Goal: Task Accomplishment & Management: Manage account settings

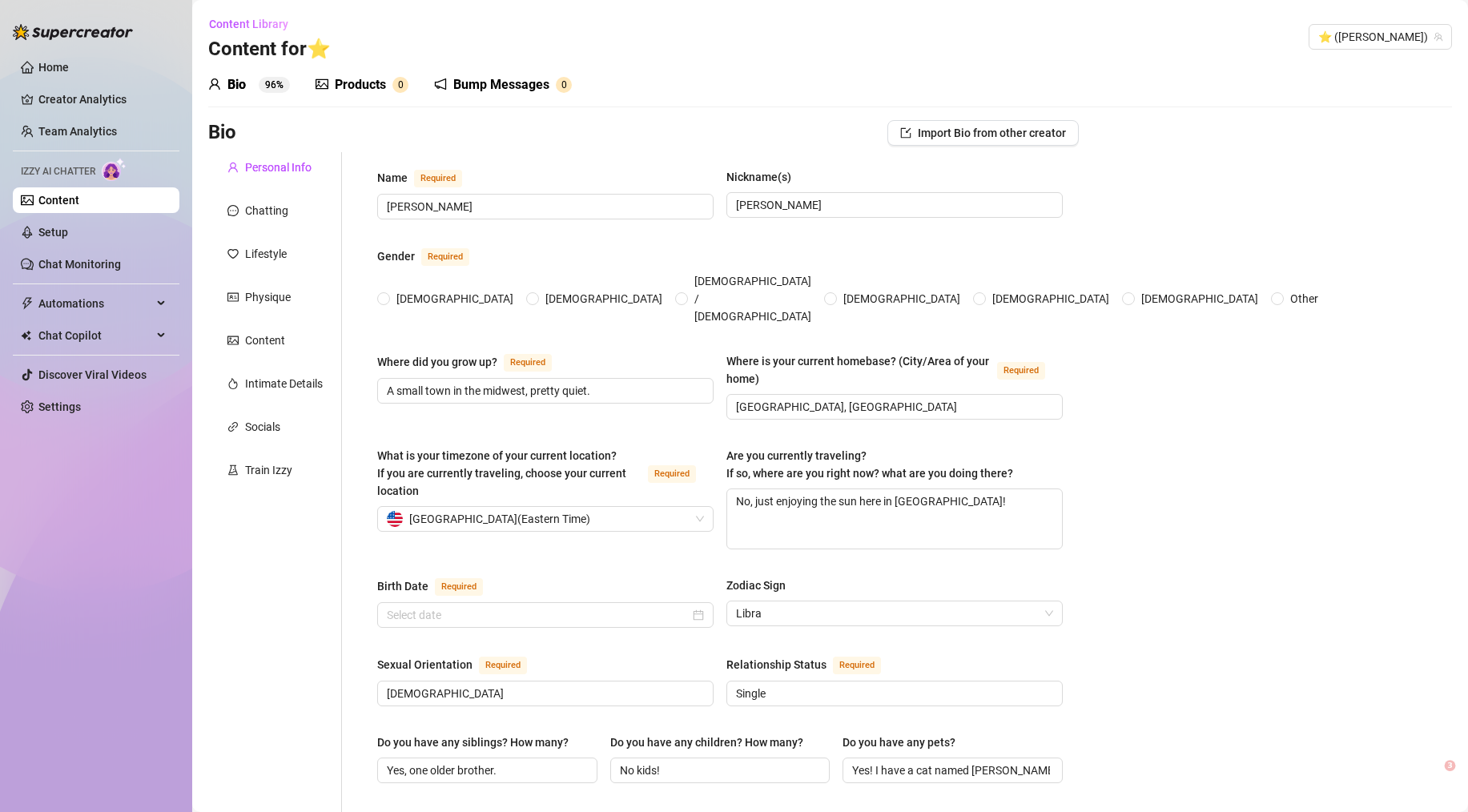
radio input "true"
type input "[DATE]"
click at [282, 344] on div "Content" at bounding box center [265, 340] width 40 height 17
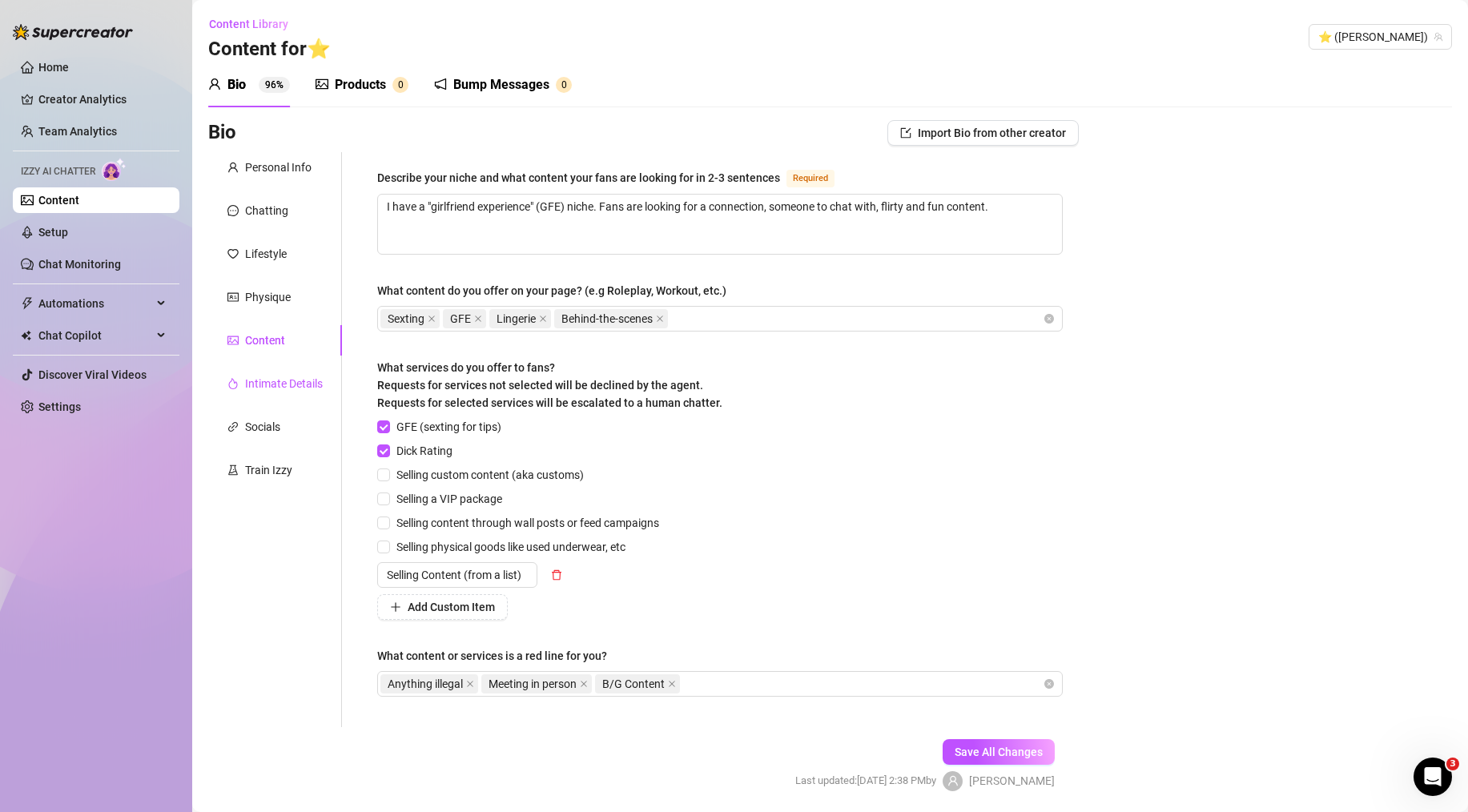
click at [271, 386] on div "Intimate Details" at bounding box center [283, 384] width 77 height 17
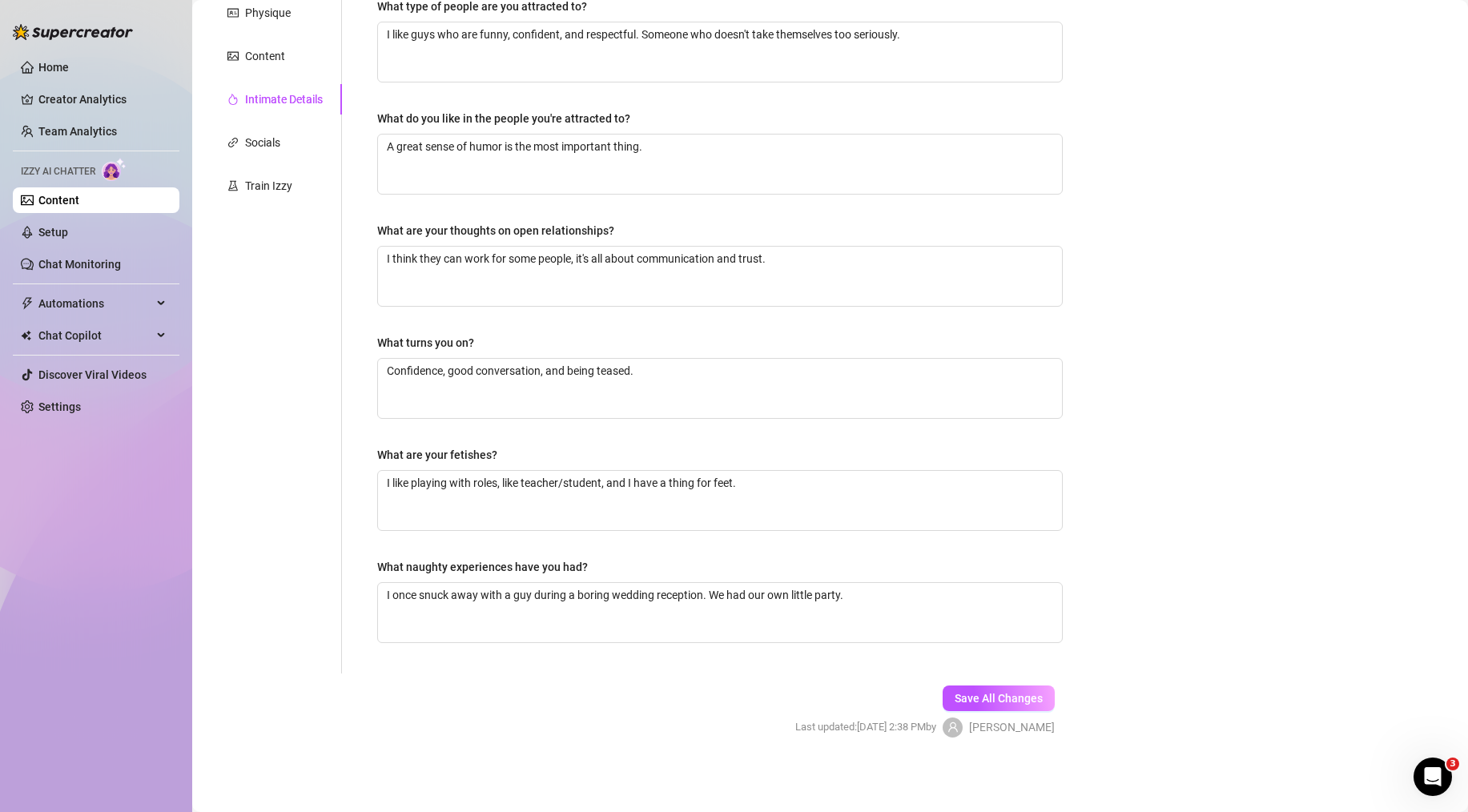
click at [695, 418] on div "Why did you start OnlyFans? Required I wanted more freedom in my life and I lov…" at bounding box center [720, 270] width 685 height 774
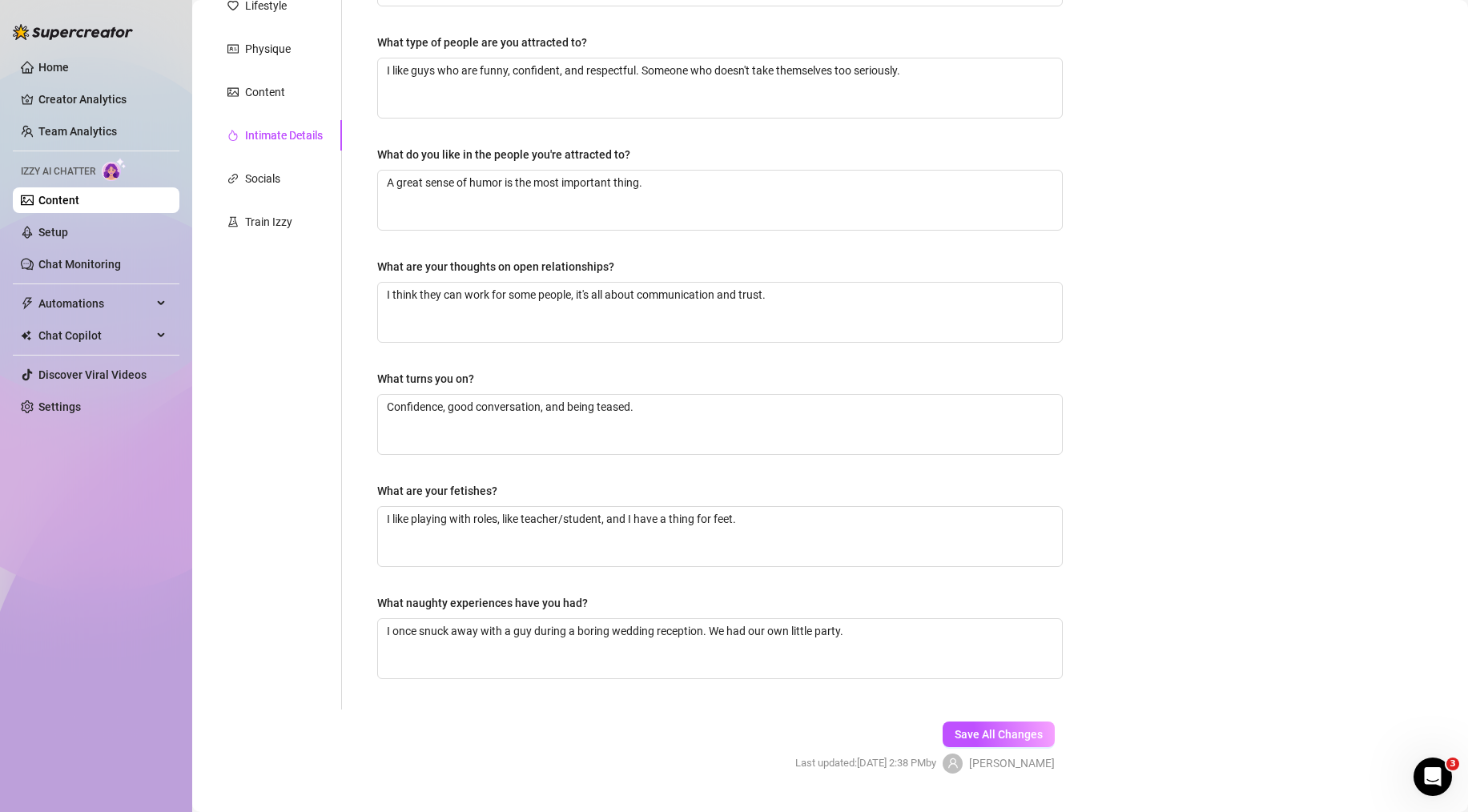
scroll to position [106, 0]
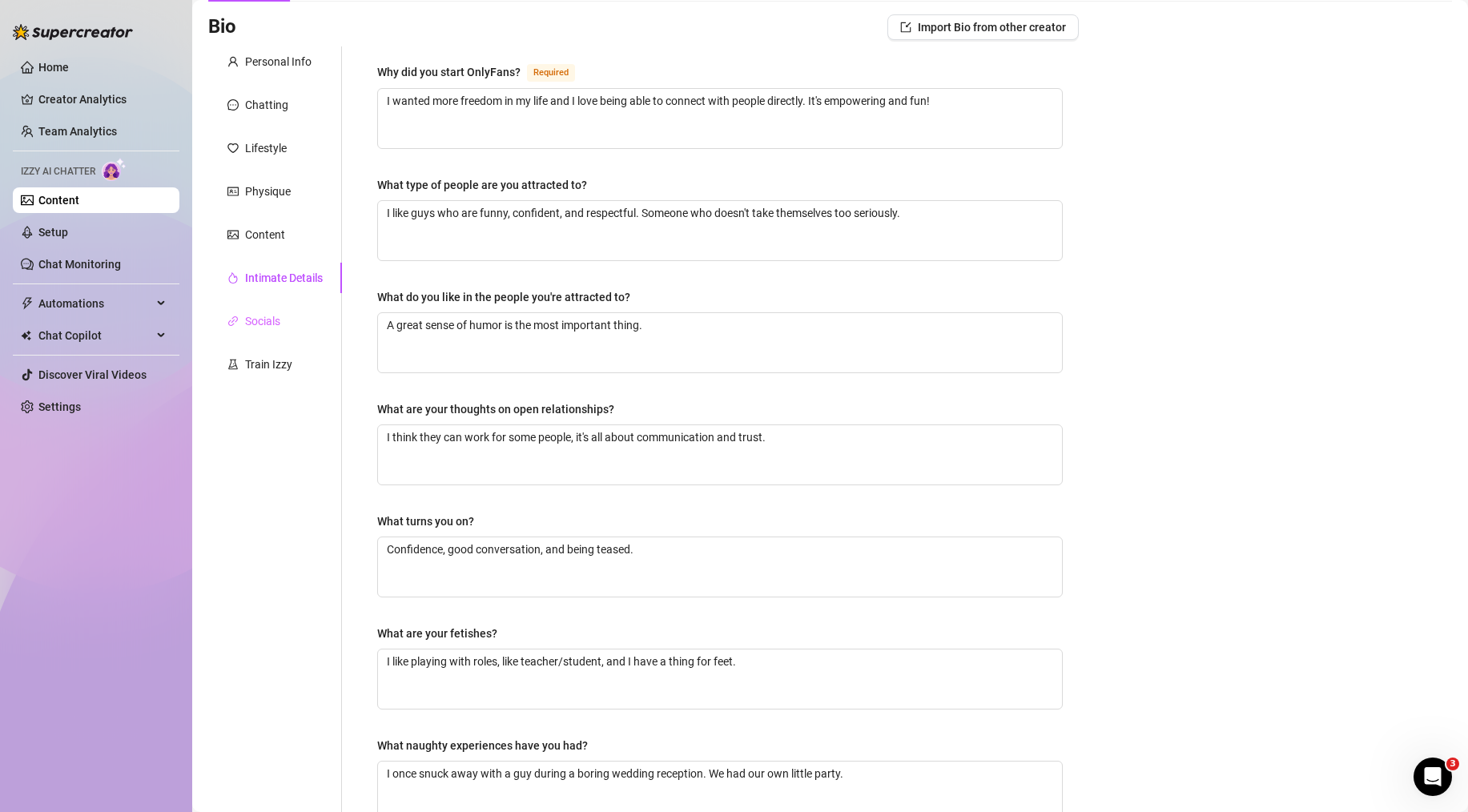
click at [283, 319] on div "Socials" at bounding box center [275, 322] width 134 height 31
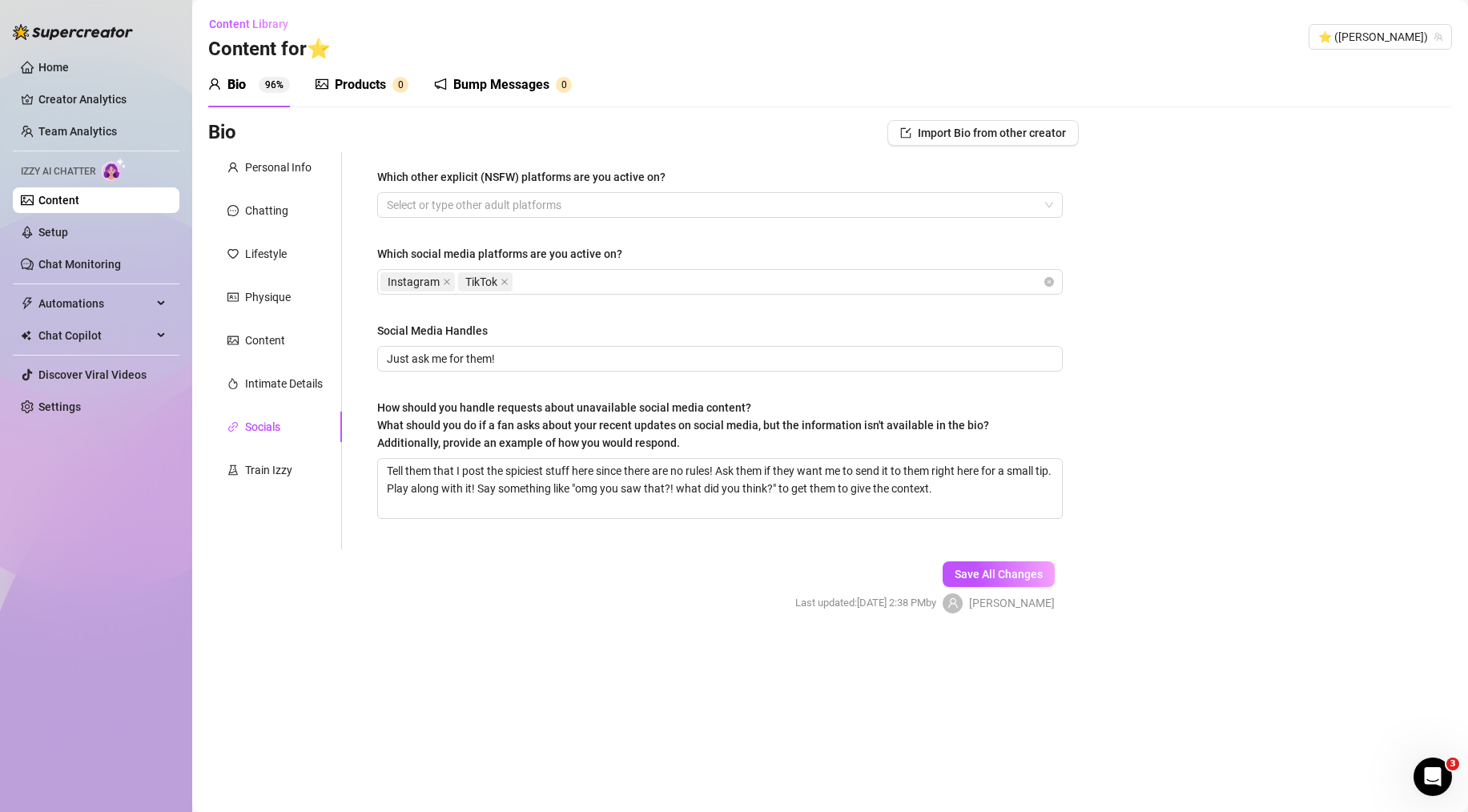
scroll to position [0, 0]
click at [419, 472] on textarea "Tell them that I post the spiciest stuff here since there are no rules! Ask the…" at bounding box center [720, 489] width 684 height 59
click at [482, 495] on textarea "Tell them that I post the spiciest stuff here since there are no rules! Ask the…" at bounding box center [720, 489] width 684 height 59
click at [607, 419] on span "What should you do if a fan asks about your recent updates on social media, but…" at bounding box center [682, 434] width 612 height 31
click at [607, 459] on textarea "Tell them that I post the spiciest stuff here since there are no rules! Ask the…" at bounding box center [720, 489] width 684 height 59
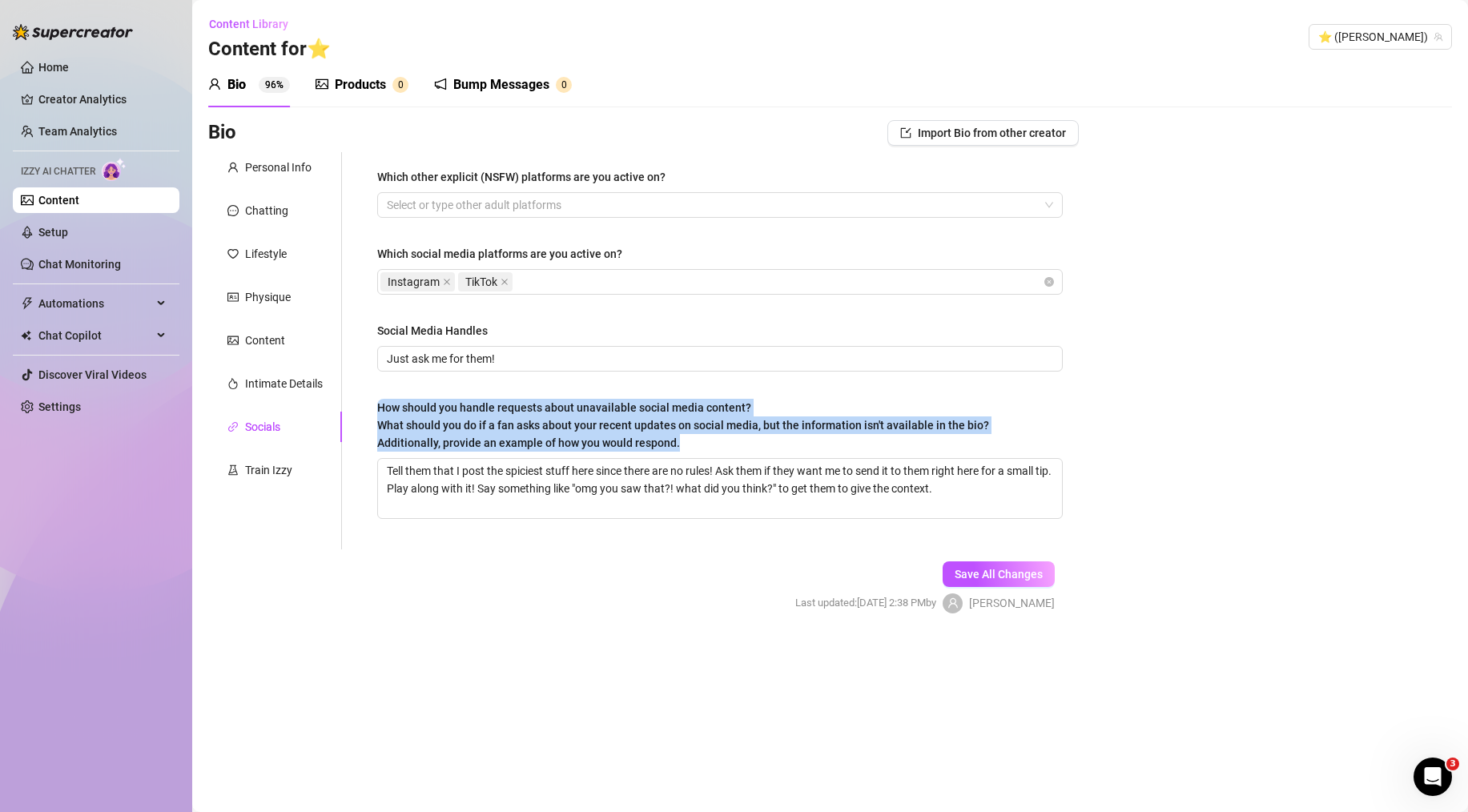
drag, startPoint x: 378, startPoint y: 403, endPoint x: 681, endPoint y: 446, distance: 306.0
click at [682, 446] on div "How should you handle requests about unavailable social media content? What sho…" at bounding box center [682, 425] width 612 height 52
copy span "How should you handle requests about unavailable social media content? What sho…"
click at [57, 258] on link "Chat Monitoring" at bounding box center [79, 263] width 82 height 12
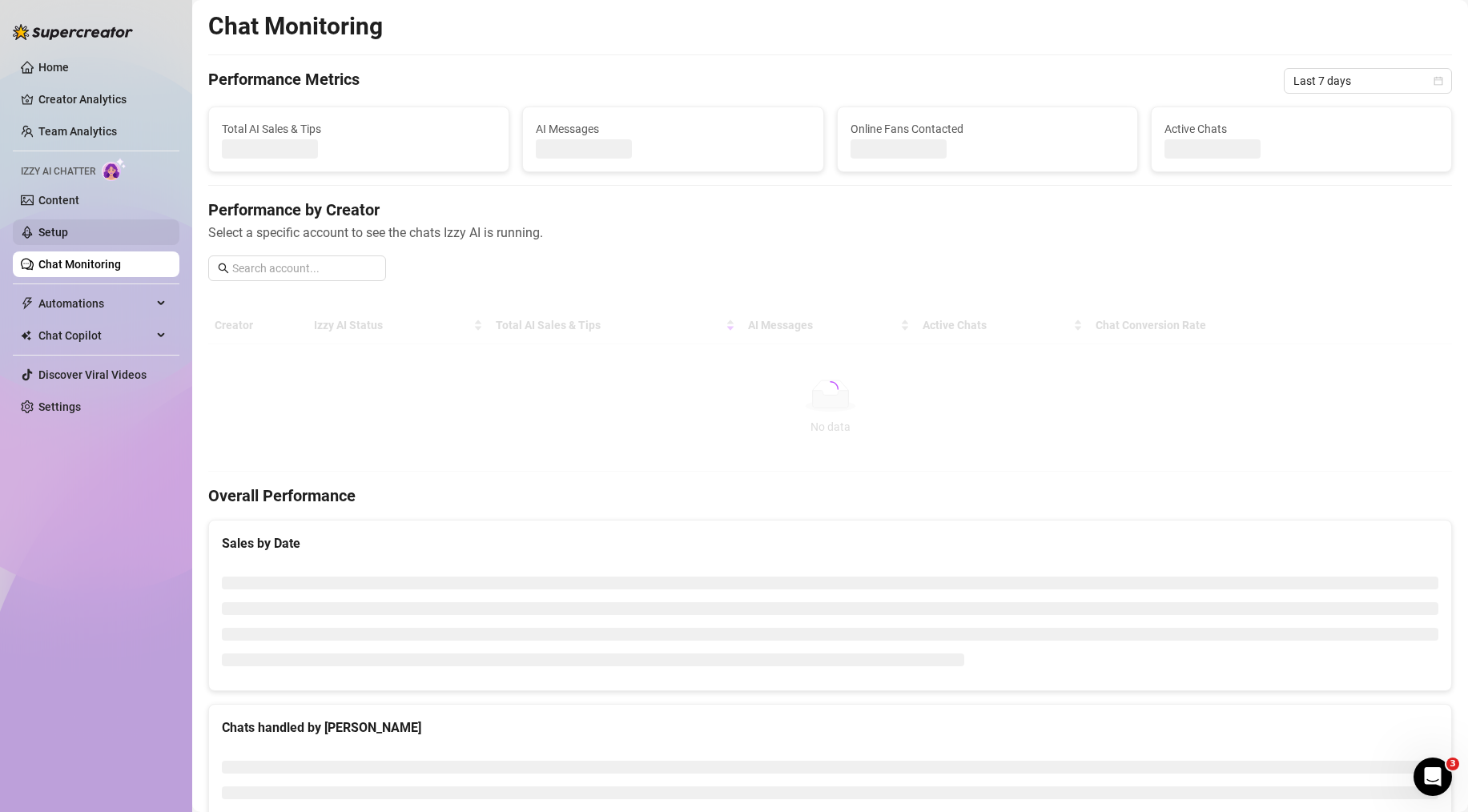
click at [68, 230] on link "Setup" at bounding box center [52, 232] width 30 height 12
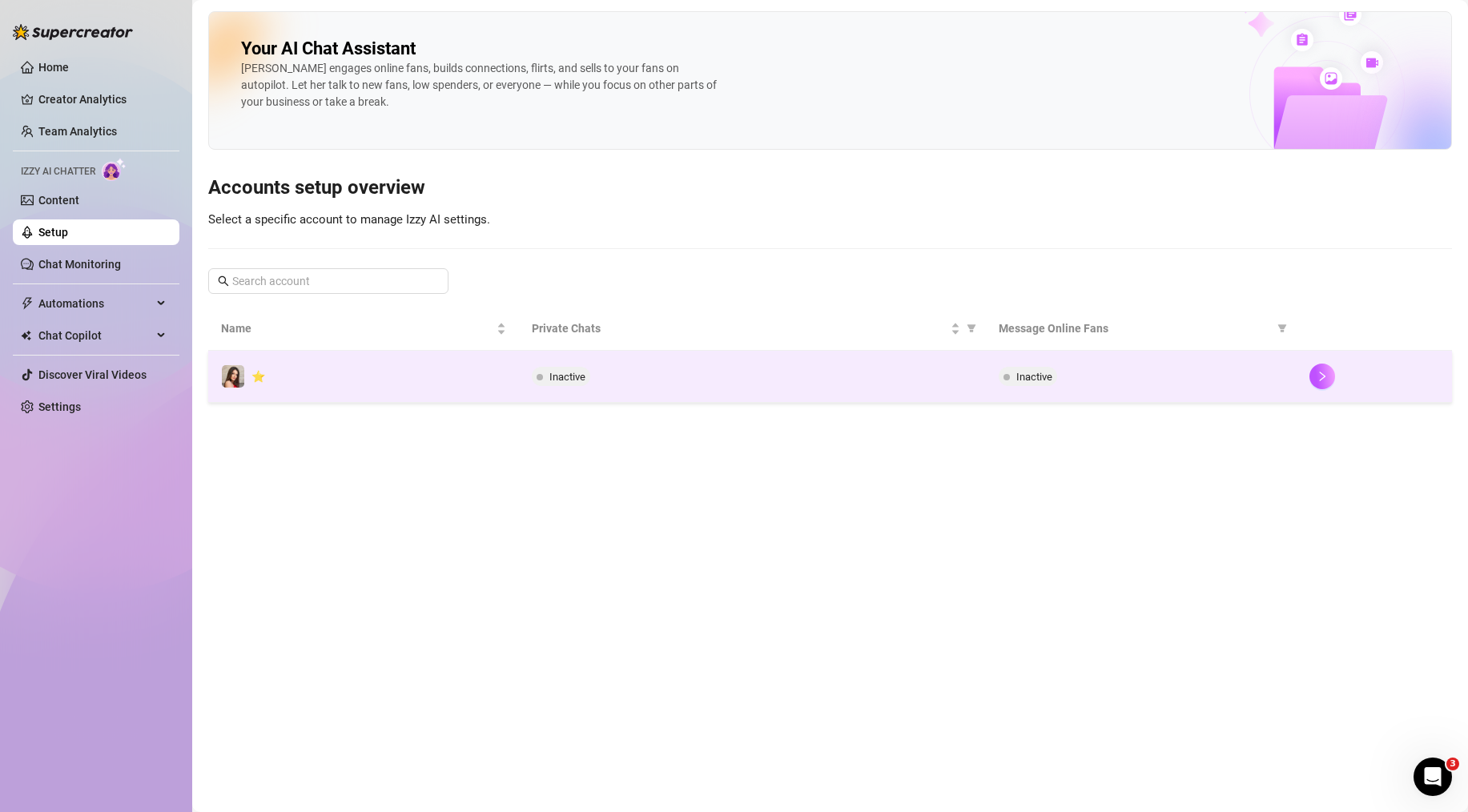
click at [749, 370] on div "Inactive" at bounding box center [752, 376] width 441 height 19
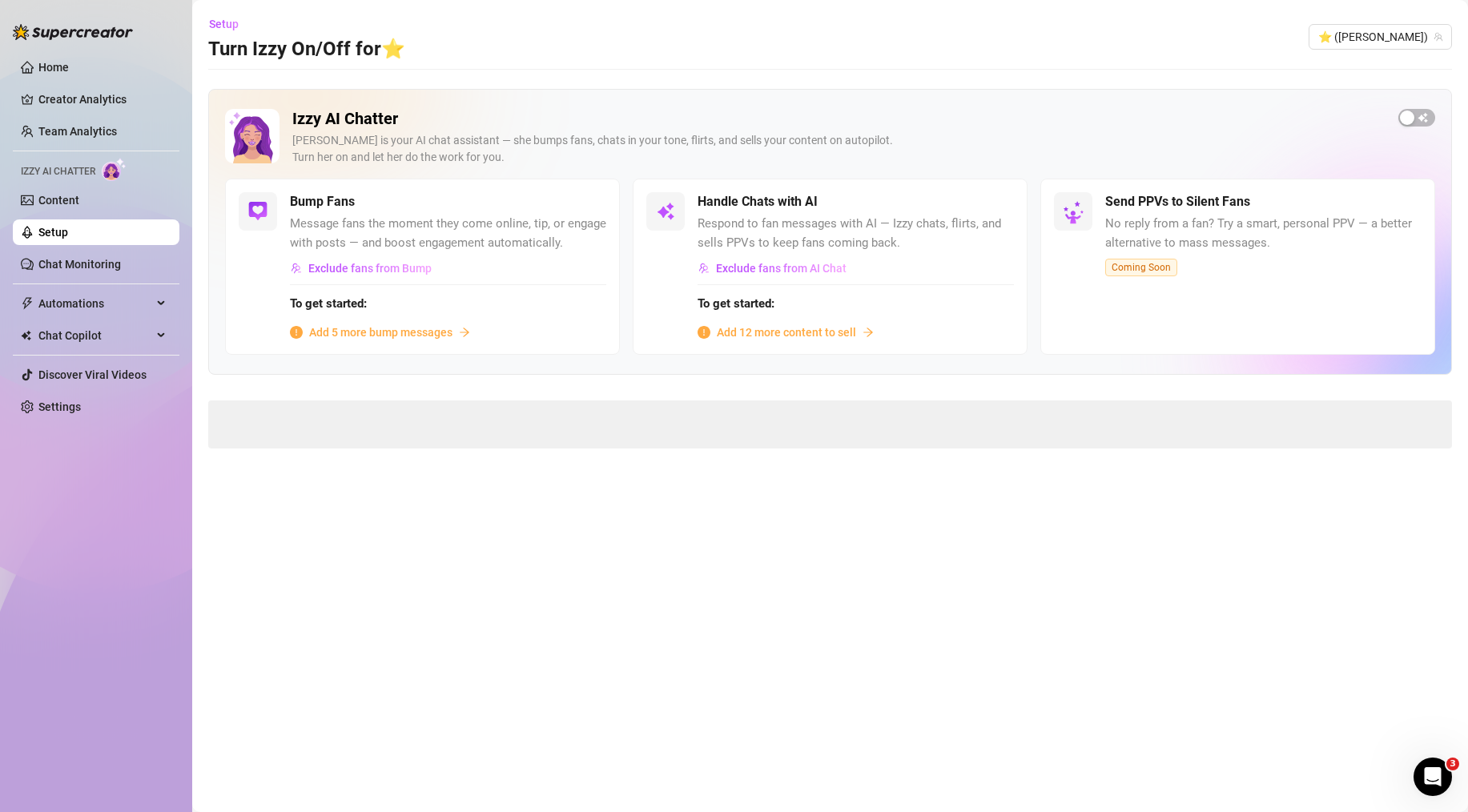
click at [794, 332] on span "Add 12 more content to sell" at bounding box center [786, 332] width 139 height 17
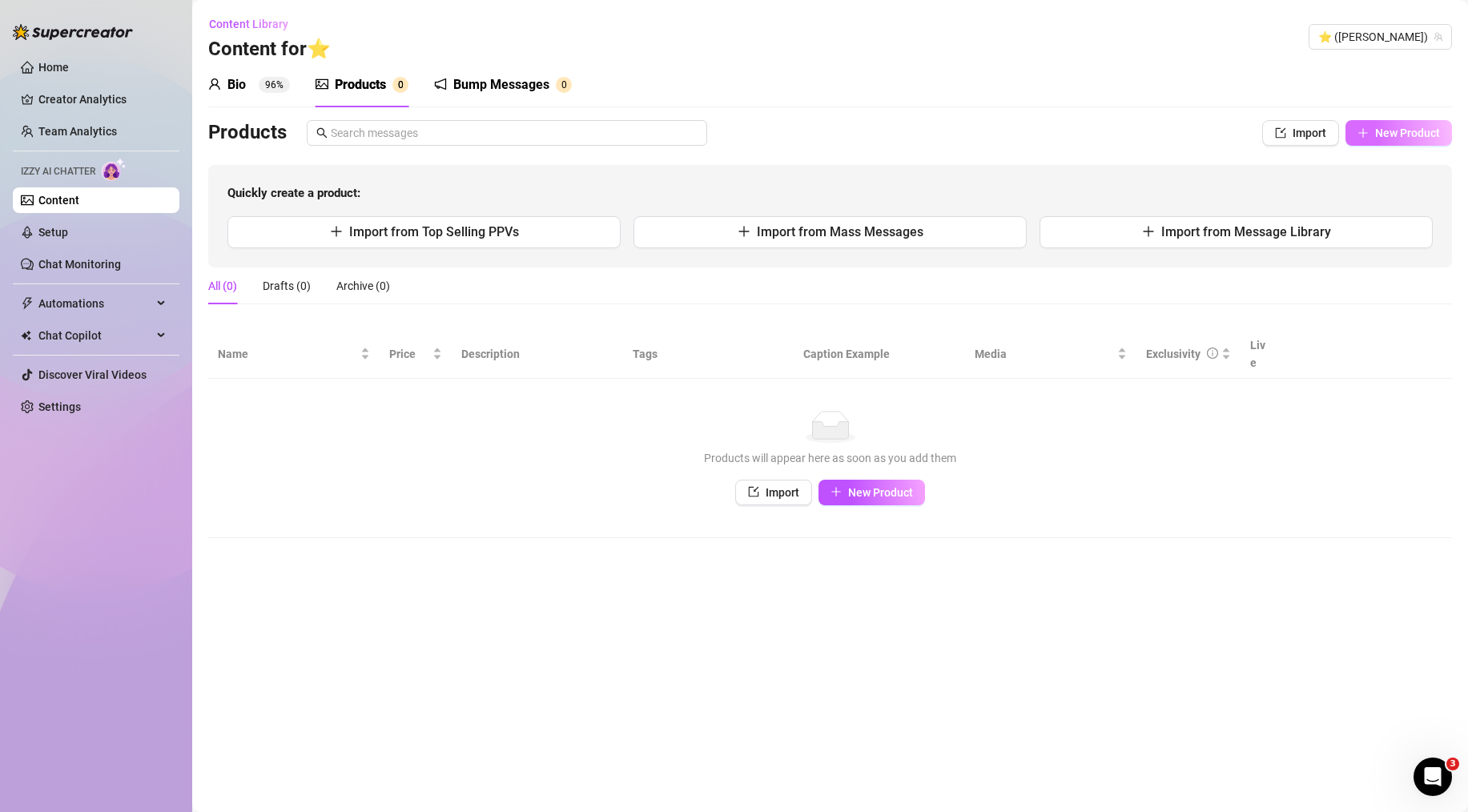
click at [1385, 138] on span "New Product" at bounding box center [1408, 133] width 65 height 12
type textarea "Type your message here..."
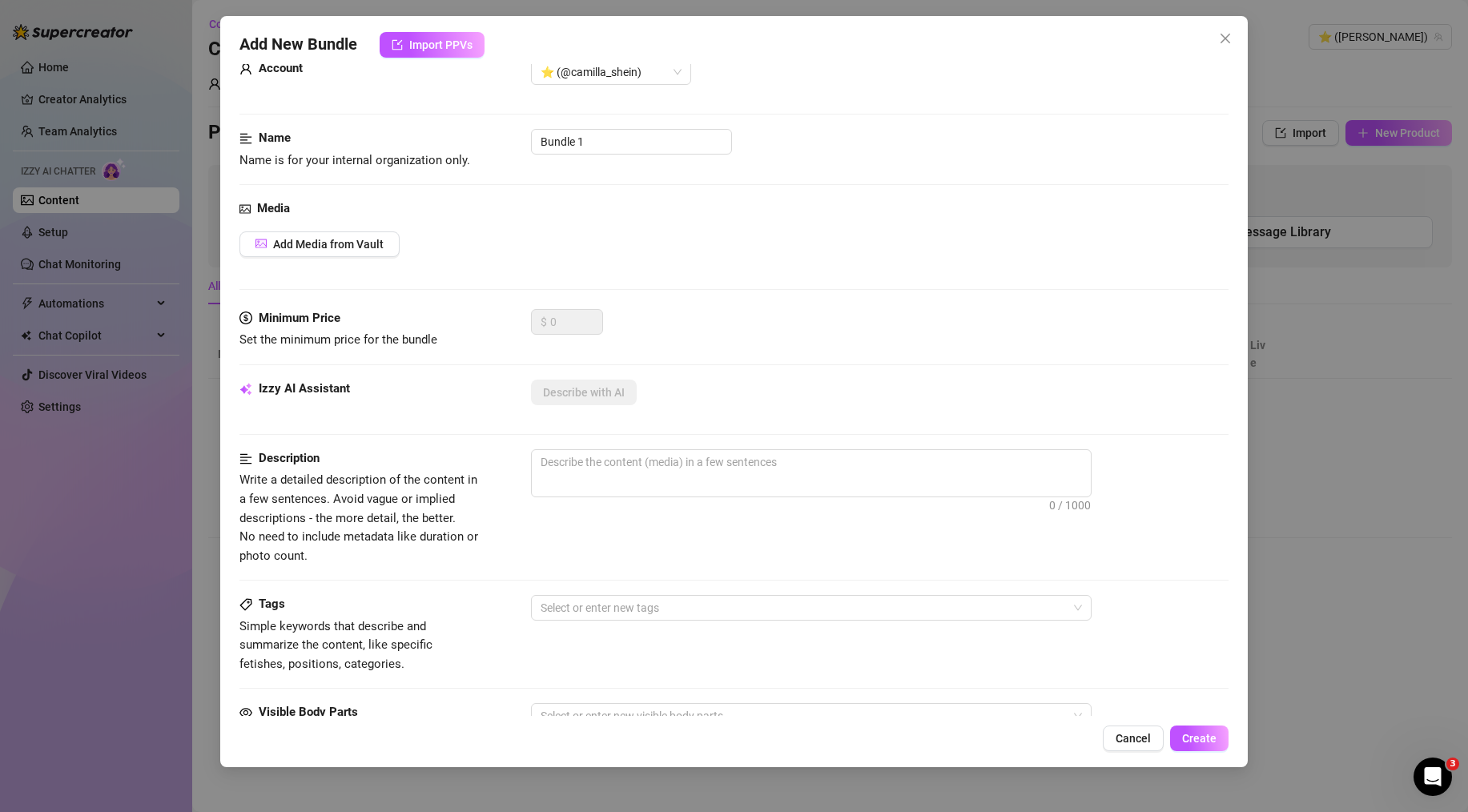
scroll to position [51, 0]
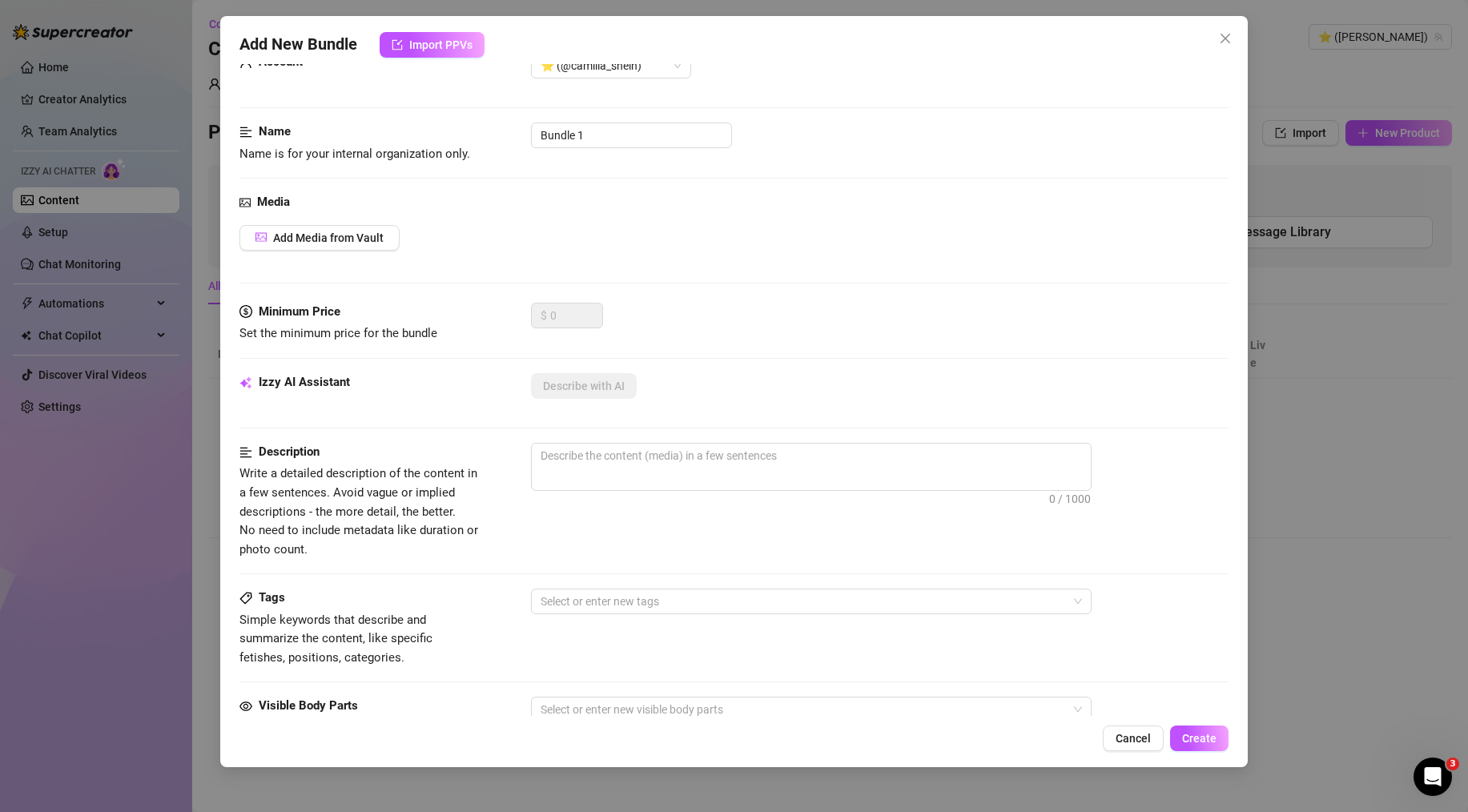
click at [1313, 419] on div "Add New Bundle Import PPVs Account ⭐️ (@[PERSON_NAME]) Name Name is for your in…" at bounding box center [734, 406] width 1468 height 812
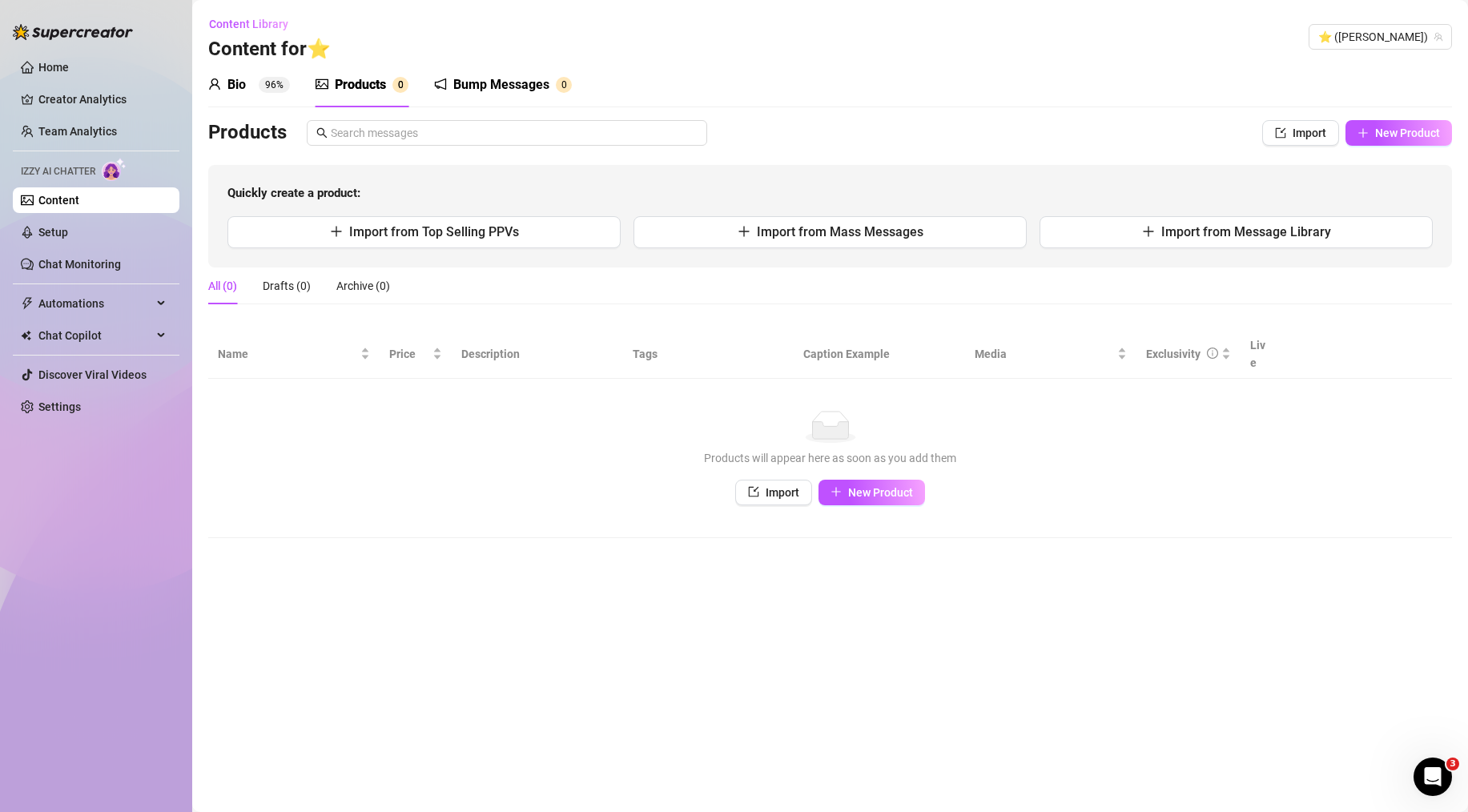
click at [231, 82] on div "Bio" at bounding box center [236, 85] width 18 height 19
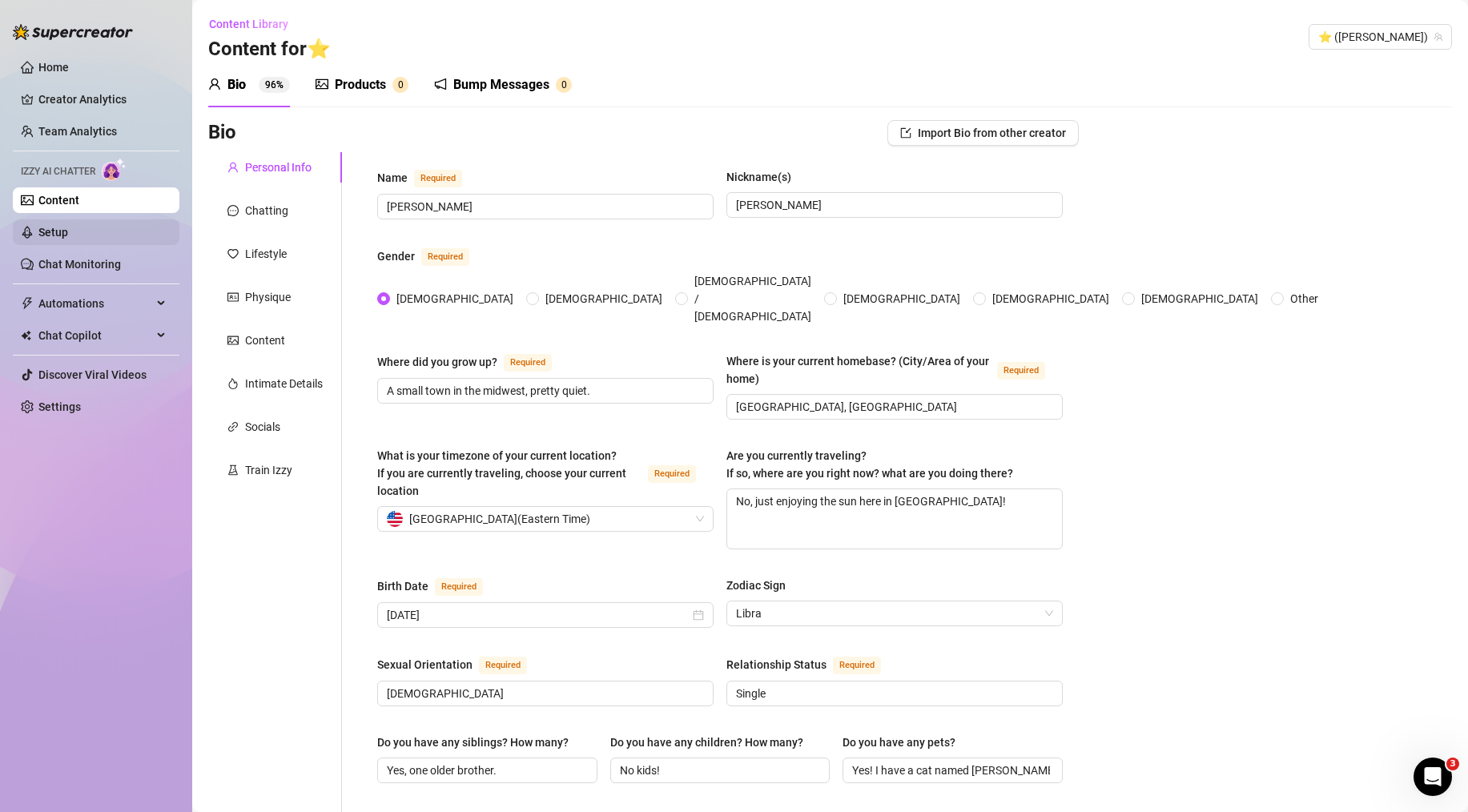
click at [68, 239] on link "Setup" at bounding box center [52, 232] width 30 height 12
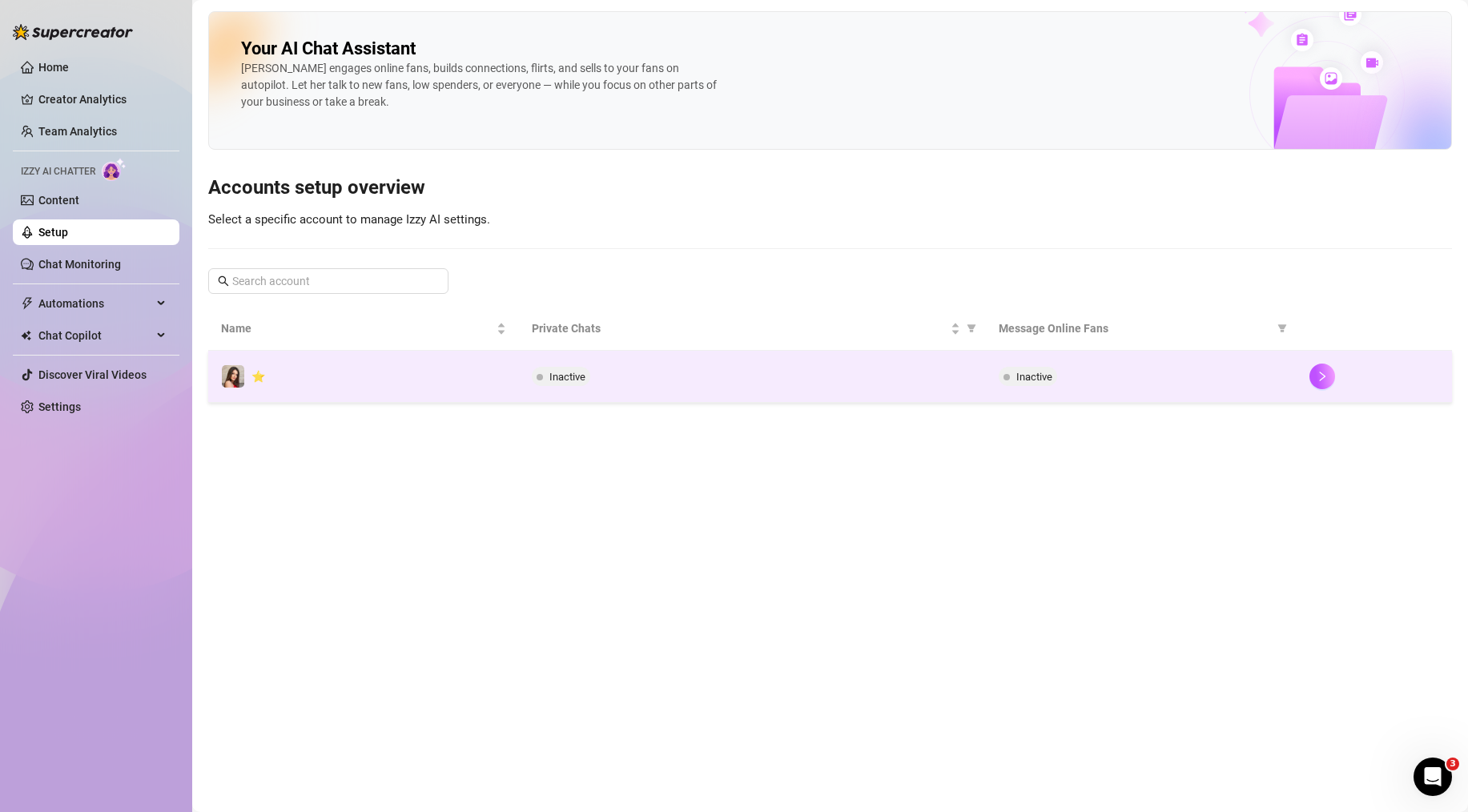
click at [598, 391] on td "Inactive" at bounding box center [752, 377] width 466 height 52
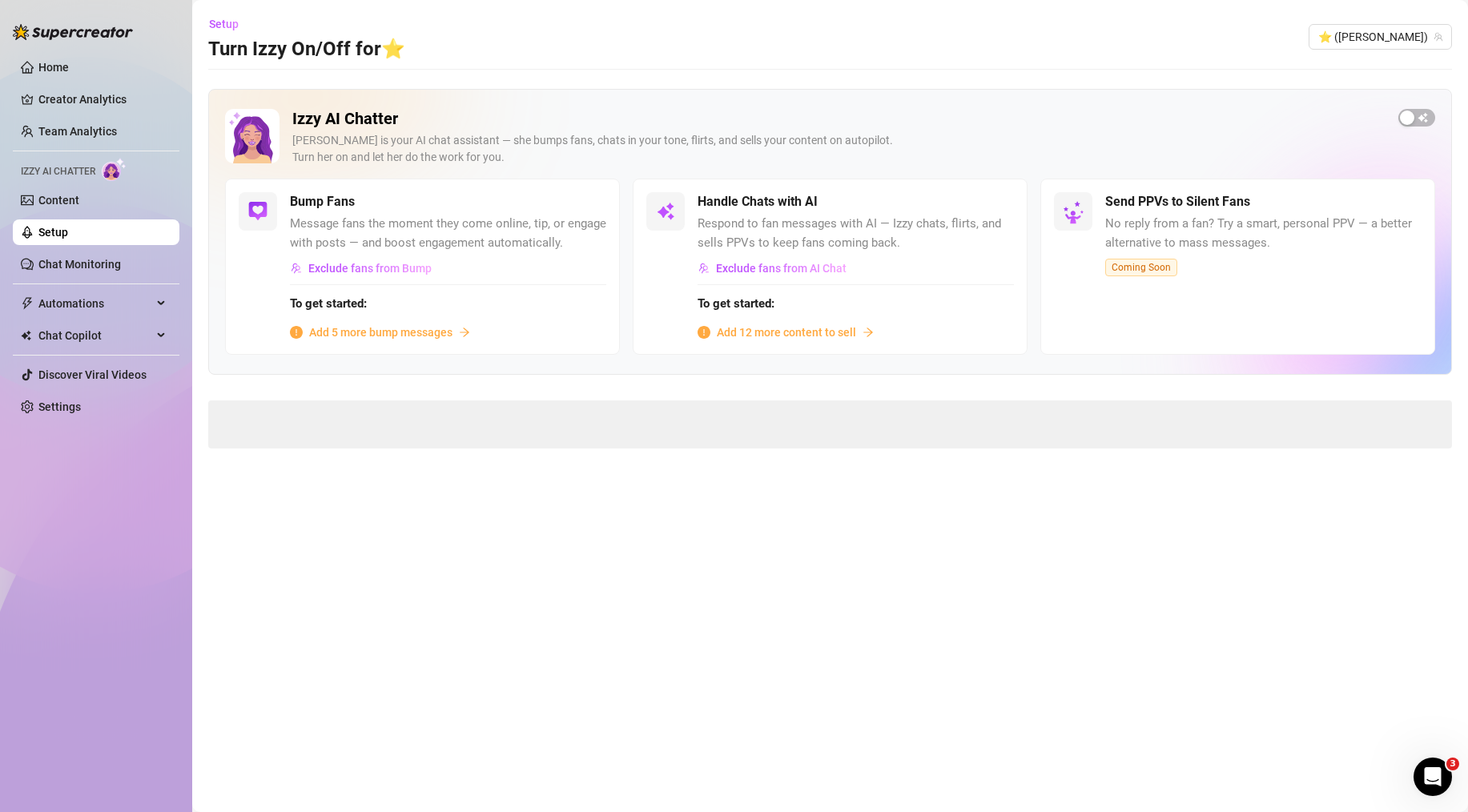
click at [782, 335] on span "Add 12 more content to sell" at bounding box center [786, 332] width 139 height 17
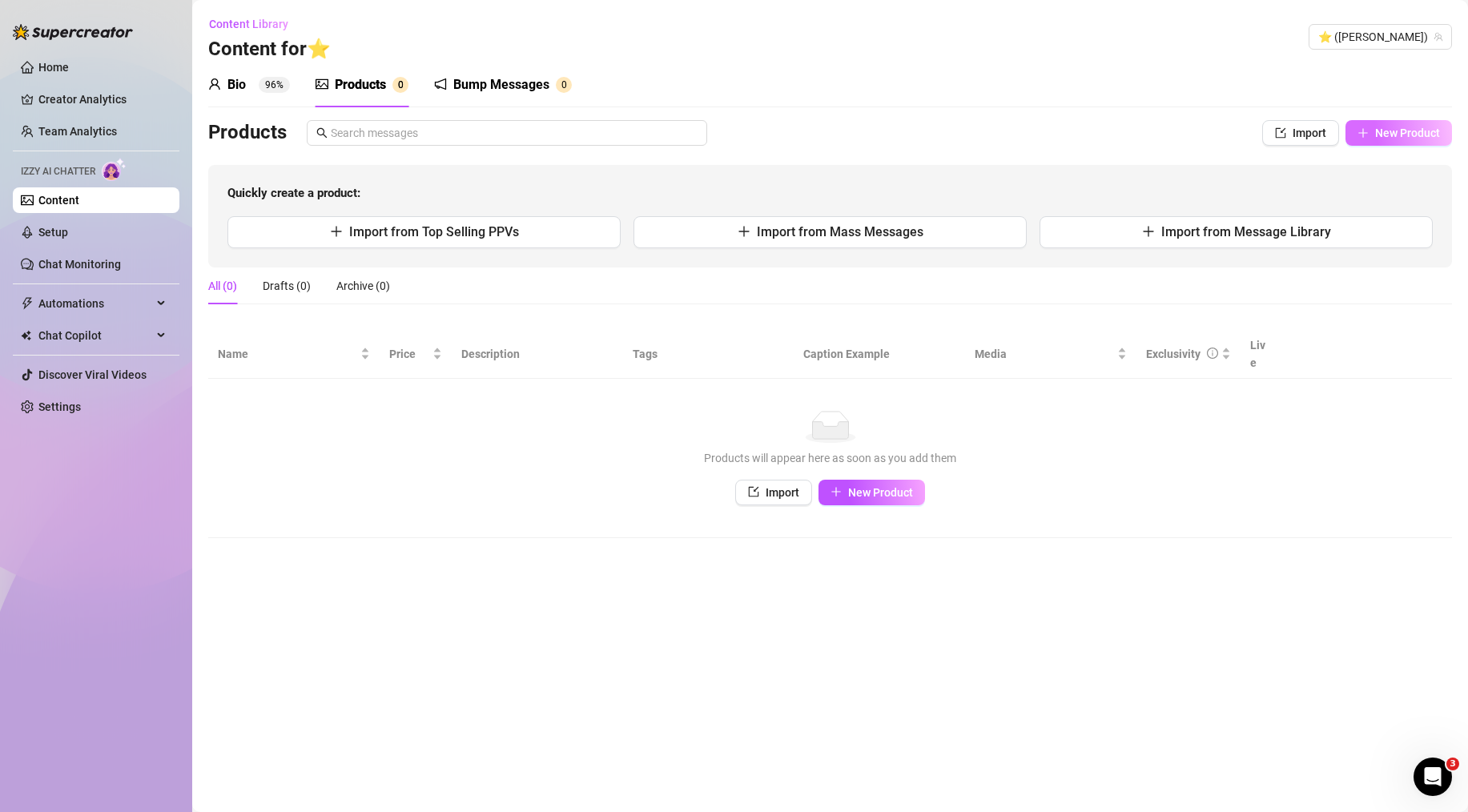
click at [1383, 121] on button "New Product" at bounding box center [1399, 133] width 107 height 26
type textarea "Type your message here..."
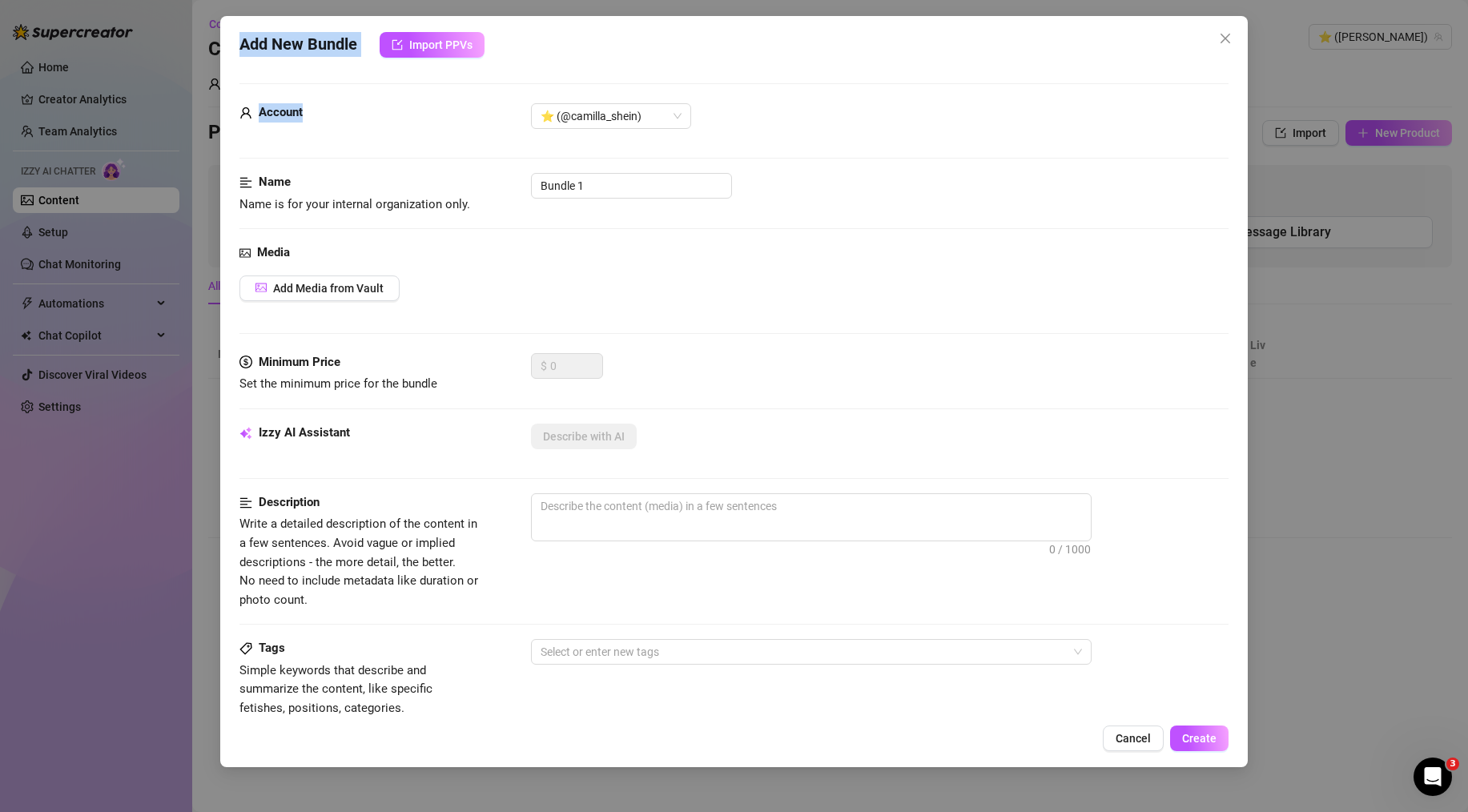
drag, startPoint x: 241, startPoint y: 47, endPoint x: 466, endPoint y: 87, distance: 228.5
click at [466, 87] on div "Add New Bundle Import PPVs Account ⭐️ (@[PERSON_NAME]) Name Name is for your in…" at bounding box center [734, 391] width 1028 height 751
click at [459, 88] on form "Account ⭐️ (@[PERSON_NAME]) Name Name is for your internal organization only. B…" at bounding box center [734, 641] width 989 height 1116
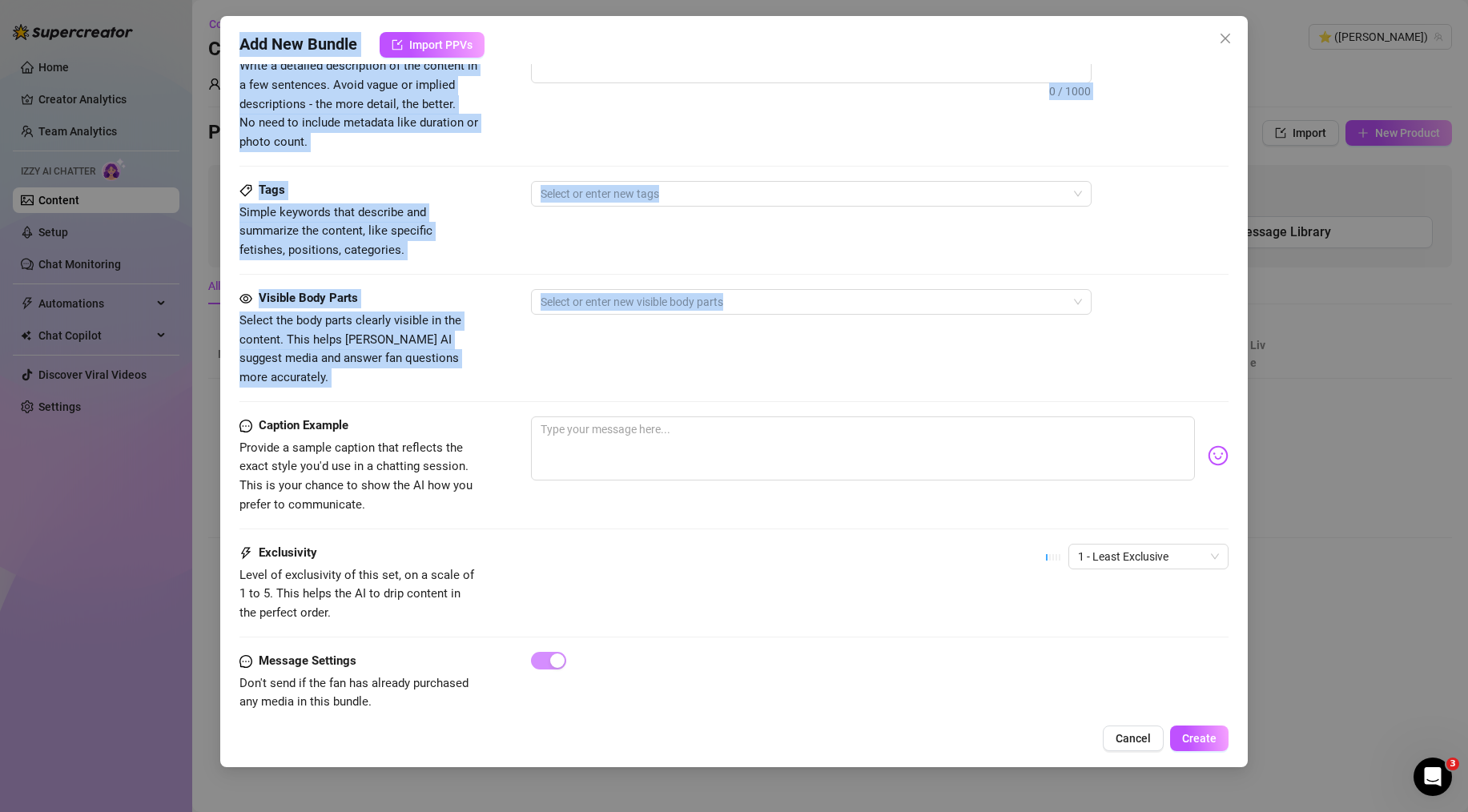
scroll to position [465, 0]
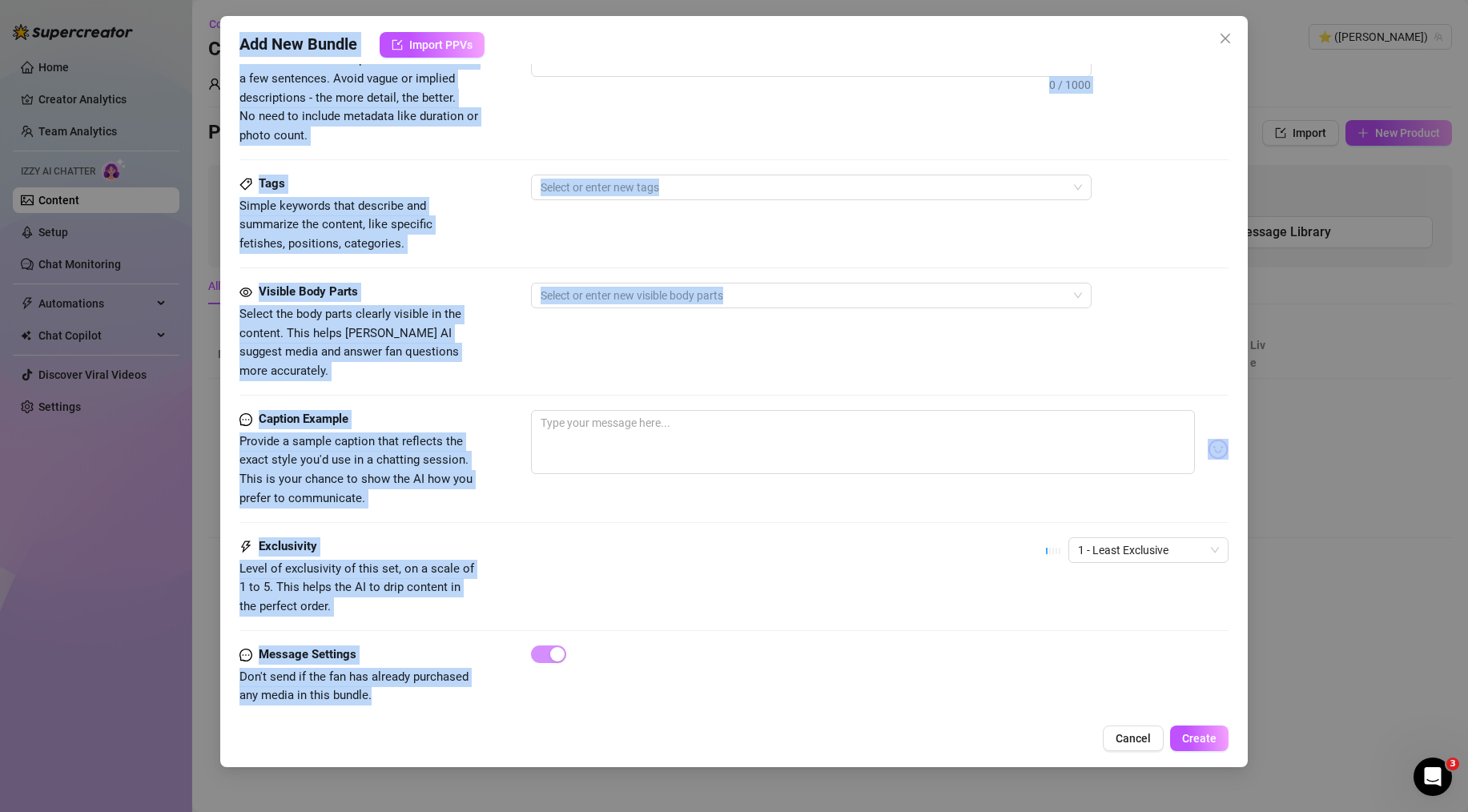
drag, startPoint x: 238, startPoint y: 48, endPoint x: 506, endPoint y: 684, distance: 690.2
click at [505, 684] on div "Add New Bundle Import PPVs Account ⭐️ (@[PERSON_NAME]) Name Name is for your in…" at bounding box center [734, 391] width 1028 height 751
copy div "Lor Ips Dolors Ametco ADIp Elitsed ⭐️ (@doeiusm_tempo) Inci Utla et dol magn al…"
click at [499, 342] on div "Visible Body Parts Select the body parts clearly visible in the content. This h…" at bounding box center [734, 331] width 989 height 97
click at [346, 537] on div "Exclusivity" at bounding box center [360, 547] width 241 height 19
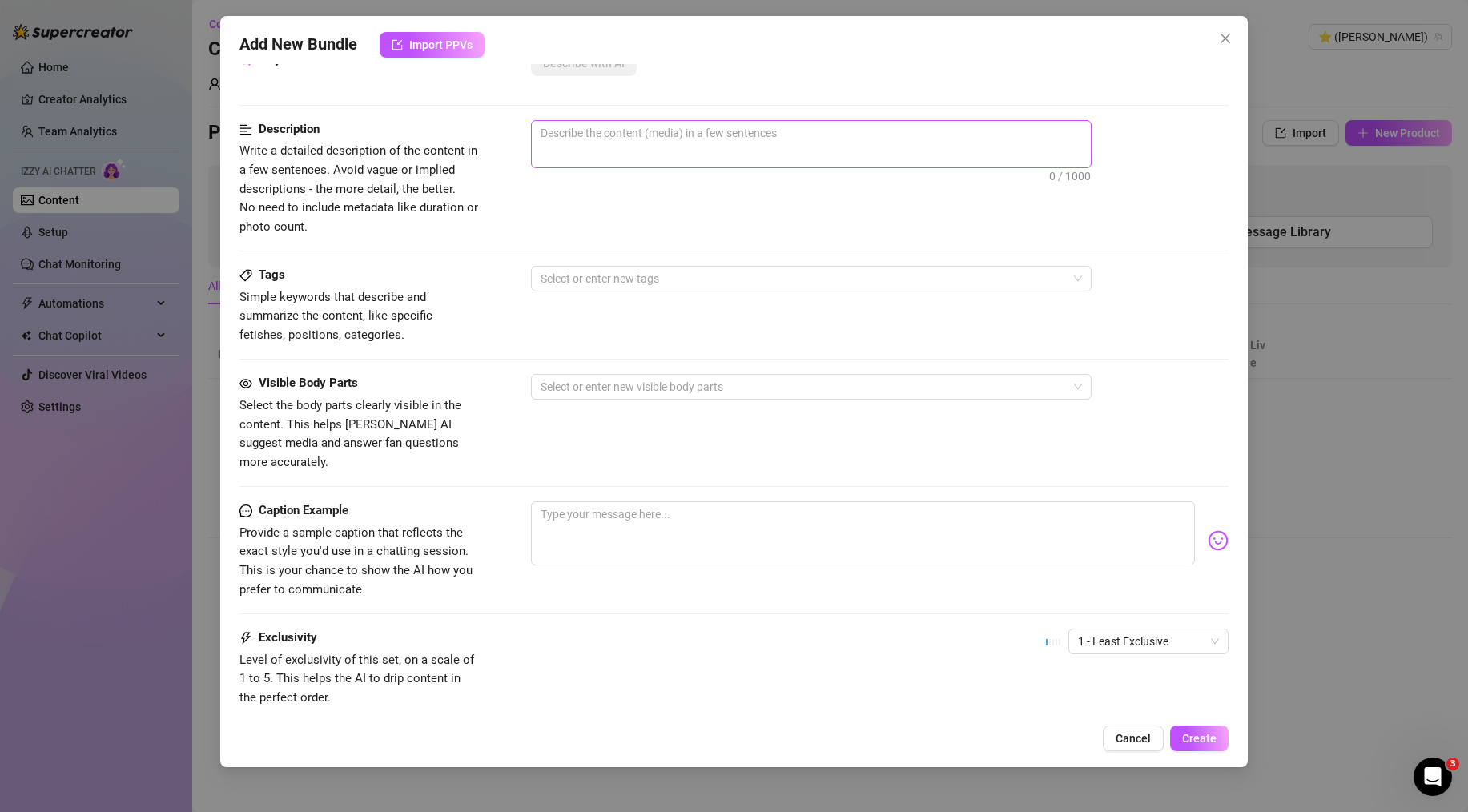
scroll to position [0, 0]
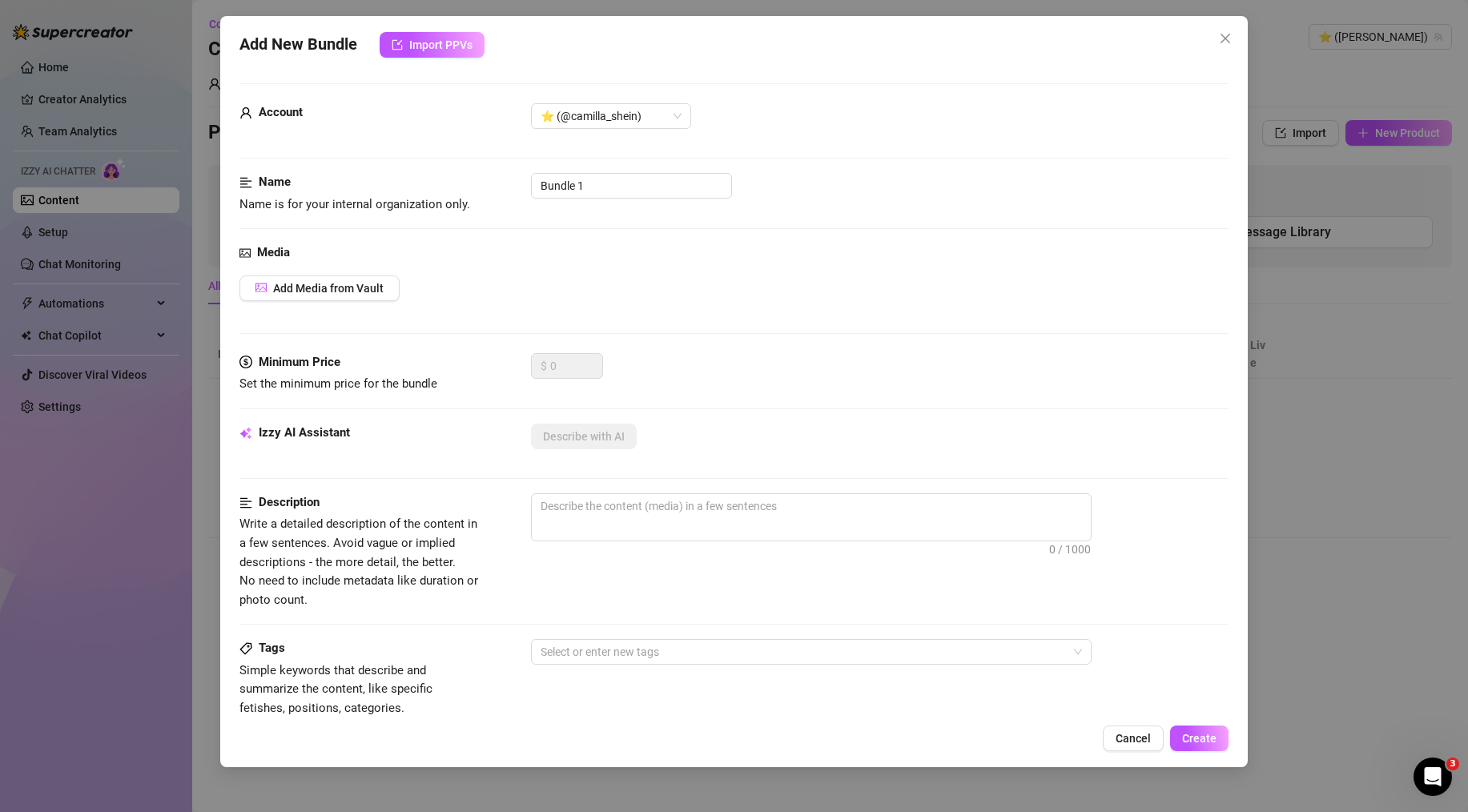
click at [654, 546] on div at bounding box center [879, 557] width 698 height 26
click at [646, 508] on textarea at bounding box center [811, 506] width 559 height 24
paste textarea "Just a few pics from my recent beach trip! A little bit of sun, a little bit of…"
type textarea "Just a few pics from my recent beach trip! A little bit of sun, a little bit of…"
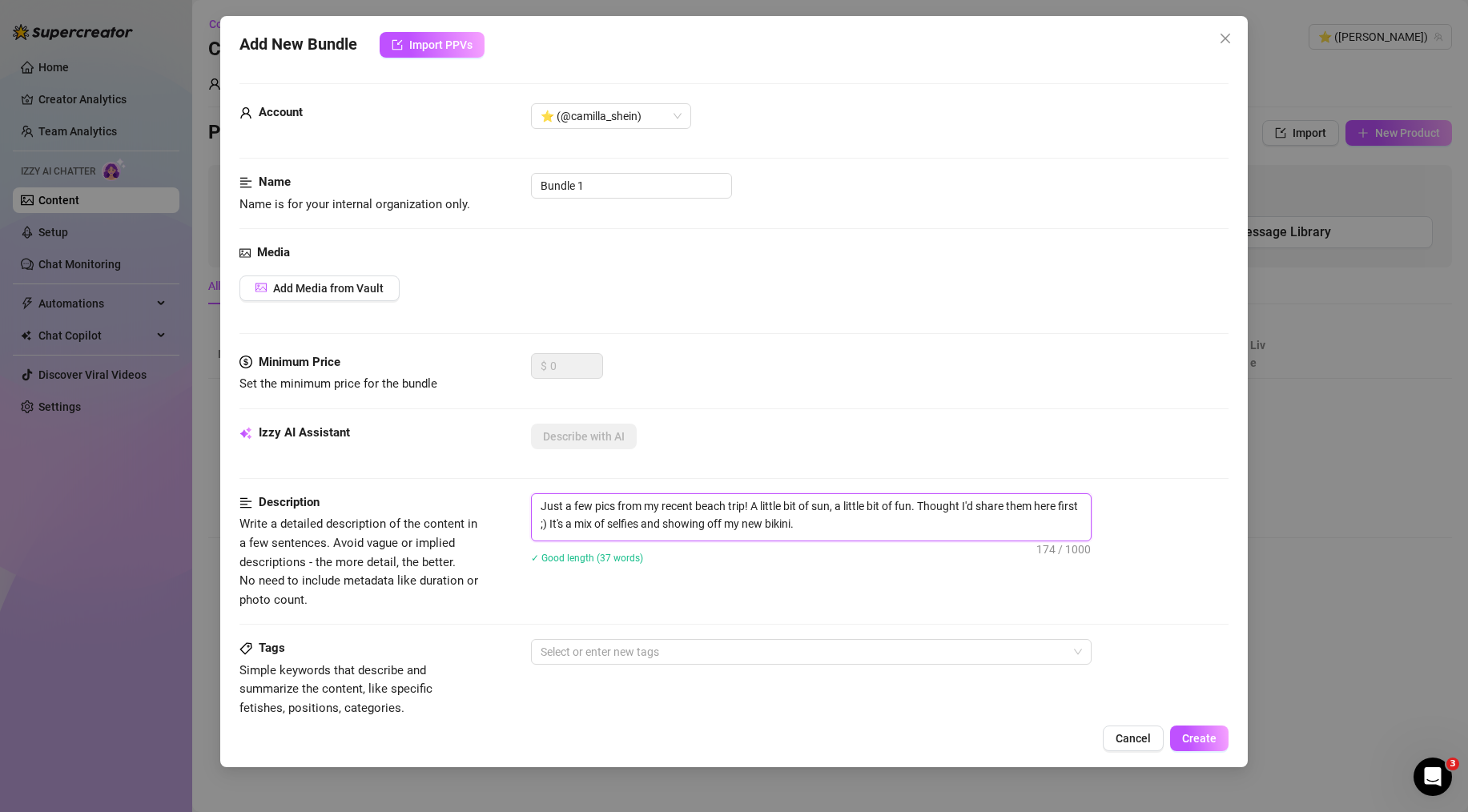
type textarea "Just a few pics from my recent beach trip! A little bit of sun, a little bit of…"
click at [717, 581] on div "Just a few pics from my recent beach trip! A little bit of sun, a little bit of…" at bounding box center [879, 539] width 698 height 92
click at [311, 298] on button "Add Media from Vault" at bounding box center [320, 288] width 160 height 26
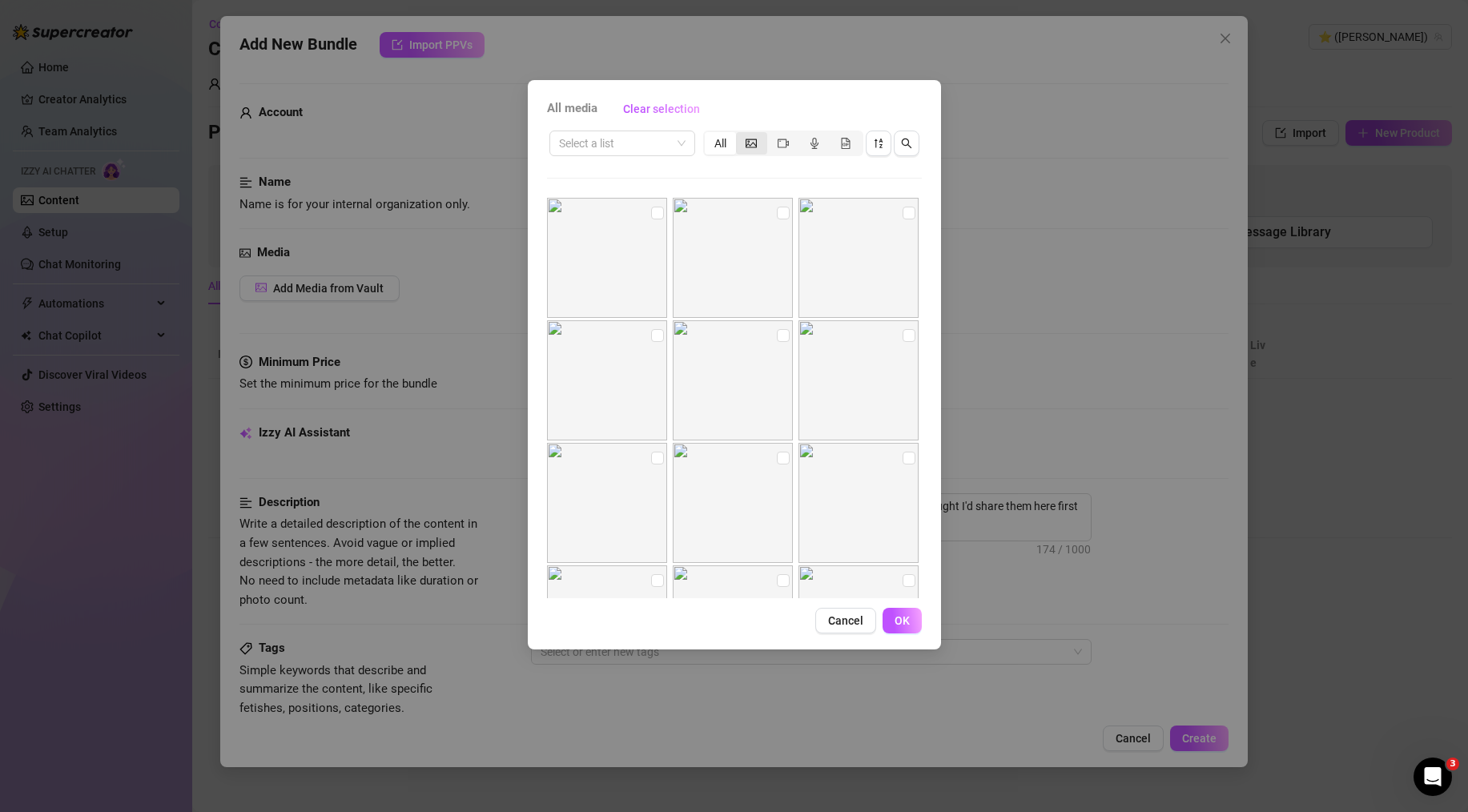
click at [756, 146] on icon "picture" at bounding box center [751, 143] width 11 height 11
click at [740, 135] on input "segmented control" at bounding box center [740, 135] width 0 height 0
click at [673, 148] on span at bounding box center [622, 143] width 127 height 24
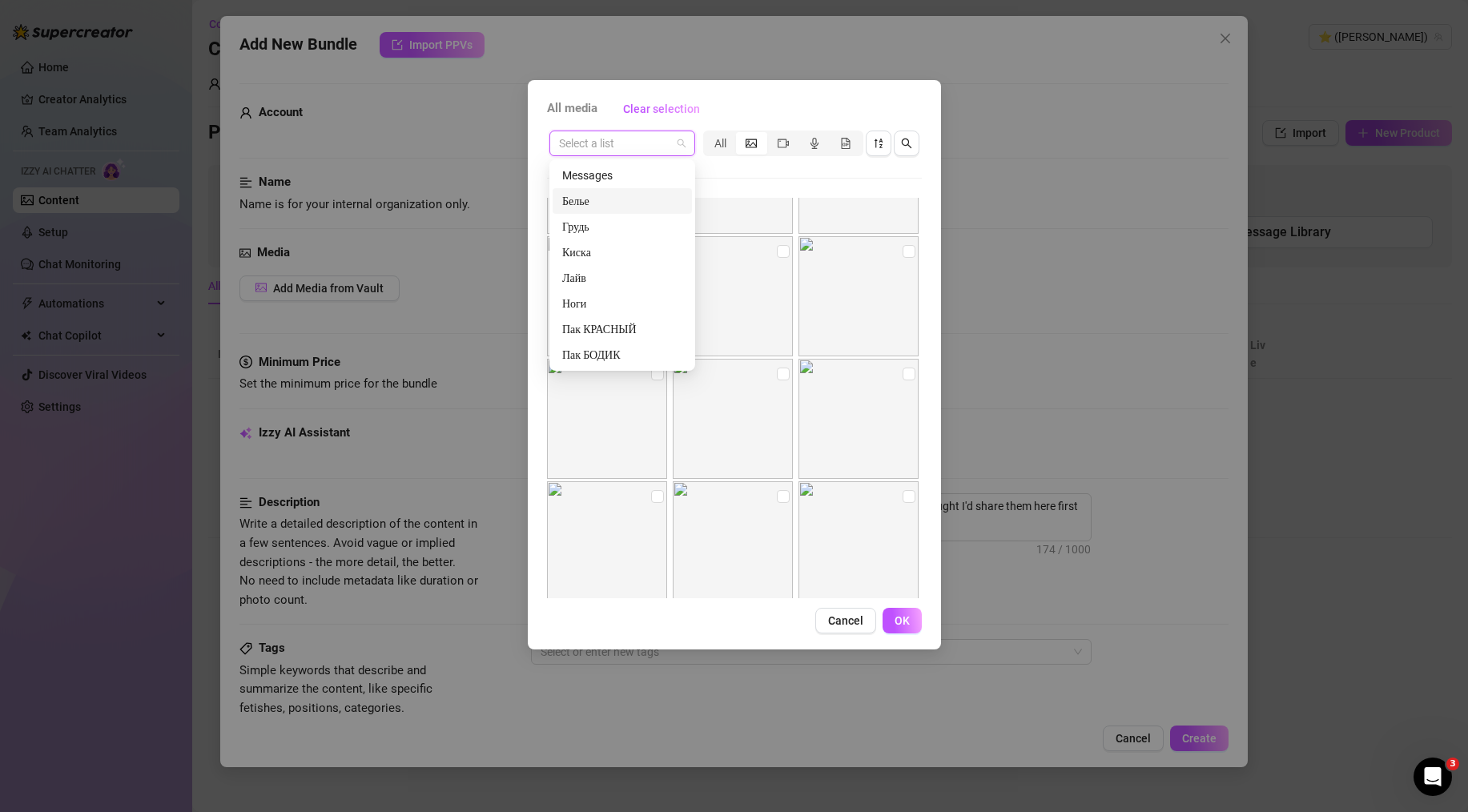
click at [647, 200] on div "Белье" at bounding box center [622, 200] width 120 height 17
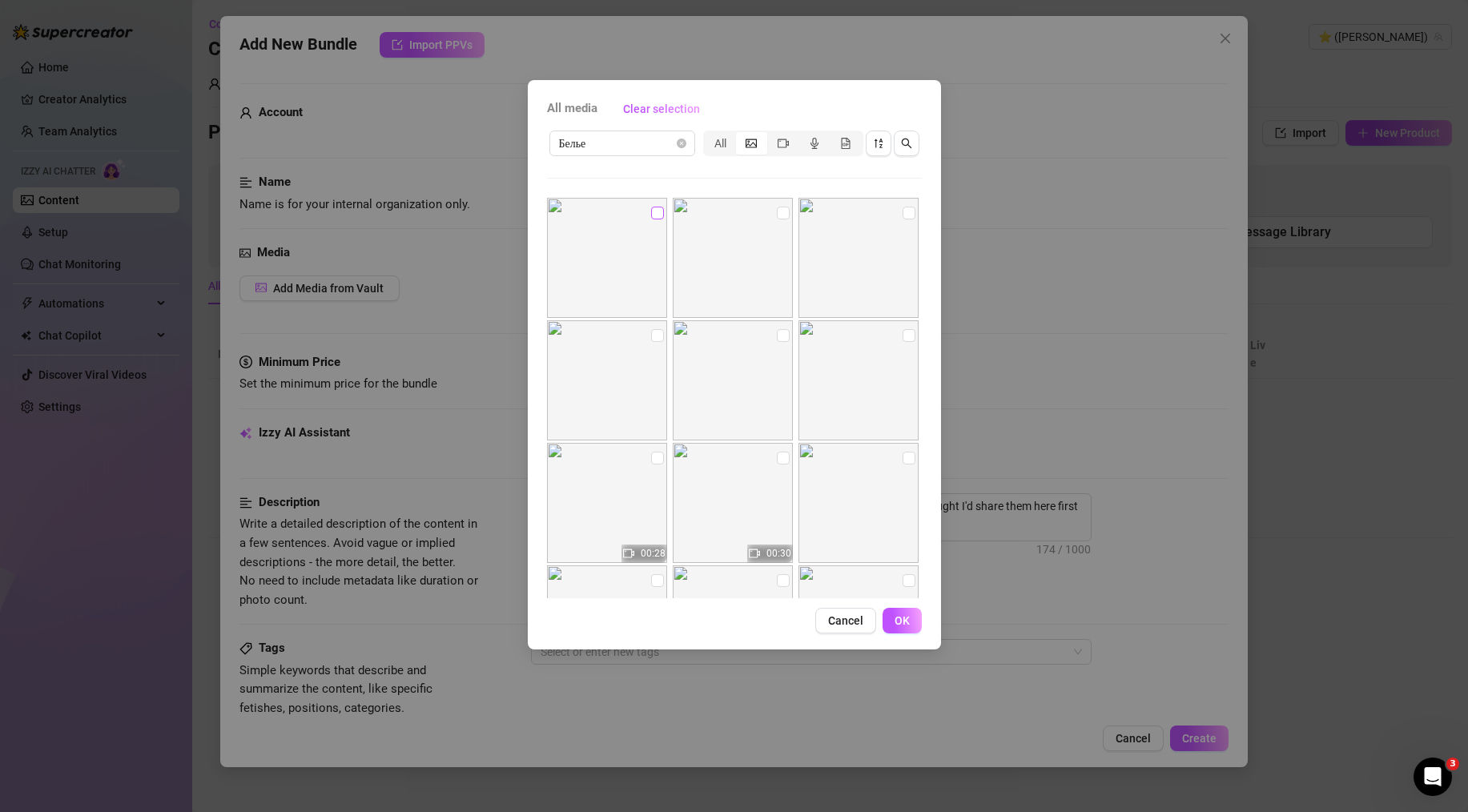
click at [653, 216] on input "checkbox" at bounding box center [657, 213] width 12 height 12
checkbox input "true"
click at [780, 213] on input "checkbox" at bounding box center [783, 213] width 12 height 12
checkbox input "true"
click at [903, 213] on input "checkbox" at bounding box center [909, 213] width 12 height 12
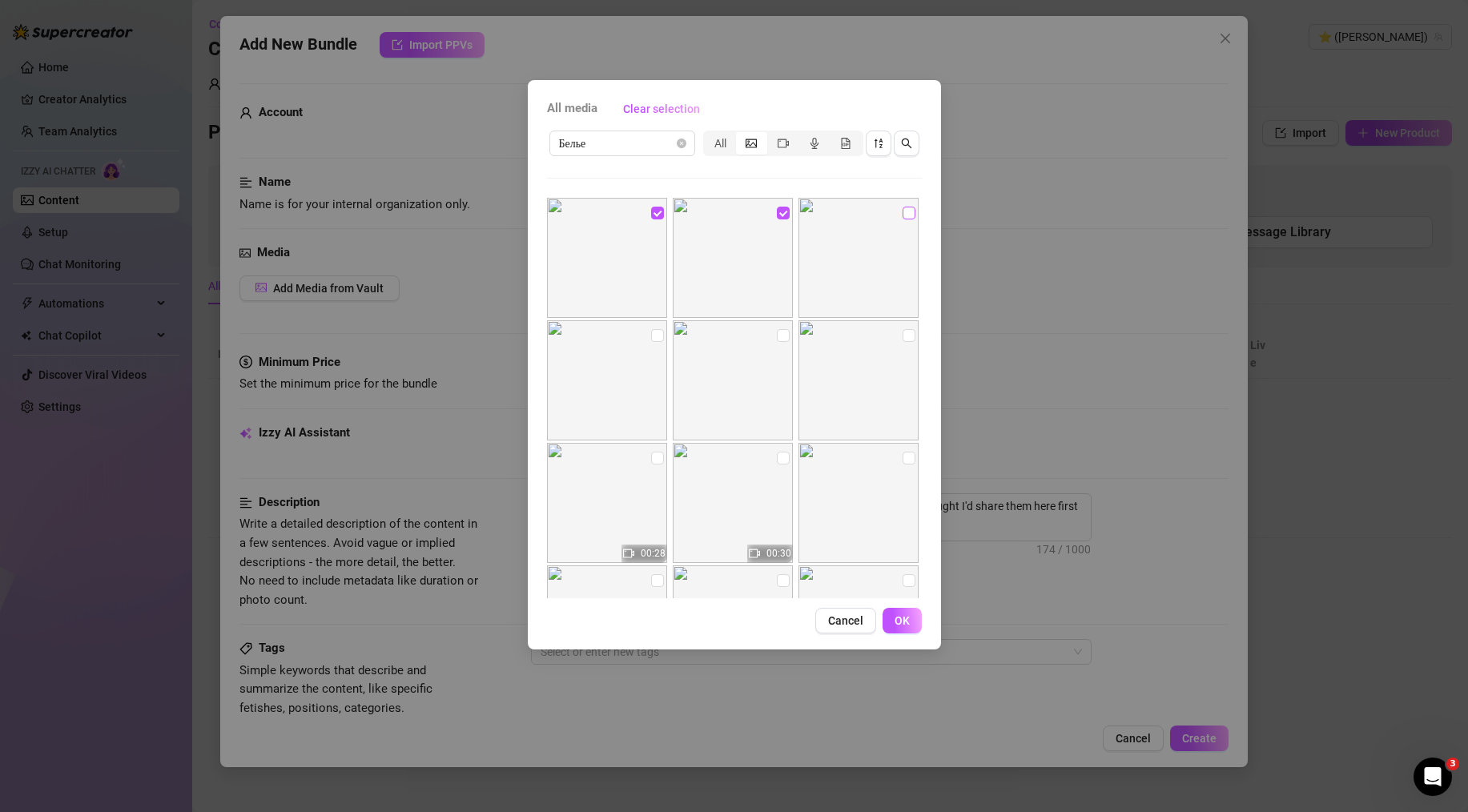
checkbox input "true"
click at [652, 334] on input "checkbox" at bounding box center [657, 335] width 12 height 12
checkbox input "true"
click at [783, 337] on input "checkbox" at bounding box center [783, 335] width 12 height 12
checkbox input "true"
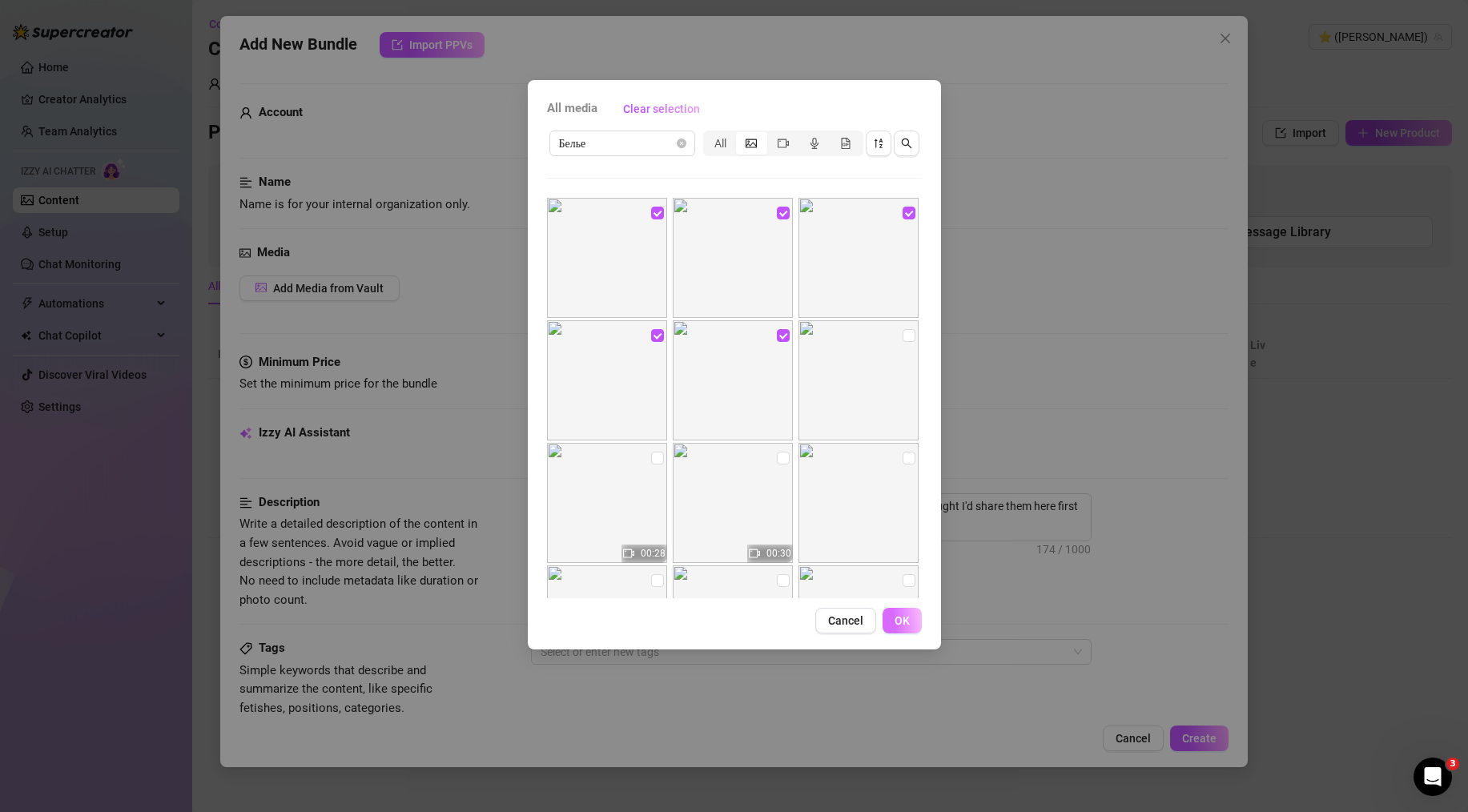
click at [899, 622] on span "OK" at bounding box center [902, 620] width 15 height 12
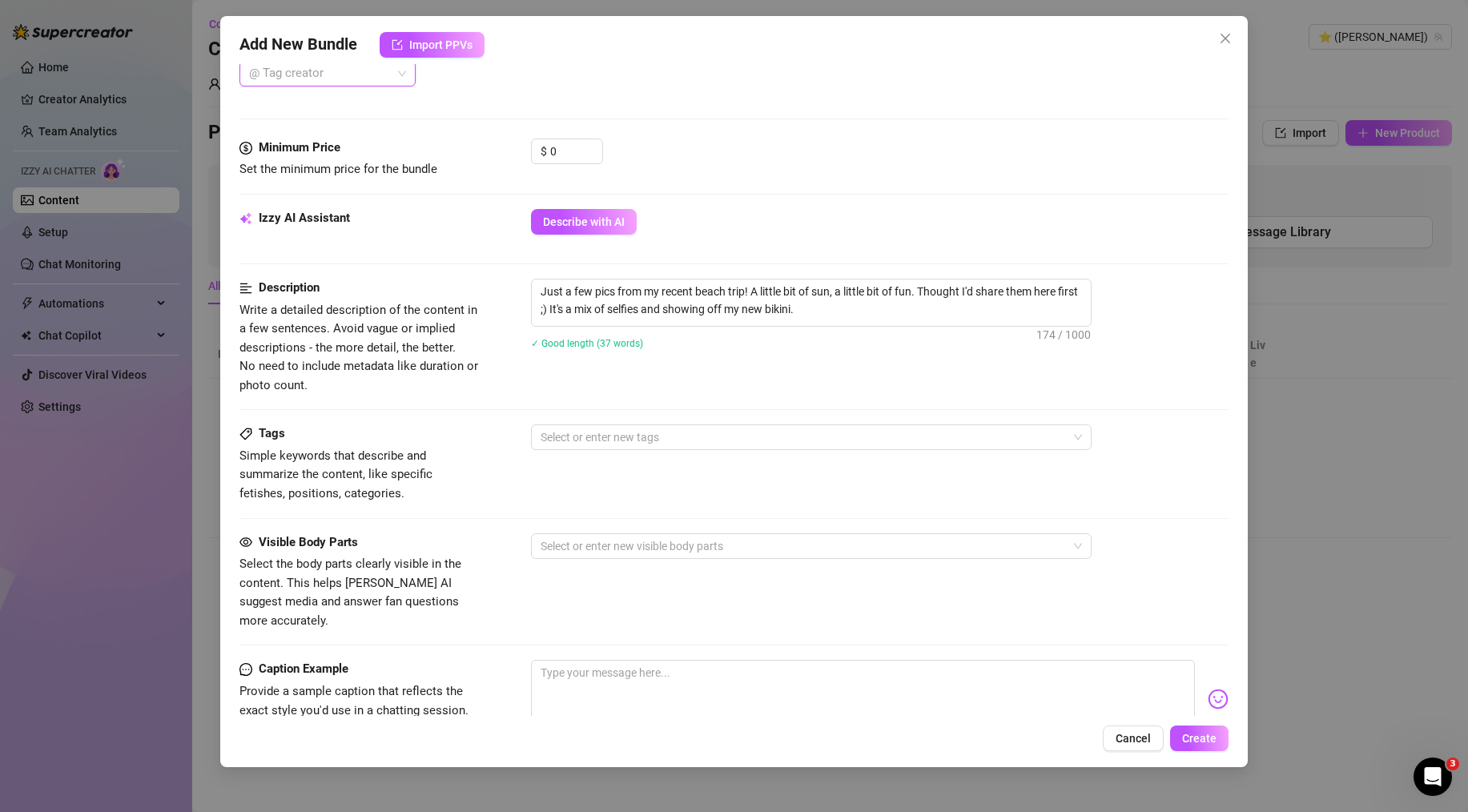
scroll to position [532, 0]
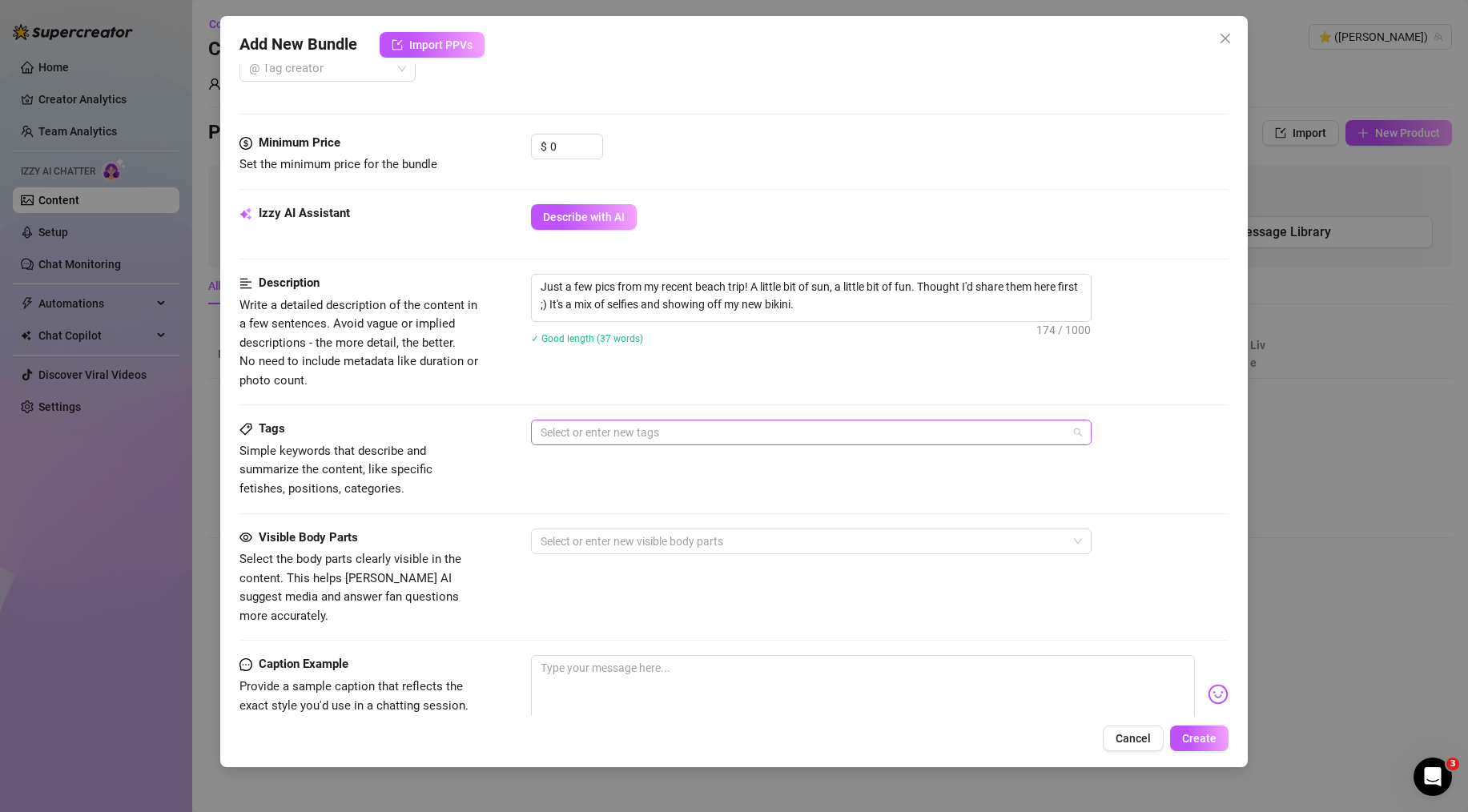
click at [596, 437] on div at bounding box center [803, 431] width 537 height 22
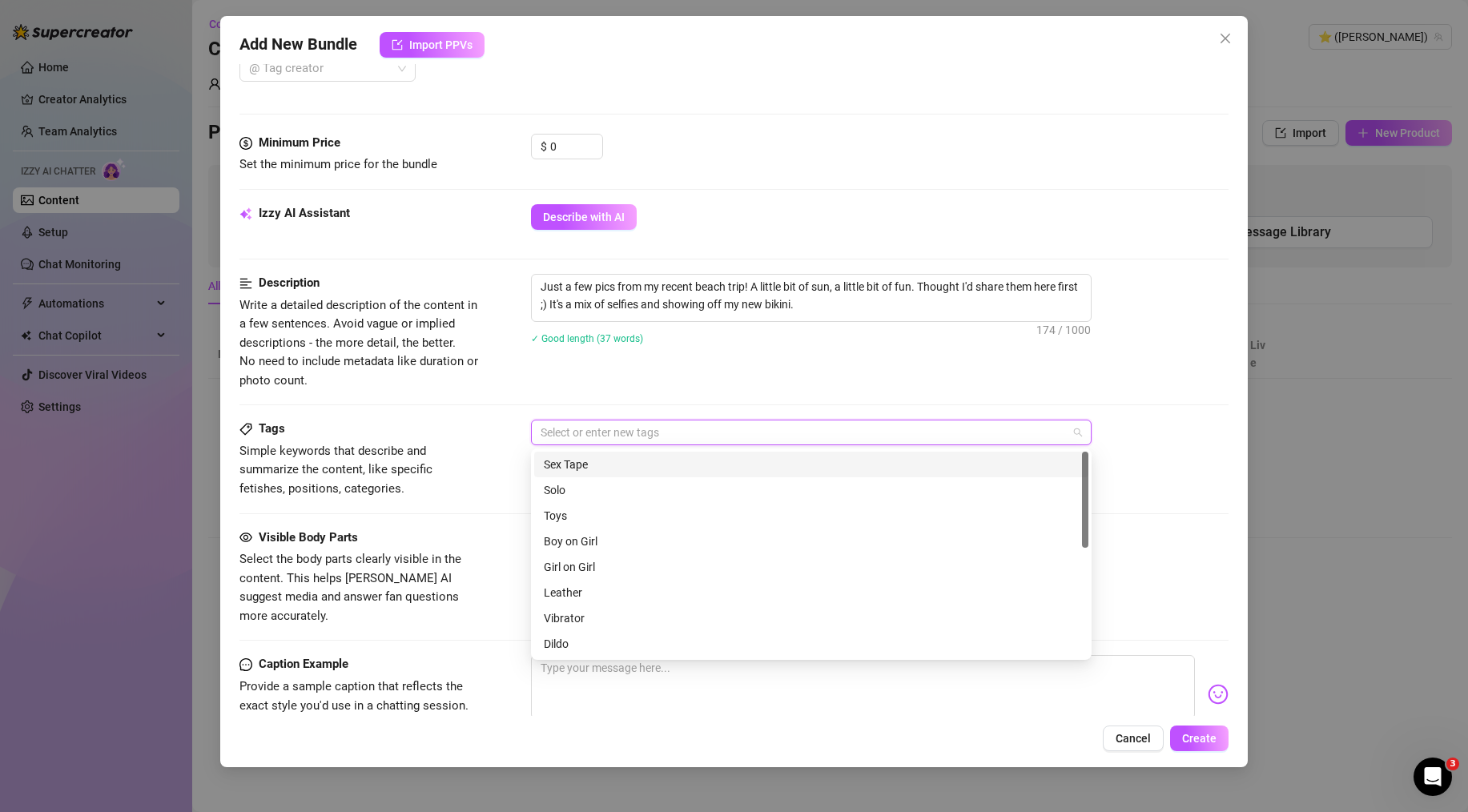
paste input "bikini, beach, selfie, tease, blonde, outdoor"
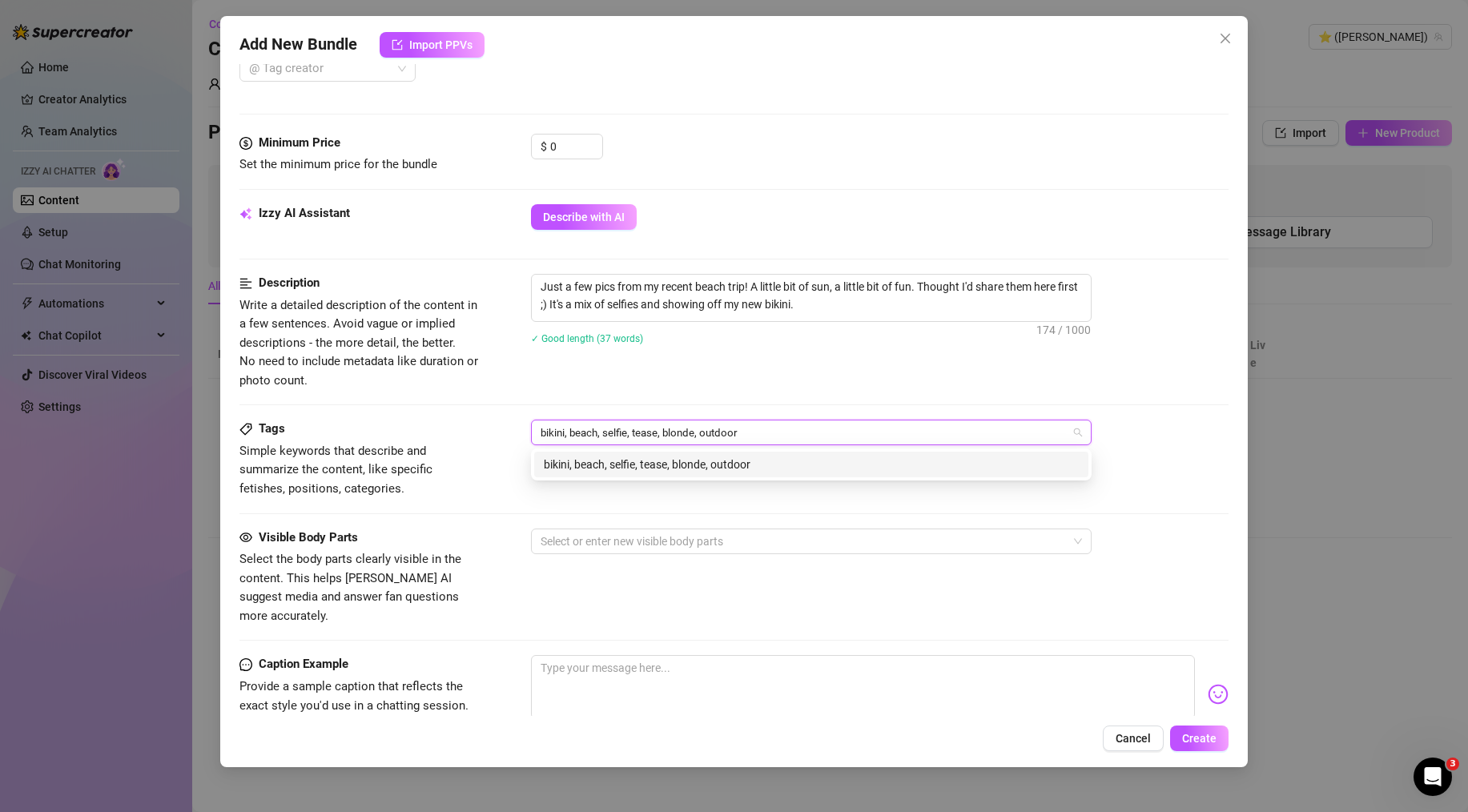
type input "bikini, beach, selfie, tease, blonde, outdoor"
click at [456, 430] on div "Tags" at bounding box center [360, 429] width 241 height 19
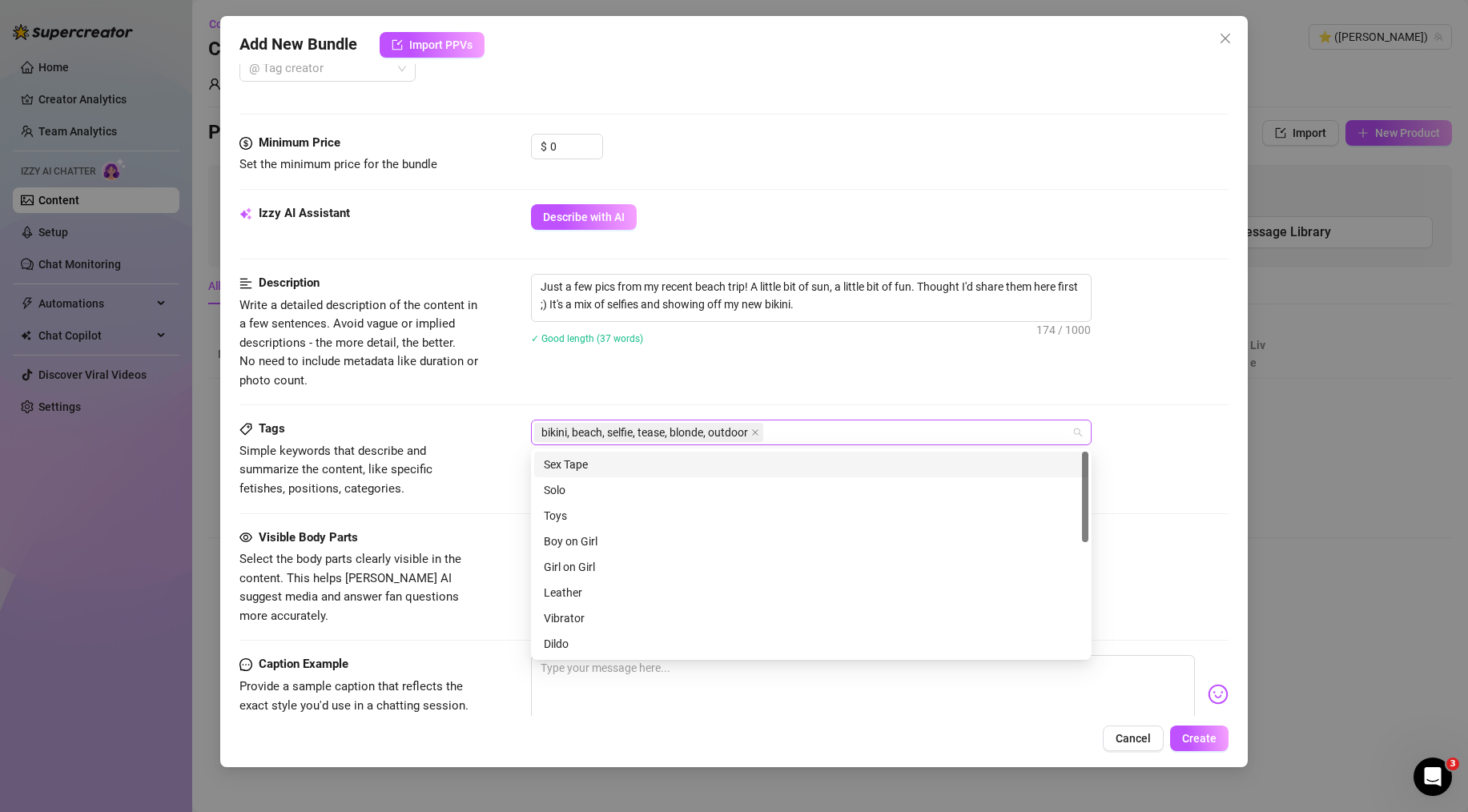
click at [752, 434] on span "bikini, beach, selfie, tease, blonde, outdoor" at bounding box center [649, 432] width 229 height 19
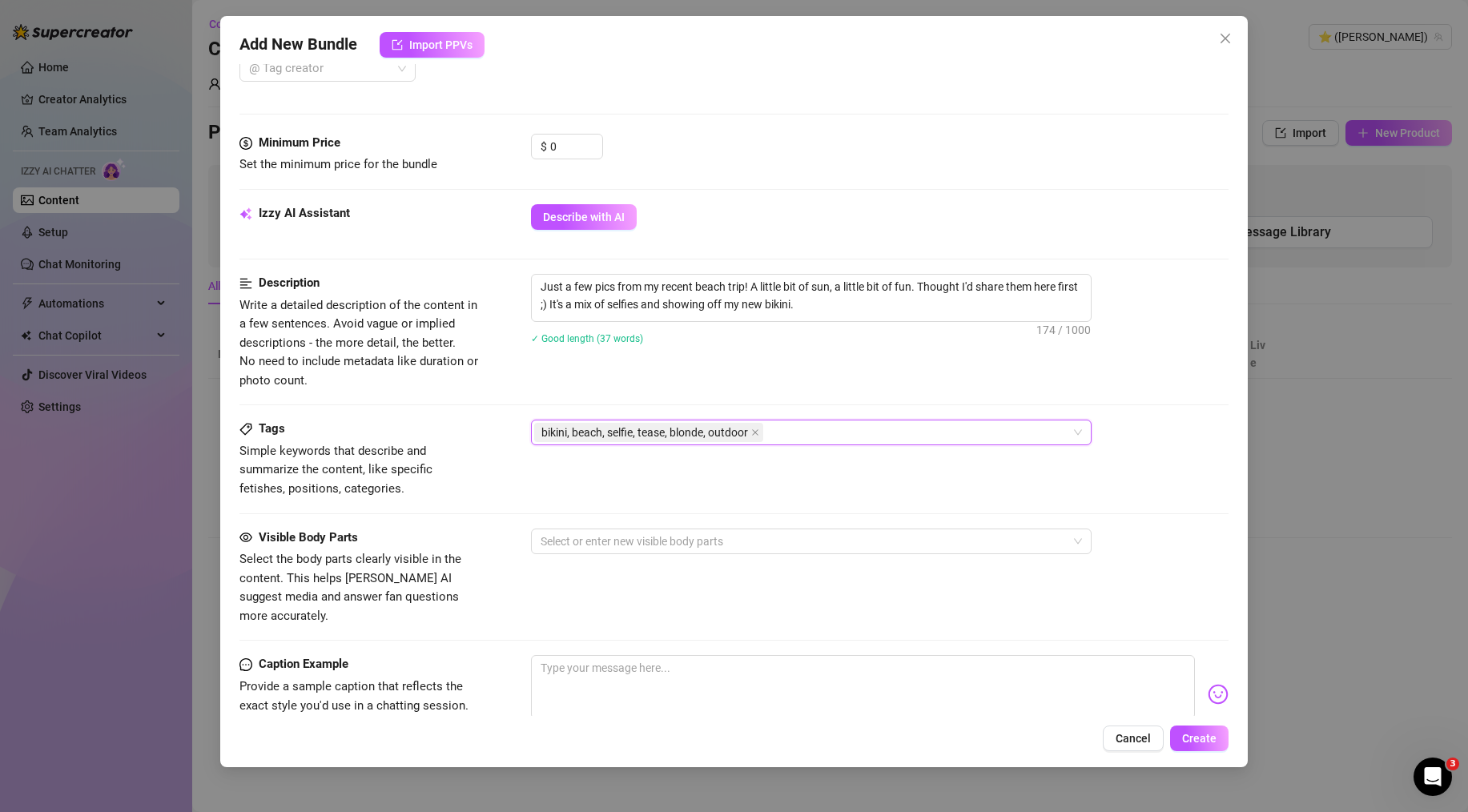
click at [763, 434] on span "bikini, beach, selfie, tease, blonde, outdoor" at bounding box center [649, 432] width 229 height 19
click at [757, 428] on icon "close" at bounding box center [755, 432] width 8 height 8
click at [664, 423] on div at bounding box center [803, 431] width 537 height 22
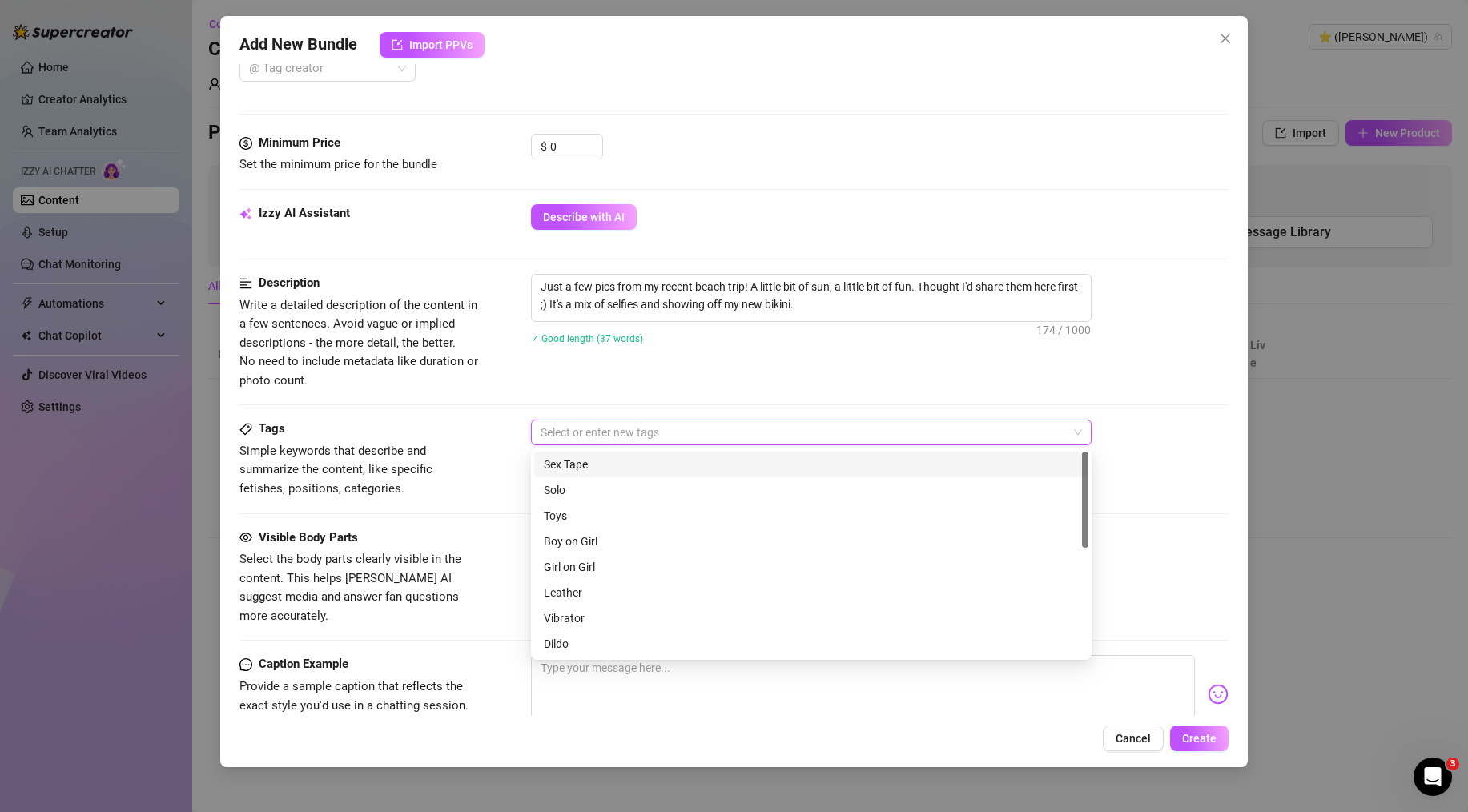
click at [480, 446] on div "Tags Simple keywords that describe and summarize the content, like specific fet…" at bounding box center [734, 459] width 989 height 78
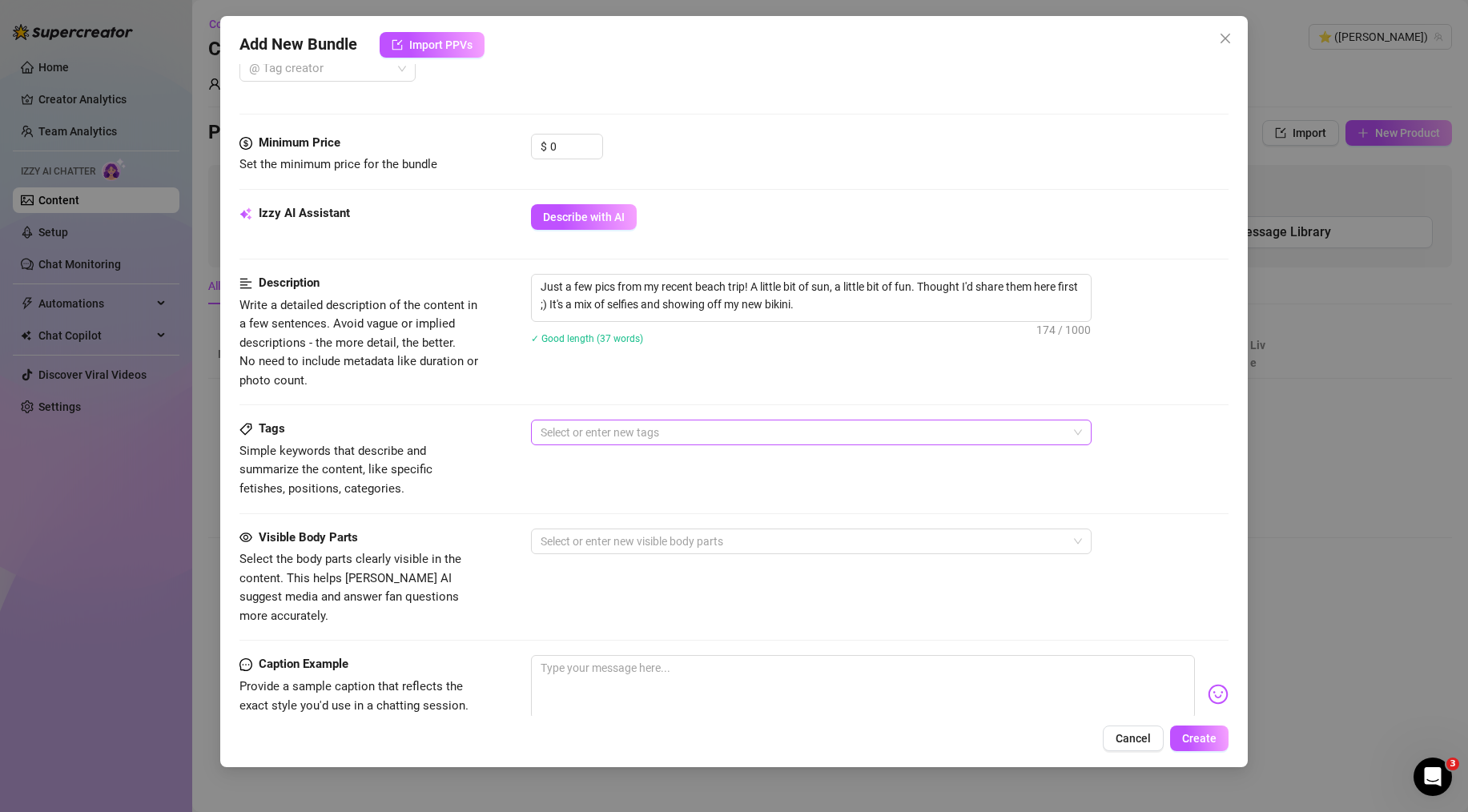
click at [640, 436] on div at bounding box center [803, 431] width 537 height 22
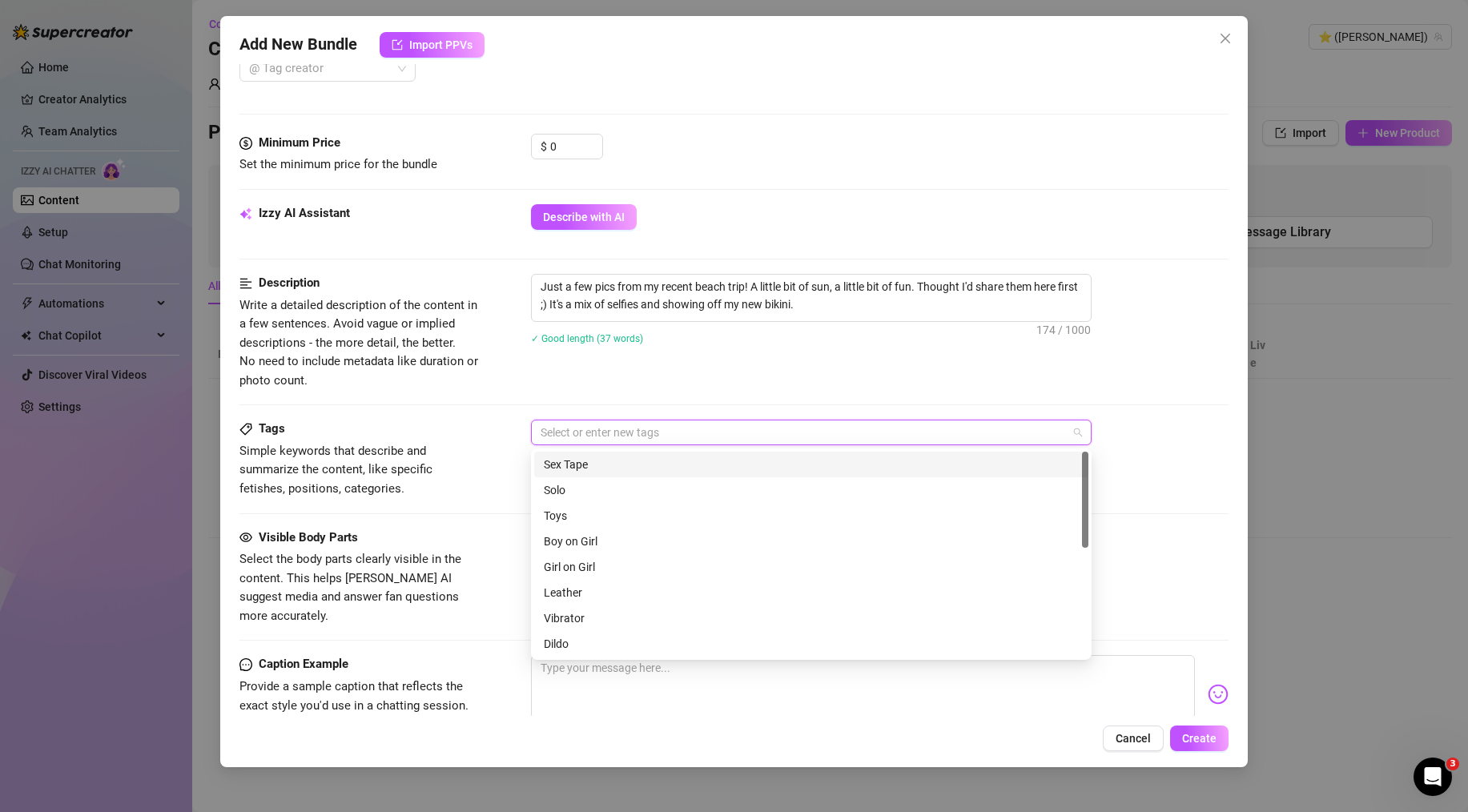
paste input "bikini, beach, selfie, tease, blonde, outdoor"
type input "bikini, beach, selfie, tease, blonde, outdoor"
click at [448, 426] on div "Tags" at bounding box center [360, 429] width 241 height 19
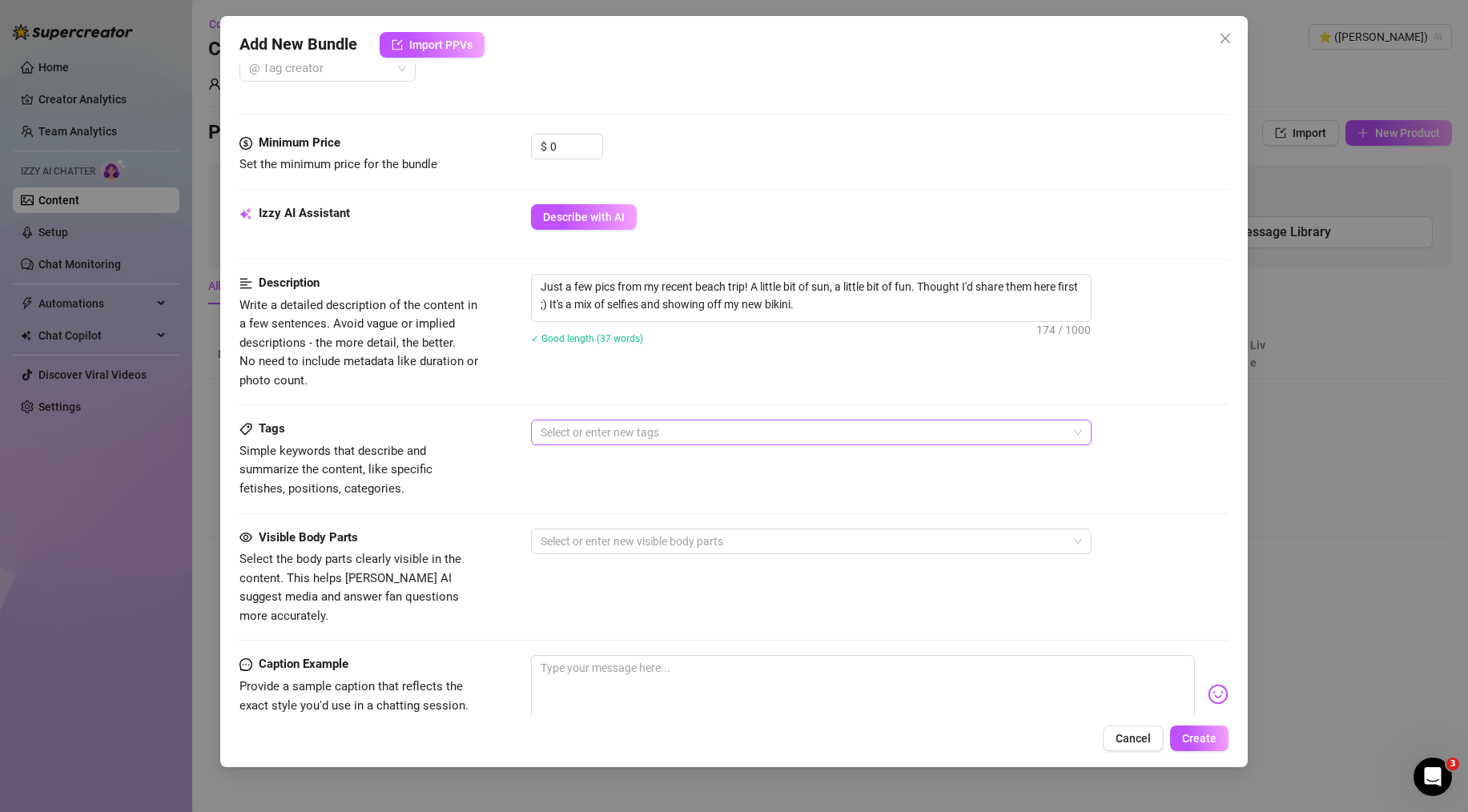
click at [551, 428] on div at bounding box center [803, 431] width 537 height 22
click at [603, 431] on div at bounding box center [803, 431] width 537 height 22
type input "и"
type input "bikini"
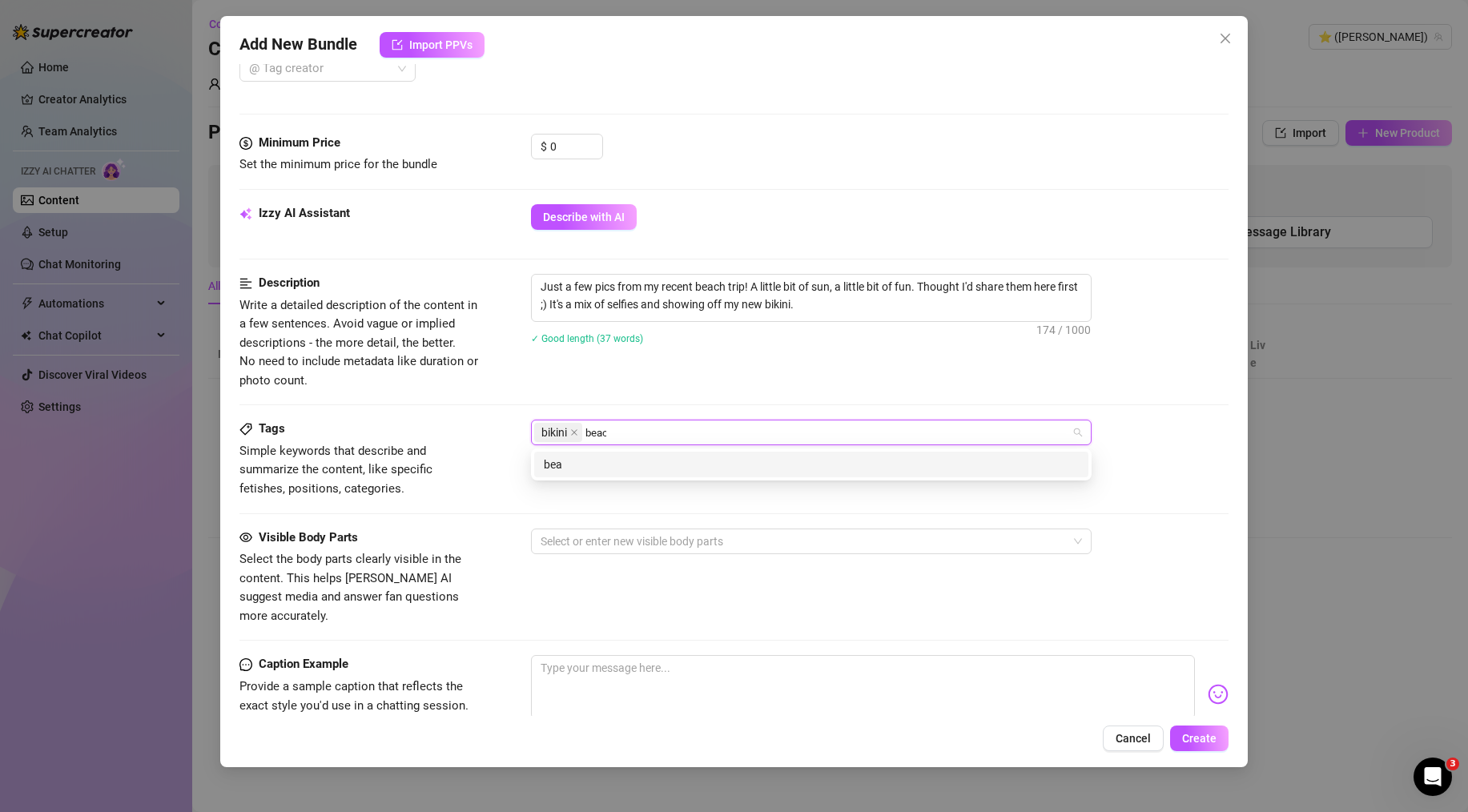
type input "beach"
type input "selfie"
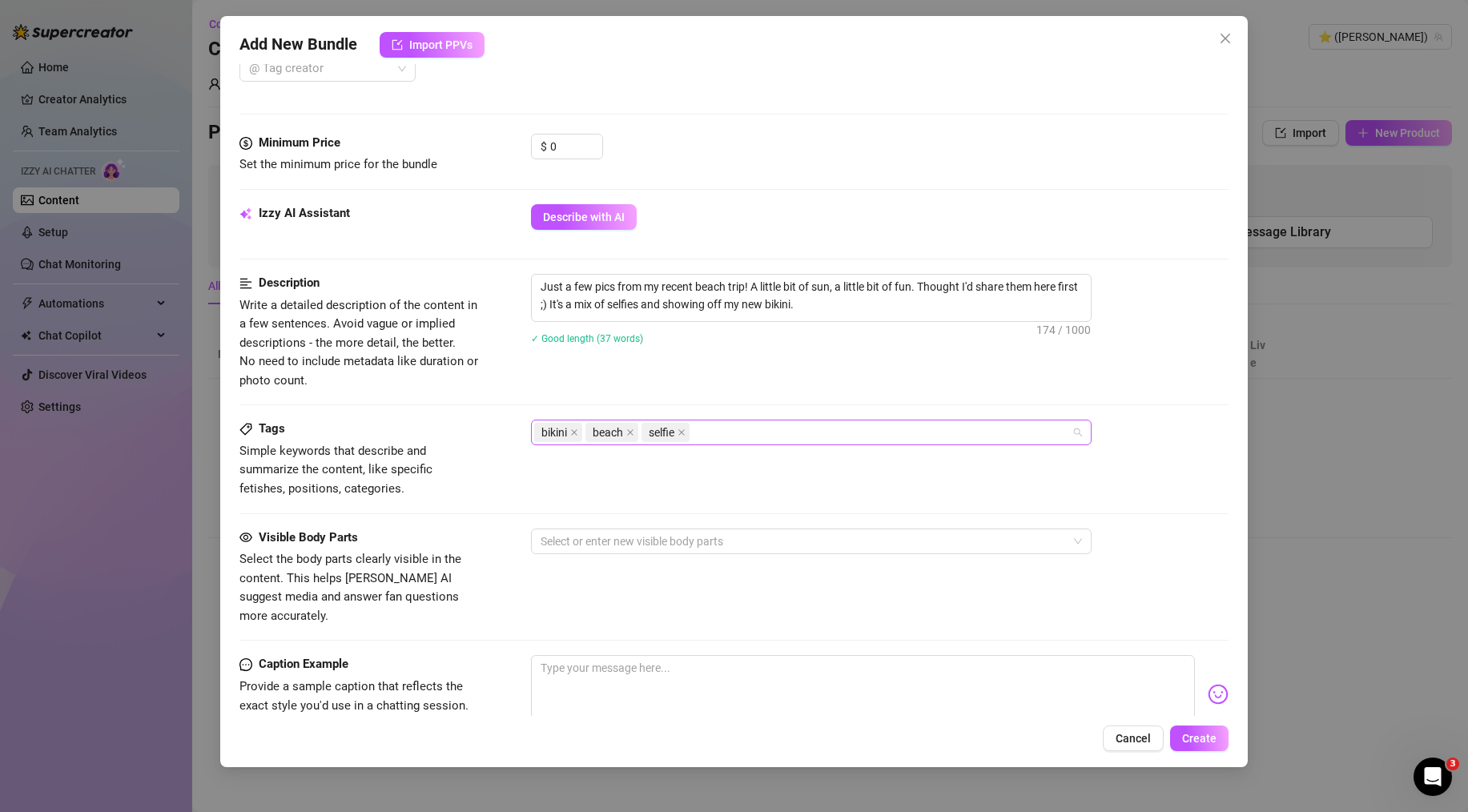
click at [710, 422] on div "bikini beach selfie" at bounding box center [803, 431] width 537 height 22
type input "tease"
click at [769, 430] on div "bikini beach selfie tease" at bounding box center [803, 431] width 537 height 22
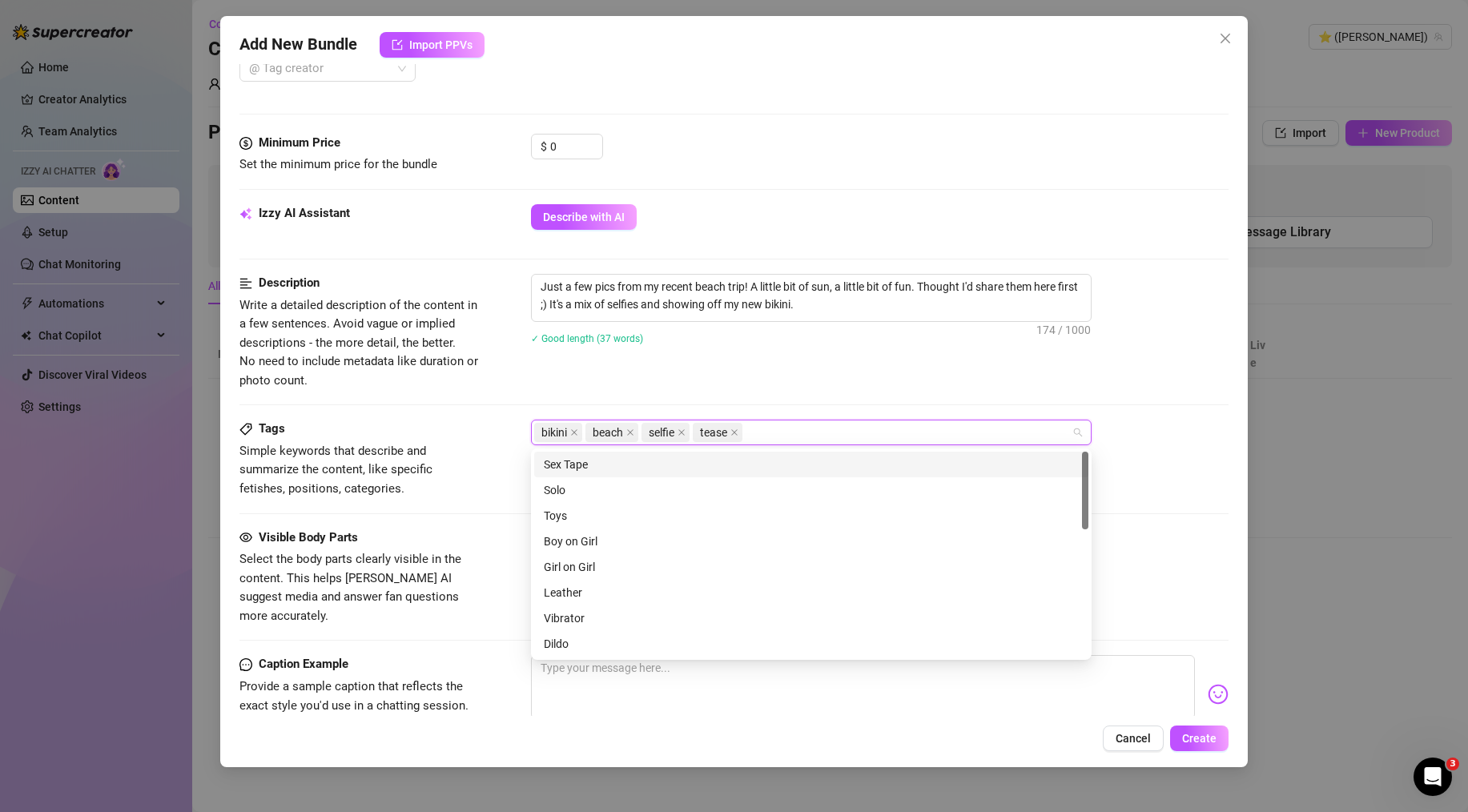
type input "v"
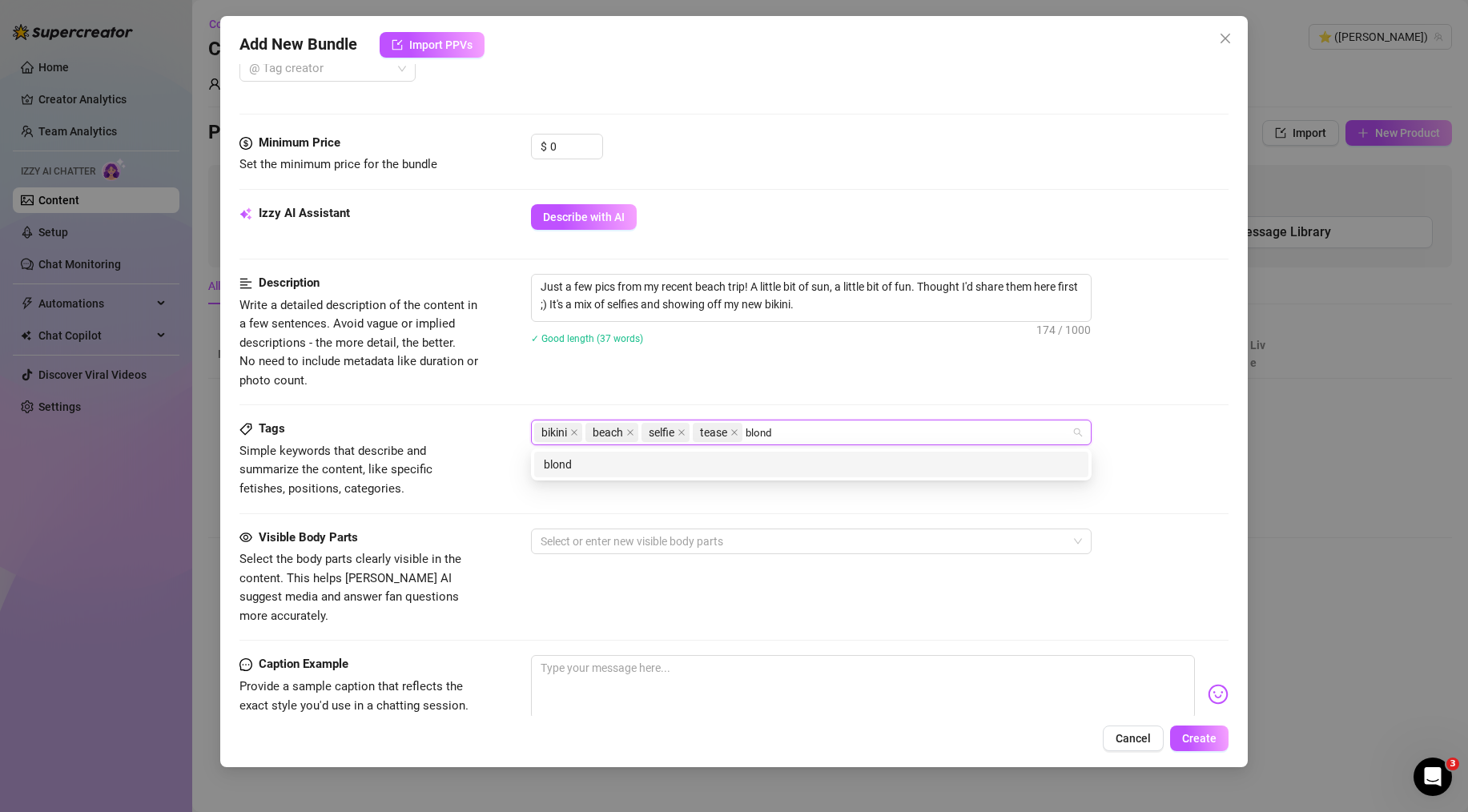
type input "blonde"
type input "outdoor"
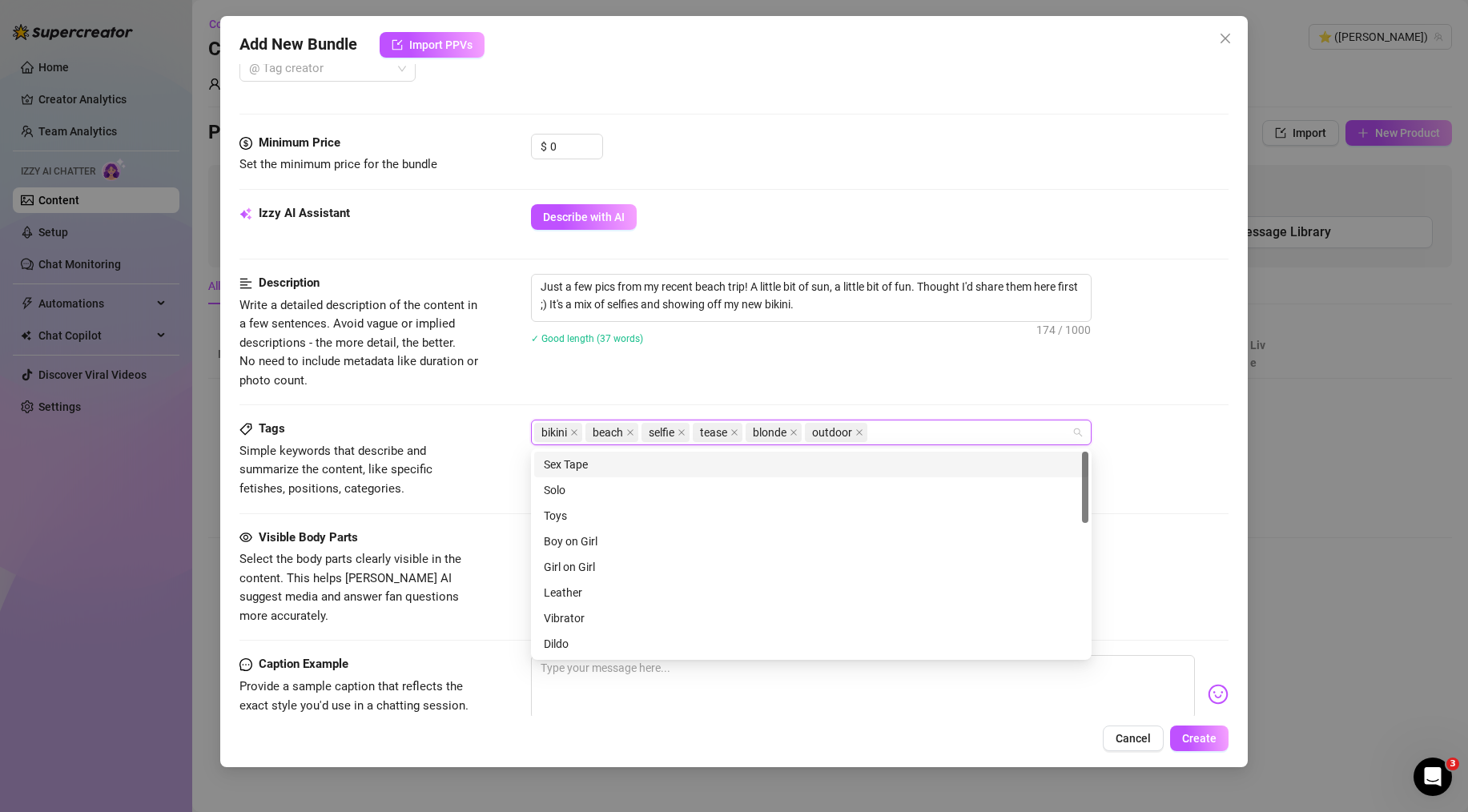
click at [811, 367] on div "Description Write a detailed description of the content in a few sentences. Avo…" at bounding box center [734, 332] width 989 height 116
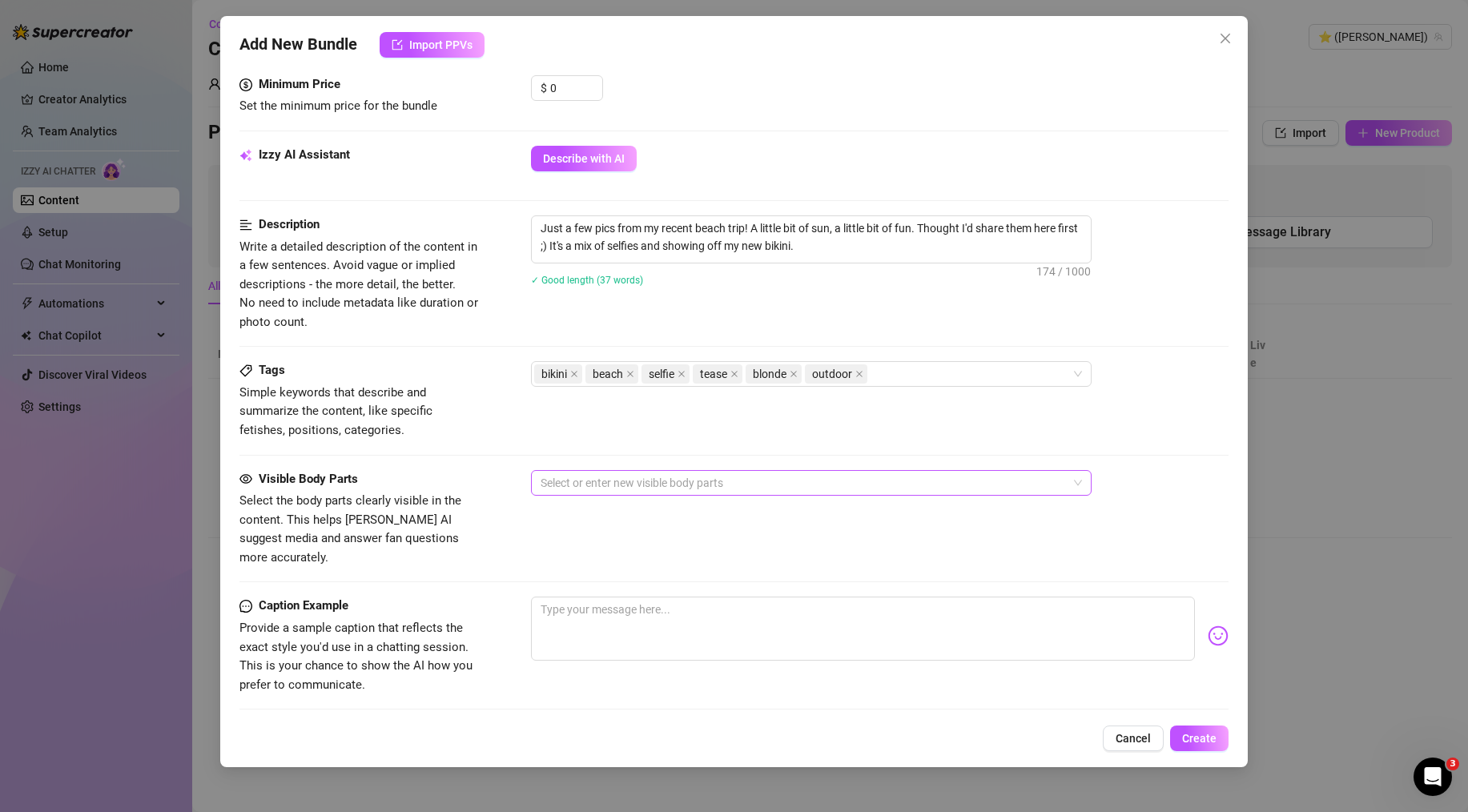
scroll to position [630, 0]
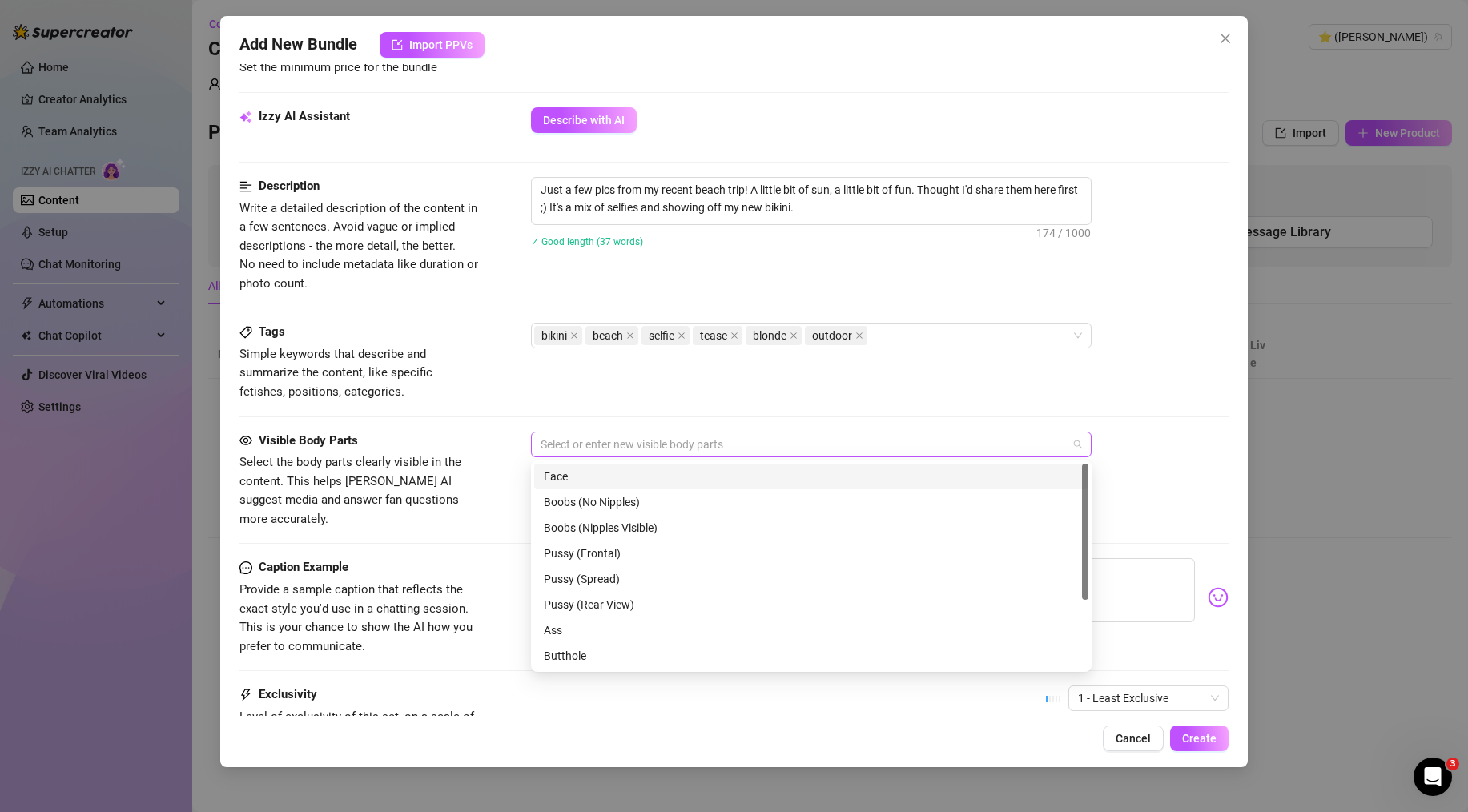
click at [648, 451] on div at bounding box center [803, 444] width 537 height 22
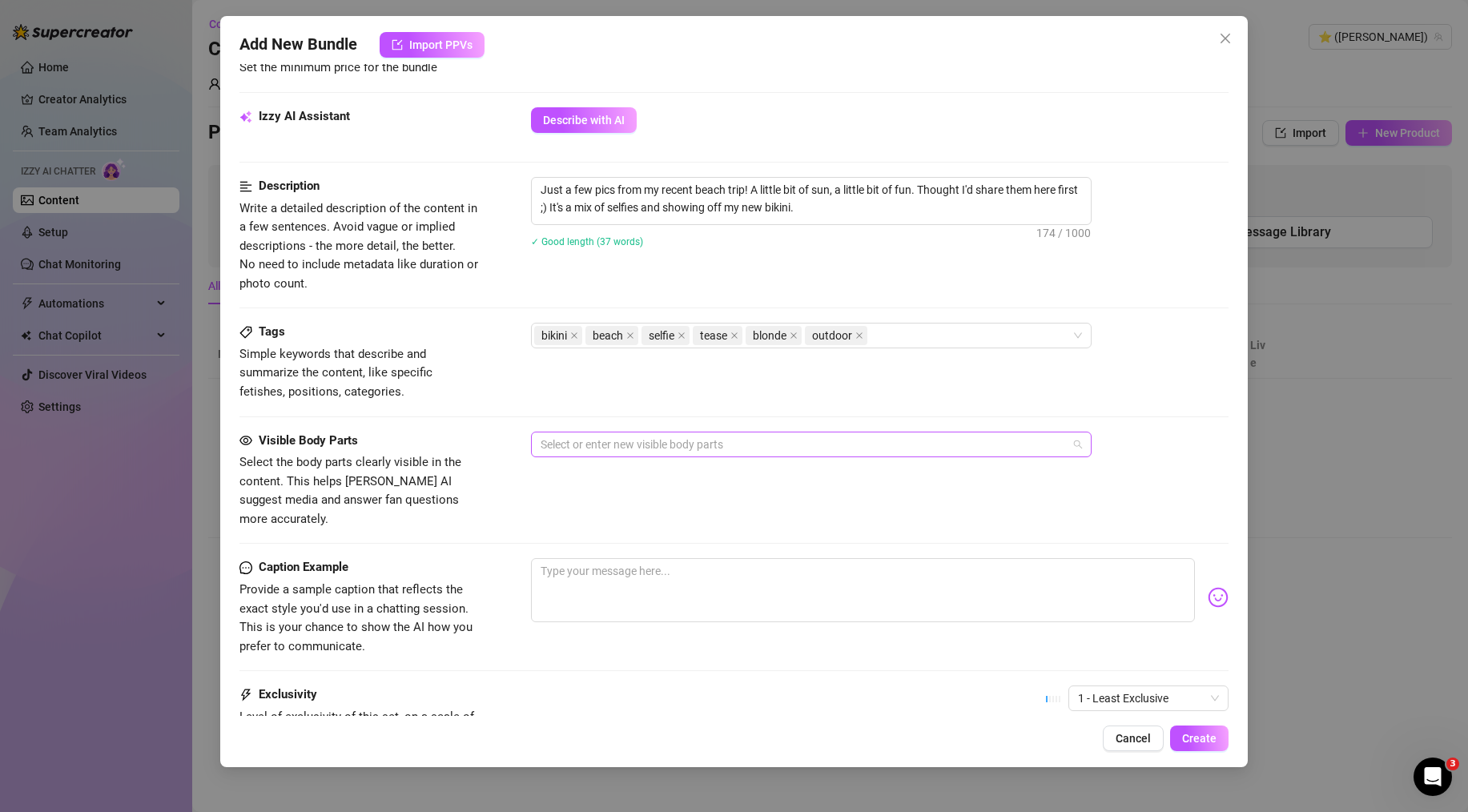
click at [649, 445] on div at bounding box center [803, 444] width 537 height 22
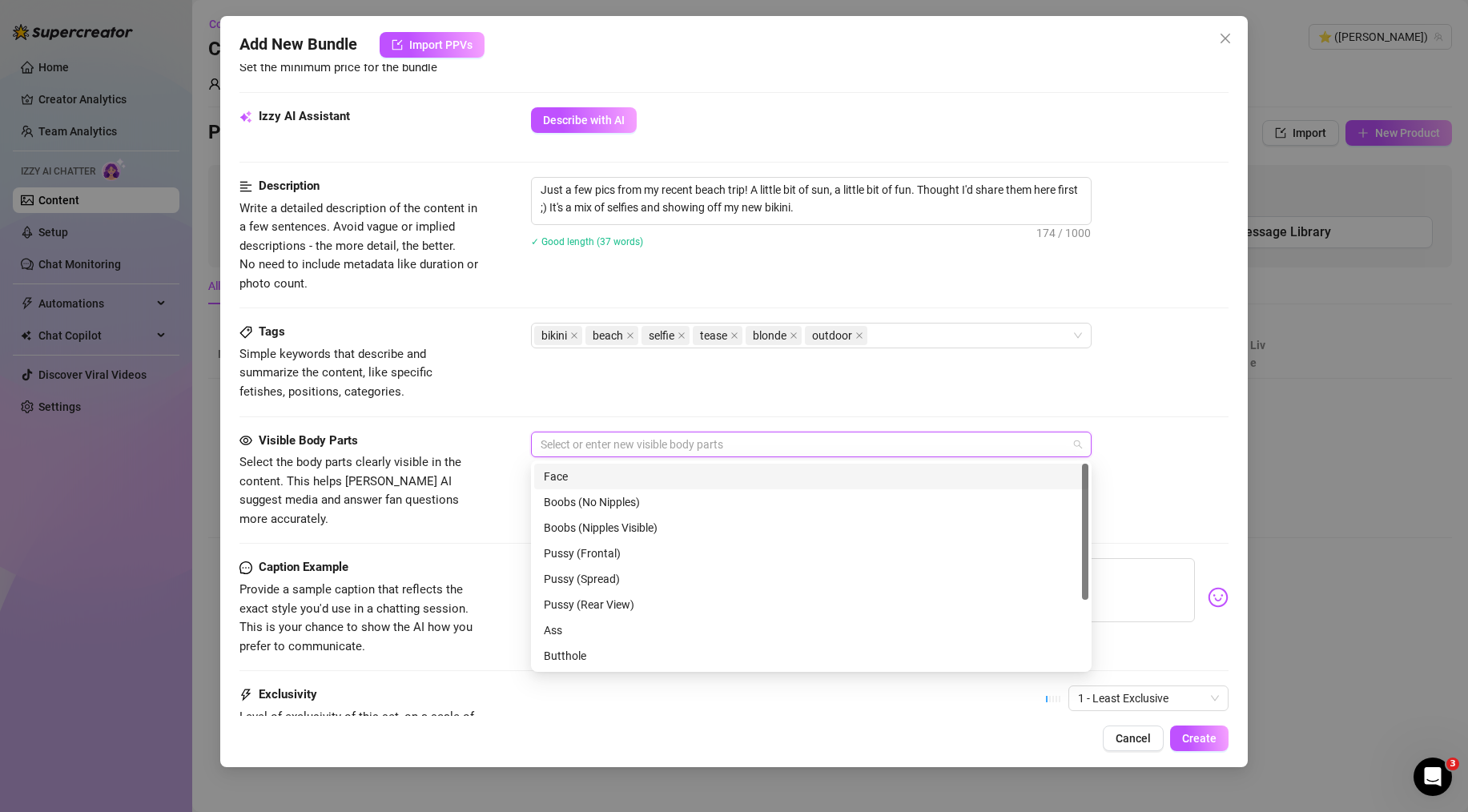
paste input "face, legs, stomach, cleavage, butt"
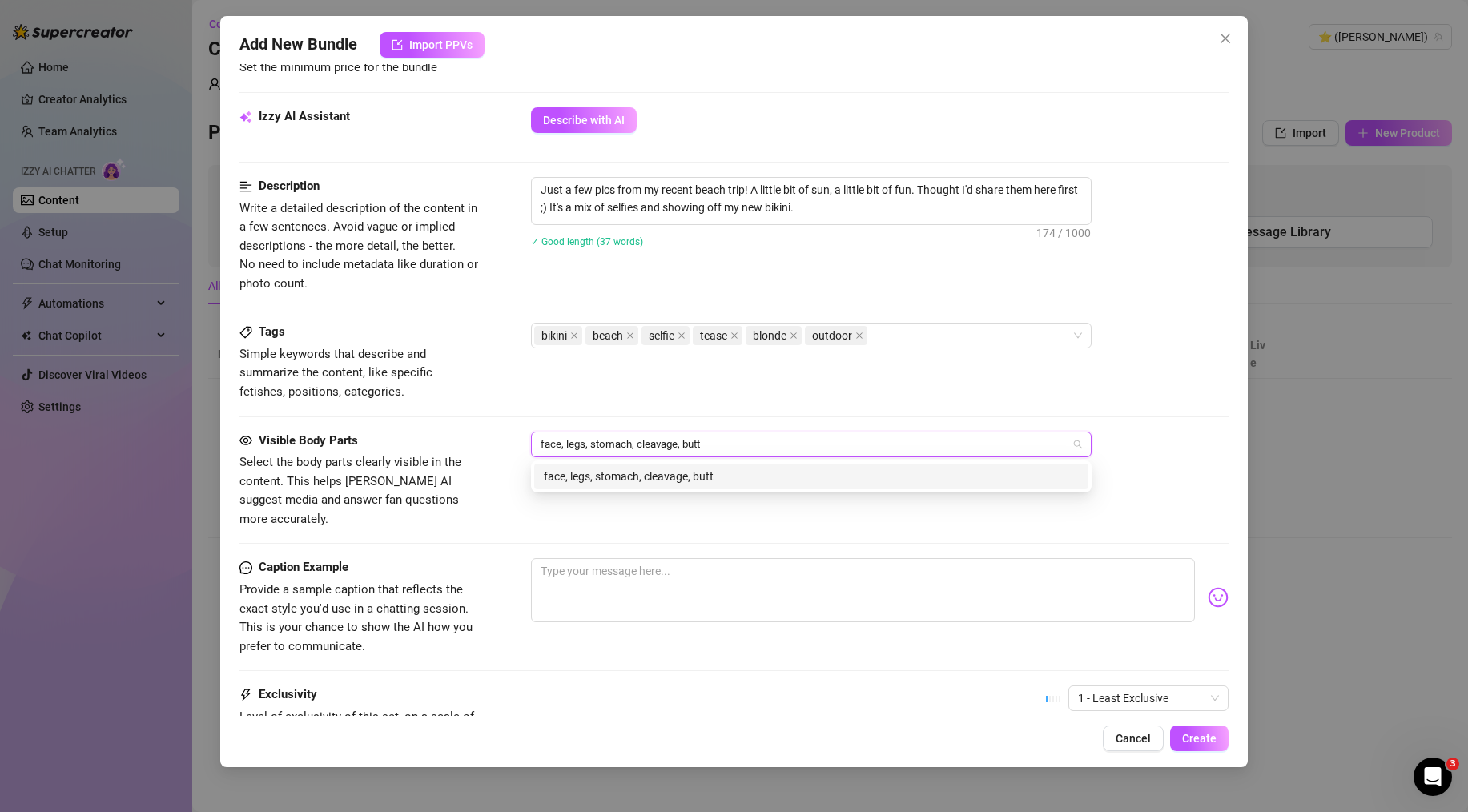
click at [561, 445] on input "face, legs, stomach, cleavage, butt" at bounding box center [626, 445] width 173 height 19
type input "face legs, stomach, cleavage, butt"
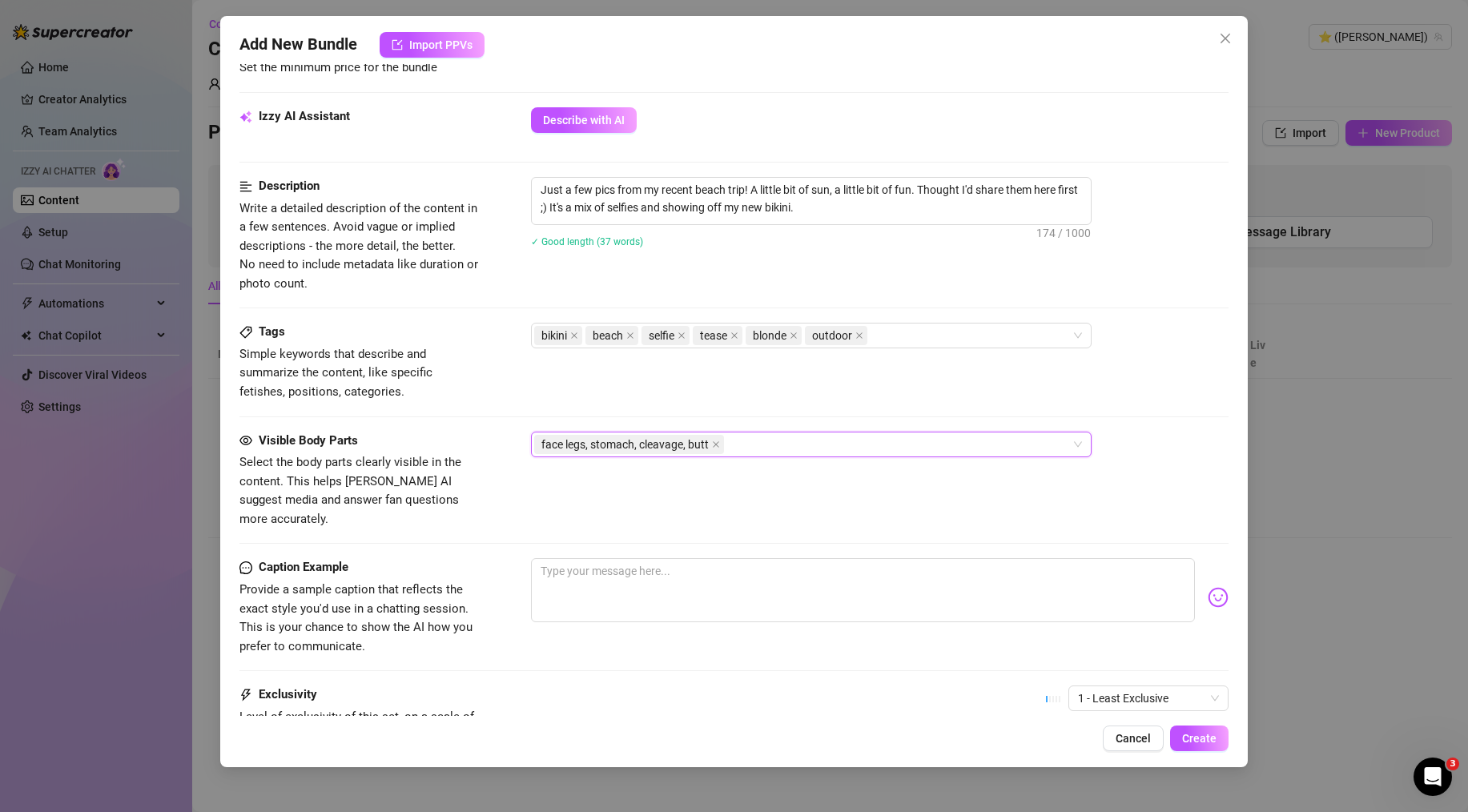
click at [603, 442] on span "face legs, stomach, cleavage, butt" at bounding box center [624, 445] width 167 height 17
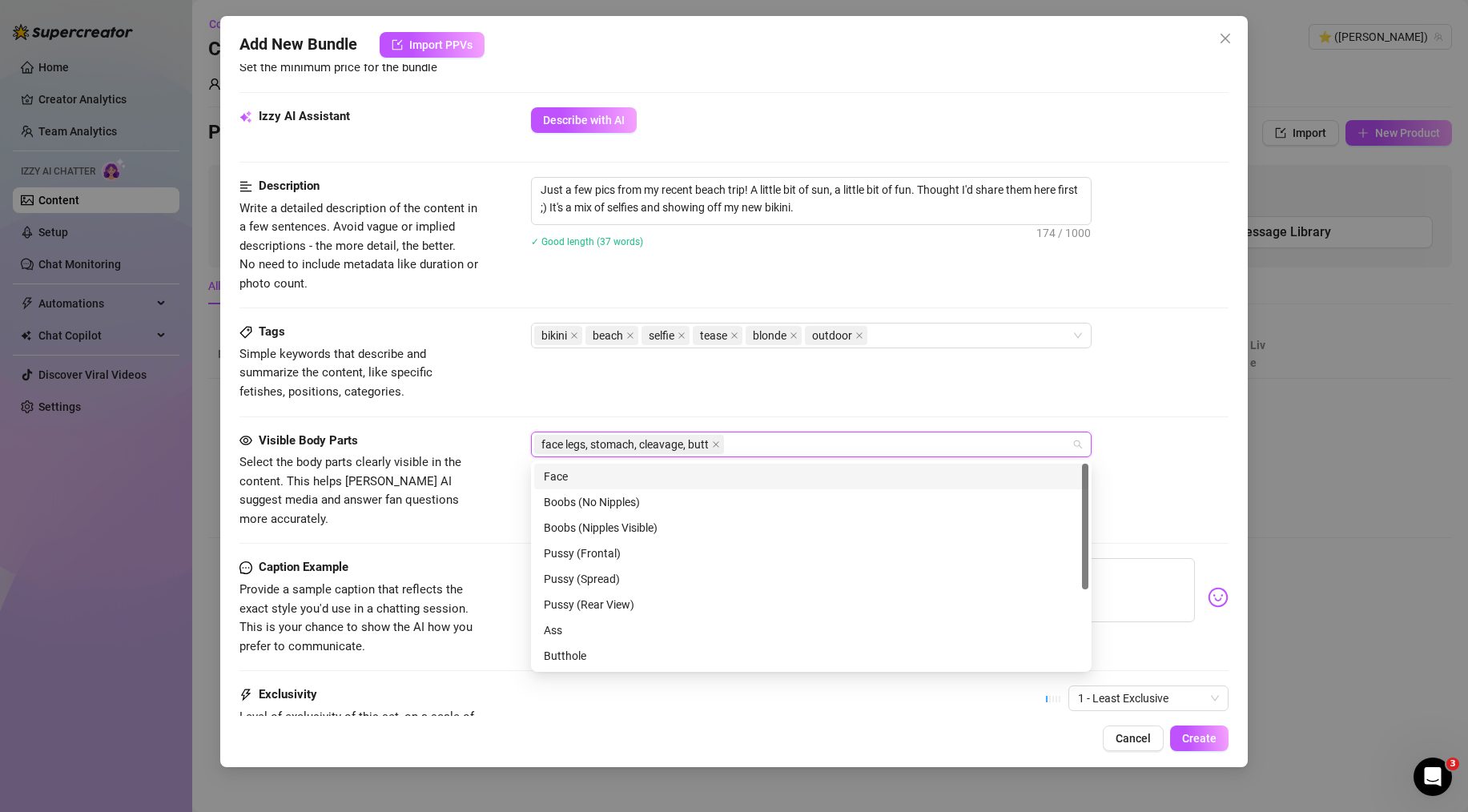
click at [724, 446] on span "face legs, stomach, cleavage, butt" at bounding box center [629, 445] width 190 height 19
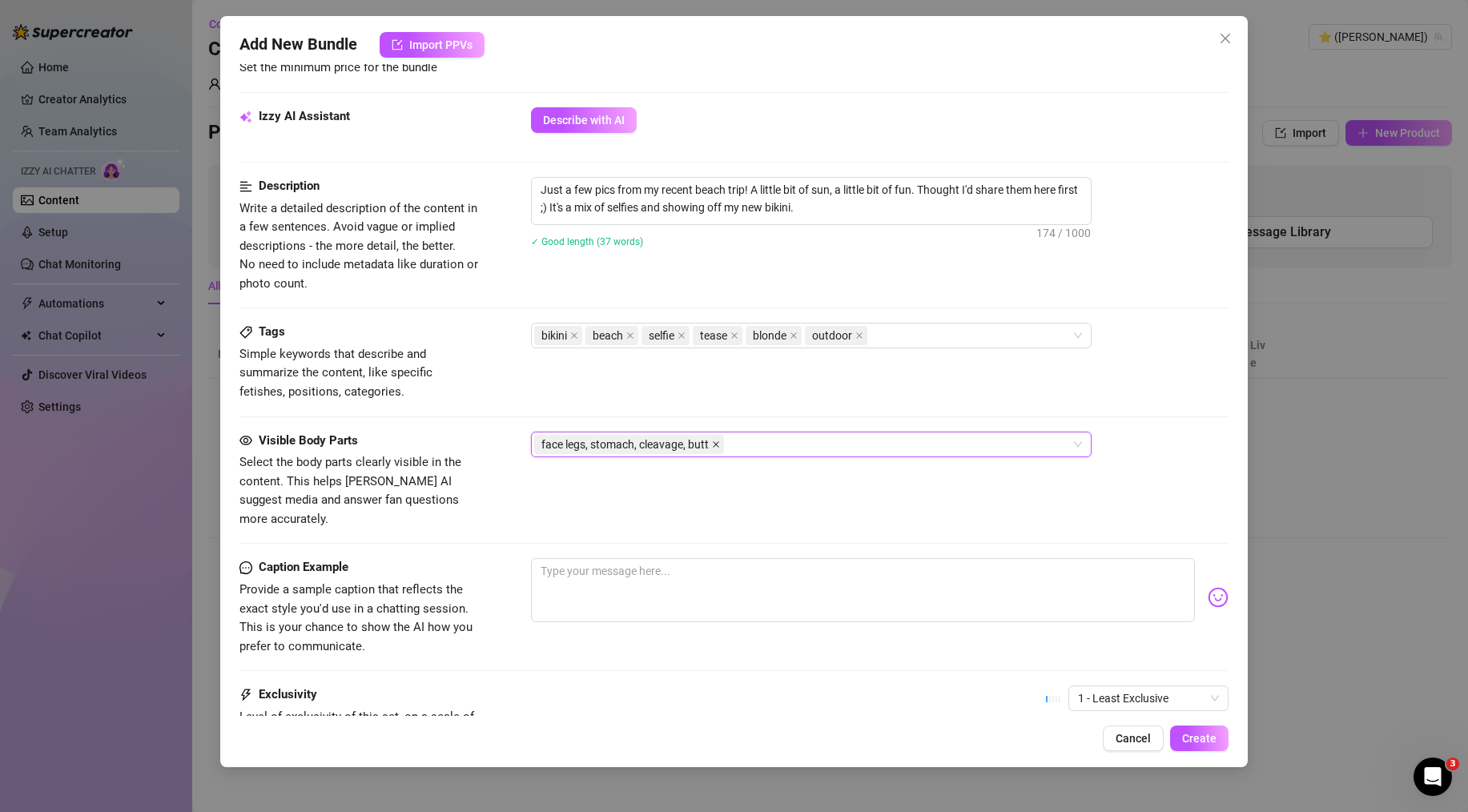
click at [717, 445] on icon "close" at bounding box center [716, 444] width 7 height 7
click at [717, 445] on div at bounding box center [803, 444] width 537 height 22
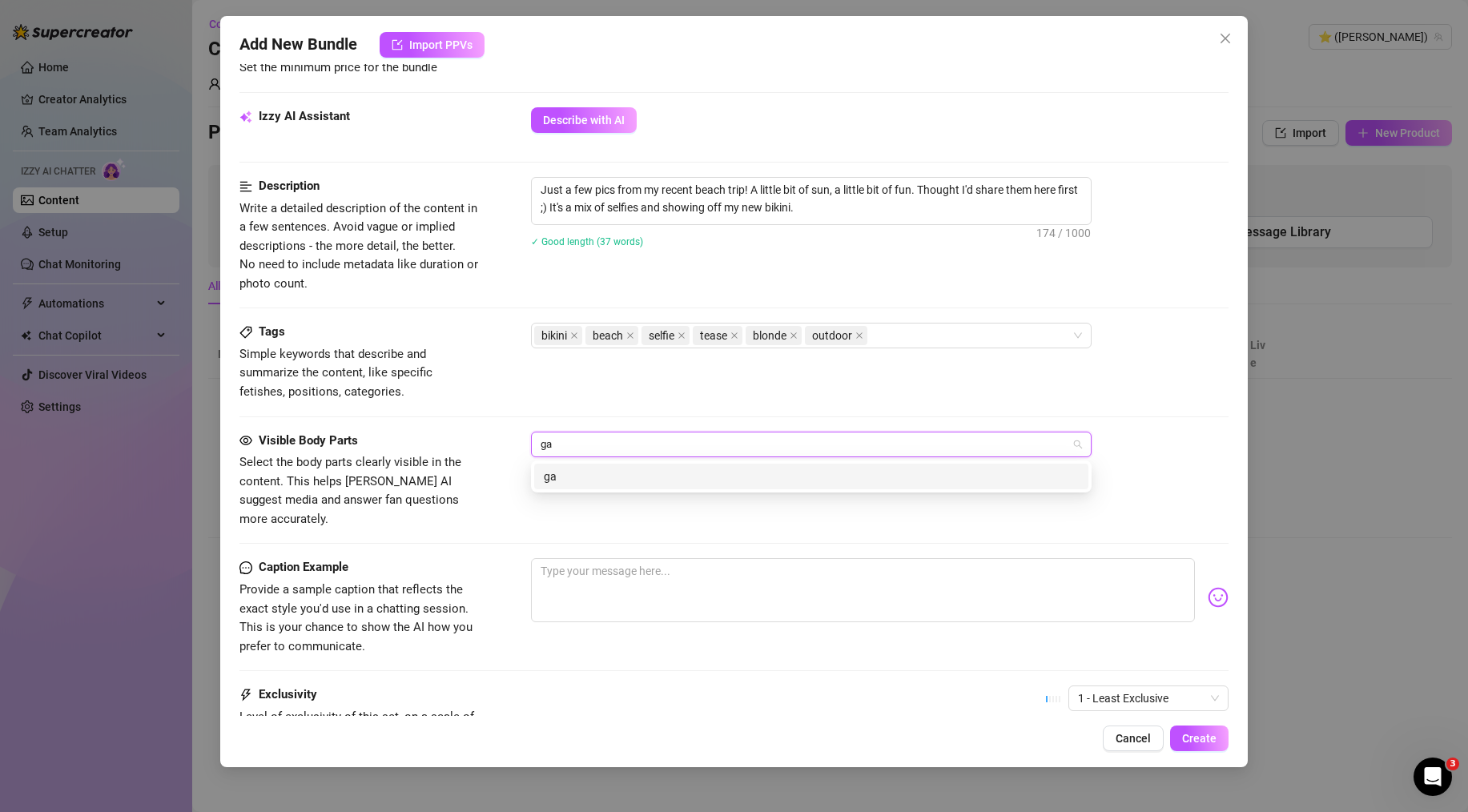
type input "g"
type input "face"
type input "legs"
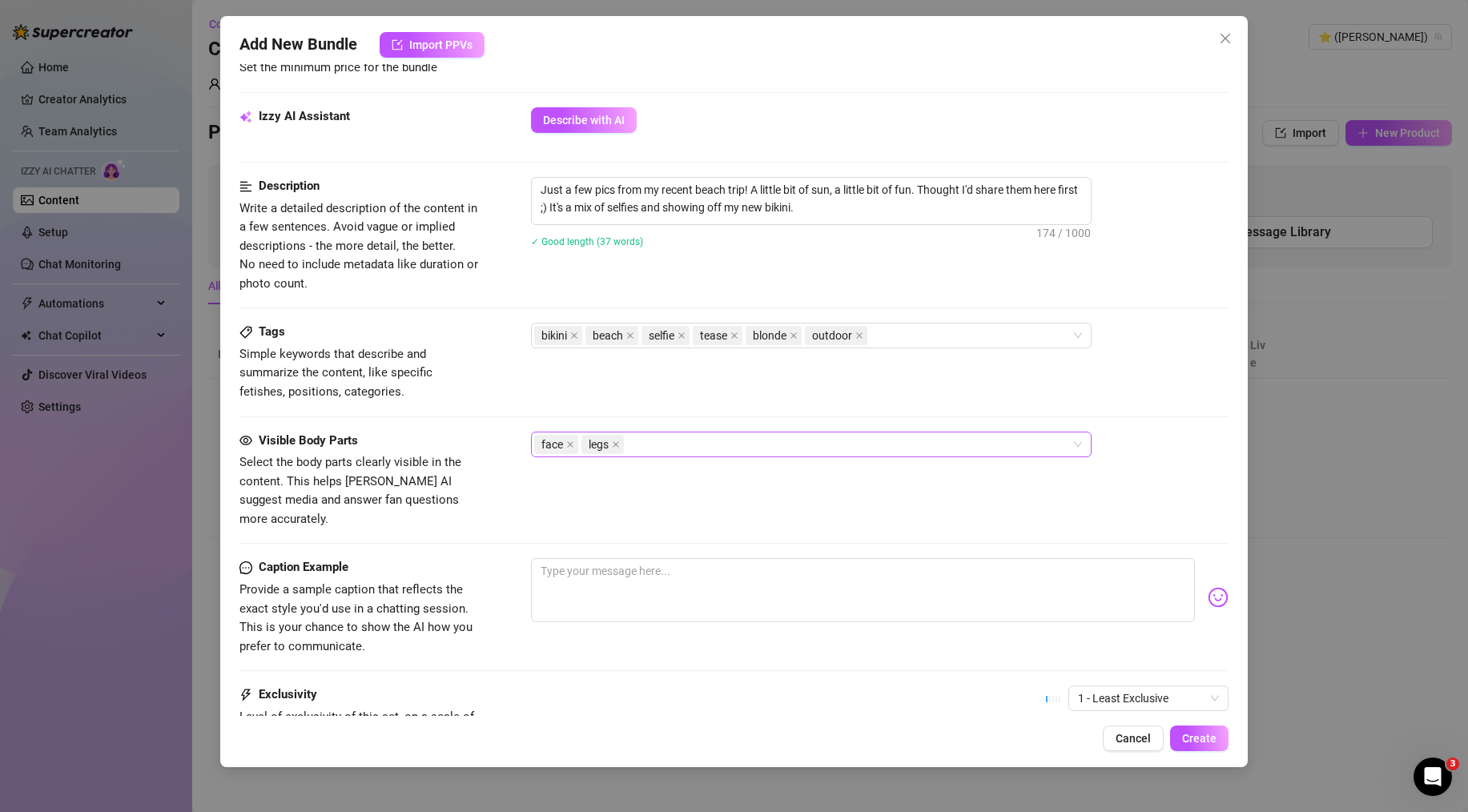
click at [716, 445] on div "face legs" at bounding box center [803, 444] width 537 height 22
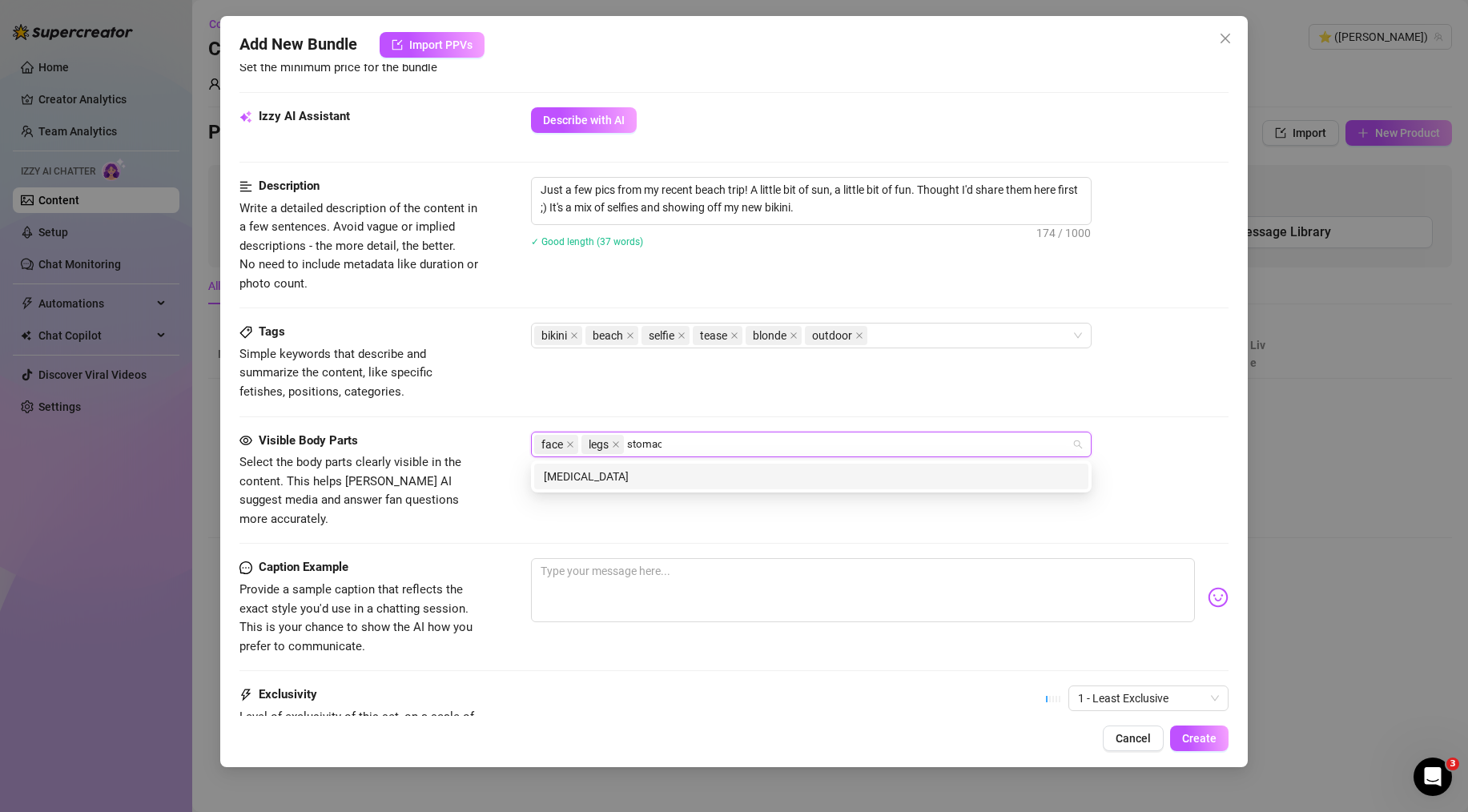
type input "stomach"
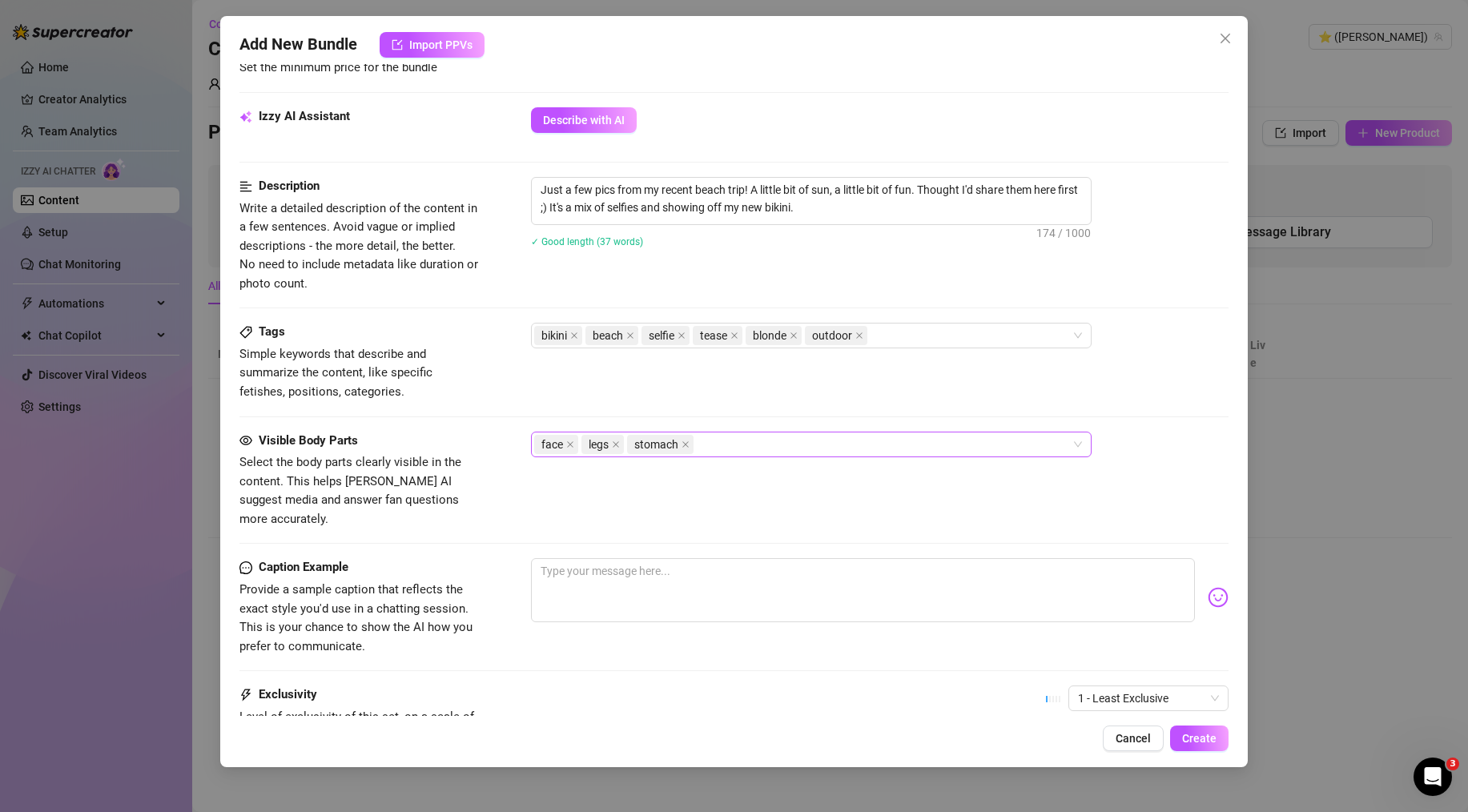
click at [716, 445] on div "face legs stomach" at bounding box center [803, 444] width 537 height 22
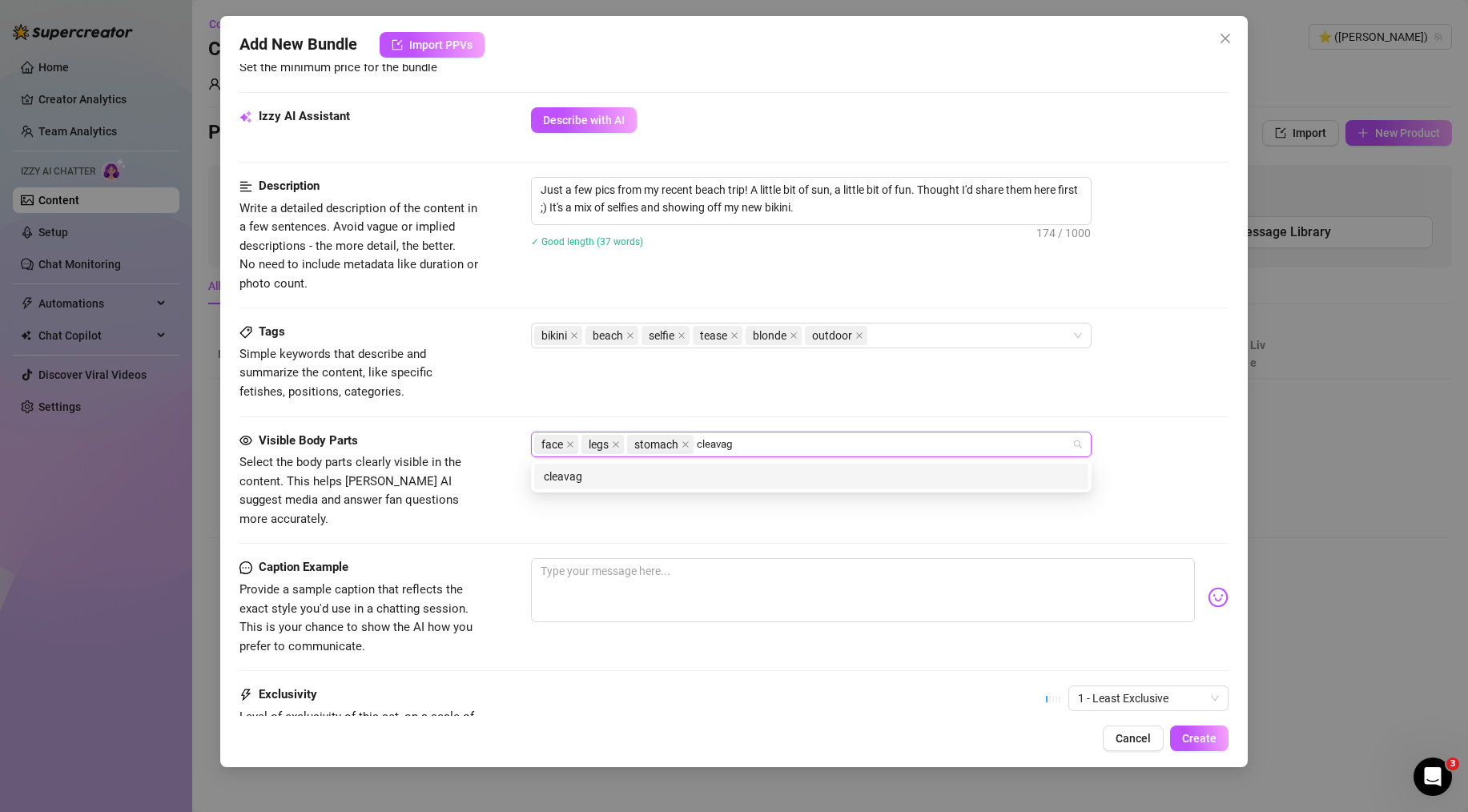
type input "cleavage"
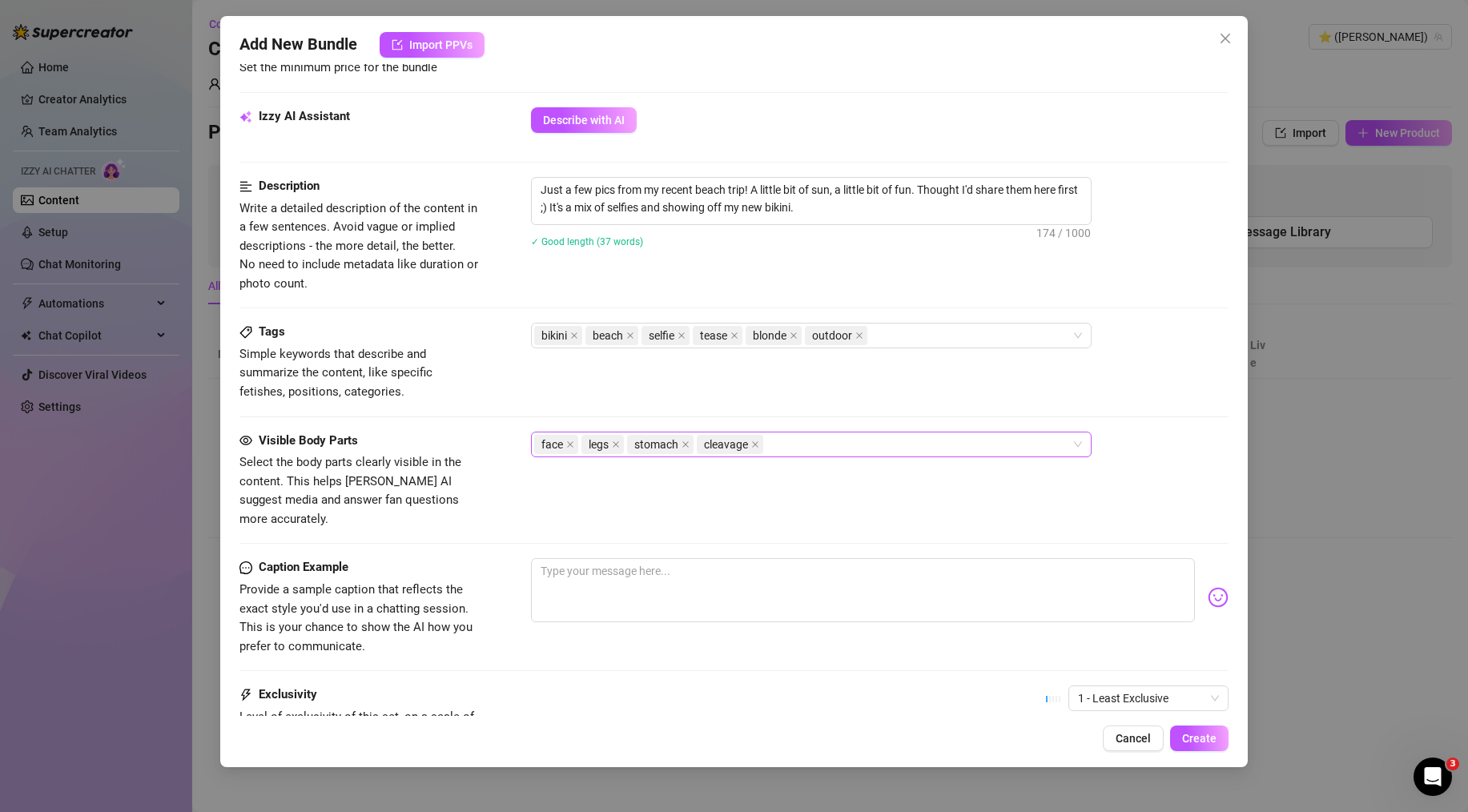
click at [807, 446] on div "face legs stomach cleavage" at bounding box center [803, 444] width 537 height 22
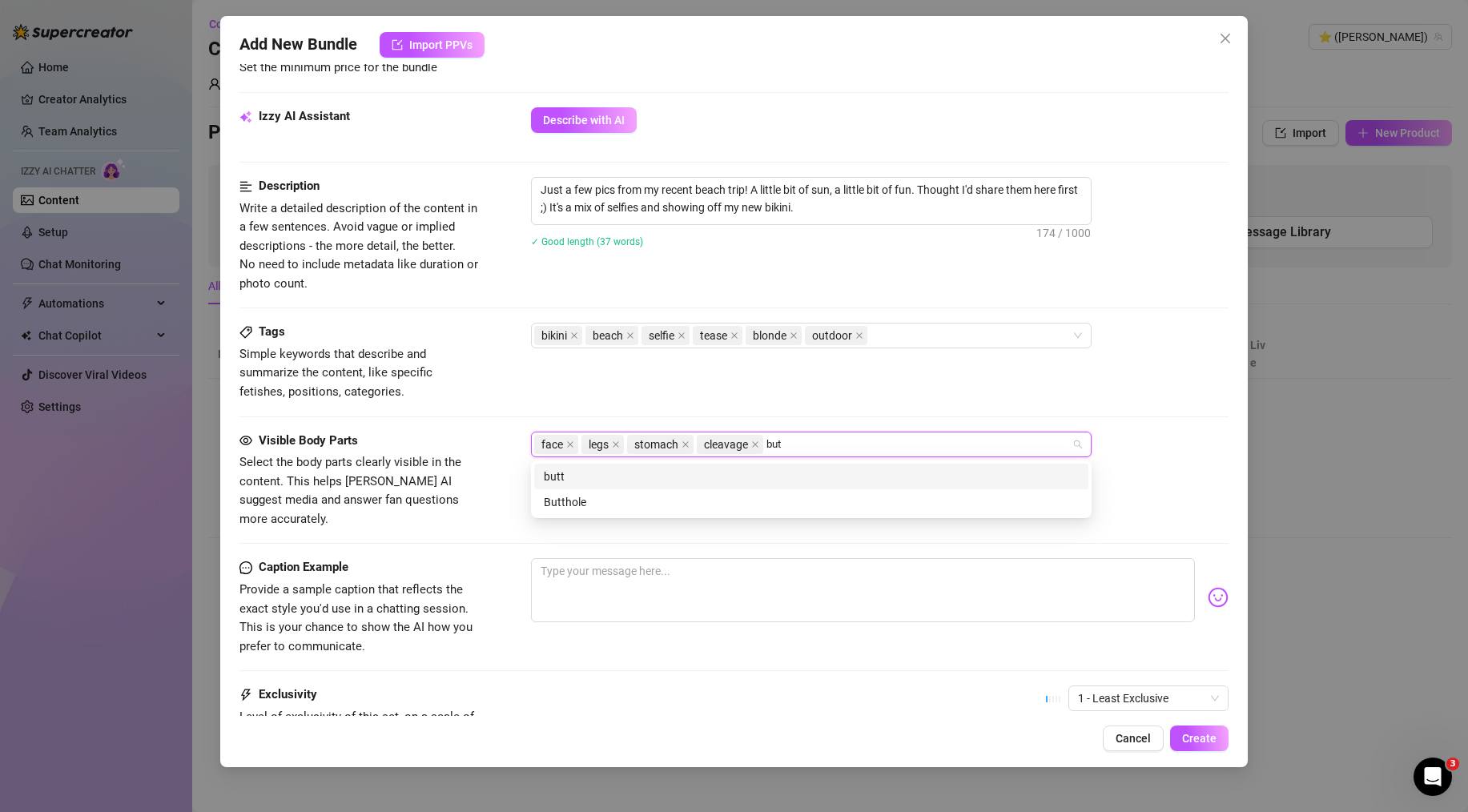
type input "butt"
click at [886, 414] on div "Tags Simple keywords that describe and summarize the content, like specific fet…" at bounding box center [734, 376] width 989 height 108
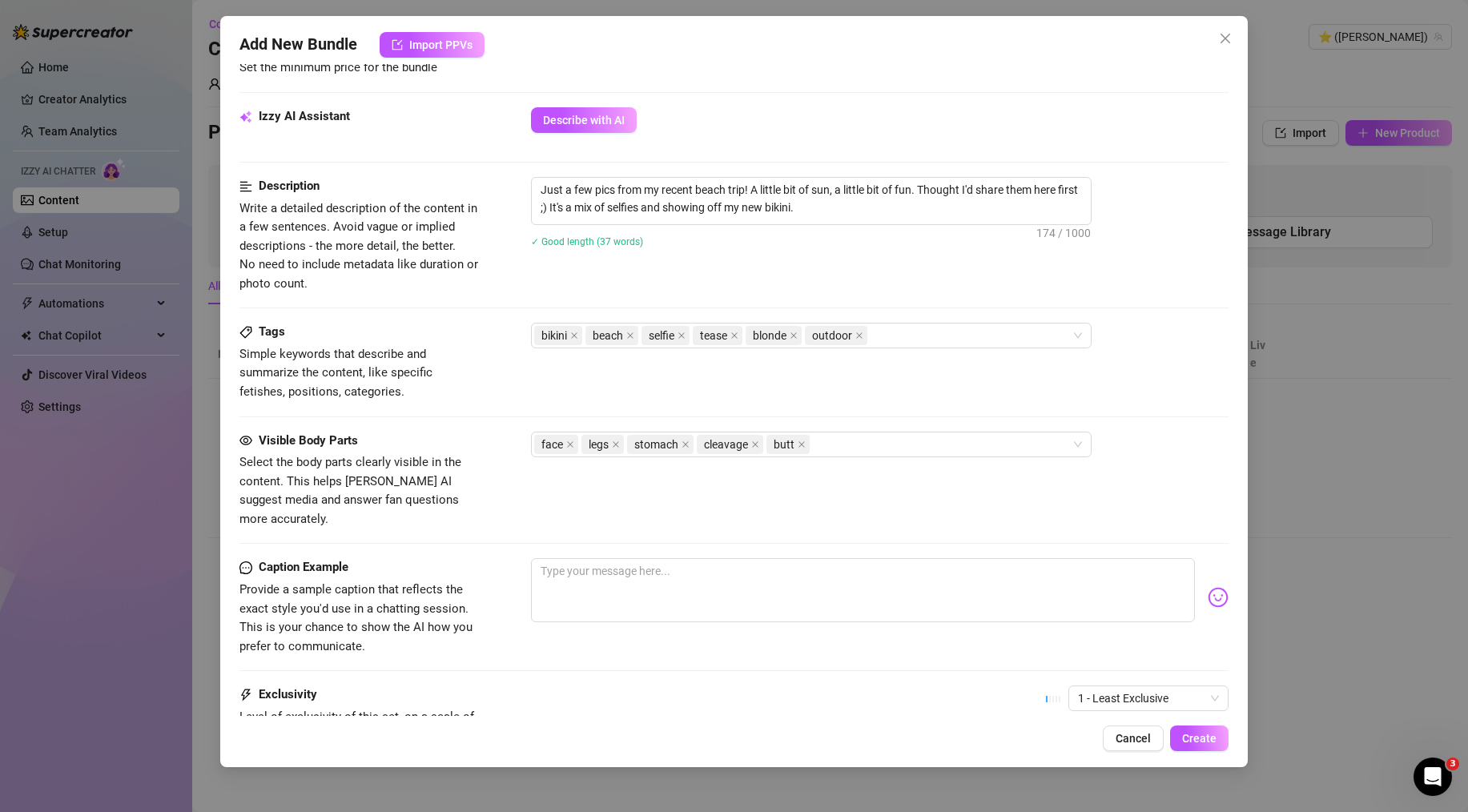
click at [777, 490] on div "Visible Body Parts Select the body parts clearly visible in the content. This h…" at bounding box center [734, 480] width 989 height 97
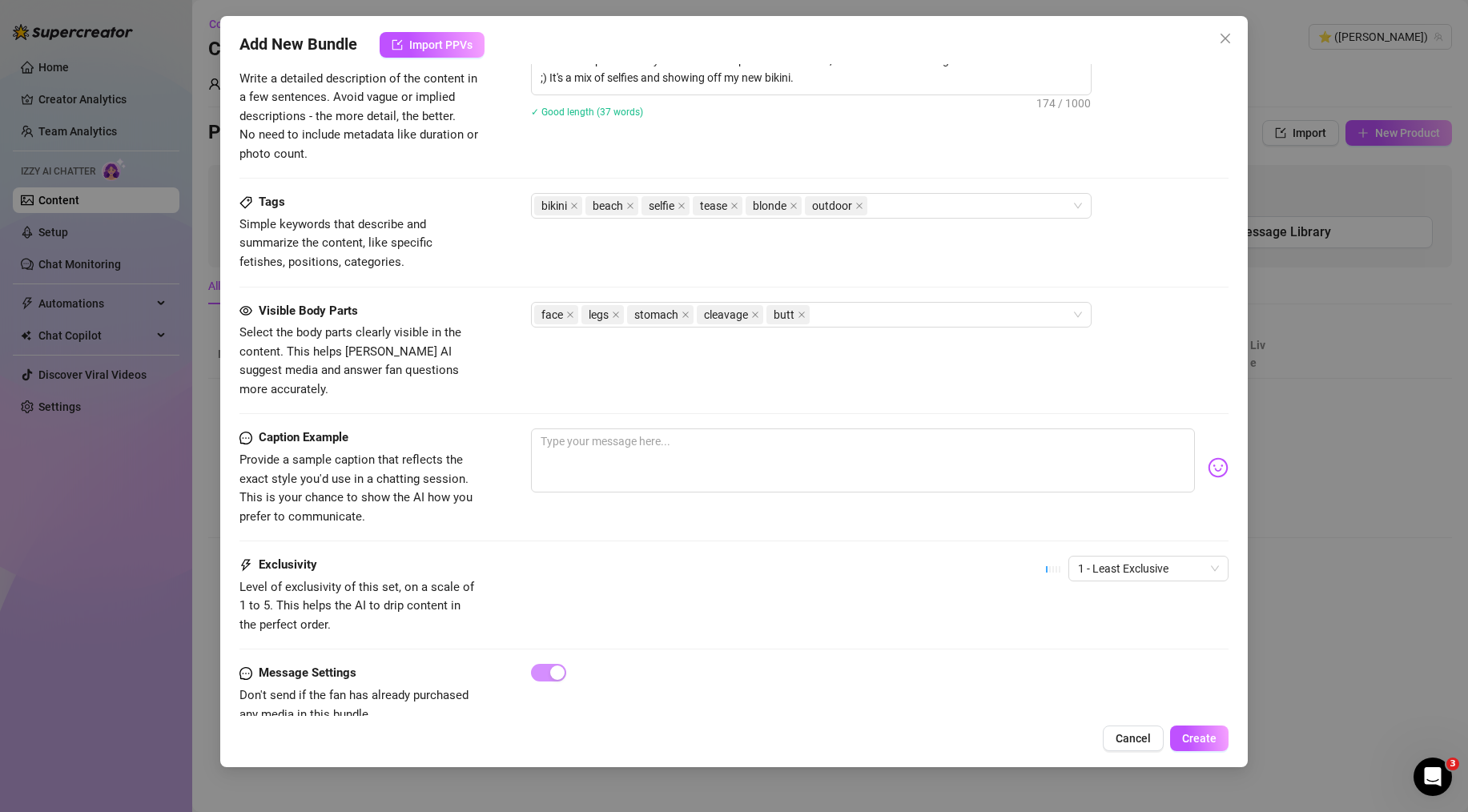
scroll to position [779, 0]
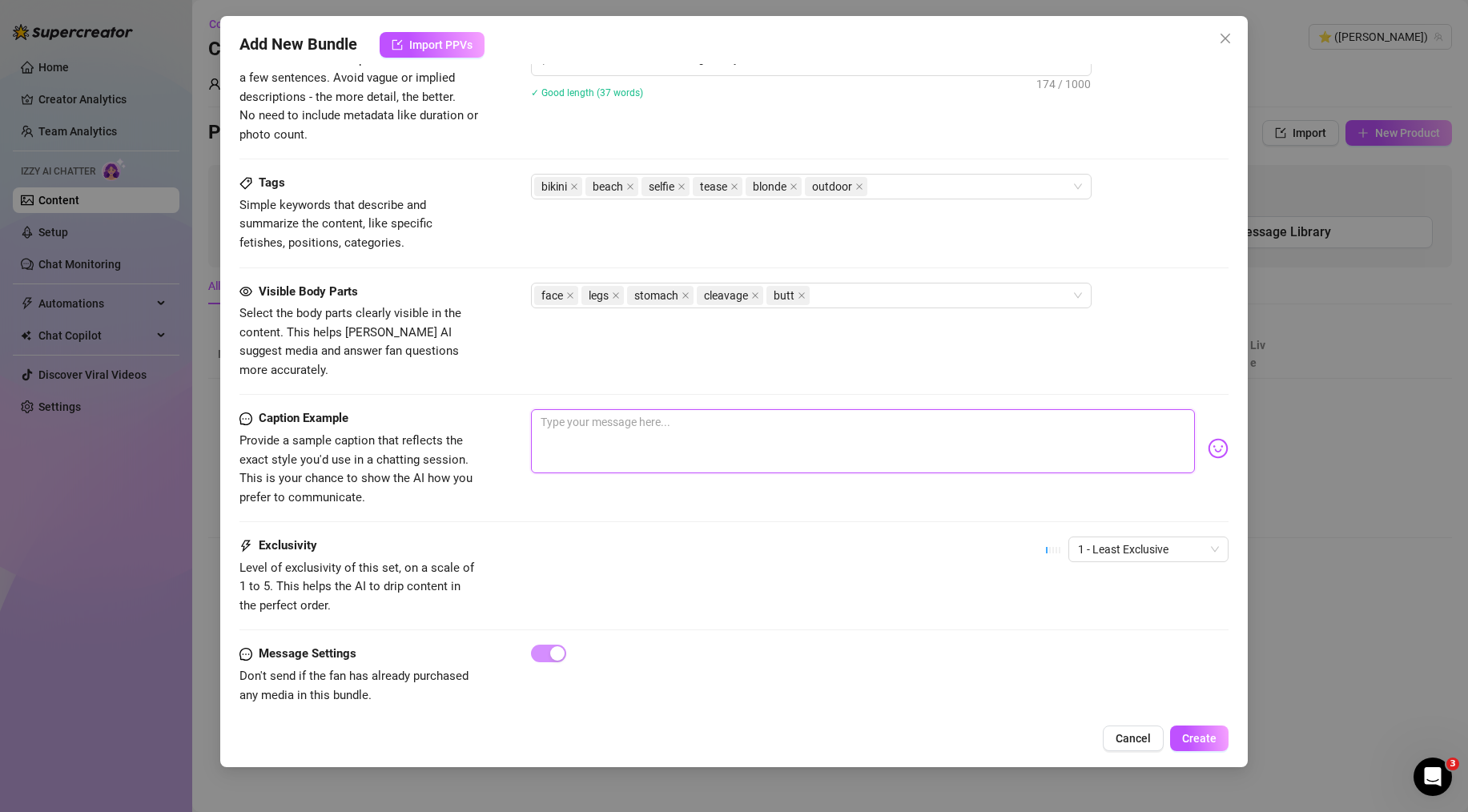
click at [597, 423] on textarea at bounding box center [863, 441] width 664 height 64
paste textarea "The sun was out so my bikini came out to play ;) I took some special pics just …"
type textarea "The sun was out so my bikini came out to play ;) I took some special pics just …"
click at [515, 371] on div "Visible Body Parts Select the body parts clearly visible in the content. This h…" at bounding box center [734, 345] width 989 height 127
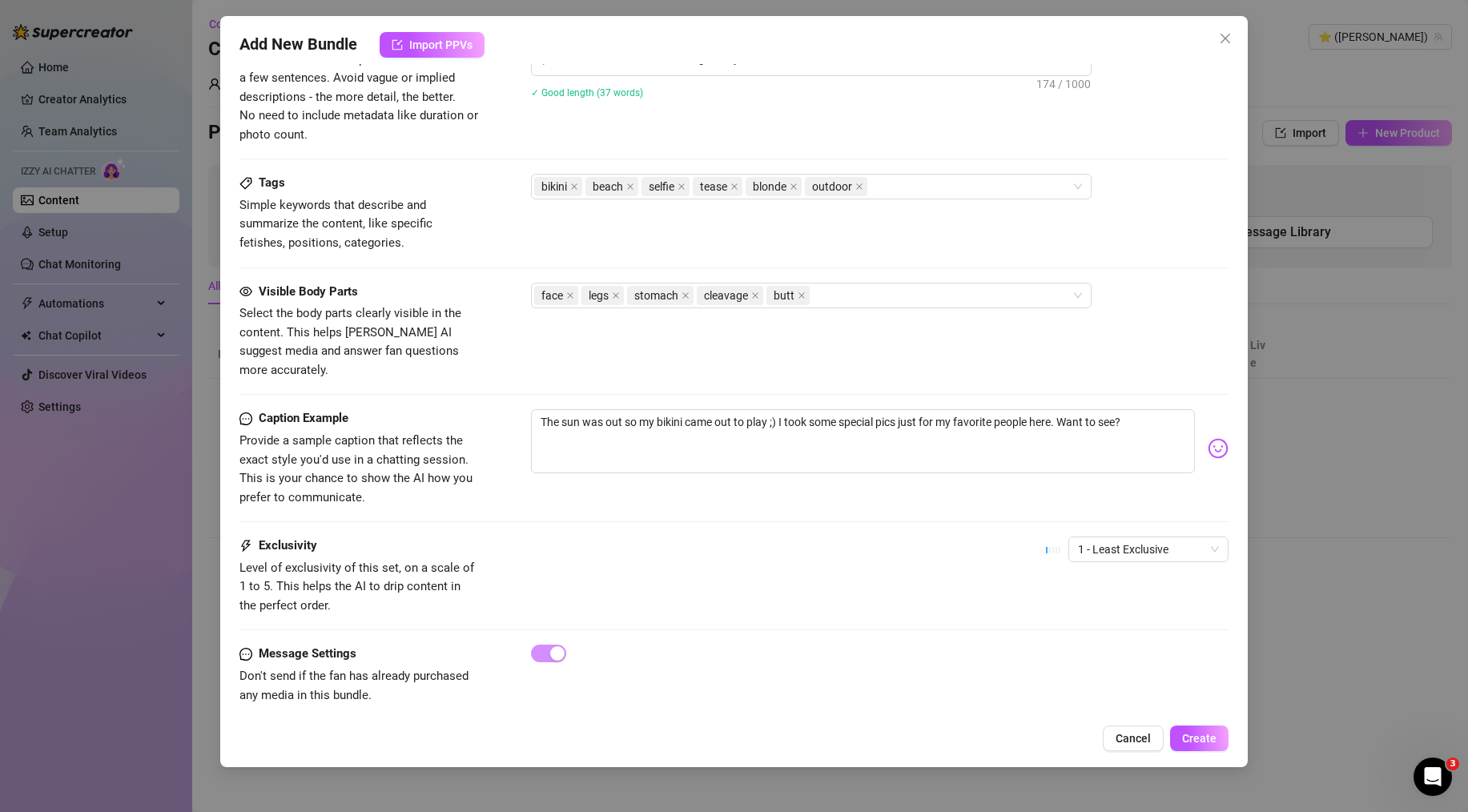
click at [795, 570] on div "Exclusivity Level of exclusivity of this set, on a scale of 1 to 5. This helps …" at bounding box center [734, 575] width 989 height 78
click at [1191, 738] on span "Create" at bounding box center [1200, 738] width 34 height 12
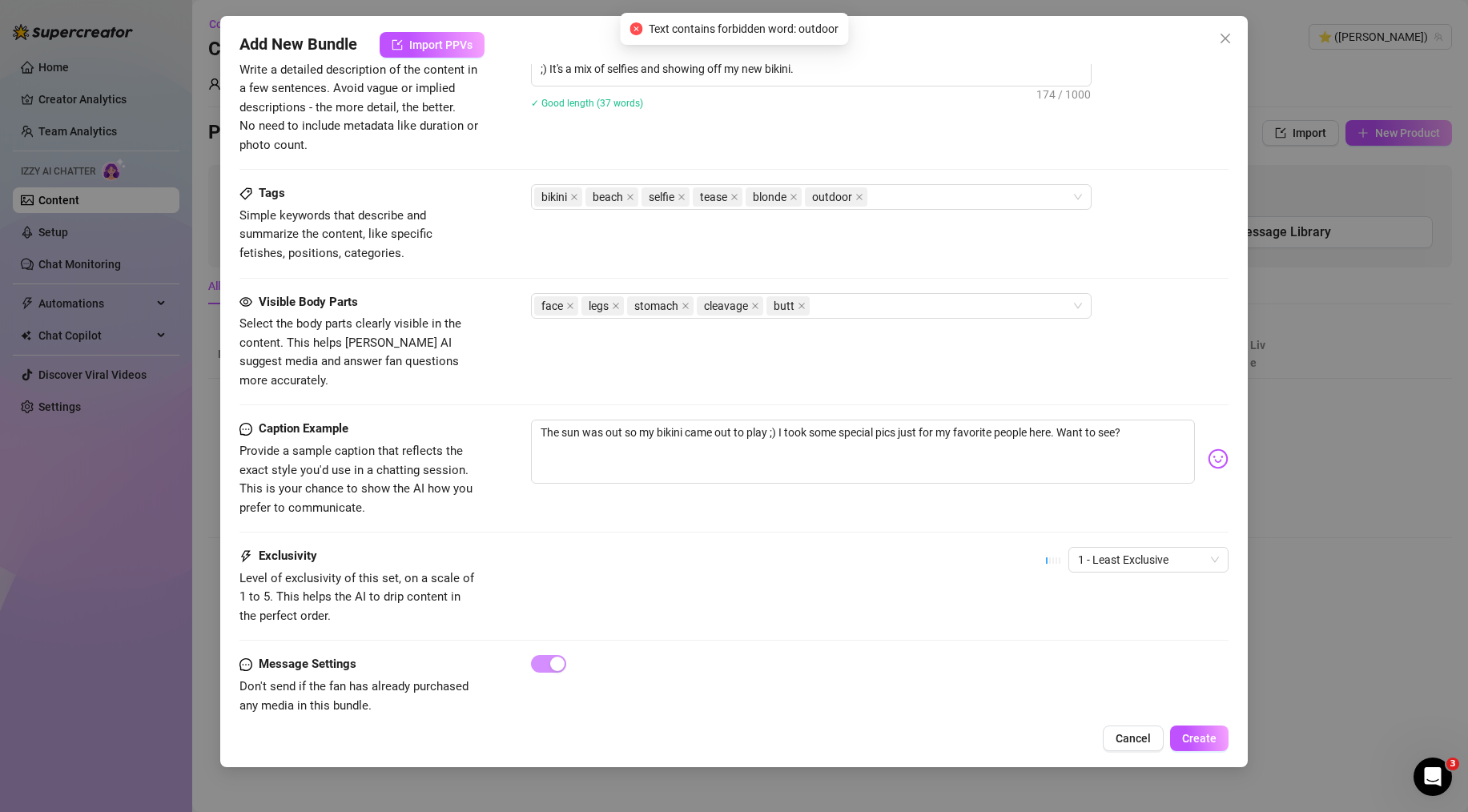
scroll to position [765, 0]
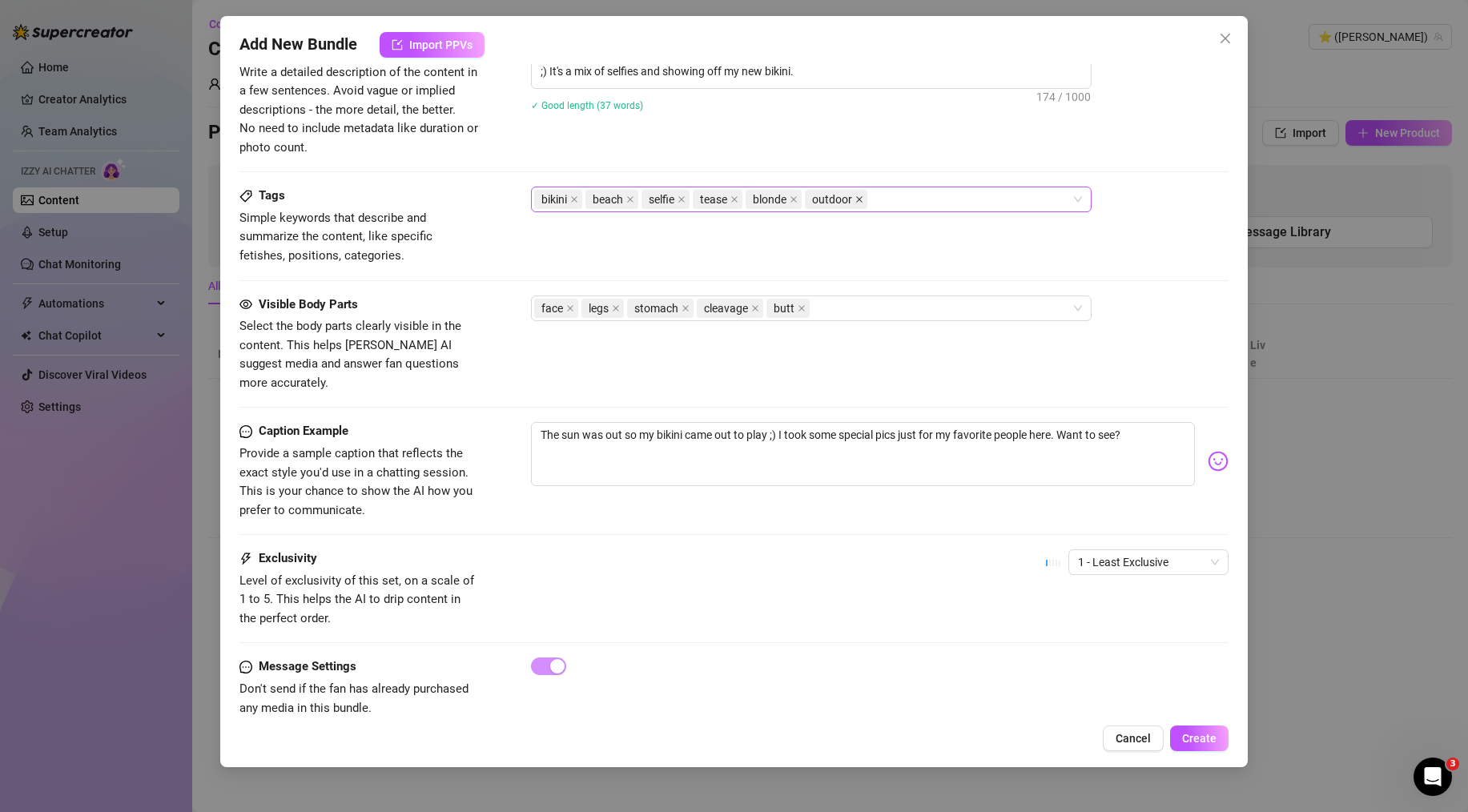
click at [860, 203] on icon "close" at bounding box center [859, 199] width 8 height 8
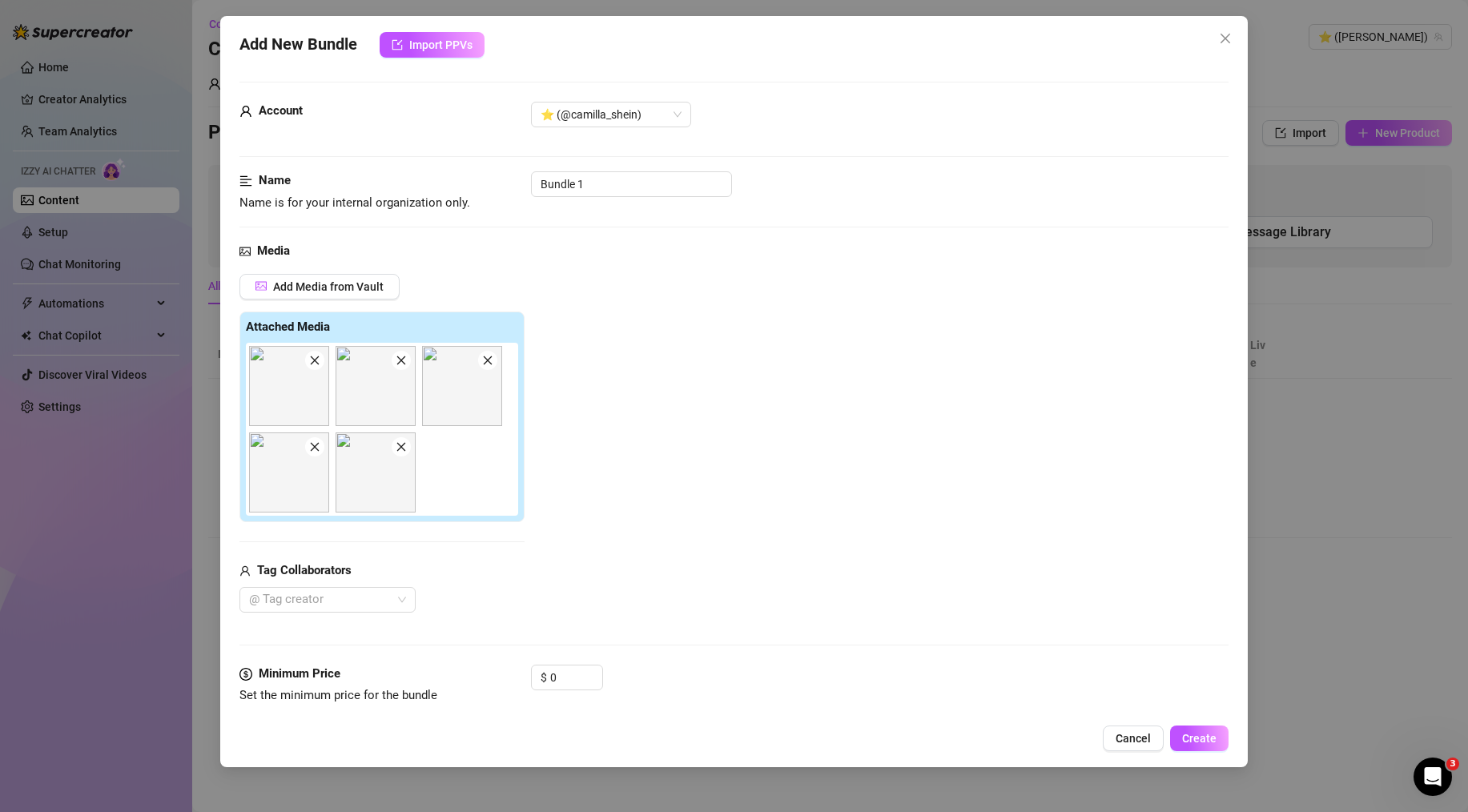
scroll to position [0, 0]
click at [632, 390] on div "Add Media from Vault Attached Media Tag Collaborators @ Tag creator" at bounding box center [734, 445] width 989 height 339
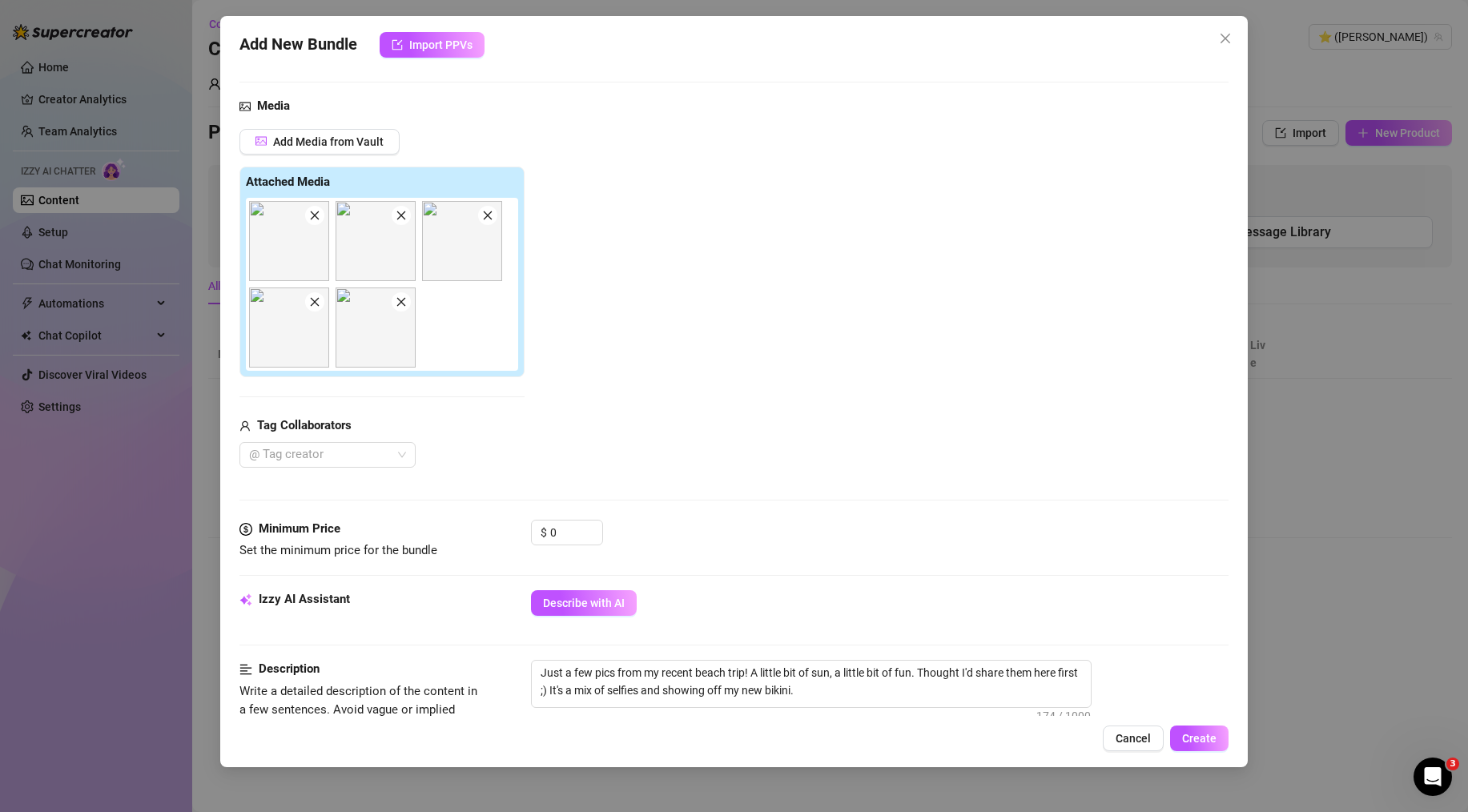
scroll to position [147, 0]
drag, startPoint x: 571, startPoint y: 525, endPoint x: 539, endPoint y: 525, distance: 32.0
click at [539, 525] on div "$ 0" at bounding box center [567, 531] width 73 height 26
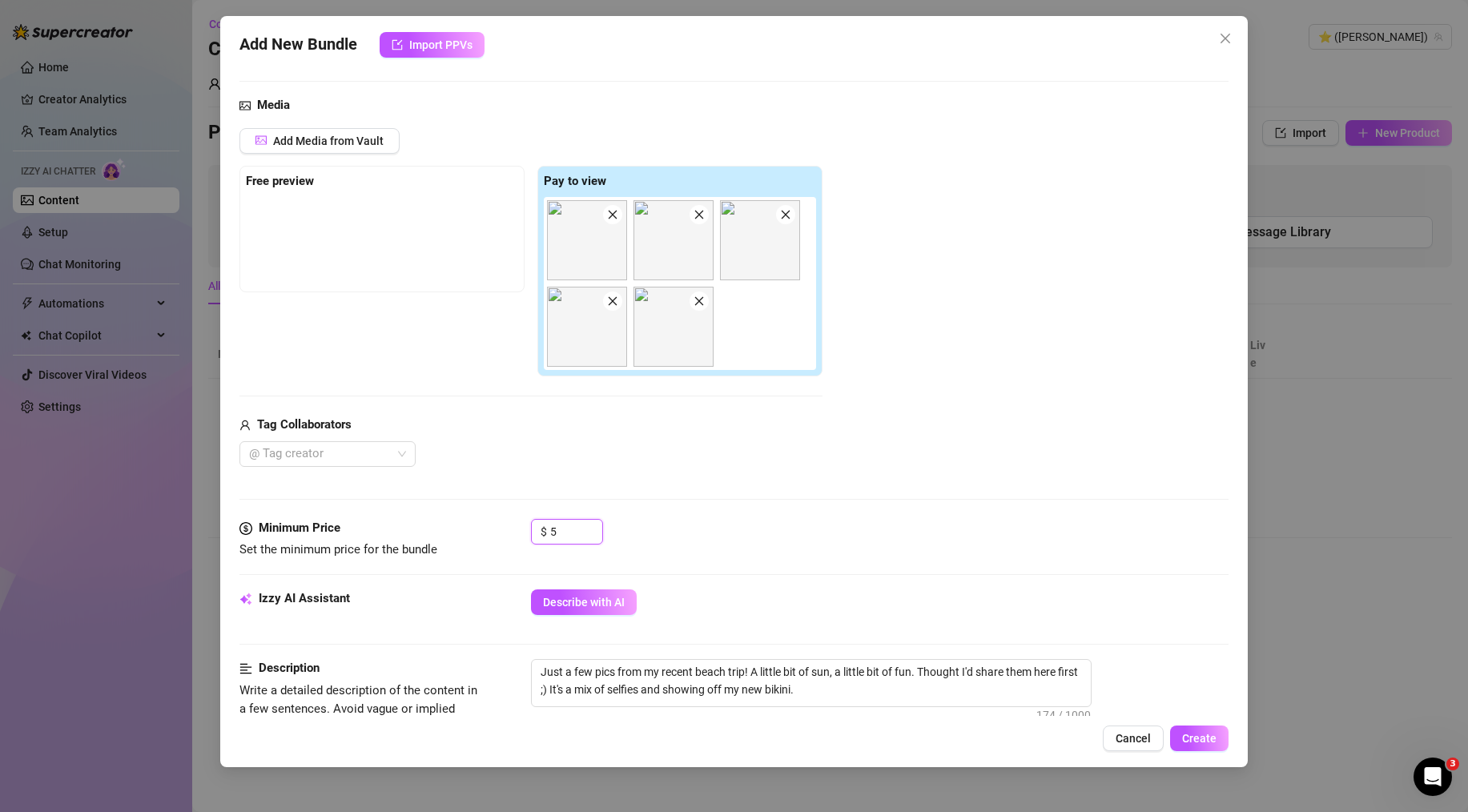
type input "5"
click at [742, 500] on div "Media Add Media from Vault Free preview Pay to view Tag Collaborators @ Tag cre…" at bounding box center [734, 307] width 989 height 423
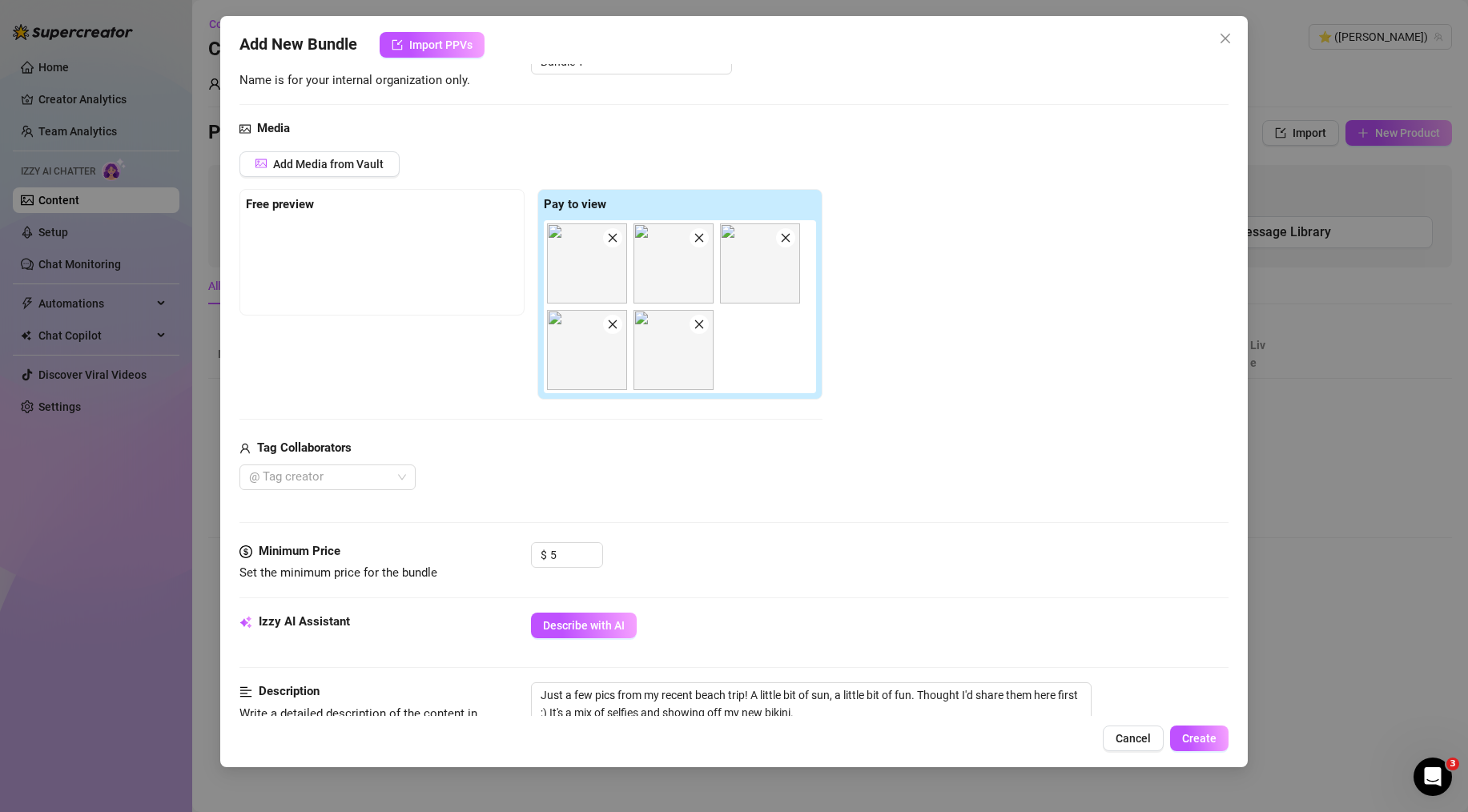
scroll to position [779, 0]
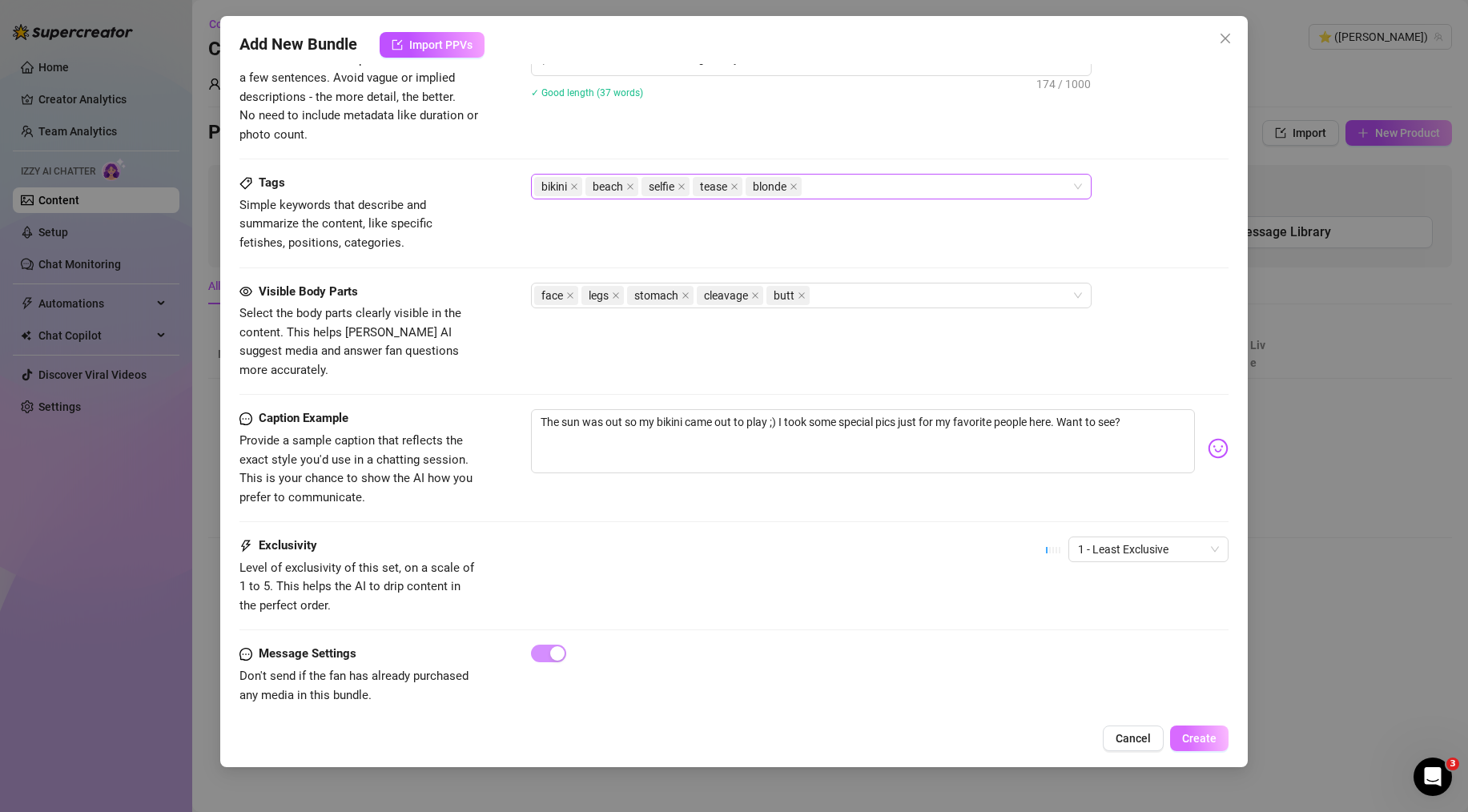
click at [1199, 729] on button "Create" at bounding box center [1199, 738] width 58 height 26
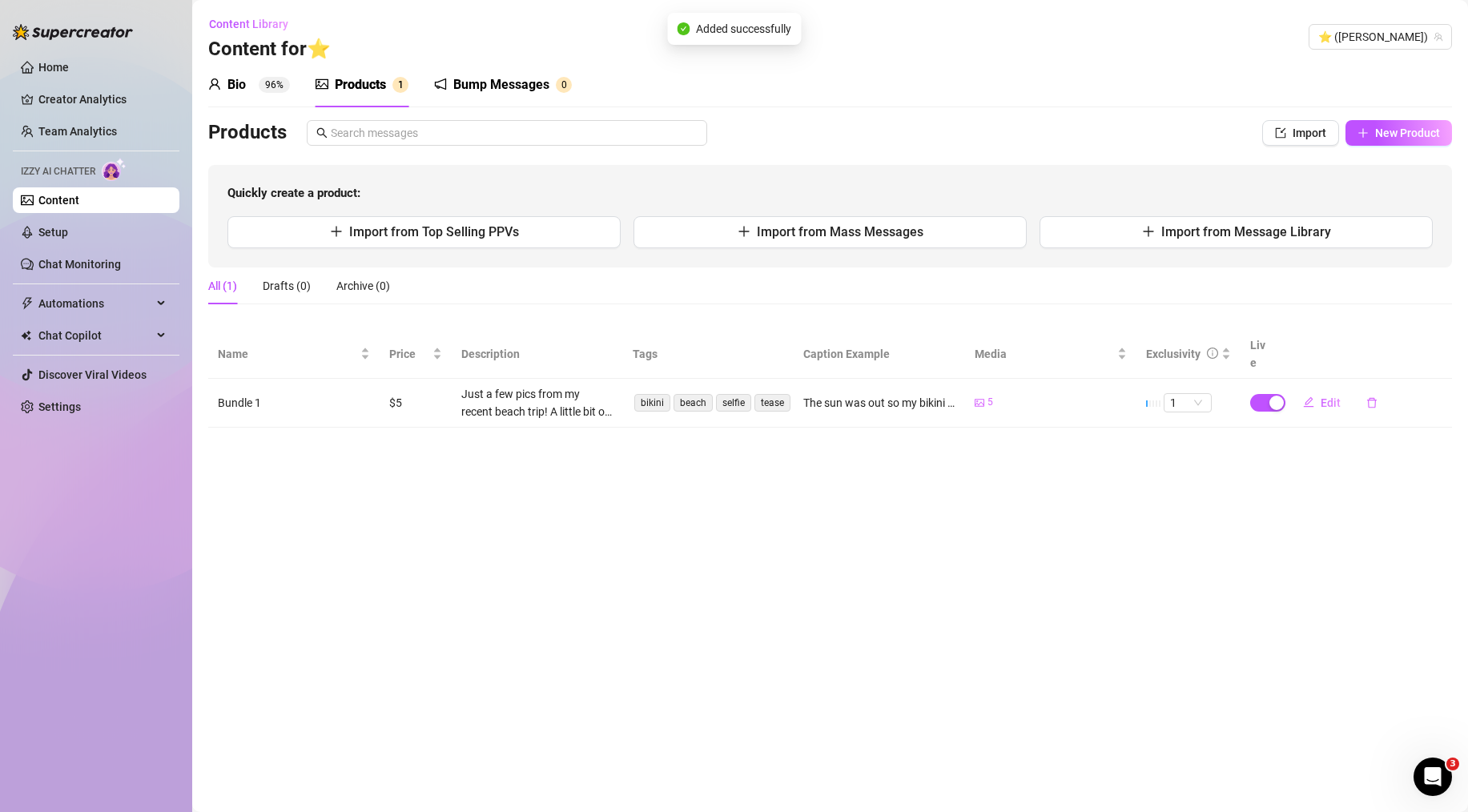
click at [239, 87] on div "Bio" at bounding box center [236, 85] width 18 height 19
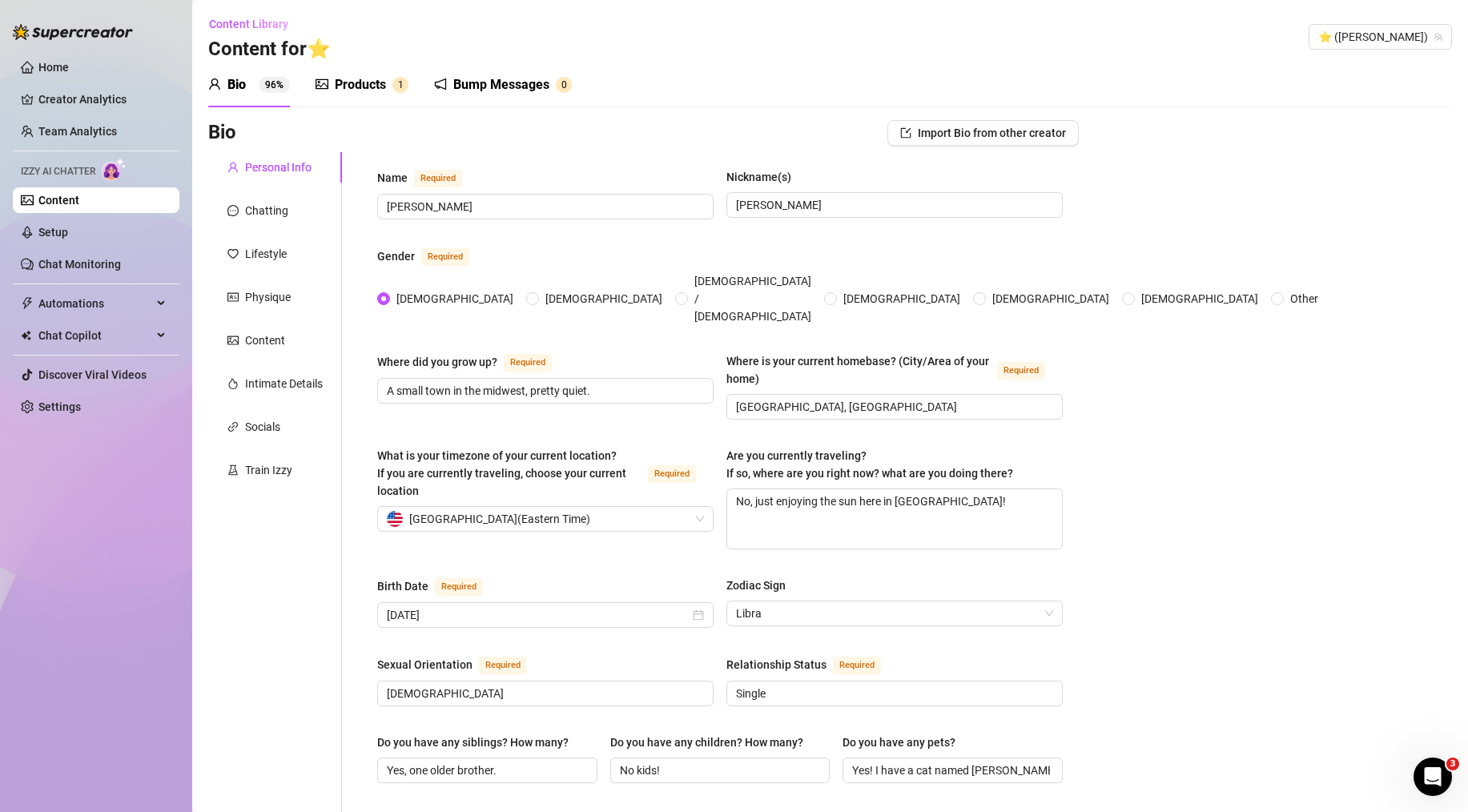
click at [239, 87] on div "Bio" at bounding box center [236, 85] width 18 height 19
click at [113, 216] on ul "Home Creator Analytics Team Analytics Izzy AI Chatter Content Setup Chat Monito…" at bounding box center [95, 237] width 167 height 378
drag, startPoint x: 115, startPoint y: 207, endPoint x: 103, endPoint y: 251, distance: 45.6
click at [79, 207] on link "Content" at bounding box center [58, 199] width 41 height 12
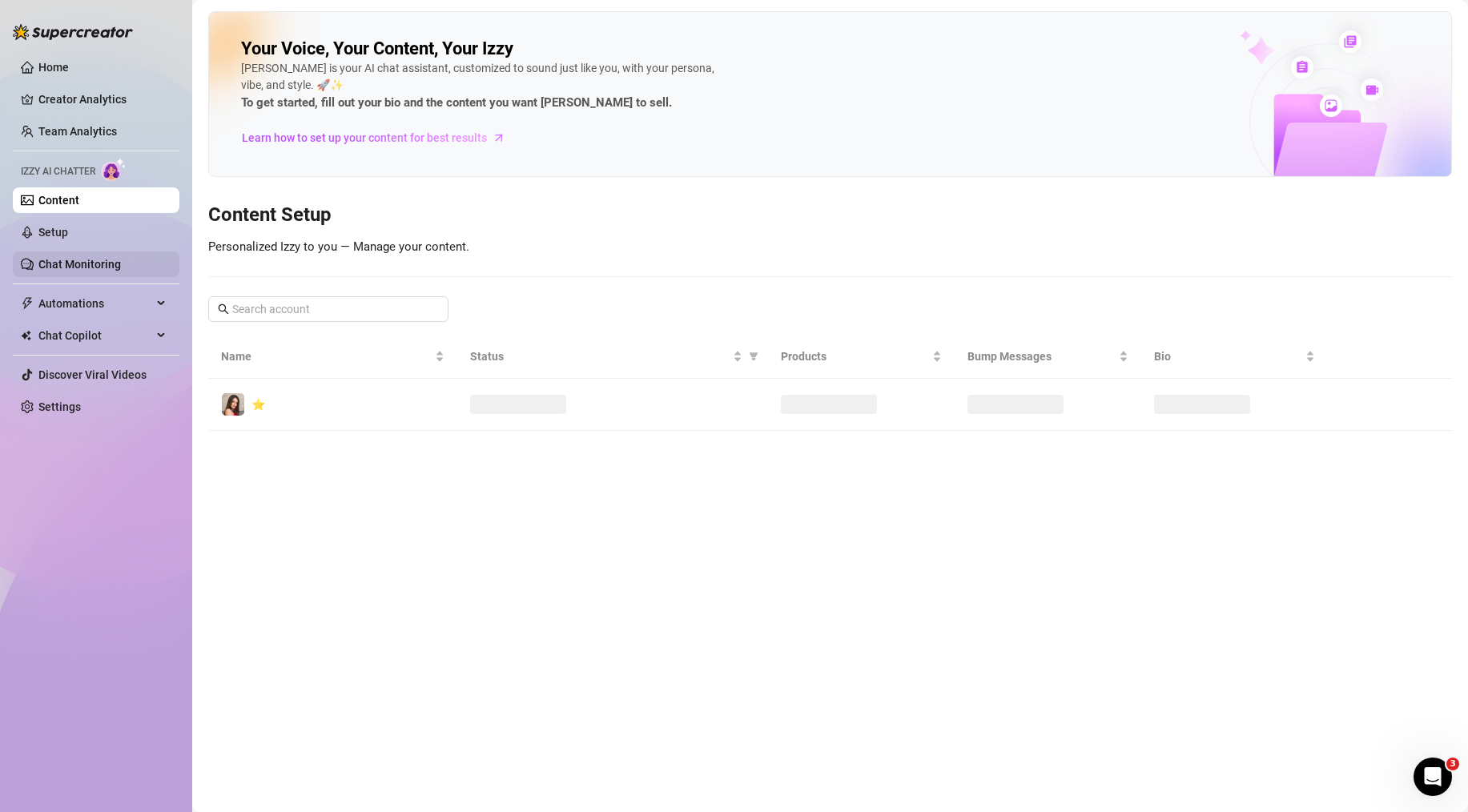
click at [102, 258] on link "Chat Monitoring" at bounding box center [79, 263] width 82 height 12
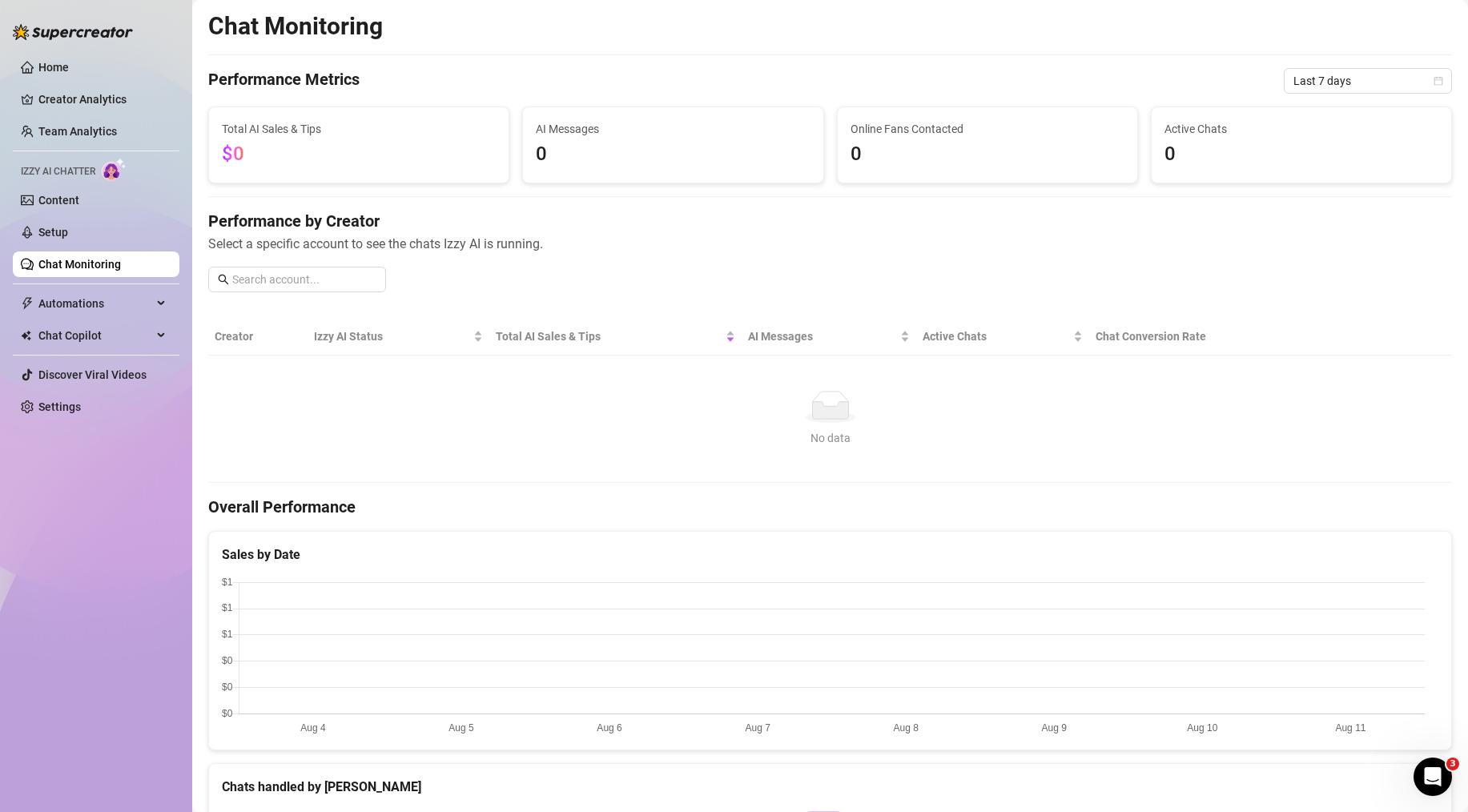
click at [98, 218] on ul "Home Creator Analytics Team Analytics Izzy AI Chatter Content Setup Chat Monito…" at bounding box center [95, 237] width 167 height 378
click at [68, 232] on link "Setup" at bounding box center [52, 232] width 30 height 12
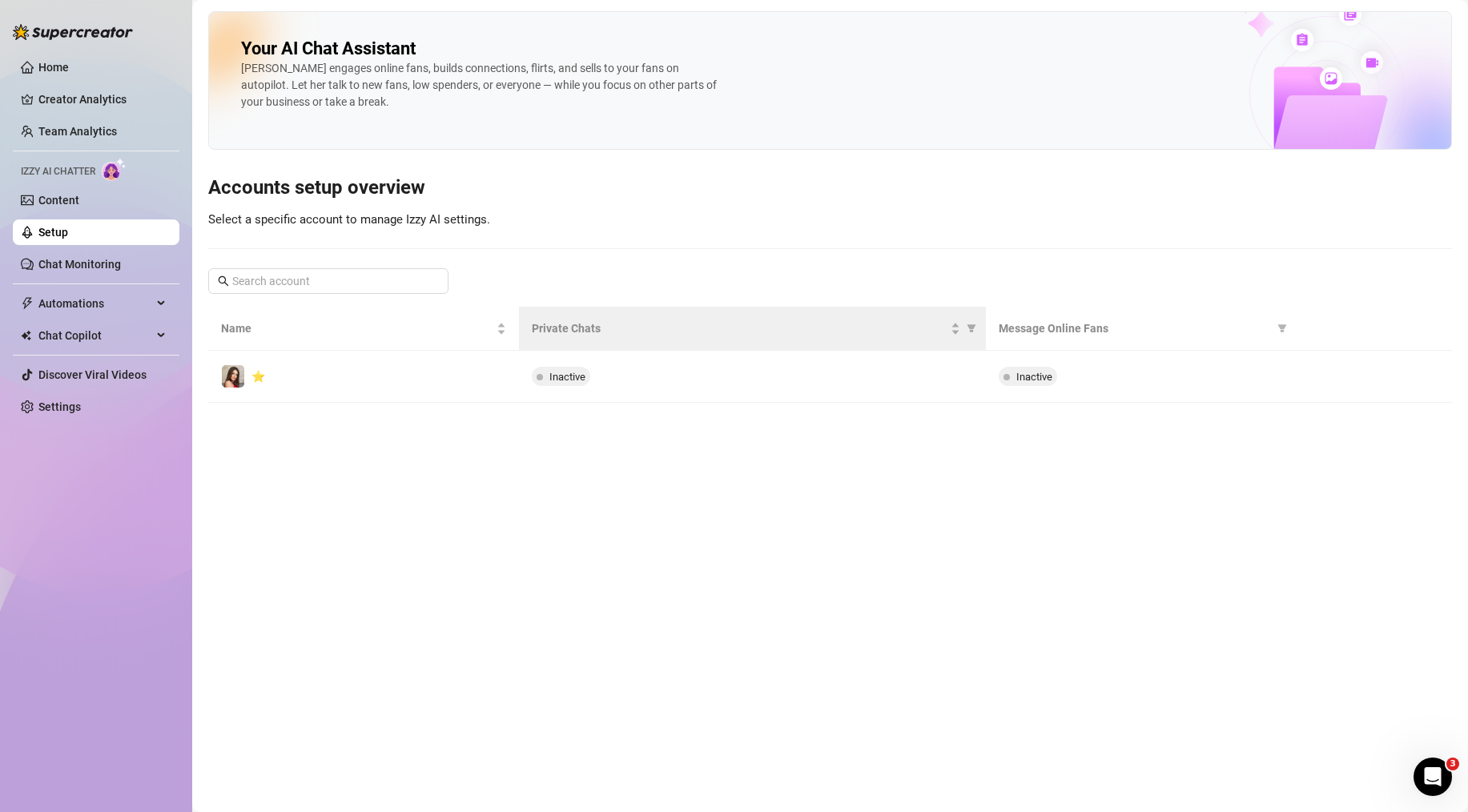
click at [750, 345] on th "Private Chats" at bounding box center [752, 328] width 466 height 44
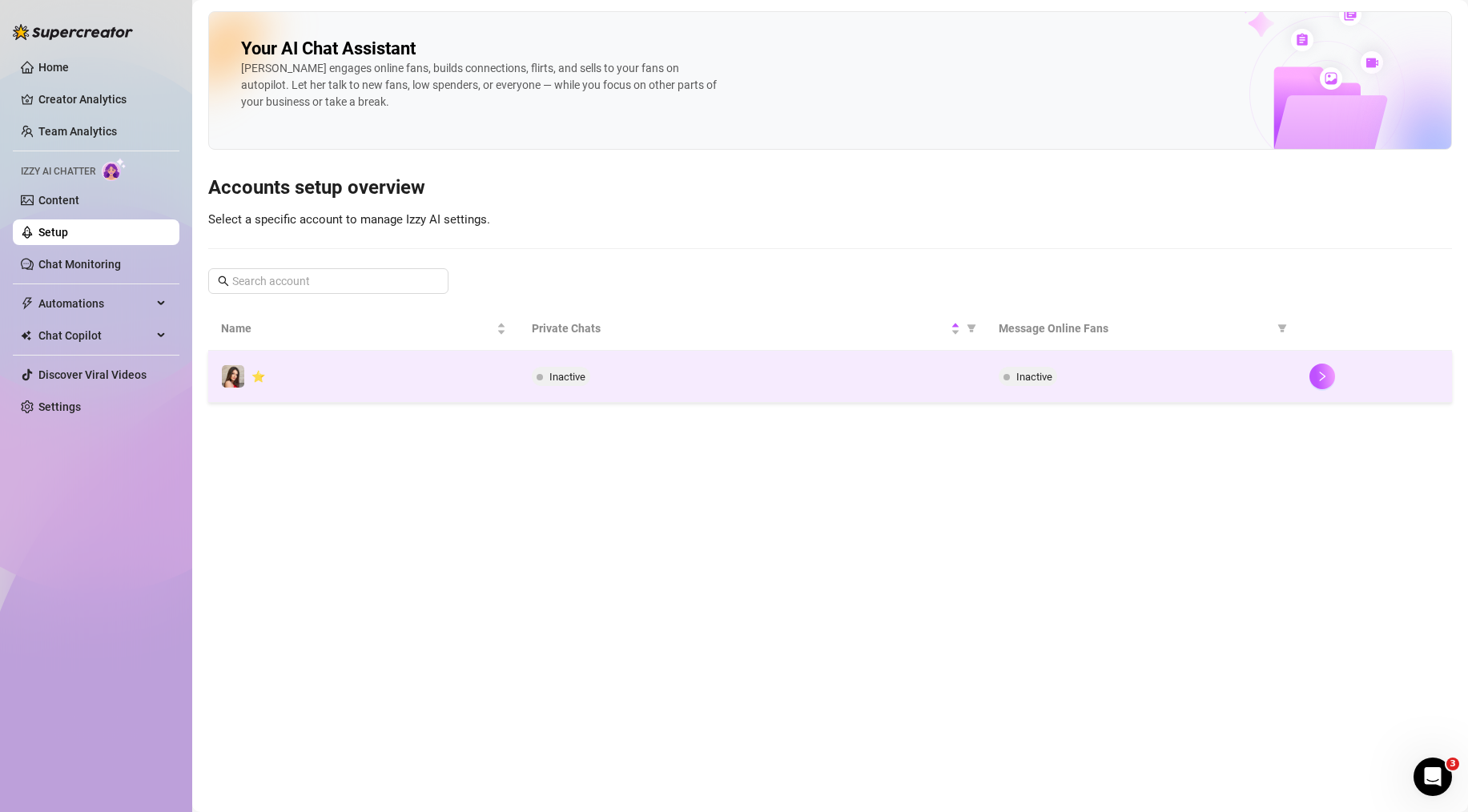
click at [750, 361] on td "Inactive" at bounding box center [752, 377] width 466 height 52
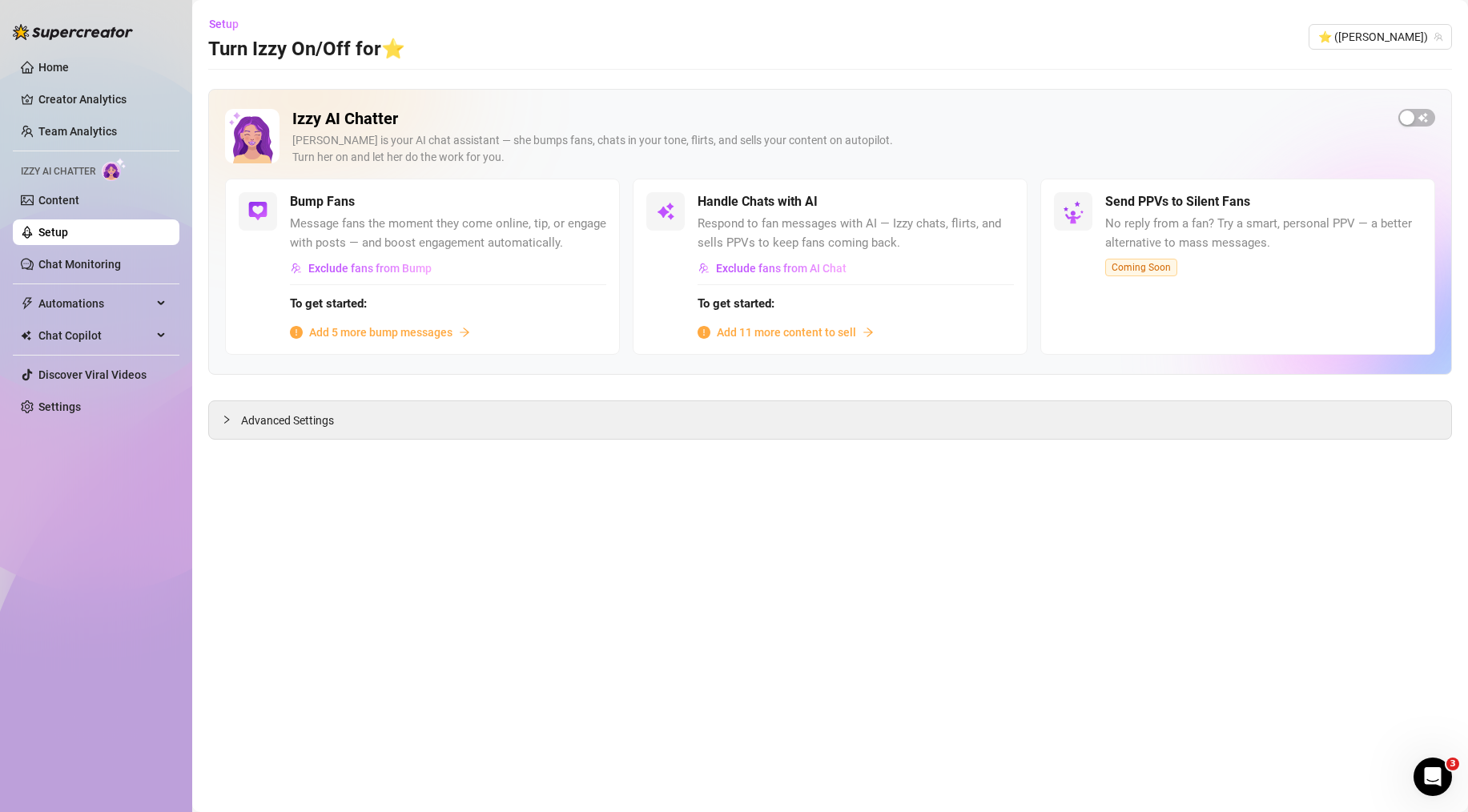
click at [762, 336] on span "Add 11 more content to sell" at bounding box center [786, 332] width 139 height 17
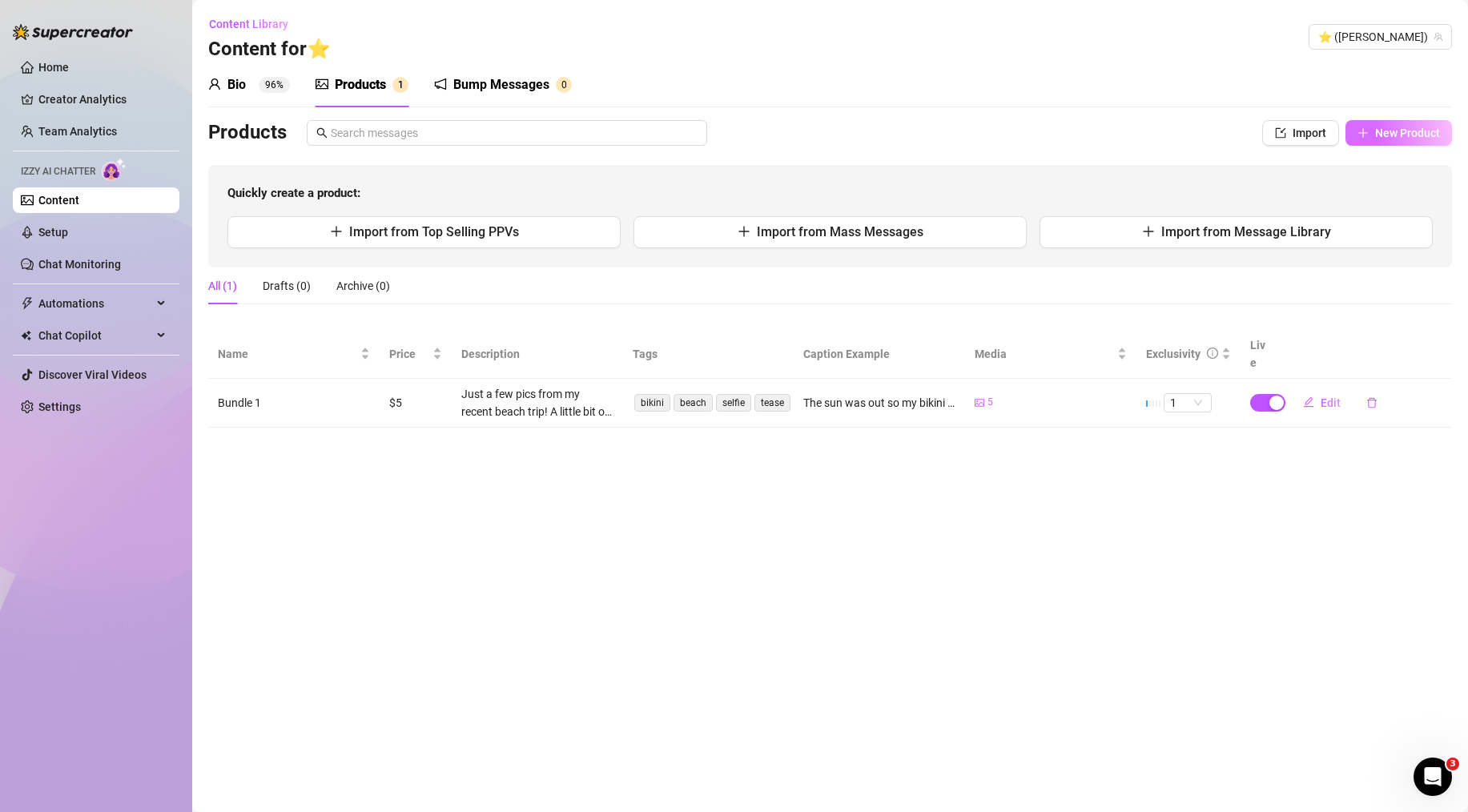
click at [1382, 136] on span "New Product" at bounding box center [1408, 133] width 65 height 12
type textarea "Type your message here..."
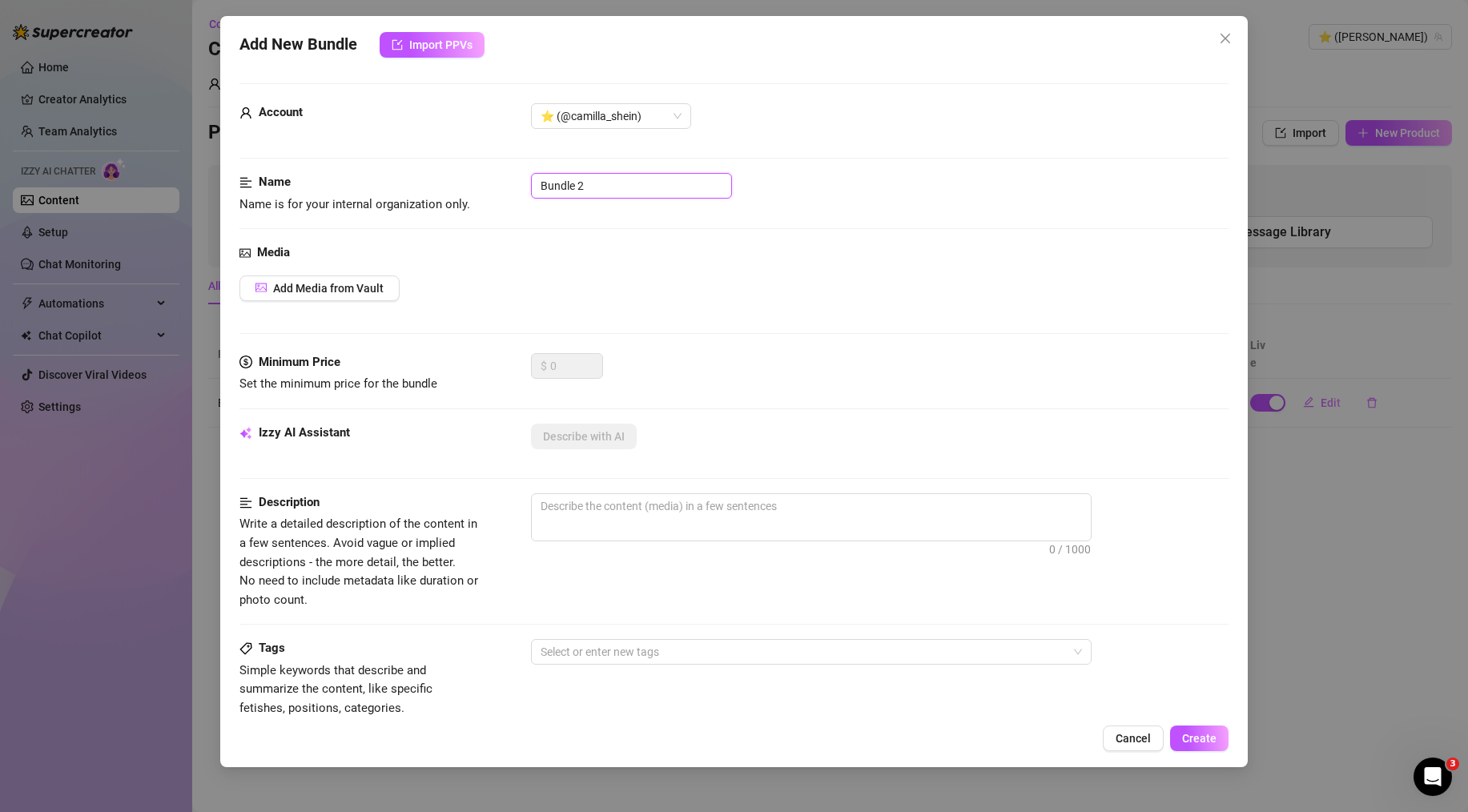
click at [596, 188] on input "Bundle 2" at bounding box center [631, 185] width 201 height 26
paste input "athroom Tease"
type input "Bathroom Tease"
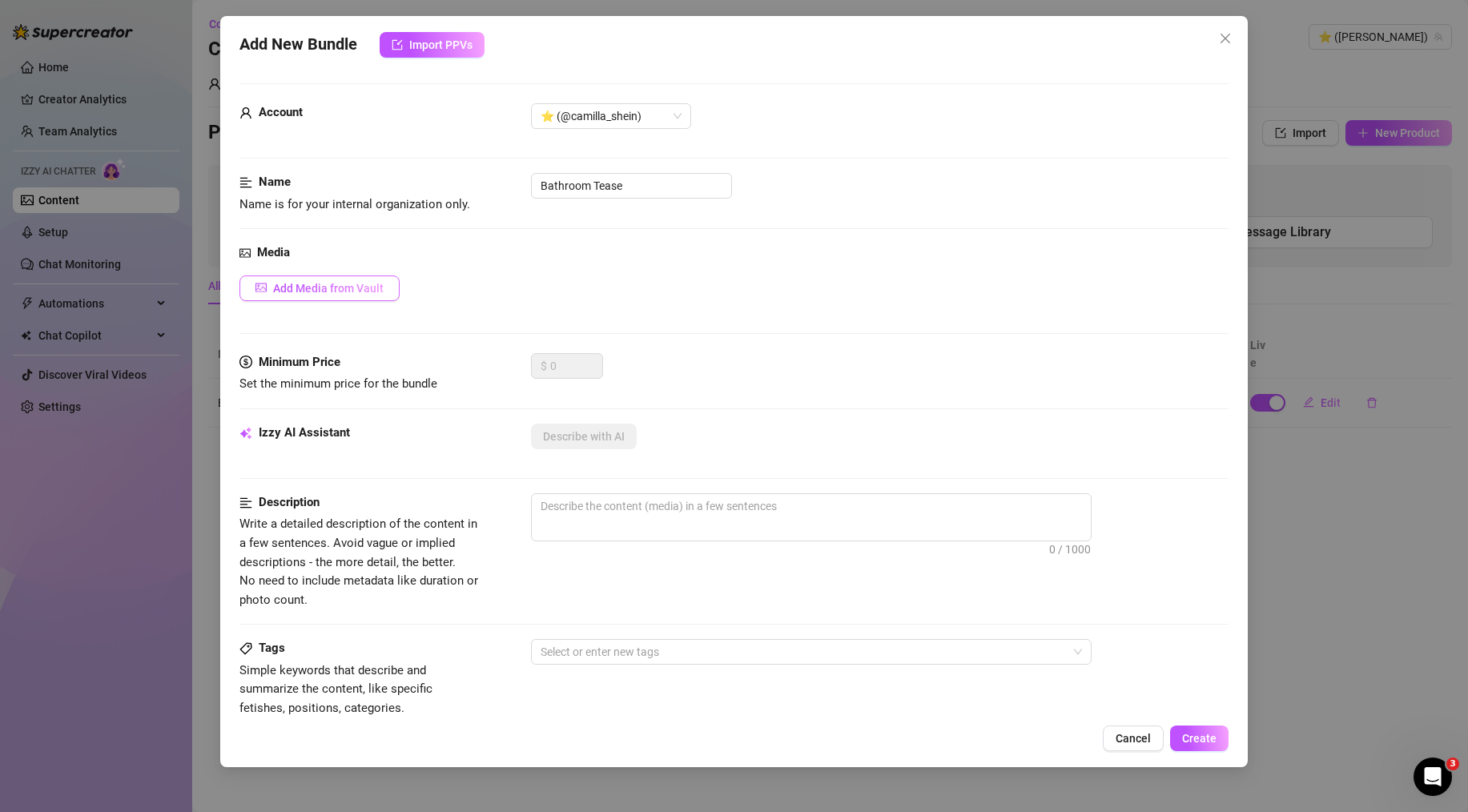
click at [326, 296] on button "Add Media from Vault" at bounding box center [320, 288] width 160 height 26
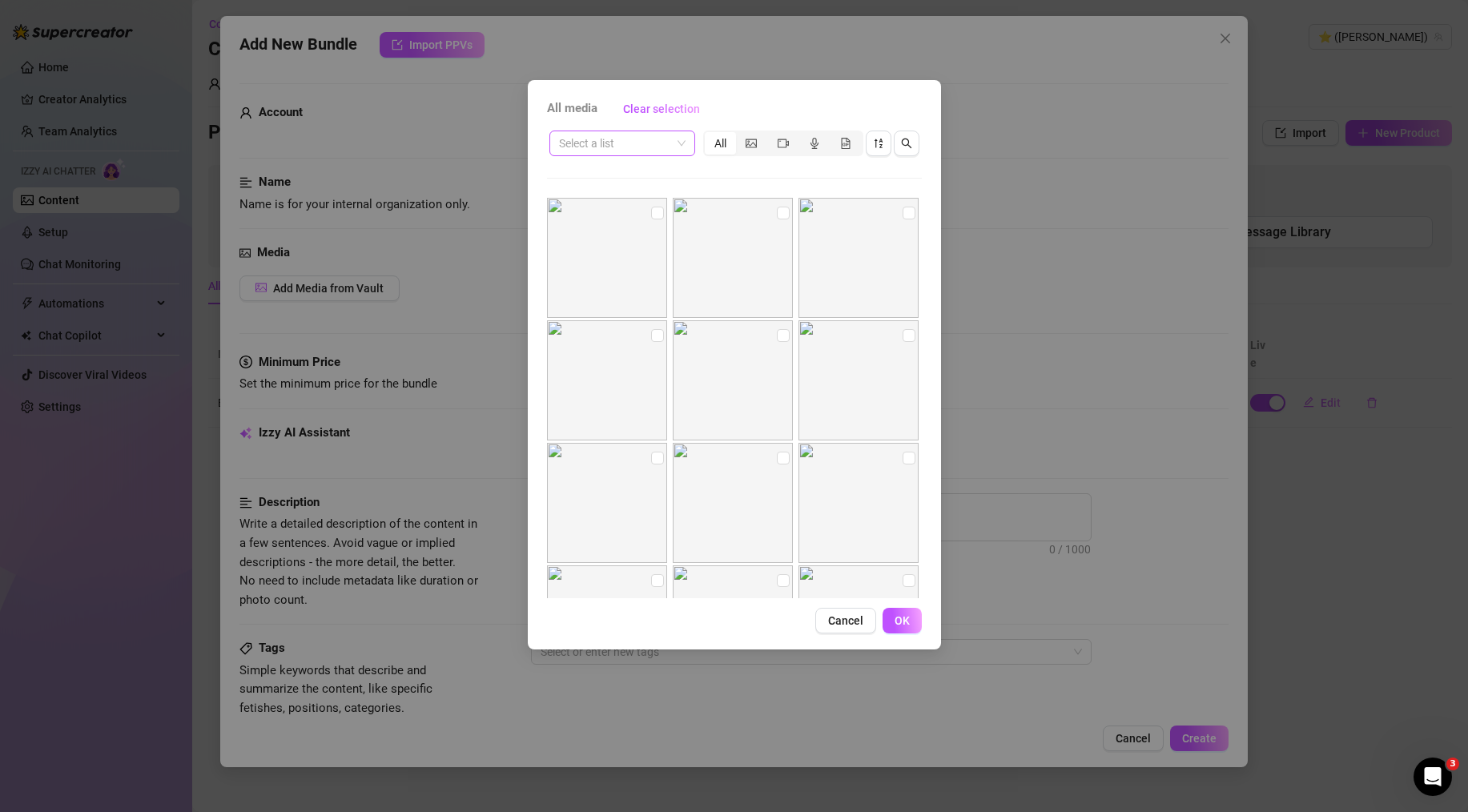
click at [670, 147] on input "search" at bounding box center [615, 143] width 112 height 24
click at [630, 192] on div "Белье" at bounding box center [622, 200] width 139 height 26
click at [653, 460] on input "checkbox" at bounding box center [657, 457] width 12 height 12
checkbox input "true"
click at [777, 460] on input "checkbox" at bounding box center [783, 457] width 12 height 12
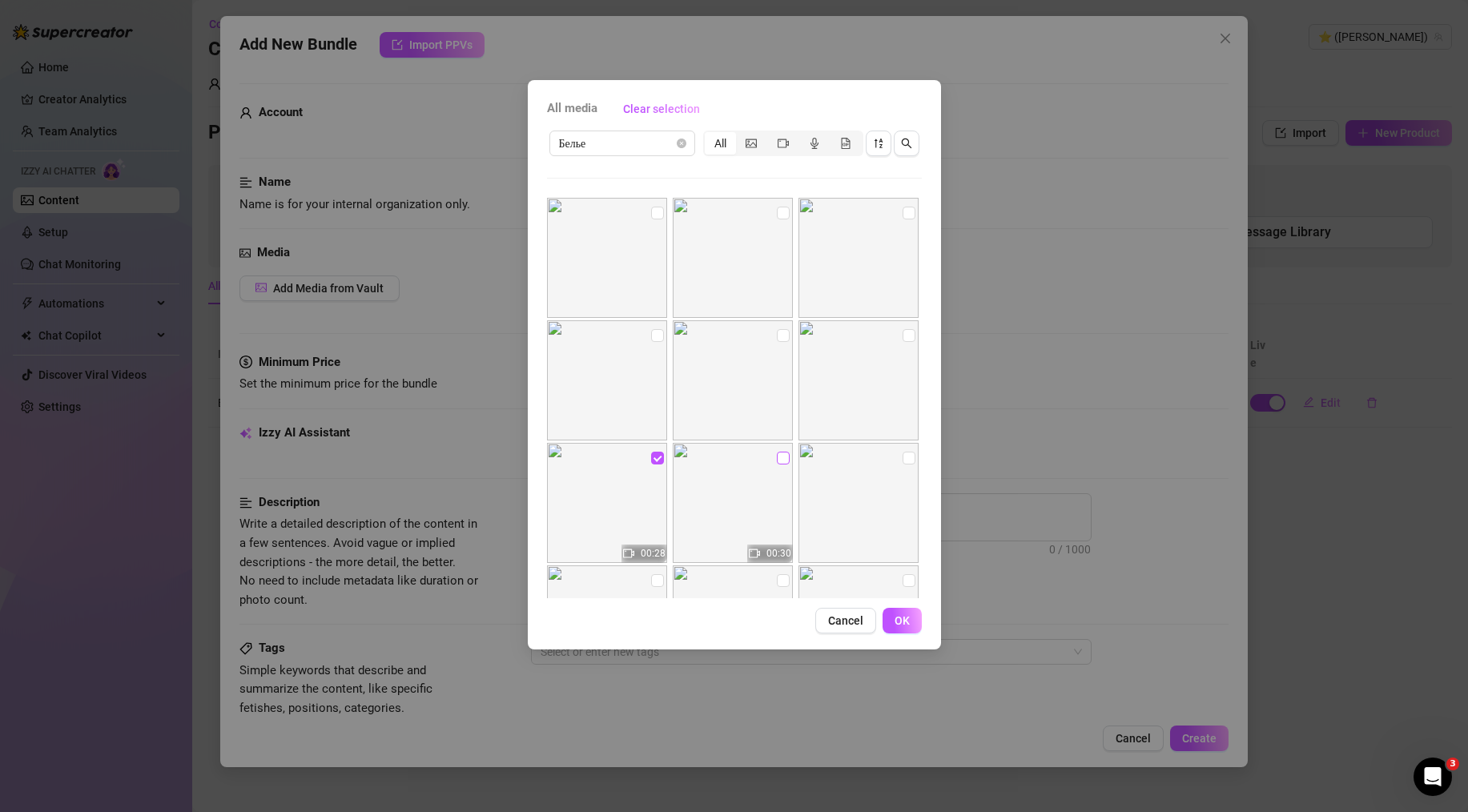
checkbox input "true"
click at [903, 460] on input "checkbox" at bounding box center [909, 457] width 12 height 12
checkbox input "true"
click at [779, 441] on input "checkbox" at bounding box center [783, 439] width 12 height 12
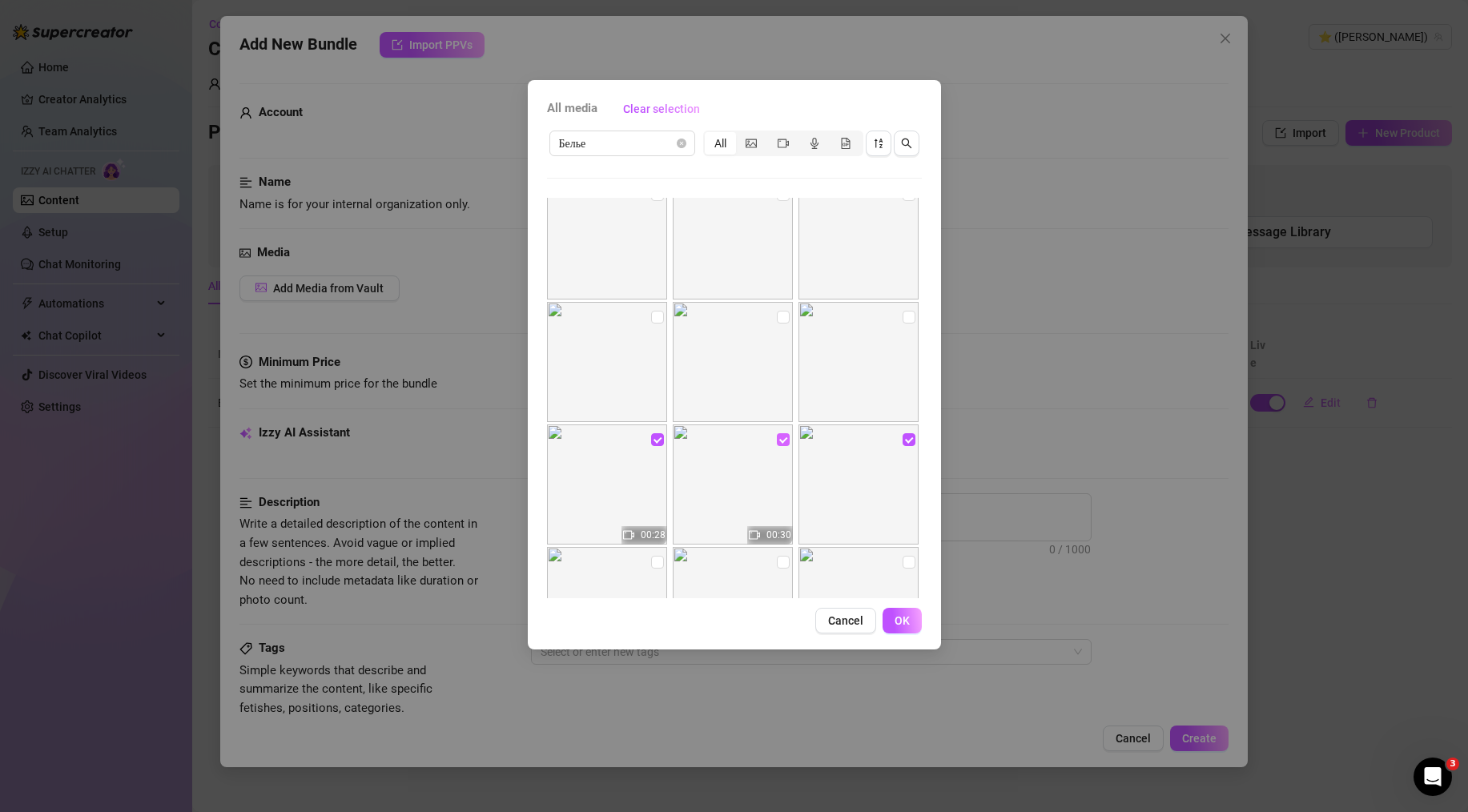
checkbox input "false"
click at [655, 437] on input "checkbox" at bounding box center [657, 439] width 12 height 12
checkbox input "false"
click at [777, 441] on input "checkbox" at bounding box center [783, 439] width 12 height 12
checkbox input "true"
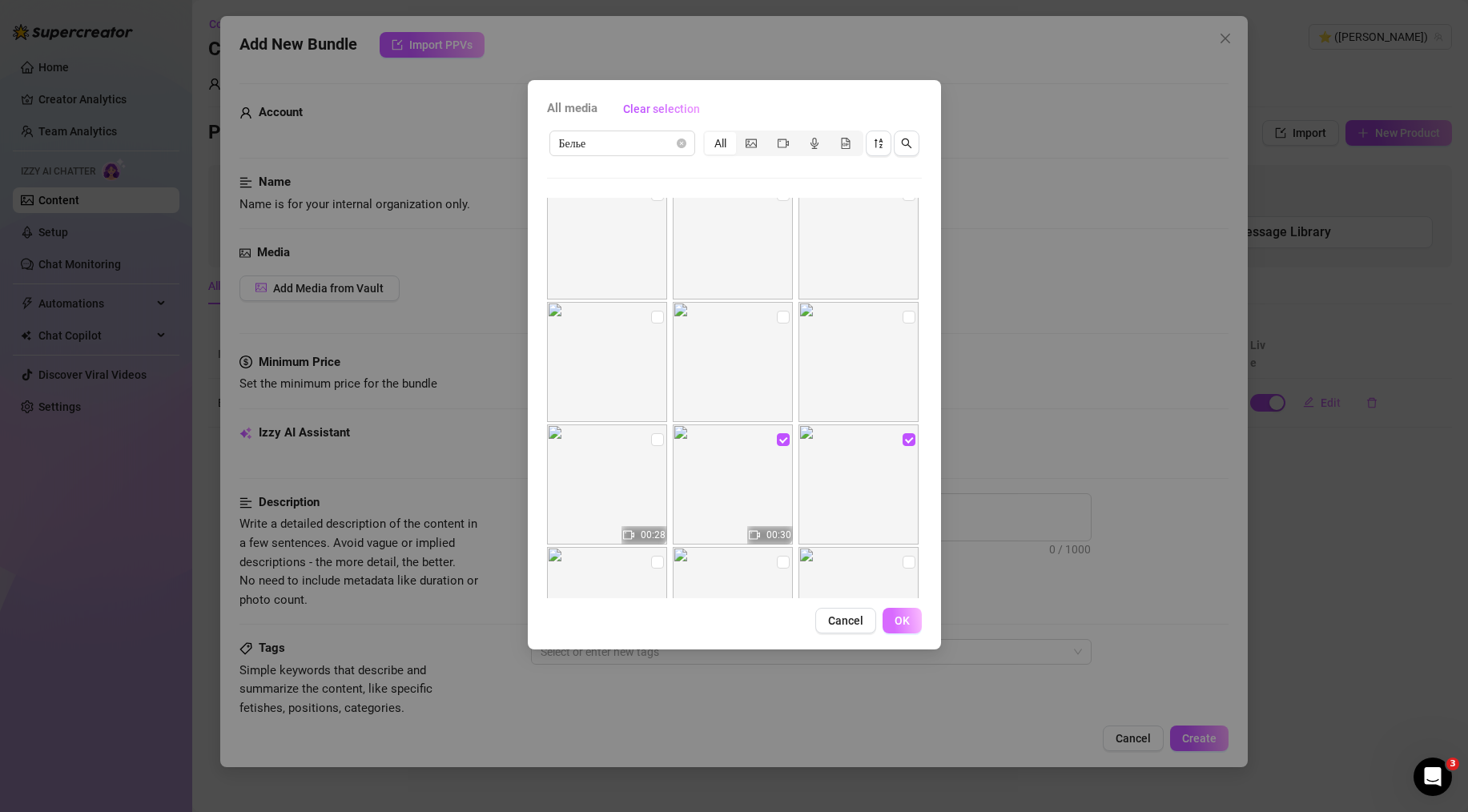
click at [898, 625] on span "OK" at bounding box center [902, 620] width 15 height 12
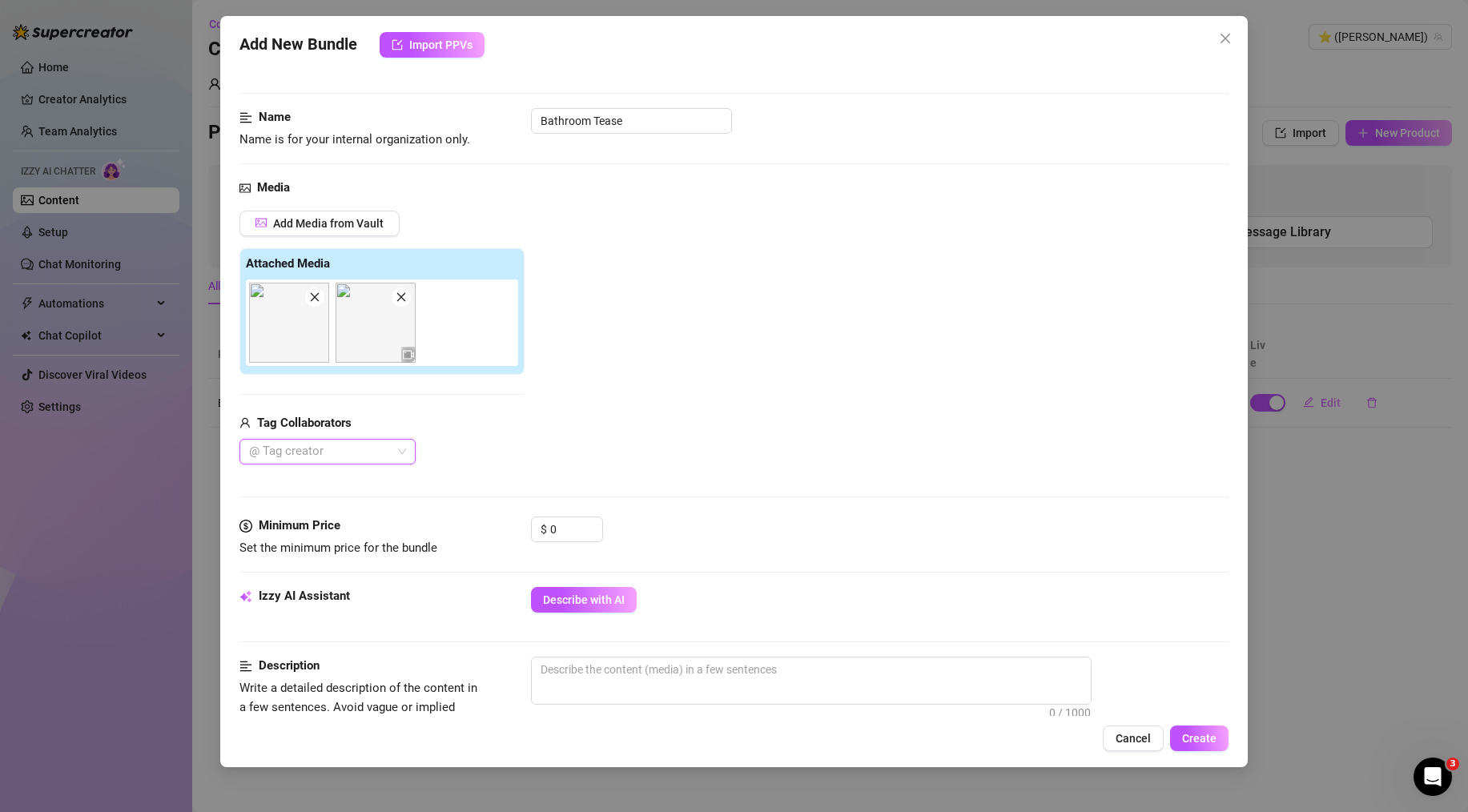
scroll to position [86, 0]
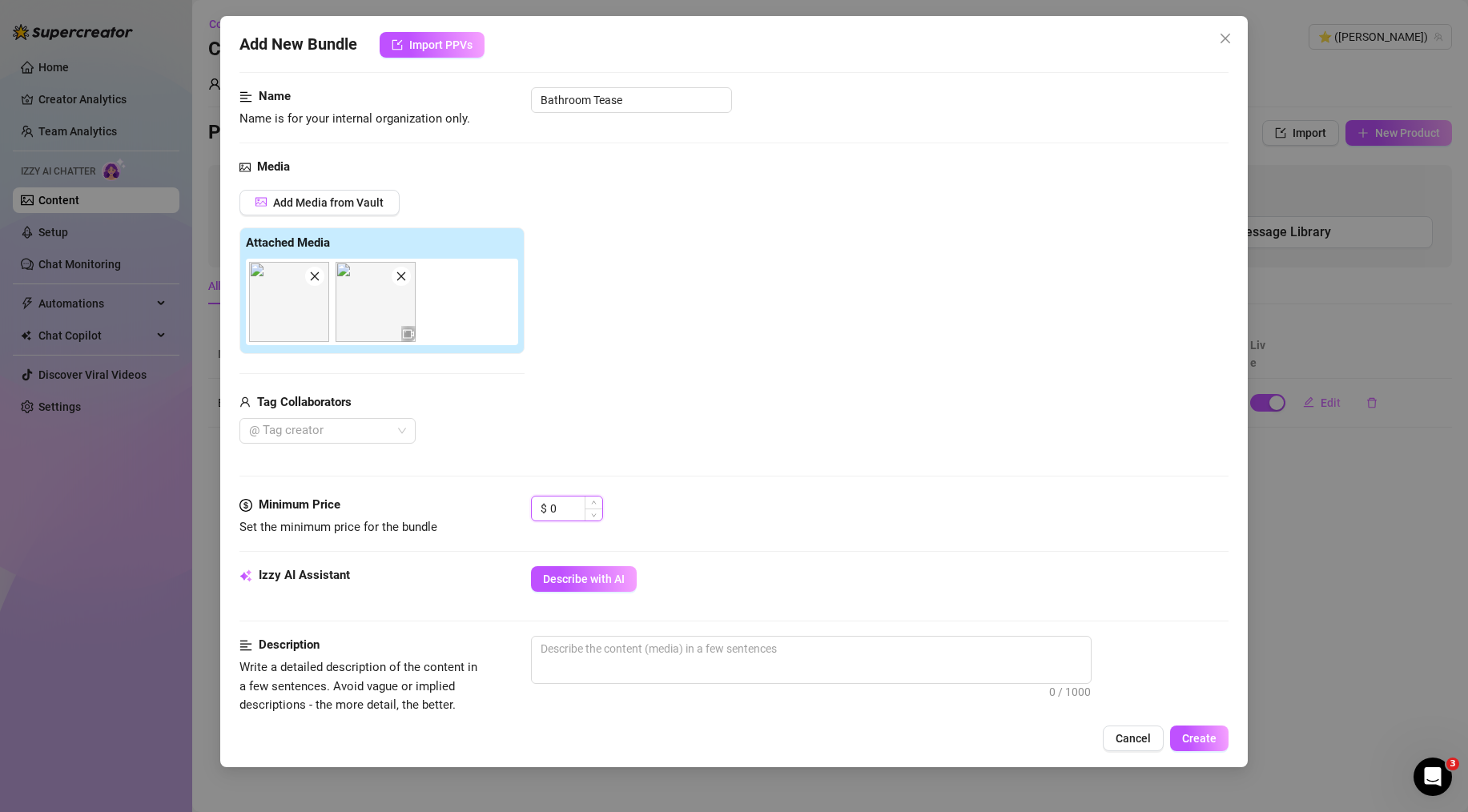
drag, startPoint x: 560, startPoint y: 515, endPoint x: 551, endPoint y: 514, distance: 9.1
click at [551, 514] on input "0" at bounding box center [577, 508] width 52 height 24
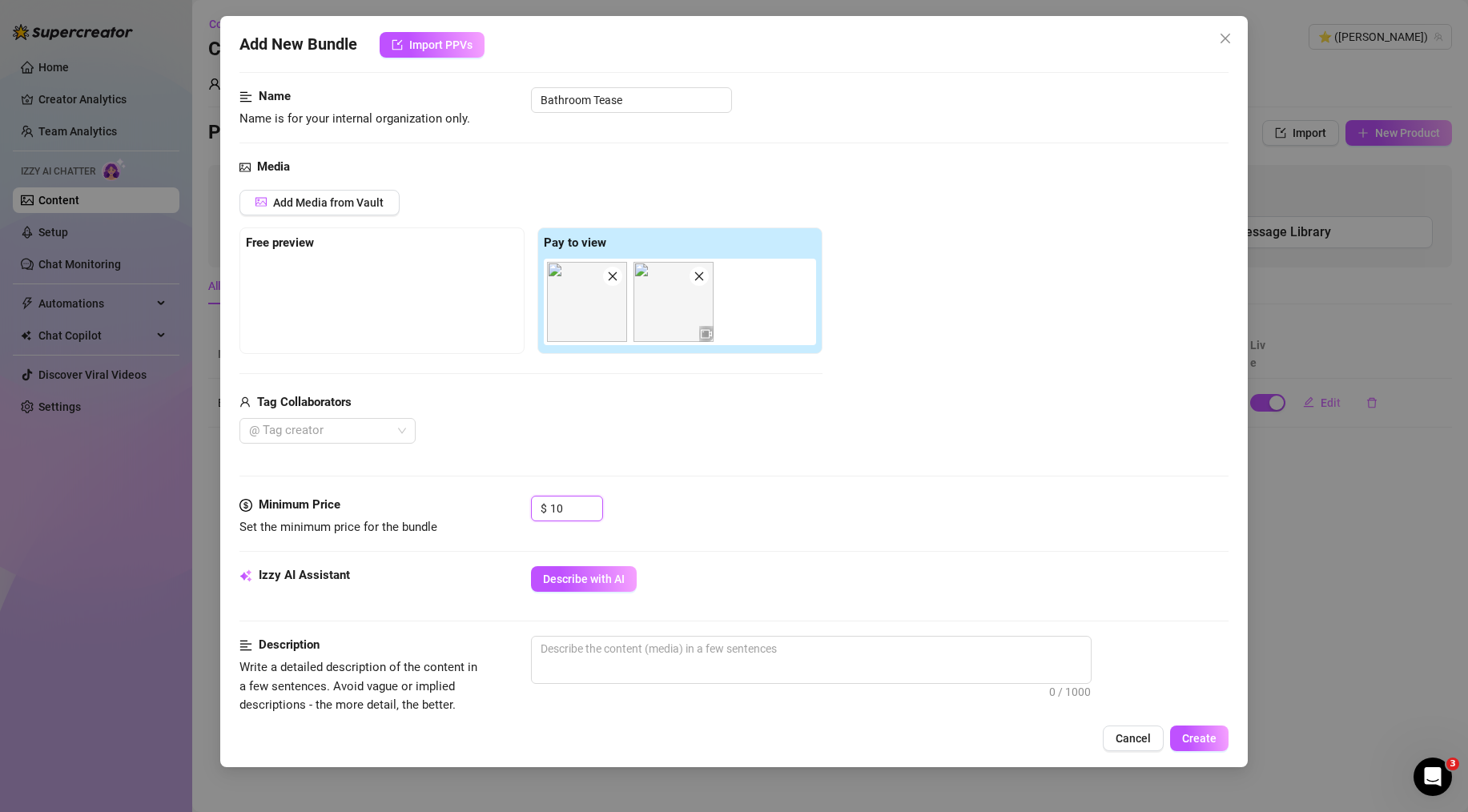
type input "10"
click at [640, 502] on div "$ 10" at bounding box center [879, 515] width 698 height 40
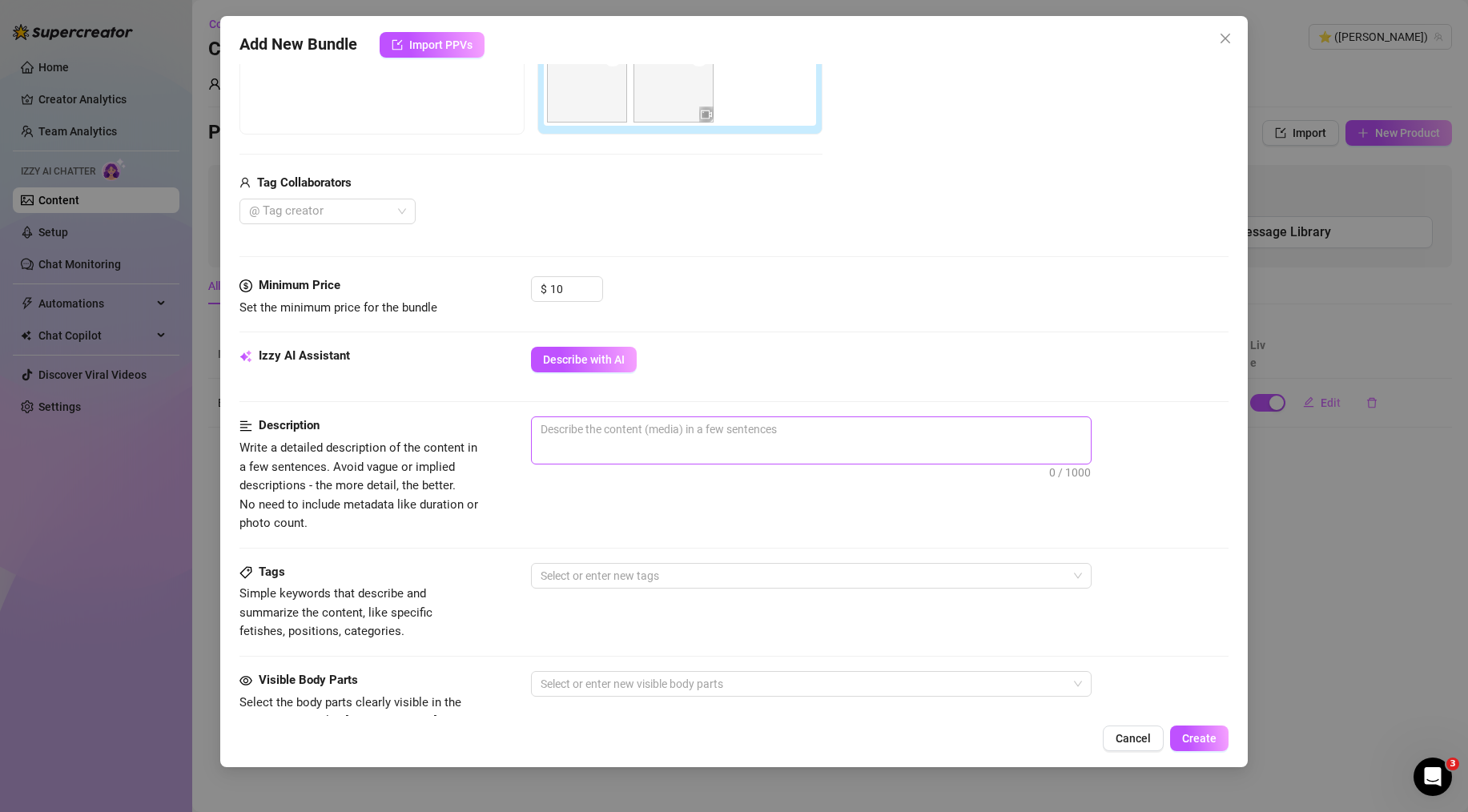
scroll to position [315, 0]
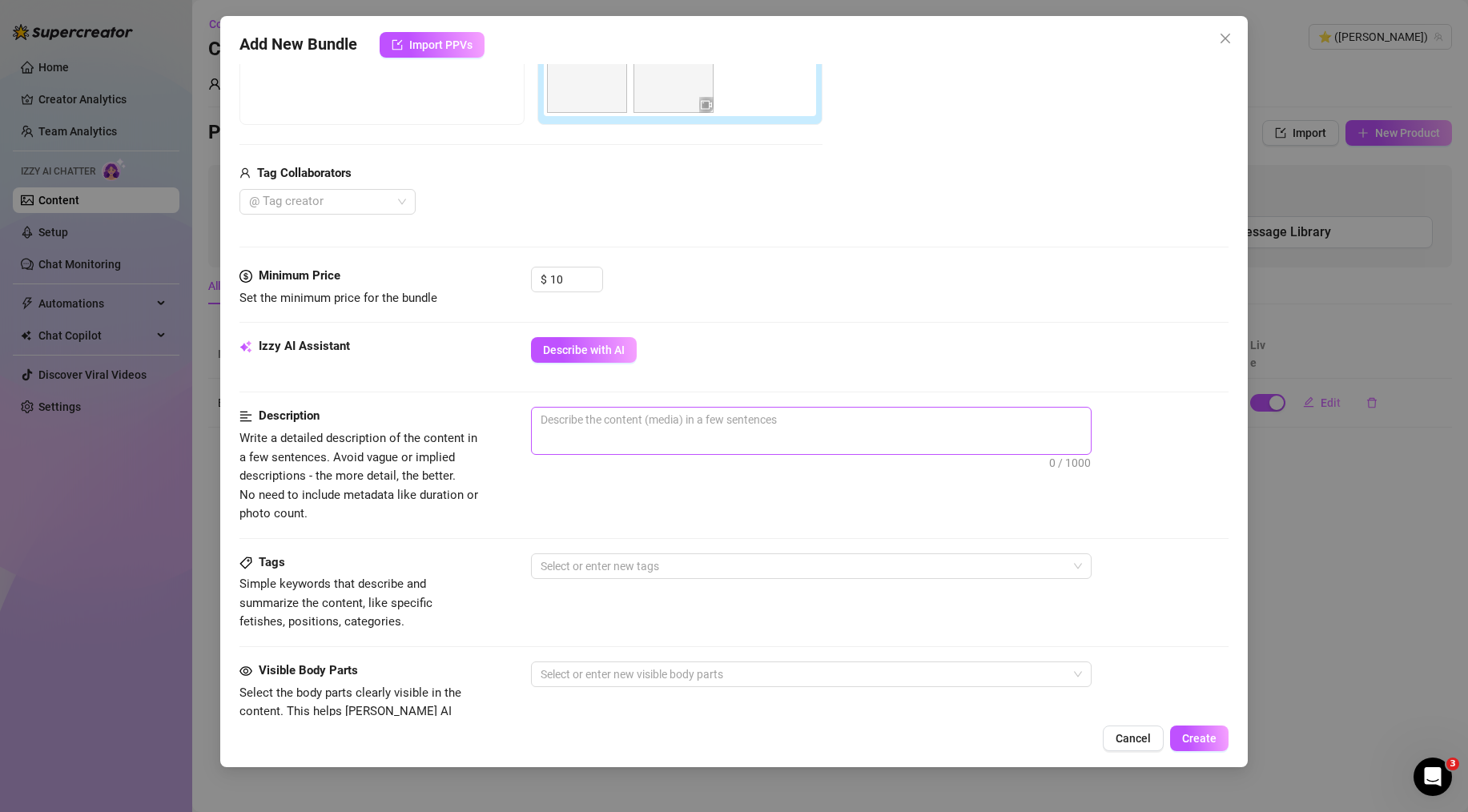
click at [582, 437] on span "0 / 1000" at bounding box center [810, 430] width 560 height 48
click at [598, 416] on textarea at bounding box center [811, 419] width 559 height 24
paste textarea "Just ran a hot bath for myself. About to get in and relax... and maybe do more …"
type textarea "Just ran a hot bath for myself. About to get in and relax... and maybe do more …"
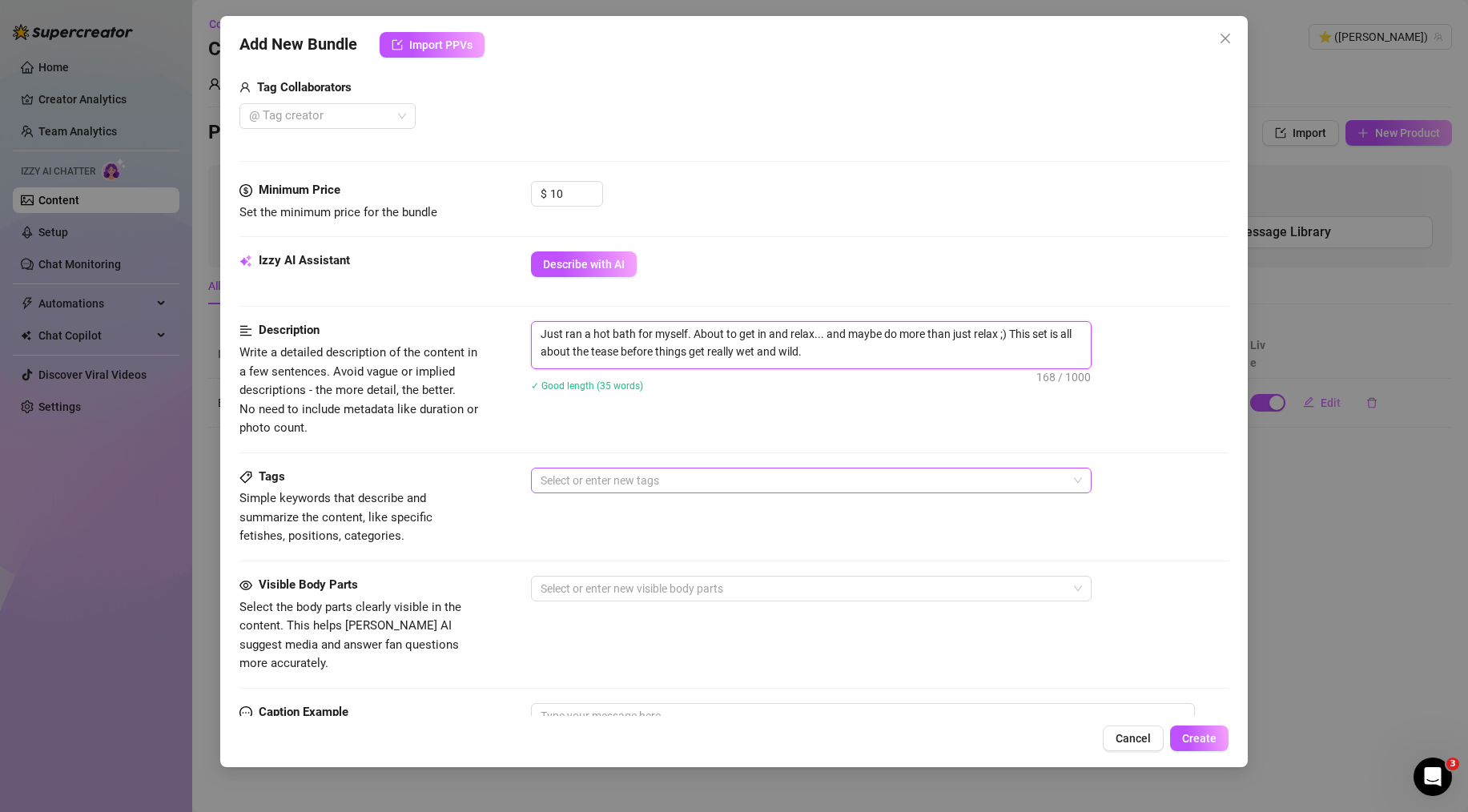
scroll to position [402, 0]
click at [601, 476] on div at bounding box center [803, 478] width 537 height 22
type textarea "Just ran a hot bath for myself. About to get in and relax... and maybe do more …"
click at [467, 463] on div "Description Write a detailed description of the content in a few sentences. Avo…" at bounding box center [734, 392] width 989 height 146
click at [596, 488] on div at bounding box center [803, 478] width 537 height 22
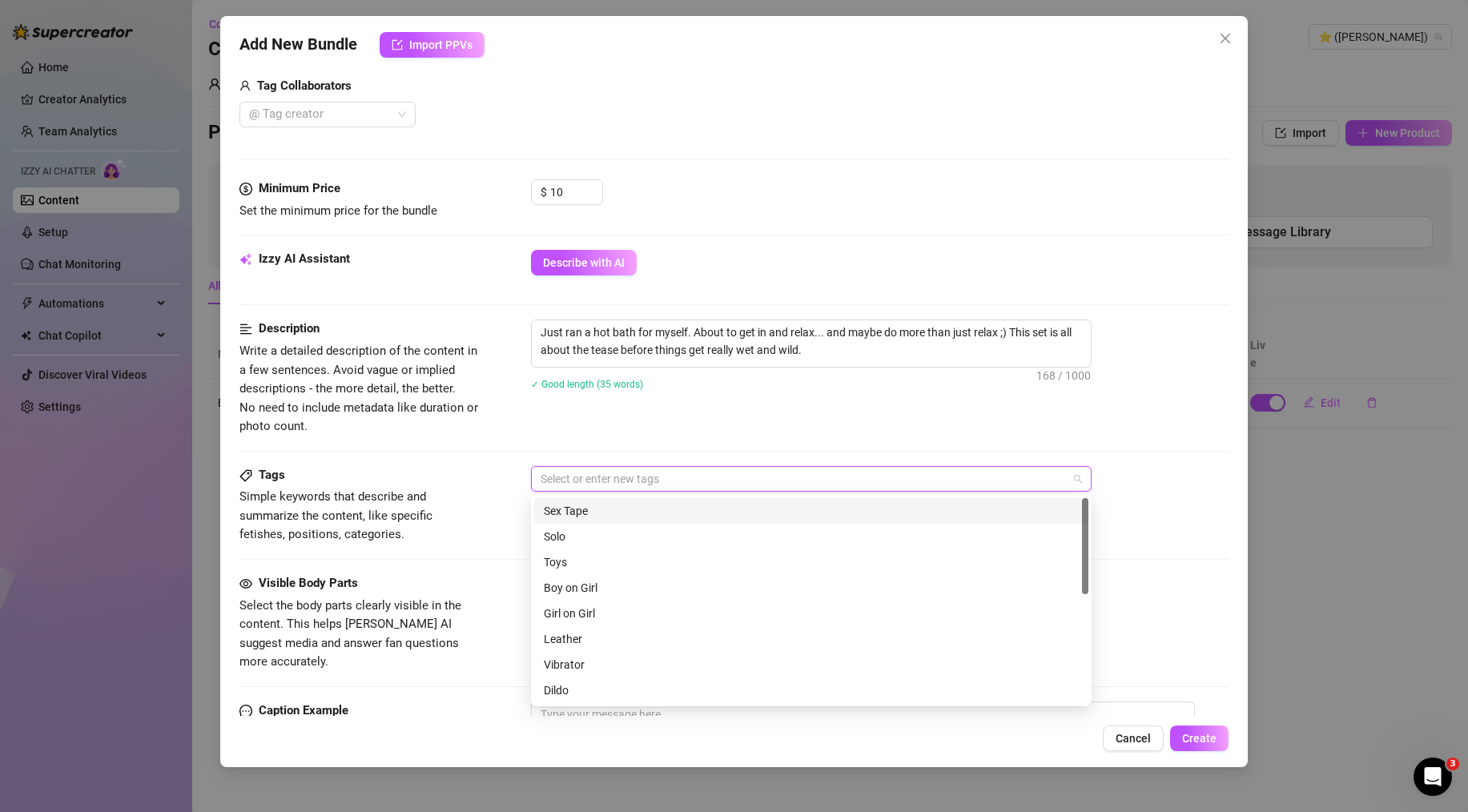
paste input "tease bath wet getting ready sexting"
type input "tease bath wet getting ready sexting"
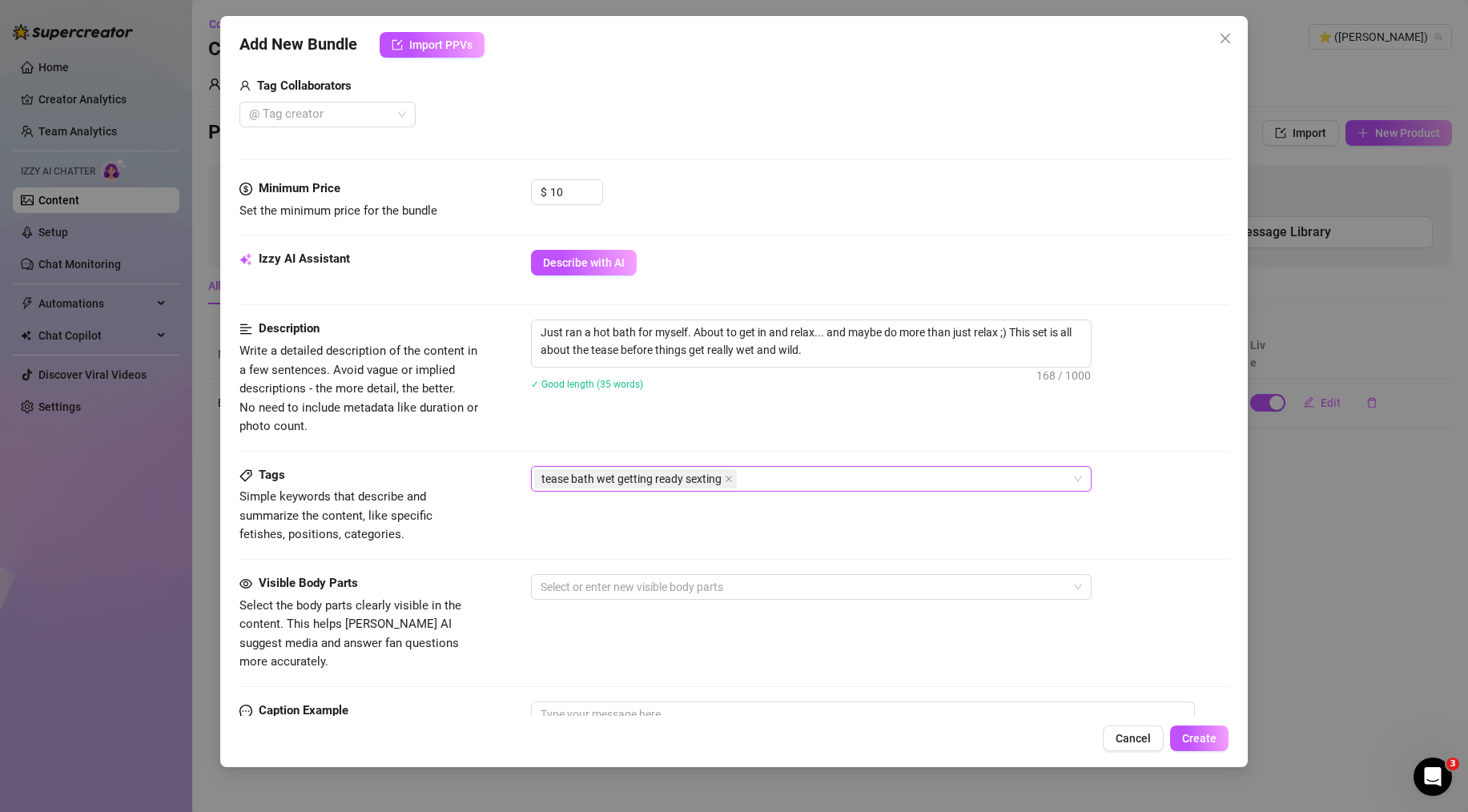
click at [684, 478] on span "tease bath wet getting ready sexting" at bounding box center [631, 479] width 180 height 17
click at [725, 481] on span "tease bath wet getting ready sexting" at bounding box center [636, 479] width 202 height 19
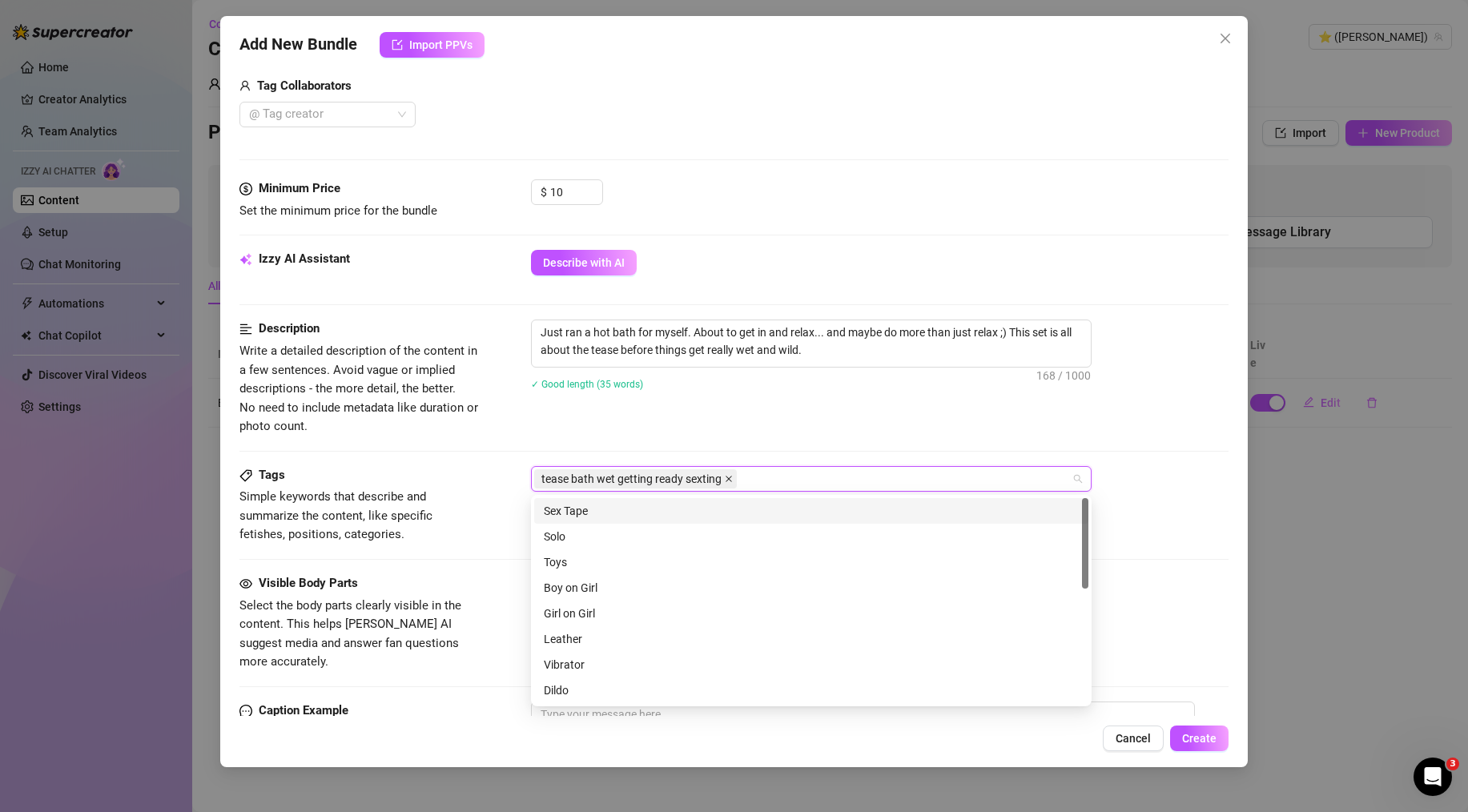
click at [731, 481] on icon "close" at bounding box center [729, 479] width 8 height 8
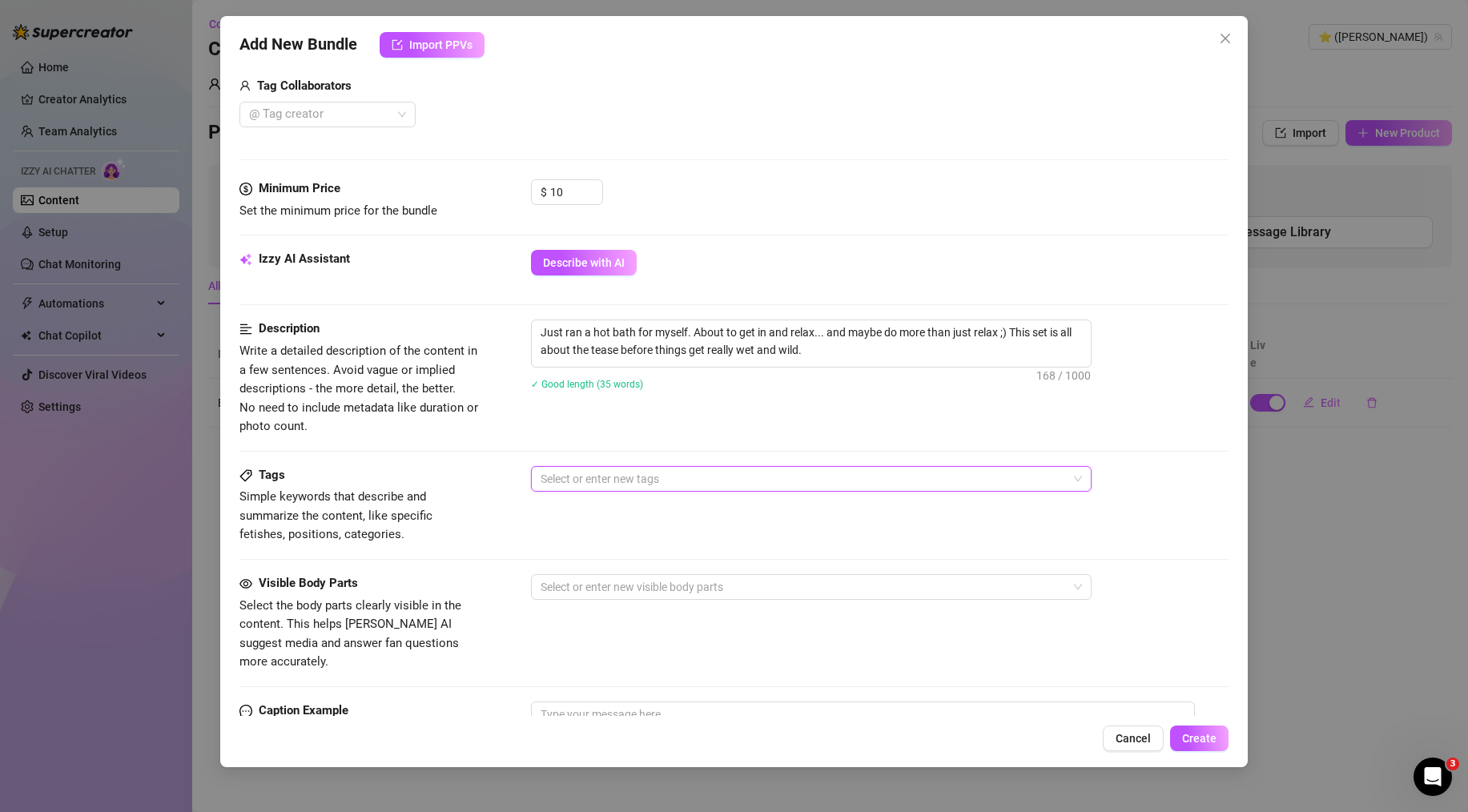
click at [431, 473] on div "Tags" at bounding box center [360, 475] width 241 height 19
click at [685, 468] on div at bounding box center [803, 478] width 537 height 22
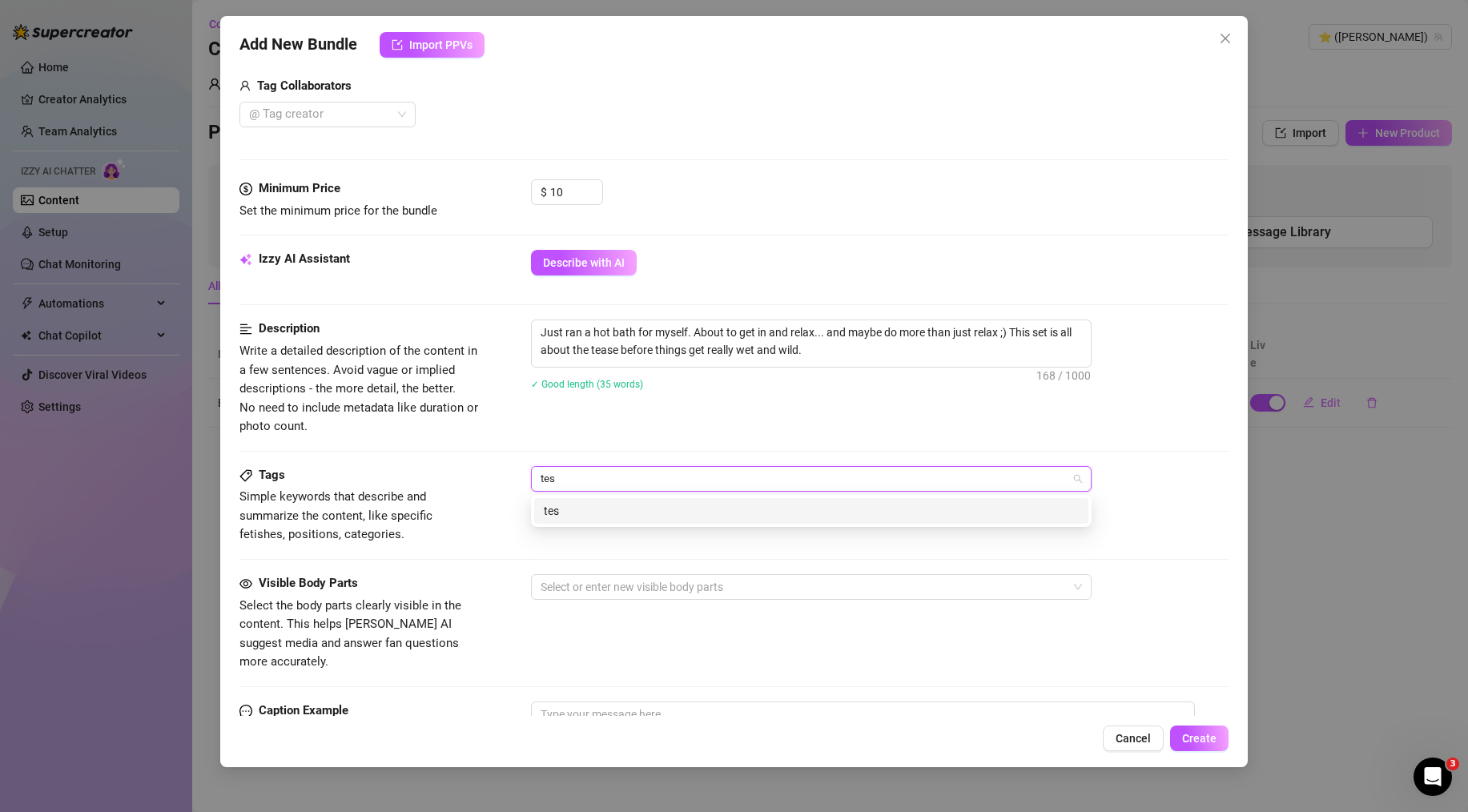
type input "tese"
type input "tease"
type input "batch"
type input "bath"
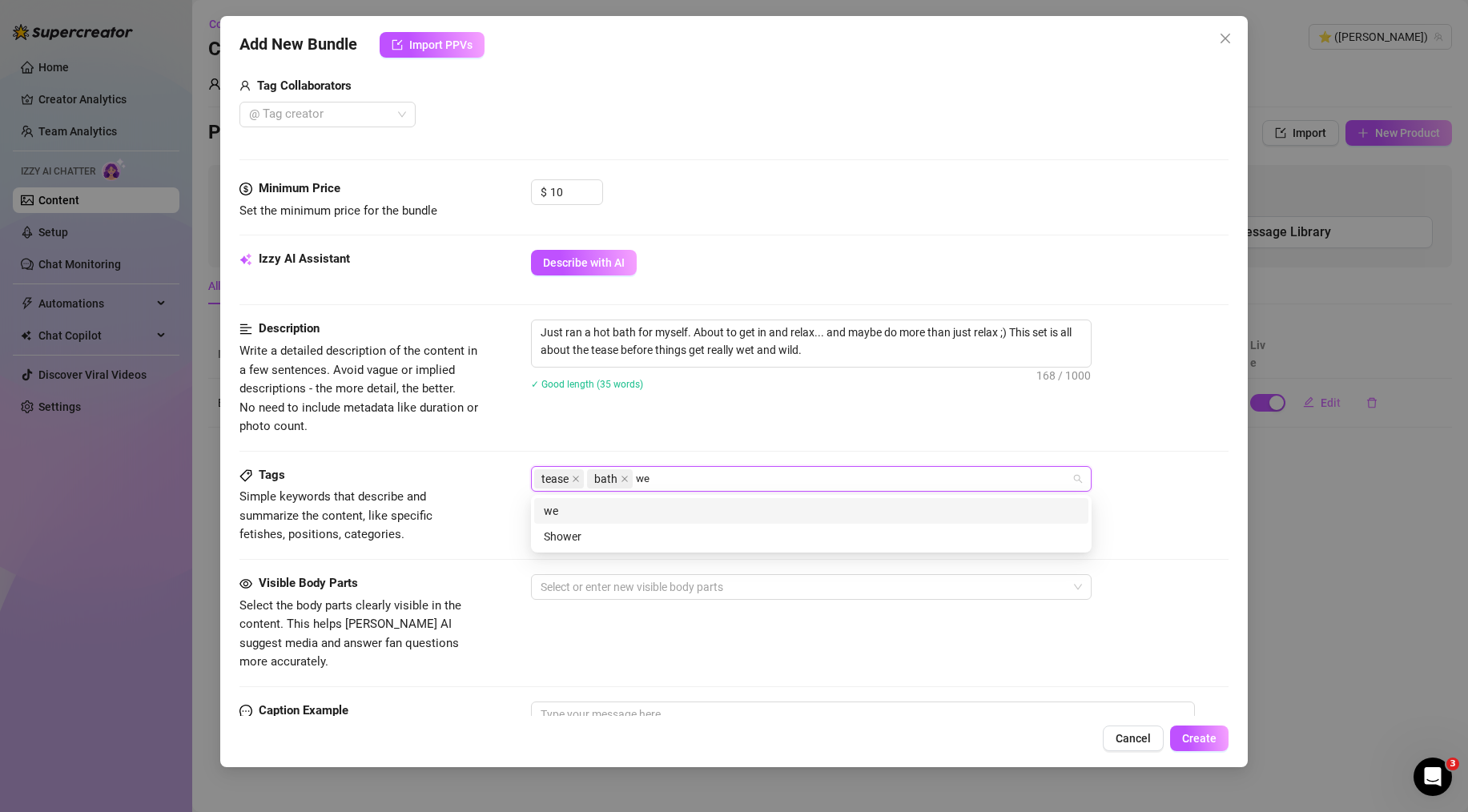
type input "wet"
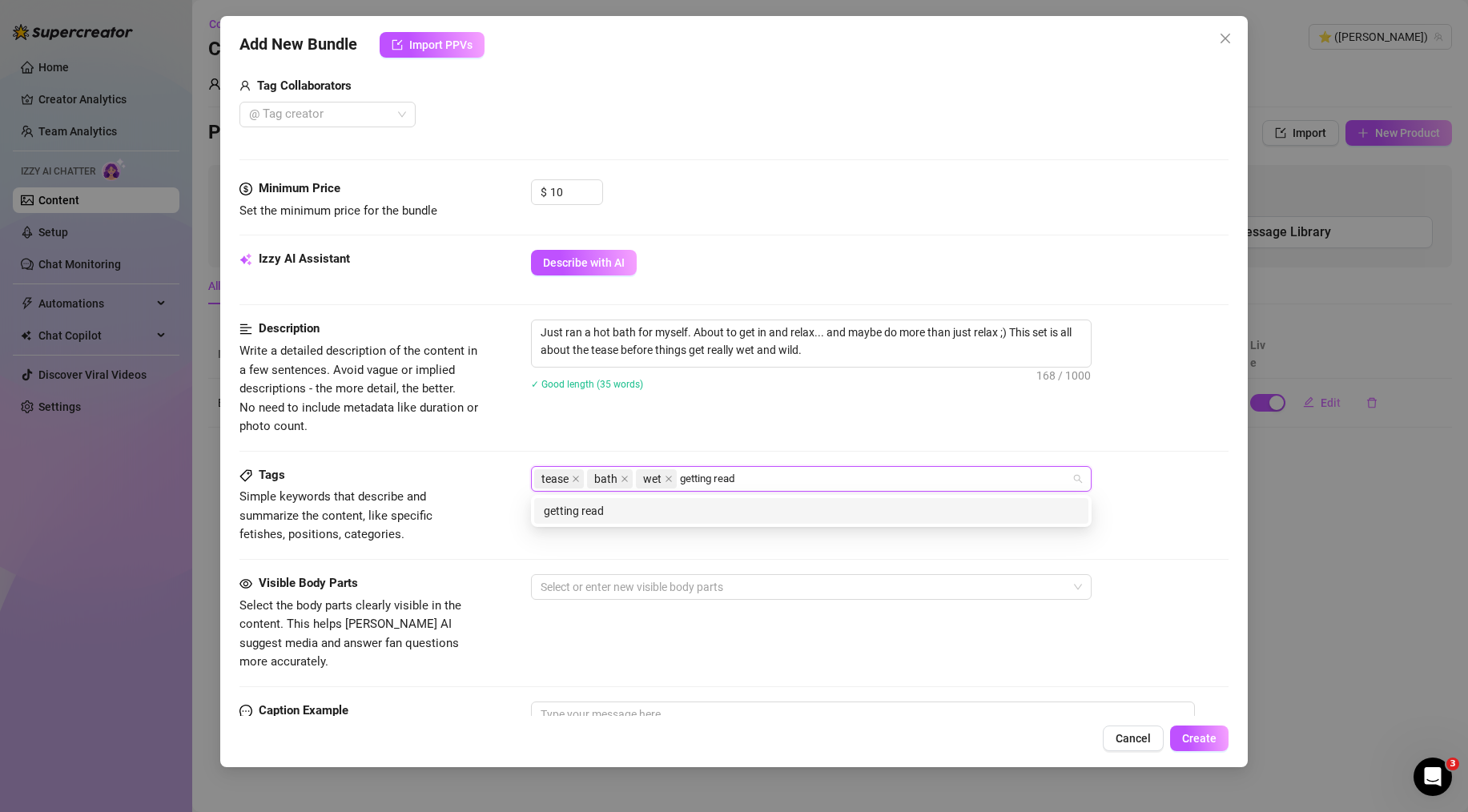
type input "getting ready"
type input "sexting"
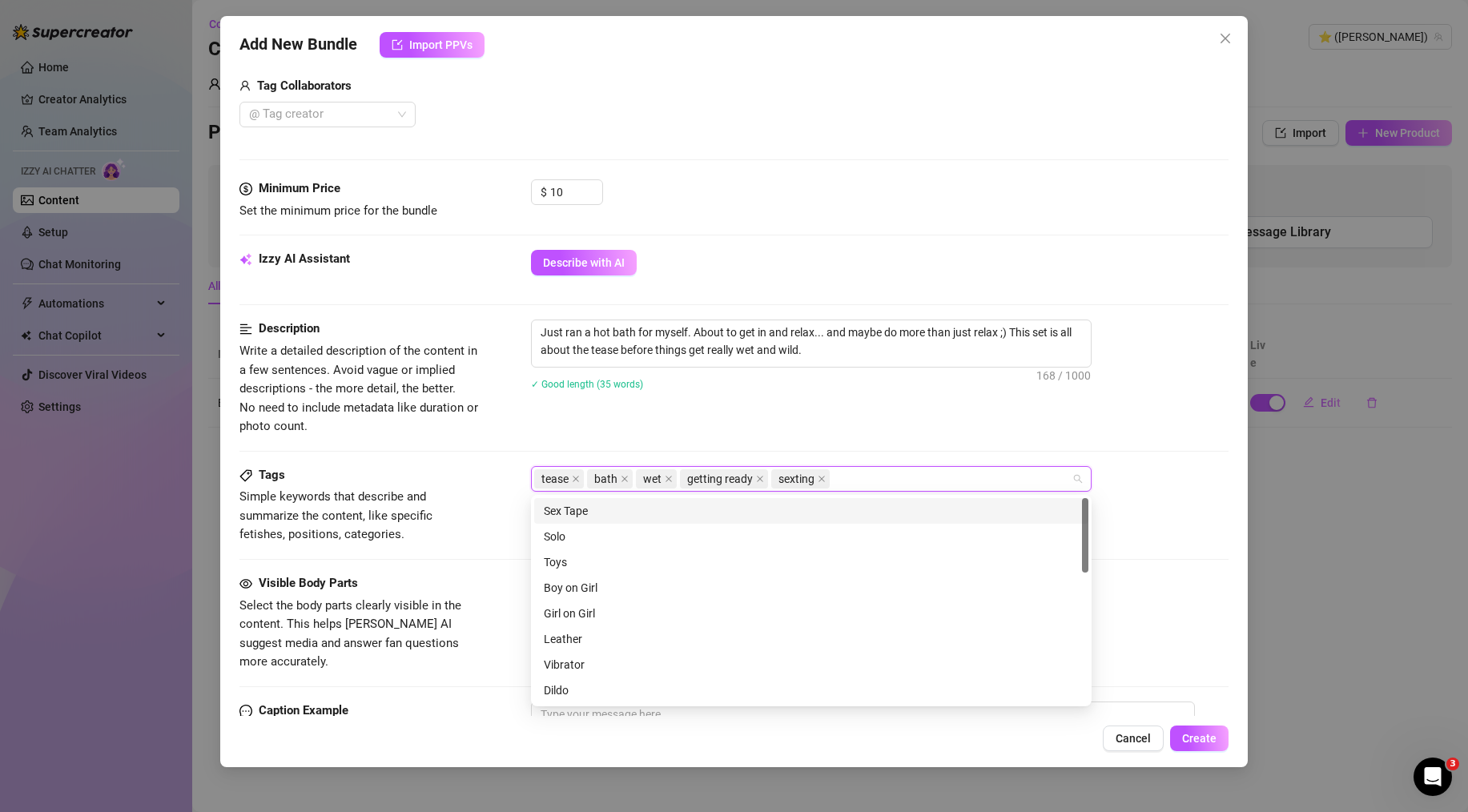
click at [524, 437] on div "Description Write a detailed description of the content in a few sentences. Avo…" at bounding box center [734, 392] width 989 height 146
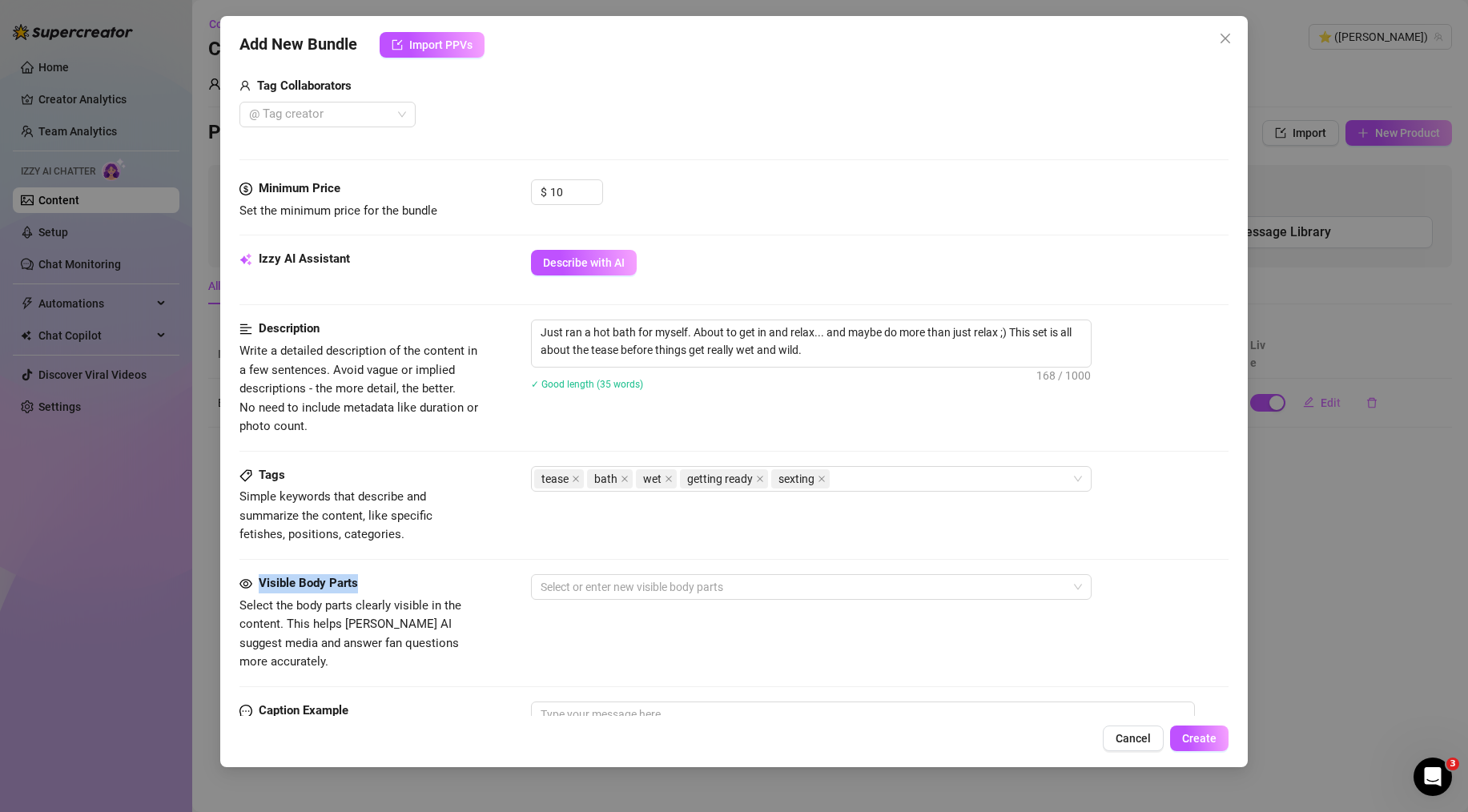
drag, startPoint x: 235, startPoint y: 583, endPoint x: 361, endPoint y: 580, distance: 126.0
click at [361, 580] on div "Add New Bundle Import PPVs Account ⭐️ (@[PERSON_NAME]) Name Name is for your in…" at bounding box center [734, 391] width 1028 height 751
click at [591, 575] on div "Select or enter new visible body parts" at bounding box center [810, 587] width 560 height 26
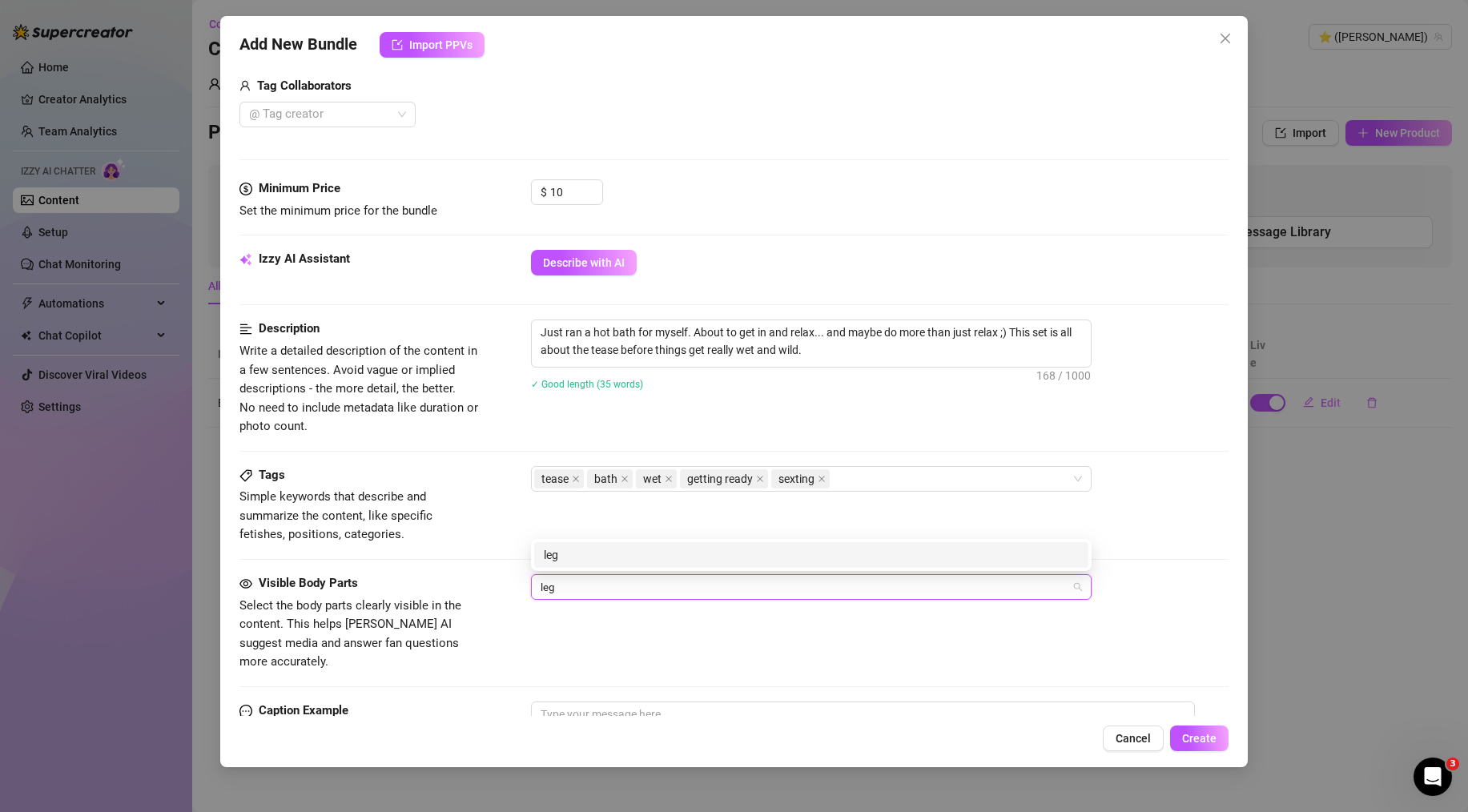
type input "legs"
type input "shoulder"
type input "shoulders"
type input "cleavage"
type input "face"
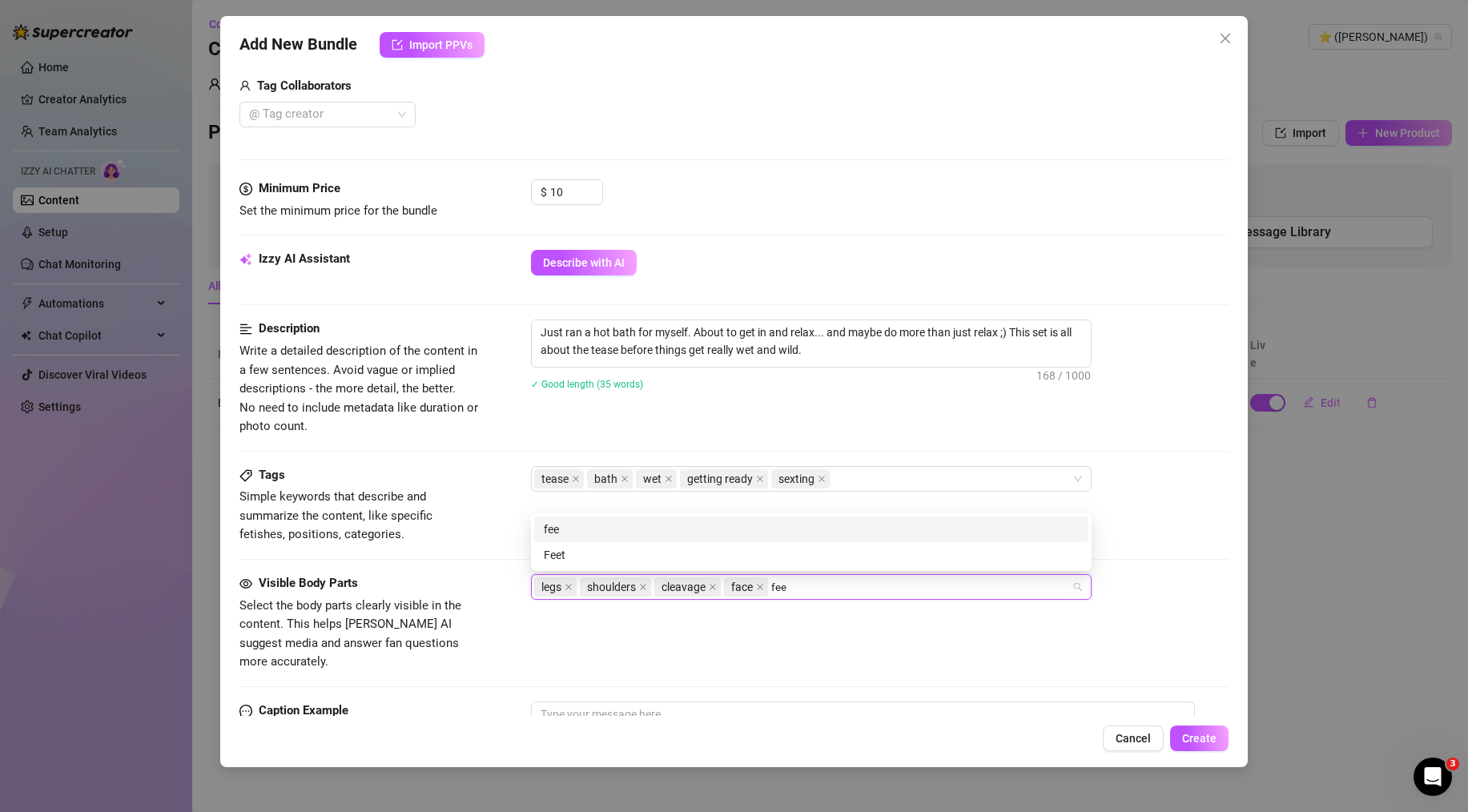
type input "feet"
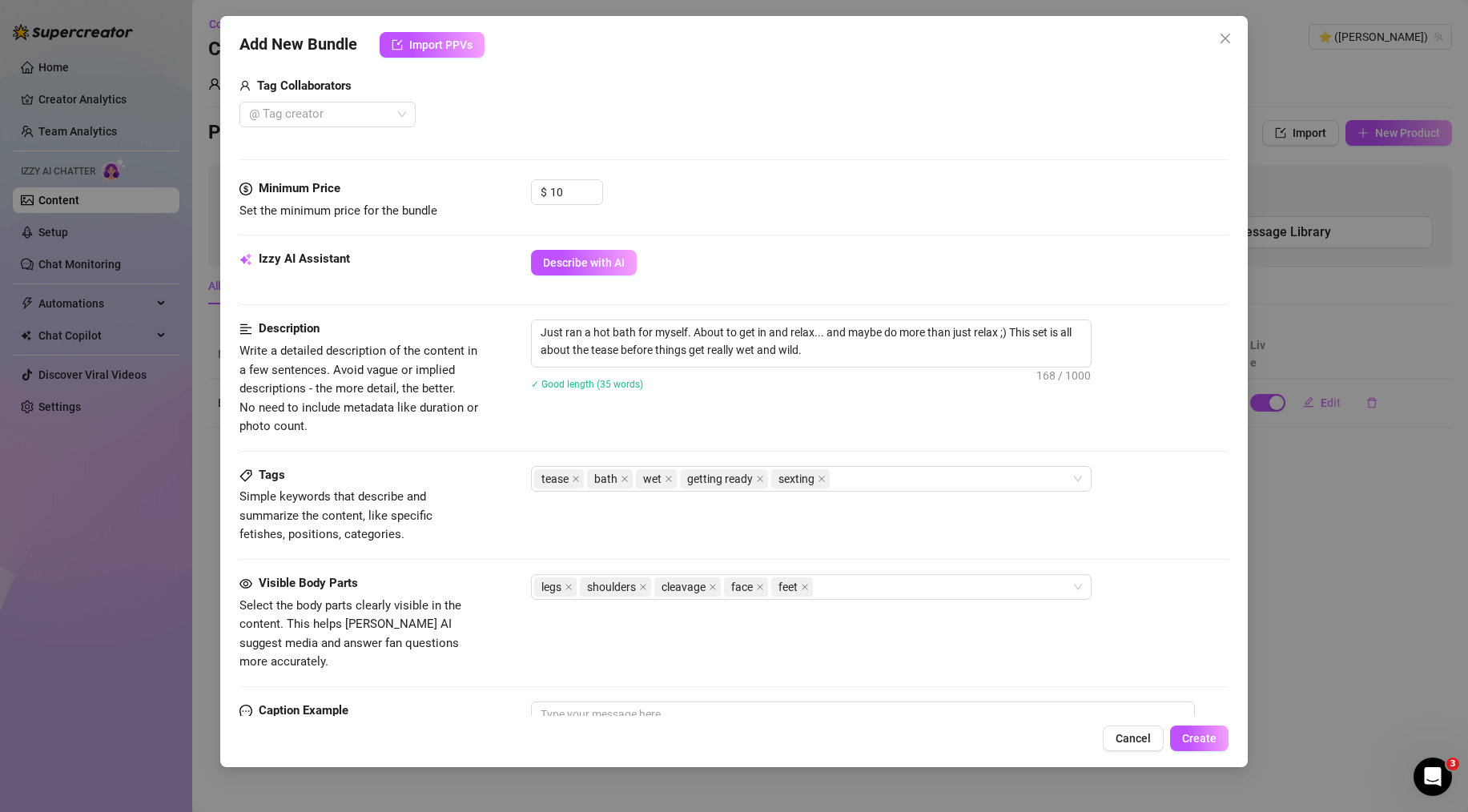
click at [536, 540] on div "Tags Simple keywords that describe and summarize the content, like specific fet…" at bounding box center [734, 505] width 989 height 78
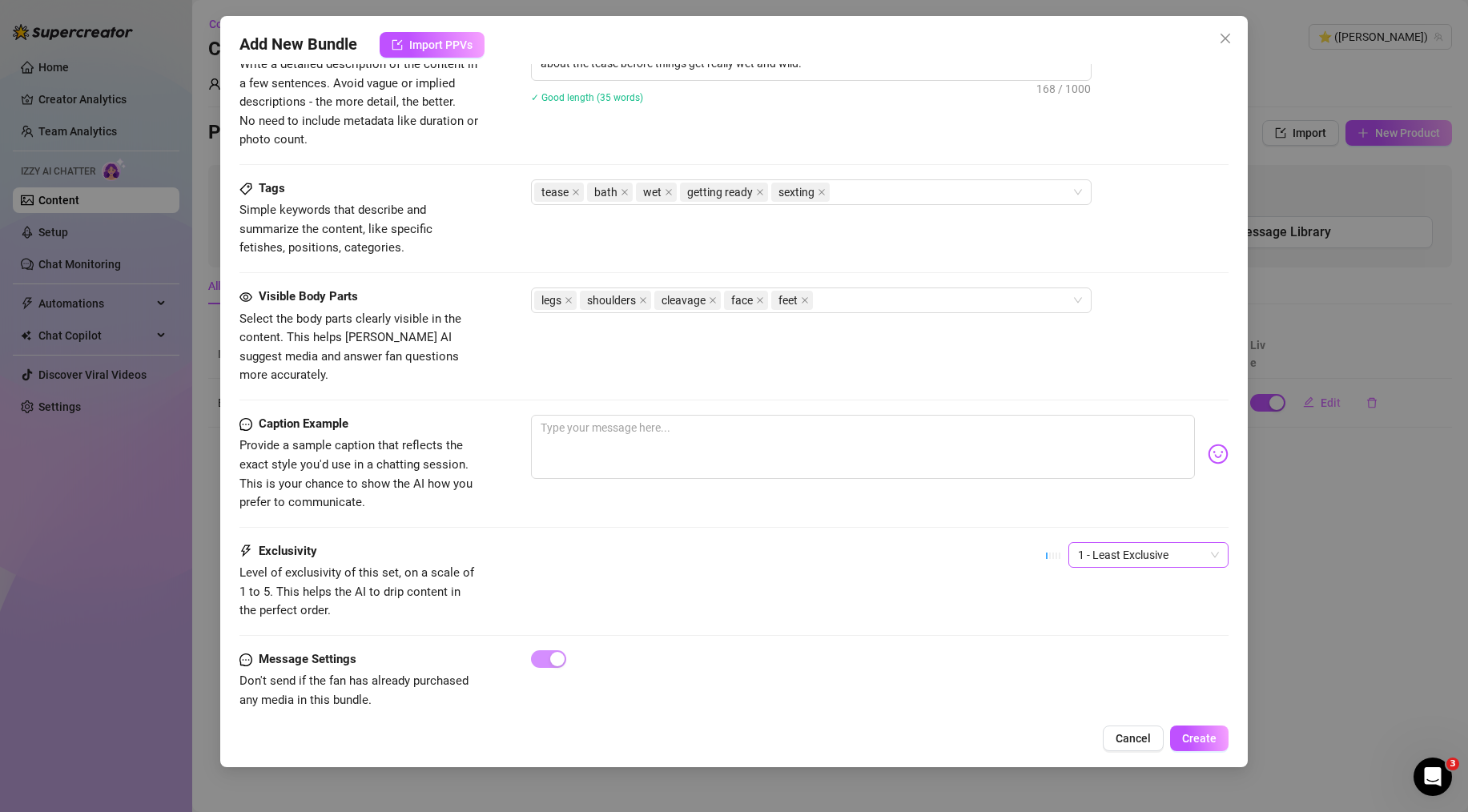
scroll to position [694, 0]
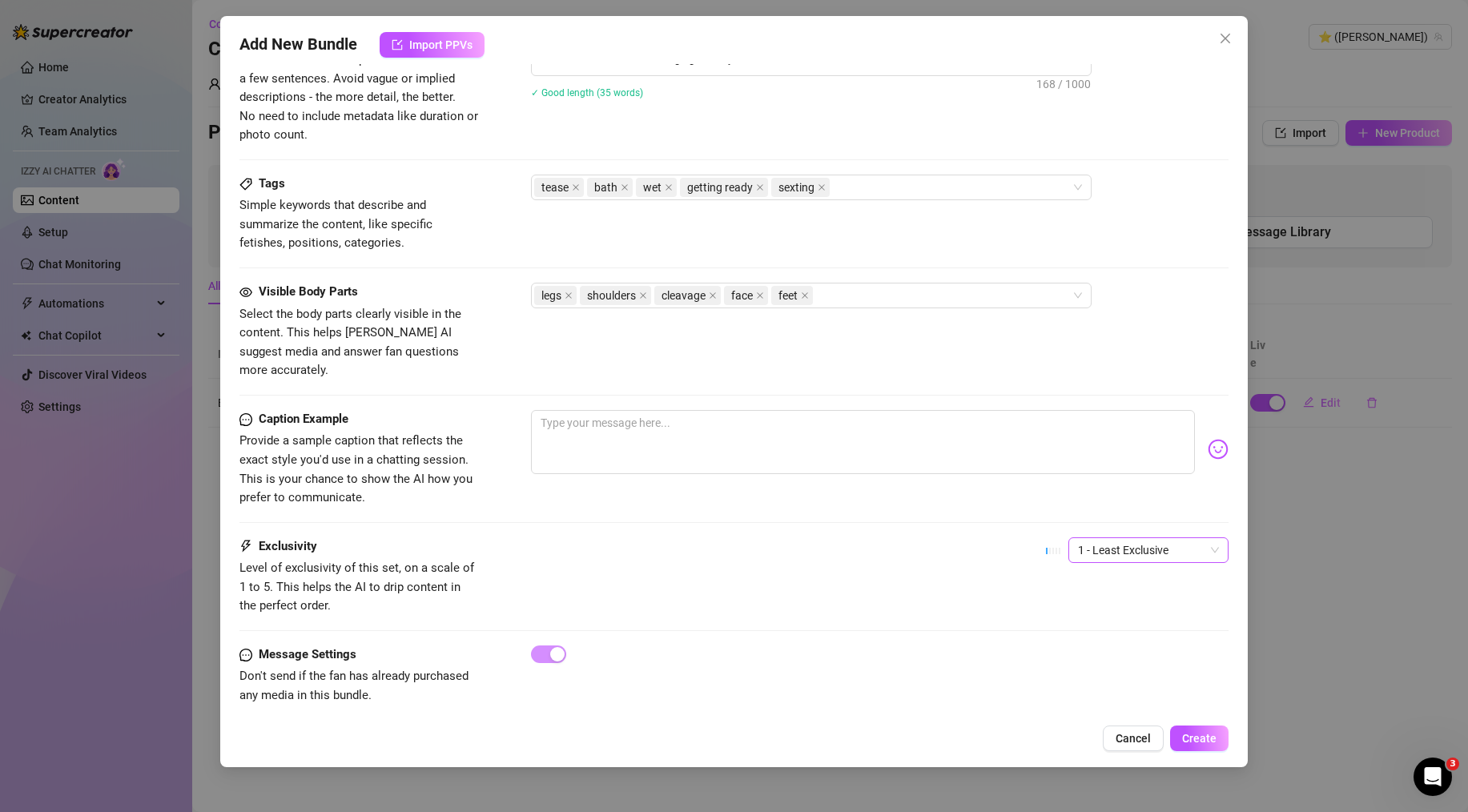
click at [1108, 538] on span "1 - Least Exclusive" at bounding box center [1149, 550] width 141 height 24
click at [1107, 587] on div "2" at bounding box center [1135, 589] width 135 height 17
click at [681, 410] on textarea at bounding box center [863, 442] width 664 height 64
paste textarea "I'm about to slip into a hot bubble bath... thinking of you. Want to see the st…"
type textarea "I'm about to slip into a hot bubble bath... thinking of you. Want to see the st…"
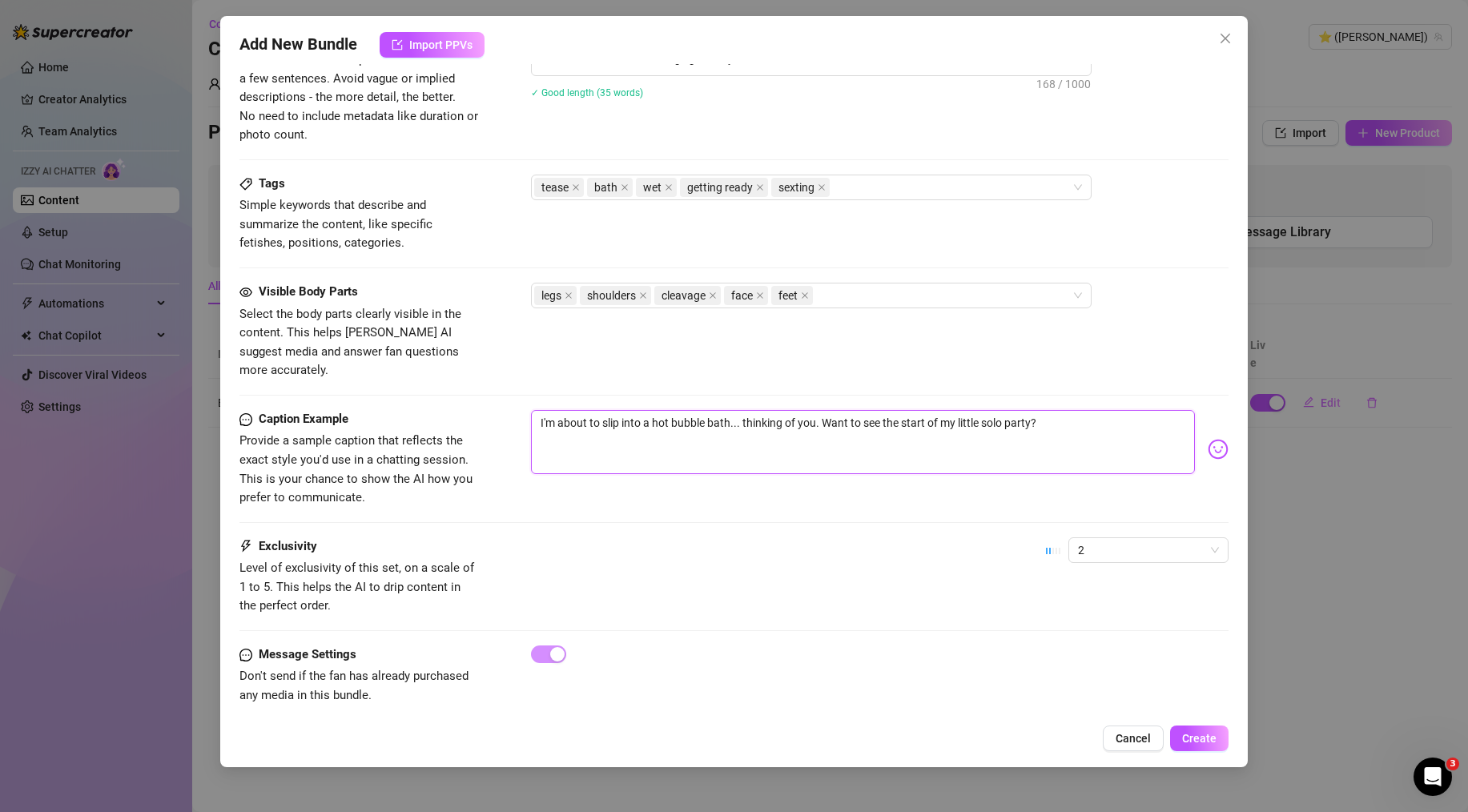
click at [596, 414] on textarea "I'm about to slip into a hot bubble bath... thinking of you. Want to see the st…" at bounding box center [863, 442] width 664 height 64
drag, startPoint x: 546, startPoint y: 401, endPoint x: 588, endPoint y: 401, distance: 42.0
click at [546, 410] on textarea "I'm about to slip into a hot bubble bath... thinking of you. Want to see the st…" at bounding box center [863, 442] width 664 height 64
type textarea "I'm about to slip into a hot bubble bath... thinking of you. Want to see the st…"
click at [753, 537] on div "Exclusivity Level of exclusivity of this set, on a scale of 1 to 5. This helps …" at bounding box center [734, 576] width 989 height 78
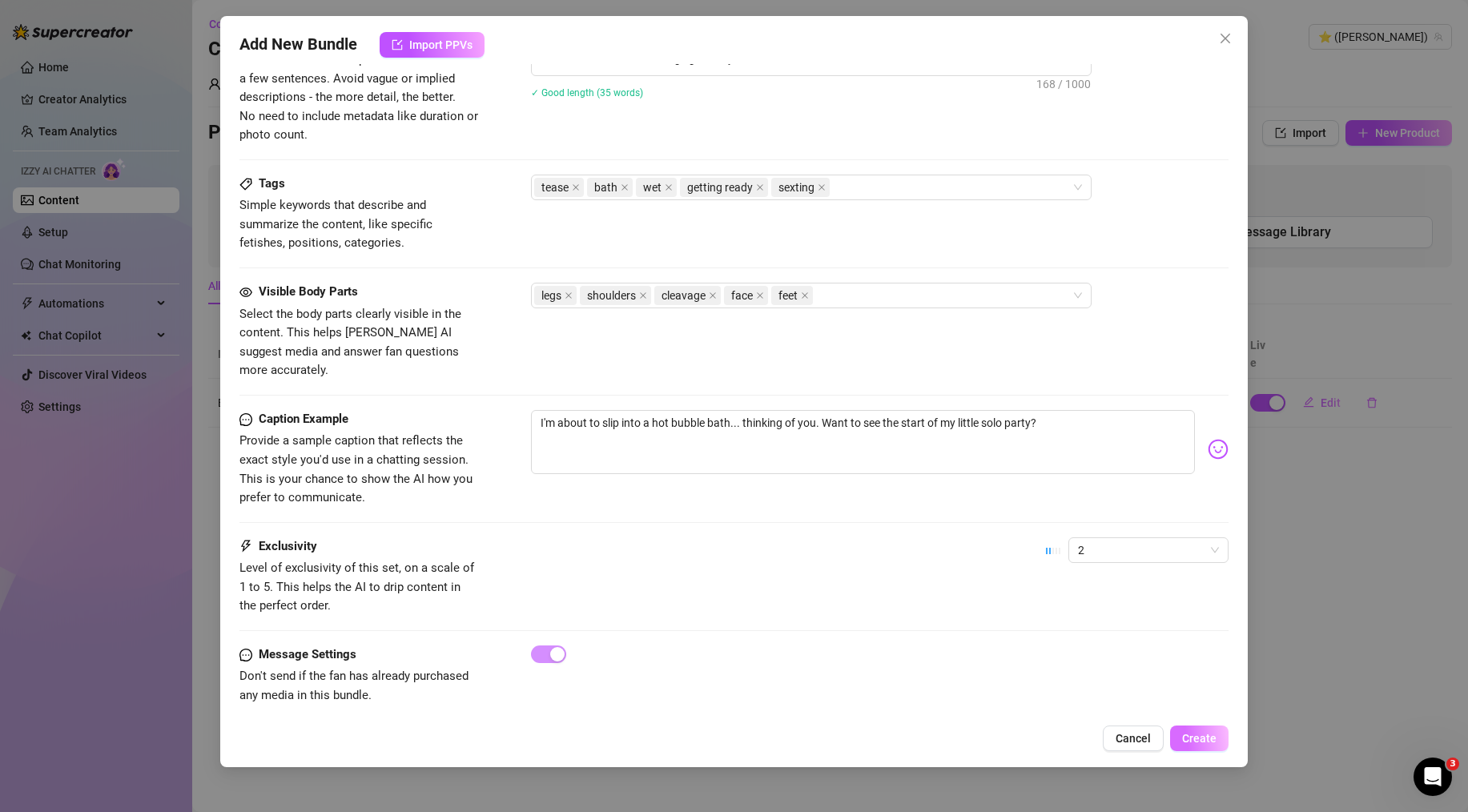
click at [1200, 736] on span "Create" at bounding box center [1200, 738] width 34 height 12
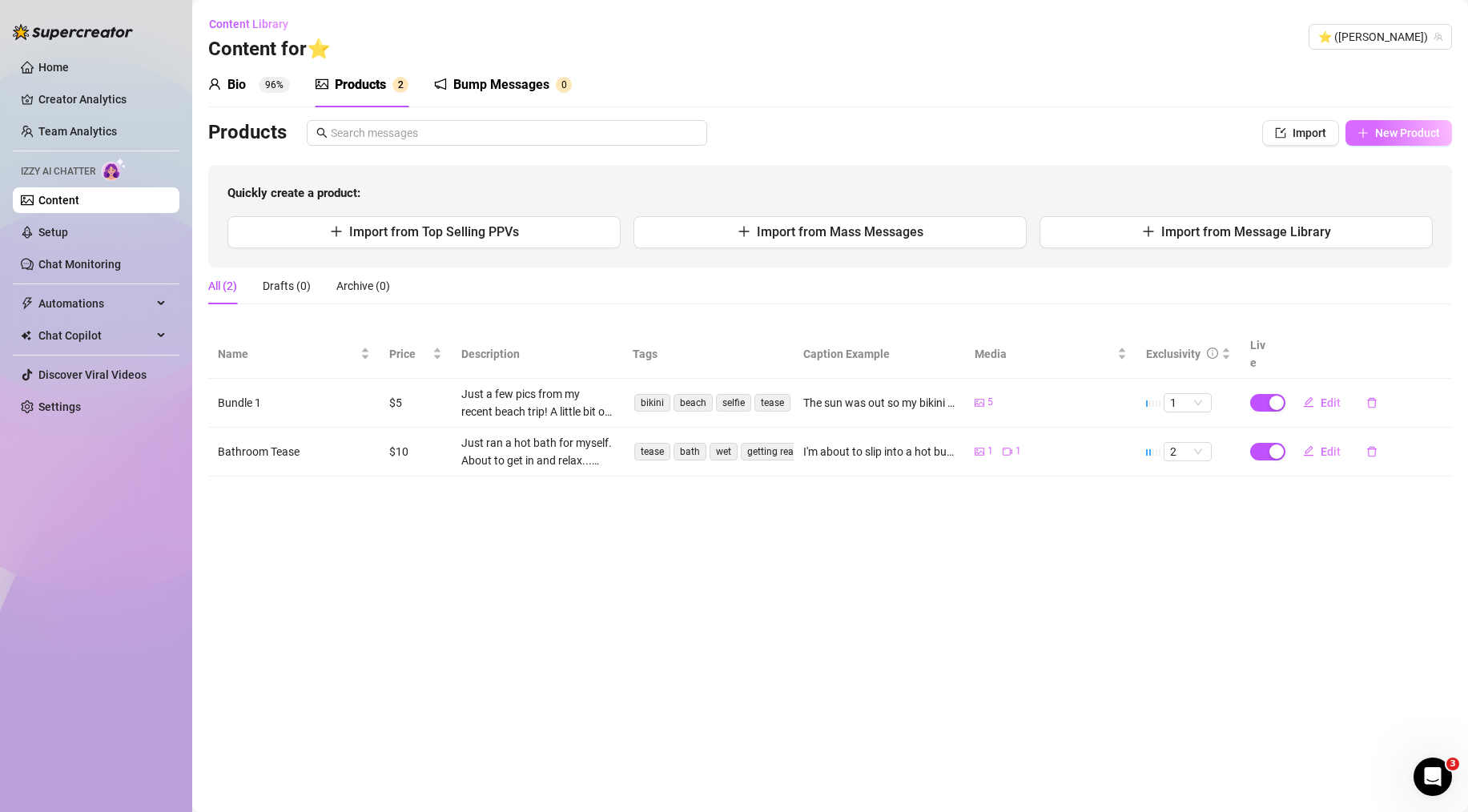
click at [1373, 139] on button "New Product" at bounding box center [1399, 133] width 107 height 26
type textarea "Type your message here..."
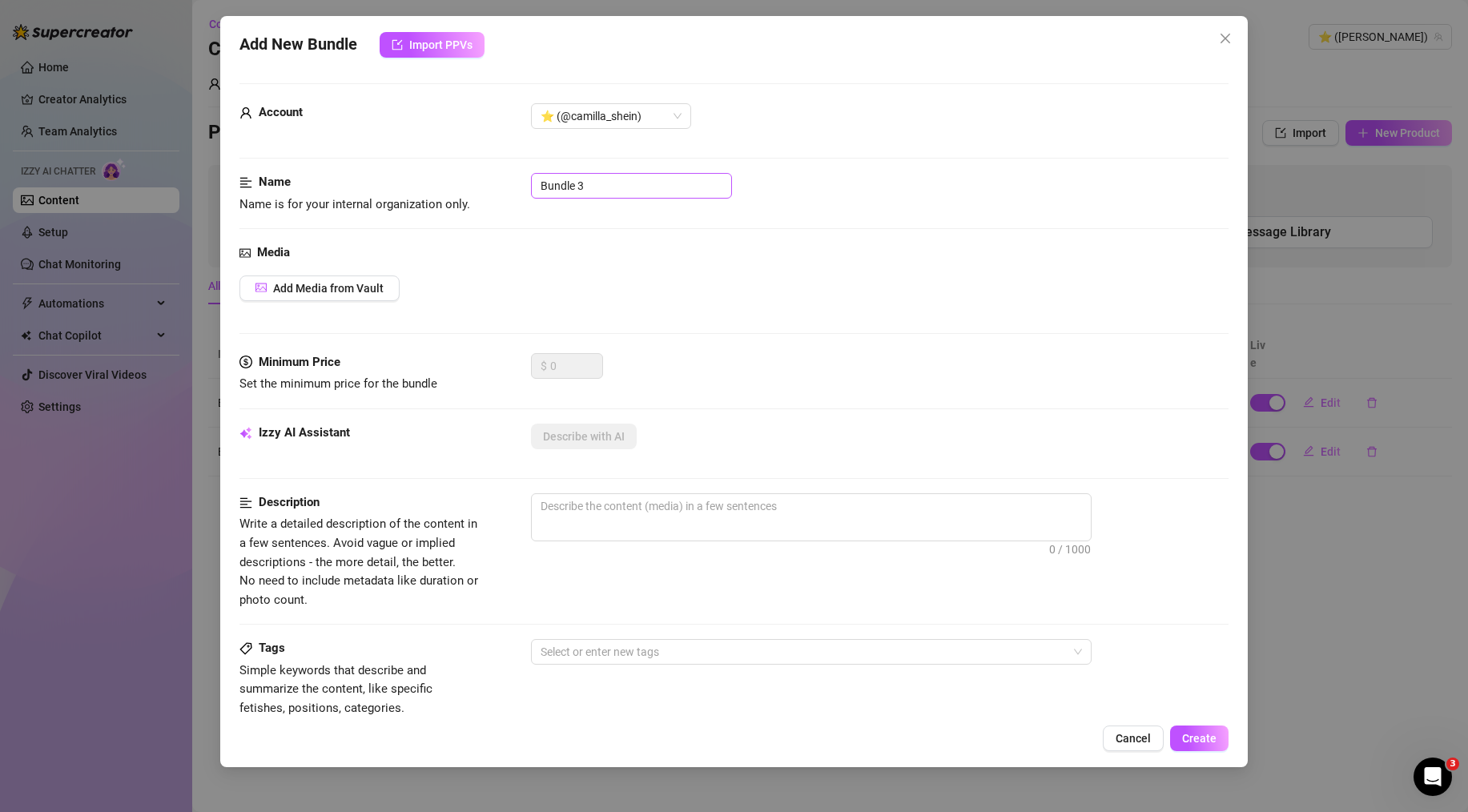
drag, startPoint x: 630, startPoint y: 168, endPoint x: 627, endPoint y: 179, distance: 11.4
click at [630, 168] on div "Account ⭐️ (@[PERSON_NAME])" at bounding box center [734, 137] width 989 height 70
click at [627, 179] on input "Bundle 3" at bounding box center [631, 185] width 201 height 26
paste input "Dirty Talk & Touching"
type input "Dirty Talk & Touching"
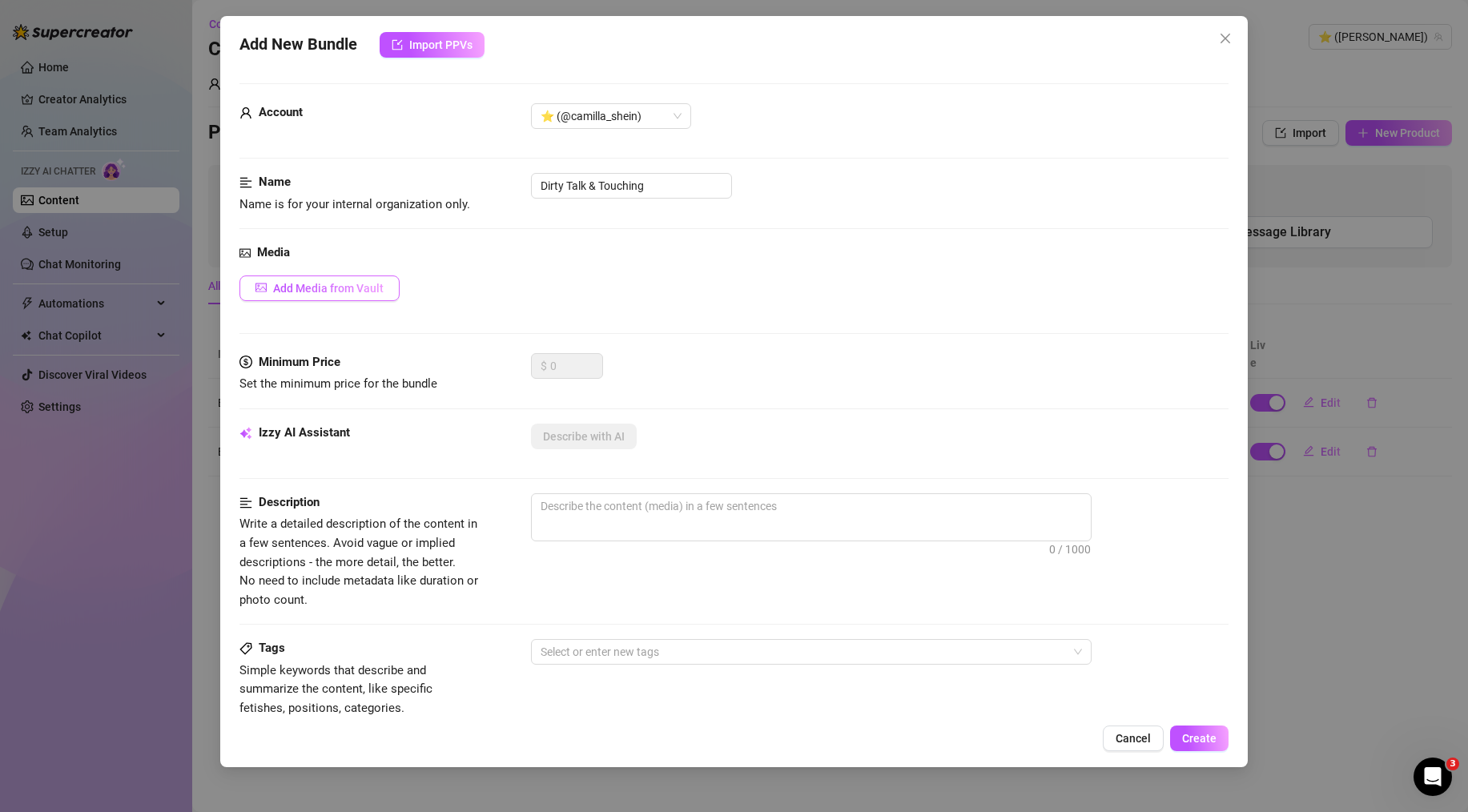
click at [339, 282] on span "Add Media from Vault" at bounding box center [328, 287] width 111 height 12
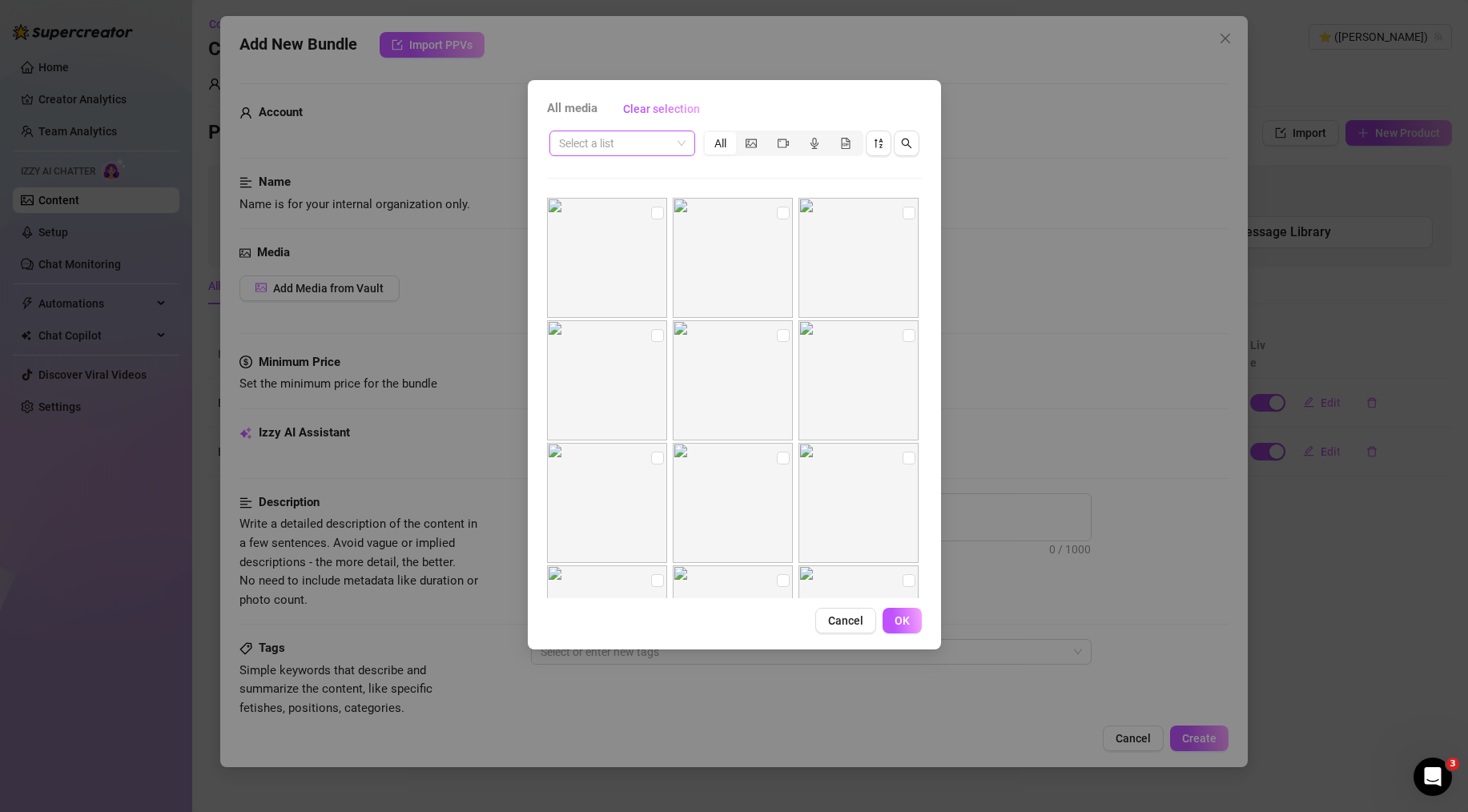
click at [670, 137] on input "search" at bounding box center [615, 143] width 112 height 24
click at [604, 198] on div "Белье" at bounding box center [622, 200] width 120 height 17
click at [778, 463] on input "checkbox" at bounding box center [783, 457] width 12 height 12
checkbox input "true"
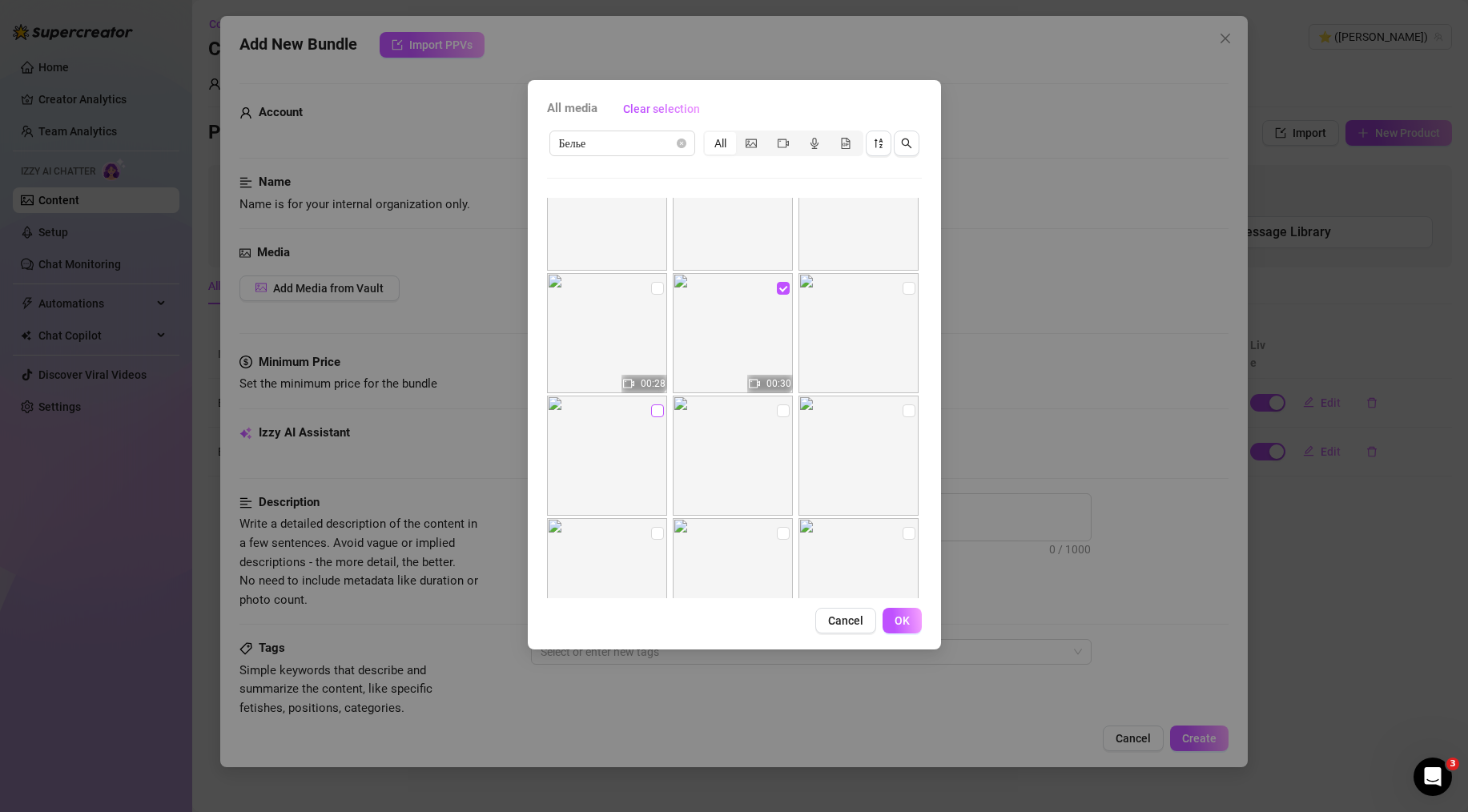
click at [651, 408] on input "checkbox" at bounding box center [657, 410] width 12 height 12
checkbox input "true"
click at [777, 407] on input "checkbox" at bounding box center [783, 410] width 12 height 12
checkbox input "true"
click at [903, 411] on input "checkbox" at bounding box center [909, 410] width 12 height 12
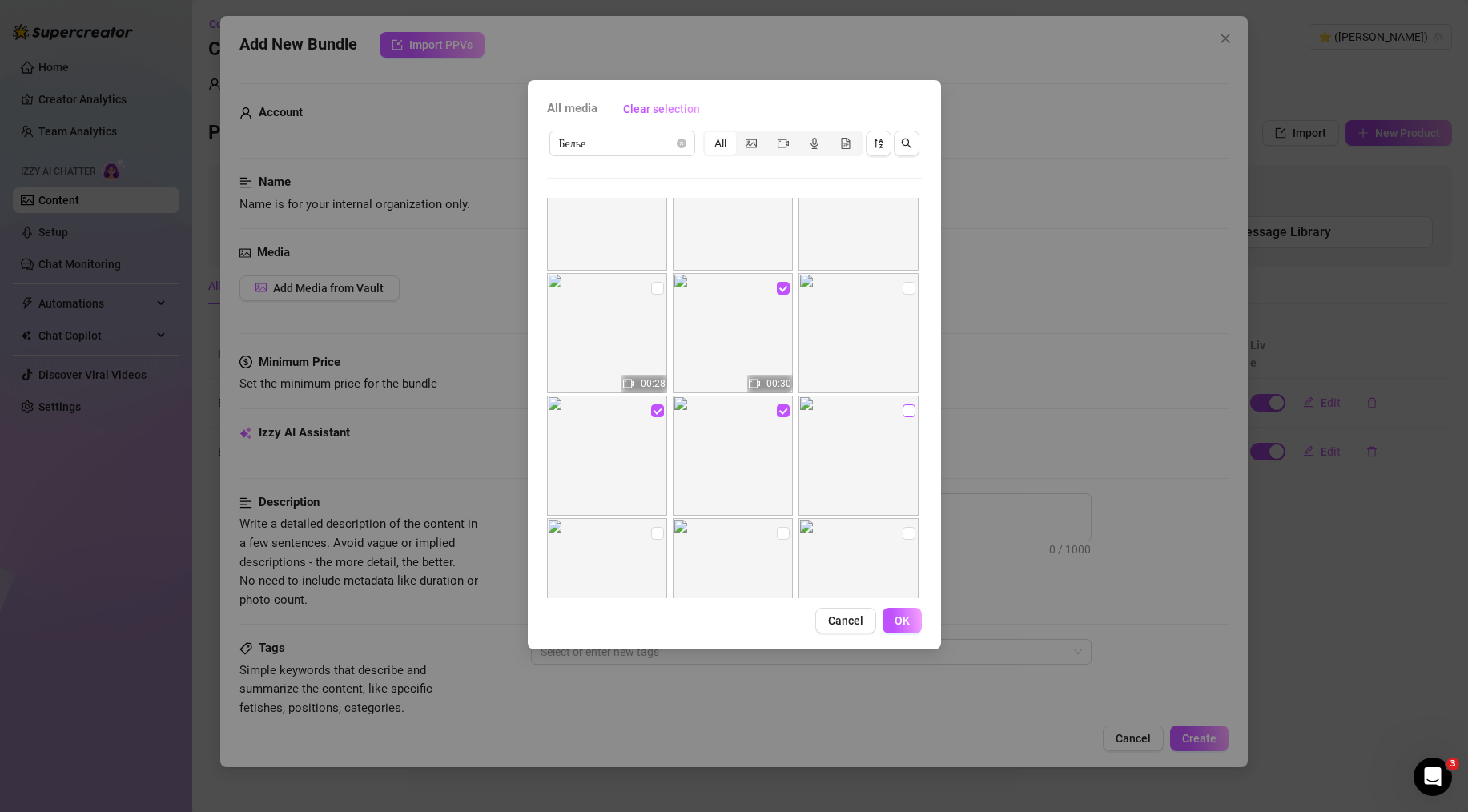
checkbox input "true"
click at [904, 621] on span "OK" at bounding box center [902, 620] width 15 height 12
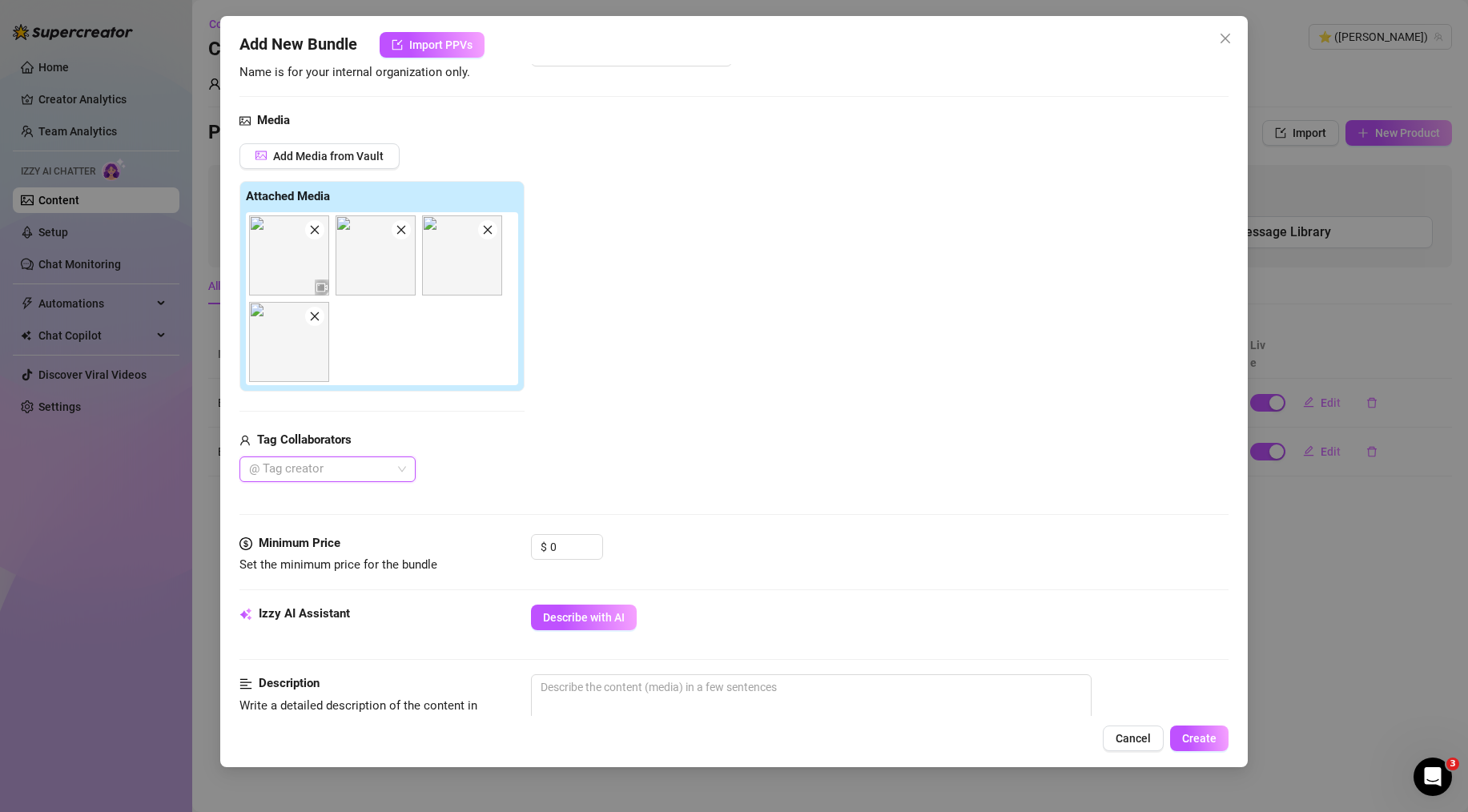
scroll to position [174, 0]
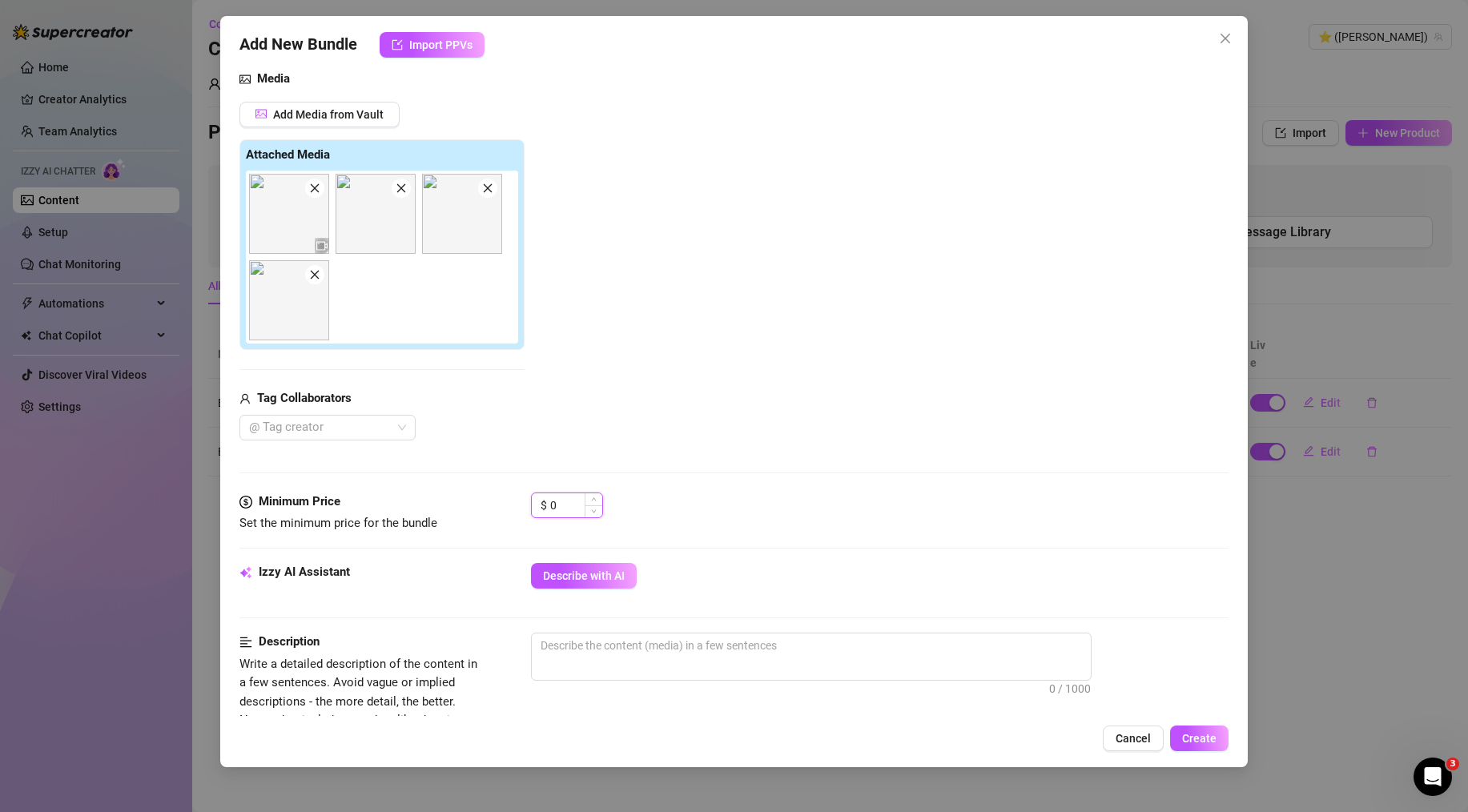
drag, startPoint x: 575, startPoint y: 510, endPoint x: 545, endPoint y: 506, distance: 30.3
click at [545, 506] on div "$ 0" at bounding box center [567, 505] width 73 height 26
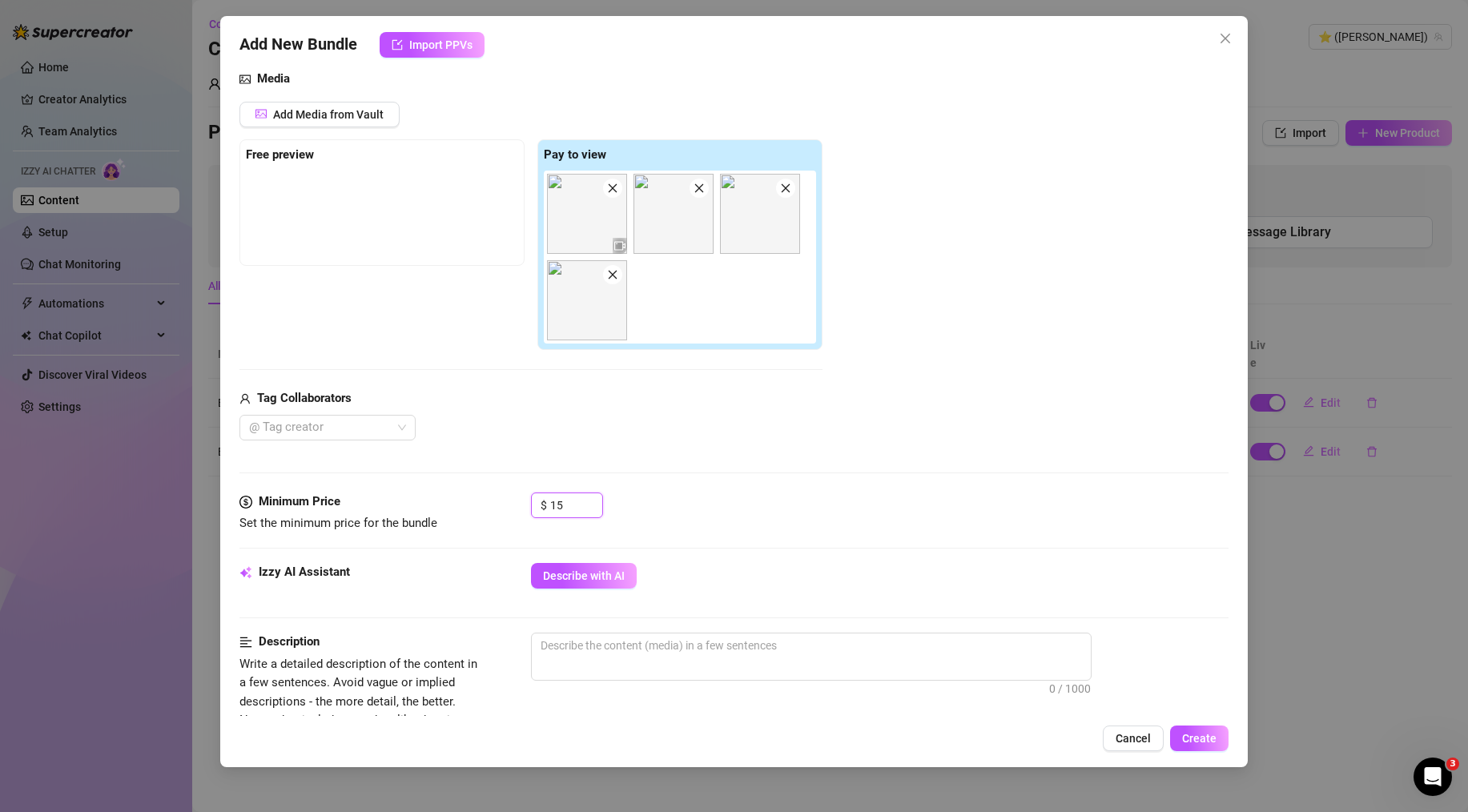
type input "15"
click at [740, 489] on div "Media Add Media from Vault Free preview Pay to view Tag Collaborators @ Tag cre…" at bounding box center [734, 281] width 989 height 423
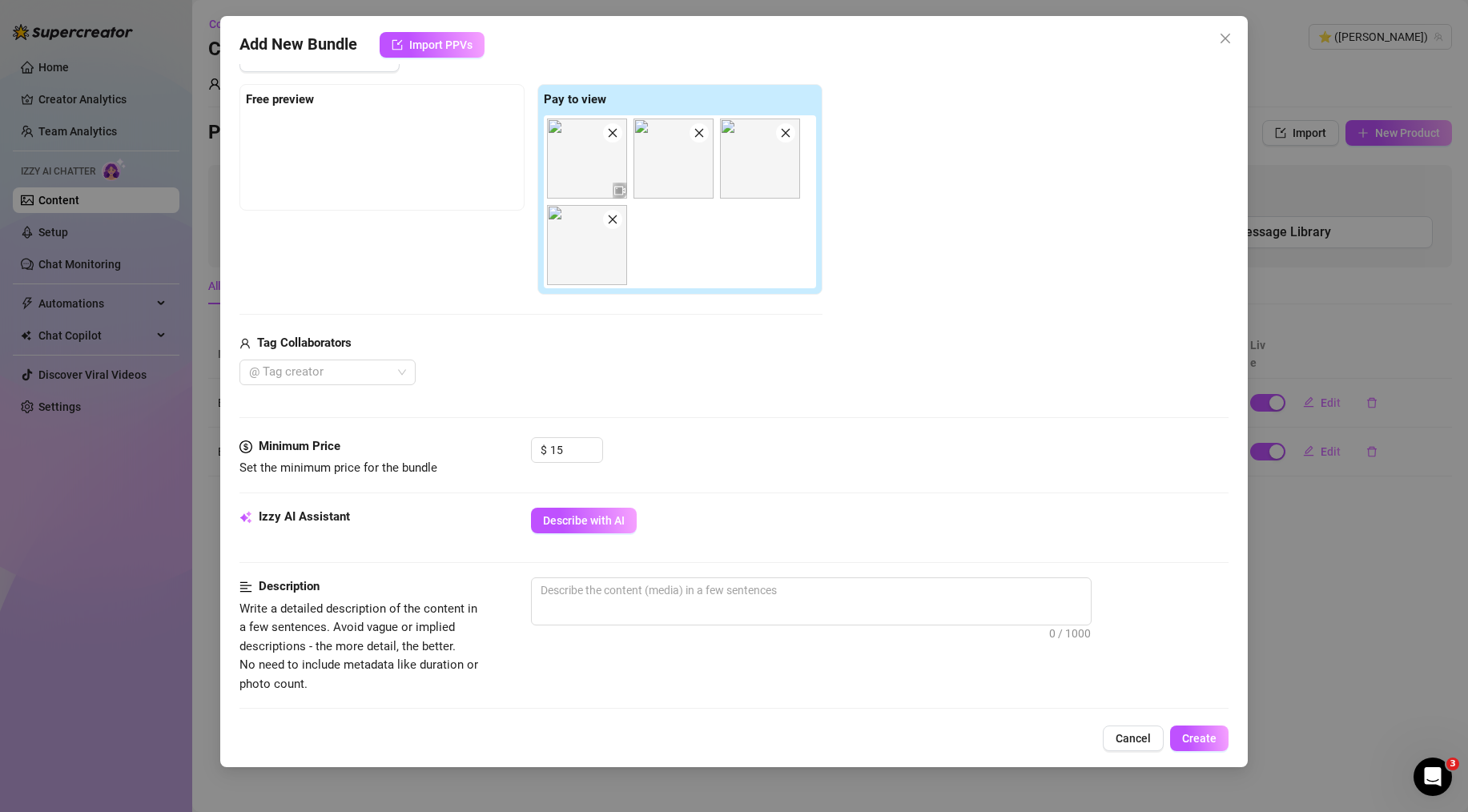
scroll to position [234, 0]
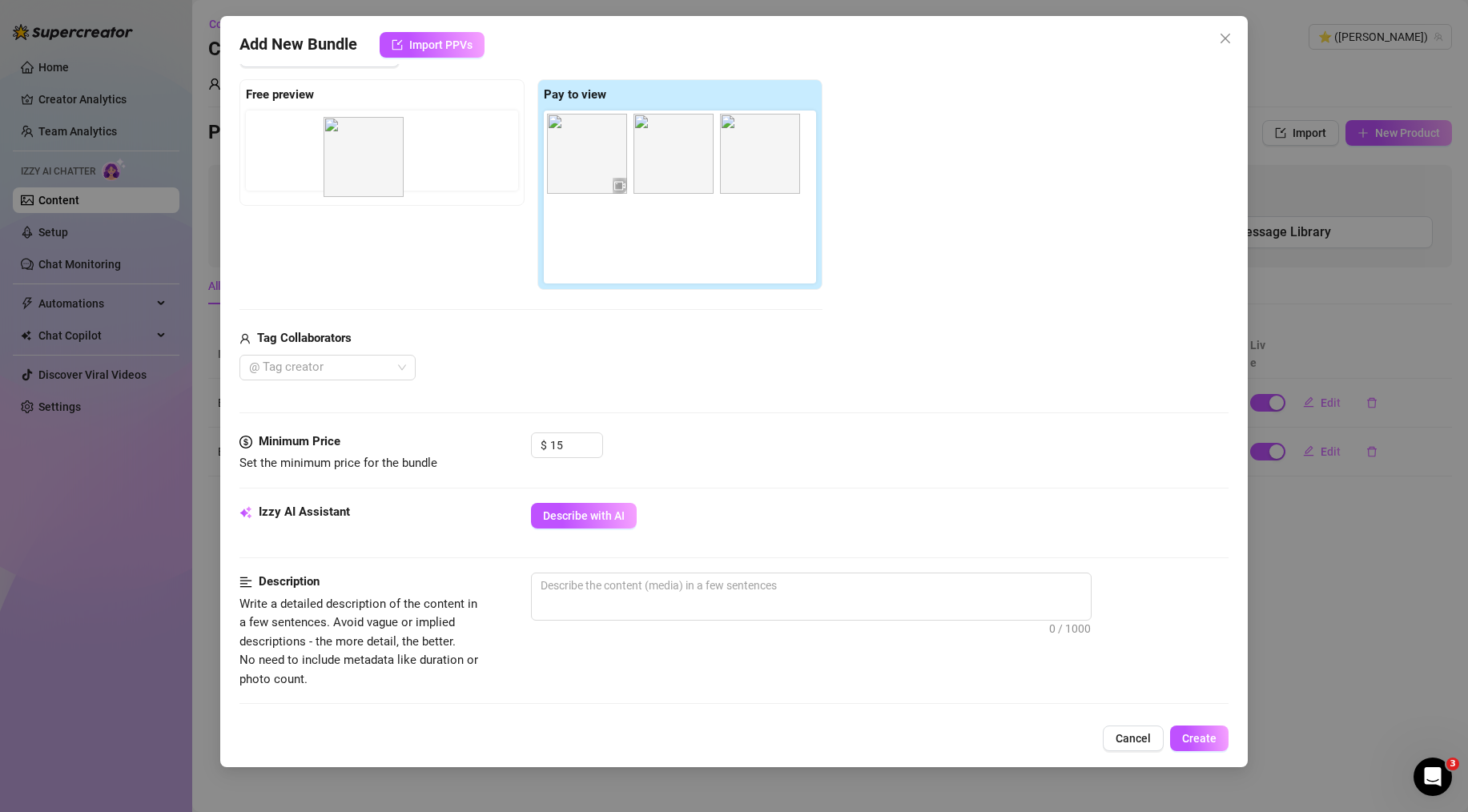
drag, startPoint x: 690, startPoint y: 157, endPoint x: 376, endPoint y: 165, distance: 314.1
click at [376, 165] on div "Free preview Pay to view" at bounding box center [531, 185] width 583 height 212
drag, startPoint x: 685, startPoint y: 166, endPoint x: 300, endPoint y: 155, distance: 385.2
click at [300, 155] on div "Free preview Pay to view" at bounding box center [531, 185] width 583 height 212
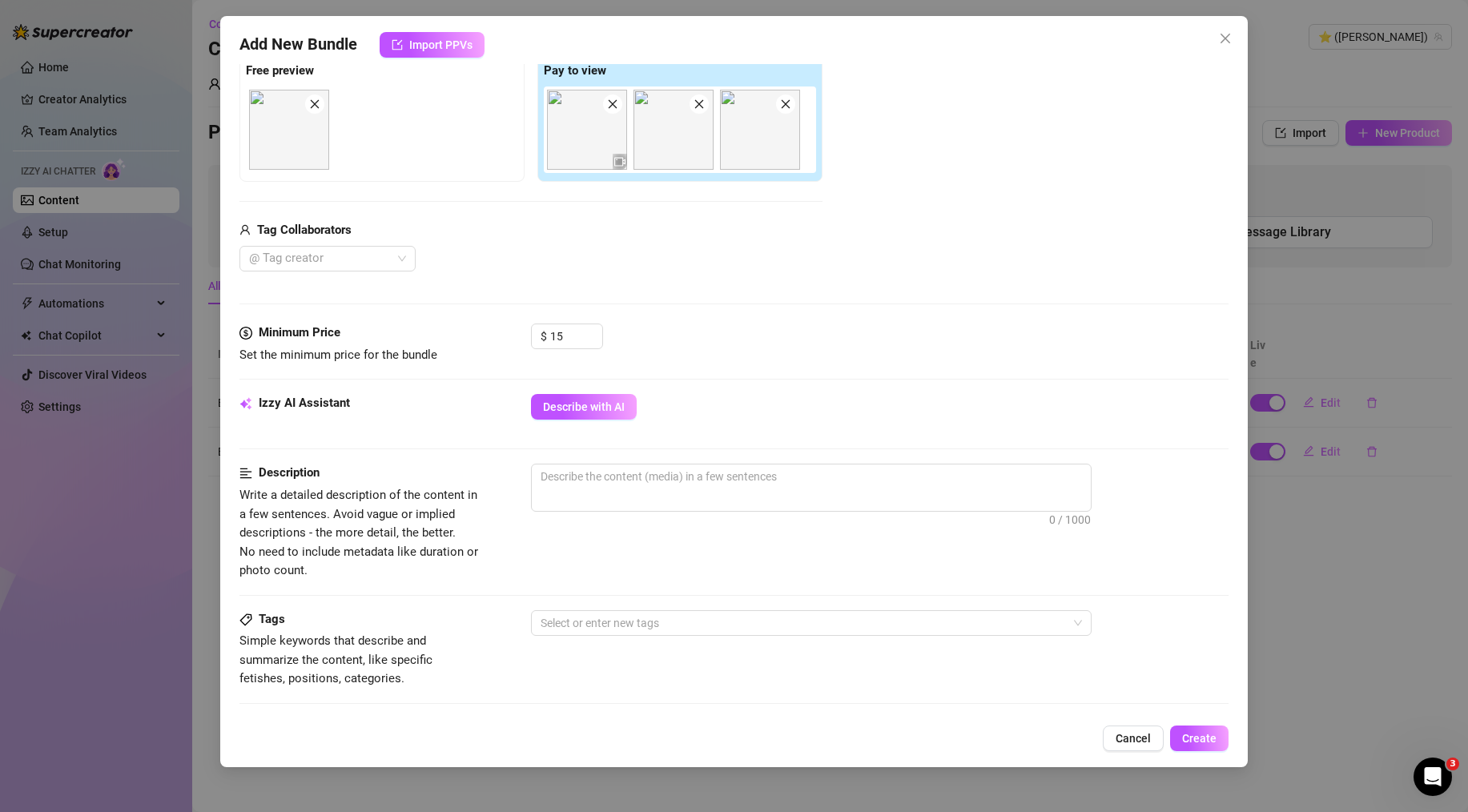
scroll to position [261, 0]
click at [598, 475] on textarea at bounding box center [811, 472] width 559 height 24
paste textarea "The water feels amazing... I'm all wet and soapy, and I can't stop touching mys…"
type textarea "The water feels amazing... I'm all wet and soapy, and I can't stop touching mys…"
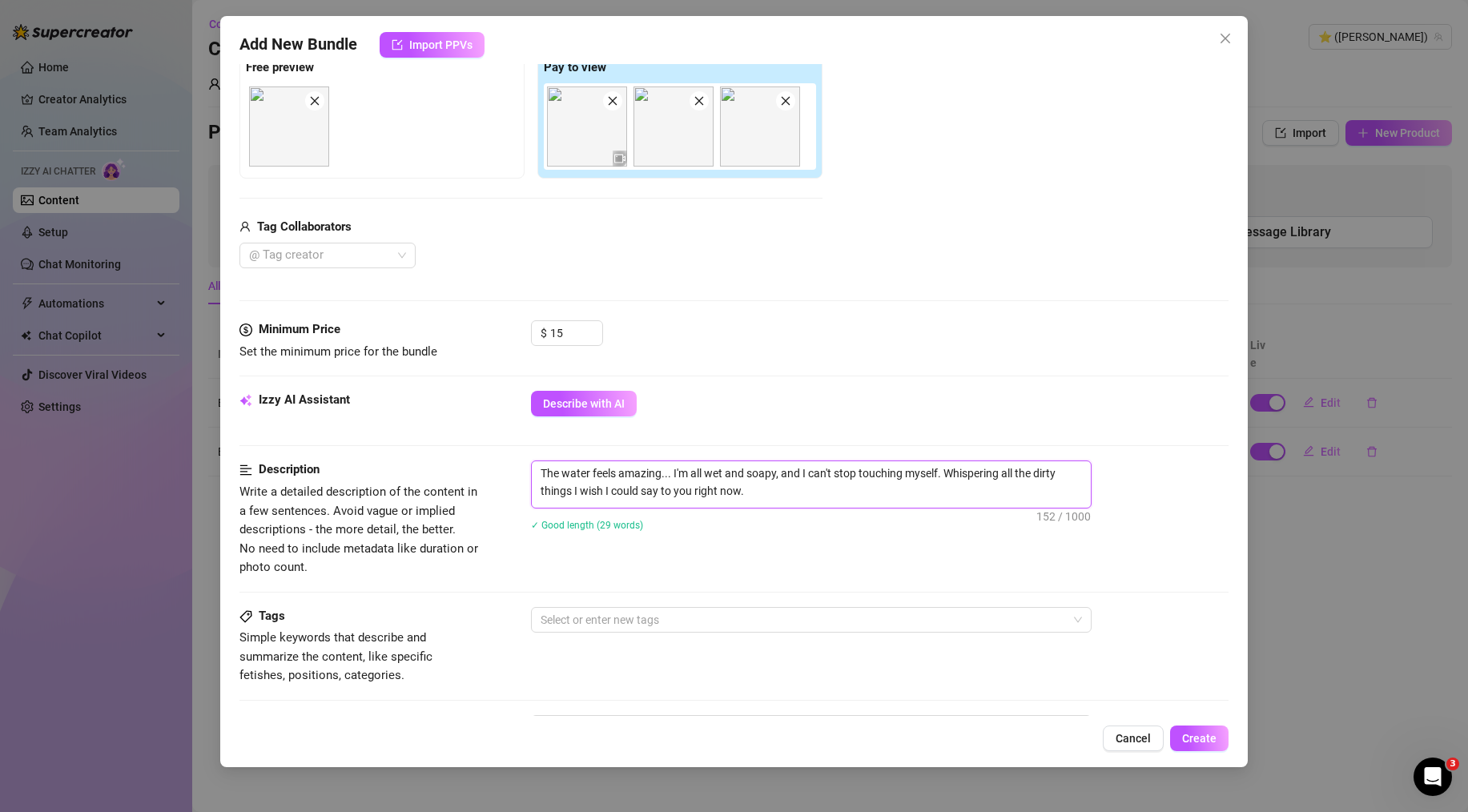
scroll to position [0, 0]
click at [608, 619] on div at bounding box center [803, 619] width 537 height 22
type textarea "The water feels amazing... I'm all wet and soapy, and I can't stop touching mys…"
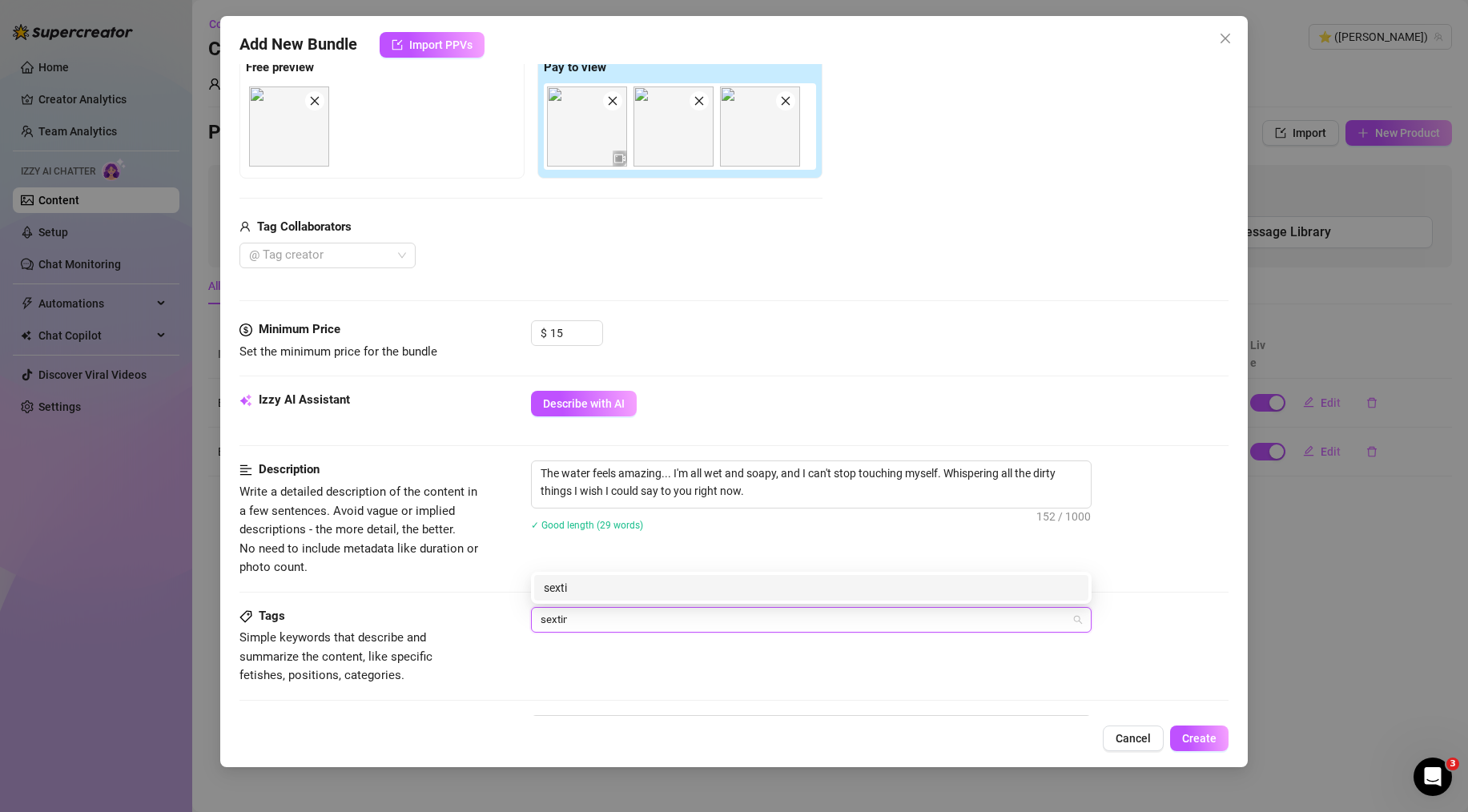
type input "sexting"
type input "wet"
type input "touchung"
type input "touching"
type input "dirty talk"
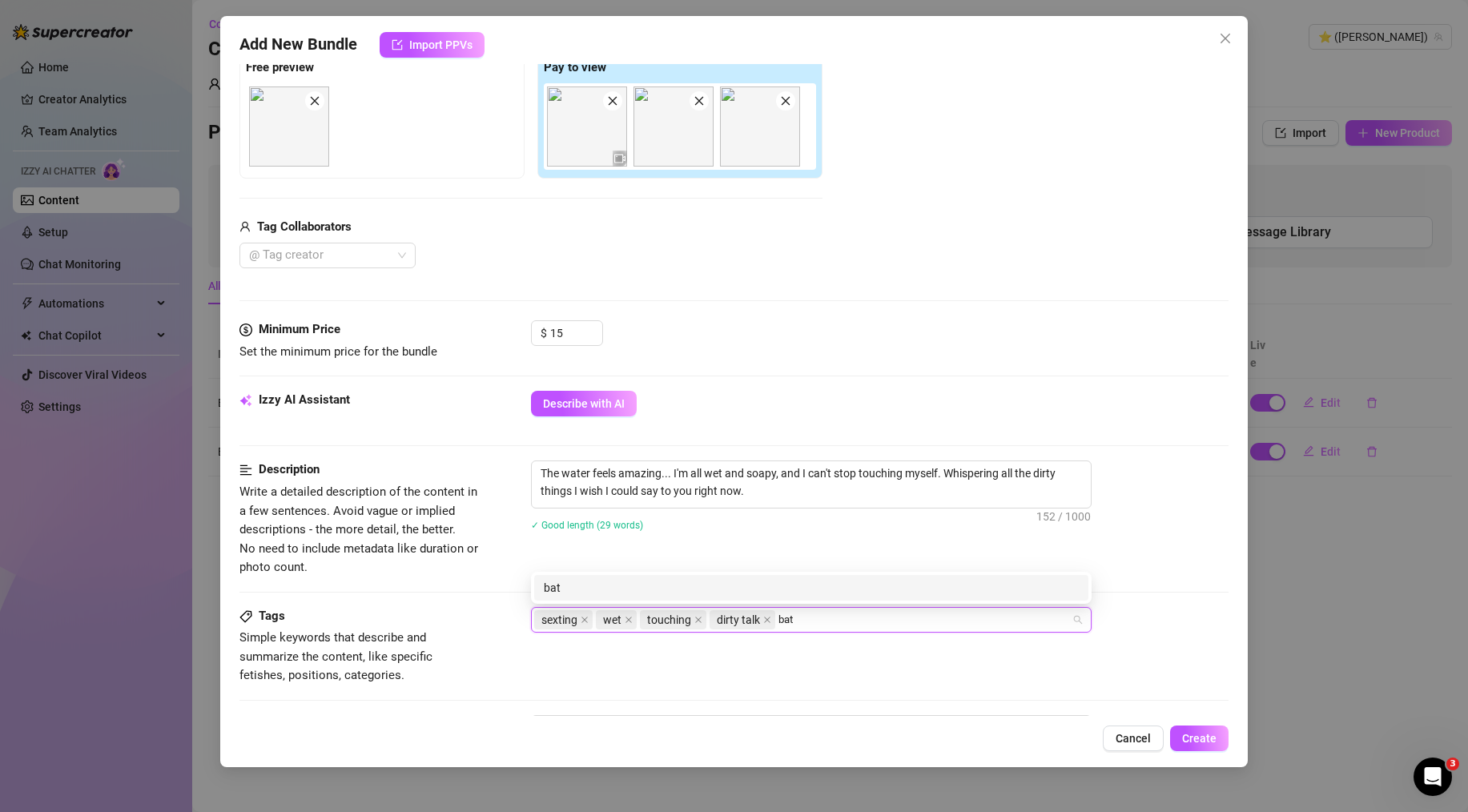
type input "bath"
type input "fingering"
type input "c"
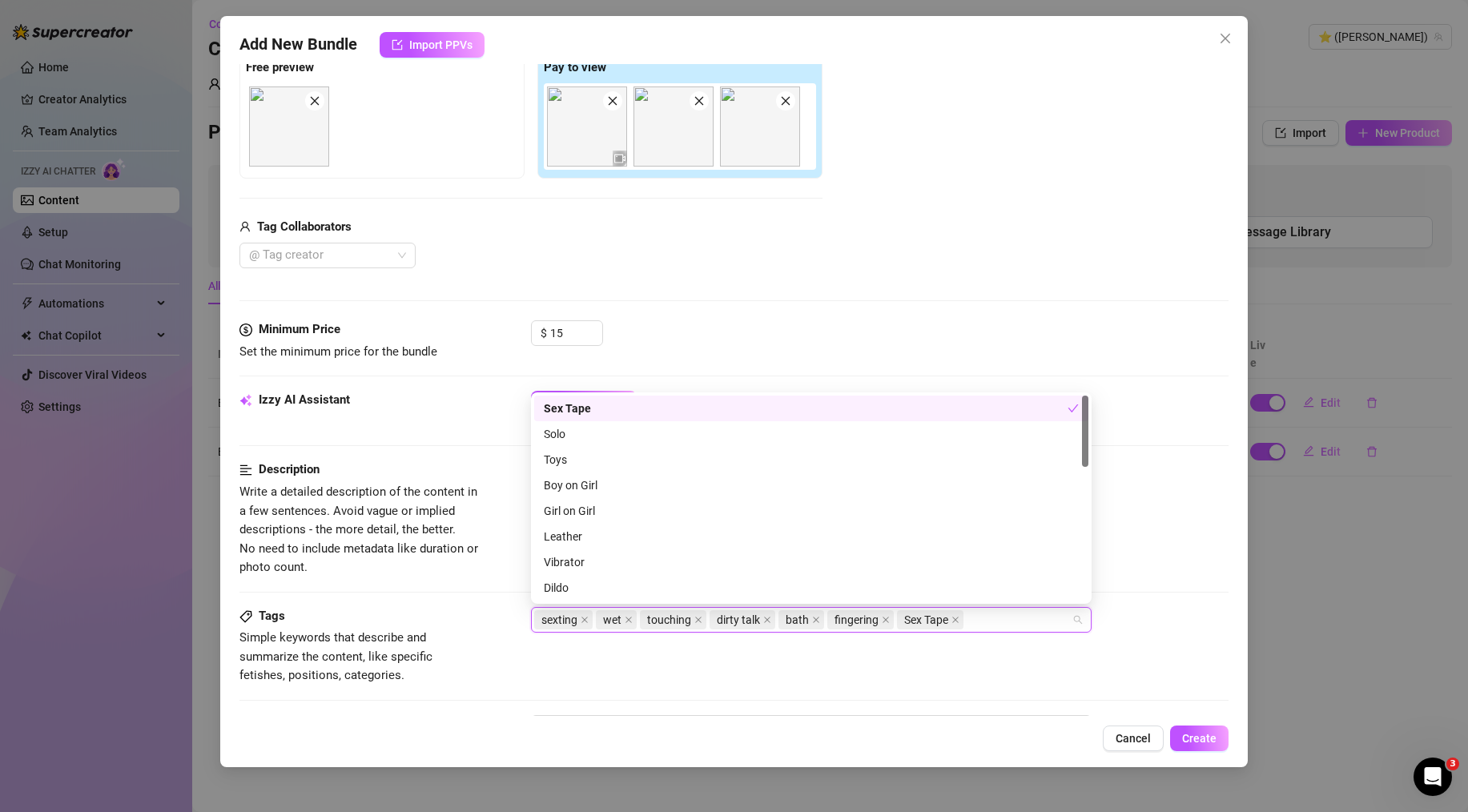
click at [621, 679] on div "Tags Simple keywords that describe and summarize the content, like specific fet…" at bounding box center [734, 646] width 989 height 78
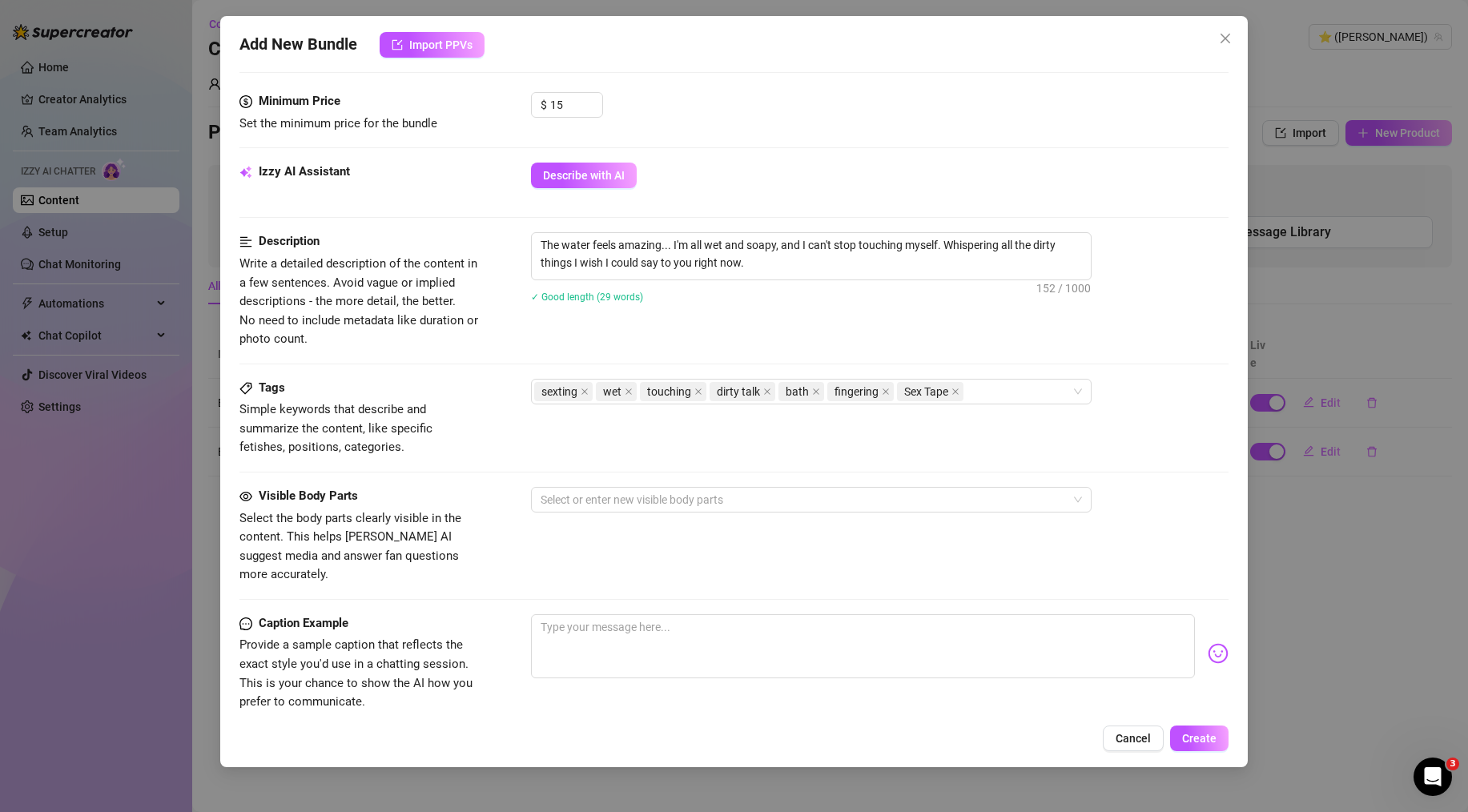
scroll to position [490, 0]
click at [955, 396] on span at bounding box center [955, 390] width 8 height 17
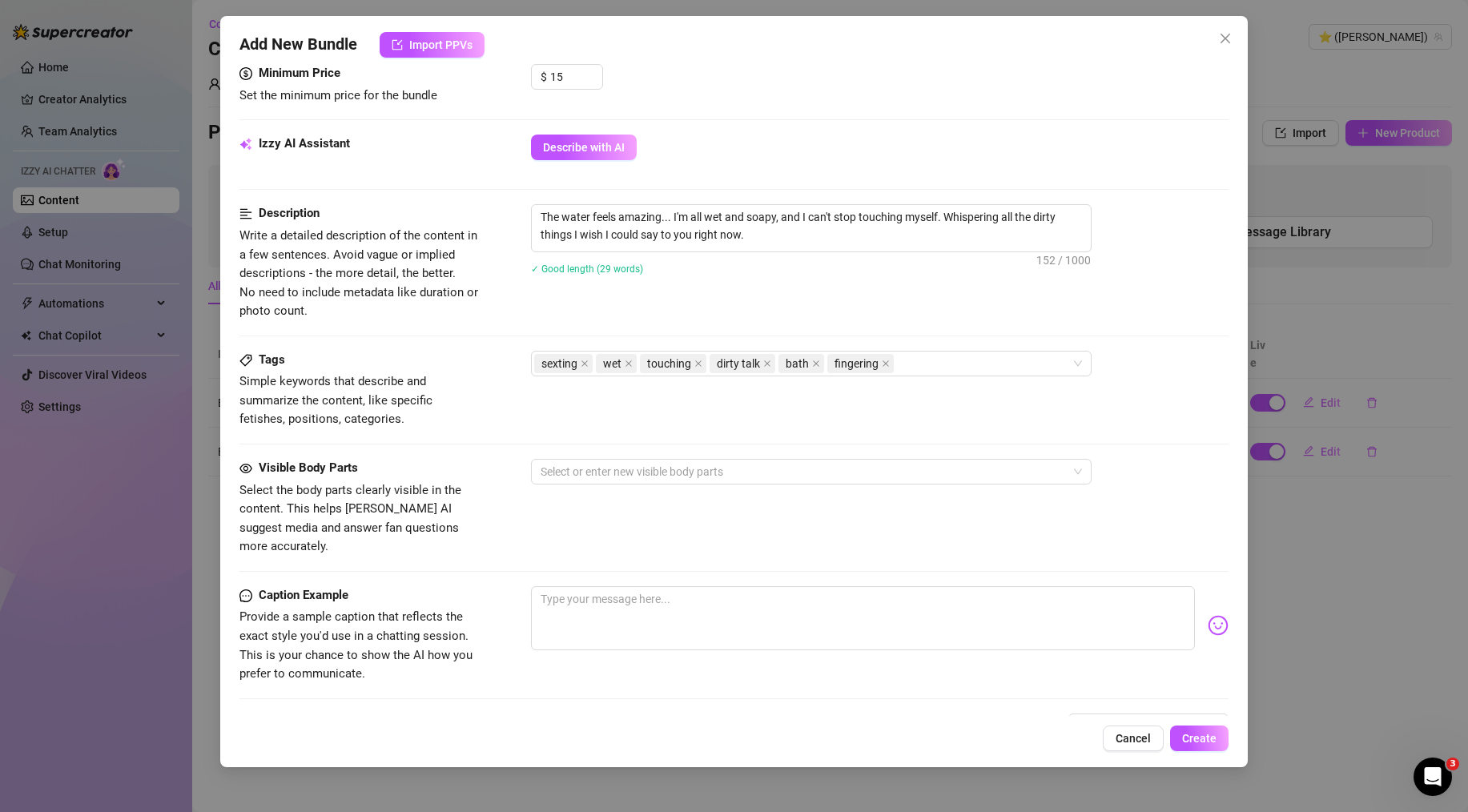
scroll to position [573, 0]
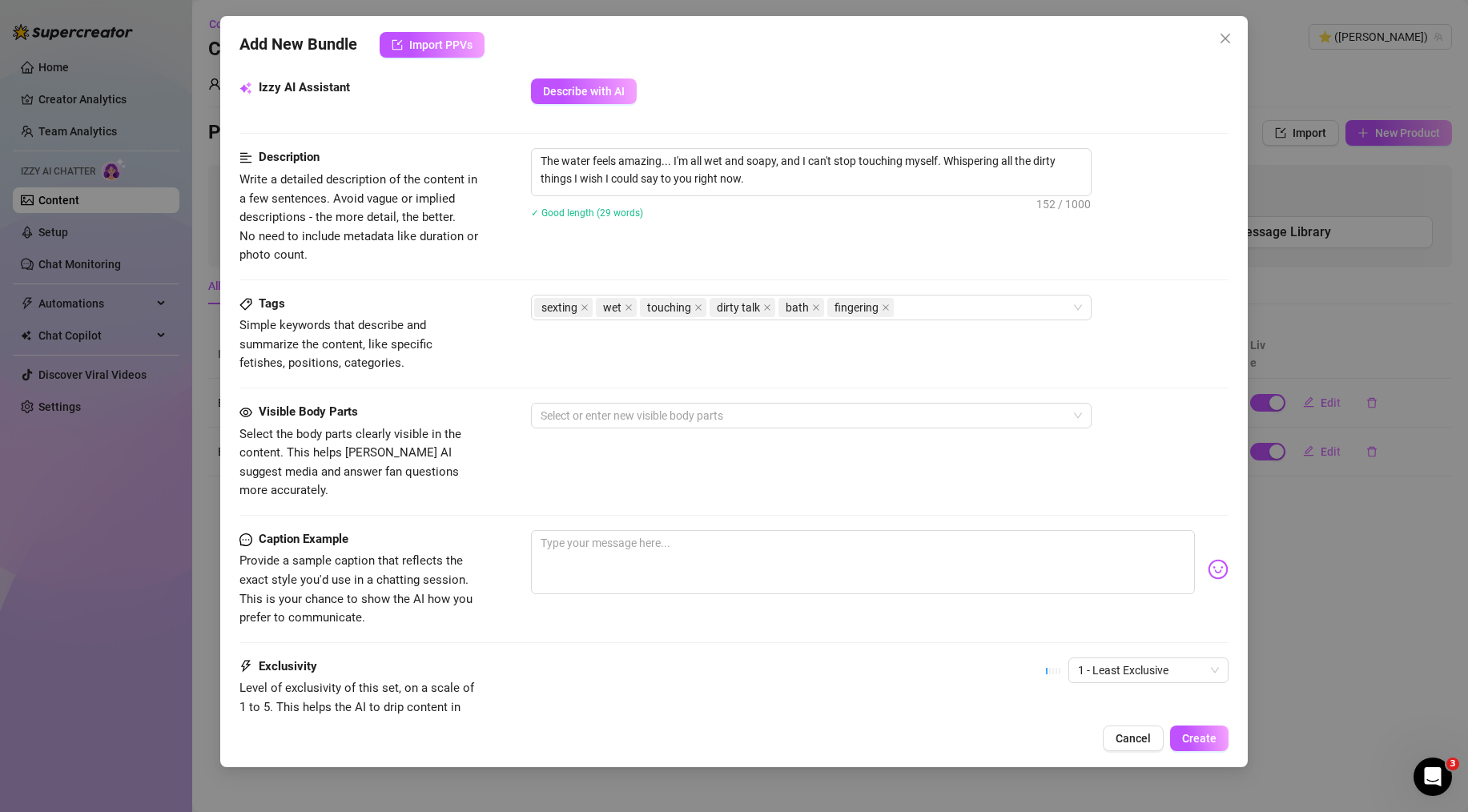
click at [637, 428] on div "Visible Body Parts Select the body parts clearly visible in the content. This h…" at bounding box center [734, 451] width 989 height 97
click at [637, 423] on div at bounding box center [803, 415] width 537 height 22
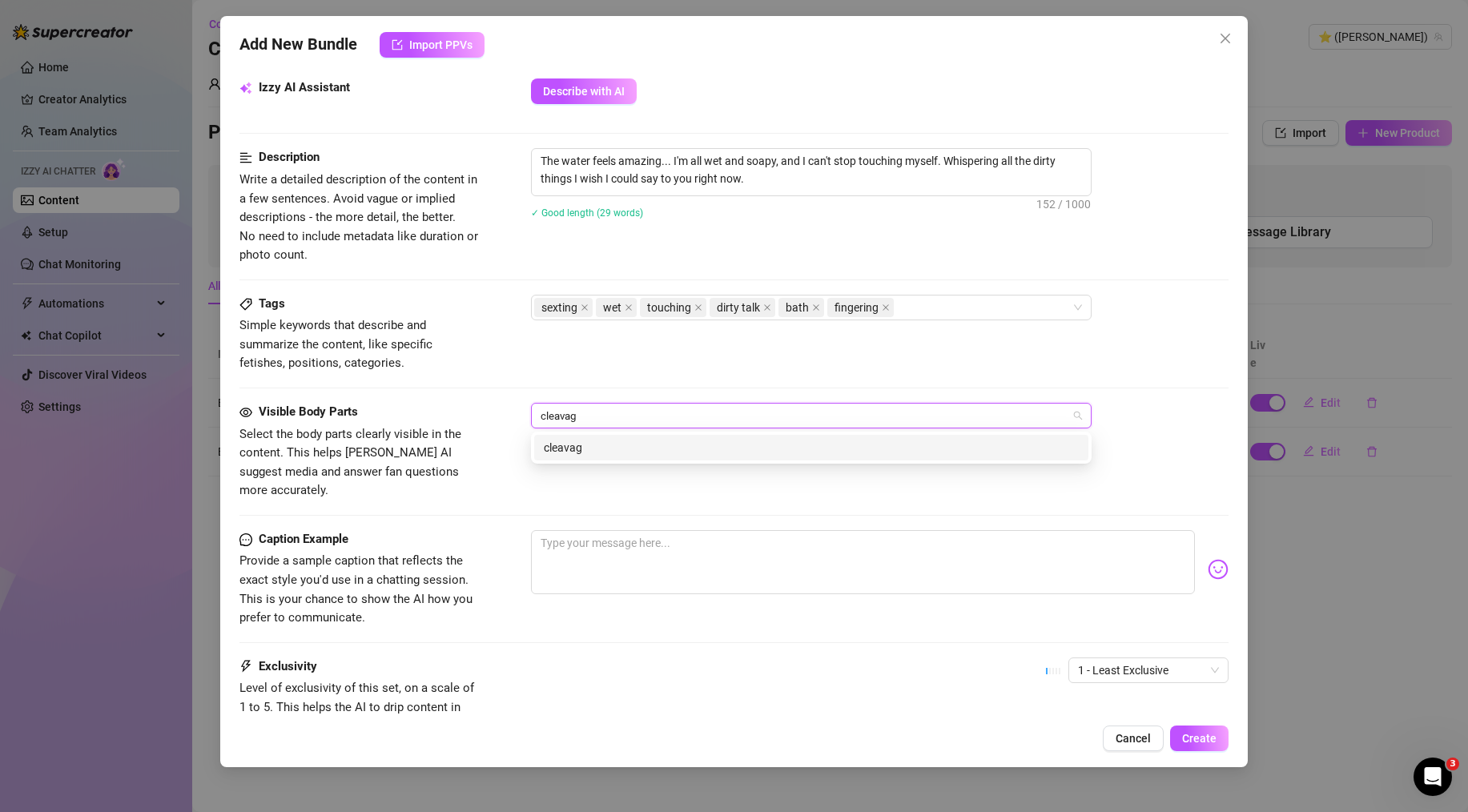
type input "cleavage"
type input "stomach"
type input "hands"
type input "thighs"
type input "wet hair"
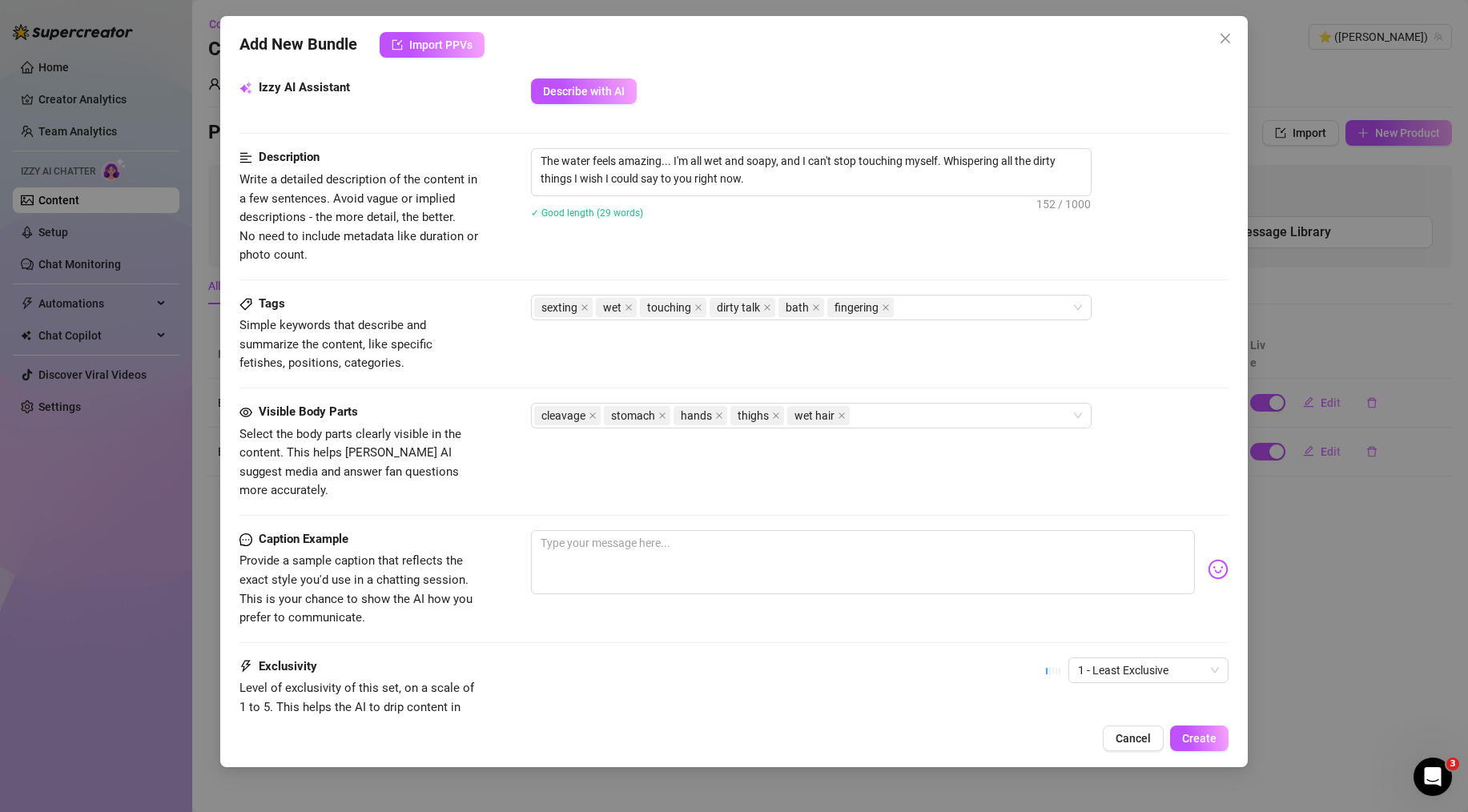
click at [447, 384] on div "Tags Simple keywords that describe and summarize the content, like specific fet…" at bounding box center [734, 348] width 989 height 108
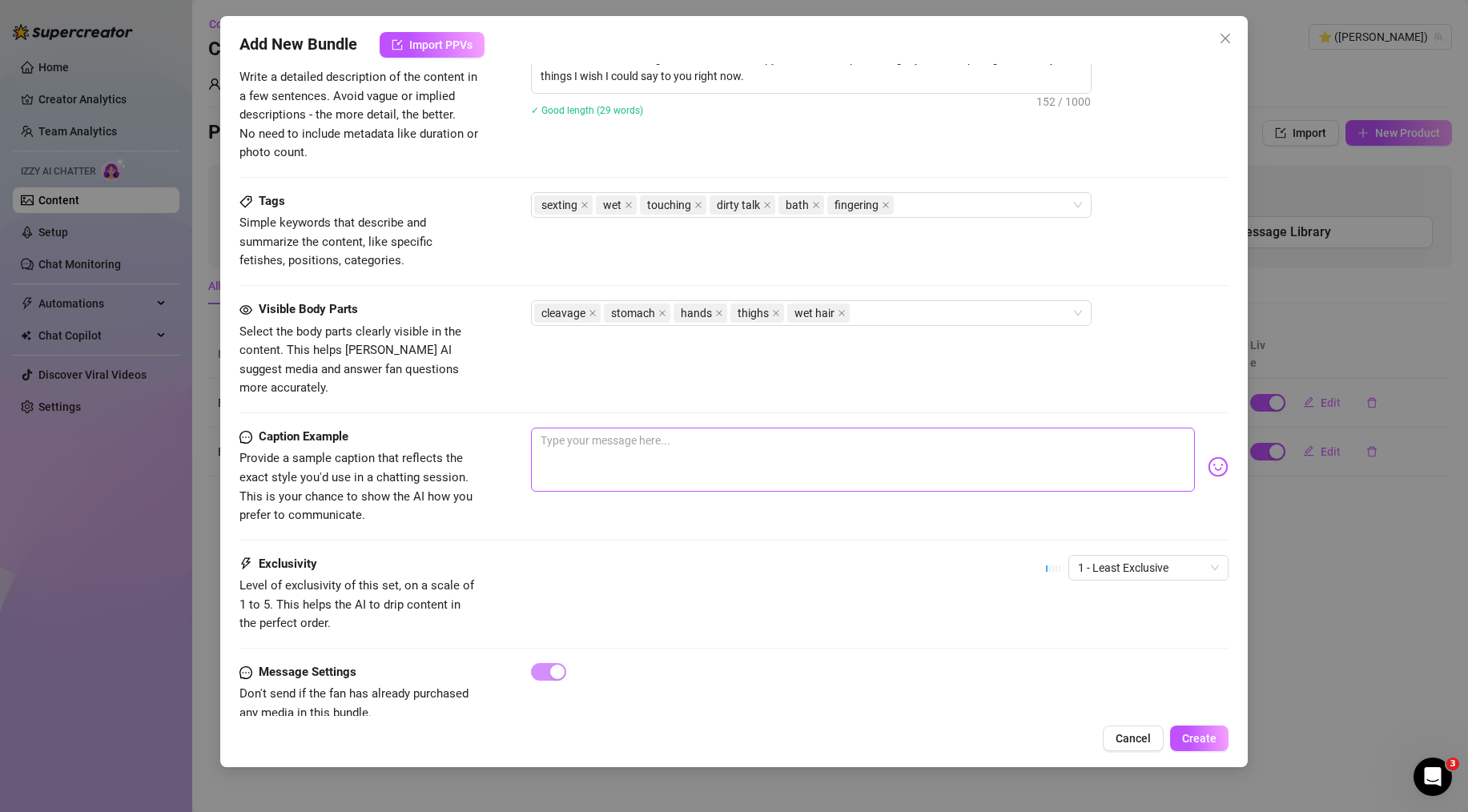
scroll to position [694, 0]
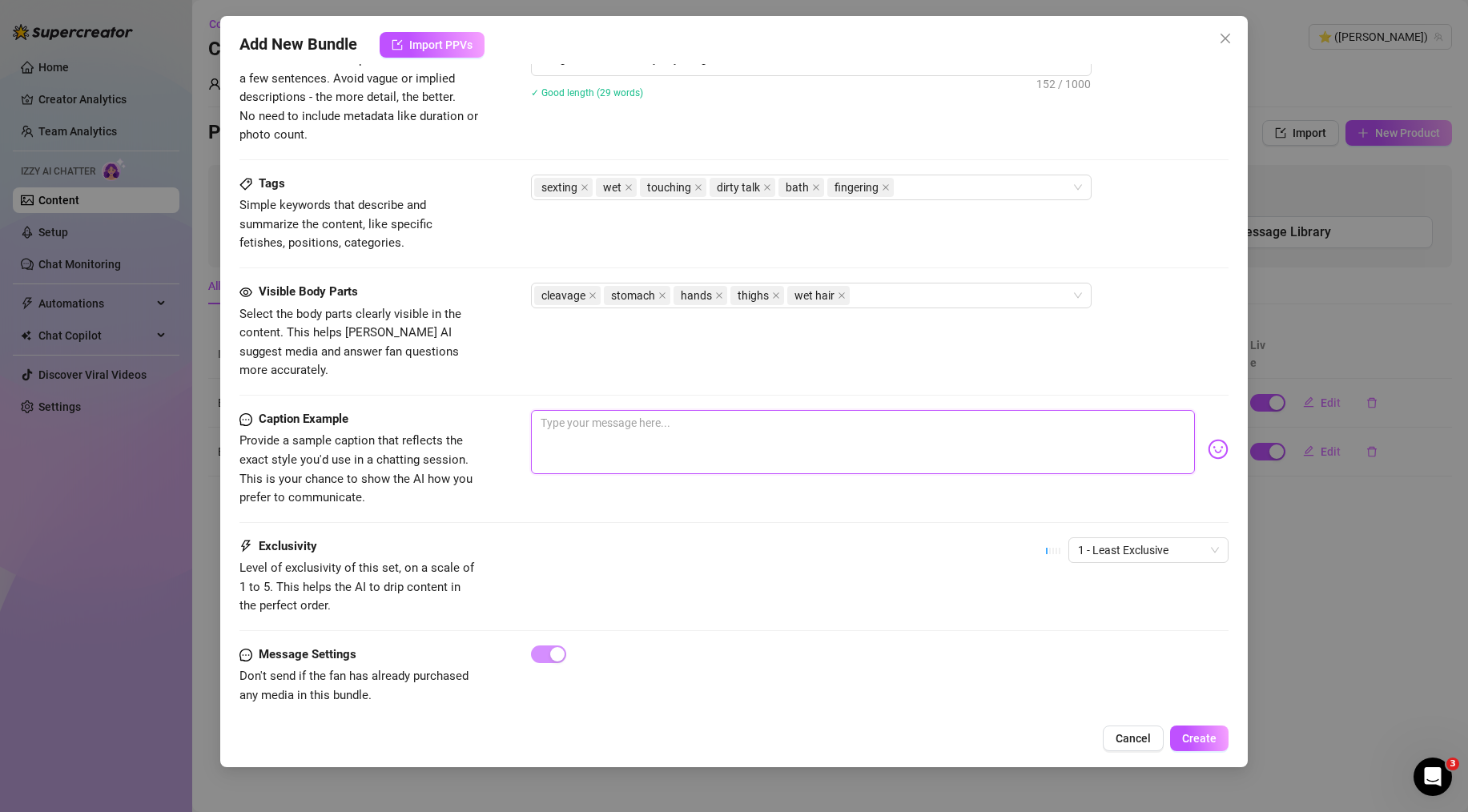
click at [724, 412] on textarea at bounding box center [863, 442] width 664 height 64
click at [592, 411] on textarea at bounding box center [863, 442] width 664 height 64
paste textarea "It's getting really steamy in here... and it's not just the water. I'm touching…"
type textarea "It's getting really steamy in here... and it's not just the water. I'm touching…"
click at [1144, 538] on span "1 - Least Exclusive" at bounding box center [1149, 550] width 141 height 24
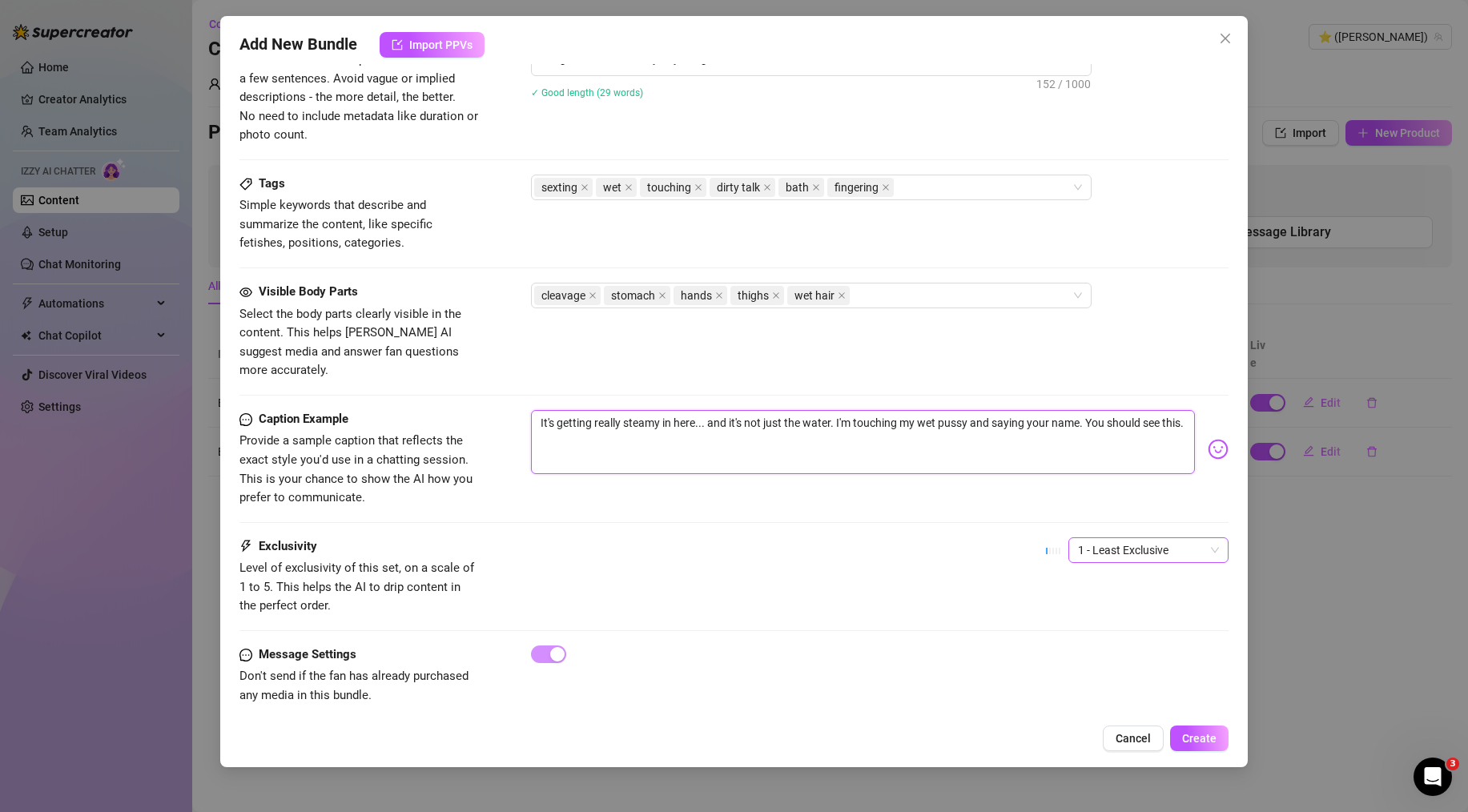
type textarea "It's getting really steamy in here... and it's not just the water. I'm touching…"
click at [1104, 613] on div "3" at bounding box center [1135, 614] width 135 height 17
click at [736, 539] on div "Exclusivity Level of exclusivity of this set, on a scale of 1 to 5. This helps …" at bounding box center [734, 576] width 989 height 78
click at [1191, 728] on button "Create" at bounding box center [1199, 738] width 58 height 26
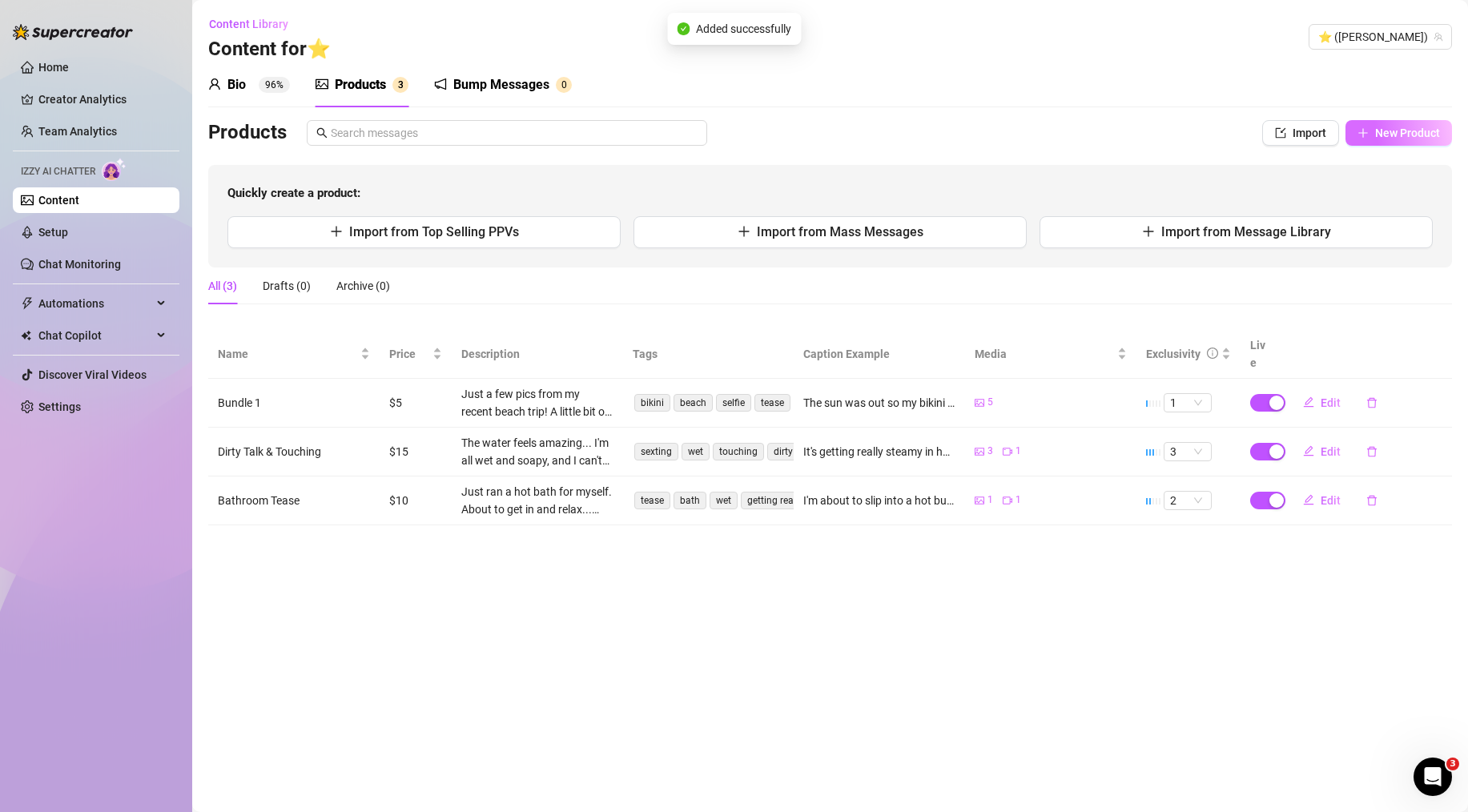
click at [1405, 137] on span "New Product" at bounding box center [1408, 133] width 65 height 12
type textarea "Type your message here..."
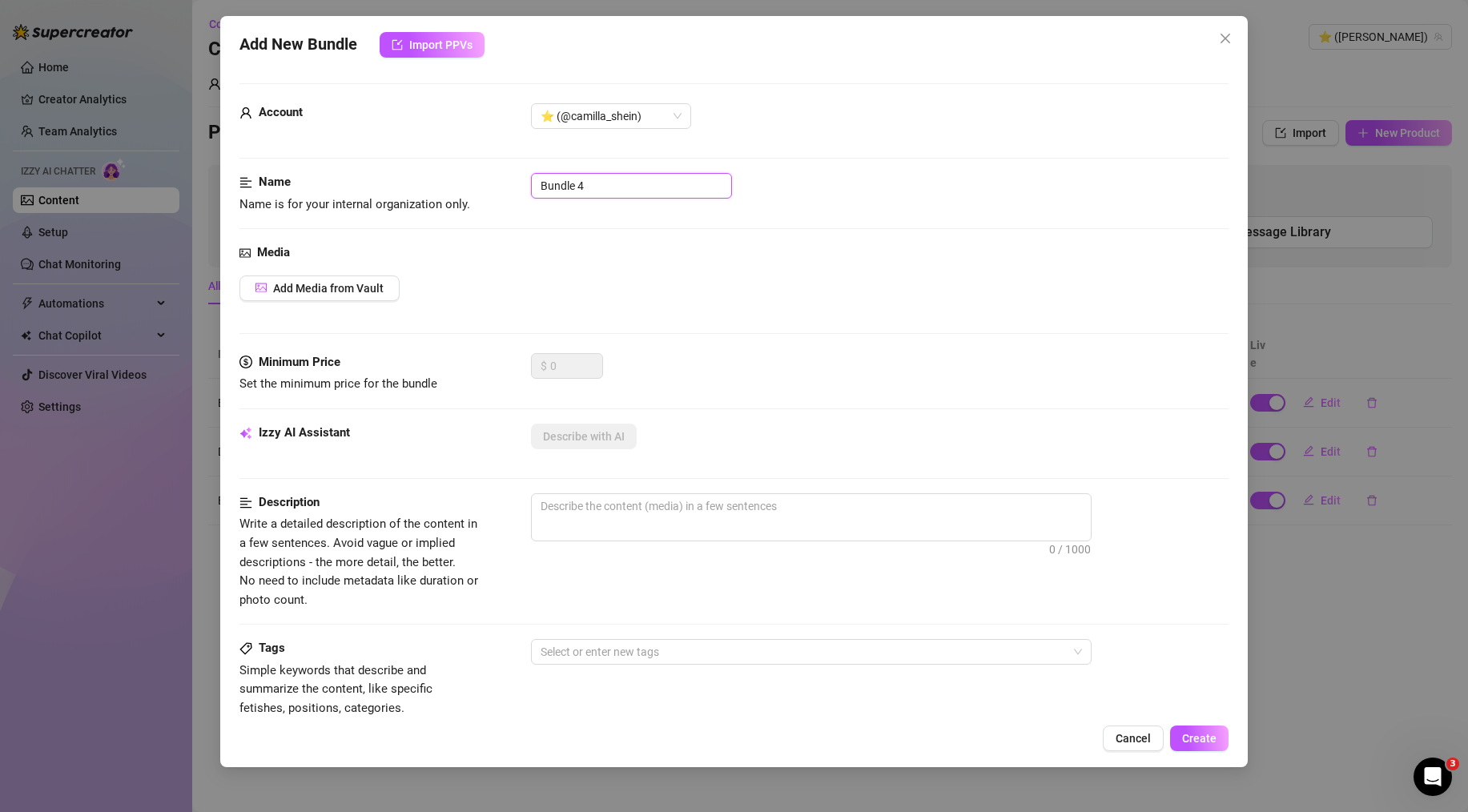
drag, startPoint x: 610, startPoint y: 177, endPoint x: 517, endPoint y: 175, distance: 93.0
click at [517, 175] on div "Name Name is for your internal organization only. Bundle 4" at bounding box center [734, 193] width 989 height 41
paste input "ringing in the Toy"
type input "Bringing in the Toy"
click at [548, 207] on div "Name Name is for your internal organization only. Bringing in the Toy" at bounding box center [734, 193] width 989 height 41
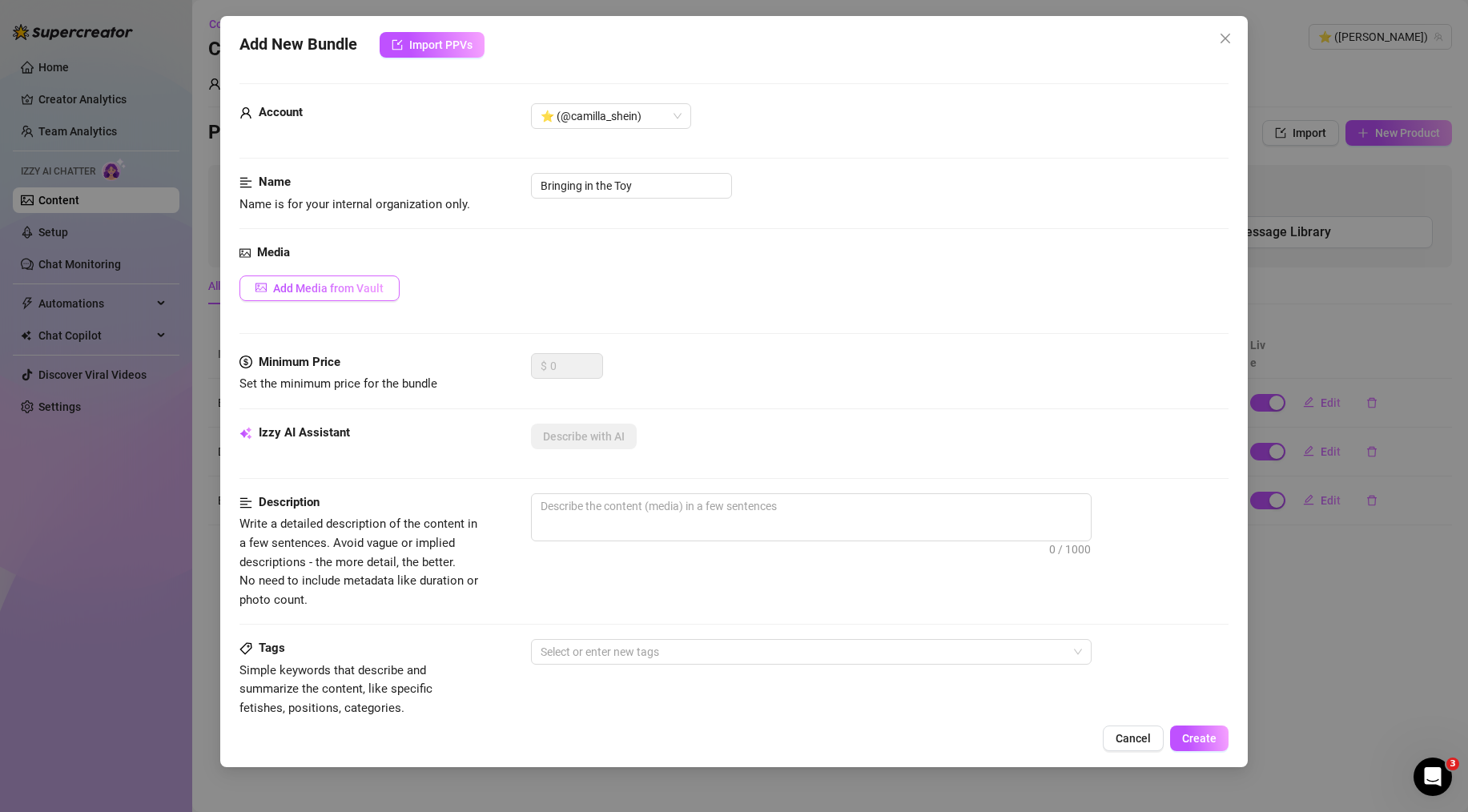
click at [317, 291] on span "Add Media from Vault" at bounding box center [328, 287] width 111 height 12
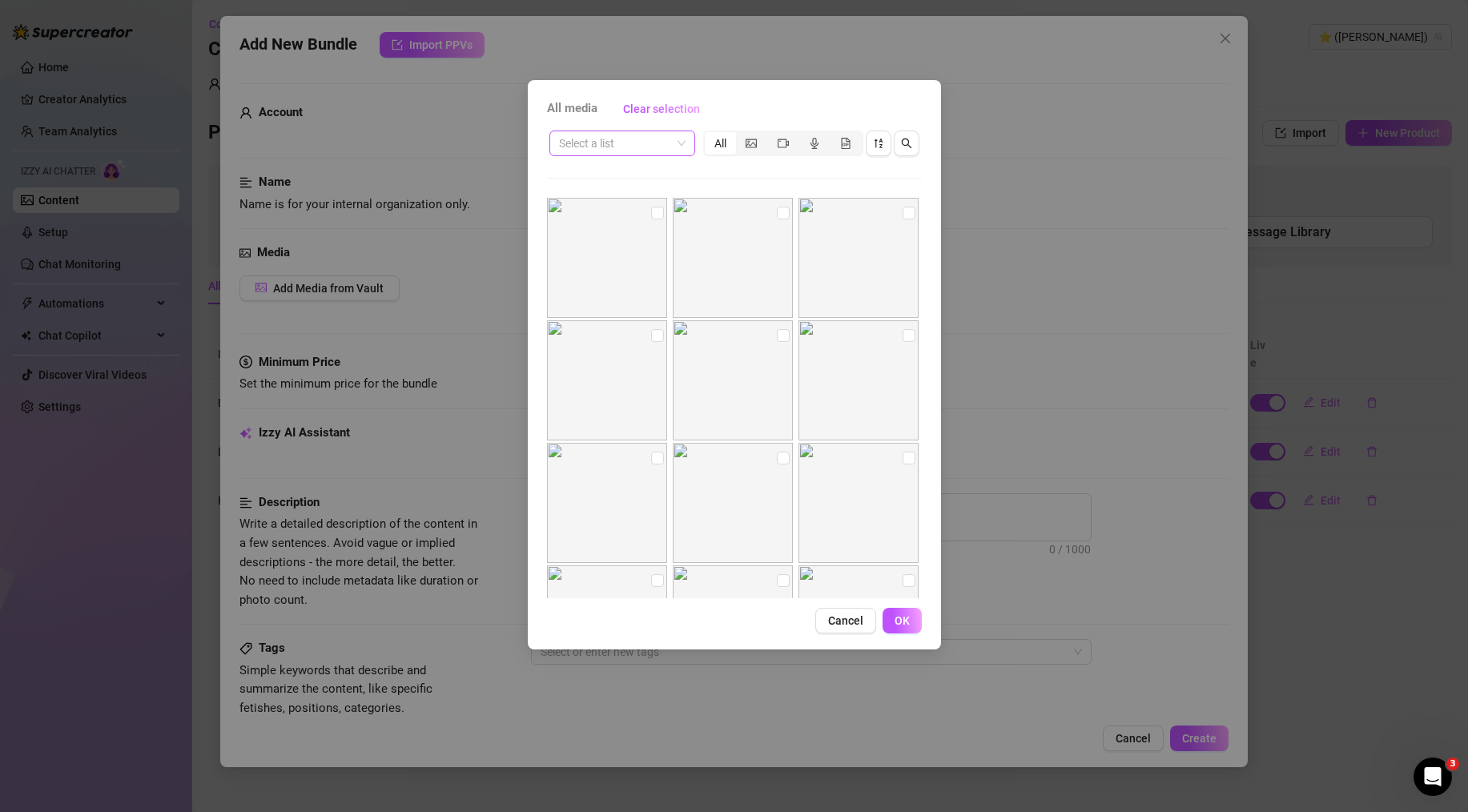
click at [644, 151] on input "search" at bounding box center [615, 143] width 112 height 24
click at [620, 198] on div "Белье" at bounding box center [622, 200] width 120 height 17
click at [651, 371] on input "checkbox" at bounding box center [657, 369] width 12 height 12
checkbox input "true"
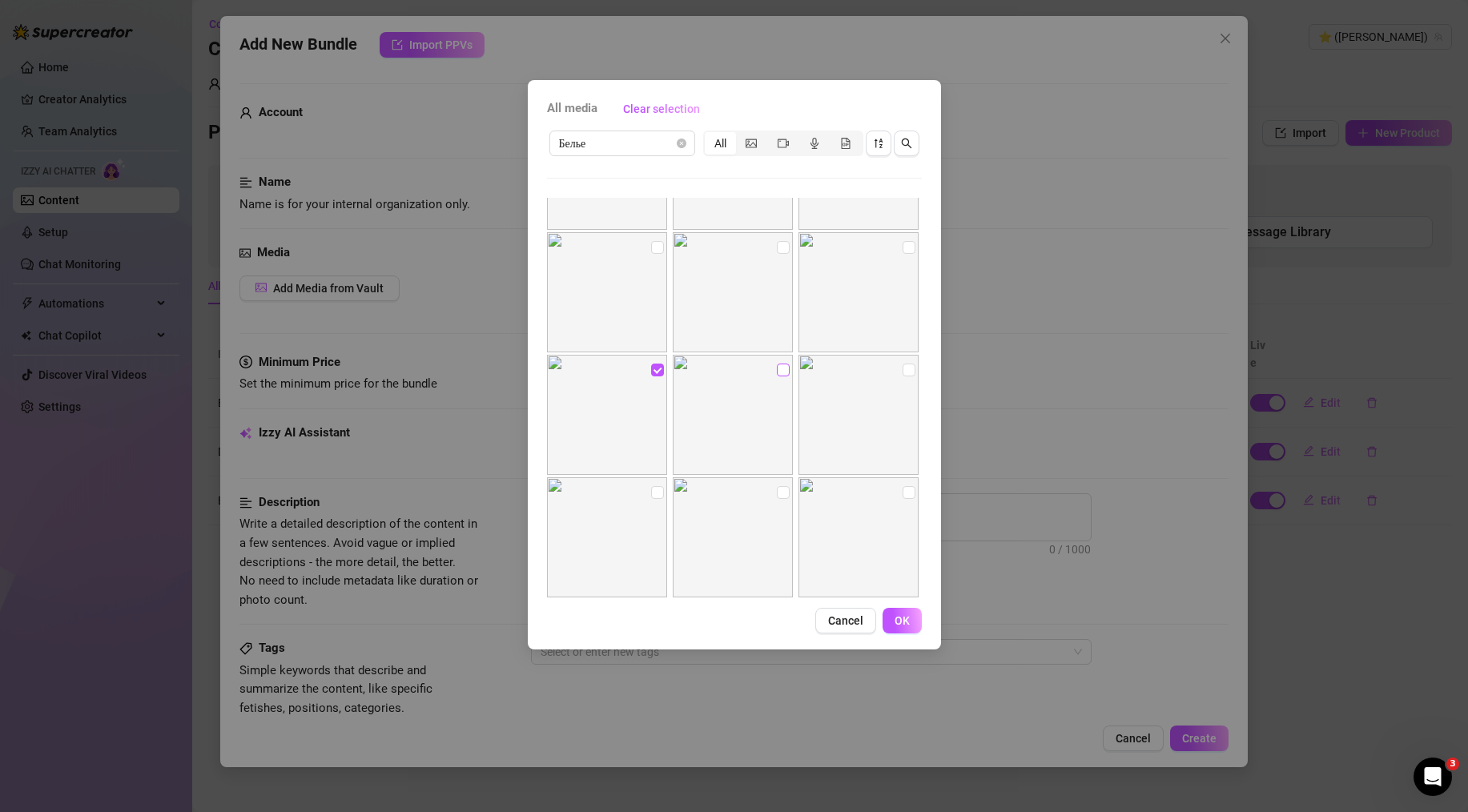
click at [785, 368] on img at bounding box center [733, 415] width 120 height 120
click at [779, 369] on input "checkbox" at bounding box center [783, 369] width 12 height 12
checkbox input "true"
click at [903, 373] on input "checkbox" at bounding box center [909, 369] width 12 height 12
checkbox input "true"
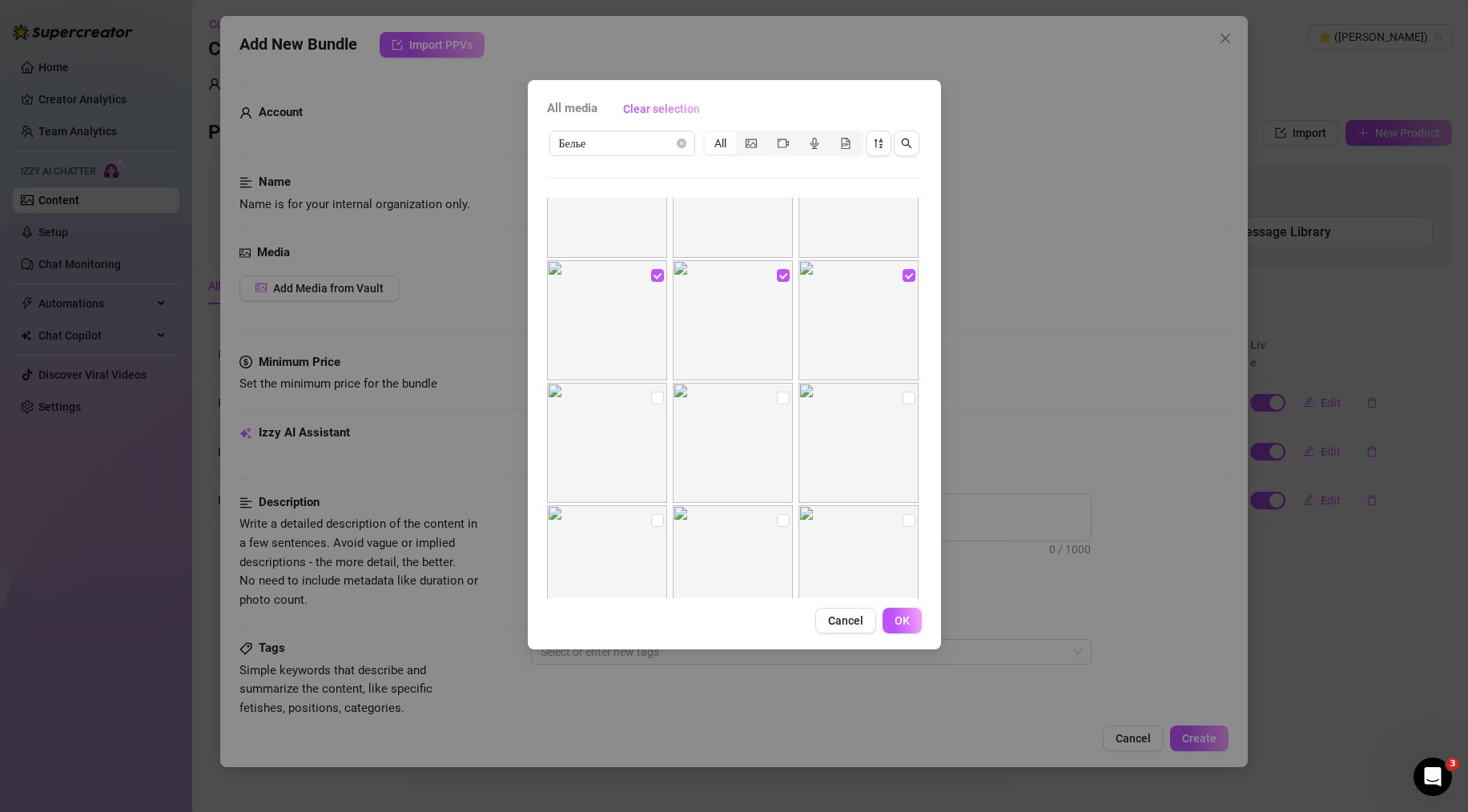
scroll to position [549, 0]
click at [651, 403] on input "checkbox" at bounding box center [657, 399] width 12 height 12
checkbox input "true"
click at [782, 400] on input "checkbox" at bounding box center [783, 399] width 12 height 12
checkbox input "true"
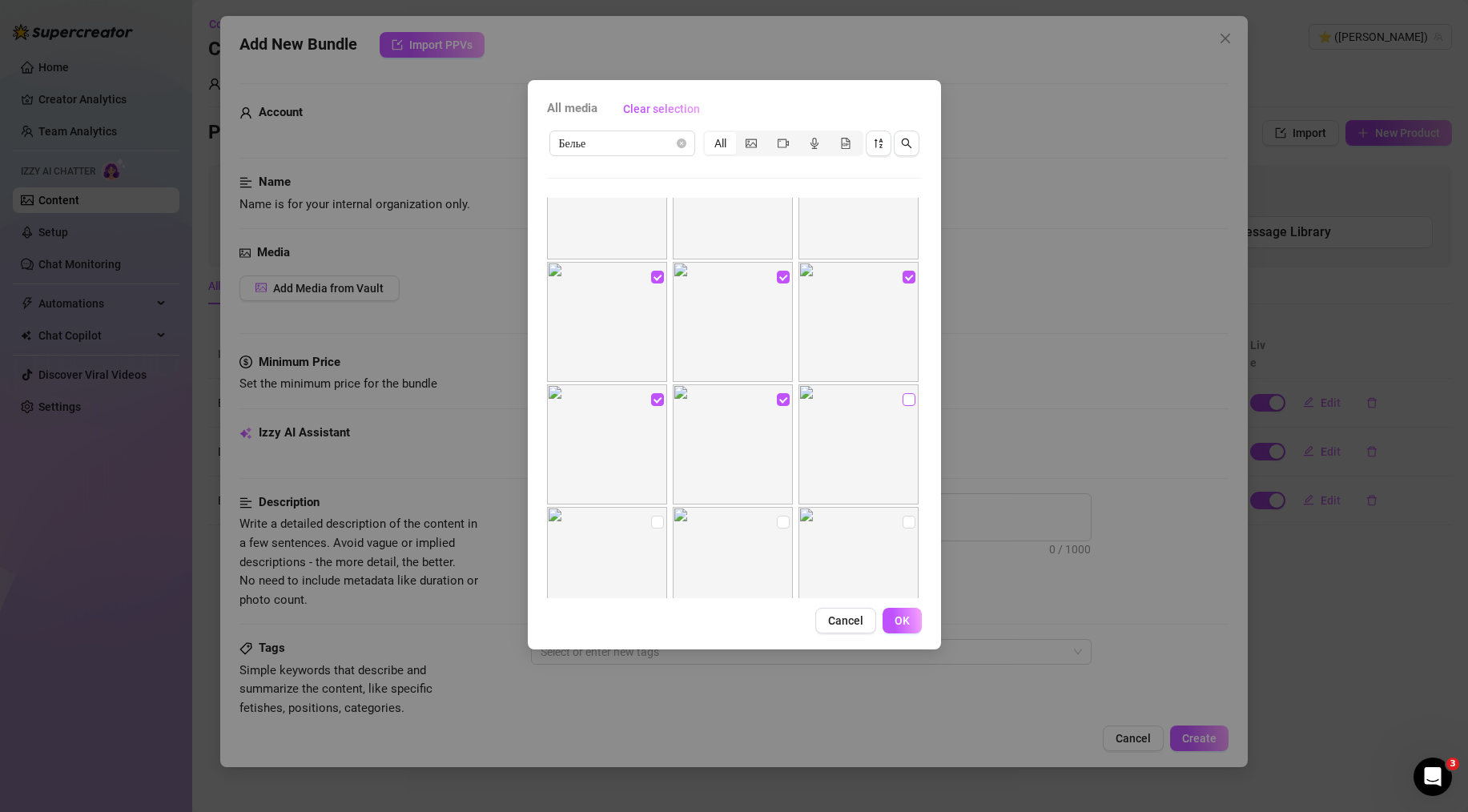
click at [903, 399] on input "checkbox" at bounding box center [909, 399] width 12 height 12
checkbox input "true"
click at [910, 635] on div "All media Clear selection Белье All 00:28 00:30 No more media Cancel OK" at bounding box center [734, 364] width 413 height 570
click at [901, 627] on span "OK" at bounding box center [902, 620] width 15 height 12
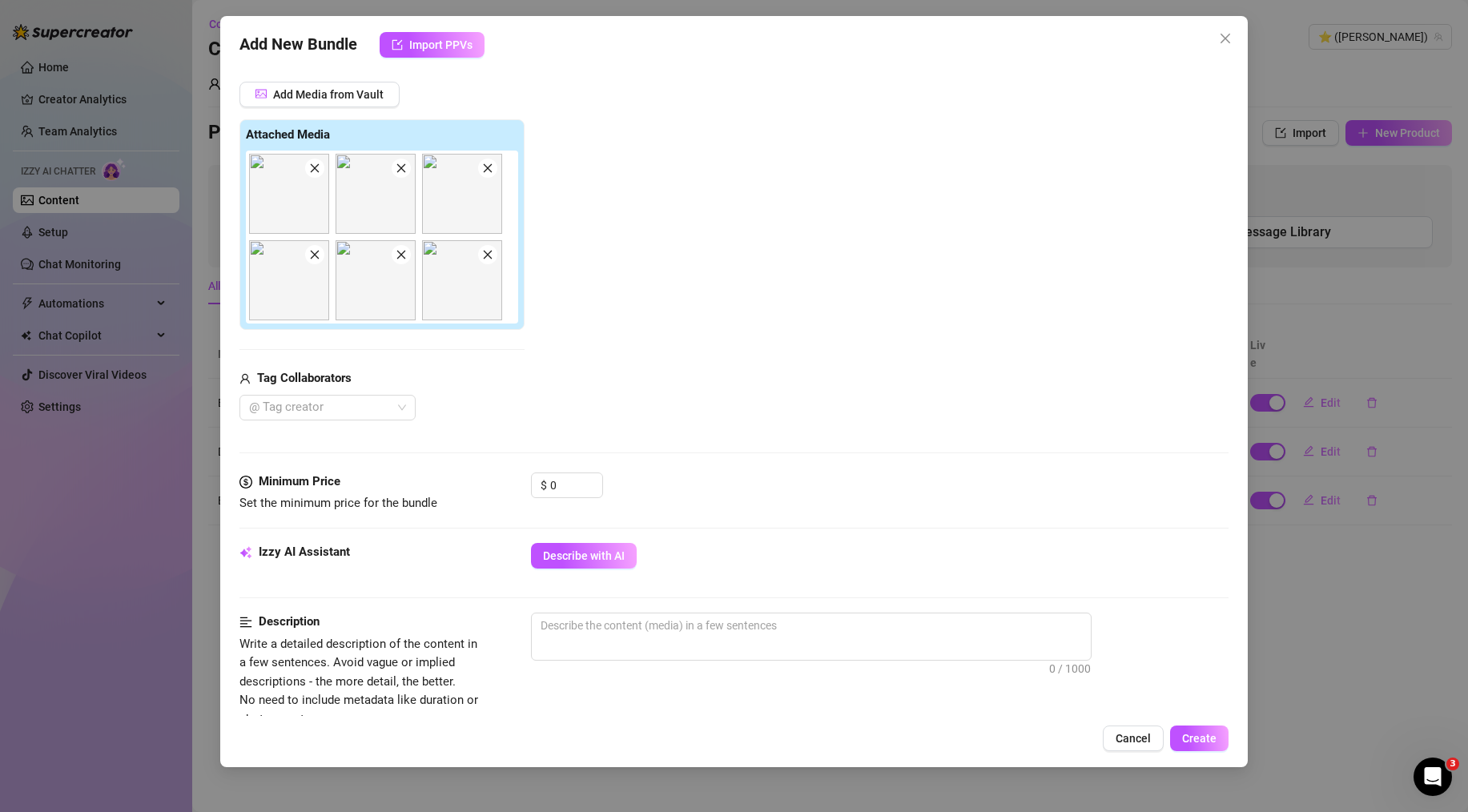
scroll to position [206, 0]
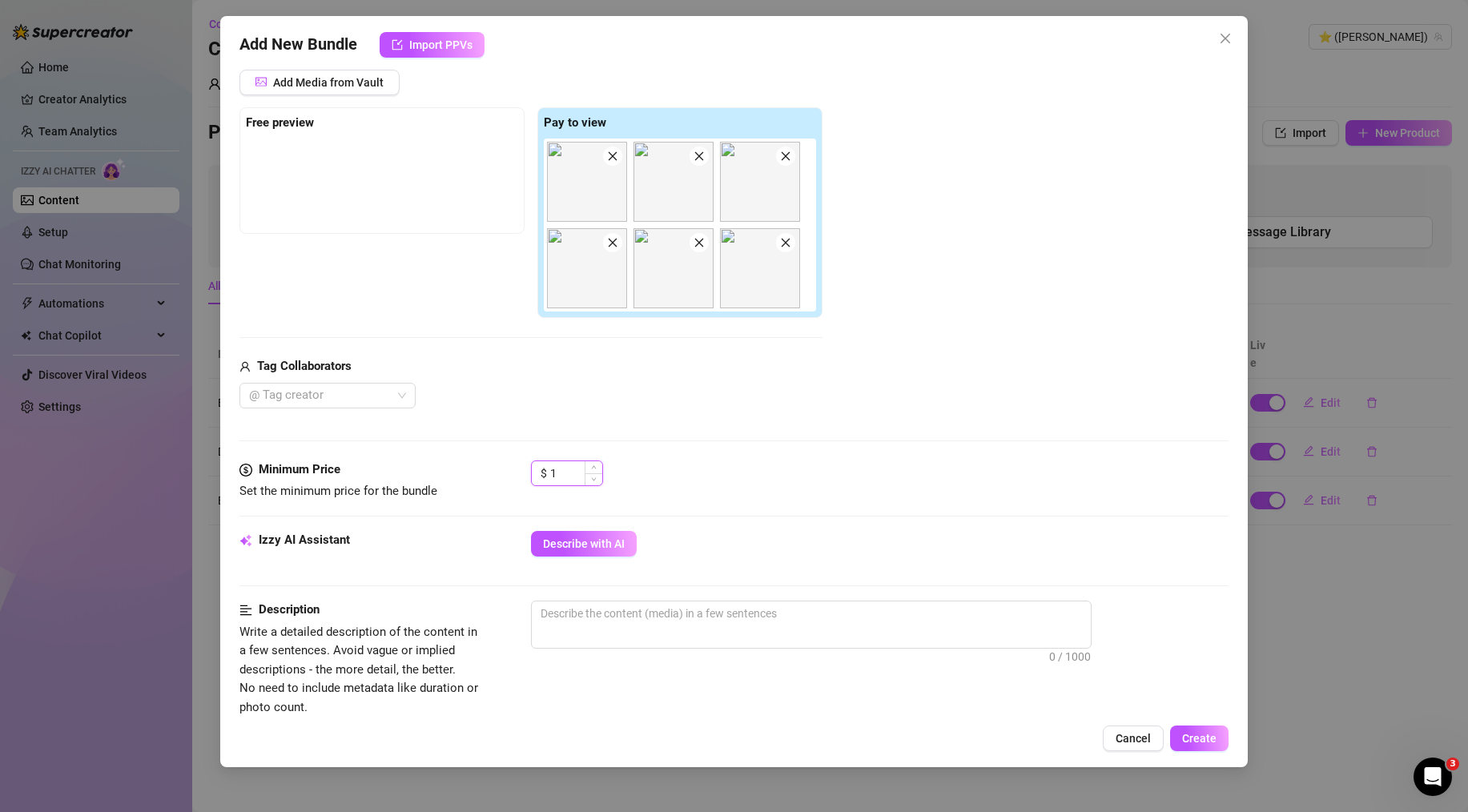
click at [583, 470] on div "1" at bounding box center [577, 472] width 52 height 24
click at [591, 475] on span "Decrease Value" at bounding box center [594, 477] width 17 height 14
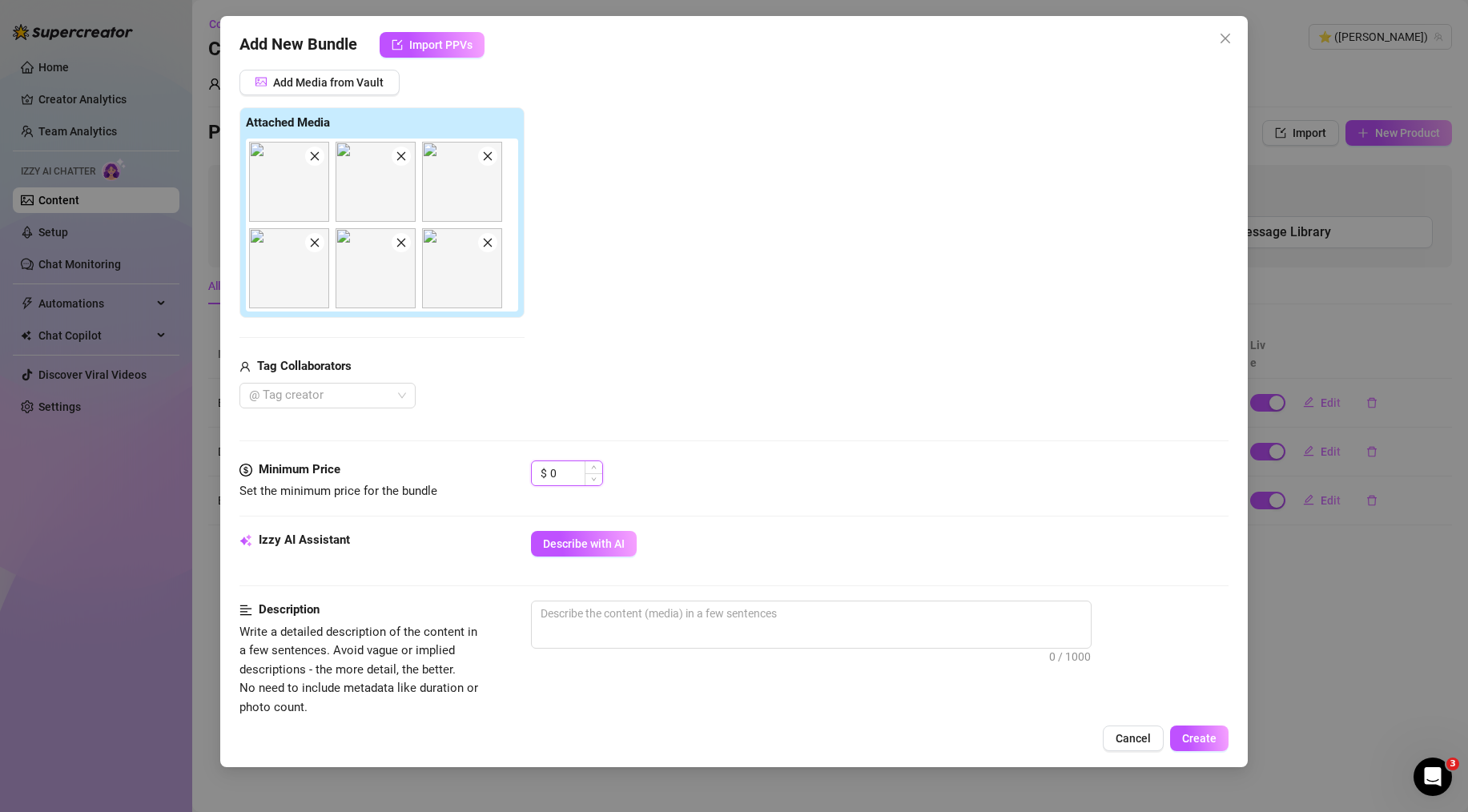
drag, startPoint x: 559, startPoint y: 476, endPoint x: 537, endPoint y: 476, distance: 22.0
click at [537, 476] on div "$ 0" at bounding box center [567, 473] width 73 height 26
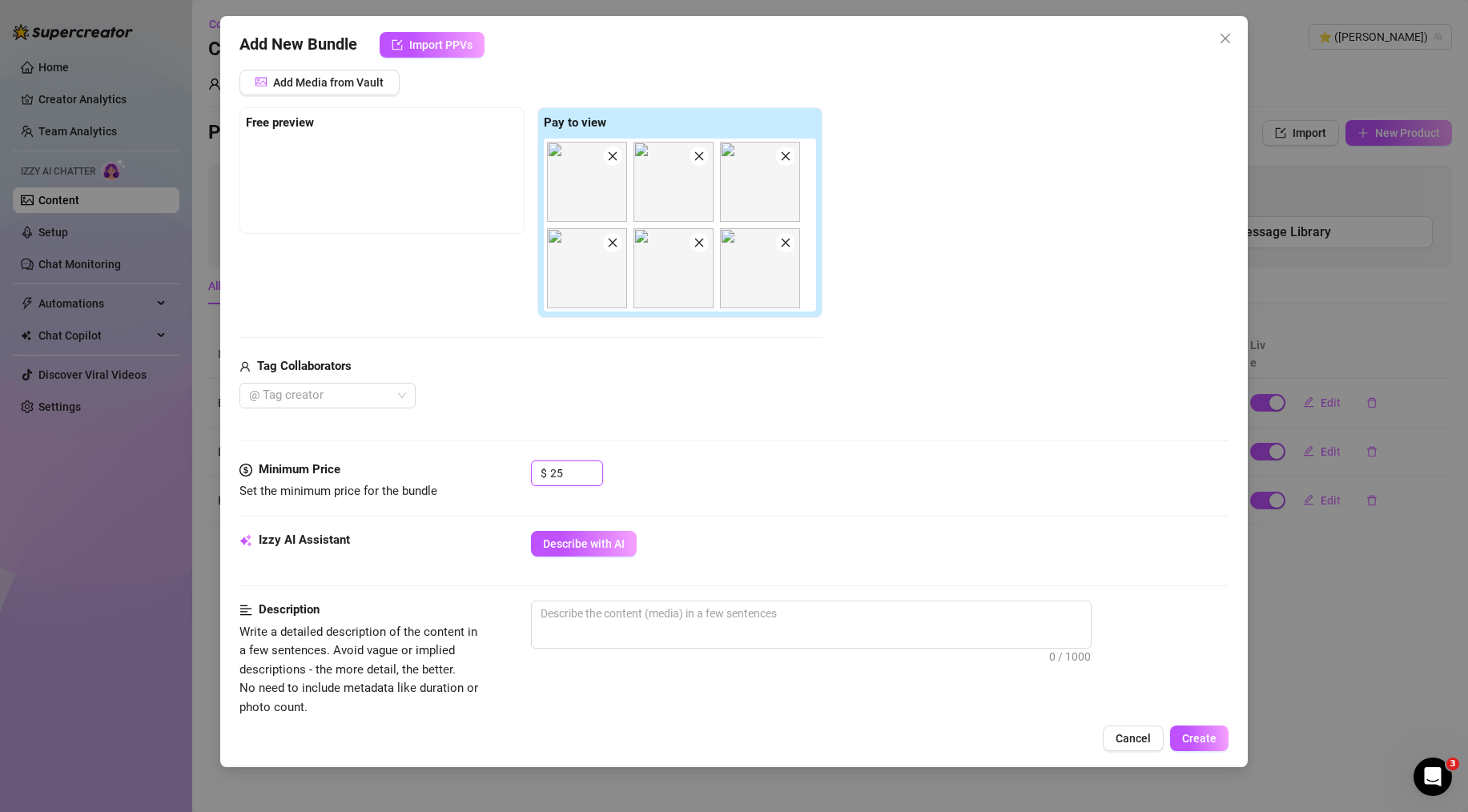
type input "25"
click at [698, 466] on div "$ 25" at bounding box center [879, 481] width 698 height 40
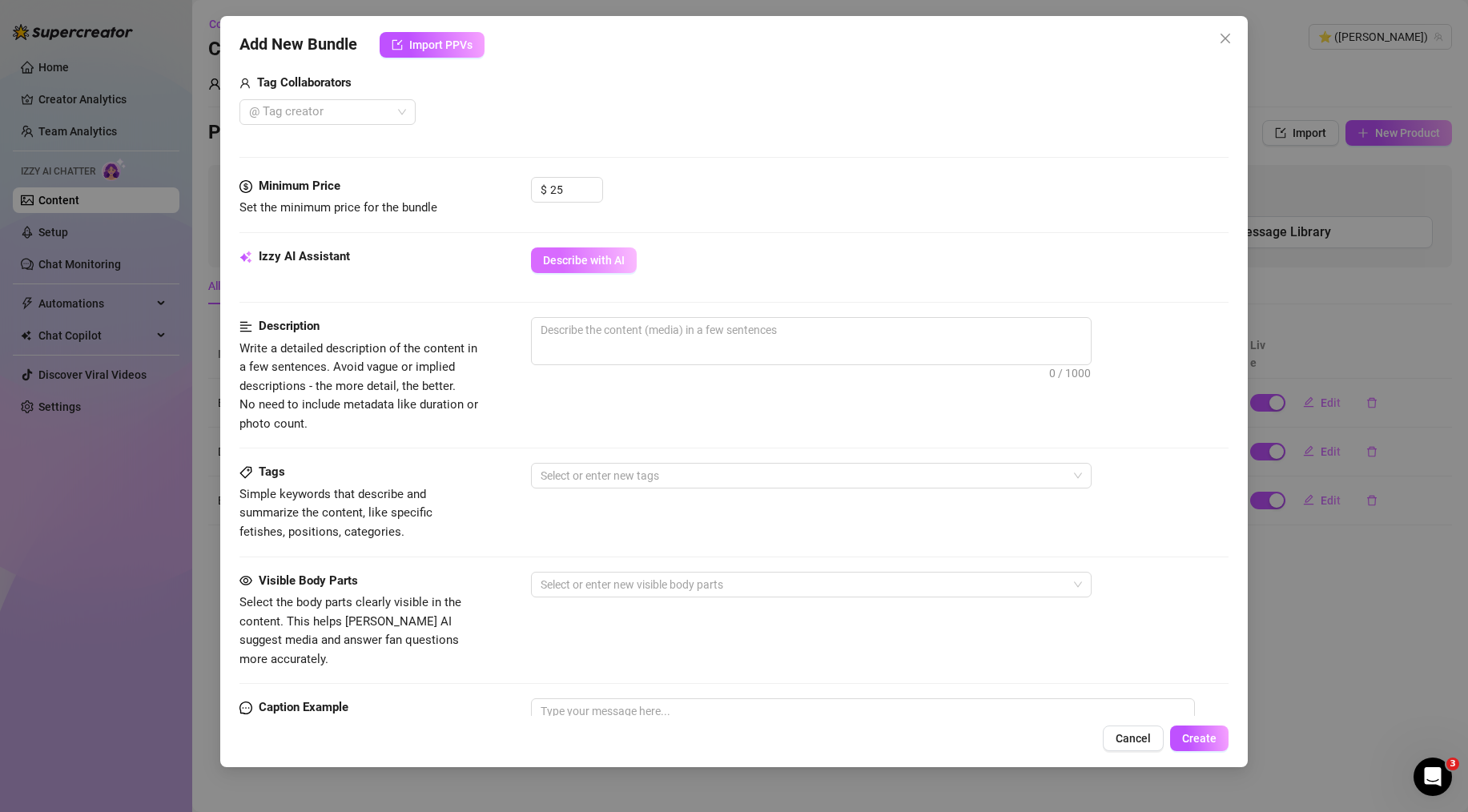
click at [576, 265] on span "Describe with AI" at bounding box center [584, 260] width 82 height 12
click at [556, 314] on div "Izzy AI Assistant Describe with AI" at bounding box center [734, 281] width 989 height 70
click at [561, 318] on textarea at bounding box center [811, 329] width 559 height 24
paste textarea "I decided I needed some extra help... so I brought my favorite toy into the bat…"
type textarea "I decided I needed some extra help... so I brought my favorite toy into the bat…"
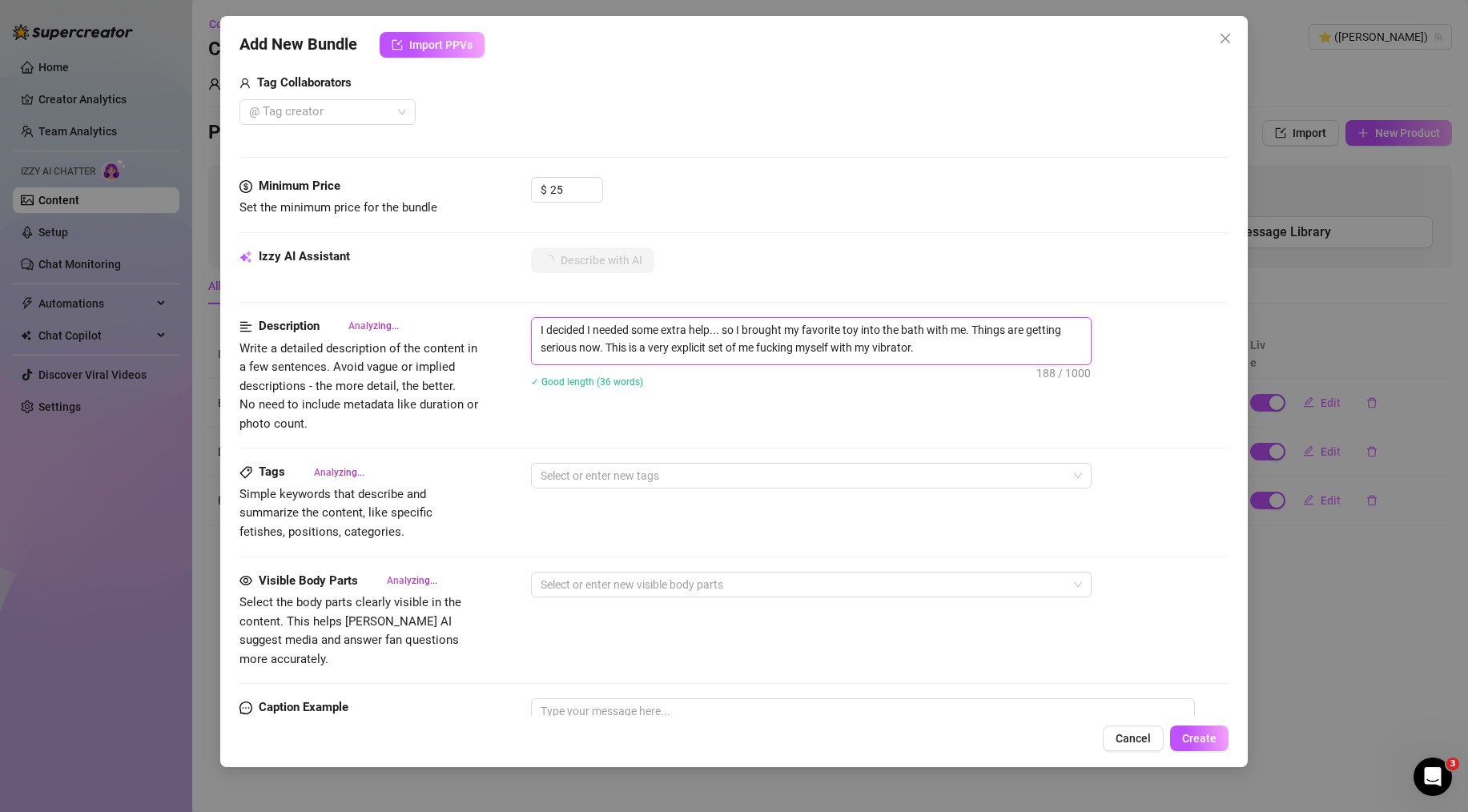
scroll to position [0, 0]
type textarea "I decided I needed some extra help... so I brought my favorite toy into the bat…"
click at [569, 391] on div "✓ Good length (36 words)" at bounding box center [879, 381] width 698 height 26
drag, startPoint x: 344, startPoint y: 366, endPoint x: 431, endPoint y: 364, distance: 87.0
click at [431, 364] on span "Write a detailed description of the content in a few sentences. Avoid vague or …" at bounding box center [359, 386] width 239 height 90
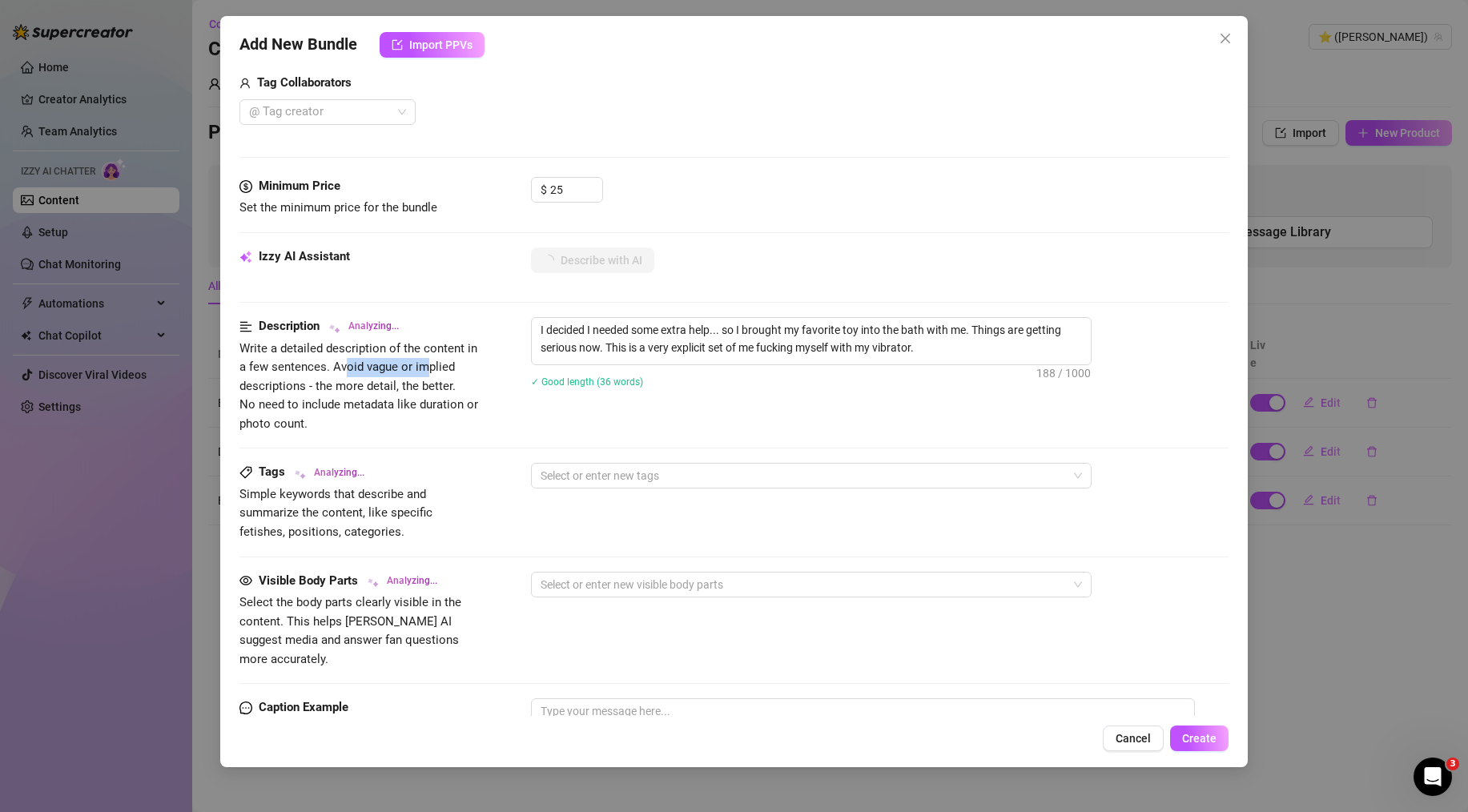
click at [431, 364] on span "Write a detailed description of the content in a few sentences. Avoid vague or …" at bounding box center [359, 386] width 239 height 90
drag, startPoint x: 388, startPoint y: 396, endPoint x: 343, endPoint y: 402, distance: 45.4
click at [343, 402] on span "Write a detailed description of the content in a few sentences. Avoid vague or …" at bounding box center [360, 386] width 241 height 94
click at [343, 402] on span "Write a detailed description of the content in a few sentences. Avoid vague or …" at bounding box center [359, 386] width 239 height 90
click at [568, 468] on div at bounding box center [803, 475] width 537 height 22
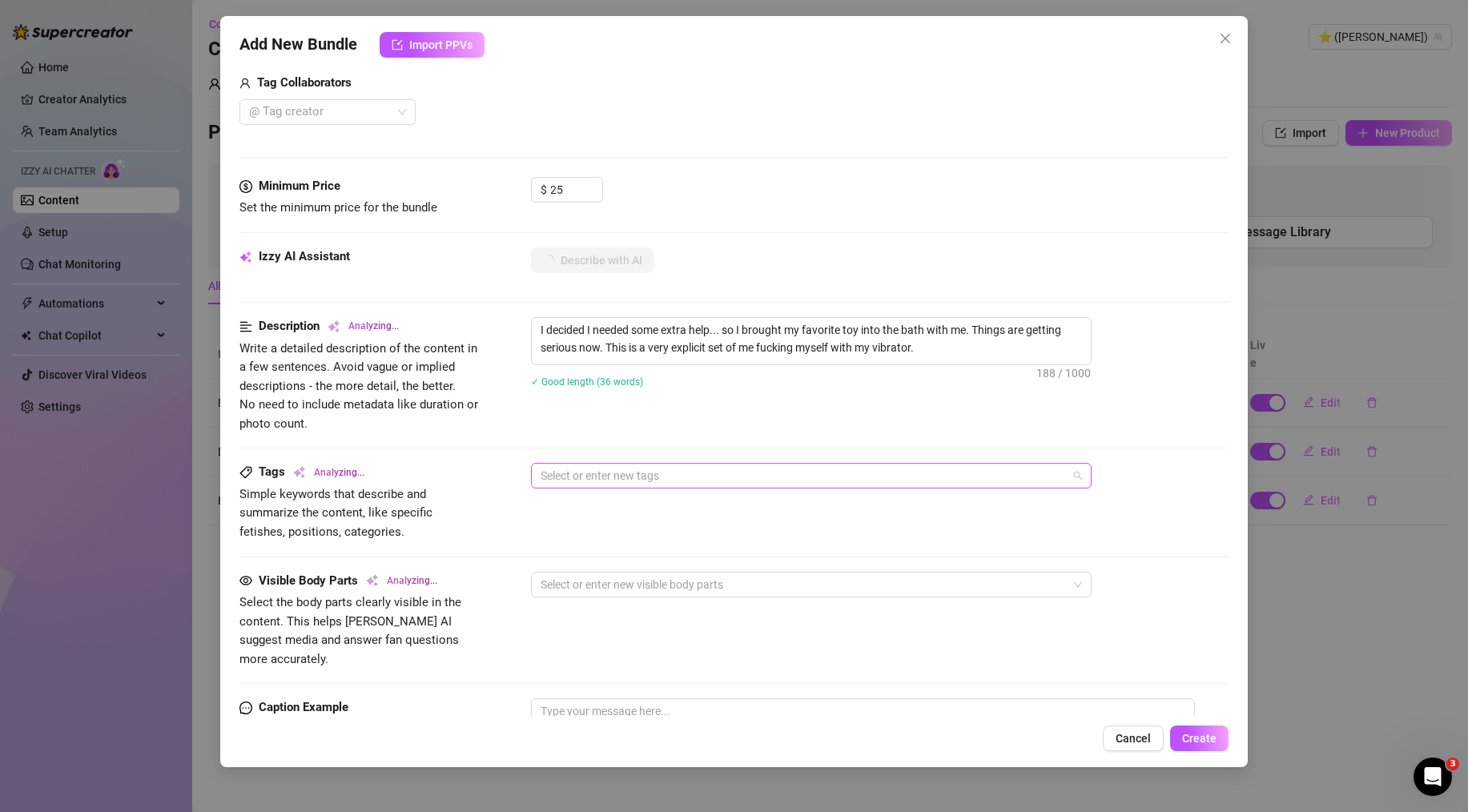
paste input "I needed more so I brought my favorite toy to the party... Want to watch me use…"
type input "I needed more so I brought my favorite toy to the party... Want to watch me use…"
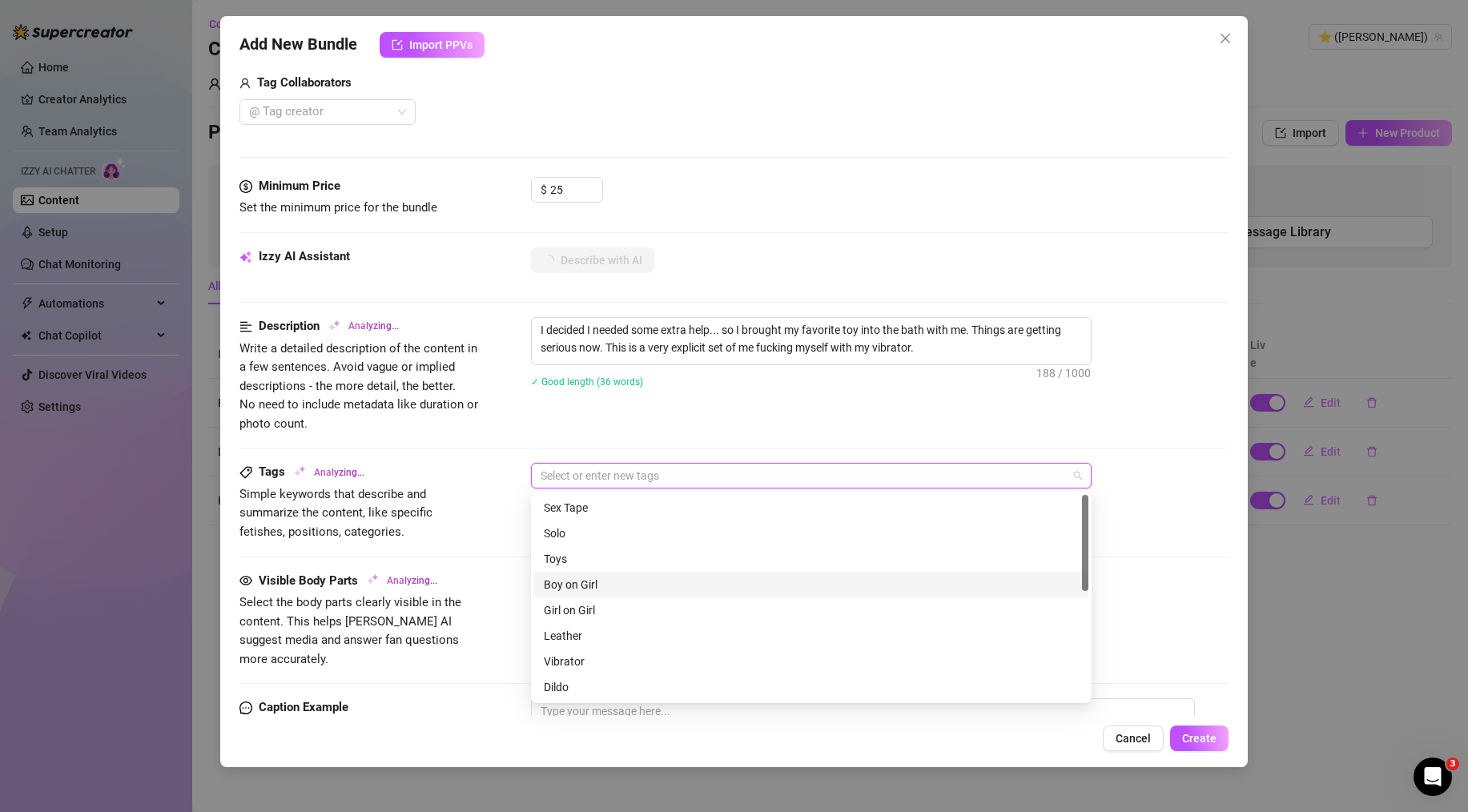
click at [432, 520] on span "Simple keywords that describe and summarize the content, like specific fetishes…" at bounding box center [336, 512] width 193 height 52
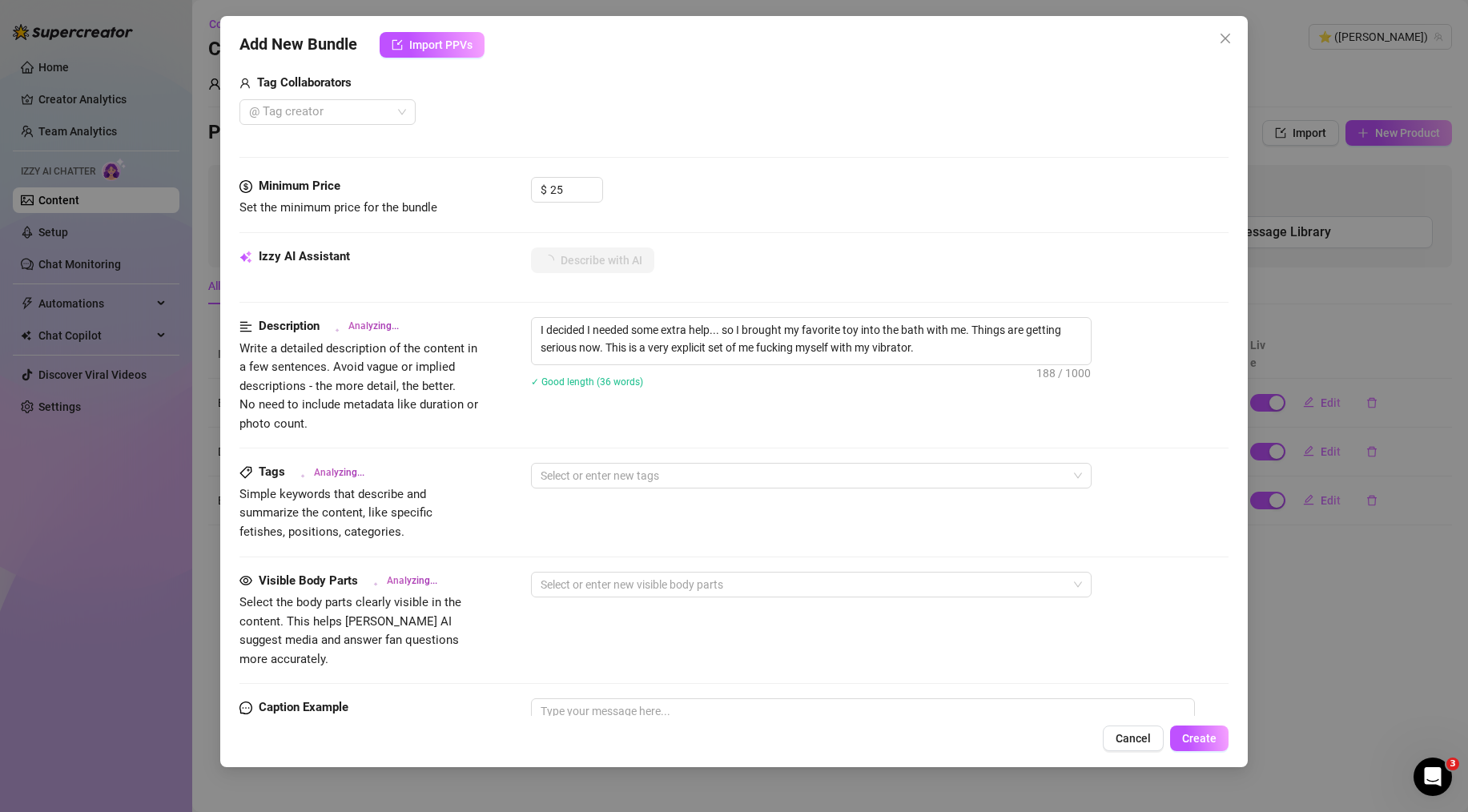
scroll to position [695, 0]
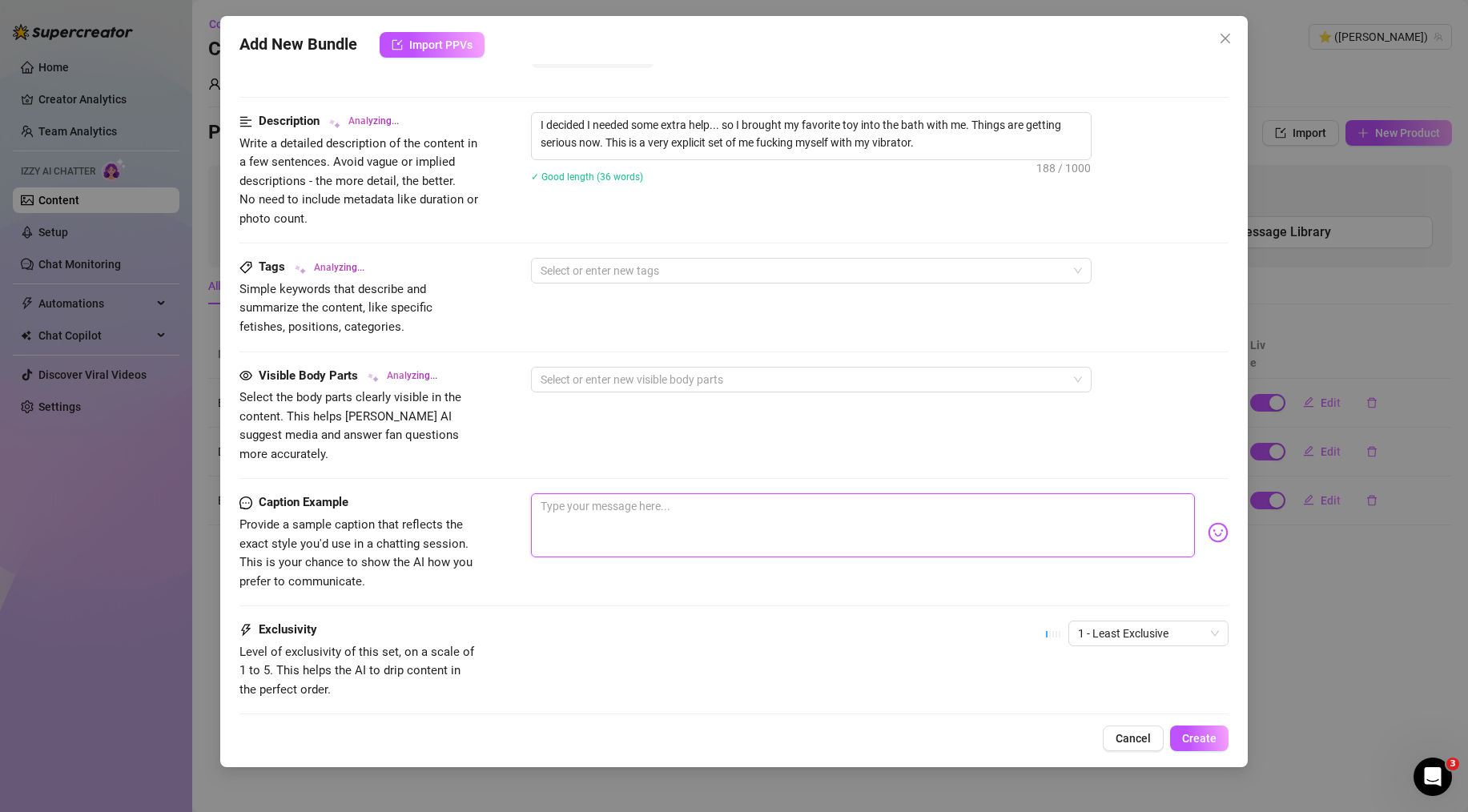
click at [596, 493] on textarea at bounding box center [863, 525] width 664 height 64
paste textarea "I needed more so I brought my favorite toy to the party... Want to watch me use…"
type textarea "I needed more so I brought my favorite toy to the party... Want to watch me use…"
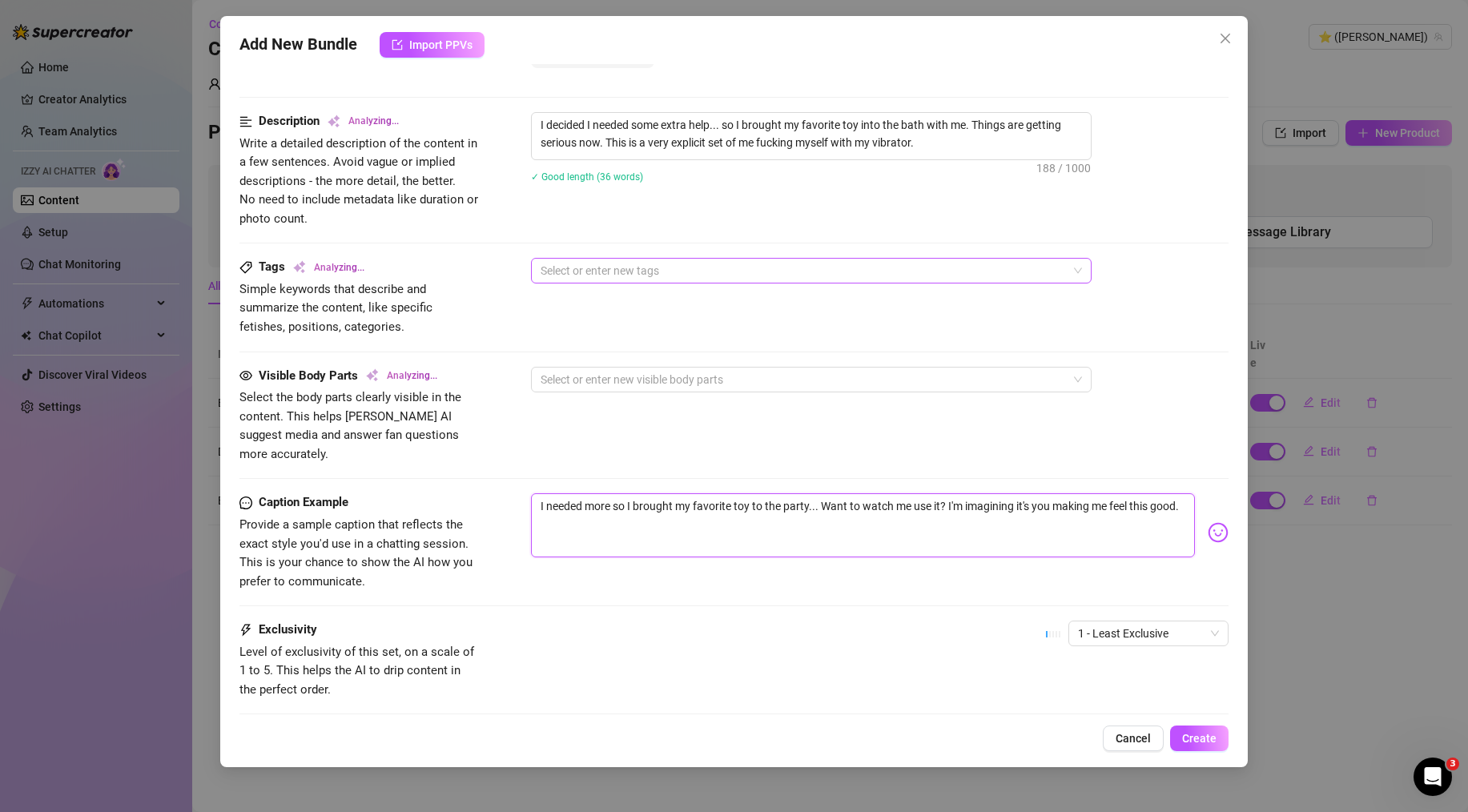
click at [607, 268] on div at bounding box center [803, 270] width 537 height 22
type textarea "I needed more so I brought my favorite toy to the party... Want to watch me use…"
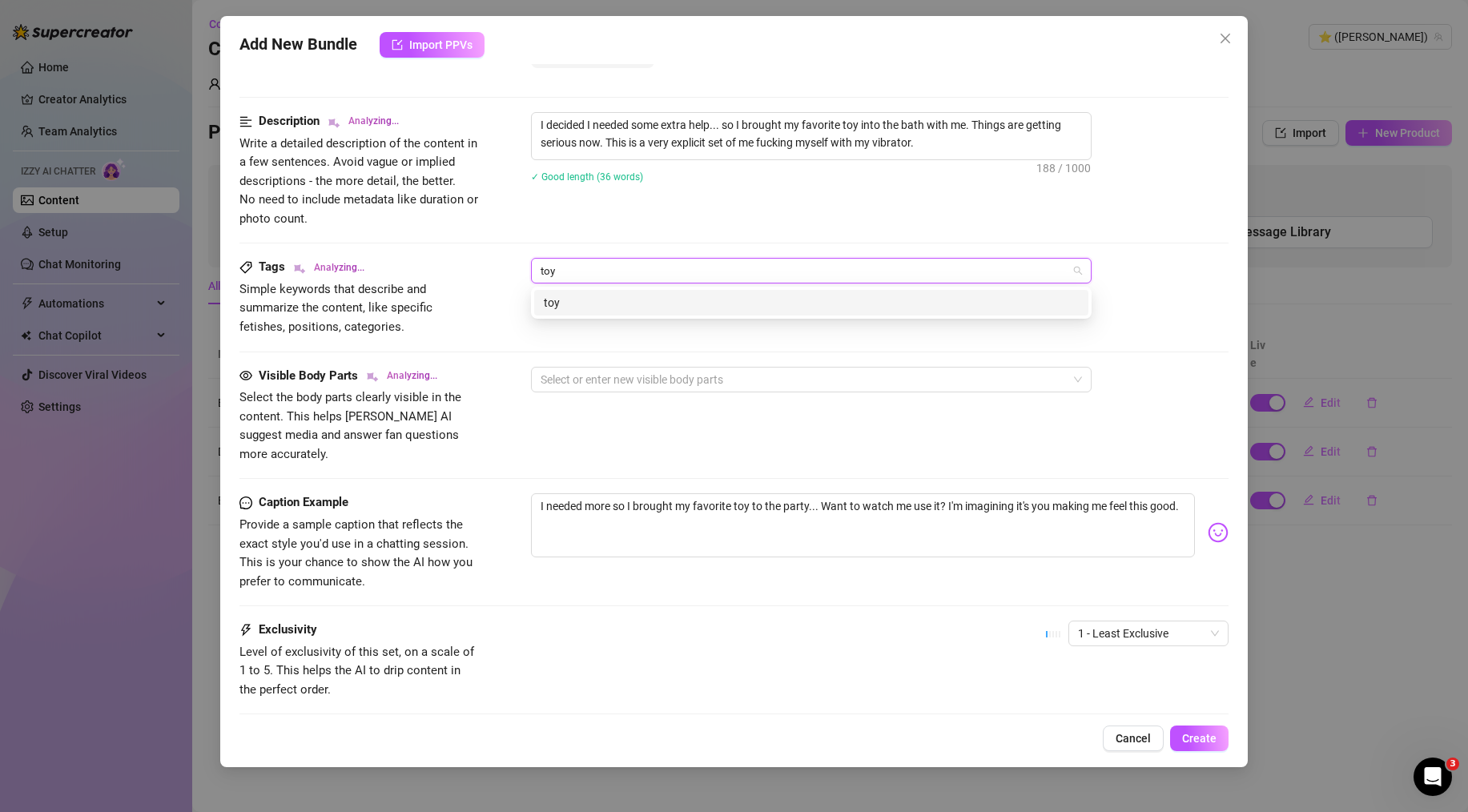
type input "toy"
type input "vibrator"
type input "masturbation"
type input "wet"
type input "dildo"
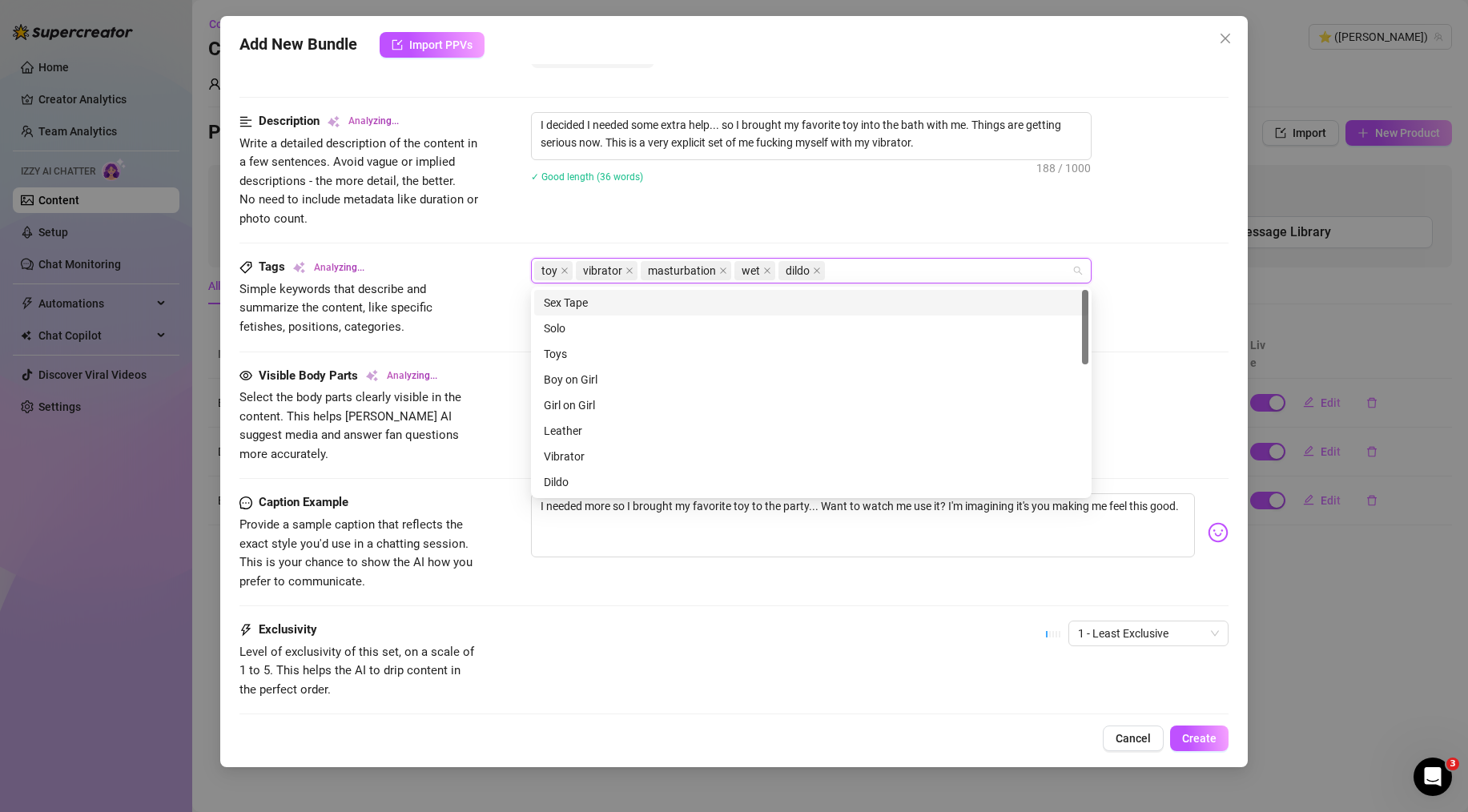
click at [654, 219] on div "Description Analyzing... Write a detailed description of the content in a few s…" at bounding box center [734, 170] width 989 height 116
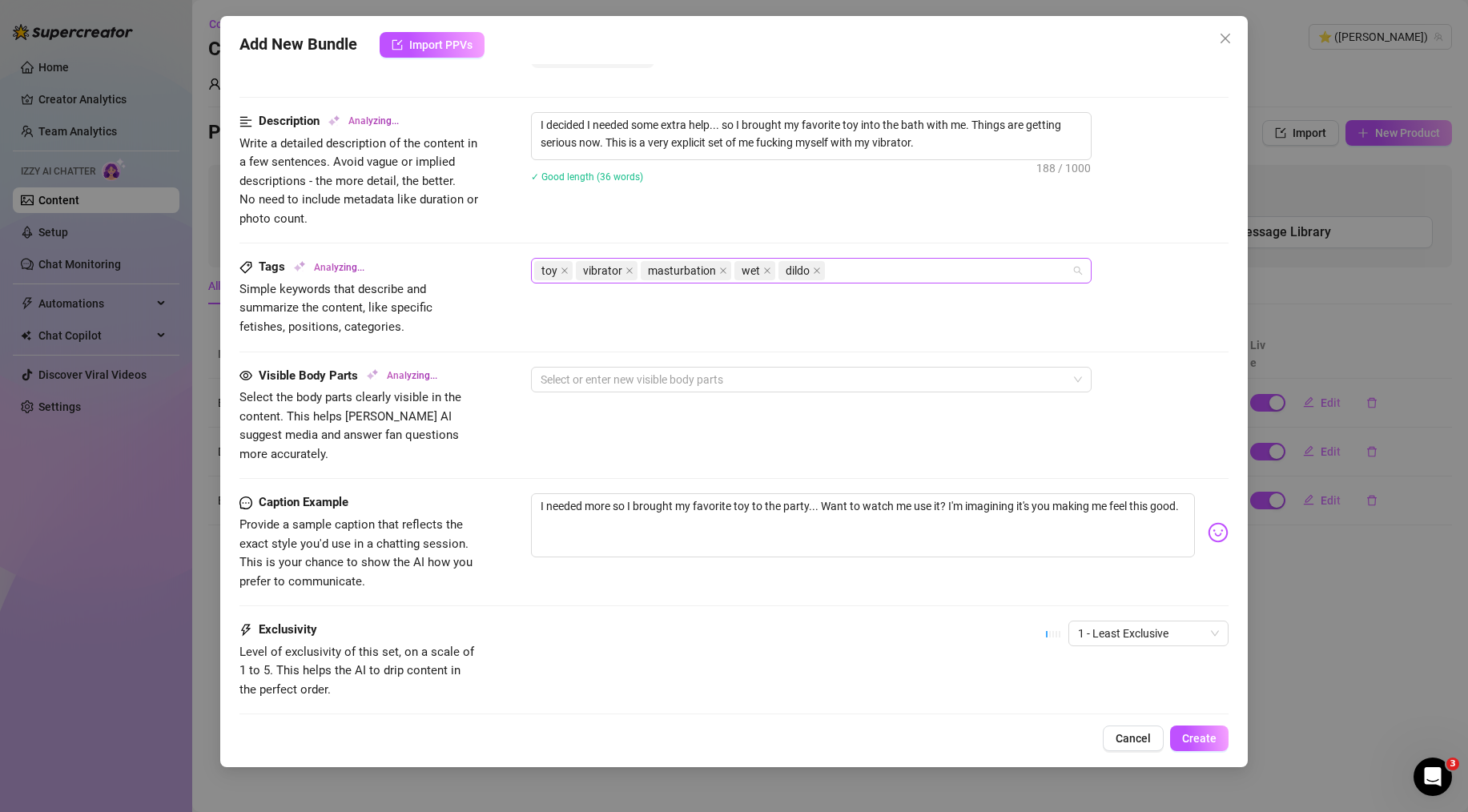
click at [842, 261] on div "toy vibrator masturbation wet dildo" at bounding box center [803, 270] width 537 height 22
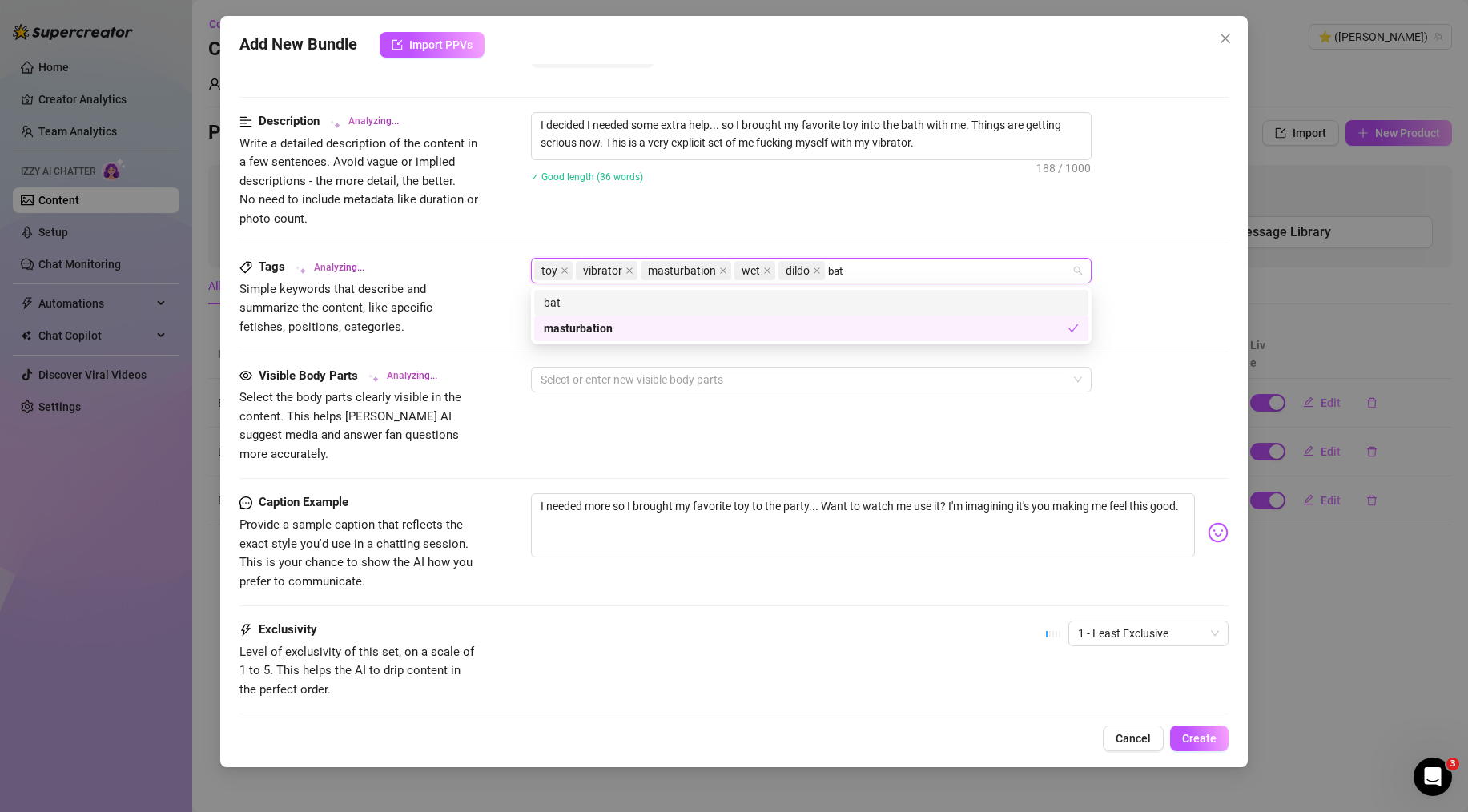
type input "bath"
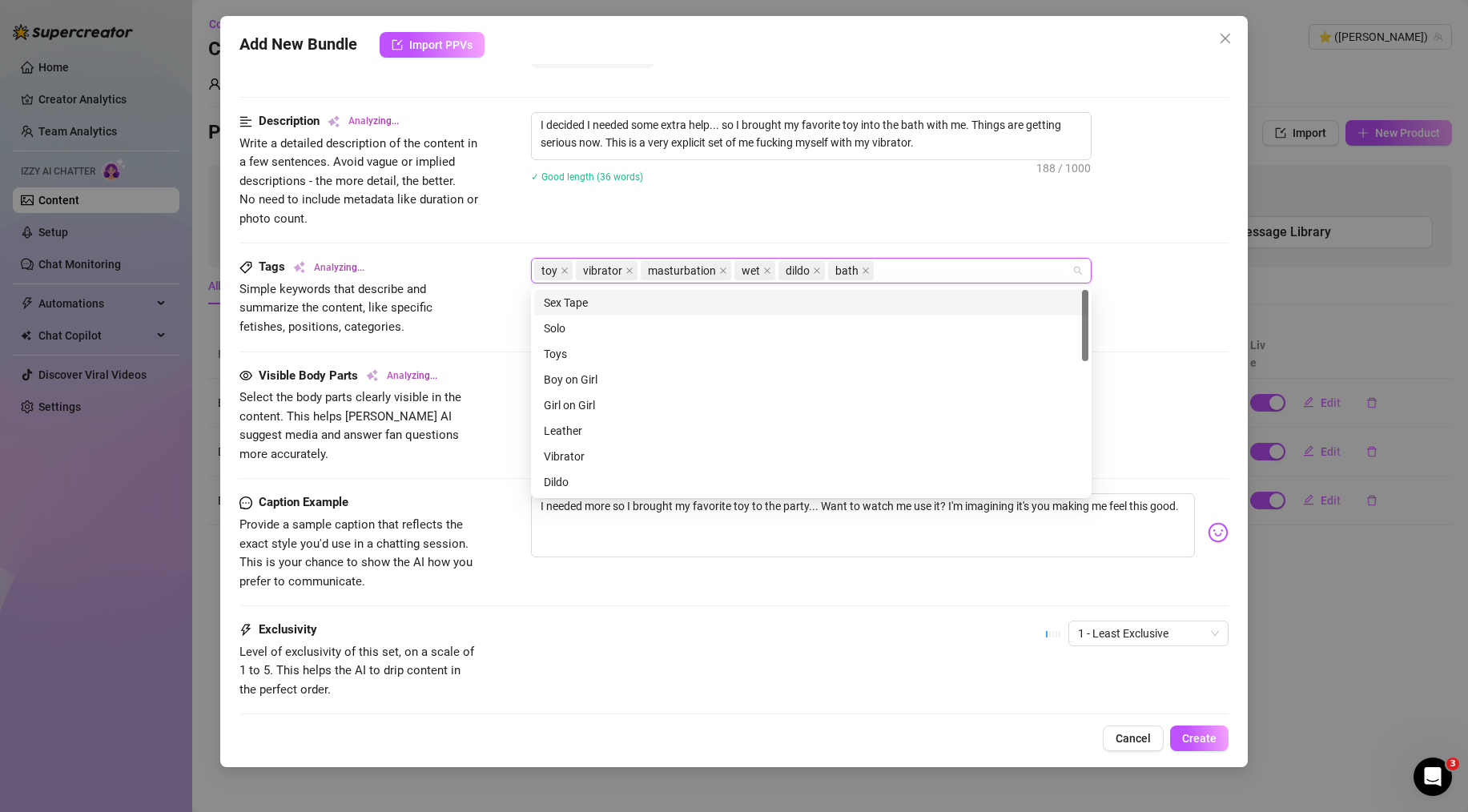
click at [825, 214] on div "Description Analyzing... Write a detailed description of the content in a few s…" at bounding box center [734, 170] width 989 height 116
drag, startPoint x: 896, startPoint y: 273, endPoint x: 814, endPoint y: 221, distance: 97.1
click at [814, 221] on form "Account ⭐️ (@[PERSON_NAME]) Name Name is for your internal organization only. B…" at bounding box center [734, 104] width 989 height 1429
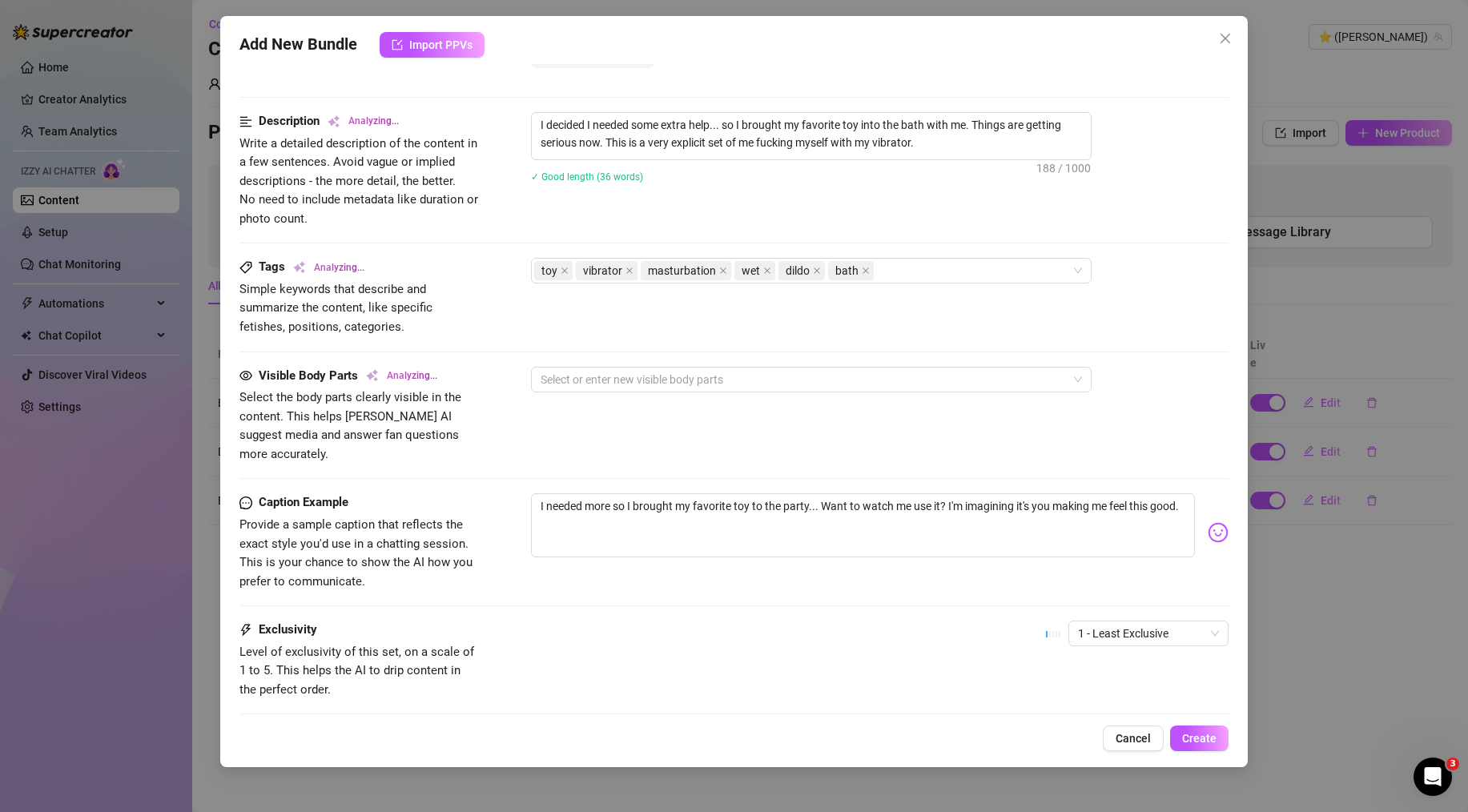
click at [655, 236] on div "Description Analyzing... Write a detailed description of the content in a few s…" at bounding box center [734, 184] width 989 height 146
click at [736, 209] on div "Description Write a detailed description of the content in a few sentences. Avo…" at bounding box center [734, 170] width 989 height 116
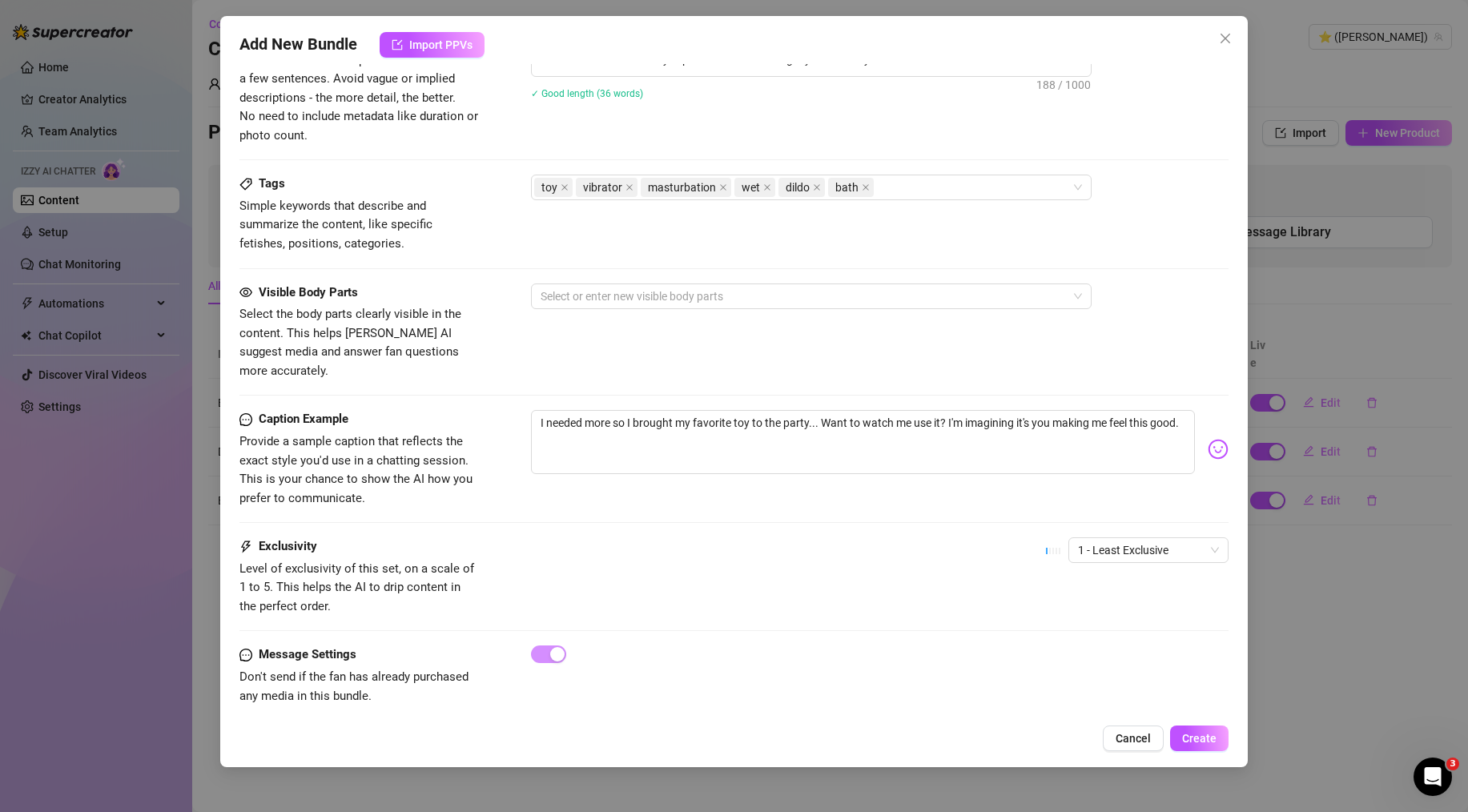
scroll to position [779, 0]
click at [594, 297] on div at bounding box center [803, 295] width 537 height 22
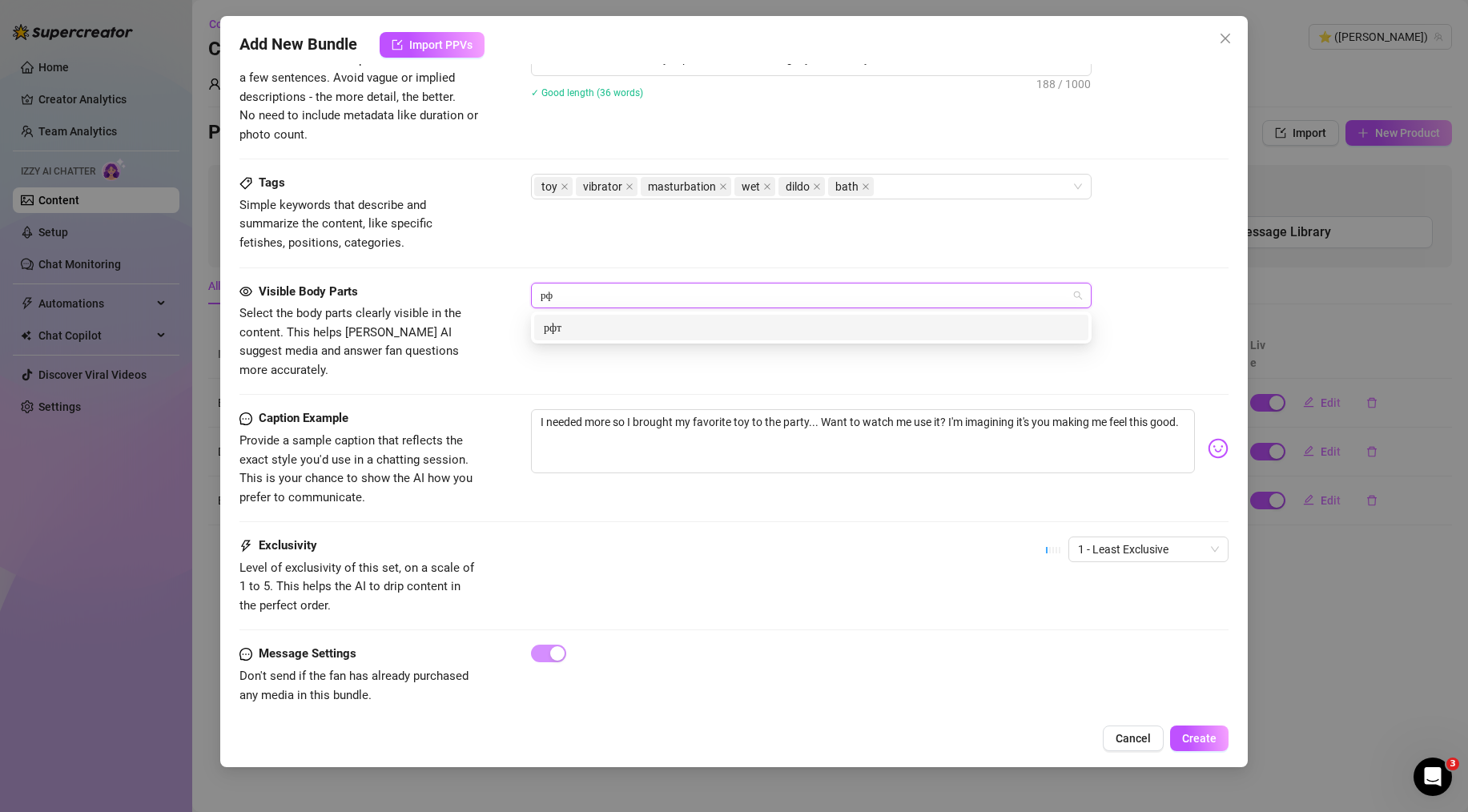
type input "р"
type input "hands"
type input "toy"
type input "stomach"
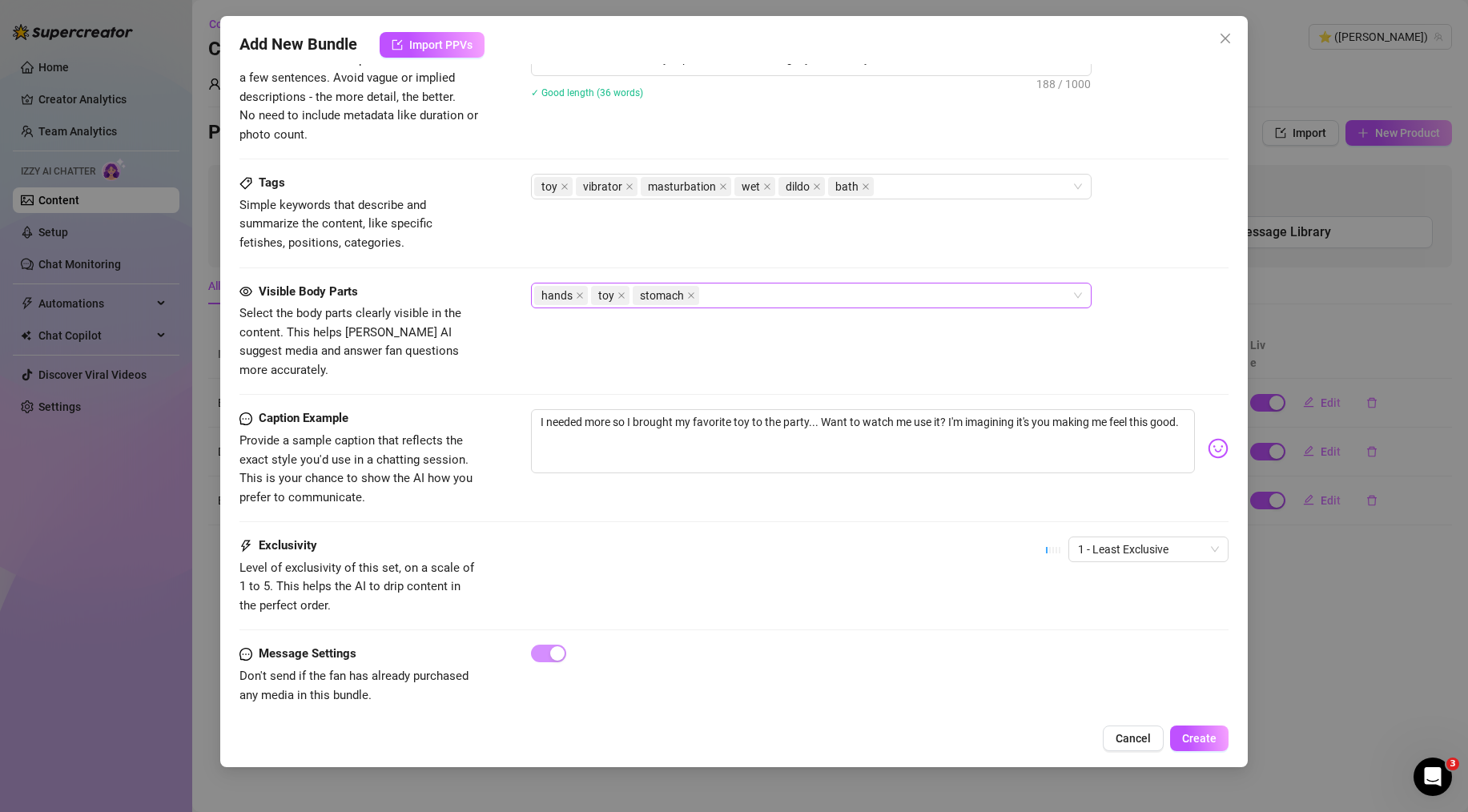
click at [757, 287] on div "hands toy stomach" at bounding box center [803, 295] width 537 height 22
type input "pussy"
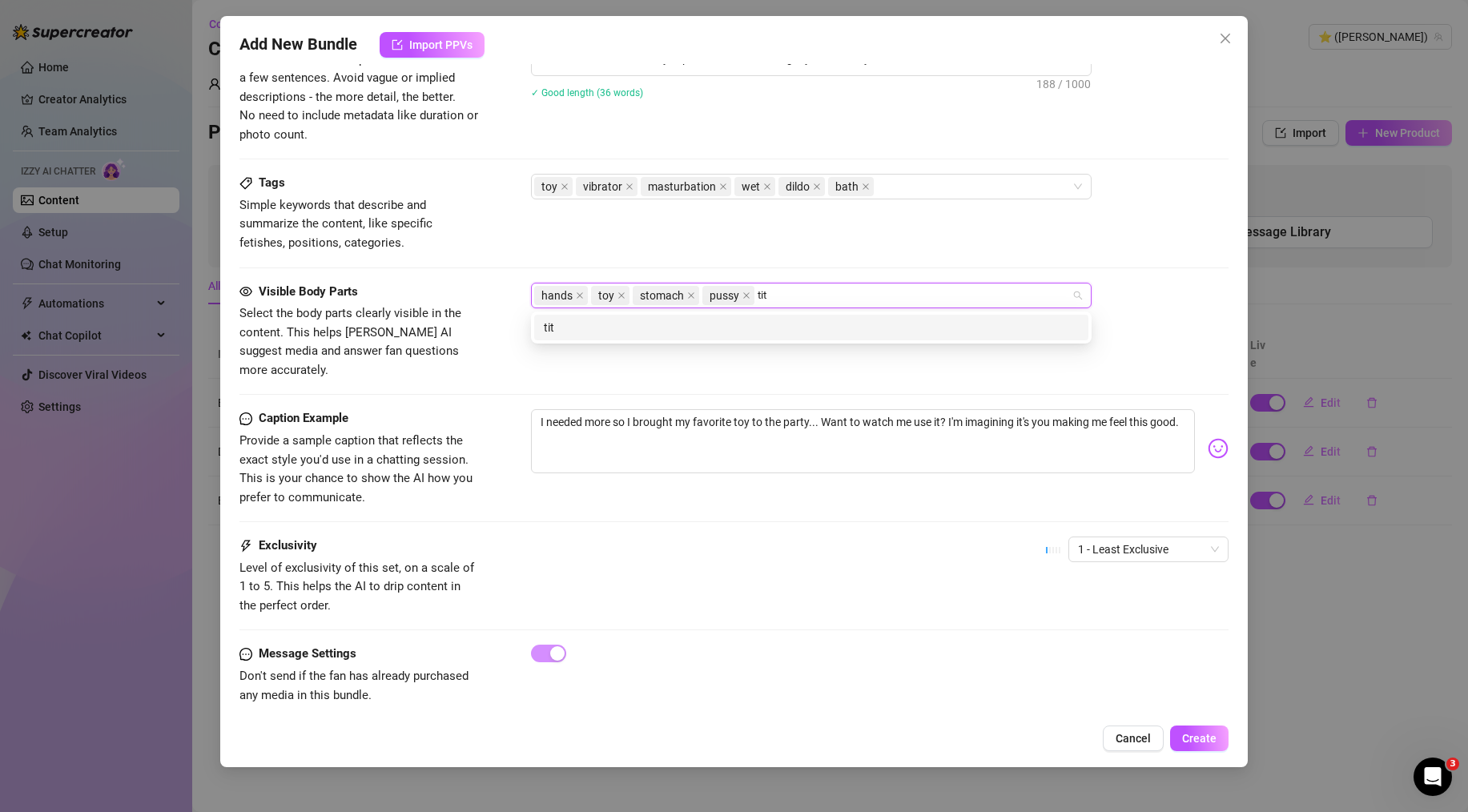
type input "tits"
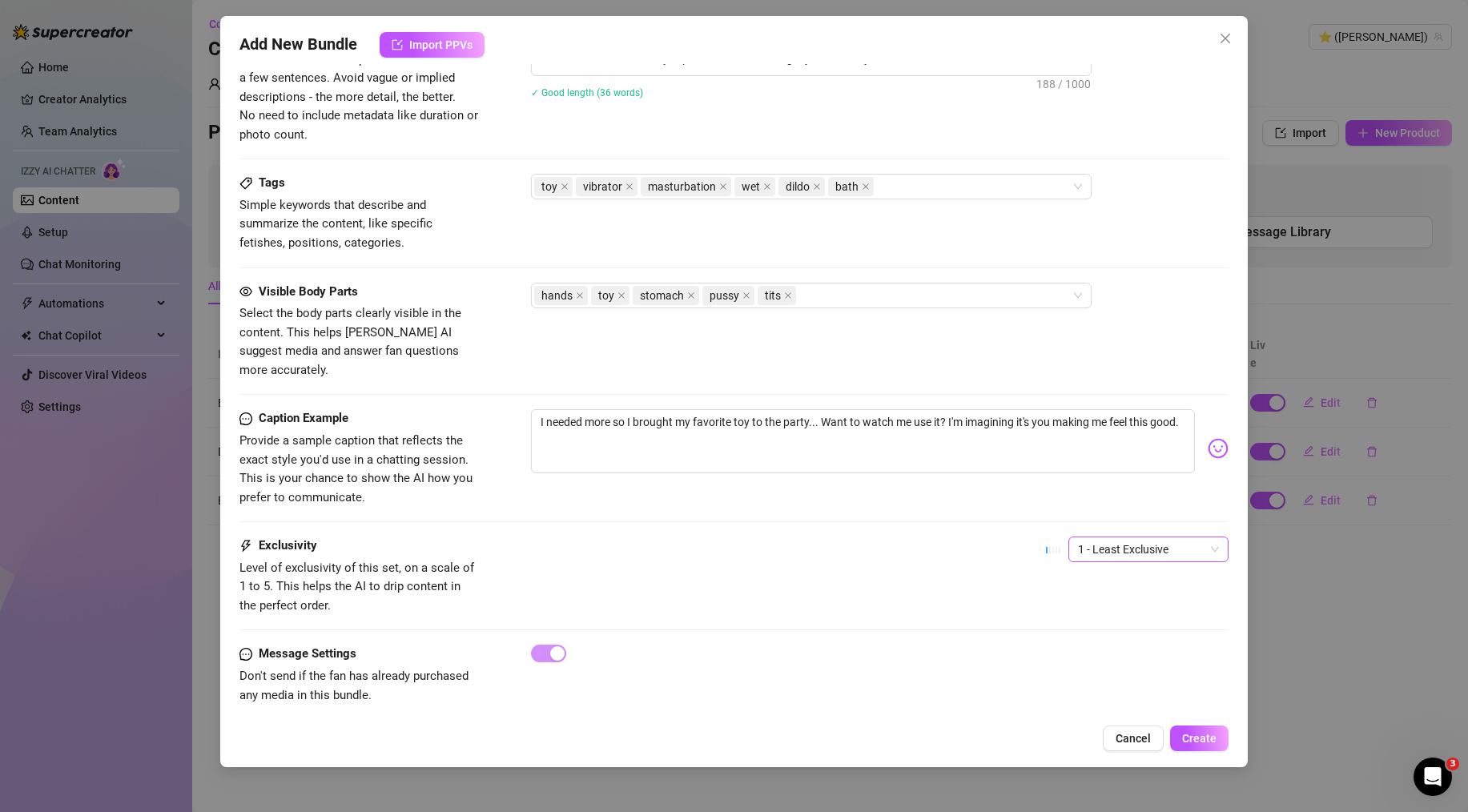
click at [1112, 537] on span "1 - Least Exclusive" at bounding box center [1149, 549] width 141 height 24
click at [1107, 635] on div "4" at bounding box center [1135, 639] width 135 height 17
click at [888, 500] on div "Caption Example Provide a sample caption that reflects the exact style you'd us…" at bounding box center [734, 472] width 989 height 127
click at [1198, 723] on div "Add New Bundle Import PPVs Account ⭐️ (@[PERSON_NAME]) Name Name is for your in…" at bounding box center [734, 391] width 1028 height 751
click at [1195, 735] on span "Create" at bounding box center [1200, 738] width 34 height 12
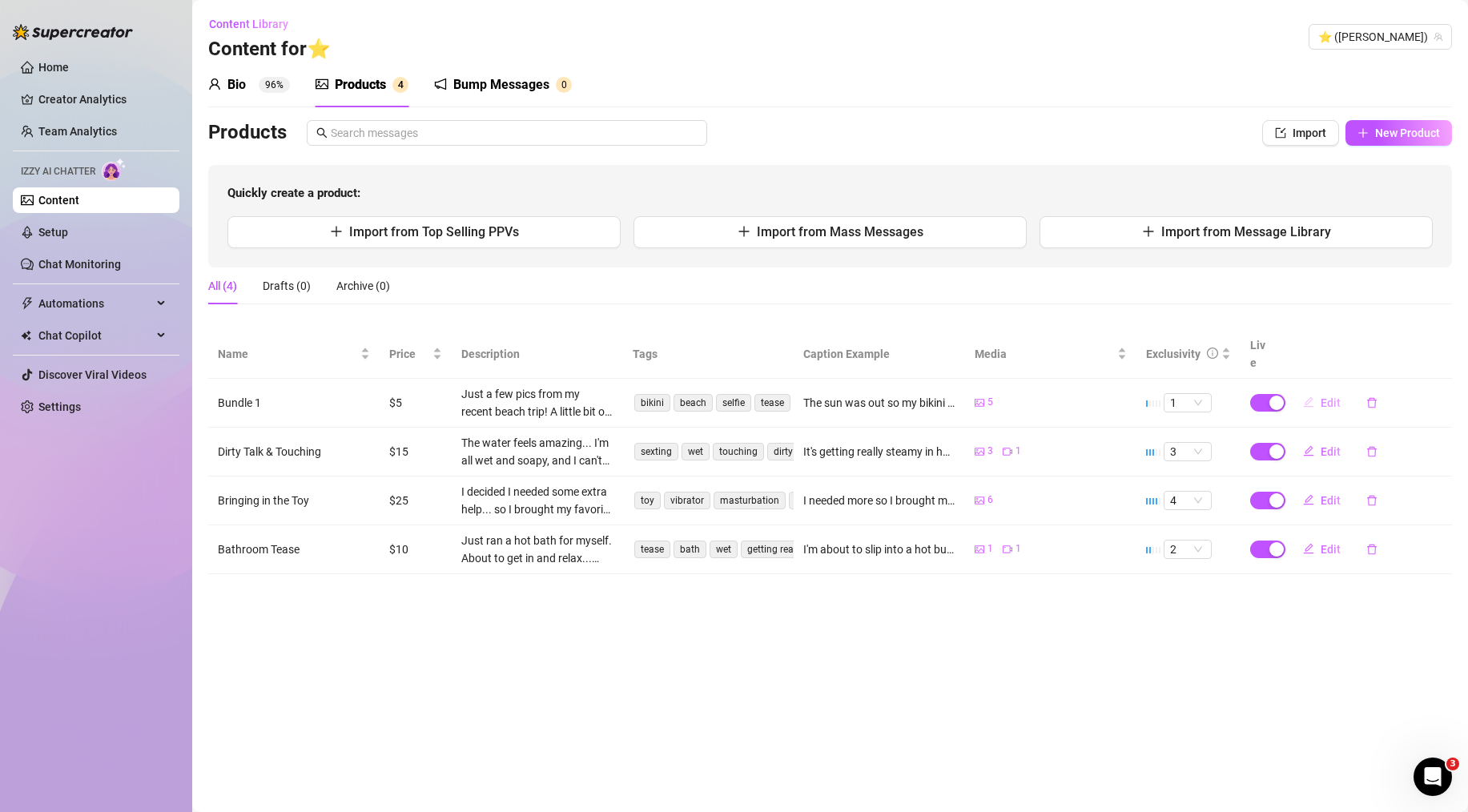
click at [1316, 390] on button "Edit" at bounding box center [1322, 403] width 63 height 26
type textarea "The sun was out so my bikini came out to play ;) I took some special pics just …"
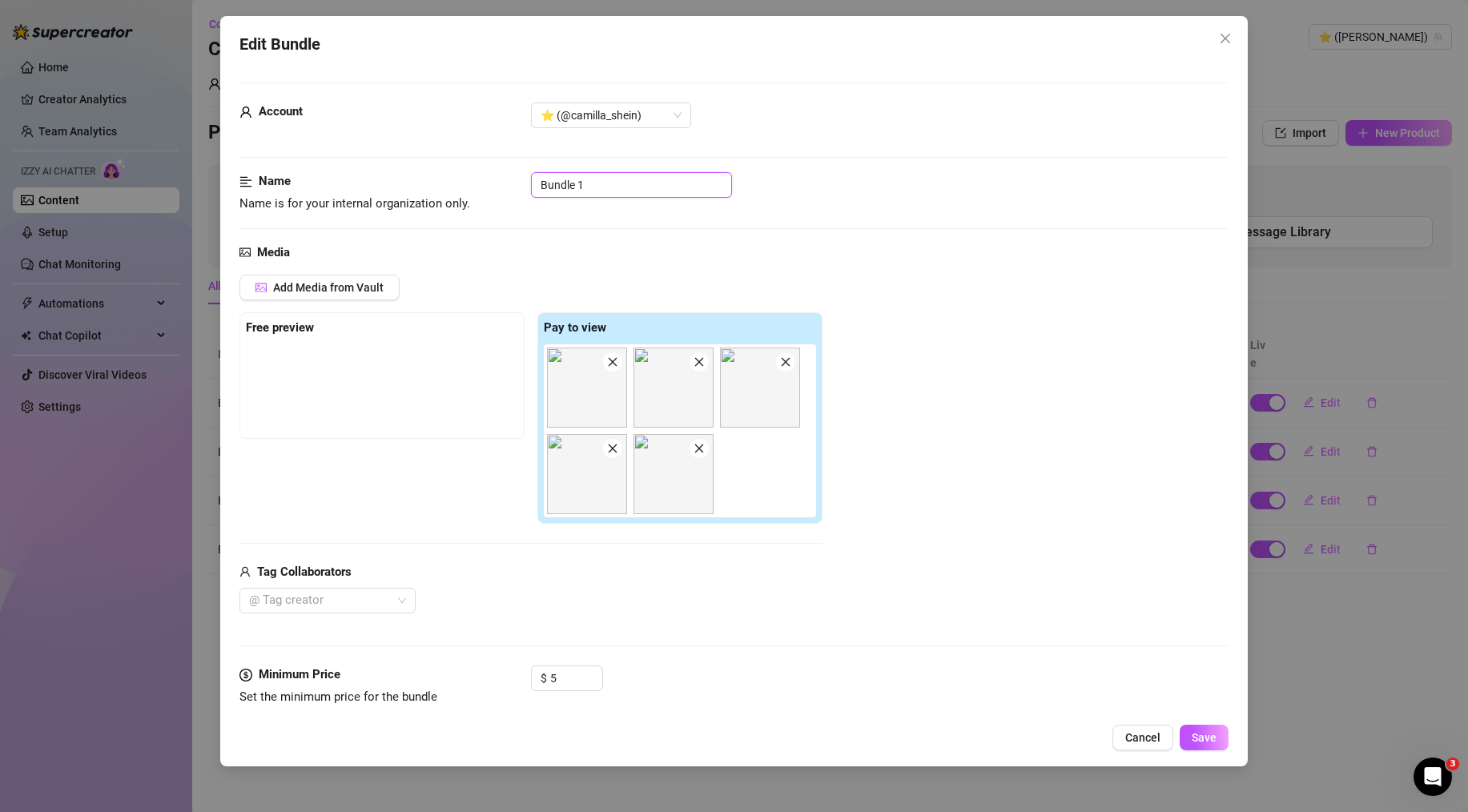
click at [636, 175] on input "Bundle 1" at bounding box center [631, 184] width 201 height 26
paste input "each Day Photo Set"
type input "Beach Day Photo Set"
click at [849, 214] on div "Name Name is for your internal organization only. Beach Day Photo Set" at bounding box center [734, 207] width 989 height 71
click at [1211, 744] on span "Save" at bounding box center [1205, 737] width 25 height 12
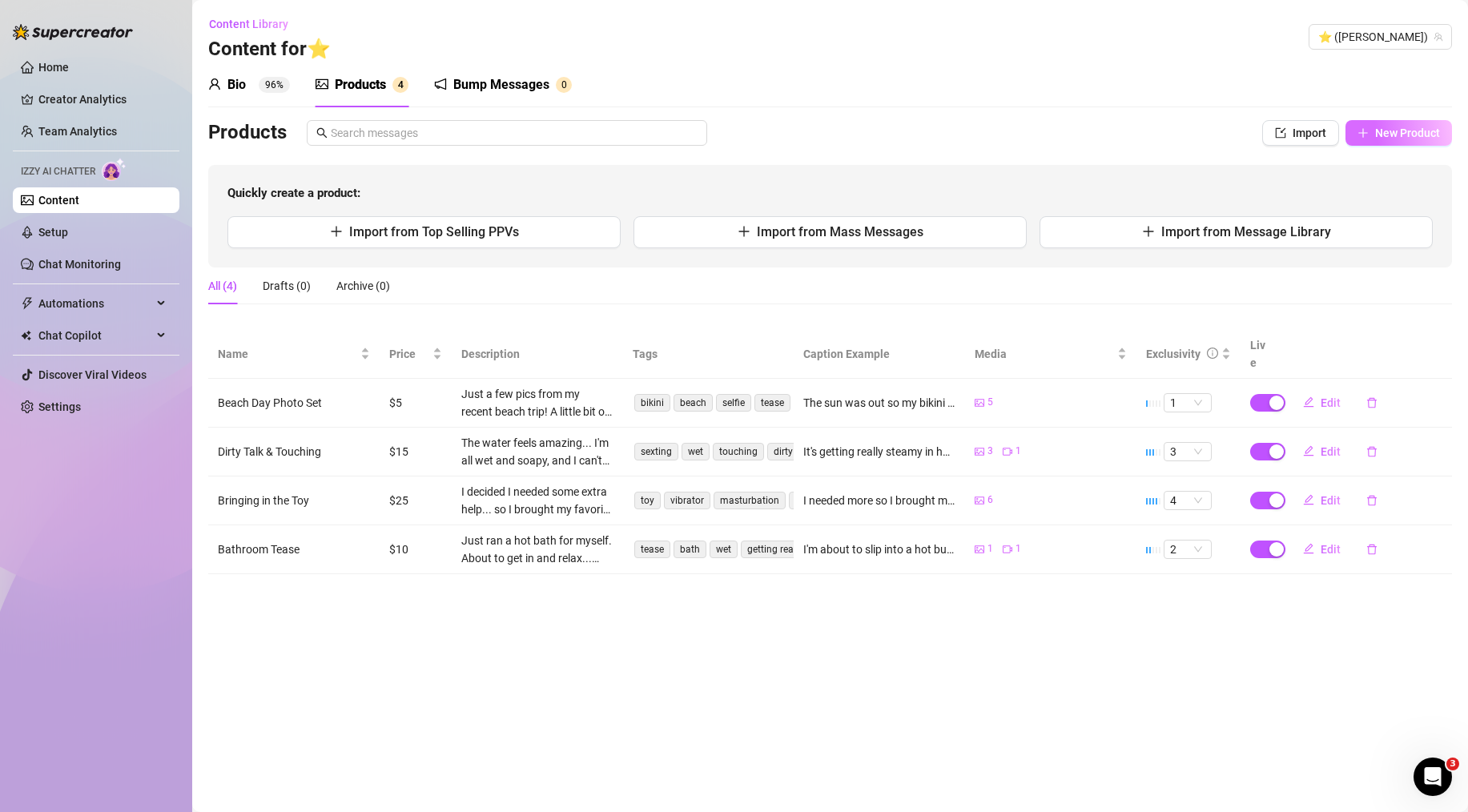
click at [1381, 135] on span "New Product" at bounding box center [1408, 133] width 65 height 12
type textarea "Type your message here..."
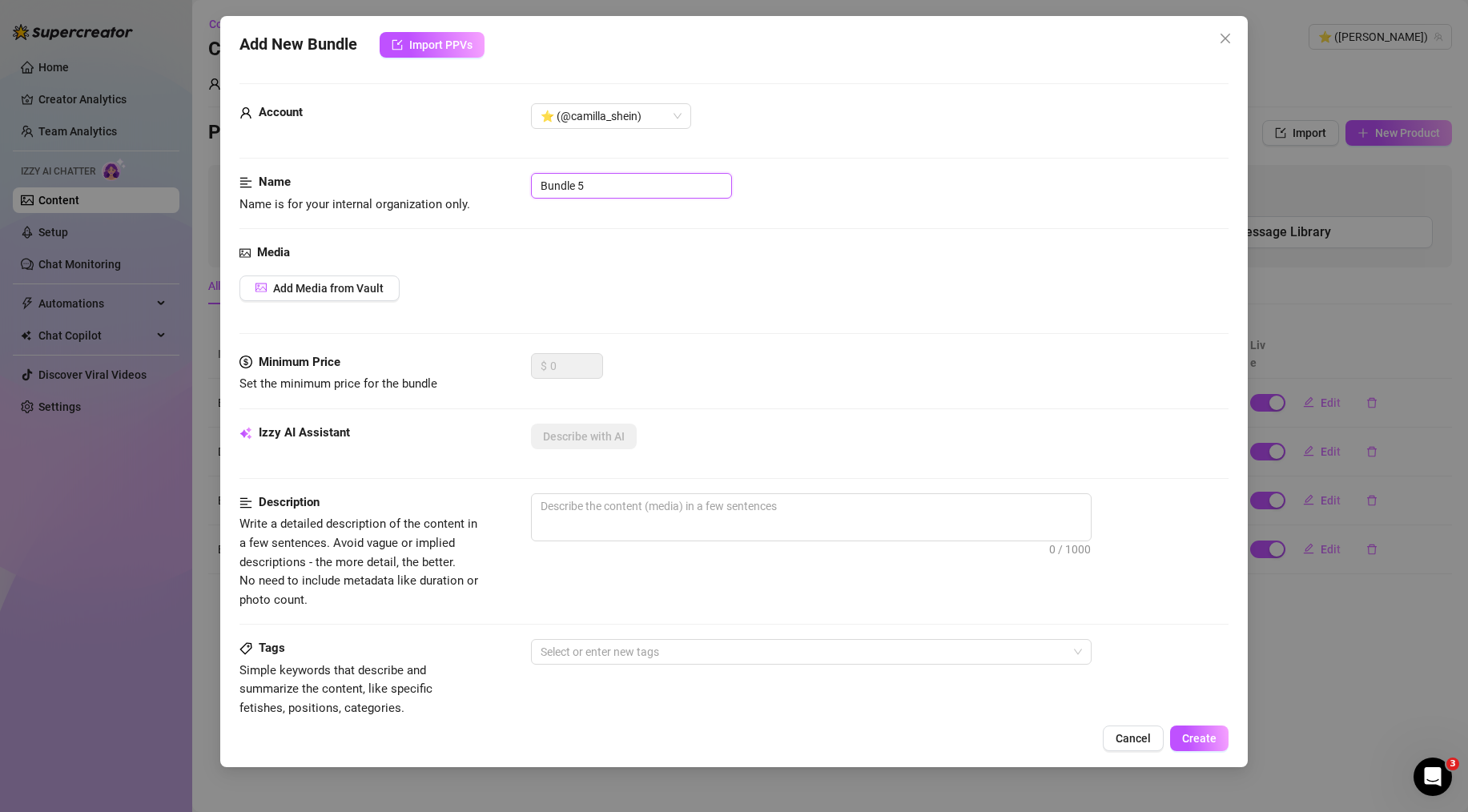
click at [589, 185] on input "Bundle 5" at bounding box center [631, 185] width 201 height 26
paste input "Getting So Close..."
type input "Getting So Close..."
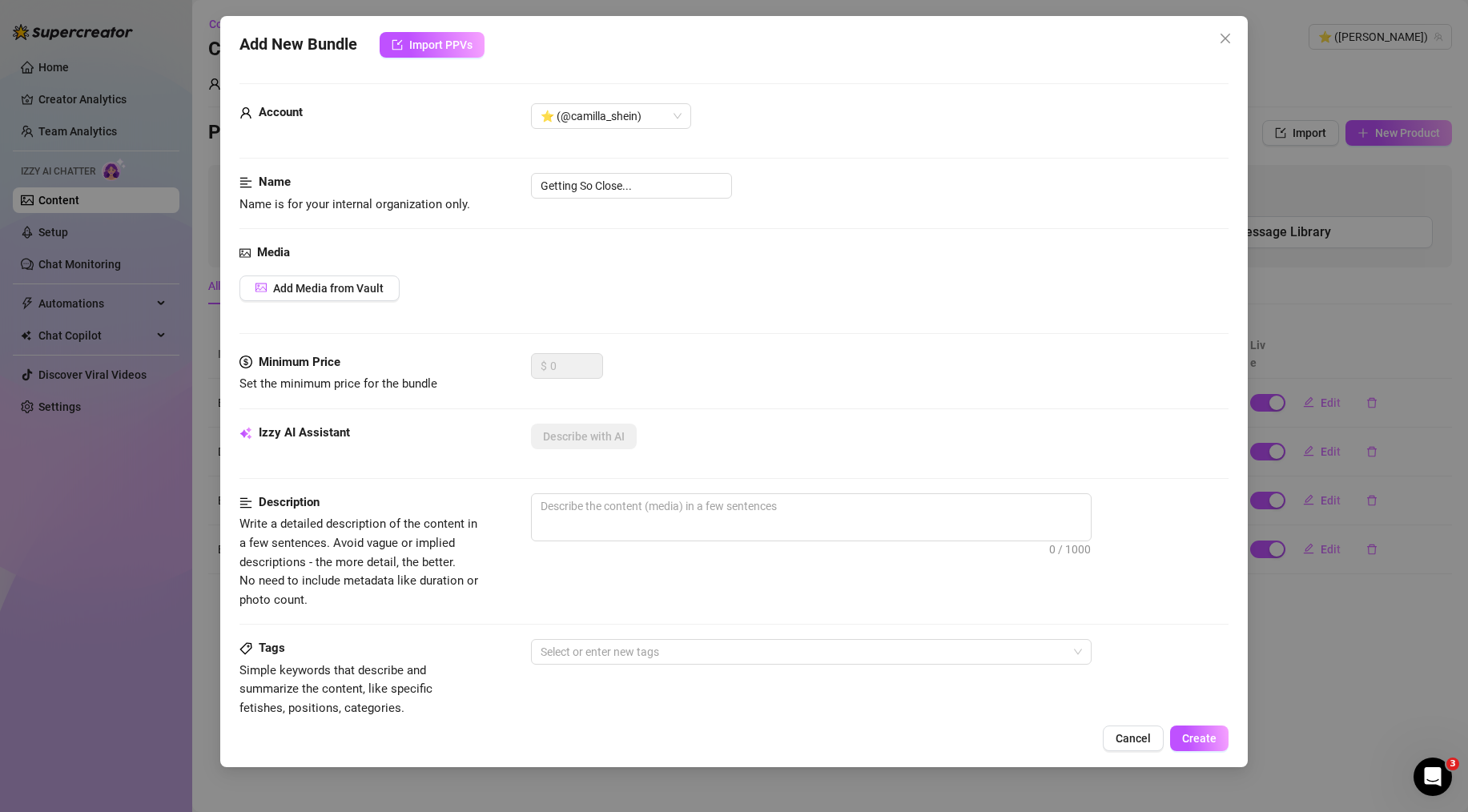
drag, startPoint x: 570, startPoint y: 260, endPoint x: 208, endPoint y: 298, distance: 364.0
click at [570, 260] on div "Media" at bounding box center [734, 253] width 989 height 19
click at [302, 285] on span "Add Media from Vault" at bounding box center [328, 287] width 111 height 12
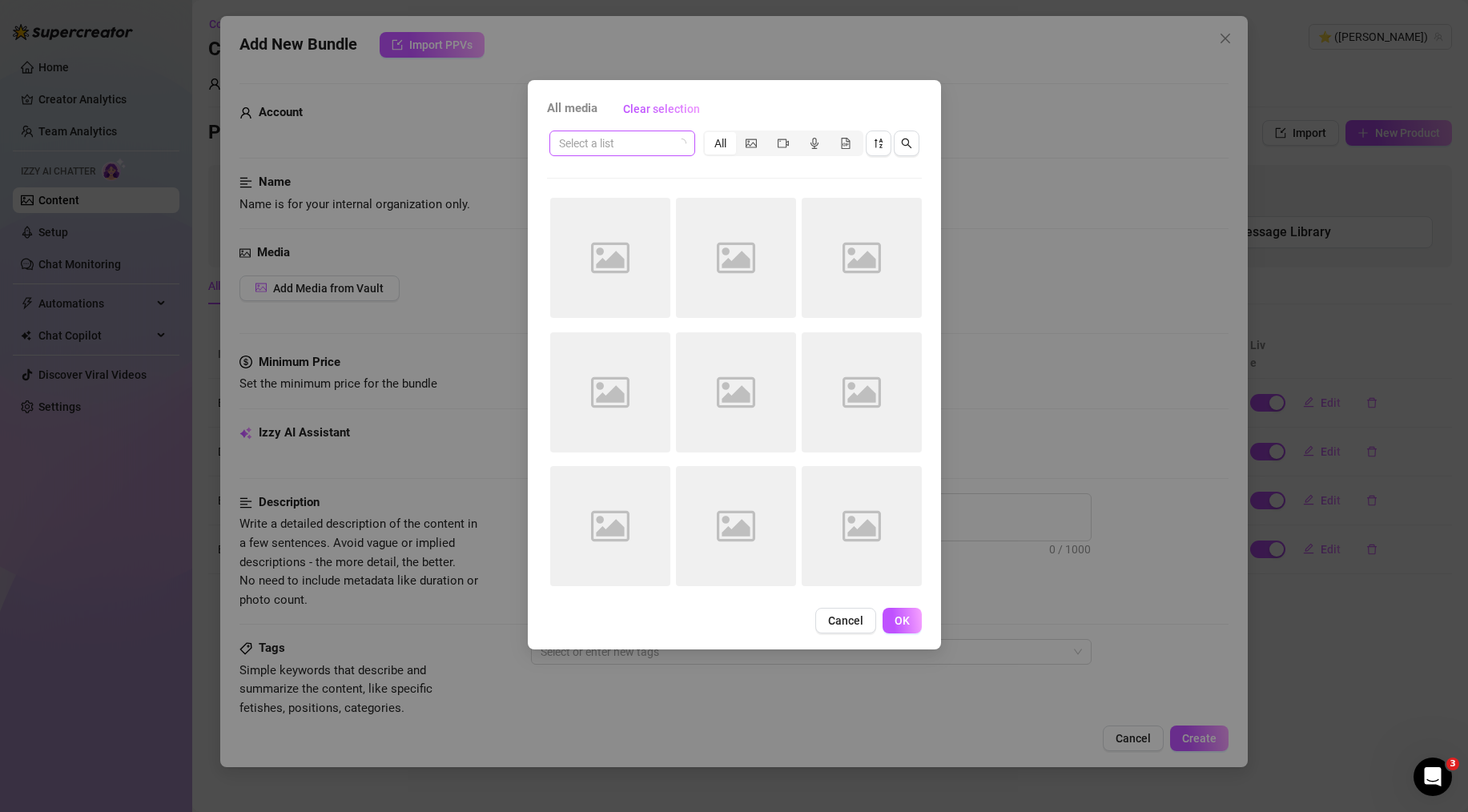
click at [653, 135] on input "search" at bounding box center [615, 143] width 112 height 24
click at [632, 204] on div "Белье" at bounding box center [622, 200] width 120 height 17
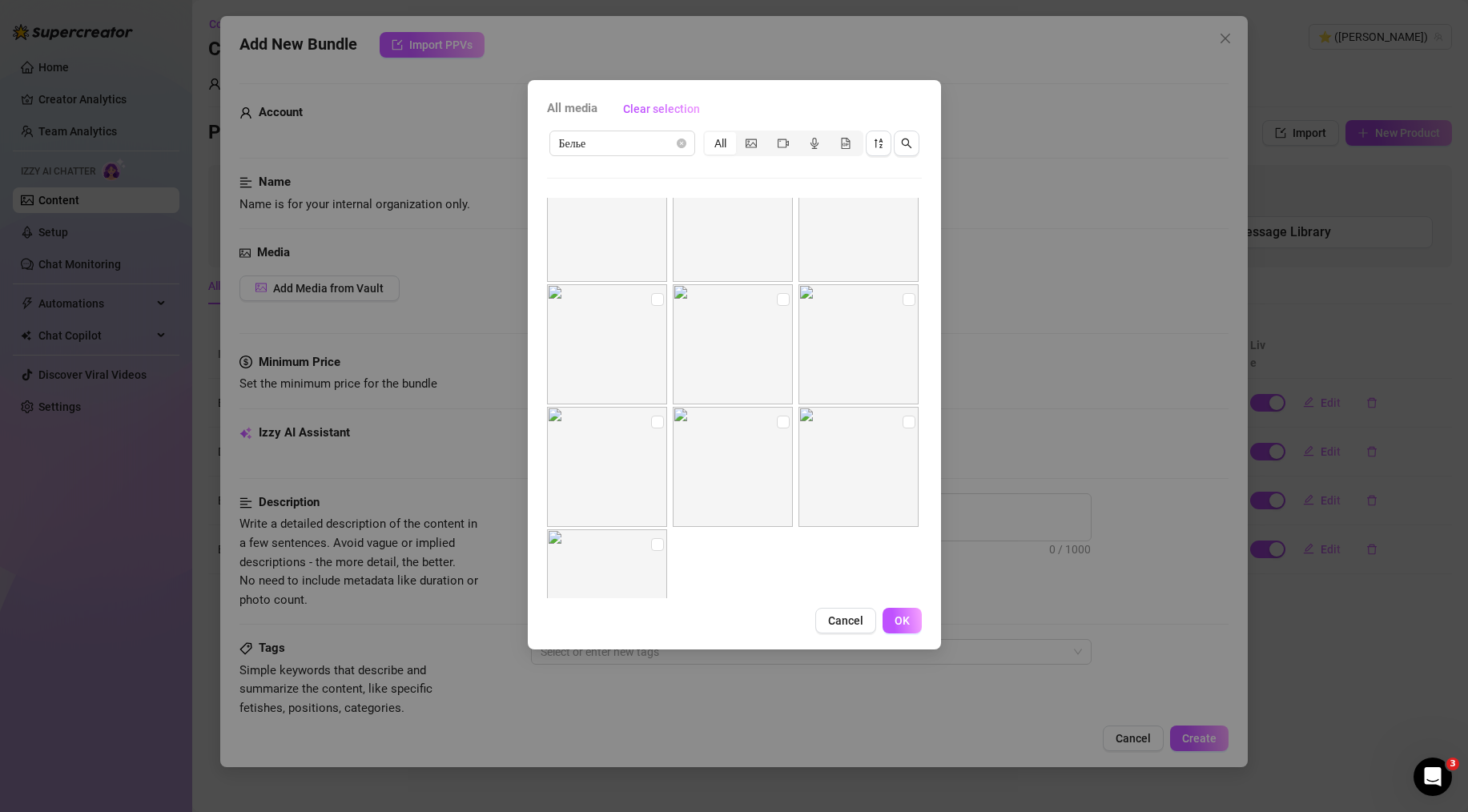
scroll to position [726, 0]
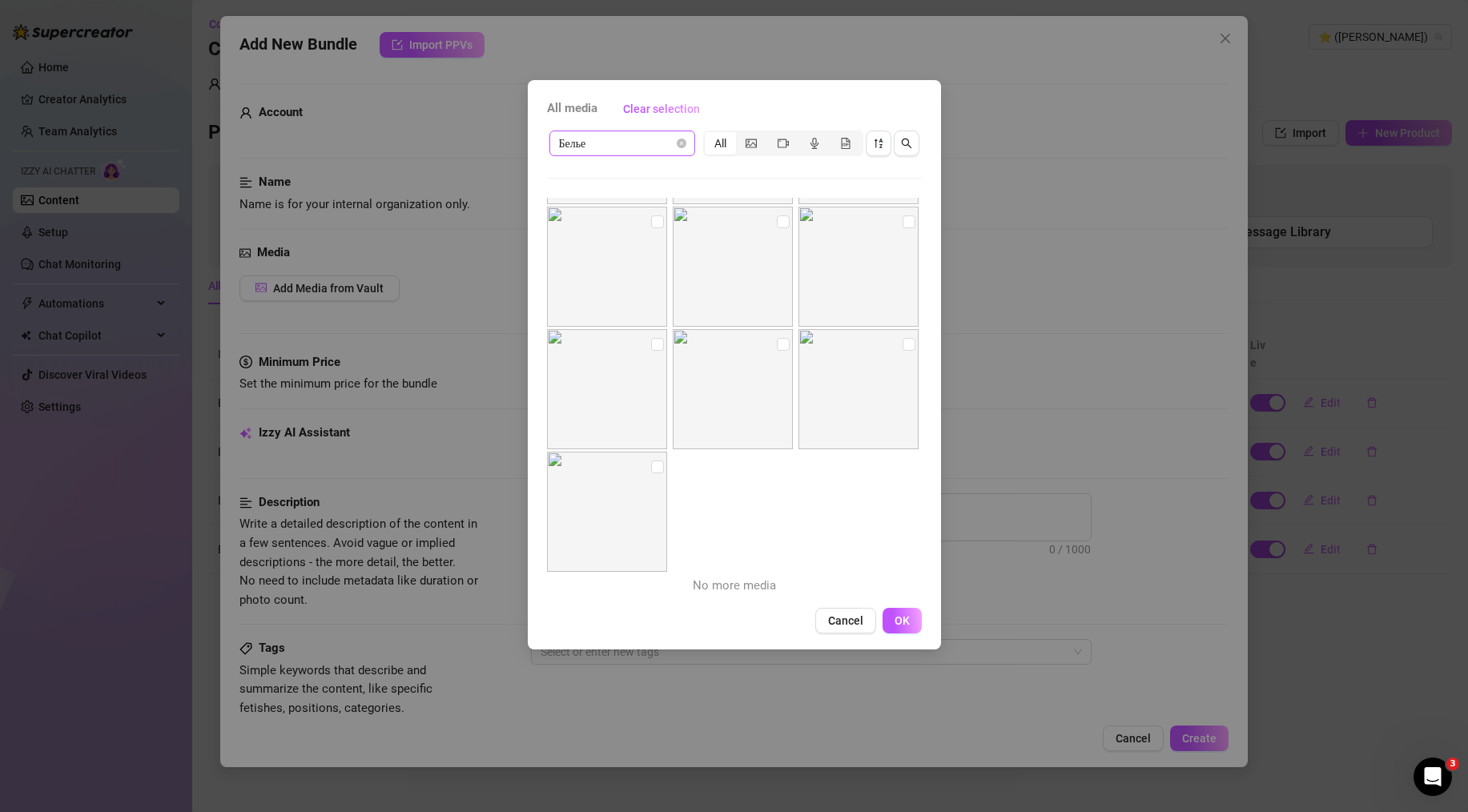
click at [655, 147] on span "Белье" at bounding box center [622, 143] width 127 height 24
click at [615, 235] on div "Грудь" at bounding box center [622, 226] width 120 height 17
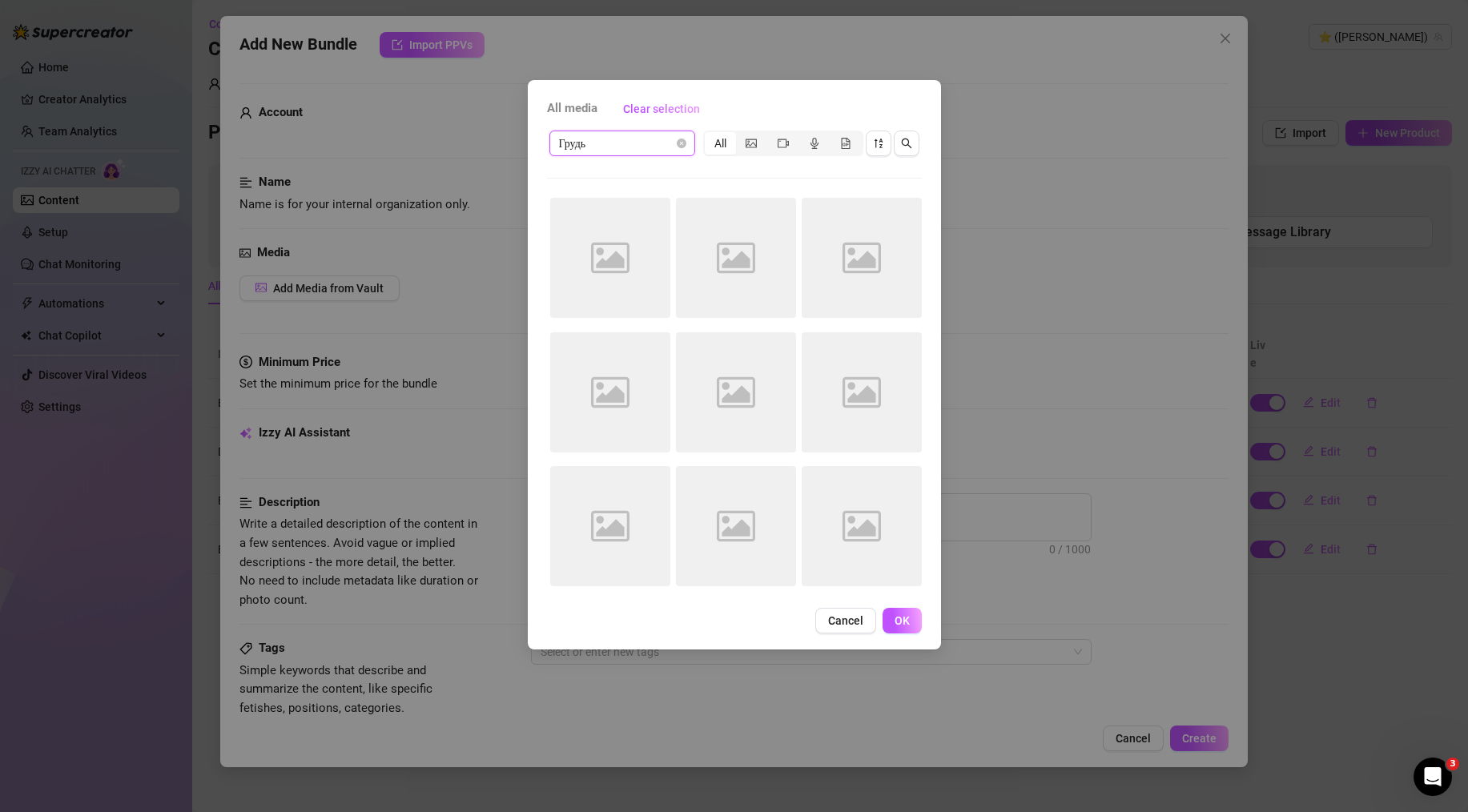
scroll to position [0, 0]
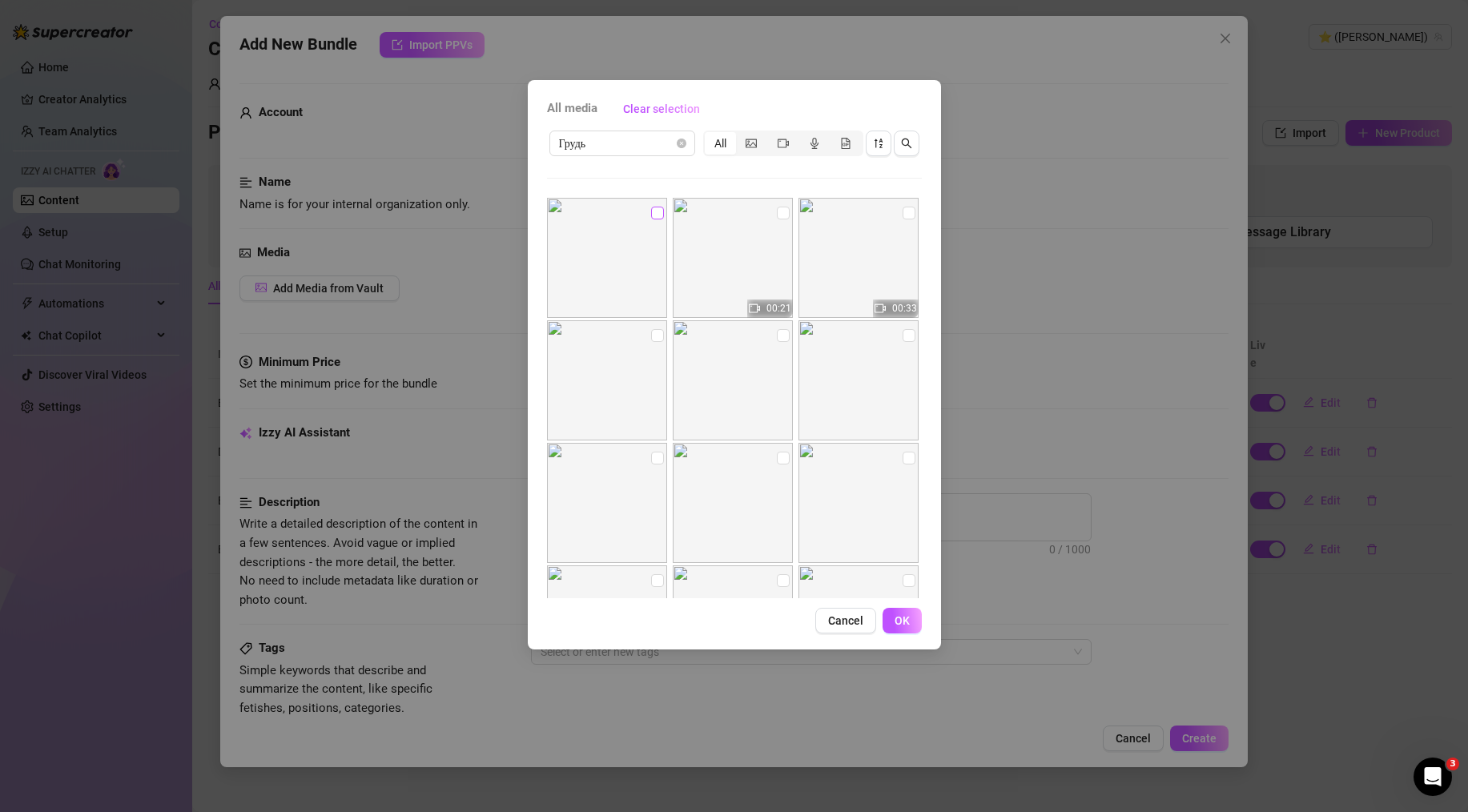
click at [653, 217] on input "checkbox" at bounding box center [657, 213] width 12 height 12
checkbox input "true"
click at [778, 212] on input "checkbox" at bounding box center [783, 213] width 12 height 12
checkbox input "true"
click at [903, 214] on input "checkbox" at bounding box center [909, 213] width 12 height 12
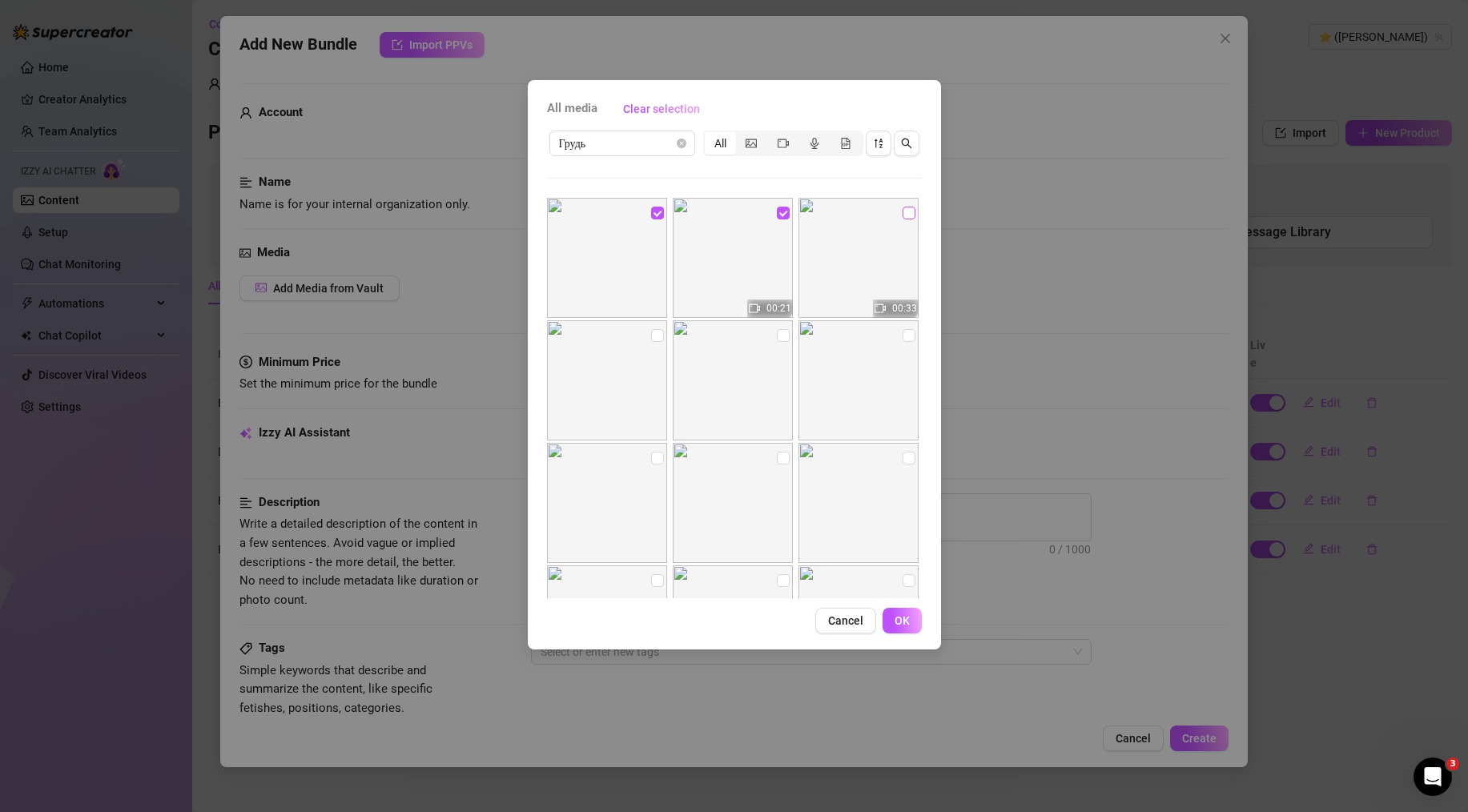
checkbox input "true"
click at [655, 338] on input "checkbox" at bounding box center [657, 335] width 12 height 12
checkbox input "true"
click at [777, 340] on input "checkbox" at bounding box center [783, 335] width 12 height 12
checkbox input "true"
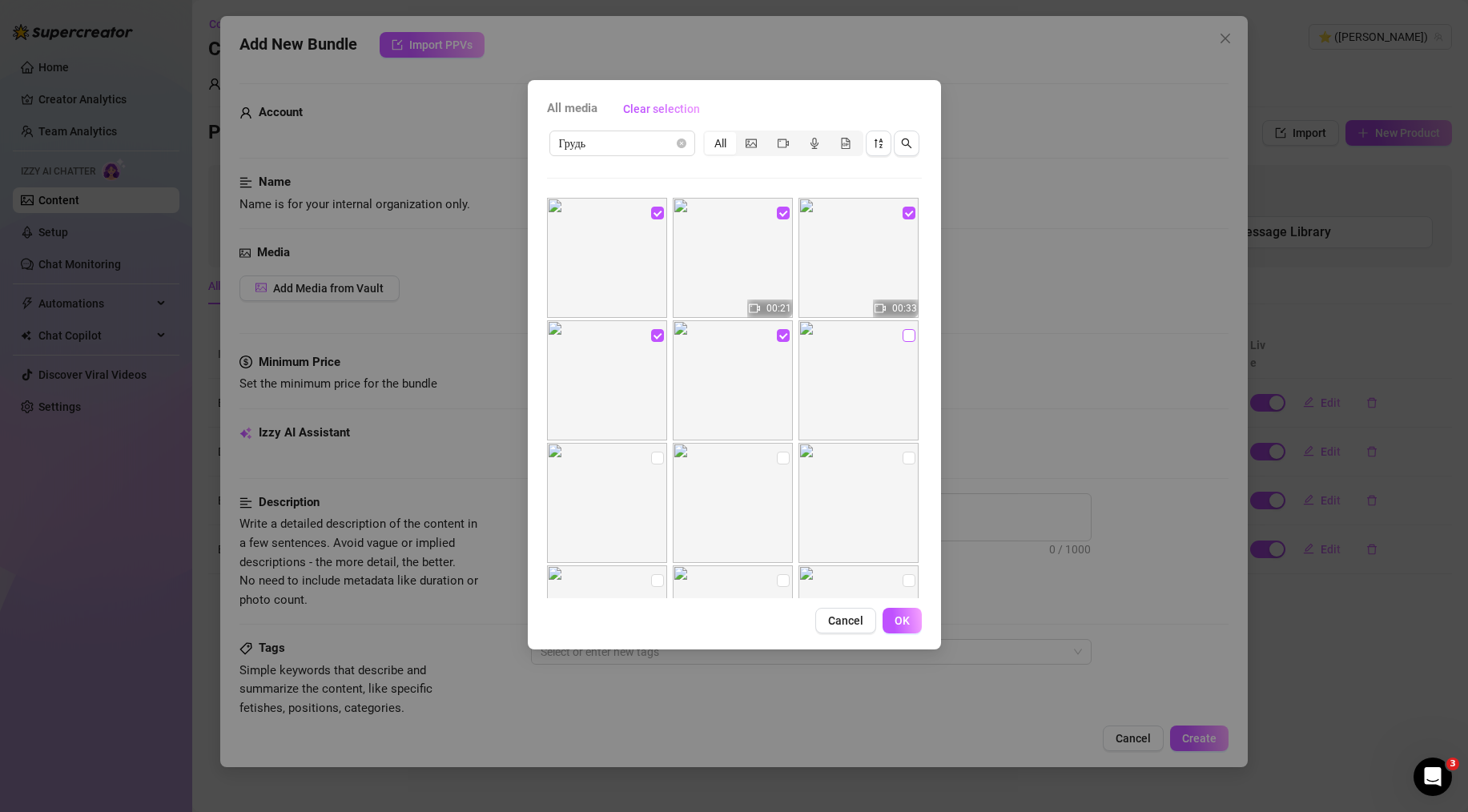
click at [903, 333] on input "checkbox" at bounding box center [909, 335] width 12 height 12
checkbox input "true"
click at [914, 622] on button "OK" at bounding box center [902, 620] width 39 height 26
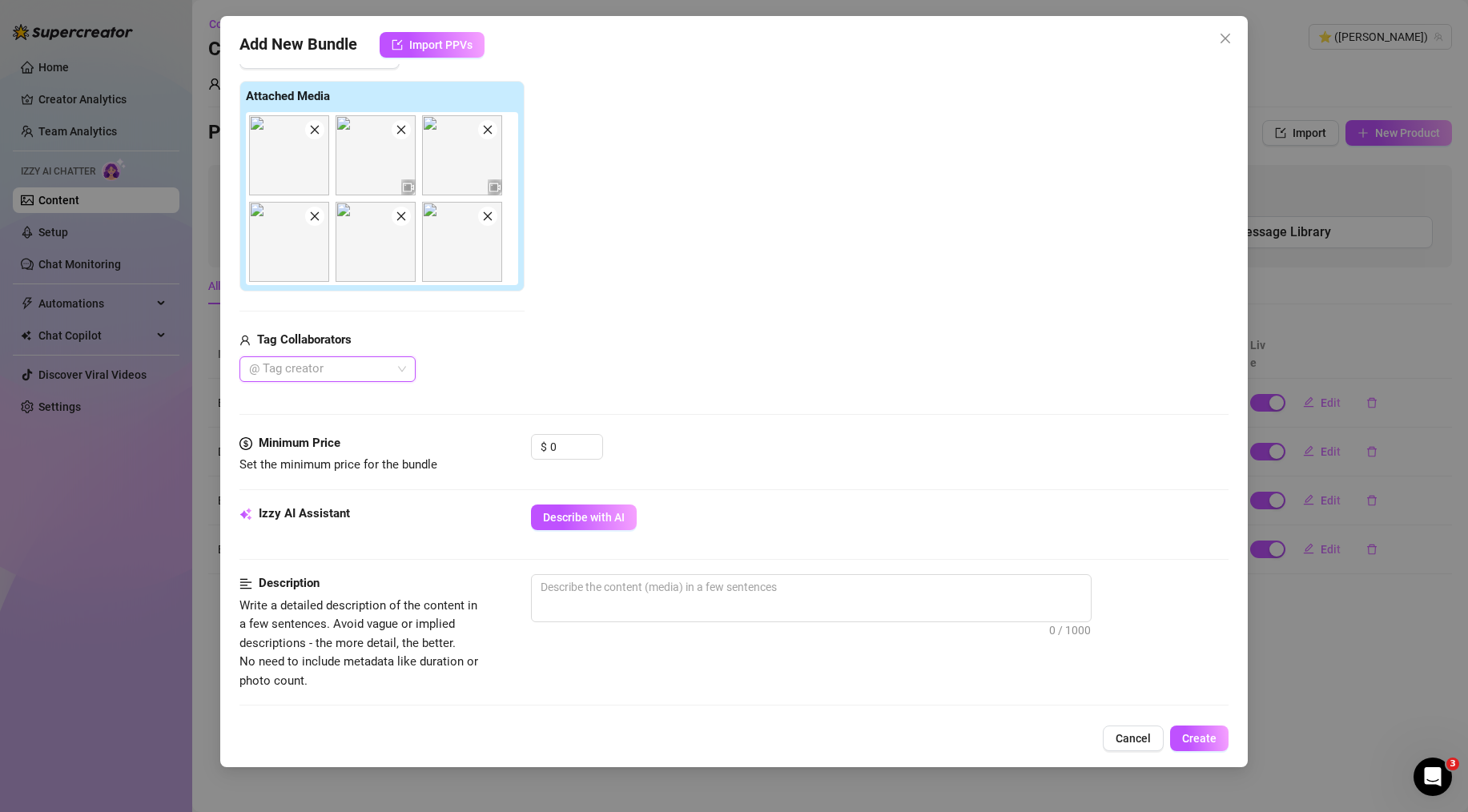
scroll to position [253, 0]
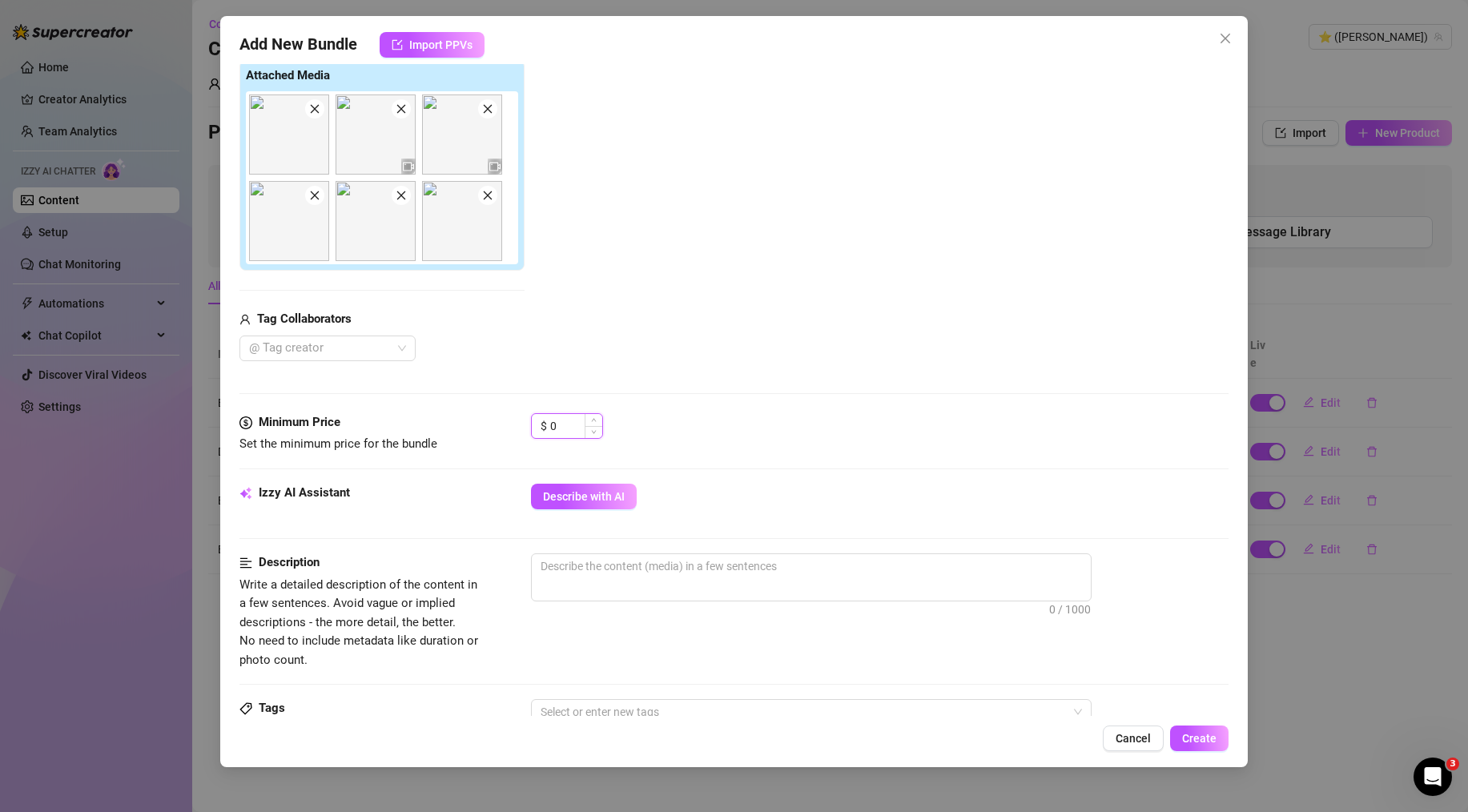
drag, startPoint x: 547, startPoint y: 418, endPoint x: 538, endPoint y: 416, distance: 9.2
click at [538, 416] on div "$ 0" at bounding box center [567, 426] width 73 height 26
type input "4"
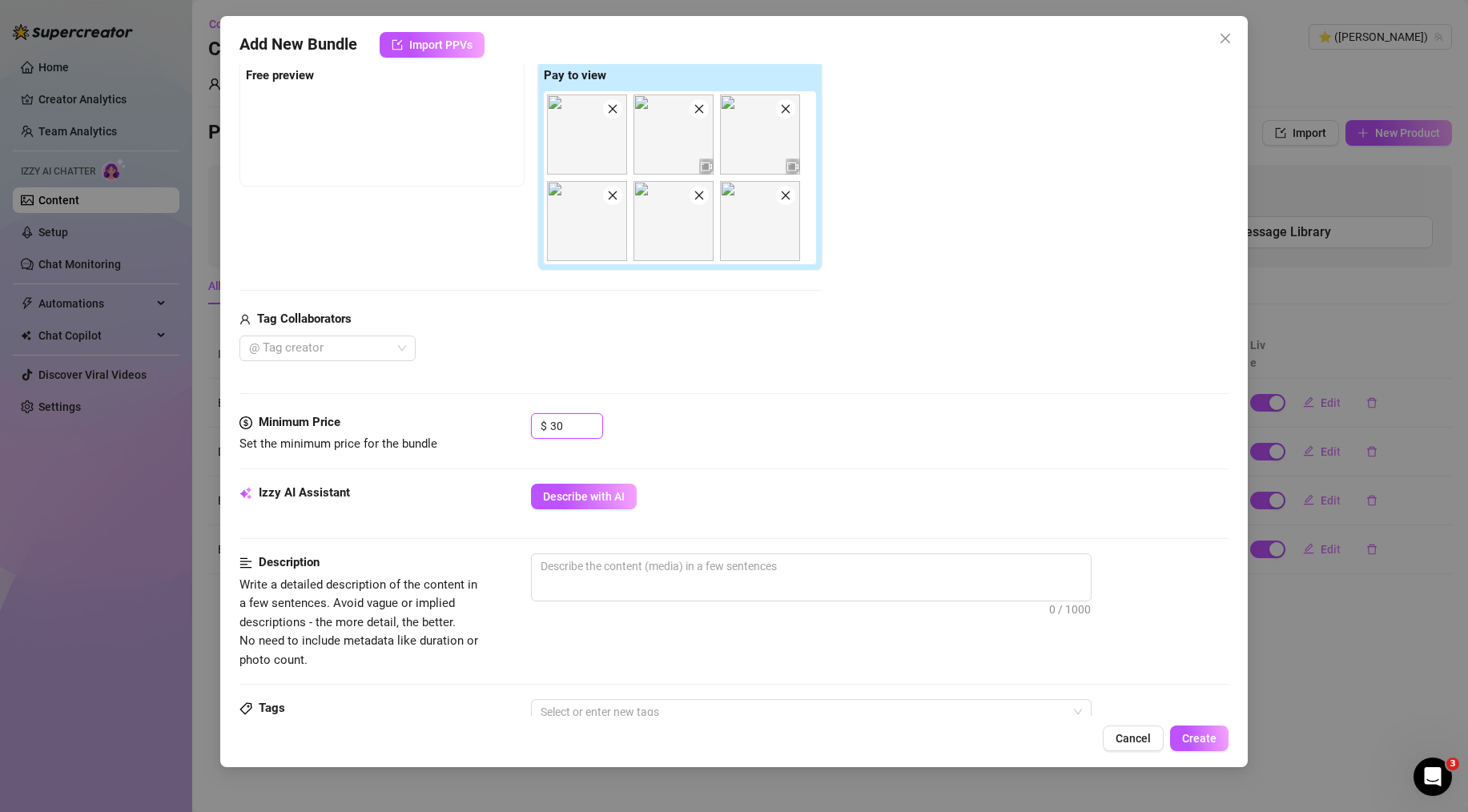
type input "30"
click at [695, 431] on div "$ 30" at bounding box center [879, 433] width 698 height 40
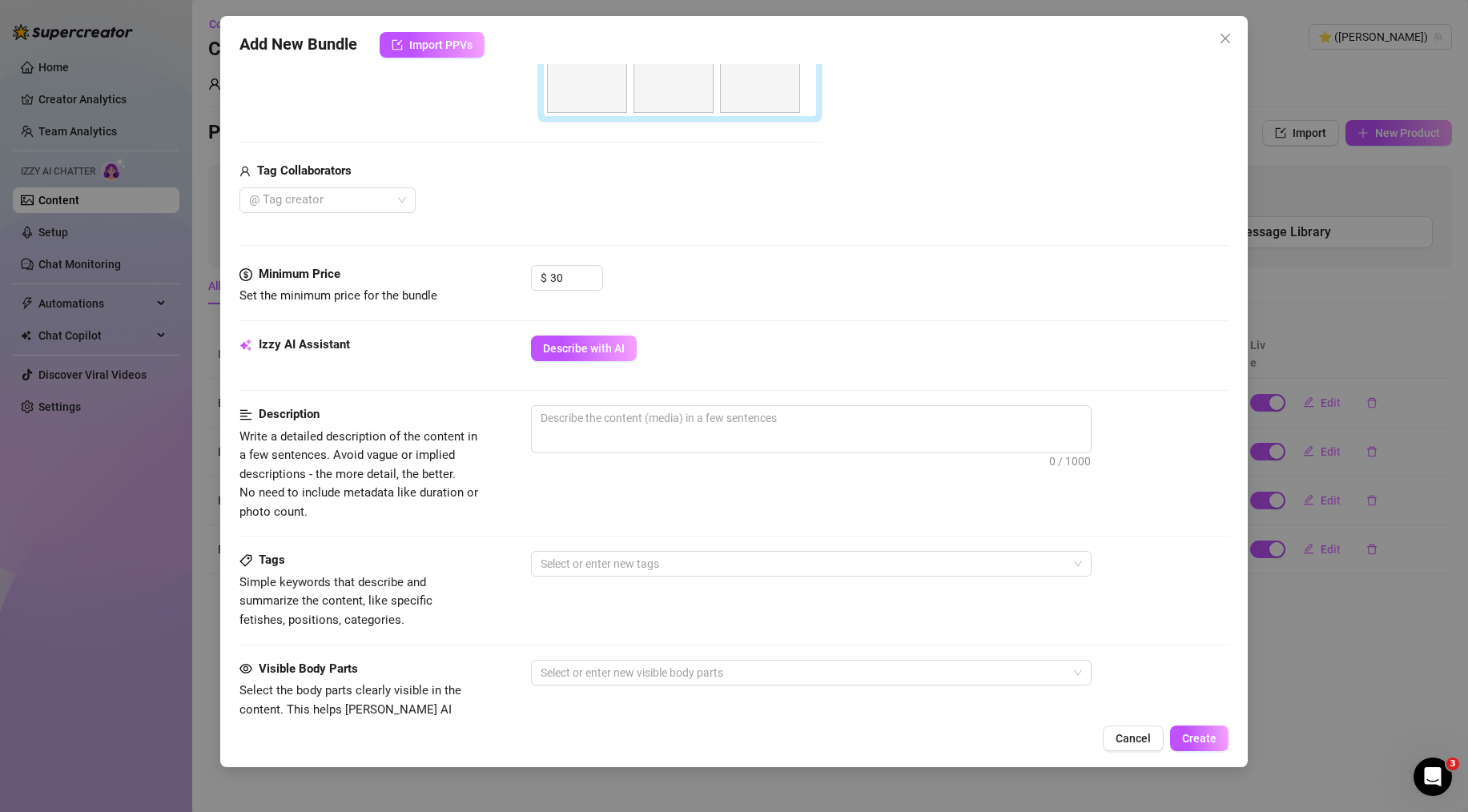
scroll to position [411, 0]
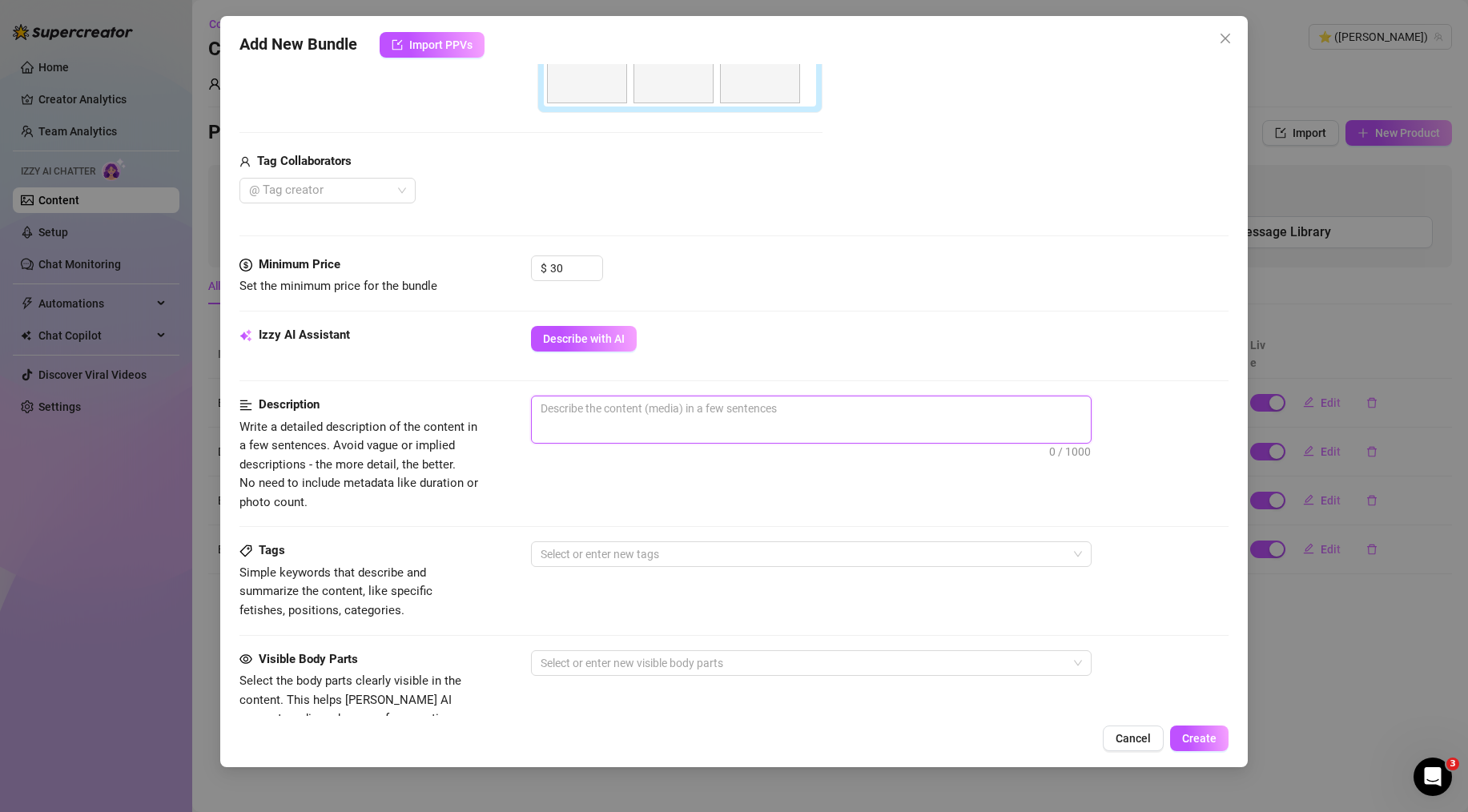
click at [664, 400] on textarea at bounding box center [811, 407] width 559 height 24
paste textarea "I'm so close... Fucking my pussy so hard with my toy that I can't think straigh…"
type textarea "I'm so close... Fucking my pussy so hard with my toy that I can't think straigh…"
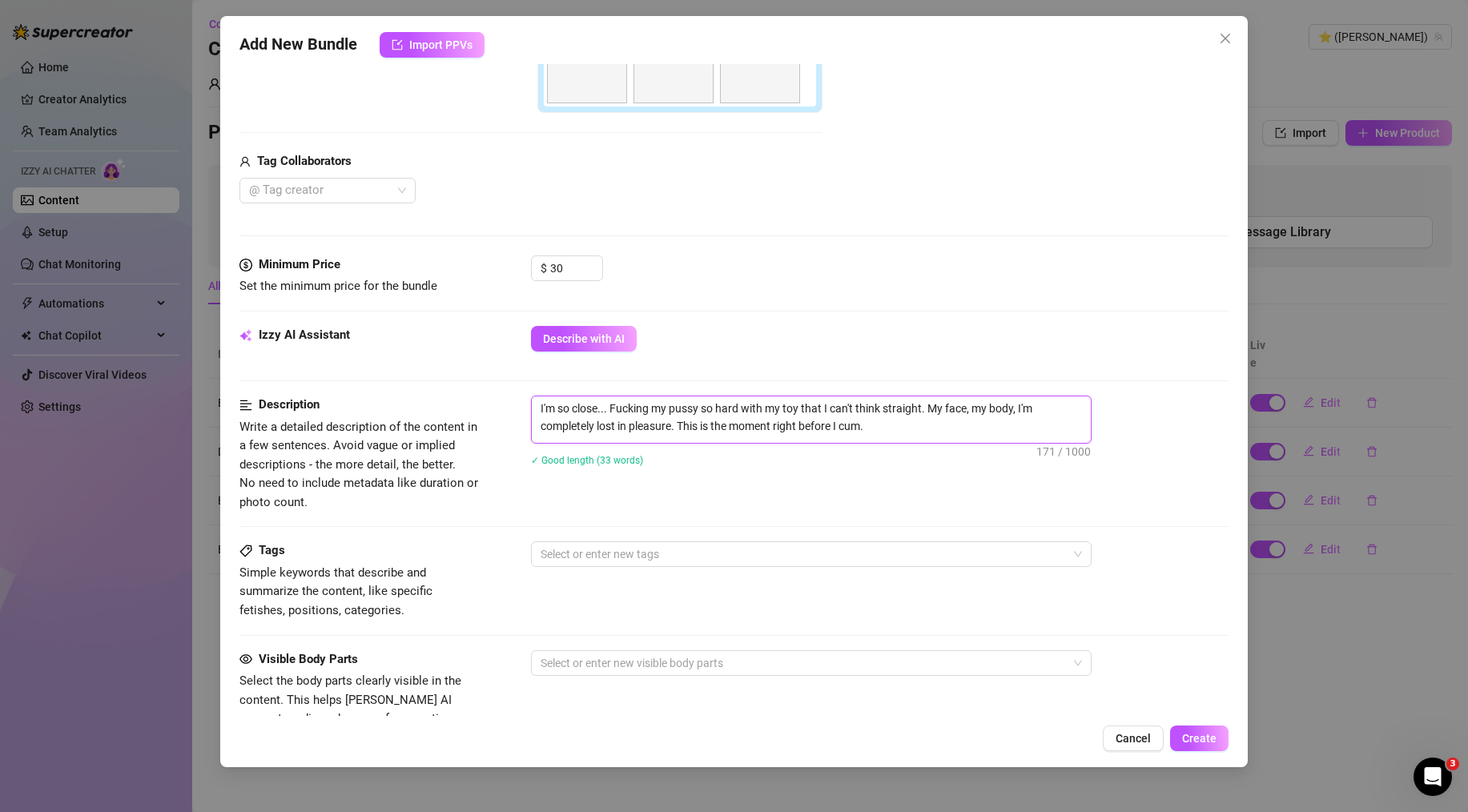
scroll to position [0, 0]
type textarea "I'm so close... Fucking my pussy so hard with my toy that I can't think straigh…"
click at [747, 517] on div "Description Write a detailed description of the content in a few sentences. Avo…" at bounding box center [734, 468] width 989 height 146
click at [569, 552] on div at bounding box center [803, 553] width 537 height 22
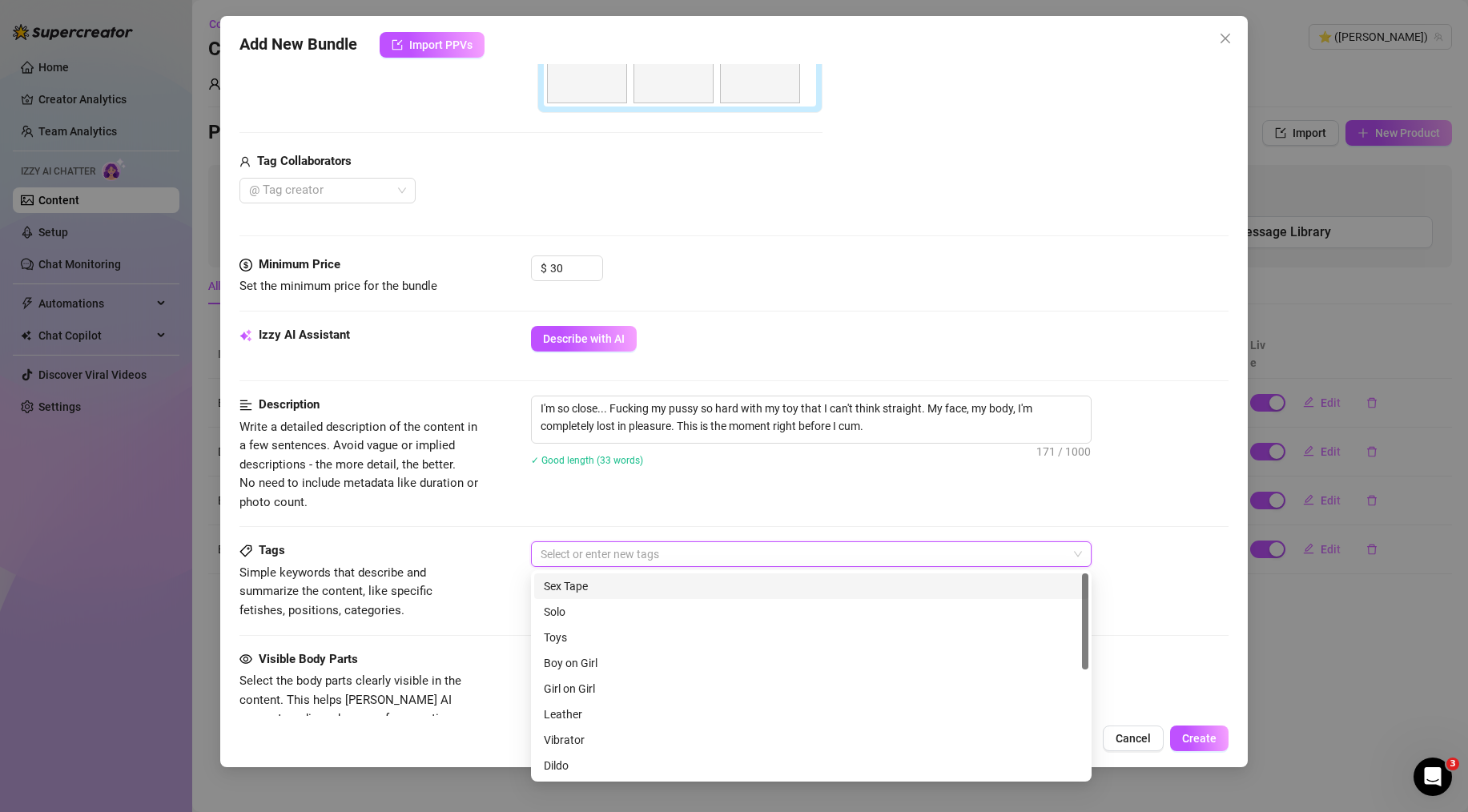
click at [434, 548] on div "Tags" at bounding box center [360, 551] width 241 height 19
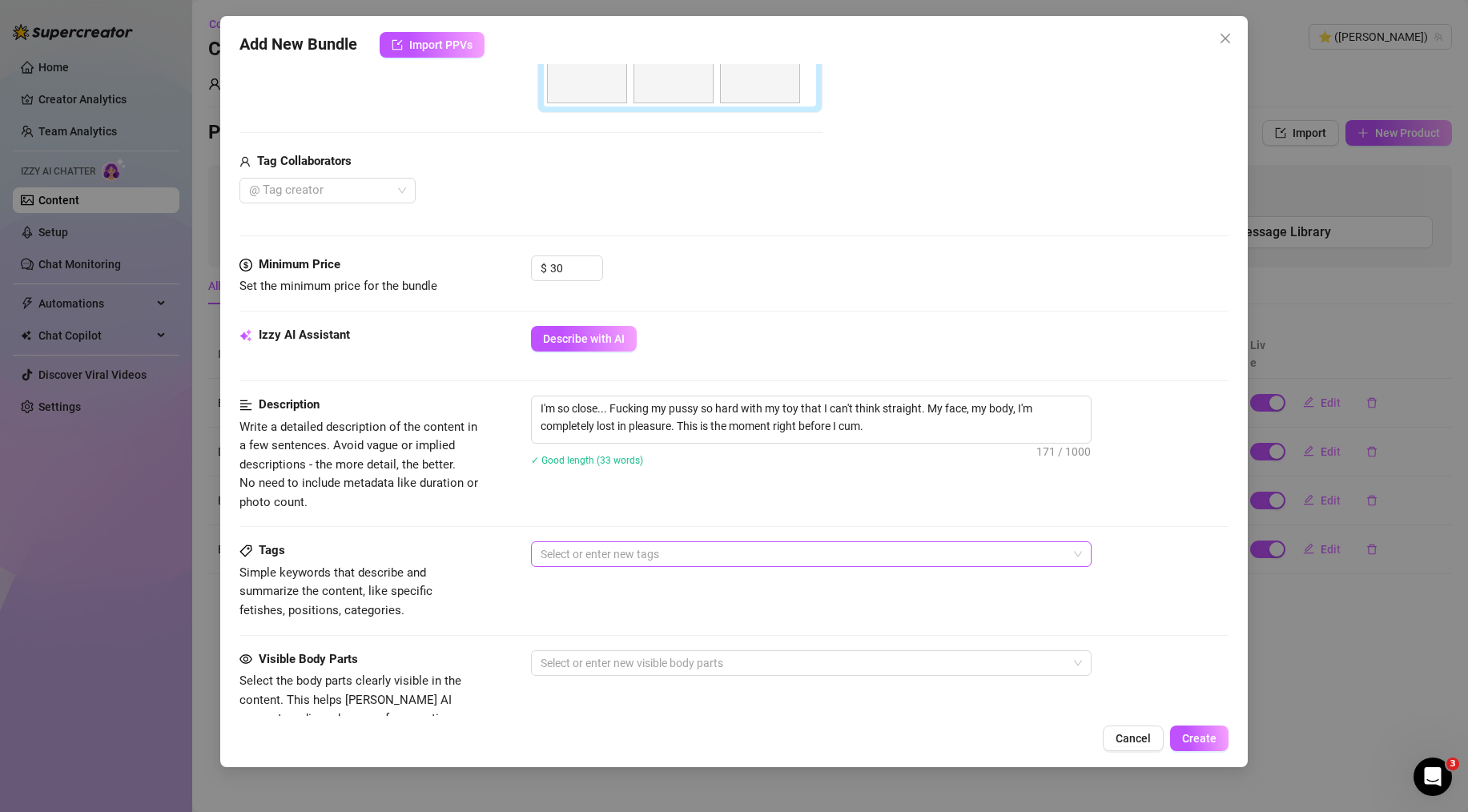
click at [568, 562] on div at bounding box center [803, 553] width 537 height 22
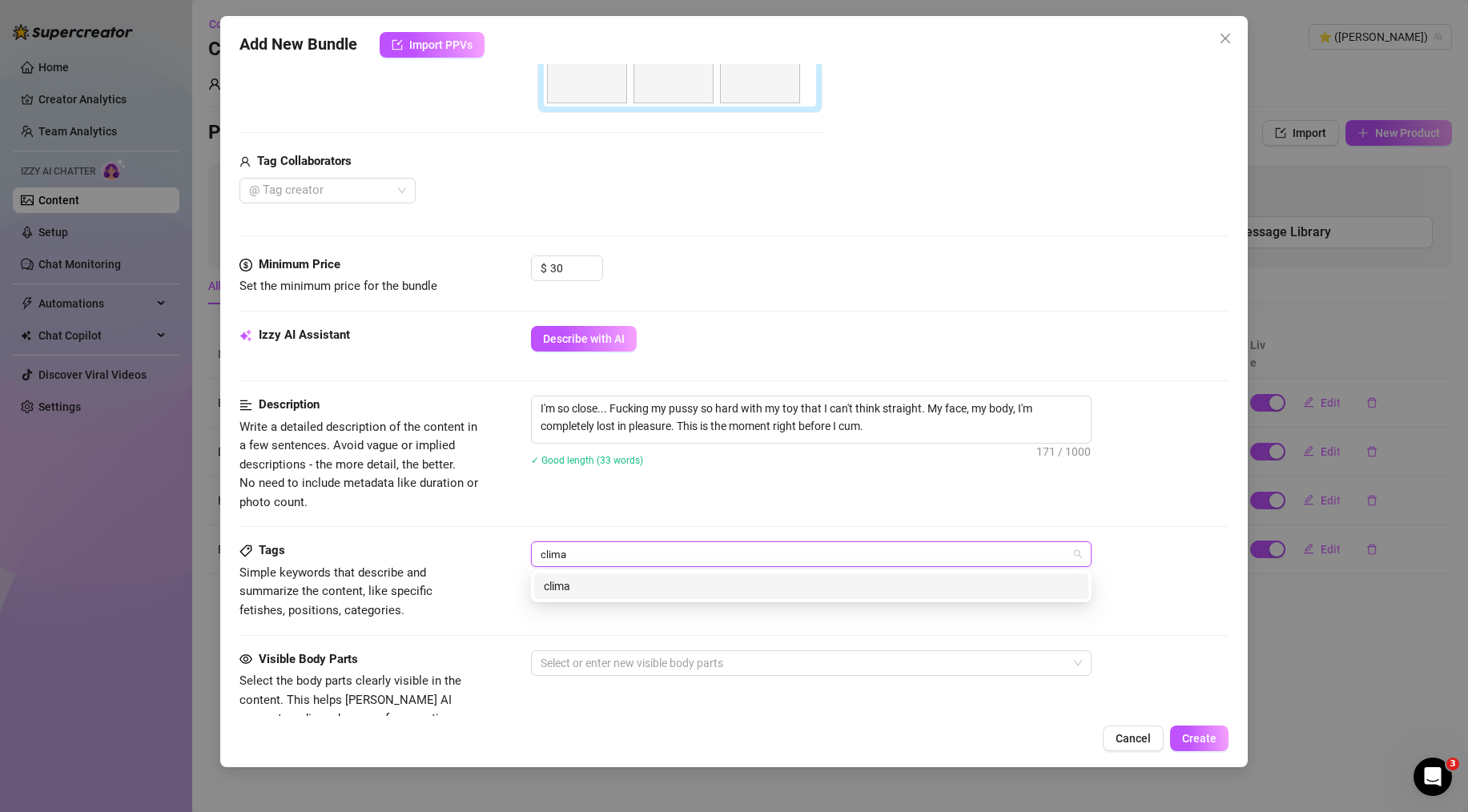
type input "climax"
type input "masturbation"
type input "fingering"
type input "toy"
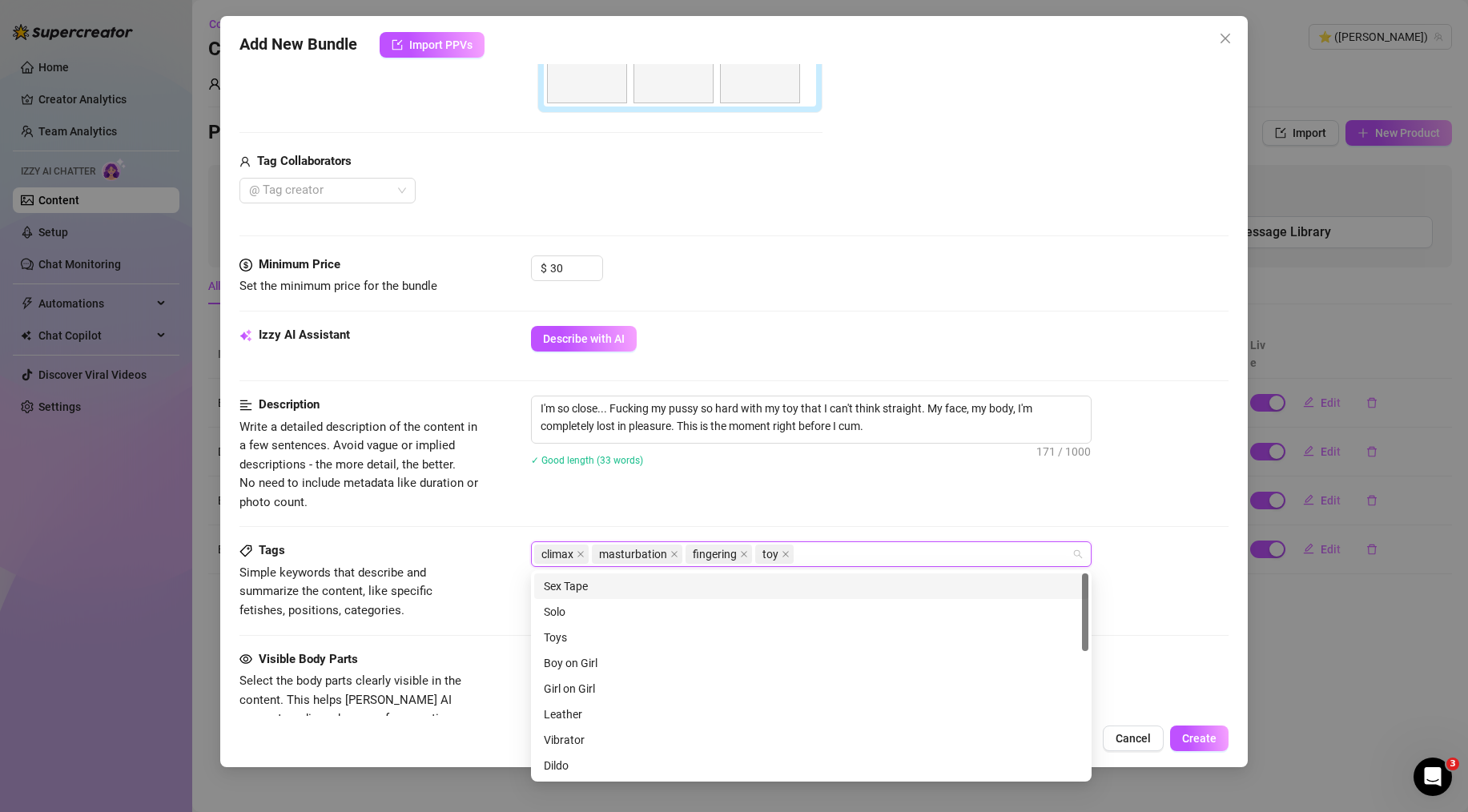
click at [590, 512] on div "Description Write a detailed description of the content in a few sentences. Avo…" at bounding box center [734, 468] width 989 height 146
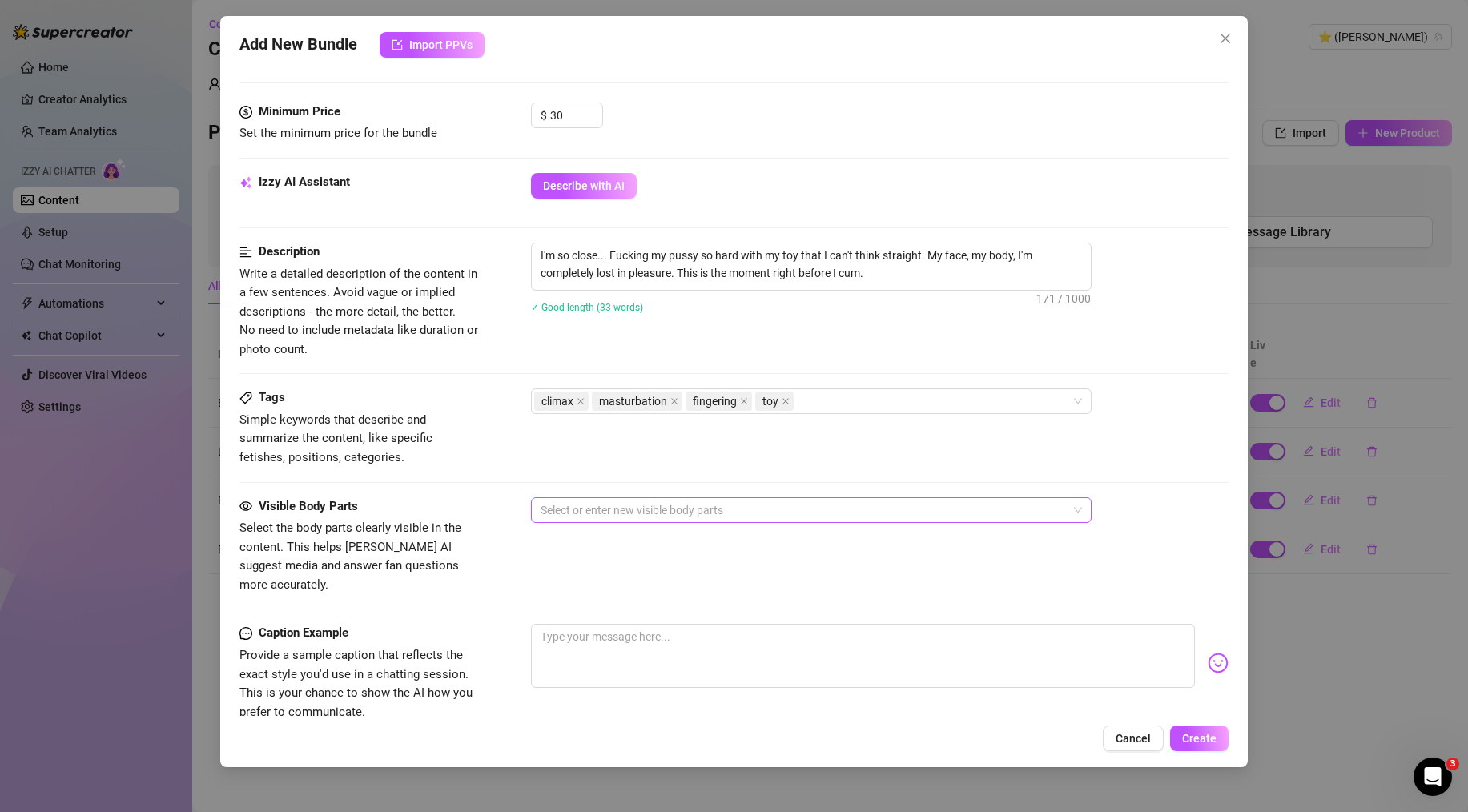
scroll to position [571, 0]
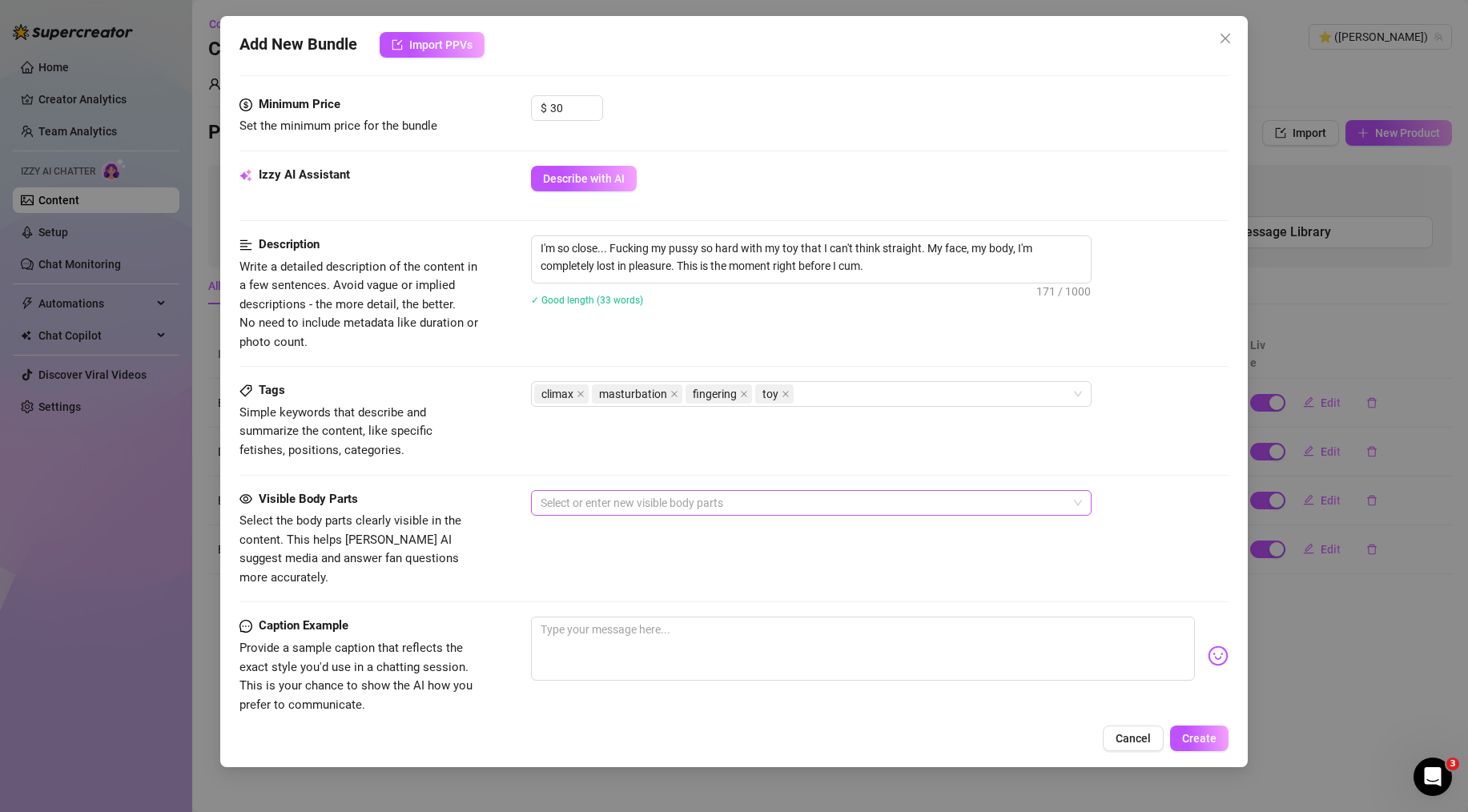
click at [614, 510] on div at bounding box center [803, 502] width 537 height 22
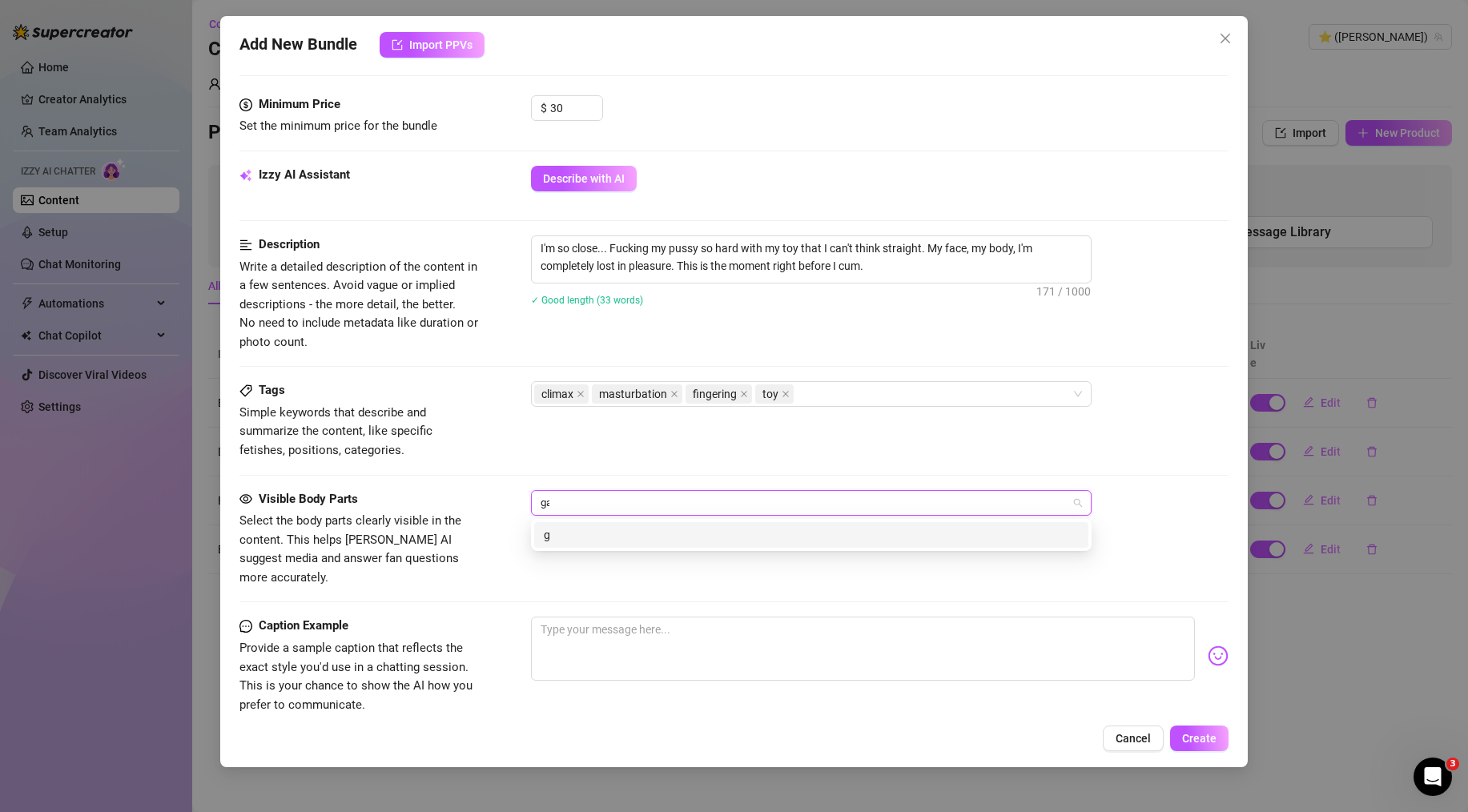
type input "gace"
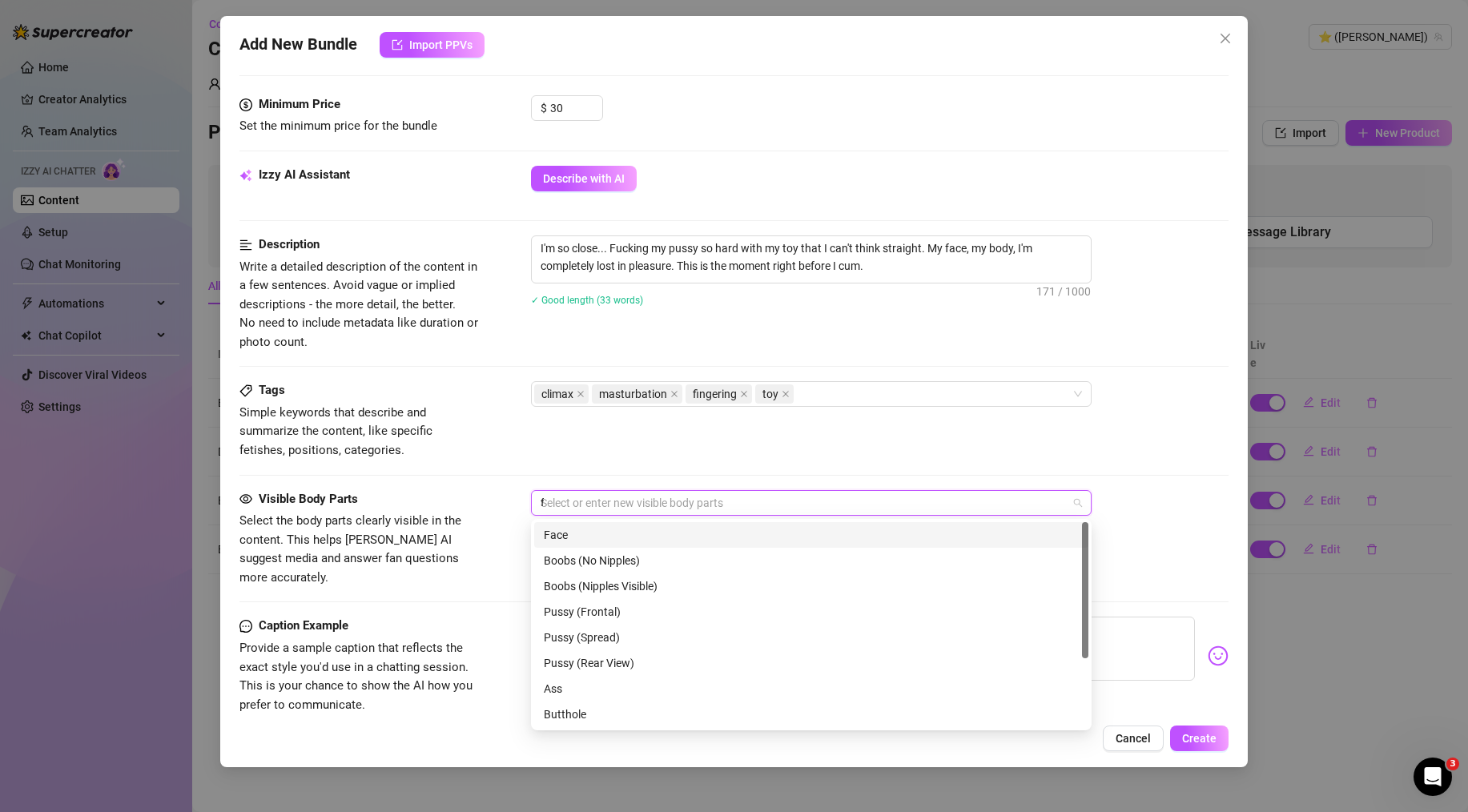
type input "fa"
click at [575, 534] on div "Face" at bounding box center [811, 534] width 535 height 17
click at [558, 499] on icon "close" at bounding box center [559, 503] width 8 height 8
click at [605, 503] on div "Face" at bounding box center [803, 502] width 537 height 22
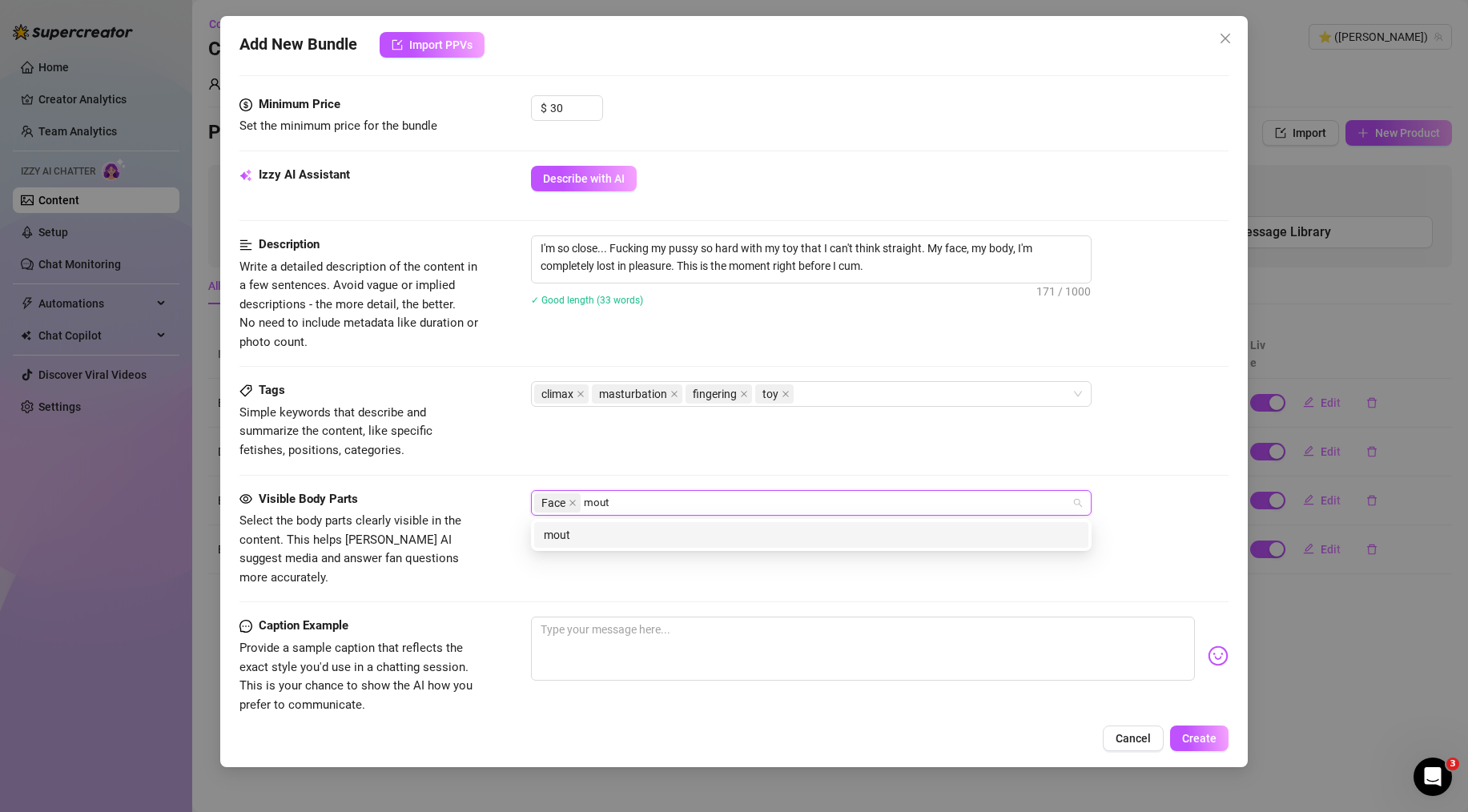
type input "mouth"
type input "hands"
type input "toy"
type input "dildo"
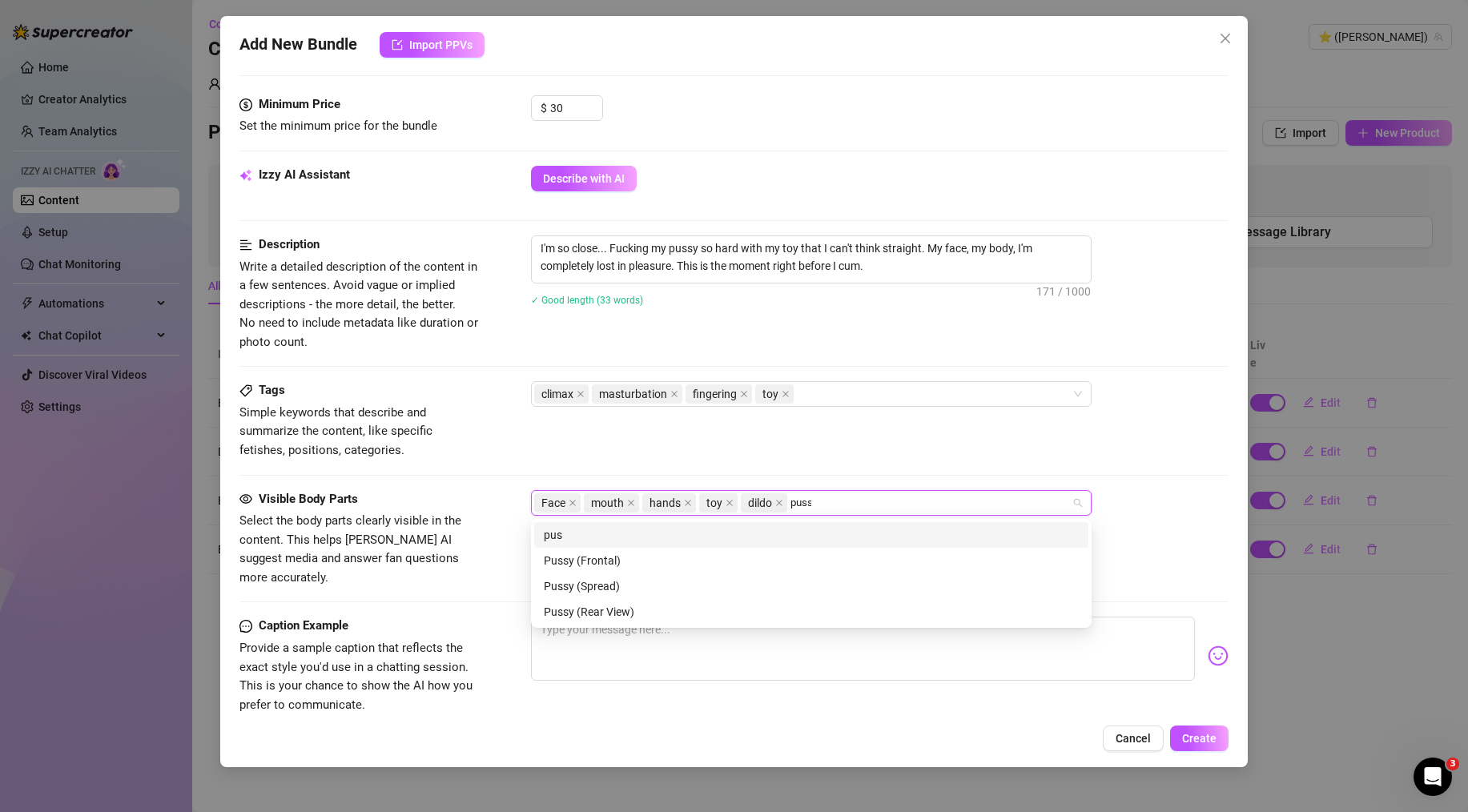
type input "pussy"
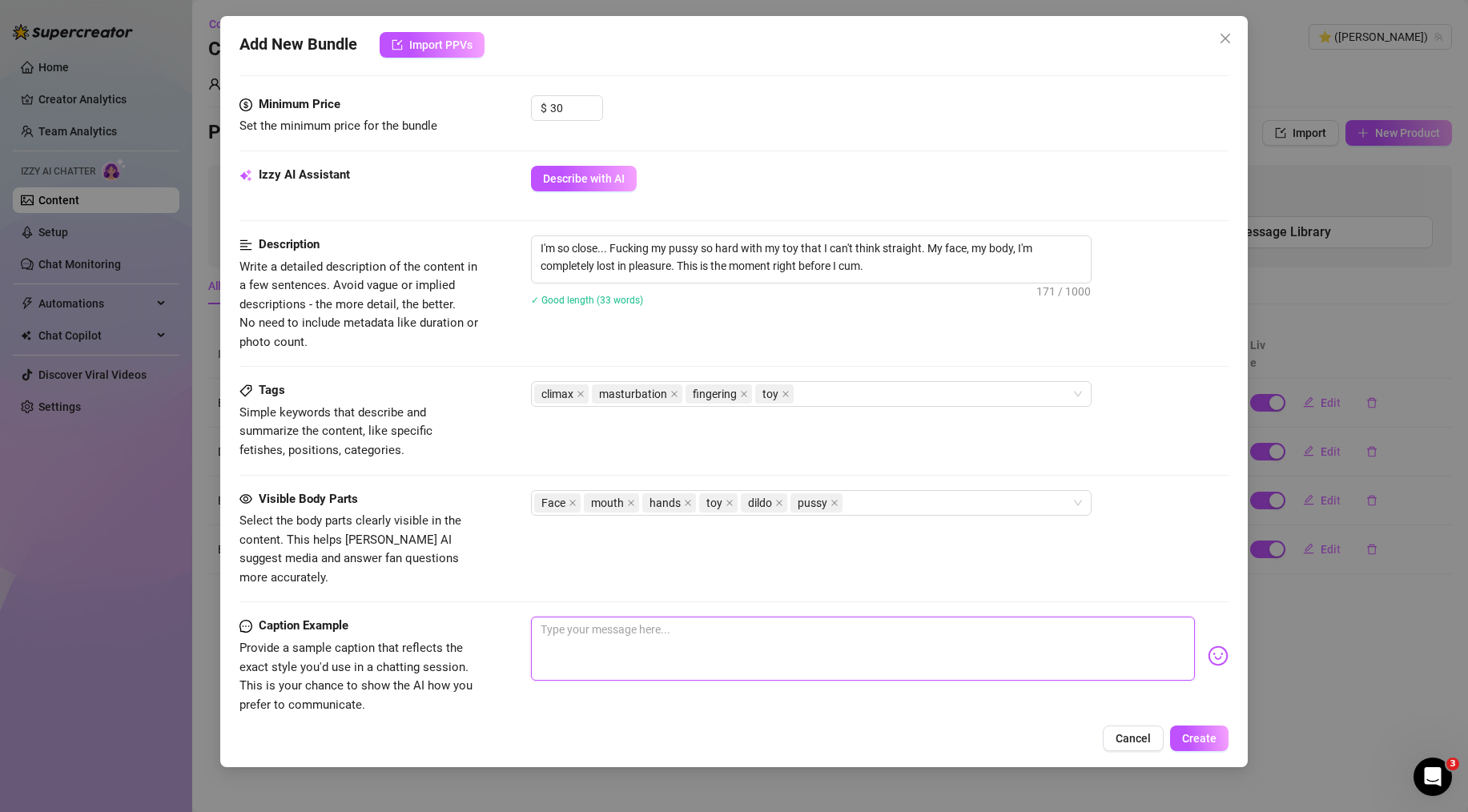
click at [632, 616] on textarea at bounding box center [863, 648] width 664 height 64
paste textarea "fuck i'm so close right now... my hand is moving so fast and my pussy is throbb…"
type textarea "fuck i'm so close right now... my hand is moving so fast and my pussy is throbb…"
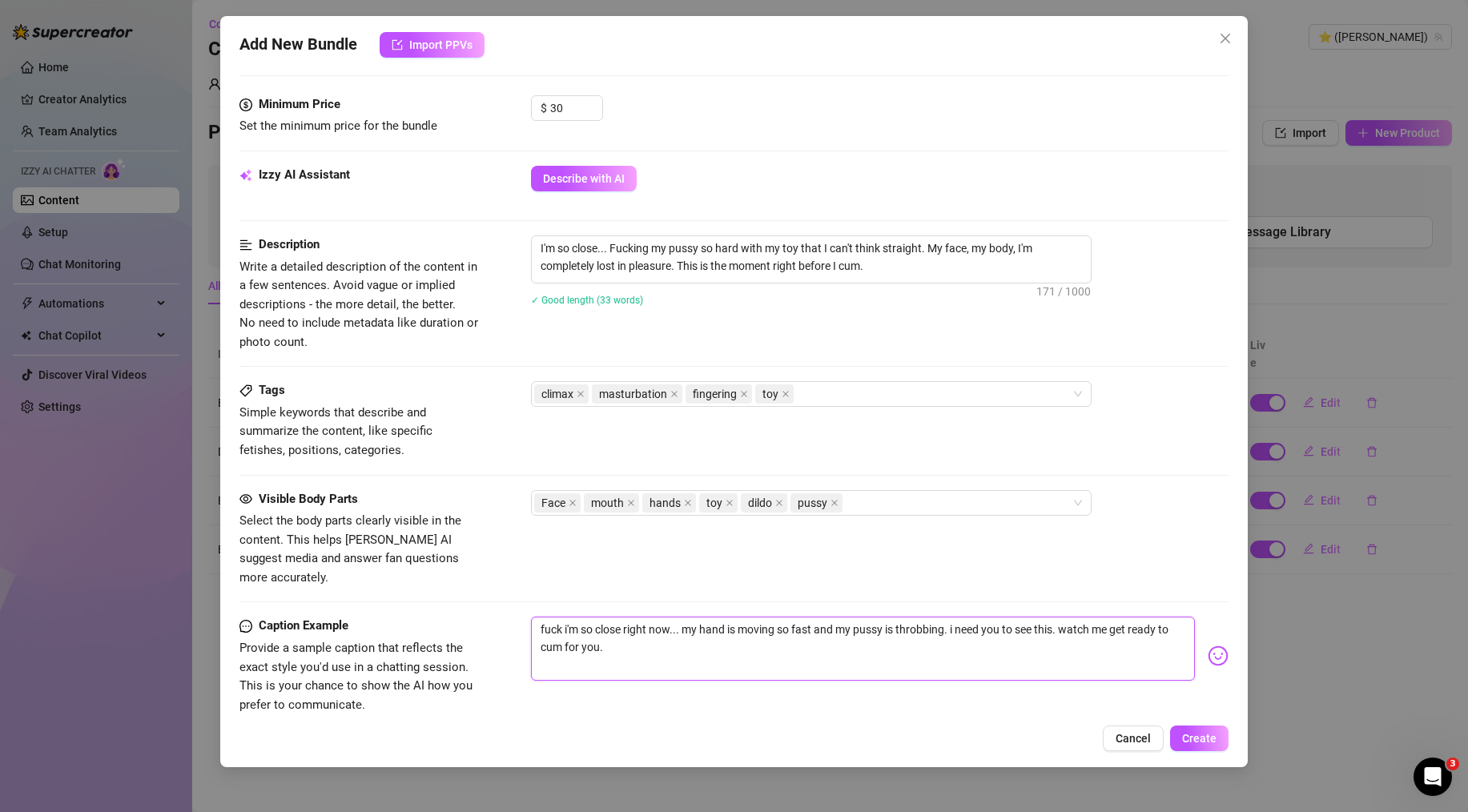
type textarea "fuck i'm so close right now... my hand is moving so fast and my pussy is throbb…"
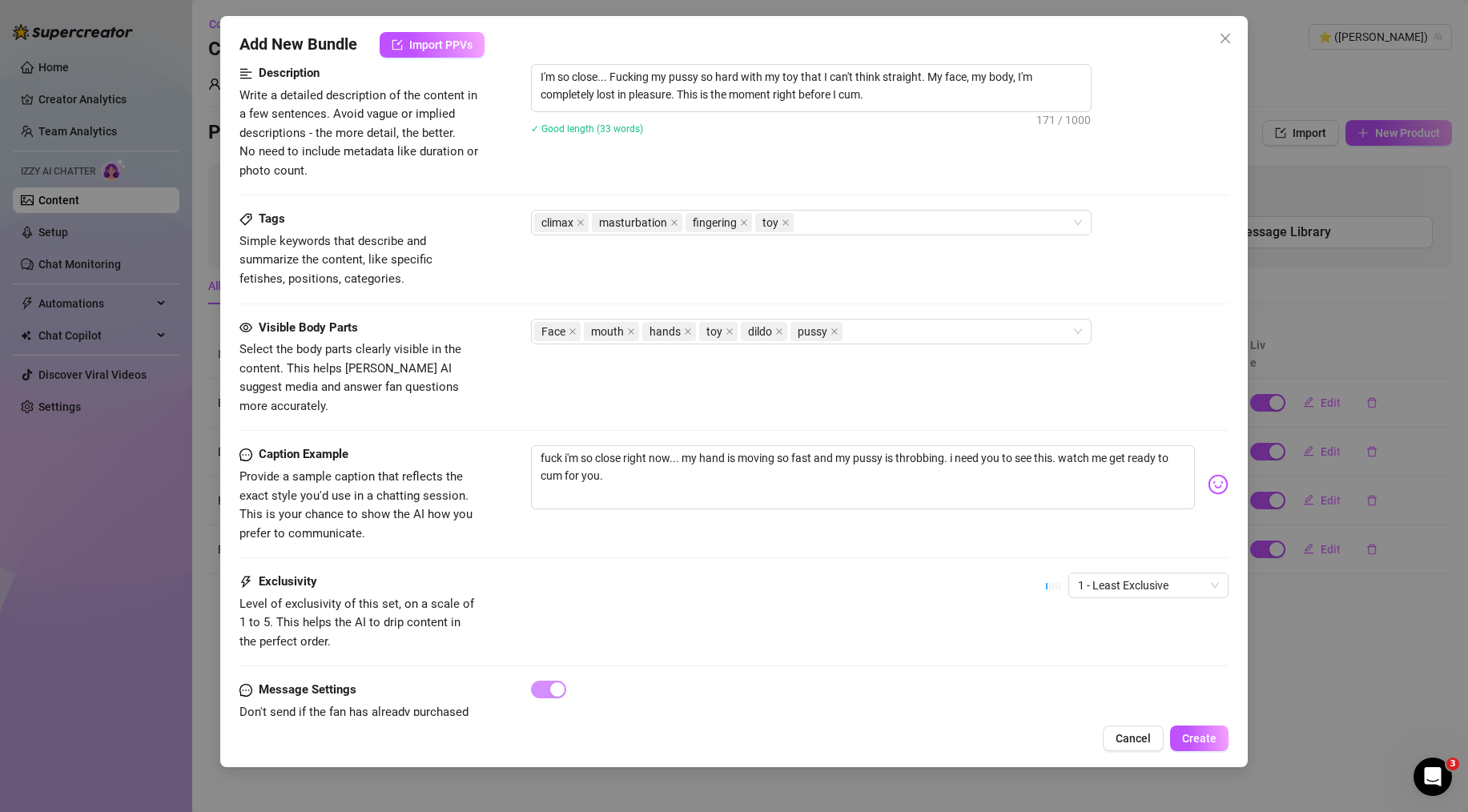
scroll to position [744, 0]
click at [1161, 571] on span "1 - Least Exclusive" at bounding box center [1149, 582] width 141 height 24
click at [1126, 697] on div "5 - Most Exclusive 🔥" at bounding box center [1135, 698] width 135 height 17
click at [829, 490] on div "fuck i'm so close right now... my hand is moving so fast and my pussy is throbb…" at bounding box center [879, 482] width 698 height 78
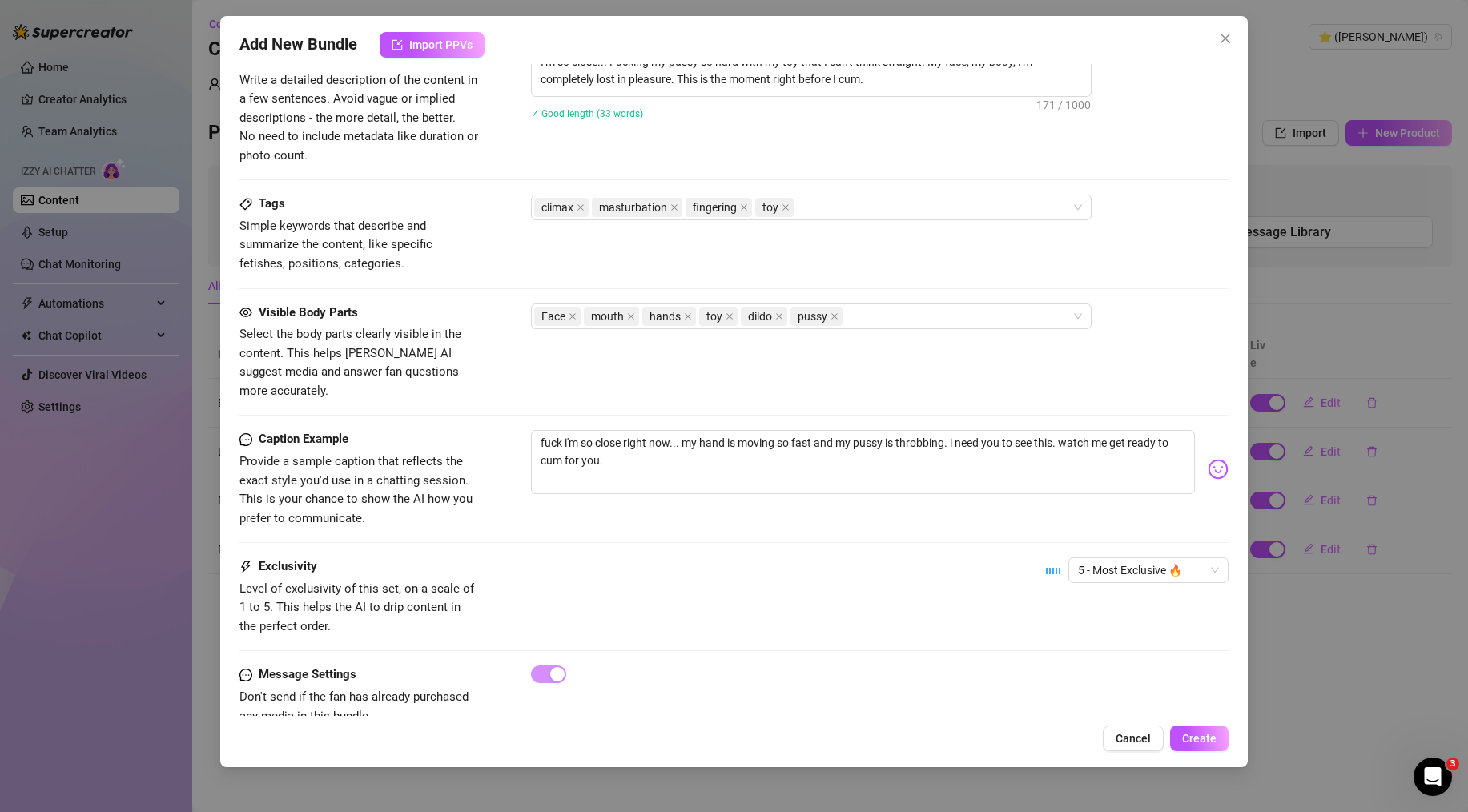
scroll to position [779, 0]
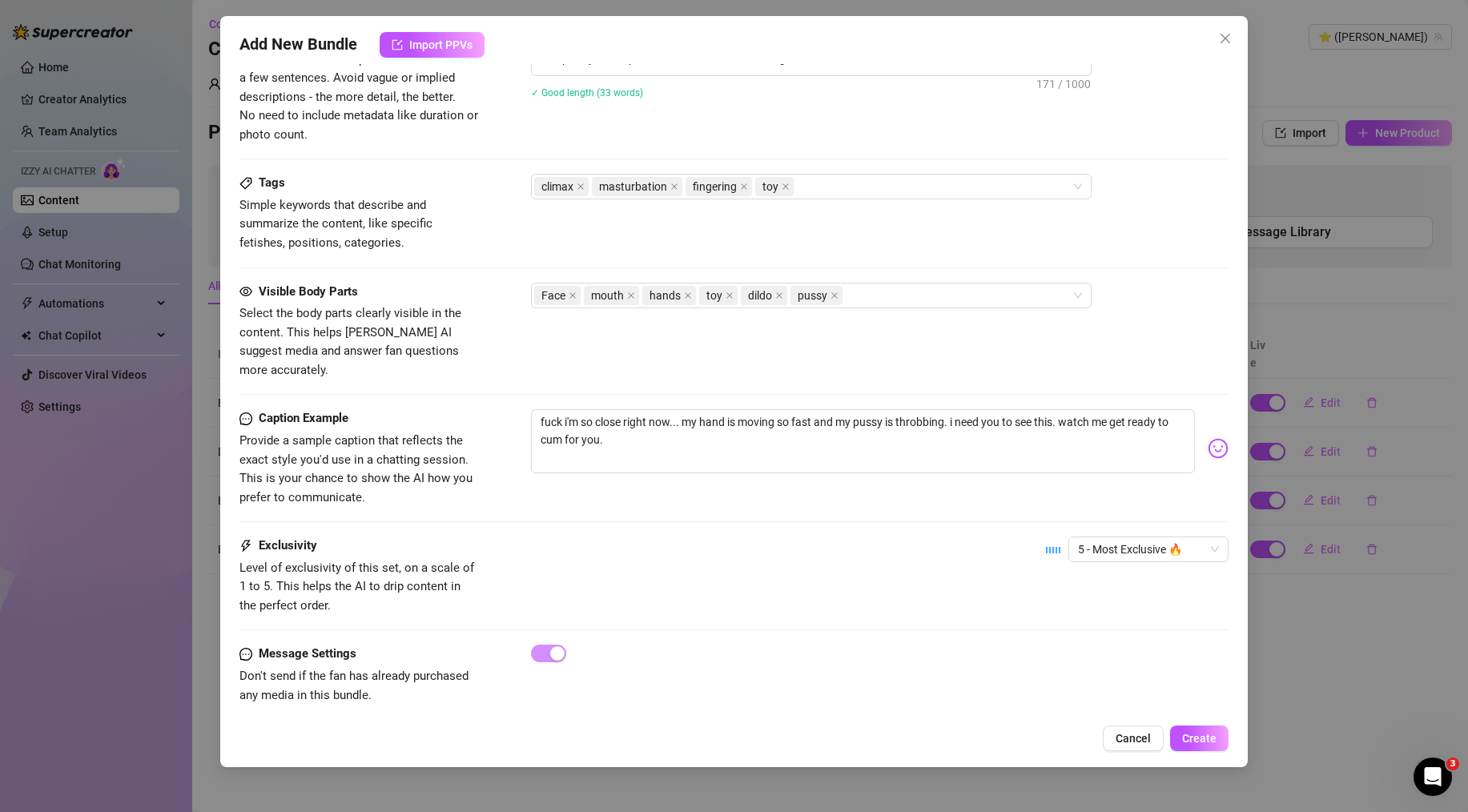
click at [616, 536] on div "Exclusivity Level of exclusivity of this set, on a scale of 1 to 5. This helps …" at bounding box center [734, 575] width 989 height 78
click at [981, 624] on div "Exclusivity Level of exclusivity of this set, on a scale of 1 to 5. This helps …" at bounding box center [734, 590] width 989 height 108
click at [1206, 725] on button "Create" at bounding box center [1199, 738] width 58 height 26
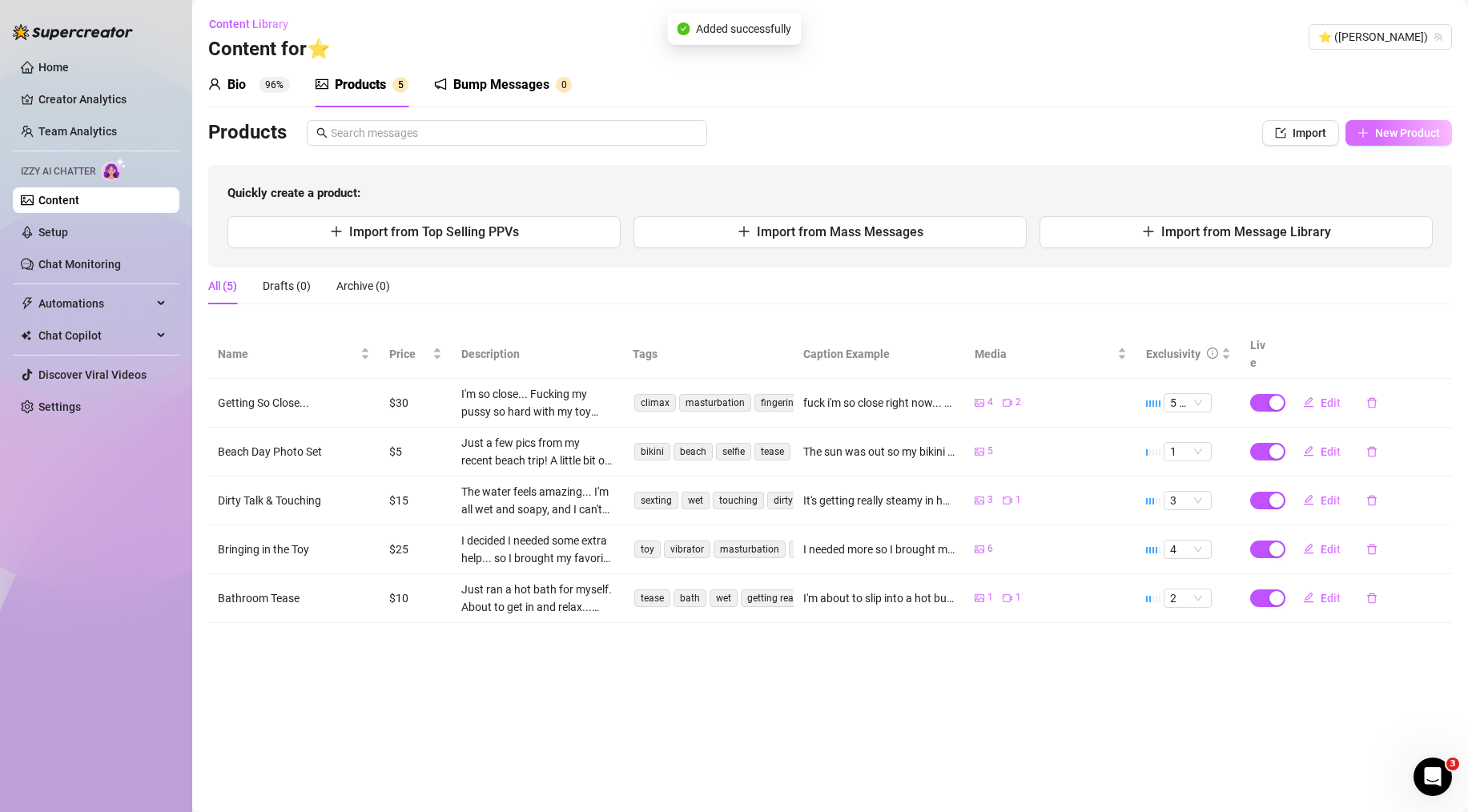
click at [1386, 131] on span "New Product" at bounding box center [1408, 133] width 65 height 12
type textarea "Type your message here..."
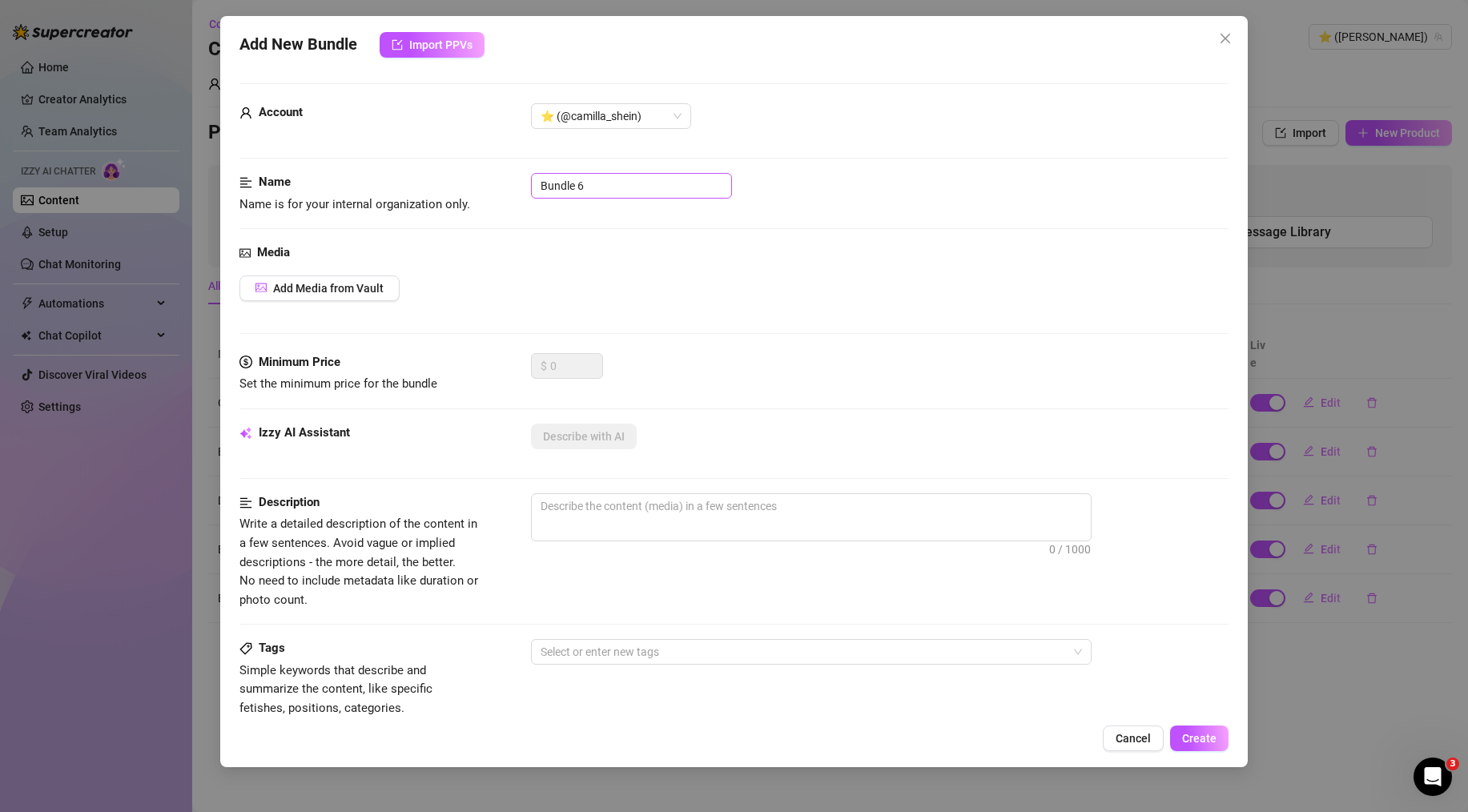
drag, startPoint x: 564, startPoint y: 204, endPoint x: 580, endPoint y: 192, distance: 20.0
click at [564, 204] on div "Name Name is for your internal organization only. Bundle 6" at bounding box center [734, 193] width 989 height 41
click at [590, 186] on input "Bundle 6" at bounding box center [631, 185] width 201 height 26
paste input "My Bathroom Orgasm (VIDEO)"
type input "My Bathroom Orgasm (VIDEO)"
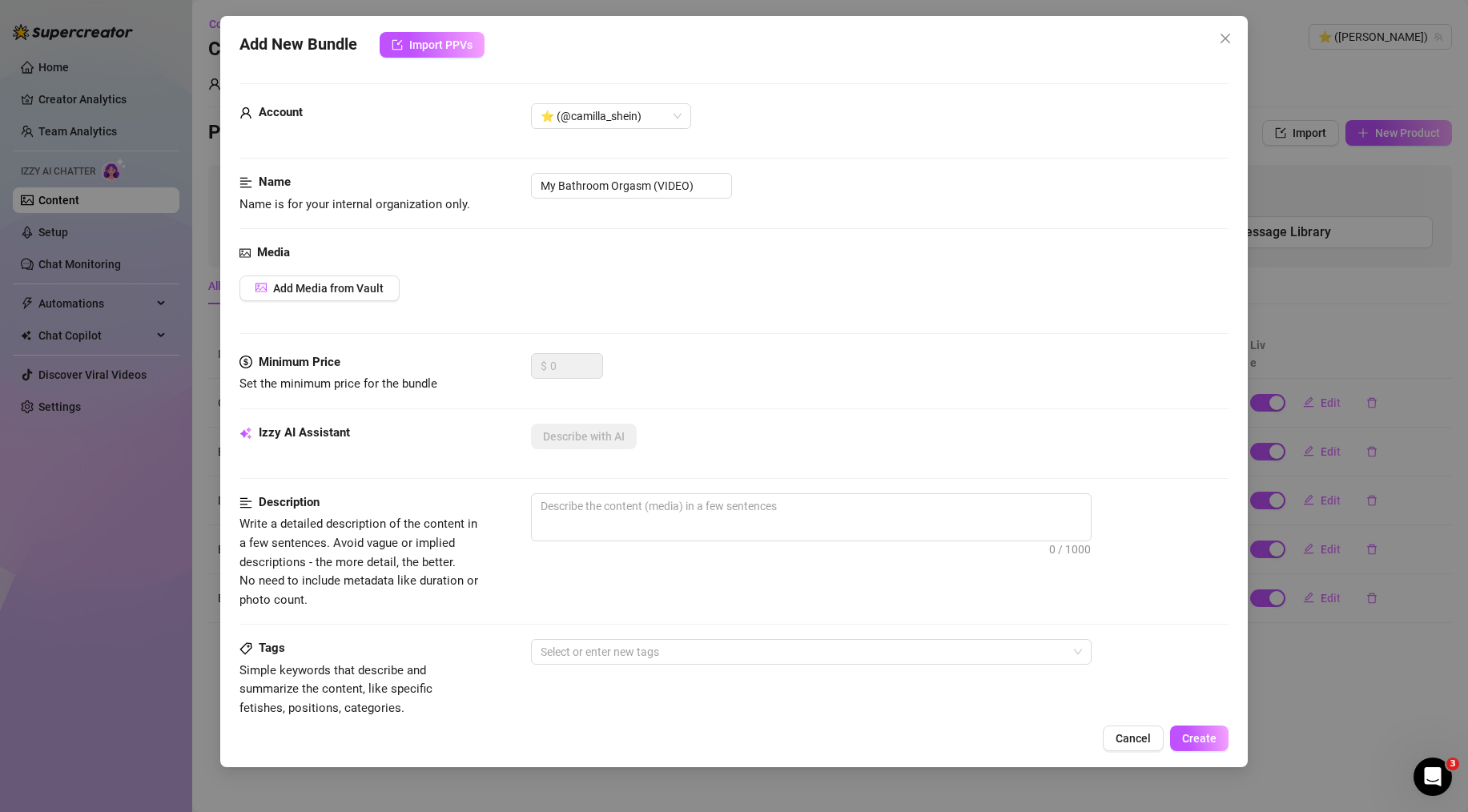
click at [534, 264] on div "Media Add Media from Vault" at bounding box center [734, 298] width 989 height 110
click at [331, 297] on button "Add Media from Vault" at bounding box center [320, 288] width 160 height 26
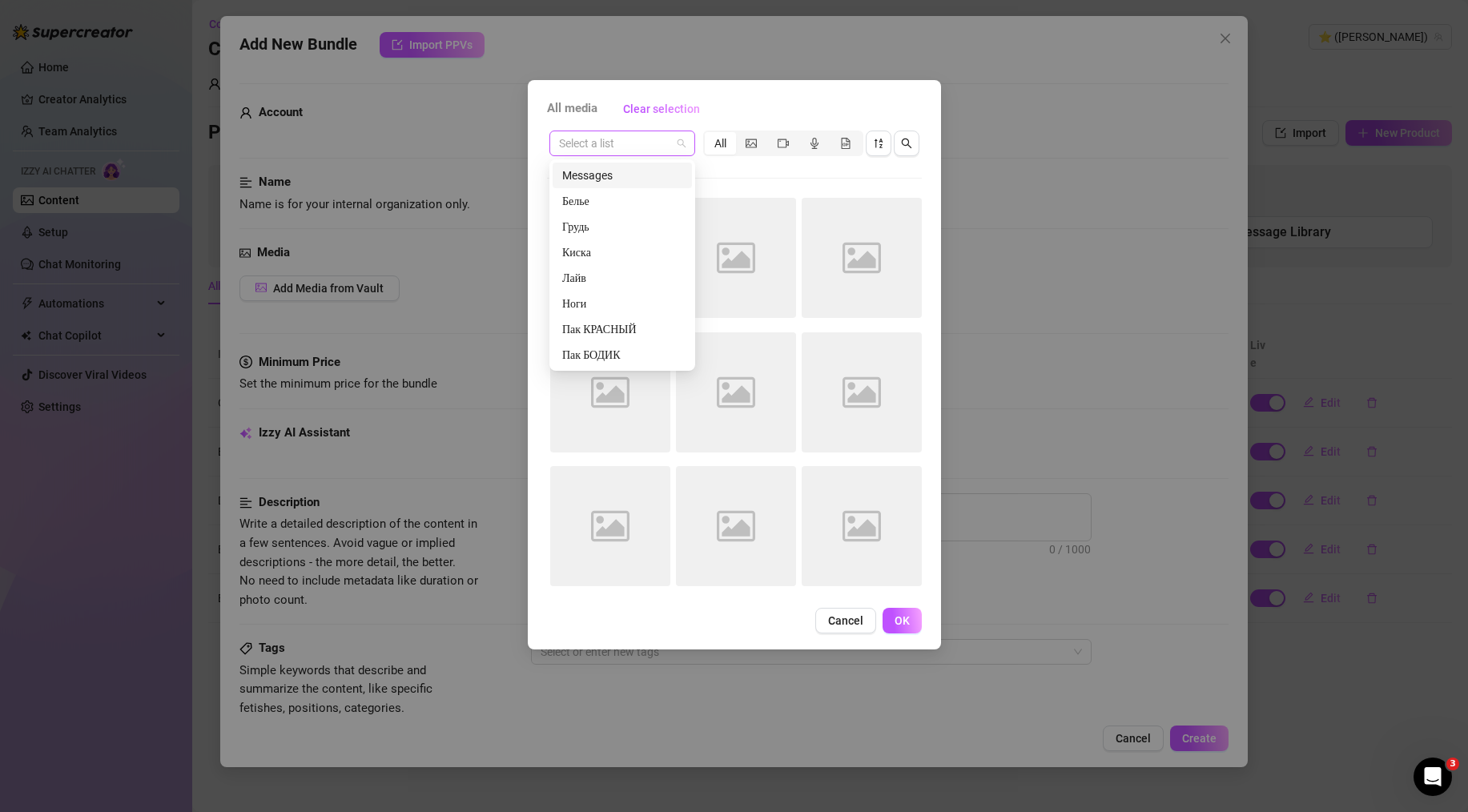
click at [673, 136] on span at bounding box center [622, 143] width 127 height 24
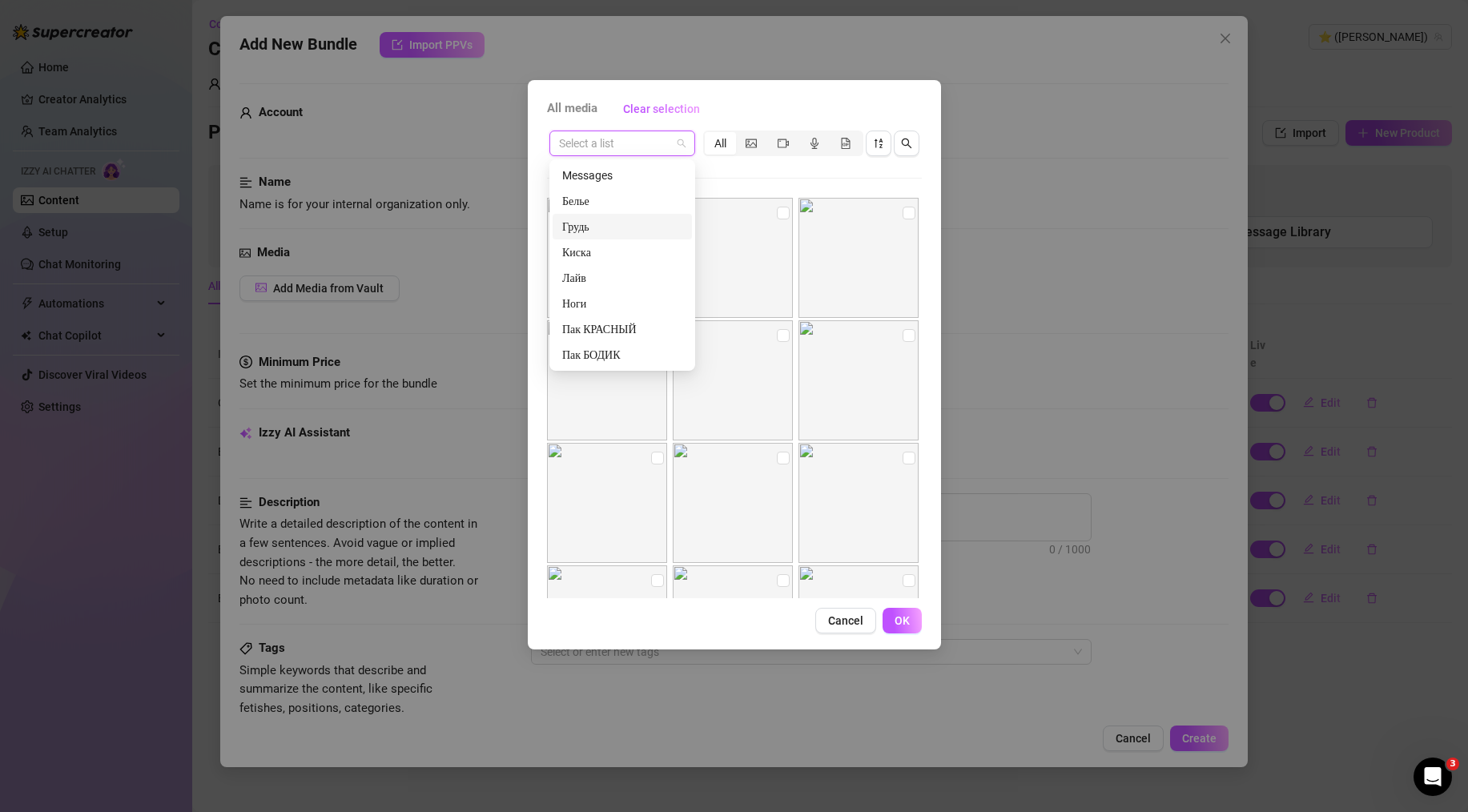
click at [627, 232] on div "Грудь" at bounding box center [622, 226] width 120 height 17
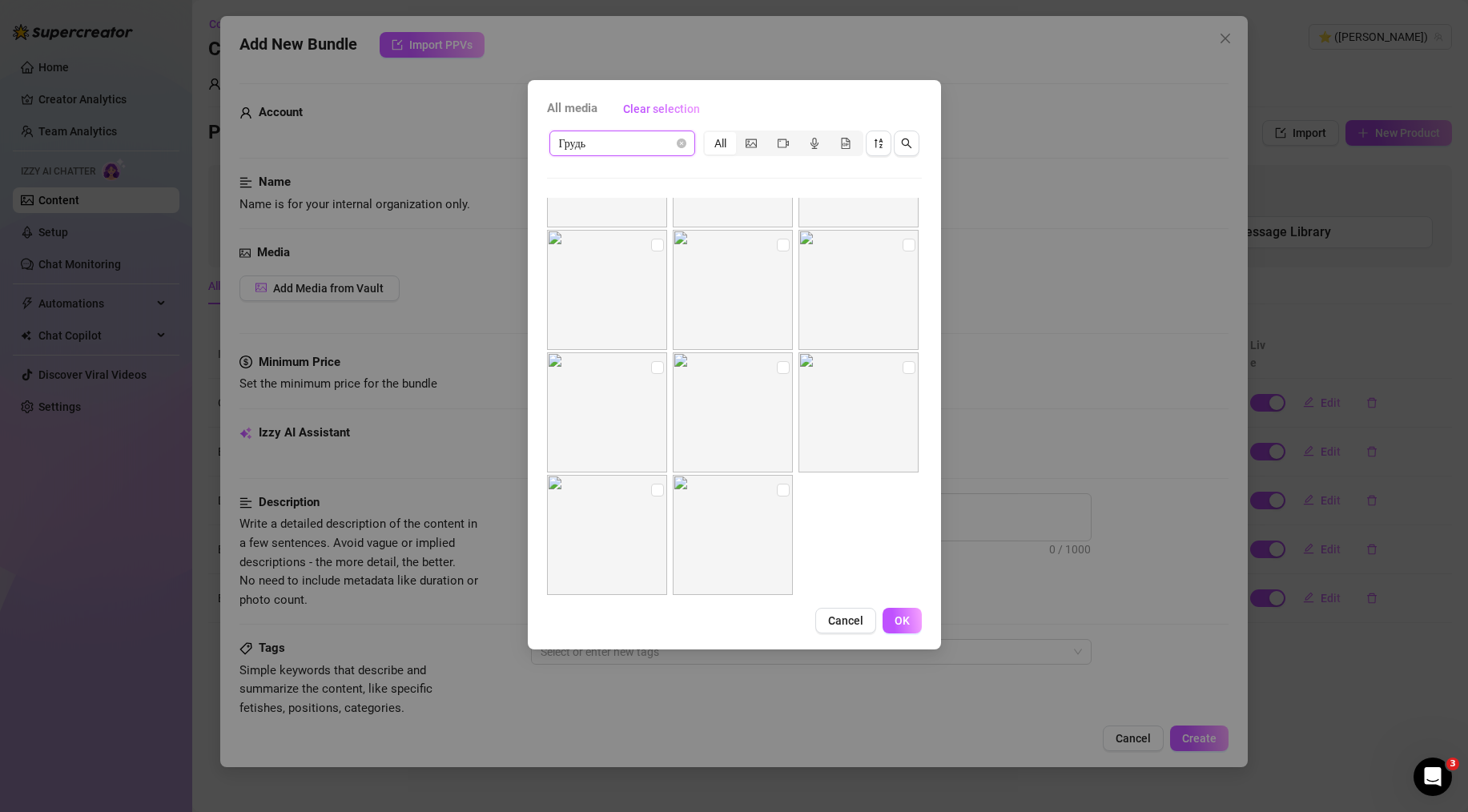
scroll to position [0, 0]
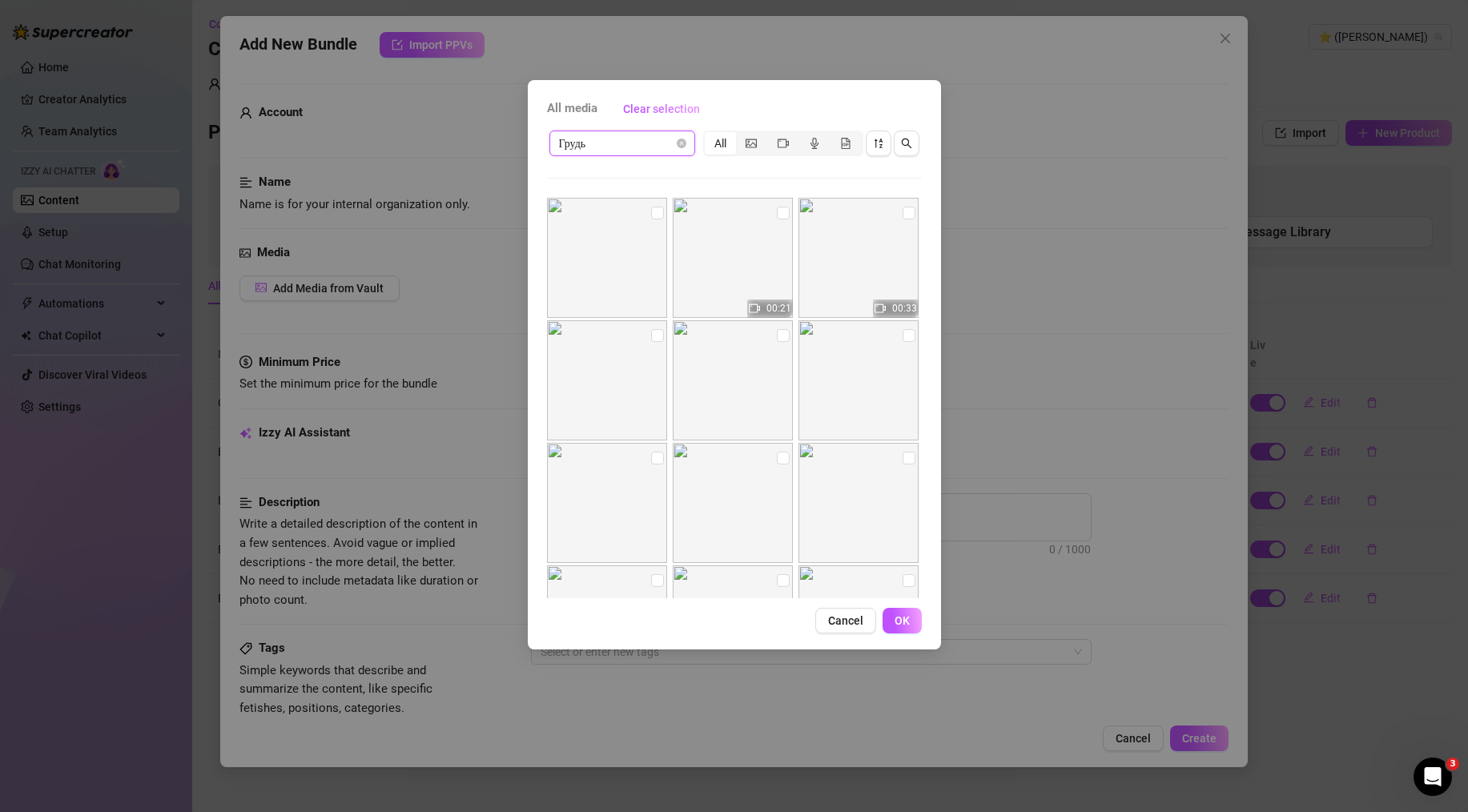
click at [619, 155] on span "Грудь" at bounding box center [622, 143] width 127 height 24
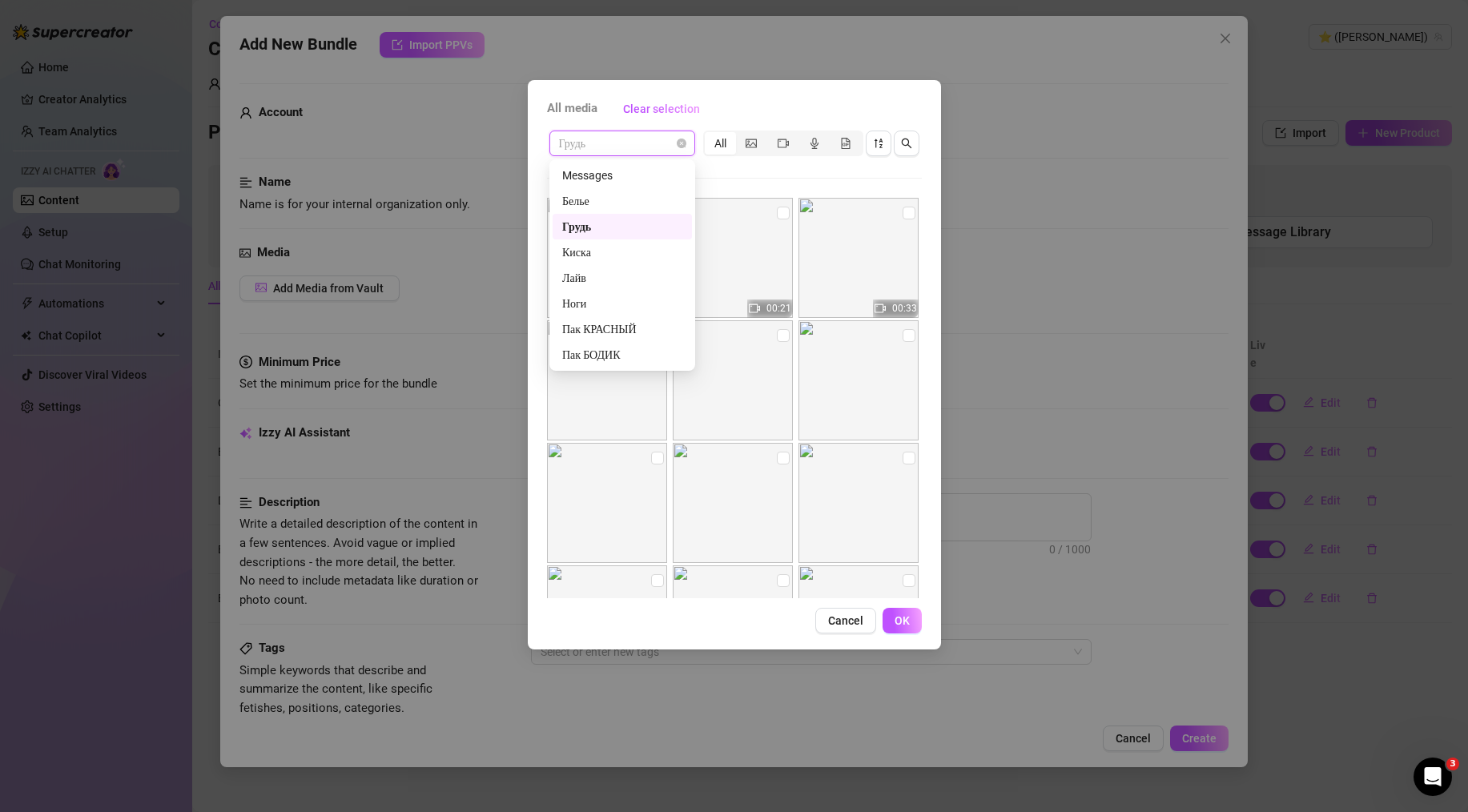
click at [609, 259] on div "Киска" at bounding box center [622, 252] width 120 height 17
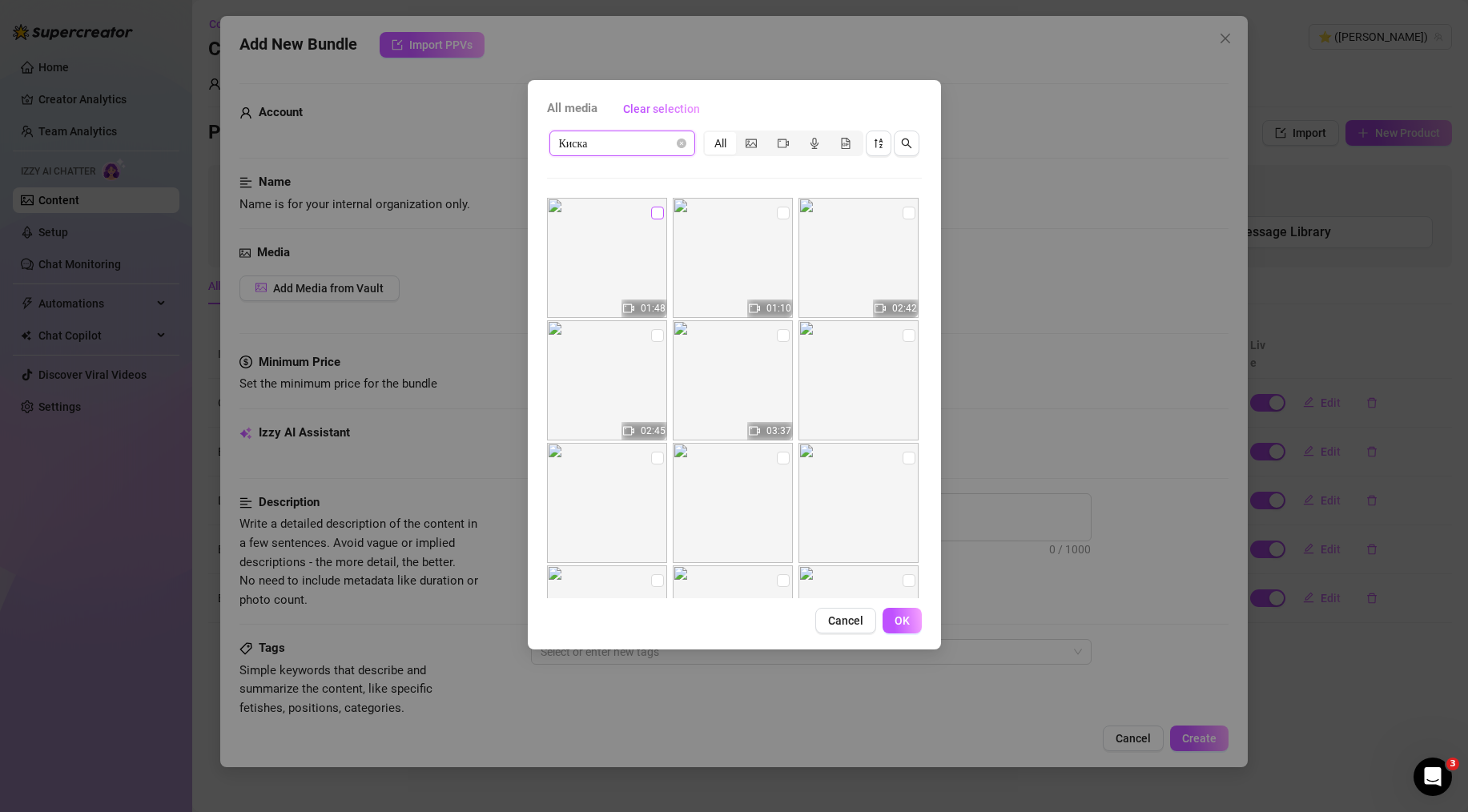
click at [656, 214] on input "checkbox" at bounding box center [657, 213] width 12 height 12
checkbox input "true"
click at [777, 218] on input "checkbox" at bounding box center [783, 213] width 12 height 12
checkbox input "true"
click at [903, 217] on input "checkbox" at bounding box center [909, 213] width 12 height 12
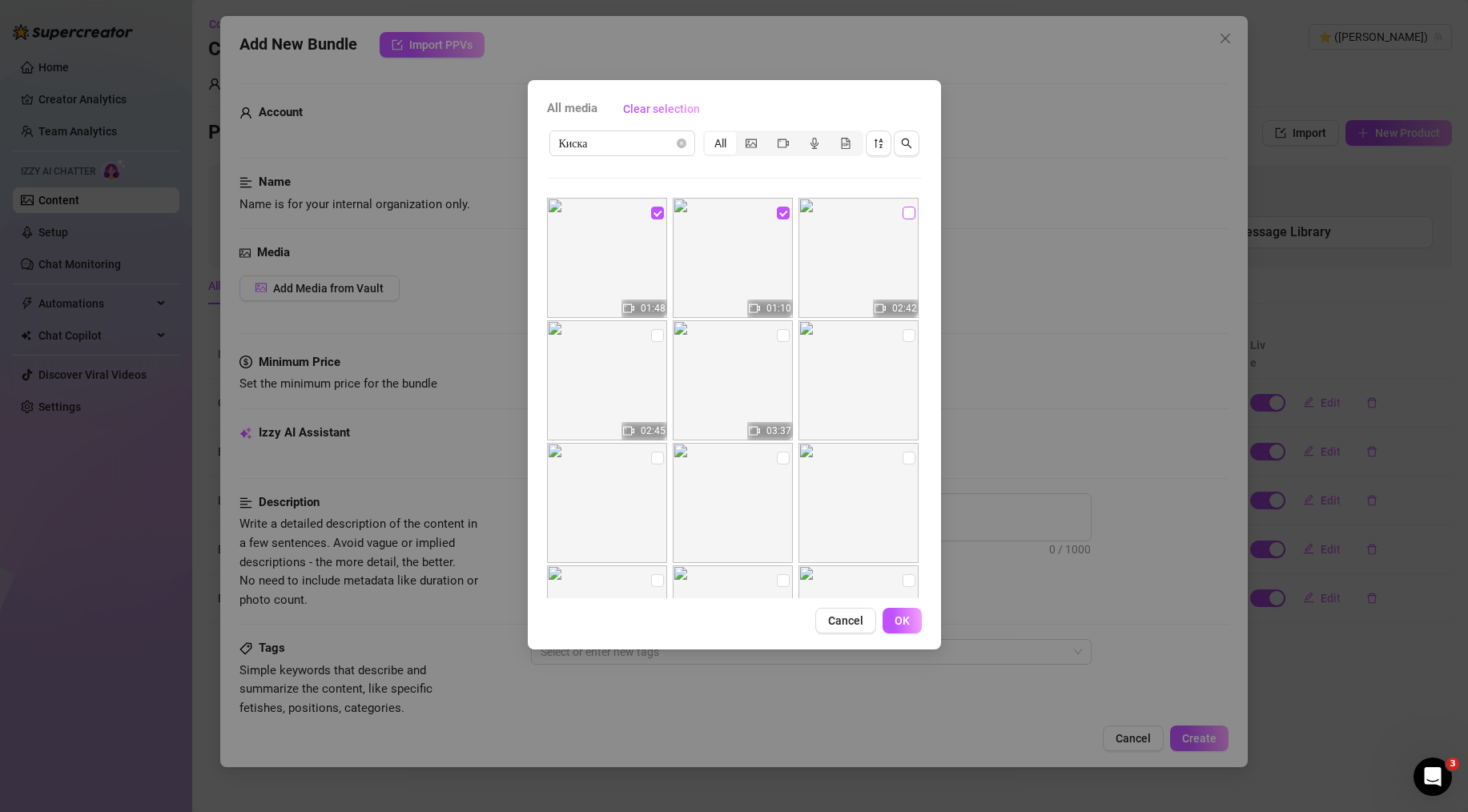
checkbox input "true"
click at [911, 616] on button "OK" at bounding box center [902, 620] width 39 height 26
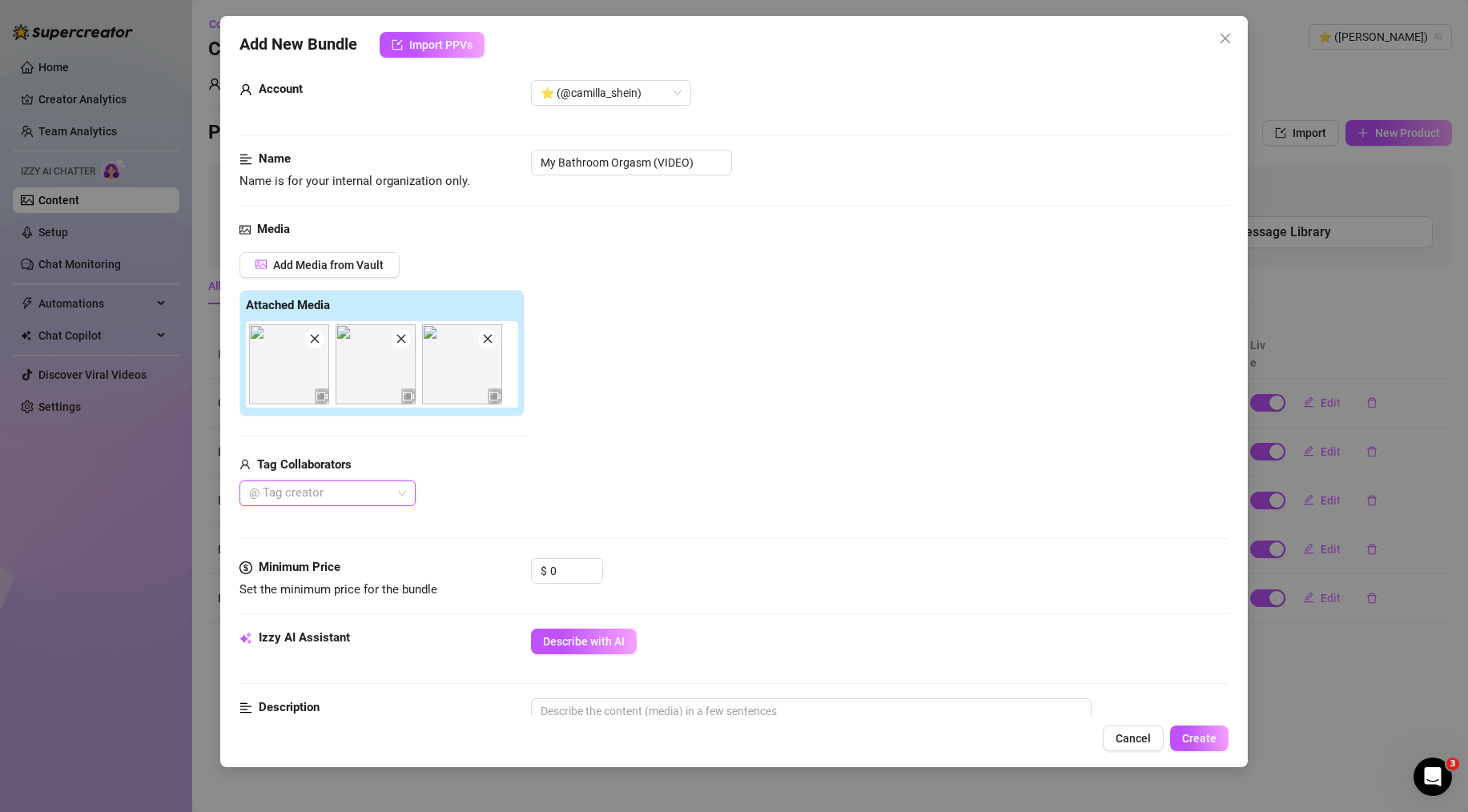
scroll to position [22, 0]
drag, startPoint x: 562, startPoint y: 566, endPoint x: 537, endPoint y: 565, distance: 25.0
click at [537, 565] on div "$ 0" at bounding box center [567, 572] width 73 height 26
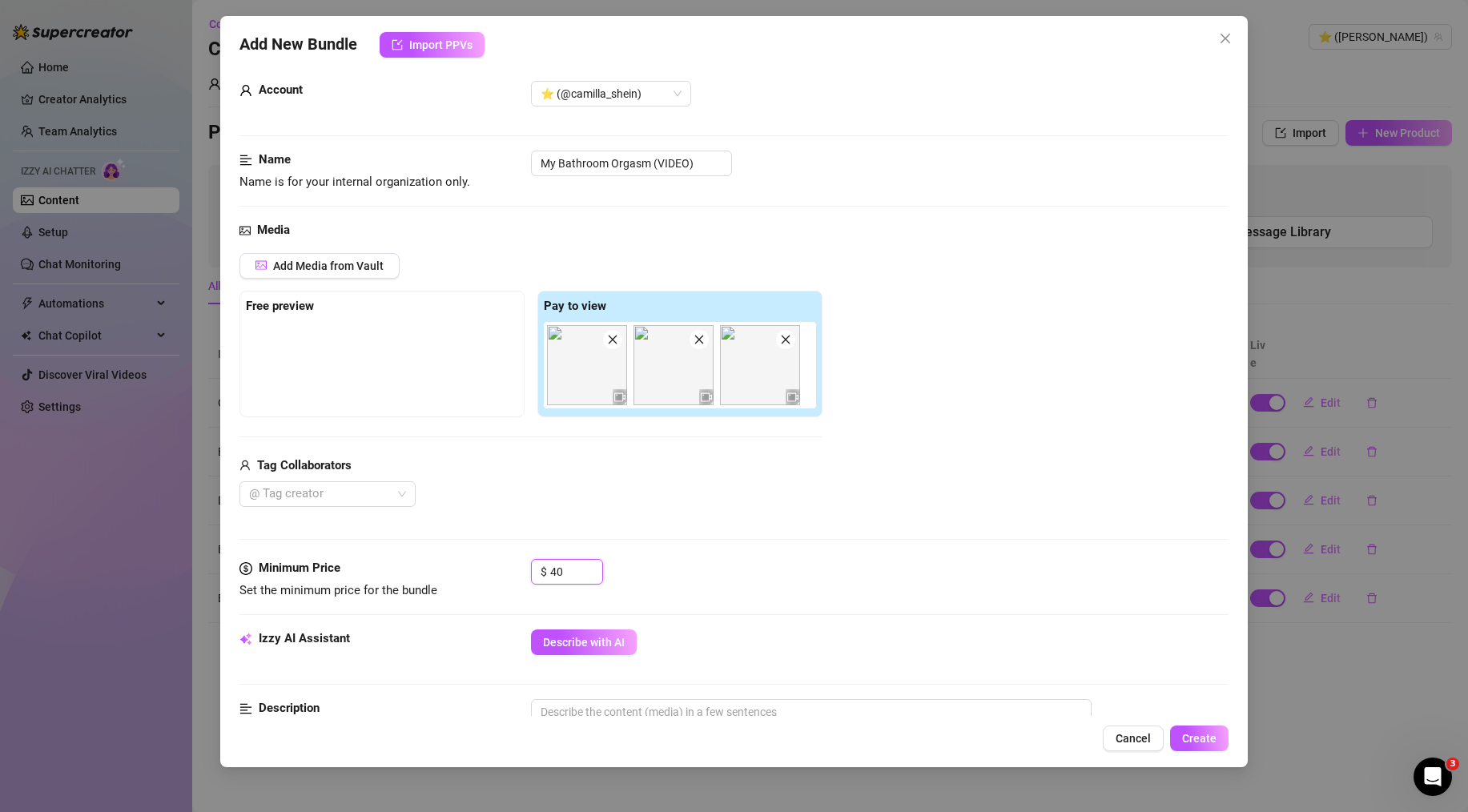
type input "40"
click at [639, 559] on div "$ 40" at bounding box center [879, 579] width 698 height 40
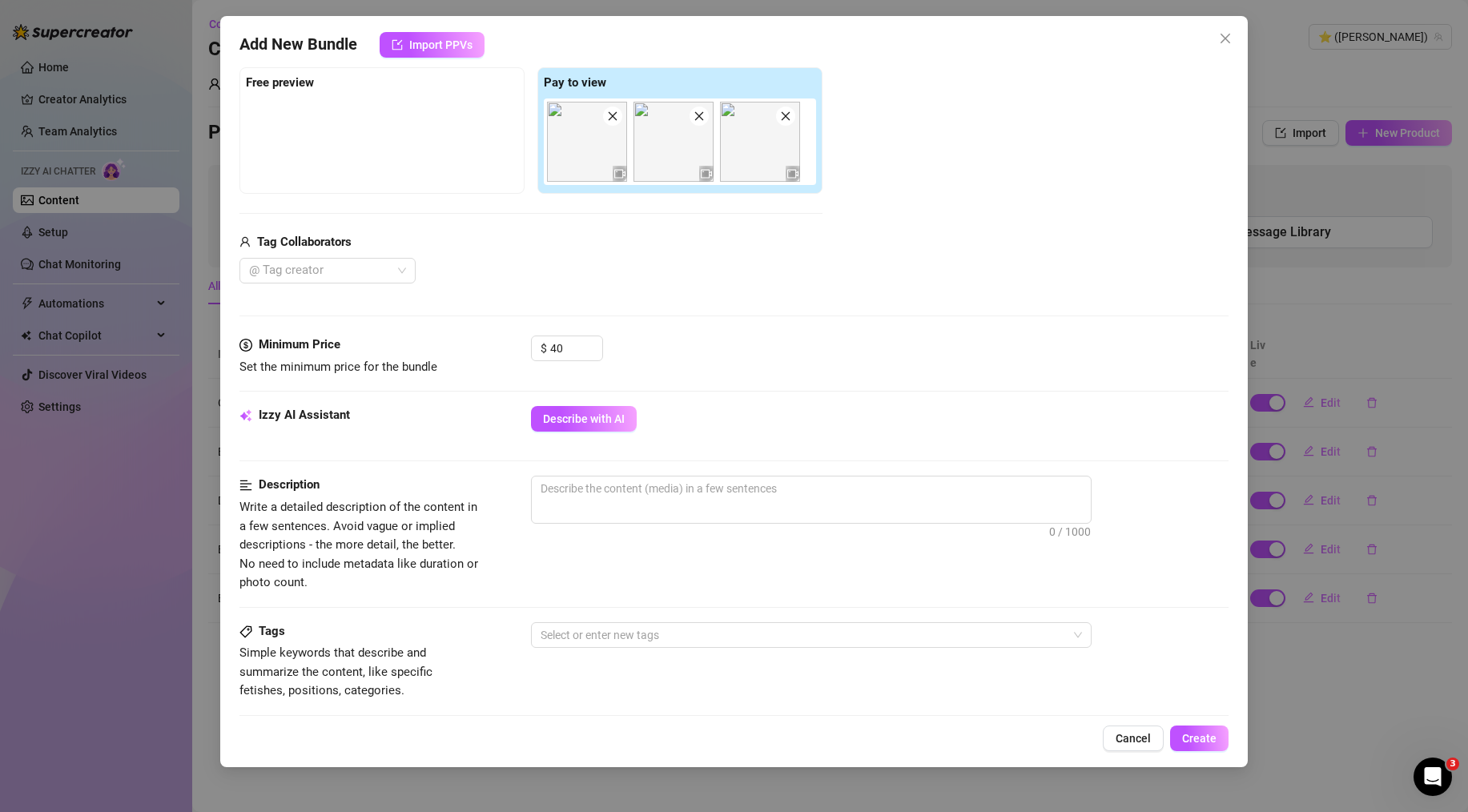
scroll to position [346, 0]
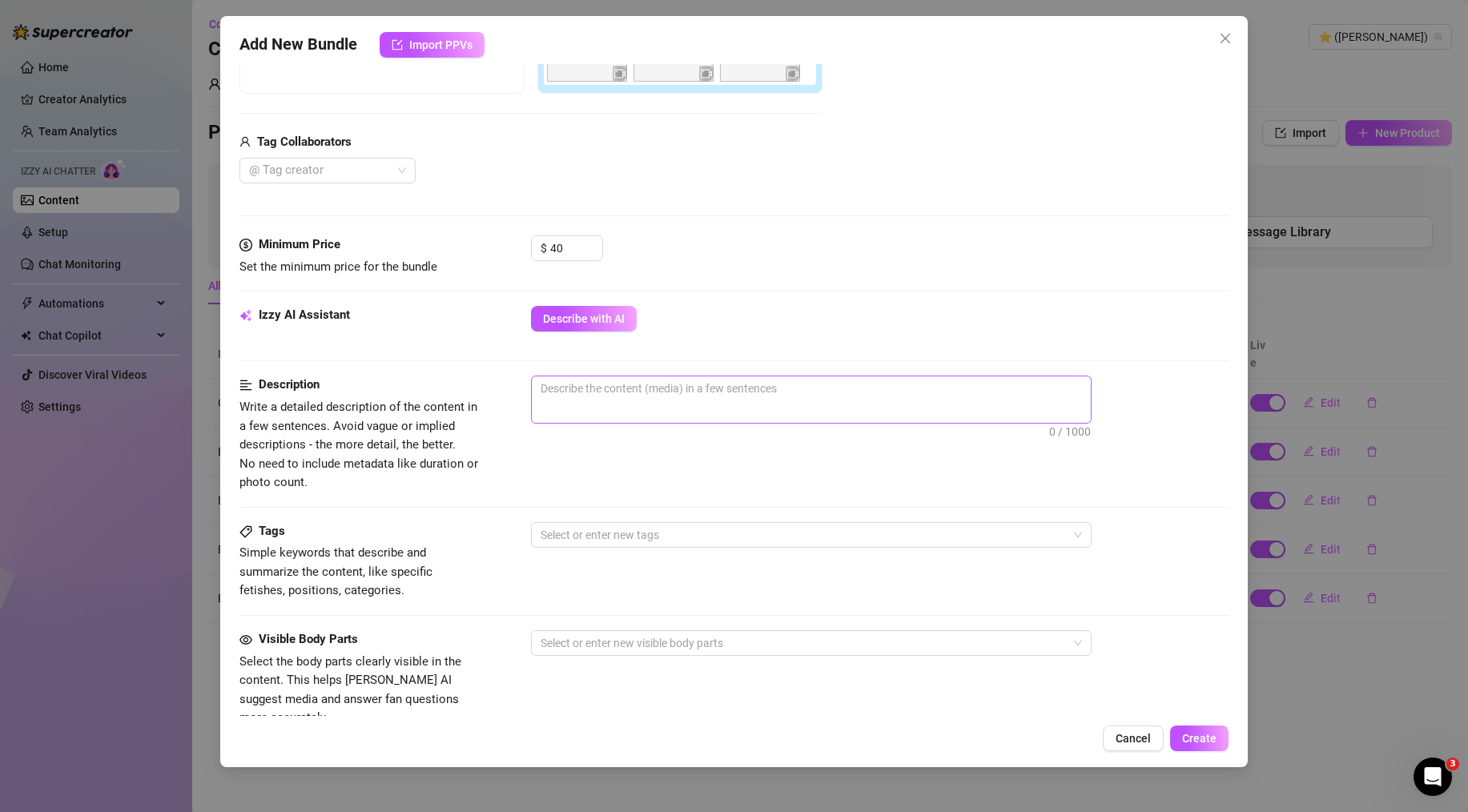
click at [620, 401] on span "0 / 1000" at bounding box center [810, 400] width 560 height 48
click at [606, 390] on textarea at bounding box center [811, 387] width 559 height 24
click at [605, 391] on textarea at bounding box center [811, 387] width 559 height 24
click at [611, 394] on textarea at bounding box center [811, 387] width 559 height 24
paste textarea "This is it. The full, uncut video of me cumming hard in the bath. You can hear …"
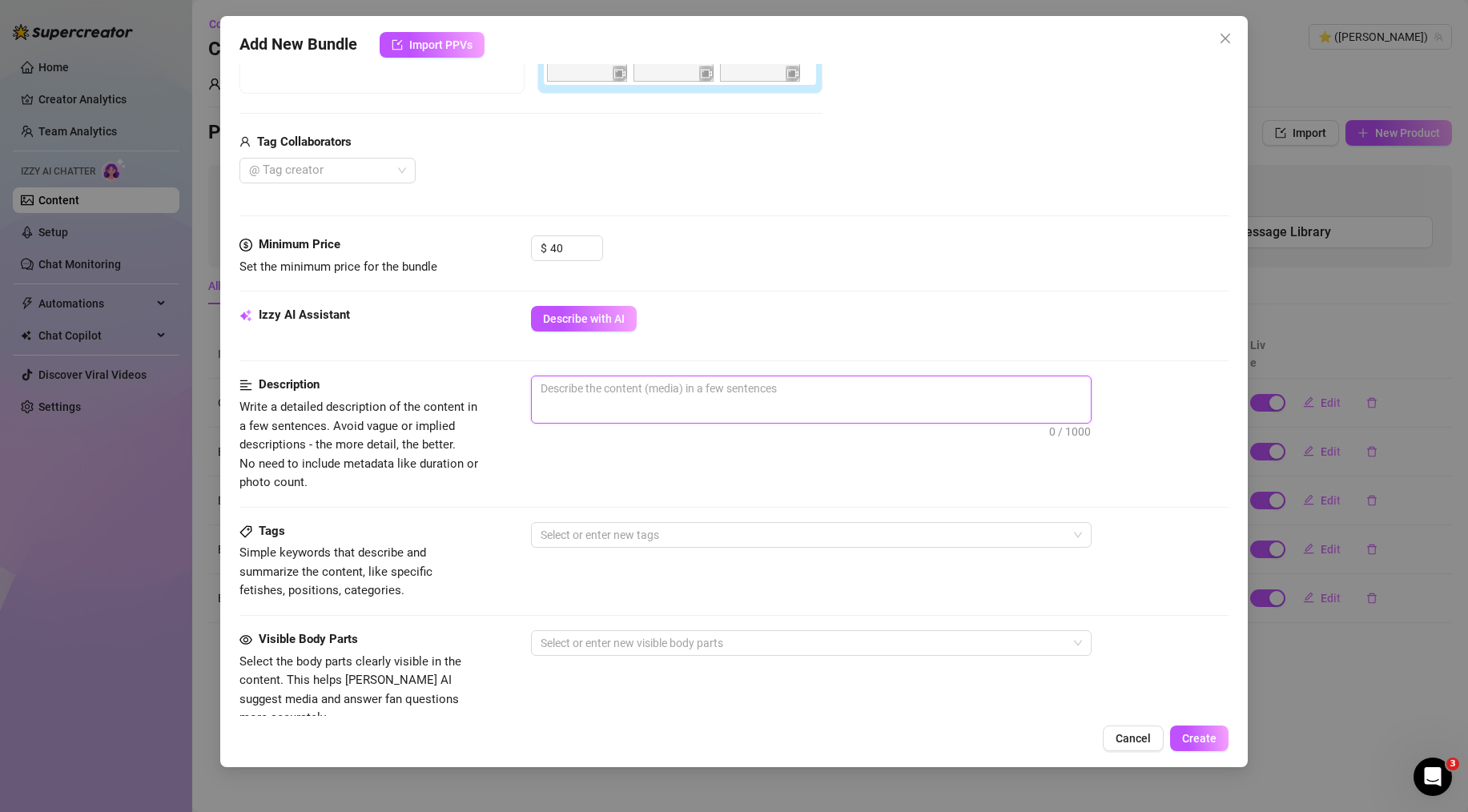
type textarea "This is it. The full, uncut video of me cumming hard in the bath. You can hear …"
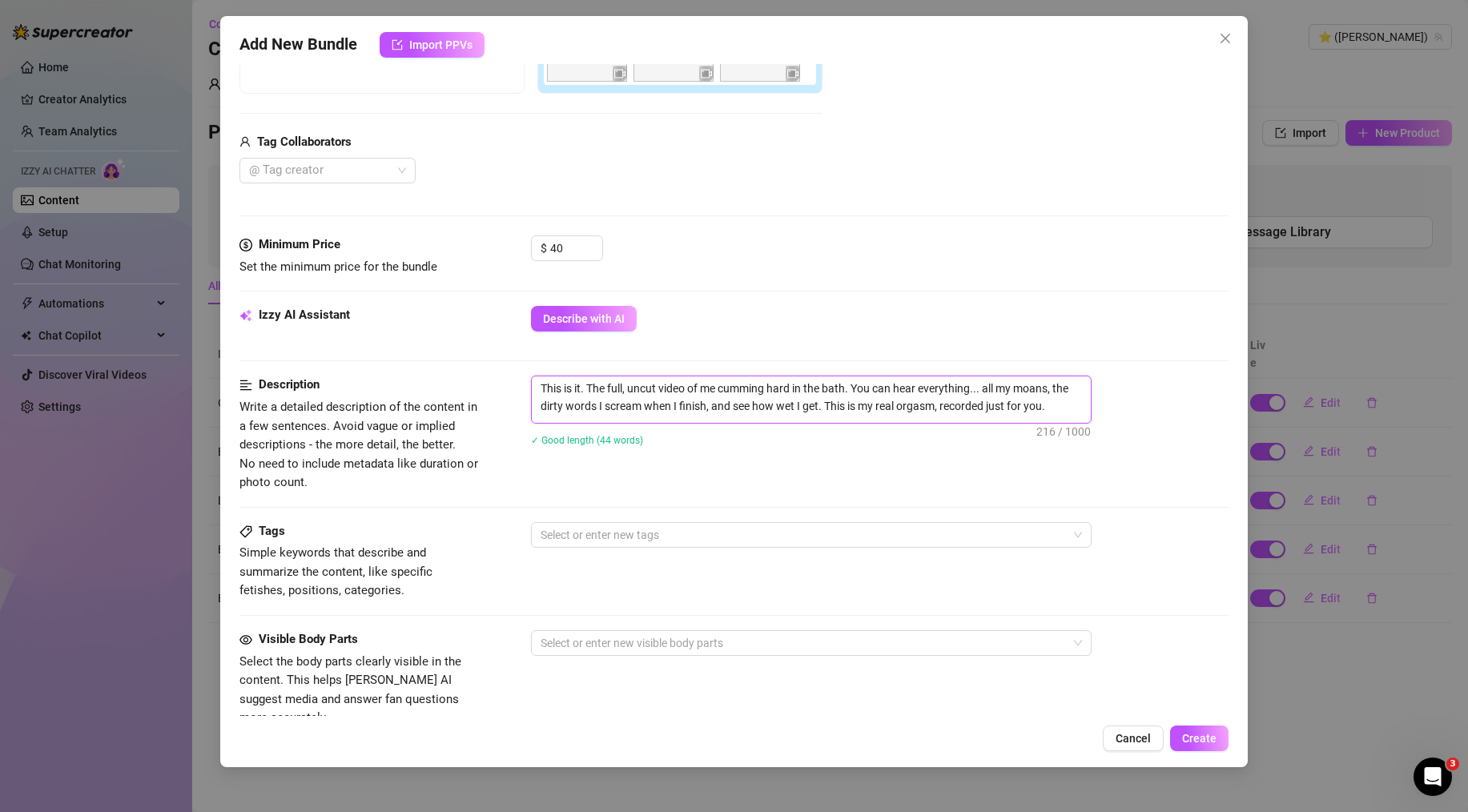
scroll to position [0, 0]
type textarea "This is it. The full, uncut video of me cumming hard in the bath. You can hear …"
click at [681, 461] on div "This is it. The full, uncut video of me cumming hard in the bath. You can hear …" at bounding box center [879, 422] width 698 height 92
click at [575, 543] on div at bounding box center [803, 534] width 537 height 22
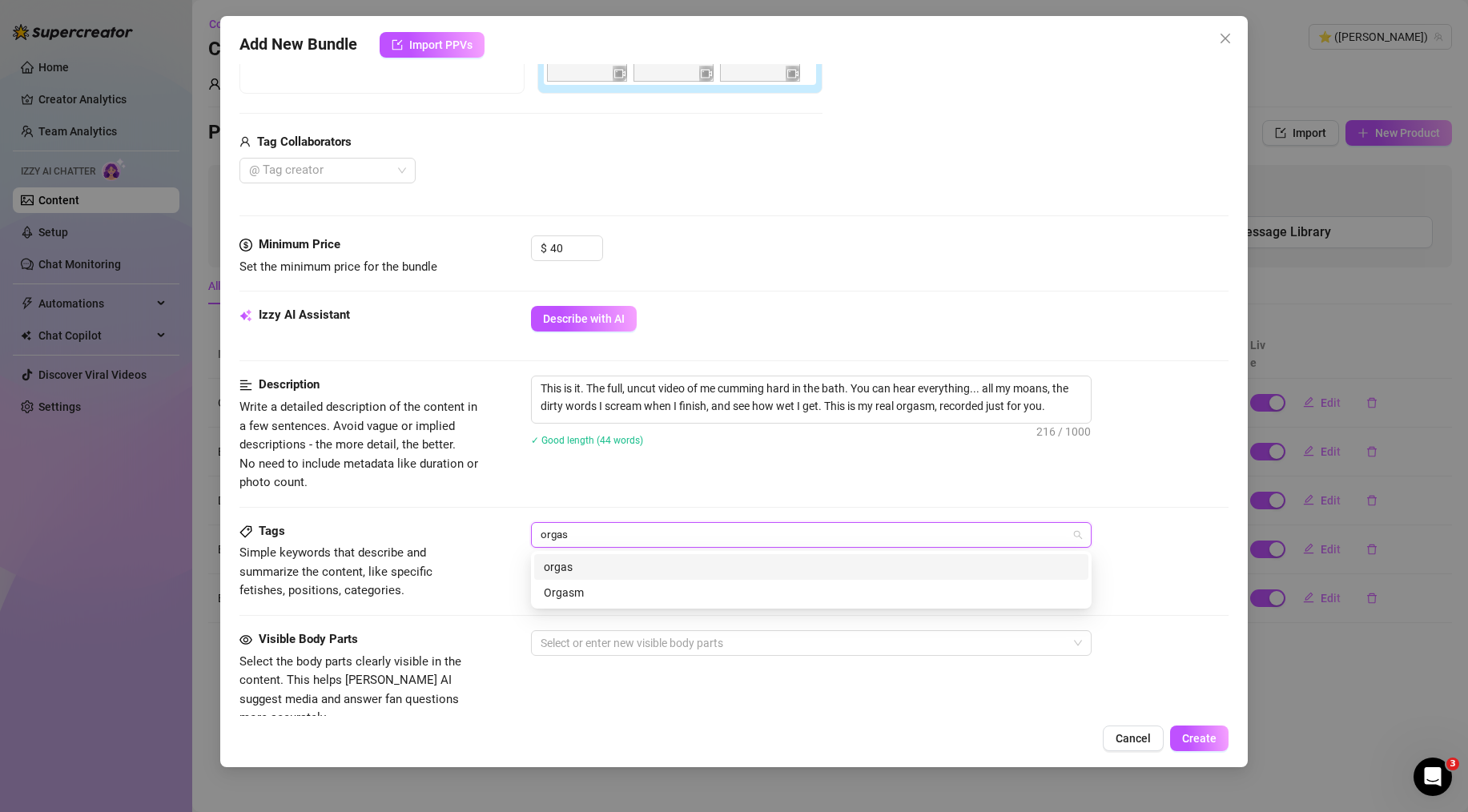
type input "orgasm"
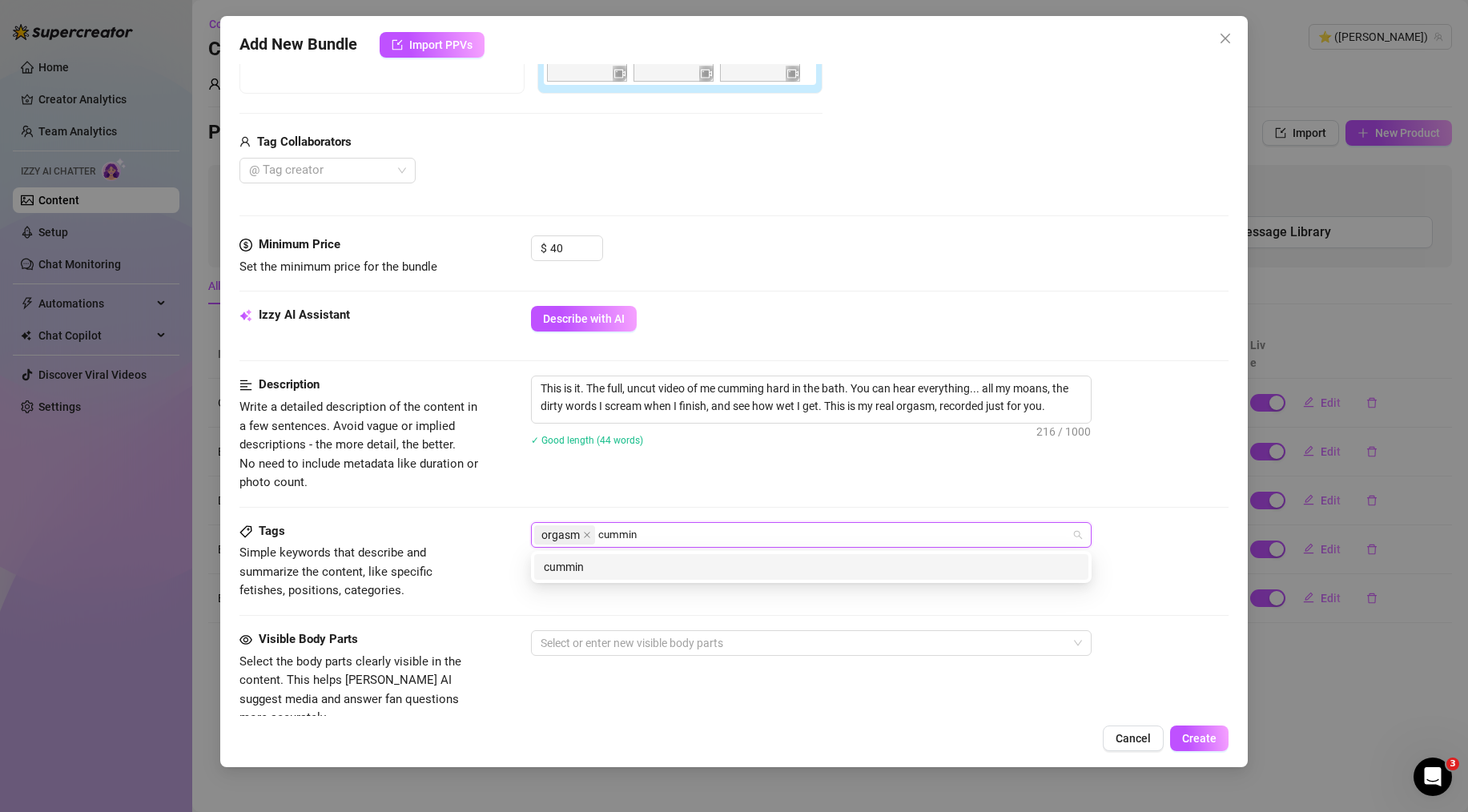
type input "cumming"
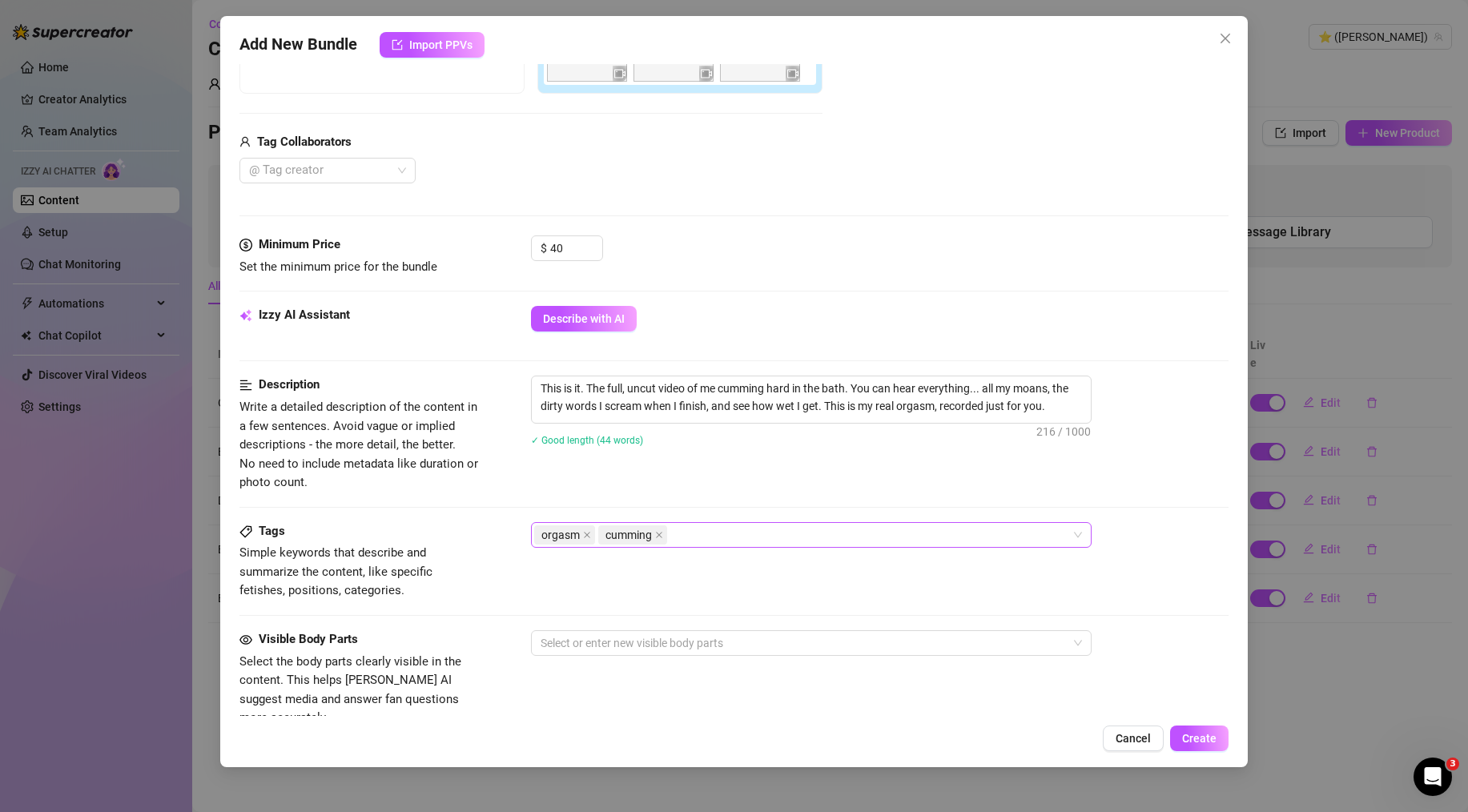
click at [682, 534] on div "orgasm cumming" at bounding box center [803, 534] width 537 height 22
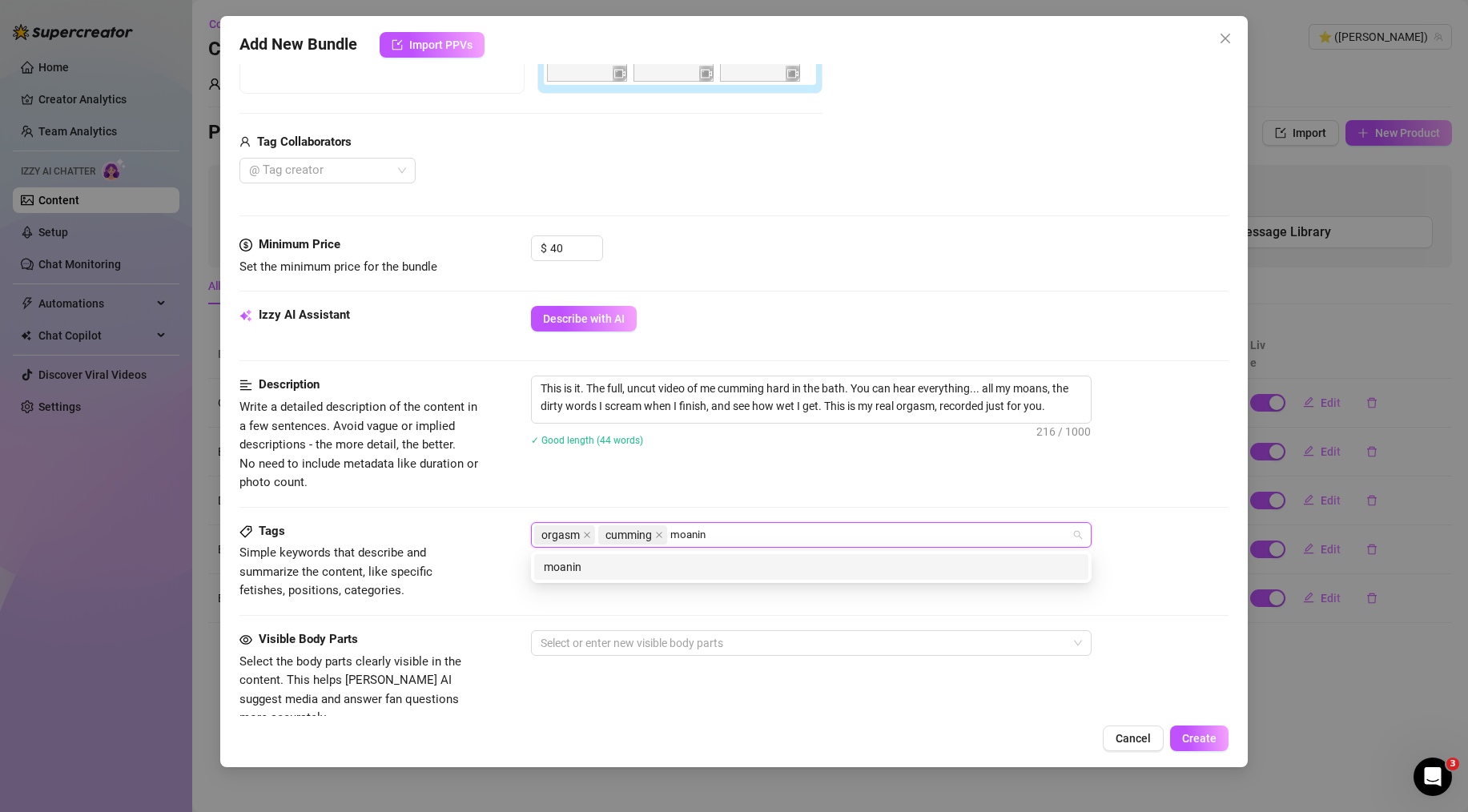
type input "moaning"
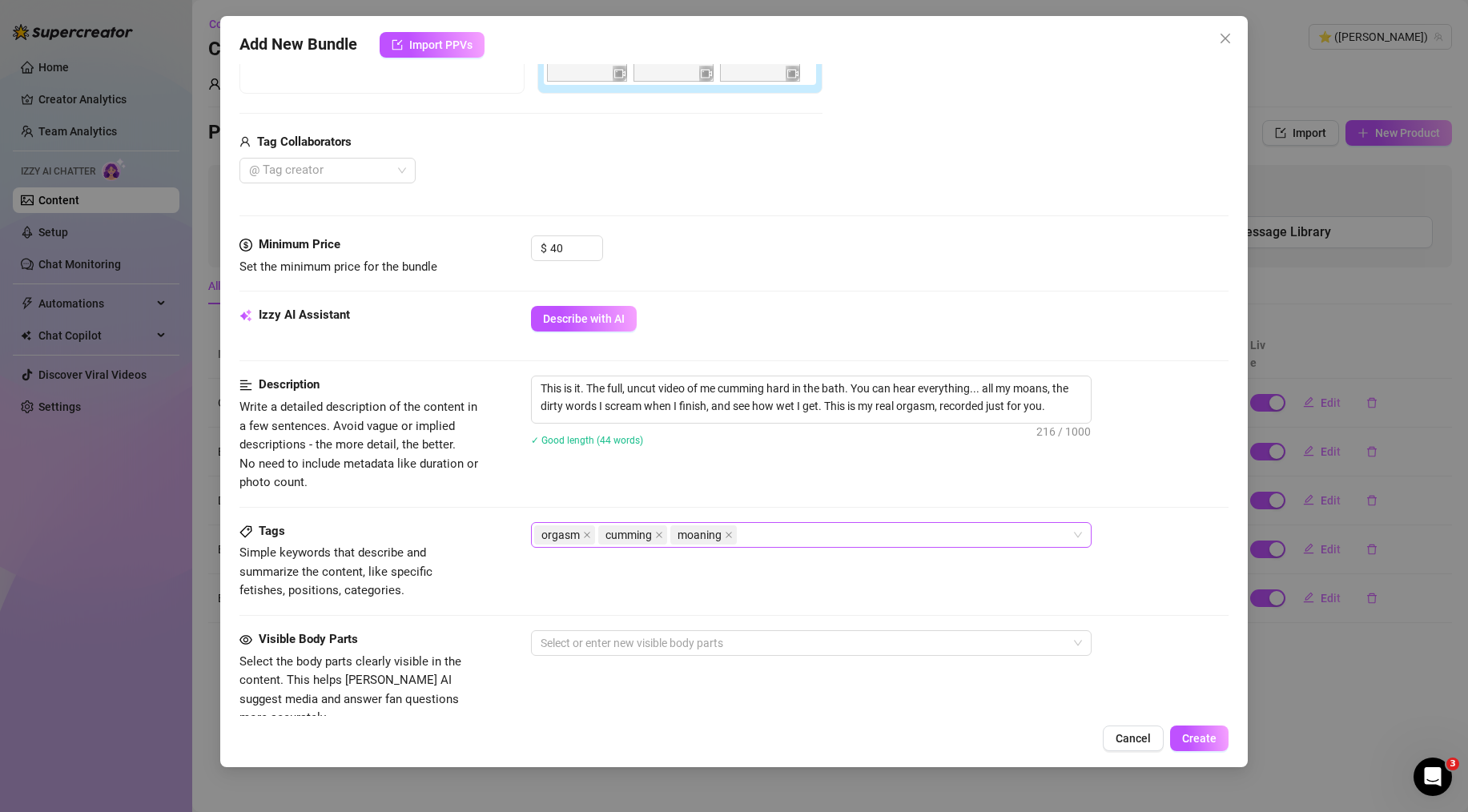
click at [792, 537] on div "orgasm cumming moaning" at bounding box center [803, 534] width 537 height 22
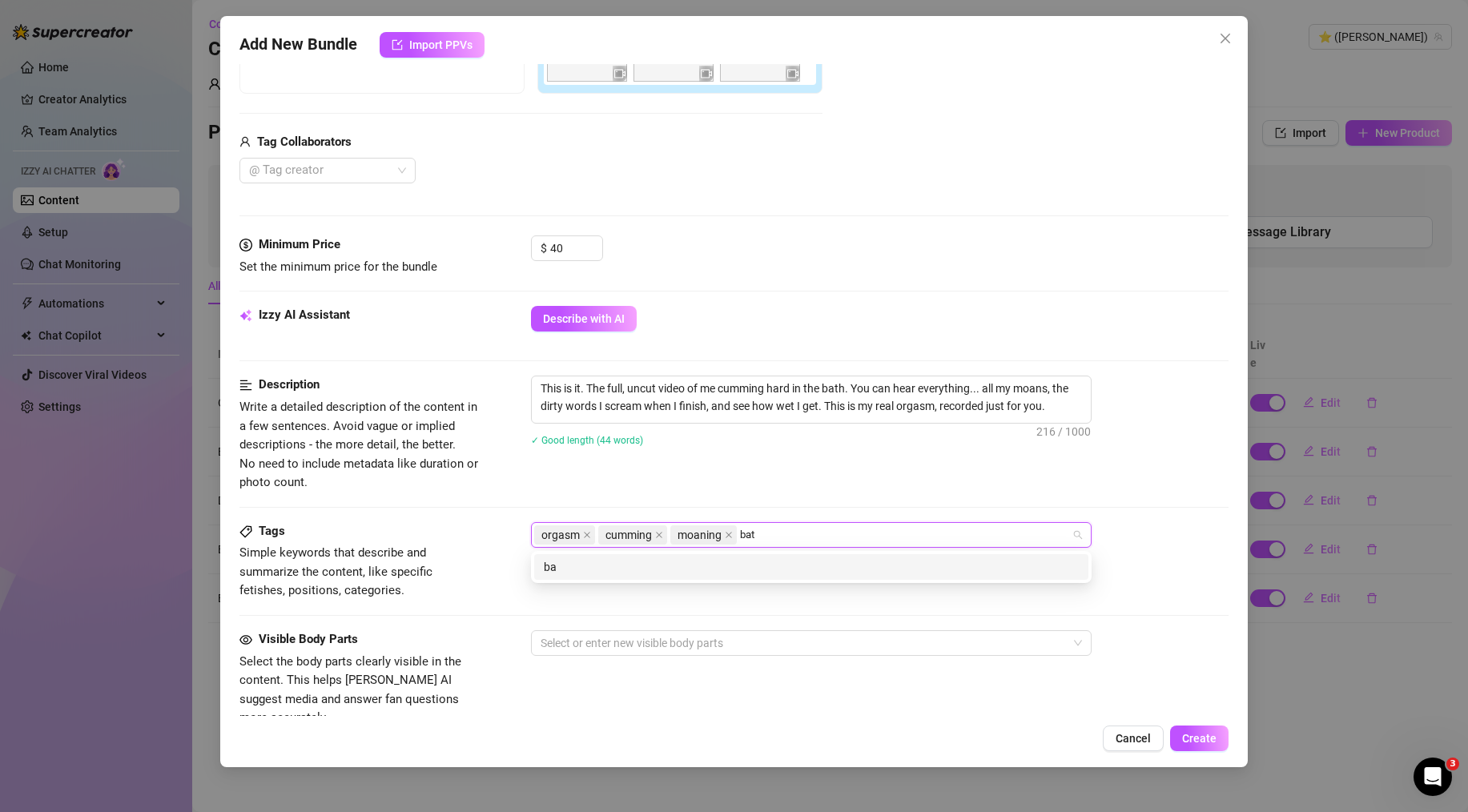
type input "bath"
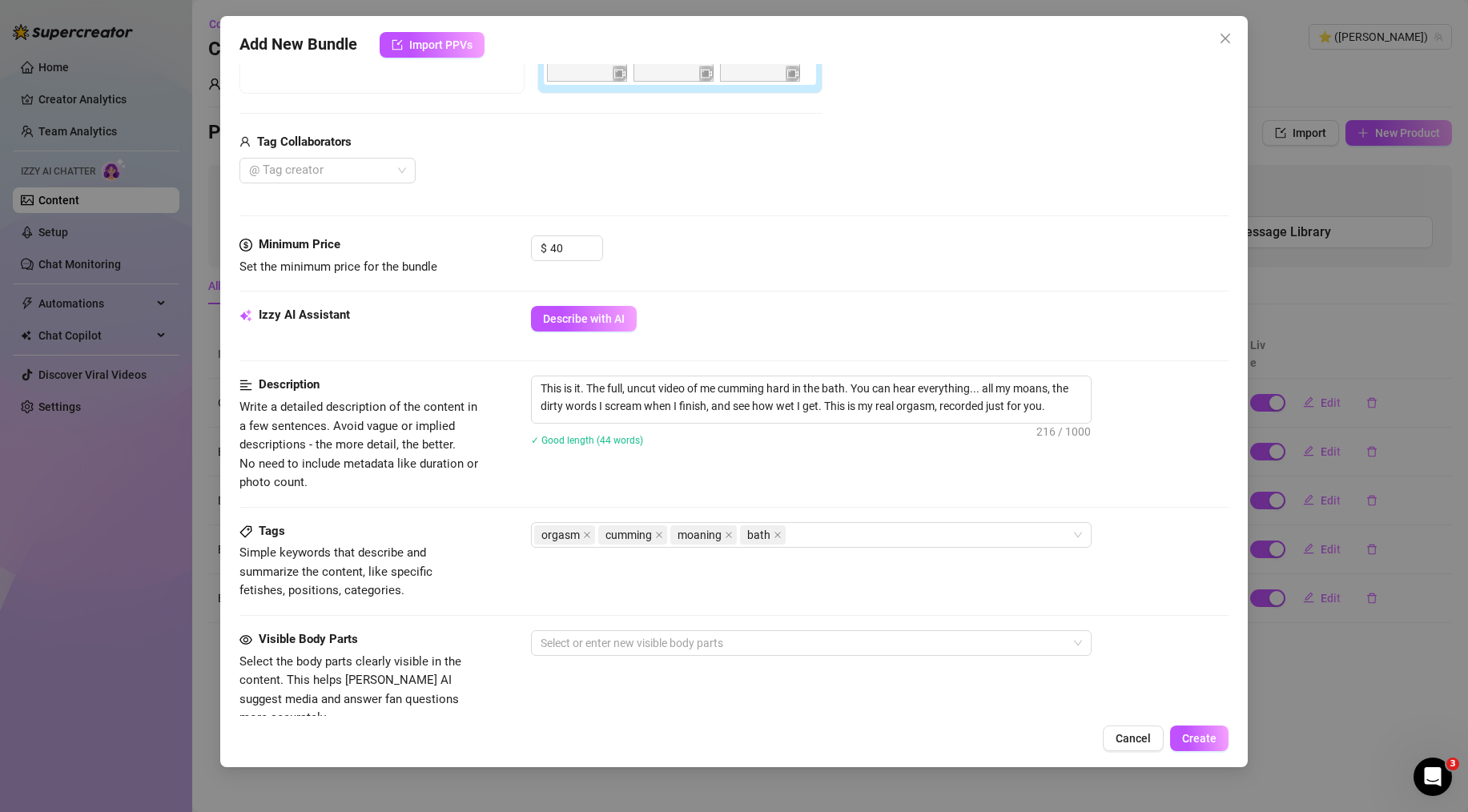
click at [677, 665] on div "Visible Body Parts Select the body parts clearly visible in the content. This h…" at bounding box center [734, 678] width 989 height 97
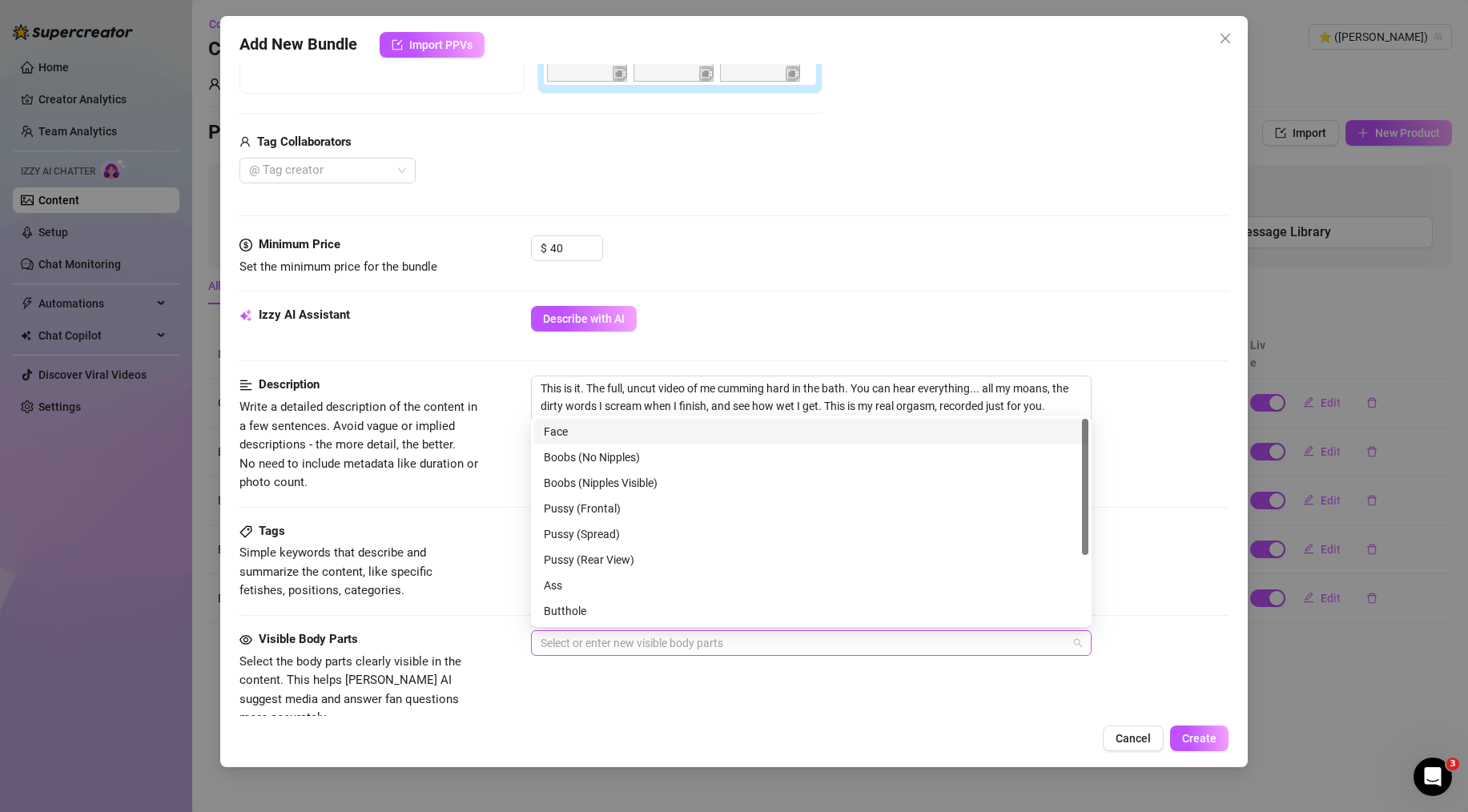
click at [653, 642] on div at bounding box center [803, 642] width 537 height 22
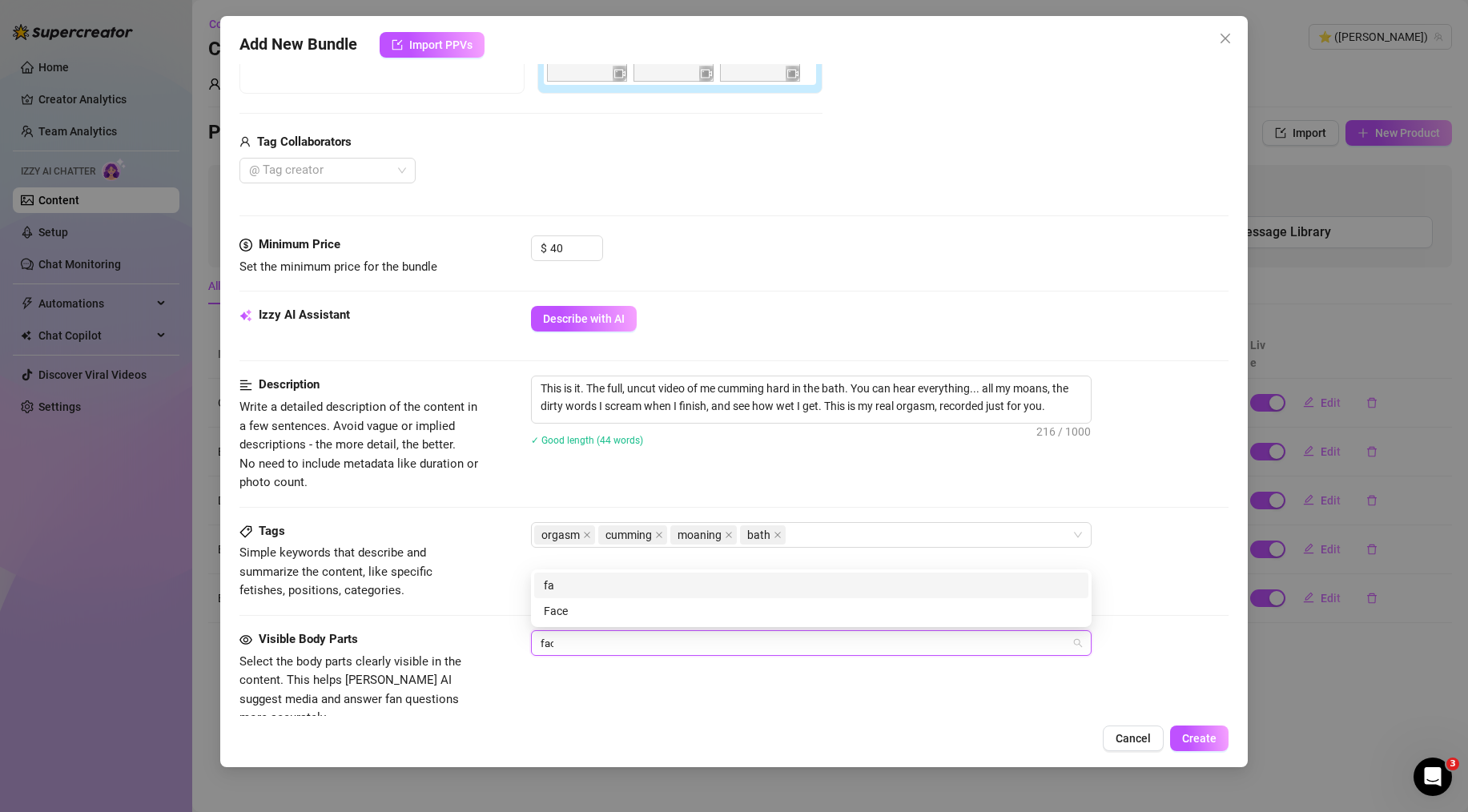
type input "face"
type input "mouth"
type input "hands"
type input "toy"
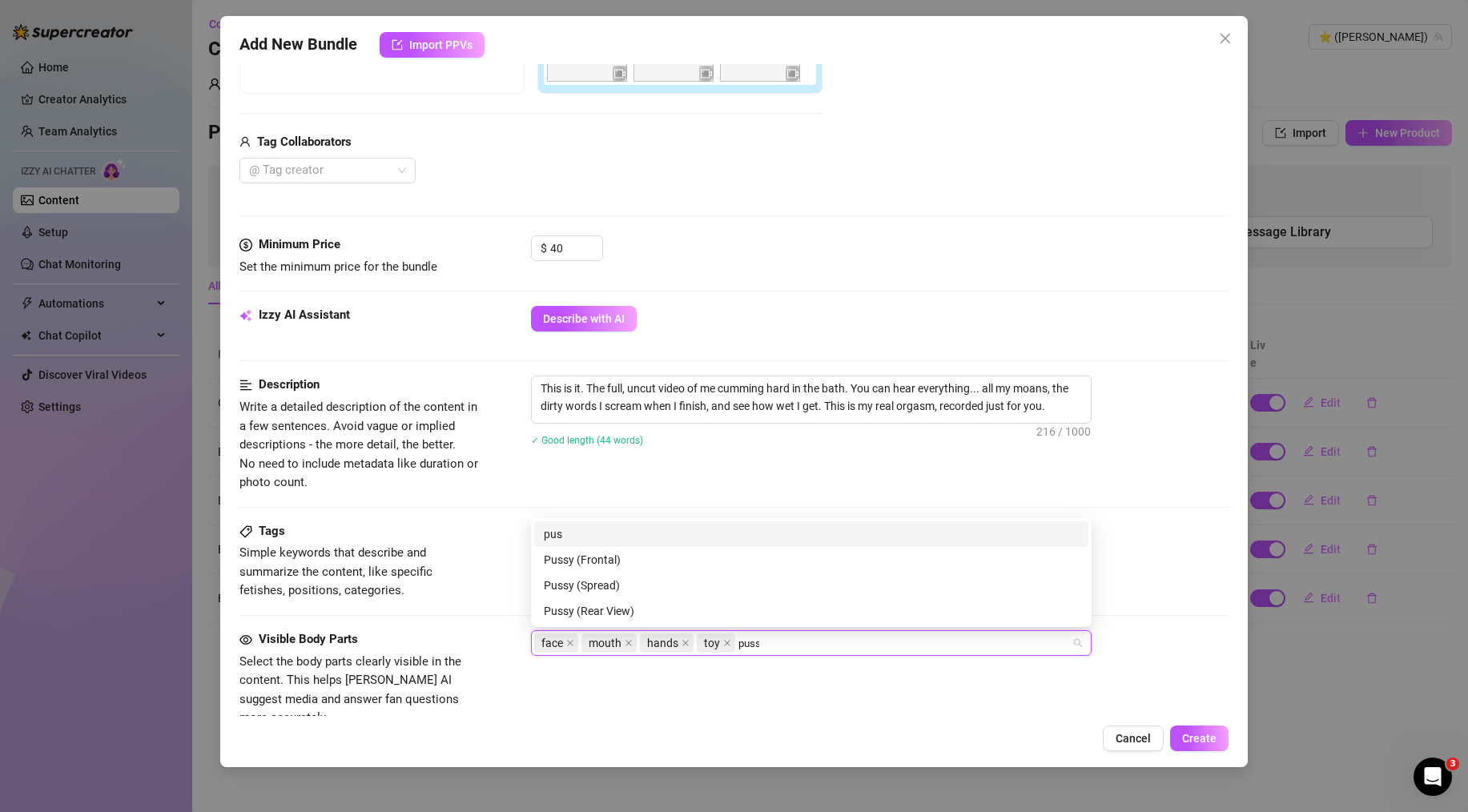
type input "pussy"
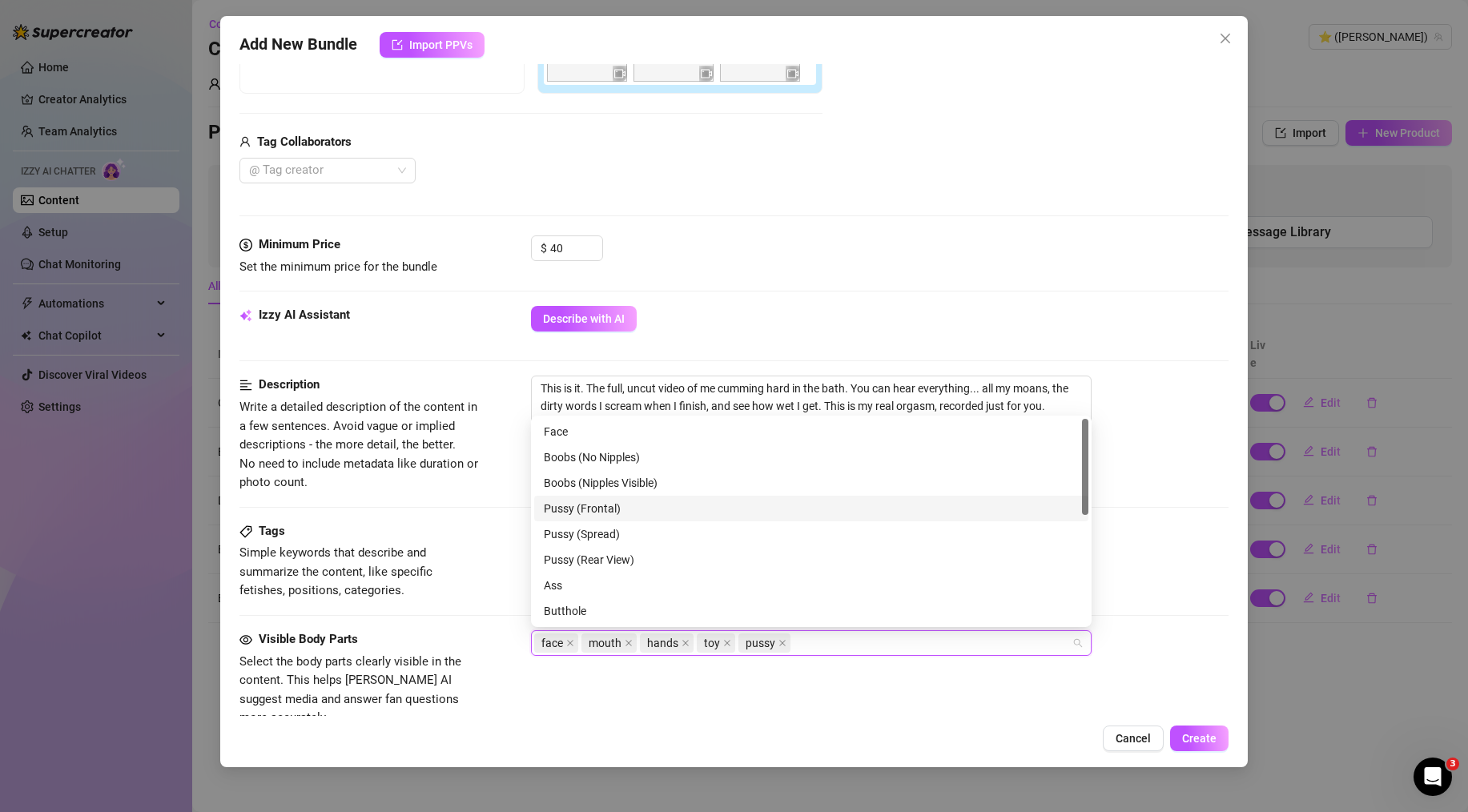
click at [658, 505] on div "Pussy (Frontal)" at bounding box center [811, 509] width 535 height 17
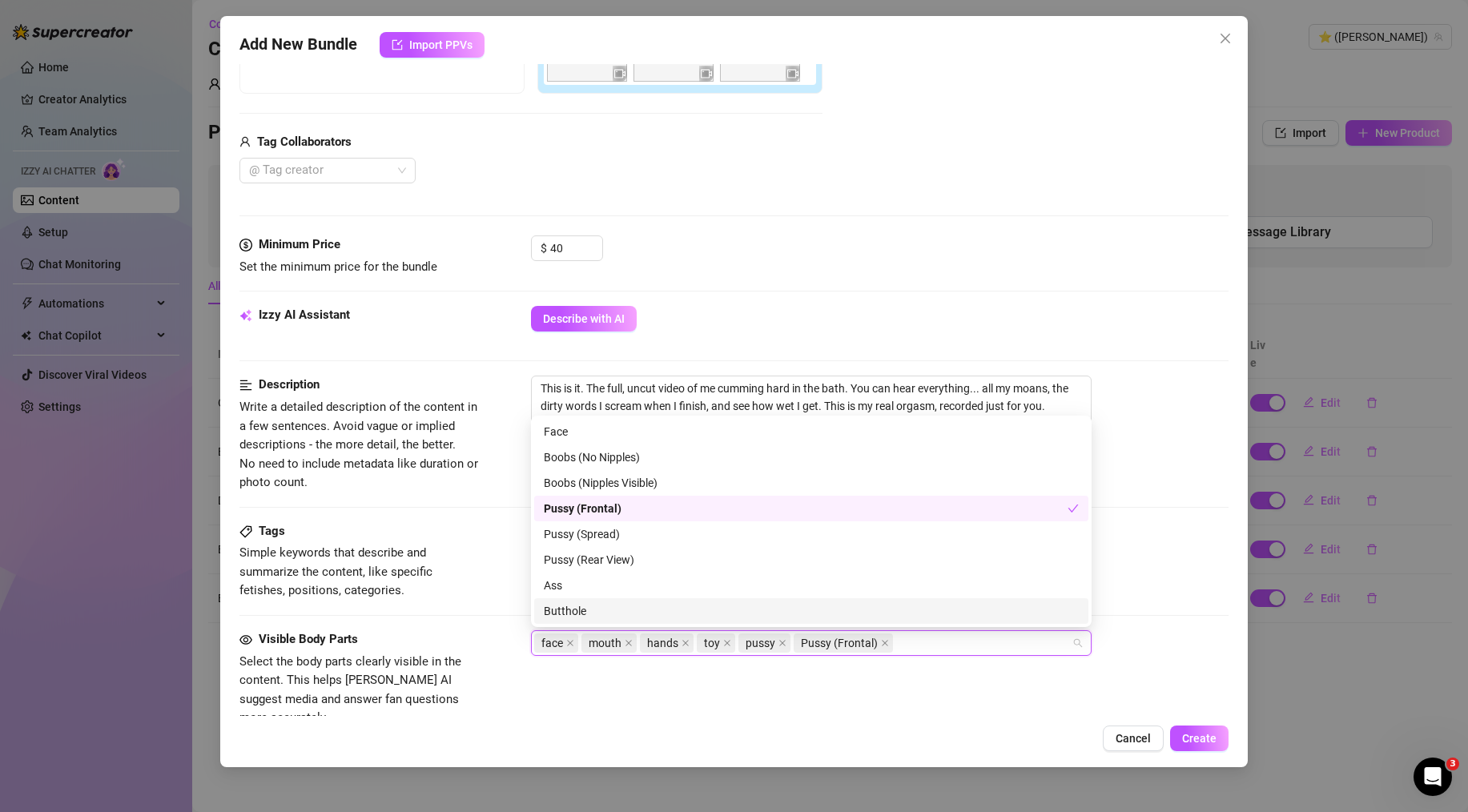
click at [774, 640] on span "pussy" at bounding box center [765, 643] width 52 height 19
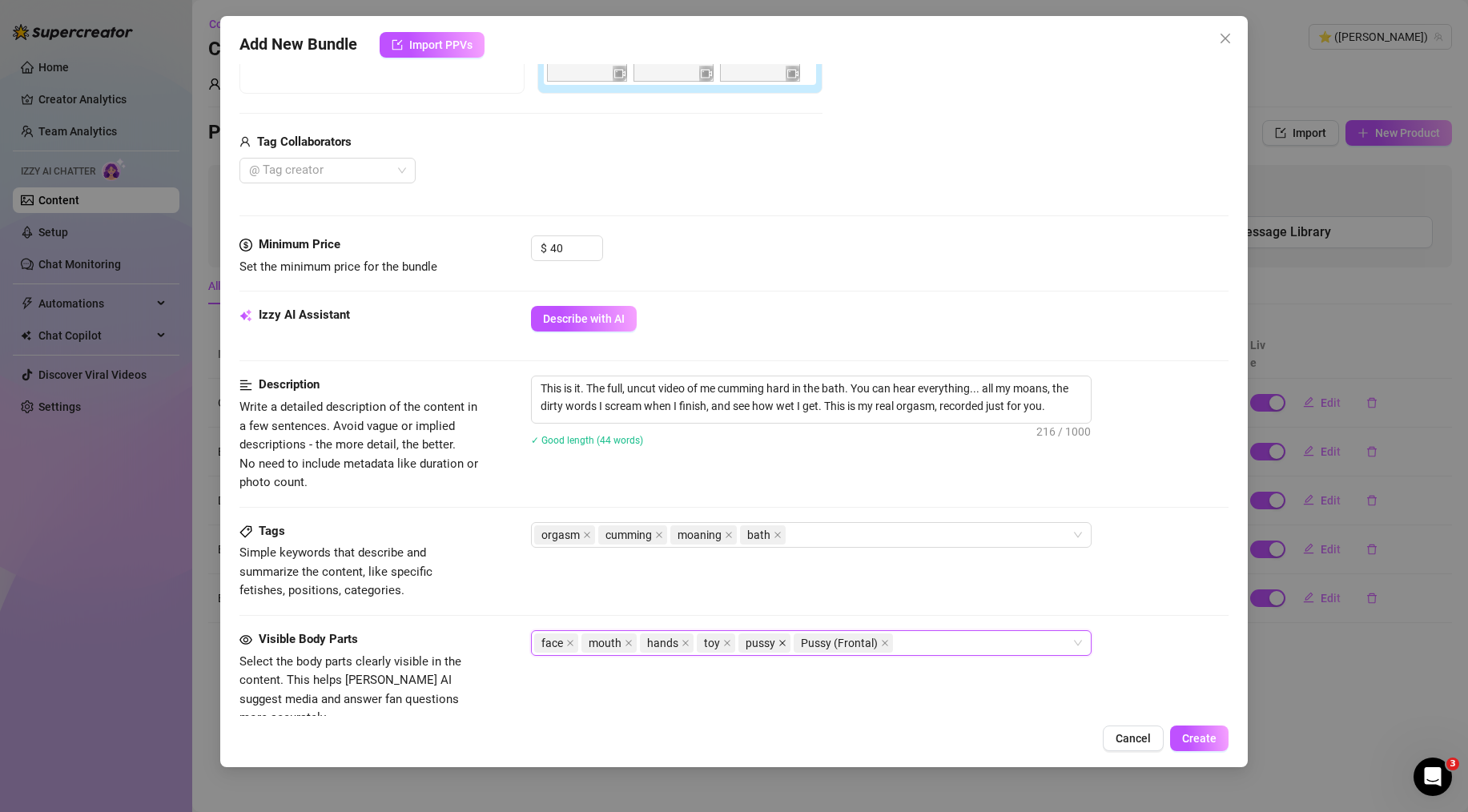
click at [779, 640] on icon "close" at bounding box center [783, 643] width 8 height 8
click at [855, 644] on div "face mouth hands toy Pussy (Frontal)" at bounding box center [803, 642] width 537 height 22
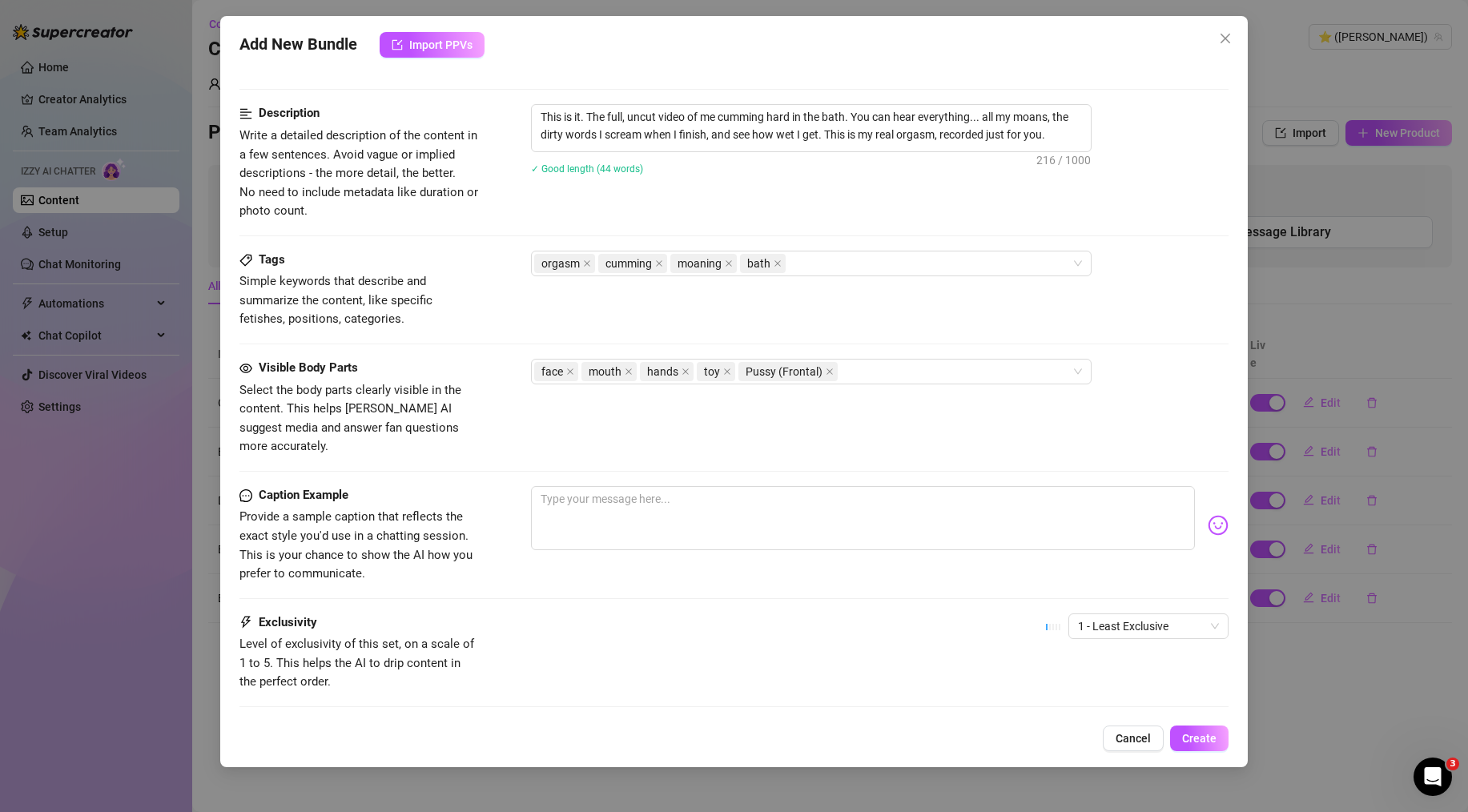
scroll to position [694, 0]
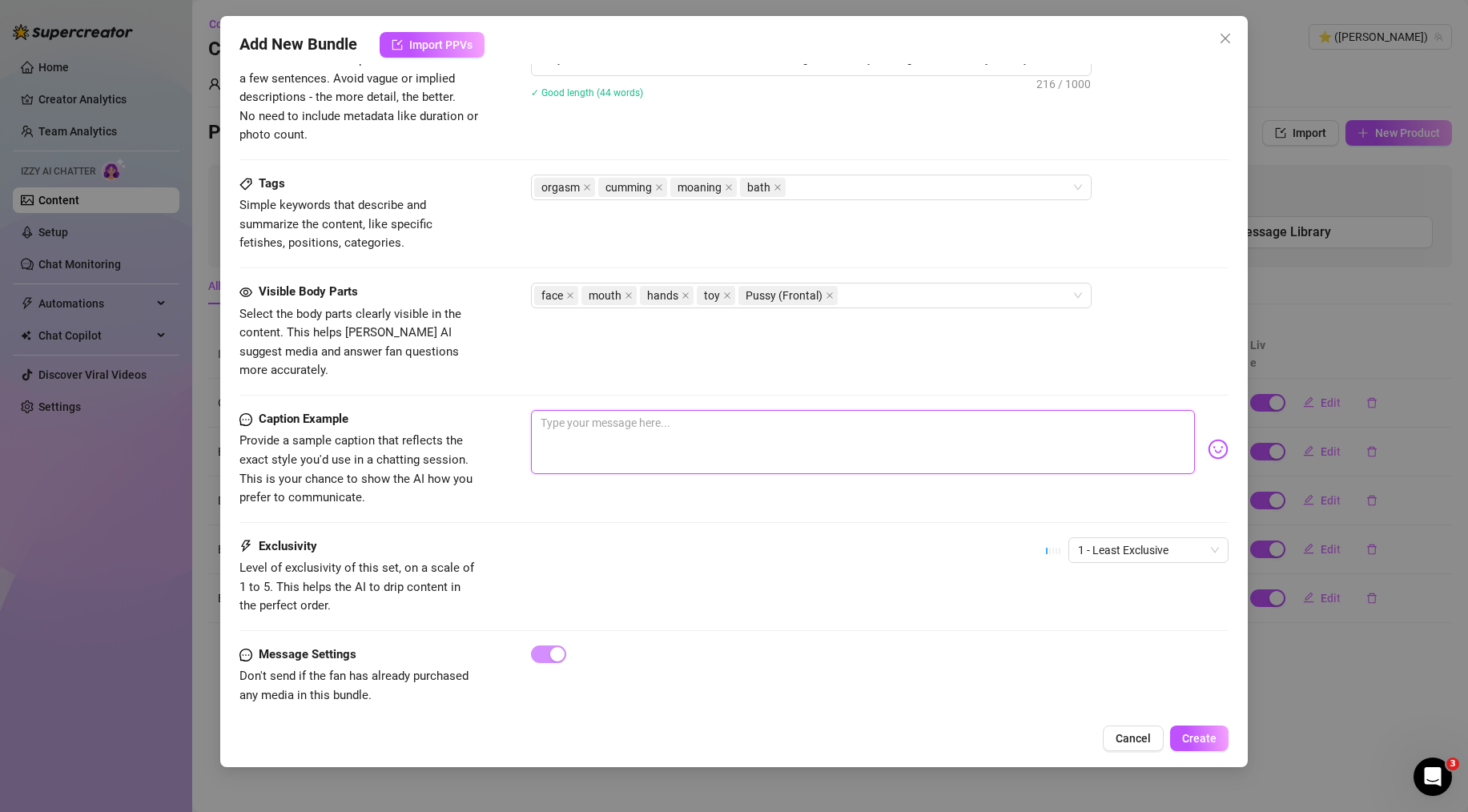
click at [654, 416] on textarea at bounding box center [863, 442] width 664 height 64
paste textarea "I couldn't hold back anymore... I recorded the whole thing. Here's the full vid…"
type textarea "I couldn't hold back anymore... I recorded the whole thing. Here's the full vid…"
click at [1108, 540] on span "1 - Least Exclusive" at bounding box center [1149, 550] width 141 height 24
type textarea "I couldn't hold back anymore... I recorded the whole thing. Here's the full vid…"
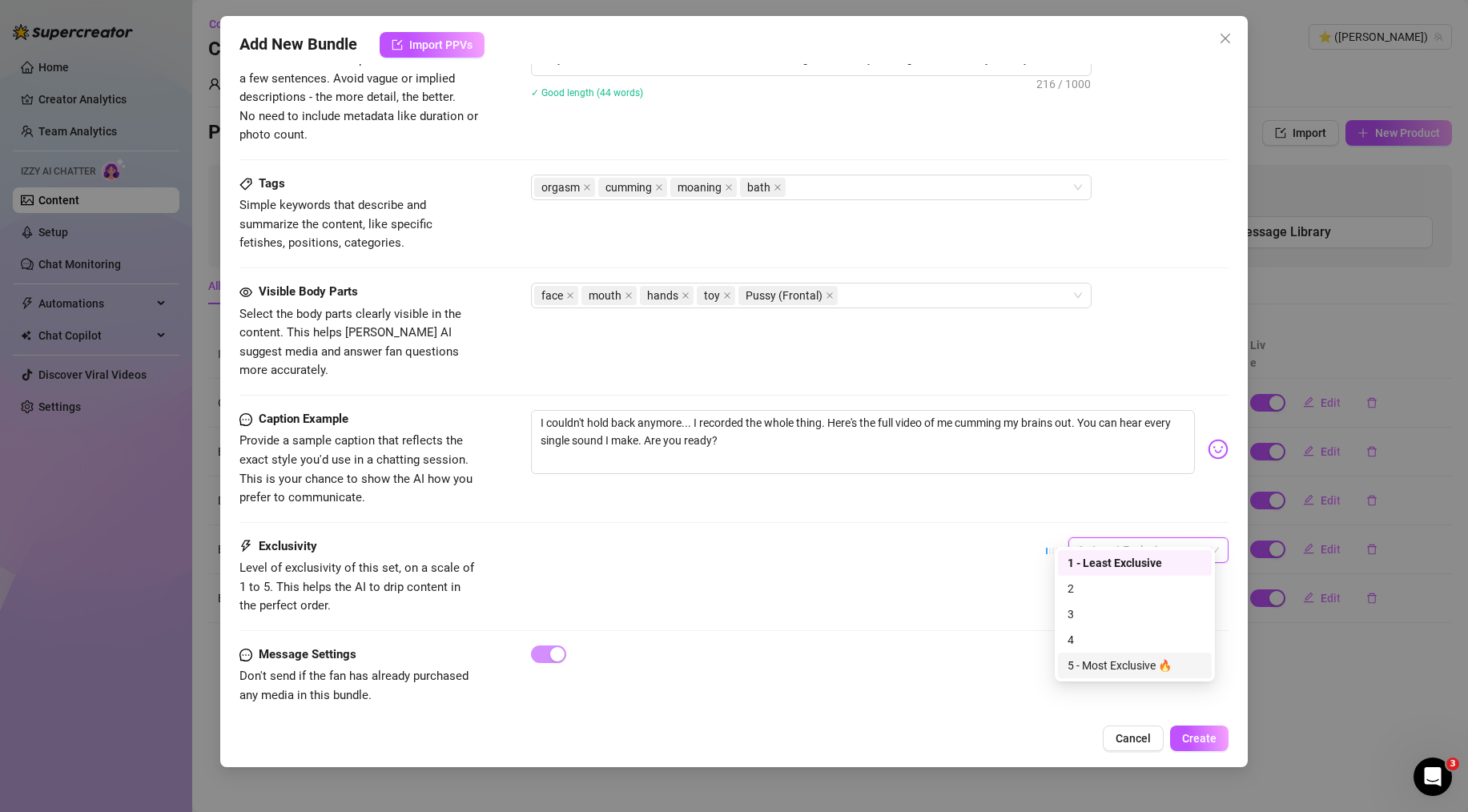
click at [1103, 659] on div "5 - Most Exclusive 🔥" at bounding box center [1135, 665] width 135 height 17
click at [831, 195] on div "orgasm cumming moaning bath" at bounding box center [803, 188] width 537 height 22
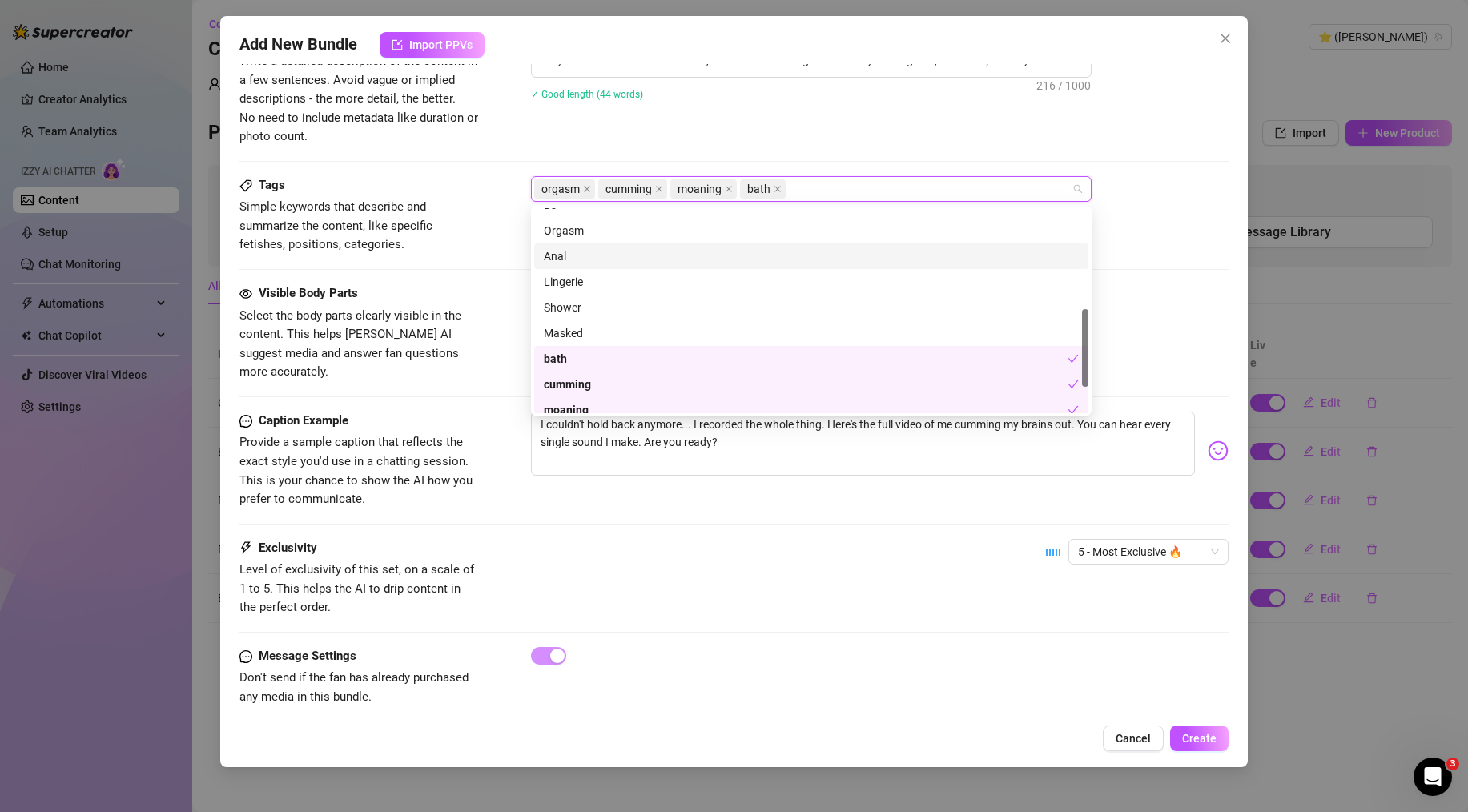
scroll to position [313, 0]
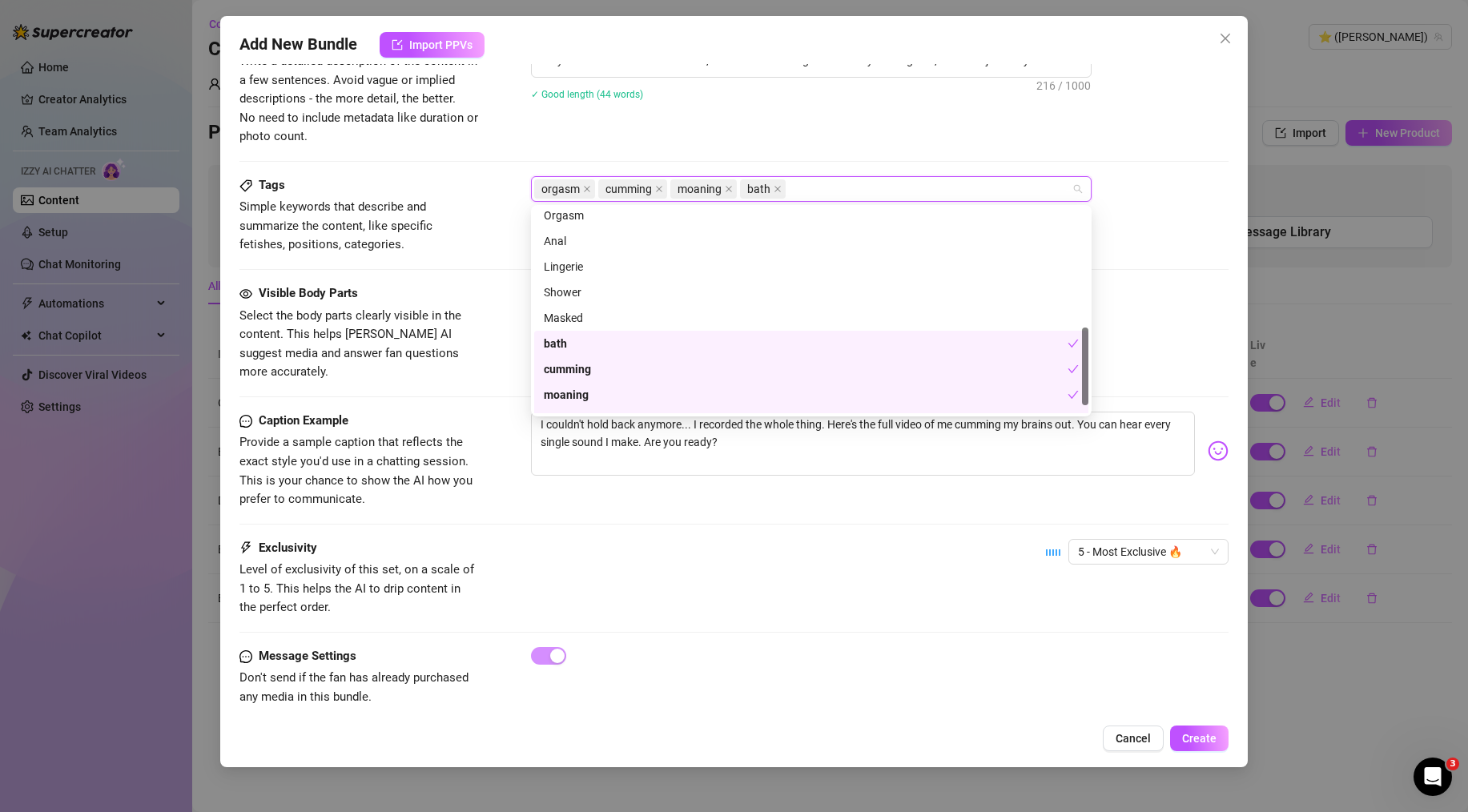
click at [820, 539] on div "Exclusivity Level of exclusivity of this set, on a scale of 1 to 5. This helps …" at bounding box center [734, 578] width 989 height 78
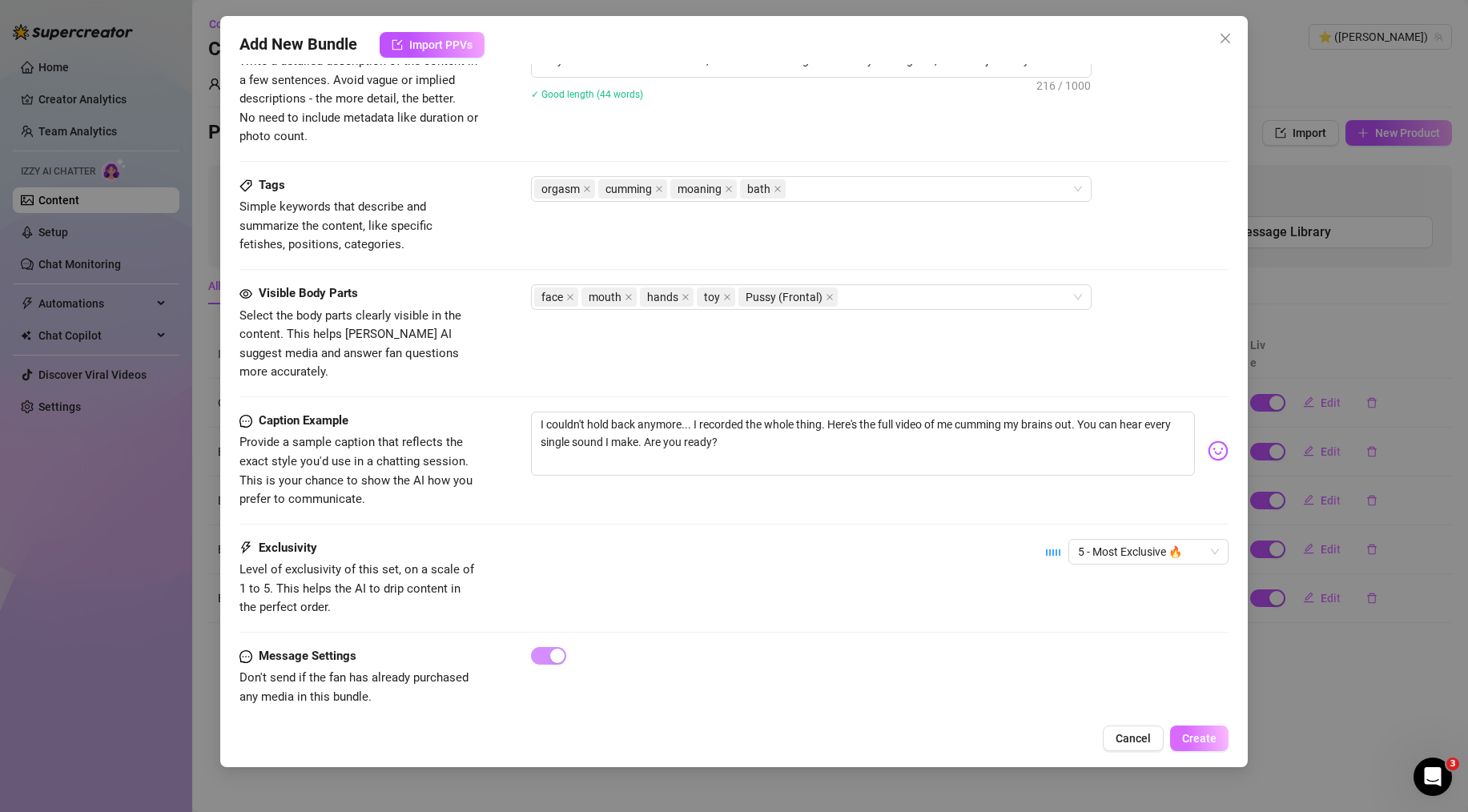
click at [1204, 743] on span "Create" at bounding box center [1200, 738] width 34 height 12
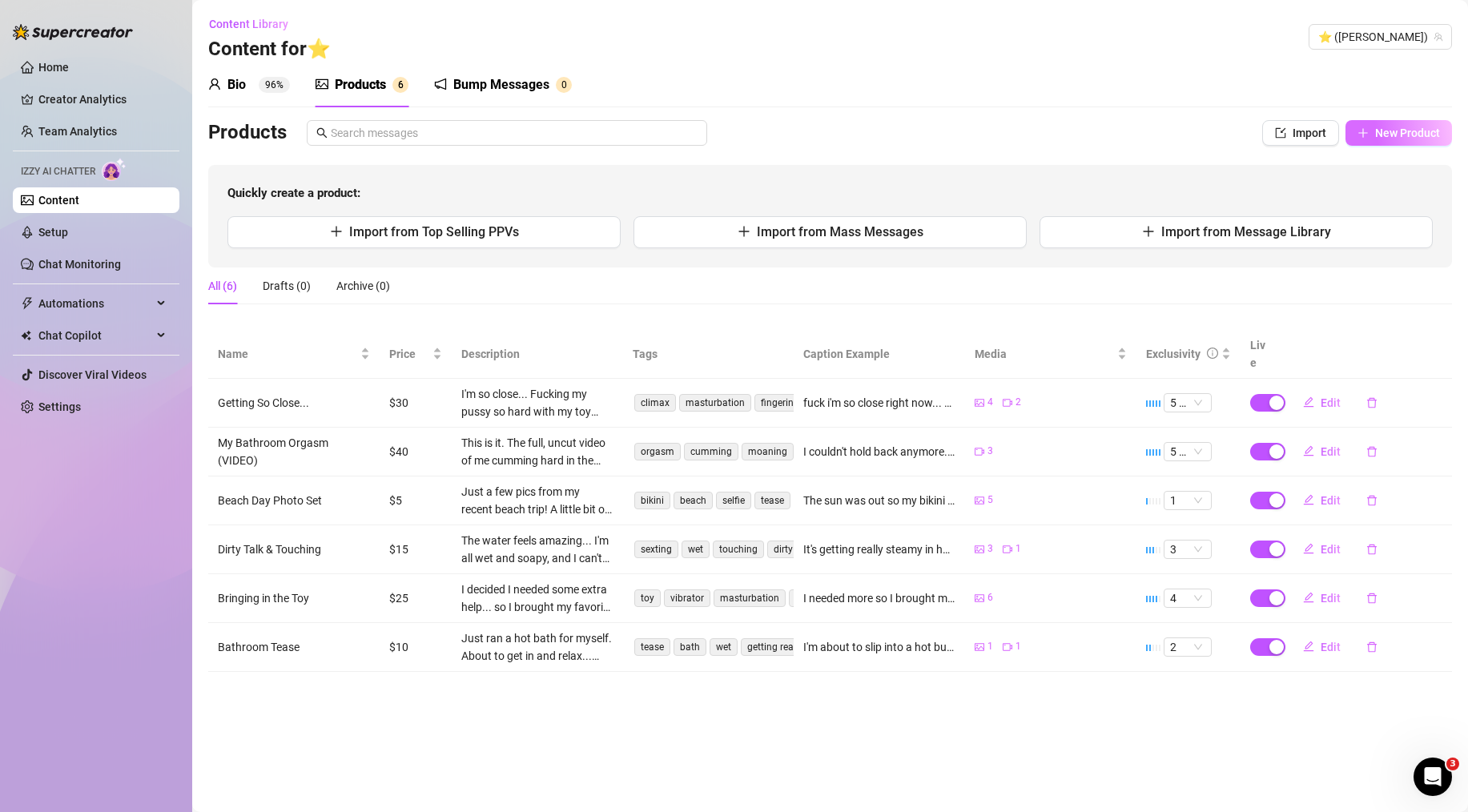
click at [1374, 136] on button "New Product" at bounding box center [1399, 133] width 107 height 26
type textarea "Type your message here..."
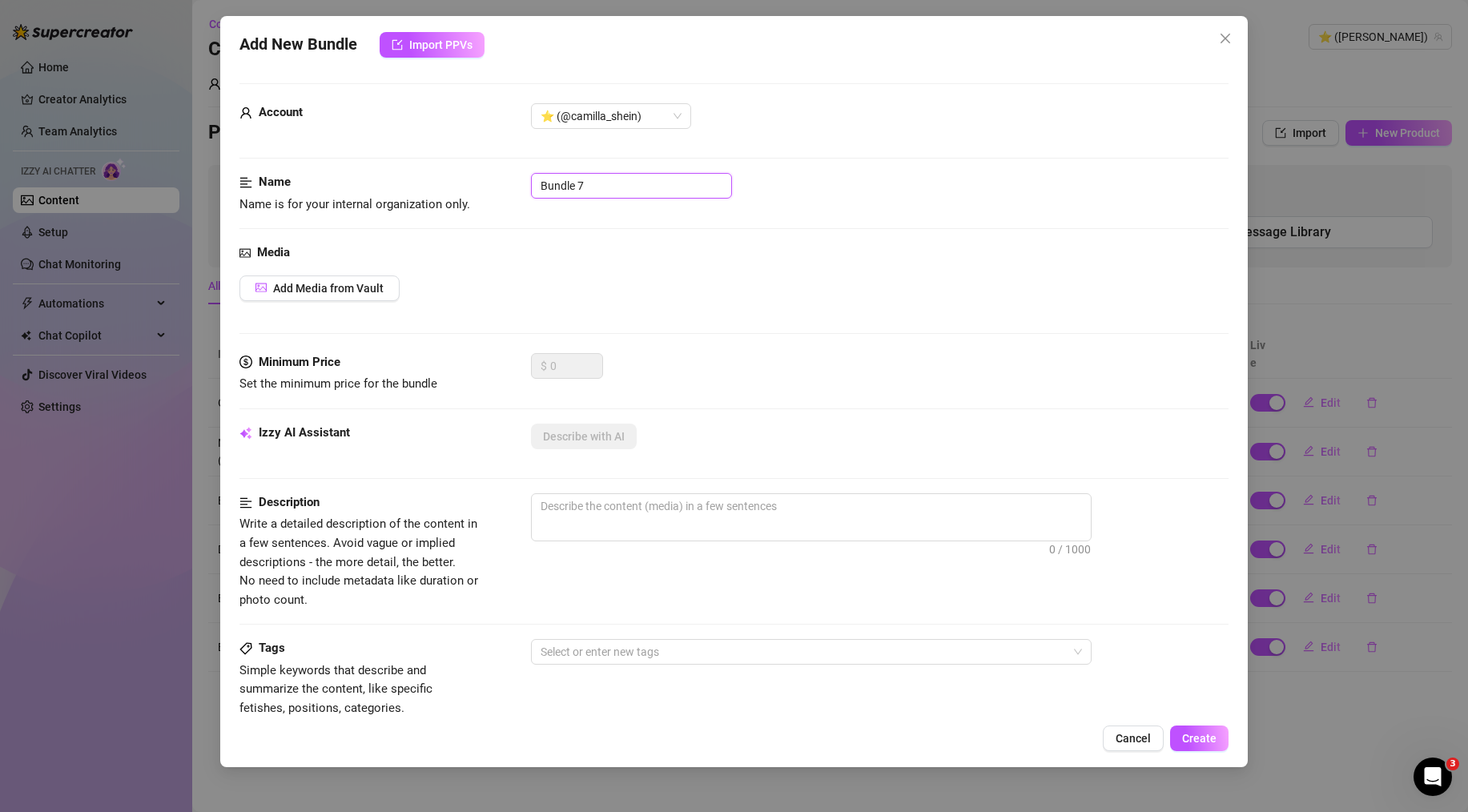
click at [645, 173] on input "Bundle 7" at bounding box center [631, 185] width 201 height 26
paste input "Unwrap Your Present"
type input "Unwrap Your Present"
click at [572, 262] on div "Media Add Media from Vault" at bounding box center [734, 298] width 989 height 110
click at [319, 281] on button "Add Media from Vault" at bounding box center [320, 288] width 160 height 26
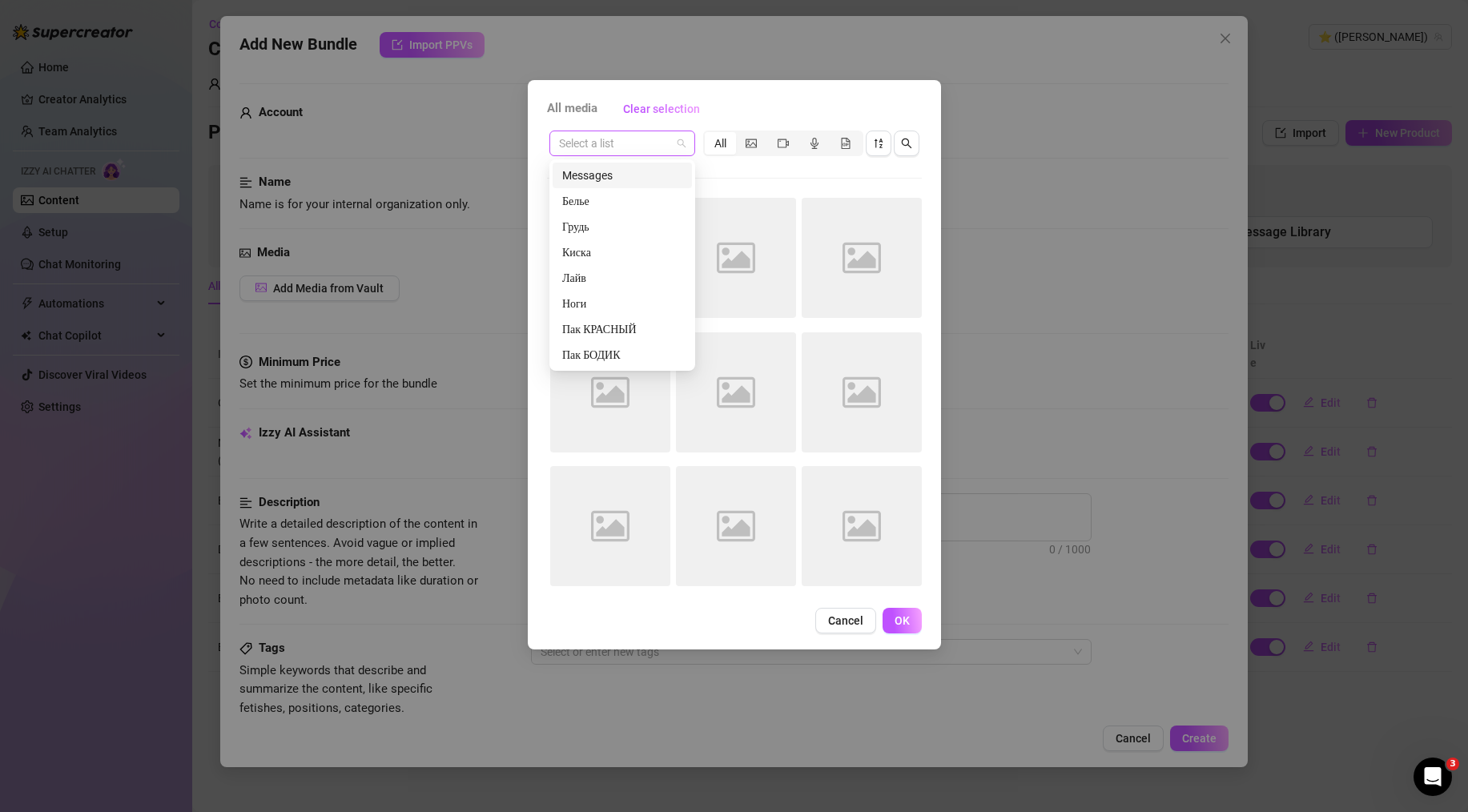
click at [679, 146] on span at bounding box center [622, 143] width 127 height 24
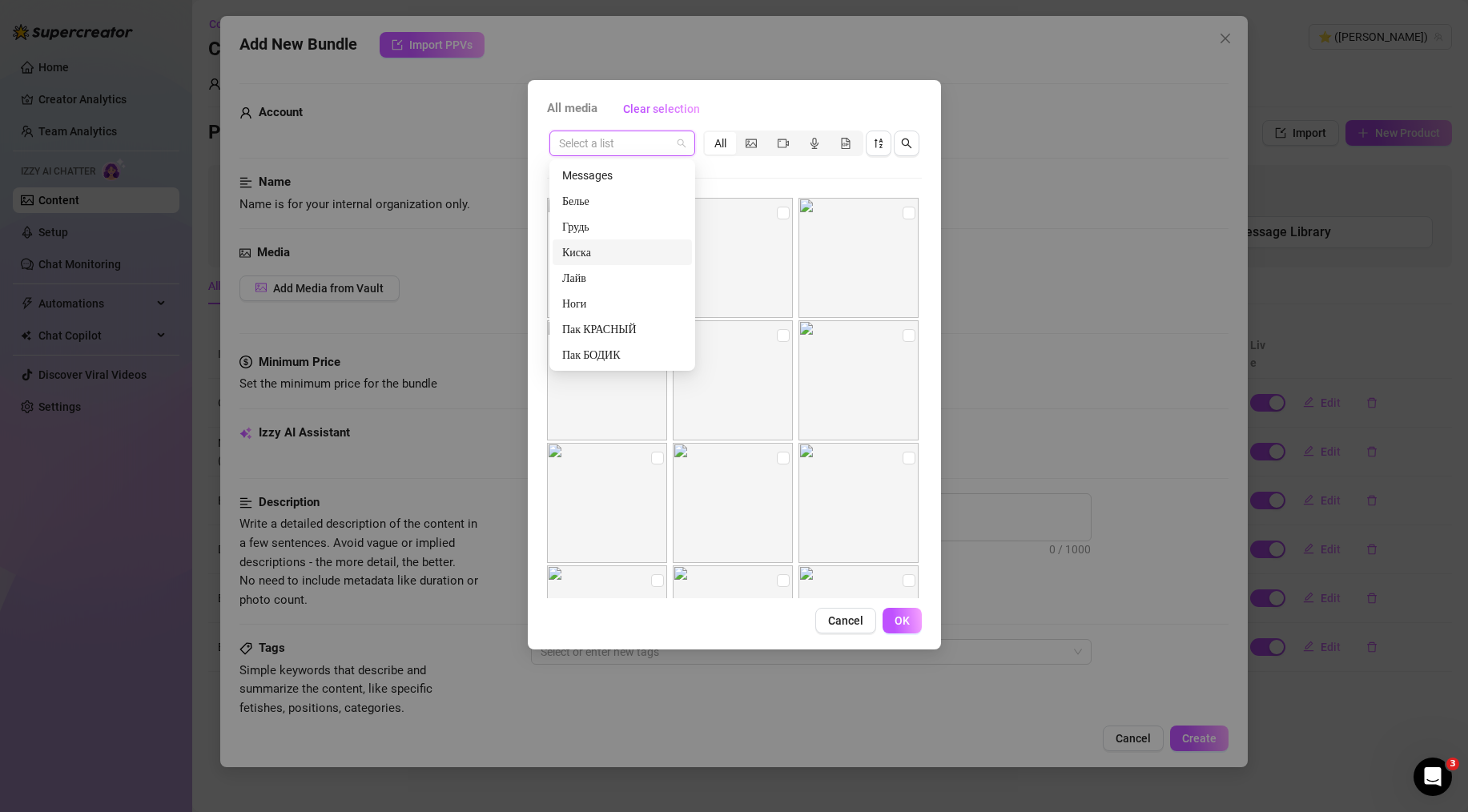
click at [606, 239] on div "Киска" at bounding box center [622, 252] width 139 height 26
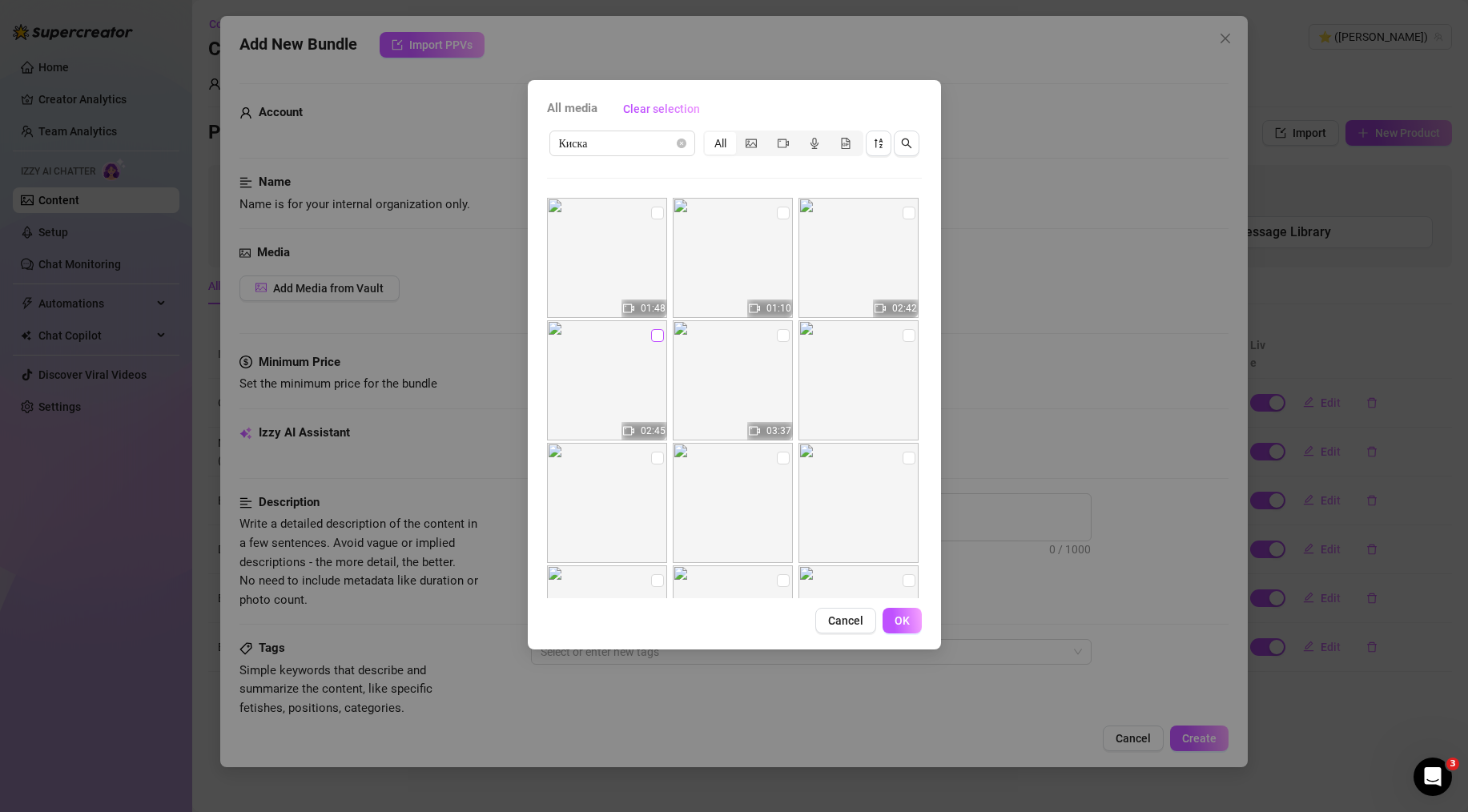
click at [659, 338] on input "checkbox" at bounding box center [657, 335] width 12 height 12
checkbox input "true"
click at [777, 336] on input "checkbox" at bounding box center [783, 335] width 12 height 12
checkbox input "true"
click at [903, 335] on input "checkbox" at bounding box center [909, 335] width 12 height 12
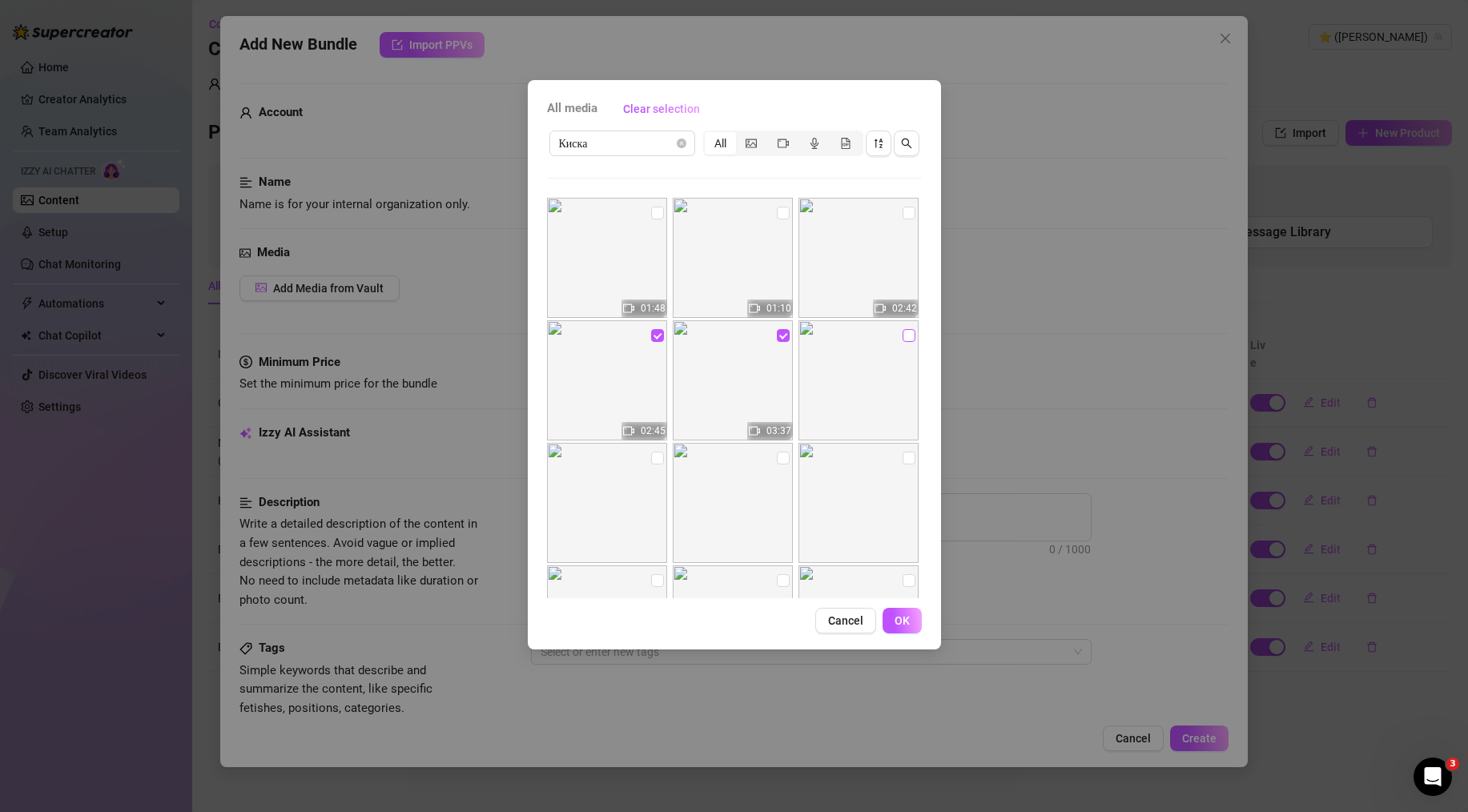
checkbox input "true"
click at [906, 615] on span "OK" at bounding box center [902, 620] width 15 height 12
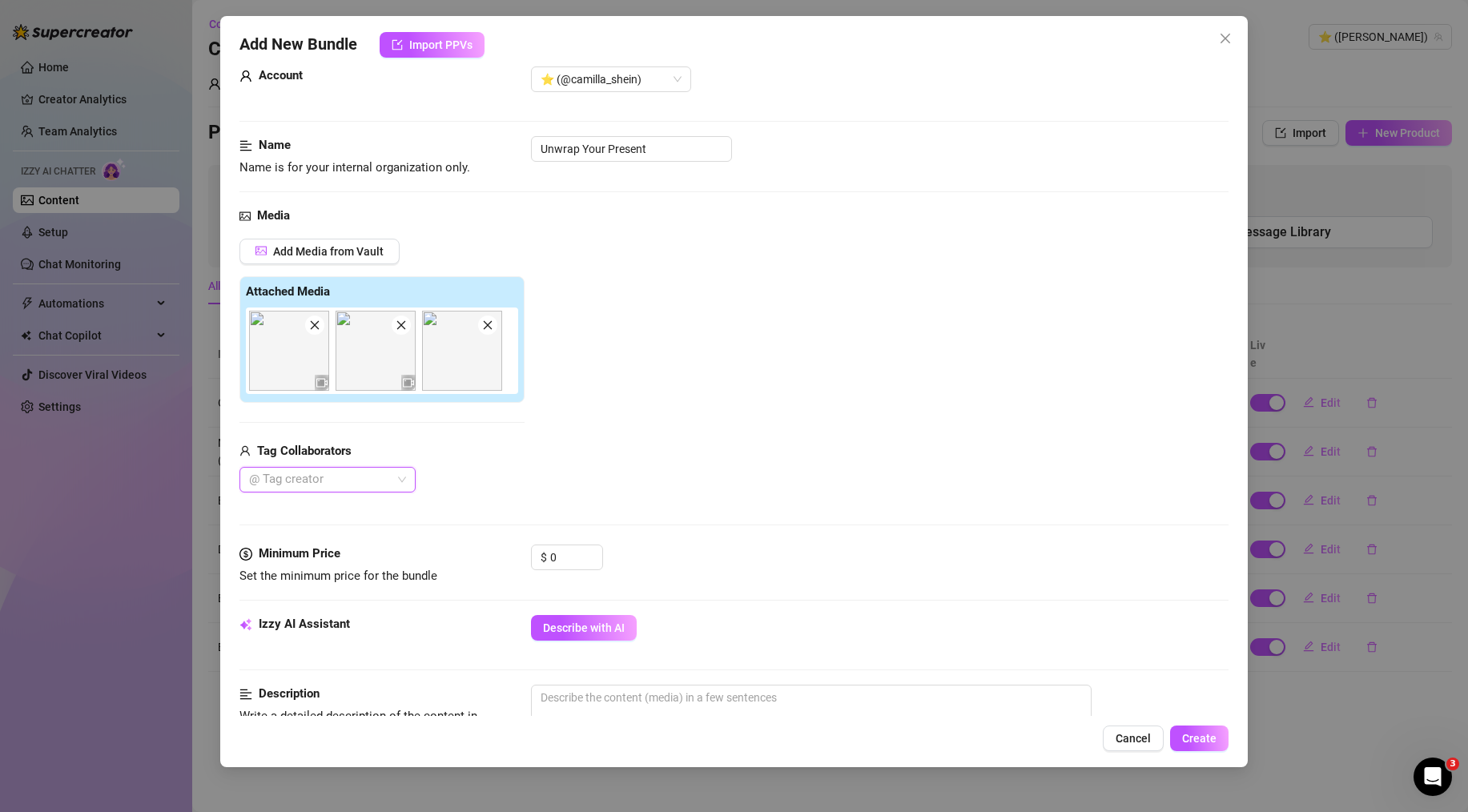
scroll to position [42, 0]
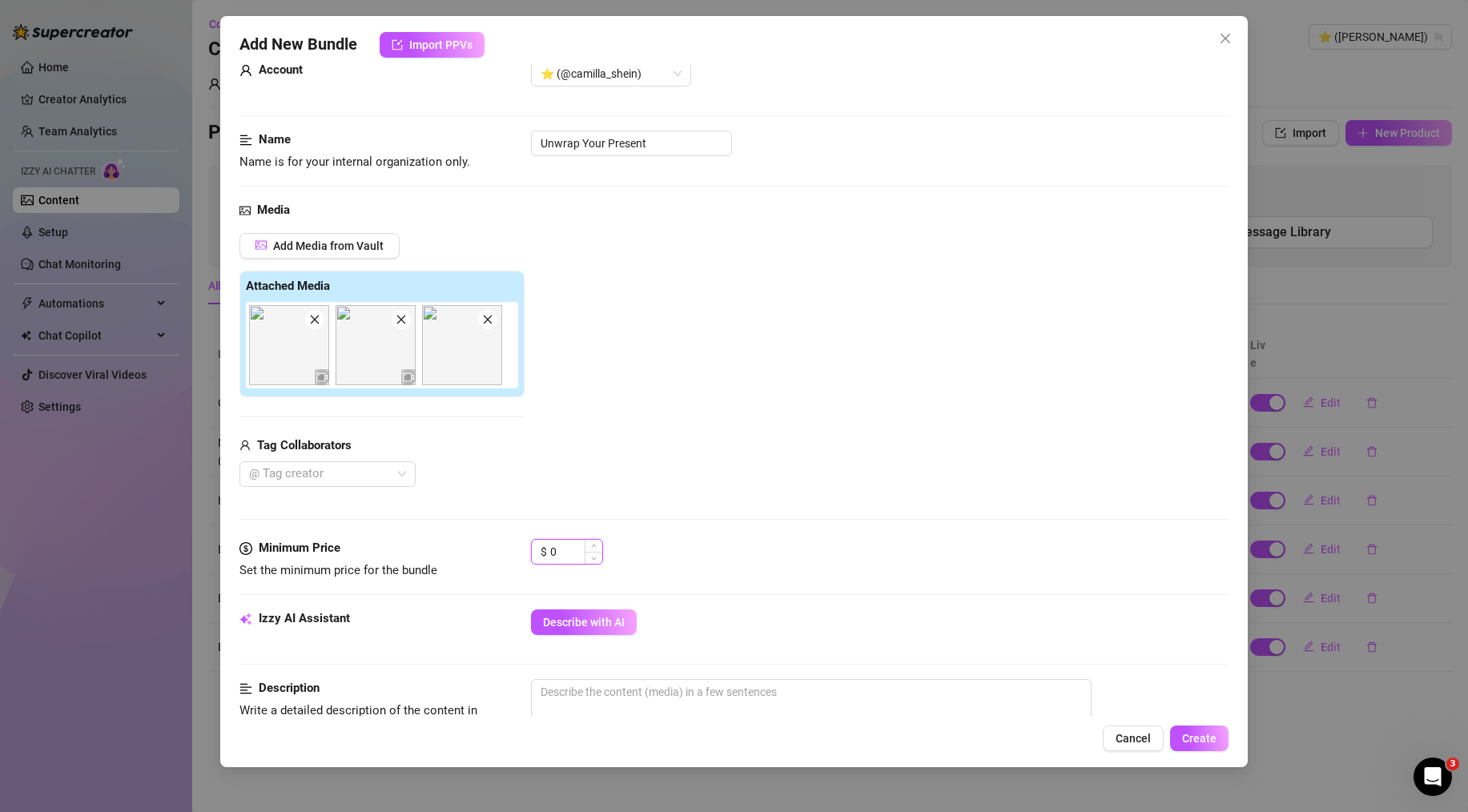
drag, startPoint x: 562, startPoint y: 543, endPoint x: 537, endPoint y: 546, distance: 25.2
click at [537, 546] on div "$ 0" at bounding box center [567, 552] width 73 height 26
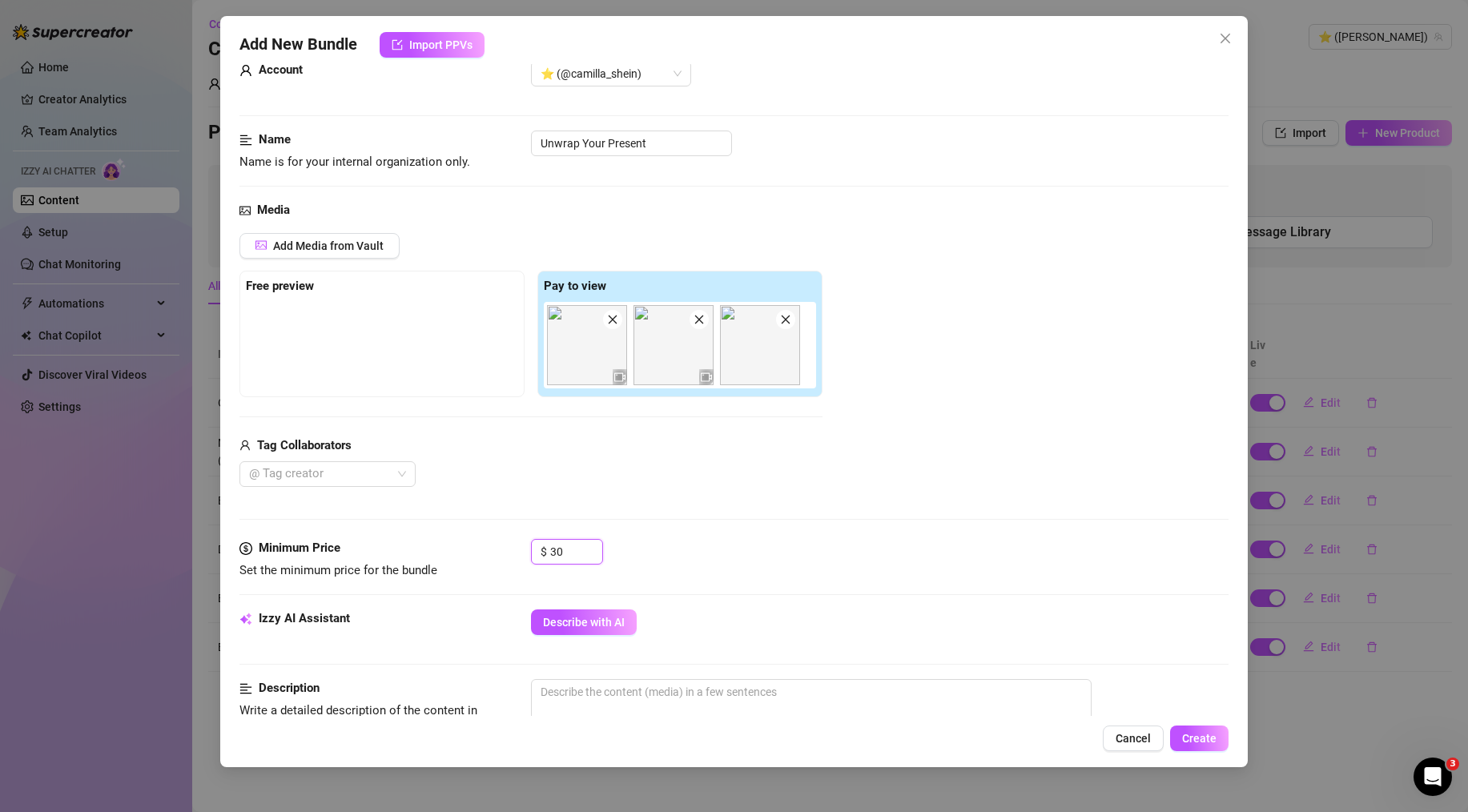
type input "30"
click at [755, 486] on div "@ Tag creator" at bounding box center [531, 473] width 583 height 26
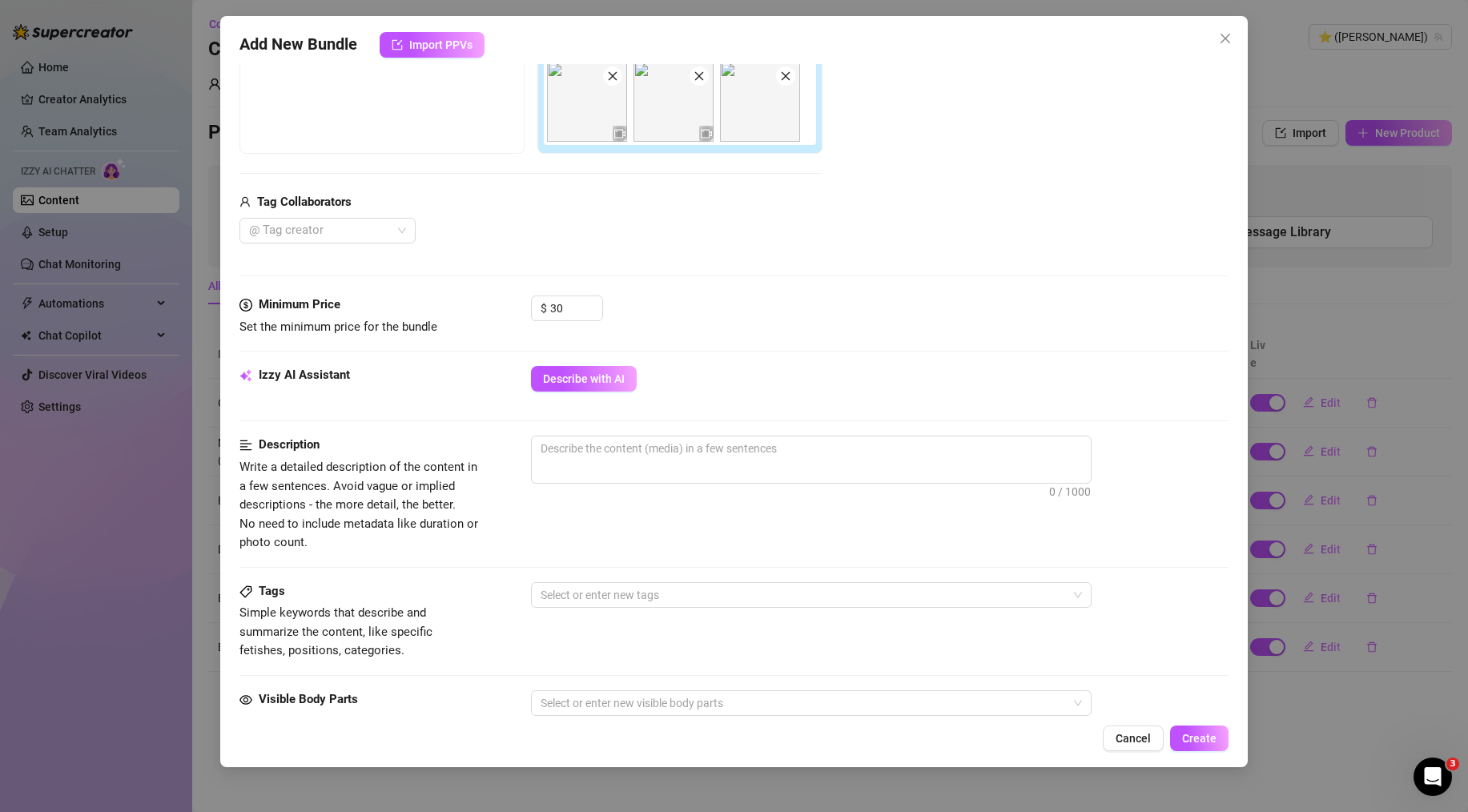
scroll to position [286, 0]
click at [605, 469] on span "0 / 1000" at bounding box center [810, 459] width 560 height 48
click at [605, 446] on textarea at bounding box center [811, 448] width 559 height 24
paste textarea "I decided to wrap up a little present just for you. This is a very personal and…"
type textarea "I decided to wrap up a little present just for you. This is a very personal and…"
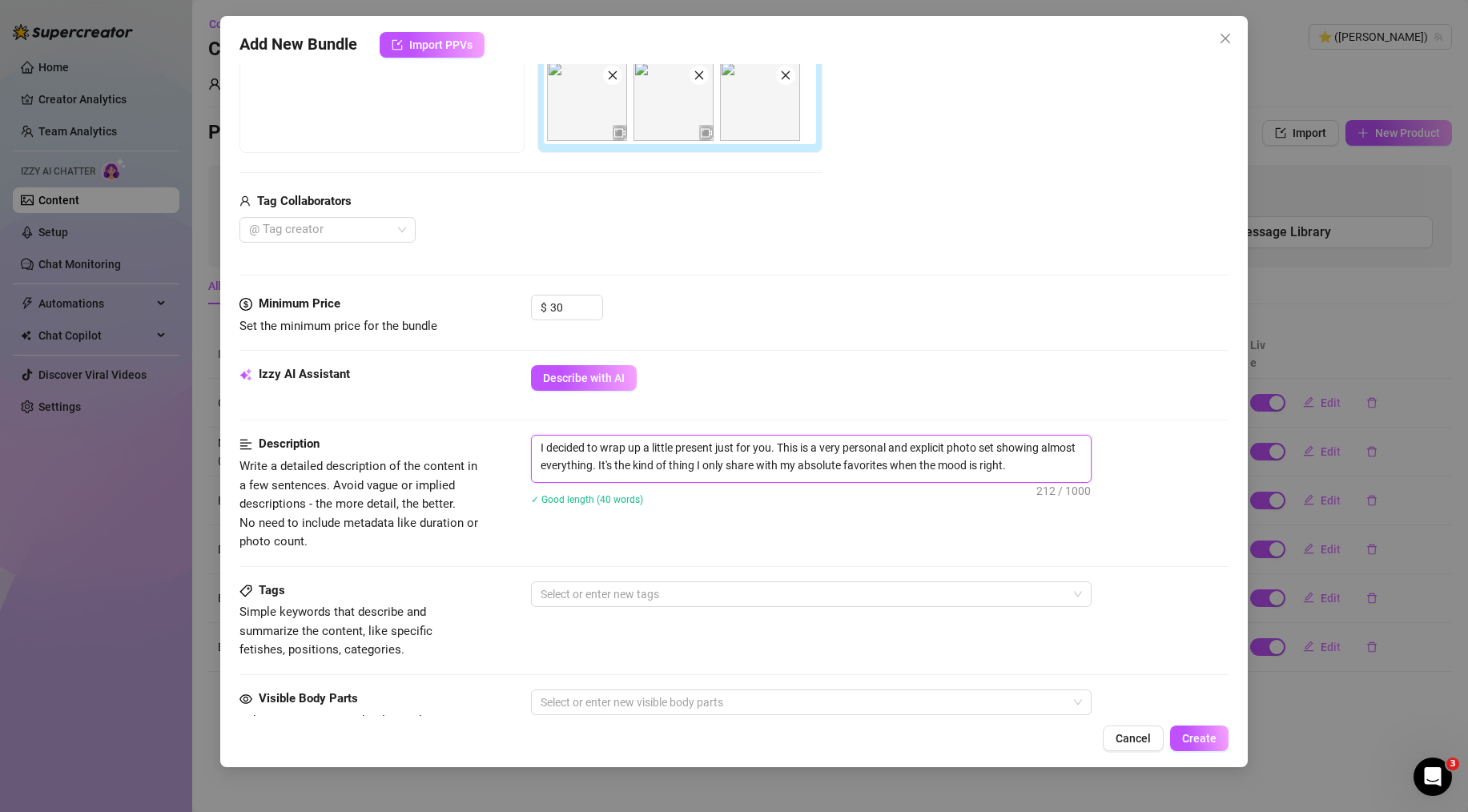
scroll to position [0, 0]
type textarea "I decided to wrap up a little present just for you. This is a very personal and…"
click at [636, 514] on div "I decided to wrap up a little present just for you. This is a very personal and…" at bounding box center [879, 481] width 698 height 92
click at [610, 585] on div at bounding box center [803, 593] width 537 height 22
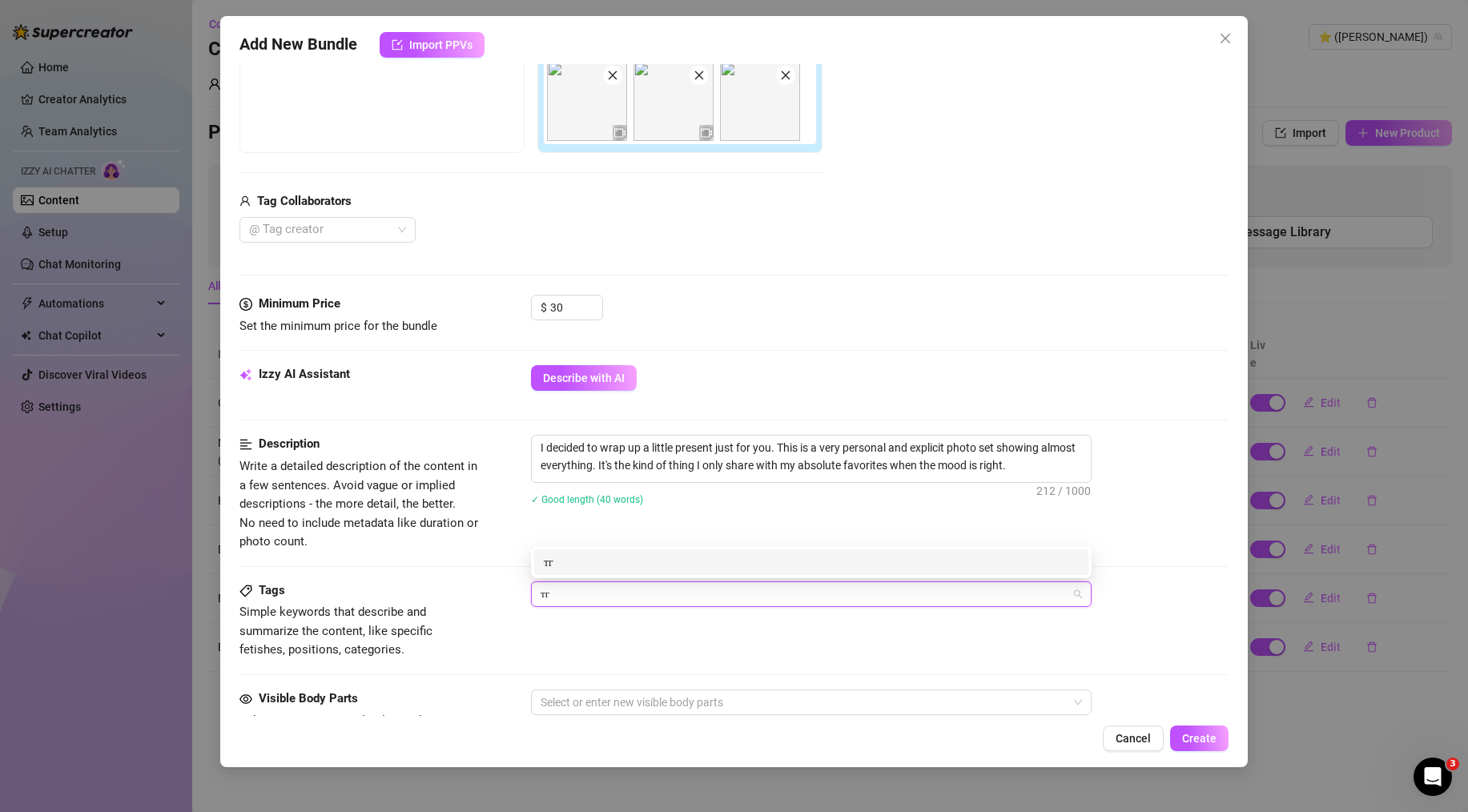
type input "т"
type input "nude"
type input "present"
type input "sexting"
type input "special"
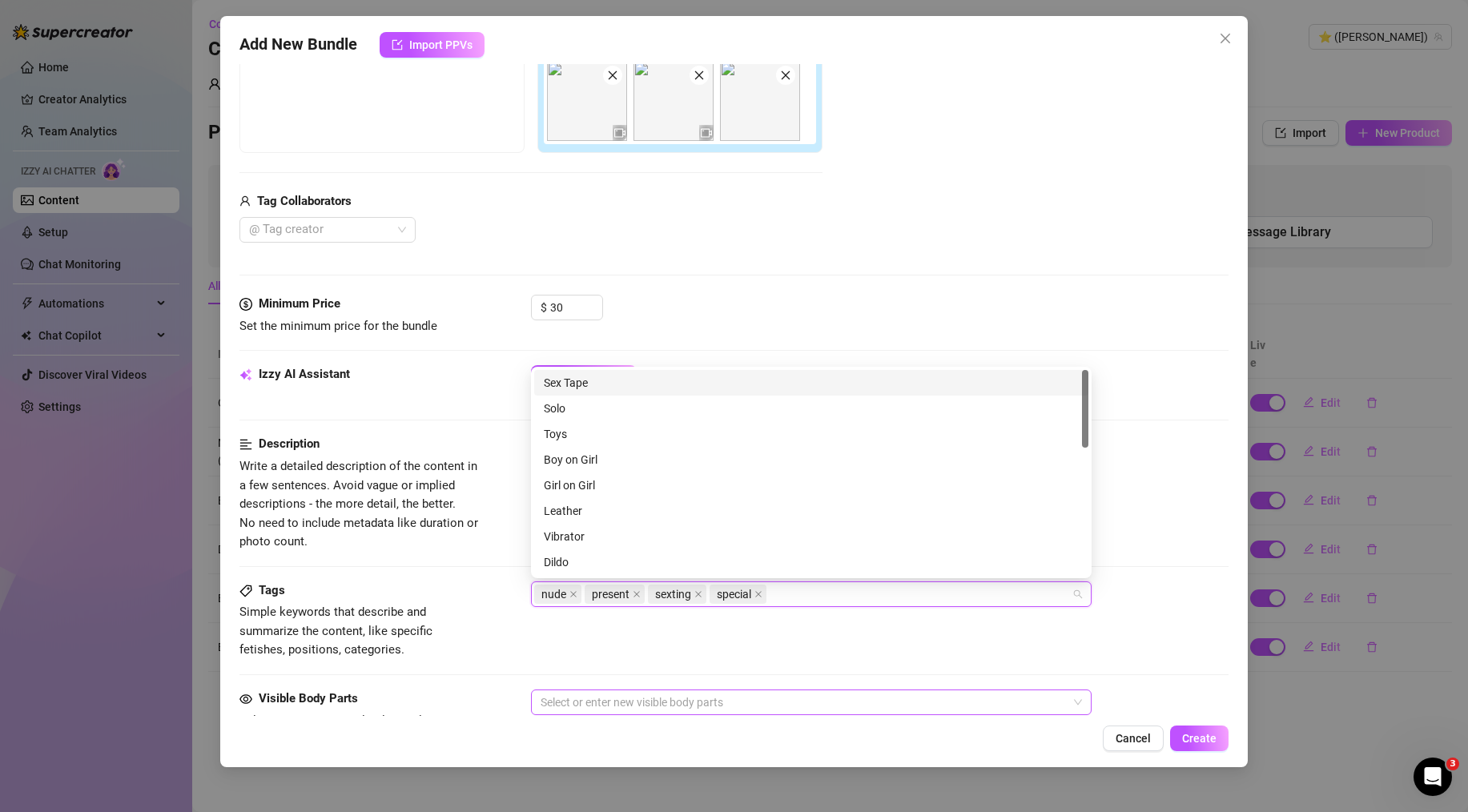
click at [616, 698] on div at bounding box center [803, 701] width 537 height 22
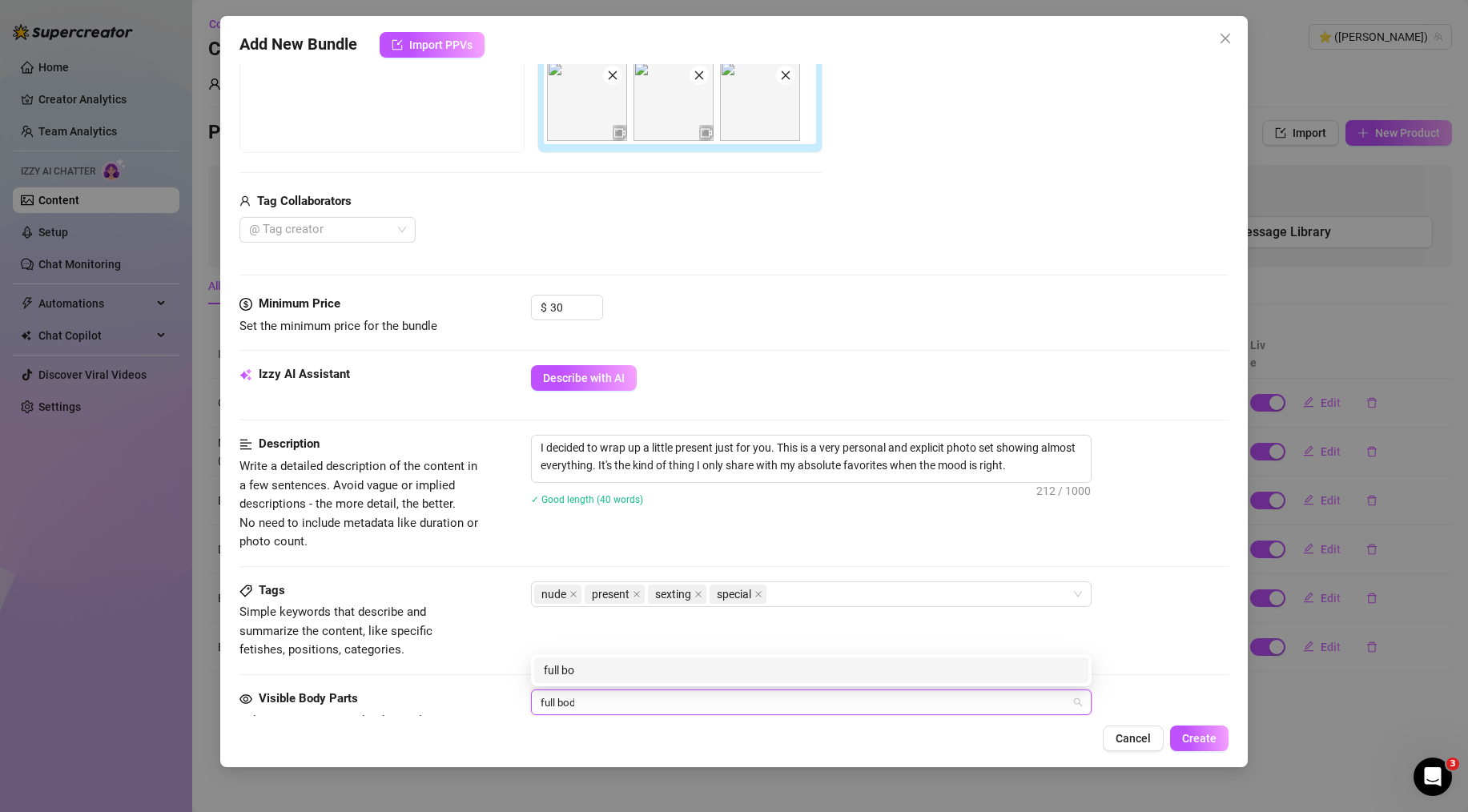
type input "full body"
type input "pussy"
type input "butt"
type input "tits"
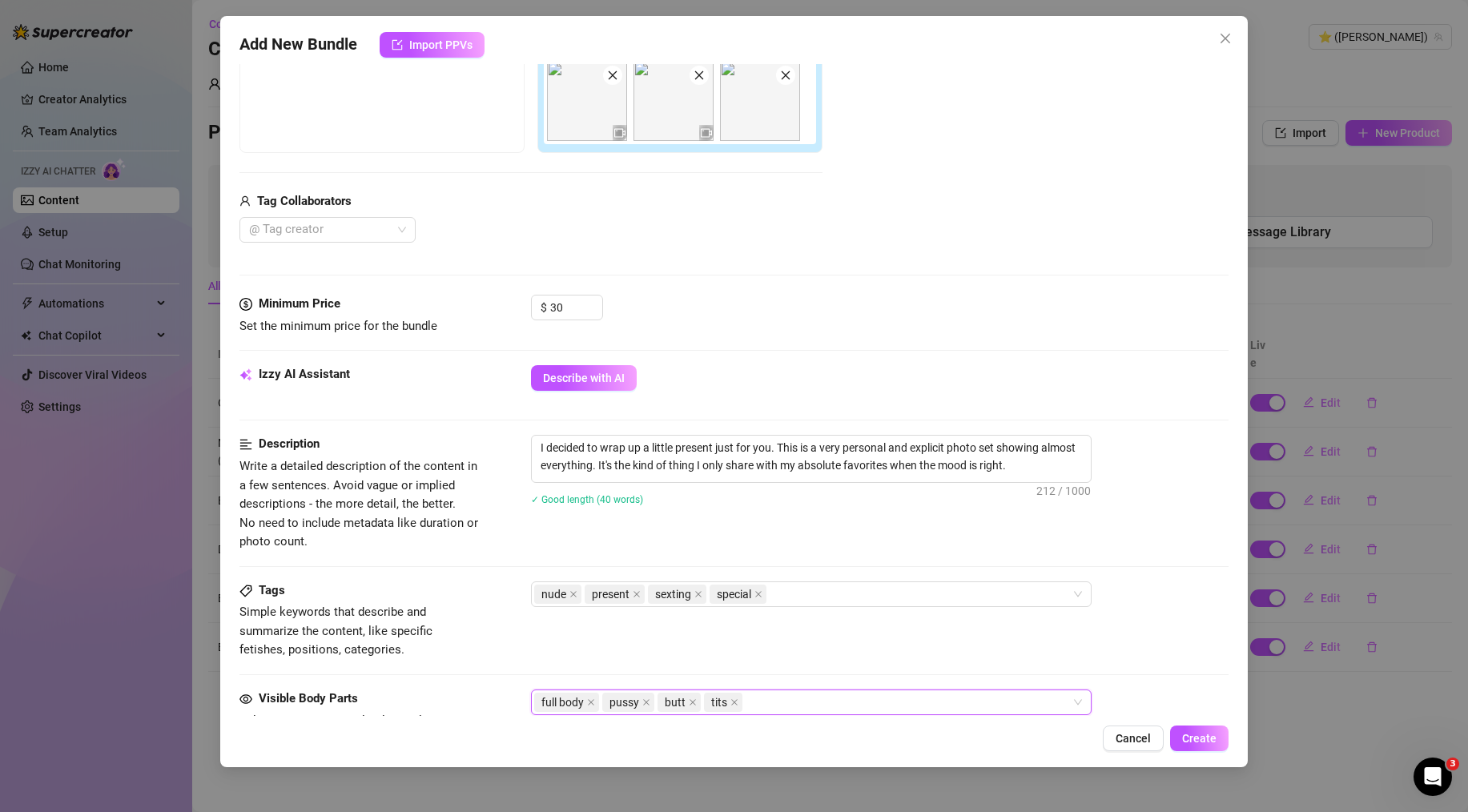
drag, startPoint x: 765, startPoint y: 700, endPoint x: 742, endPoint y: 693, distance: 24.0
click at [742, 693] on div "full body pussy butt tits" at bounding box center [803, 701] width 537 height 22
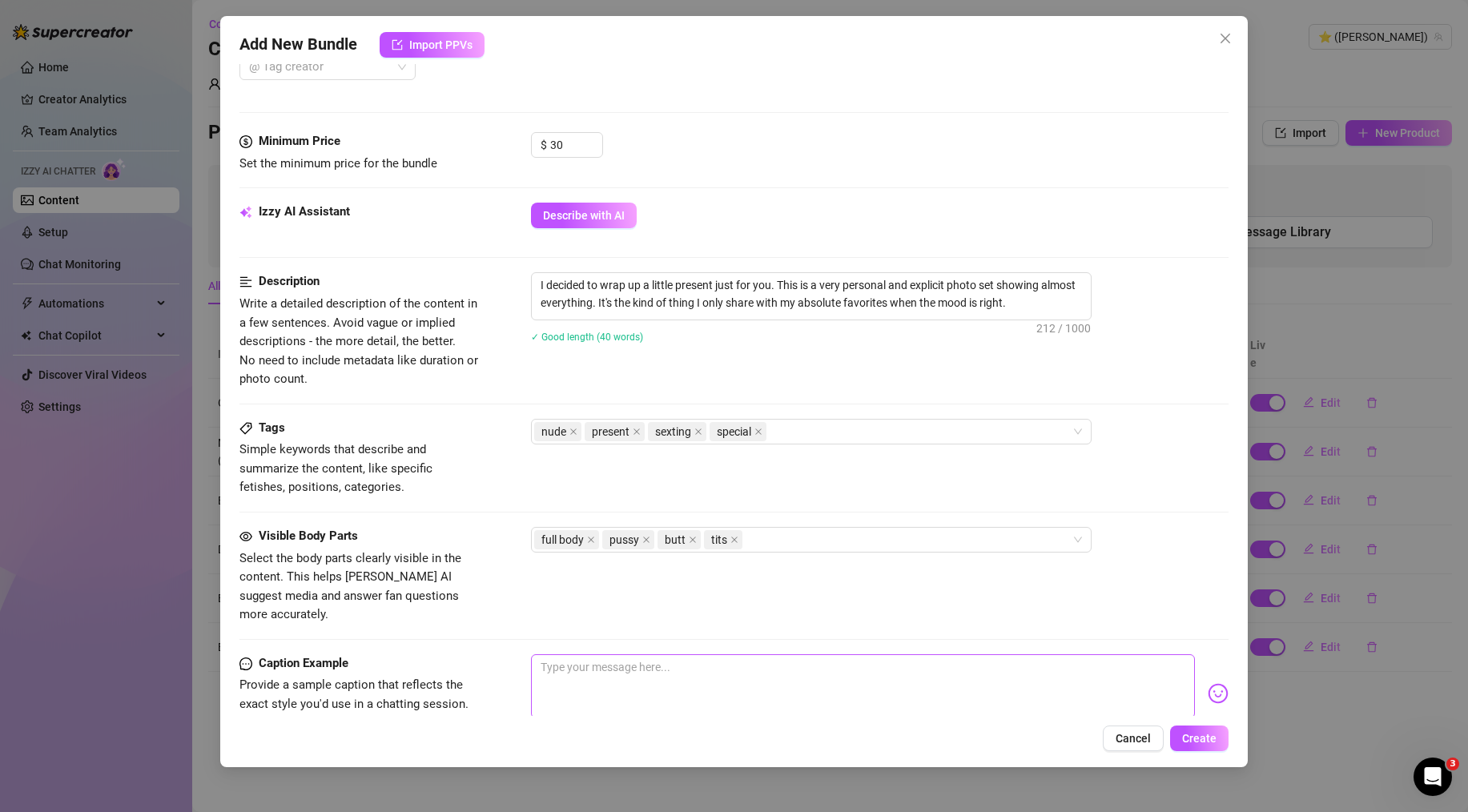
scroll to position [694, 0]
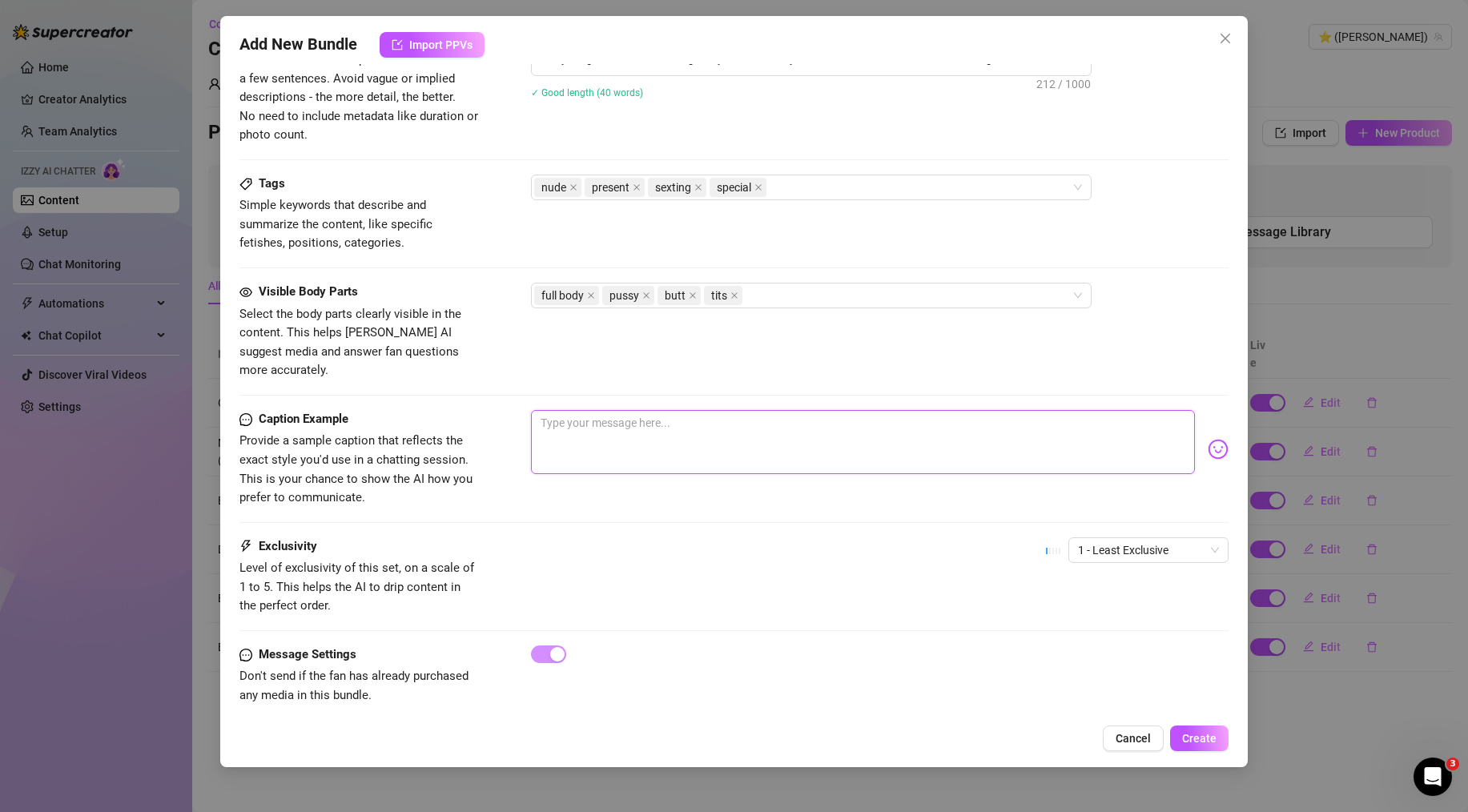
click at [639, 420] on textarea at bounding box center [863, 442] width 664 height 64
paste textarea "I have a special, very personal gift I want you to unwrap... It's just for you.…"
type textarea "I have a special, very personal gift I want you to unwrap... It's just for you.…"
click at [653, 364] on div "Visible Body Parts Select the body parts clearly visible in the content. This h…" at bounding box center [734, 345] width 989 height 127
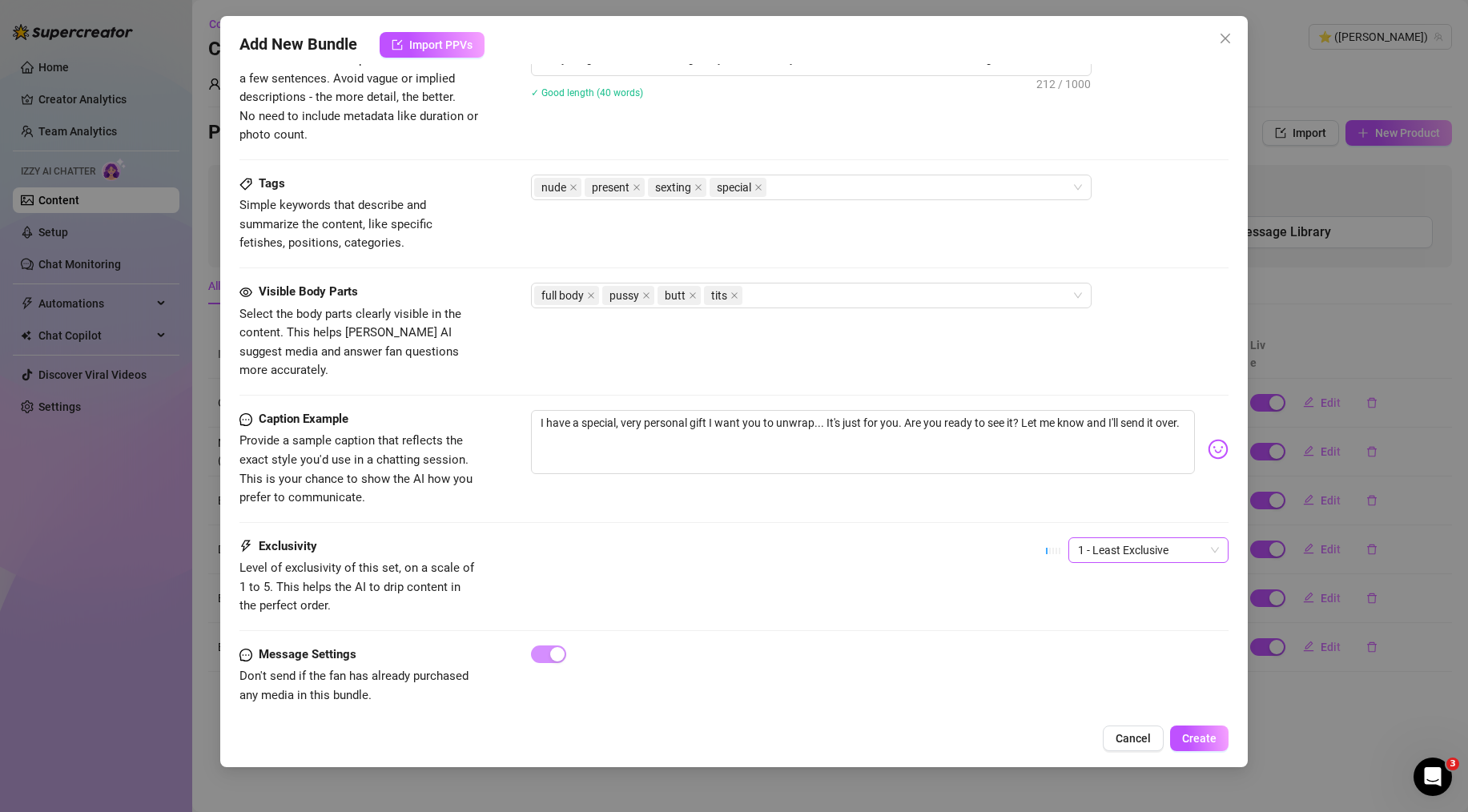
click at [1128, 538] on span "1 - Least Exclusive" at bounding box center [1149, 550] width 141 height 24
click at [1099, 664] on div "5 - Most Exclusive 🔥" at bounding box center [1135, 665] width 135 height 17
click at [874, 506] on div "Caption Example Provide a sample caption that reflects the exact style you'd us…" at bounding box center [734, 473] width 989 height 127
click at [885, 476] on div "Caption Example Provide a sample caption that reflects the exact style you'd us…" at bounding box center [734, 459] width 989 height 97
click at [1203, 749] on button "Create" at bounding box center [1199, 738] width 58 height 26
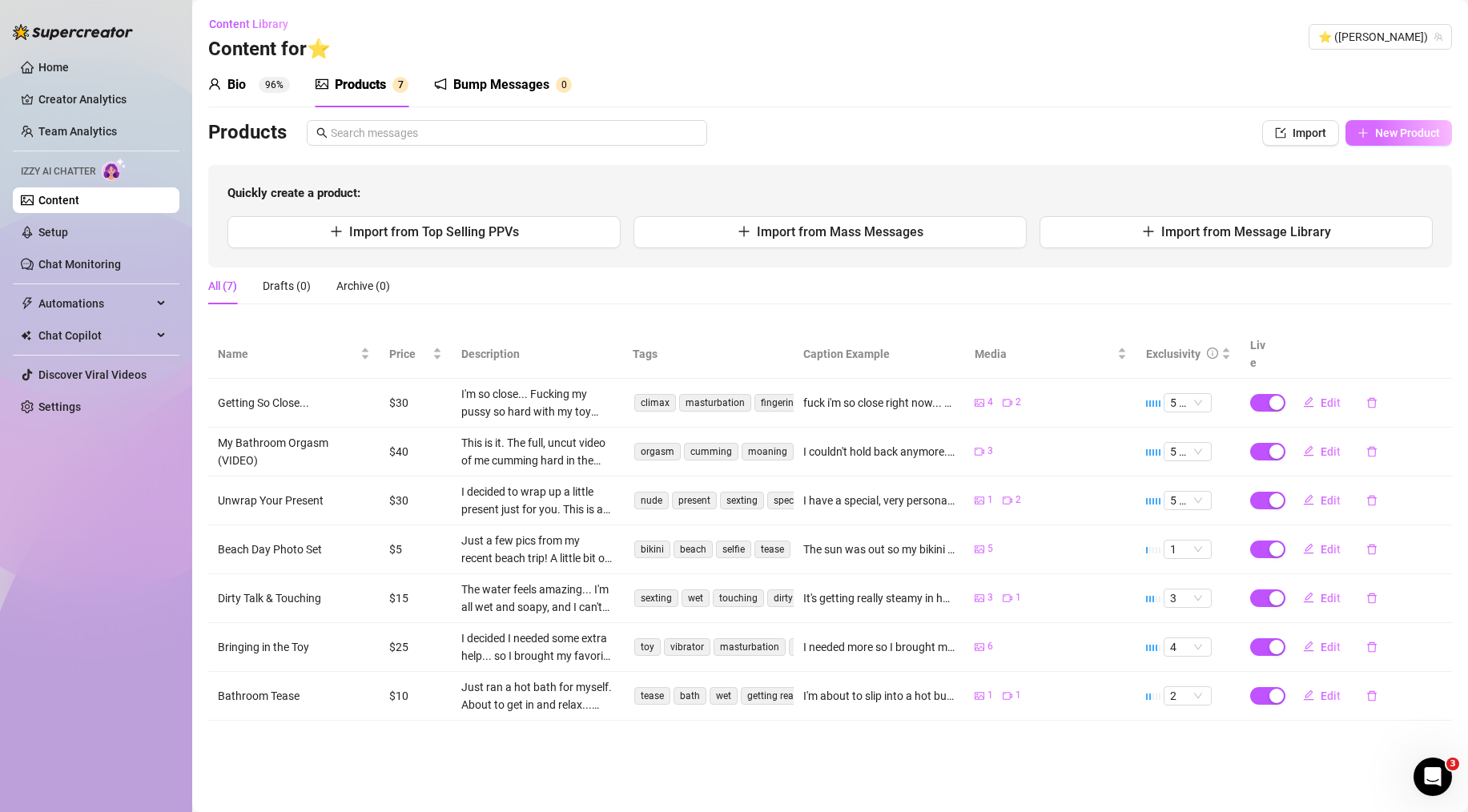
click at [1383, 142] on button "New Product" at bounding box center [1399, 133] width 107 height 26
type textarea "Type your message here..."
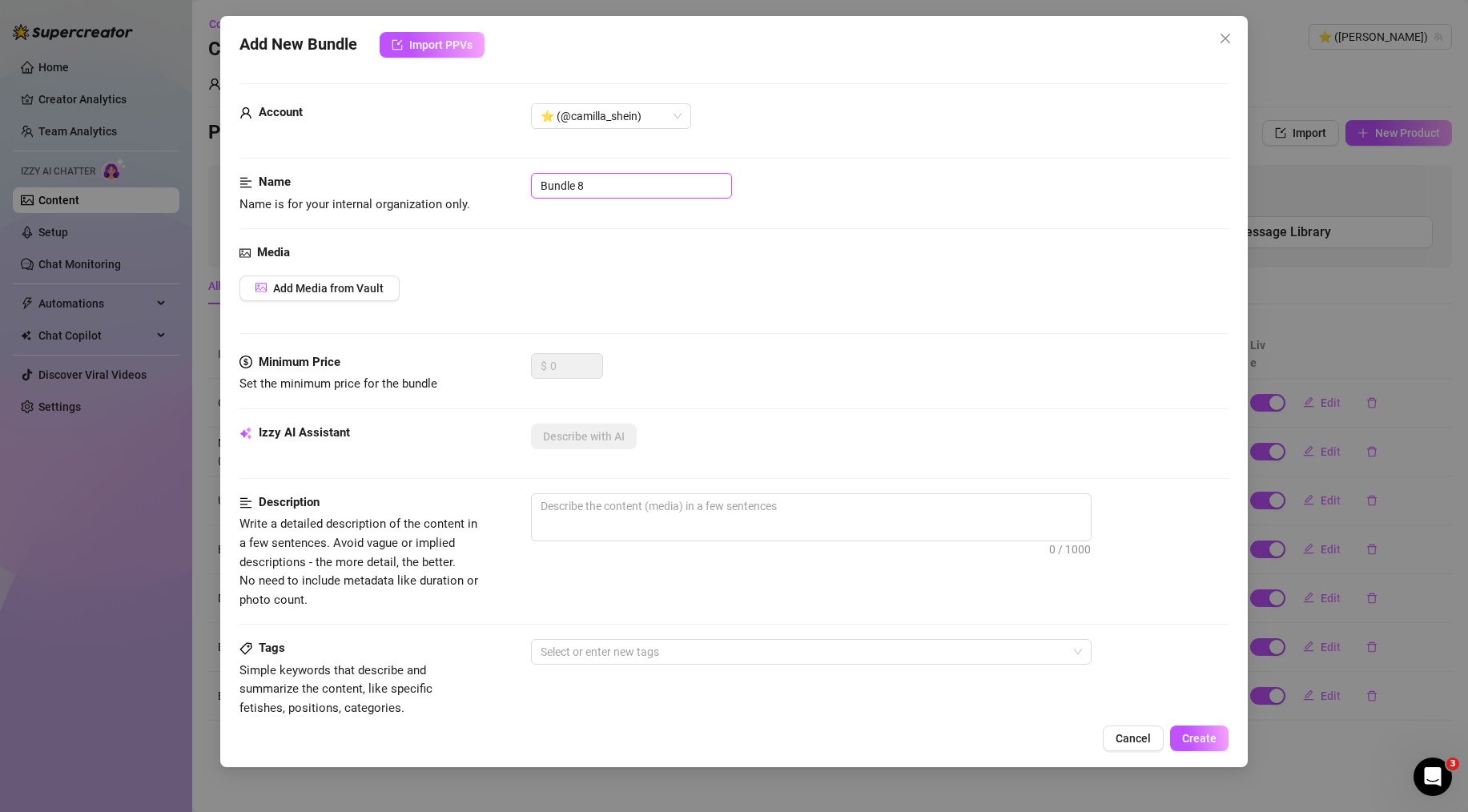
click at [564, 190] on input "Bundle 8" at bounding box center [631, 185] width 201 height 26
paste input "Just Woke Up Look"
type input "Just Woke Up Look"
click at [519, 308] on div "Media Add Media from Vault" at bounding box center [734, 298] width 989 height 110
click at [618, 501] on textarea at bounding box center [811, 506] width 559 height 24
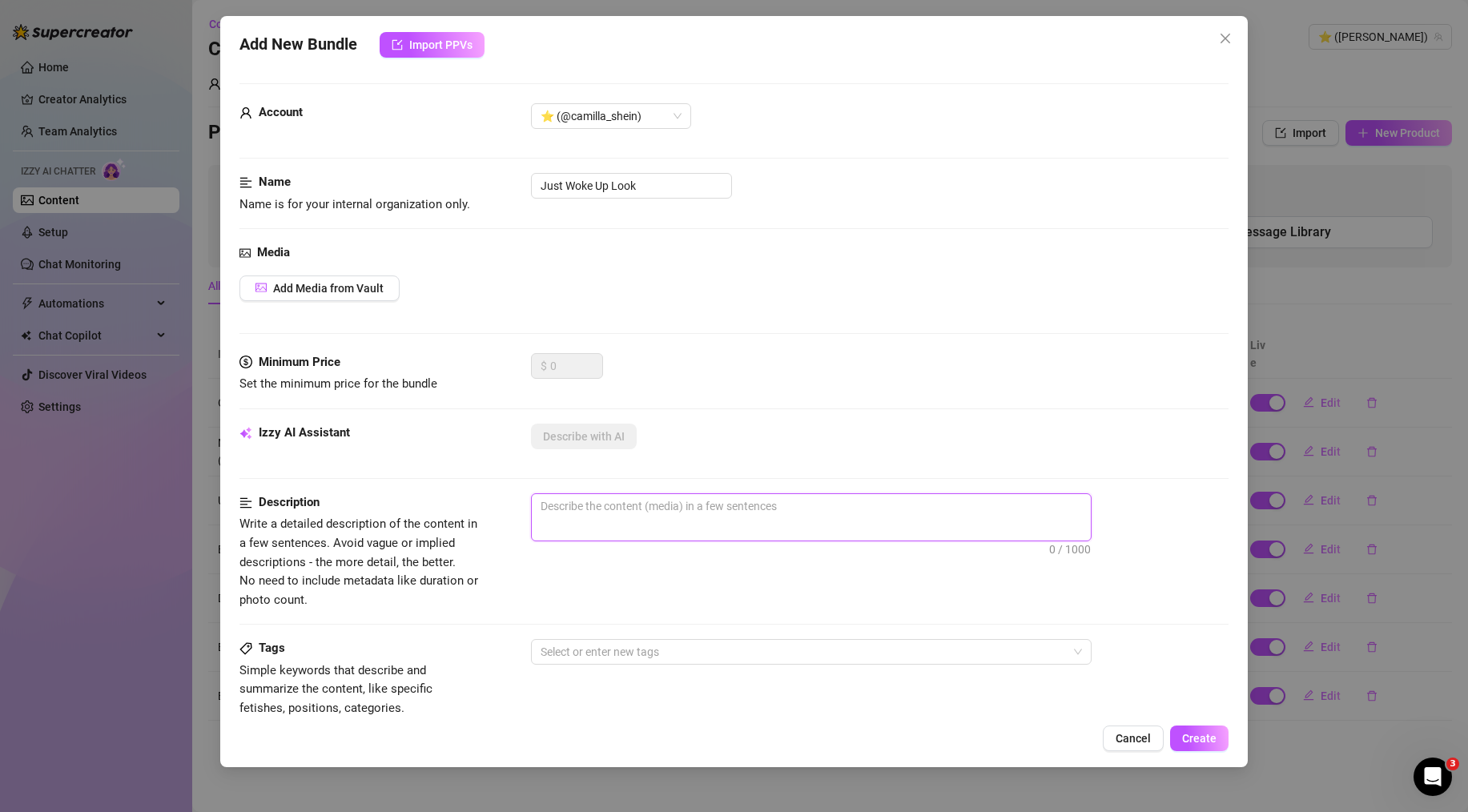
paste textarea "Some super casual pics from this morning right after I woke up. No makeup, mess…"
type textarea "Some super casual pics from this morning right after I woke up. No makeup, mess…"
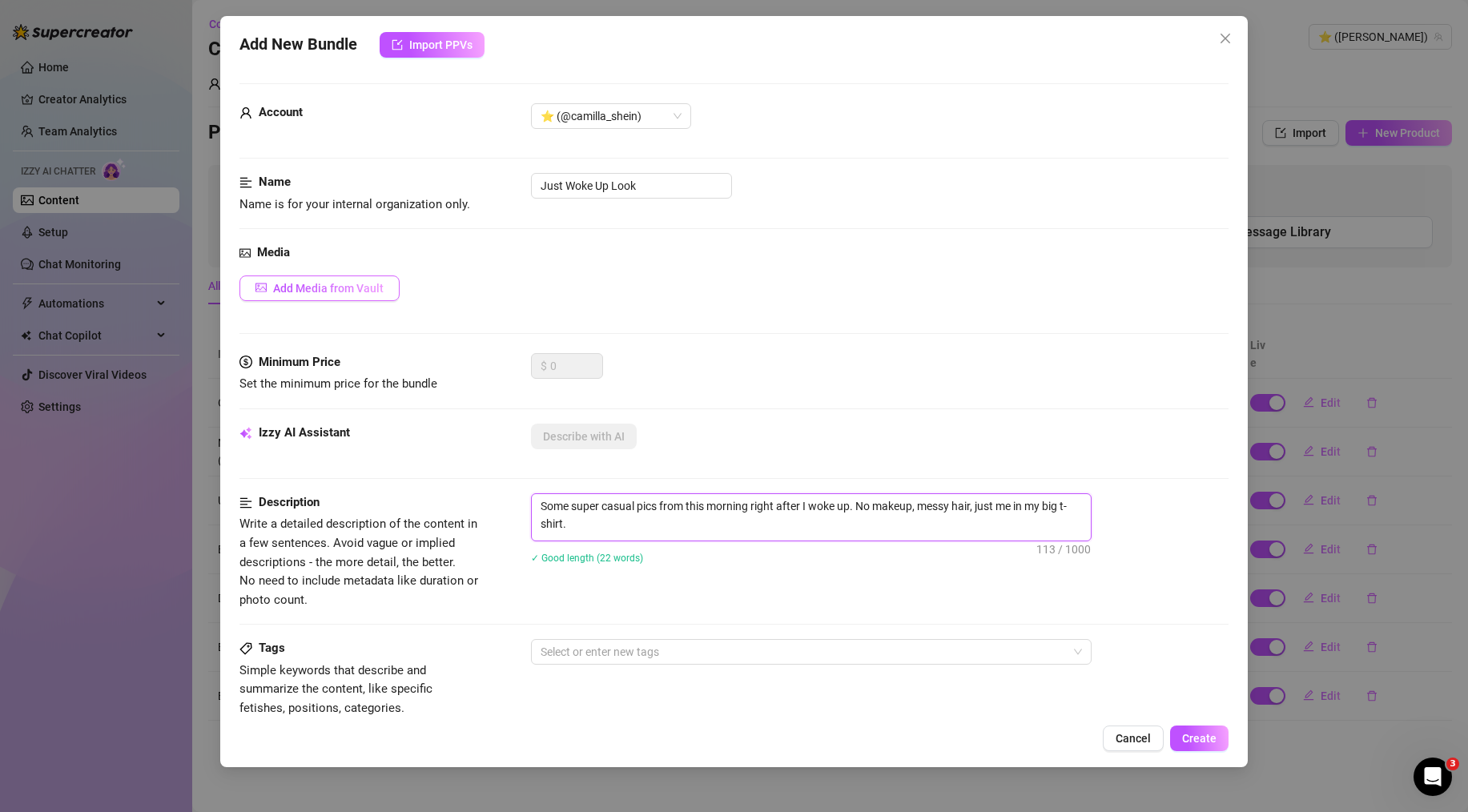
scroll to position [1, 0]
type textarea "Some super casual pics from this morning right after I woke up. No makeup, mess…"
click at [344, 290] on span "Add Media from Vault" at bounding box center [328, 287] width 111 height 12
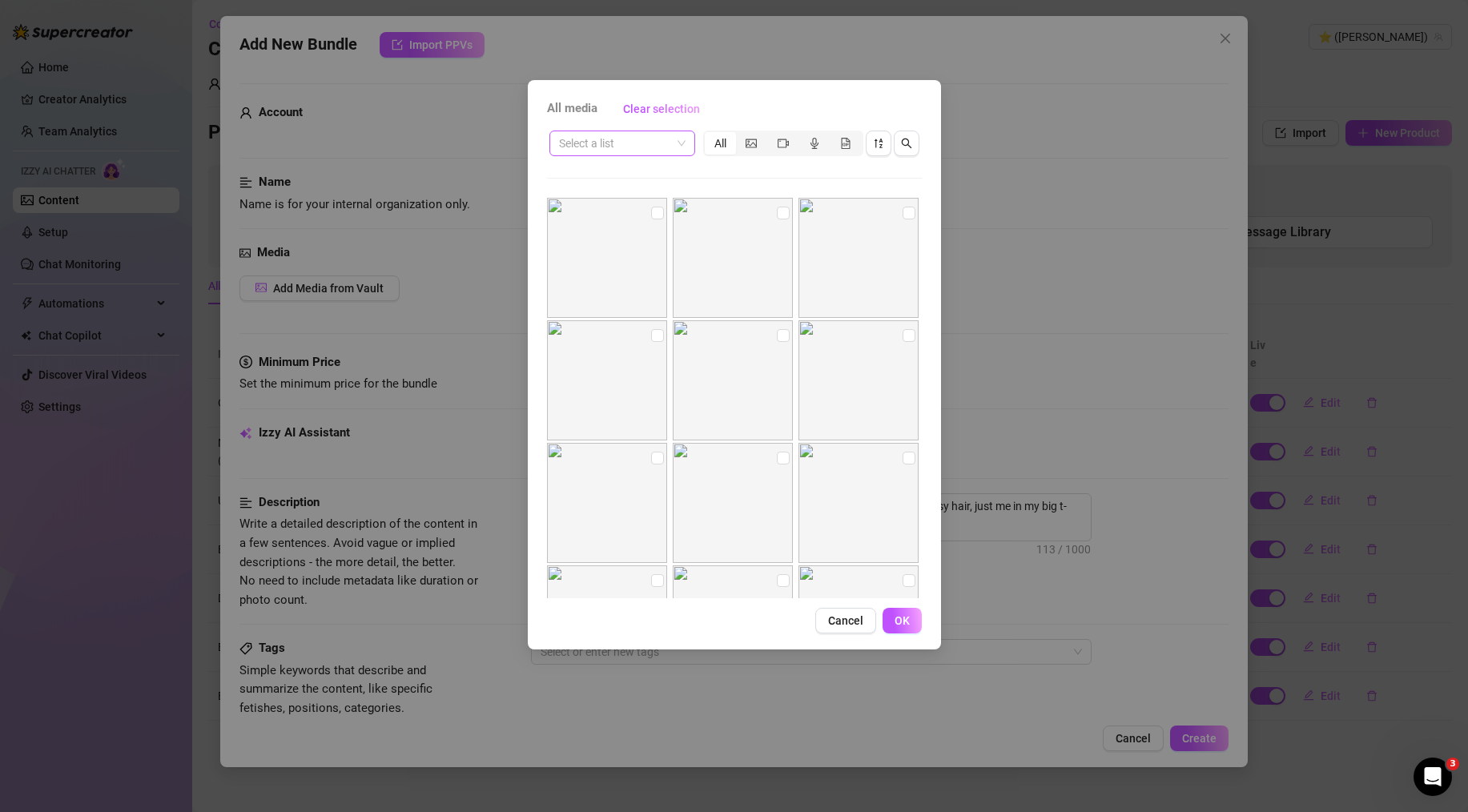
click at [645, 146] on input "search" at bounding box center [615, 143] width 112 height 24
click at [609, 274] on div "Лайв" at bounding box center [622, 278] width 120 height 17
click at [653, 206] on label at bounding box center [657, 213] width 12 height 17
click at [653, 207] on input "checkbox" at bounding box center [657, 213] width 12 height 12
checkbox input "true"
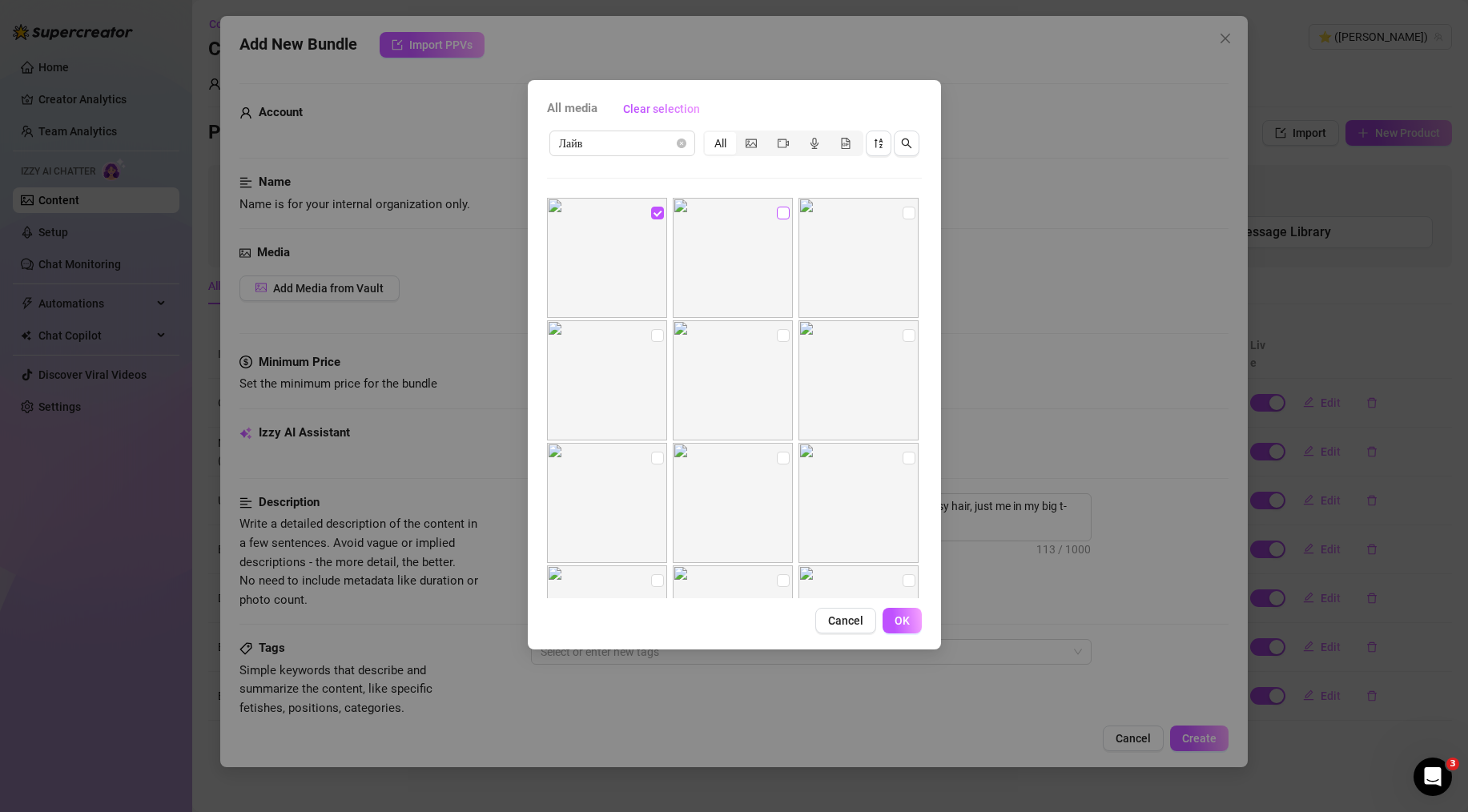
click at [777, 218] on input "checkbox" at bounding box center [783, 213] width 12 height 12
checkbox input "true"
click at [905, 217] on input "checkbox" at bounding box center [909, 213] width 12 height 12
checkbox input "true"
click at [894, 625] on span "OK" at bounding box center [902, 620] width 15 height 12
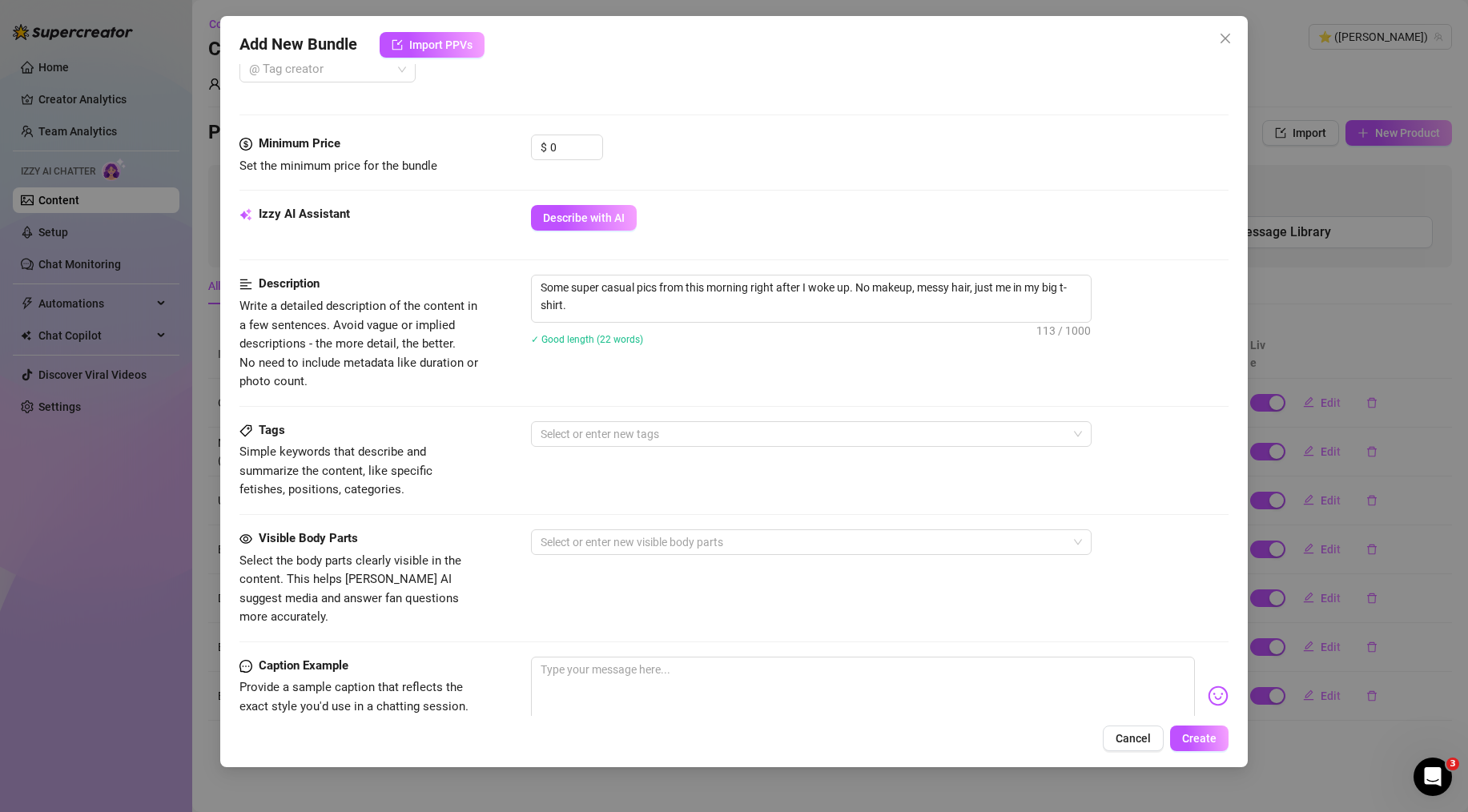
scroll to position [500, 0]
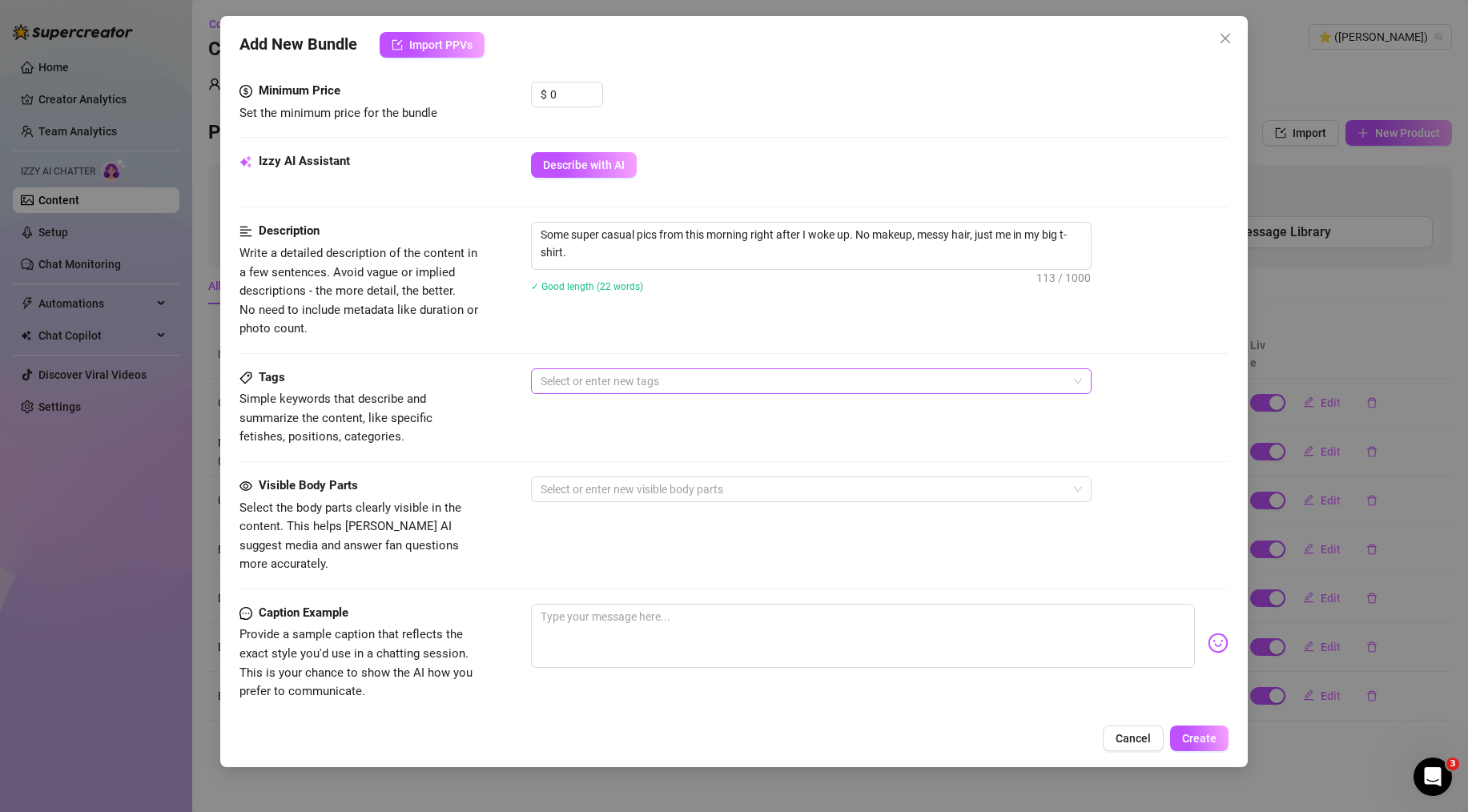
click at [563, 386] on div at bounding box center [803, 381] width 537 height 22
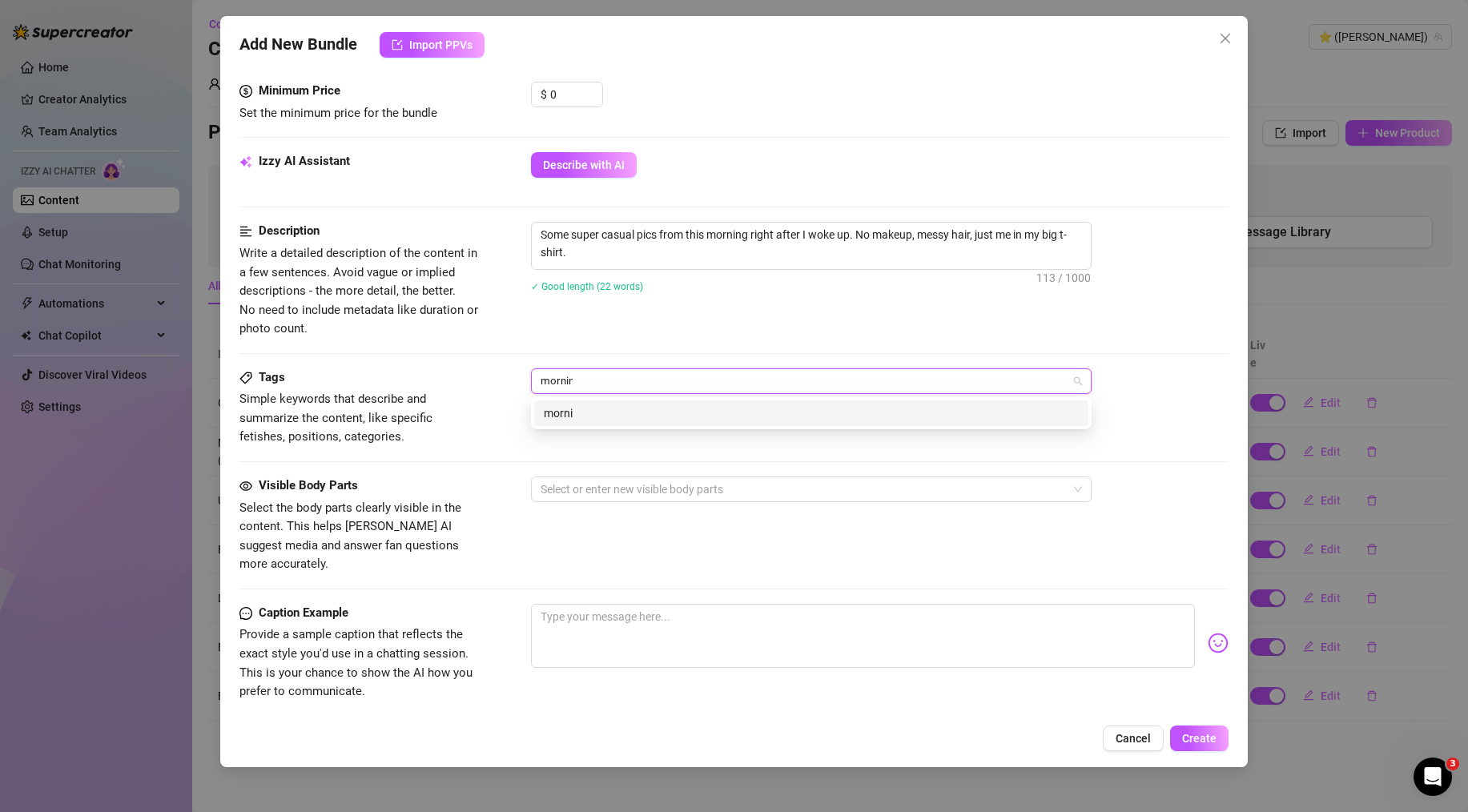
type input "morning"
type input "bed"
type input "casual"
type input "no makeup"
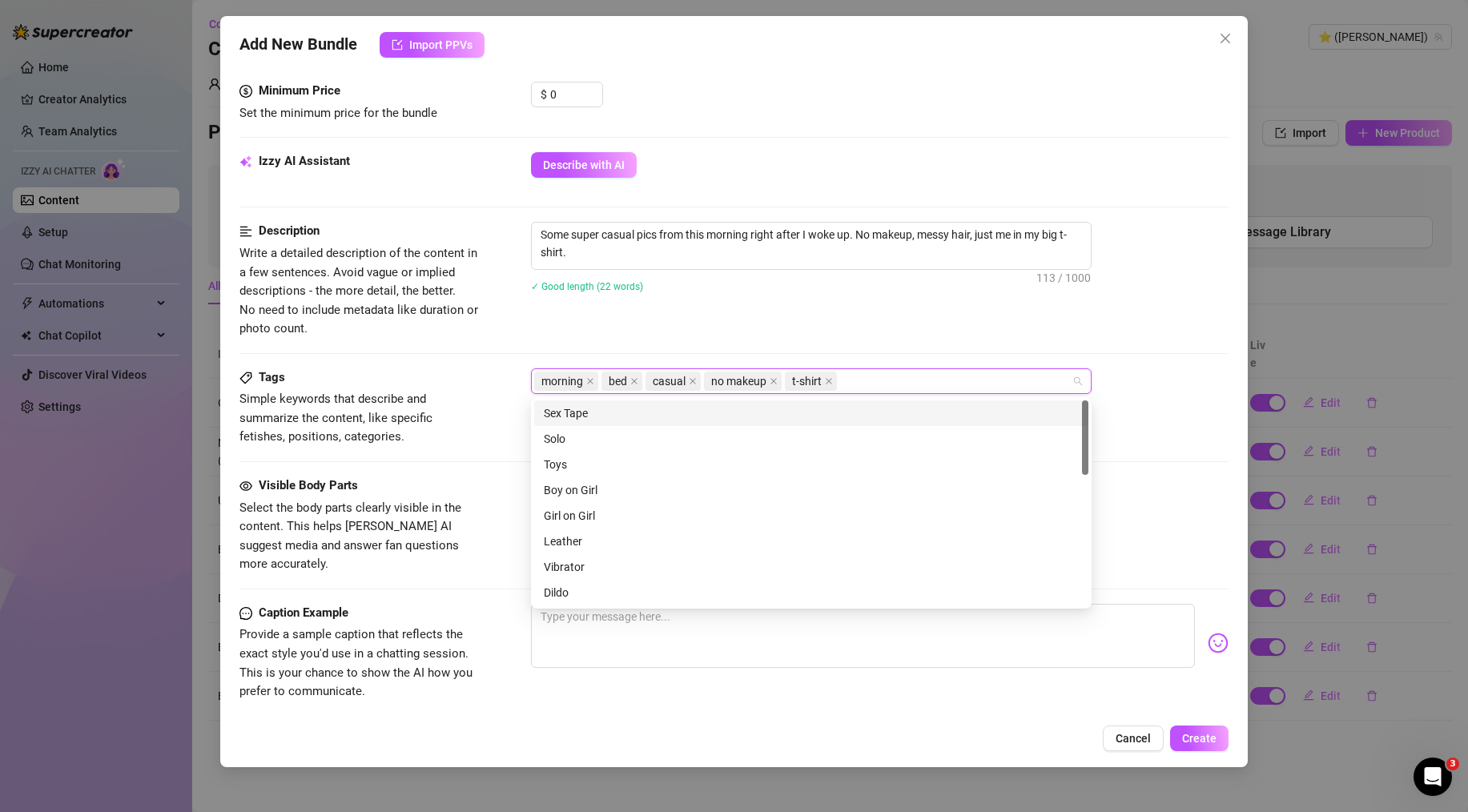
drag, startPoint x: 446, startPoint y: 333, endPoint x: 466, endPoint y: 364, distance: 36.9
click at [446, 333] on span "Write a detailed description of the content in a few sentences. Avoid vague or …" at bounding box center [360, 291] width 241 height 94
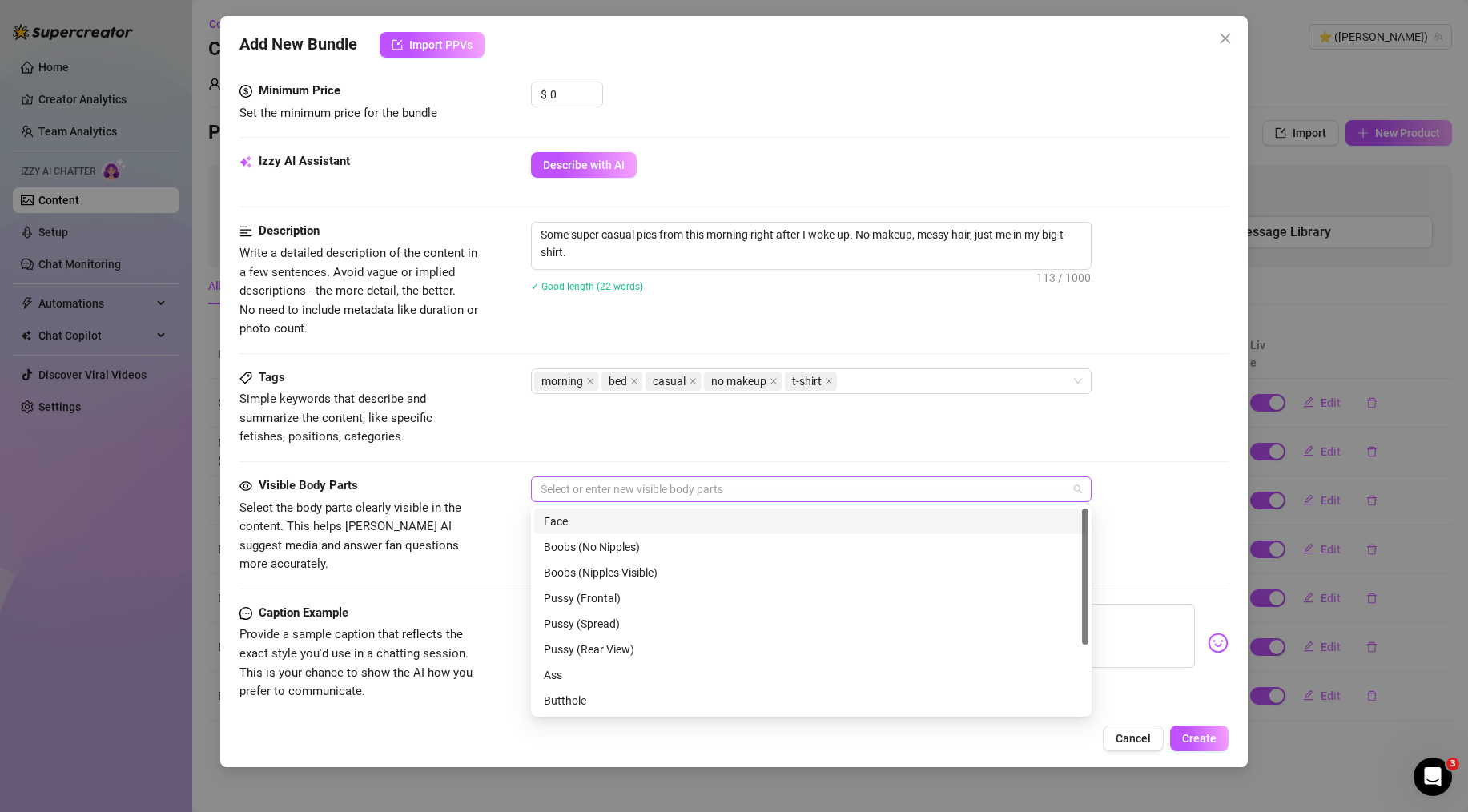
click at [558, 479] on div at bounding box center [803, 489] width 537 height 22
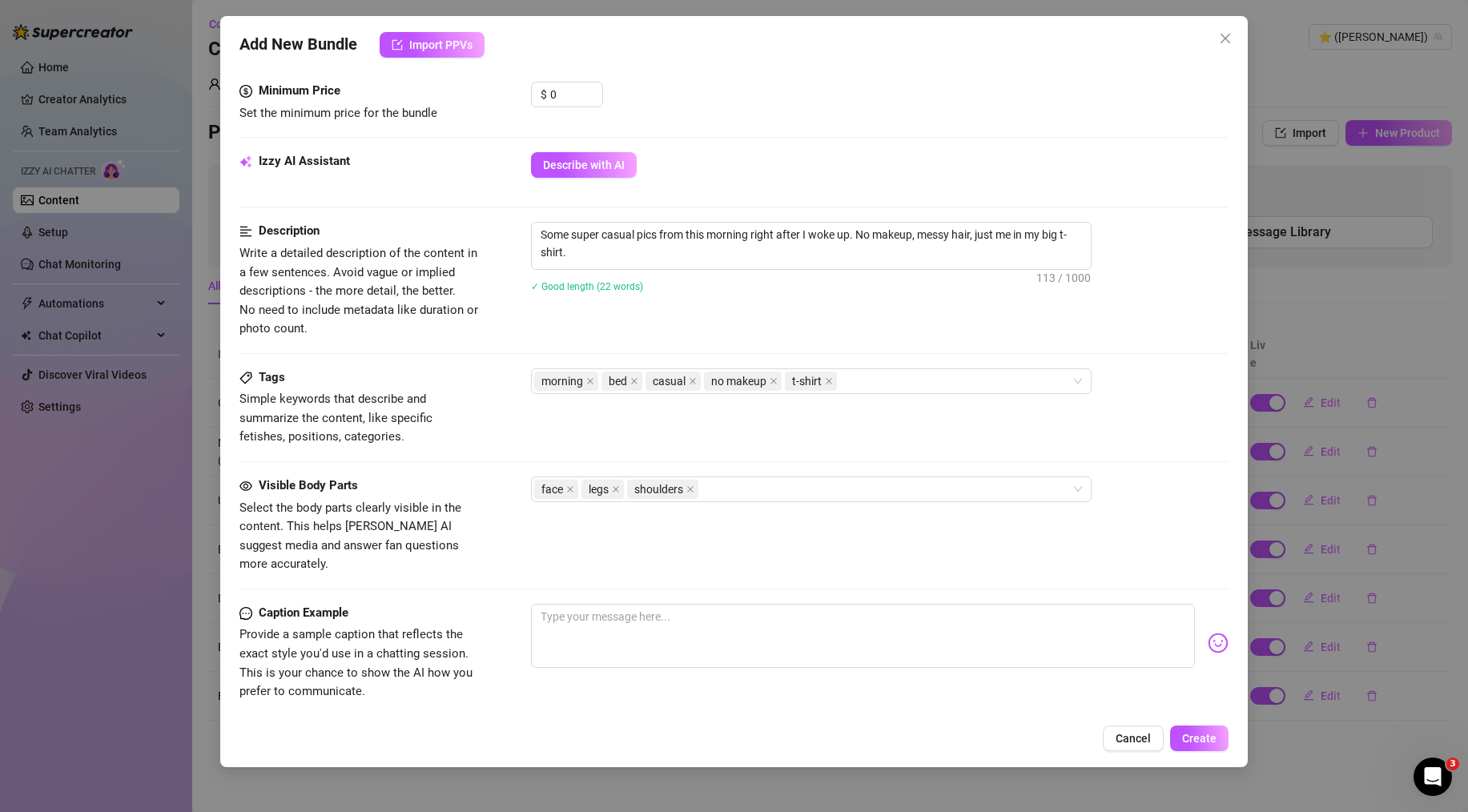
click at [759, 292] on div "✓ Good length (22 words)" at bounding box center [879, 285] width 698 height 17
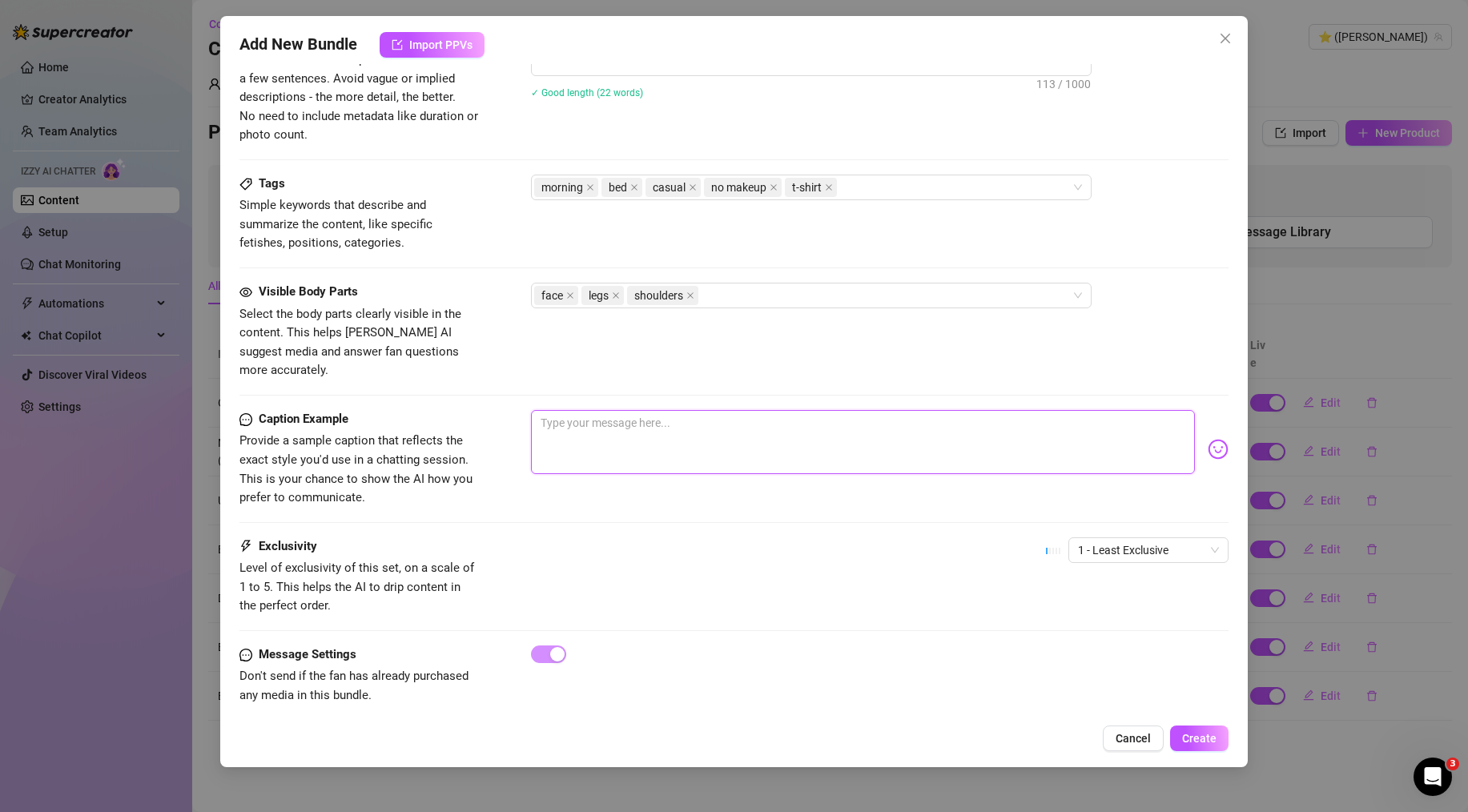
click at [715, 410] on textarea at bounding box center [863, 442] width 664 height 64
paste textarea "good morning [PERSON_NAME]! i literally just rolled out of bed haha. wanna see …"
click at [694, 473] on div "Caption Example Provide a sample caption that reflects the exact style you'd us…" at bounding box center [734, 459] width 989 height 97
click at [849, 546] on div "Exclusivity Level of exclusivity of this set, on a scale of 1 to 5. This helps …" at bounding box center [734, 576] width 989 height 78
click at [1185, 719] on div "Add New Bundle Import PPVs Account ⭐️ (@[PERSON_NAME]) Name Name is for your in…" at bounding box center [734, 391] width 1028 height 751
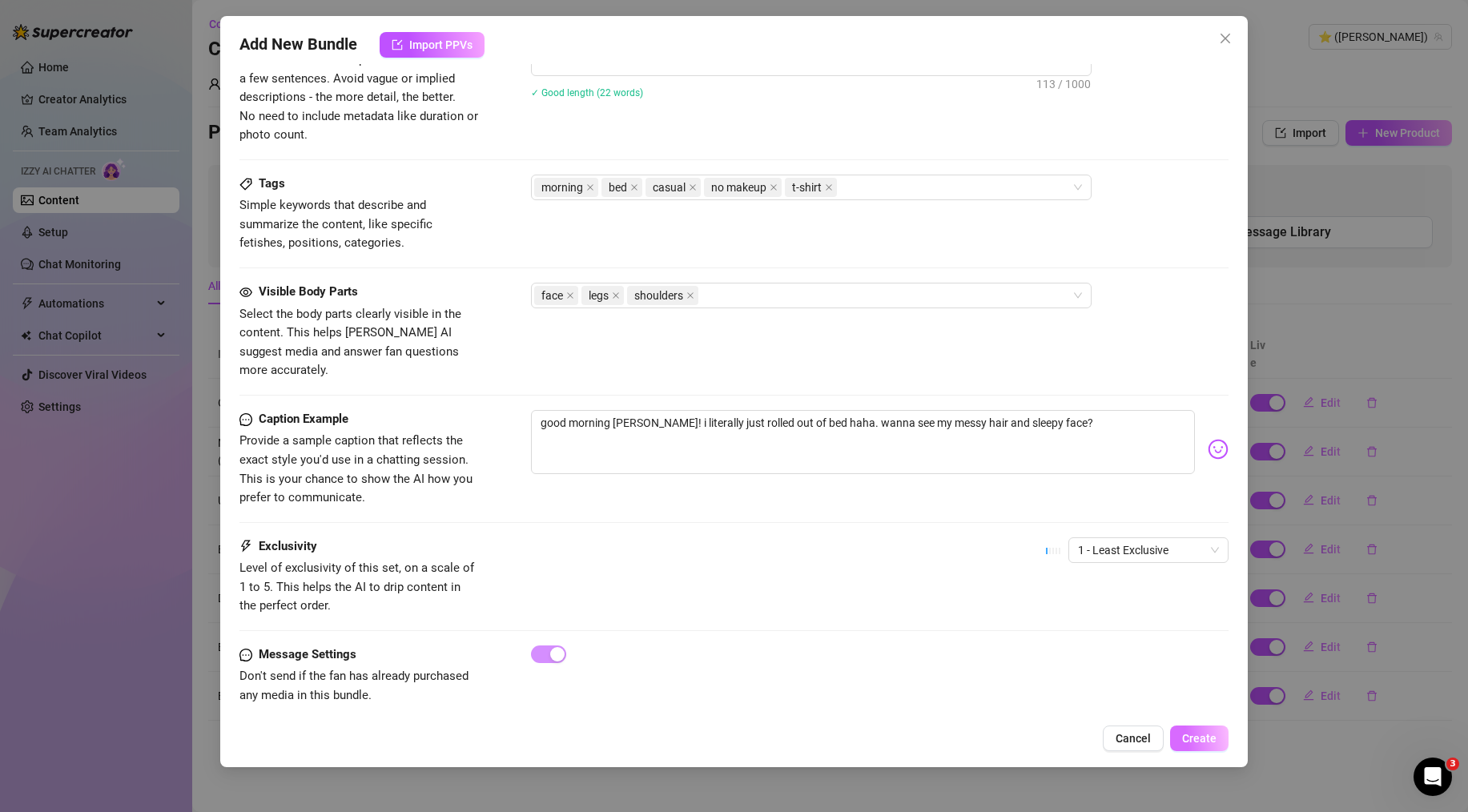
click at [1199, 745] on button "Create" at bounding box center [1199, 738] width 58 height 26
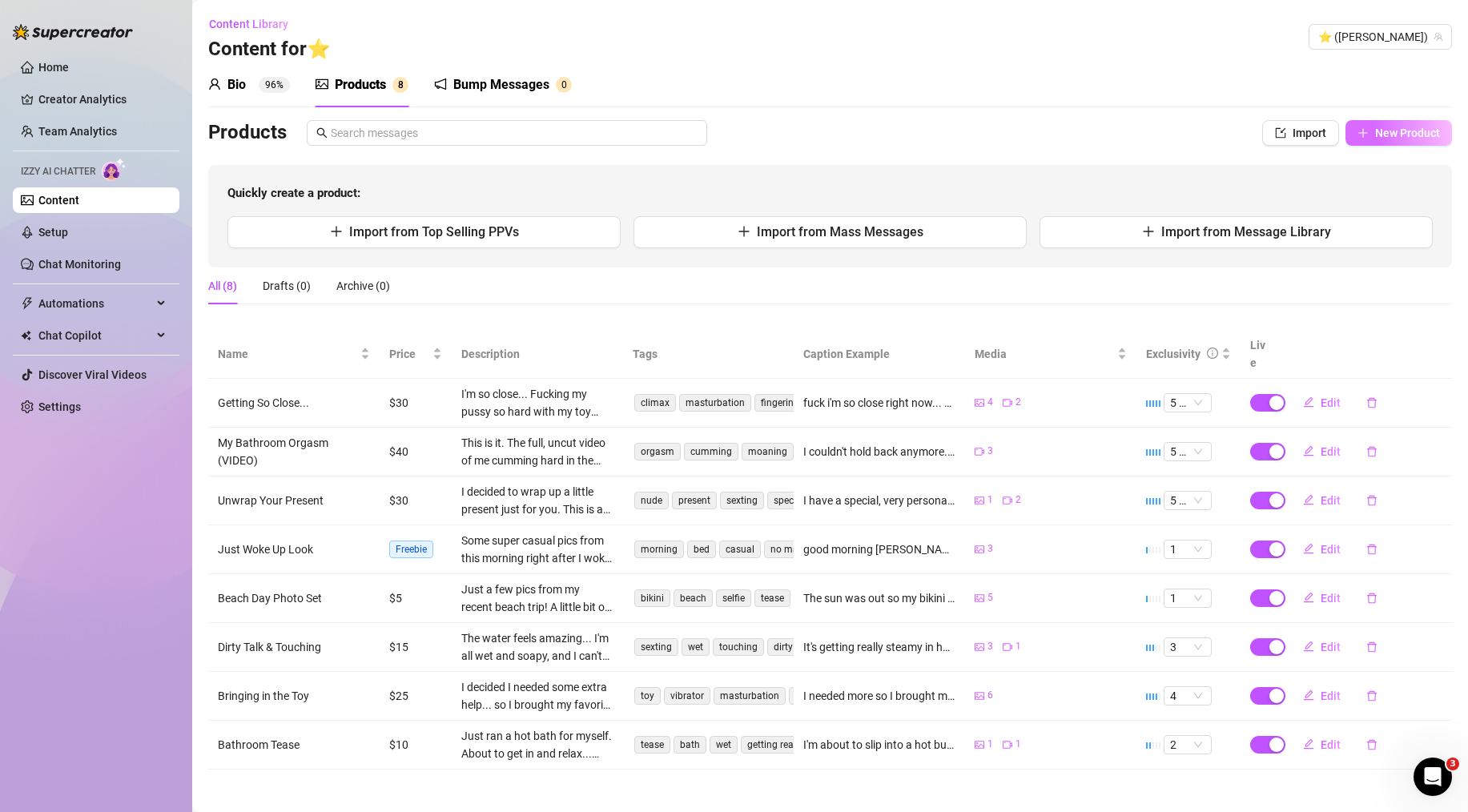
click at [1370, 143] on button "New Product" at bounding box center [1399, 133] width 107 height 26
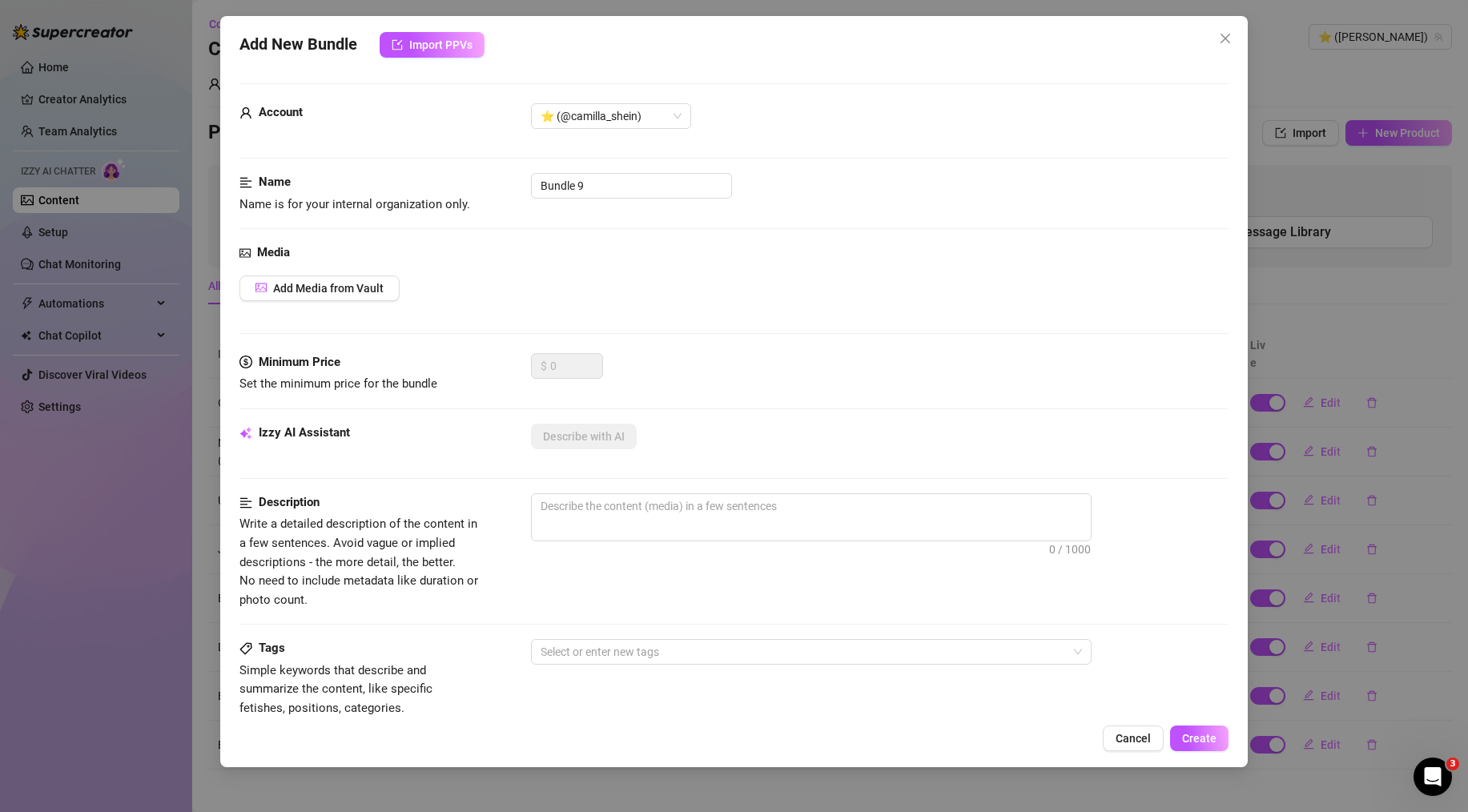
click at [1380, 202] on div "Add New Bundle Import PPVs Account ⭐️ (@[PERSON_NAME]) Name Name is for your in…" at bounding box center [734, 406] width 1468 height 812
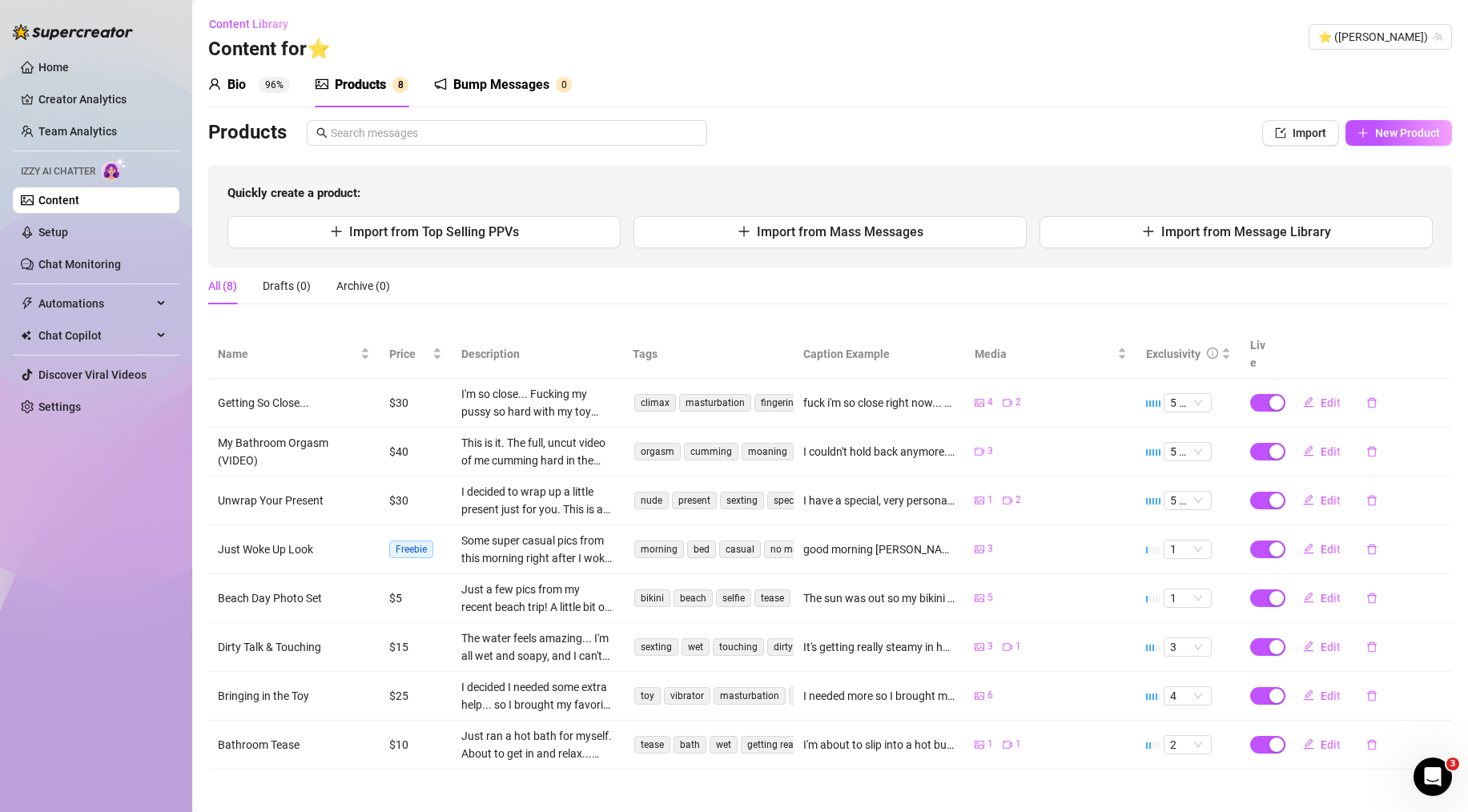
click at [1342, 127] on div "Import New Product" at bounding box center [1357, 133] width 190 height 26
click at [1367, 127] on icon "plus" at bounding box center [1363, 133] width 11 height 11
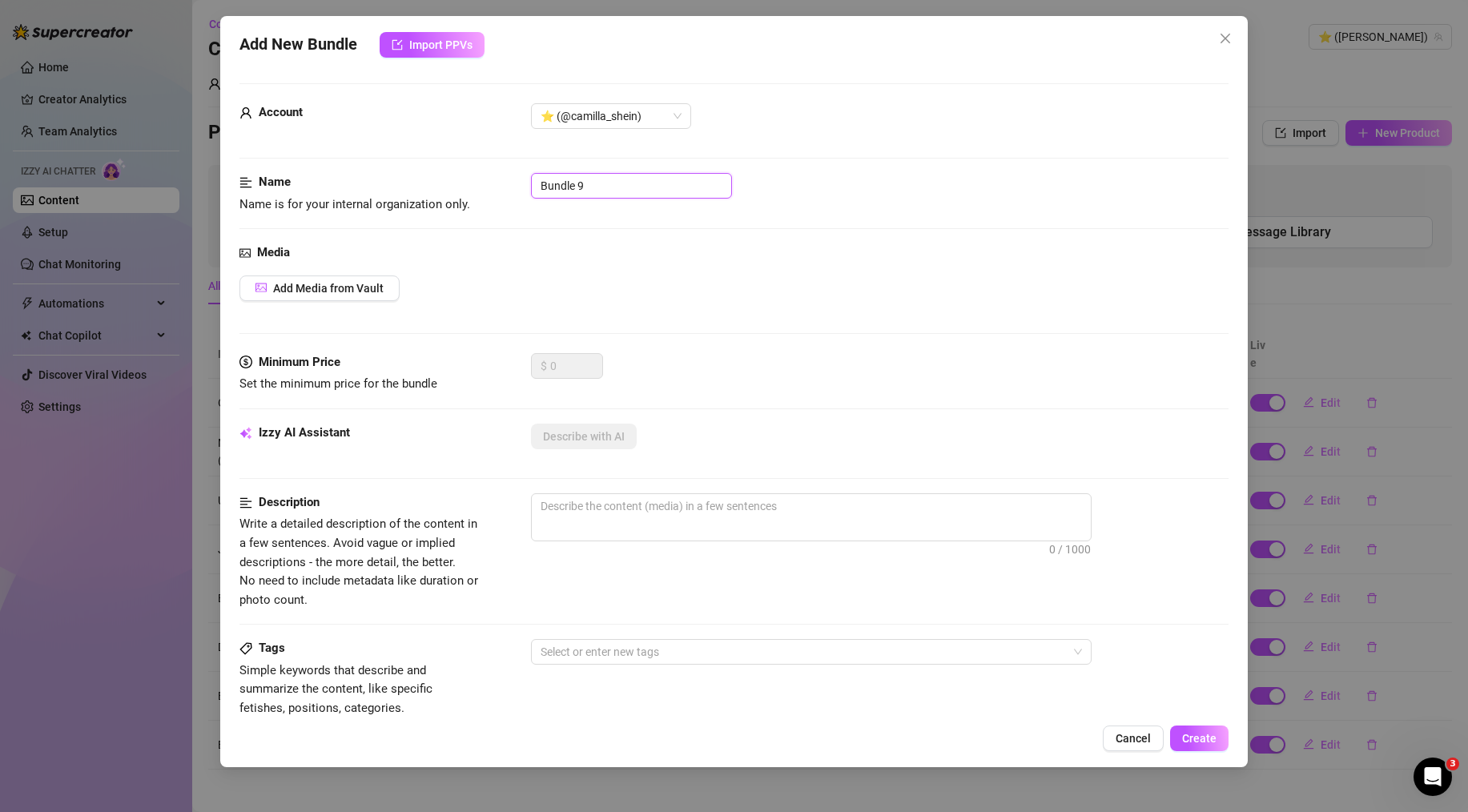
click at [588, 180] on input "Bundle 9" at bounding box center [631, 185] width 201 height 26
paste input "Feet & Fresh Pedi"
click at [479, 283] on div "Add Media from Vault" at bounding box center [734, 288] width 989 height 26
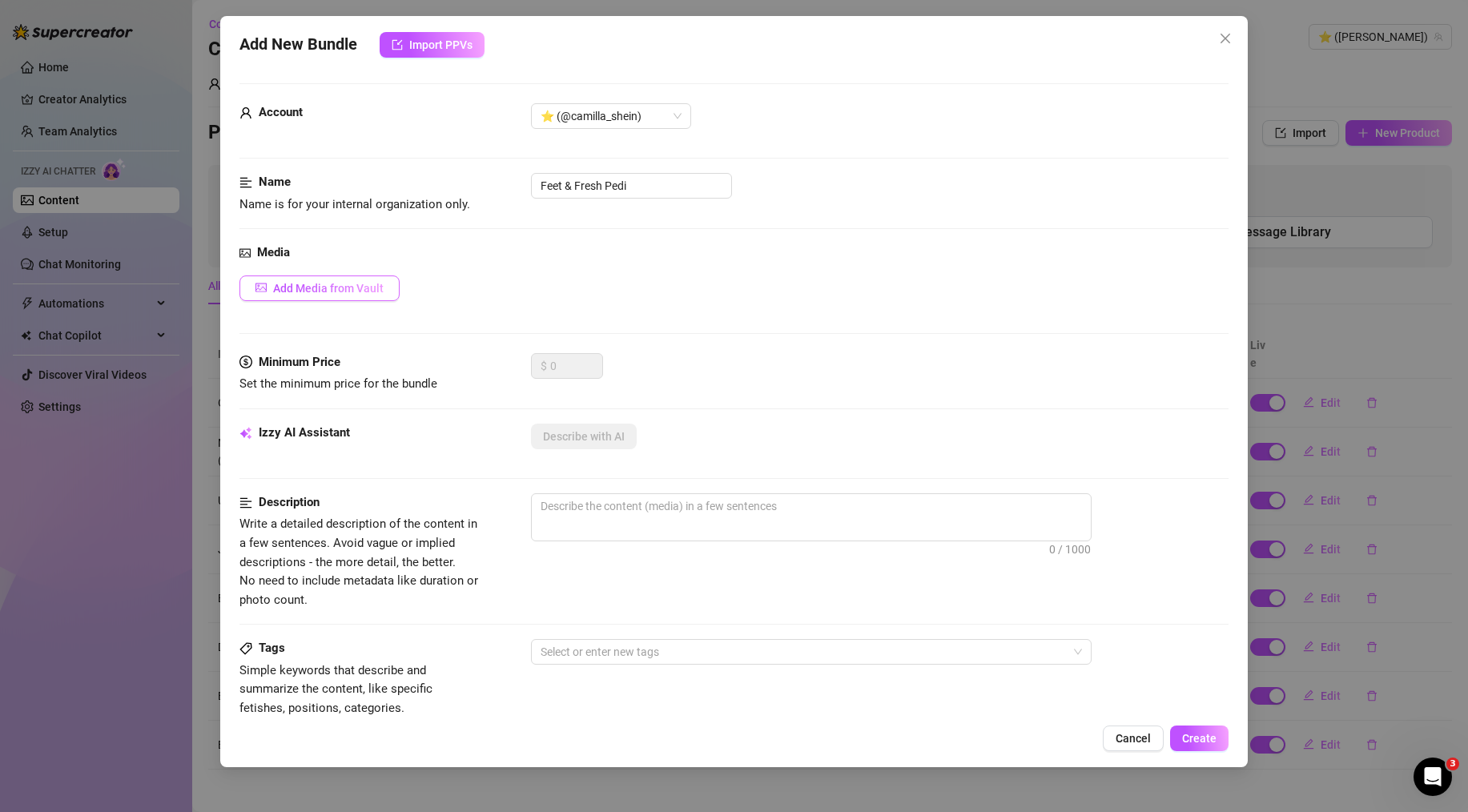
click at [386, 290] on button "Add Media from Vault" at bounding box center [320, 288] width 160 height 26
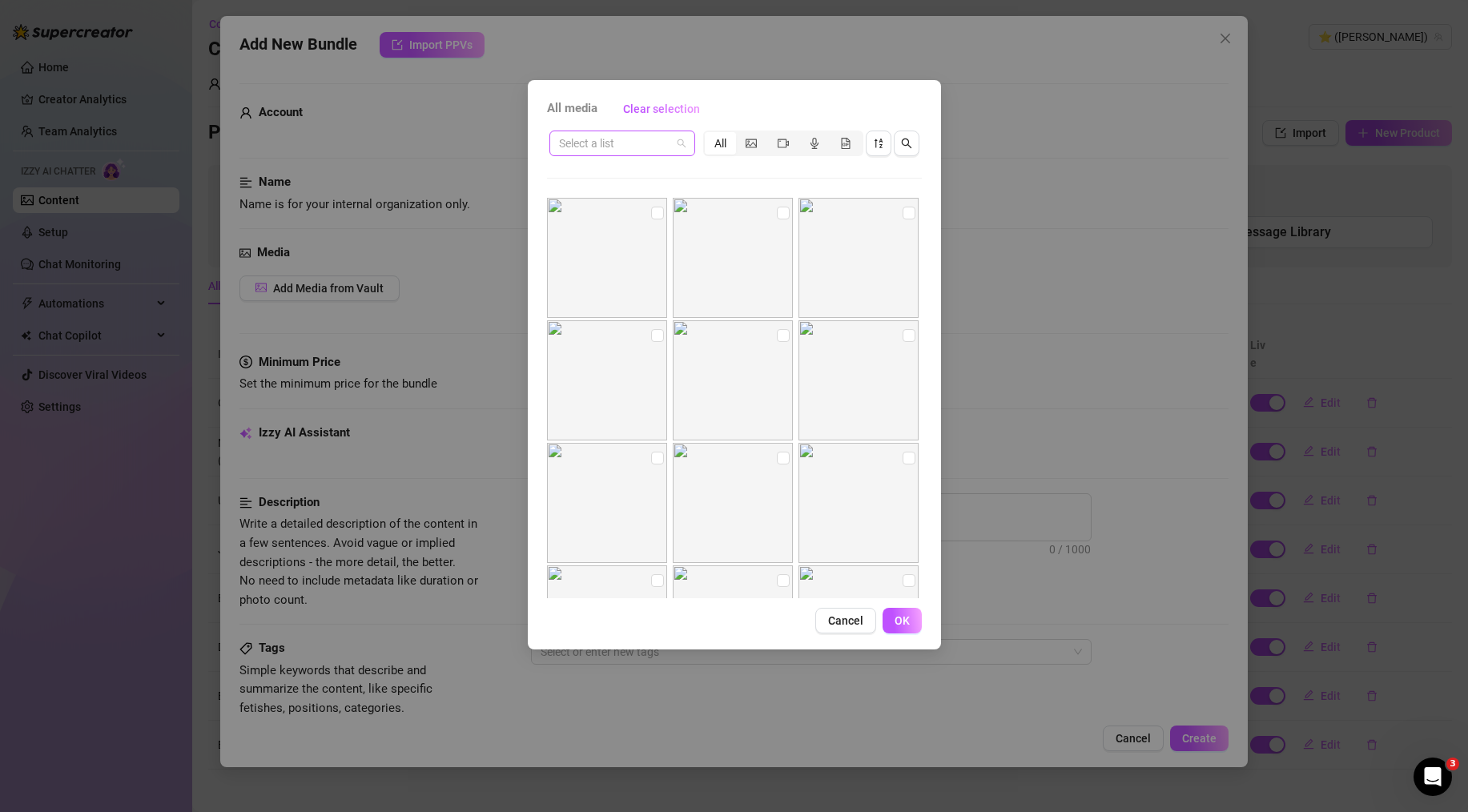
click at [628, 150] on input "search" at bounding box center [615, 143] width 112 height 24
click at [596, 291] on div "Ноги" at bounding box center [622, 303] width 139 height 26
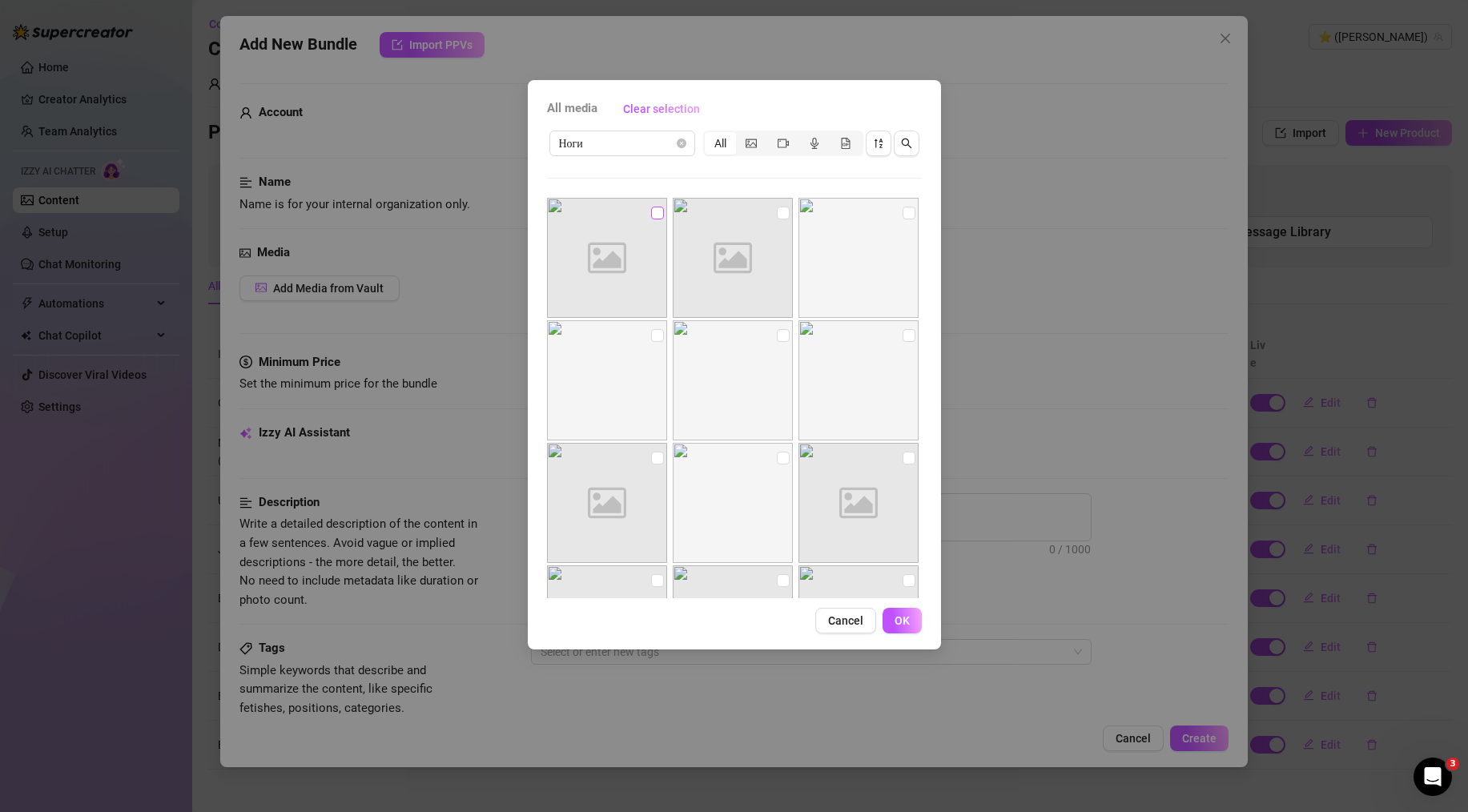
click at [656, 212] on input "checkbox" at bounding box center [657, 213] width 12 height 12
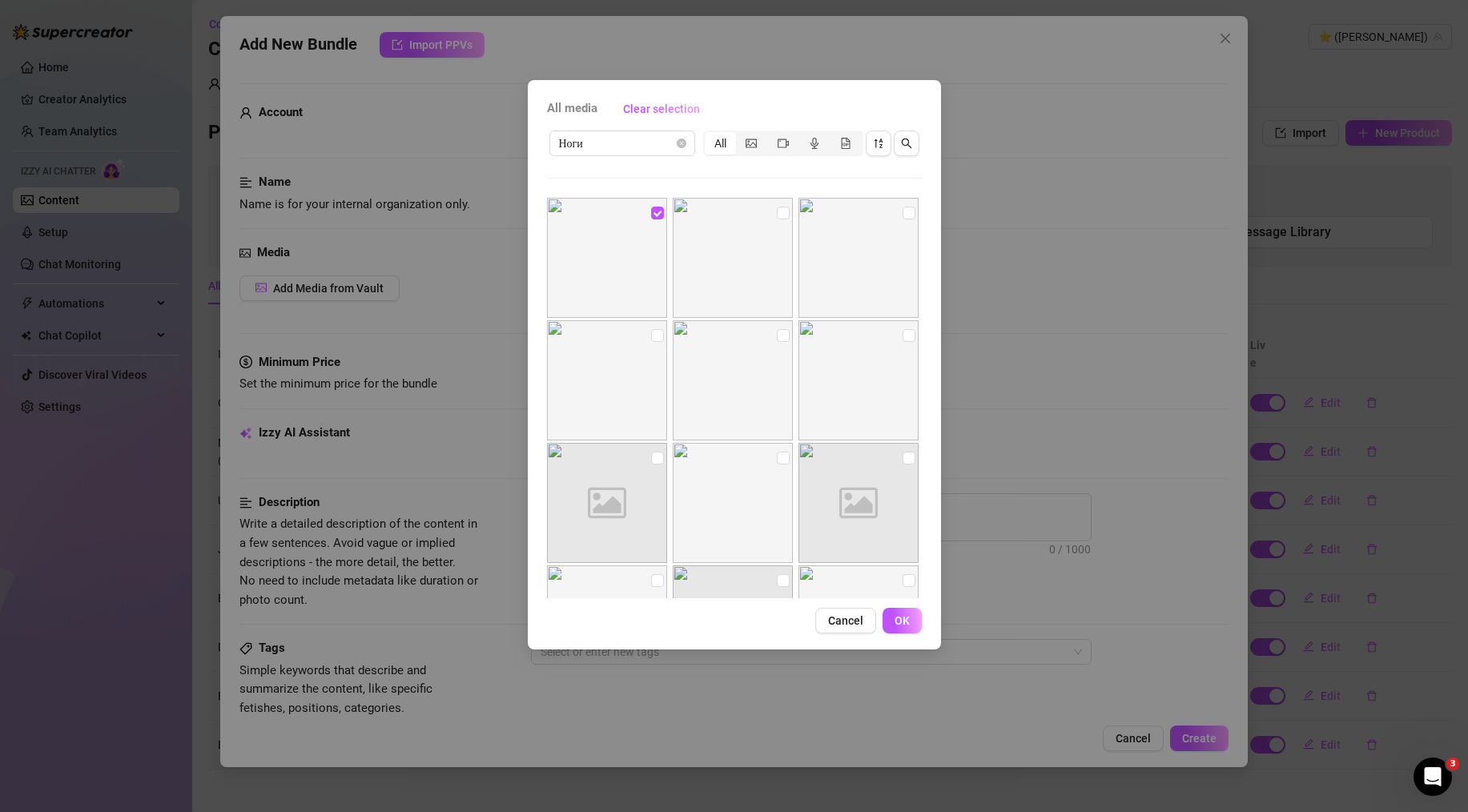
click at [769, 215] on img at bounding box center [733, 258] width 120 height 120
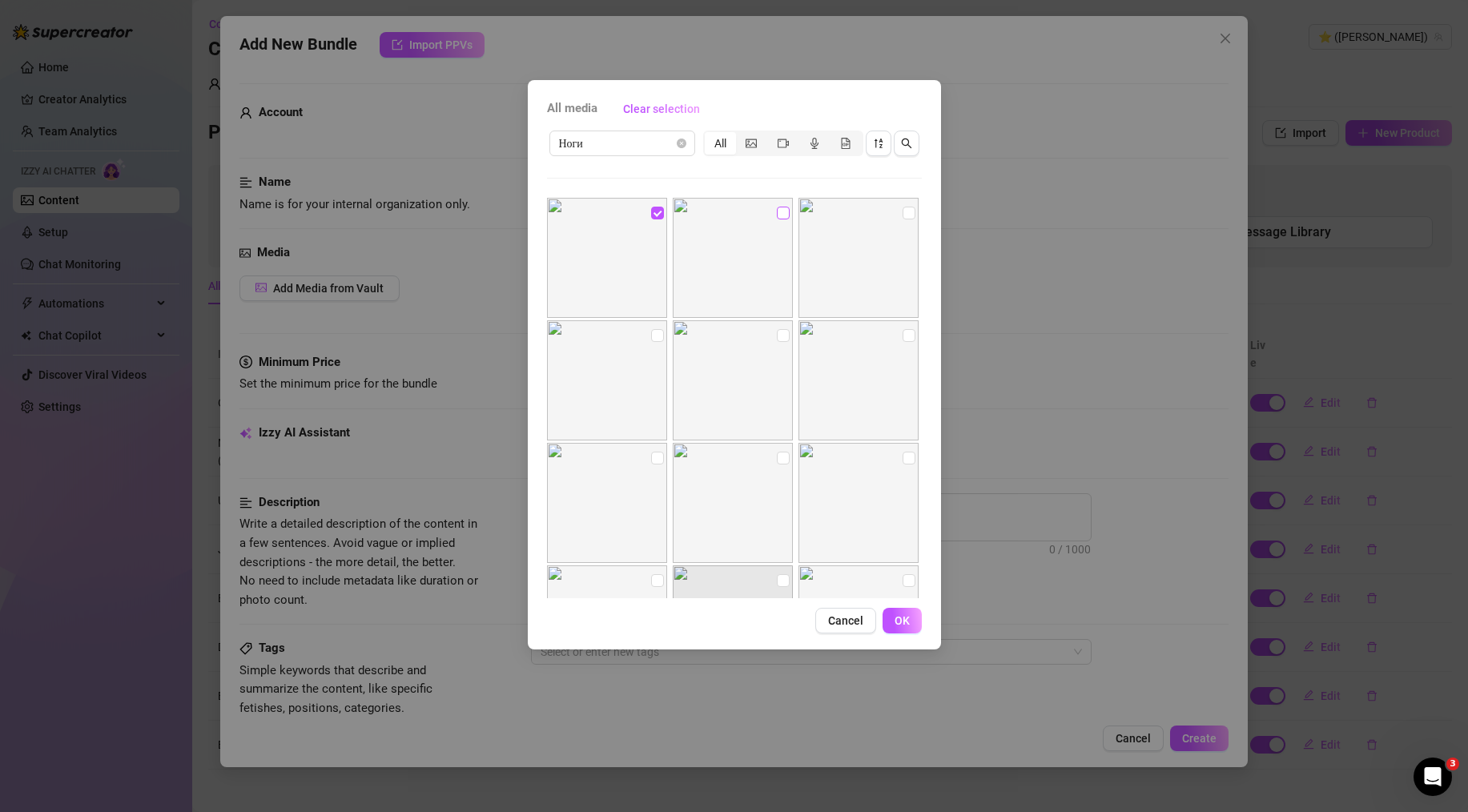
click at [777, 216] on input "checkbox" at bounding box center [783, 213] width 12 height 12
click at [903, 212] on input "checkbox" at bounding box center [909, 213] width 12 height 12
click at [658, 336] on input "checkbox" at bounding box center [657, 335] width 12 height 12
click at [779, 338] on input "checkbox" at bounding box center [783, 335] width 12 height 12
click at [903, 330] on input "checkbox" at bounding box center [909, 335] width 12 height 12
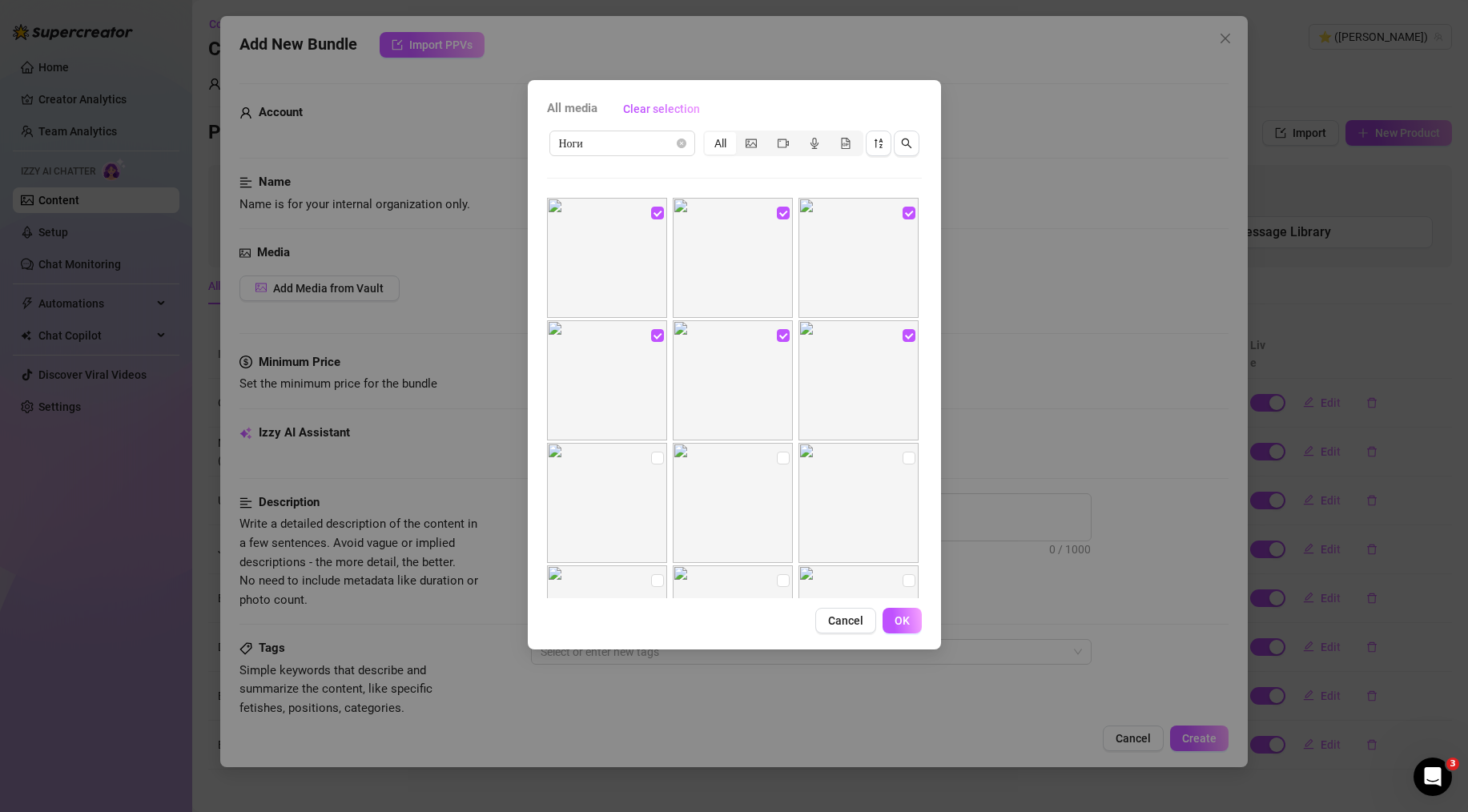
drag, startPoint x: 898, startPoint y: 456, endPoint x: 822, endPoint y: 463, distance: 76.3
click at [903, 456] on input "checkbox" at bounding box center [909, 457] width 12 height 12
click at [782, 461] on input "checkbox" at bounding box center [783, 457] width 12 height 12
click at [653, 460] on input "checkbox" at bounding box center [657, 457] width 12 height 12
click at [899, 636] on div "All media Clear selection Ноги All Cancel OK" at bounding box center [734, 364] width 413 height 570
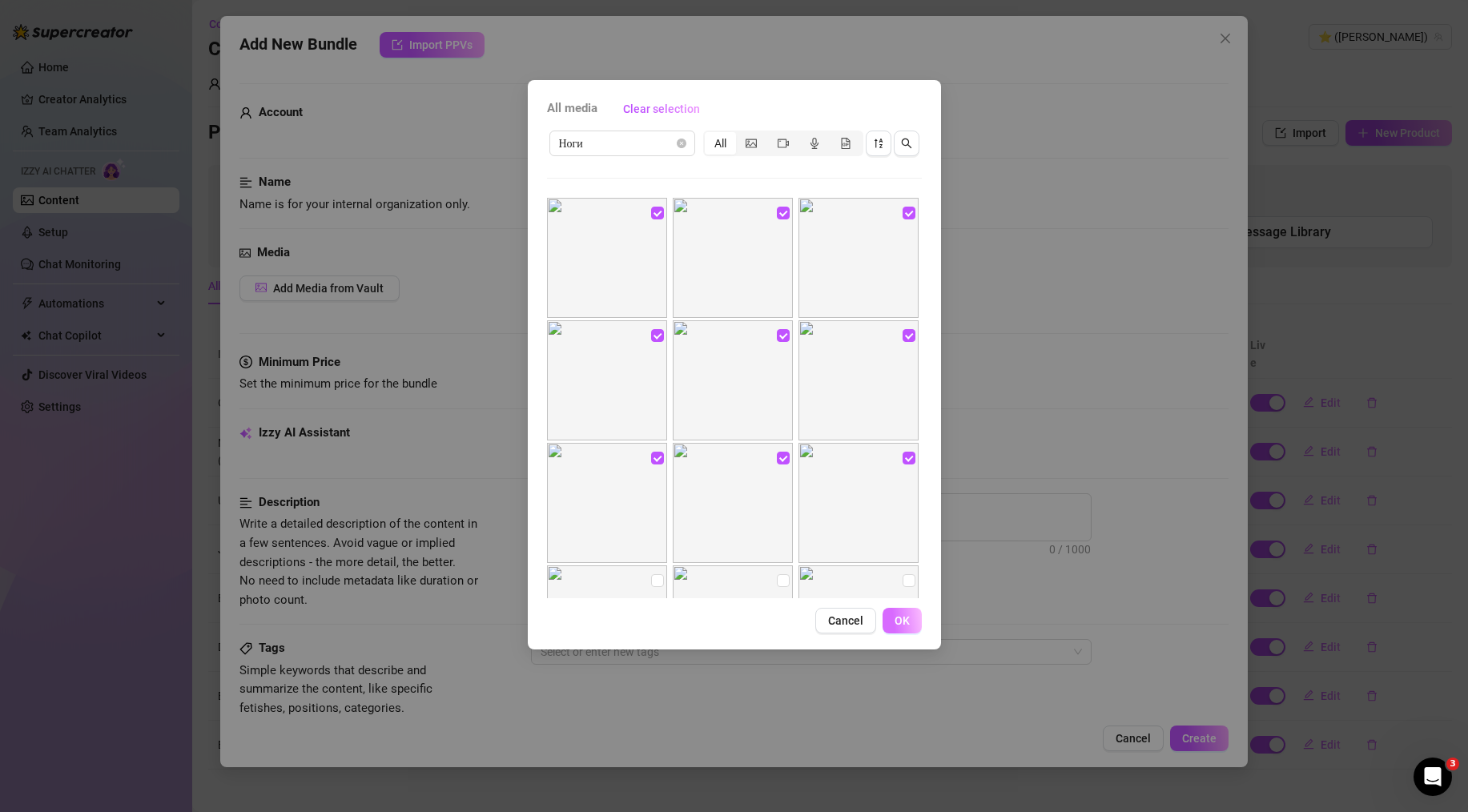
click at [901, 622] on span "OK" at bounding box center [902, 620] width 15 height 12
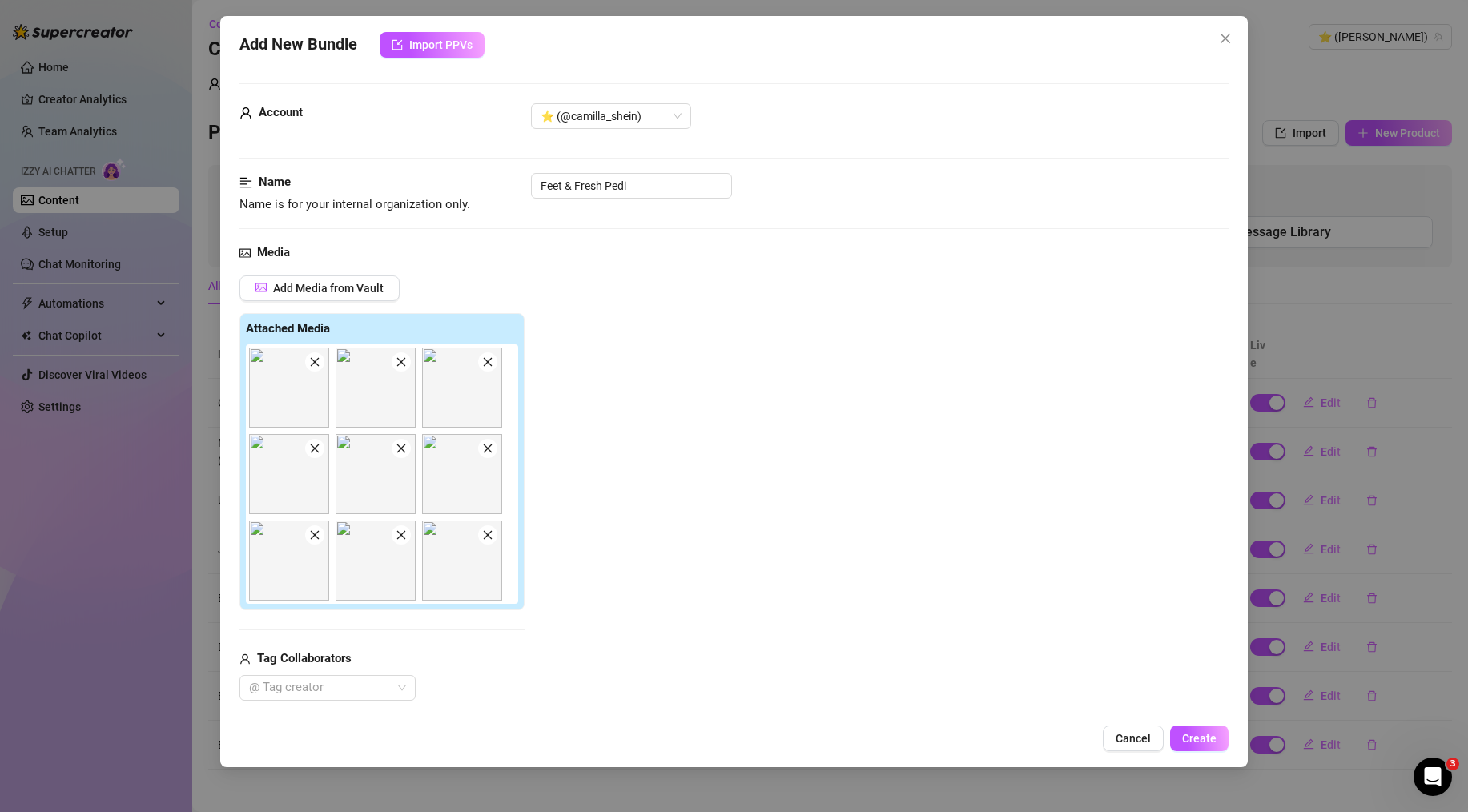
scroll to position [226, 0]
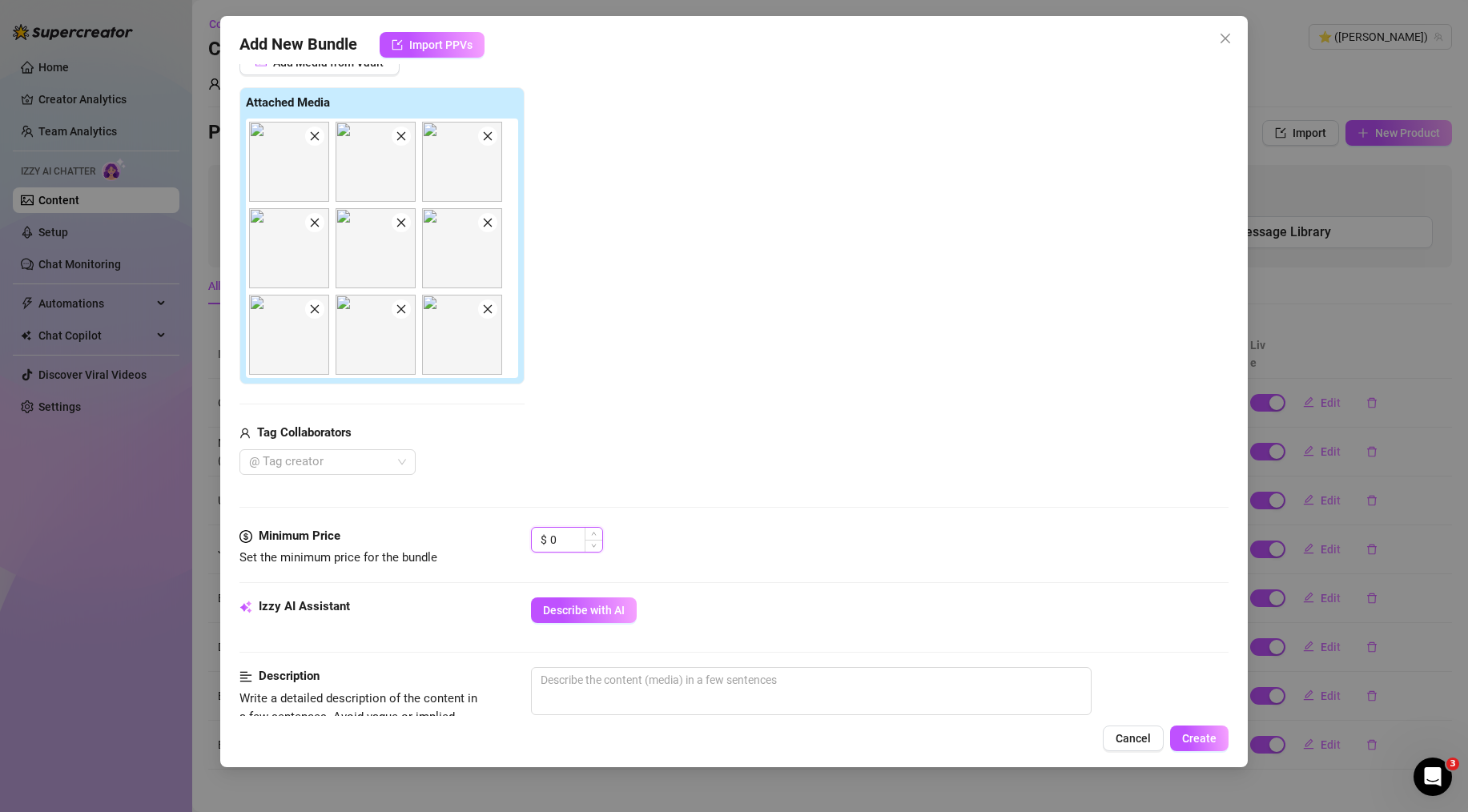
drag, startPoint x: 566, startPoint y: 533, endPoint x: 541, endPoint y: 537, distance: 25.3
click at [541, 537] on div "$ 0" at bounding box center [567, 539] width 73 height 26
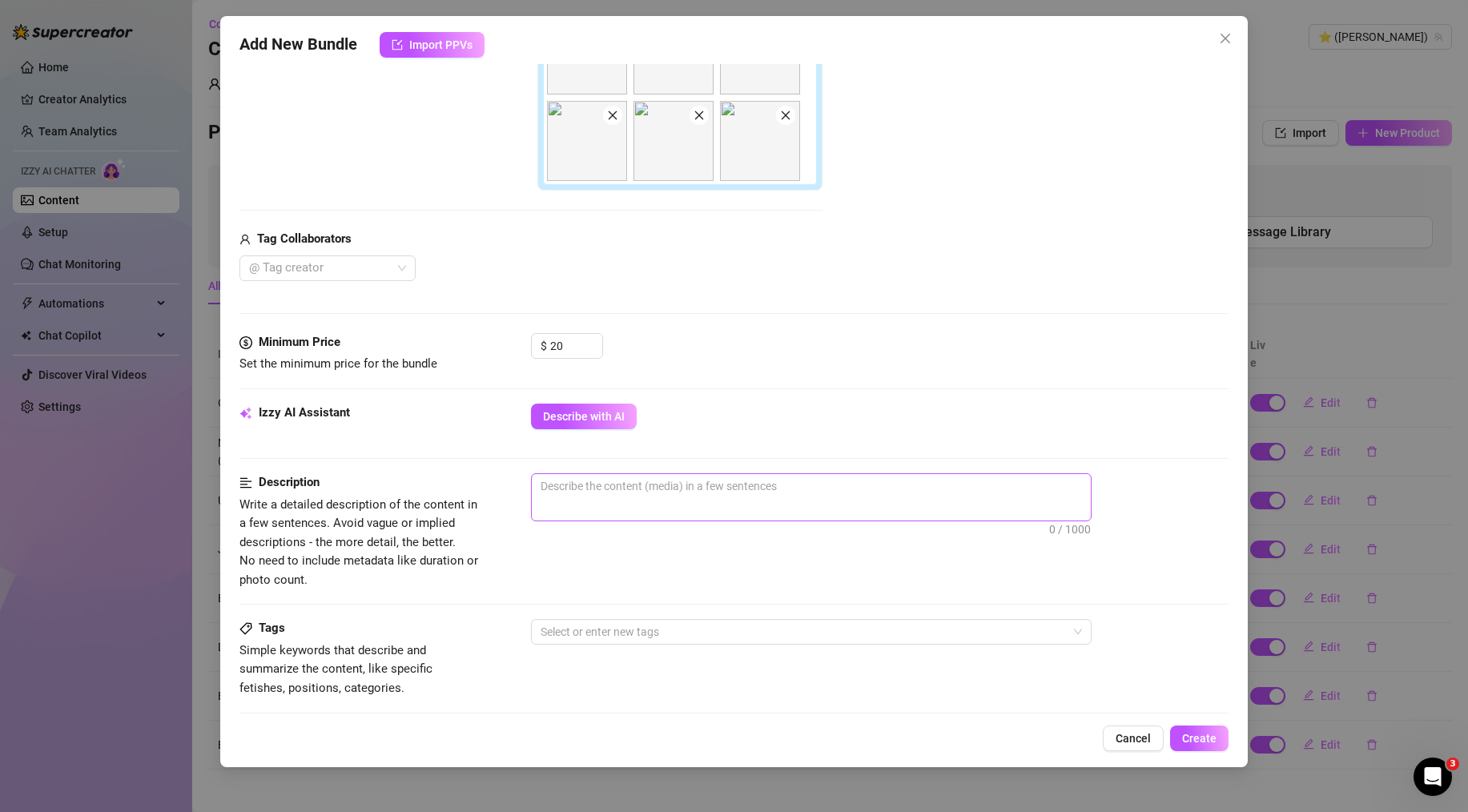
scroll to position [433, 0]
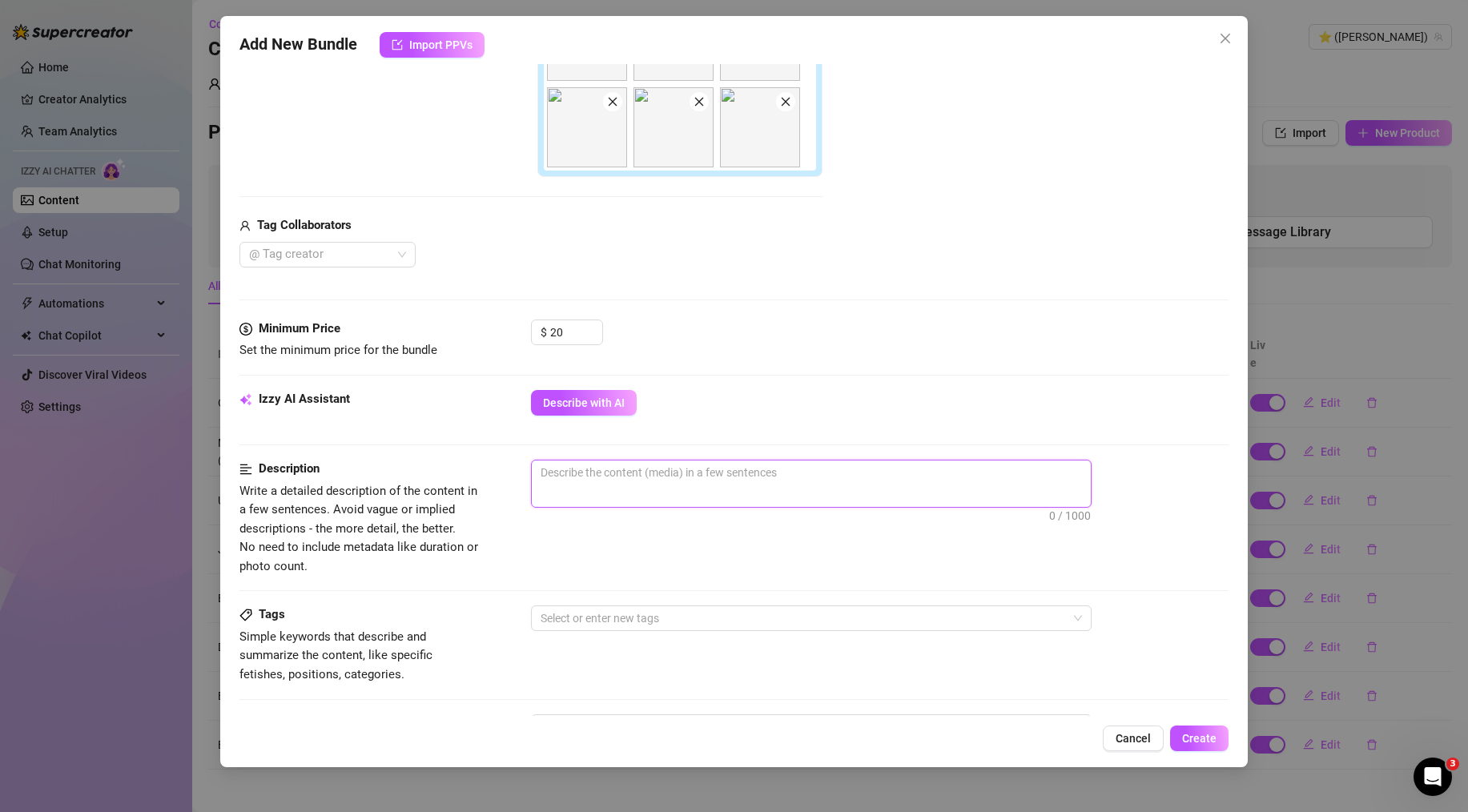
click at [675, 466] on textarea at bounding box center [811, 472] width 559 height 24
click at [841, 470] on textarea at bounding box center [811, 472] width 559 height 24
paste textarea "Just got a fresh pedicure and my feet look so pretty. This set is especially fo…"
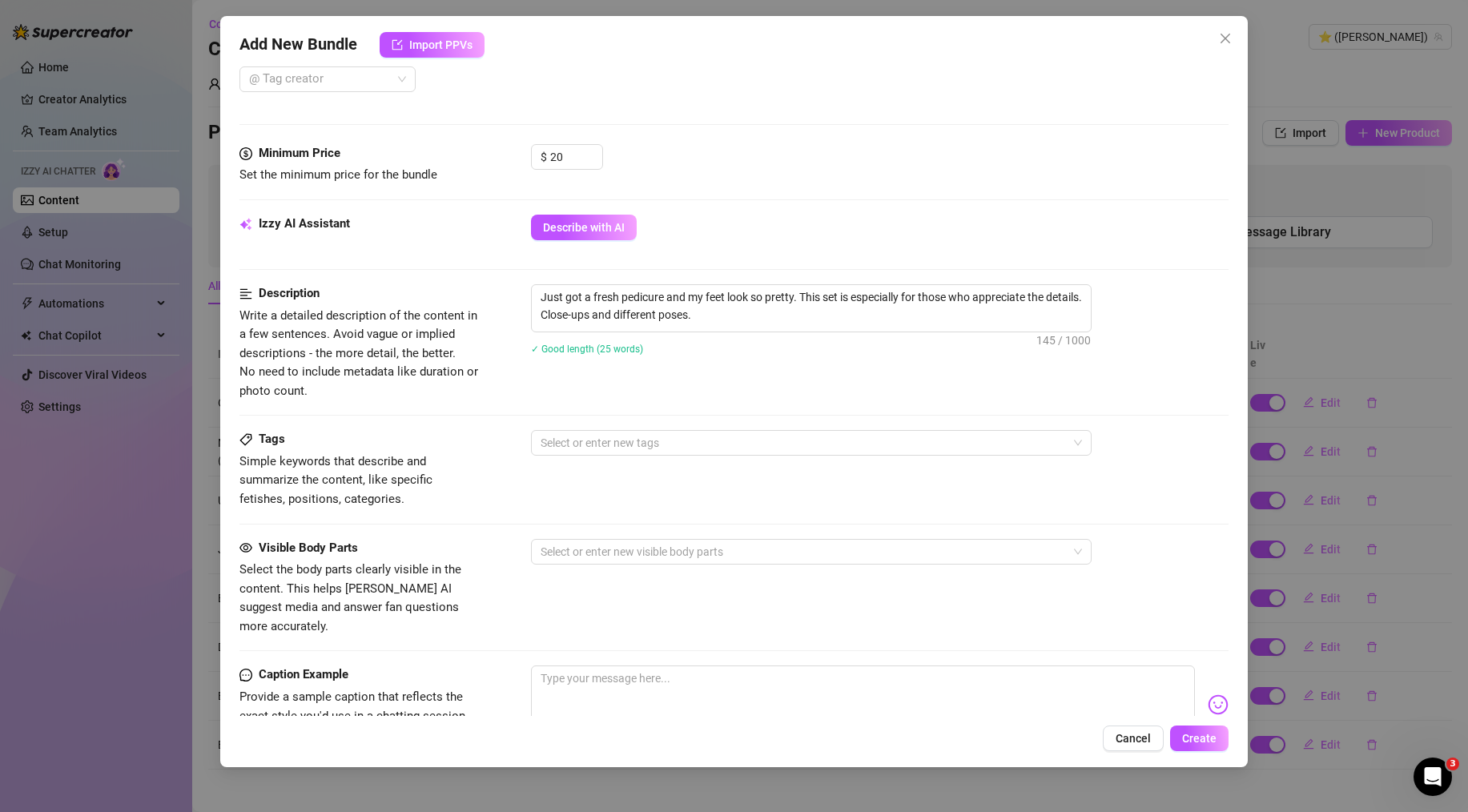
scroll to position [613, 0]
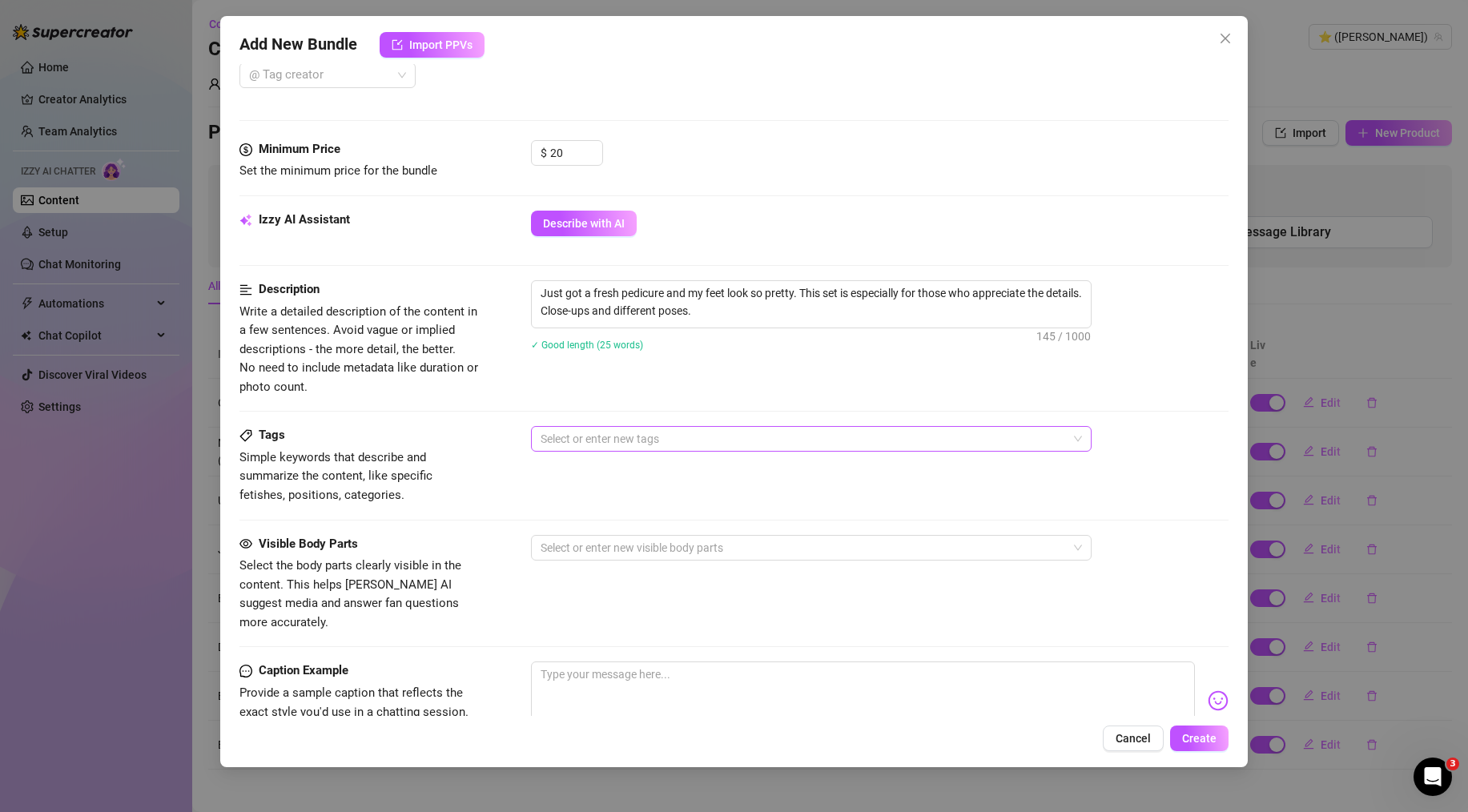
click at [740, 440] on div at bounding box center [803, 438] width 537 height 22
click at [766, 435] on div "feet pedicure soles toes" at bounding box center [803, 438] width 537 height 22
click at [809, 382] on div "Description Write a detailed description of the content in a few sentences. Avo…" at bounding box center [734, 339] width 989 height 116
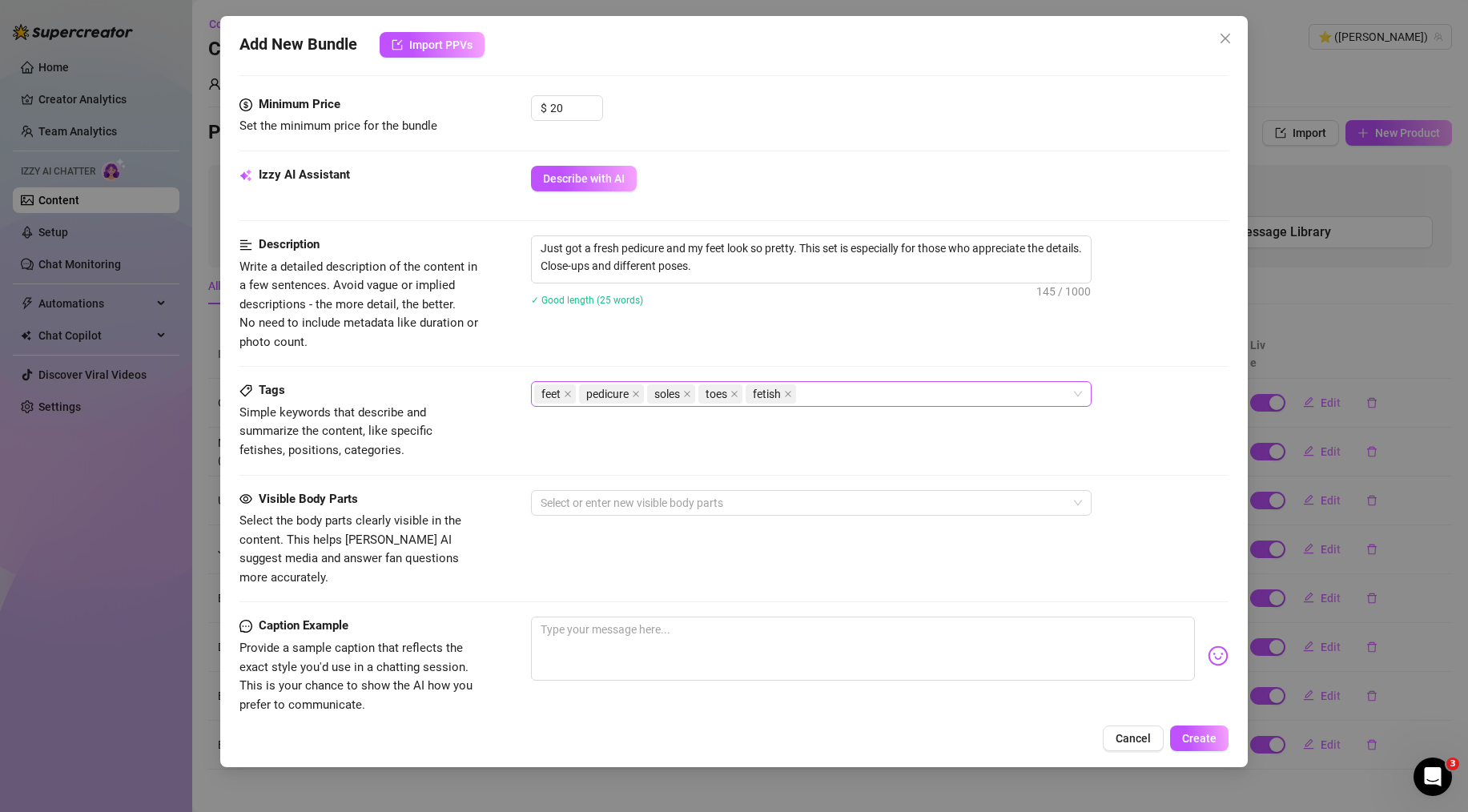
scroll to position [659, 0]
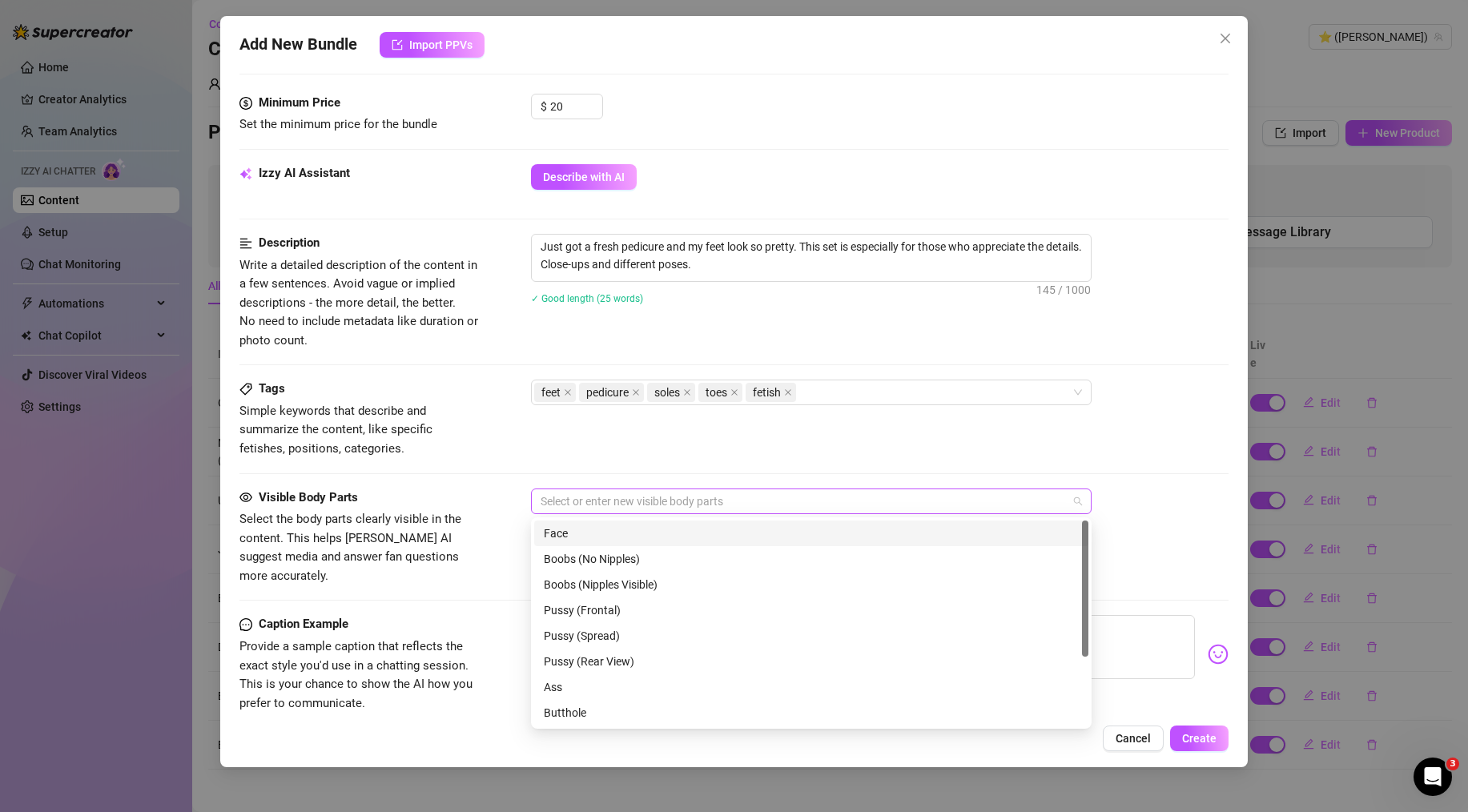
click at [785, 490] on div at bounding box center [803, 501] width 537 height 22
click at [670, 364] on div "Description Write a detailed description of the content in a few sentences. Avo…" at bounding box center [734, 306] width 989 height 146
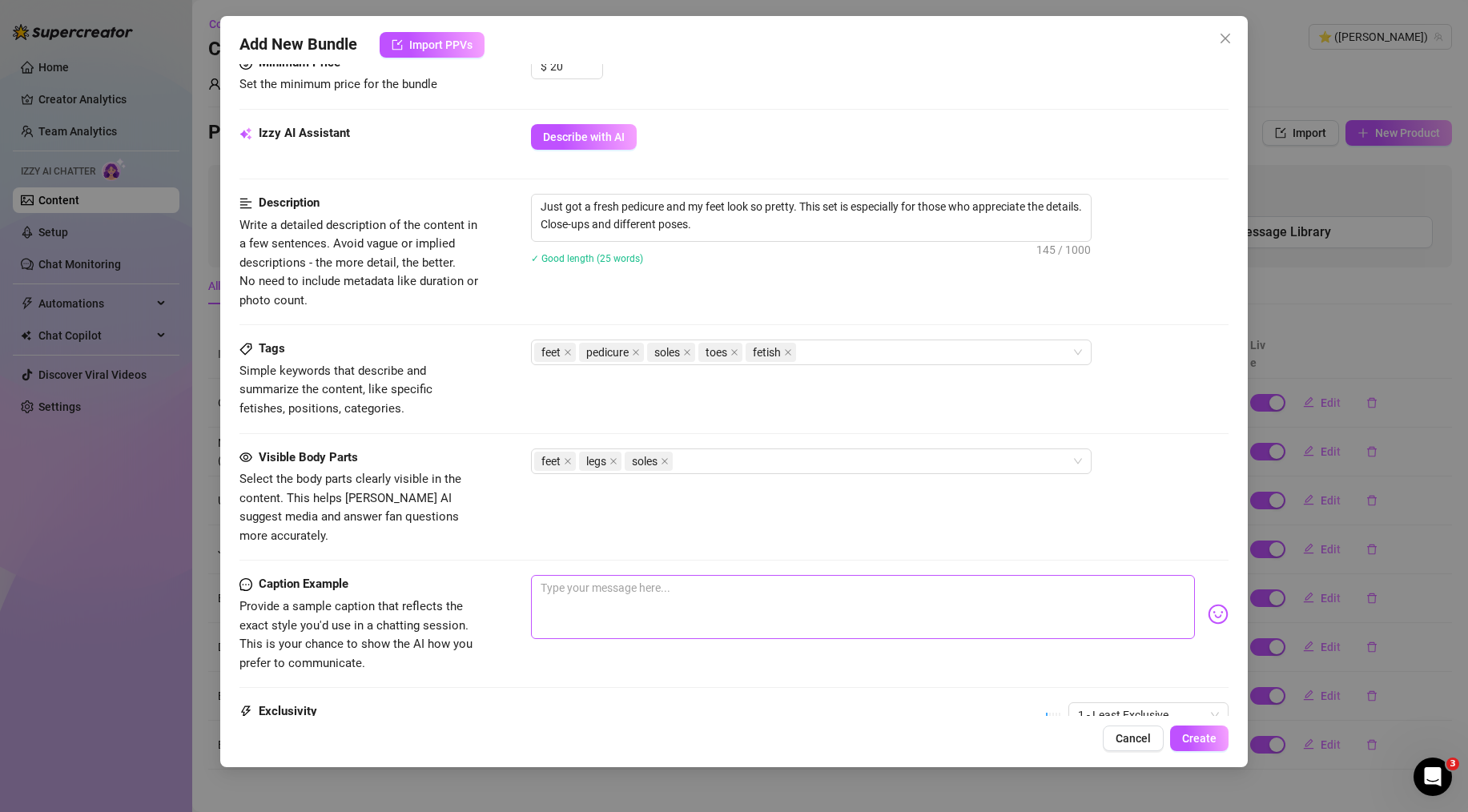
scroll to position [864, 0]
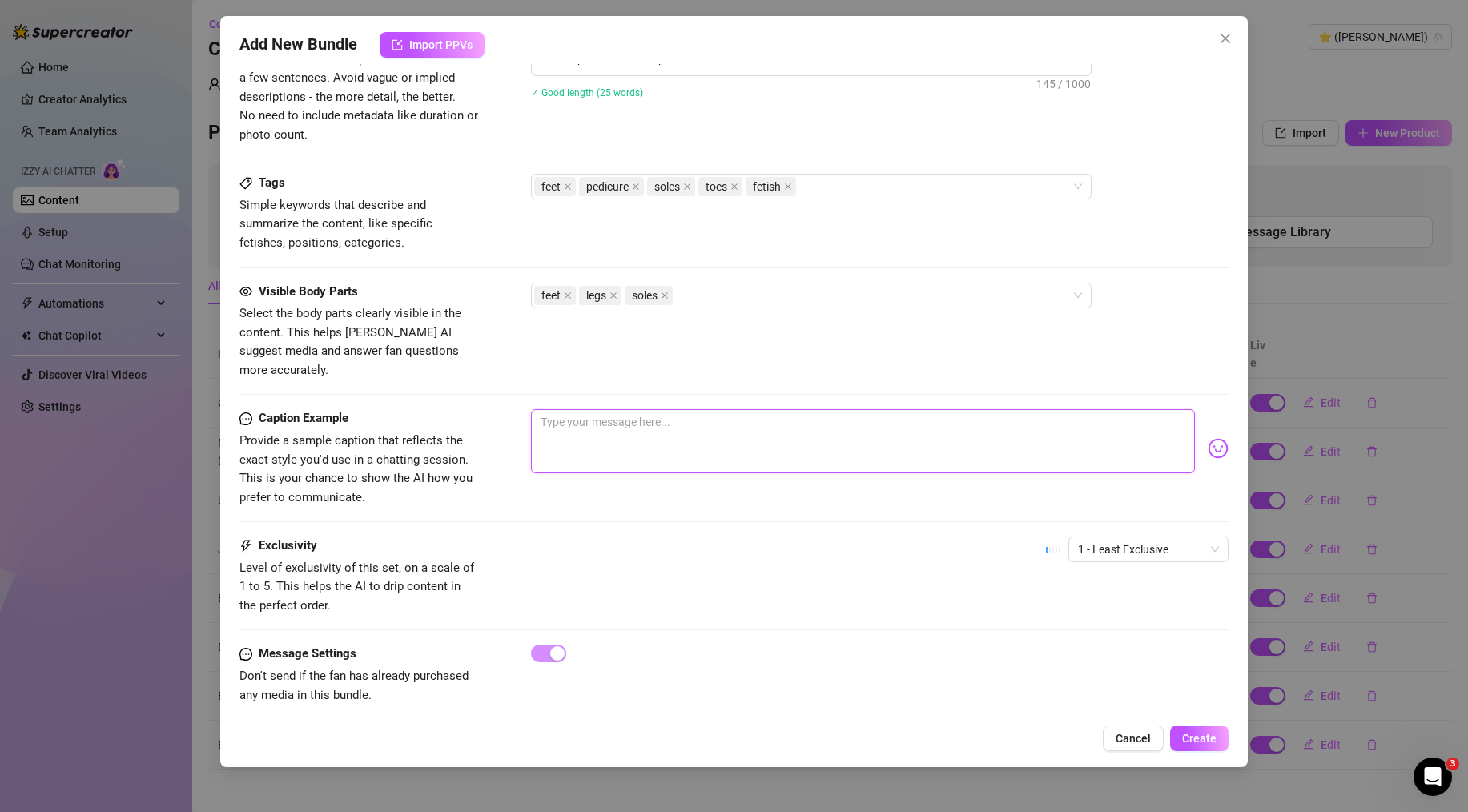
click at [665, 409] on textarea at bounding box center [863, 441] width 664 height 64
paste textarea "I know some of you have been asking... so I took some special, detailed pics of…"
drag, startPoint x: 619, startPoint y: 403, endPoint x: 608, endPoint y: 402, distance: 11.0
click at [608, 409] on textarea "I know some of you have been asking... so I took some special, detailed pics of…" at bounding box center [863, 441] width 664 height 64
click at [735, 427] on textarea "I know you have been asking... so I took some special, detailed pics of my new …" at bounding box center [863, 441] width 664 height 64
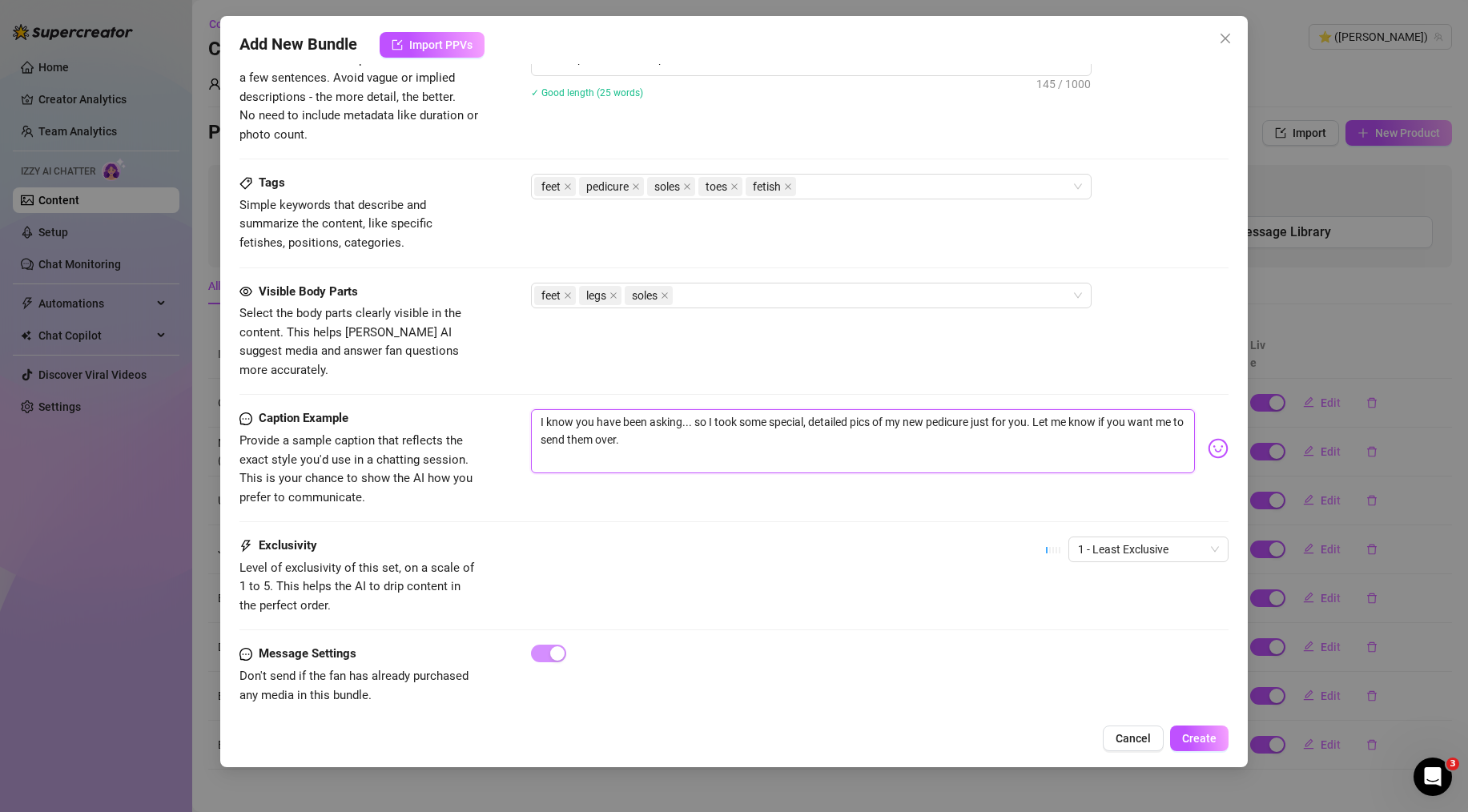
click at [722, 425] on textarea "I know you have been asking... so I took some special, detailed pics of my new …" at bounding box center [863, 441] width 664 height 64
drag, startPoint x: 542, startPoint y: 399, endPoint x: 534, endPoint y: 397, distance: 8.2
click at [534, 409] on textarea "I know you have been asking... so I took some special, detailed pics of my new …" at bounding box center [863, 441] width 664 height 64
click at [673, 424] on textarea "I know you have been asking... so I took some special, detailed pics of my new …" at bounding box center [863, 441] width 664 height 64
click at [1111, 538] on span "1 - Least Exclusive" at bounding box center [1149, 549] width 141 height 24
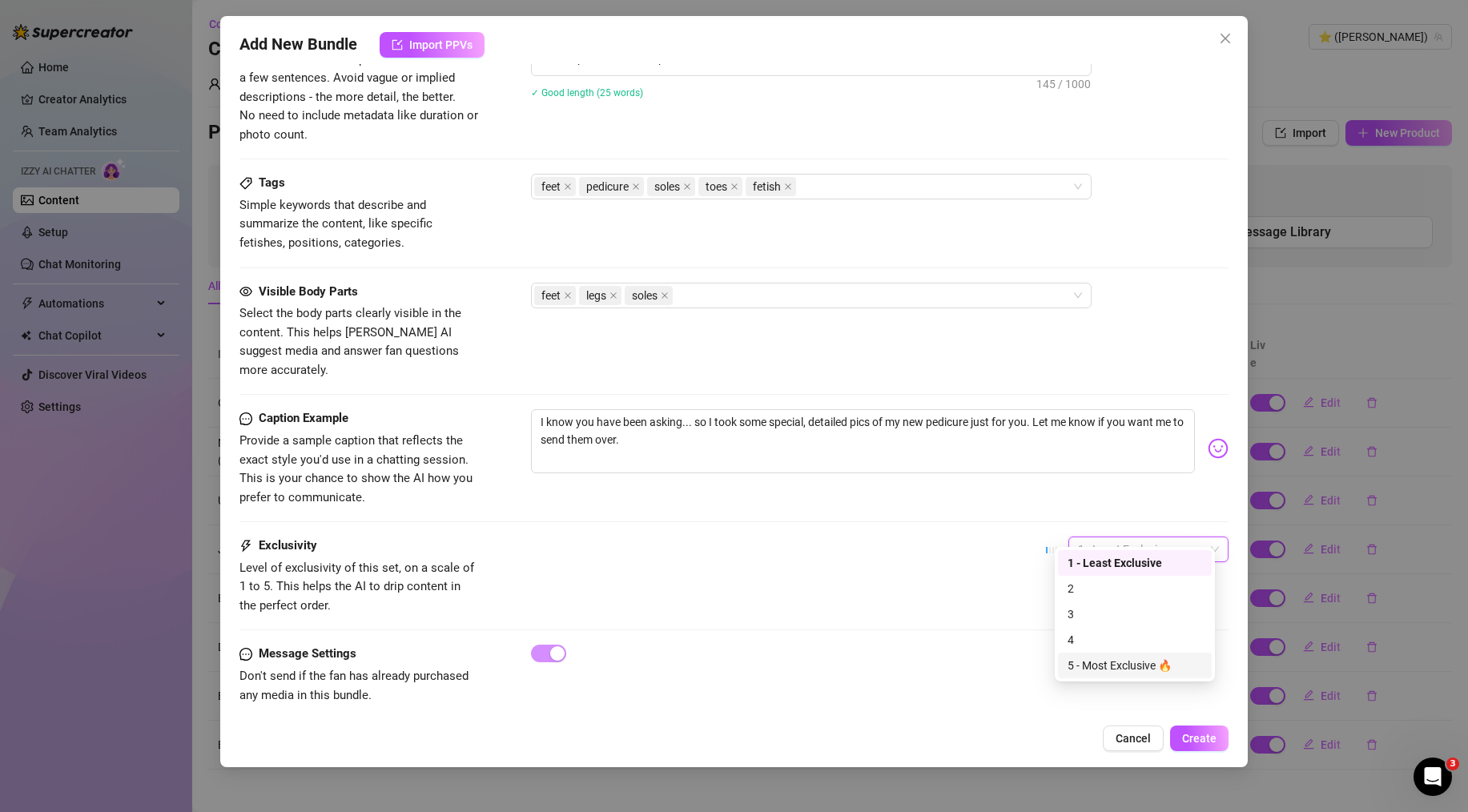
click at [1118, 668] on div "5 - Most Exclusive 🔥" at bounding box center [1135, 665] width 135 height 17
click at [834, 544] on div "Exclusivity Level of exclusivity of this set, on a scale of 1 to 5. This helps …" at bounding box center [734, 575] width 989 height 78
click at [1203, 734] on span "Create" at bounding box center [1200, 738] width 34 height 12
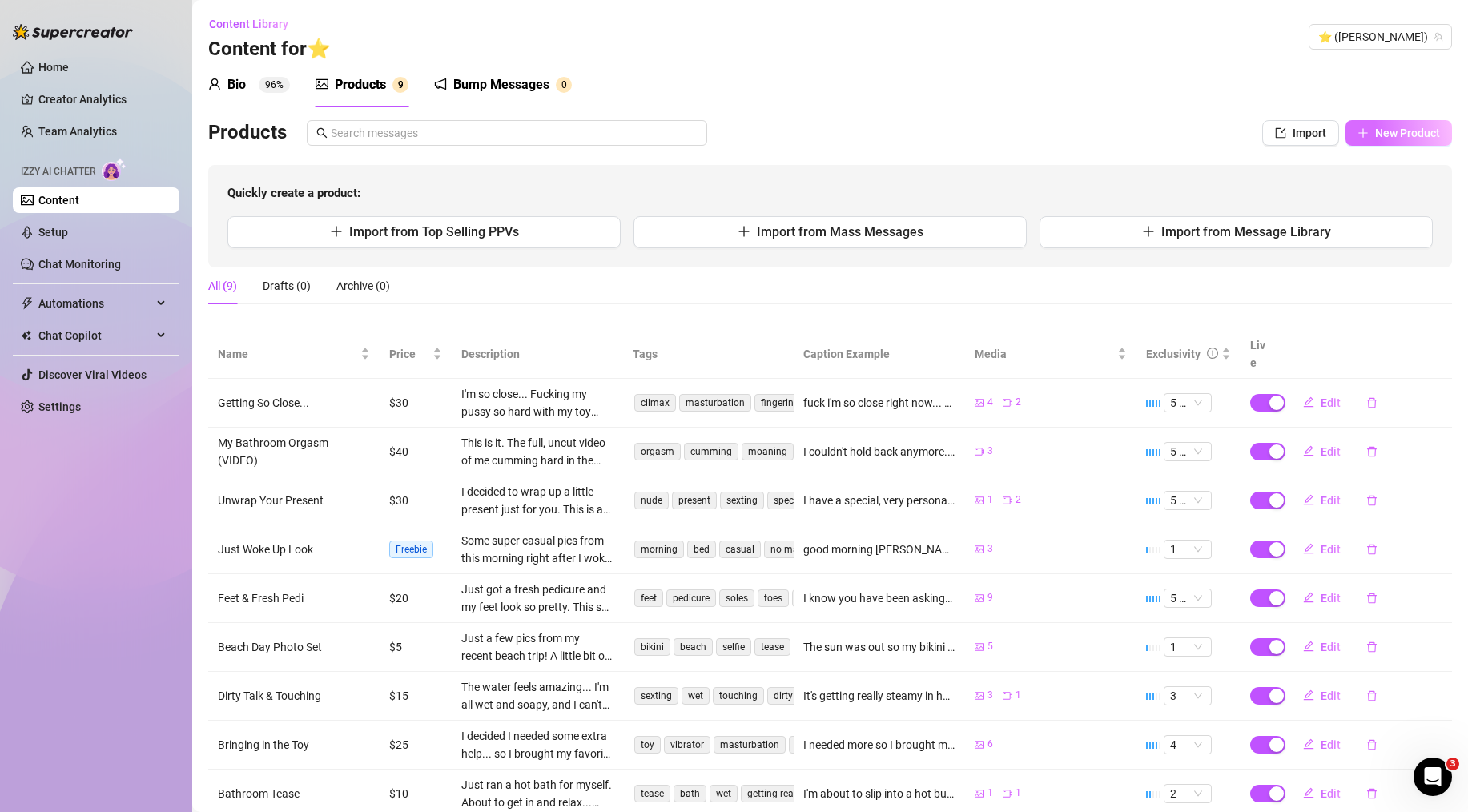
click at [1395, 130] on span "New Product" at bounding box center [1408, 133] width 65 height 12
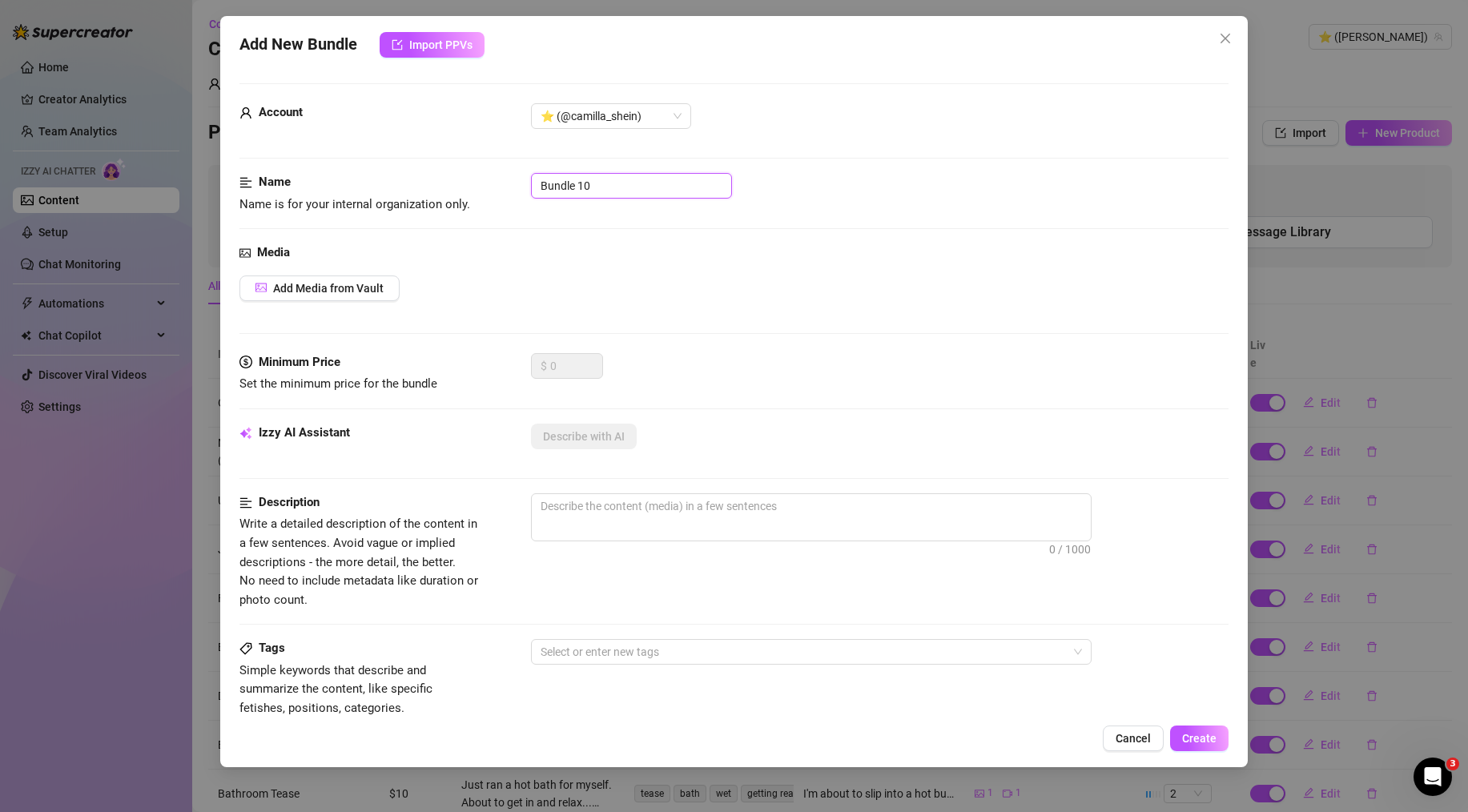
click at [616, 187] on input "Bundle 10" at bounding box center [631, 185] width 201 height 26
paste input "Golden Hour Car Selfies"
click at [376, 286] on span "Add Media from Vault" at bounding box center [328, 287] width 111 height 12
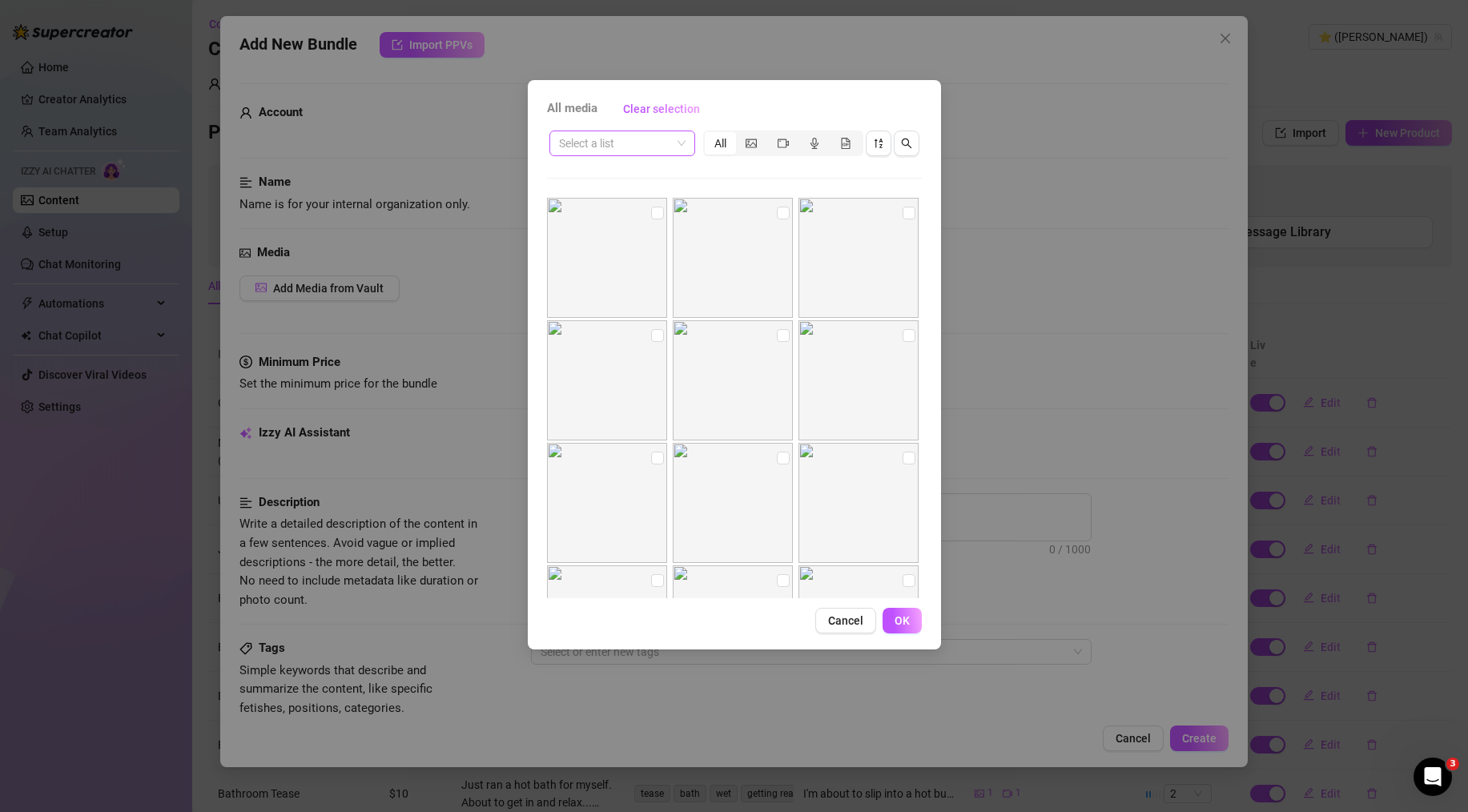
click at [624, 141] on input "search" at bounding box center [615, 143] width 112 height 24
click at [619, 283] on div "Лайв" at bounding box center [622, 278] width 120 height 17
click at [651, 452] on input "checkbox" at bounding box center [657, 457] width 12 height 12
click at [777, 461] on input "checkbox" at bounding box center [783, 457] width 12 height 12
click at [903, 457] on input "checkbox" at bounding box center [909, 457] width 12 height 12
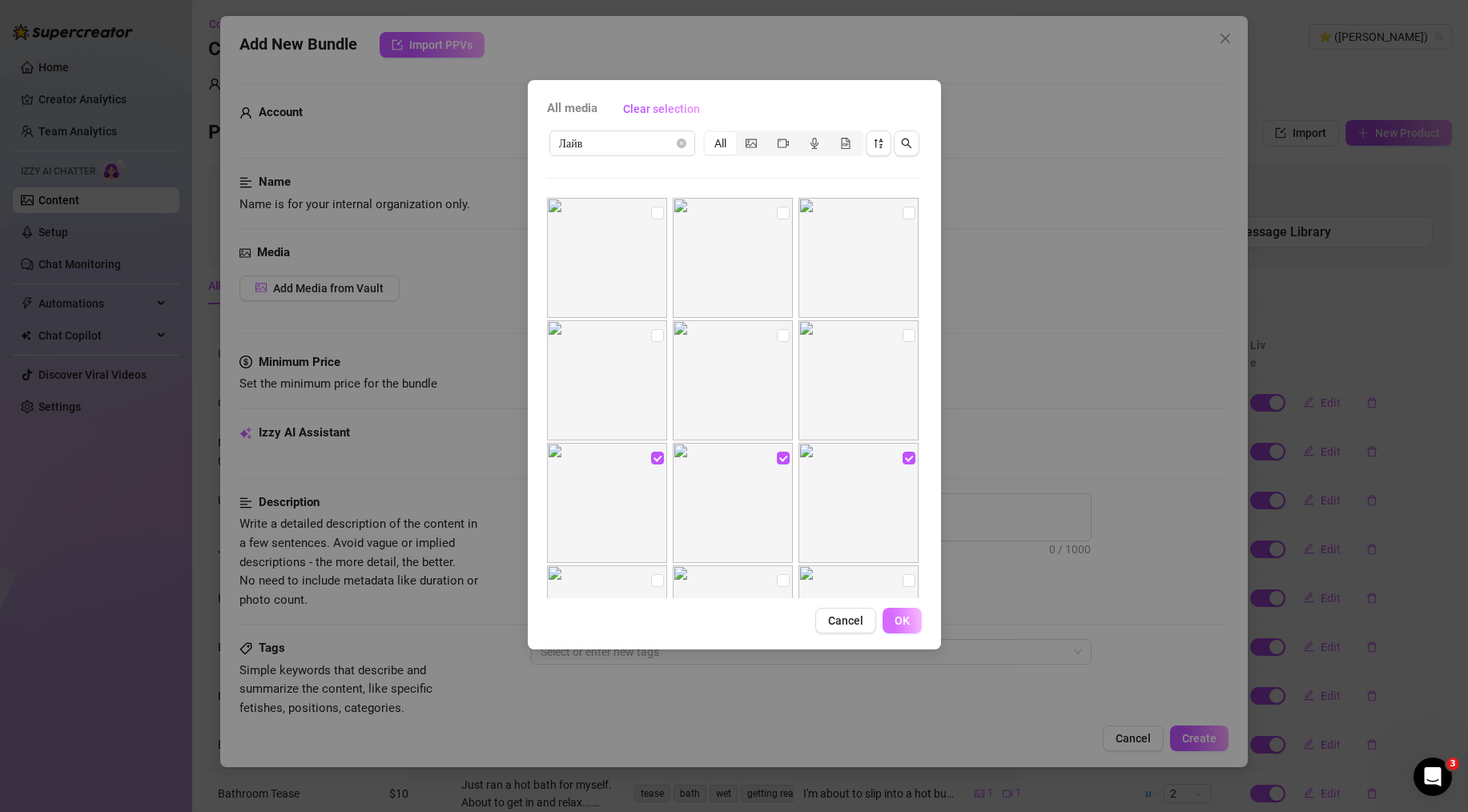
click at [907, 611] on button "OK" at bounding box center [902, 620] width 39 height 26
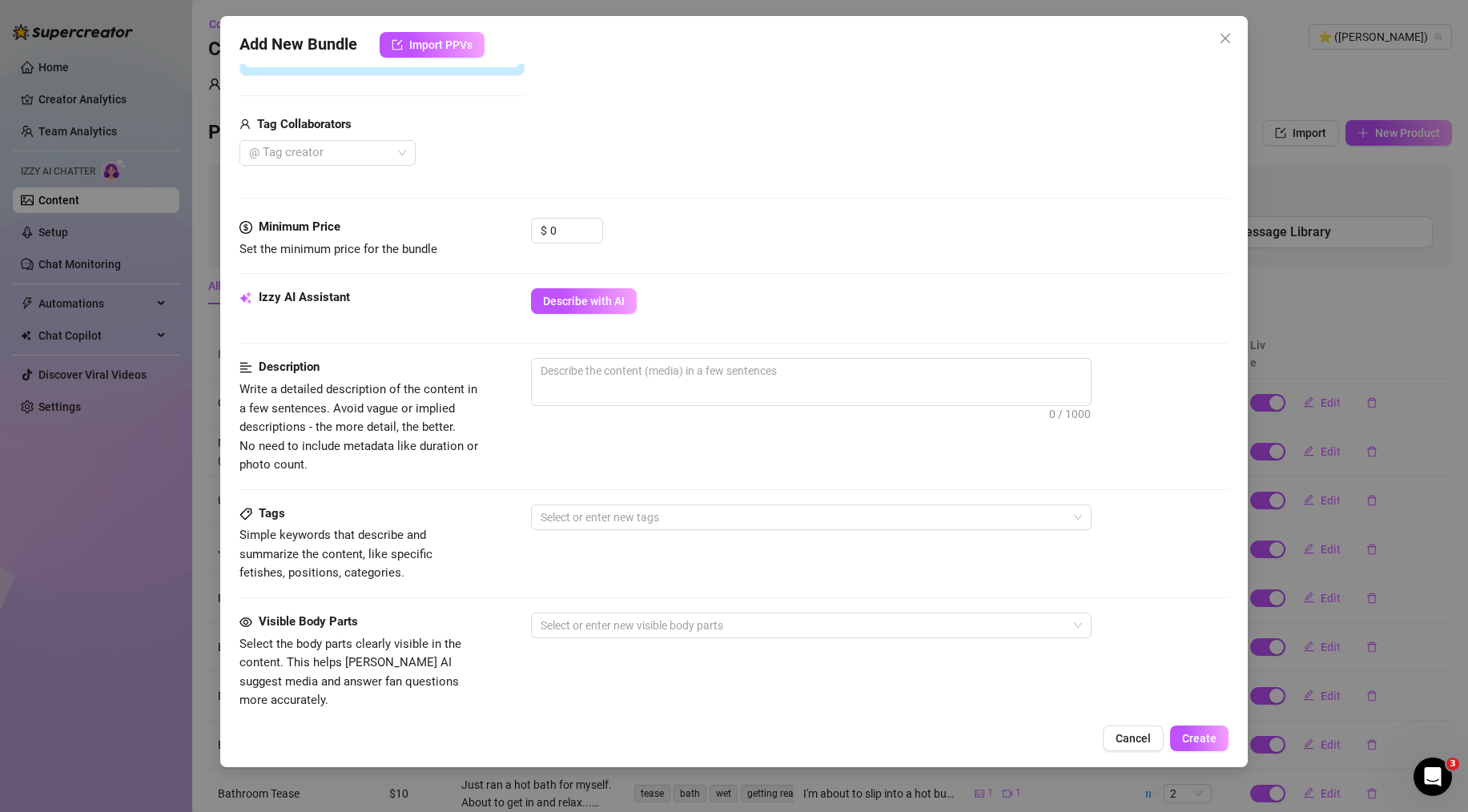
scroll to position [409, 0]
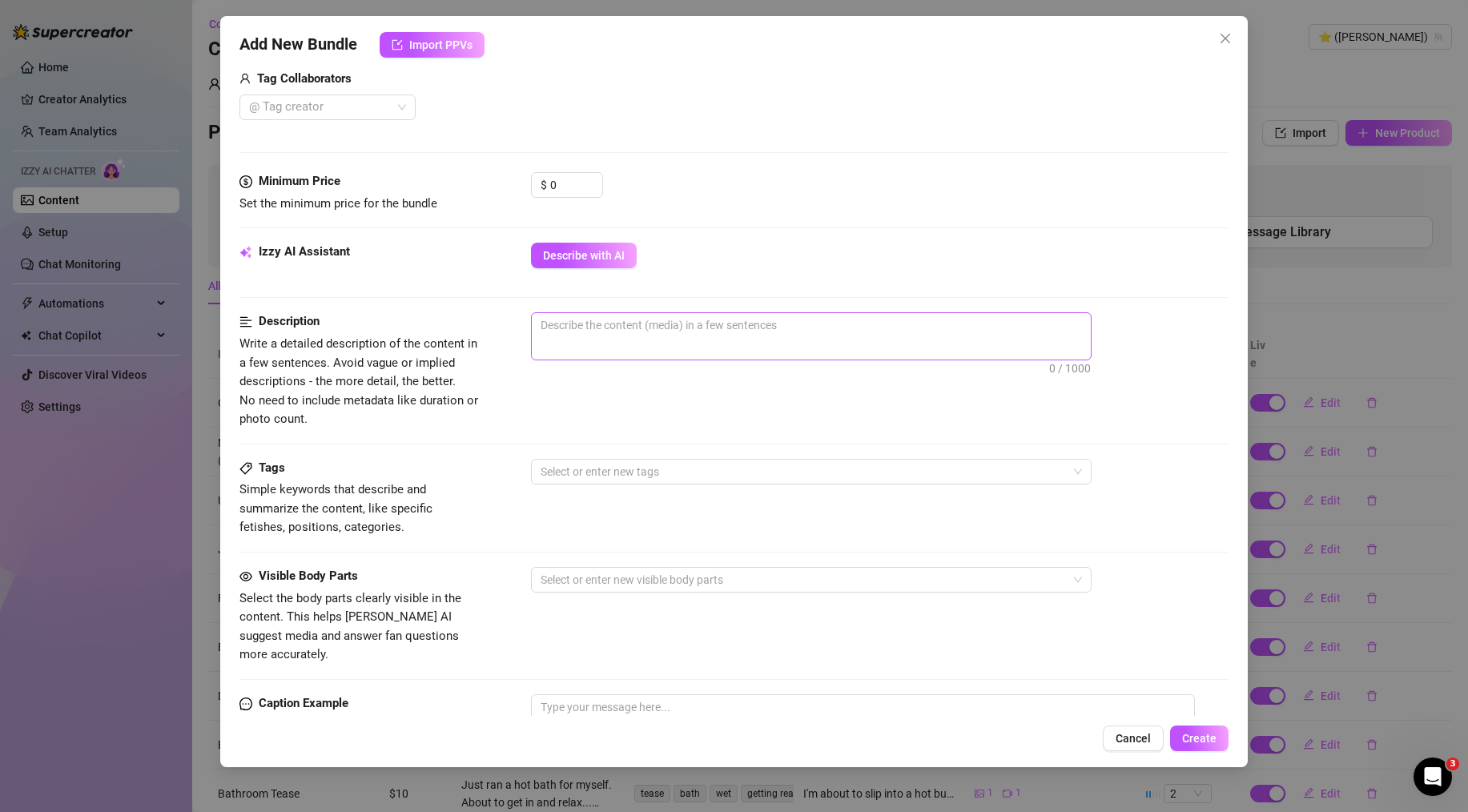
click at [690, 348] on span "0 / 1000" at bounding box center [810, 336] width 560 height 48
click at [650, 322] on textarea at bounding box center [811, 324] width 559 height 24
paste textarea "The lighting was just perfect in my car [DATE] so I had to take a bunch of self…"
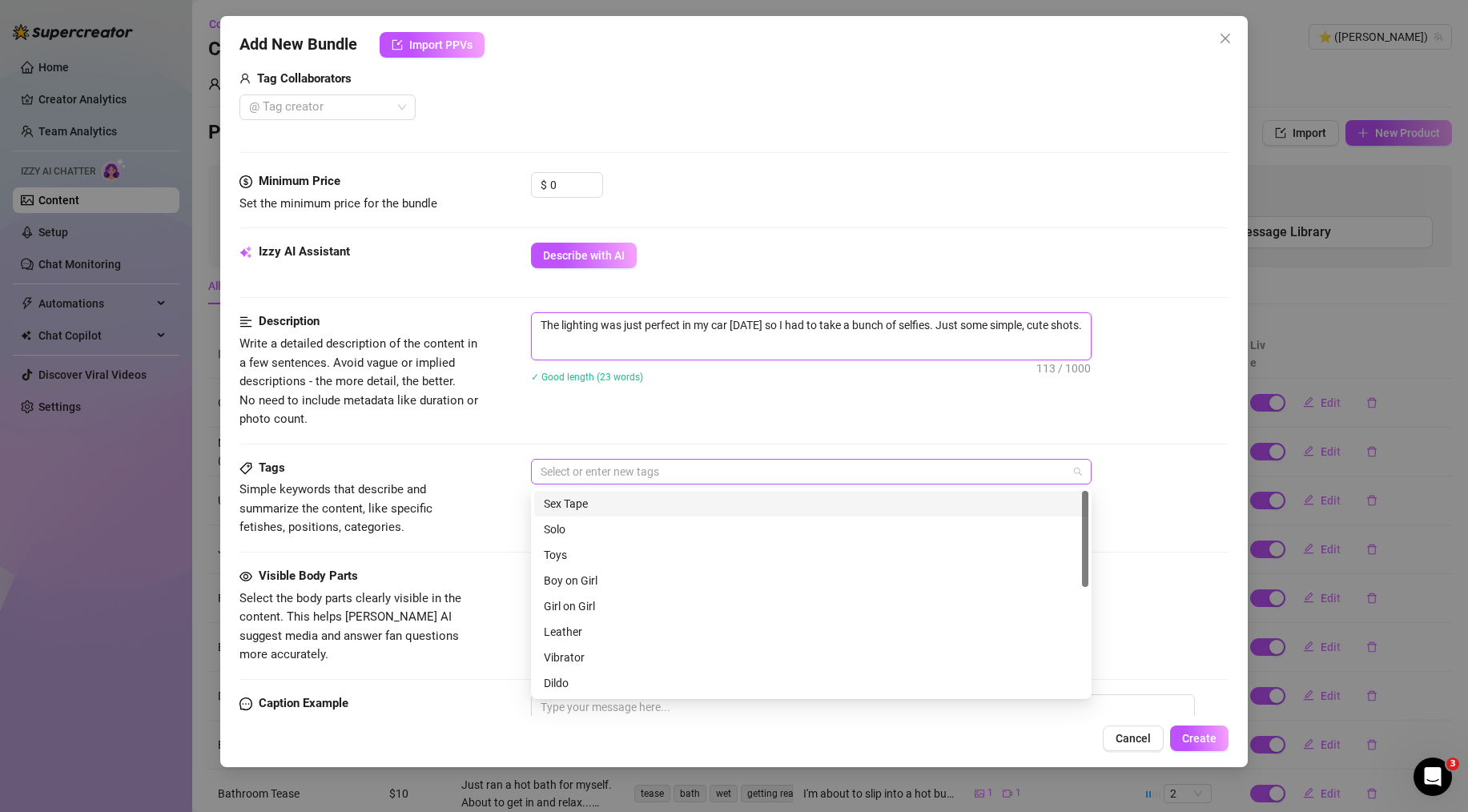
click at [632, 478] on div at bounding box center [803, 471] width 537 height 22
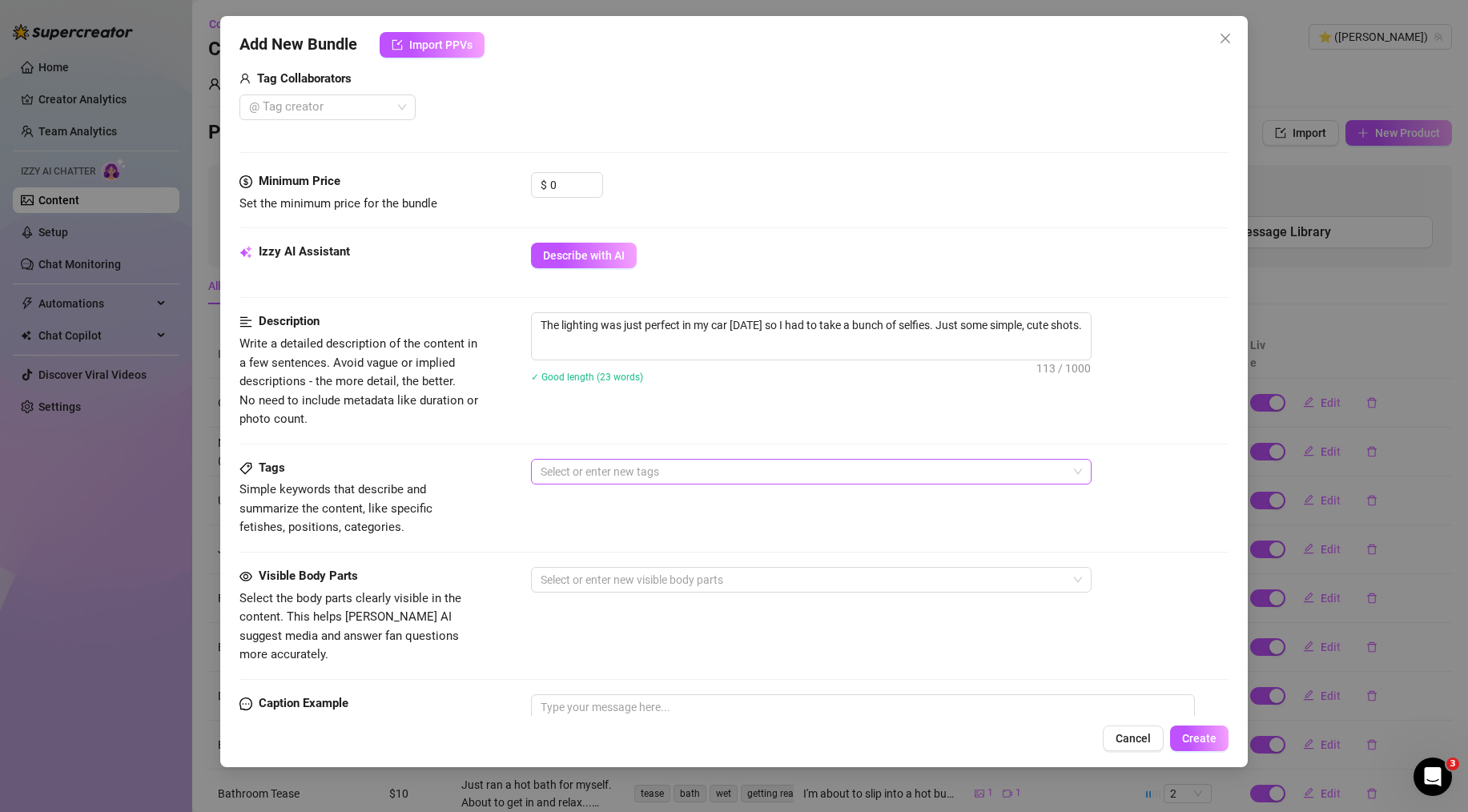
click at [590, 476] on div at bounding box center [803, 471] width 537 height 22
click at [800, 470] on div "selfie car casual blonde" at bounding box center [803, 471] width 537 height 22
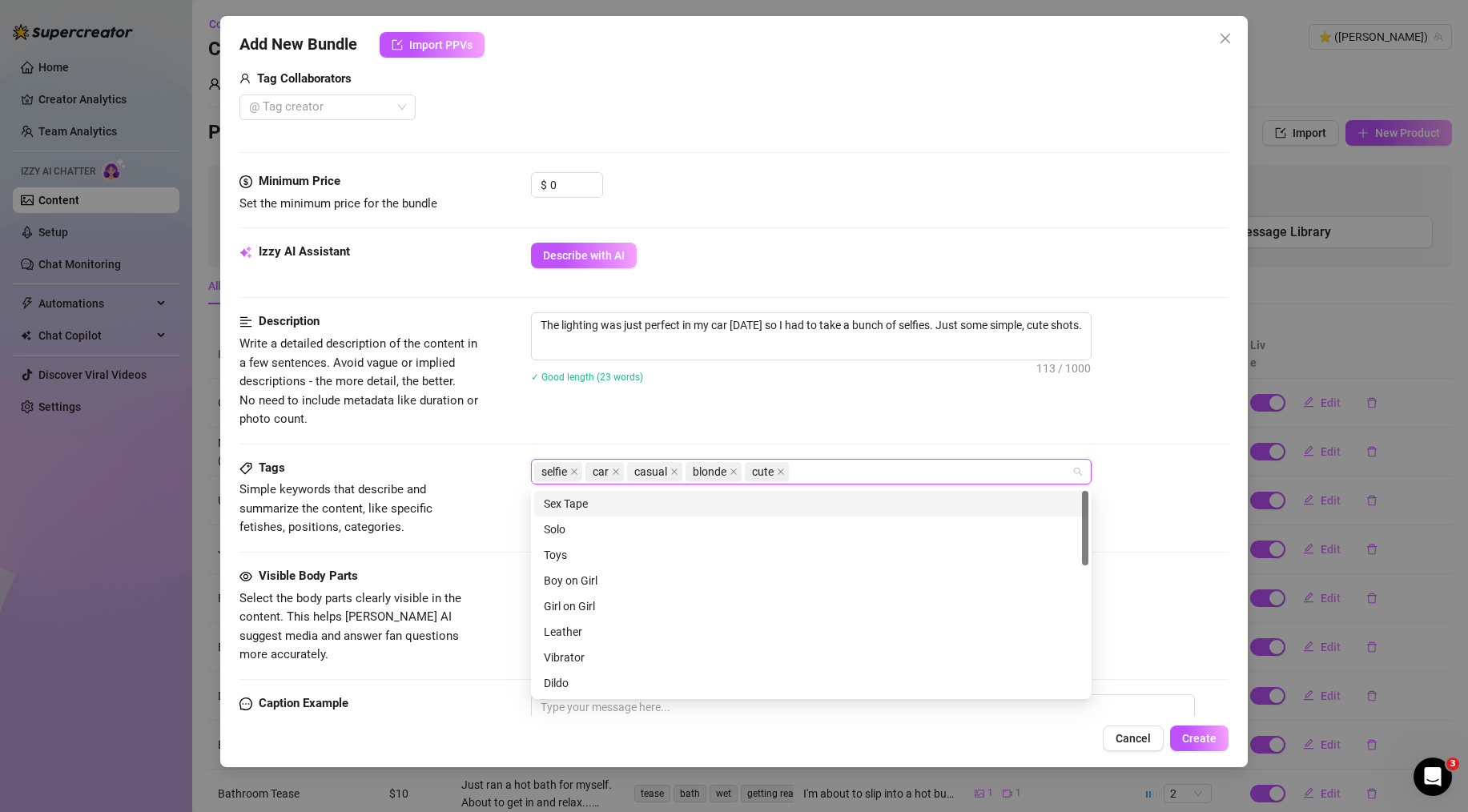
click at [777, 400] on div "The lighting was just perfect in my car [DATE] so I had to take a bunch of self…" at bounding box center [879, 358] width 698 height 92
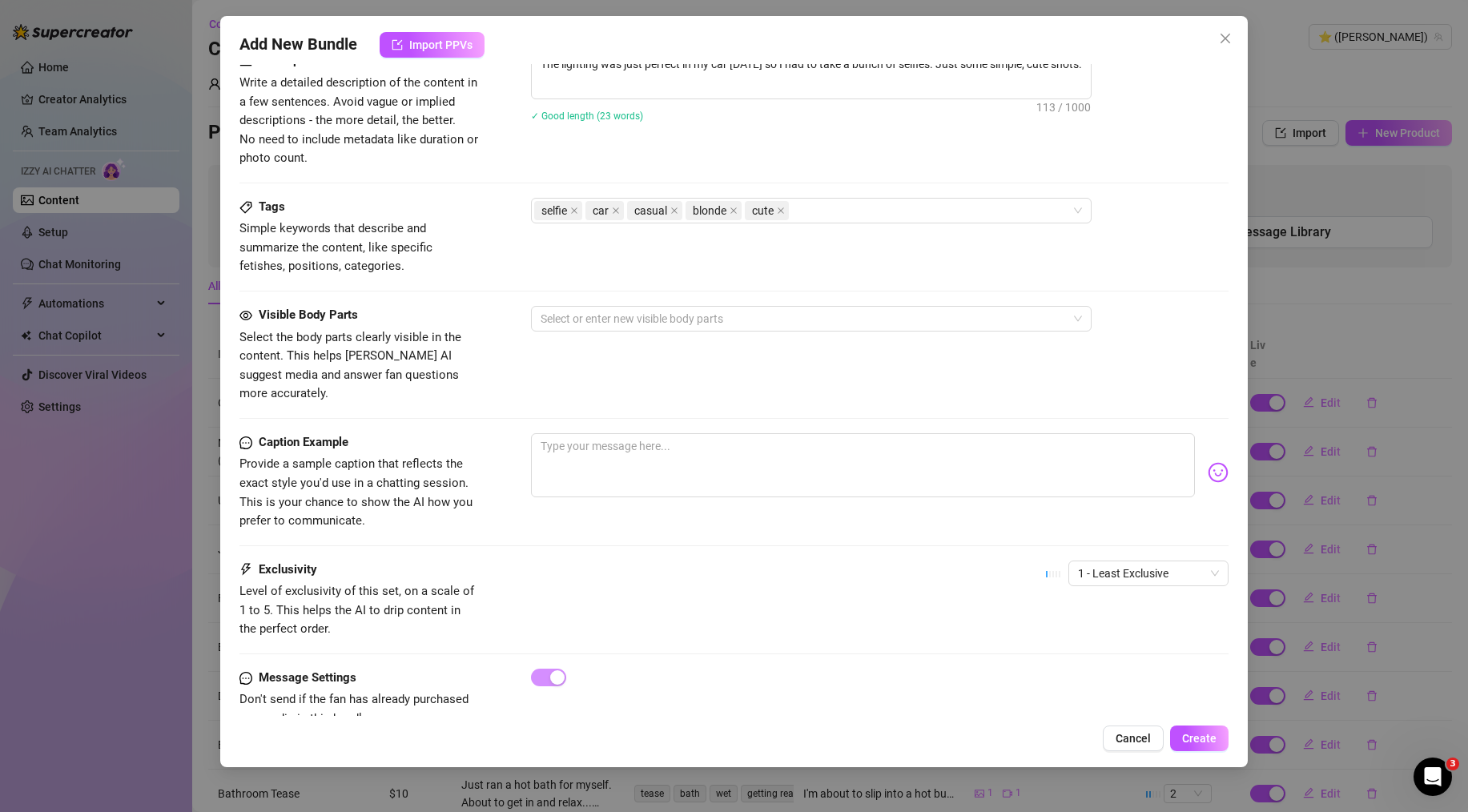
scroll to position [694, 0]
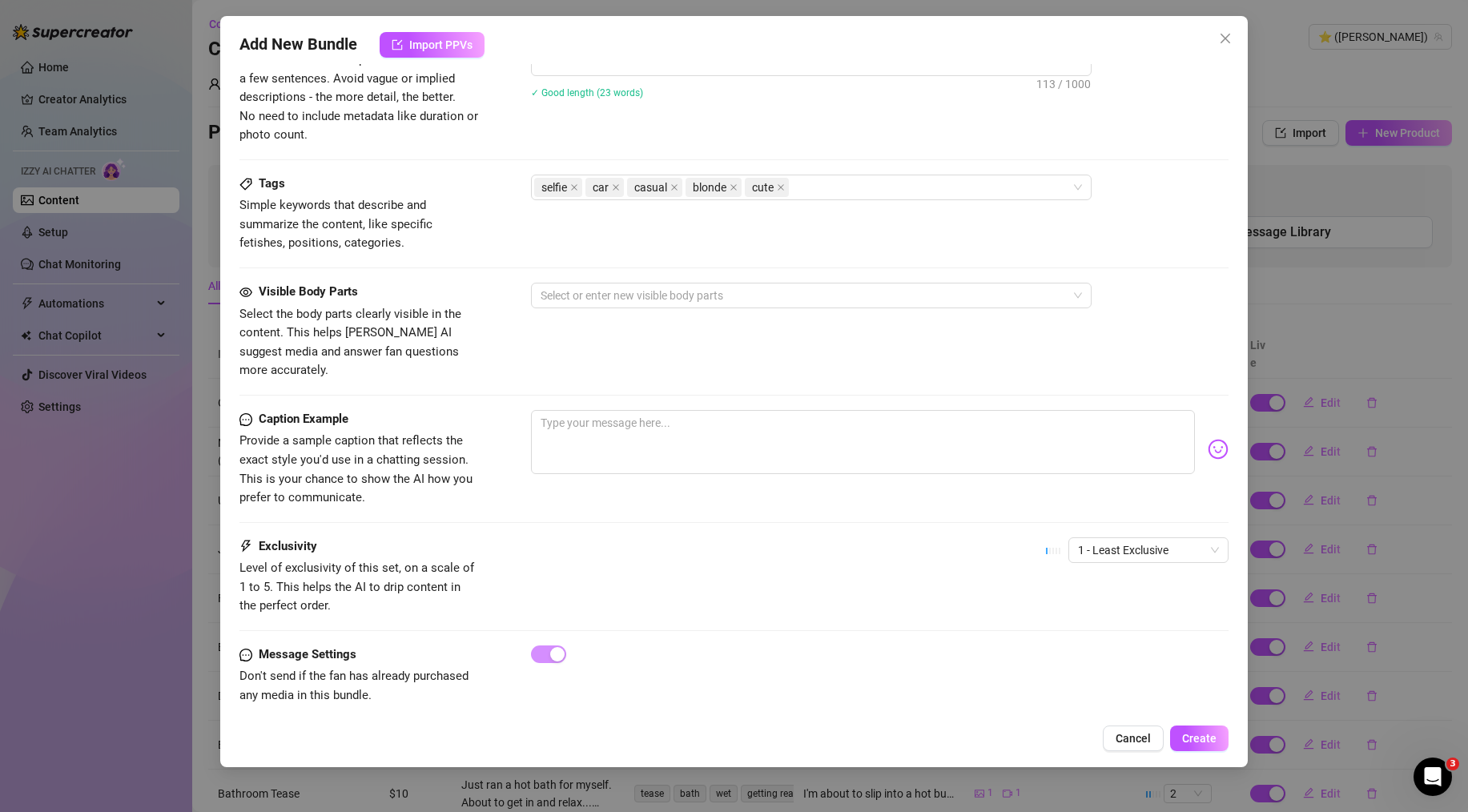
click at [718, 281] on div "Tags Simple keywords that describe and summarize the content, like specific fet…" at bounding box center [734, 228] width 989 height 108
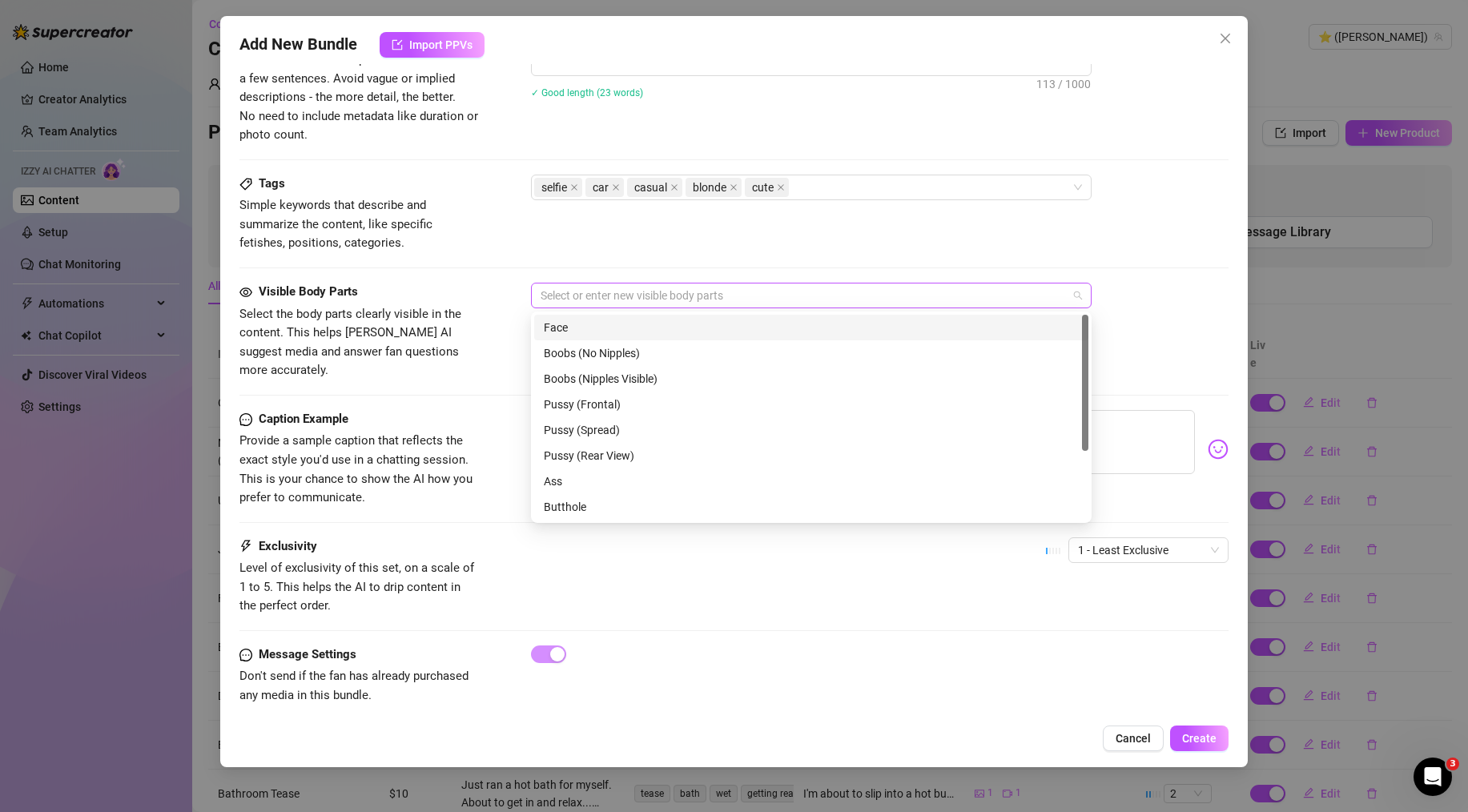
click at [723, 294] on div at bounding box center [803, 295] width 537 height 22
click at [650, 325] on div "Face" at bounding box center [811, 327] width 535 height 17
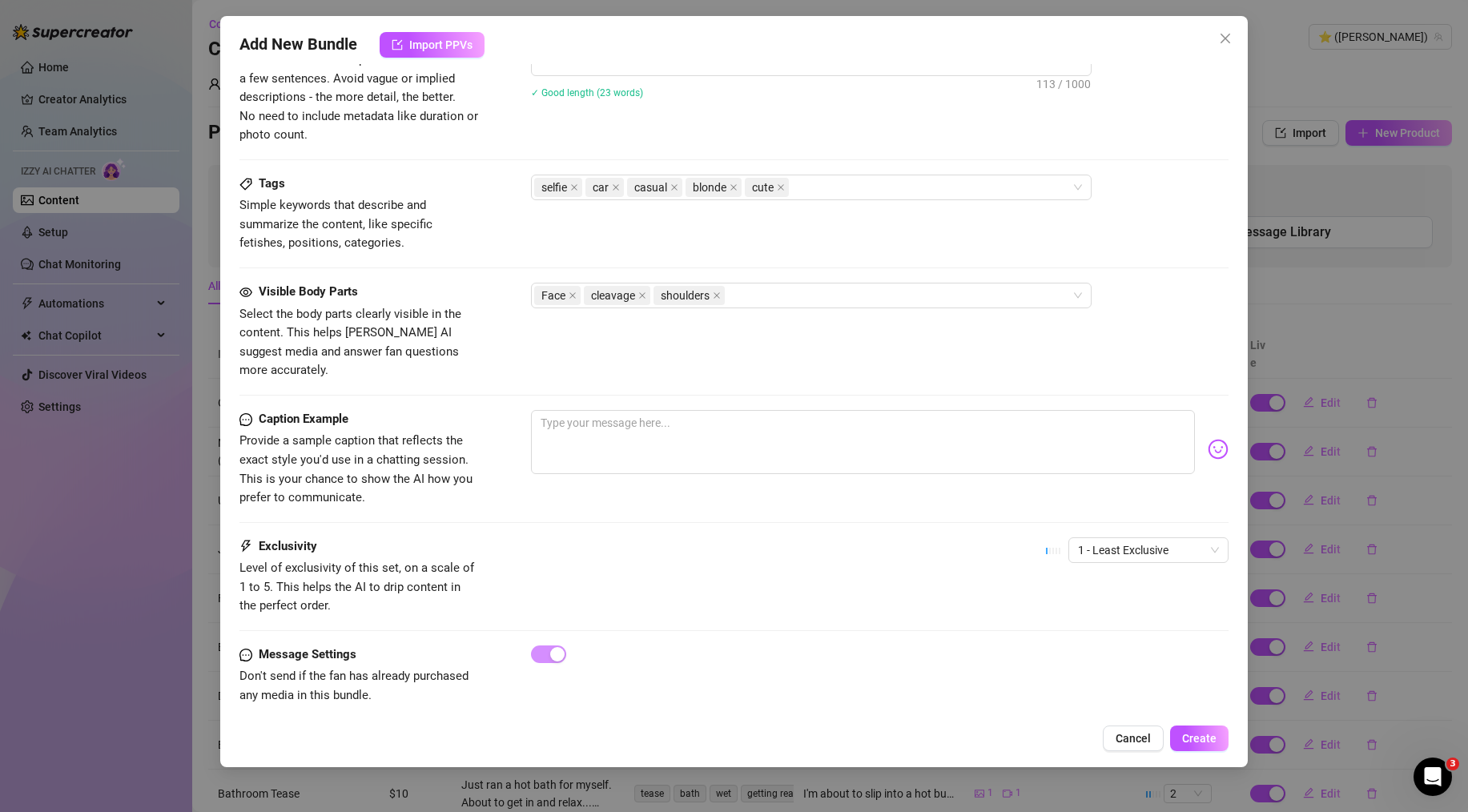
click at [662, 224] on div "Tags Simple keywords that describe and summarize the content, like specific fet…" at bounding box center [734, 214] width 989 height 78
click at [688, 410] on textarea at bounding box center [863, 442] width 664 height 64
paste textarea "The golden hour light was hitting just right in my car [DATE]! I snapped a few …"
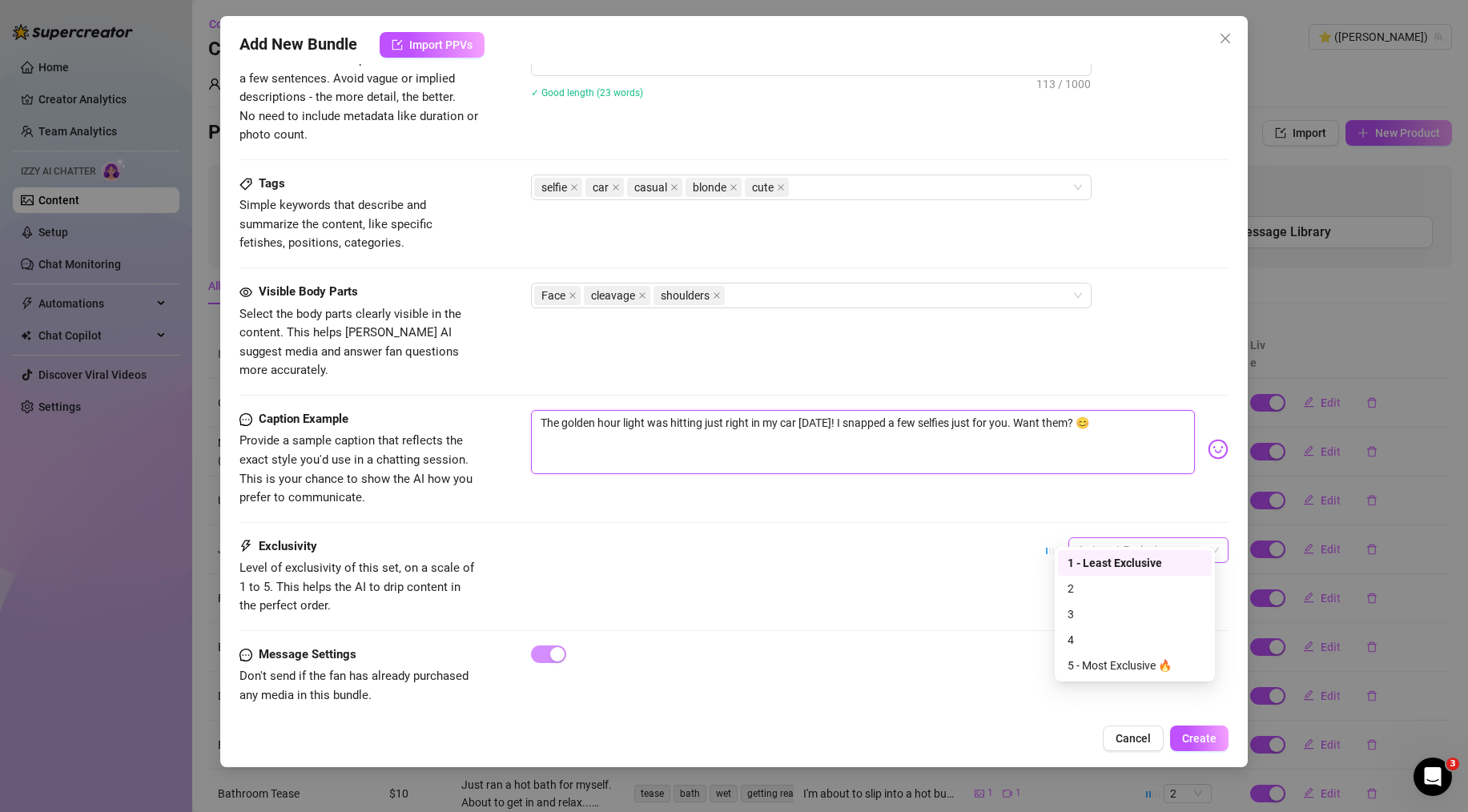
click at [1104, 538] on span "1 - Least Exclusive" at bounding box center [1149, 550] width 141 height 24
click at [811, 540] on div "Exclusivity Level of exclusivity of this set, on a scale of 1 to 5. This helps …" at bounding box center [734, 576] width 989 height 78
click at [1206, 727] on button "Create" at bounding box center [1199, 738] width 58 height 26
click at [1187, 740] on span "Create" at bounding box center [1200, 738] width 34 height 12
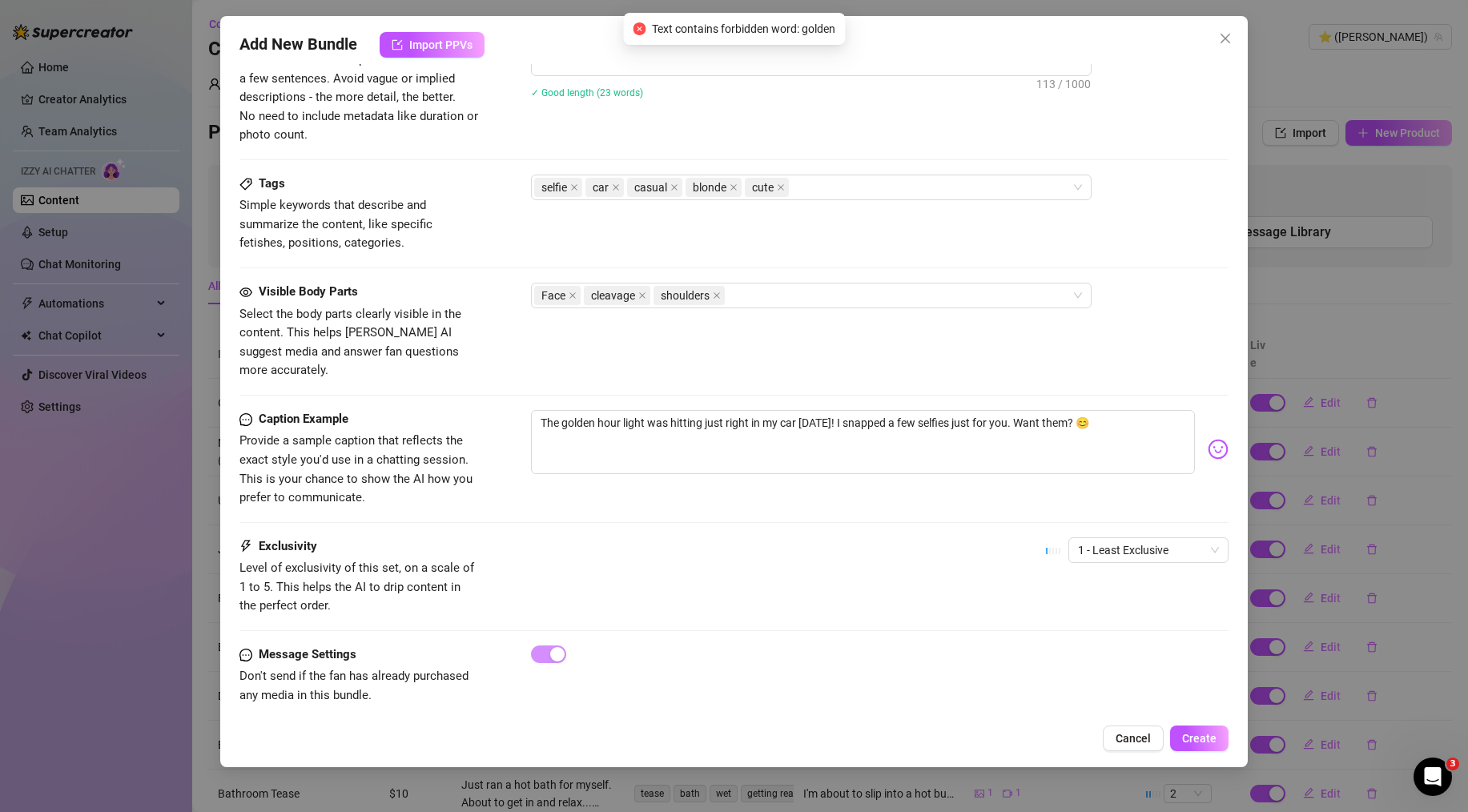
click at [864, 511] on div "Caption Example Provide a sample caption that reflects the exact style you'd us…" at bounding box center [734, 473] width 989 height 127
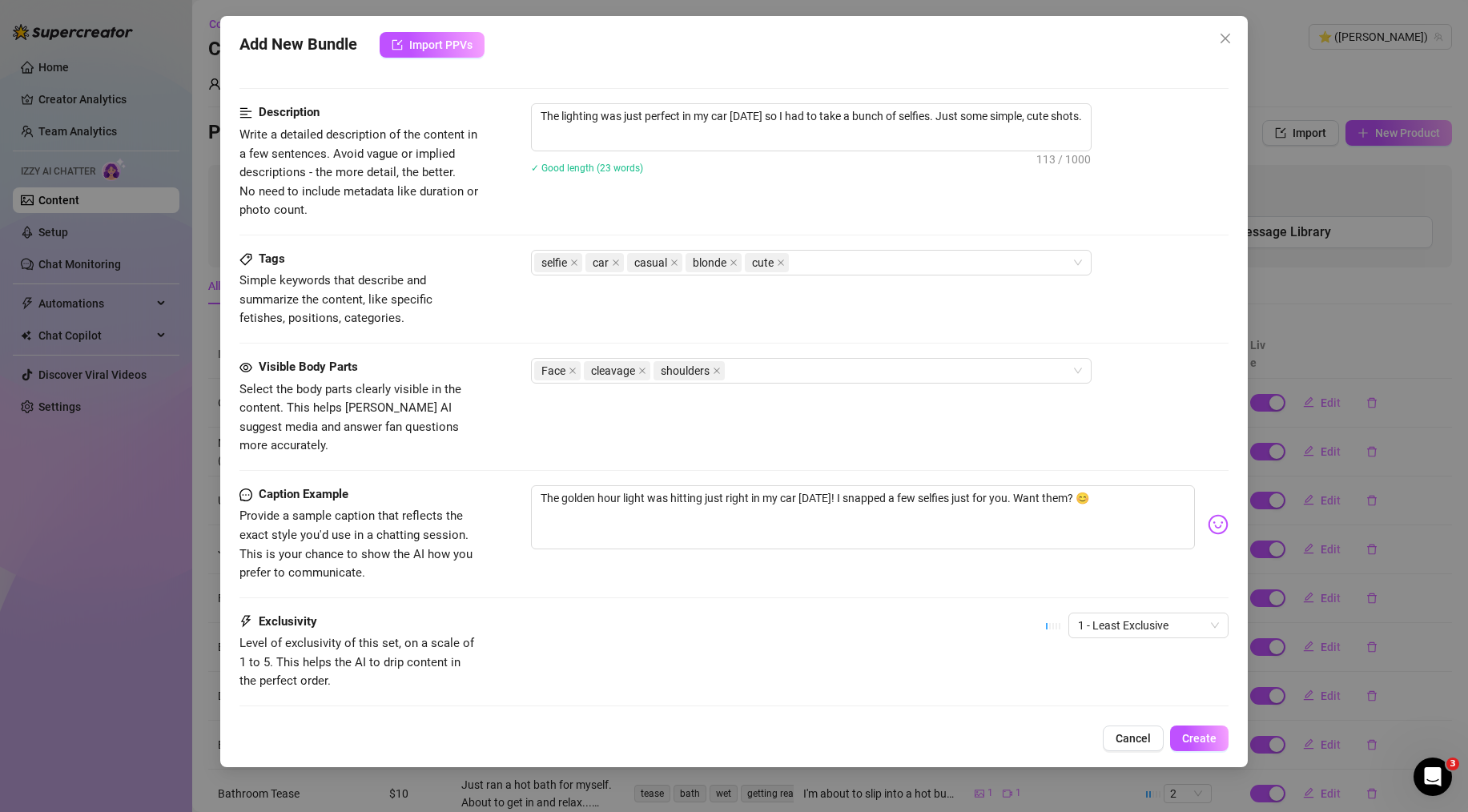
scroll to position [587, 0]
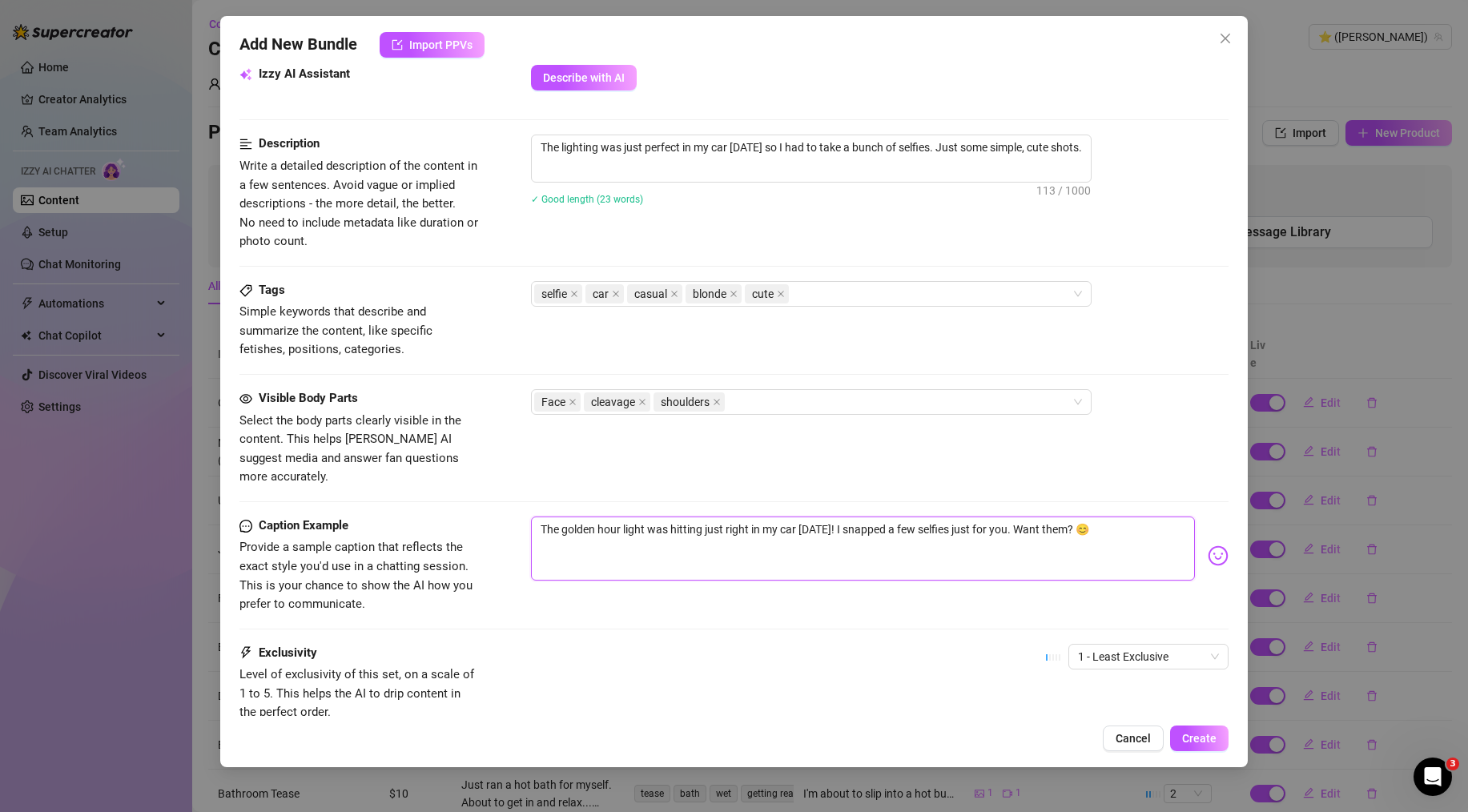
drag, startPoint x: 595, startPoint y: 515, endPoint x: 565, endPoint y: 515, distance: 30.0
click at [565, 516] on textarea "The golden hour light was hitting just right in my car [DATE]! I snapped a few …" at bounding box center [863, 548] width 664 height 64
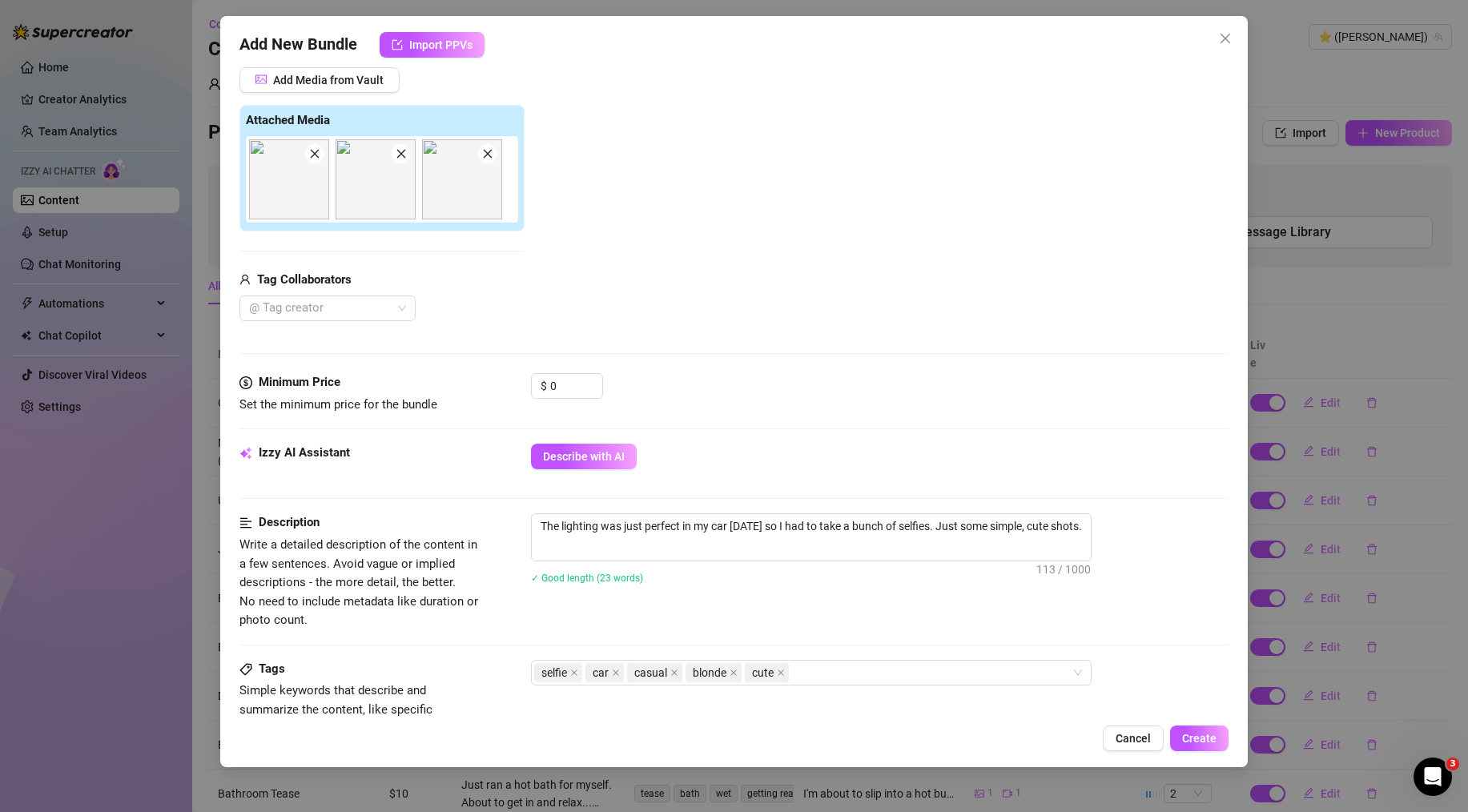
scroll to position [0, 0]
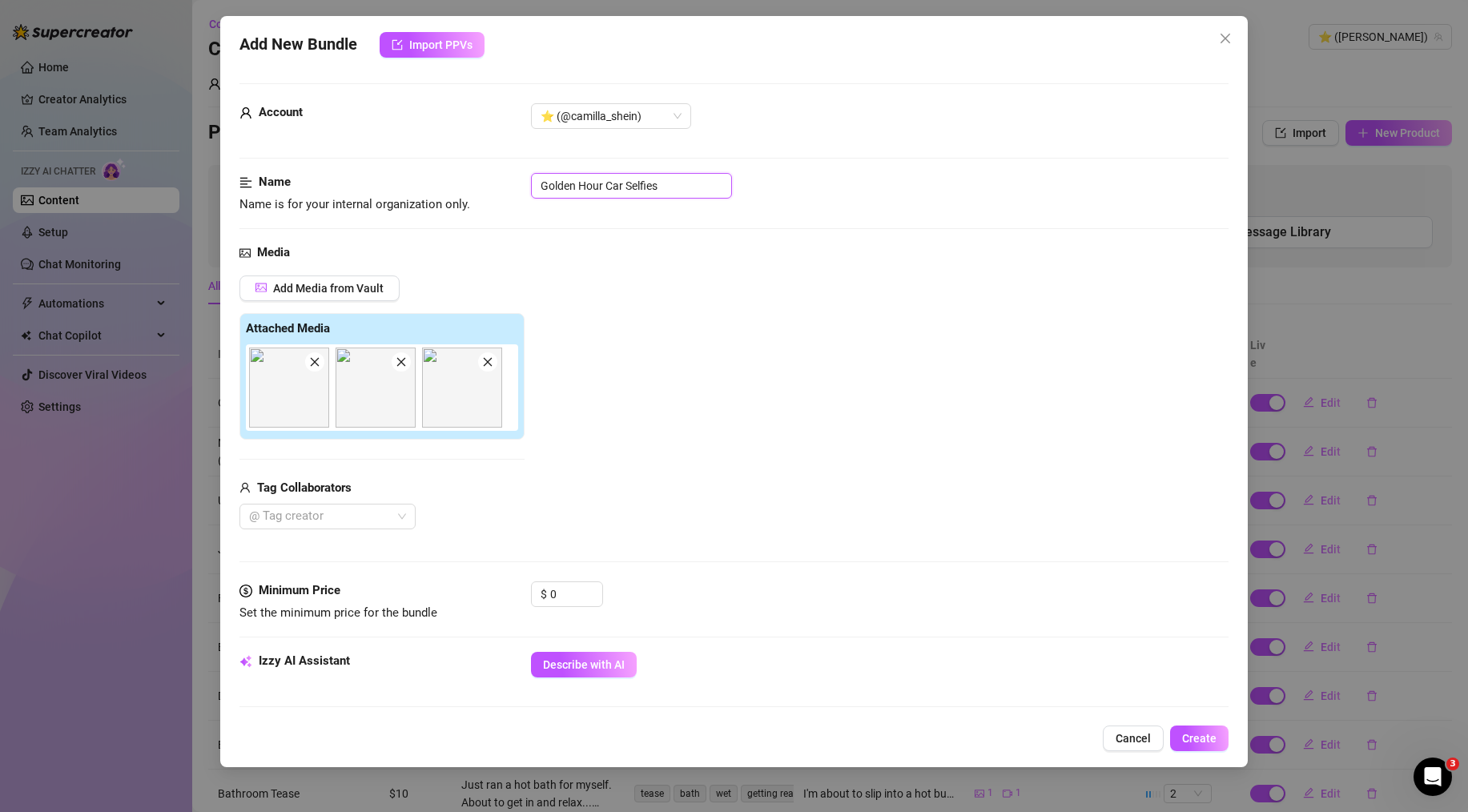
drag, startPoint x: 574, startPoint y: 185, endPoint x: 542, endPoint y: 185, distance: 32.0
click at [542, 185] on input "Golden Hour Car Selfies" at bounding box center [631, 185] width 201 height 26
click at [903, 333] on div "Add Media from Vault Attached Media Tag Collaborators @ Tag creator" at bounding box center [734, 403] width 989 height 255
click at [1207, 737] on span "Create" at bounding box center [1200, 738] width 34 height 12
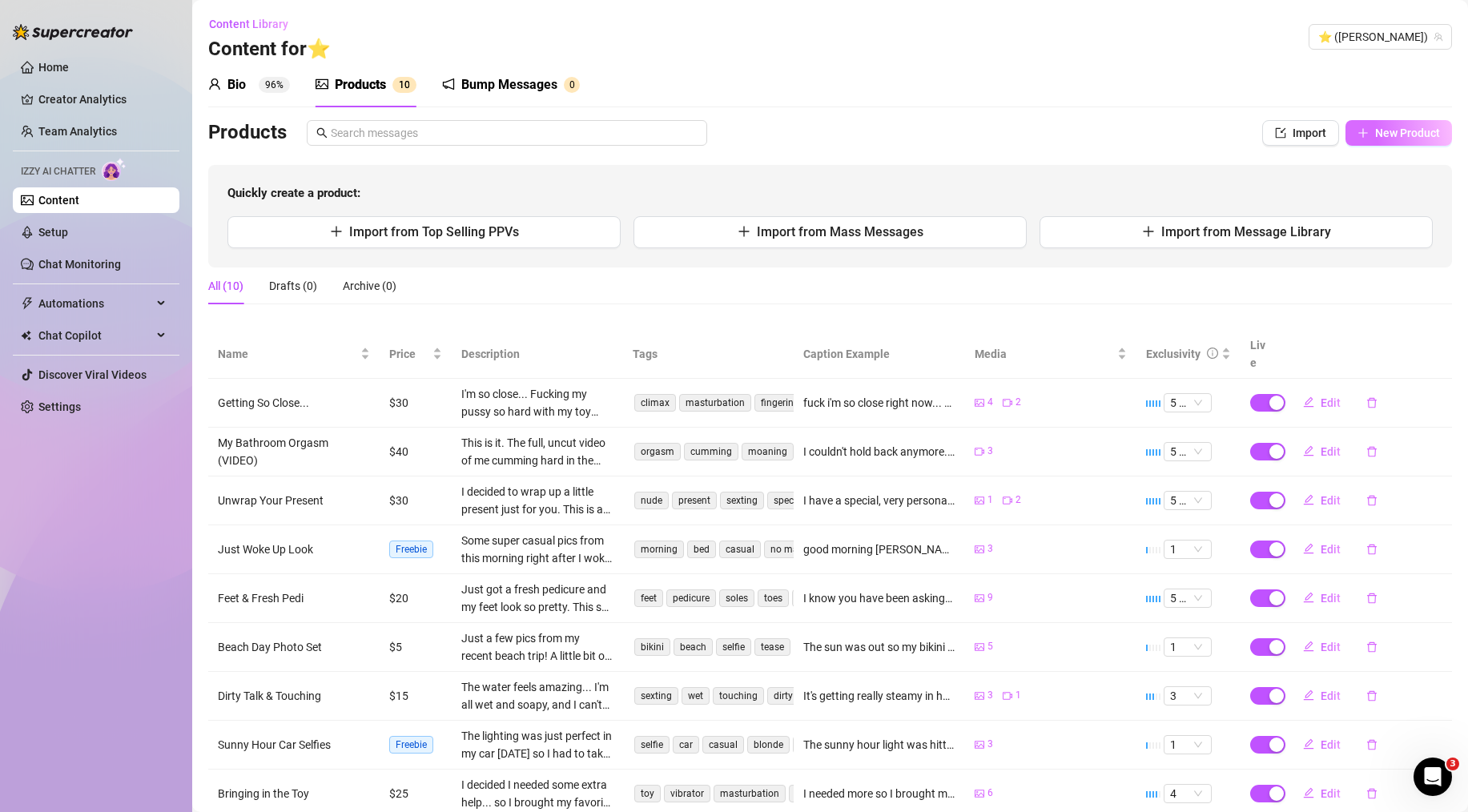
click at [1375, 135] on span "New Product" at bounding box center [1408, 133] width 65 height 12
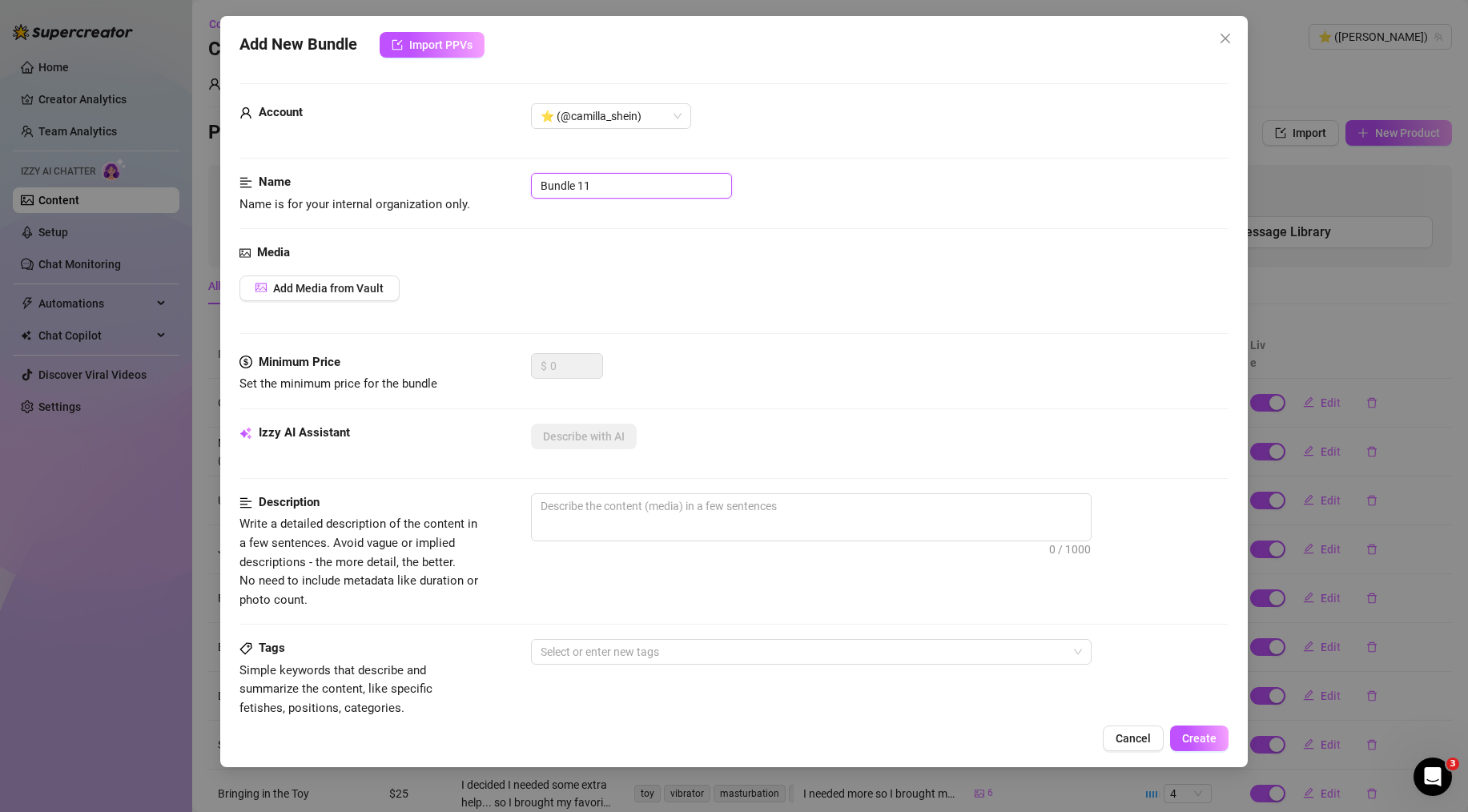
click at [593, 187] on input "Bundle 11" at bounding box center [631, 185] width 201 height 26
paste input "Classic Black Lingerie"
click at [587, 277] on div "Add Media from Vault" at bounding box center [734, 288] width 989 height 26
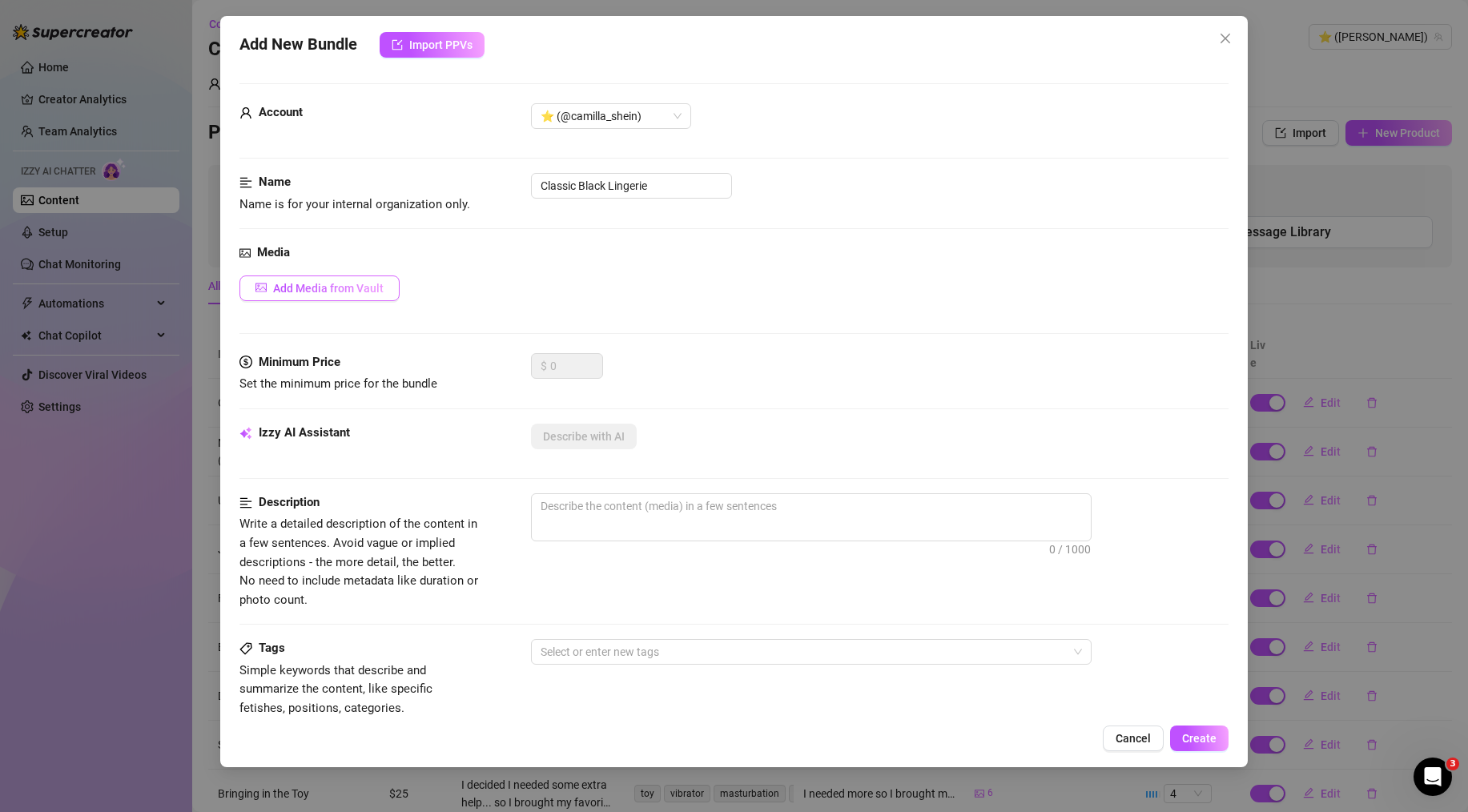
click at [285, 298] on button "Add Media from Vault" at bounding box center [320, 288] width 160 height 26
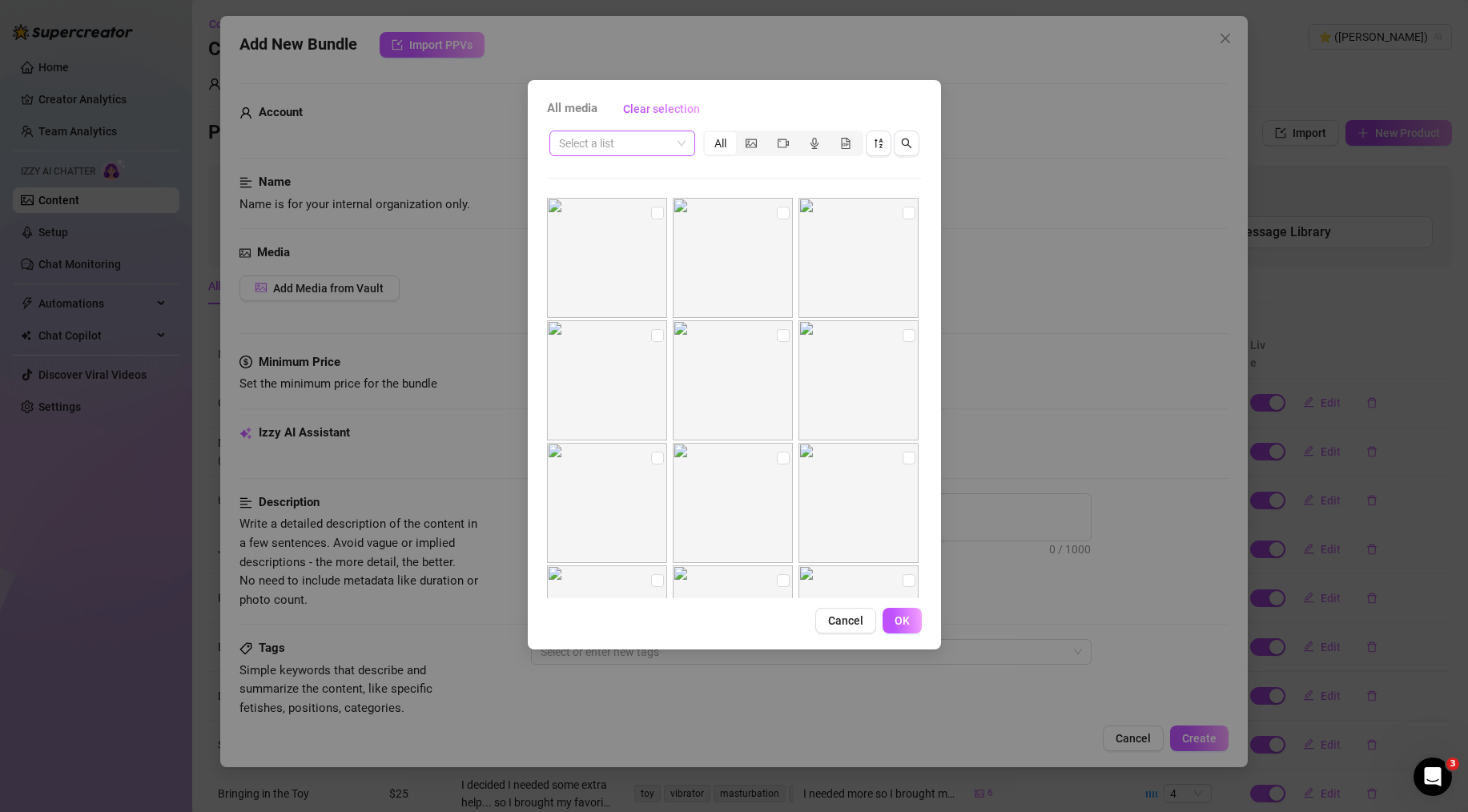
click at [657, 132] on input "search" at bounding box center [615, 143] width 112 height 24
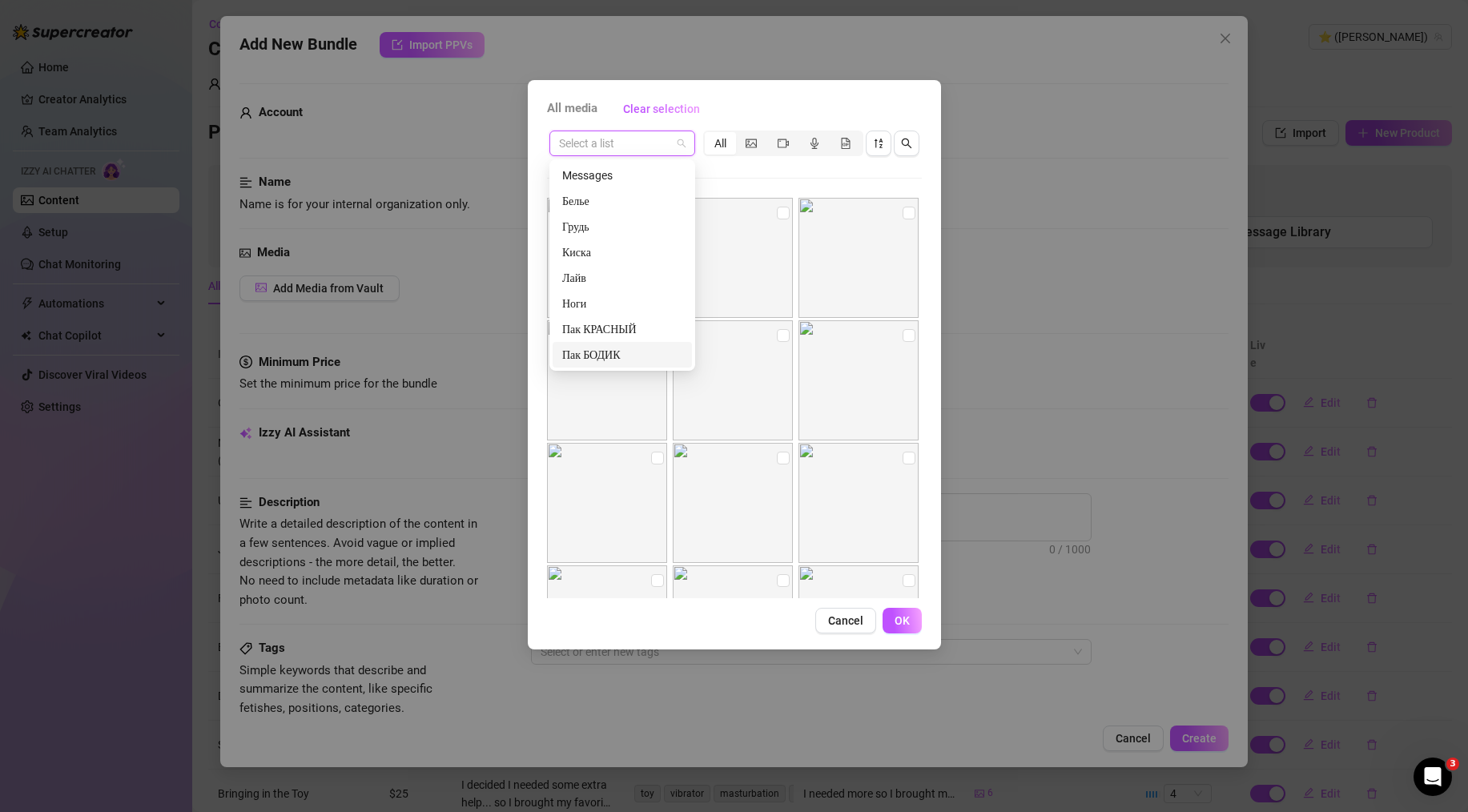
click at [616, 349] on div "Пак БОДИК" at bounding box center [622, 355] width 120 height 17
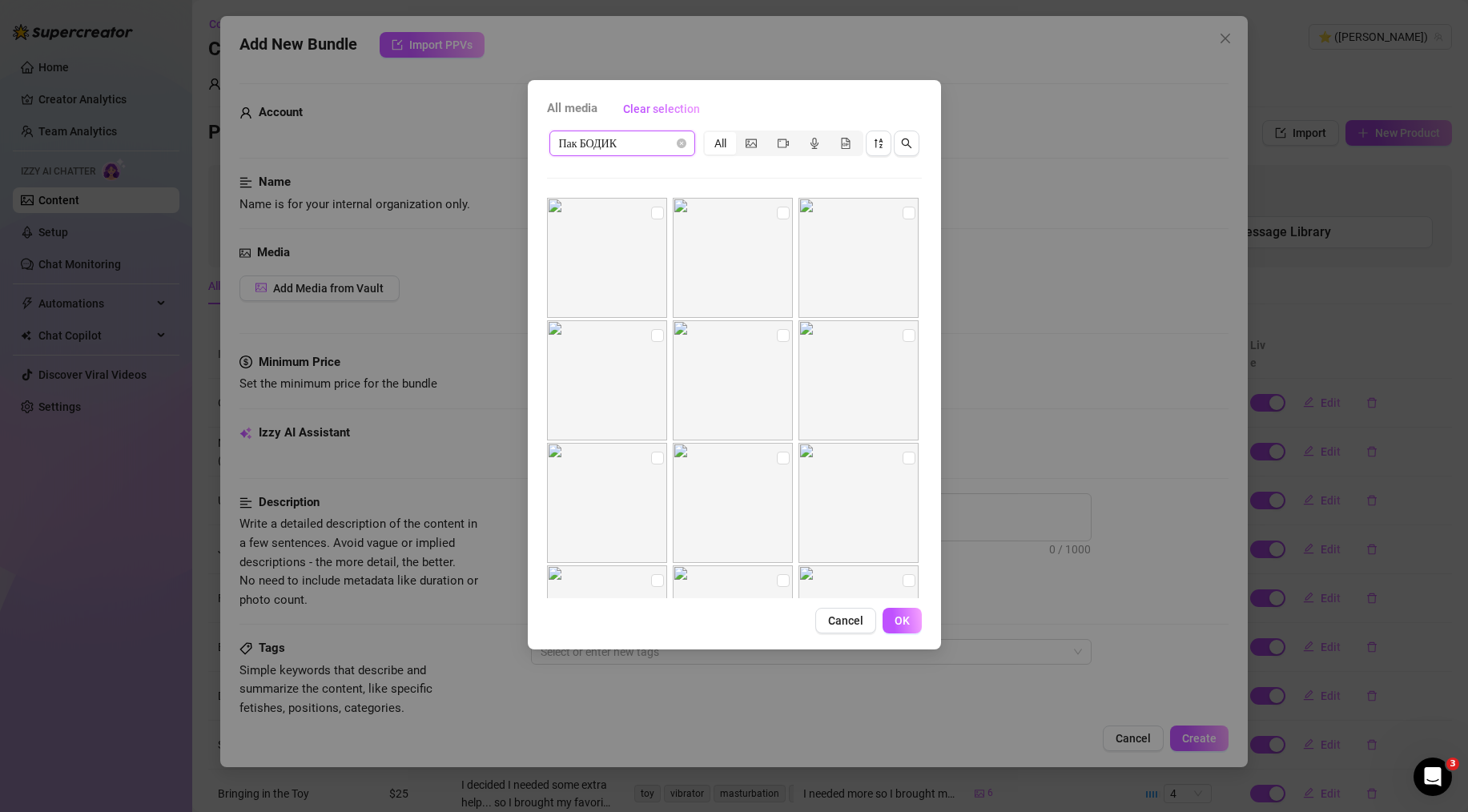
click at [656, 202] on img at bounding box center [607, 258] width 120 height 120
click at [655, 212] on input "checkbox" at bounding box center [657, 213] width 12 height 12
click at [777, 212] on input "checkbox" at bounding box center [783, 213] width 12 height 12
click at [903, 219] on label at bounding box center [909, 213] width 12 height 17
click at [903, 219] on input "checkbox" at bounding box center [909, 213] width 12 height 12
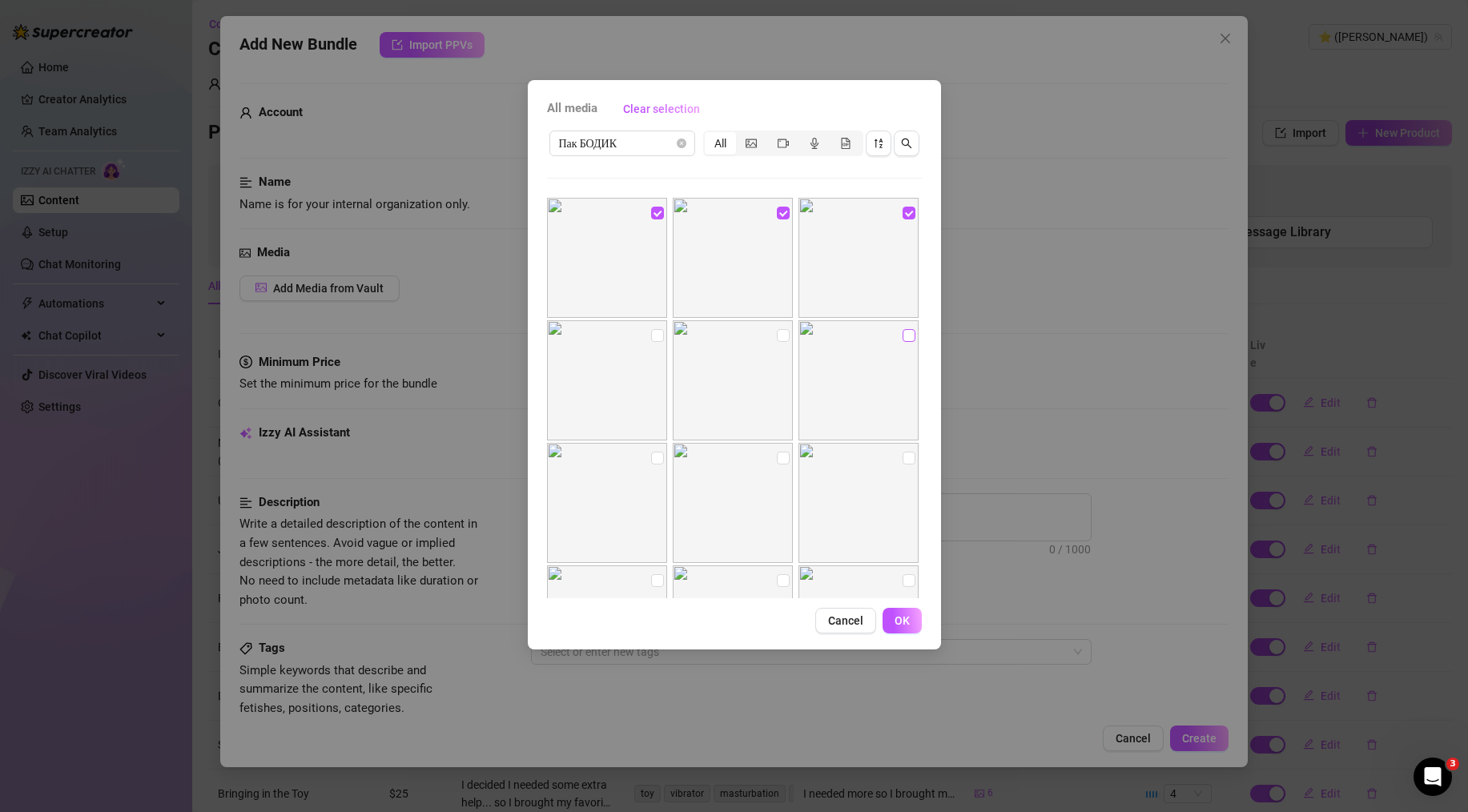
click at [903, 334] on input "checkbox" at bounding box center [909, 335] width 12 height 12
click at [780, 340] on input "checkbox" at bounding box center [783, 335] width 12 height 12
drag, startPoint x: 655, startPoint y: 336, endPoint x: 661, endPoint y: 342, distance: 8.5
click at [655, 336] on input "checkbox" at bounding box center [657, 335] width 12 height 12
click at [916, 617] on button "OK" at bounding box center [902, 620] width 39 height 26
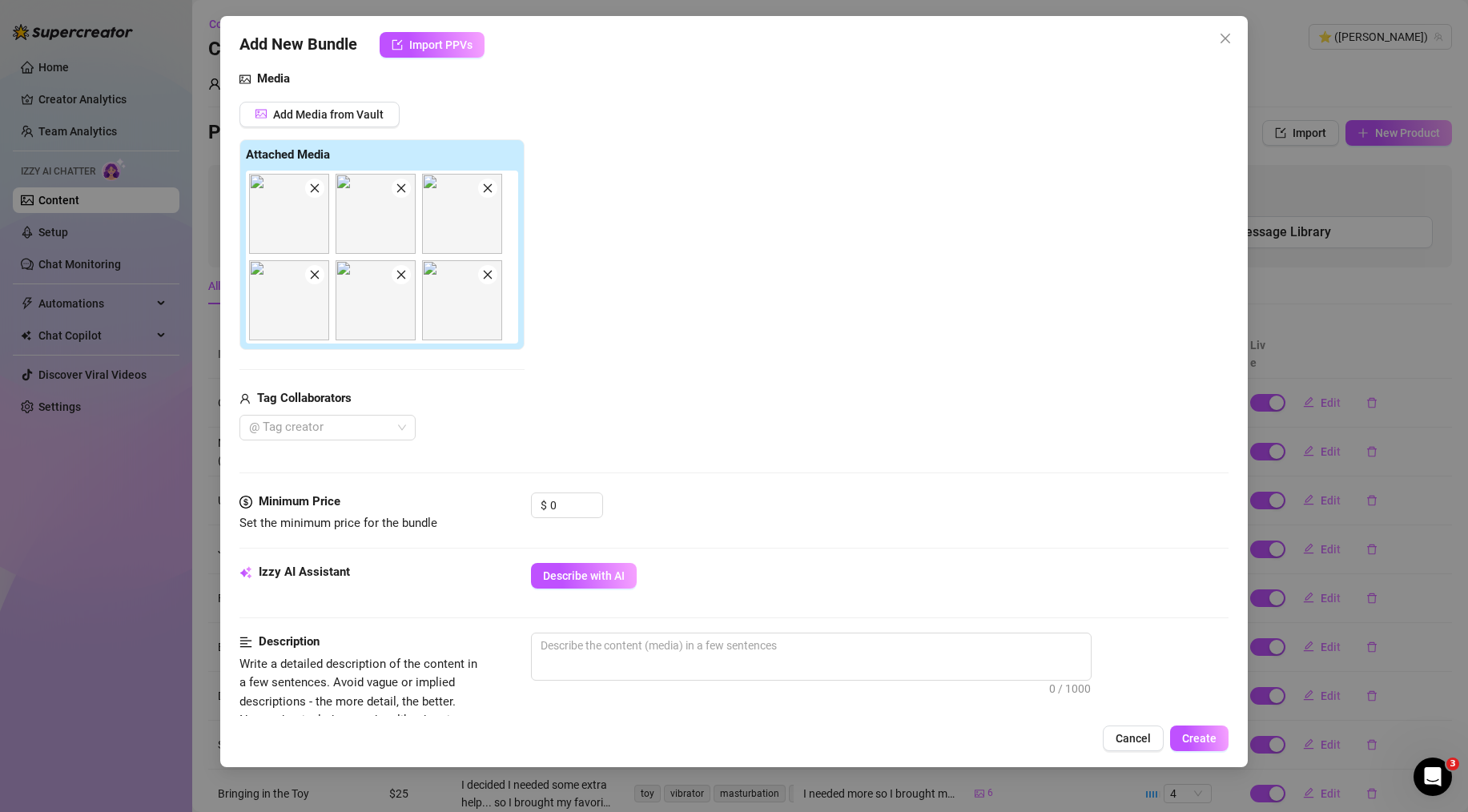
scroll to position [409, 0]
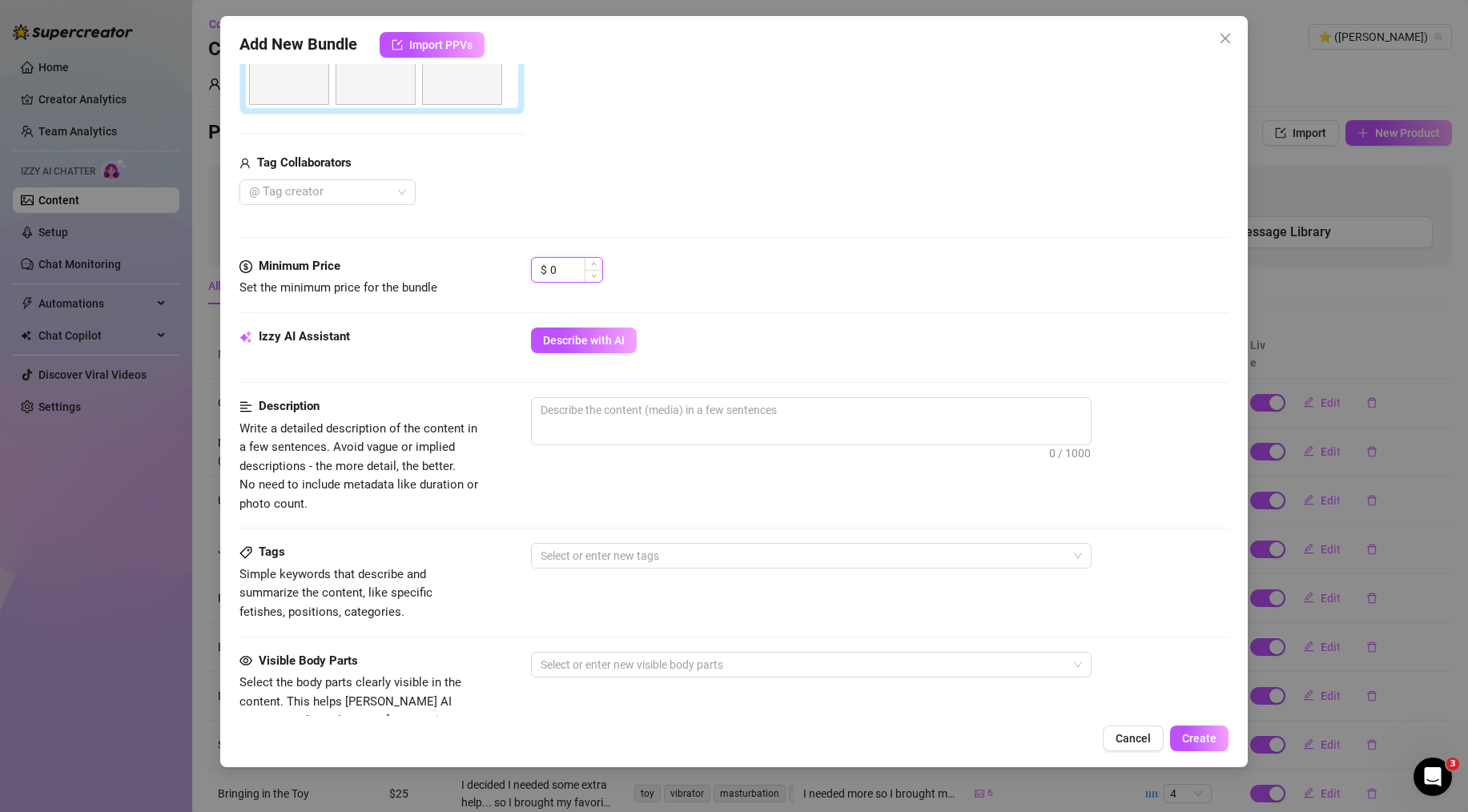
drag, startPoint x: 565, startPoint y: 268, endPoint x: 540, endPoint y: 268, distance: 25.0
click at [540, 268] on div "$ 0" at bounding box center [567, 269] width 73 height 26
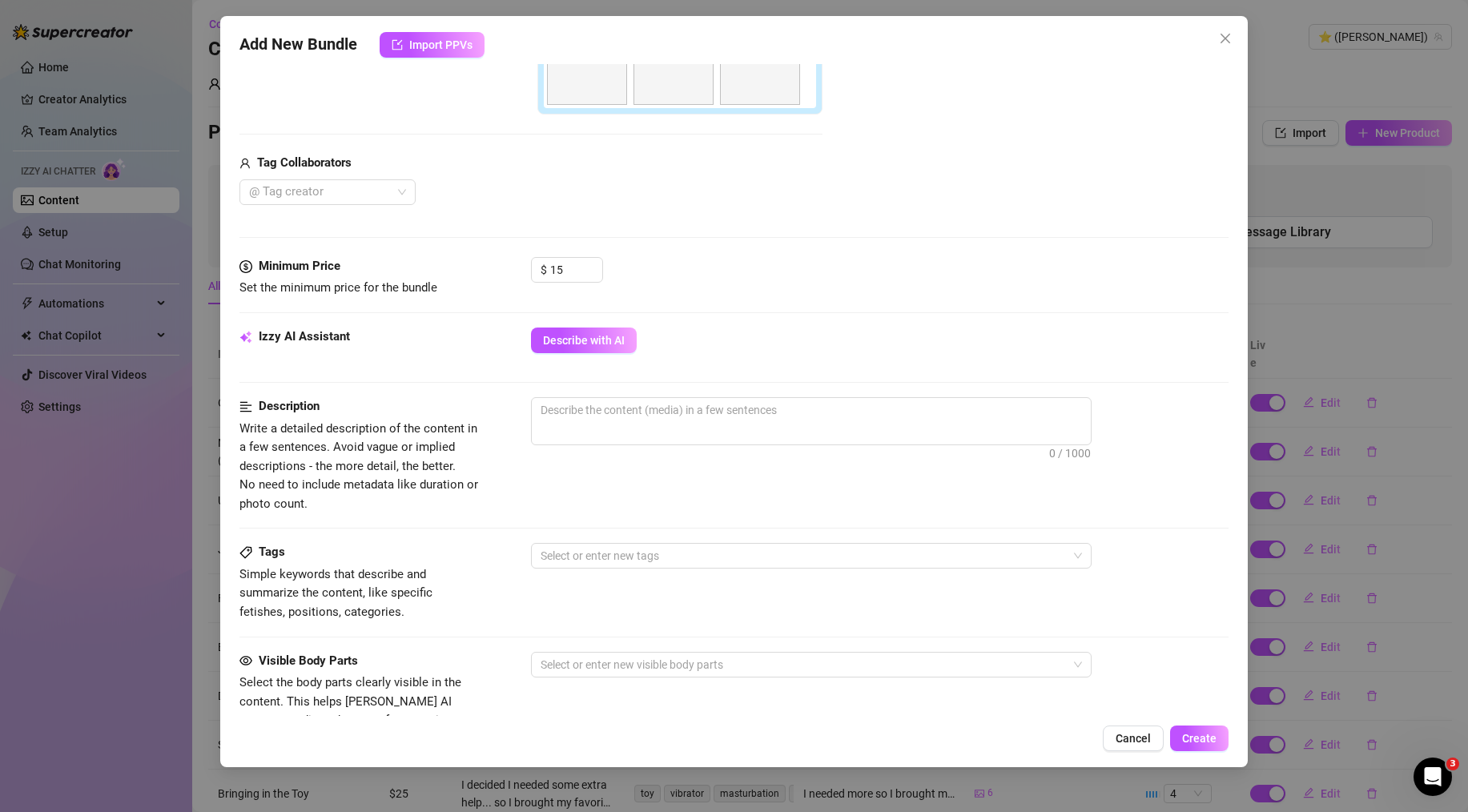
click at [719, 302] on div "Minimum Price Set the minimum price for the bundle $ 15" at bounding box center [734, 292] width 989 height 71
click at [639, 407] on textarea at bounding box center [811, 409] width 559 height 24
click at [604, 412] on textarea at bounding box center [811, 409] width 559 height 24
paste textarea "This is my favorite black lingerie set. It makes me feel so powerful and sexy. …"
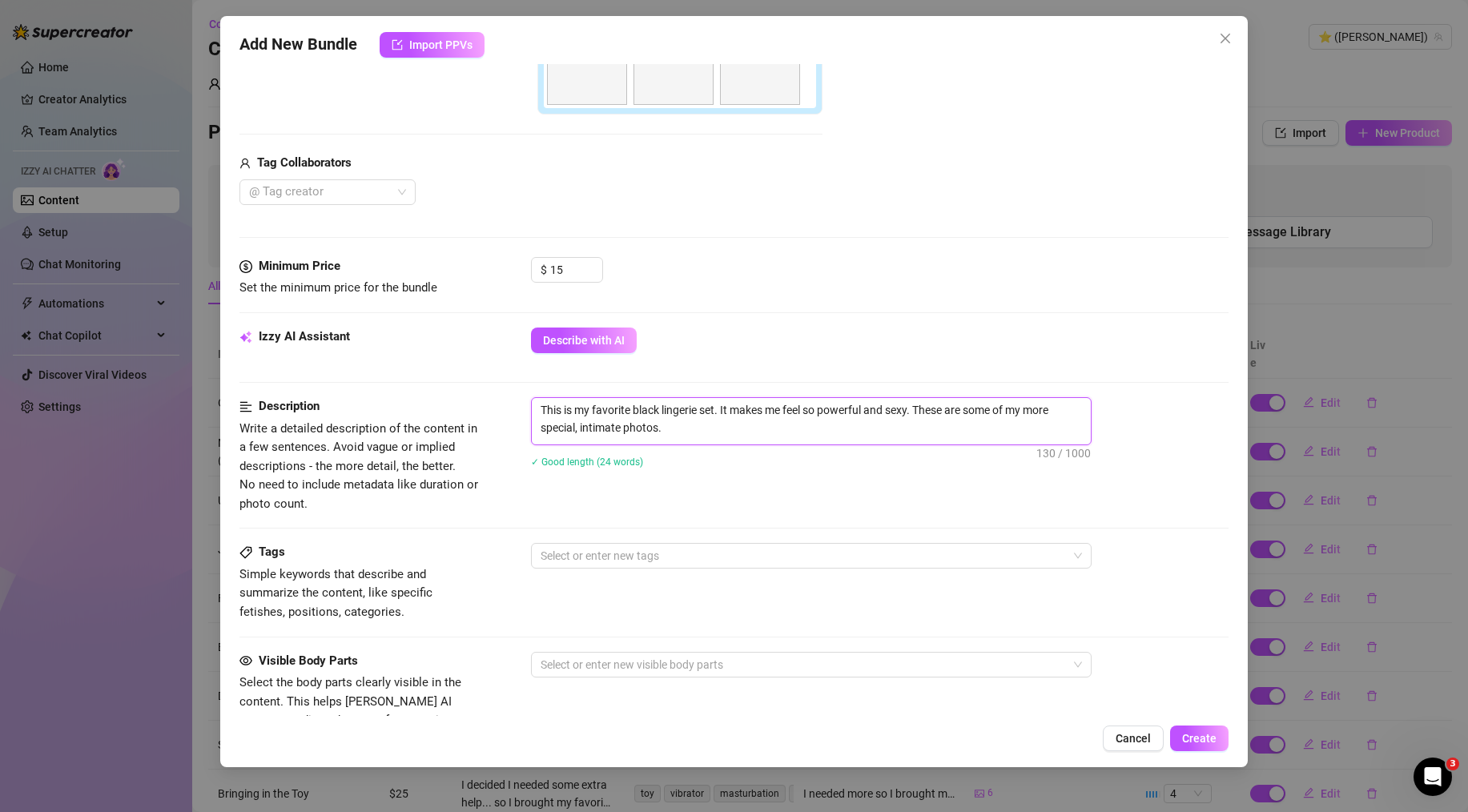
scroll to position [0, 0]
click at [786, 319] on div "Minimum Price Set the minimum price for the bundle $ 15" at bounding box center [734, 292] width 989 height 71
click at [709, 432] on textarea "This is my favorite black lingerie set. It makes me feel so powerful and sexy. …" at bounding box center [811, 419] width 559 height 42
click at [655, 481] on div "This is my favorite black lingerie set. It makes me feel so powerful and sexy. …" at bounding box center [879, 443] width 698 height 92
click at [644, 556] on div at bounding box center [803, 555] width 537 height 22
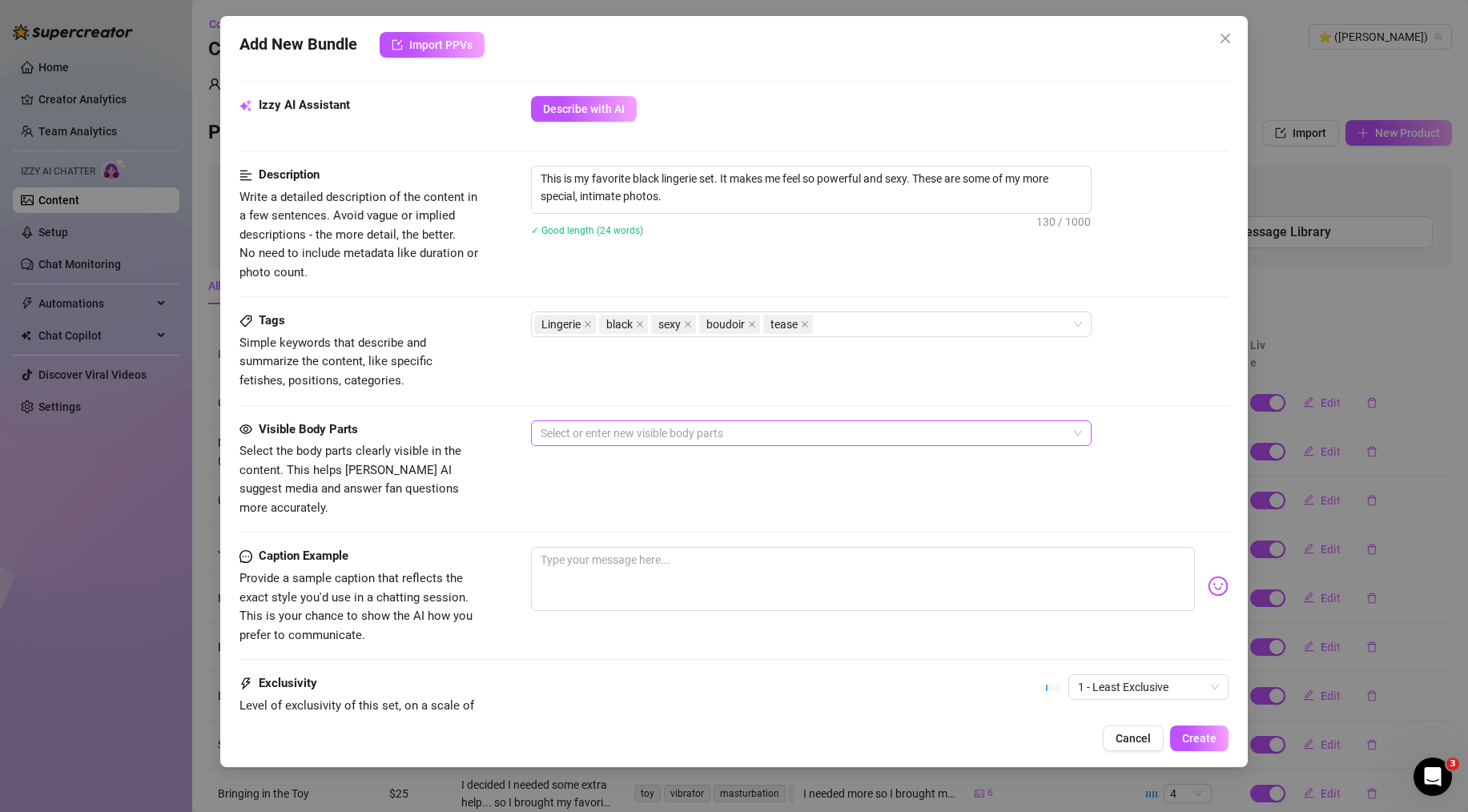
scroll to position [633, 0]
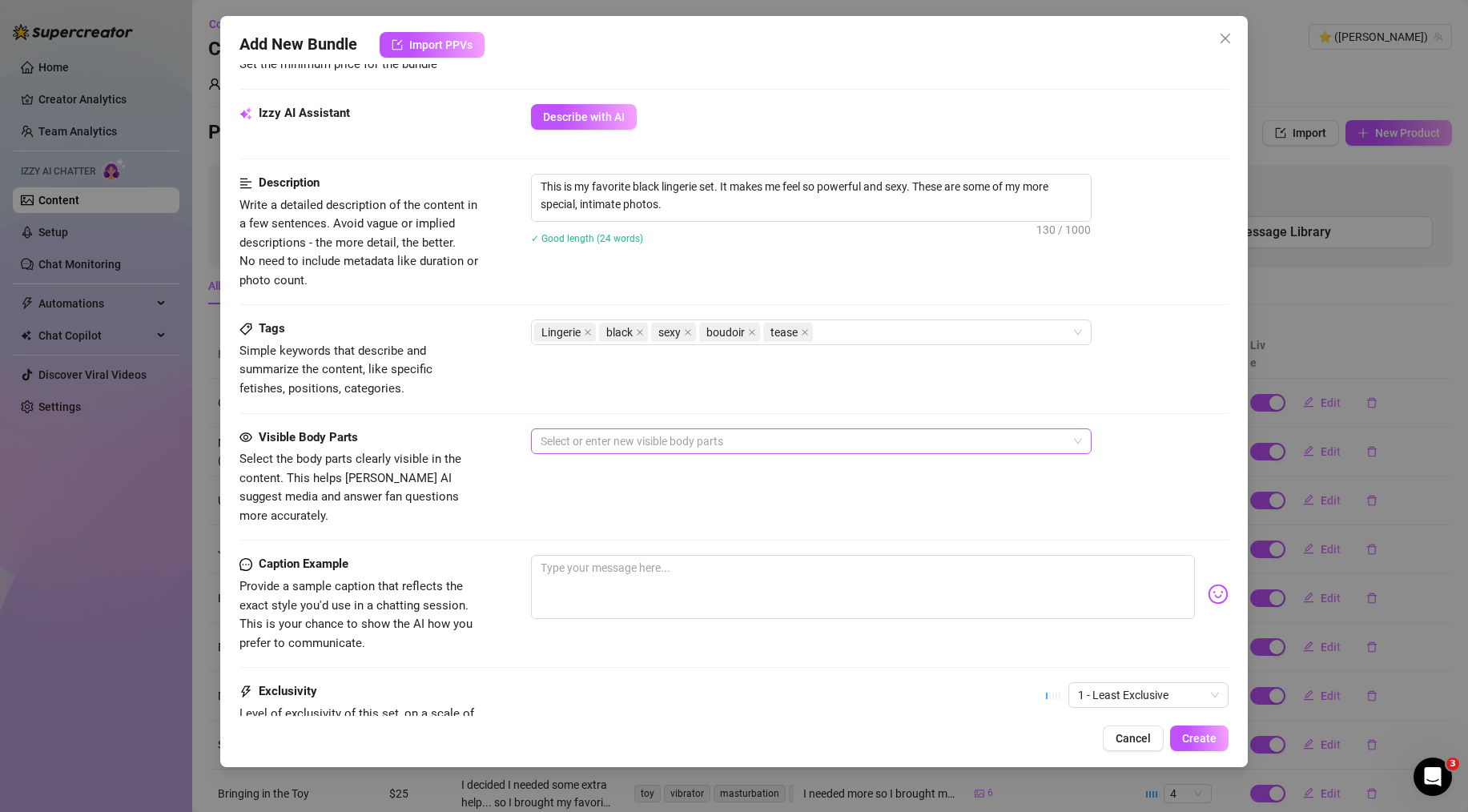
click at [623, 448] on div at bounding box center [803, 441] width 537 height 22
click at [610, 571] on textarea at bounding box center [863, 587] width 664 height 64
paste textarea "I put on my special black lingerie tonight. I feel incredibly sexy in it. This …"
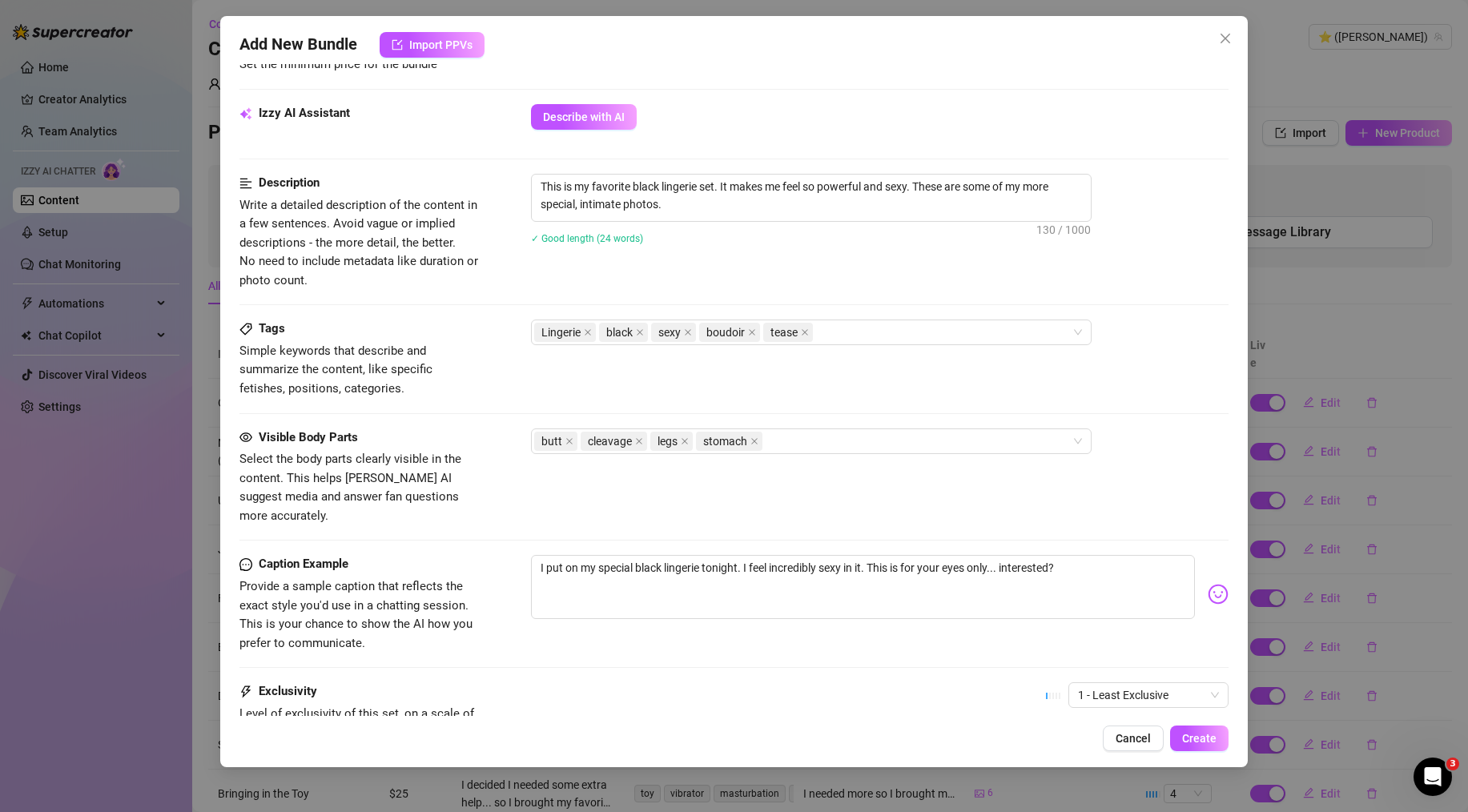
click at [760, 500] on div "Visible Body Parts Select the body parts clearly visible in the content. This h…" at bounding box center [734, 477] width 989 height 97
click at [758, 464] on div "Visible Body Parts Select the body parts clearly visible in the content. This h…" at bounding box center [734, 477] width 989 height 97
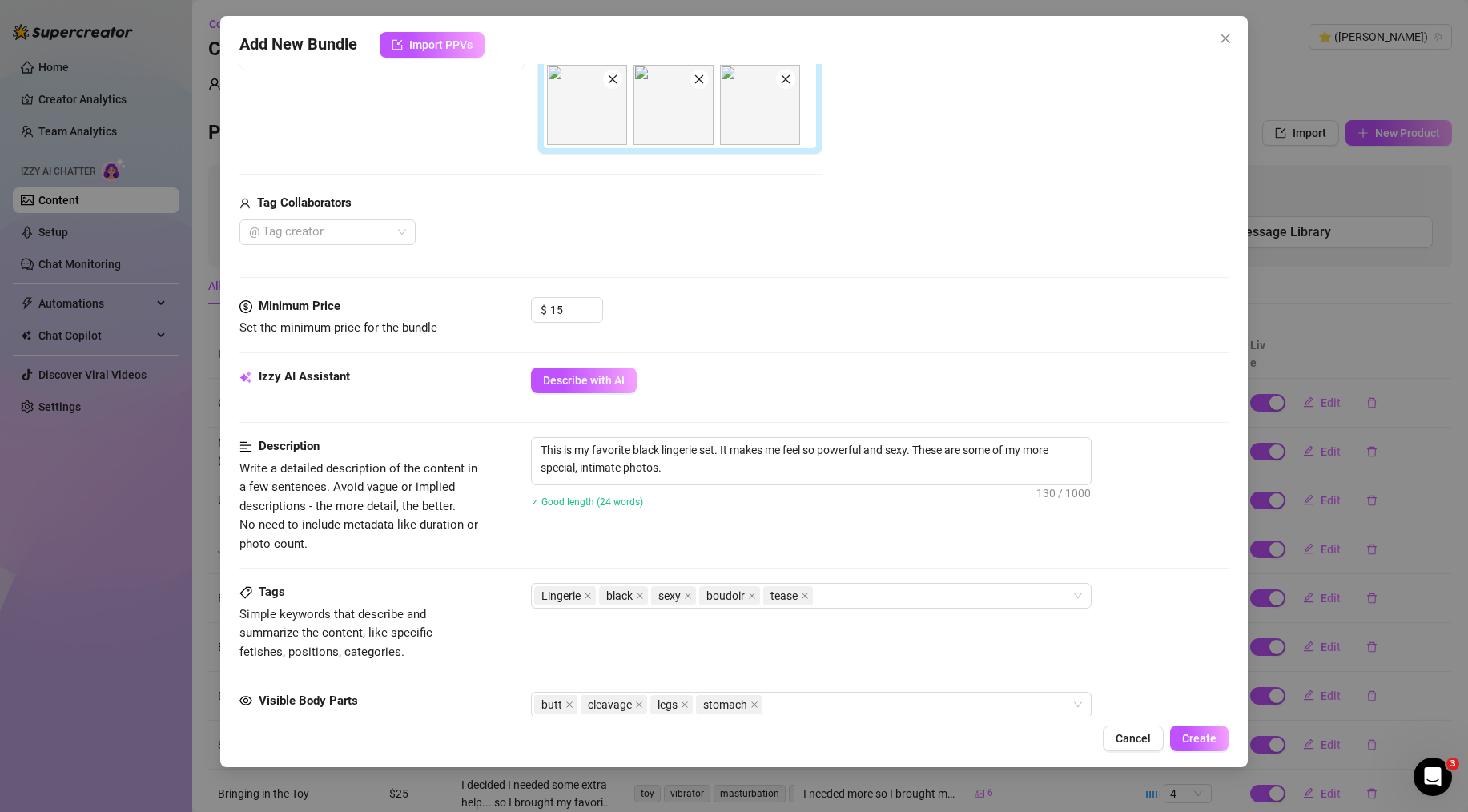
scroll to position [779, 0]
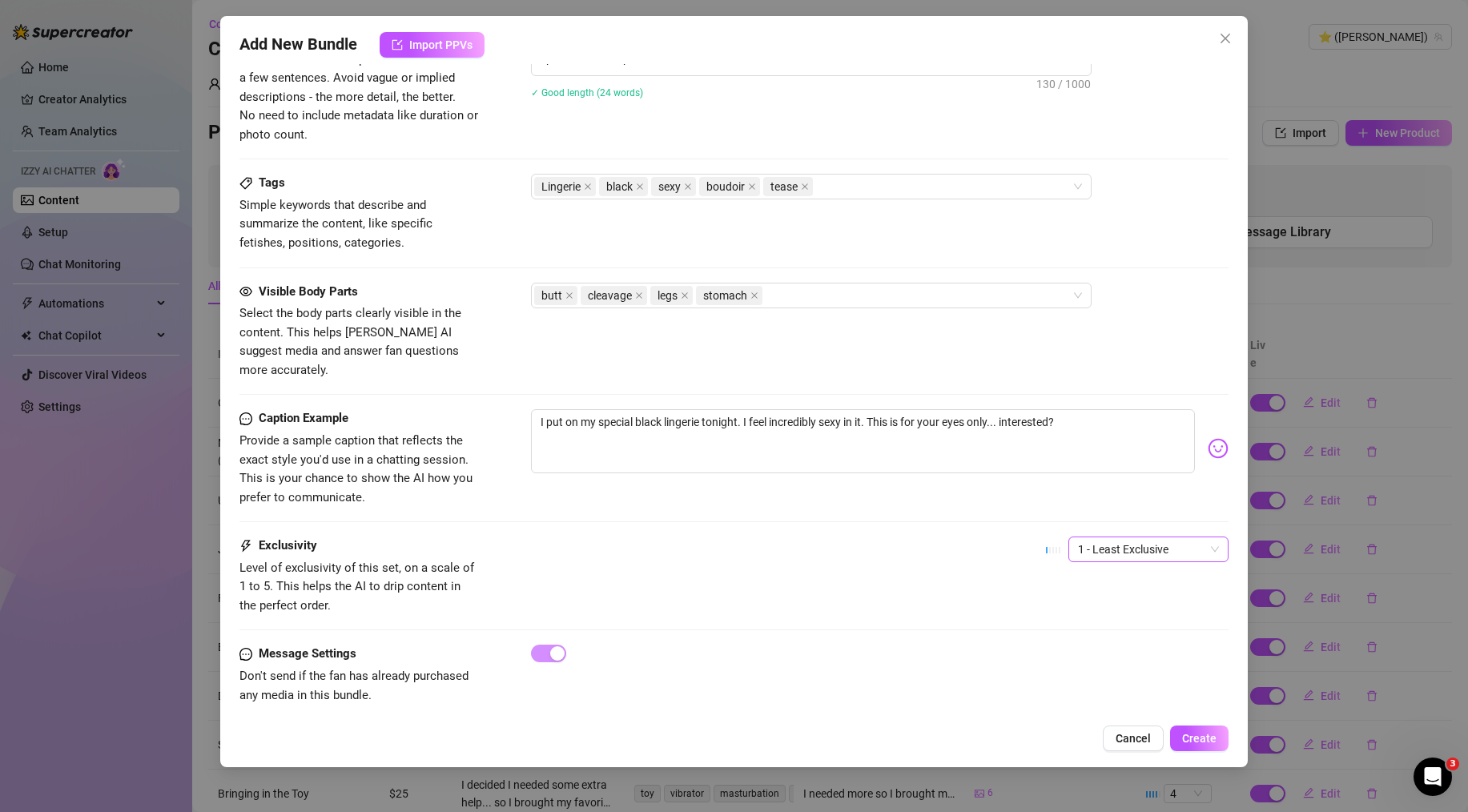
click at [1200, 537] on span "1 - Least Exclusive" at bounding box center [1149, 549] width 141 height 24
click at [1133, 630] on div "4" at bounding box center [1135, 639] width 154 height 26
click at [1185, 735] on span "Create" at bounding box center [1200, 738] width 34 height 12
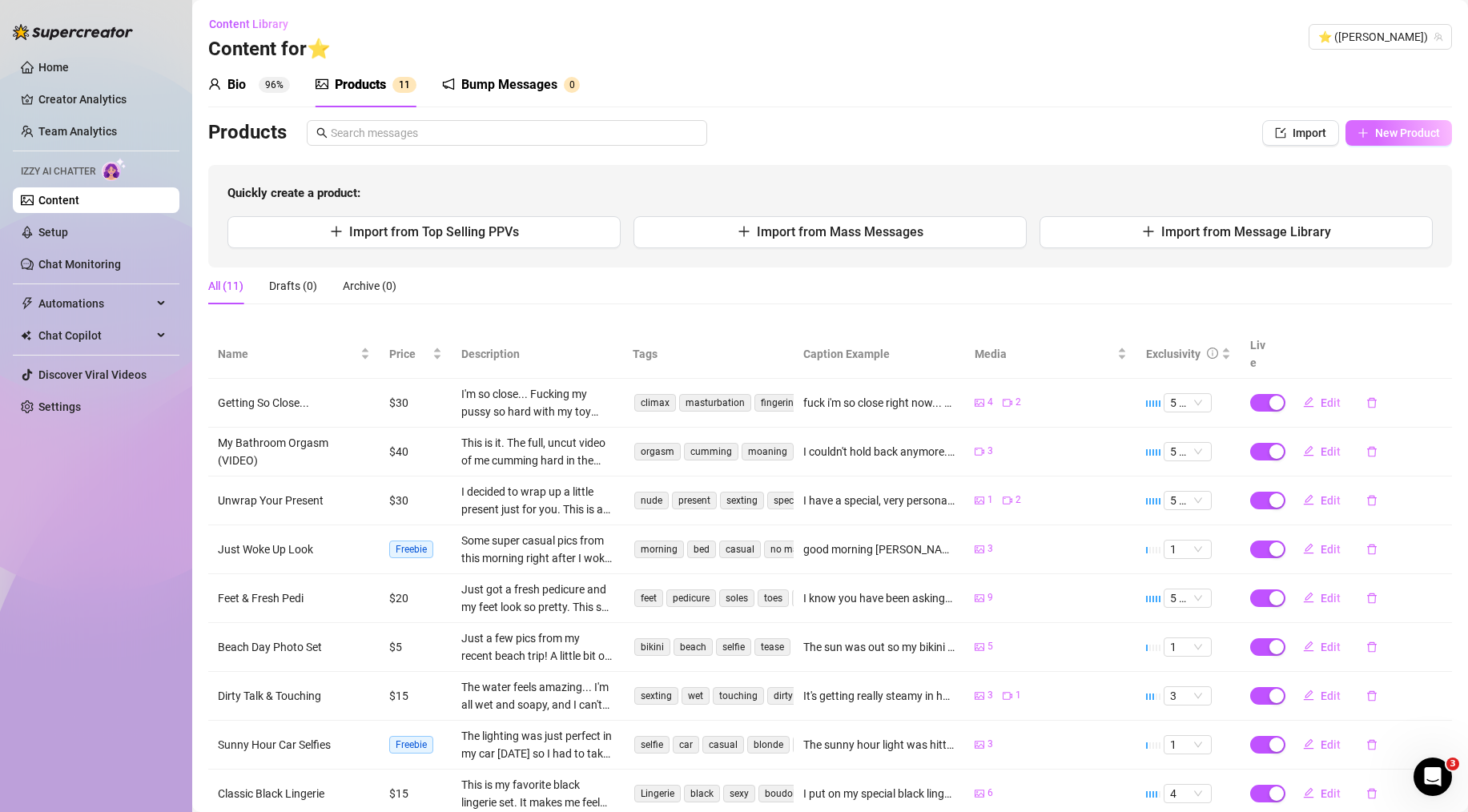
click at [1346, 132] on button "New Product" at bounding box center [1399, 133] width 107 height 26
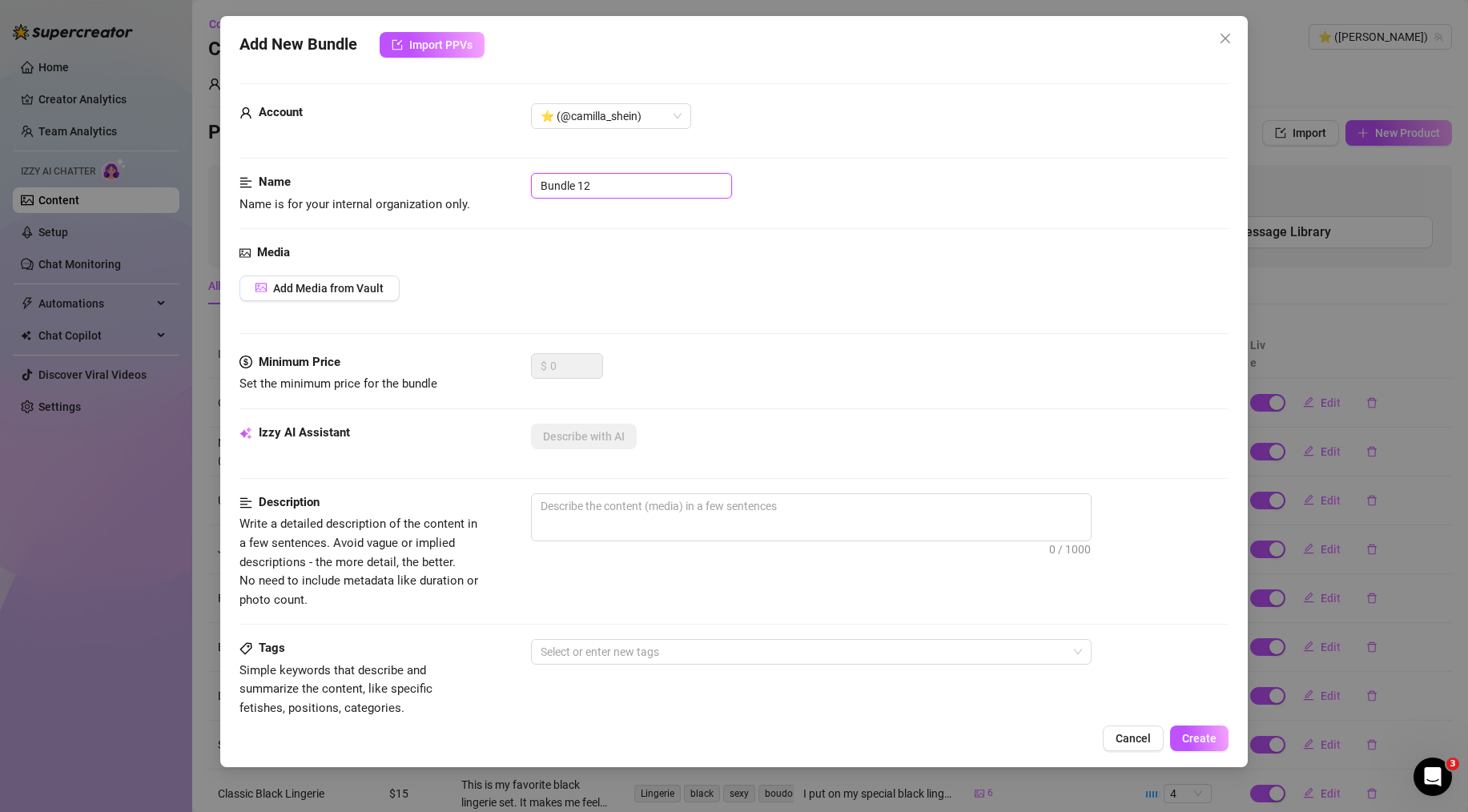
click at [565, 186] on input "Bundle 12" at bounding box center [631, 185] width 201 height 26
paste input "aking Cookies Set"
click at [330, 298] on button "Add Media from Vault" at bounding box center [320, 288] width 160 height 26
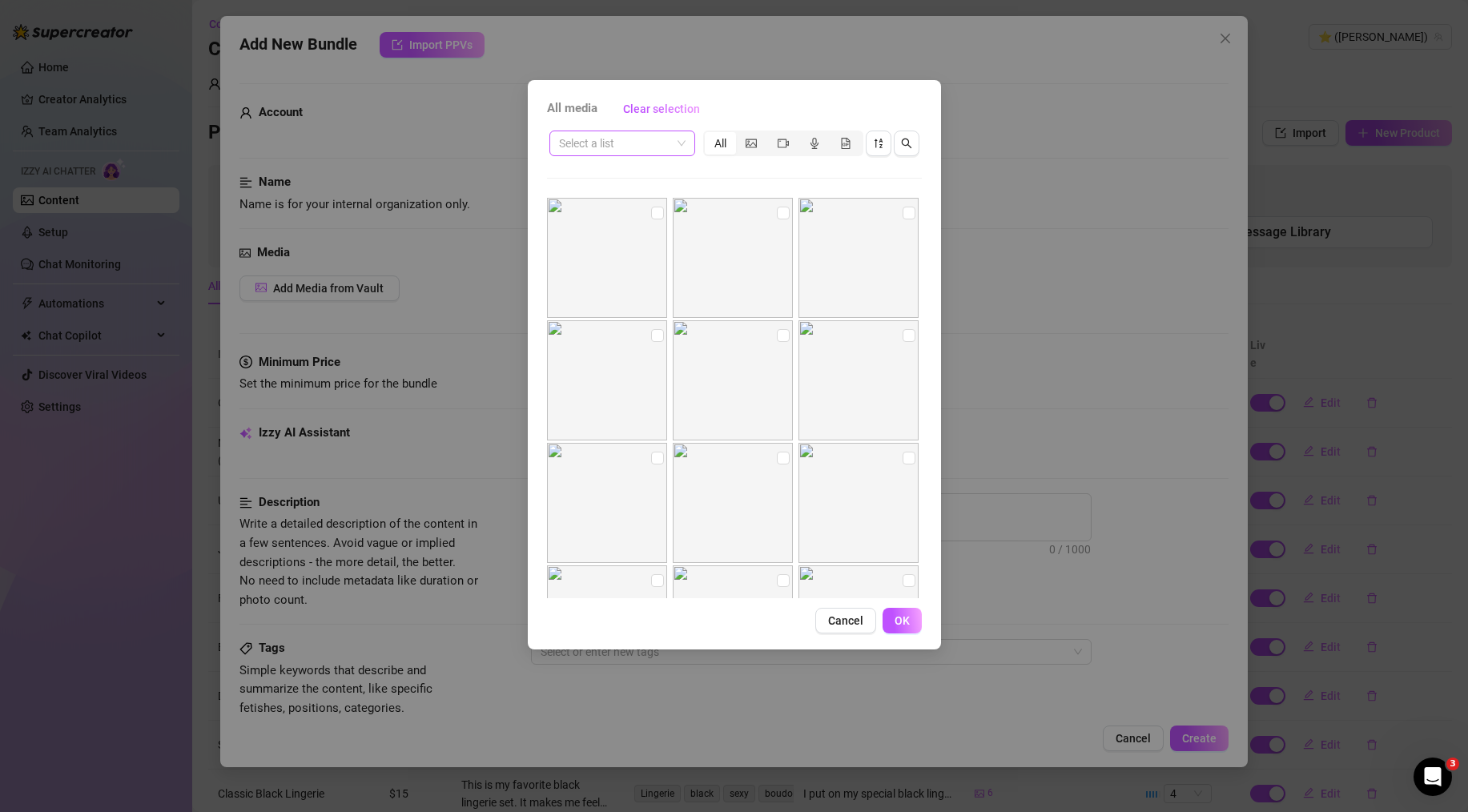
click at [643, 142] on input "search" at bounding box center [615, 143] width 112 height 24
click at [604, 280] on div "Лайв" at bounding box center [622, 278] width 120 height 17
click at [651, 227] on input "checkbox" at bounding box center [657, 227] width 12 height 12
click at [780, 233] on input "checkbox" at bounding box center [783, 227] width 12 height 12
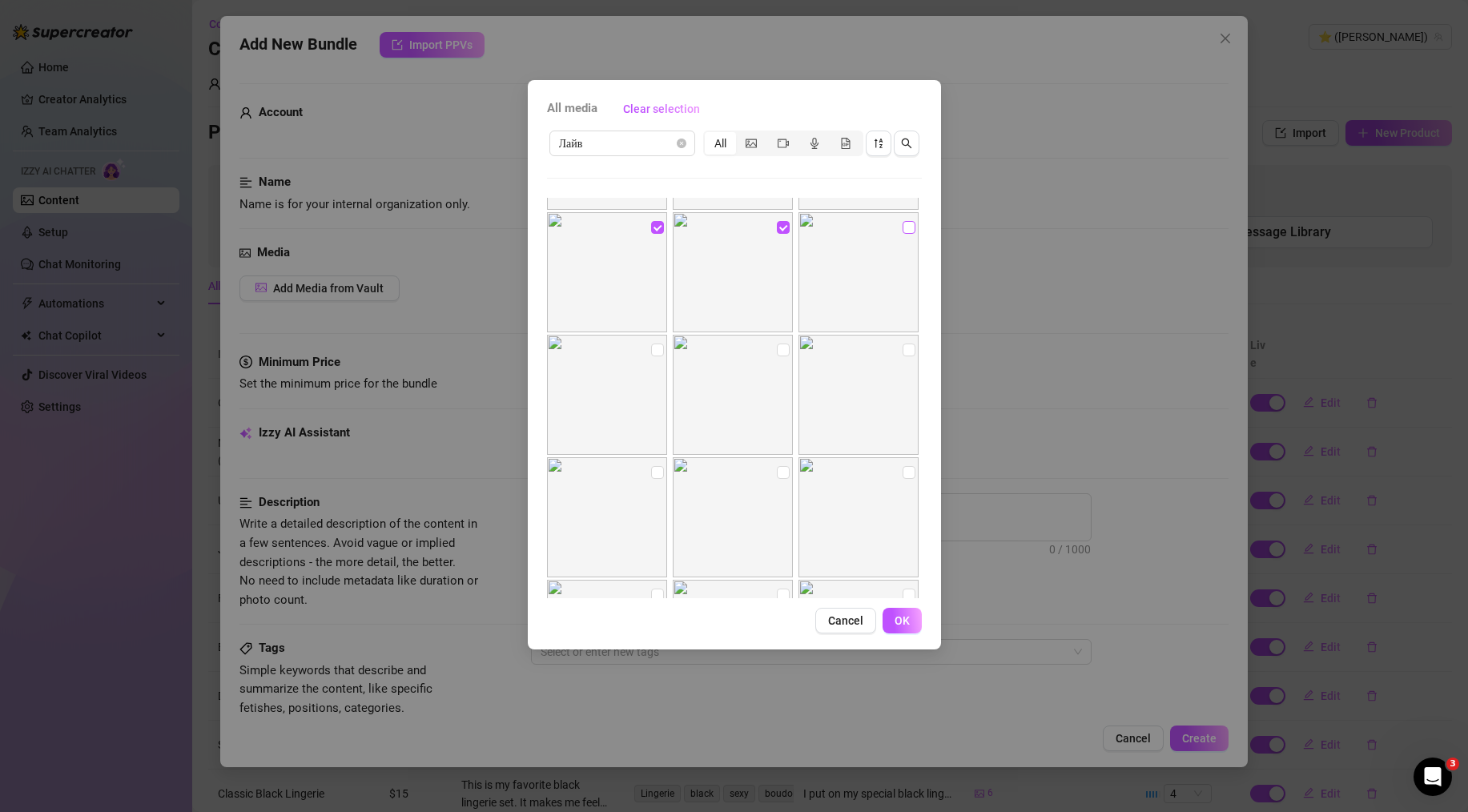
click at [903, 232] on input "checkbox" at bounding box center [909, 227] width 12 height 12
drag, startPoint x: 651, startPoint y: 354, endPoint x: 667, endPoint y: 351, distance: 16.3
click at [651, 354] on input "checkbox" at bounding box center [657, 349] width 12 height 12
click at [780, 350] on input "checkbox" at bounding box center [783, 349] width 12 height 12
click at [909, 614] on span "OK" at bounding box center [902, 620] width 15 height 12
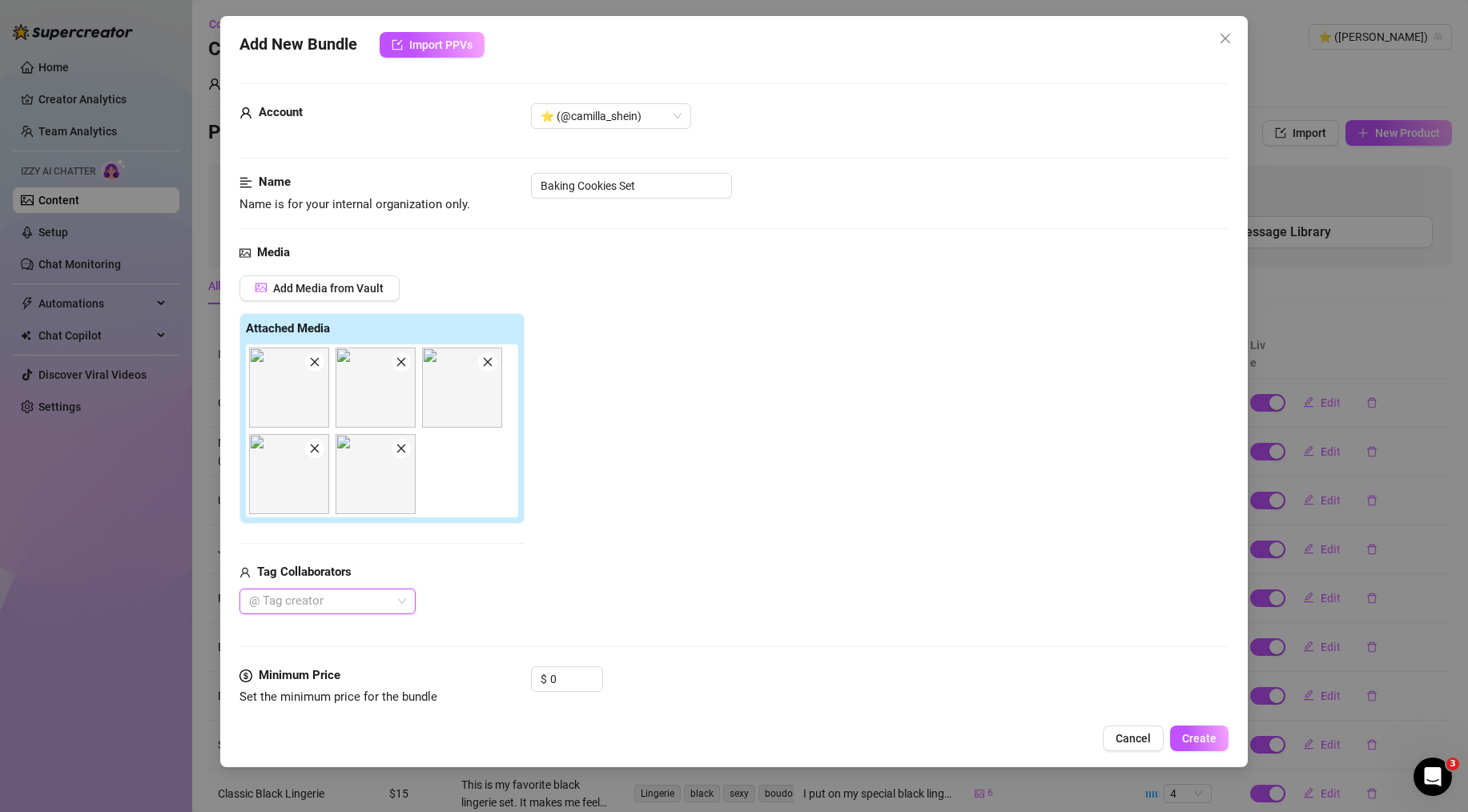
click at [645, 483] on div "Add Media from Vault Attached Media Tag Collaborators @ Tag creator" at bounding box center [734, 445] width 989 height 339
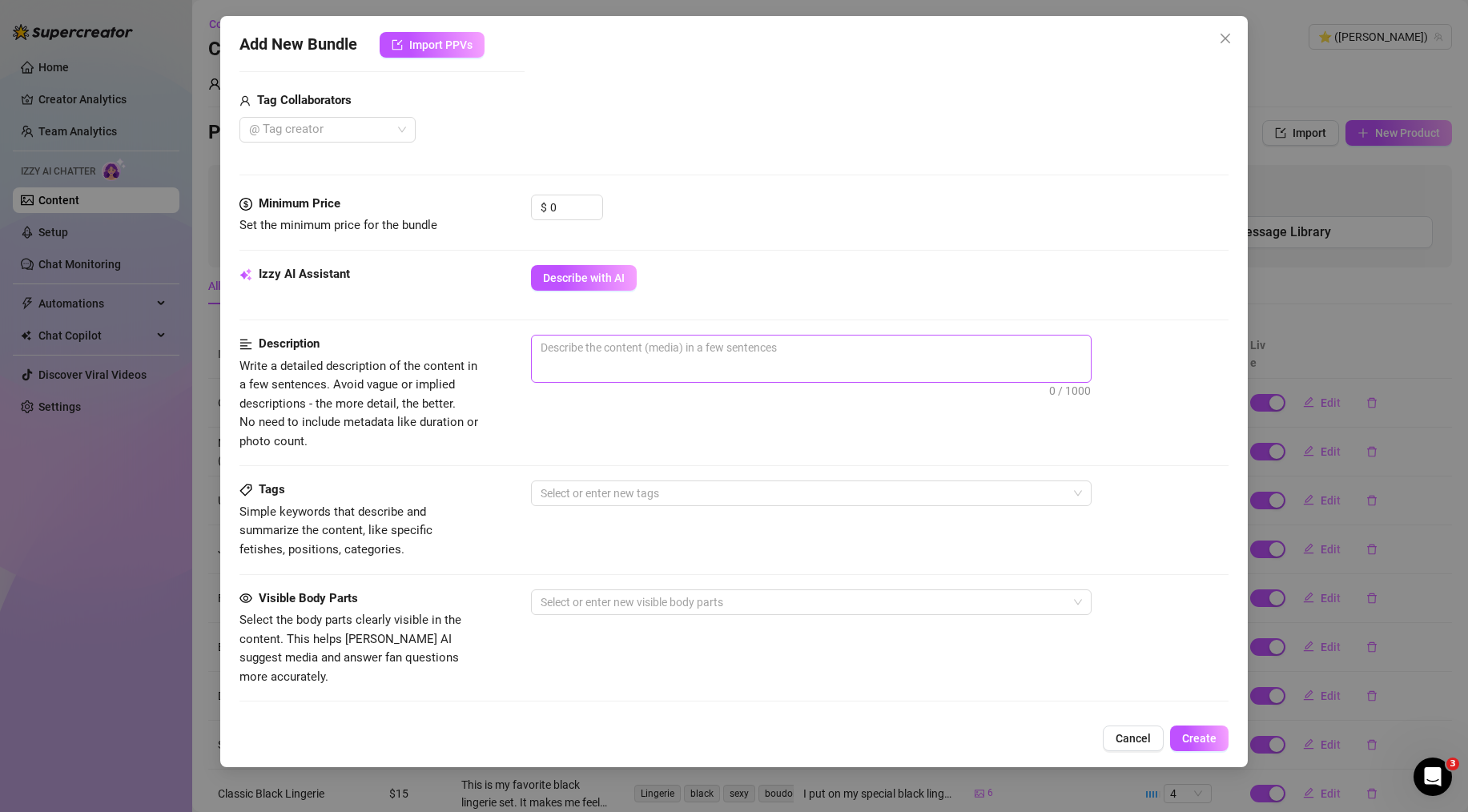
scroll to position [474, 0]
click at [598, 367] on span "0 / 1000" at bounding box center [810, 356] width 560 height 48
click at [598, 354] on textarea at bounding box center [811, 344] width 559 height 24
paste textarea "Tried to bake some cookies and made a bit of a mess with the flour haha. A few …"
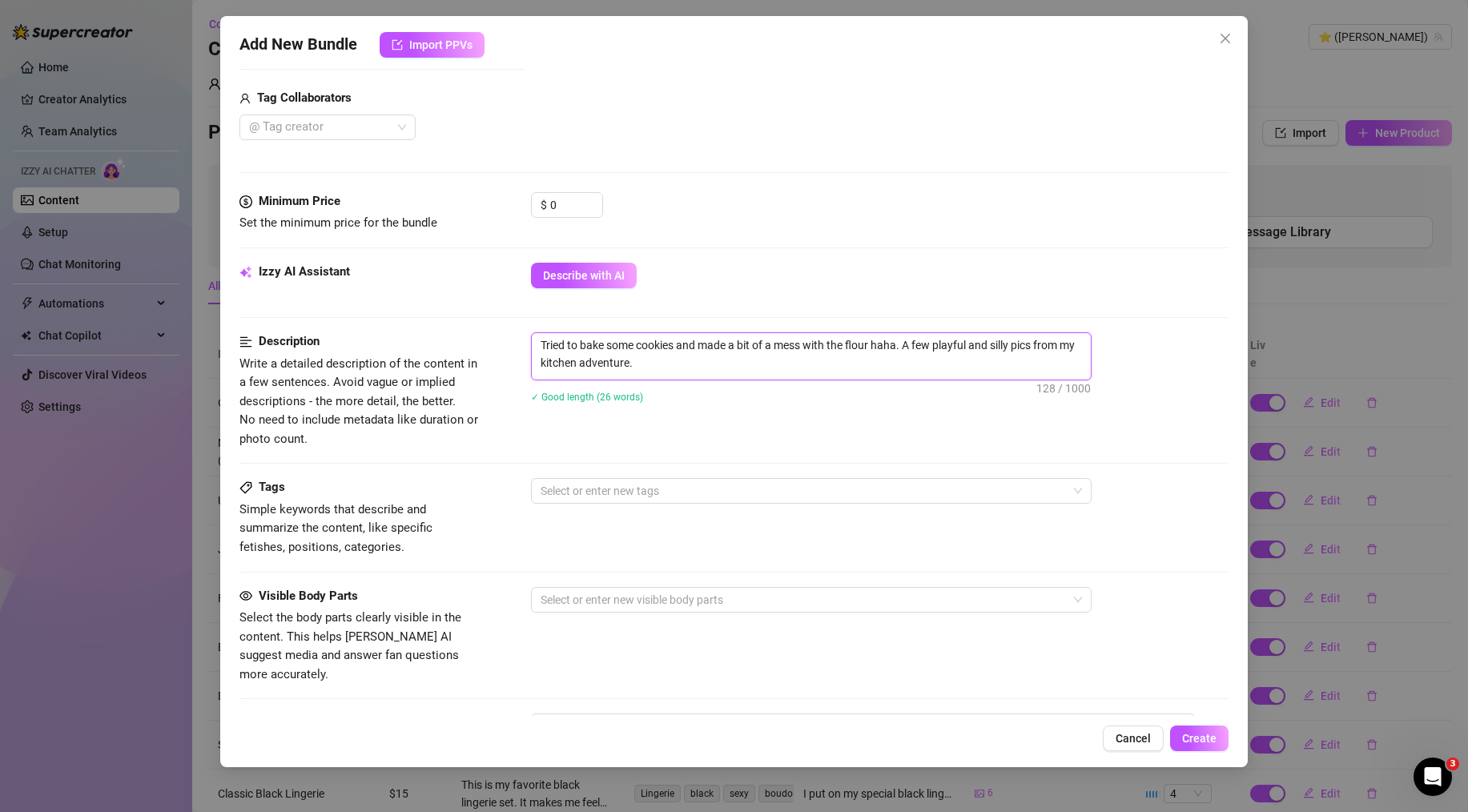
scroll to position [0, 0]
click at [570, 488] on div at bounding box center [803, 490] width 537 height 22
click at [750, 489] on div "kitchen coocking apron" at bounding box center [803, 490] width 537 height 22
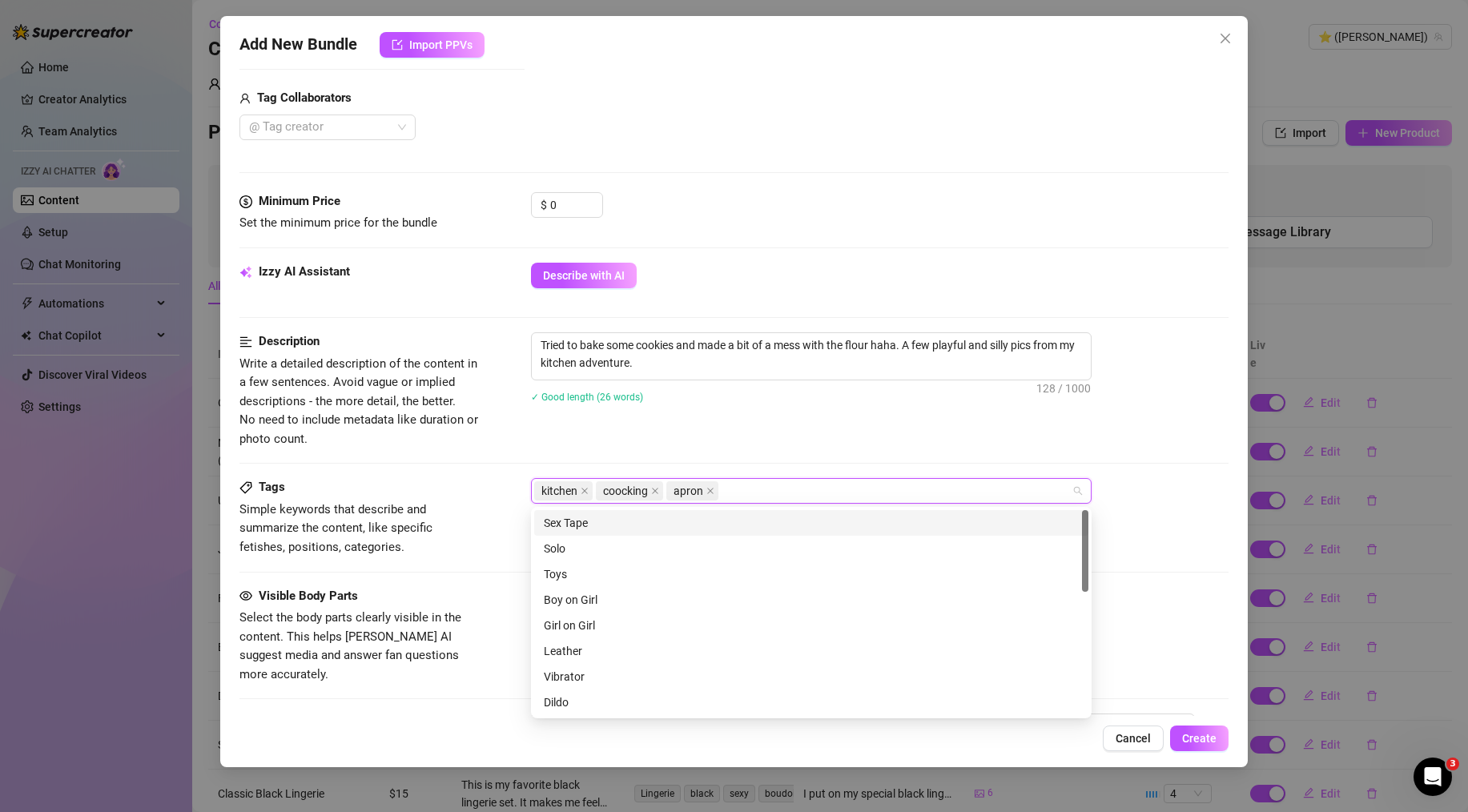
paste input "coockies"
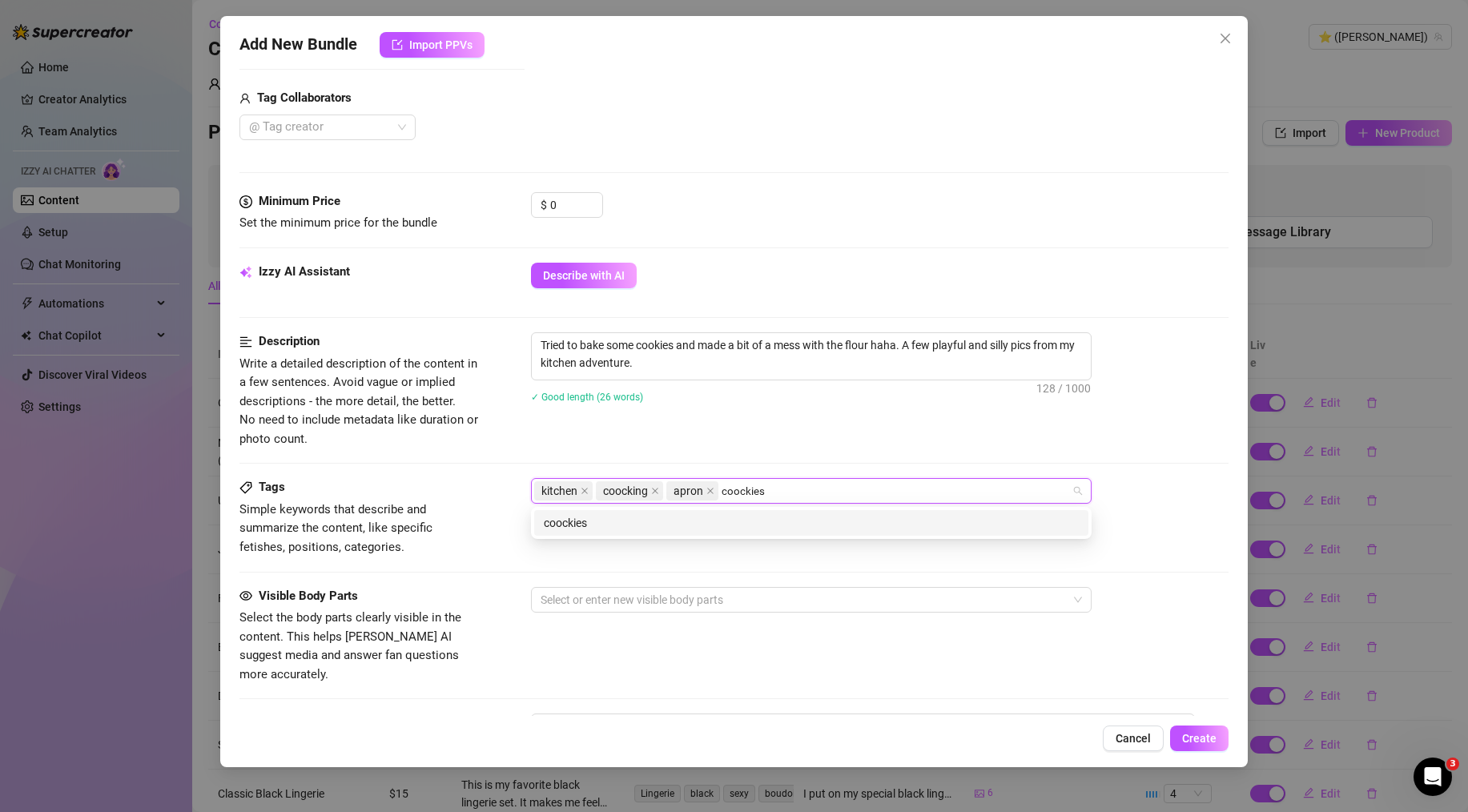
click at [699, 523] on div "coockies" at bounding box center [811, 523] width 535 height 17
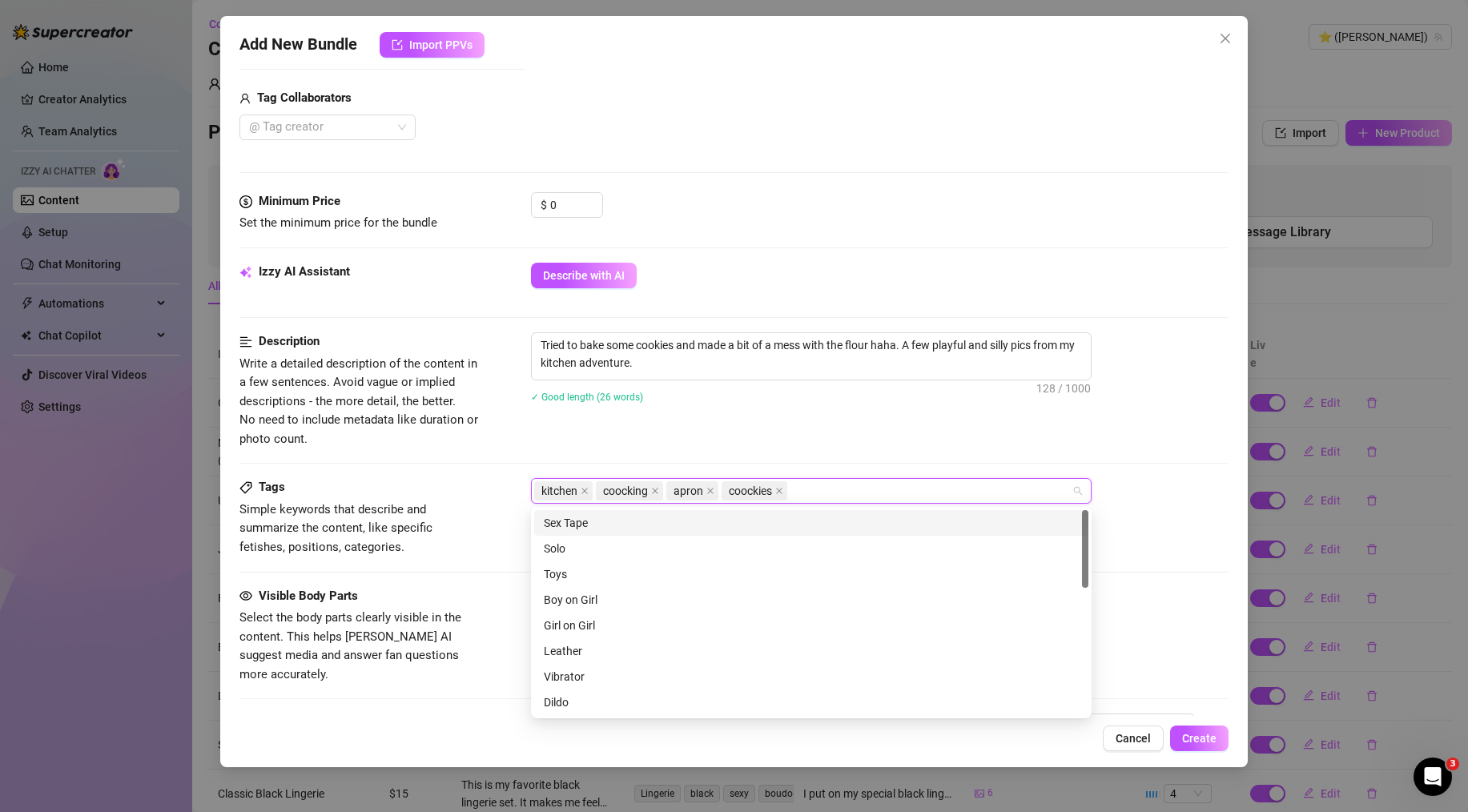
click at [645, 460] on div "Description Write a detailed description of the content in a few sentences. Avo…" at bounding box center [734, 405] width 989 height 146
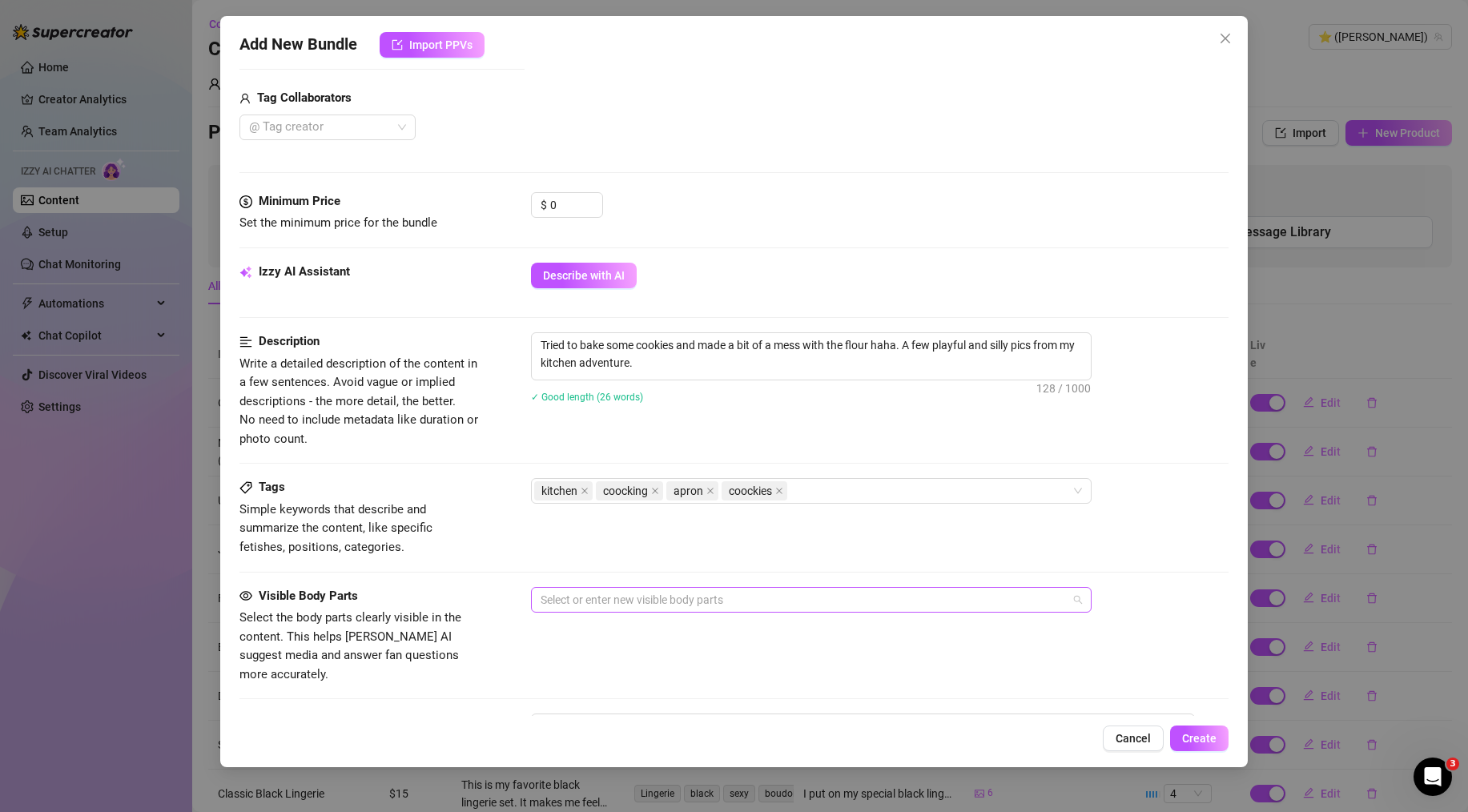
click at [598, 595] on div at bounding box center [803, 599] width 537 height 22
click at [643, 714] on textarea at bounding box center [863, 745] width 664 height 64
paste textarea "I got a little messy baking cookies... there's flour in some interesting places…"
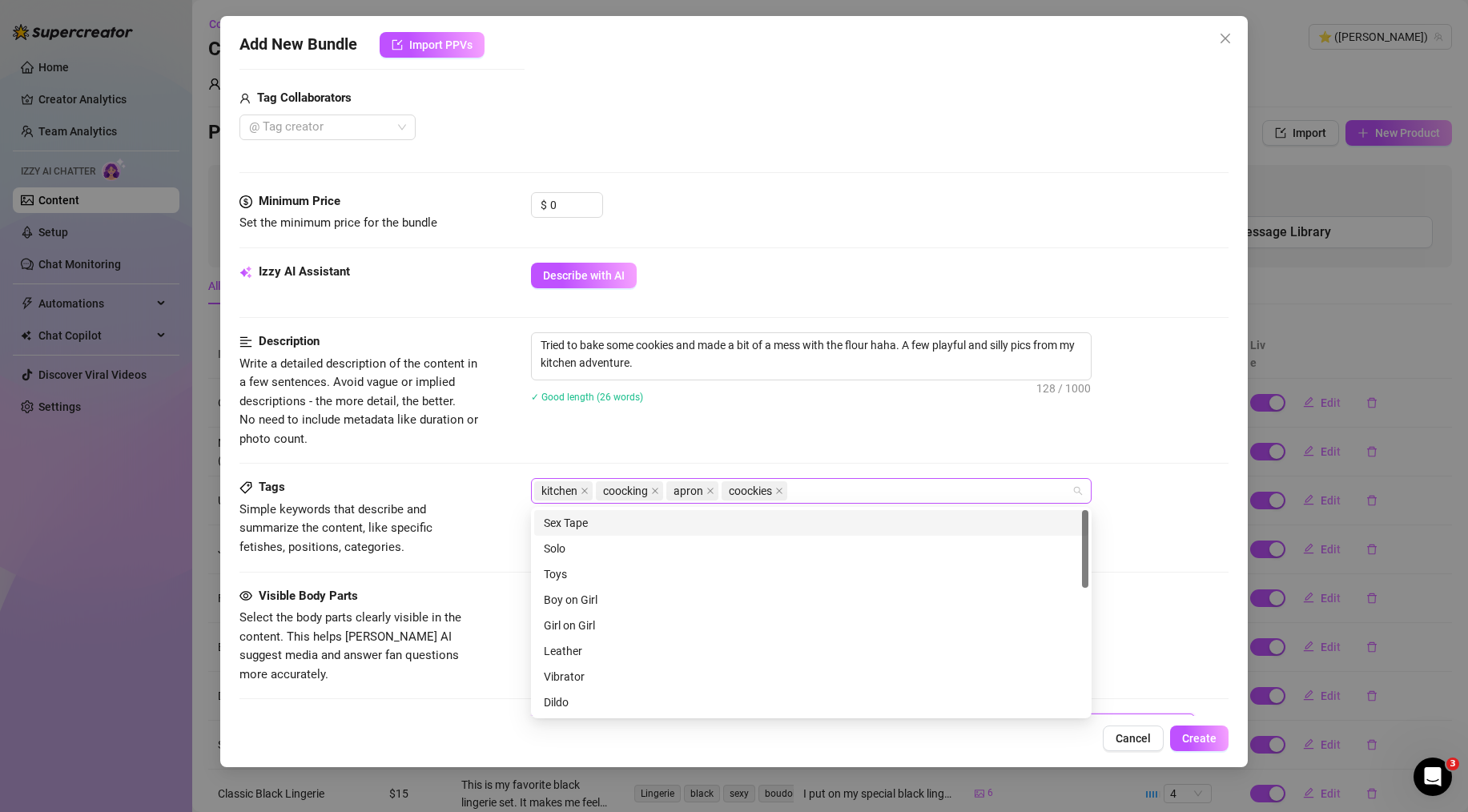
drag, startPoint x: 814, startPoint y: 481, endPoint x: 814, endPoint y: 490, distance: 9.0
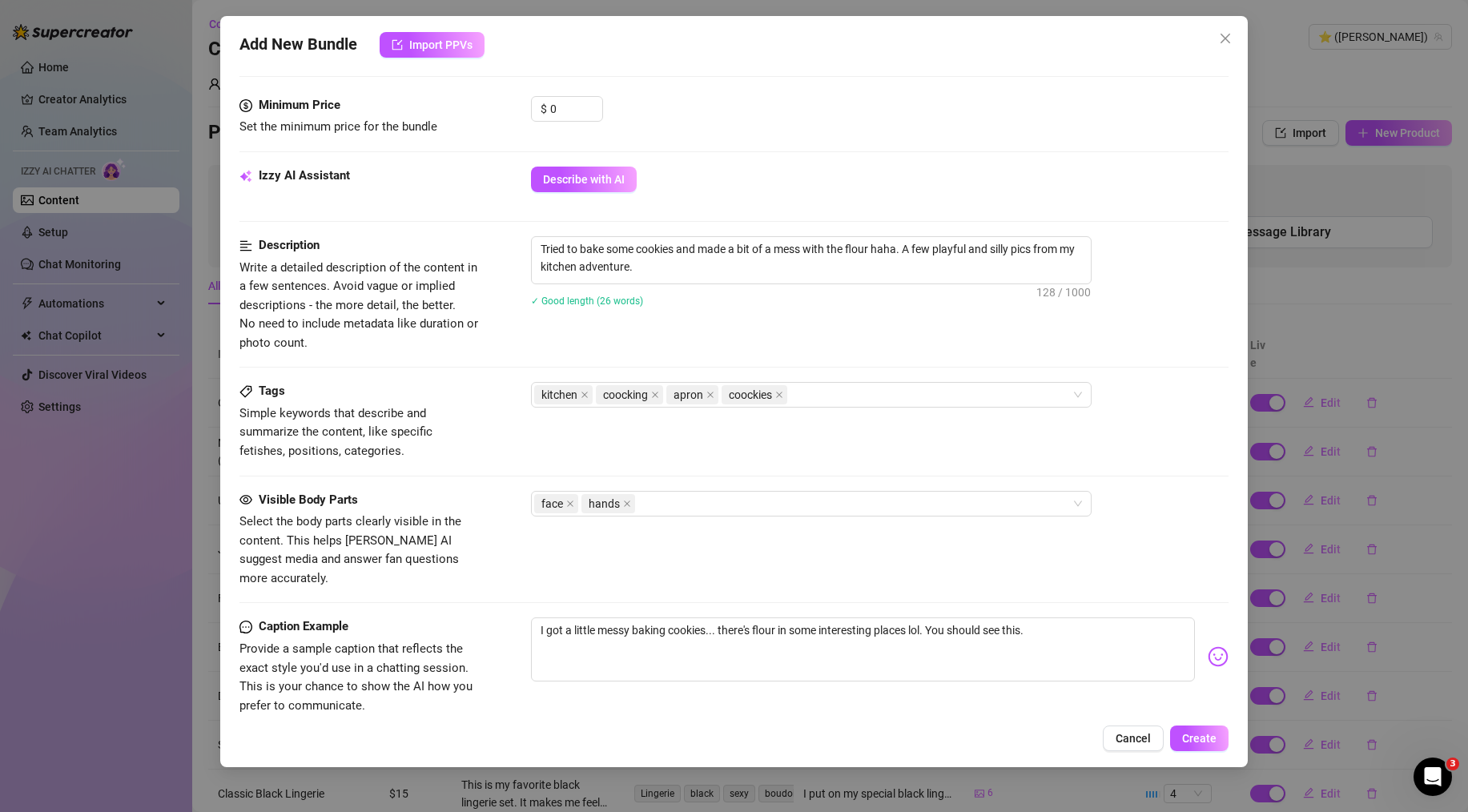
scroll to position [779, 0]
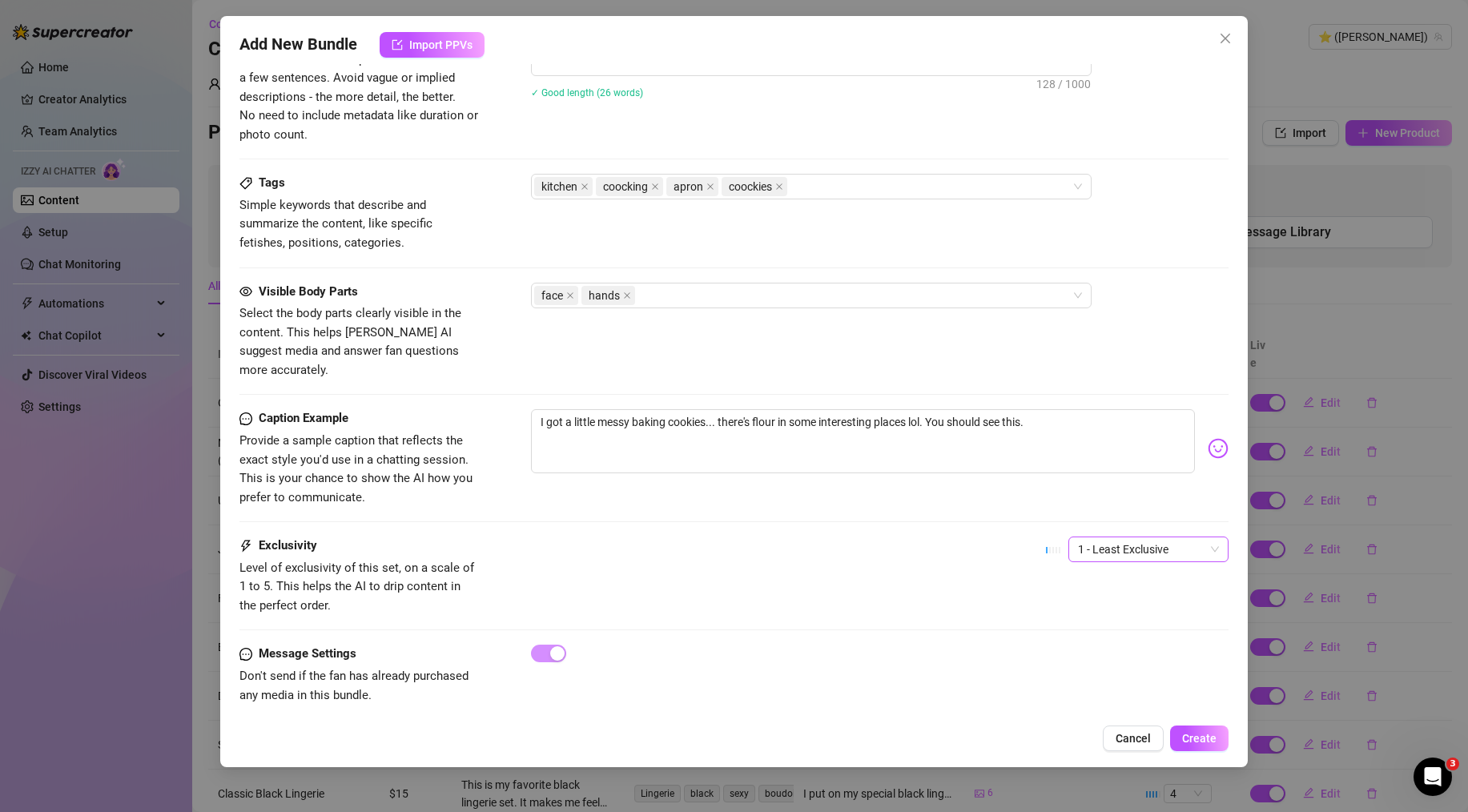
click at [1144, 537] on span "1 - Least Exclusive" at bounding box center [1149, 549] width 141 height 24
click at [1101, 582] on div "2" at bounding box center [1135, 589] width 135 height 17
click at [840, 547] on div "Exclusivity Level of exclusivity of this set, on a scale of 1 to 5. This helps …" at bounding box center [734, 575] width 989 height 78
click at [1206, 735] on span "Create" at bounding box center [1200, 738] width 34 height 12
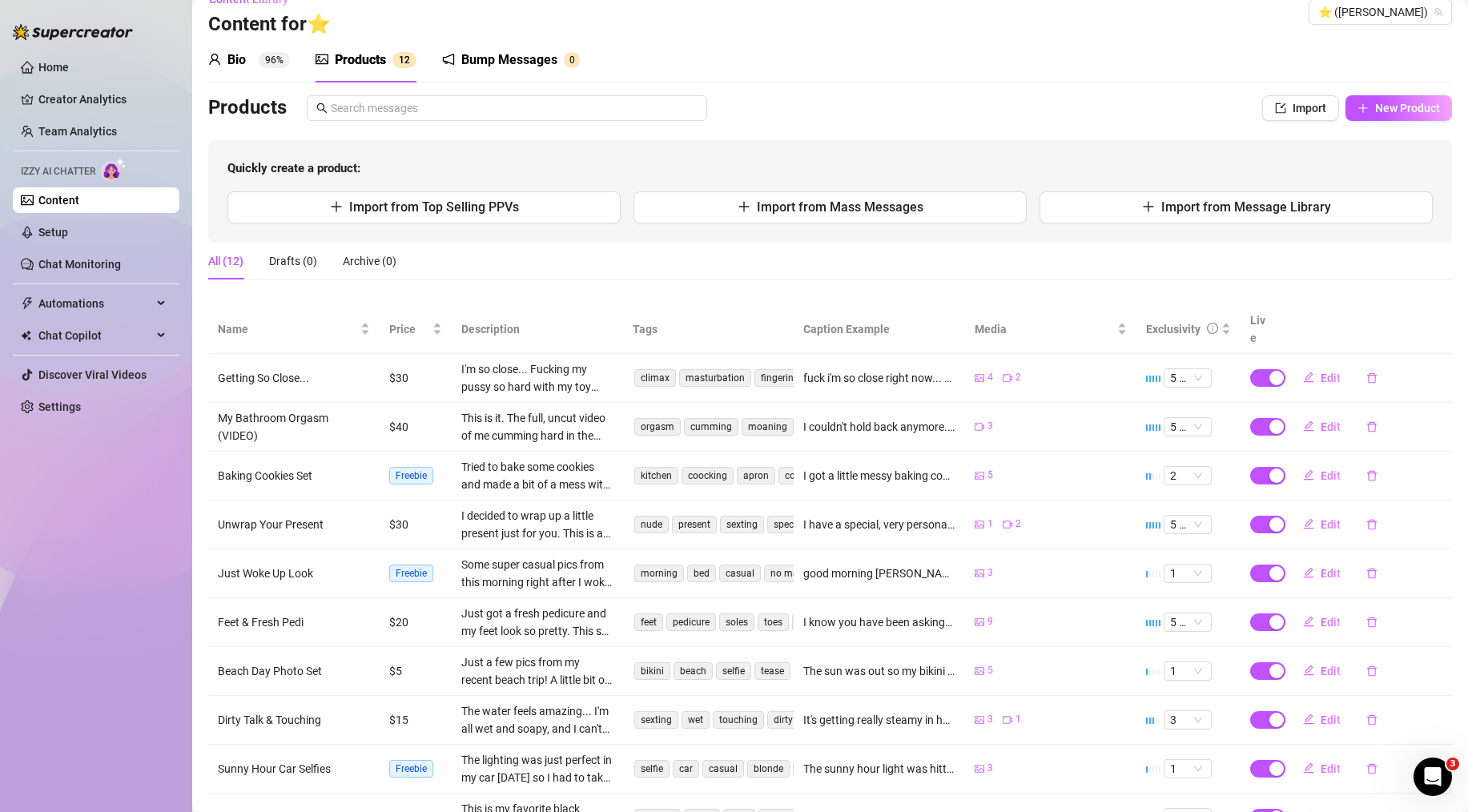
scroll to position [0, 0]
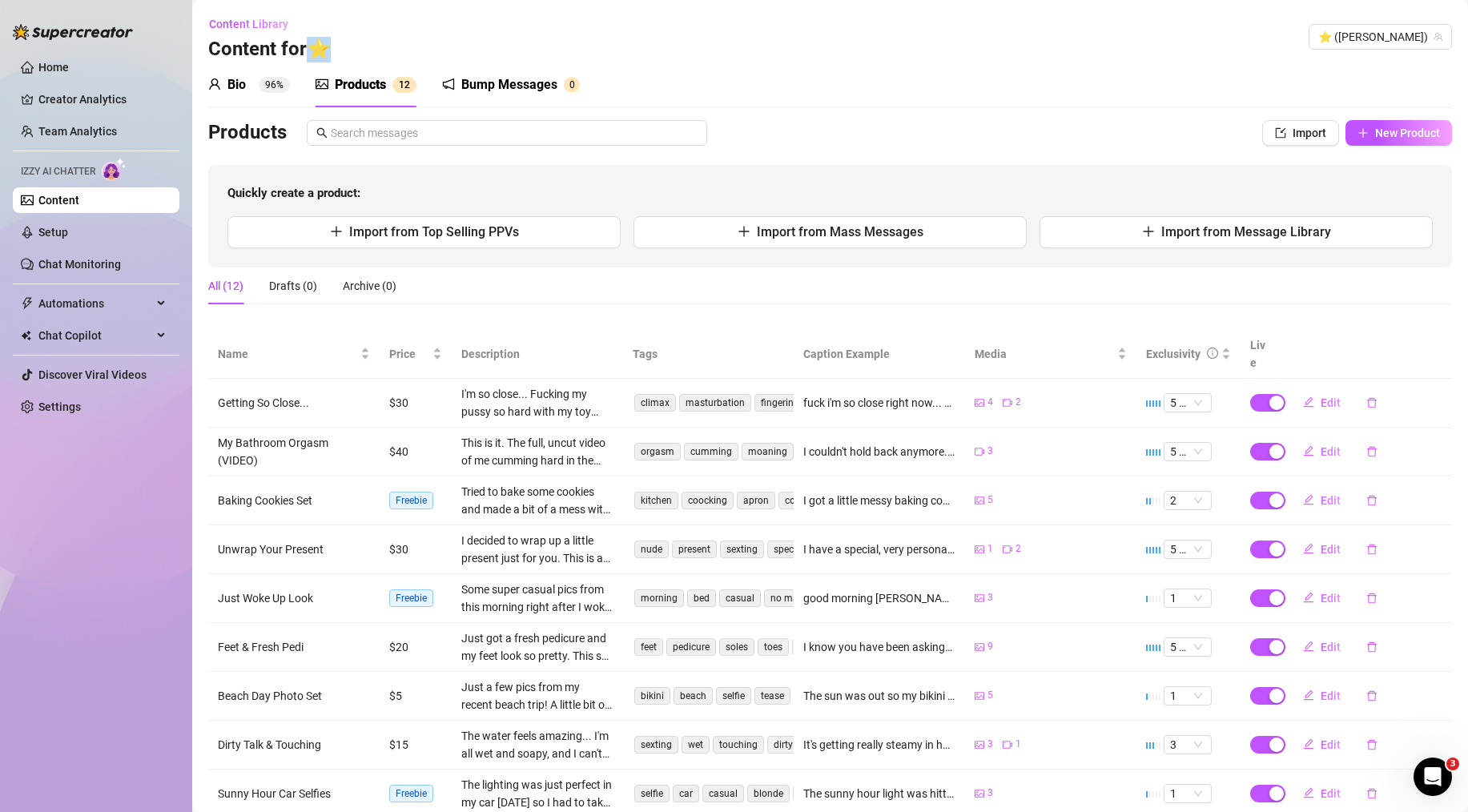
drag, startPoint x: 323, startPoint y: 51, endPoint x: 341, endPoint y: 51, distance: 18.0
click at [341, 51] on div "Content Library Content for ⭐️ ⭐️ ([PERSON_NAME])" at bounding box center [829, 37] width 1244 height 52
click at [342, 51] on div "Content Library Content for ⭐️ ⭐️ ([PERSON_NAME])" at bounding box center [829, 37] width 1244 height 52
click at [331, 51] on h3 "Content for ⭐️" at bounding box center [269, 50] width 122 height 26
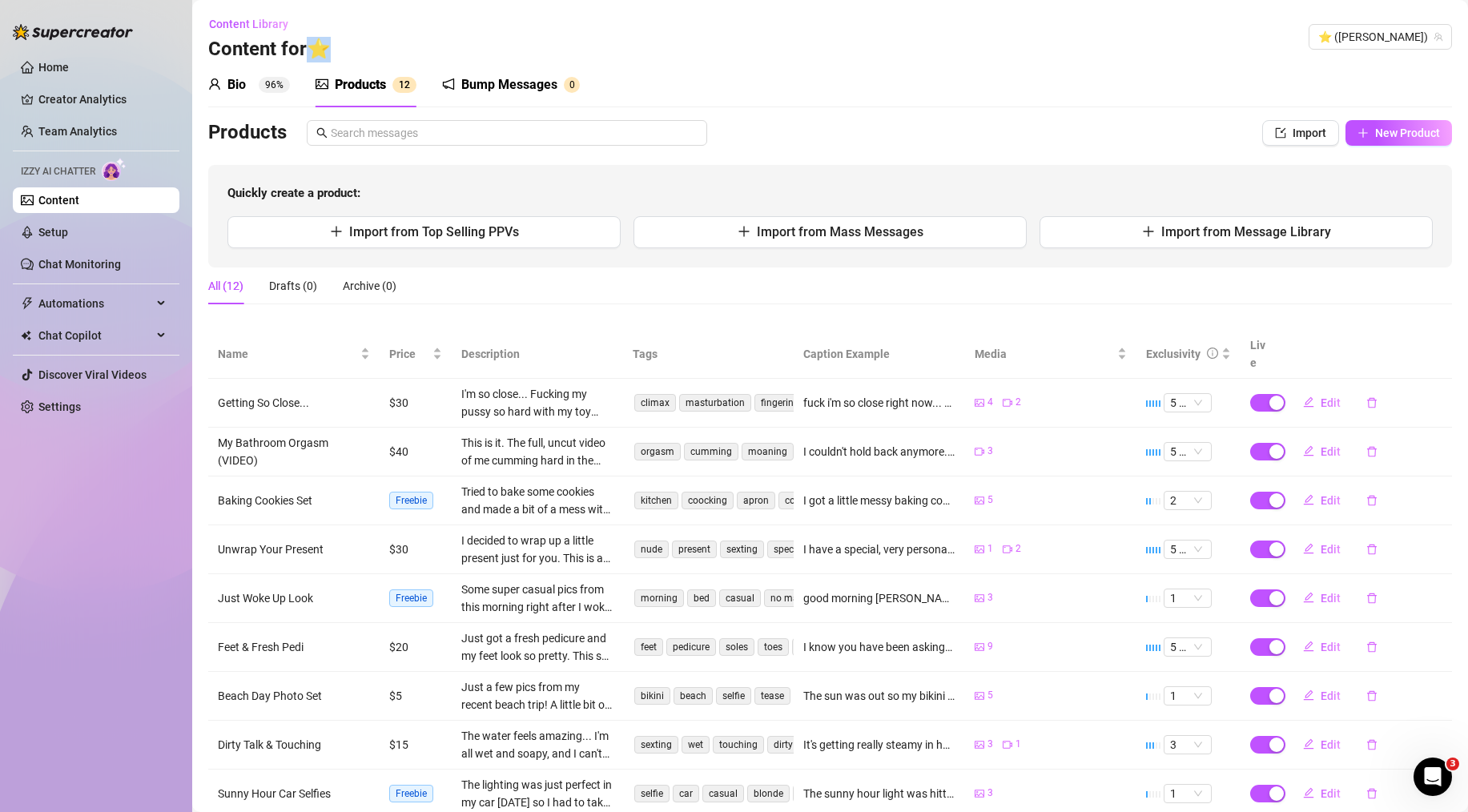
drag, startPoint x: 319, startPoint y: 52, endPoint x: 336, endPoint y: 52, distance: 17.0
click at [331, 52] on h3 "Content for ⭐️" at bounding box center [269, 50] width 122 height 26
click at [366, 52] on div "Content Library Content for ⭐️ ⭐️ ([PERSON_NAME])" at bounding box center [829, 37] width 1244 height 52
click at [273, 87] on sup "96%" at bounding box center [274, 85] width 31 height 16
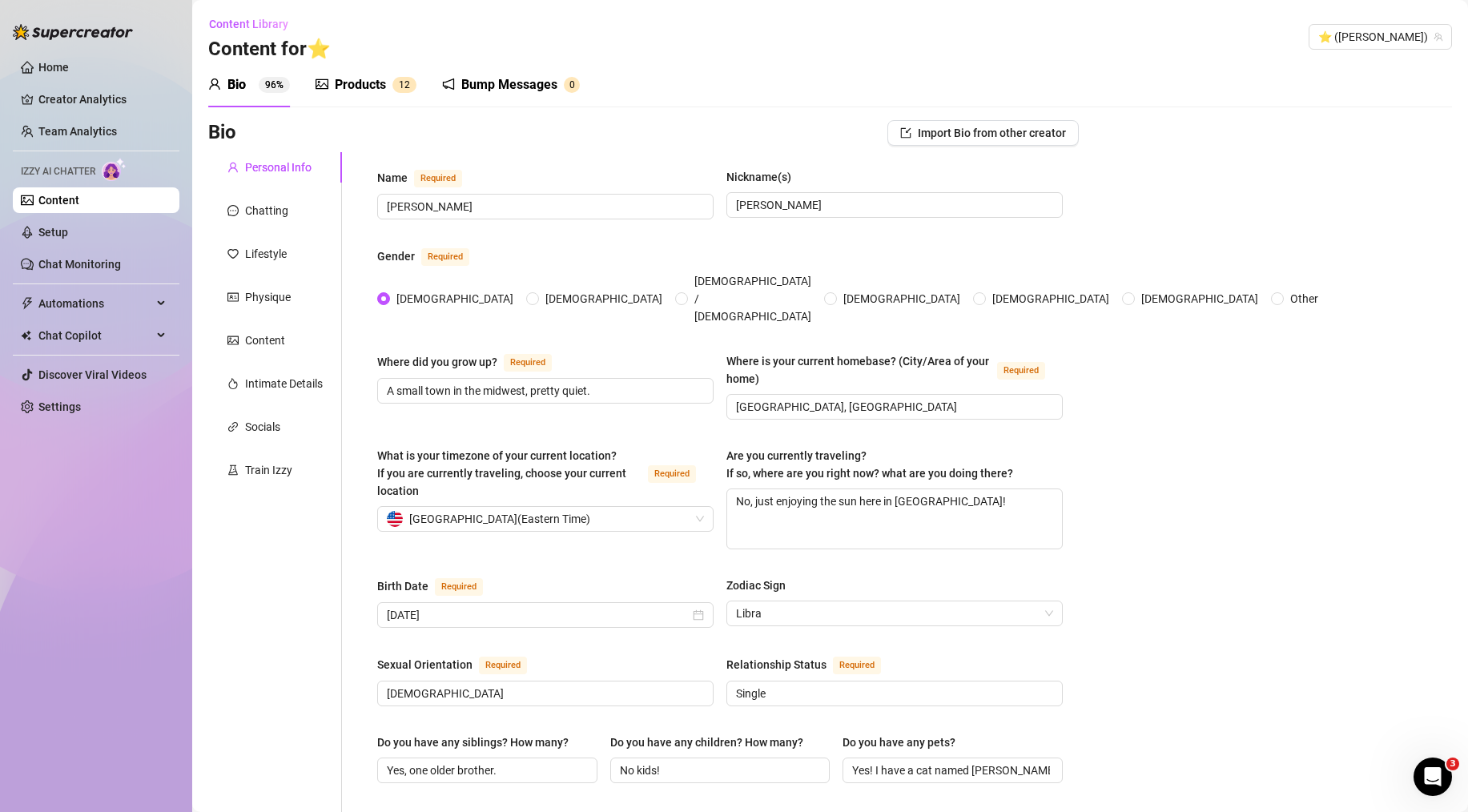
drag, startPoint x: 351, startPoint y: 87, endPoint x: 119, endPoint y: 207, distance: 261.2
click at [351, 87] on div "Products" at bounding box center [361, 85] width 52 height 19
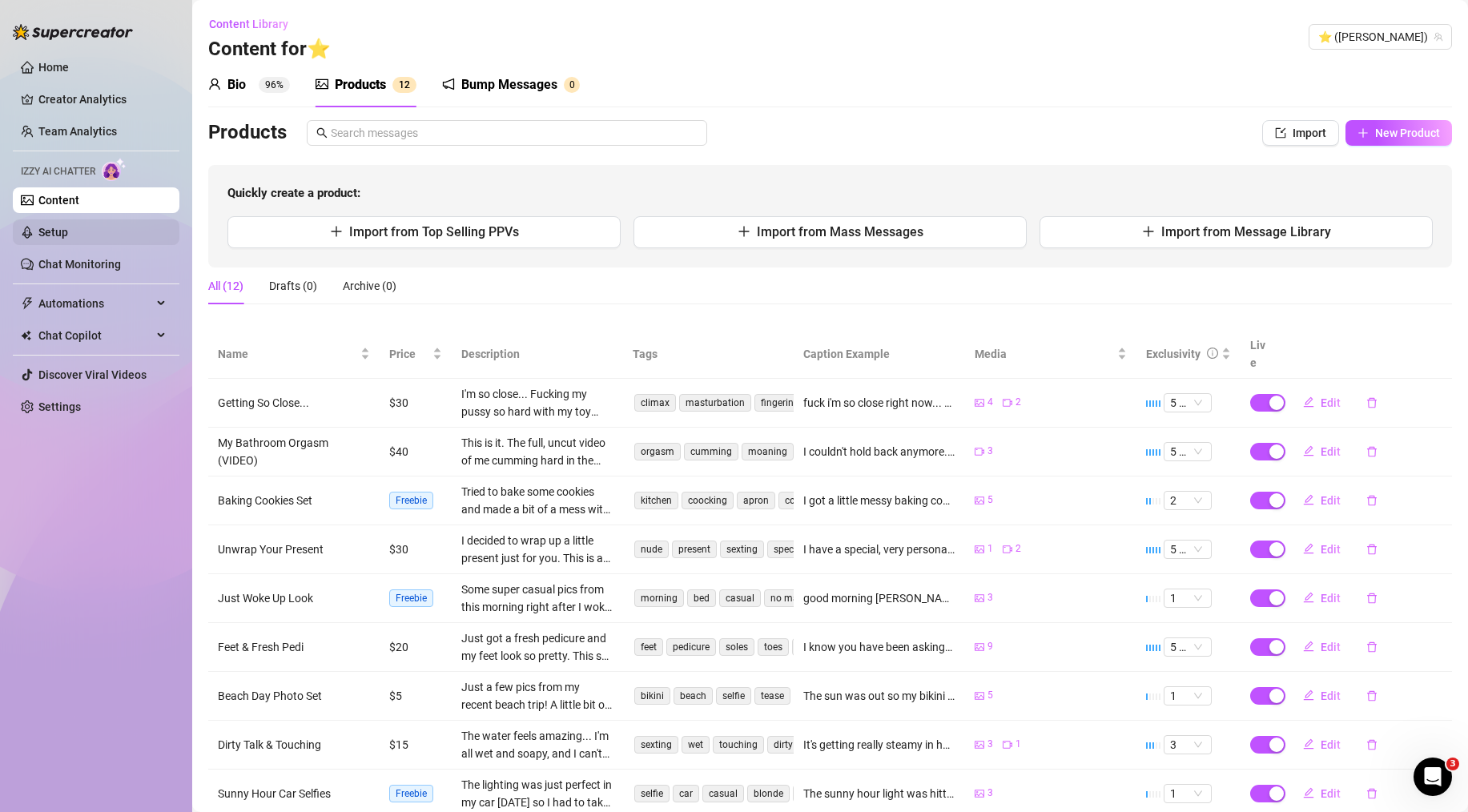
click at [68, 236] on link "Setup" at bounding box center [52, 232] width 30 height 12
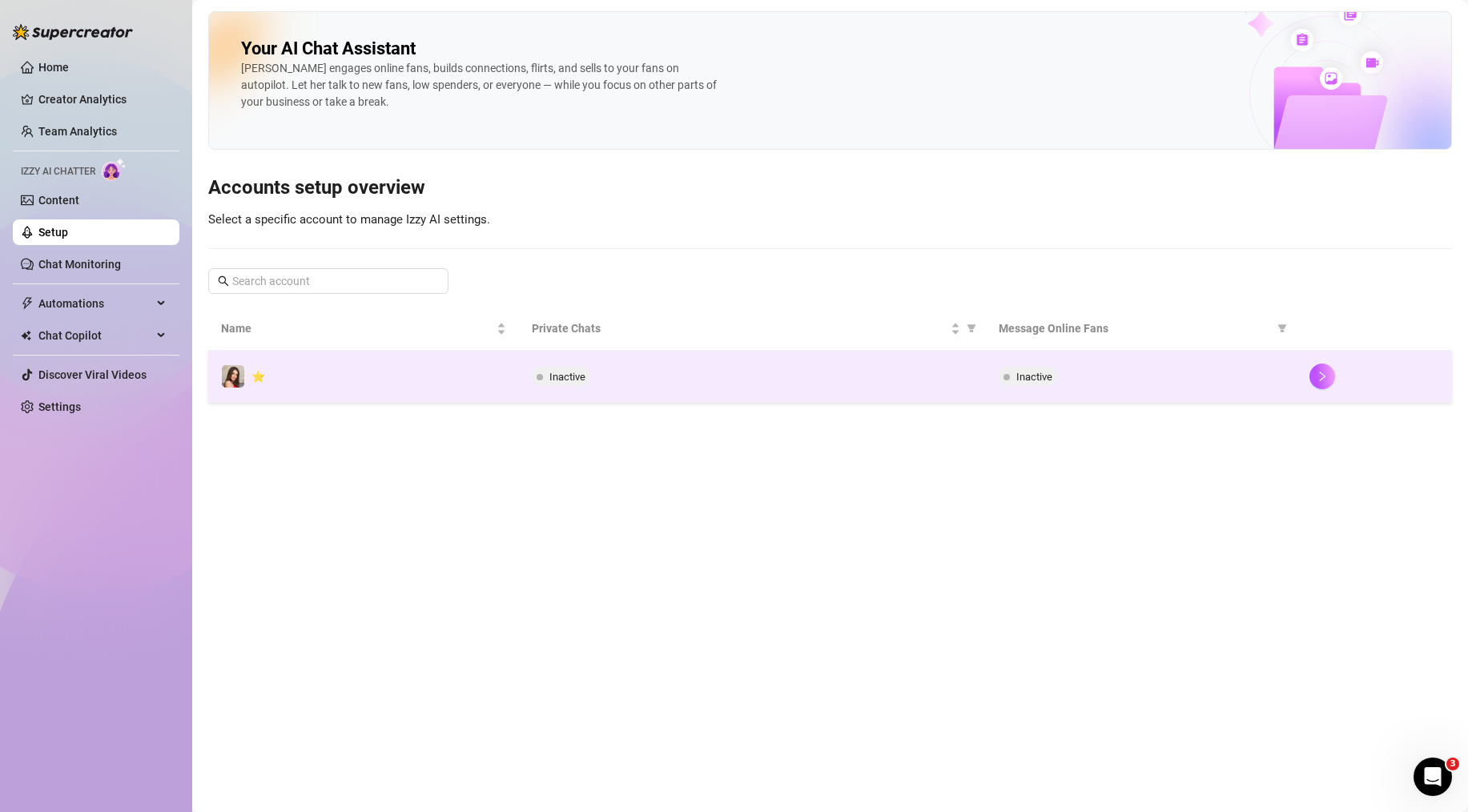
click at [576, 375] on span "Inactive" at bounding box center [568, 377] width 36 height 12
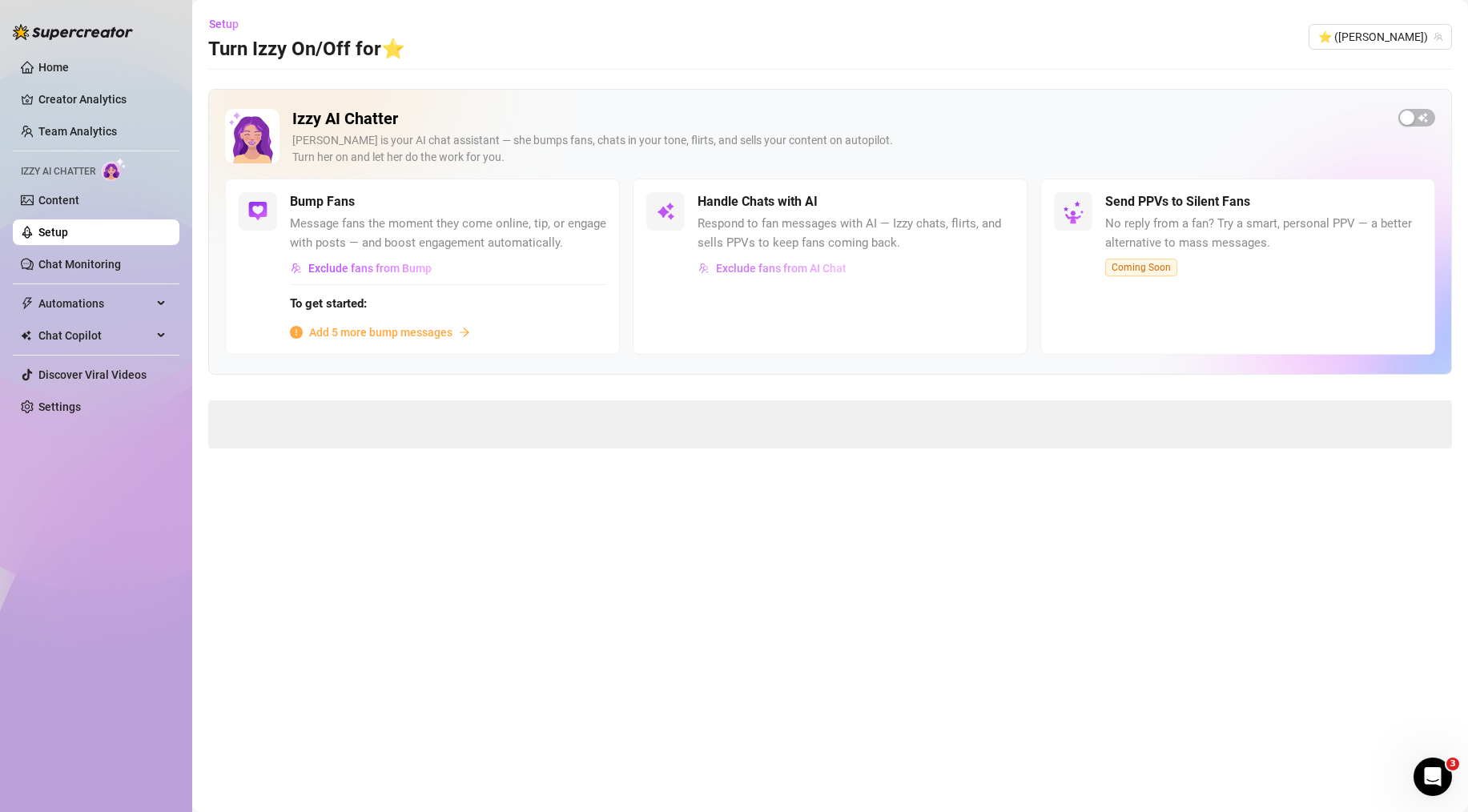
click at [773, 271] on span "Exclude fans from AI Chat" at bounding box center [781, 267] width 131 height 12
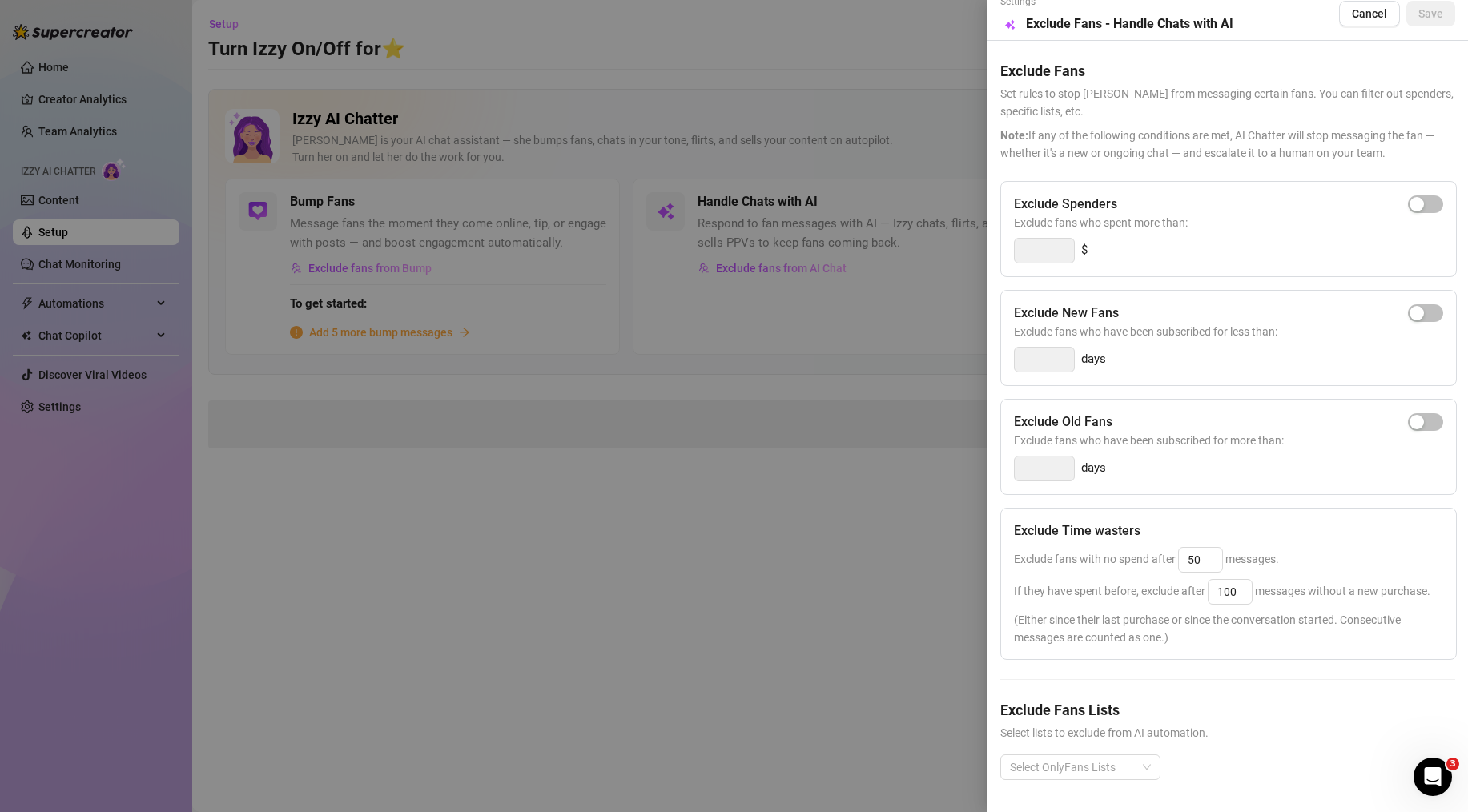
scroll to position [43, 0]
drag, startPoint x: 1142, startPoint y: 531, endPoint x: 1045, endPoint y: 530, distance: 97.0
click at [1045, 552] on span "Exclude fans with no spend after 50 messages." at bounding box center [1146, 558] width 265 height 12
click at [1206, 548] on input "50" at bounding box center [1200, 559] width 43 height 24
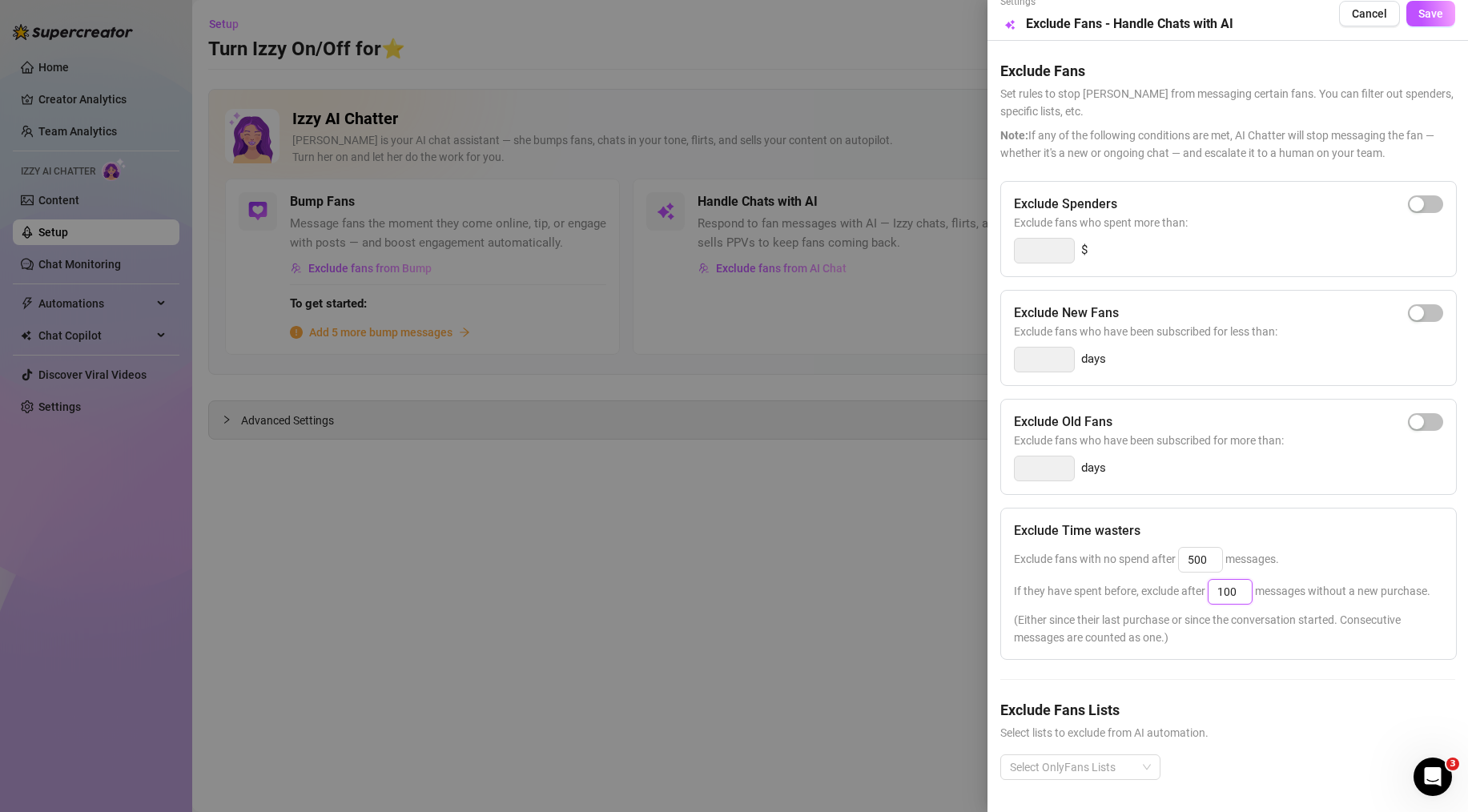
click at [1244, 580] on input "100" at bounding box center [1229, 592] width 43 height 24
click at [1201, 614] on span "(Either since their last purchase or since the conversation started. Consecutiv…" at bounding box center [1228, 628] width 430 height 35
click at [1114, 760] on div at bounding box center [1073, 766] width 137 height 22
click at [1090, 675] on div "Expired Fans" at bounding box center [1080, 670] width 135 height 17
click at [1081, 698] on div "Non-Spenders" at bounding box center [1080, 696] width 135 height 17
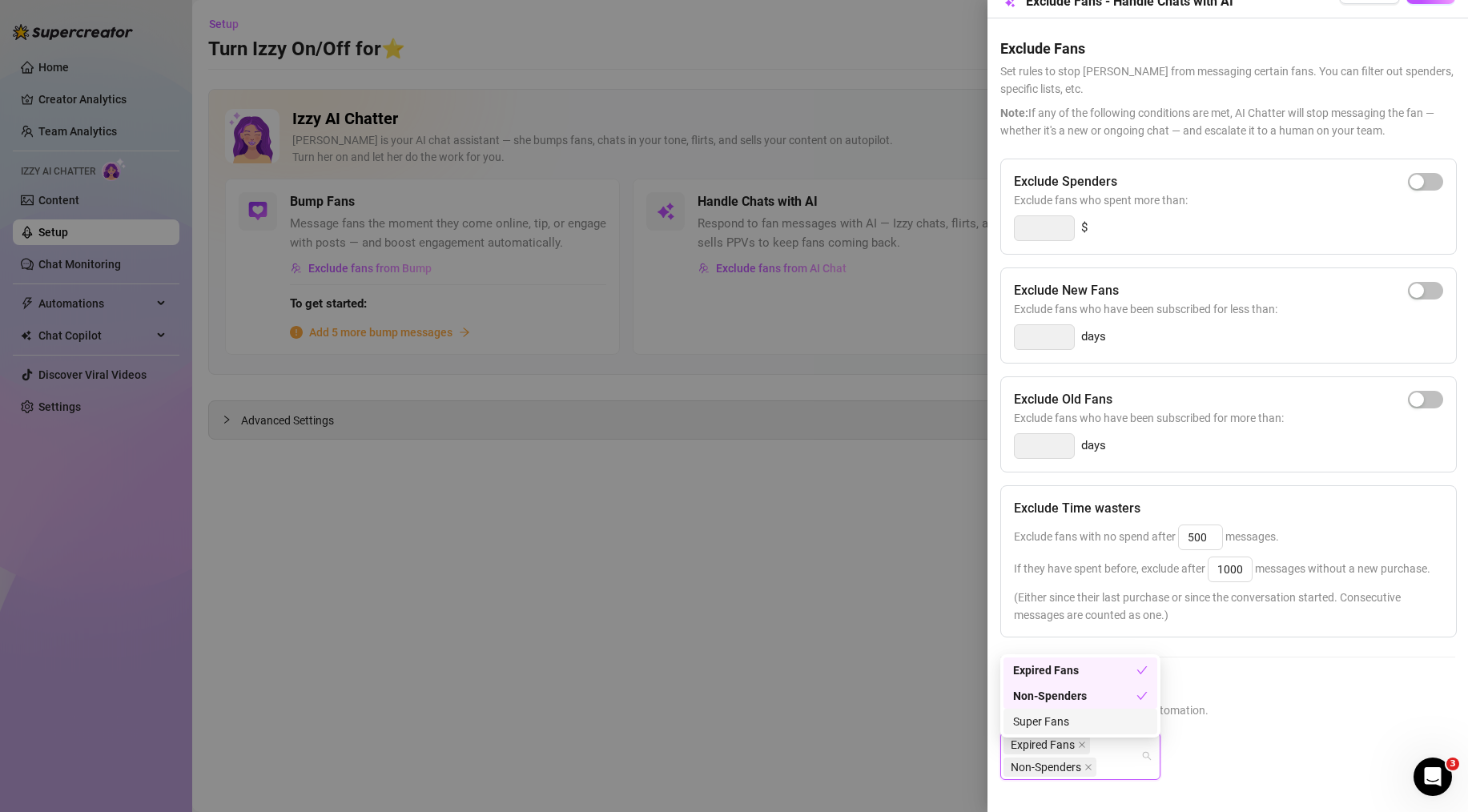
click at [1084, 717] on div "Super Fans" at bounding box center [1080, 721] width 135 height 17
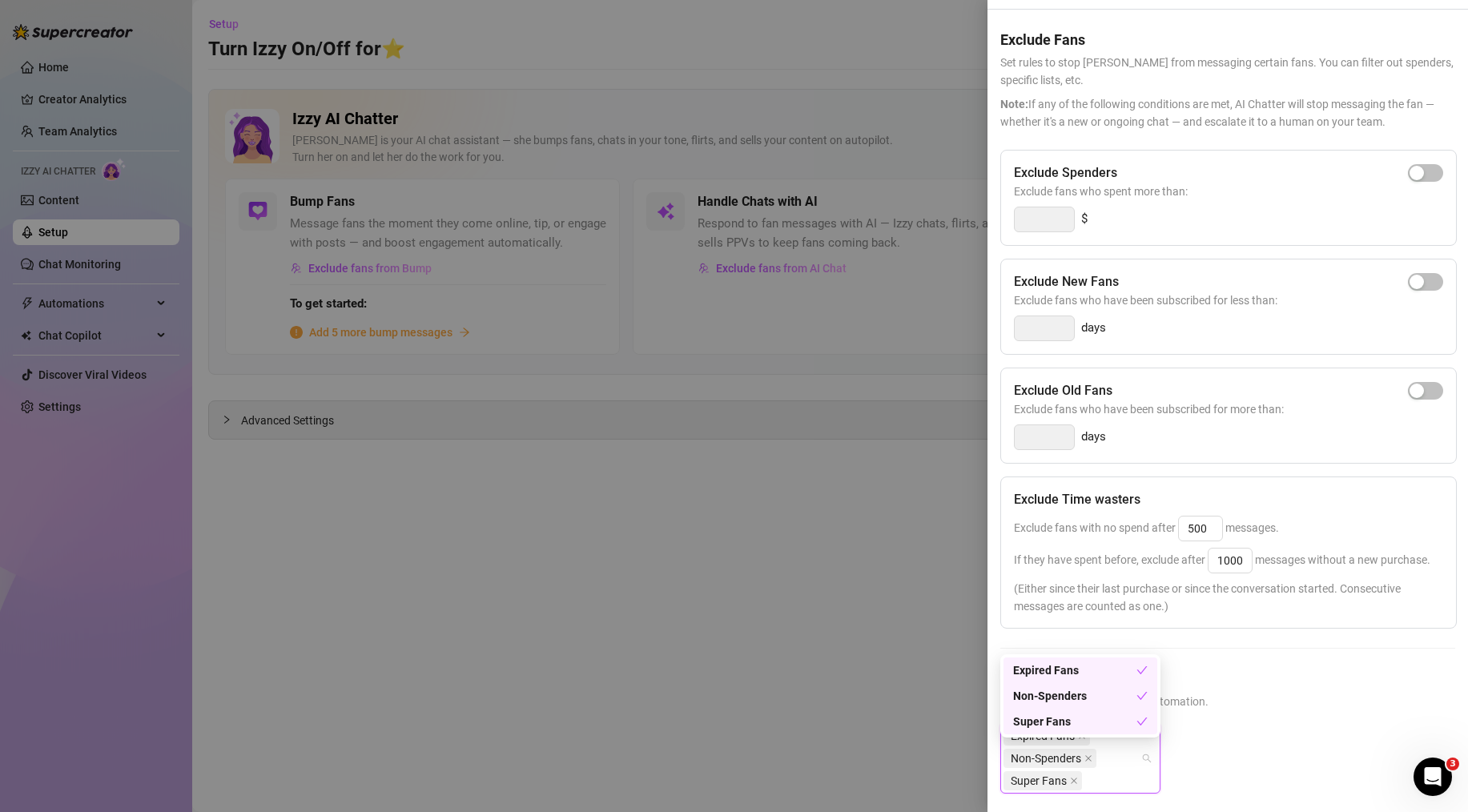
click at [1285, 690] on h5 "Exclude Fans Lists" at bounding box center [1227, 678] width 455 height 22
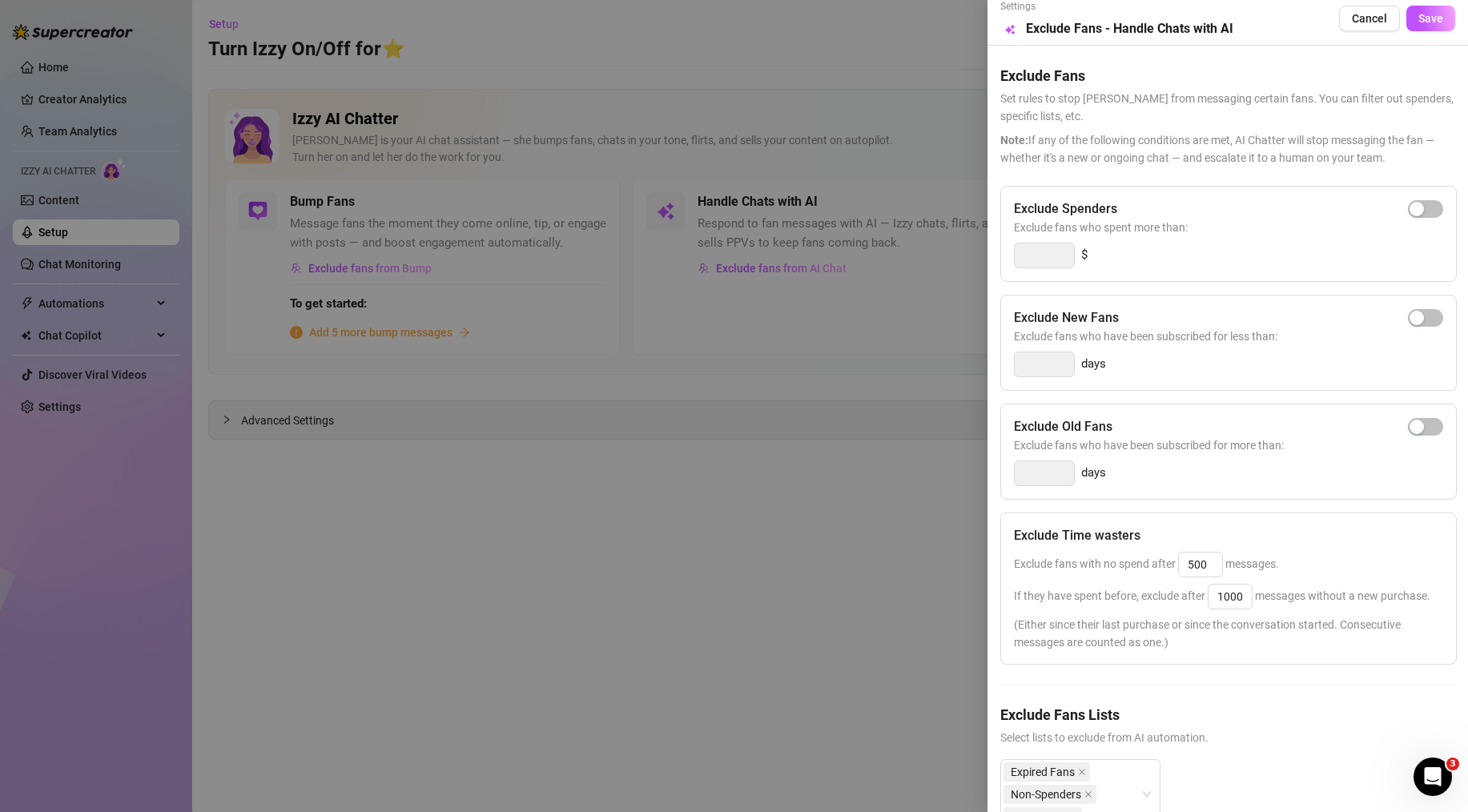
scroll to position [7, 0]
drag, startPoint x: 1103, startPoint y: 94, endPoint x: 1241, endPoint y: 99, distance: 138.1
click at [1241, 99] on span "Set rules to stop [PERSON_NAME] from messaging certain fans. You can filter out…" at bounding box center [1227, 108] width 455 height 35
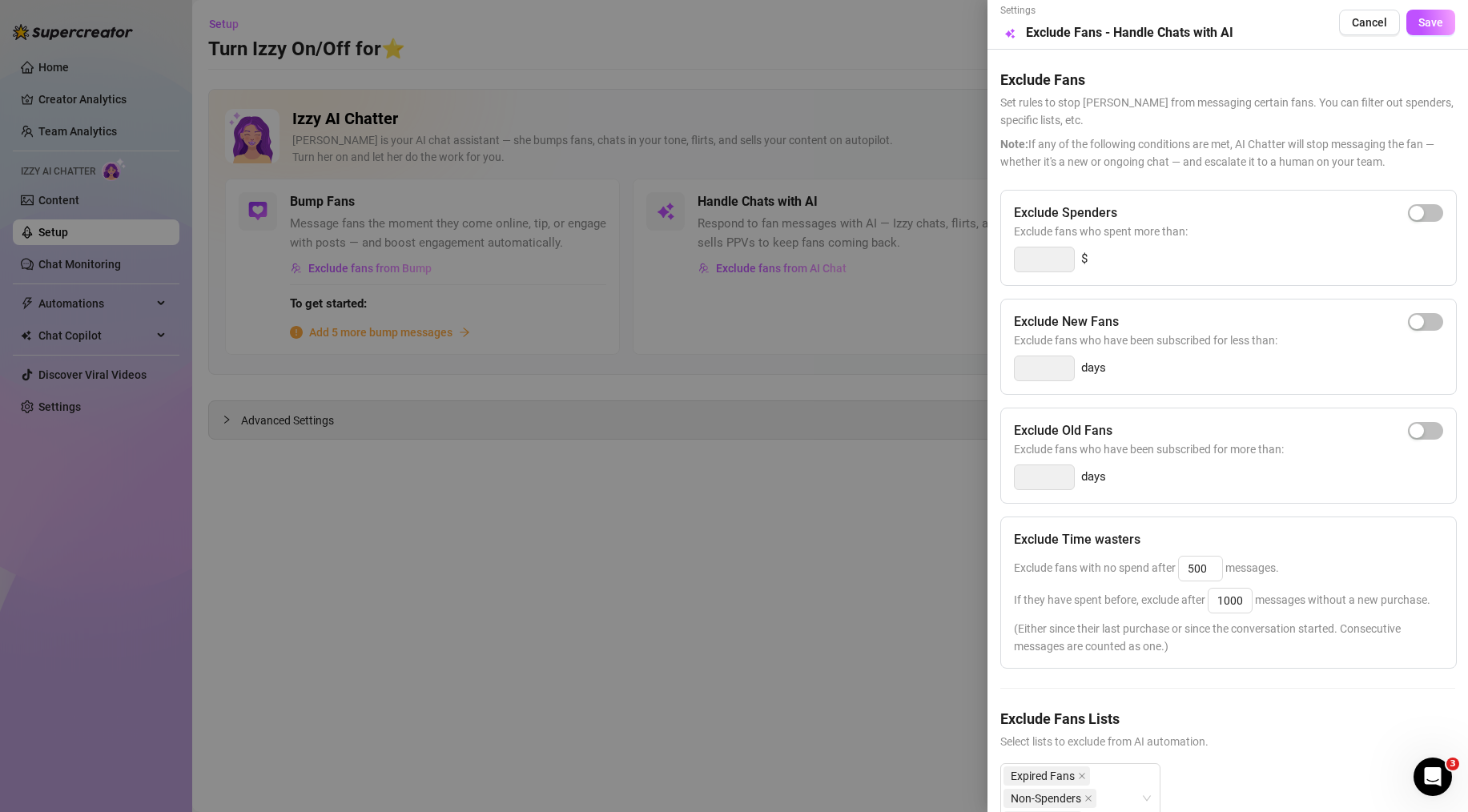
scroll to position [0, 0]
click at [1407, 35] on button "Save" at bounding box center [1431, 25] width 49 height 26
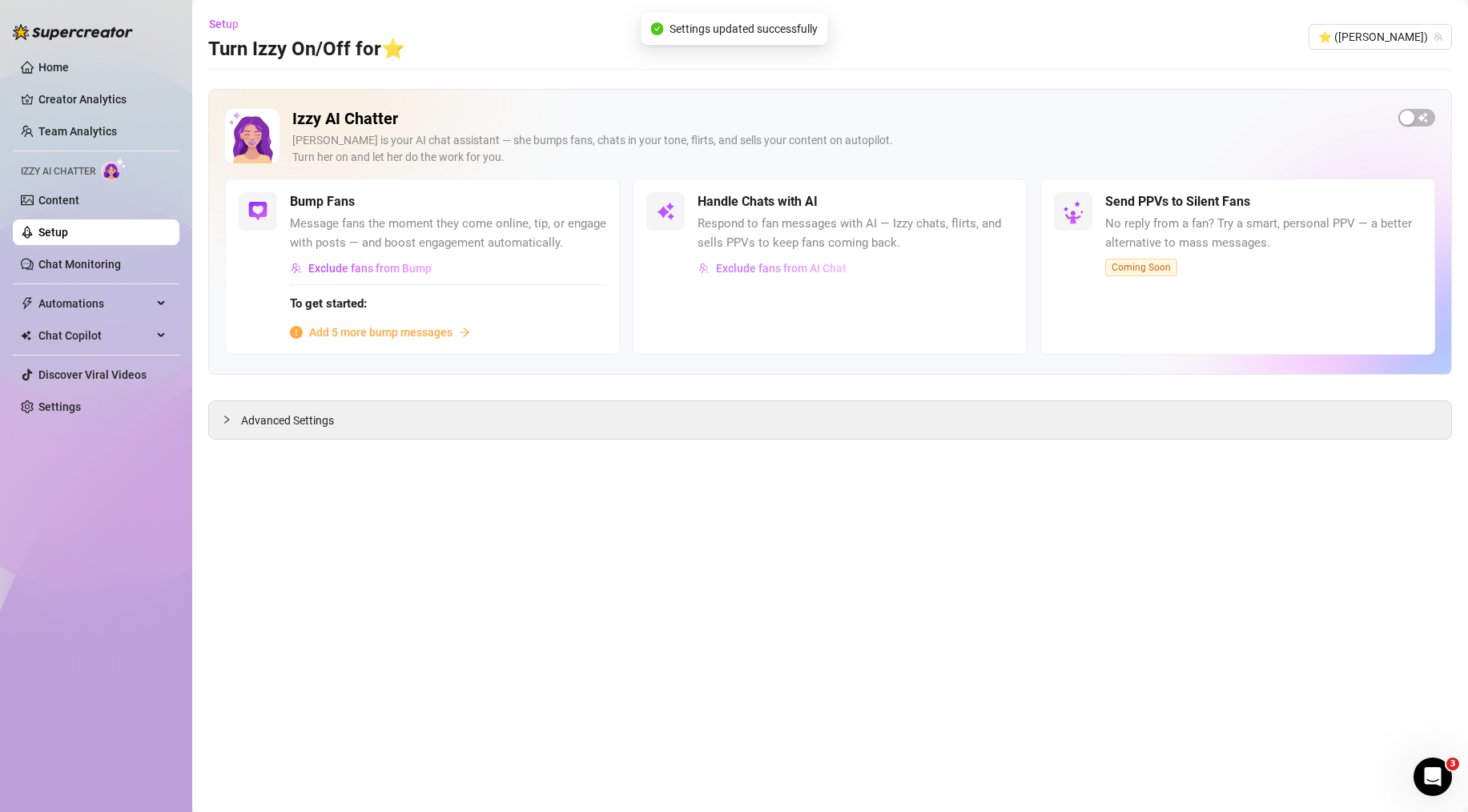
click at [777, 269] on span "Exclude fans from AI Chat" at bounding box center [781, 267] width 131 height 12
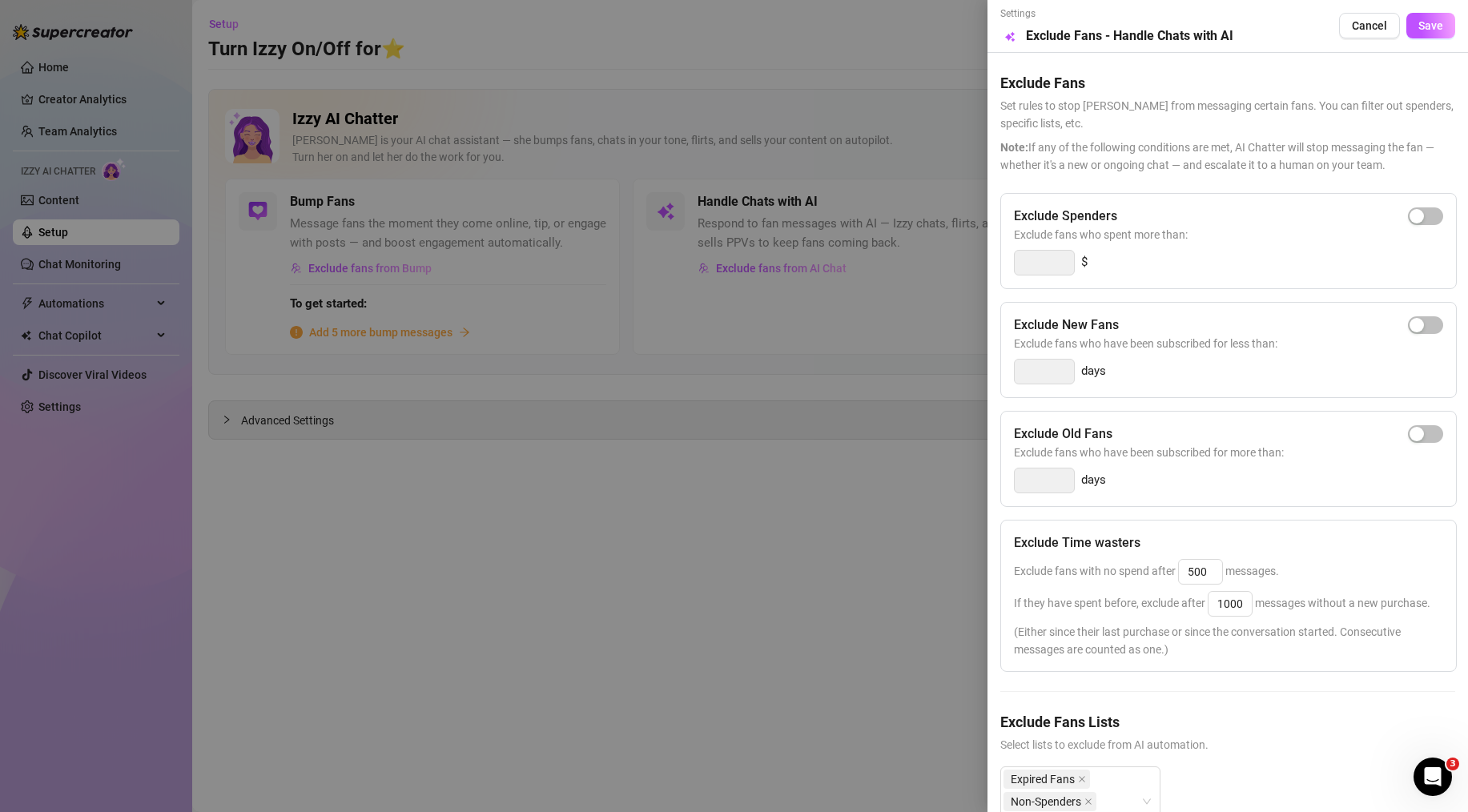
click at [1395, 442] on div "Exclude Old Fans" at bounding box center [1228, 434] width 430 height 19
click at [1410, 436] on div "button" at bounding box center [1416, 433] width 14 height 14
drag, startPoint x: 1054, startPoint y: 481, endPoint x: 933, endPoint y: 488, distance: 121.2
click at [933, 488] on div "Settings Preview Exclude Fans - Handle Chats with AI Cancel Save Exclude Fans S…" at bounding box center [734, 406] width 1468 height 812
click at [1189, 479] on div "1 days" at bounding box center [1228, 480] width 430 height 26
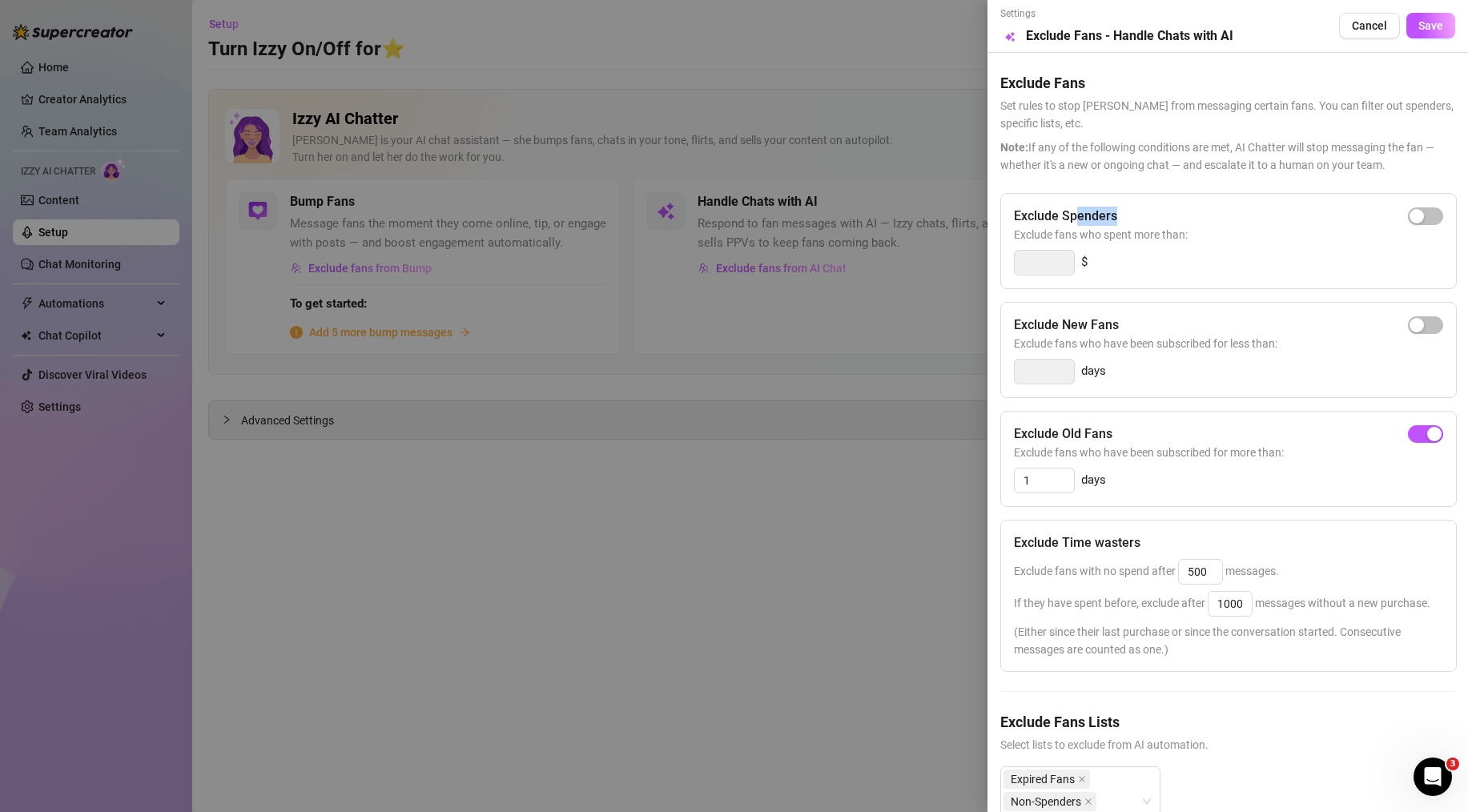
drag, startPoint x: 1079, startPoint y: 214, endPoint x: 1128, endPoint y: 215, distance: 49.0
click at [1128, 215] on div "Exclude Spenders" at bounding box center [1228, 217] width 430 height 19
click at [1411, 37] on button "Save" at bounding box center [1431, 25] width 49 height 26
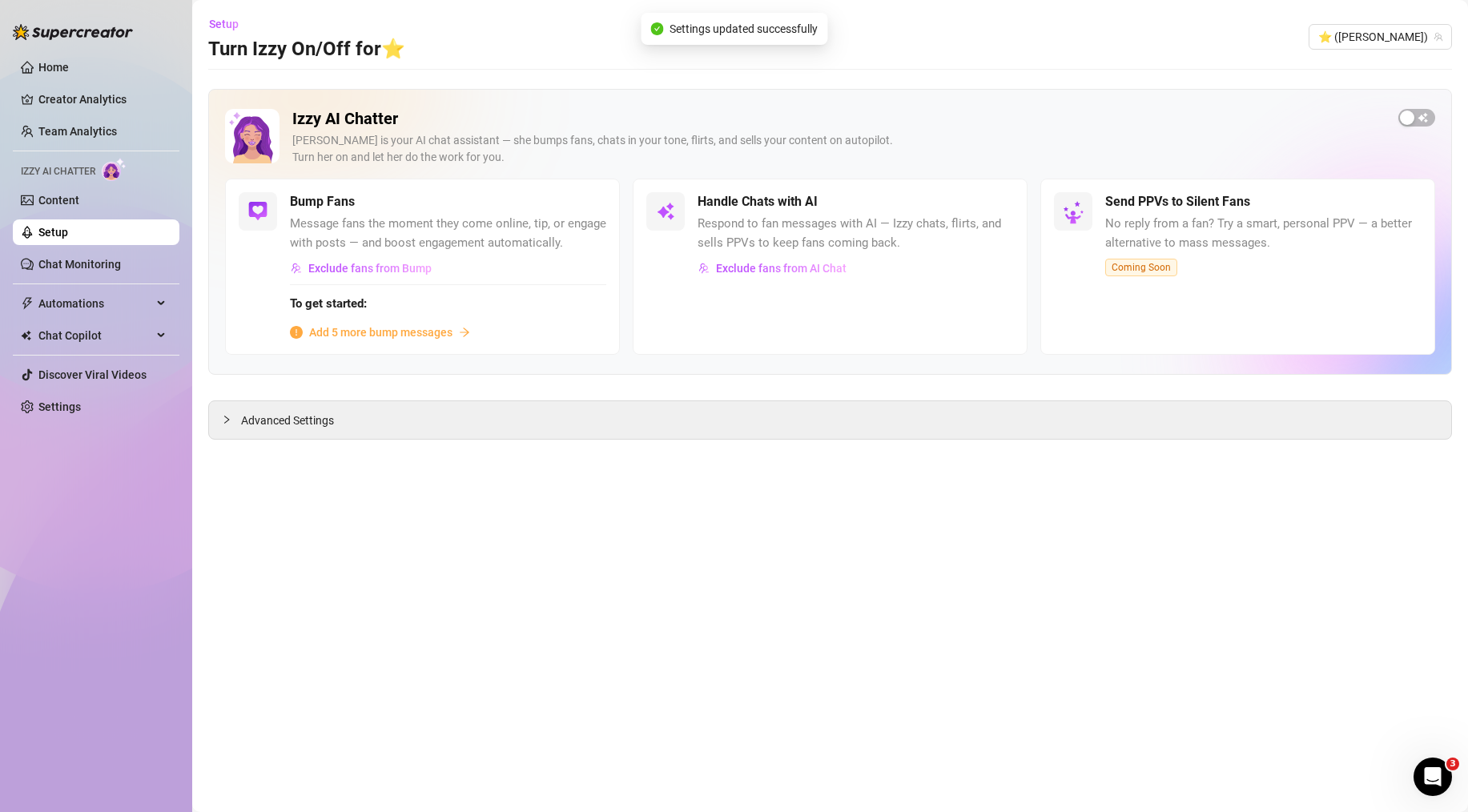
click at [650, 378] on div "Izzy AI Chatter [PERSON_NAME] is your AI chat assistant — she bumps fans, chats…" at bounding box center [829, 264] width 1244 height 351
click at [630, 419] on div "Advanced Settings" at bounding box center [830, 419] width 1243 height 37
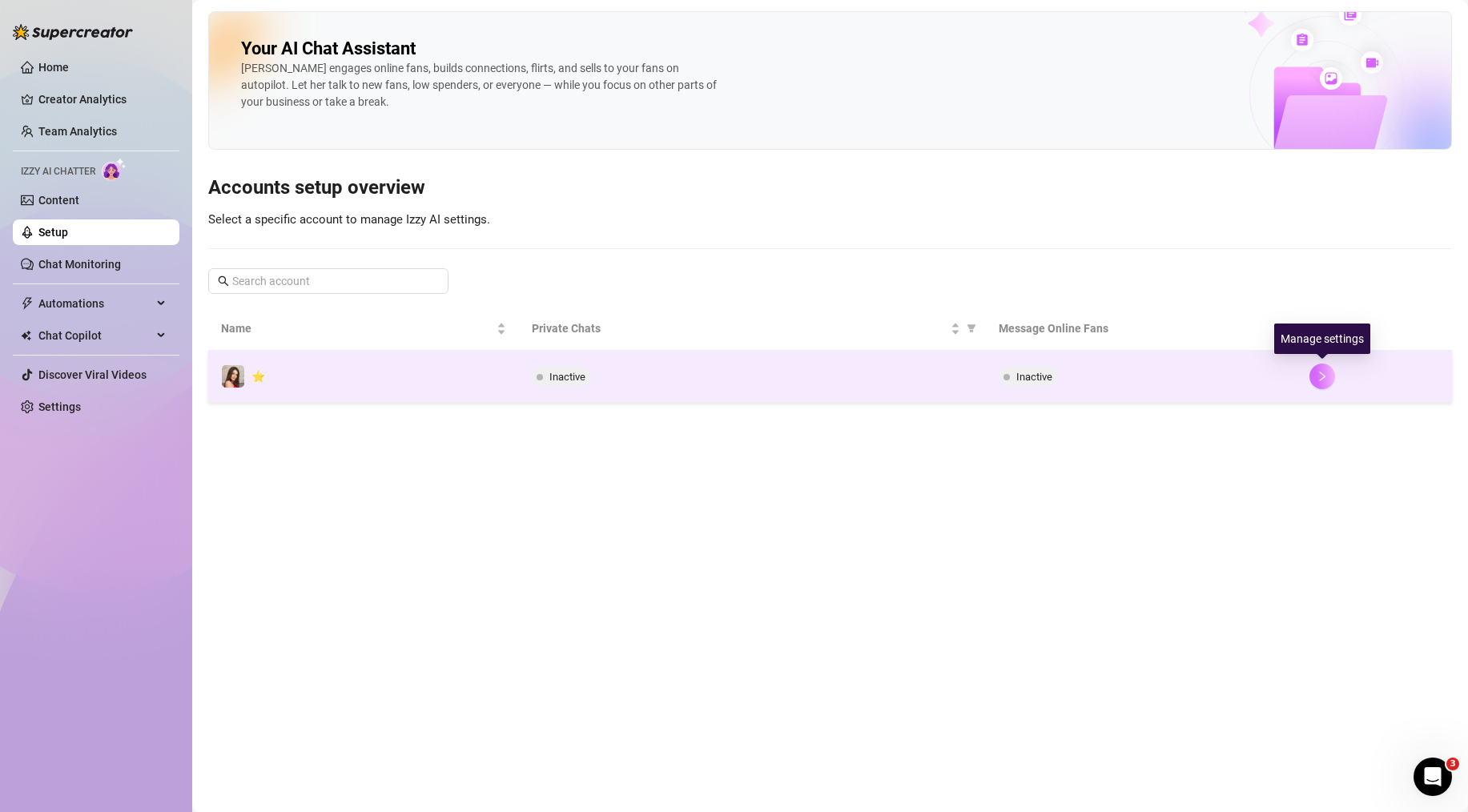
click at [1323, 376] on icon "right" at bounding box center [1323, 377] width 11 height 11
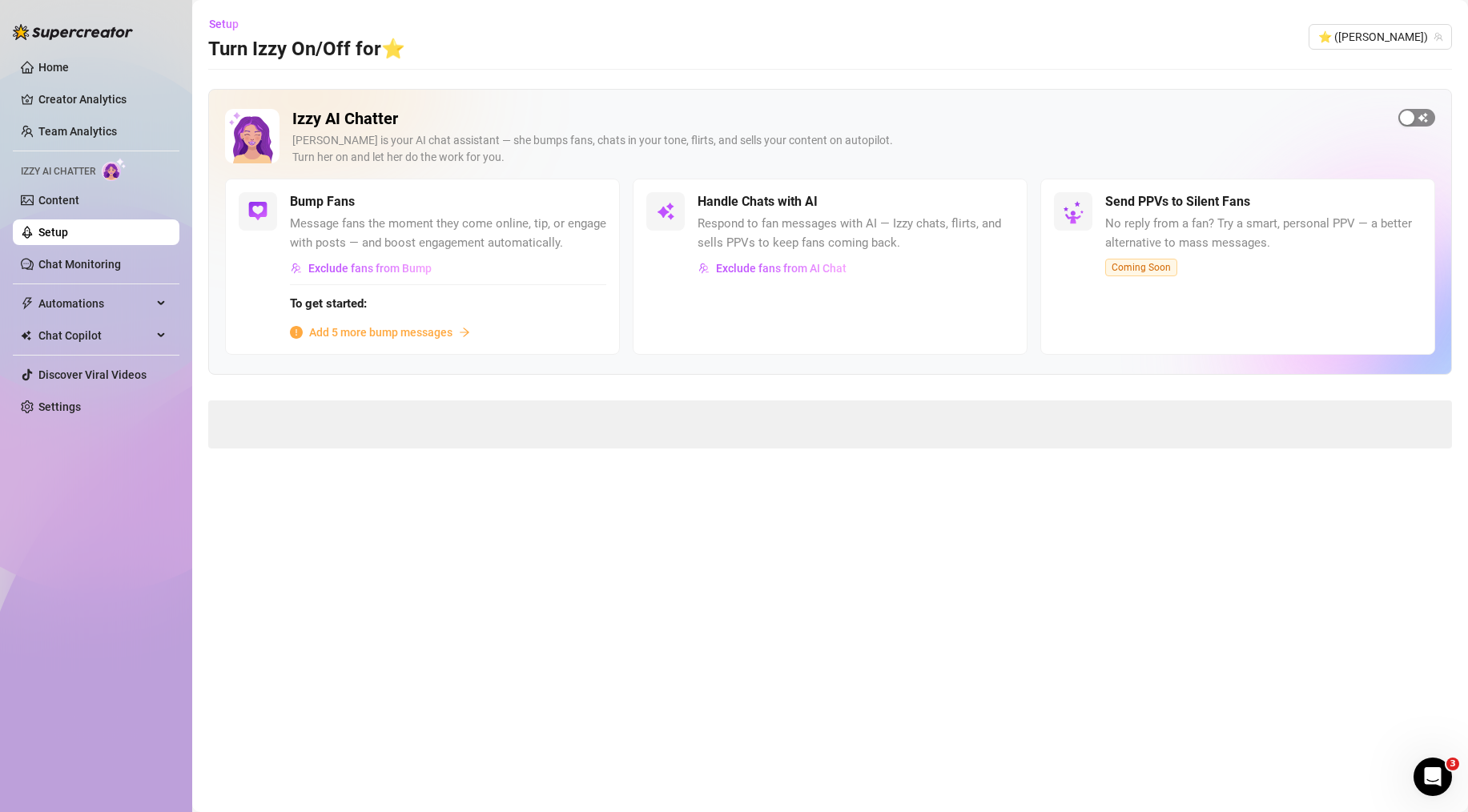
click at [1421, 115] on span "button" at bounding box center [1416, 117] width 37 height 17
click at [996, 207] on span "button" at bounding box center [996, 201] width 35 height 17
click at [994, 200] on div "button" at bounding box center [987, 201] width 14 height 14
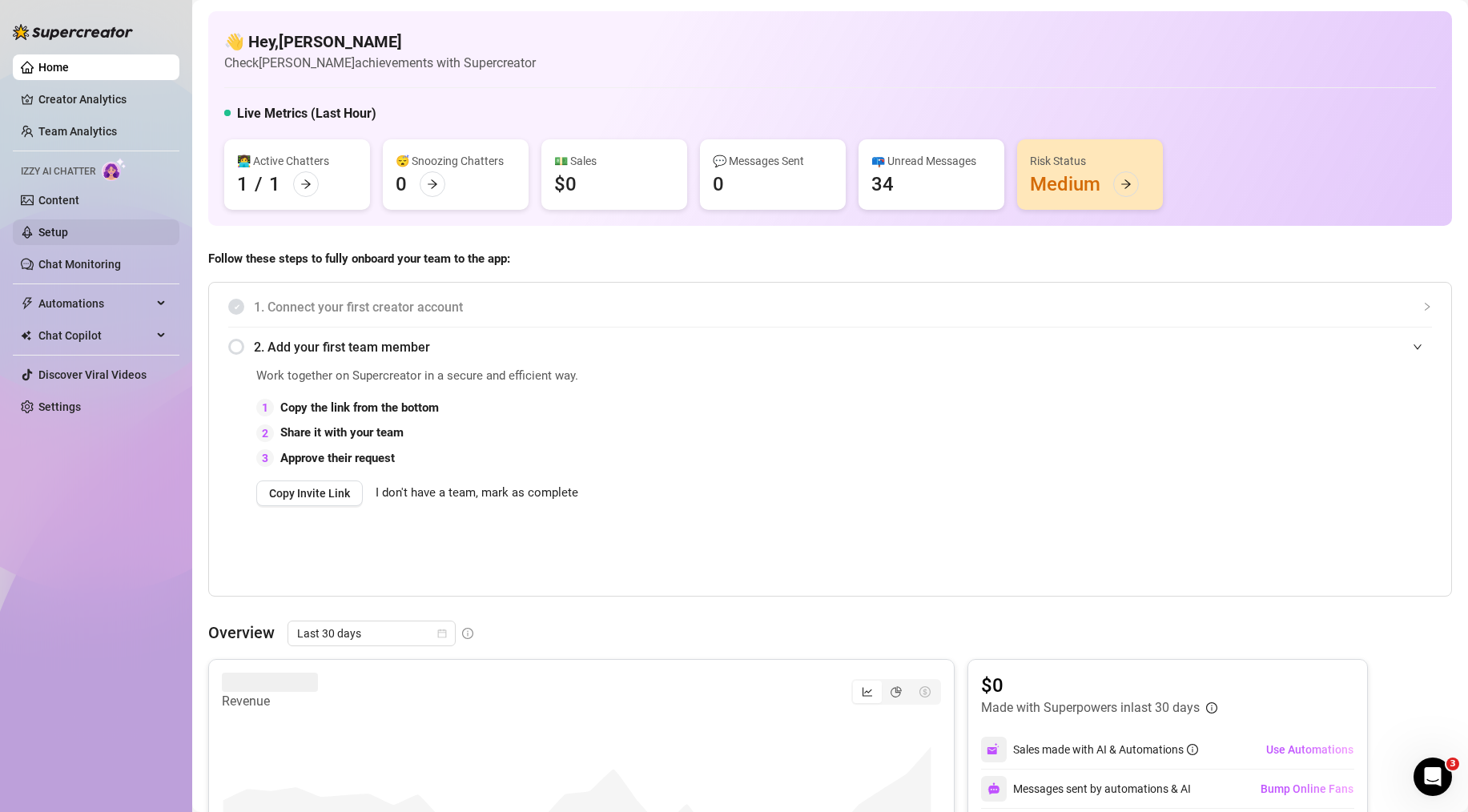
click at [68, 227] on link "Setup" at bounding box center [52, 232] width 30 height 12
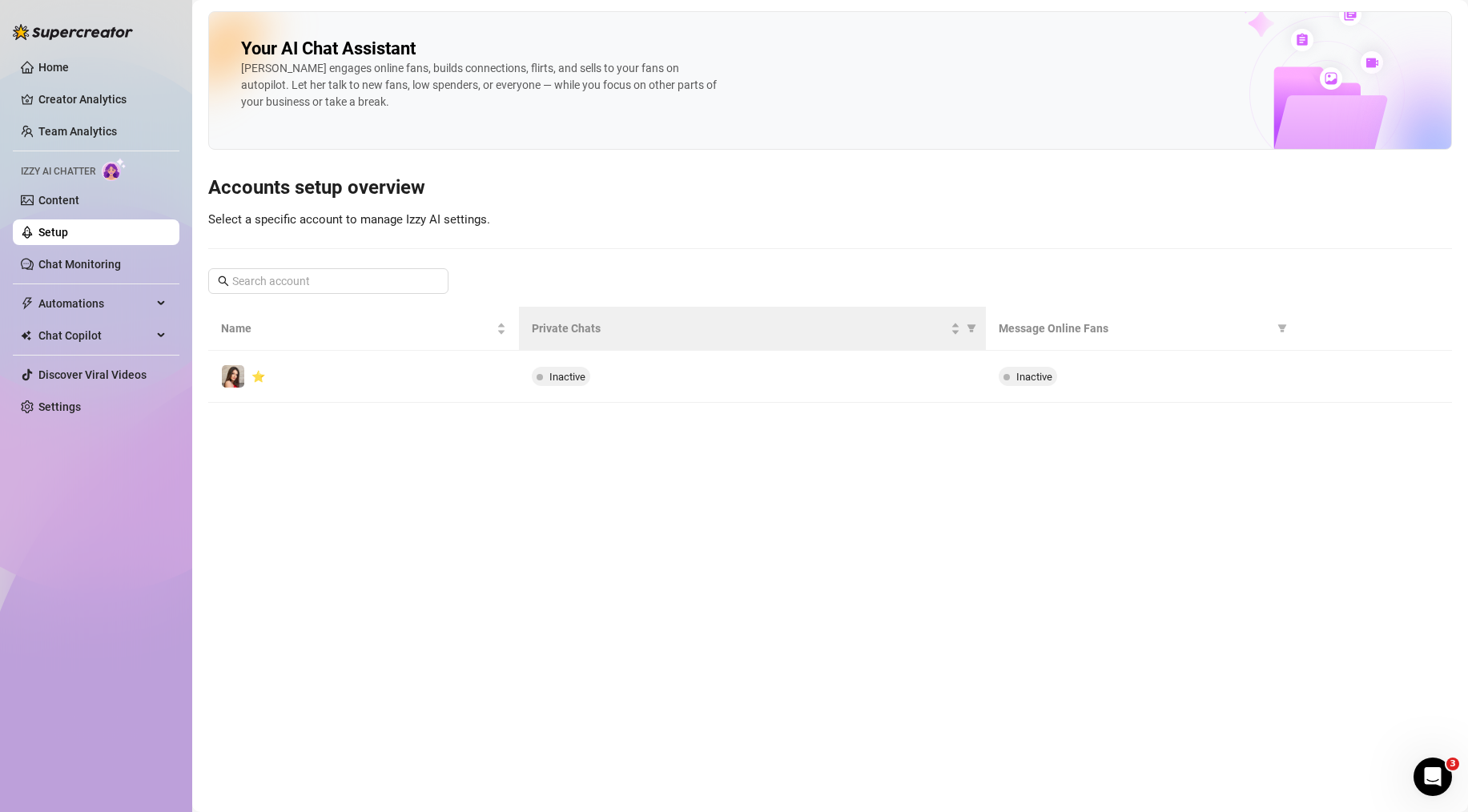
click at [779, 346] on th "Private Chats" at bounding box center [752, 328] width 466 height 44
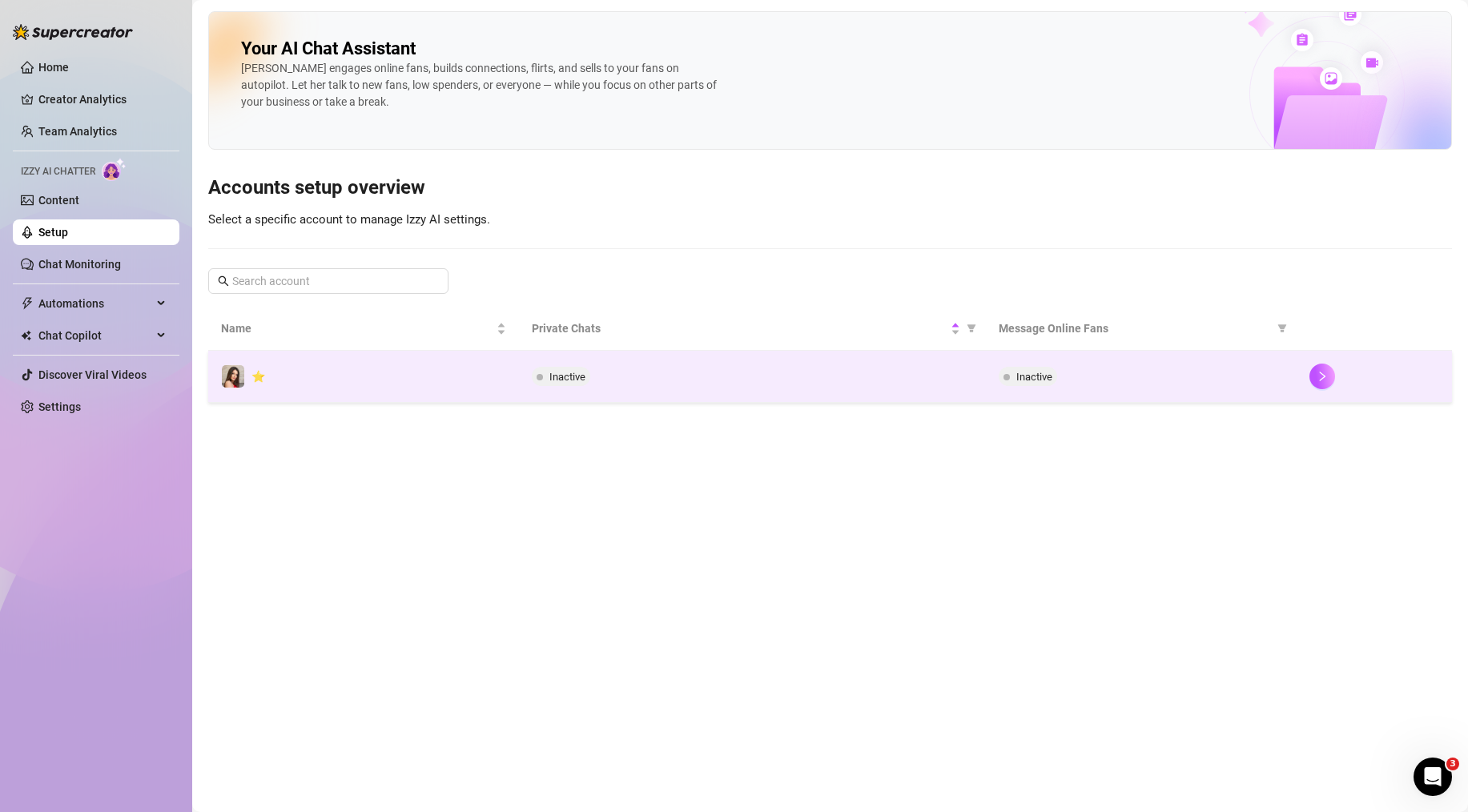
click at [765, 370] on div "Inactive" at bounding box center [752, 376] width 441 height 19
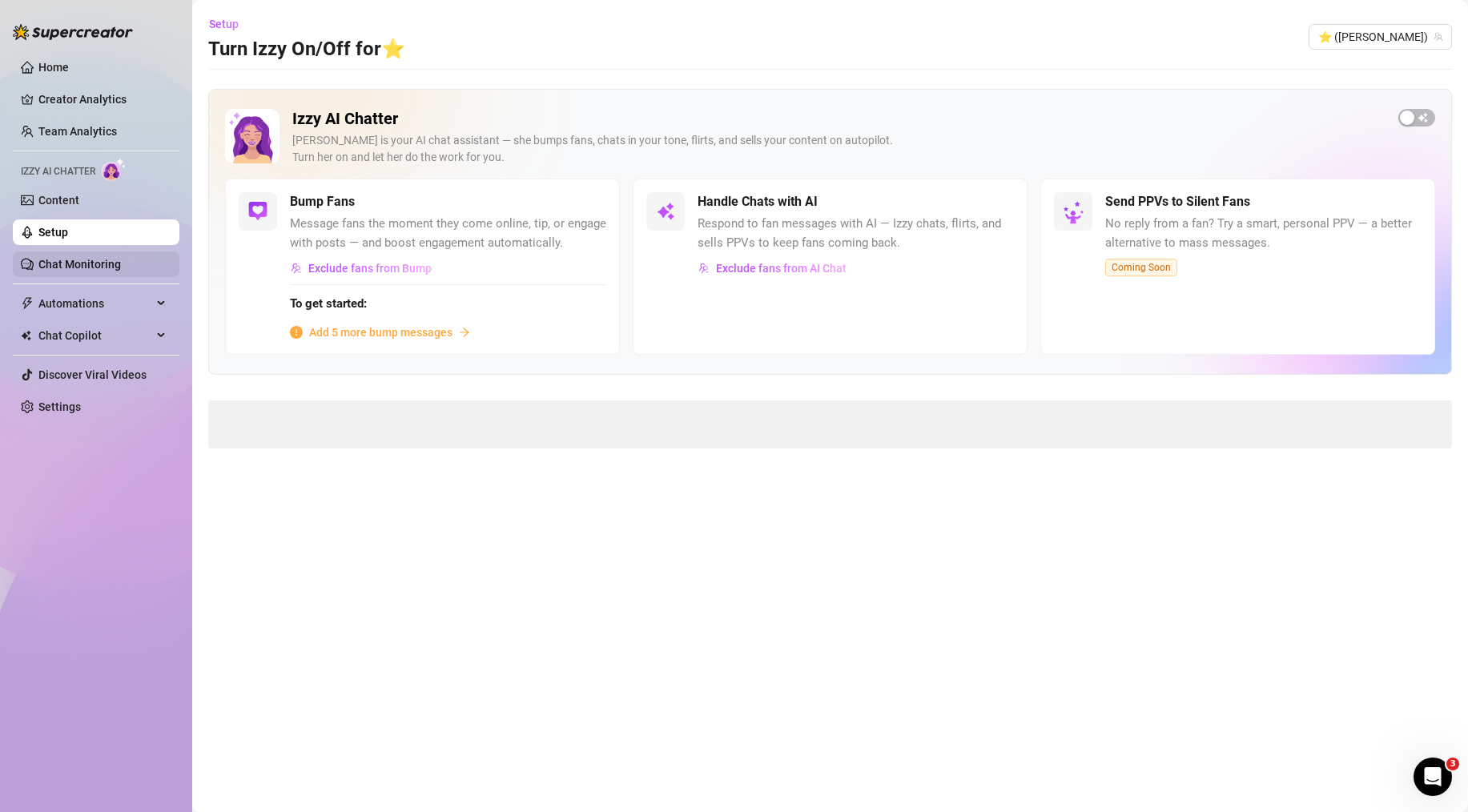
click at [60, 258] on link "Chat Monitoring" at bounding box center [79, 263] width 82 height 12
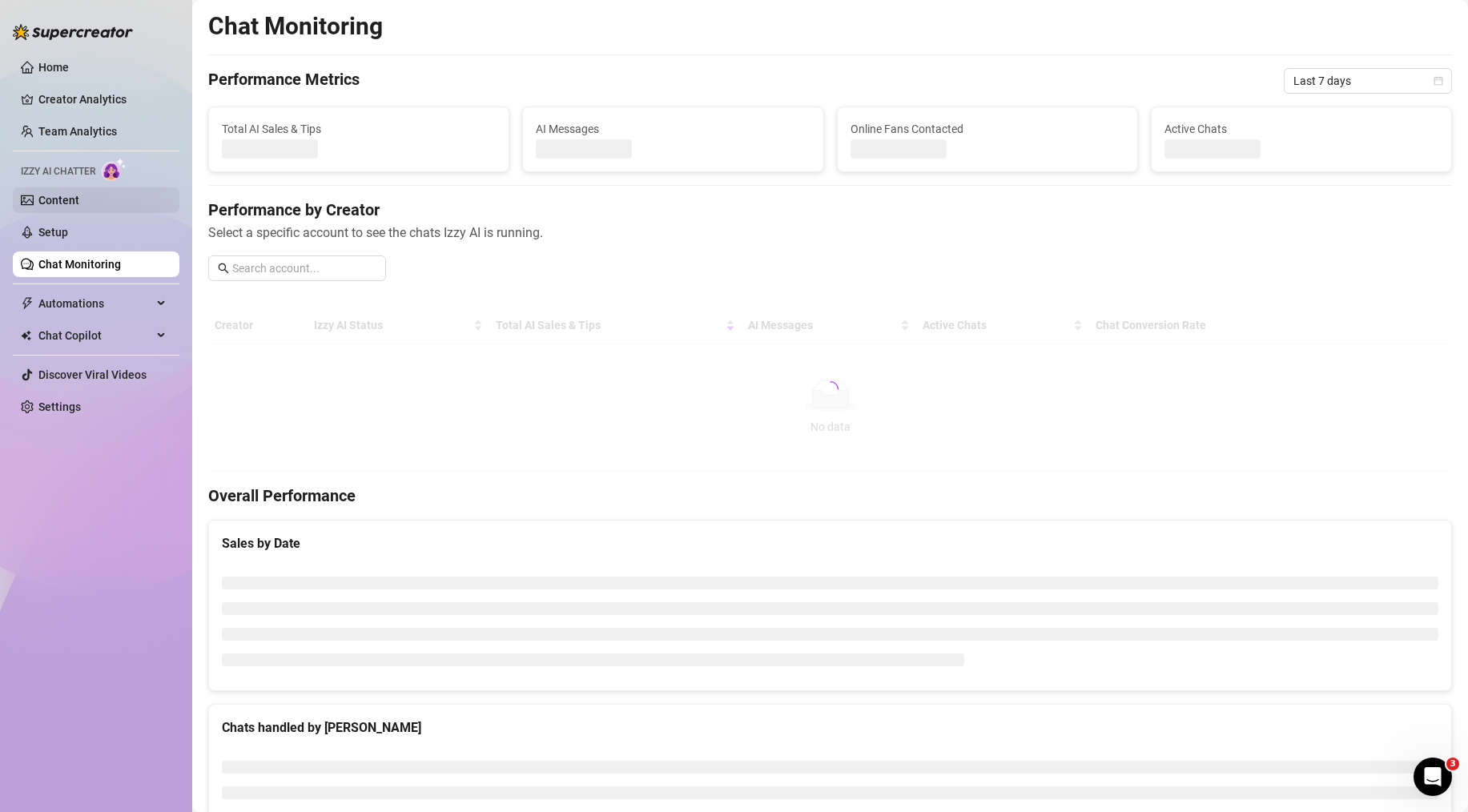
click at [78, 201] on link "Content" at bounding box center [58, 199] width 41 height 12
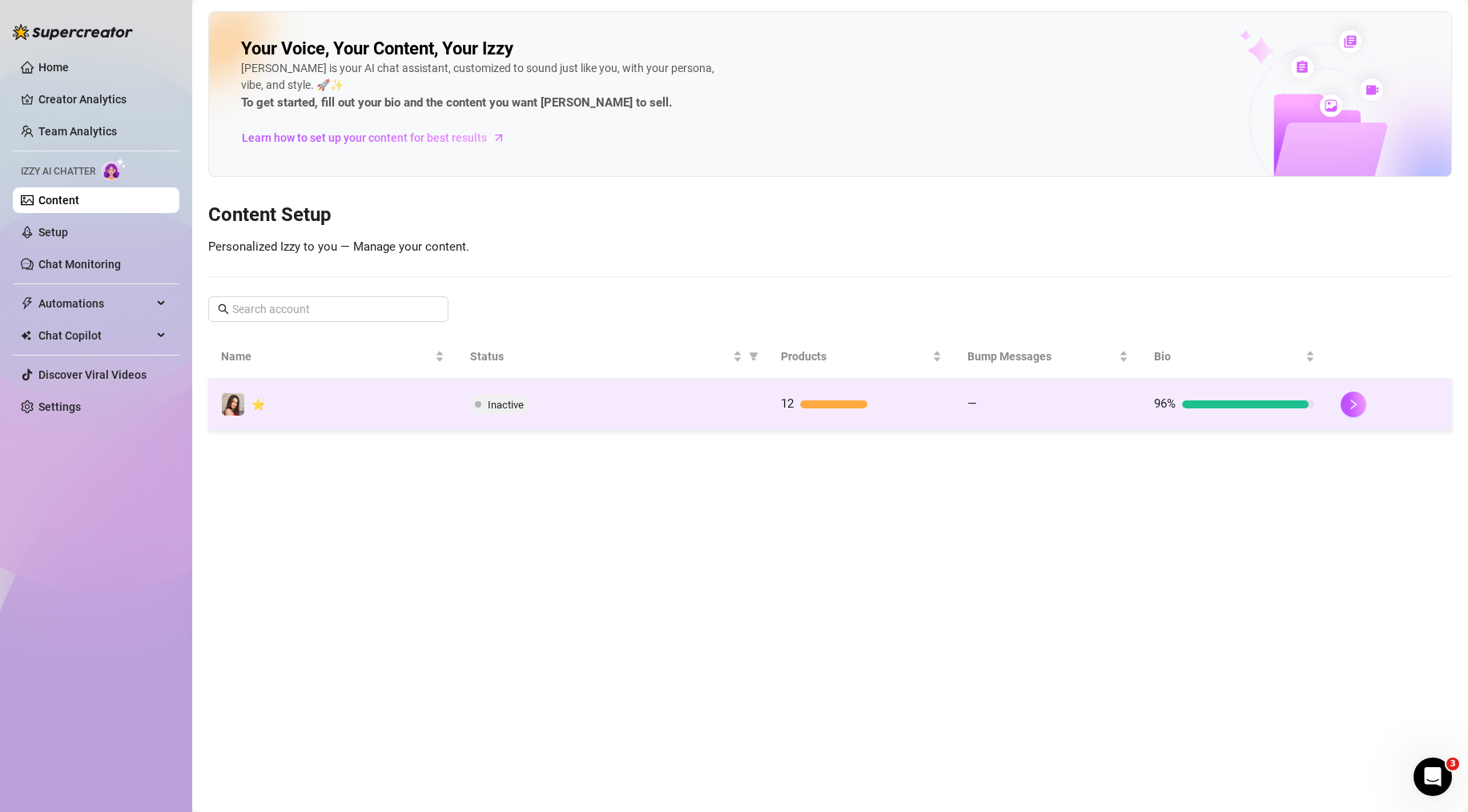
click at [682, 406] on div "Inactive" at bounding box center [613, 405] width 285 height 19
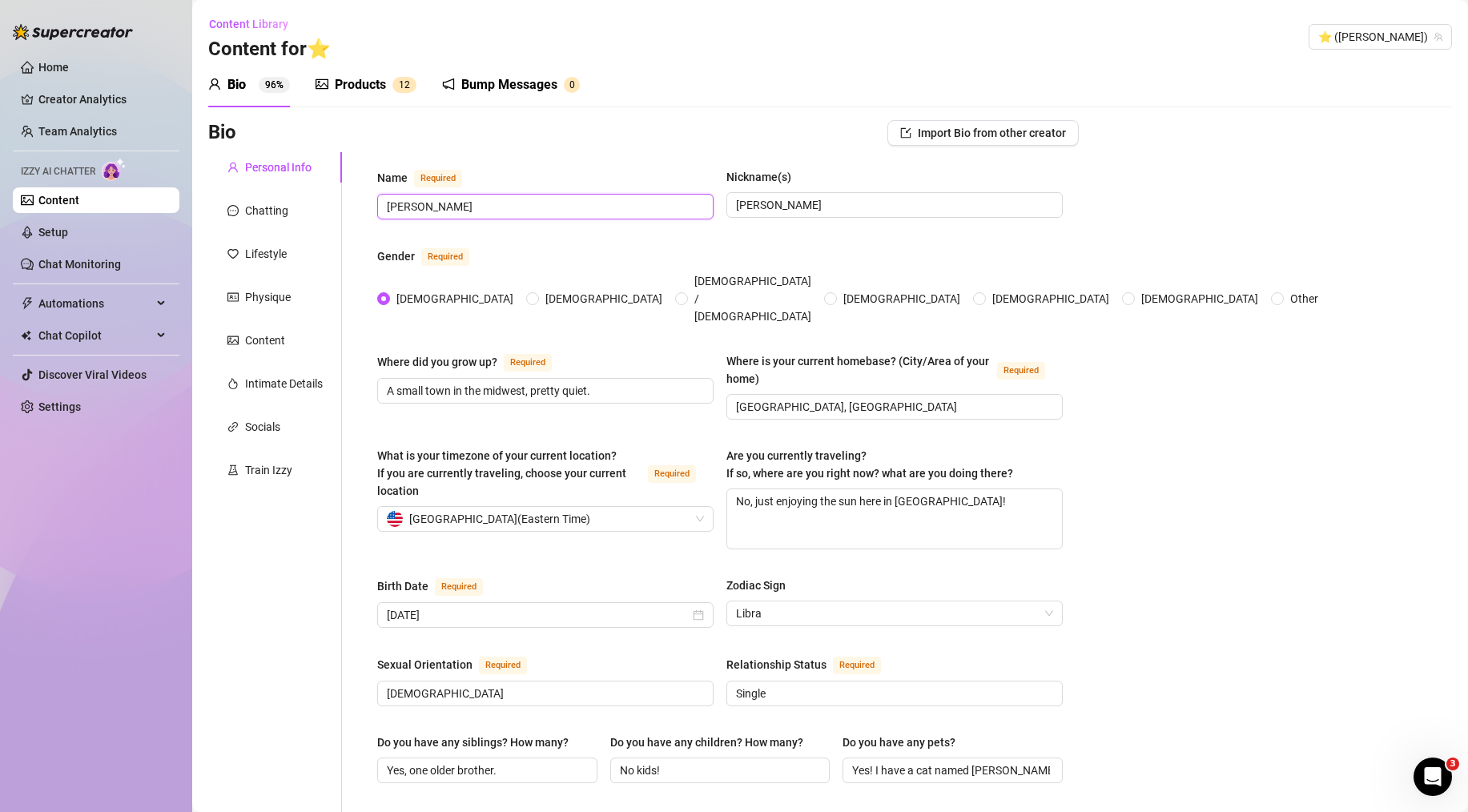
click at [441, 207] on input "[PERSON_NAME]" at bounding box center [543, 206] width 314 height 17
type input "Camila"
drag, startPoint x: 839, startPoint y: 212, endPoint x: 731, endPoint y: 207, distance: 108.1
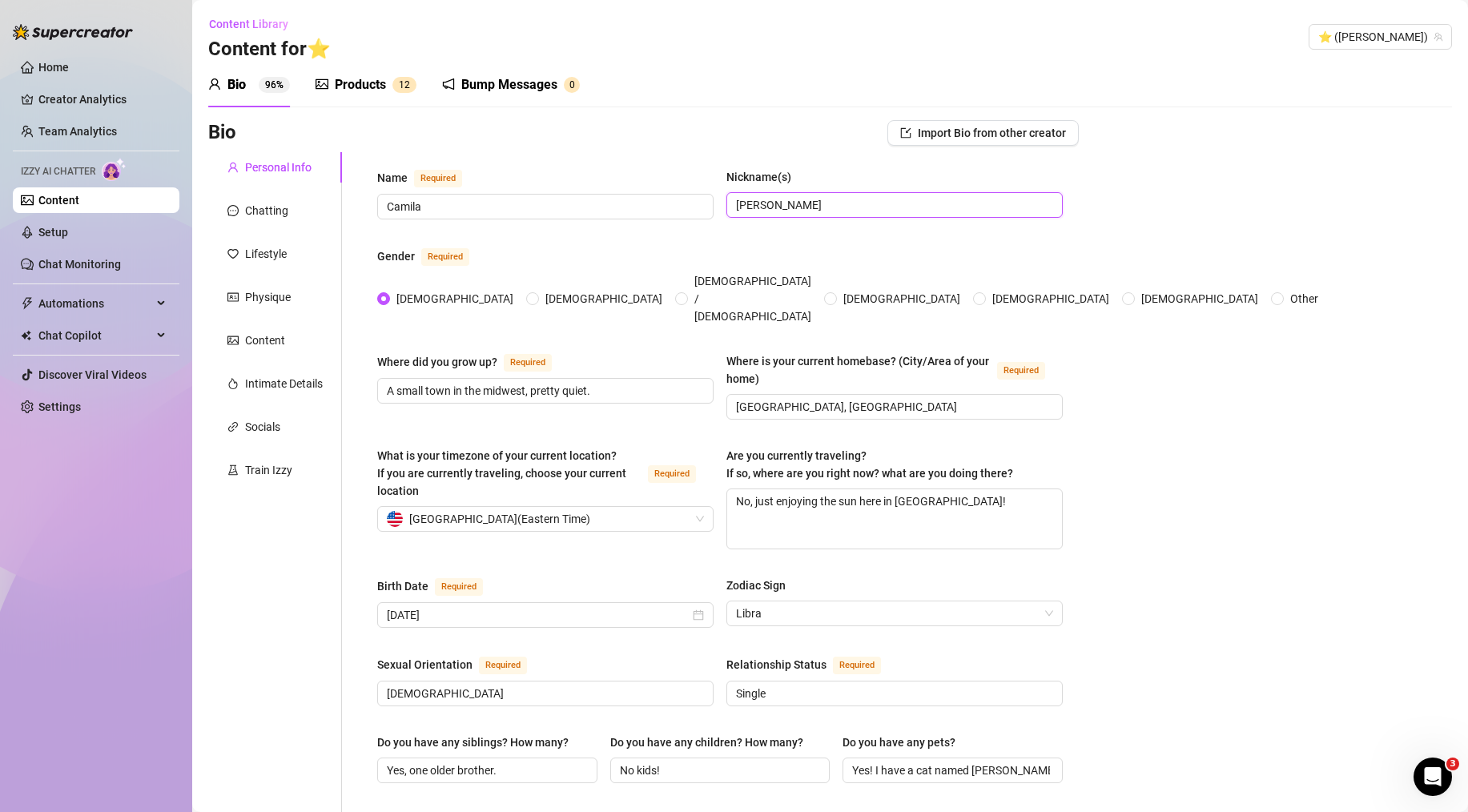
click at [726, 207] on span "[PERSON_NAME]" at bounding box center [894, 204] width 336 height 26
type input "Cami"
drag, startPoint x: 90, startPoint y: 199, endPoint x: 77, endPoint y: 237, distance: 40.2
click at [79, 199] on link "Content" at bounding box center [58, 199] width 41 height 12
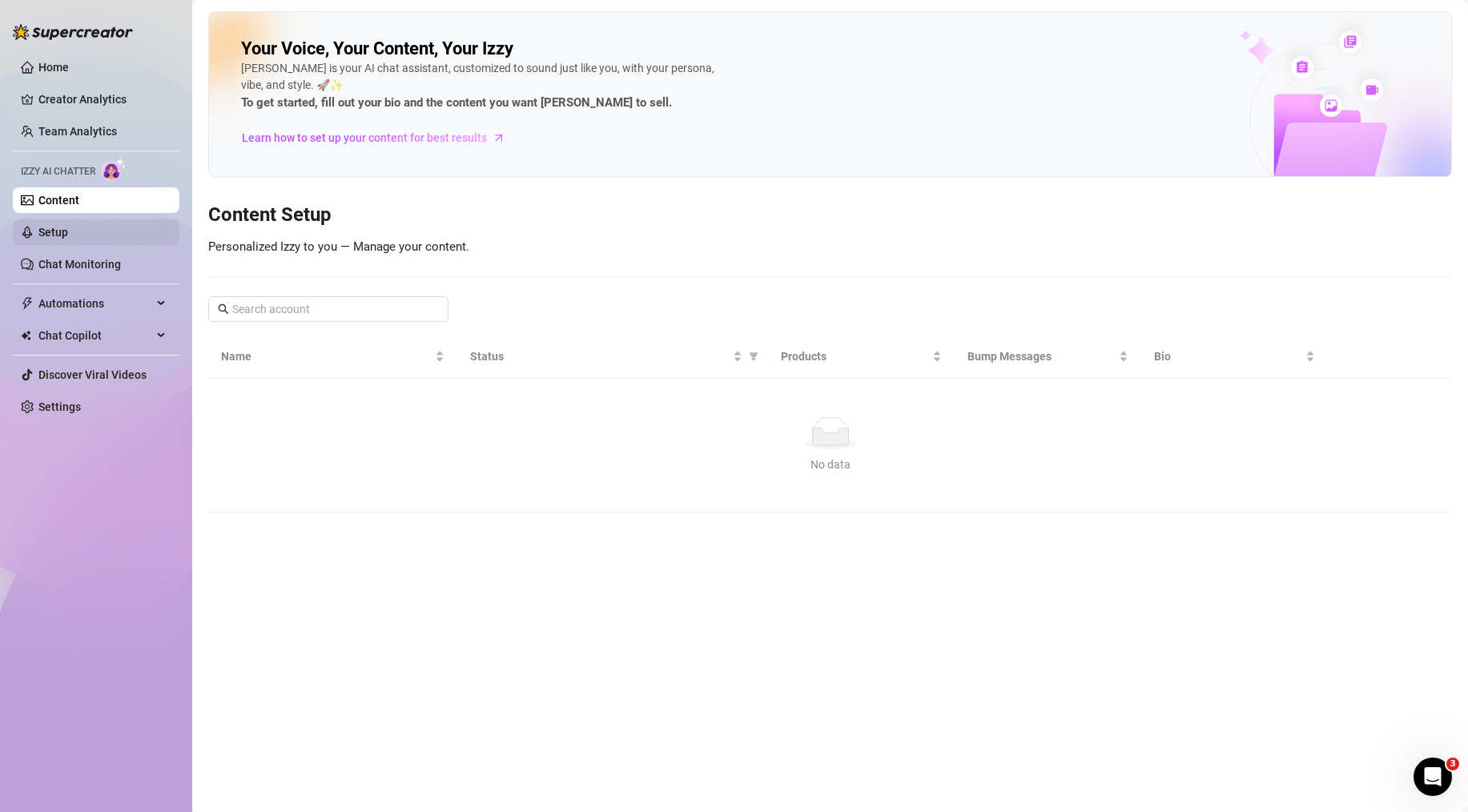
click at [68, 237] on link "Setup" at bounding box center [52, 232] width 30 height 12
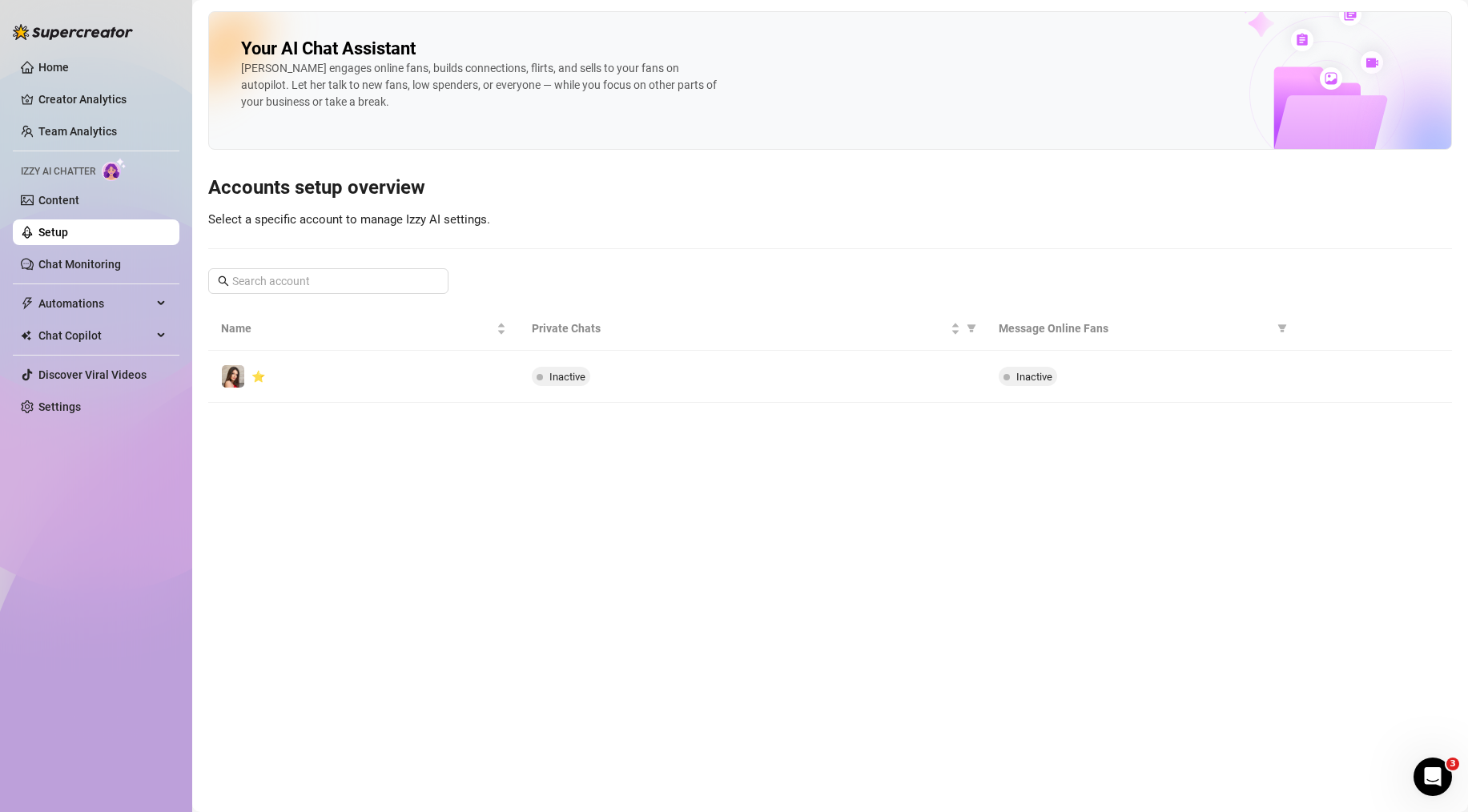
click at [451, 224] on span "Select a specific account to manage Izzy AI settings." at bounding box center [348, 219] width 282 height 14
click at [91, 264] on link "Chat Monitoring" at bounding box center [79, 263] width 82 height 12
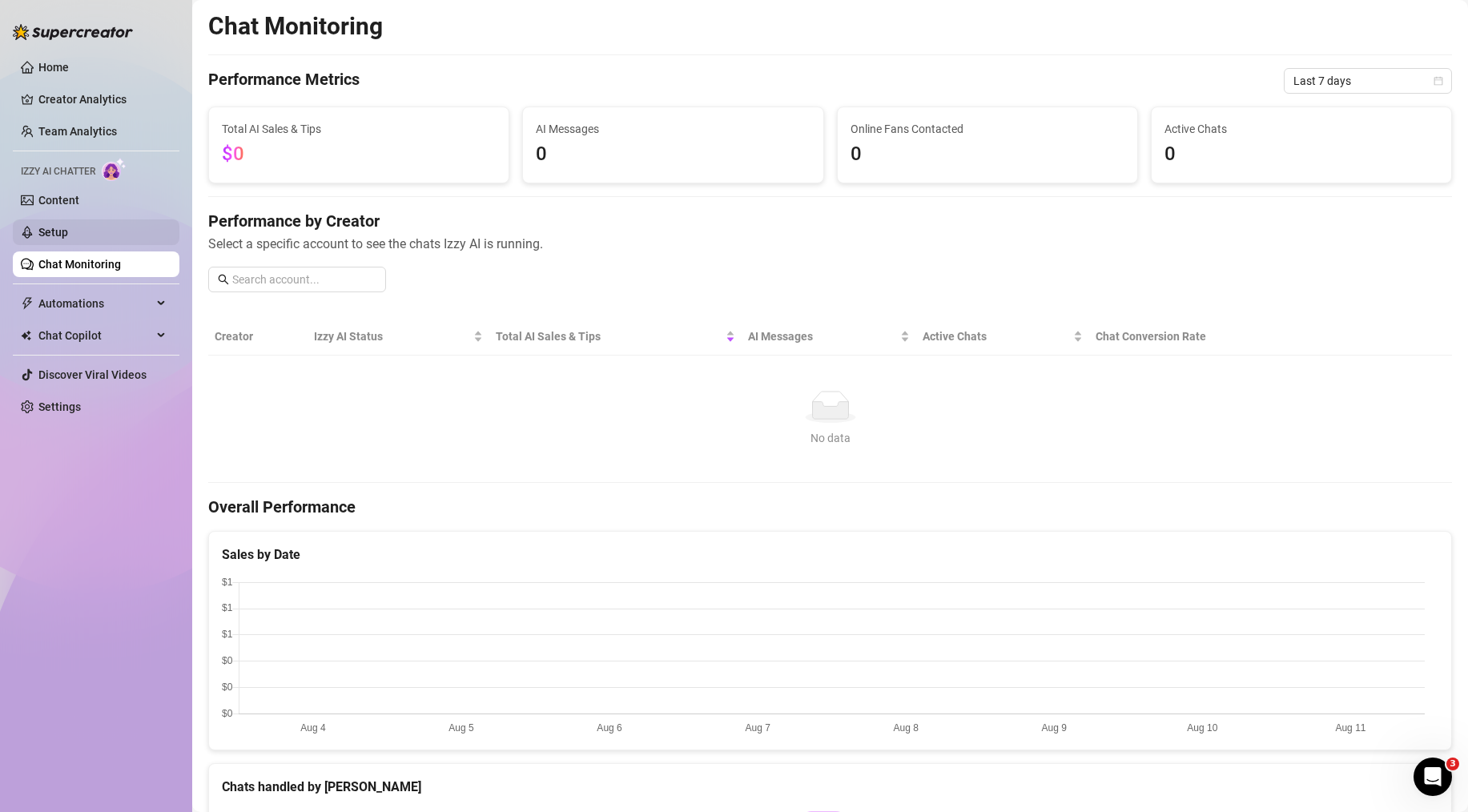
click at [68, 226] on link "Setup" at bounding box center [52, 232] width 30 height 12
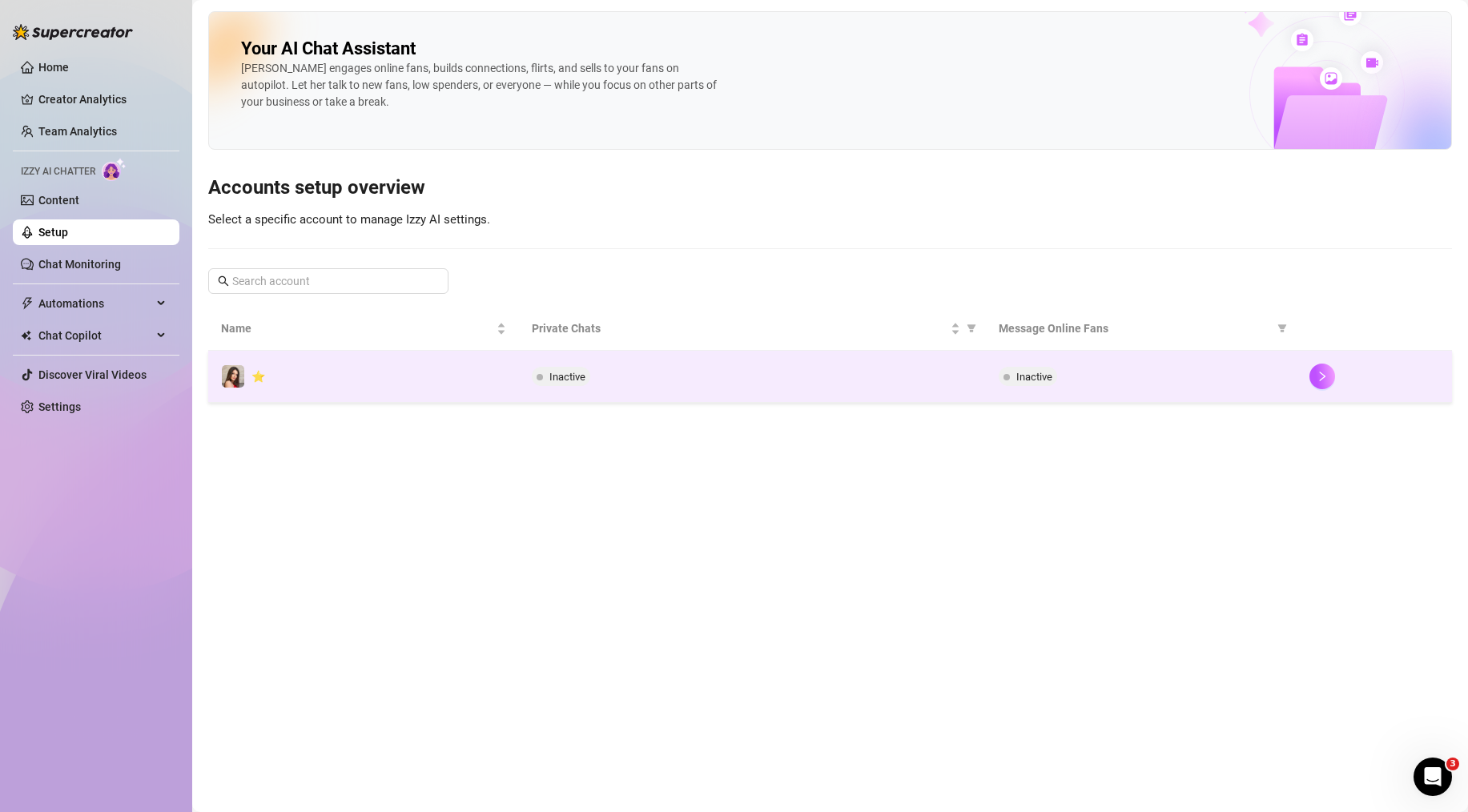
click at [693, 359] on td "Inactive" at bounding box center [752, 377] width 466 height 52
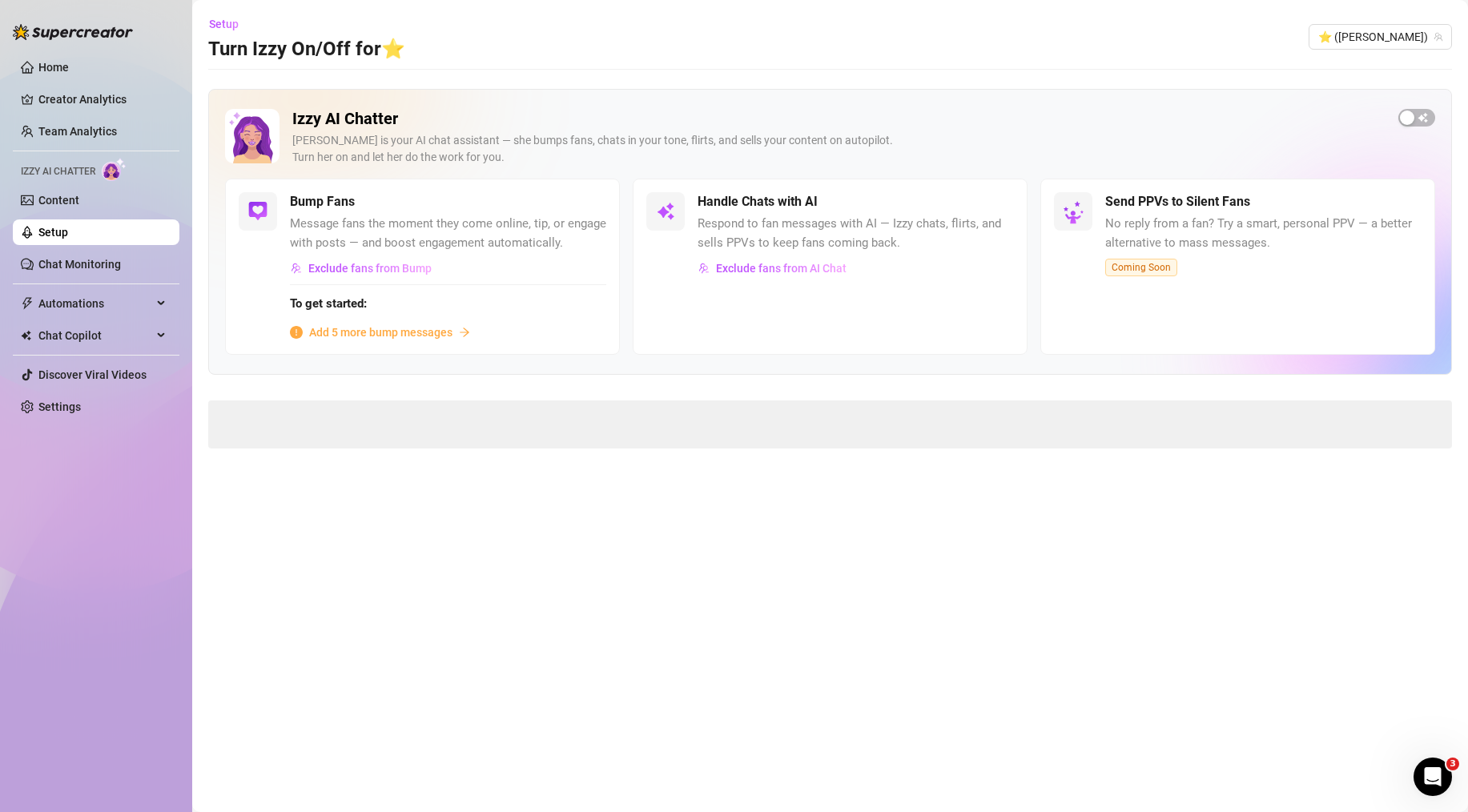
click at [1420, 127] on div "Izzy AI Chatter Izzy is your AI chat assistant — she bumps fans, chats in your …" at bounding box center [830, 143] width 1210 height 70
click at [1417, 122] on span "button" at bounding box center [1416, 117] width 37 height 17
click at [994, 204] on div "button" at bounding box center [987, 201] width 14 height 14
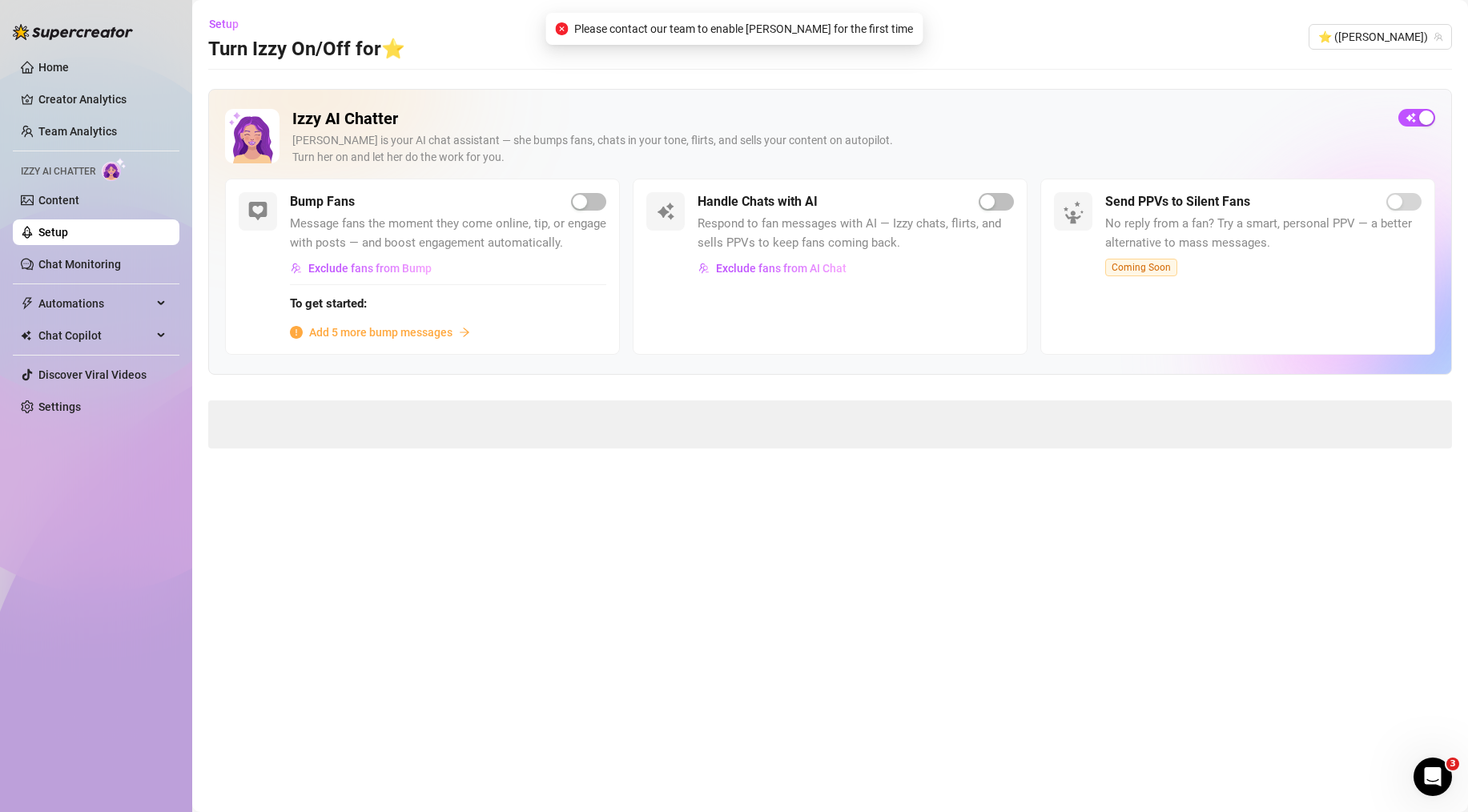
click at [755, 33] on span "Please contact our team to enable [PERSON_NAME] for the first time" at bounding box center [744, 29] width 339 height 17
copy span "Please contact our team to enable [PERSON_NAME] for the first time"
click at [1436, 761] on div "Open Intercom Messenger" at bounding box center [1433, 776] width 52 height 52
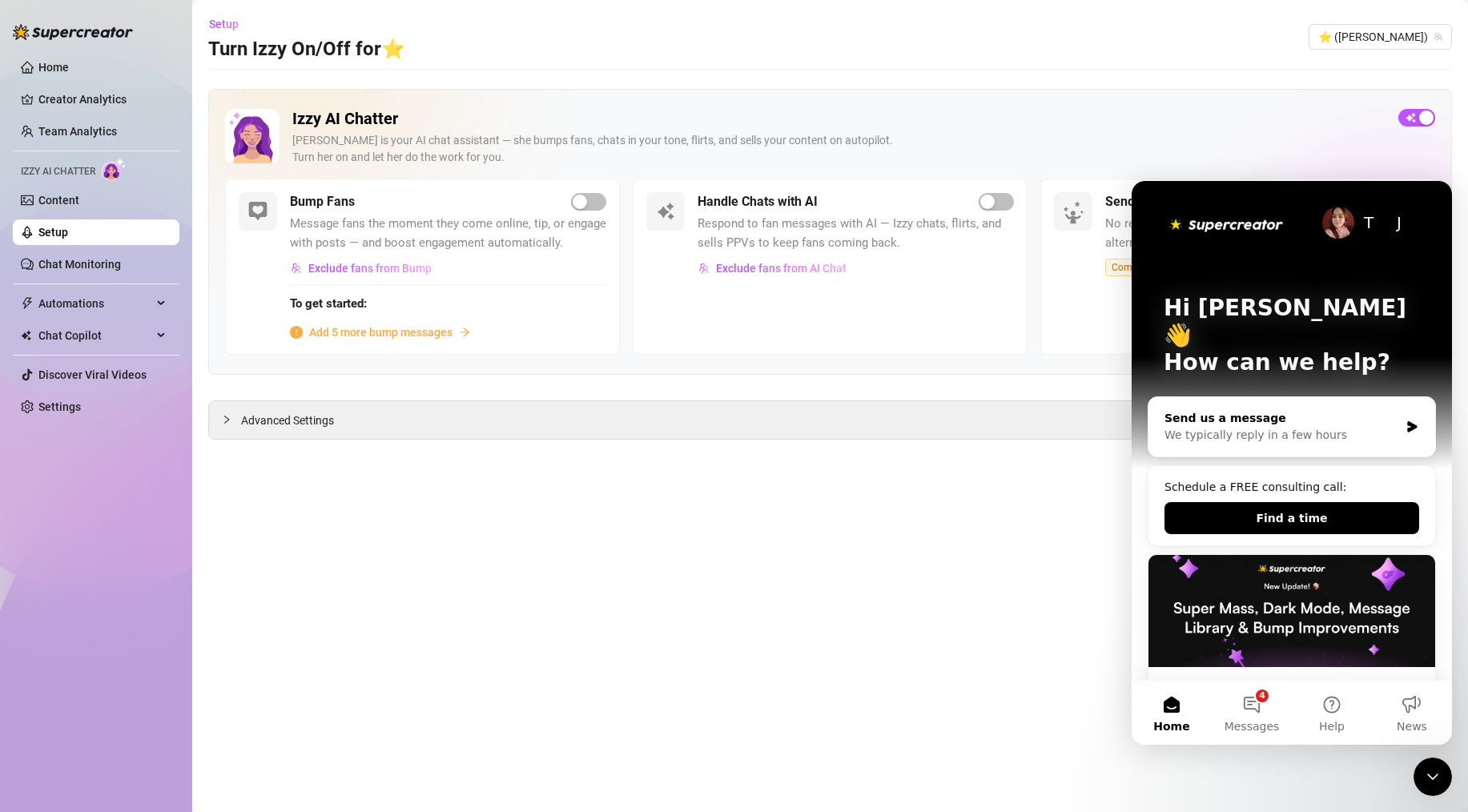
click at [1374, 410] on div "Send us a message" at bounding box center [1282, 419] width 235 height 17
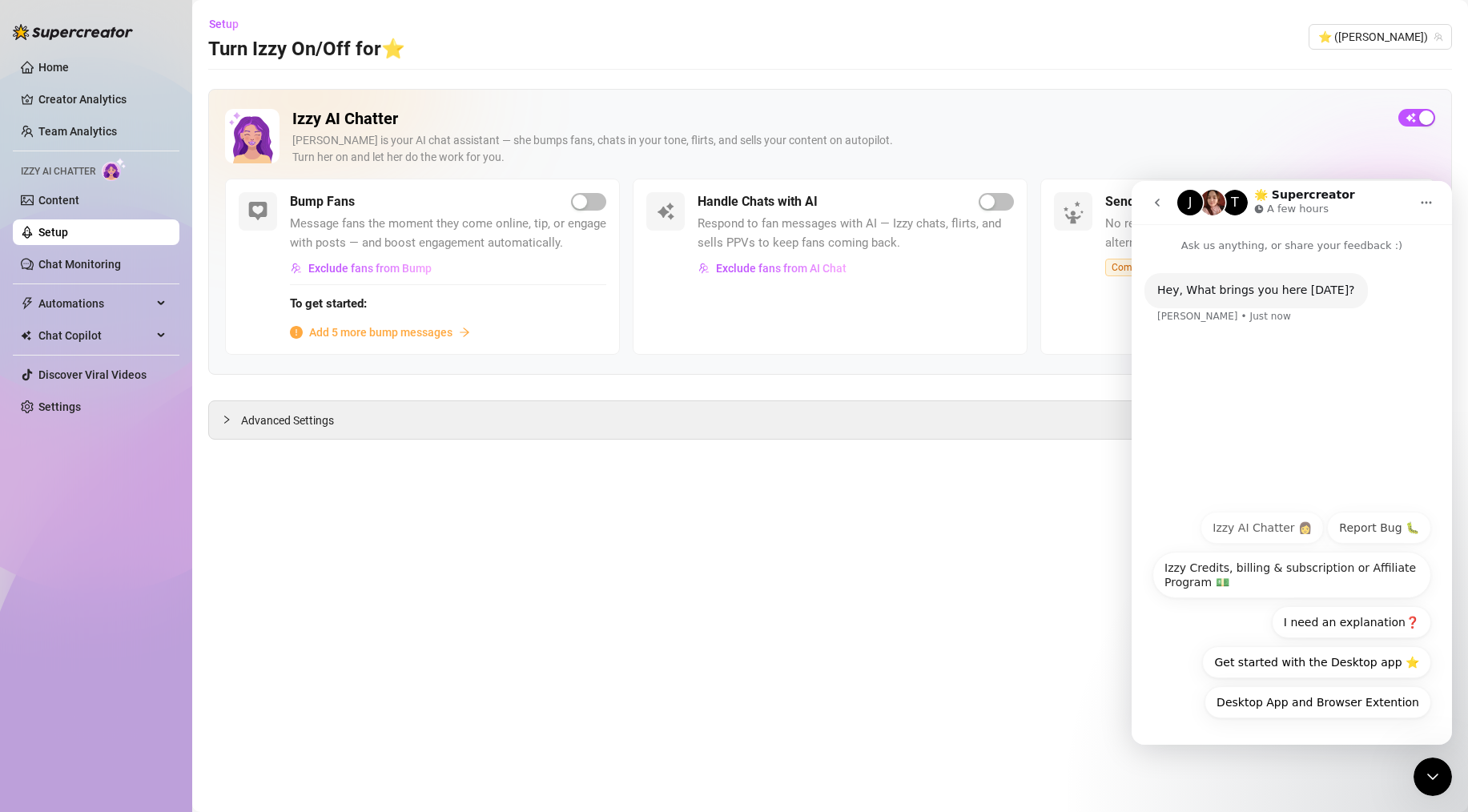
click at [1275, 546] on div "Desktop App and Browser Extention Izzy AI Chatter 👩 Report Bug 🐛 Izzy Credits, …" at bounding box center [1292, 618] width 279 height 215
click at [1273, 531] on button "Izzy AI Chatter 👩" at bounding box center [1262, 528] width 123 height 32
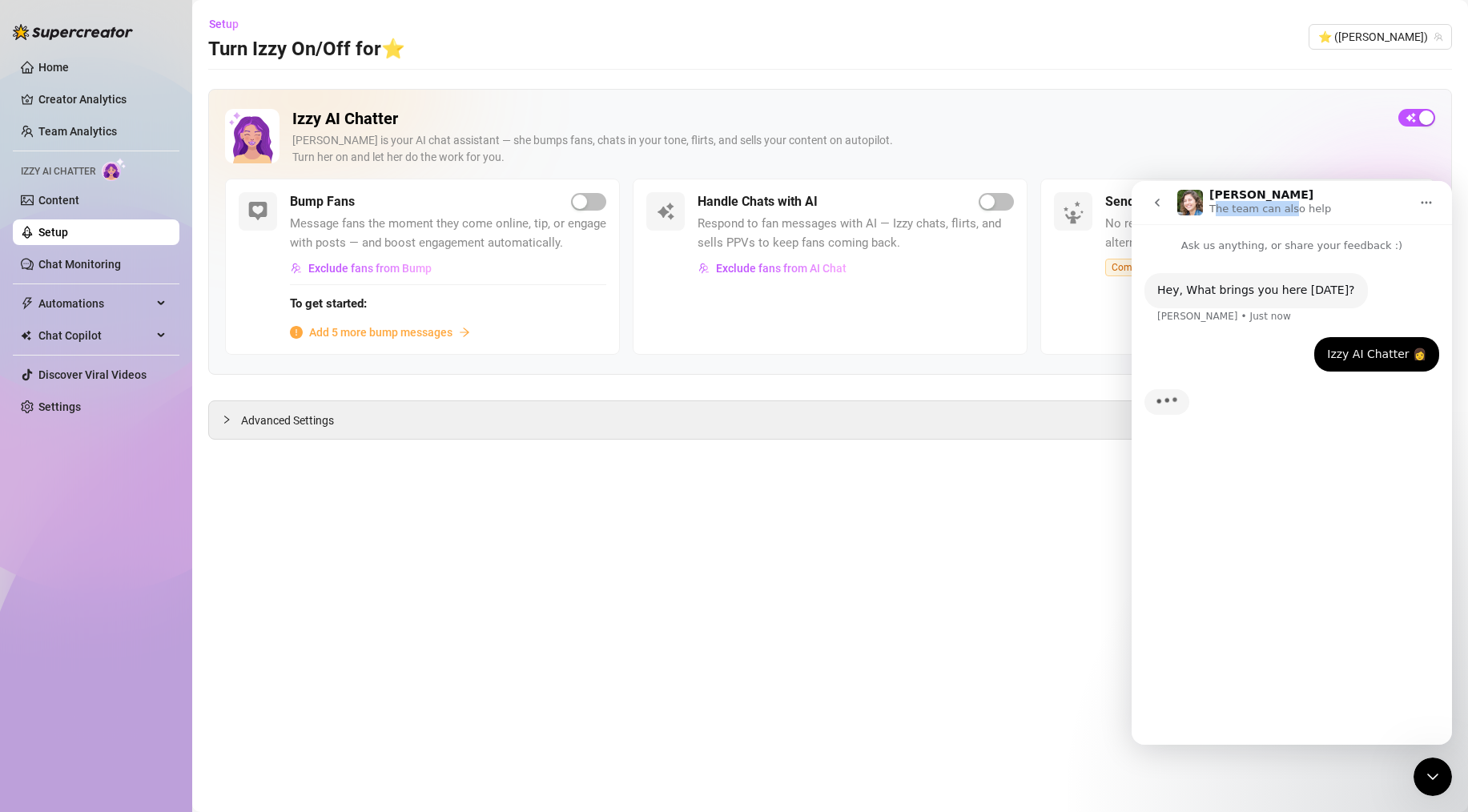
drag, startPoint x: 1218, startPoint y: 209, endPoint x: 1289, endPoint y: 212, distance: 71.1
click at [1289, 212] on p "The team can also help" at bounding box center [1270, 209] width 122 height 16
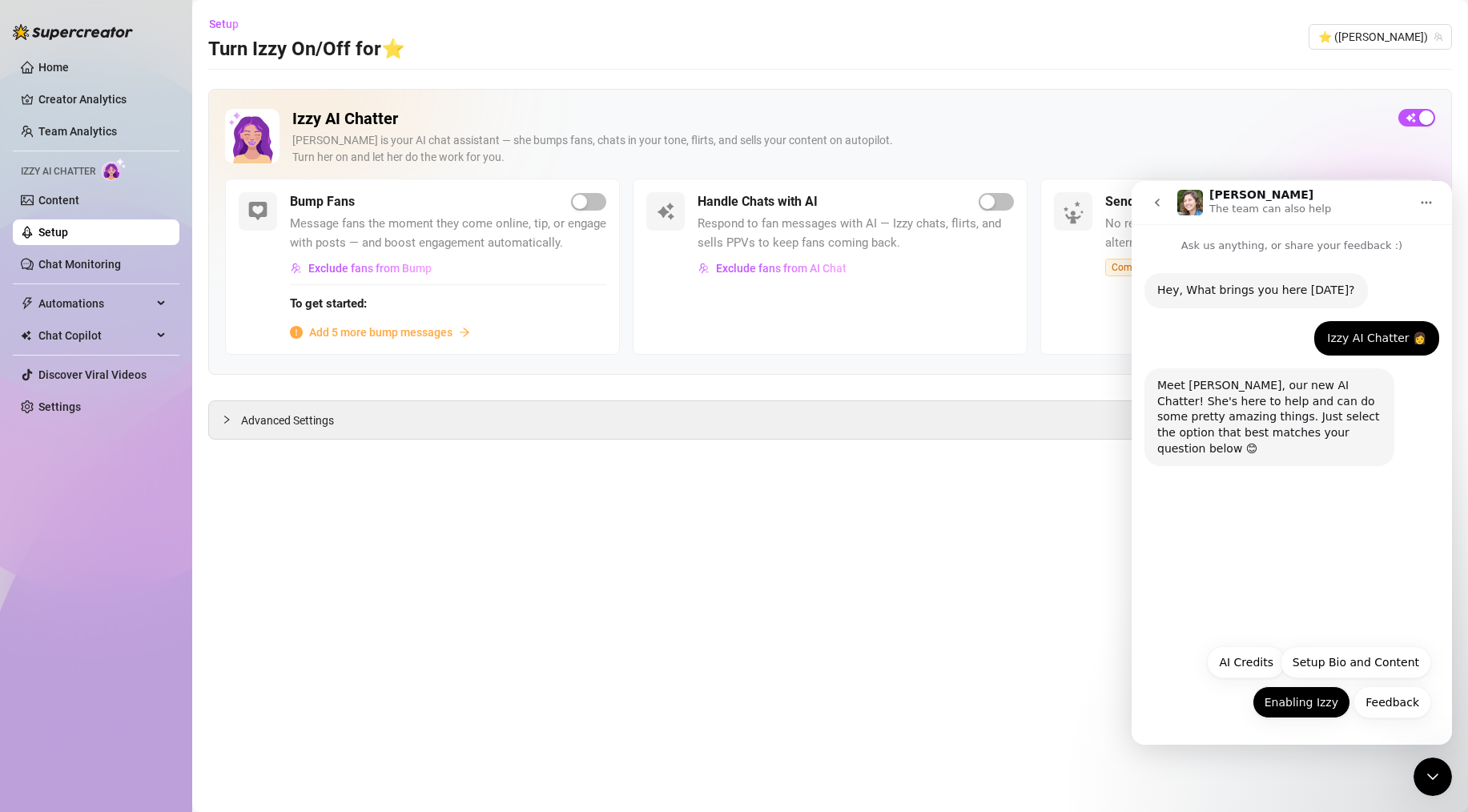
click at [1303, 715] on button "Enabling Izzy" at bounding box center [1302, 702] width 97 height 32
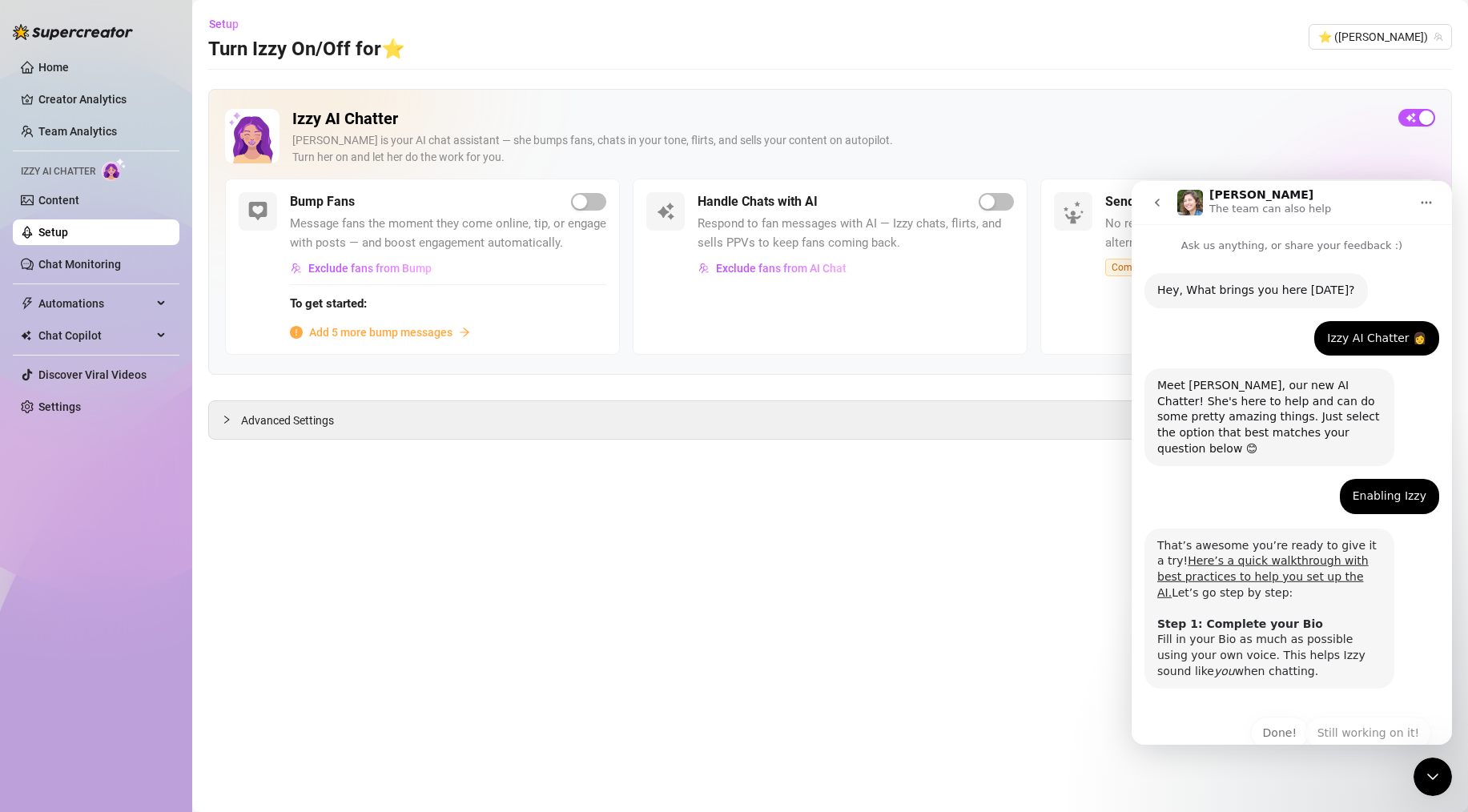
scroll to position [17, 0]
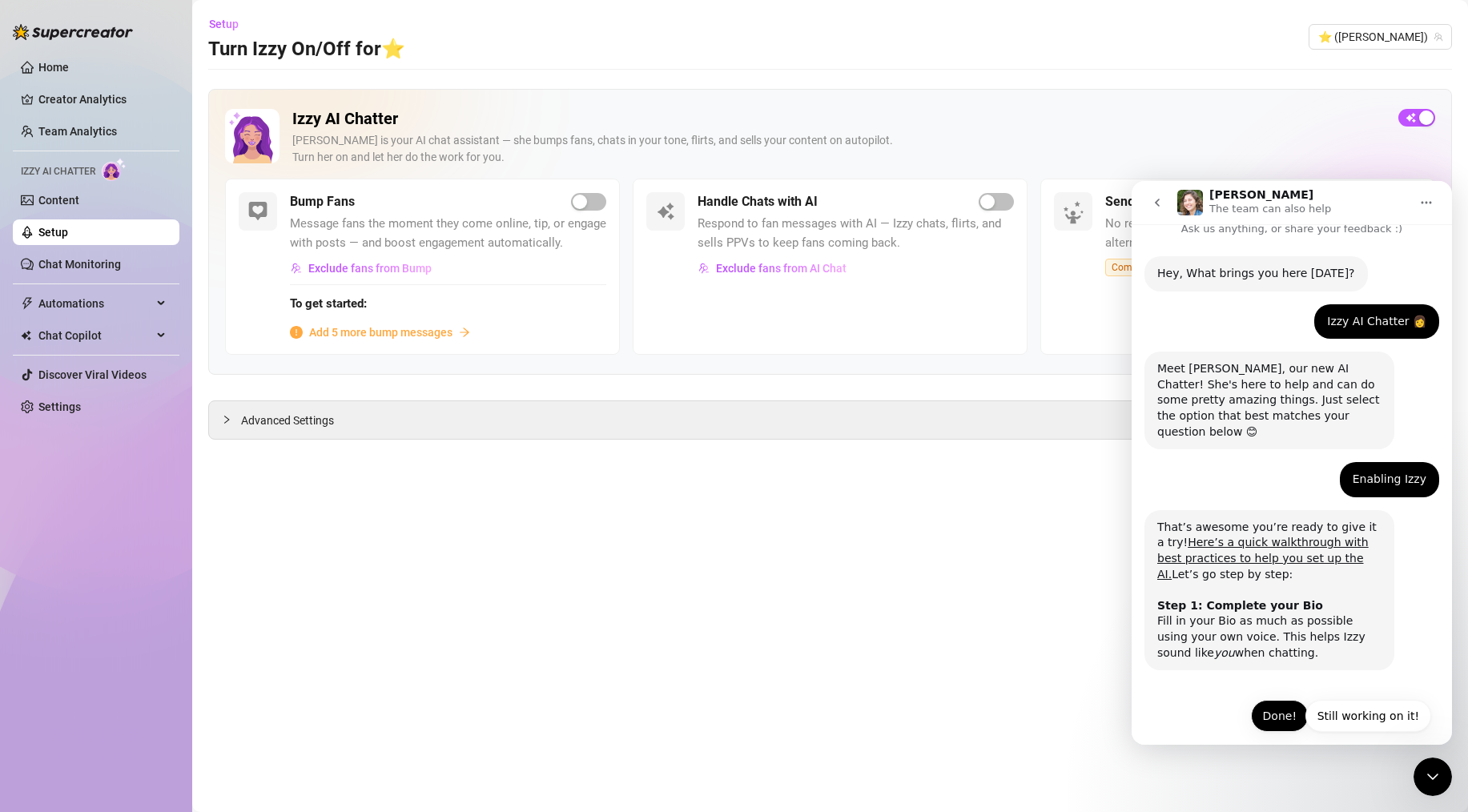
click at [1271, 709] on button "Done!" at bounding box center [1280, 716] width 57 height 32
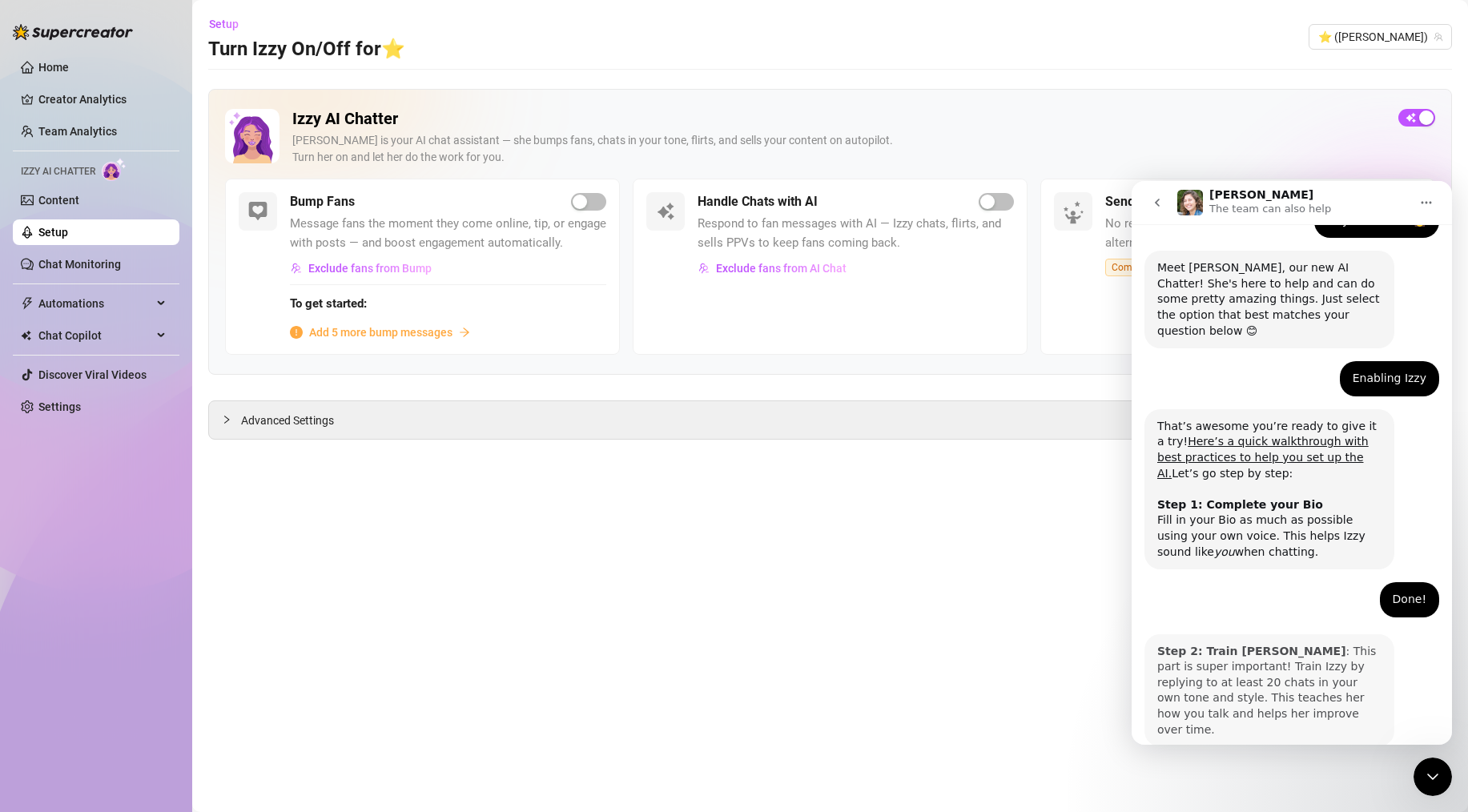
scroll to position [175, 0]
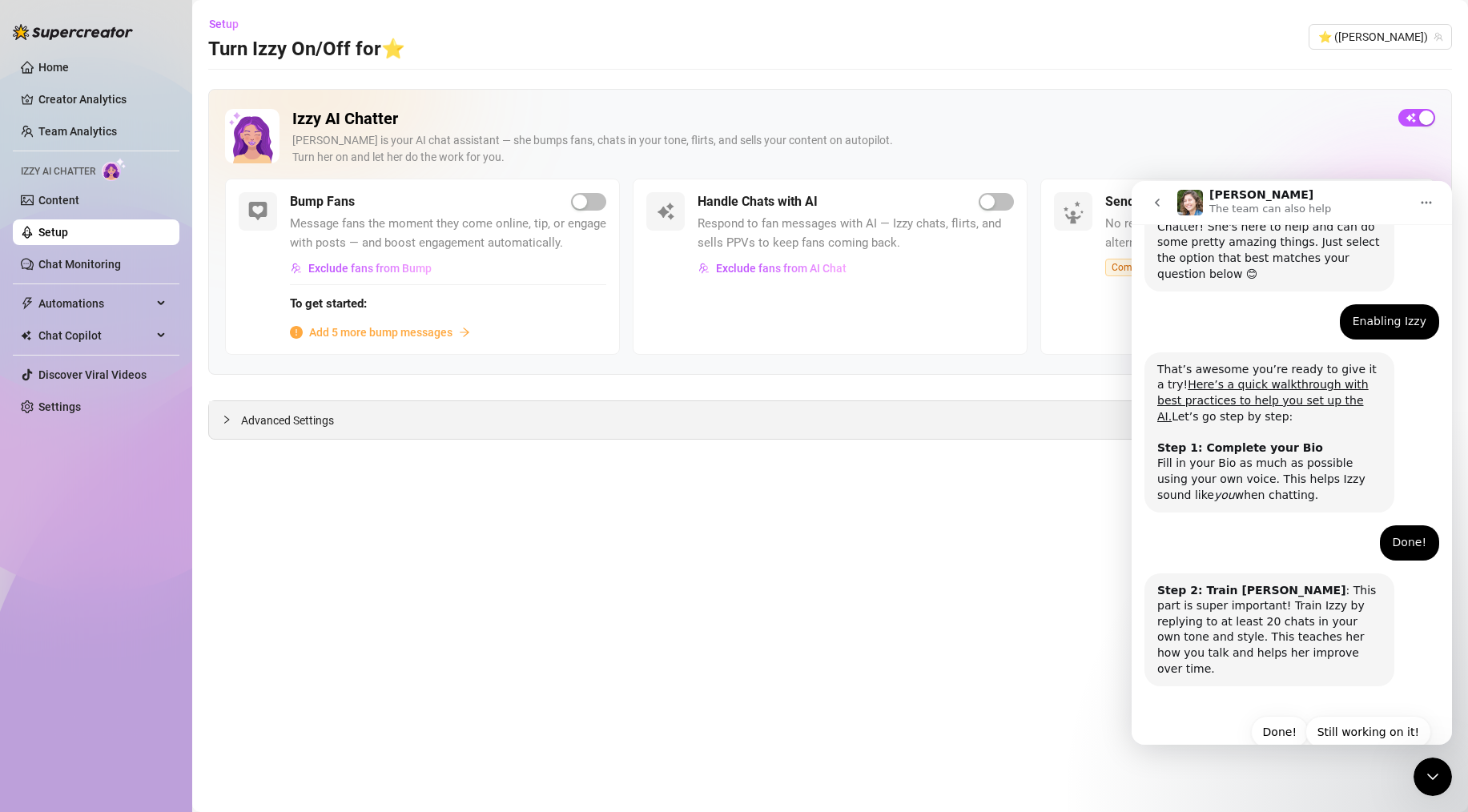
click at [245, 424] on span "Advanced Settings" at bounding box center [287, 420] width 93 height 17
click at [117, 263] on link "Chat Monitoring" at bounding box center [79, 263] width 82 height 12
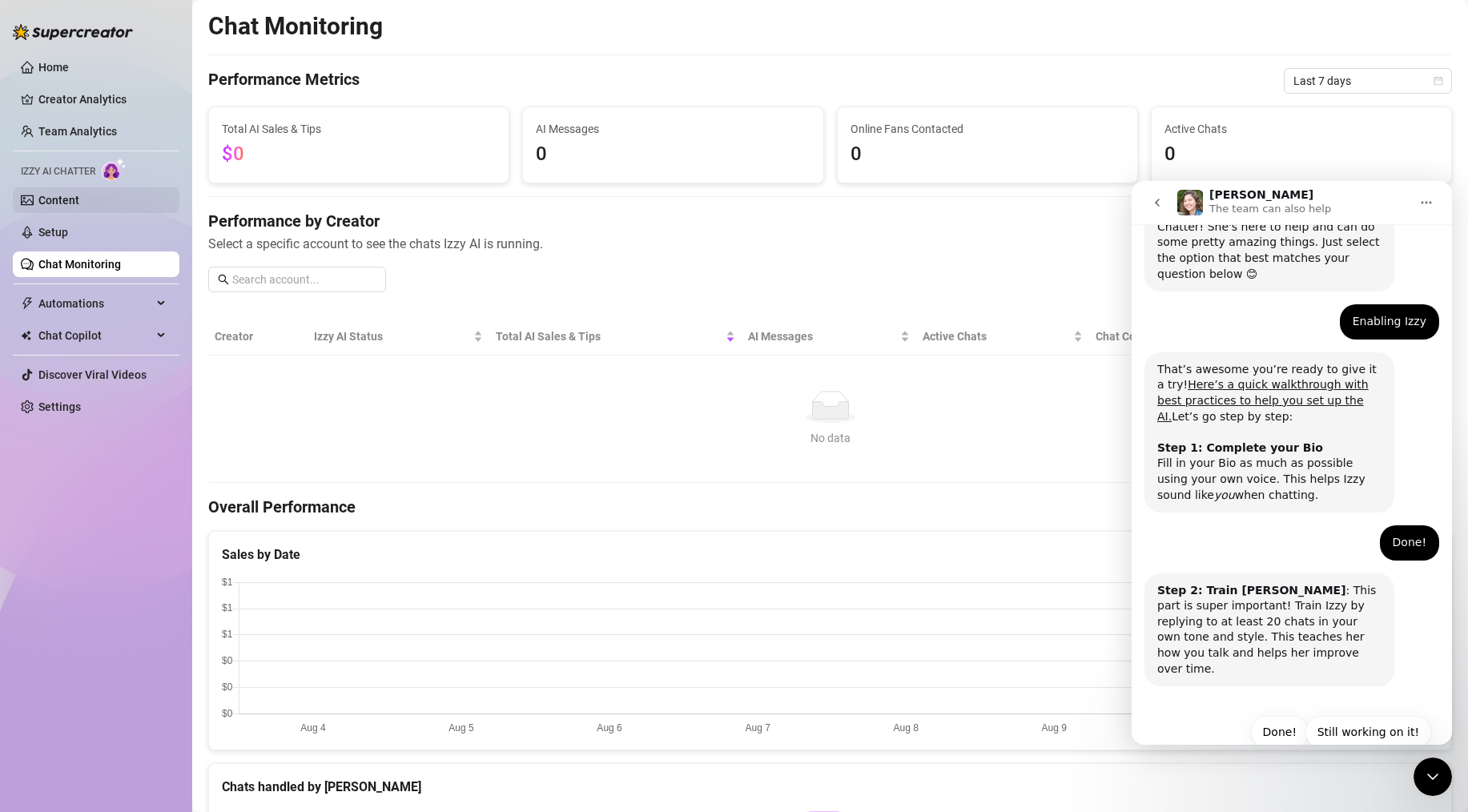
click at [79, 197] on link "Content" at bounding box center [58, 199] width 41 height 12
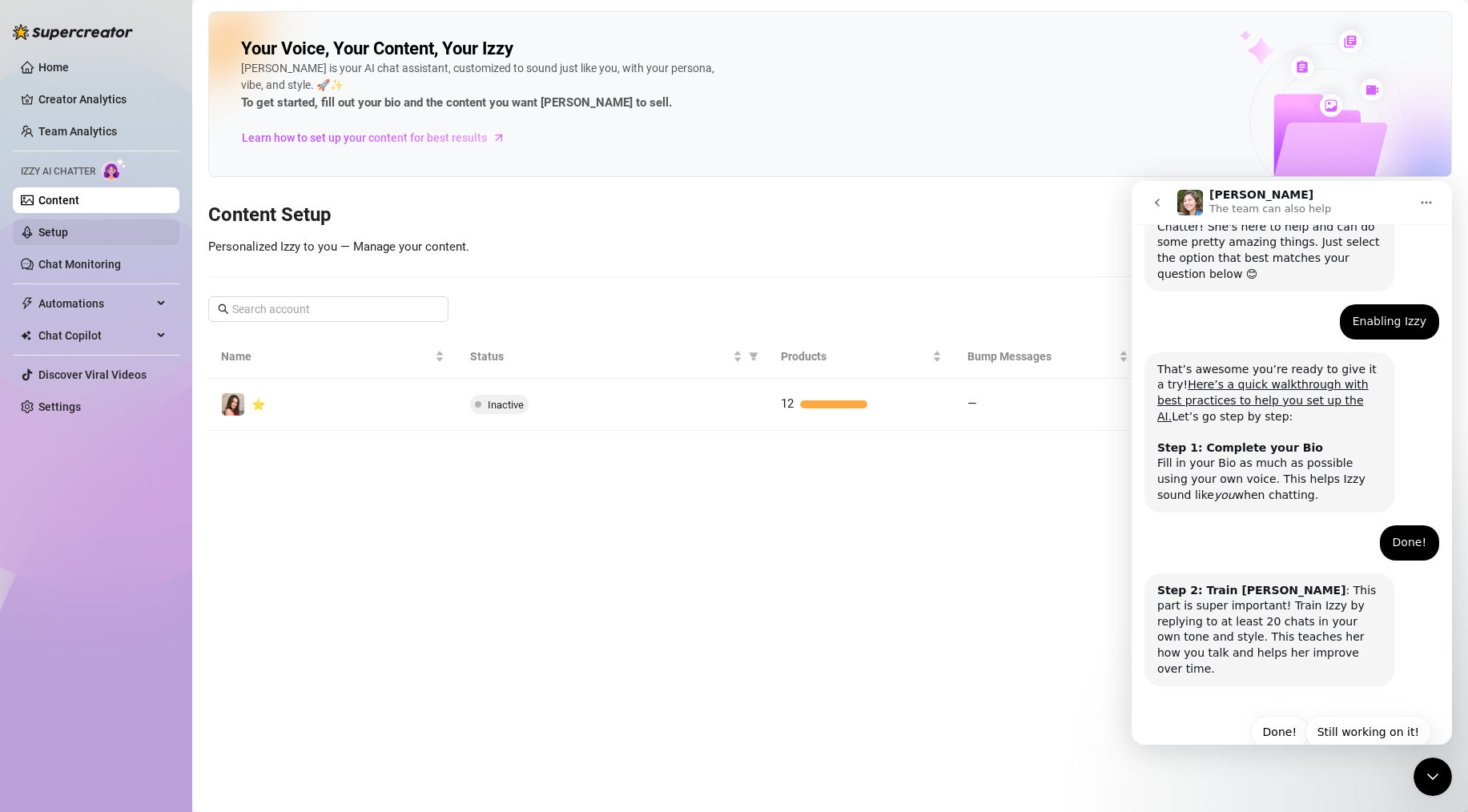
click at [68, 233] on link "Setup" at bounding box center [52, 232] width 30 height 12
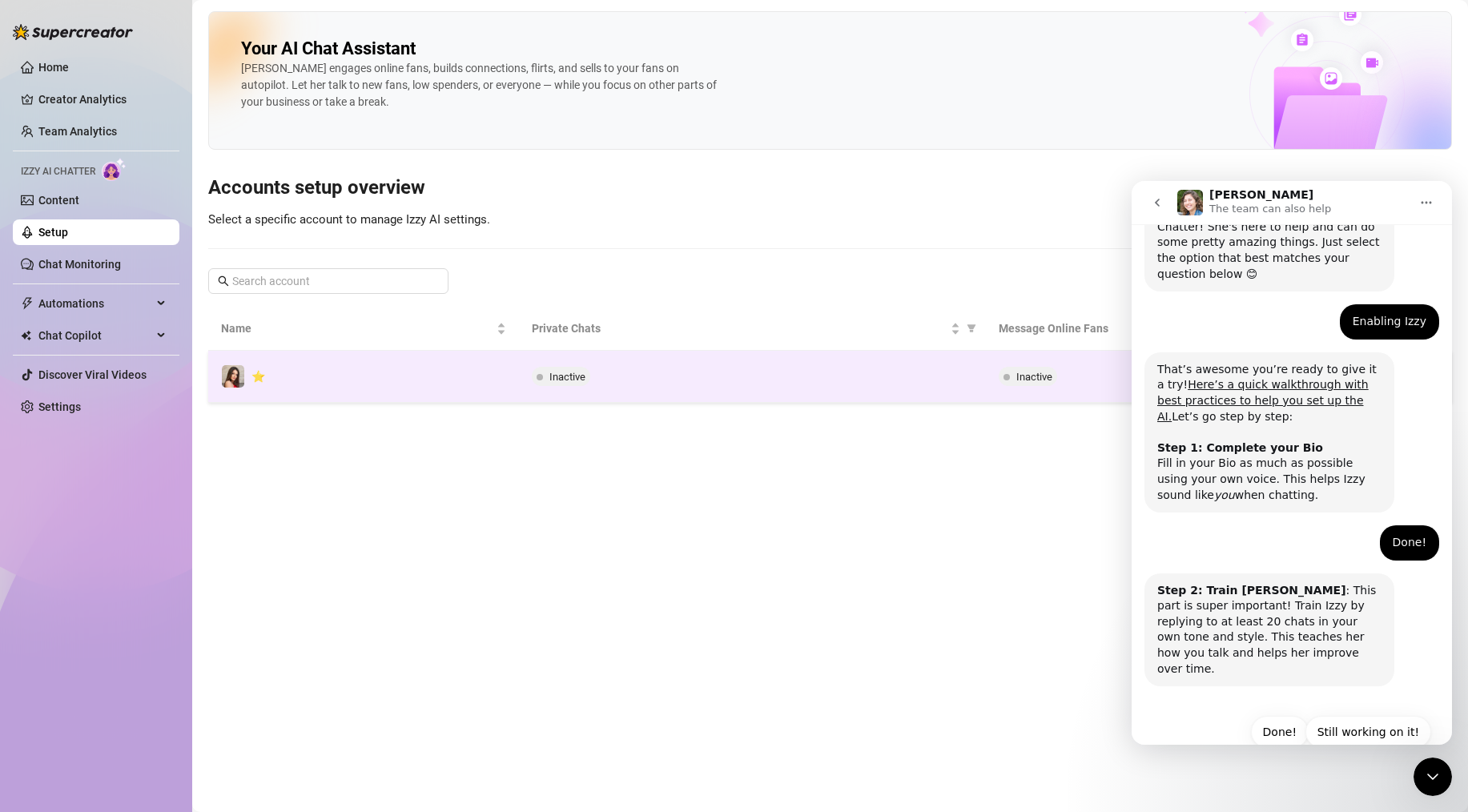
click at [724, 379] on div "Inactive" at bounding box center [752, 376] width 441 height 19
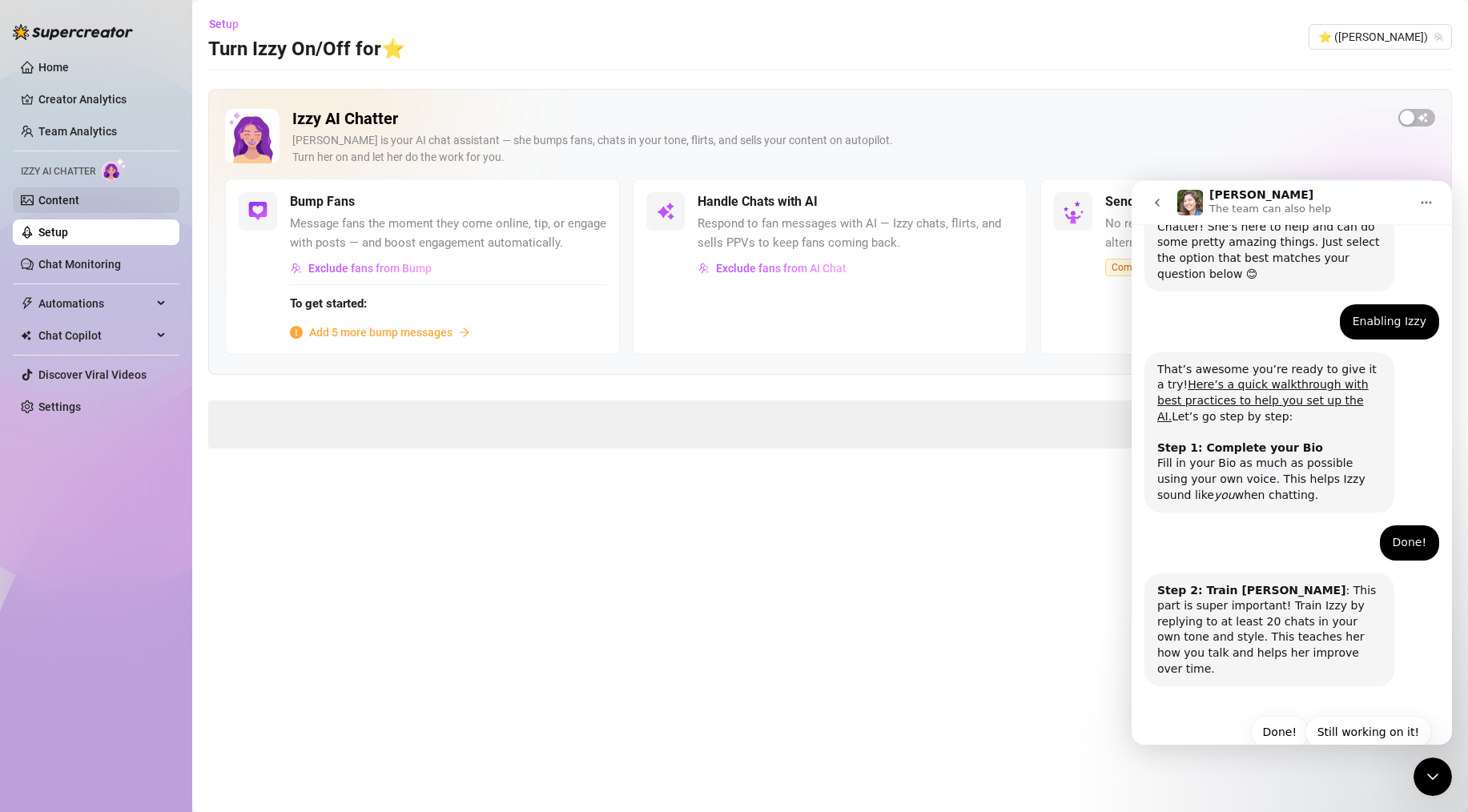
click at [79, 205] on link "Content" at bounding box center [58, 199] width 41 height 12
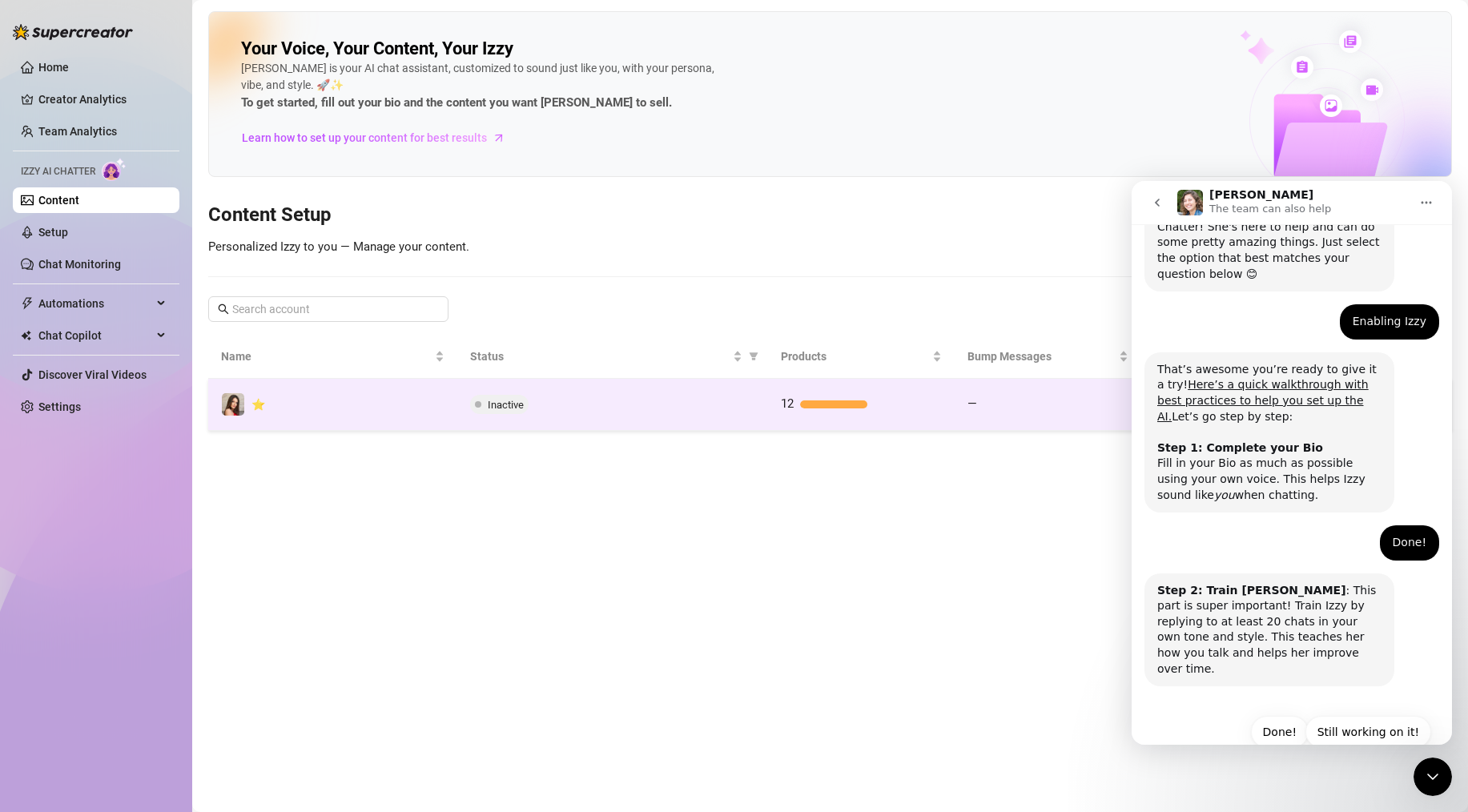
click at [648, 401] on div "Inactive" at bounding box center [613, 405] width 285 height 19
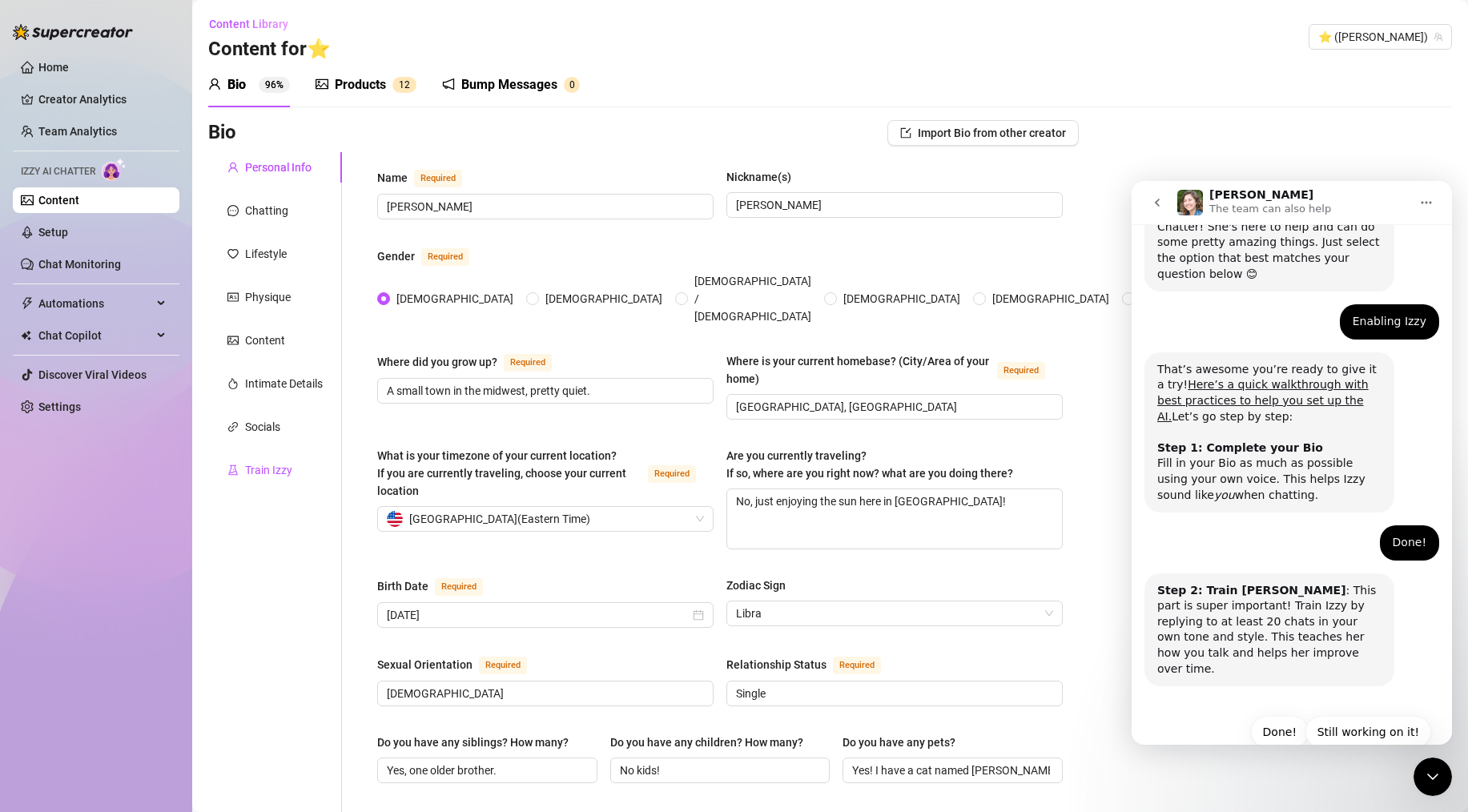
click at [267, 468] on div "Train Izzy" at bounding box center [269, 469] width 48 height 17
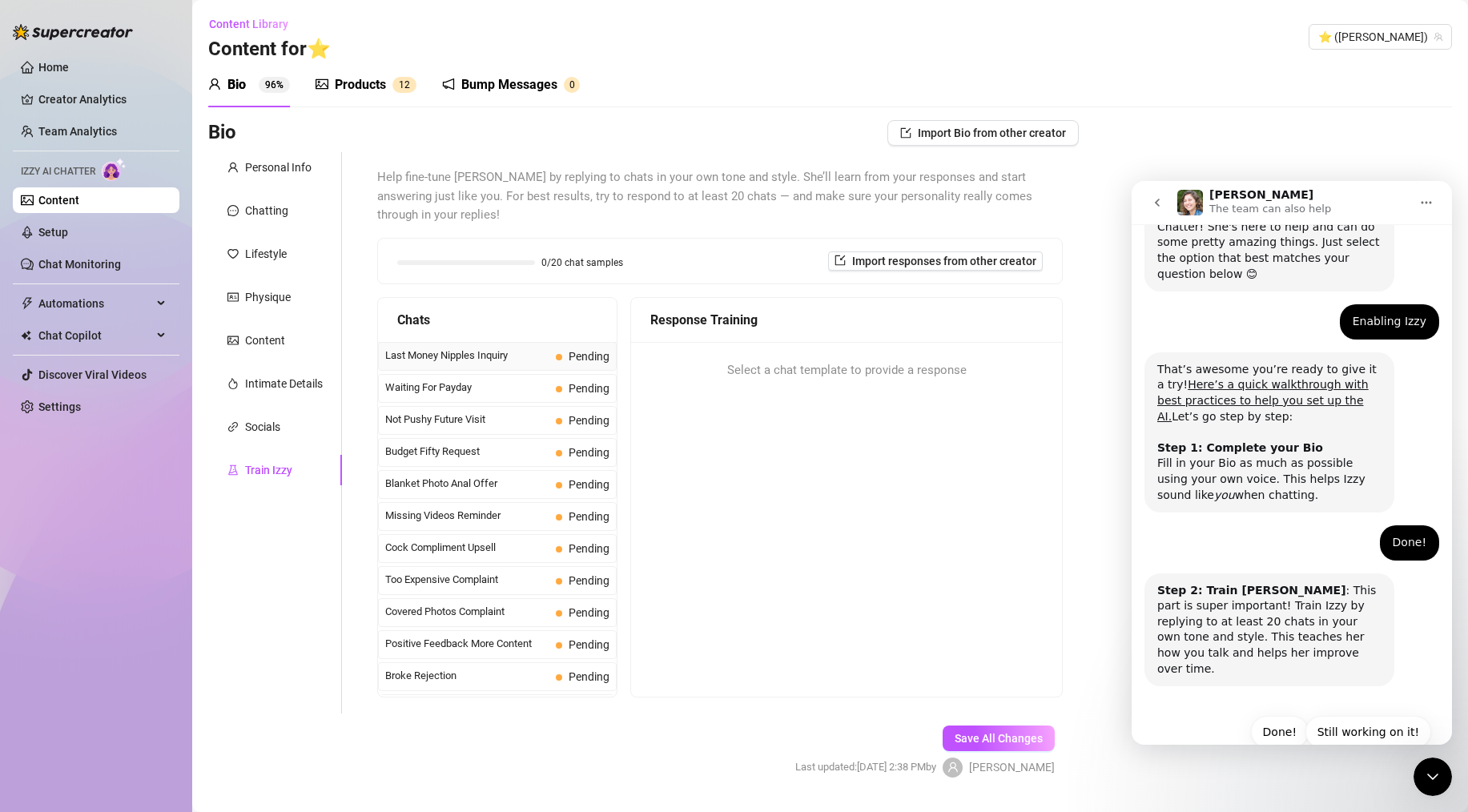
click at [433, 347] on span "Last Money Nipples Inquiry" at bounding box center [468, 355] width 164 height 16
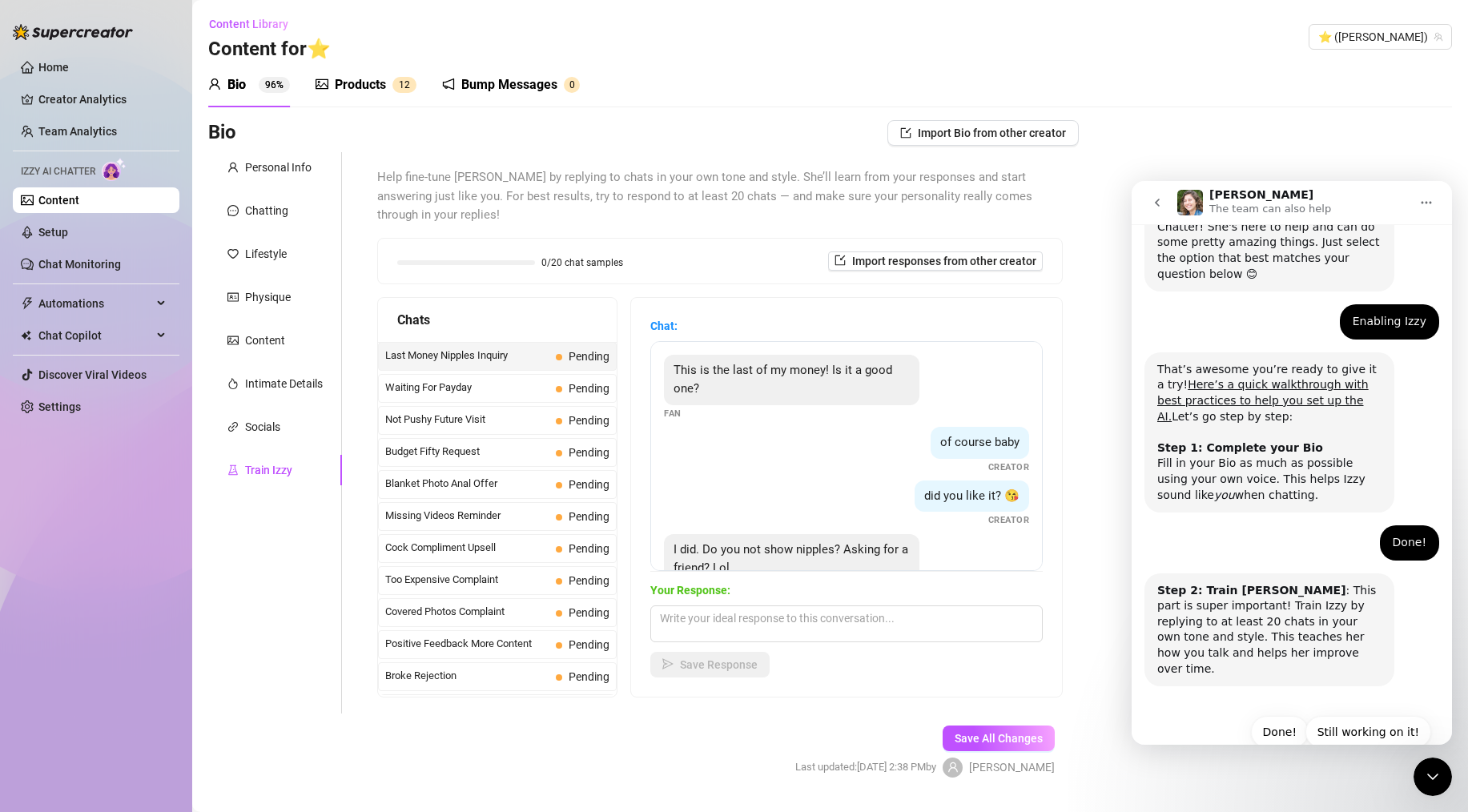
click at [1437, 774] on icon "Close Intercom Messenger" at bounding box center [1433, 777] width 19 height 19
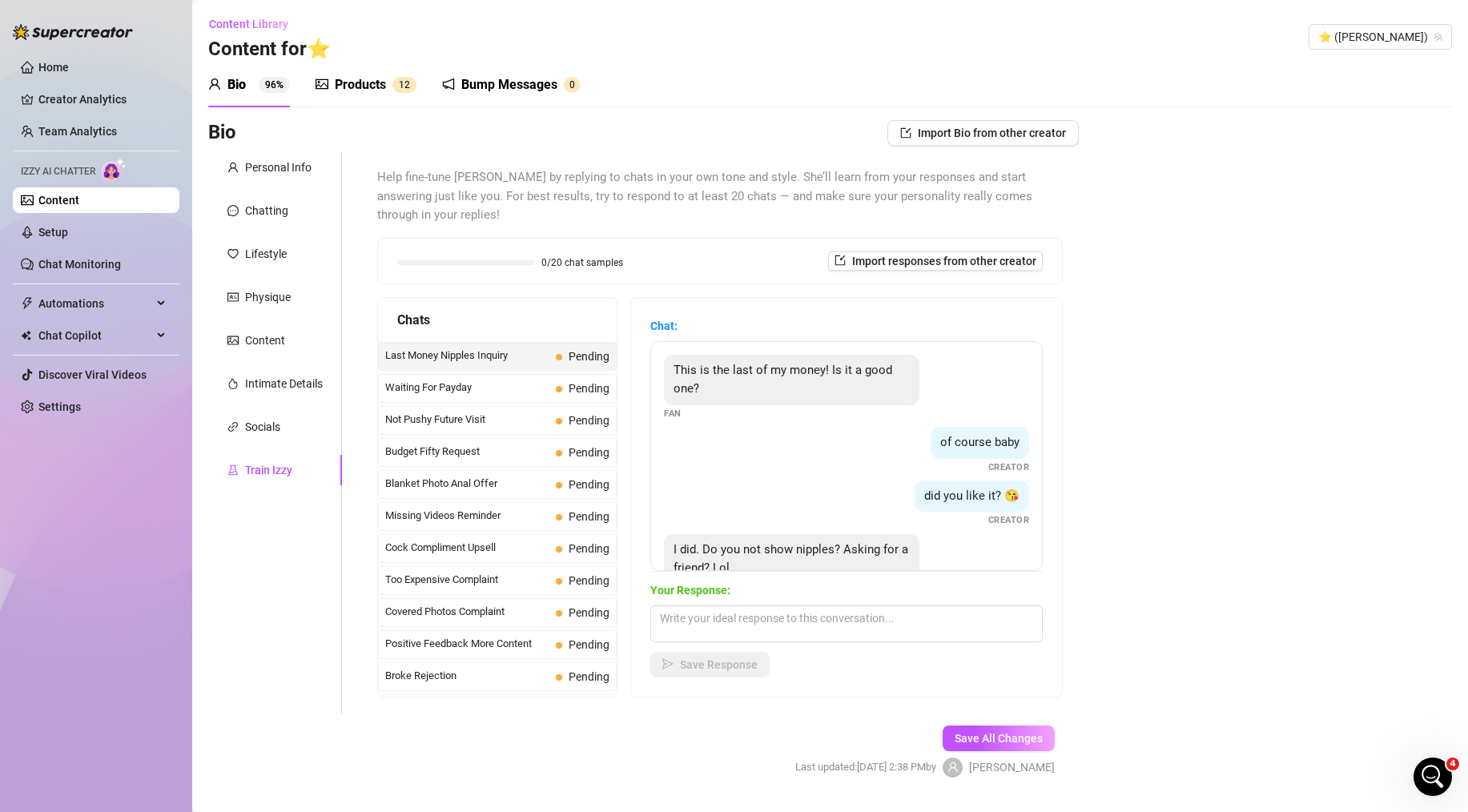
drag, startPoint x: 372, startPoint y: 329, endPoint x: 475, endPoint y: 295, distance: 108.5
click at [475, 295] on div "Help fine-tune Izzy by replying to chats in your own tone and style. She’ll lea…" at bounding box center [720, 432] width 718 height 561
click at [1103, 395] on div "Bio Import Bio from other creator Personal Info Chatting Lifestyle Physique Con…" at bounding box center [829, 463] width 1244 height 685
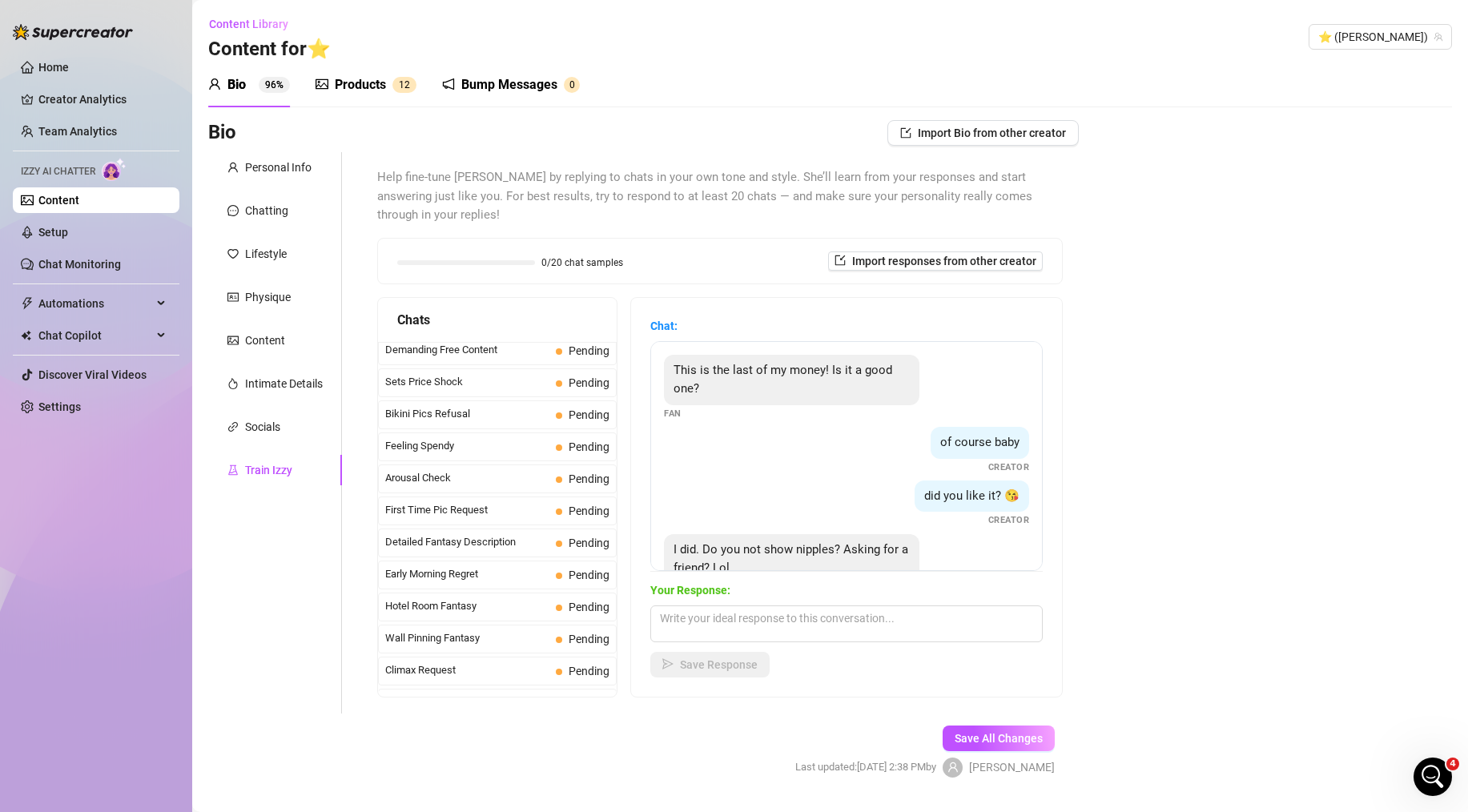
scroll to position [426, 0]
click at [479, 402] on span "Bikini Pics Refusal" at bounding box center [468, 409] width 164 height 16
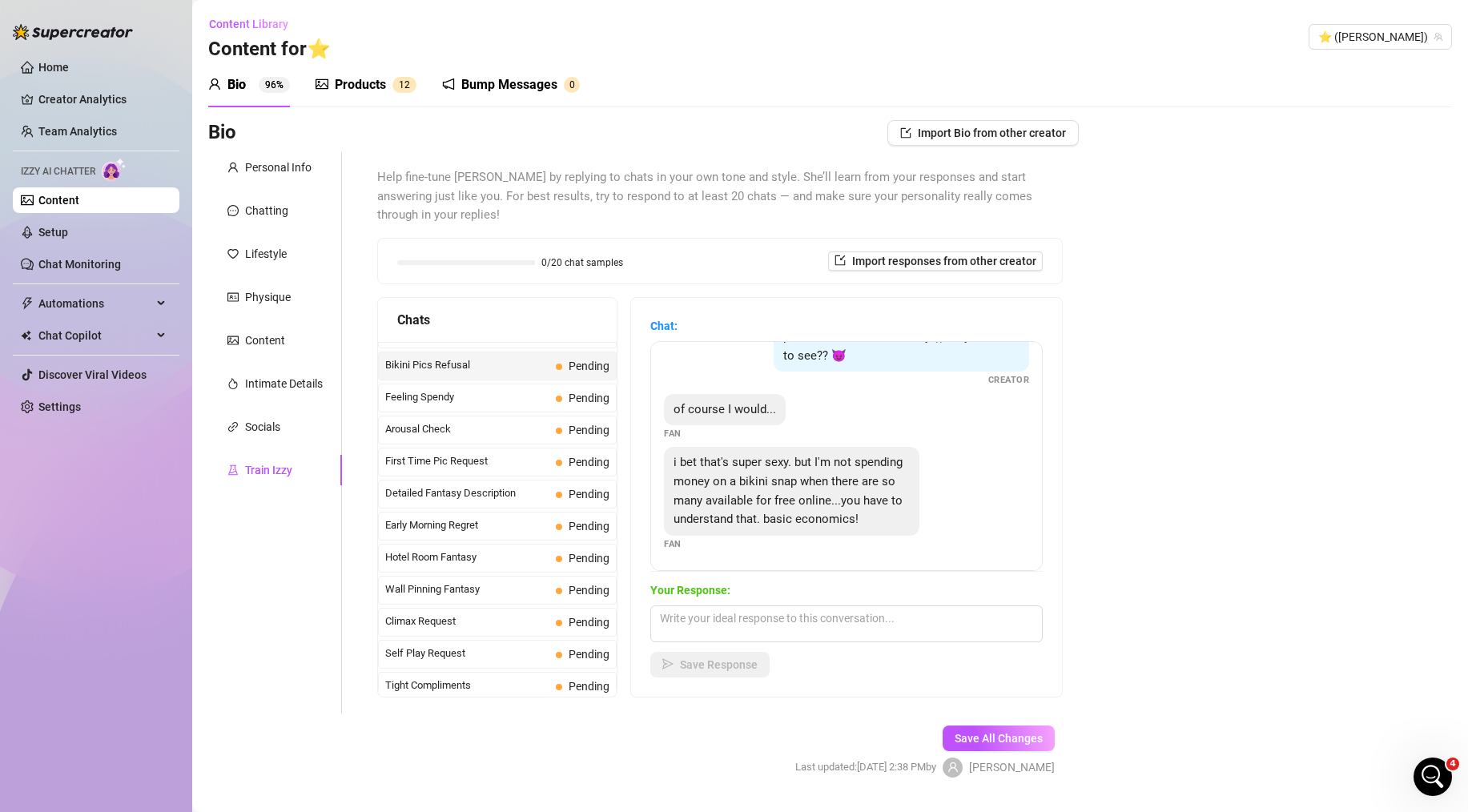
scroll to position [475, 0]
click at [484, 385] on span "Feeling Spendy" at bounding box center [468, 393] width 164 height 16
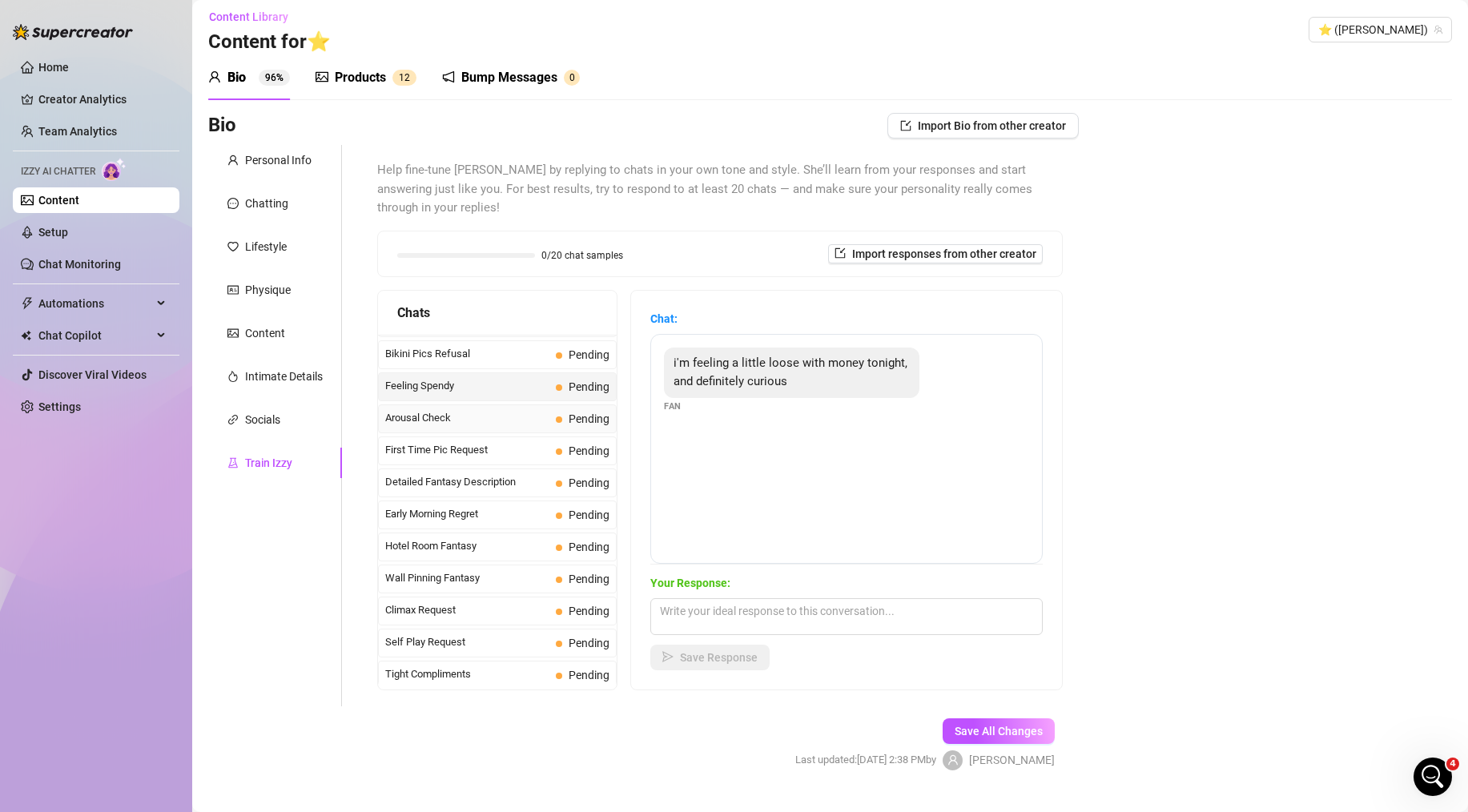
scroll to position [0, 0]
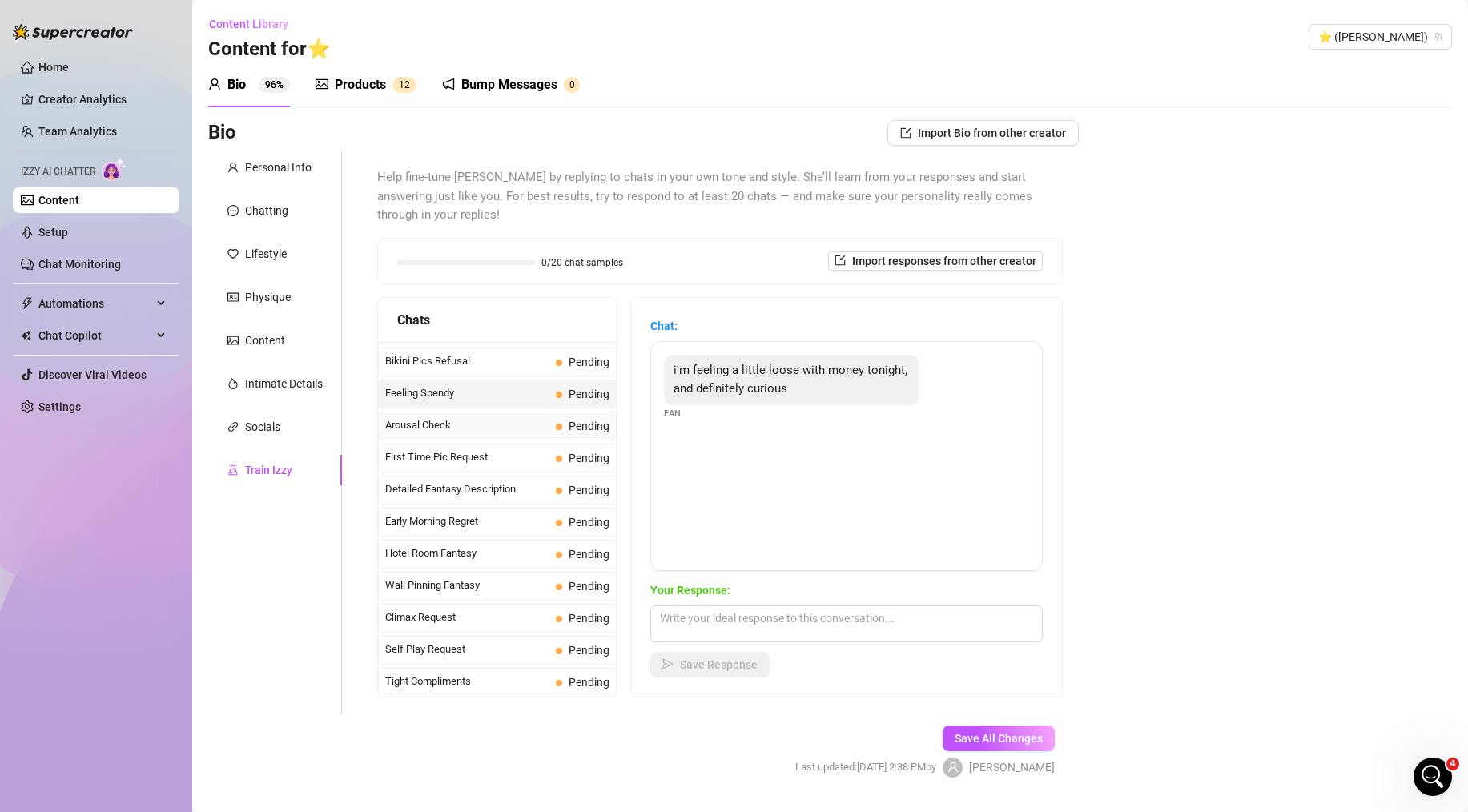
click at [491, 417] on span "Arousal Check" at bounding box center [468, 425] width 164 height 16
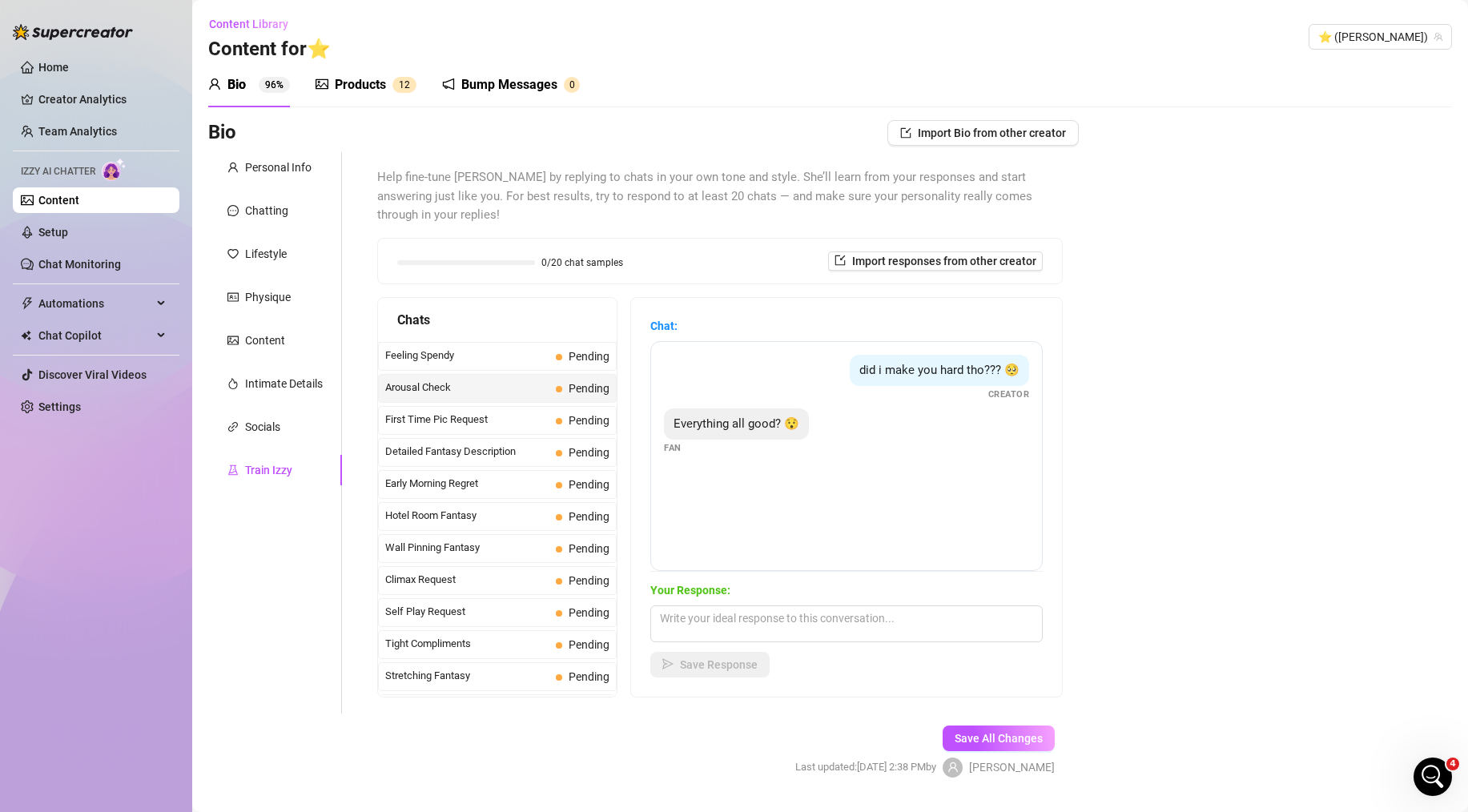
scroll to position [513, 0]
click at [499, 507] on span "Hotel Room Fantasy" at bounding box center [468, 514] width 164 height 16
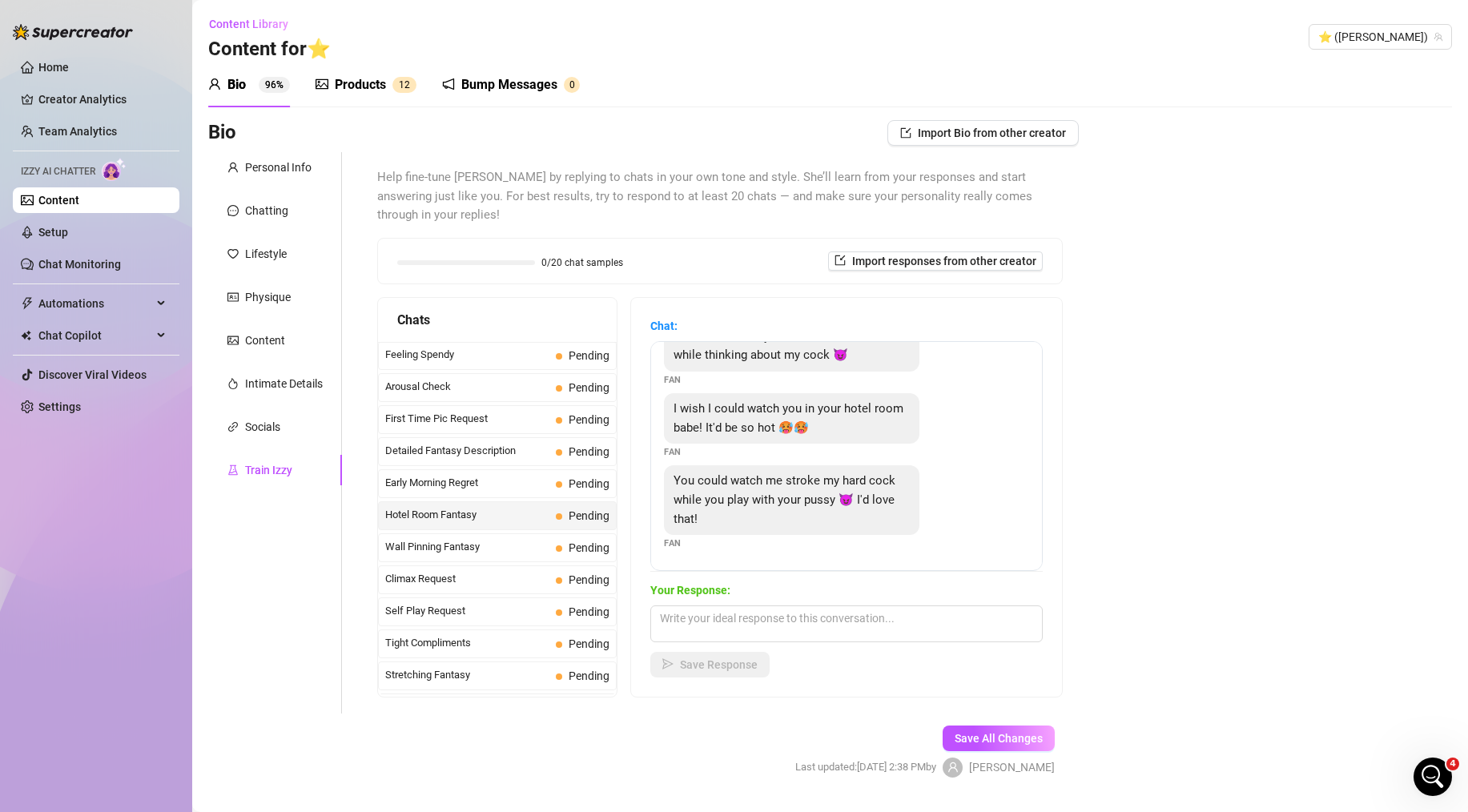
scroll to position [22, 0]
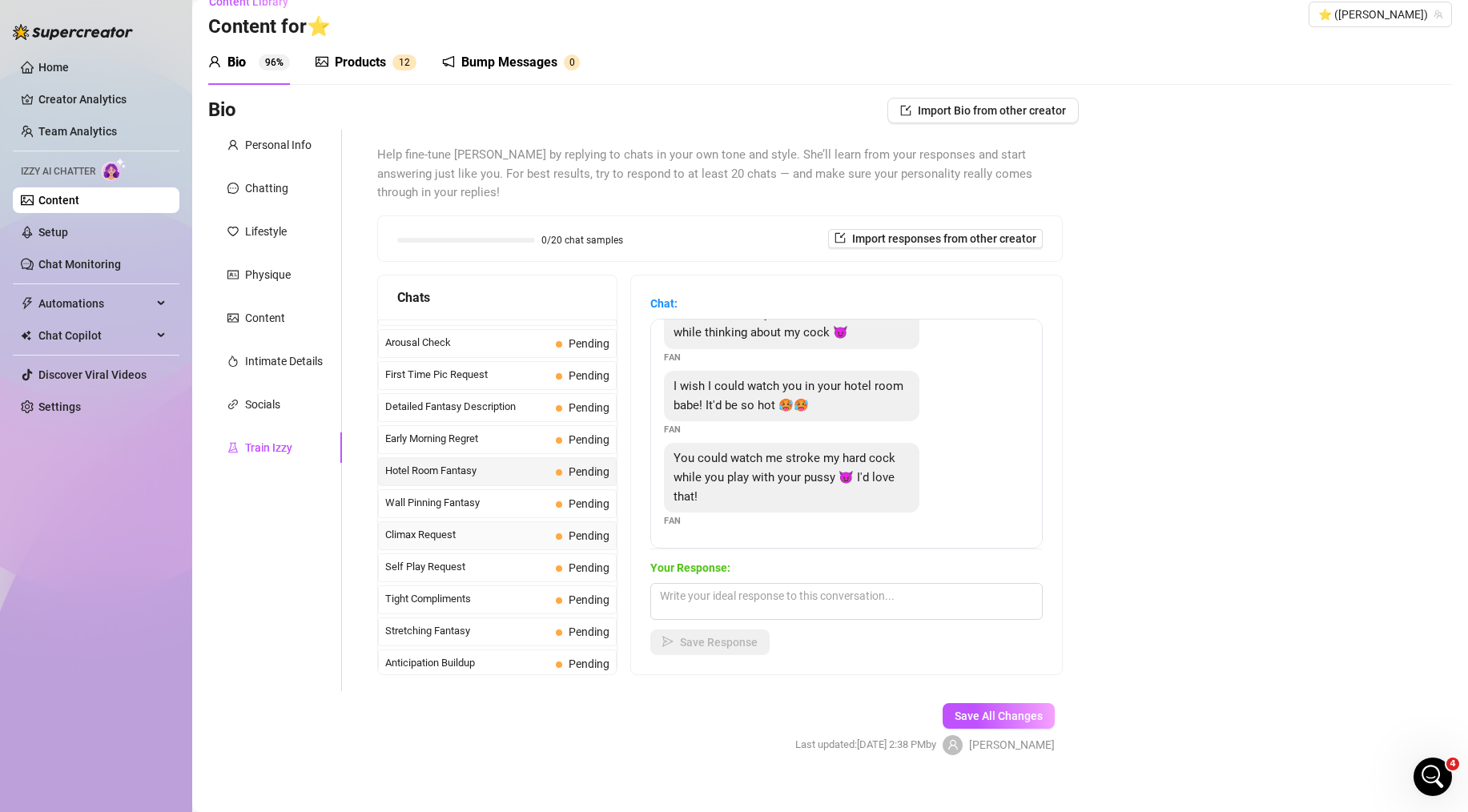
click at [493, 527] on span "Climax Request" at bounding box center [468, 534] width 164 height 16
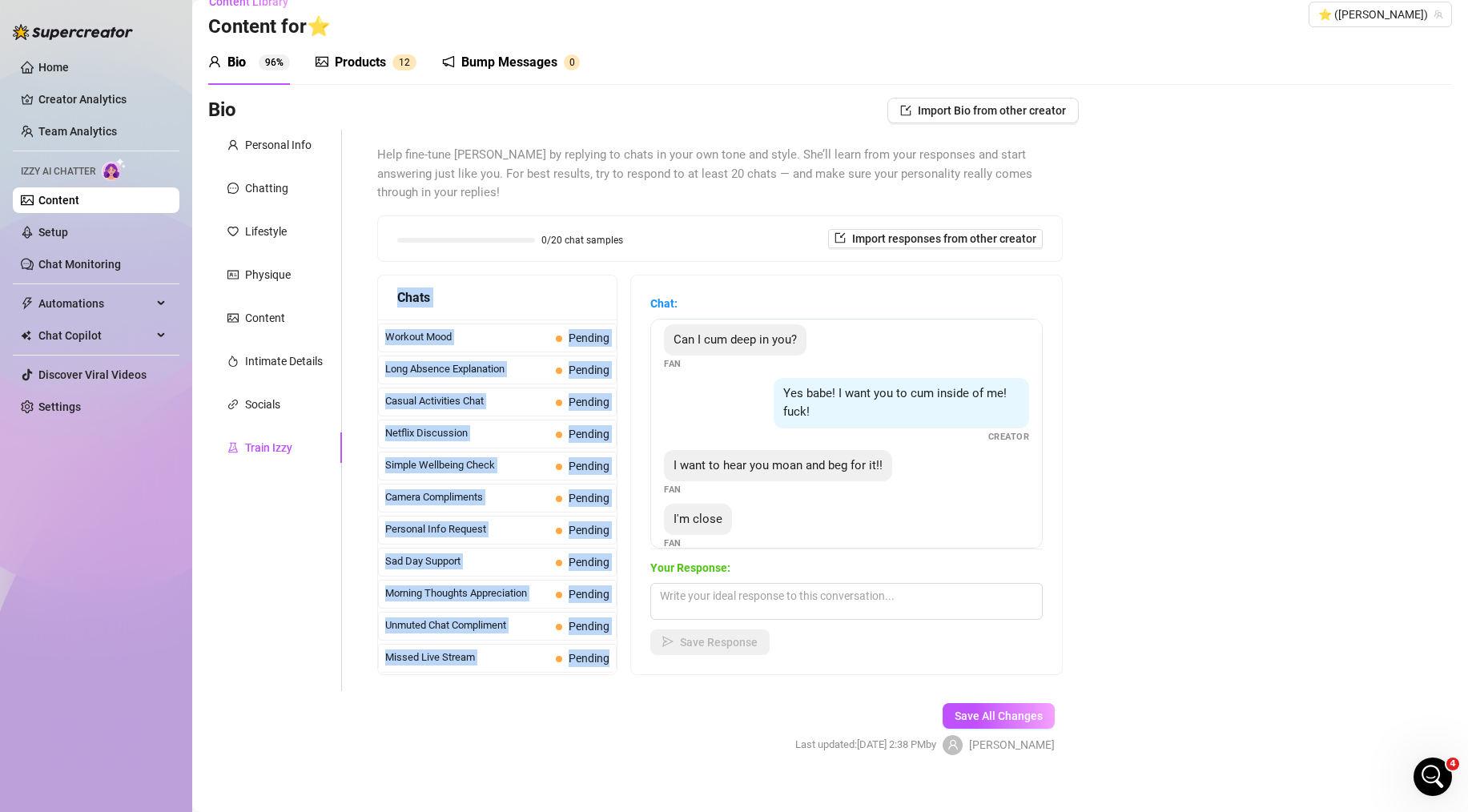
drag, startPoint x: 381, startPoint y: 320, endPoint x: 606, endPoint y: 640, distance: 391.2
click at [606, 640] on div "Chats Last Money Nipples Inquiry Pending Waiting For Payday Pending Not Pushy F…" at bounding box center [497, 475] width 241 height 401
copy div "Chats Last Money Nipples Inquiry Pending Waiting For Payday Pending Not Pushy F…"
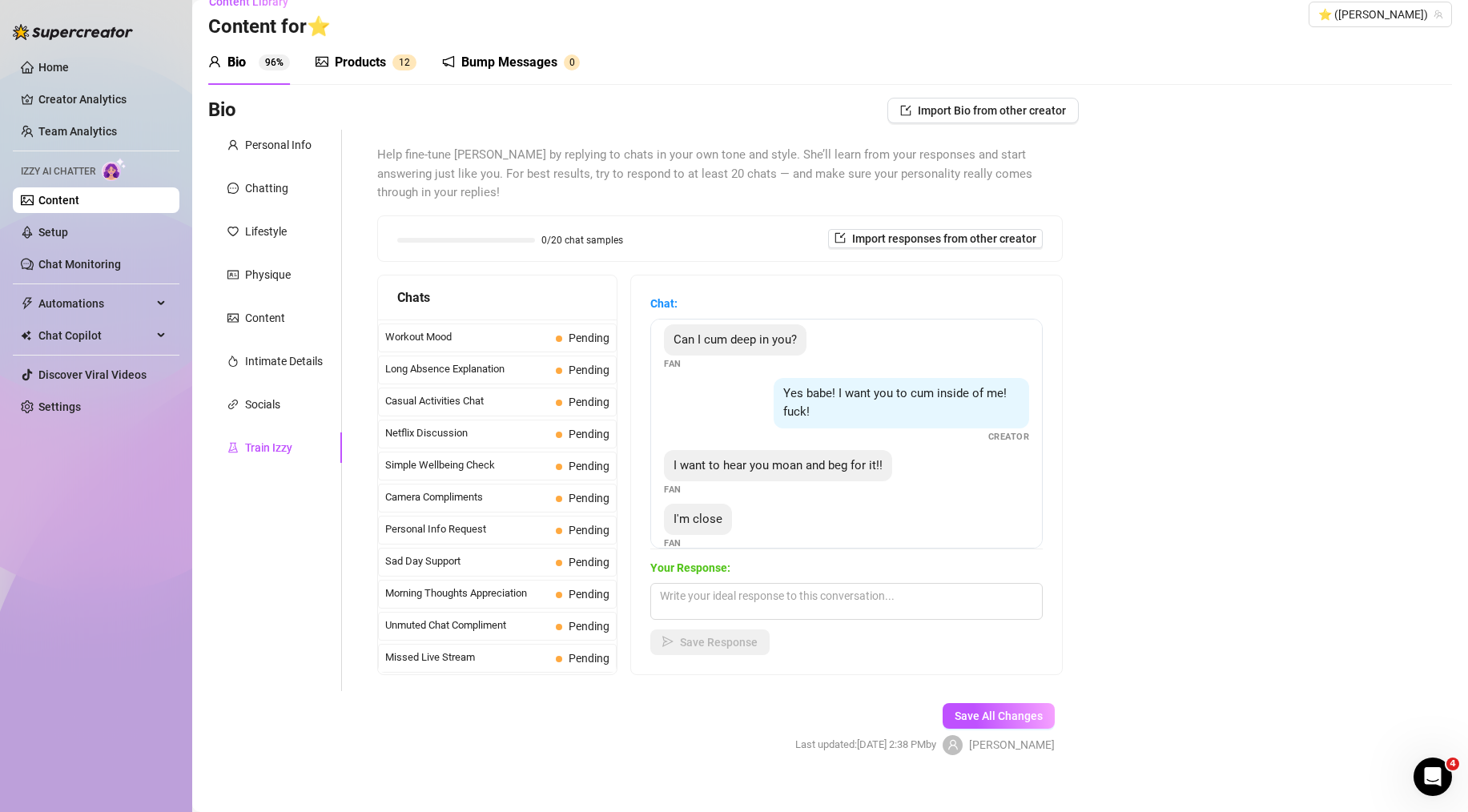
click at [1058, 386] on div "Help fine-tune Izzy by replying to chats in your own tone and style. She’ll lea…" at bounding box center [720, 410] width 718 height 561
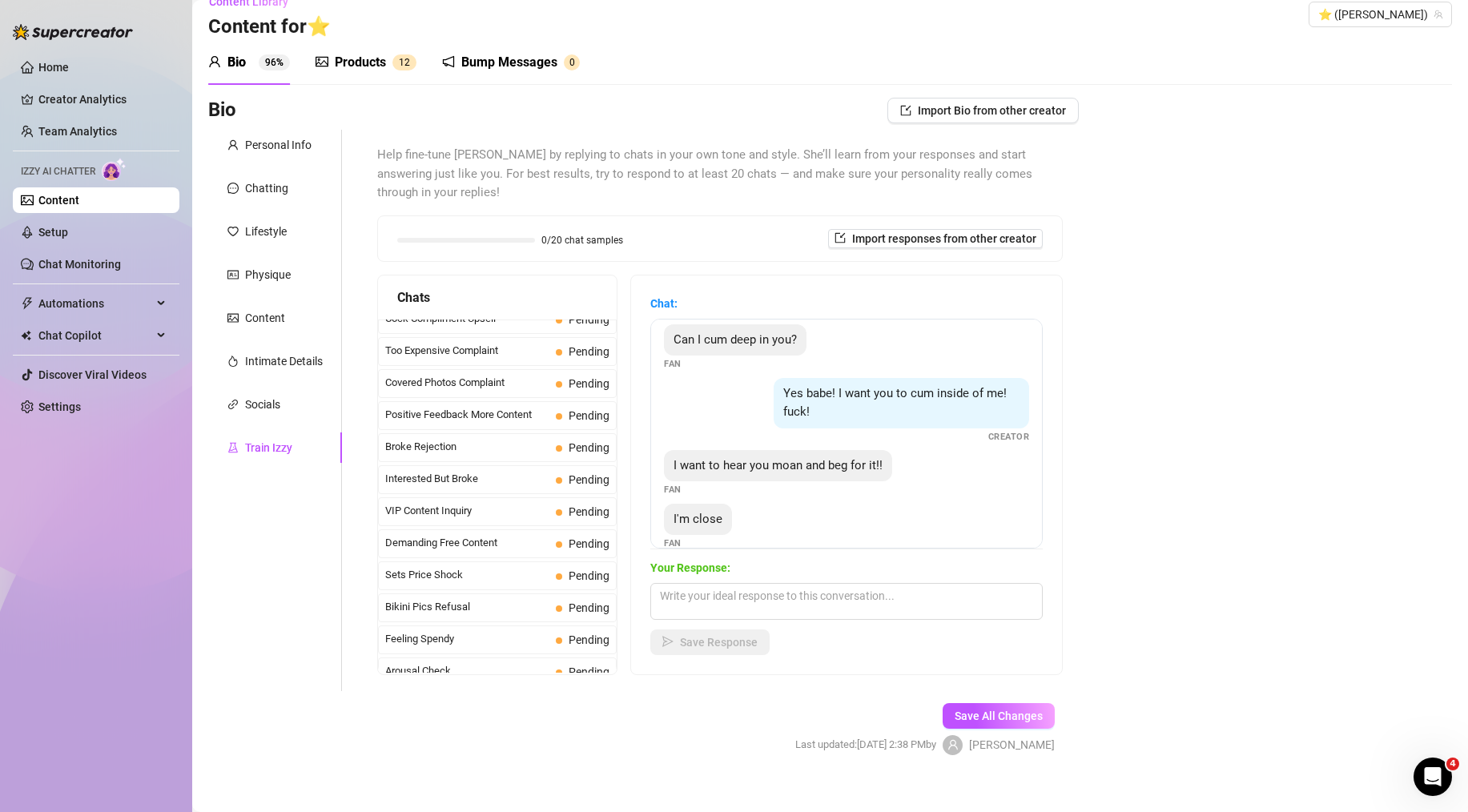
scroll to position [0, 0]
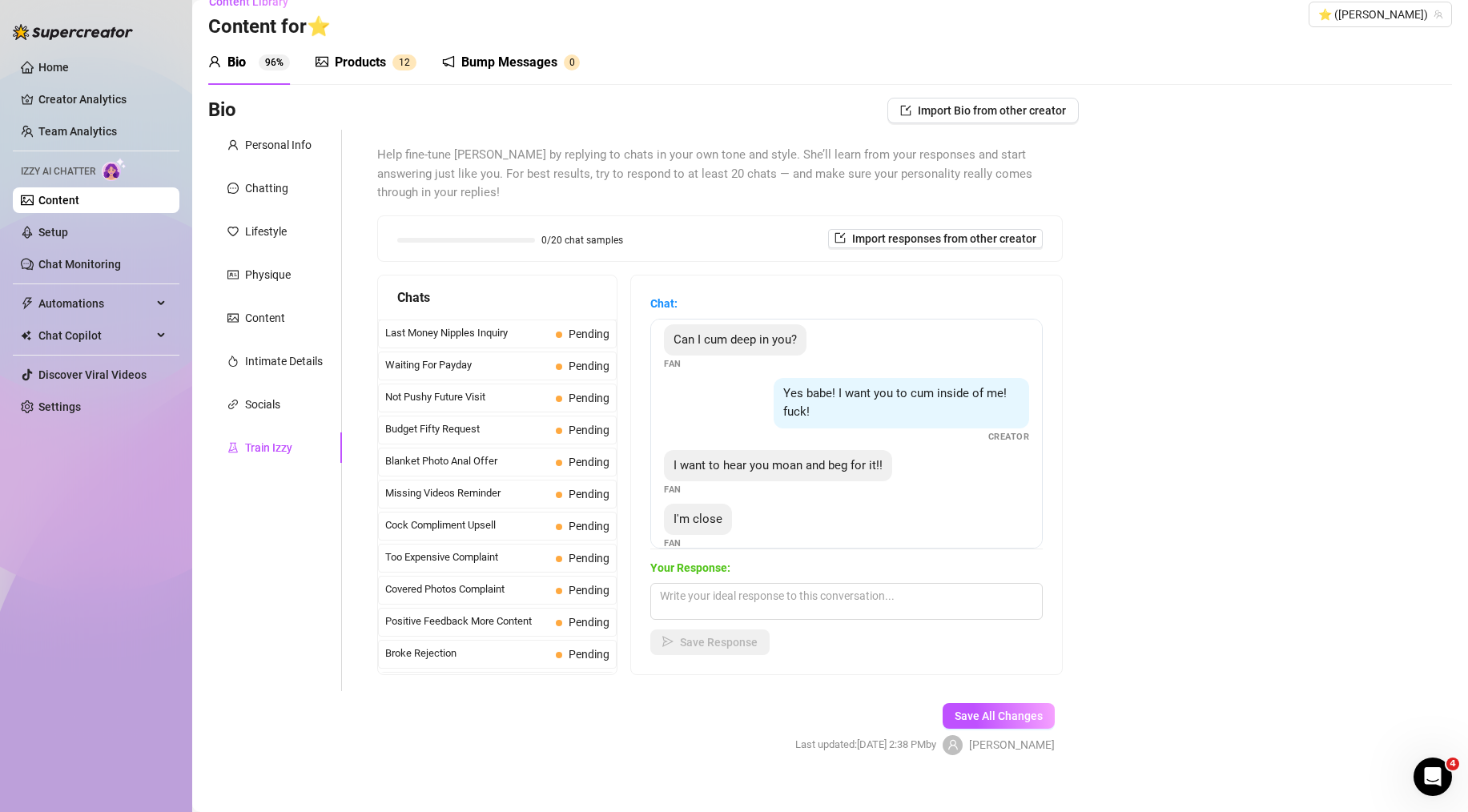
click at [619, 652] on div "Chats Last Money Nipples Inquiry Pending Waiting For Payday Pending Not Pushy F…" at bounding box center [720, 475] width 685 height 401
click at [481, 357] on span "Waiting For Payday" at bounding box center [468, 364] width 164 height 16
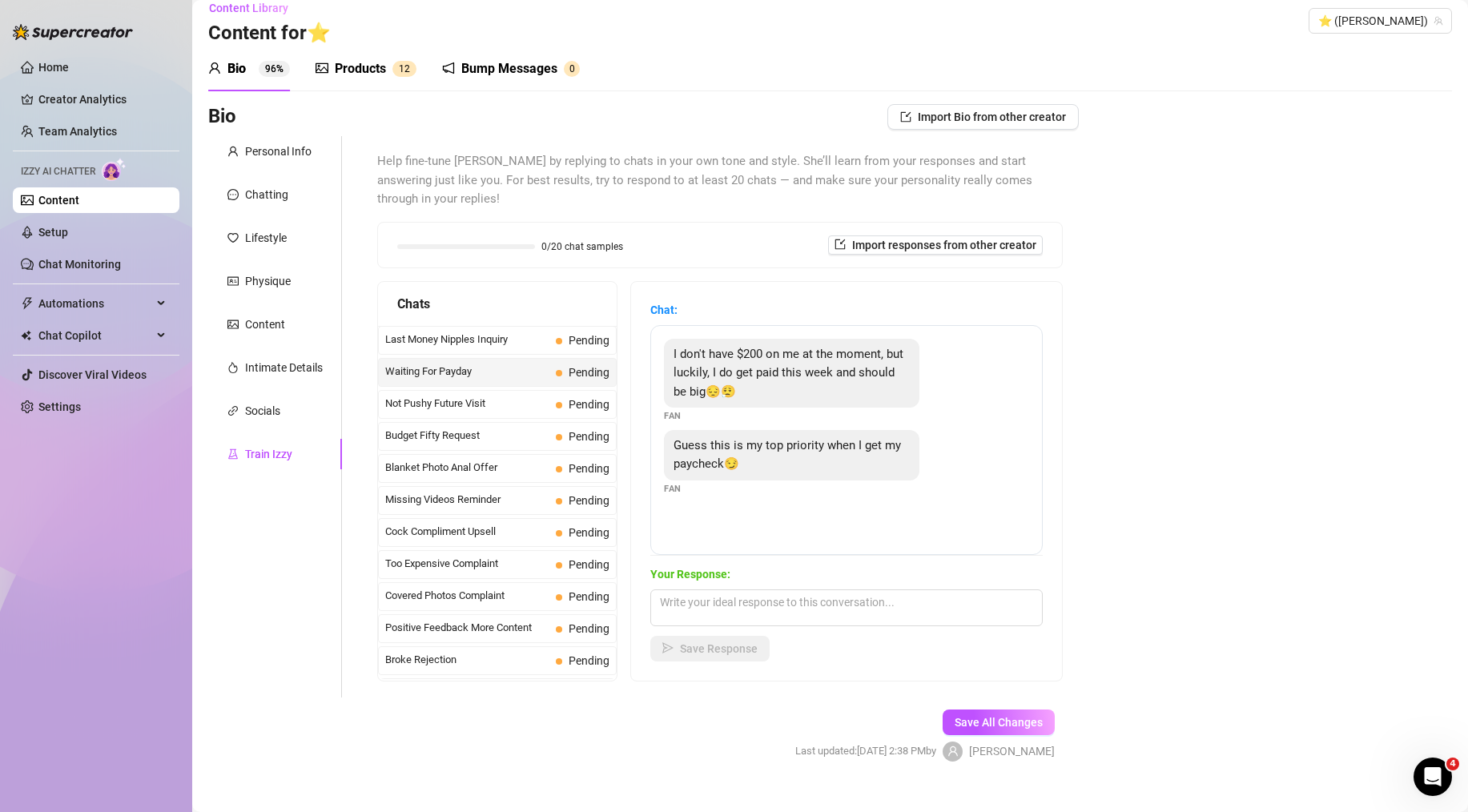
scroll to position [17, 0]
click at [506, 395] on span "Not Pushy Future Visit" at bounding box center [468, 403] width 164 height 16
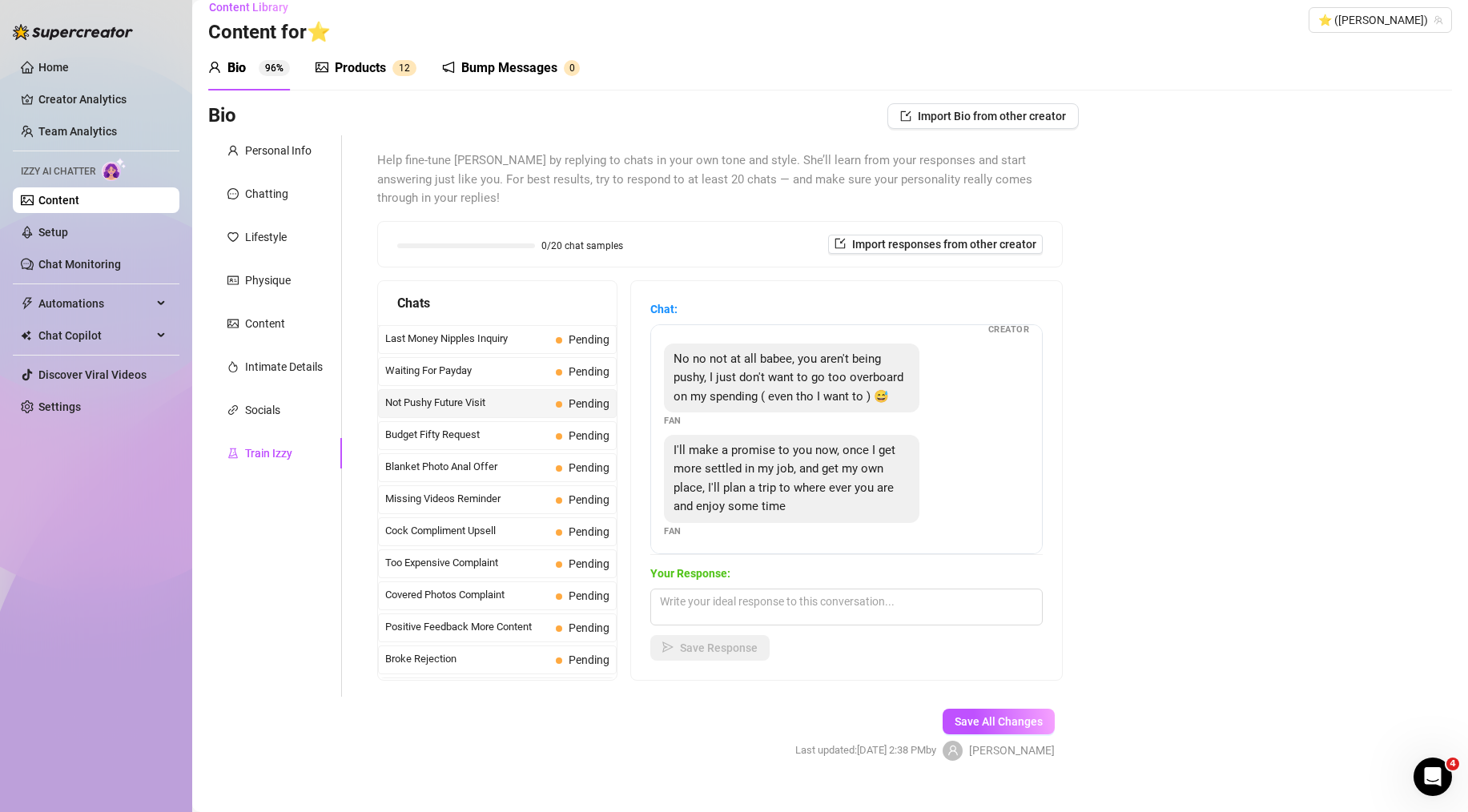
scroll to position [109, 0]
click at [470, 427] on span "Budget Fifty Request" at bounding box center [468, 434] width 164 height 16
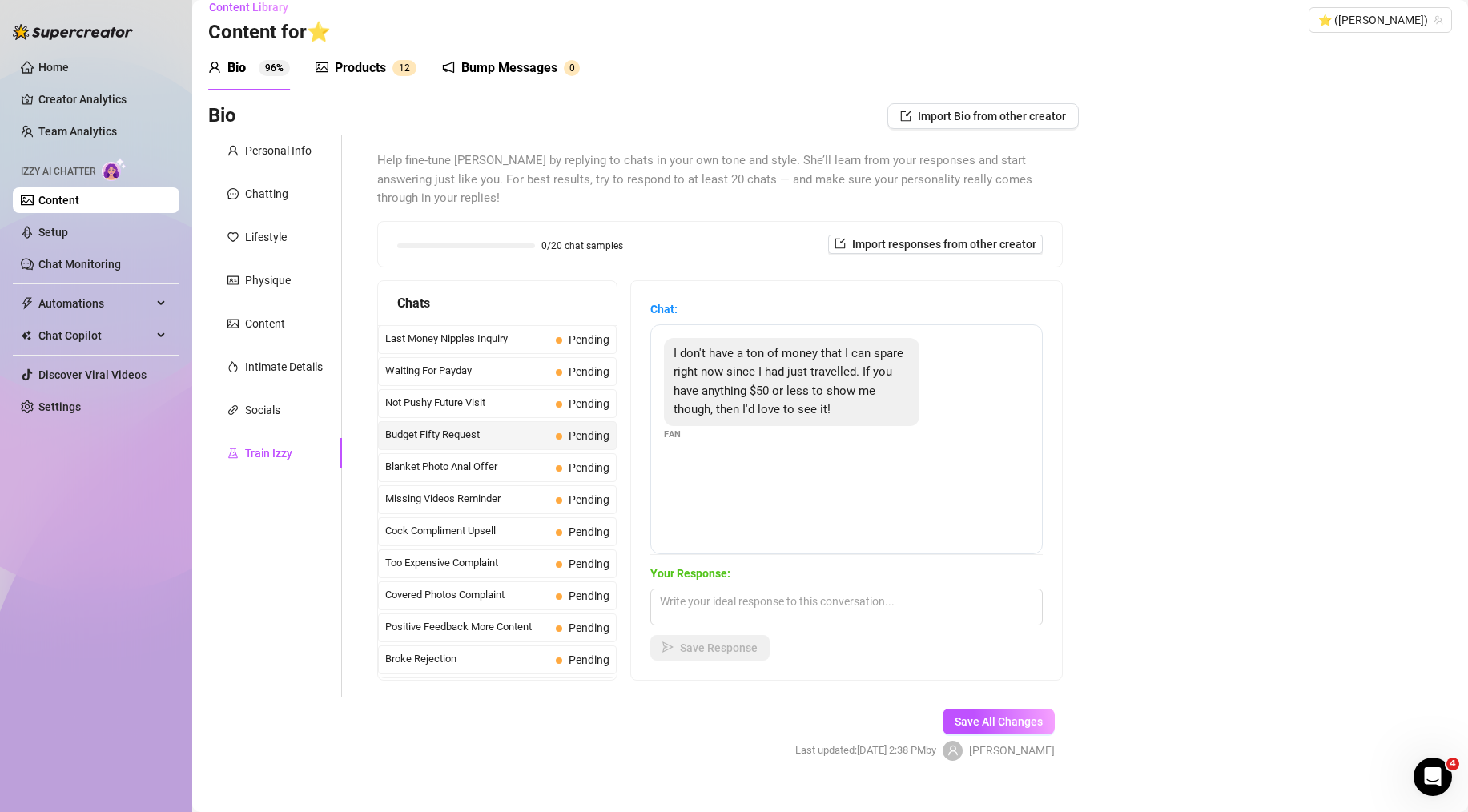
click at [1150, 387] on div "Bio Import Bio from other creator Personal Info Chatting Lifestyle Physique Con…" at bounding box center [829, 446] width 1244 height 685
click at [511, 459] on span "Blanket Photo Anal Offer" at bounding box center [468, 467] width 164 height 16
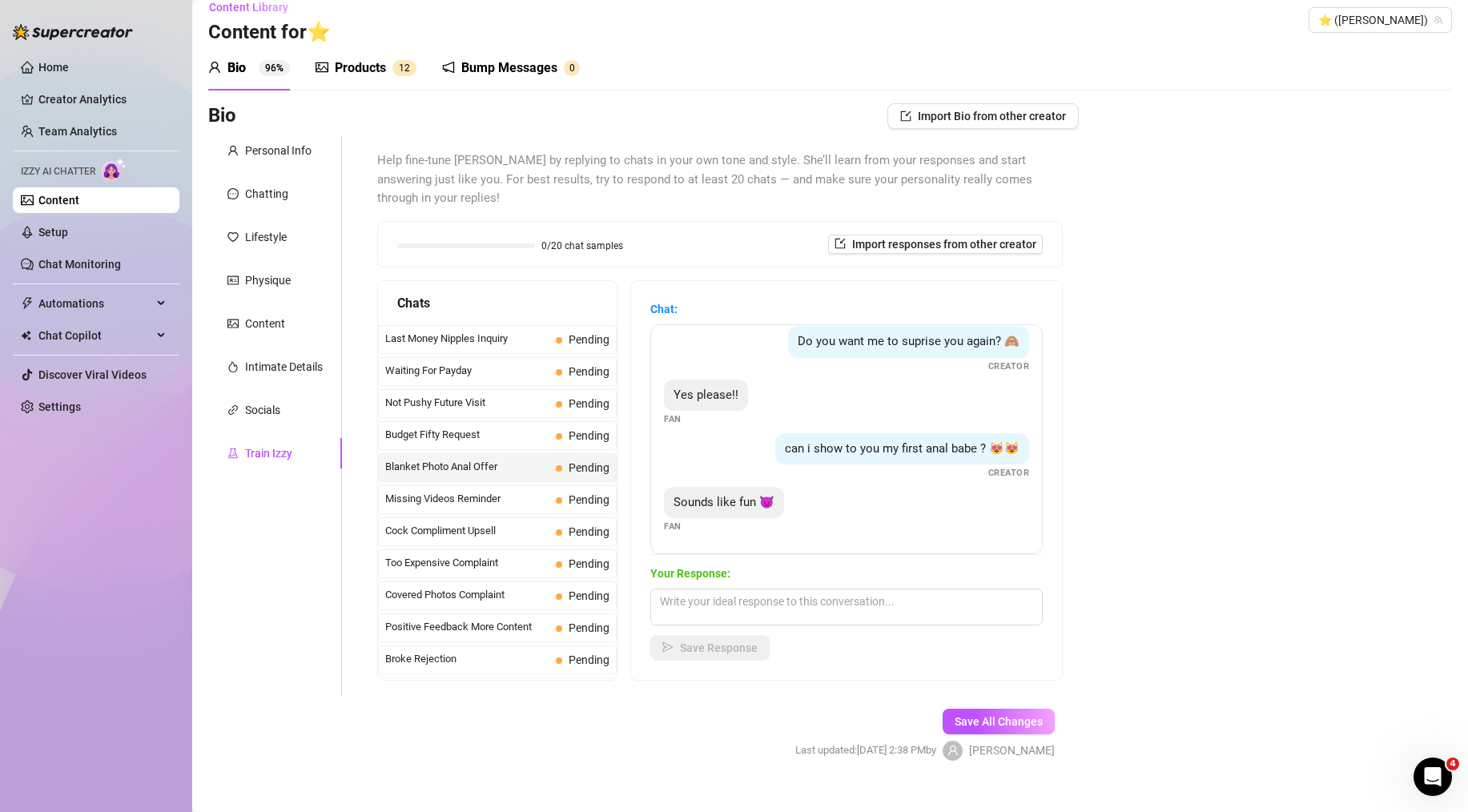
scroll to position [236, 0]
click at [498, 490] on span "Missing Videos Reminder" at bounding box center [468, 498] width 164 height 16
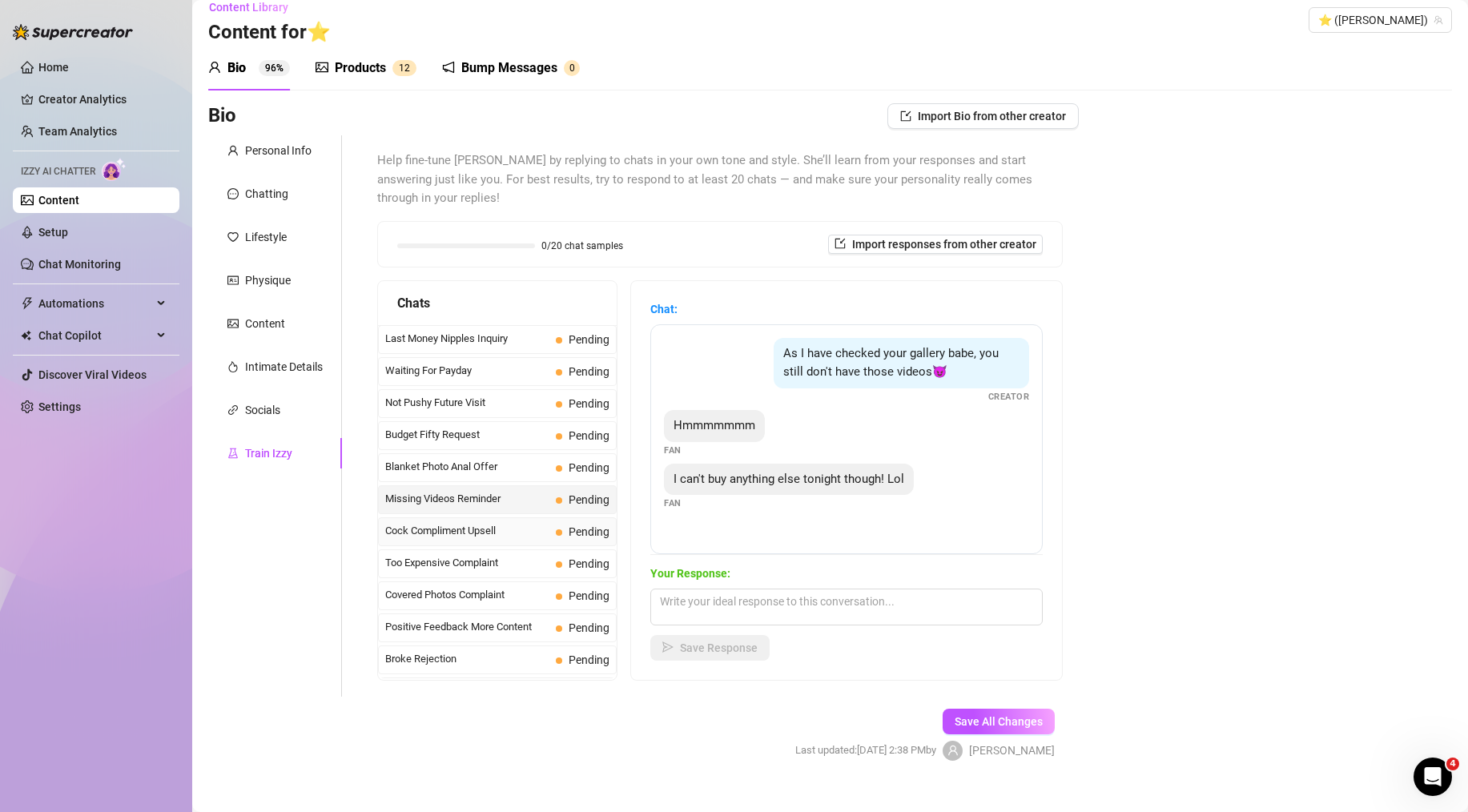
click at [493, 523] on span "Cock Compliment Upsell" at bounding box center [468, 531] width 164 height 16
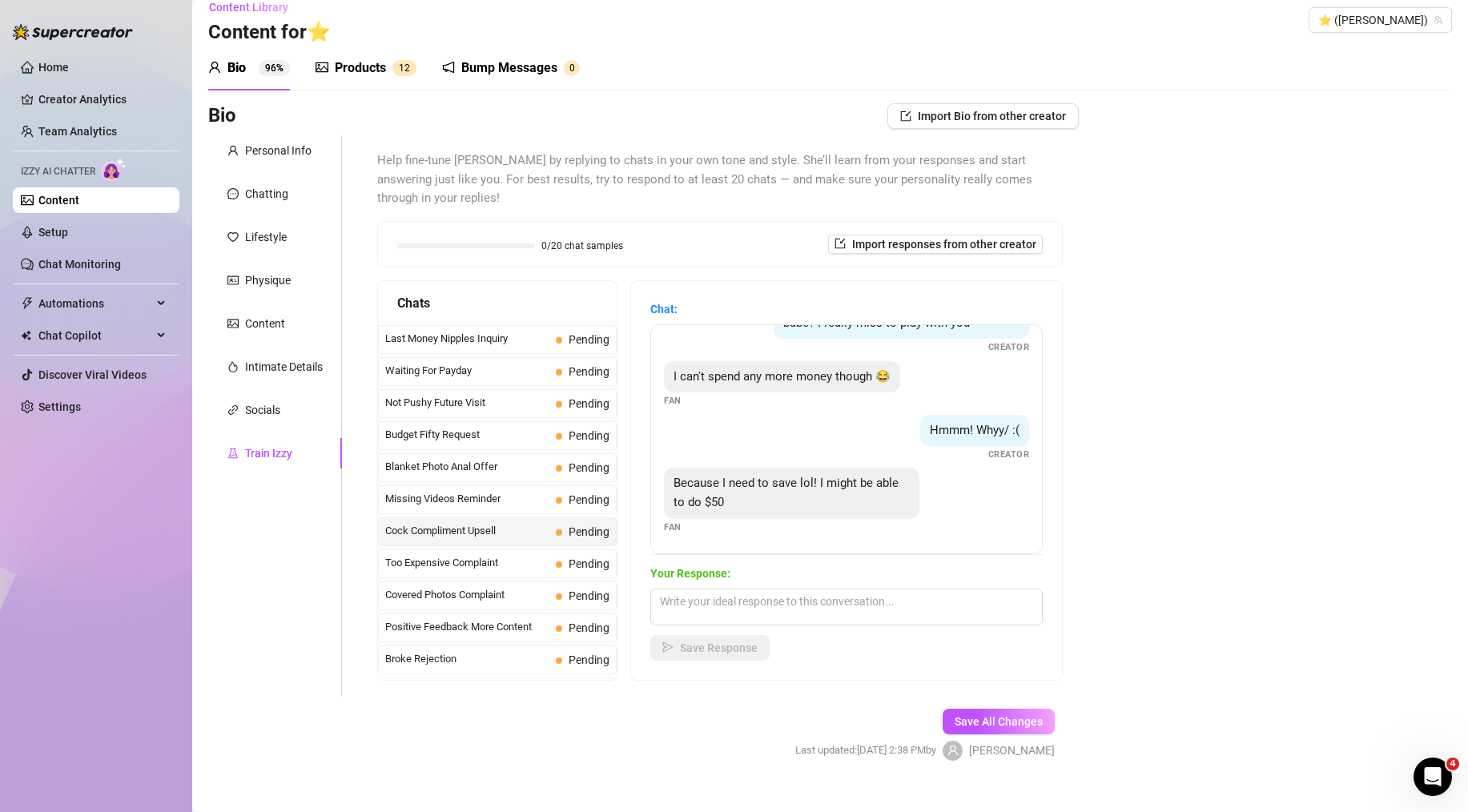
scroll to position [408, 0]
click at [458, 555] on span "Too Expensive Complaint" at bounding box center [468, 563] width 164 height 16
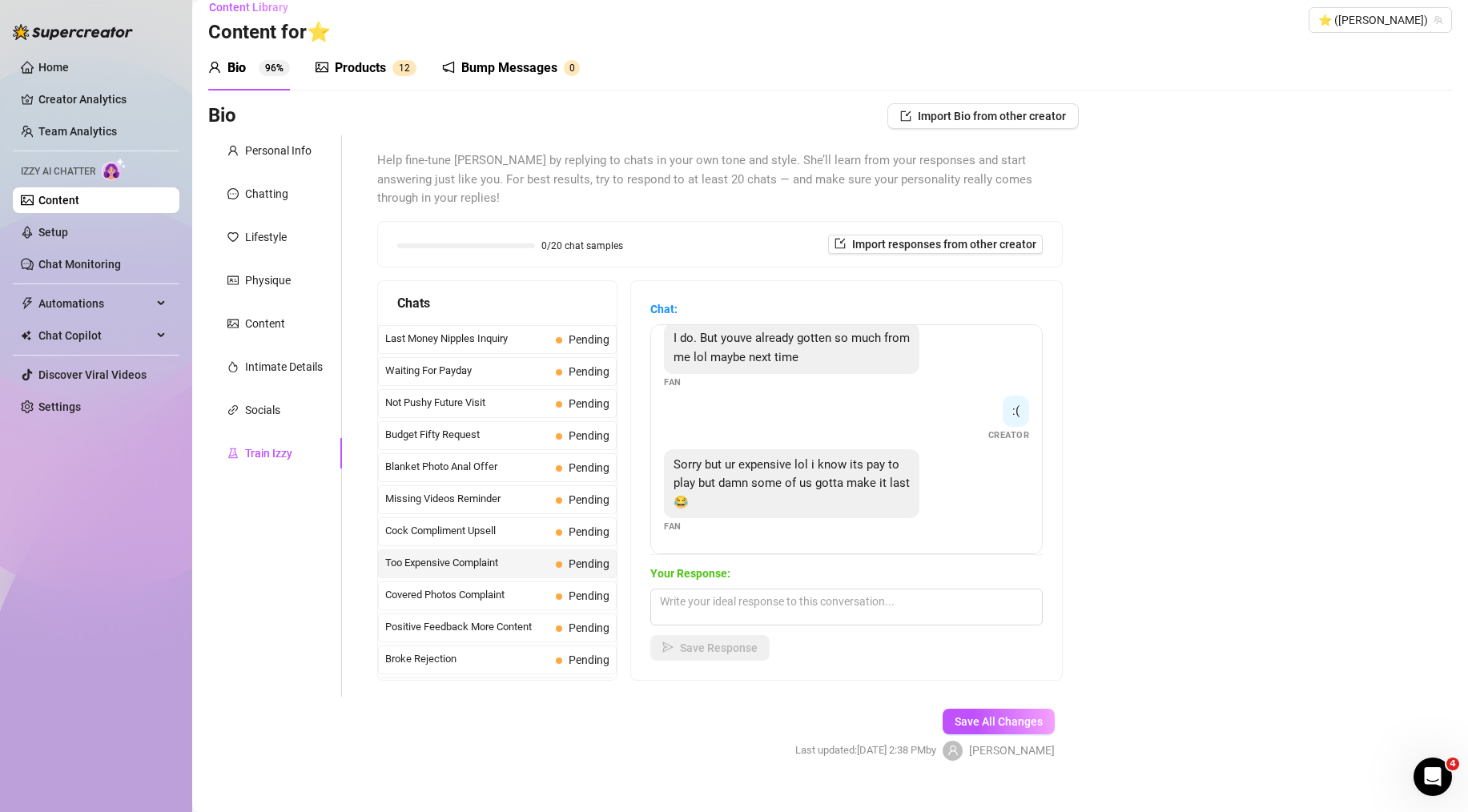
scroll to position [297, 0]
click at [486, 587] on span "Covered Photos Complaint" at bounding box center [468, 594] width 164 height 16
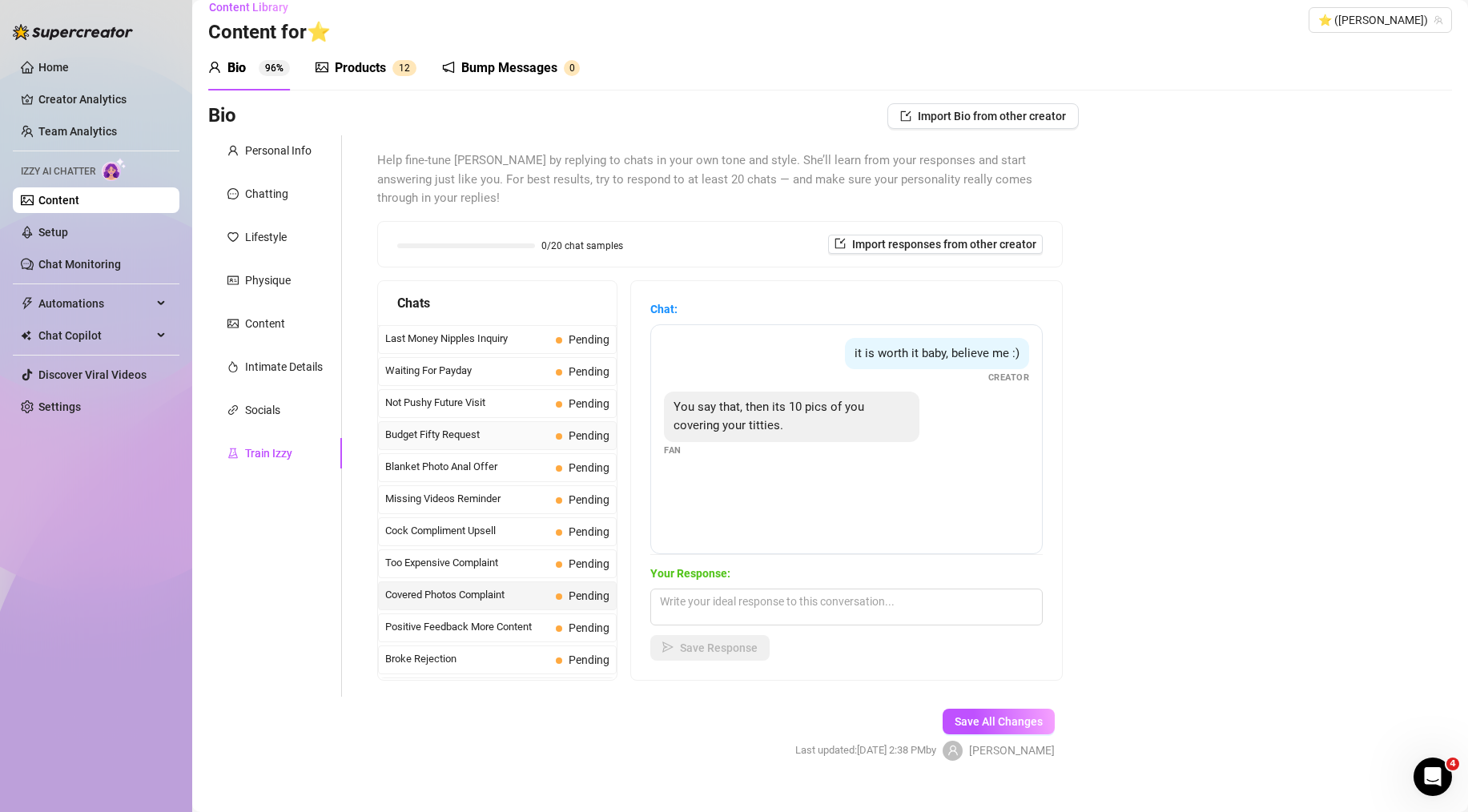
click at [469, 427] on span "Budget Fifty Request" at bounding box center [468, 434] width 164 height 16
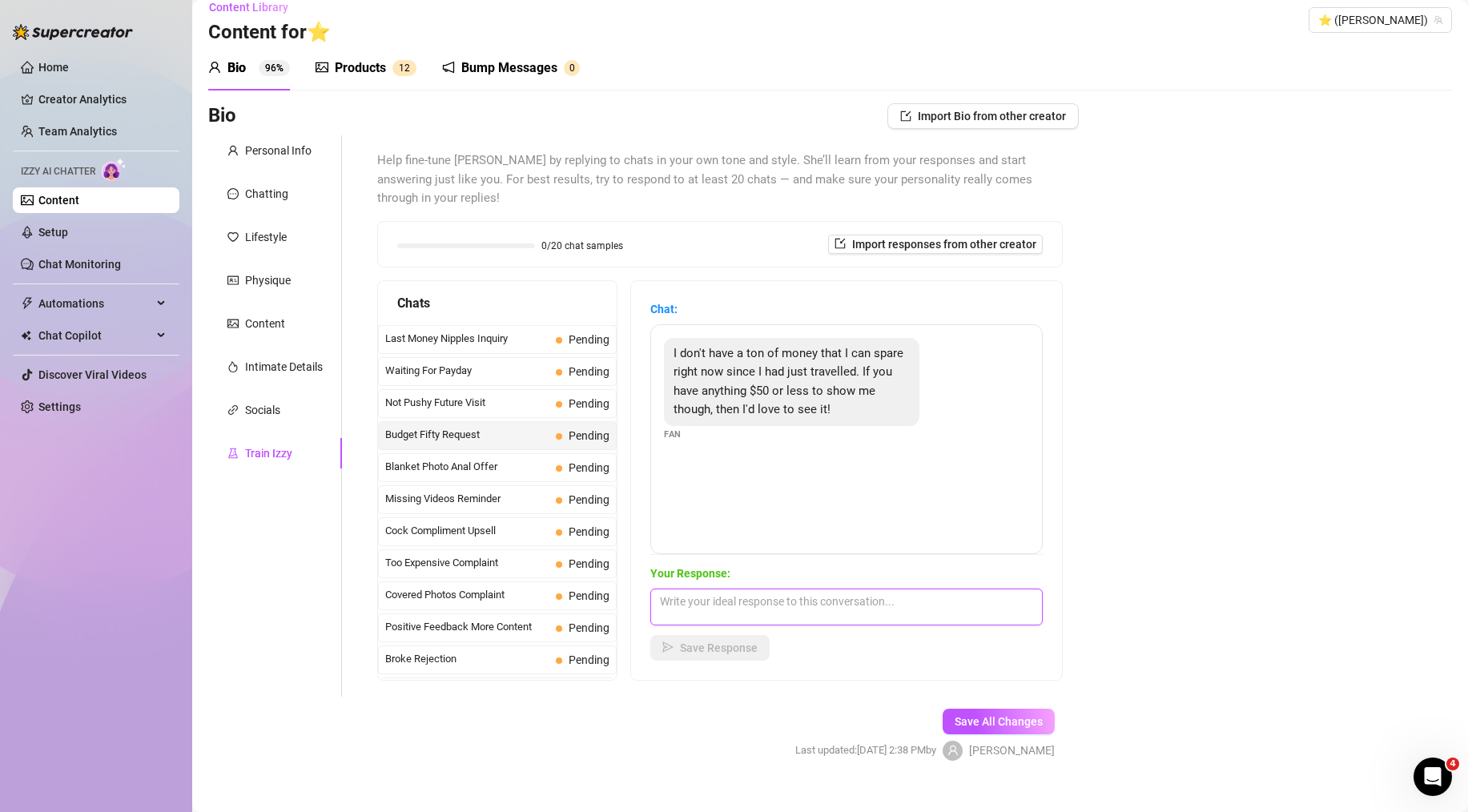
click at [735, 595] on textarea at bounding box center [846, 607] width 392 height 37
paste textarea "of course babe! i totally get that. for under $50 you could get my 'Bathroom Or…"
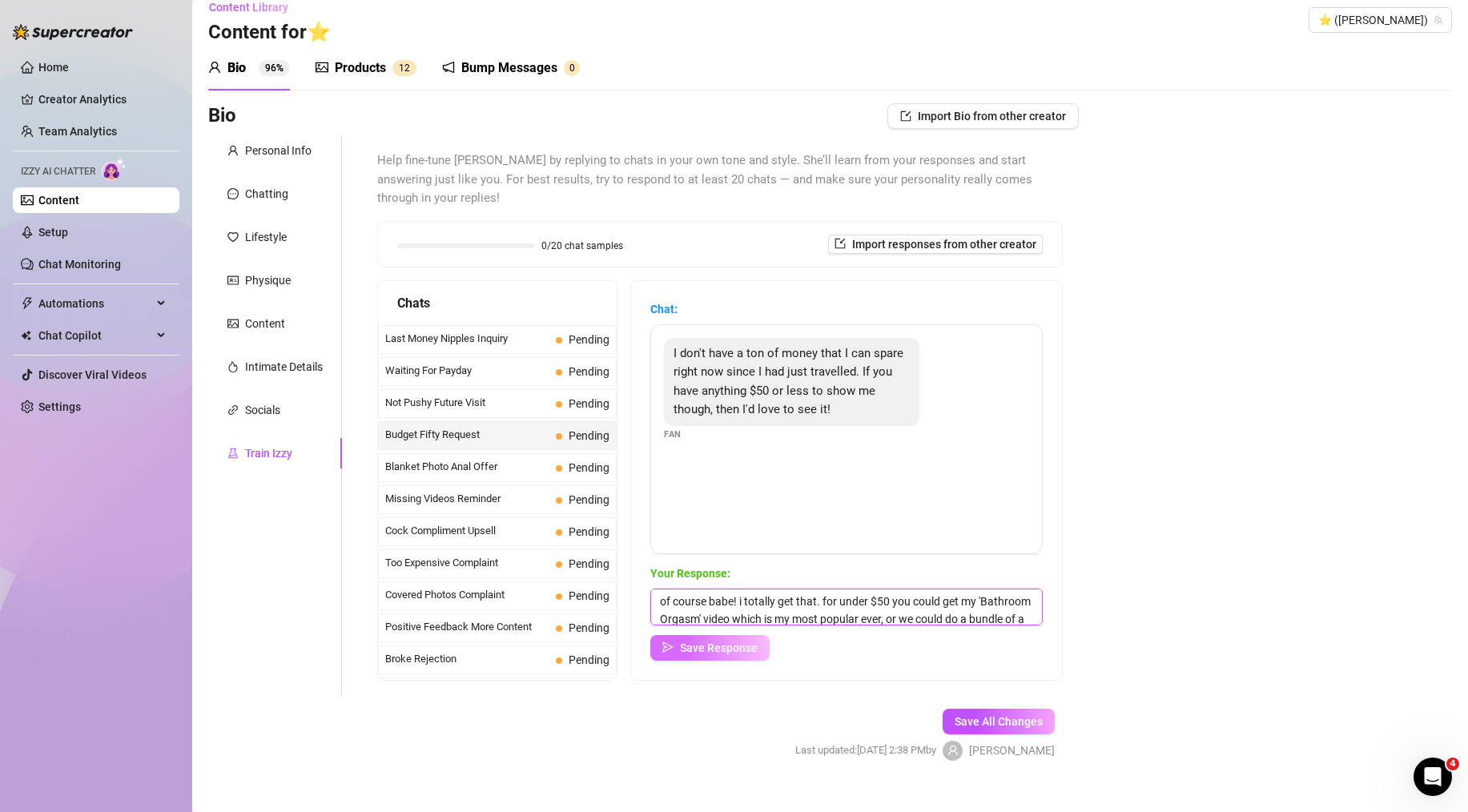
scroll to position [37, 0]
type textarea "of course babe! i totally get that. for under $50 you could get my 'Bathroom Or…"
click at [720, 641] on span "Save Response" at bounding box center [719, 647] width 77 height 12
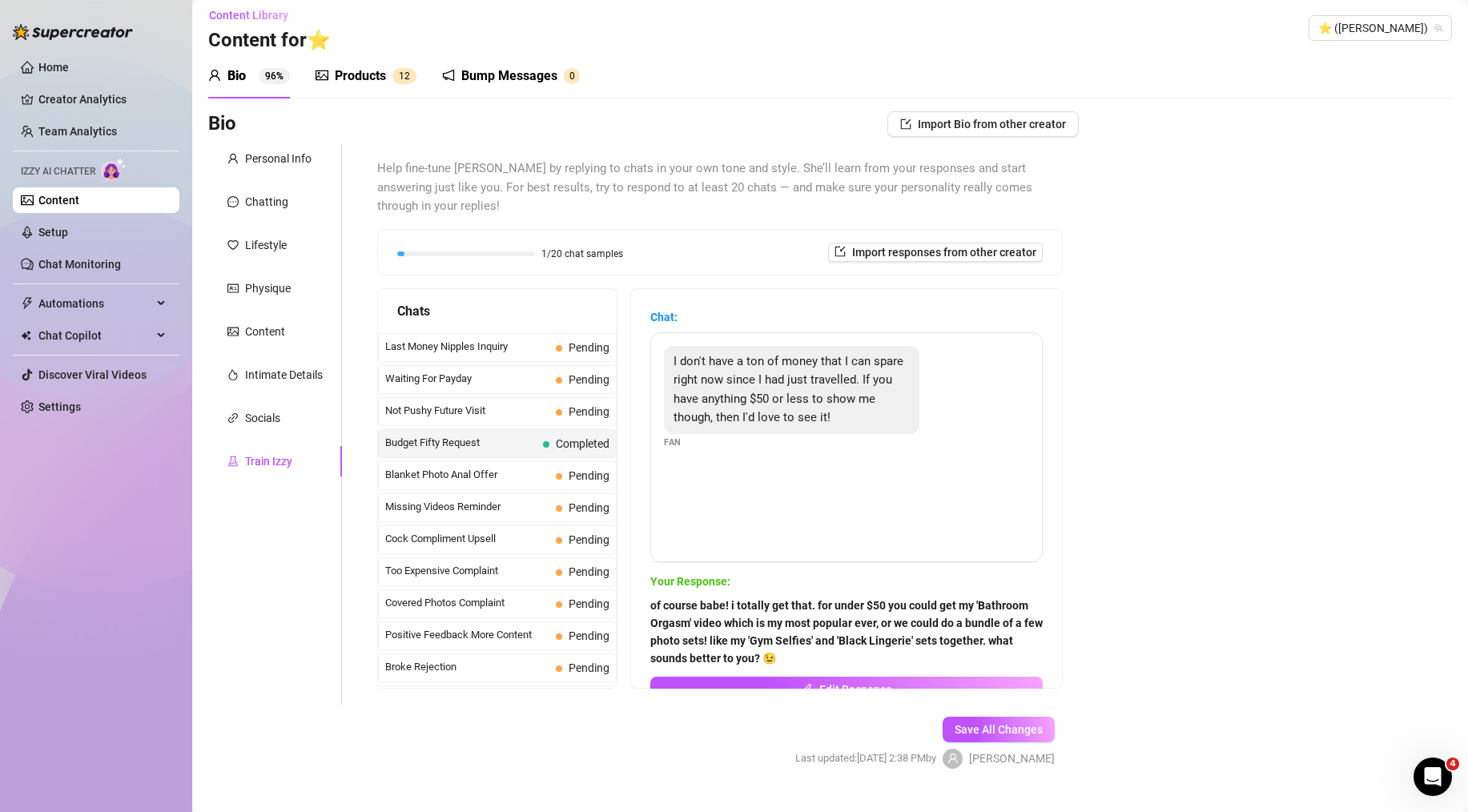
scroll to position [0, 0]
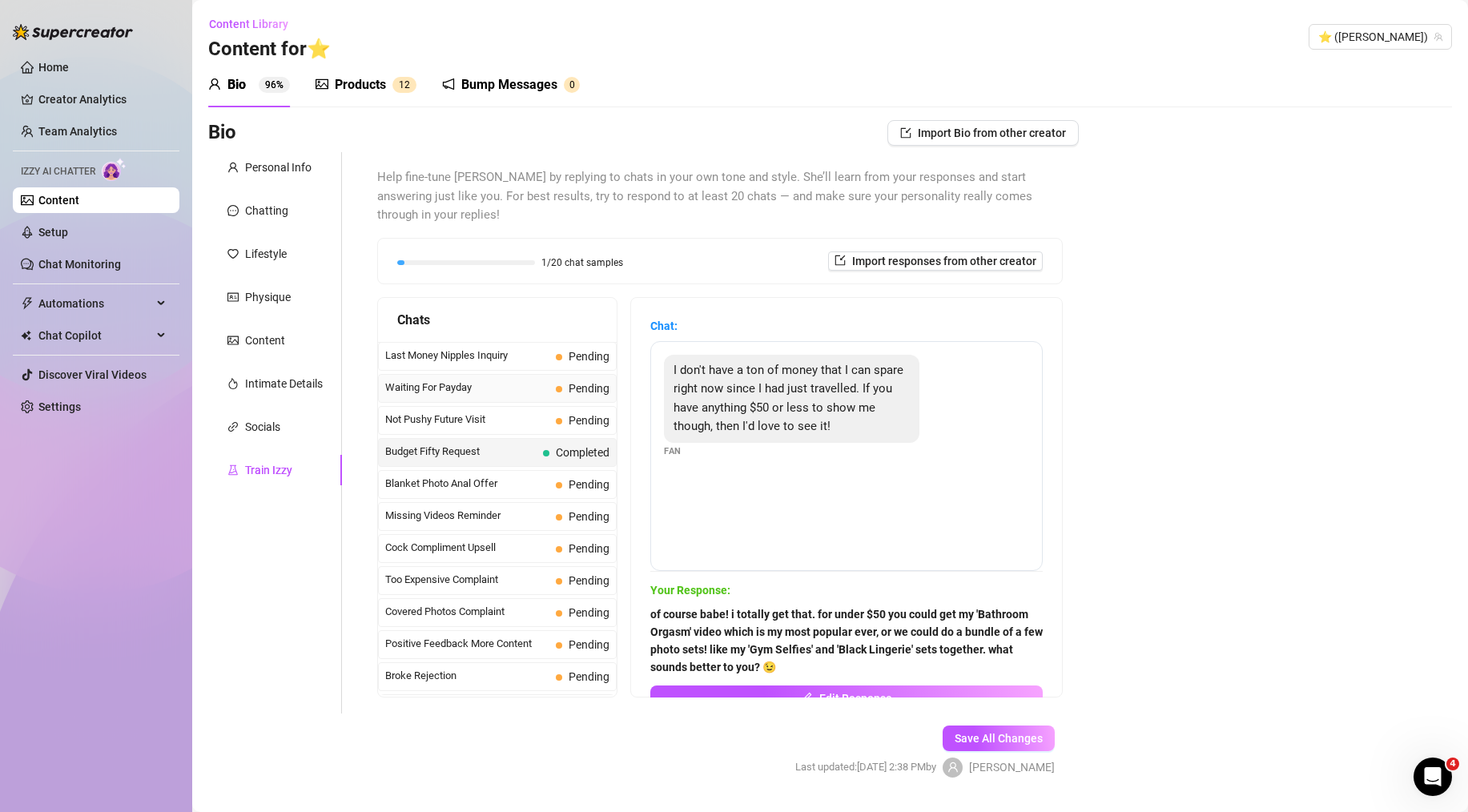
click at [455, 380] on span "Waiting For Payday" at bounding box center [468, 387] width 164 height 16
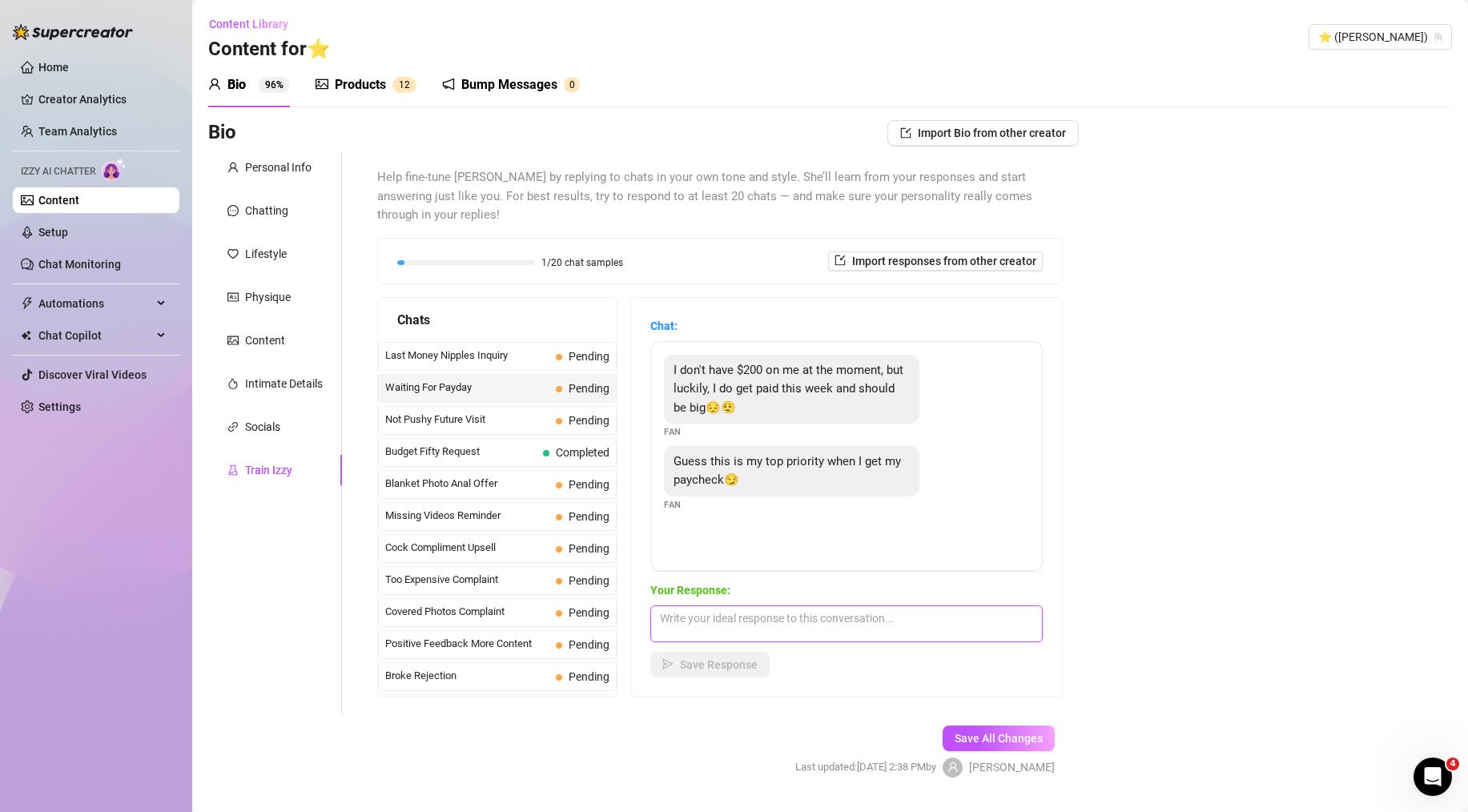
click at [760, 605] on textarea at bounding box center [846, 623] width 392 height 37
paste textarea "omg i love that! it'll be like a little present to yourself when you get paid 😏…"
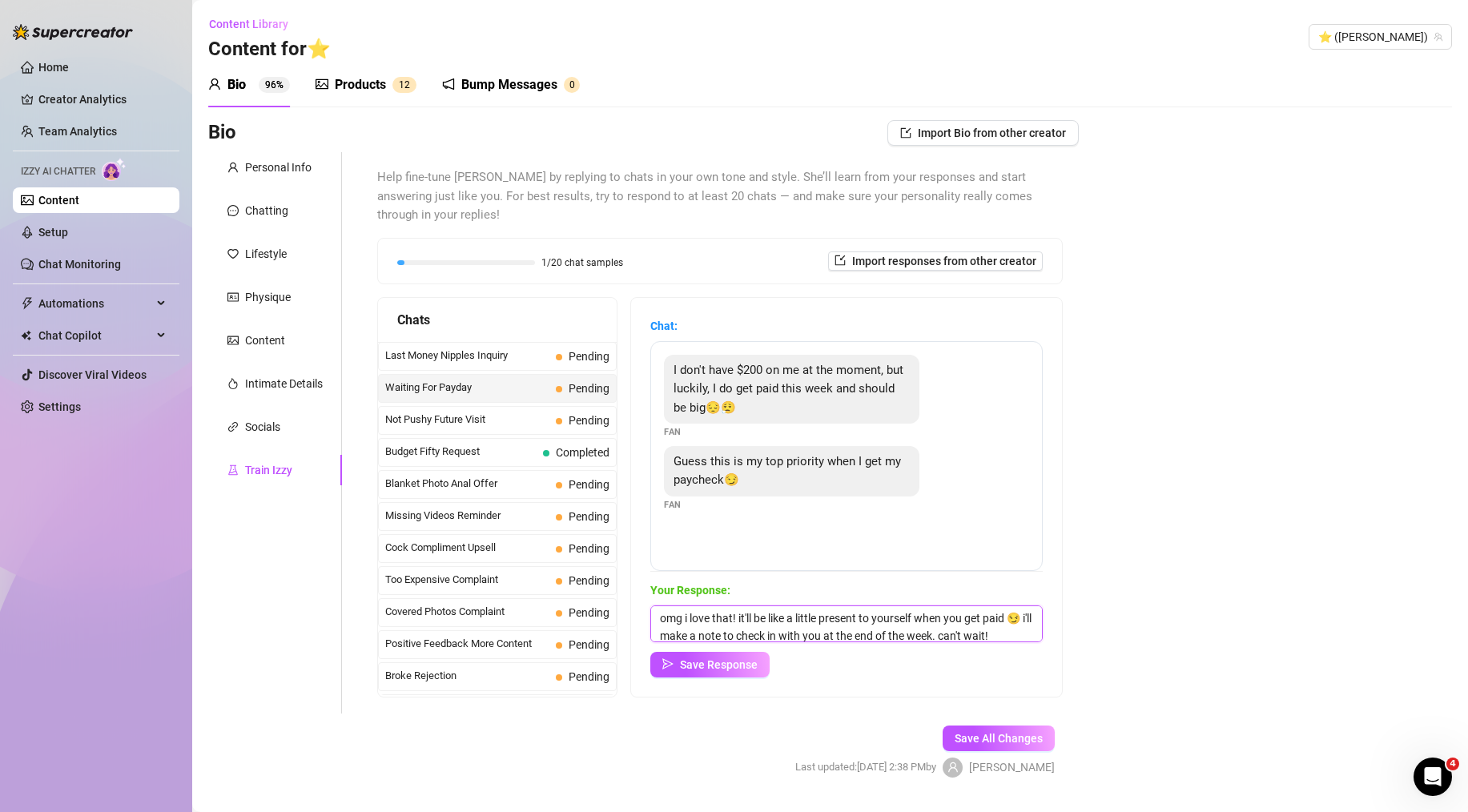
scroll to position [19, 0]
type textarea "omg i love that! it'll be like a little present to yourself when you get paid 😏…"
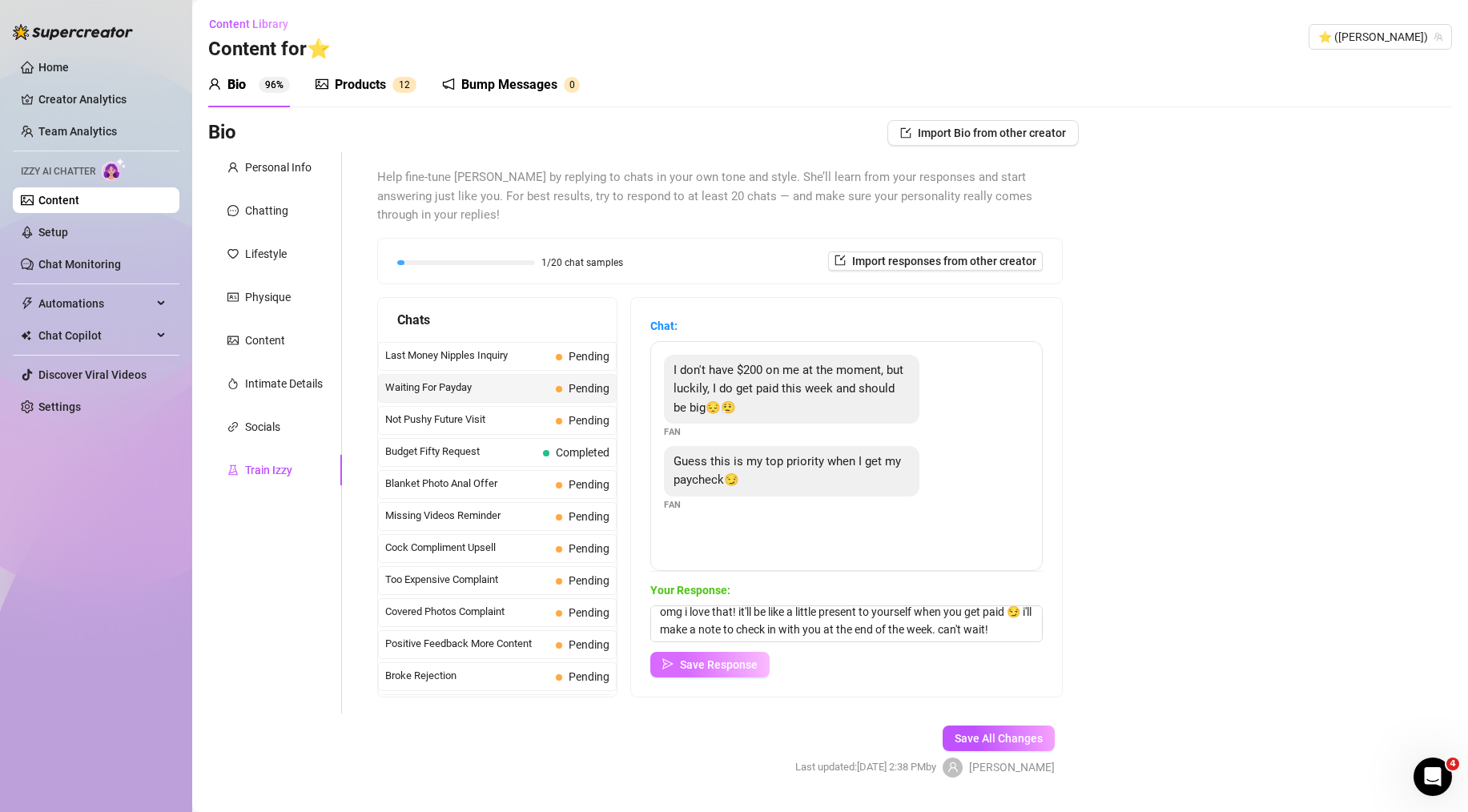
click at [721, 658] on span "Save Response" at bounding box center [719, 664] width 77 height 12
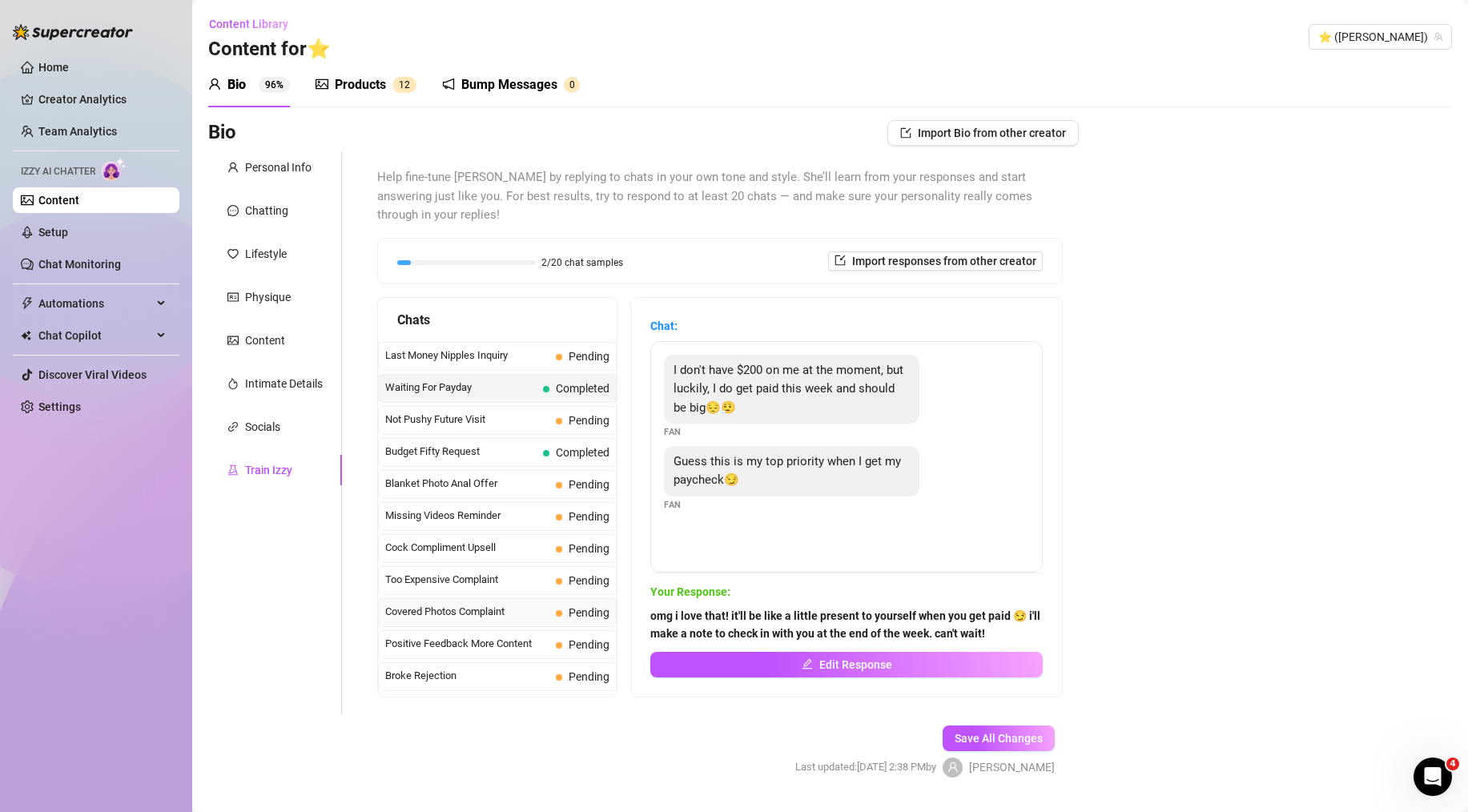
click at [456, 604] on span "Covered Photos Complaint" at bounding box center [468, 612] width 164 height 16
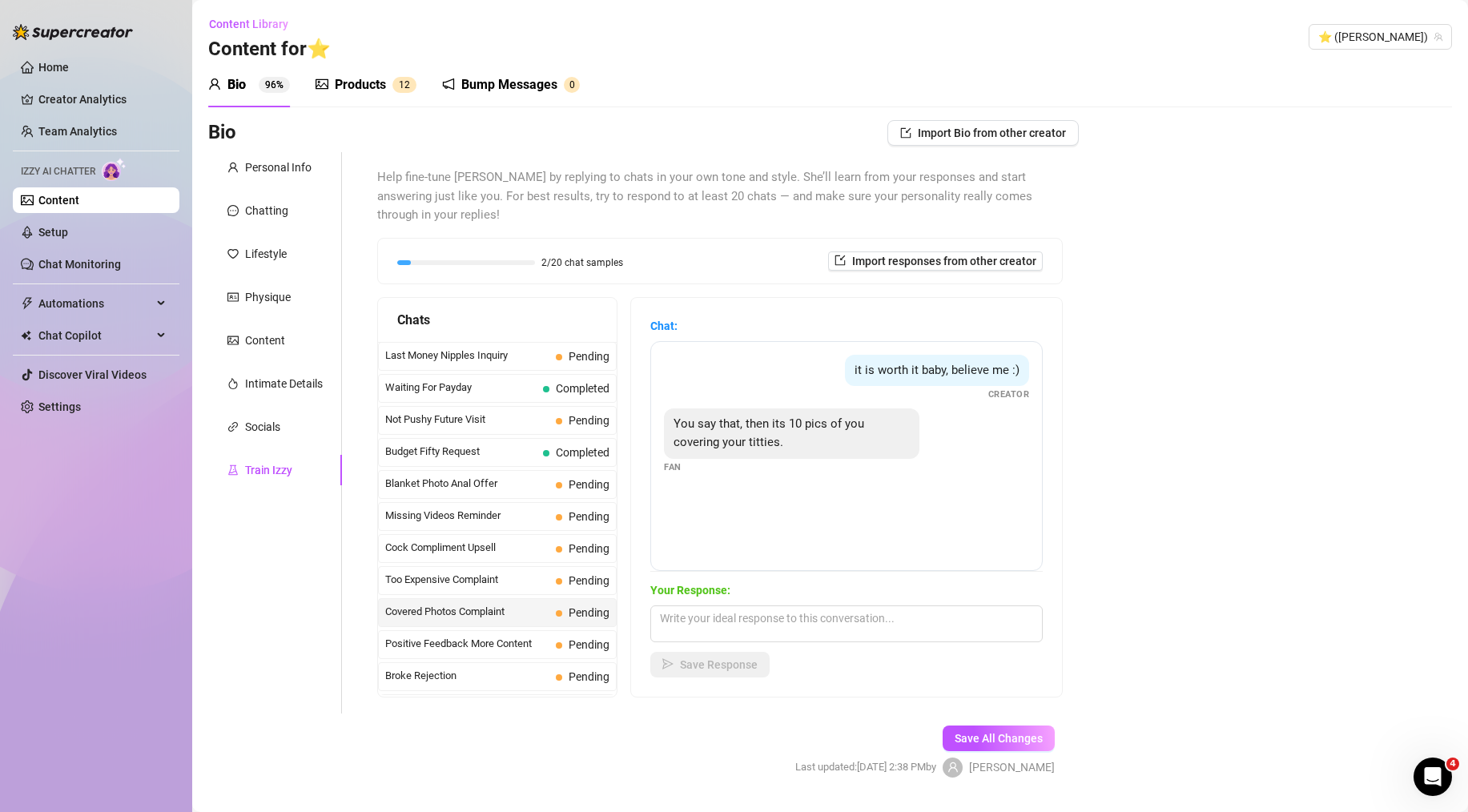
click at [760, 627] on div "Your Response: Save Response" at bounding box center [846, 629] width 392 height 96
click at [757, 605] on textarea at bounding box center [846, 623] width 392 height 37
paste textarea "haha you caught me! i'm a little bit of a tease, it's true 😉 i like to save the…"
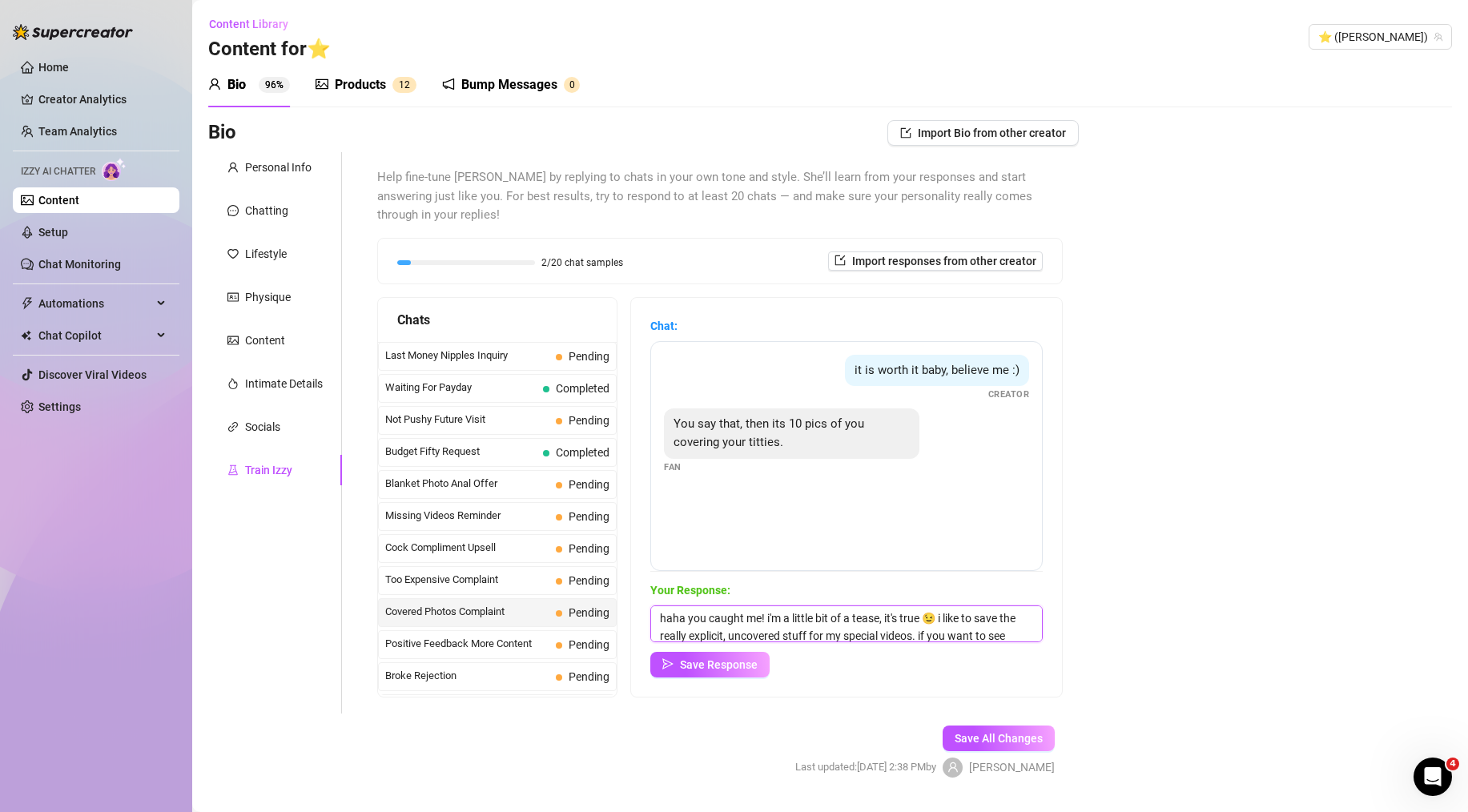
scroll to position [37, 0]
type textarea "haha you caught me! i'm a little bit of a tease, it's true 😉 i like to save the…"
click at [703, 652] on button "Save Response" at bounding box center [709, 664] width 119 height 26
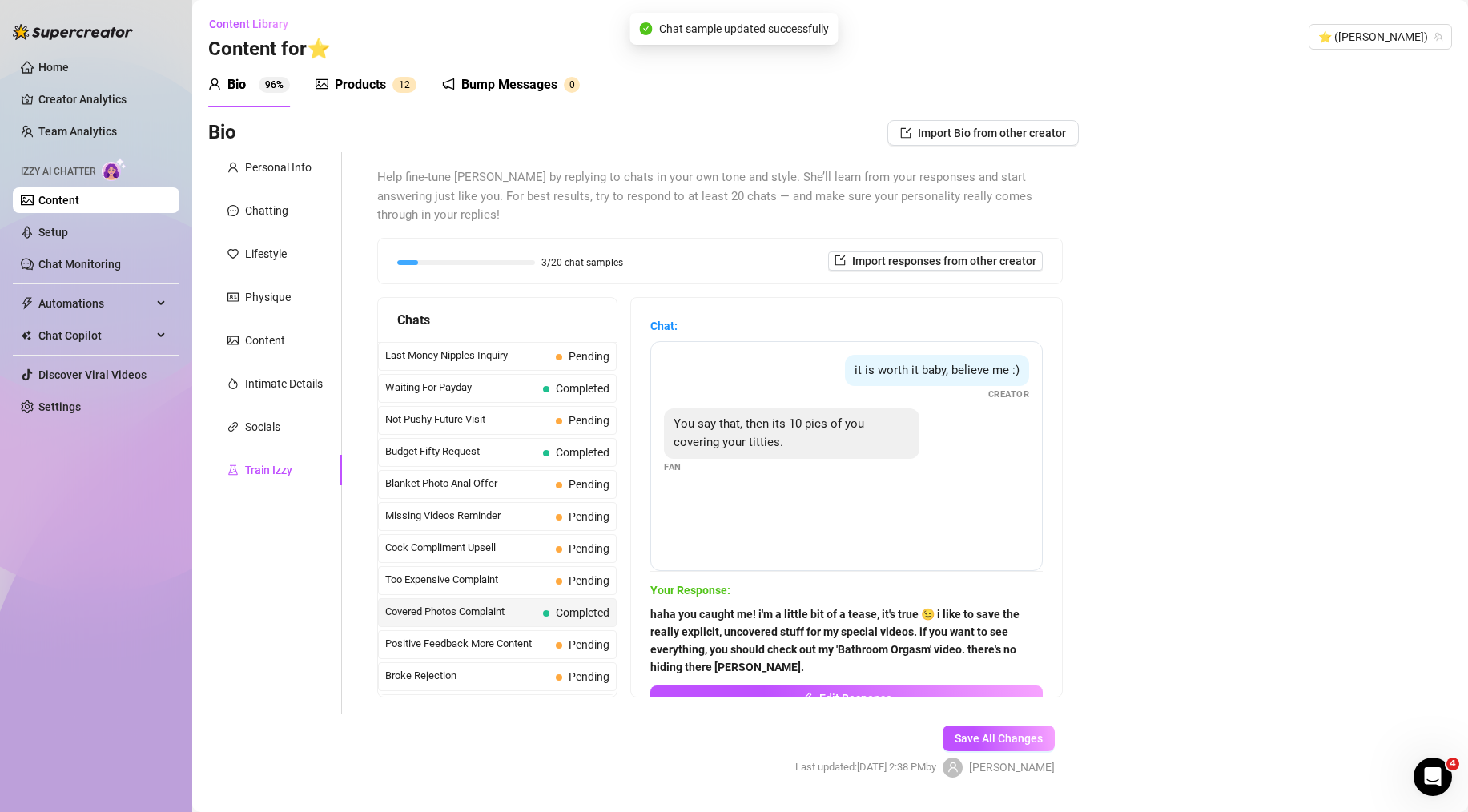
click at [1191, 518] on div "Bio Import Bio from other creator Personal Info Chatting Lifestyle Physique Con…" at bounding box center [829, 463] width 1244 height 685
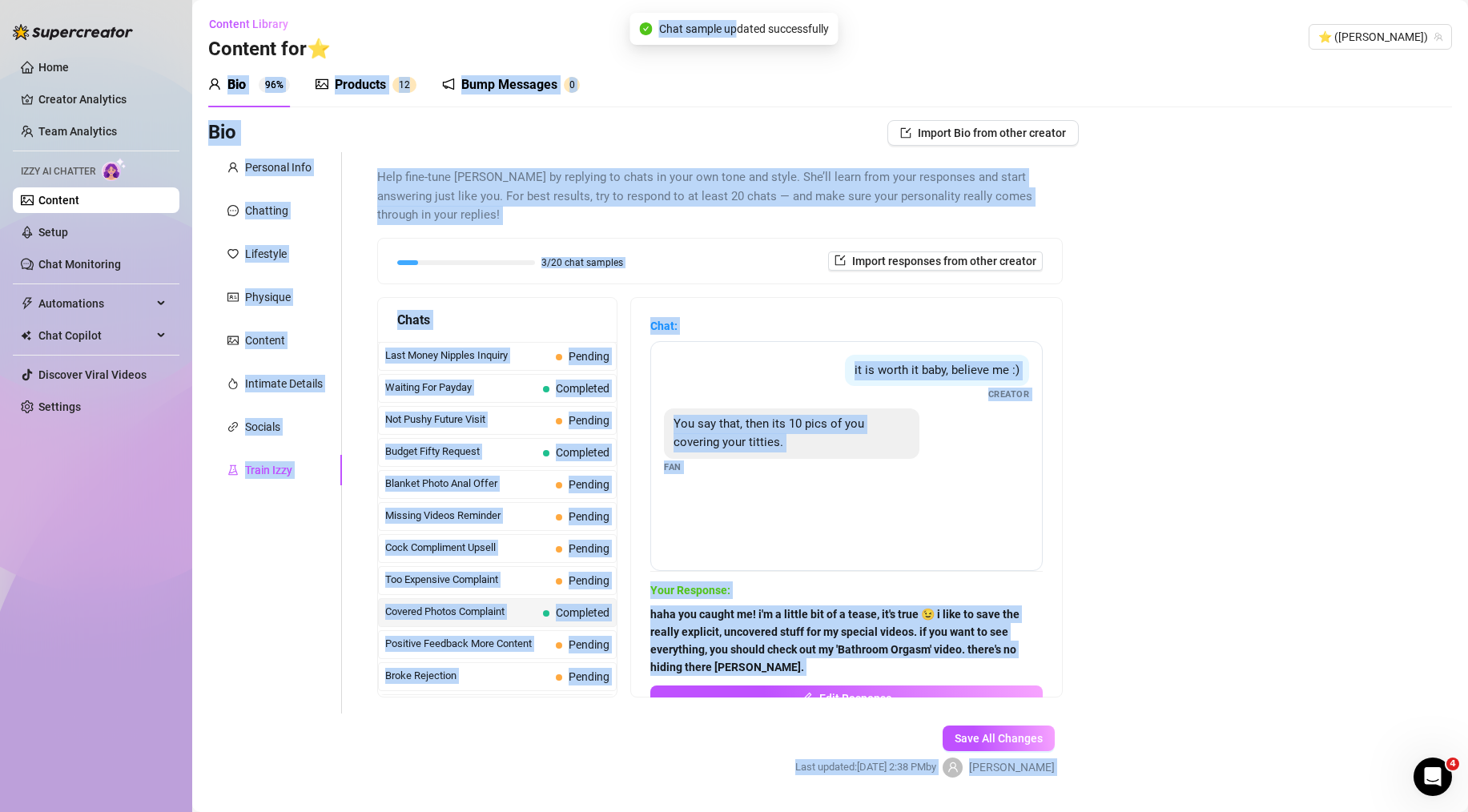
drag, startPoint x: 757, startPoint y: 27, endPoint x: 849, endPoint y: 18, distance: 92.4
click at [849, 18] on body "Home Creator Analytics Team Analytics Izzy AI Chatter Content Setup Chat Monito…" at bounding box center [734, 406] width 1468 height 812
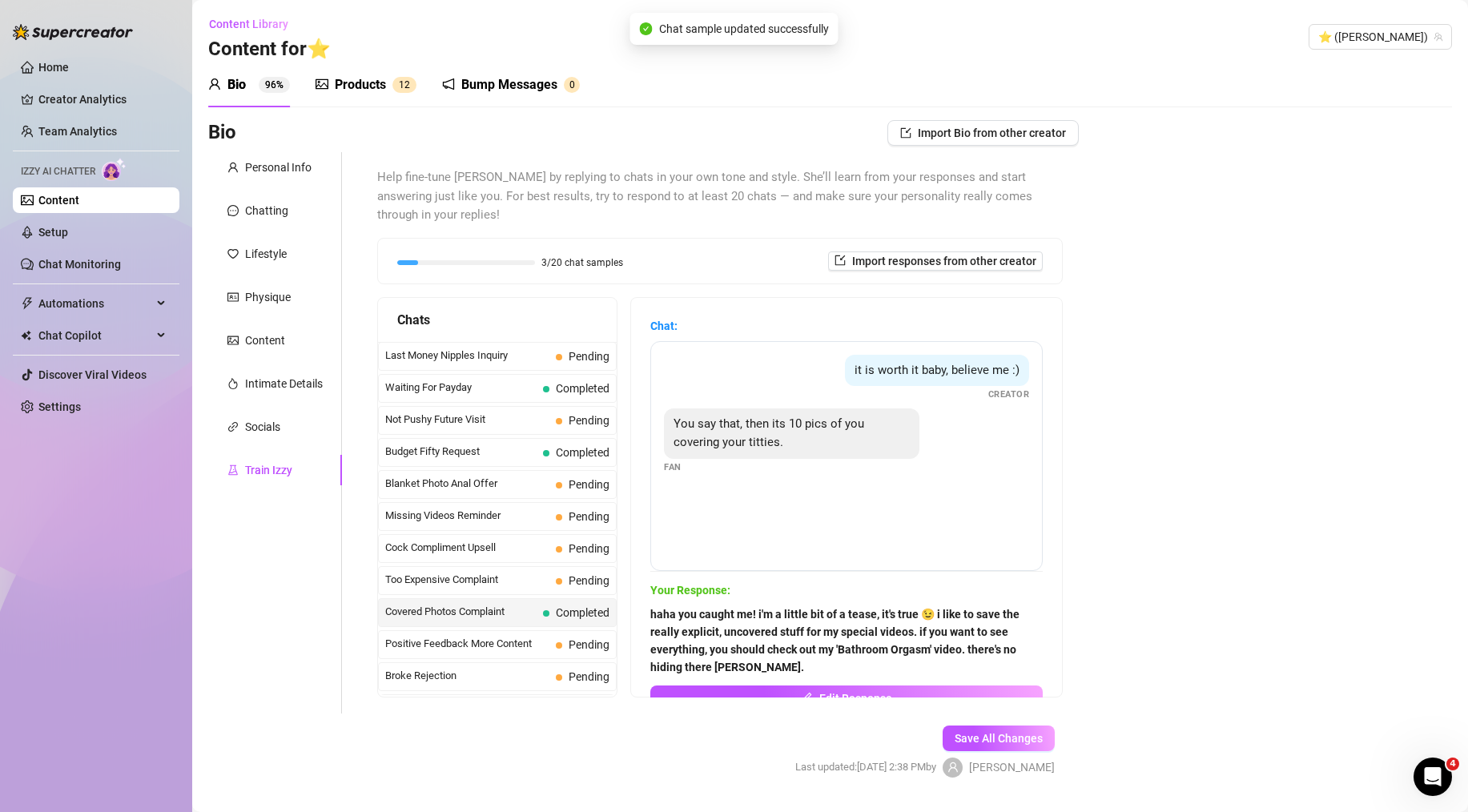
click at [1040, 57] on div "Content Library Content for ⭐️ ⭐️ ([PERSON_NAME])" at bounding box center [829, 37] width 1244 height 52
click at [1204, 390] on div "Bio Import Bio from other creator Personal Info Chatting Lifestyle Physique Con…" at bounding box center [829, 463] width 1244 height 685
click at [775, 608] on strong "haha you caught me! i'm a little bit of a tease, it's true 😉 i like to save the…" at bounding box center [834, 640] width 369 height 66
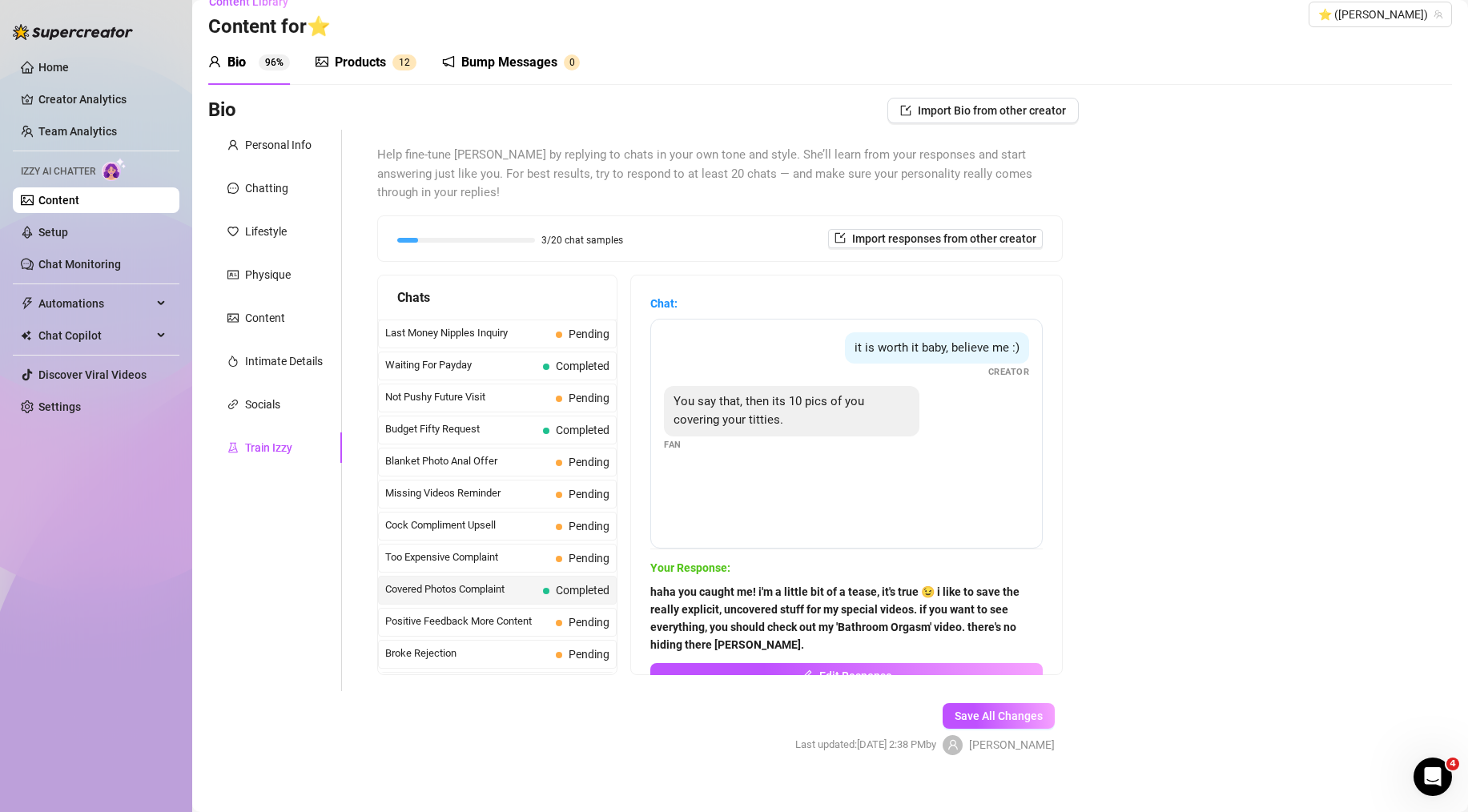
scroll to position [0, 0]
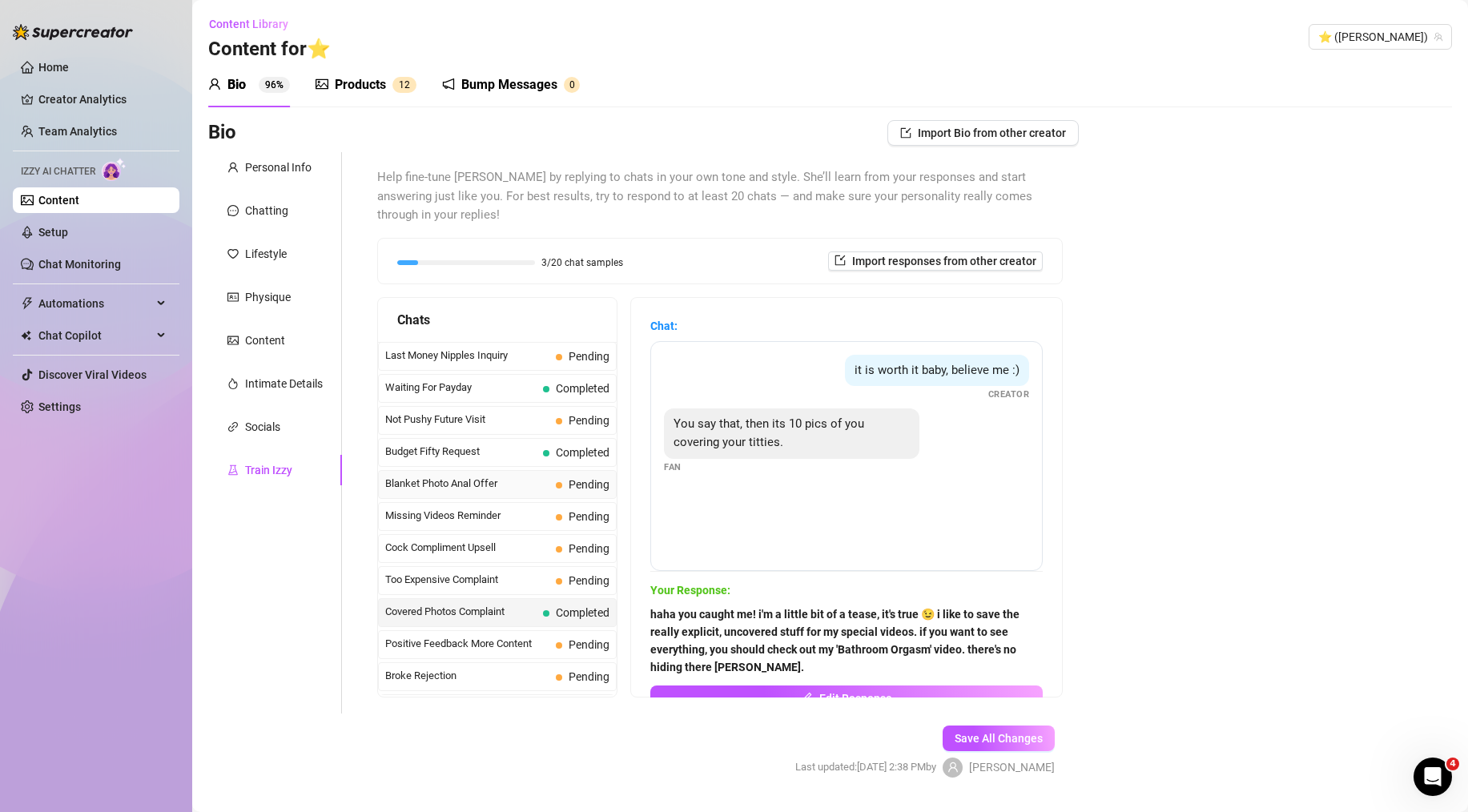
click at [471, 476] on span "Blanket Photo Anal Offer" at bounding box center [468, 484] width 164 height 16
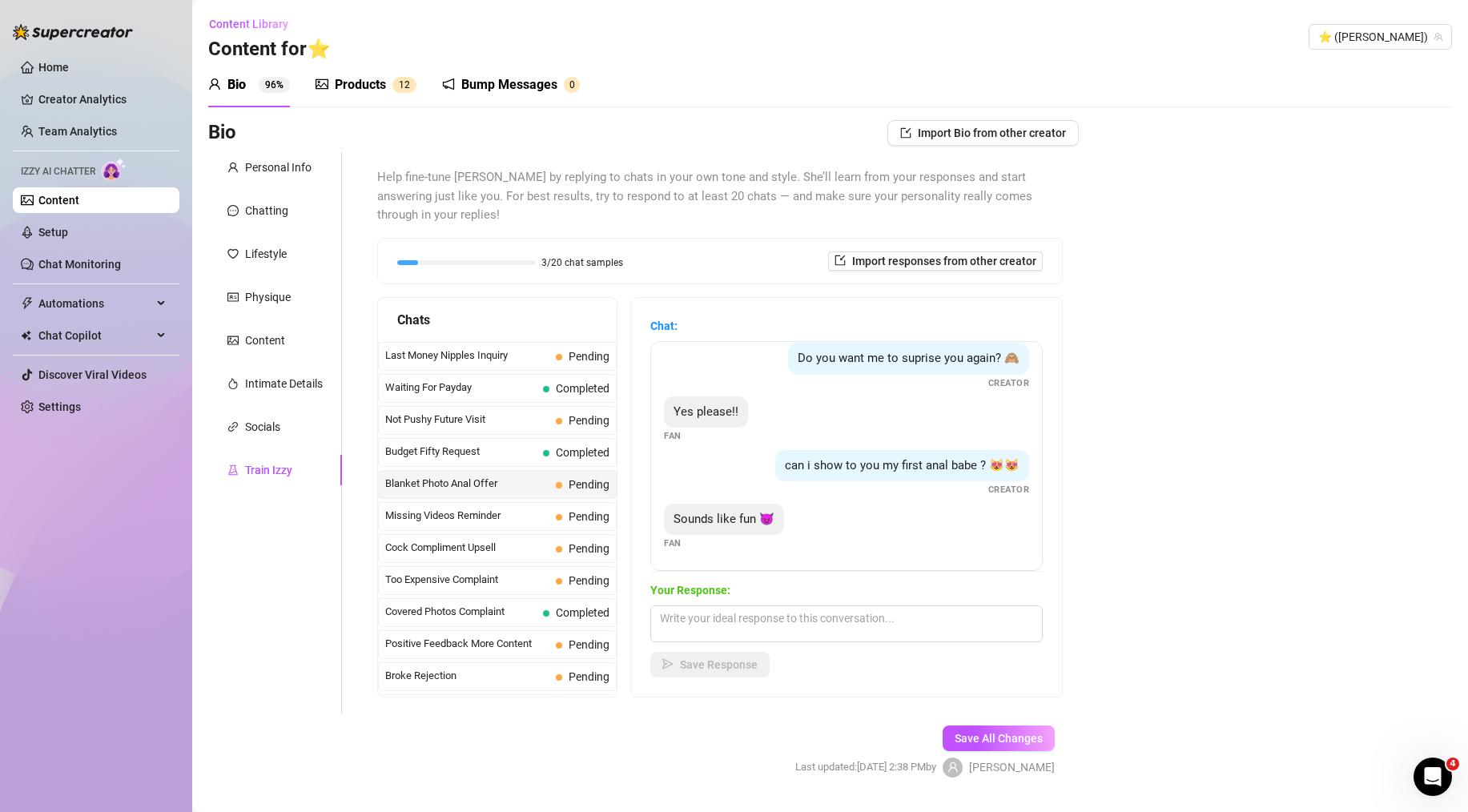
scroll to position [263, 0]
click at [774, 605] on textarea at bounding box center [846, 623] width 392 height 37
paste textarea "okay good ;) i have a secret set i've never shown anyone before... i got a litt…"
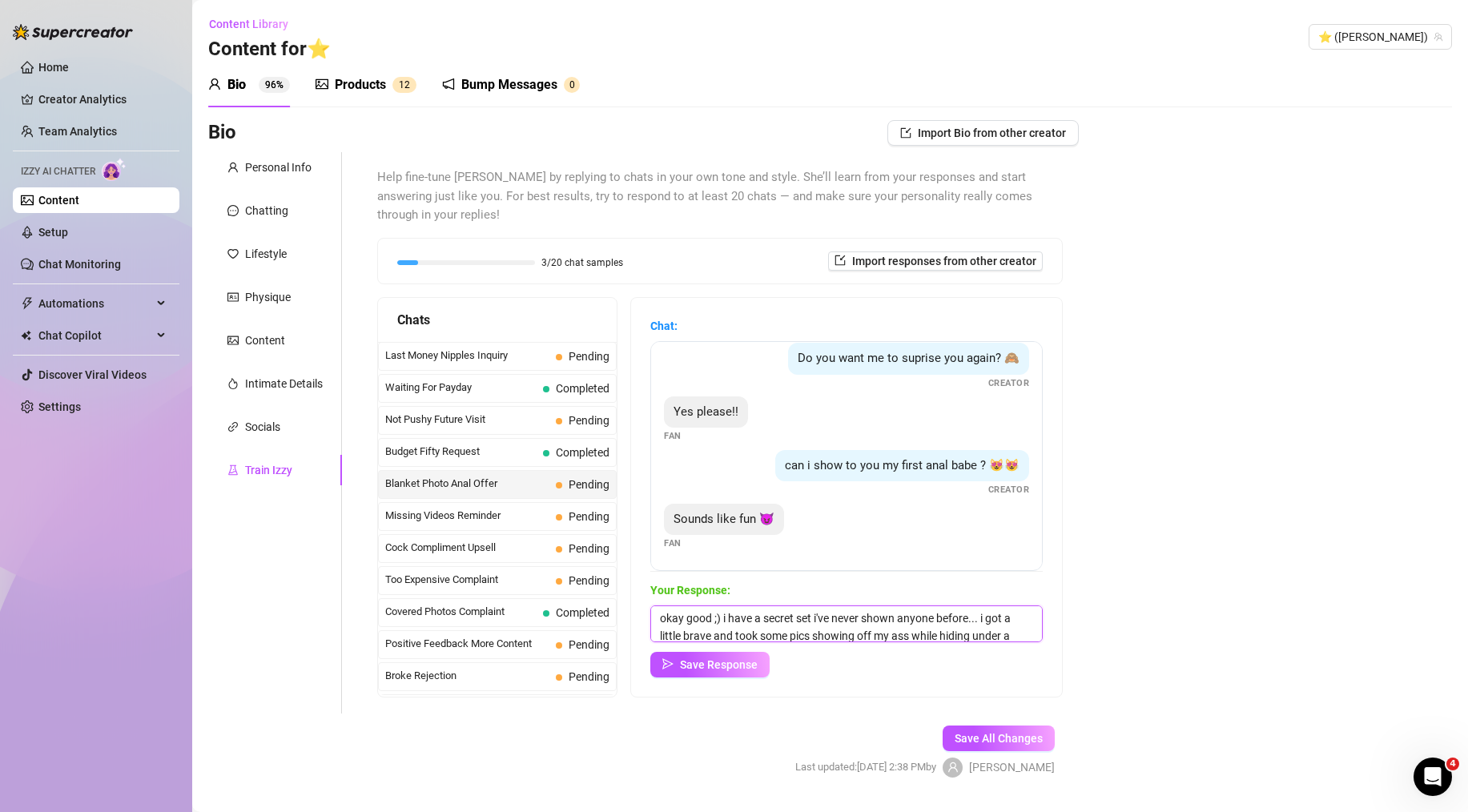
scroll to position [19, 0]
type textarea "okay good ;) i have a secret set i've never shown anyone before... i got a litt…"
click at [834, 504] on div "Sounds like fun 😈 Fan" at bounding box center [847, 528] width 366 height 48
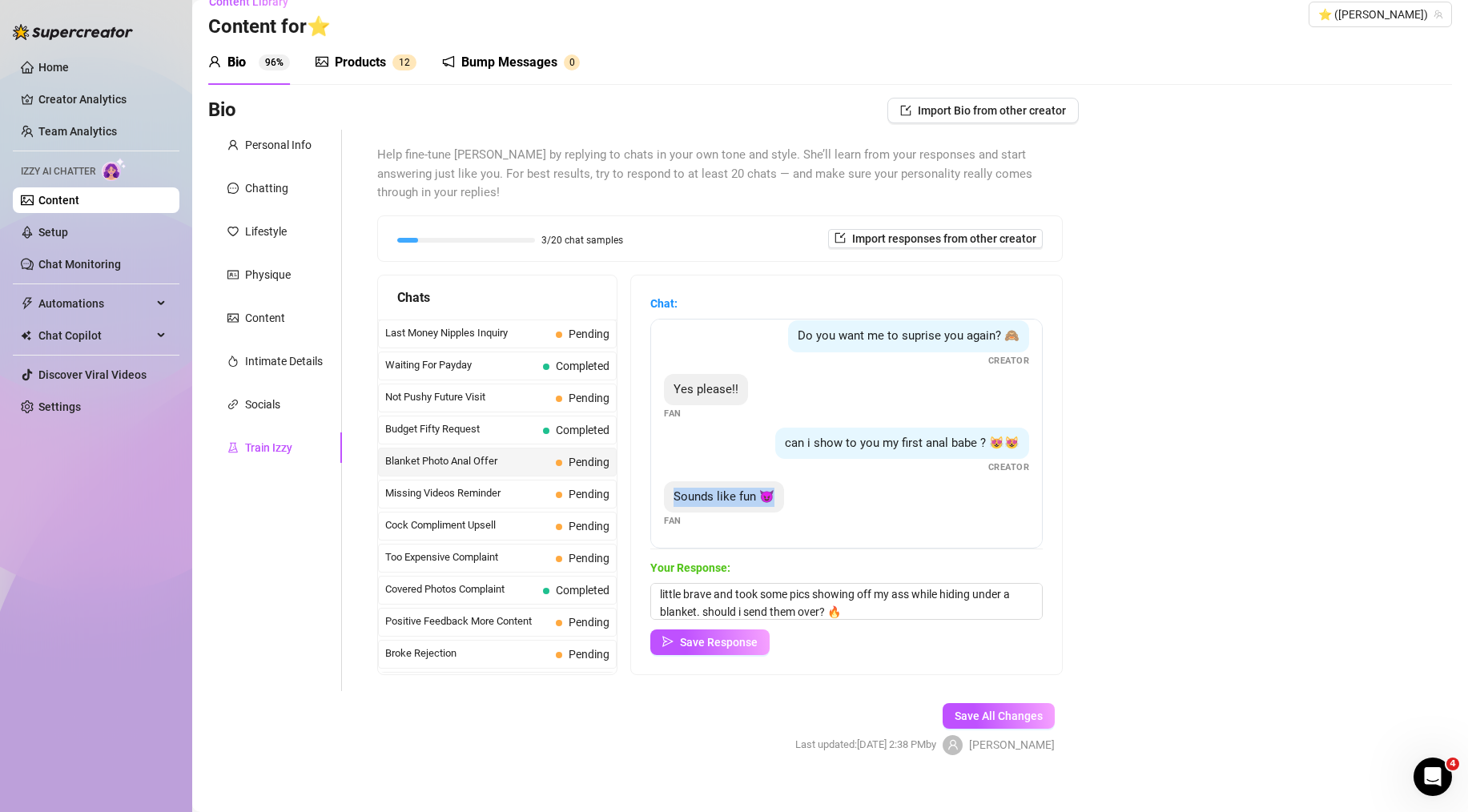
drag, startPoint x: 771, startPoint y: 481, endPoint x: 678, endPoint y: 483, distance: 93.0
click at [678, 489] on span "Sounds like fun 😈" at bounding box center [724, 496] width 101 height 14
click at [901, 594] on textarea "okay good ;) i have a secret set i've never shown anyone before... i got a litt…" at bounding box center [846, 601] width 392 height 37
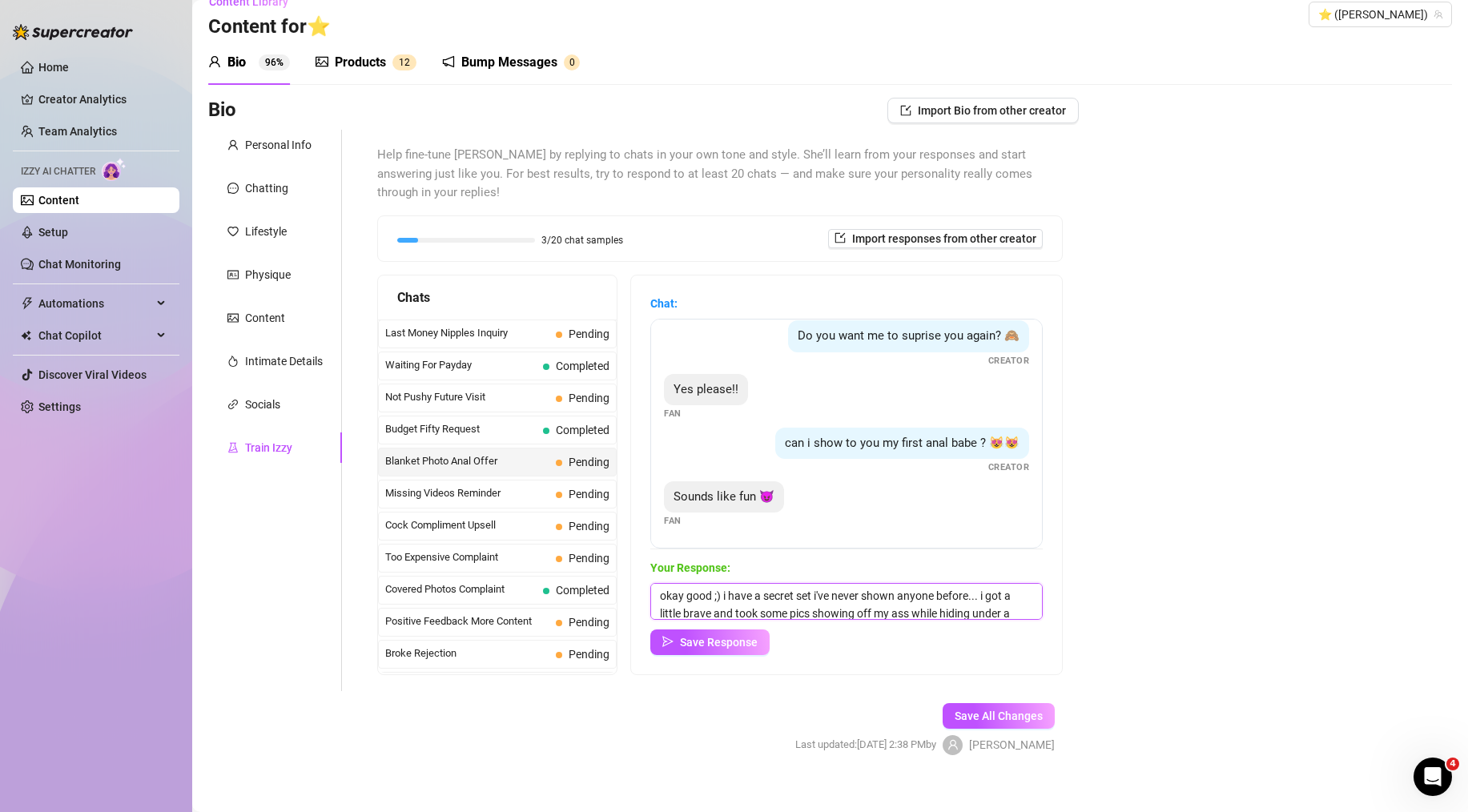
drag, startPoint x: 930, startPoint y: 599, endPoint x: 782, endPoint y: 585, distance: 148.7
click at [782, 585] on textarea "okay good ;) i have a secret set i've never shown anyone before... i got a litt…" at bounding box center [846, 601] width 392 height 37
click at [896, 593] on textarea "okay good ;) i have a secret set i've never shown anyone before... i got a litt…" at bounding box center [846, 601] width 392 height 37
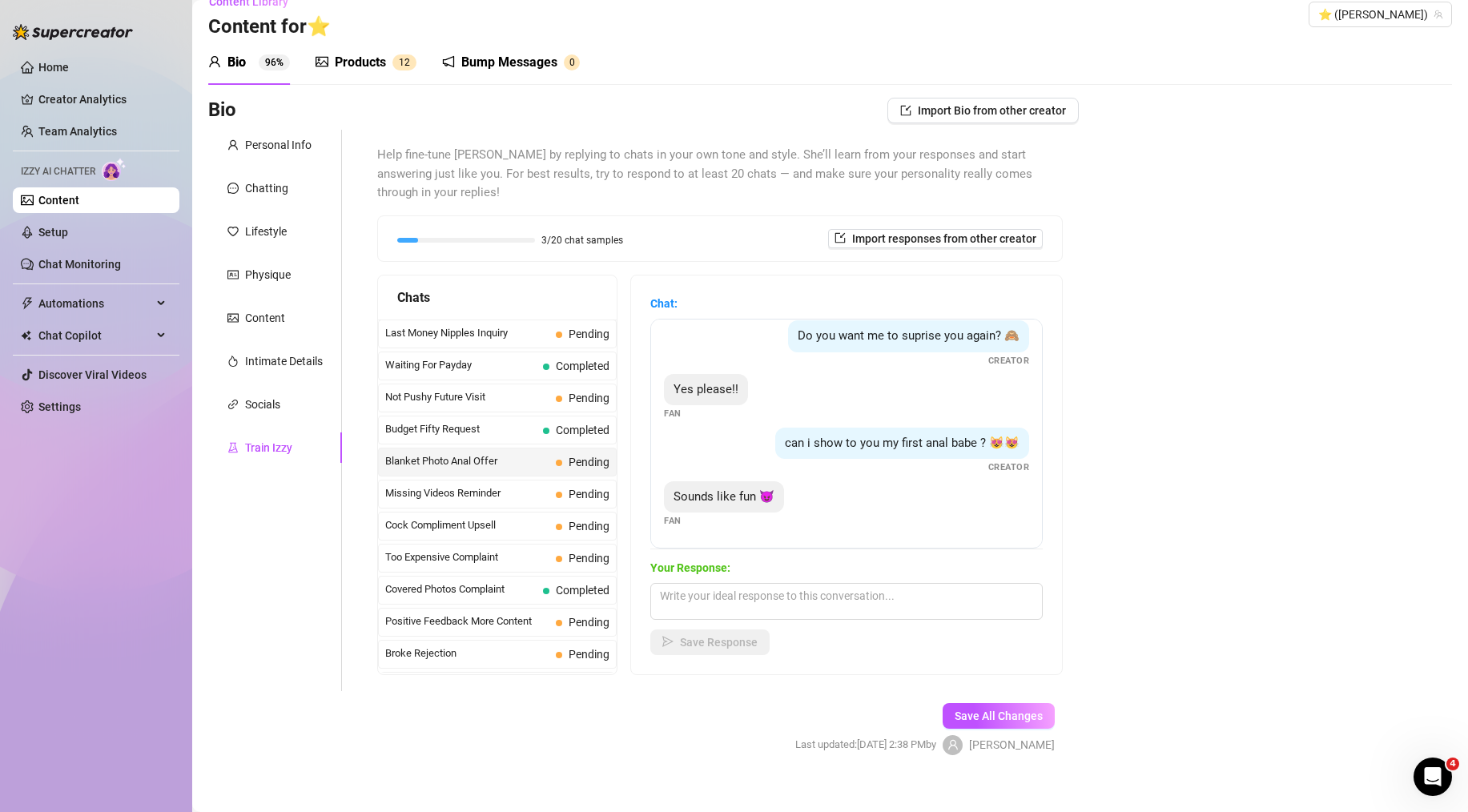
click at [556, 453] on span "Pending" at bounding box center [582, 462] width 53 height 17
click at [493, 480] on div "Missing Videos Reminder Pending" at bounding box center [497, 494] width 239 height 29
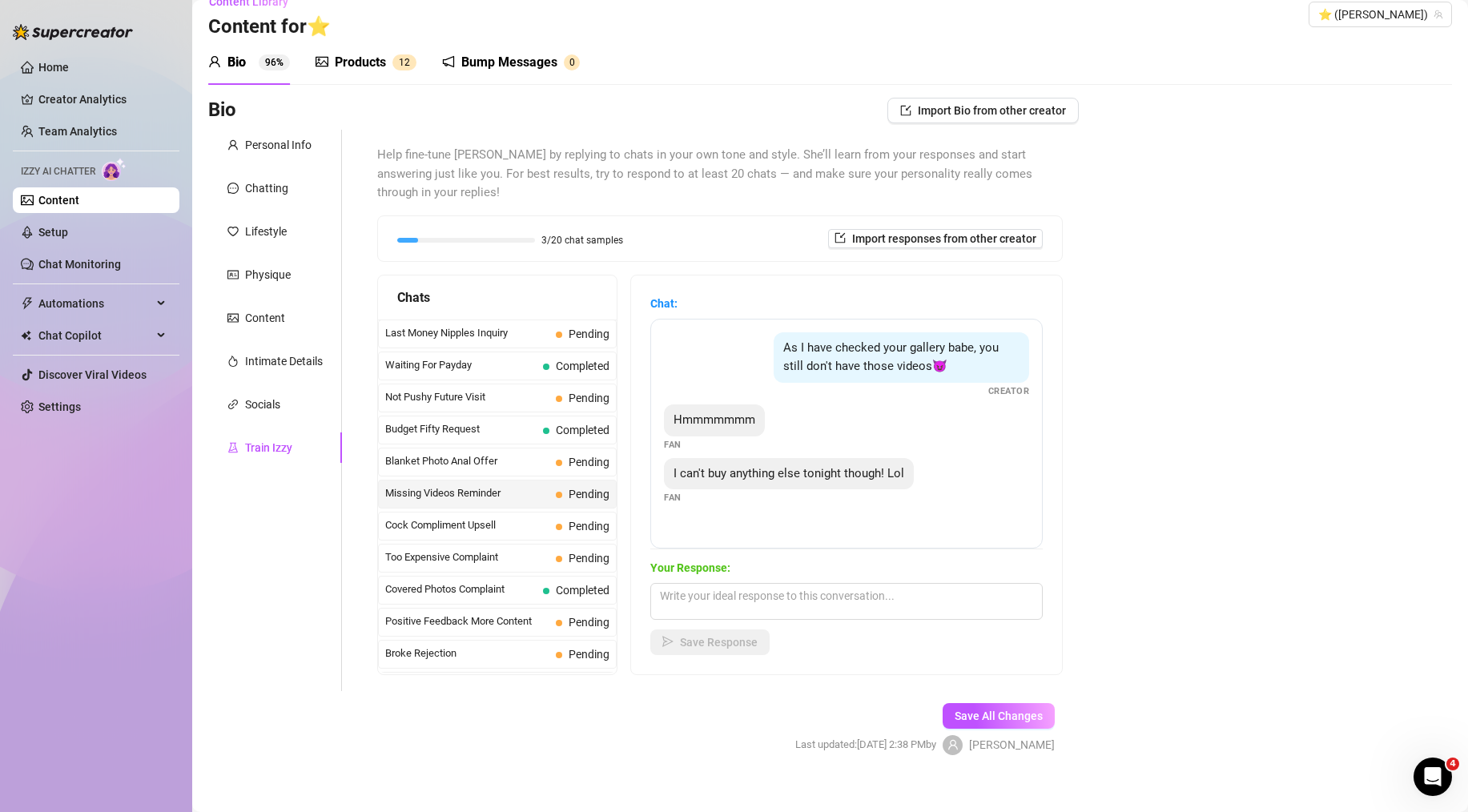
click at [1127, 421] on div "Bio Import Bio from other creator Personal Info Chatting Lifestyle Physique Con…" at bounding box center [829, 440] width 1244 height 685
click at [485, 517] on span "Cock Compliment Upsell" at bounding box center [468, 525] width 164 height 16
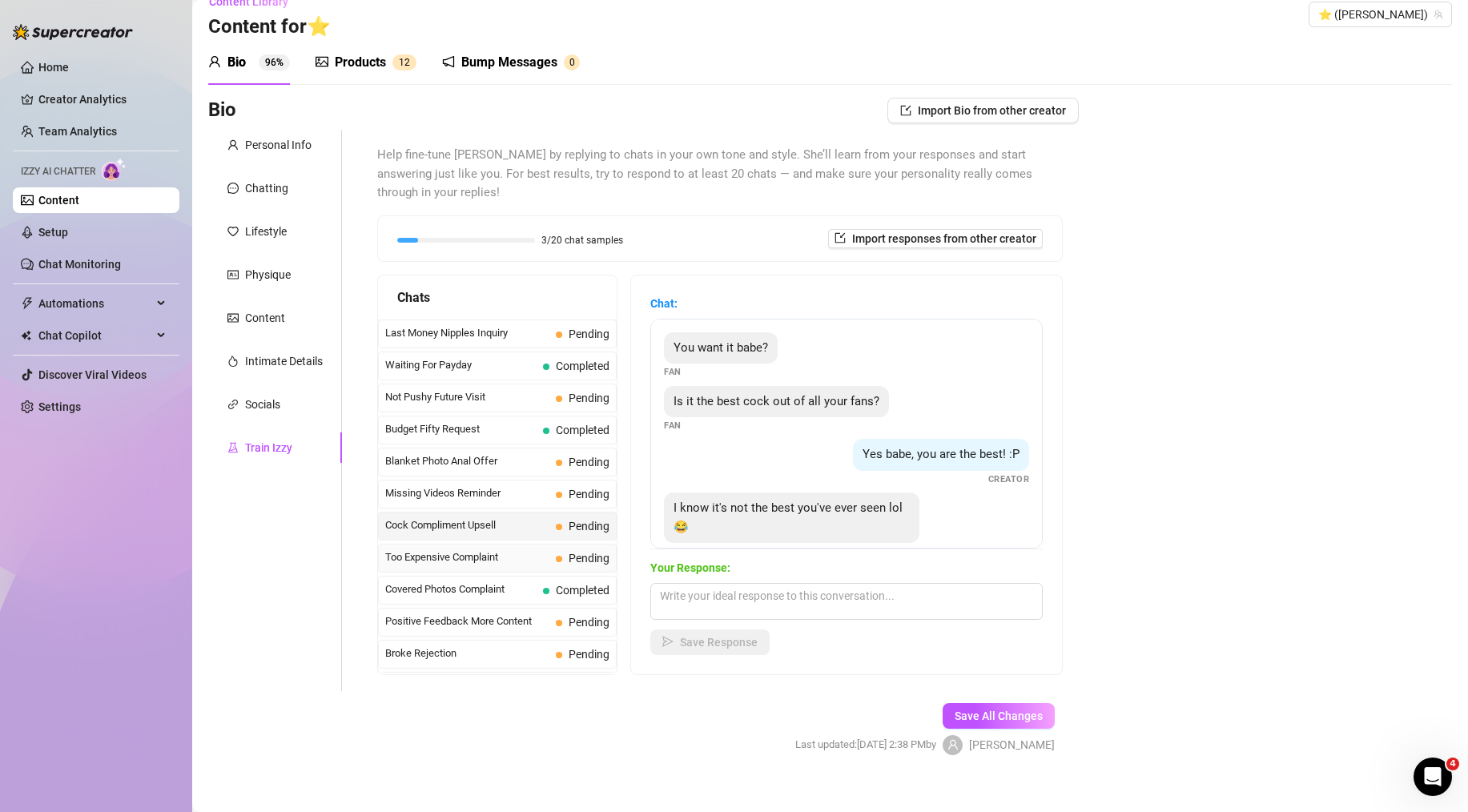
click at [474, 550] on span "Too Expensive Complaint" at bounding box center [468, 557] width 164 height 16
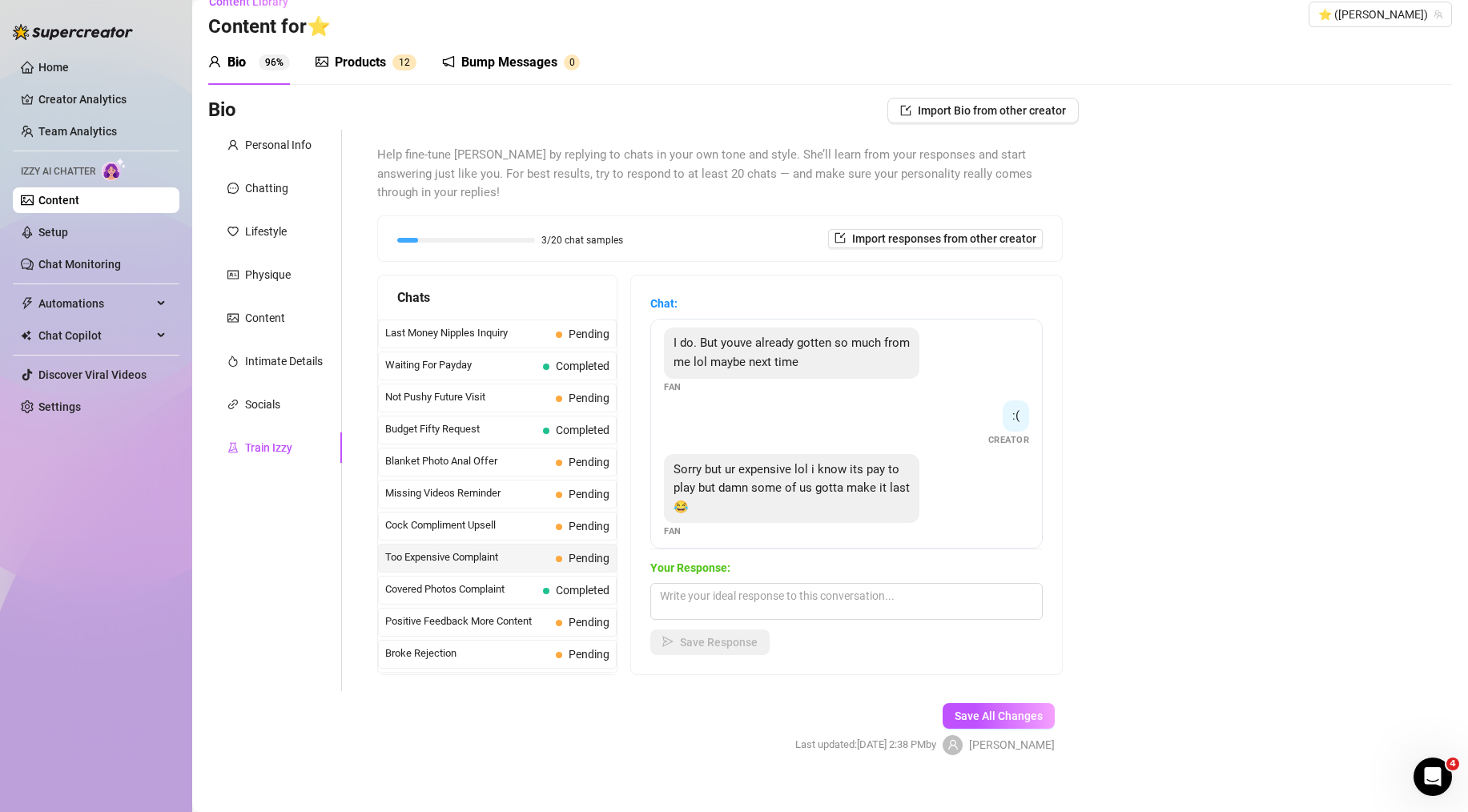
scroll to position [302, 0]
click at [496, 614] on span "Positive Feedback More Content" at bounding box center [468, 621] width 164 height 16
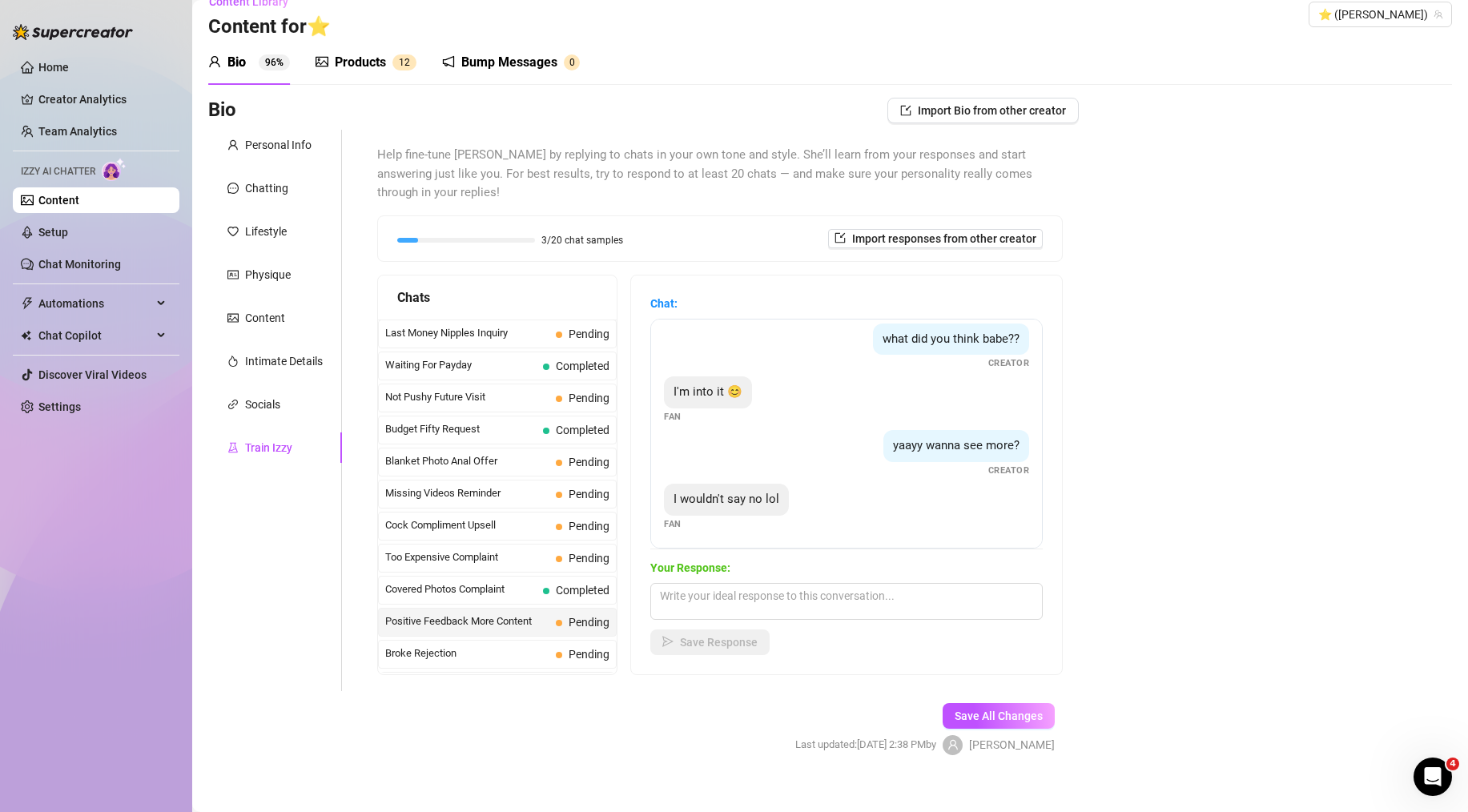
scroll to position [65, 0]
click at [883, 585] on textarea at bounding box center [846, 601] width 392 height 37
paste textarea "perfect! 😘 since you loved that one, i know you'll love my 'Black Lingerie' set…"
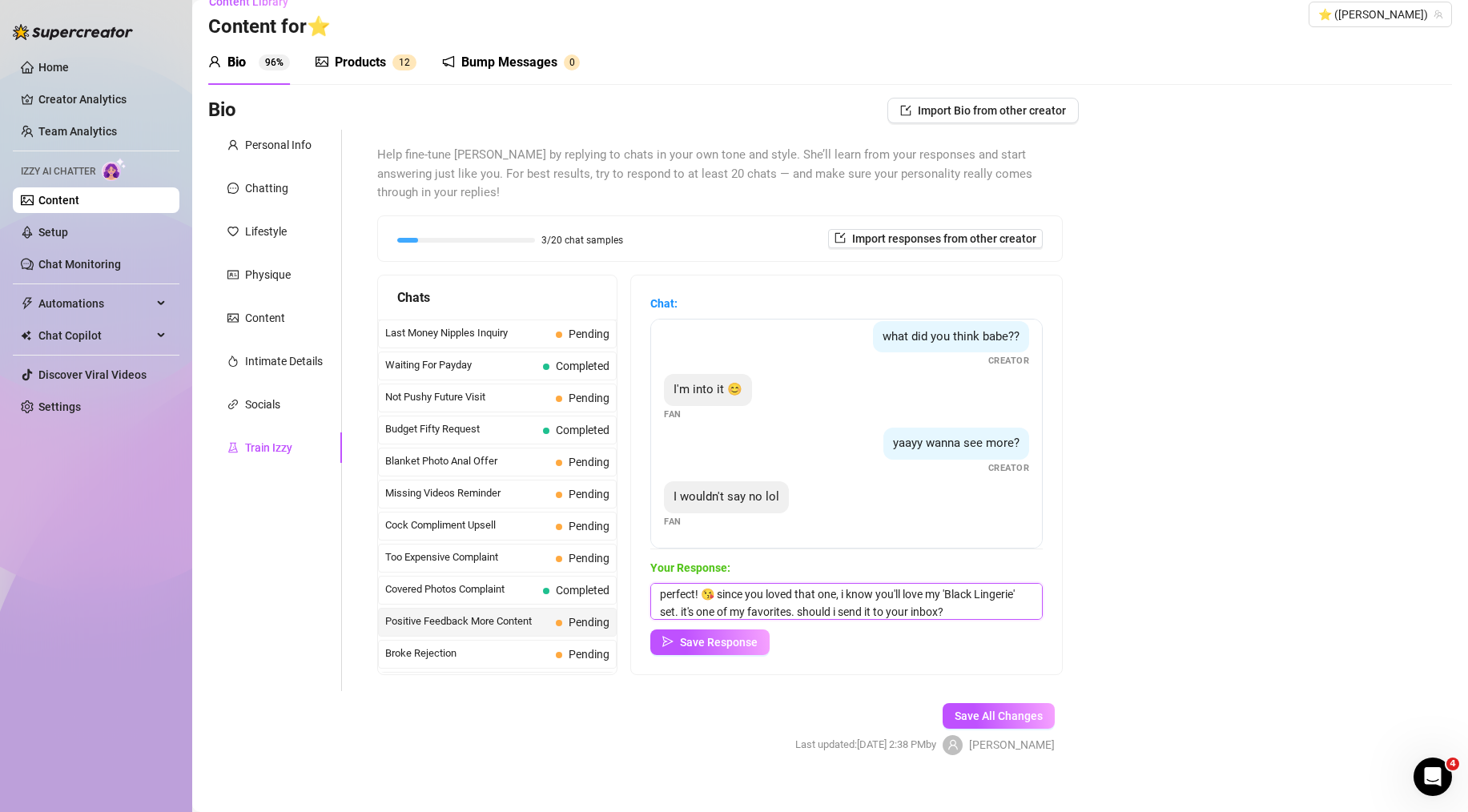
scroll to position [7, 0]
drag, startPoint x: 924, startPoint y: 589, endPoint x: 934, endPoint y: 589, distance: 10.0
click at [934, 589] on textarea "perfect! 😘 since you loved that one, i know you'll love my 'Black Lingerie' set…" at bounding box center [846, 601] width 392 height 37
click at [924, 589] on textarea "perfect! 😘 since you loved that one, i know you'll love my 'Black Lingerie' set…" at bounding box center [846, 601] width 392 height 37
drag, startPoint x: 923, startPoint y: 589, endPoint x: 975, endPoint y: 590, distance: 52.0
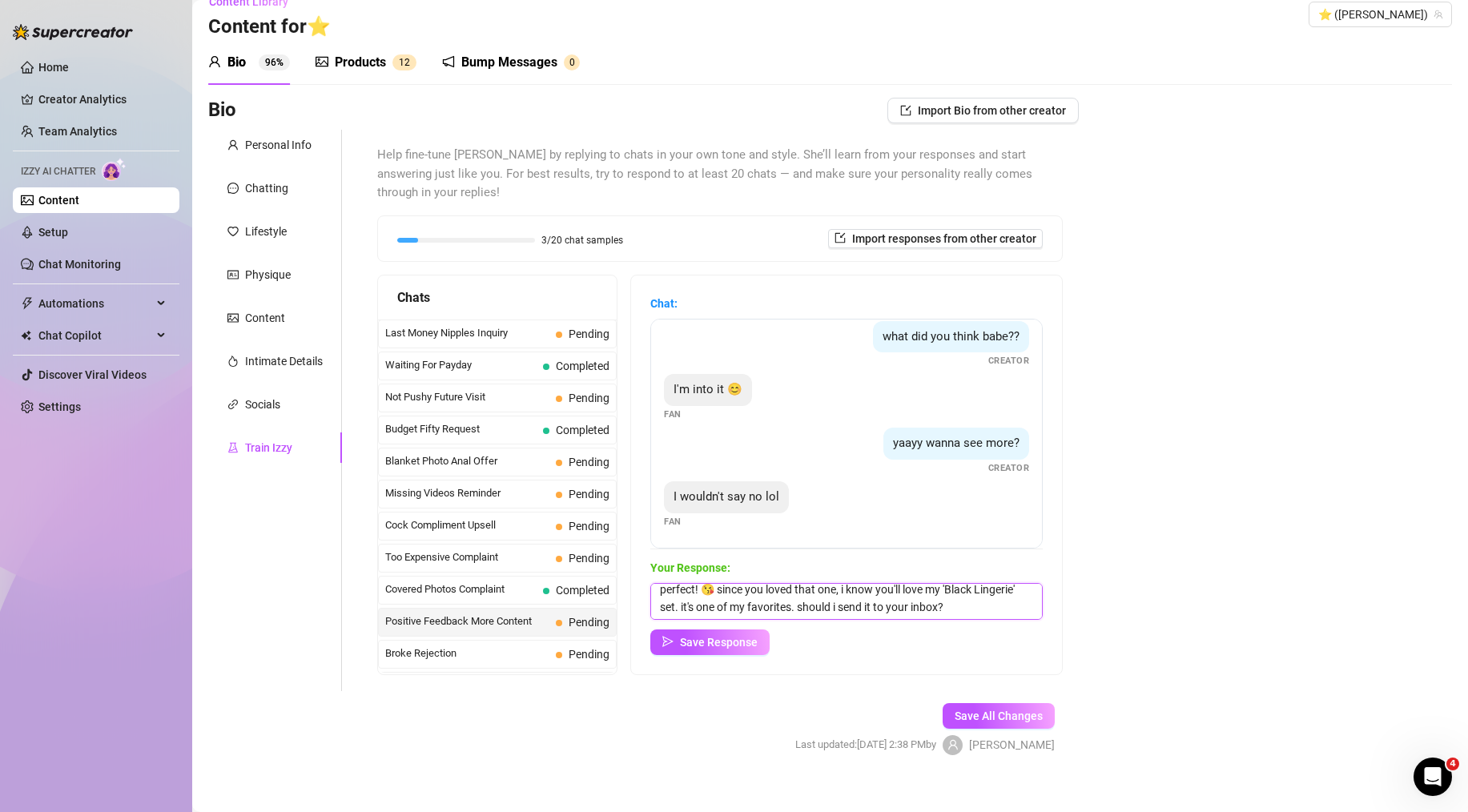
click at [975, 590] on textarea "perfect! 😘 since you loved that one, i know you'll love my 'Black Lingerie' set…" at bounding box center [846, 601] width 392 height 37
click at [825, 585] on textarea "perfect! 😘 since you loved that one, i know you'll love my 'Black Lingerie' set…" at bounding box center [846, 601] width 392 height 37
type textarea "perfect! 😘 since you loved that one, i know you'll love my 'Black Lingerie' set…"
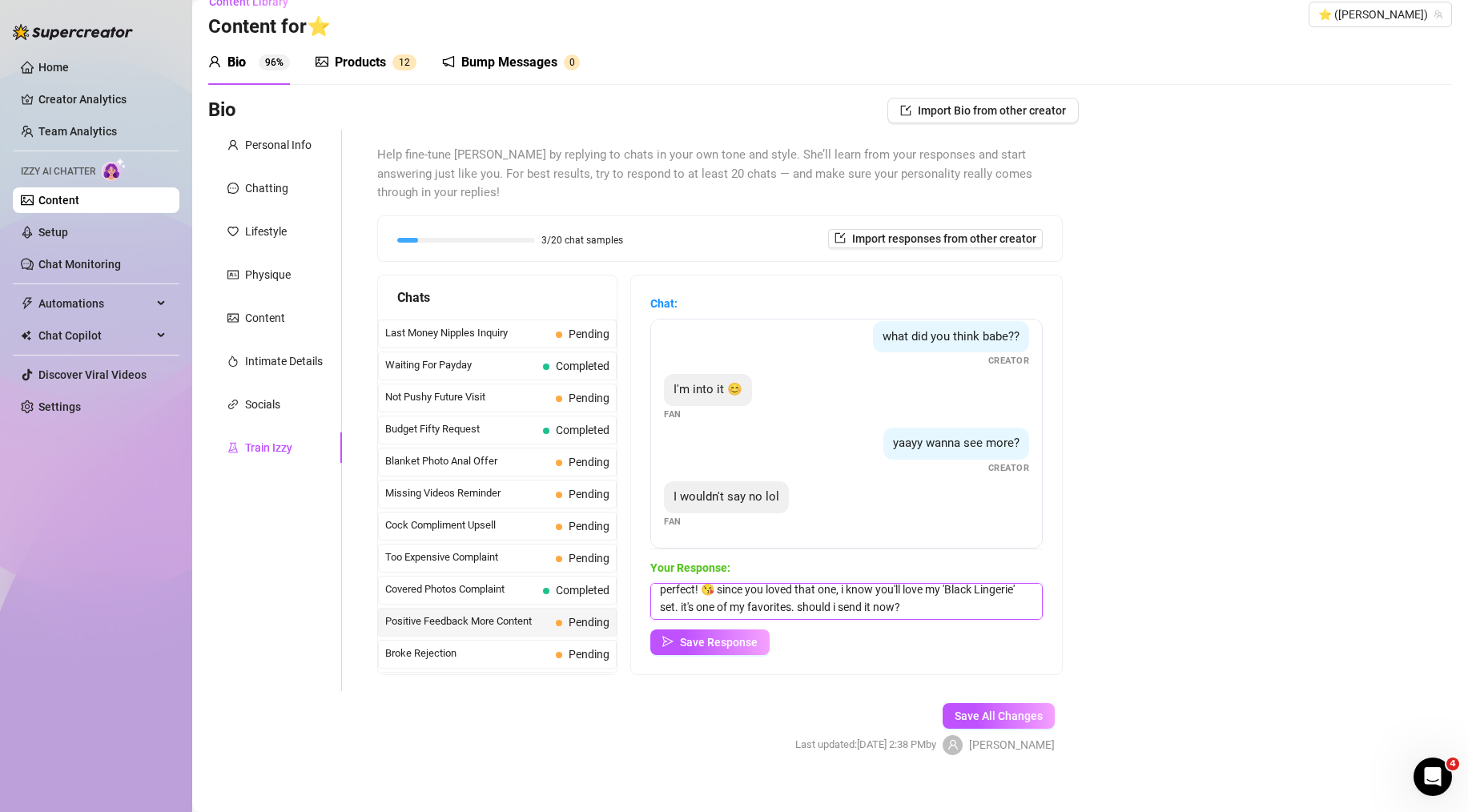
click at [938, 593] on textarea "perfect! 😘 since you loved that one, i know you'll love my 'Black Lingerie' set…" at bounding box center [846, 601] width 392 height 37
click at [755, 635] on span "Save Response" at bounding box center [719, 641] width 77 height 12
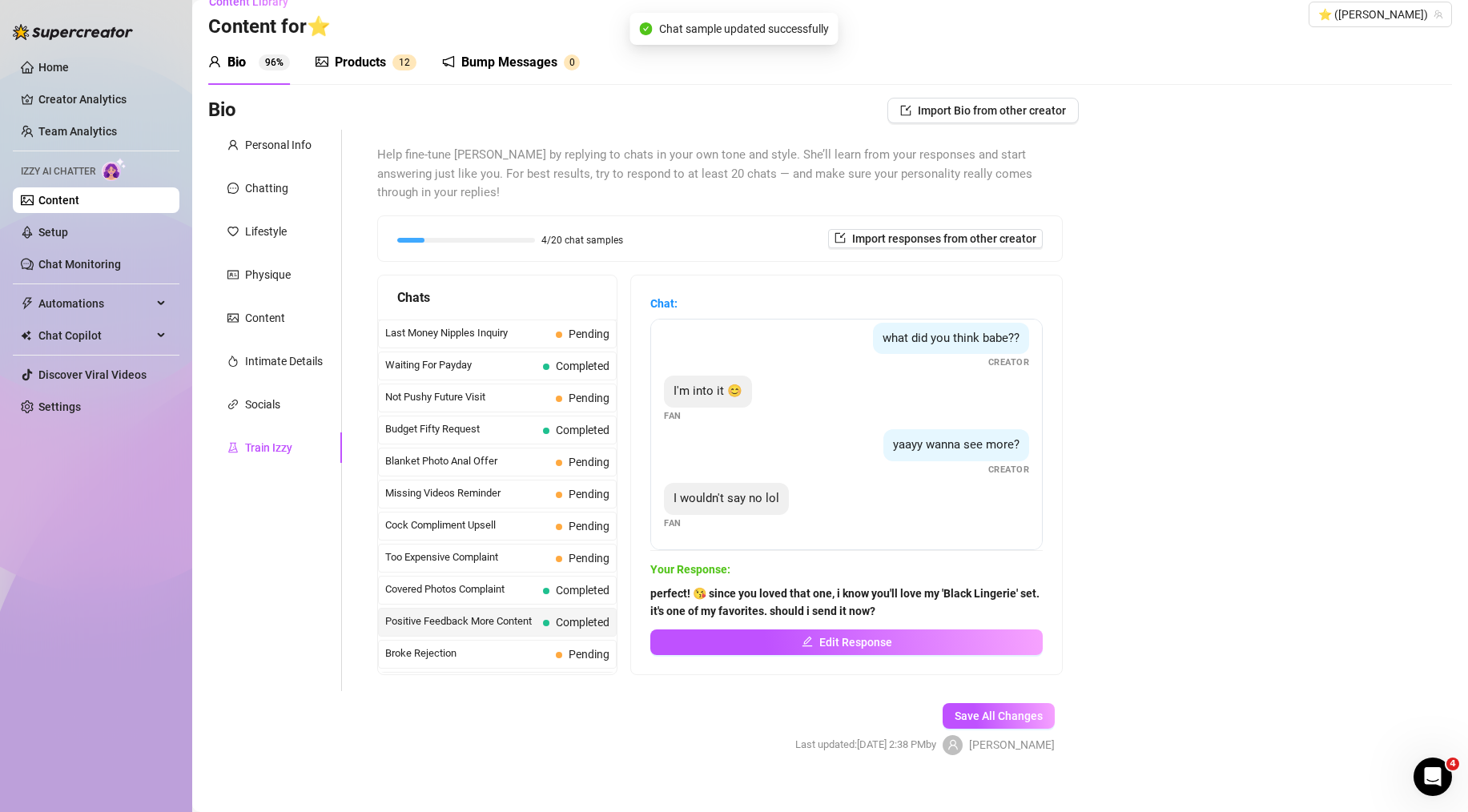
scroll to position [63, 0]
click at [1125, 607] on div "Bio Import Bio from other creator Personal Info Chatting Lifestyle Physique Con…" at bounding box center [829, 440] width 1244 height 685
click at [463, 384] on div "Not Pushy Future Visit Pending" at bounding box center [497, 398] width 239 height 29
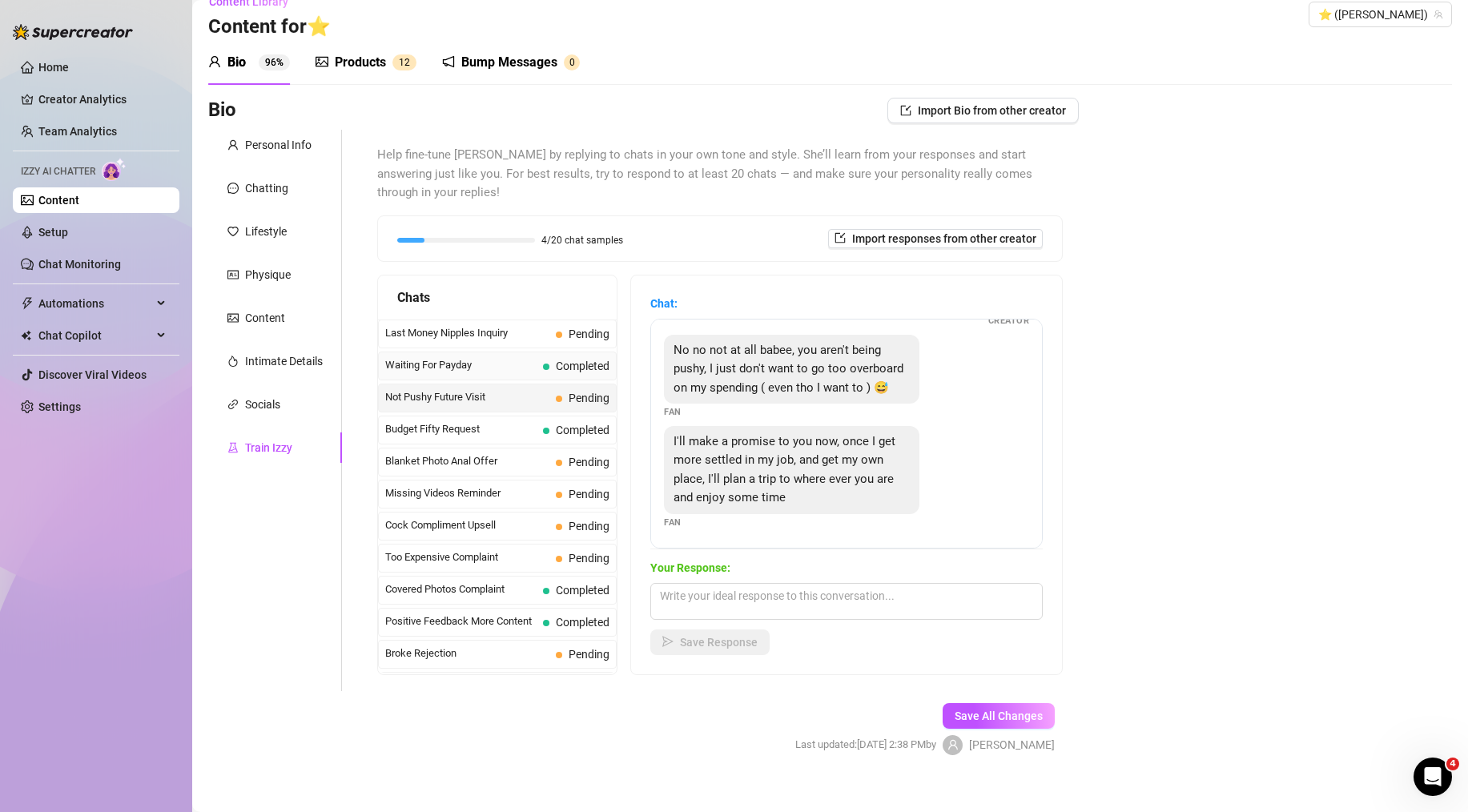
scroll to position [90, 0]
click at [509, 453] on span "Blanket Photo Anal Offer" at bounding box center [468, 461] width 164 height 16
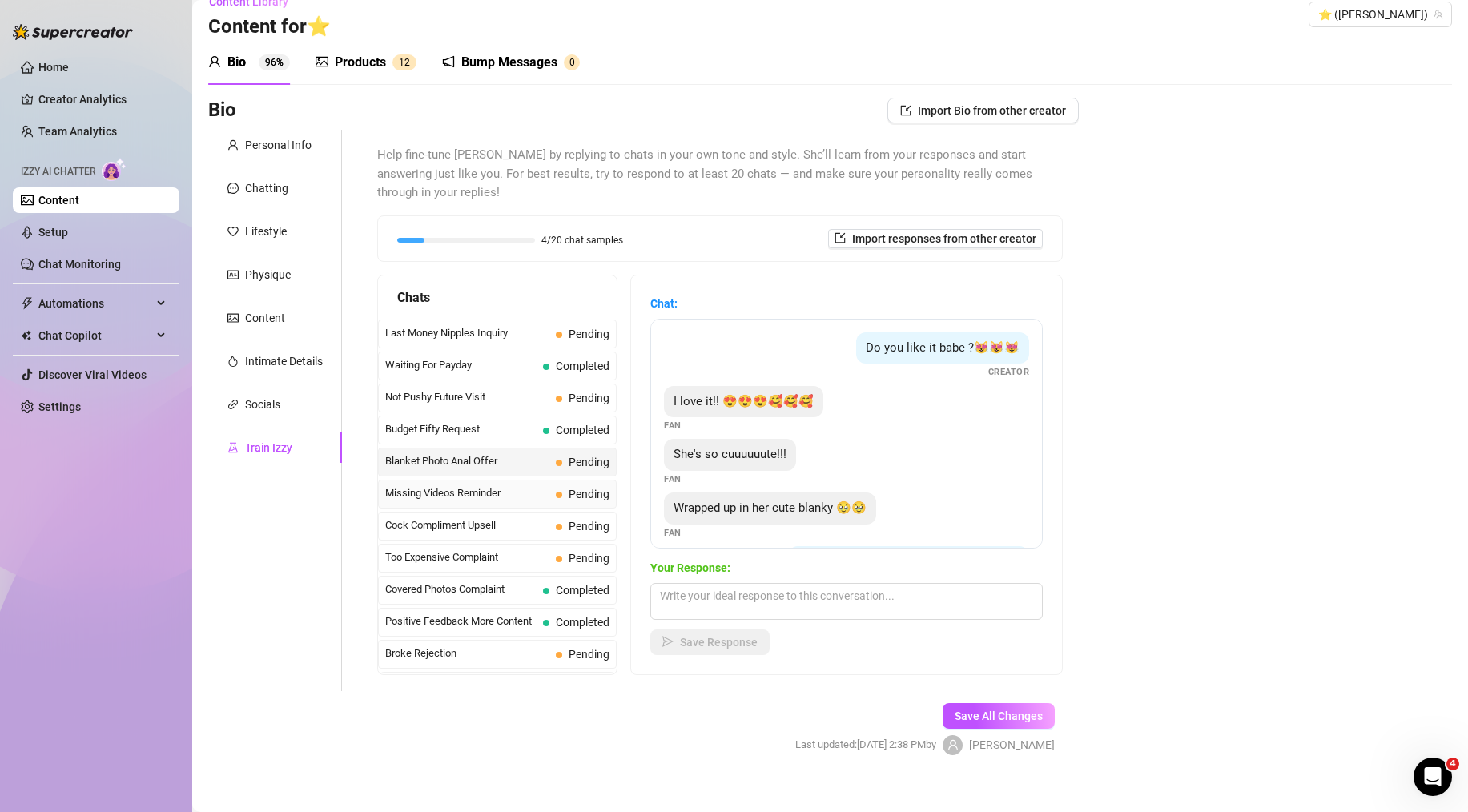
click at [521, 484] on div "Missing Videos Reminder Pending" at bounding box center [497, 494] width 239 height 29
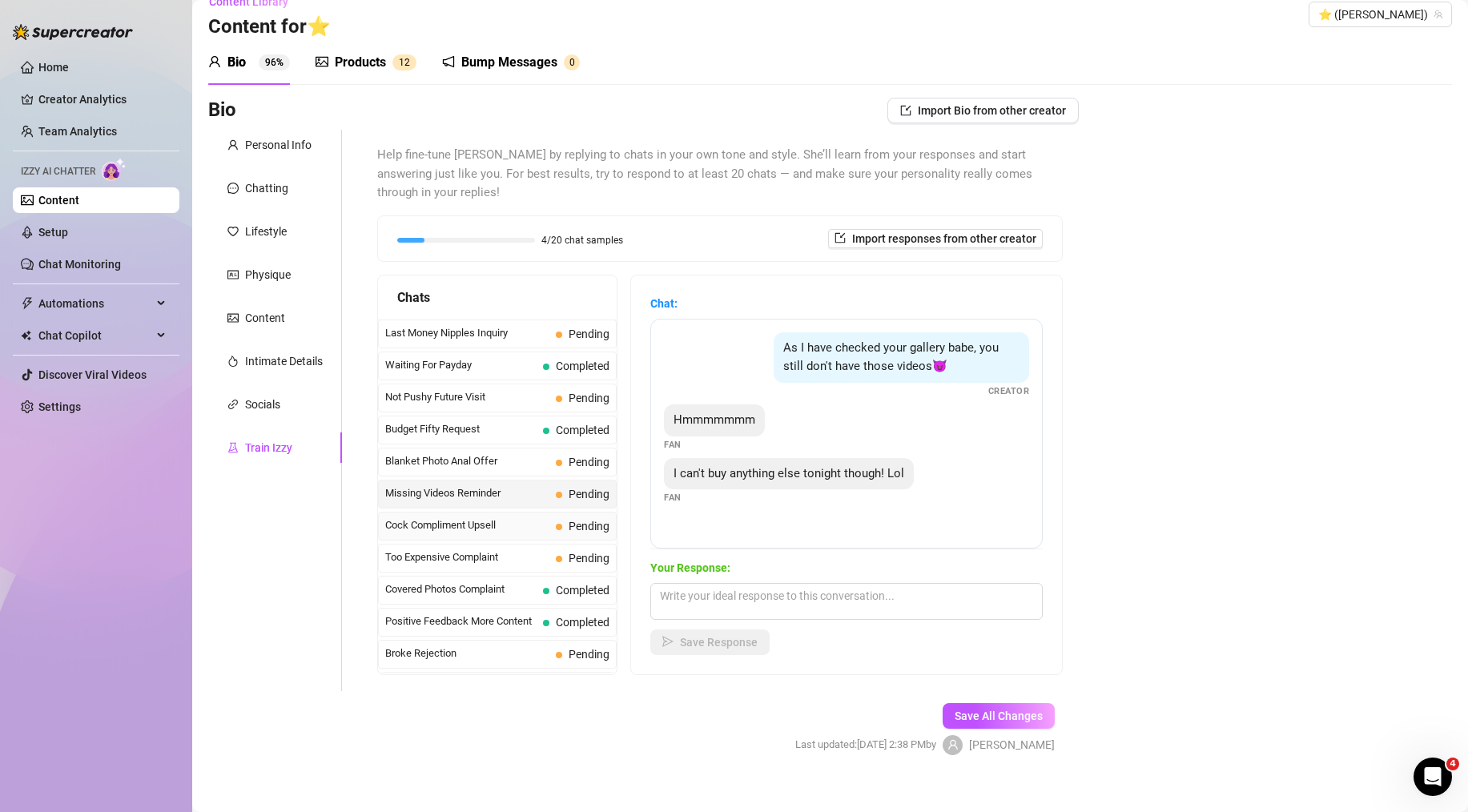
click at [524, 517] on span "Cock Compliment Upsell" at bounding box center [468, 525] width 164 height 16
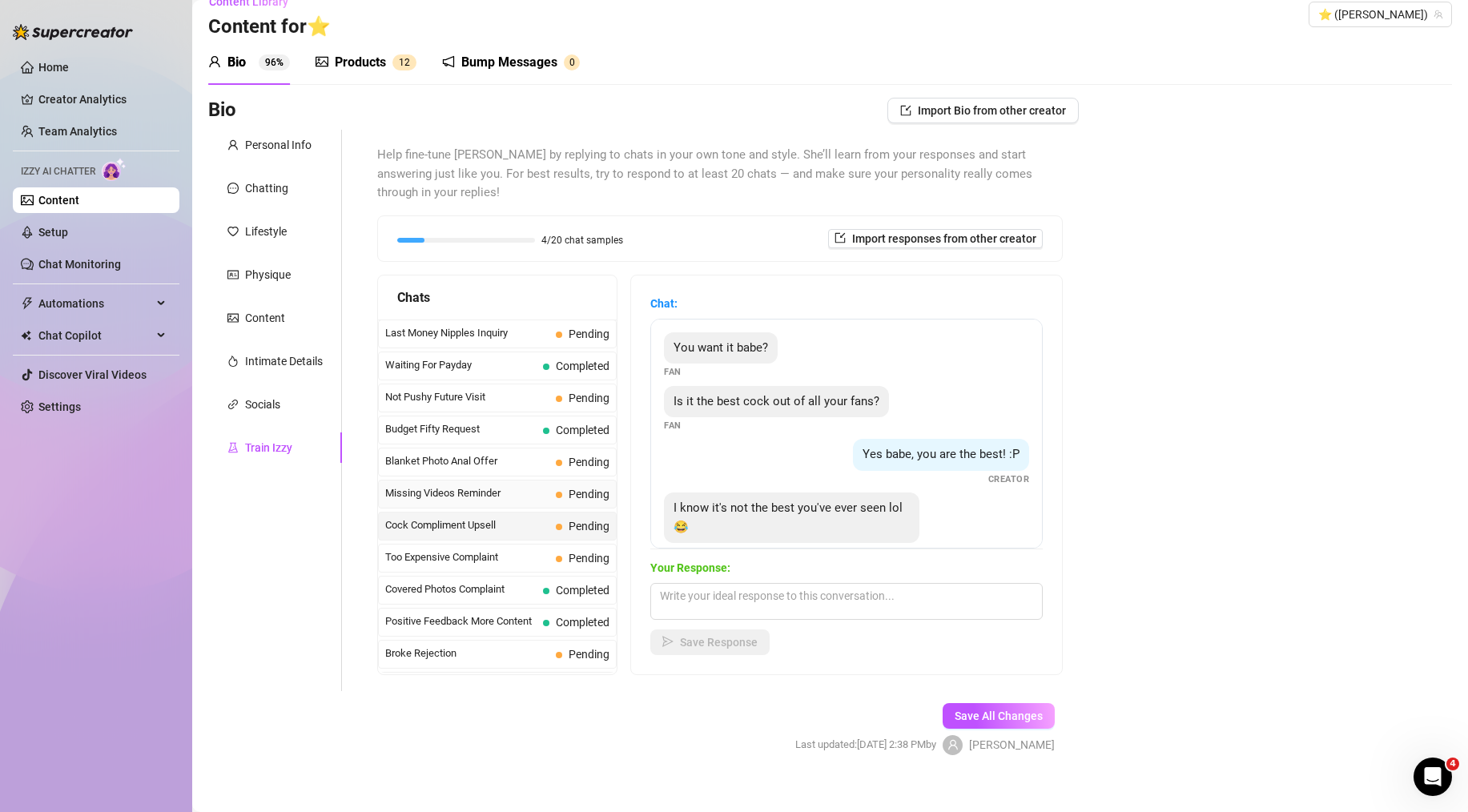
click at [527, 486] on span "Missing Videos Reminder" at bounding box center [468, 493] width 164 height 16
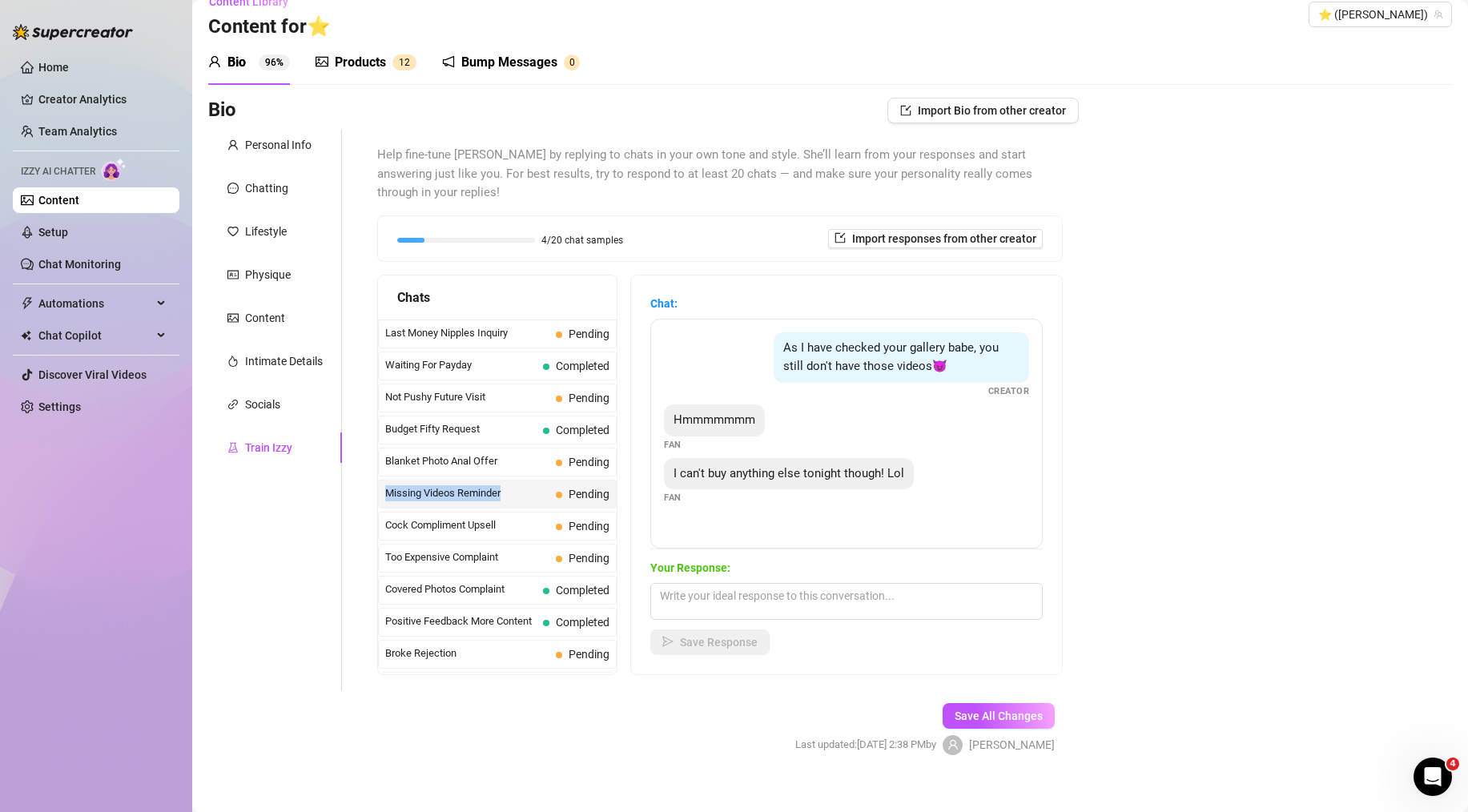
copy span "Missing Videos Reminder"
drag, startPoint x: 376, startPoint y: 476, endPoint x: 509, endPoint y: 477, distance: 133.0
click at [509, 477] on div "Help fine-tune Izzy by replying to chats in your own tone and style. She’ll lea…" at bounding box center [720, 410] width 718 height 561
click at [763, 473] on div "I can't buy anything else tonight though! Lol" at bounding box center [789, 474] width 250 height 32
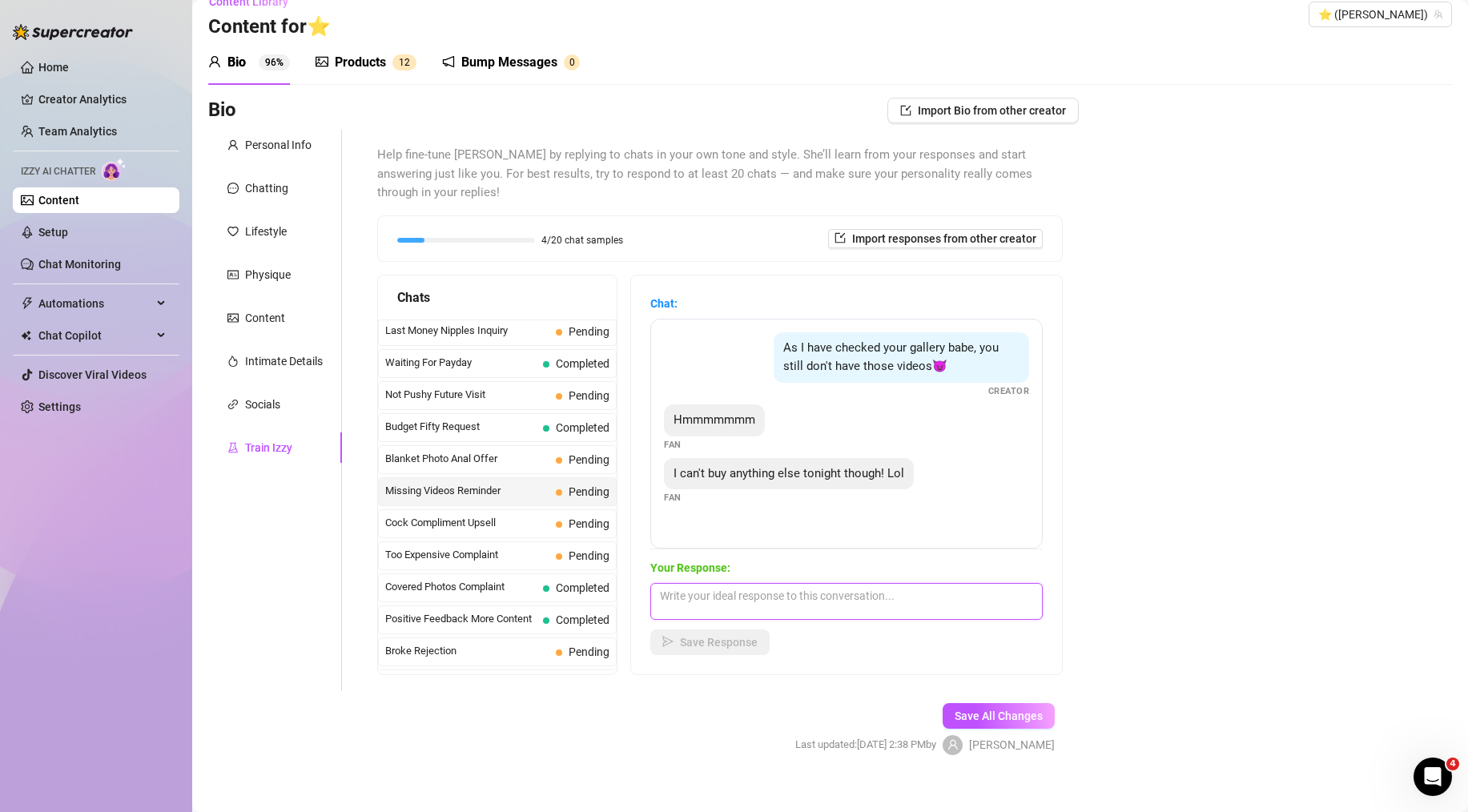
click at [813, 583] on textarea at bounding box center [846, 601] width 392 height 37
paste textarea "lol no worries at all sweetie! i'm not going anywhere 😉 we can have some fun an…"
type textarea "lol no worries at all sweetie! i'm not going anywhere 😉 we can have some fun an…"
click at [735, 630] on button "Save Response" at bounding box center [709, 642] width 119 height 26
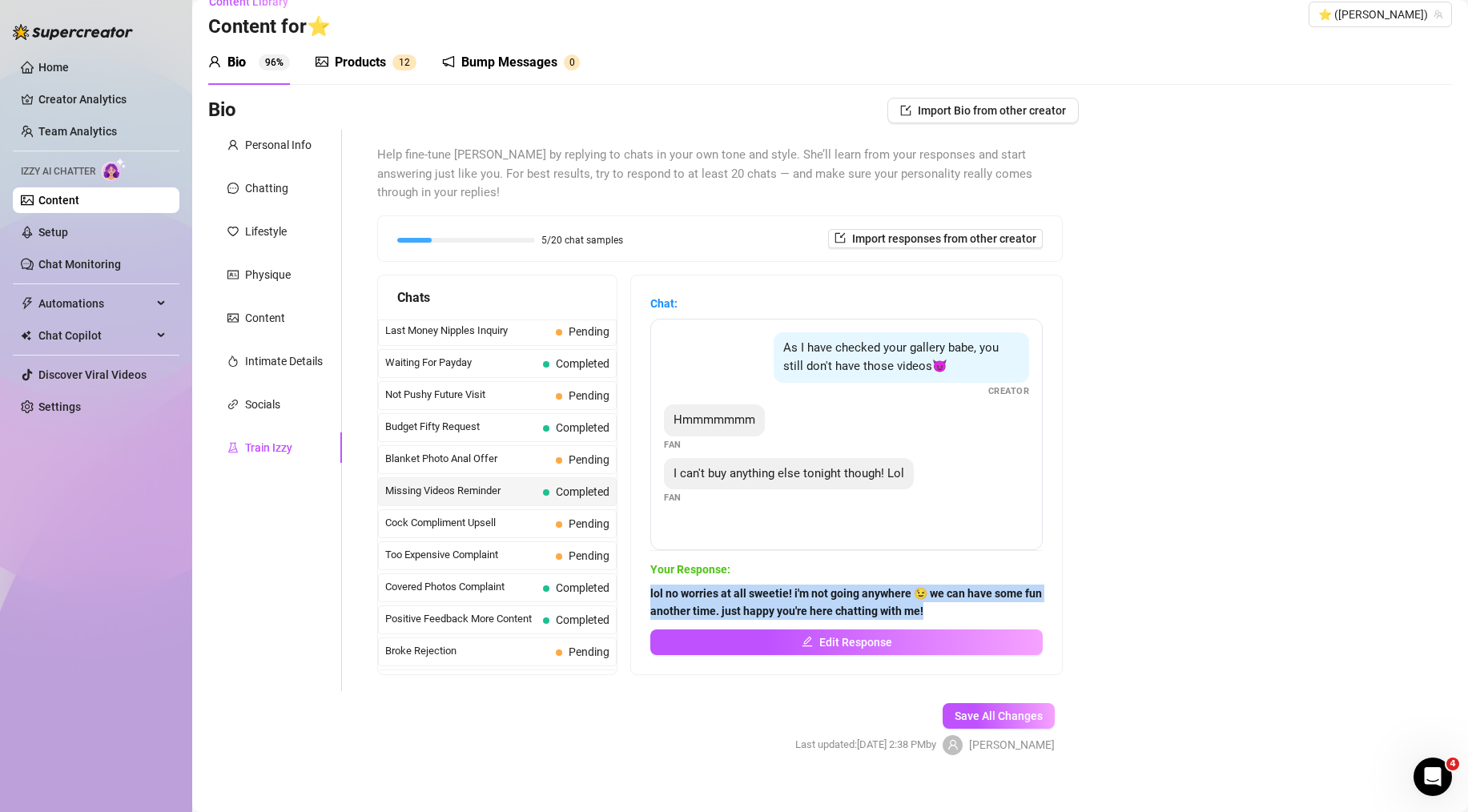
drag, startPoint x: 665, startPoint y: 573, endPoint x: 995, endPoint y: 594, distance: 330.7
click at [995, 594] on span "lol no worries at all sweetie! i'm not going anywhere 😉 we can have some fun an…" at bounding box center [846, 602] width 392 height 35
click at [492, 450] on span "Blanket Photo Anal Offer" at bounding box center [468, 458] width 164 height 16
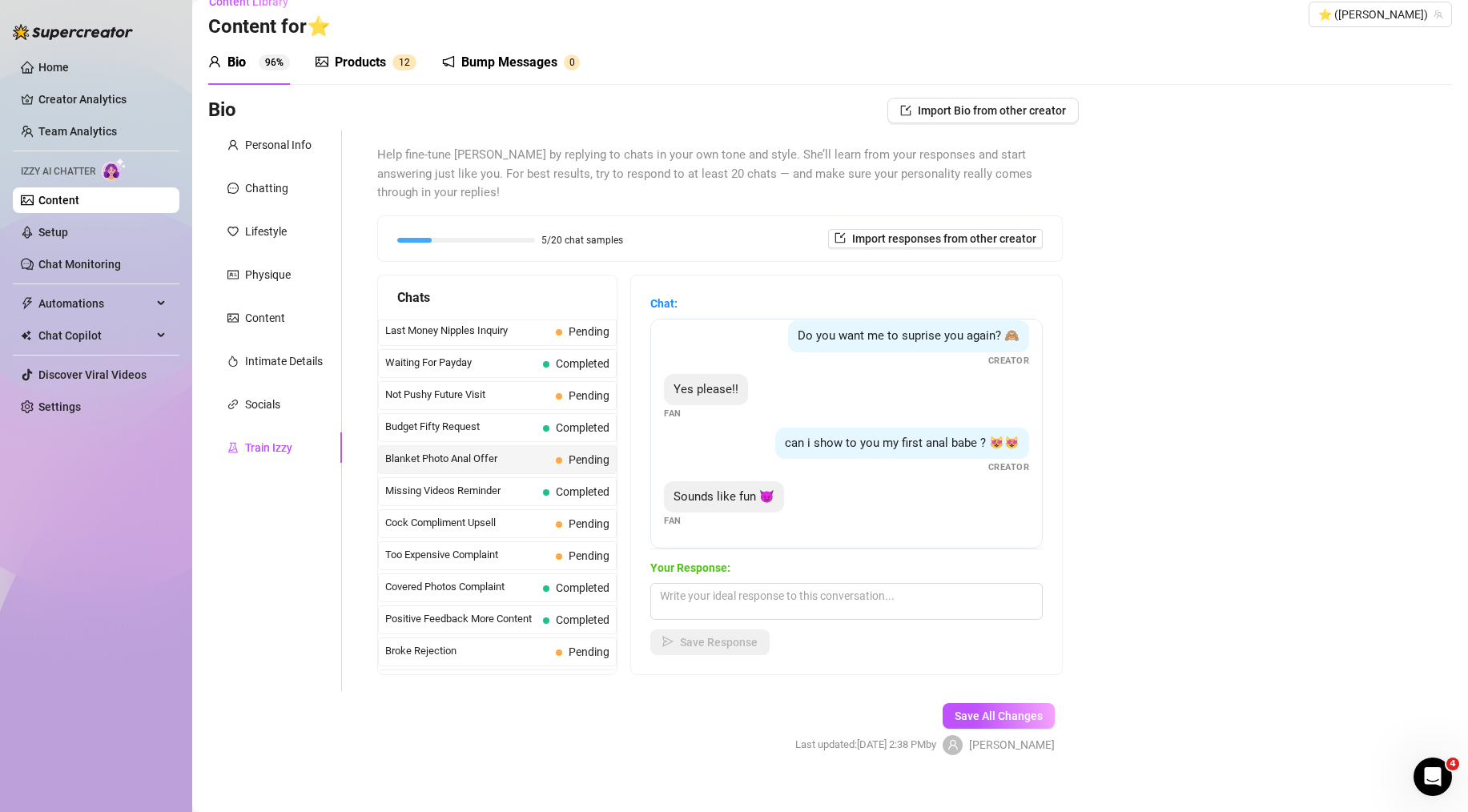
scroll to position [263, 0]
click at [807, 596] on textarea at bounding box center [846, 601] width 392 height 37
paste textarea "yay! okay, i'm sending them over now. be nice, i was so shy taking these lol. u…"
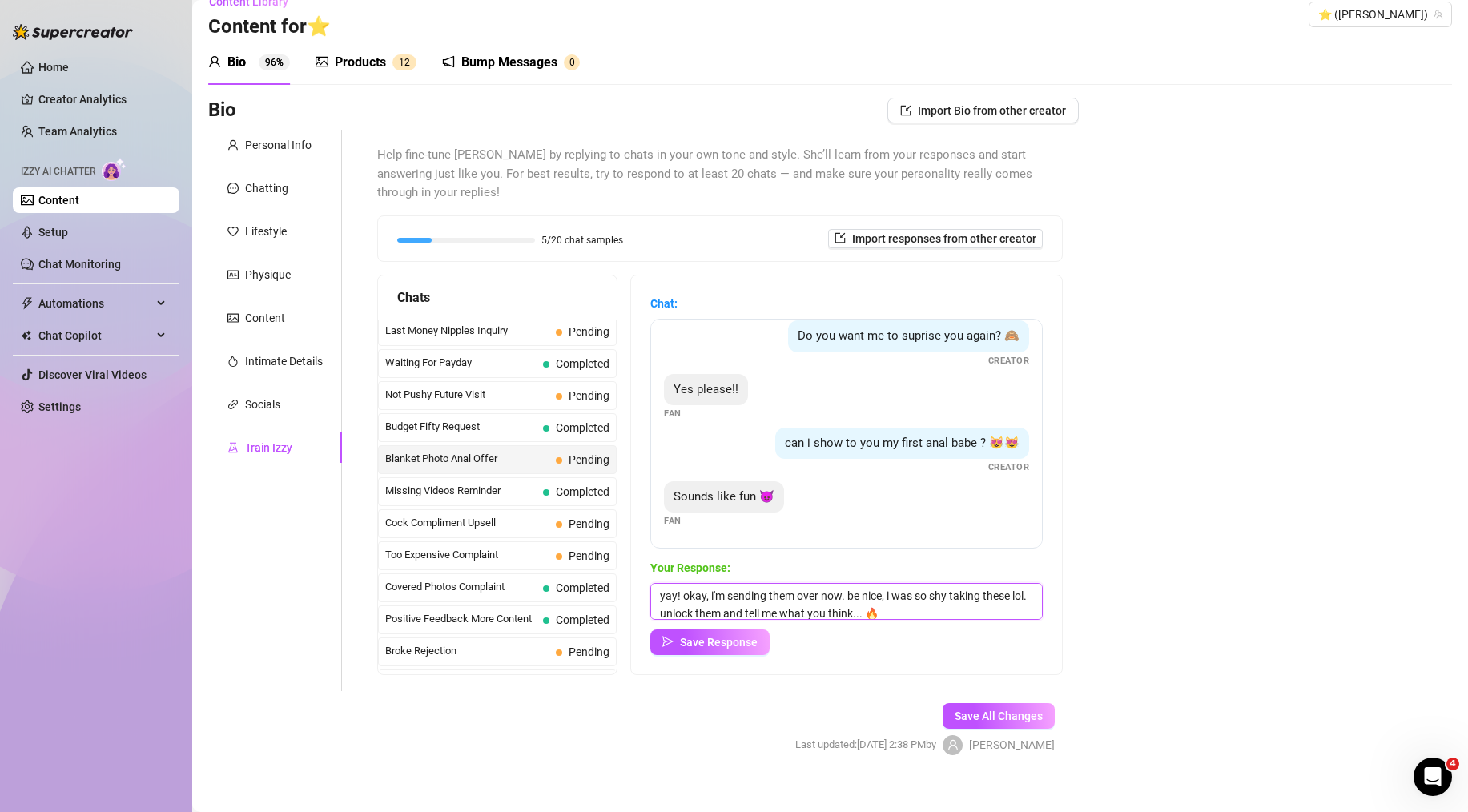
scroll to position [2, 0]
type textarea "yay! okay, i'm sending them over now. be nice, i was so shy taking these lol. u…"
click at [747, 635] on span "Save Response" at bounding box center [719, 641] width 77 height 12
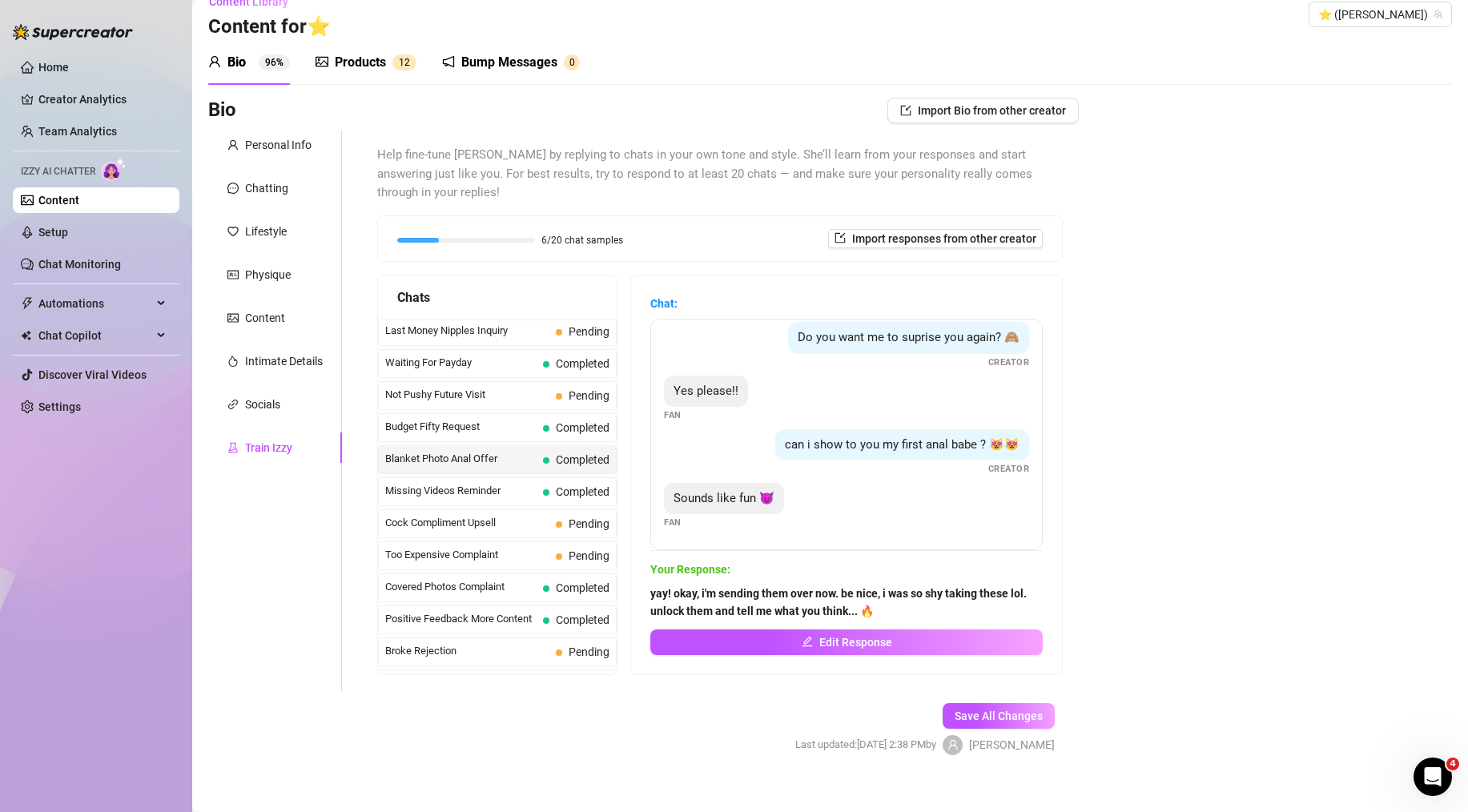
scroll to position [0, 0]
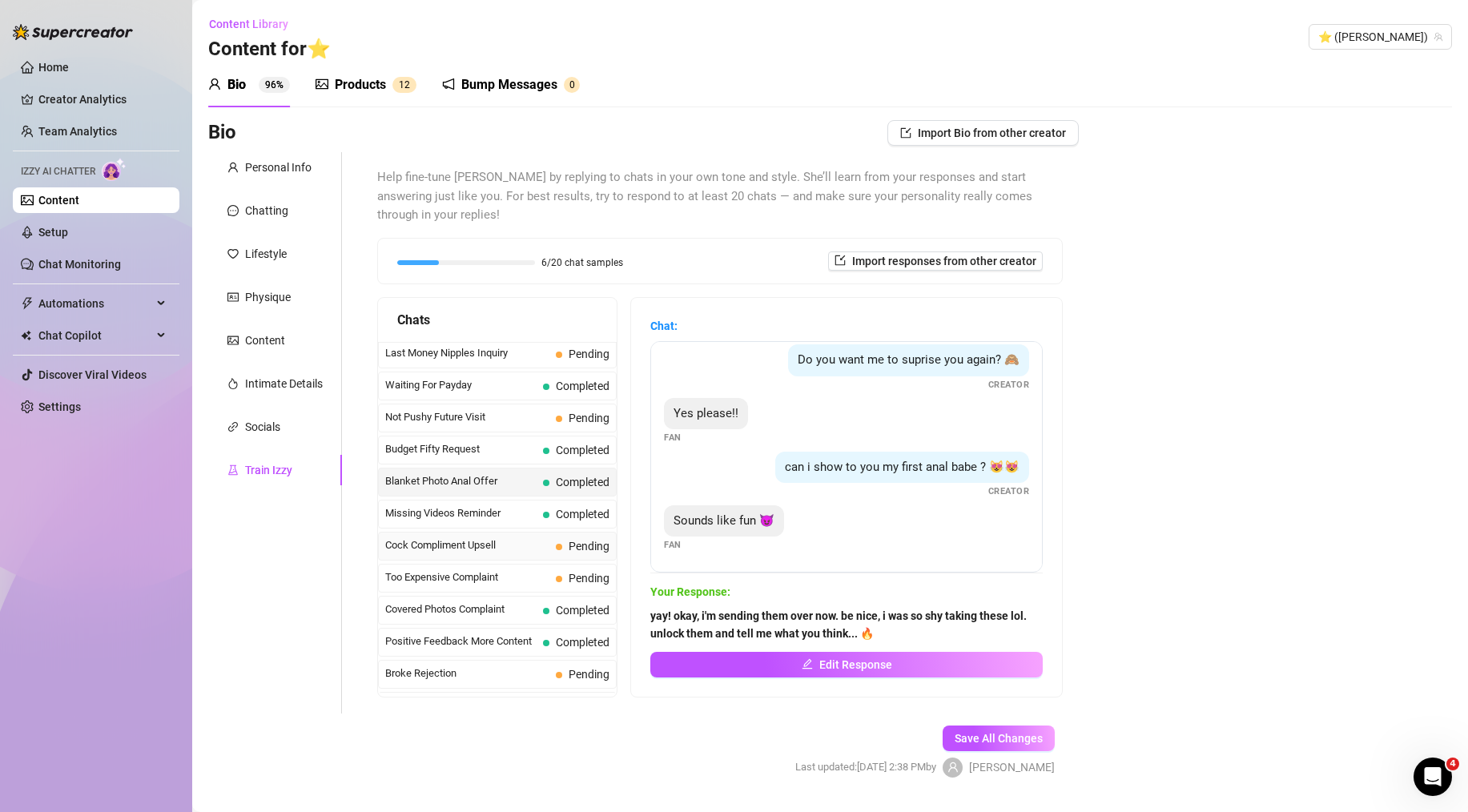
click at [535, 537] on span "Cock Compliment Upsell" at bounding box center [468, 545] width 164 height 16
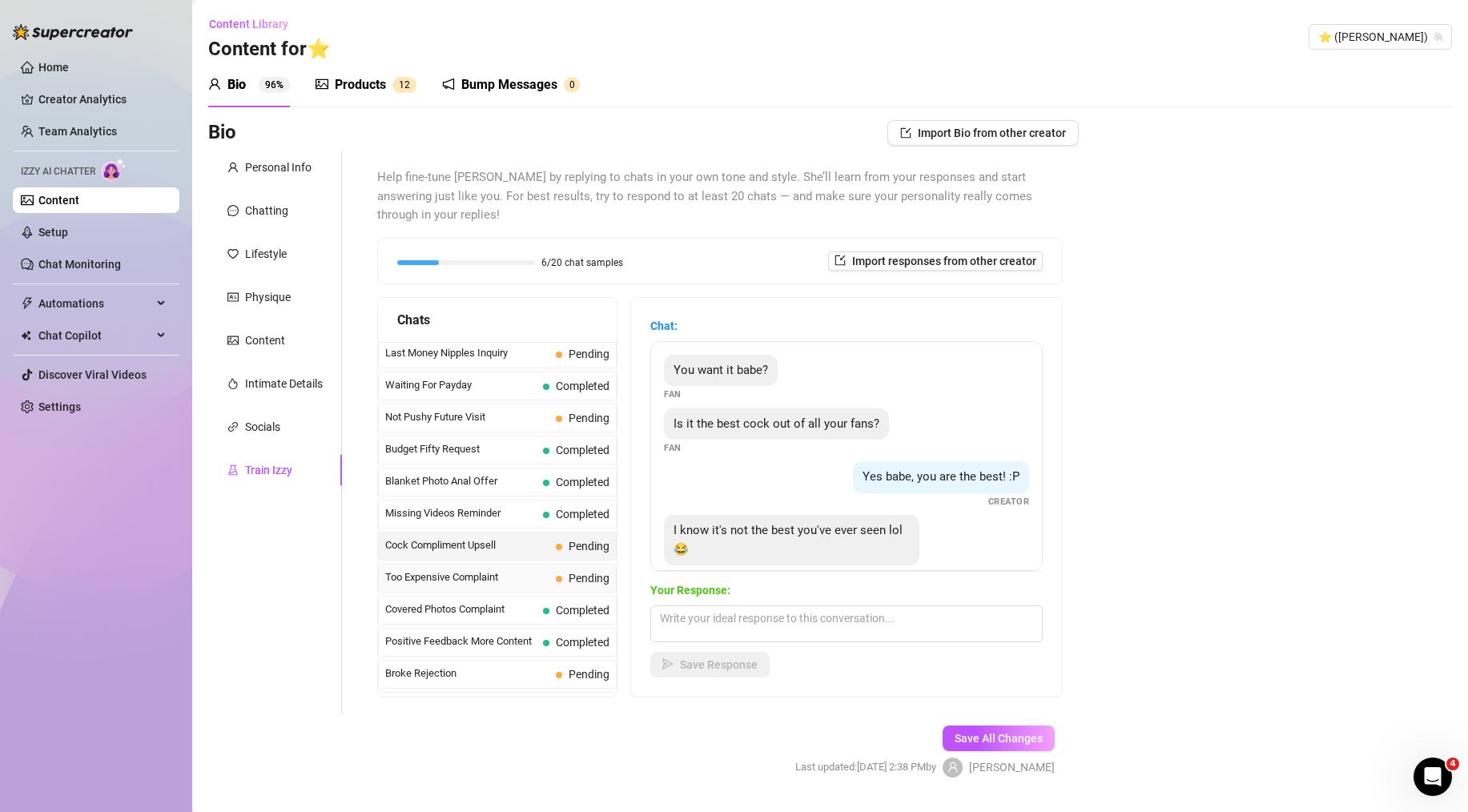
click at [535, 570] on span "Too Expensive Complaint" at bounding box center [468, 577] width 164 height 16
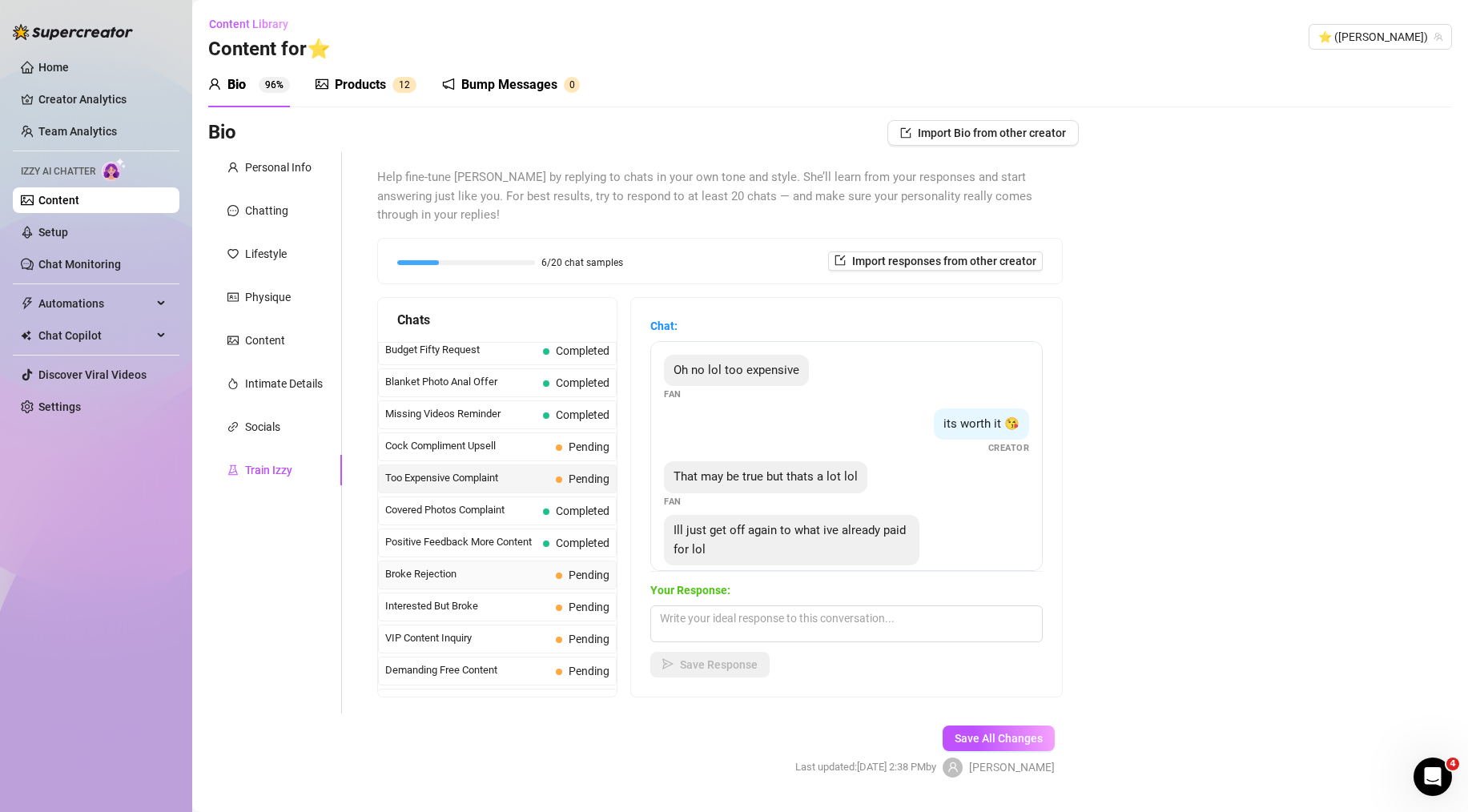
scroll to position [102, 0]
click at [493, 565] on span "Broke Rejection" at bounding box center [468, 573] width 164 height 16
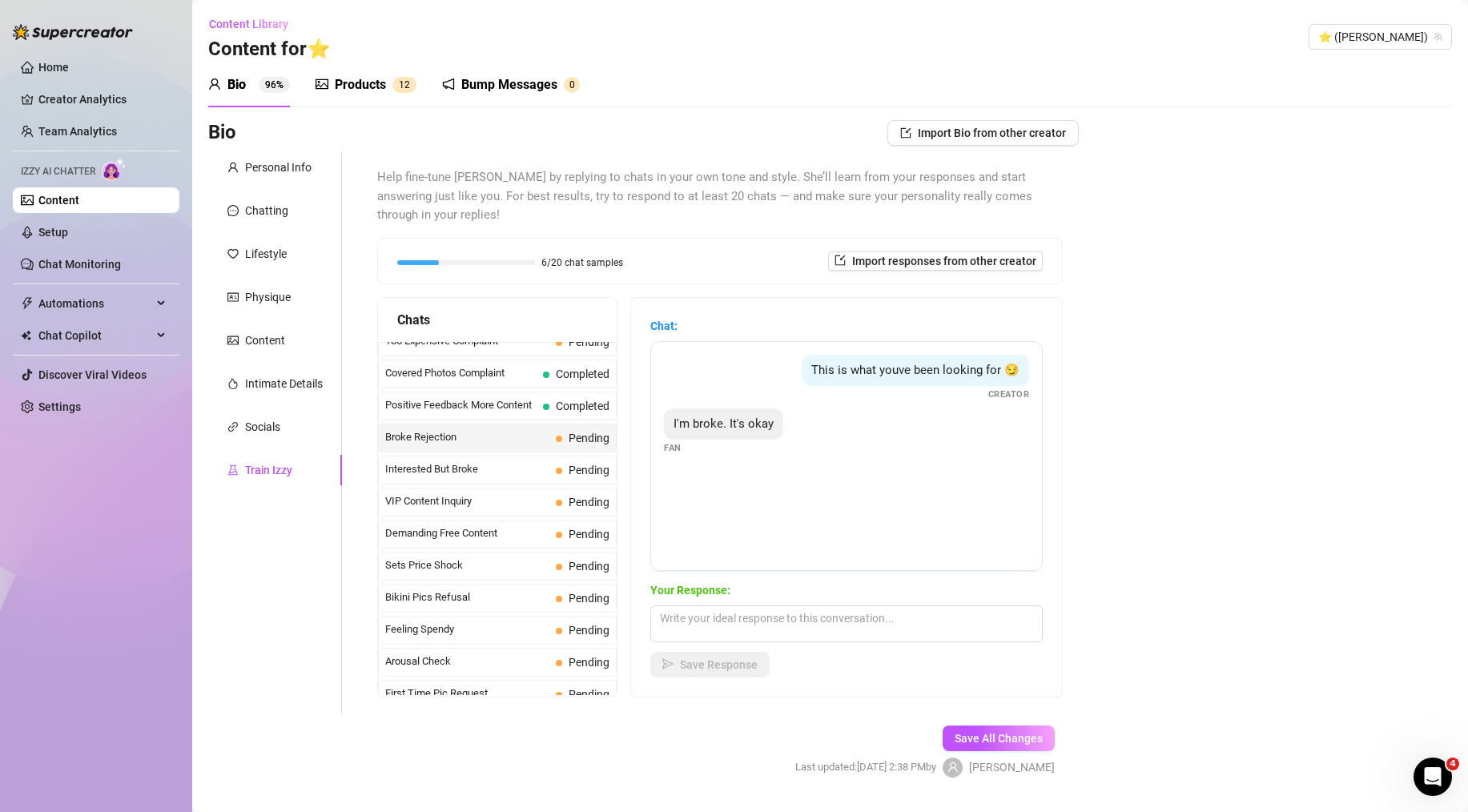
scroll to position [279, 0]
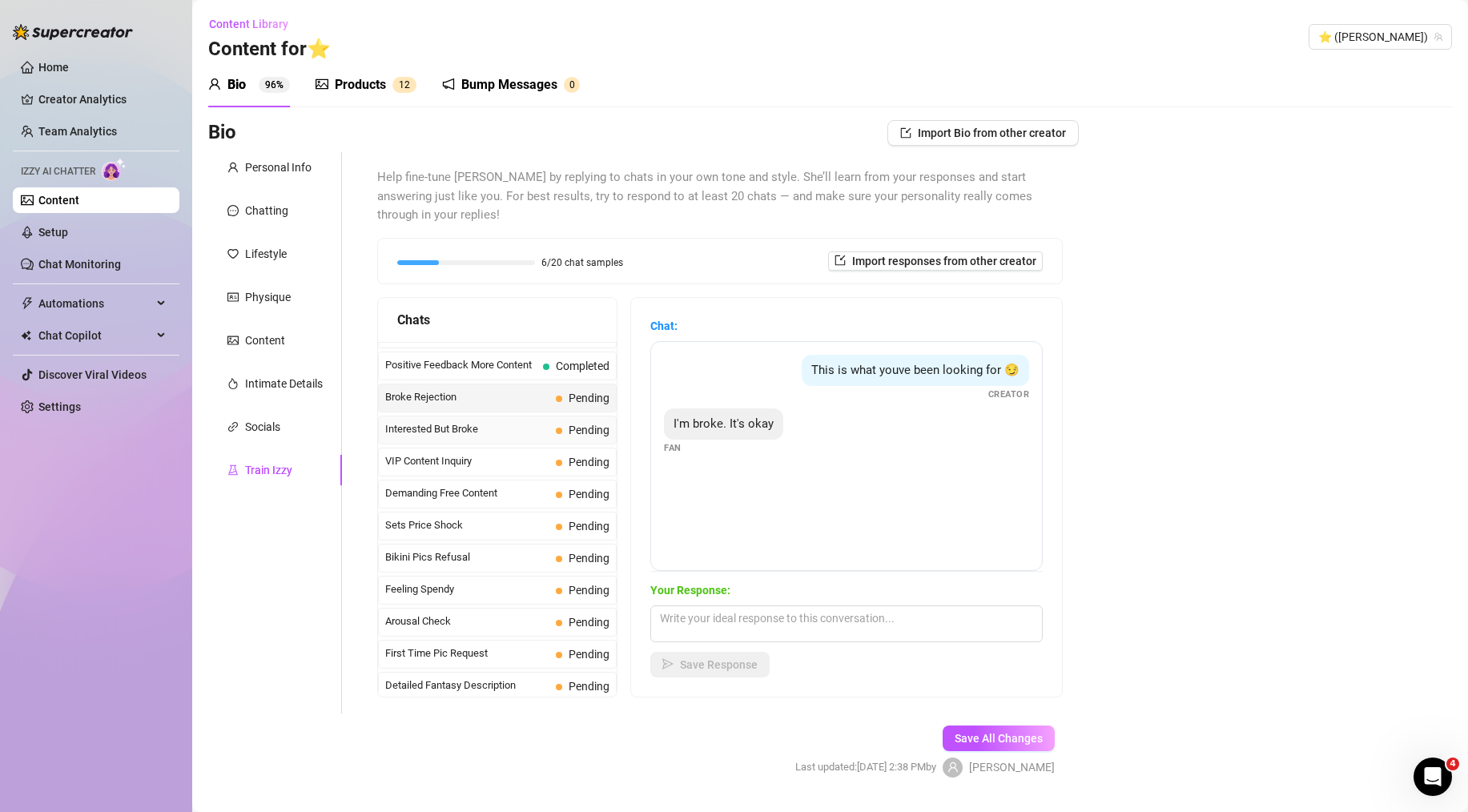
click at [526, 421] on span "Interested But Broke" at bounding box center [468, 428] width 164 height 16
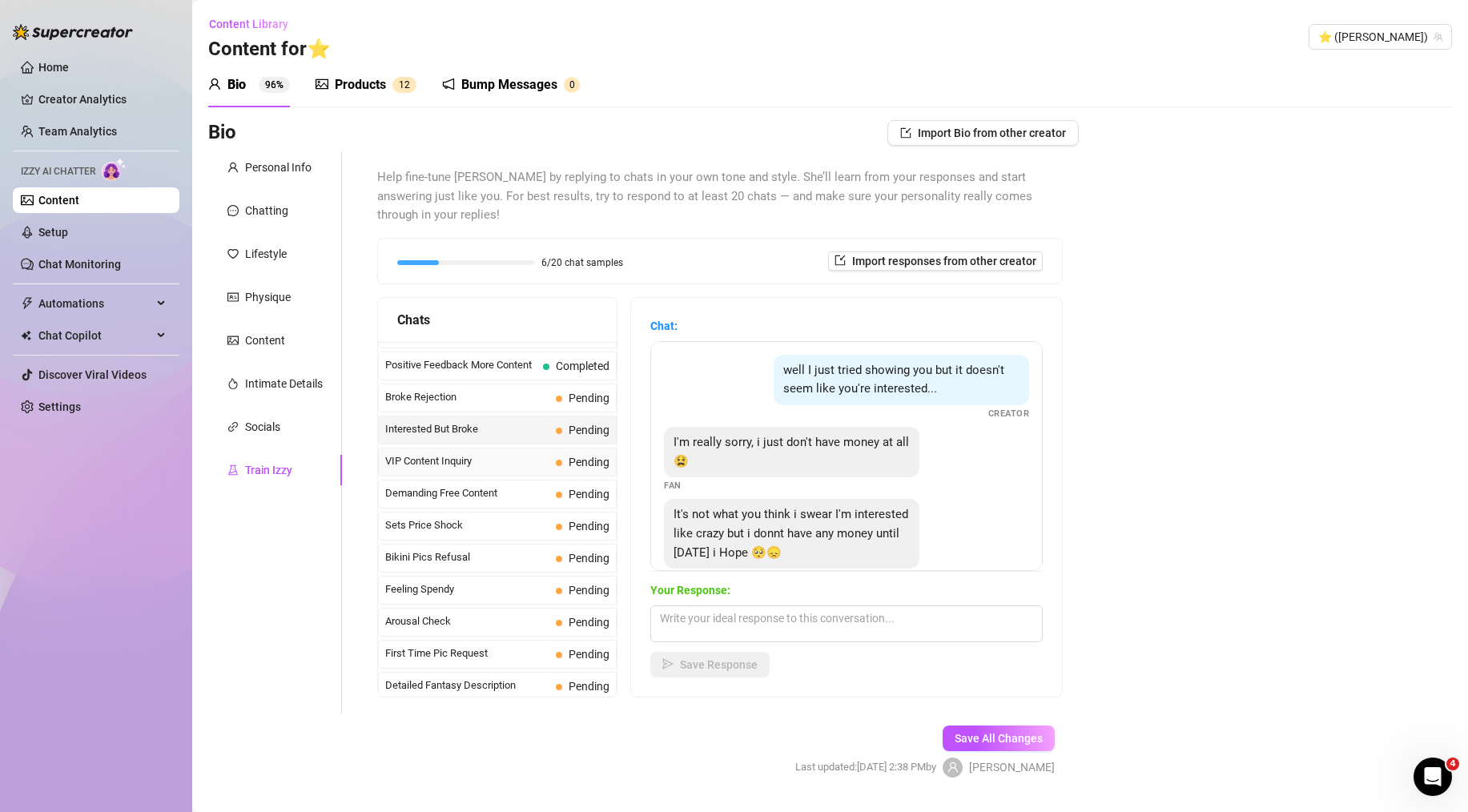
click at [520, 453] on span "VIP Content Inquiry" at bounding box center [468, 461] width 164 height 16
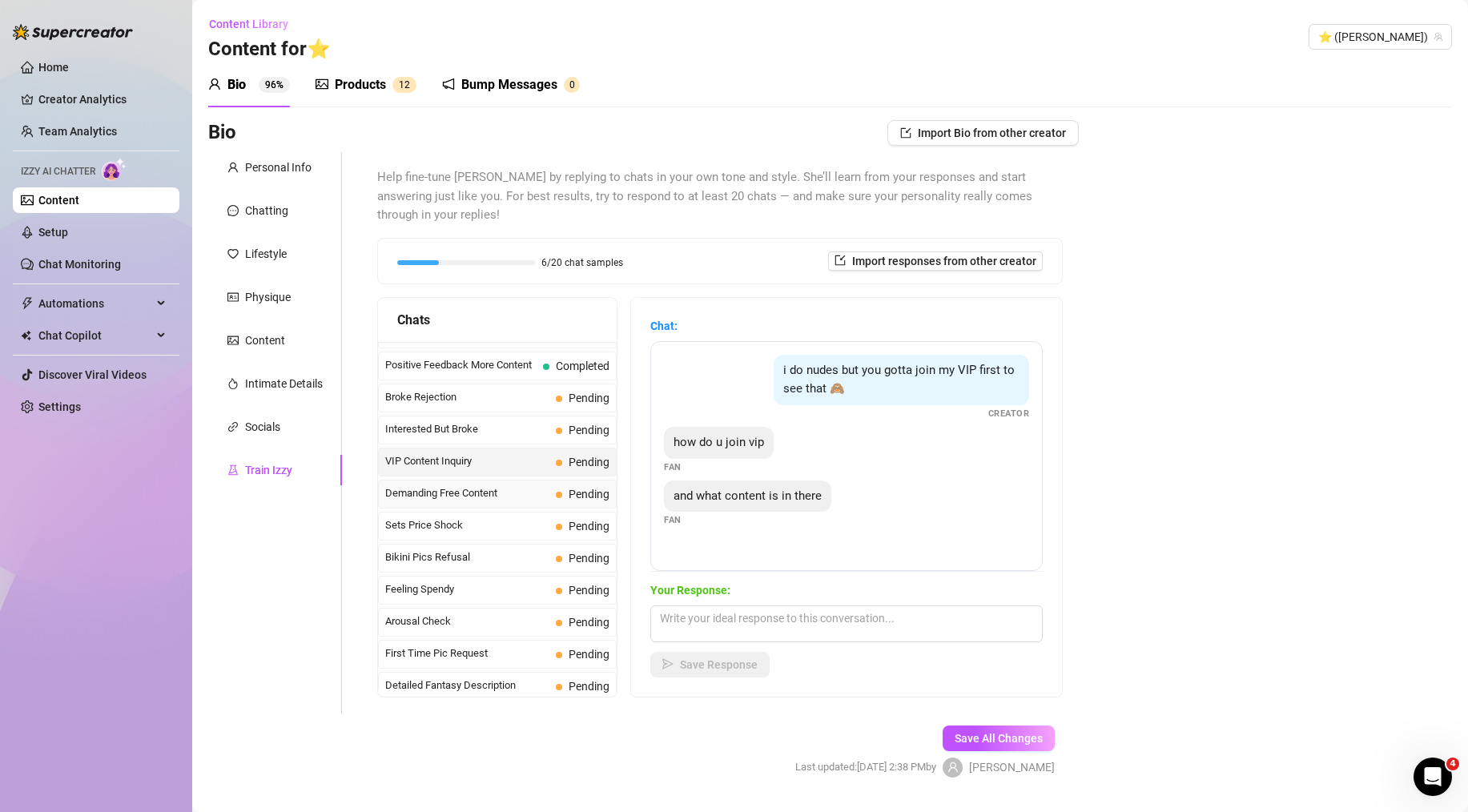
click at [480, 486] on span "Demanding Free Content" at bounding box center [468, 493] width 164 height 16
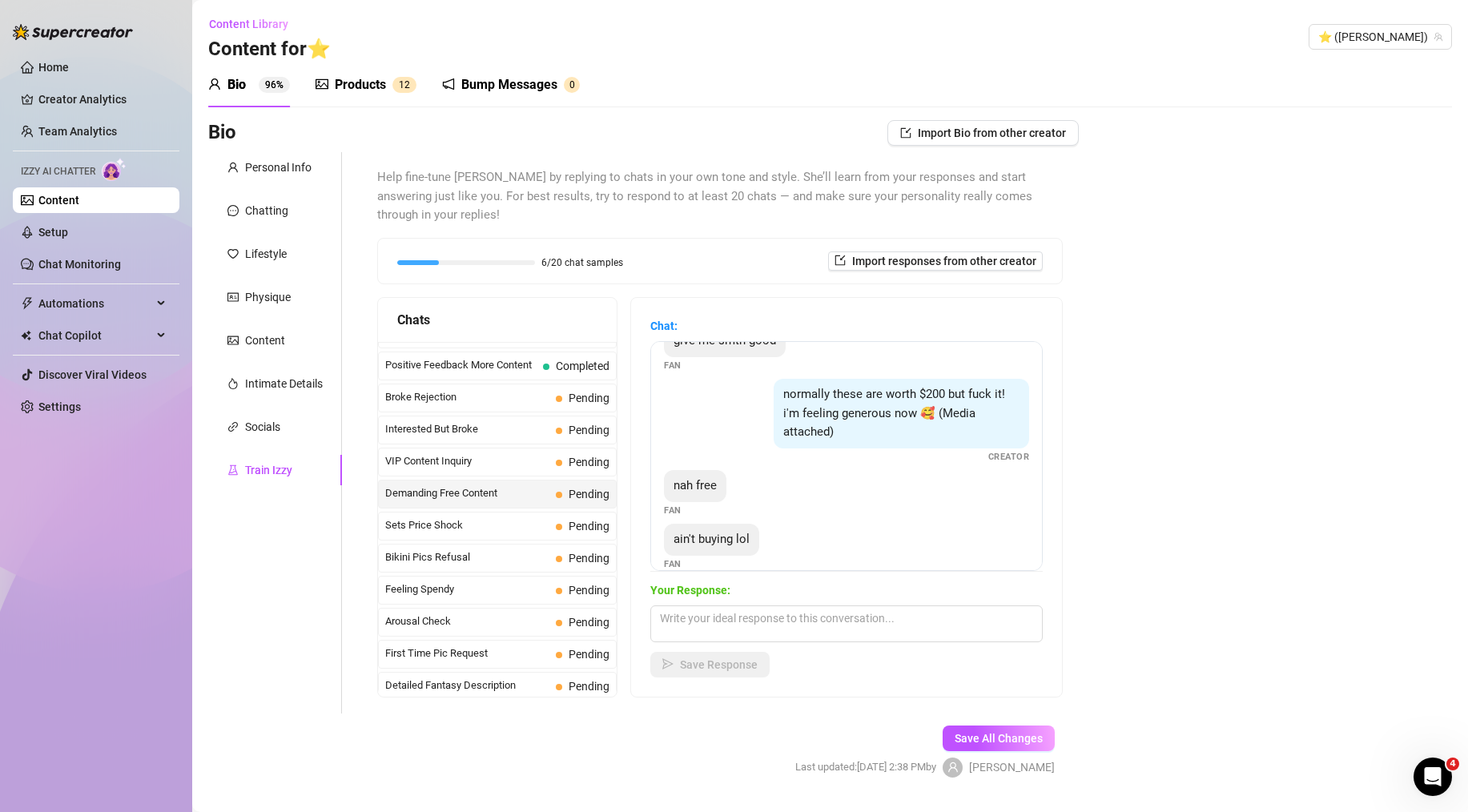
scroll to position [156, 0]
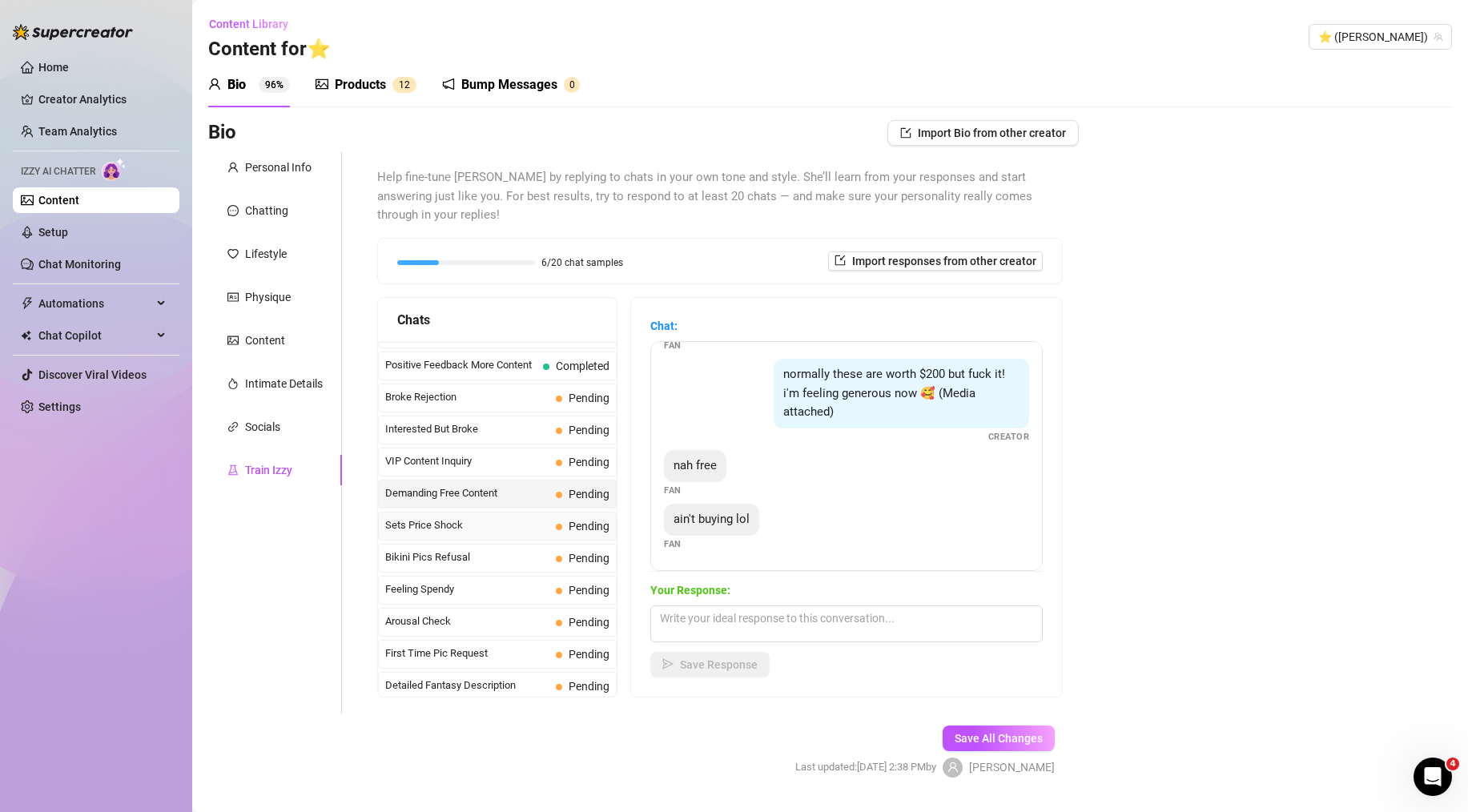
click at [475, 517] on span "Sets Price Shock" at bounding box center [468, 525] width 164 height 16
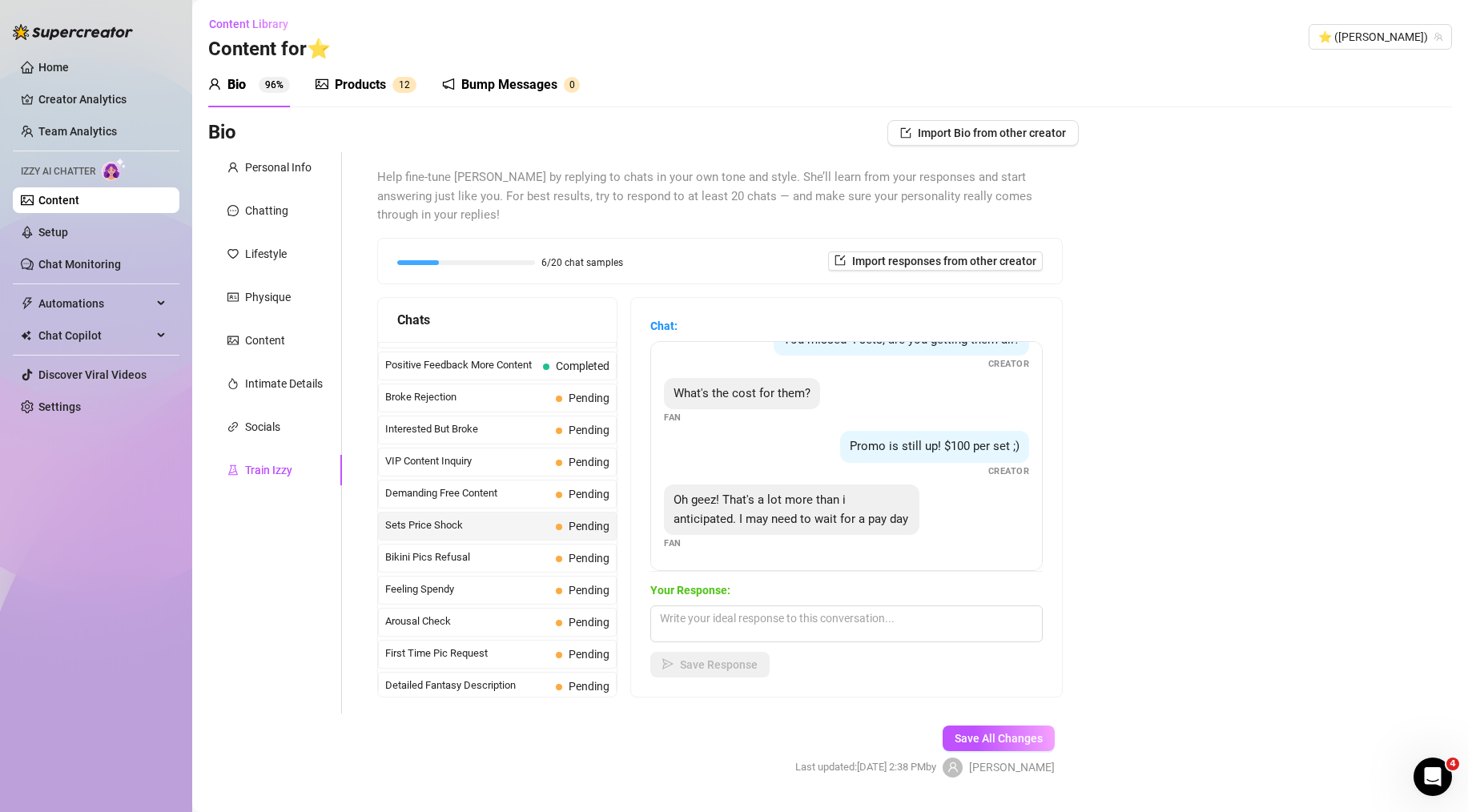
scroll to position [68, 0]
click at [657, 526] on div "Chat: You missed 4 sets, are you getting them all? Creator What's the cost for …" at bounding box center [847, 497] width 431 height 399
click at [755, 609] on textarea at bounding box center [846, 623] width 392 height 37
paste textarea "omg i totally understand babe, no pressure at all! that's for my super long, ex…"
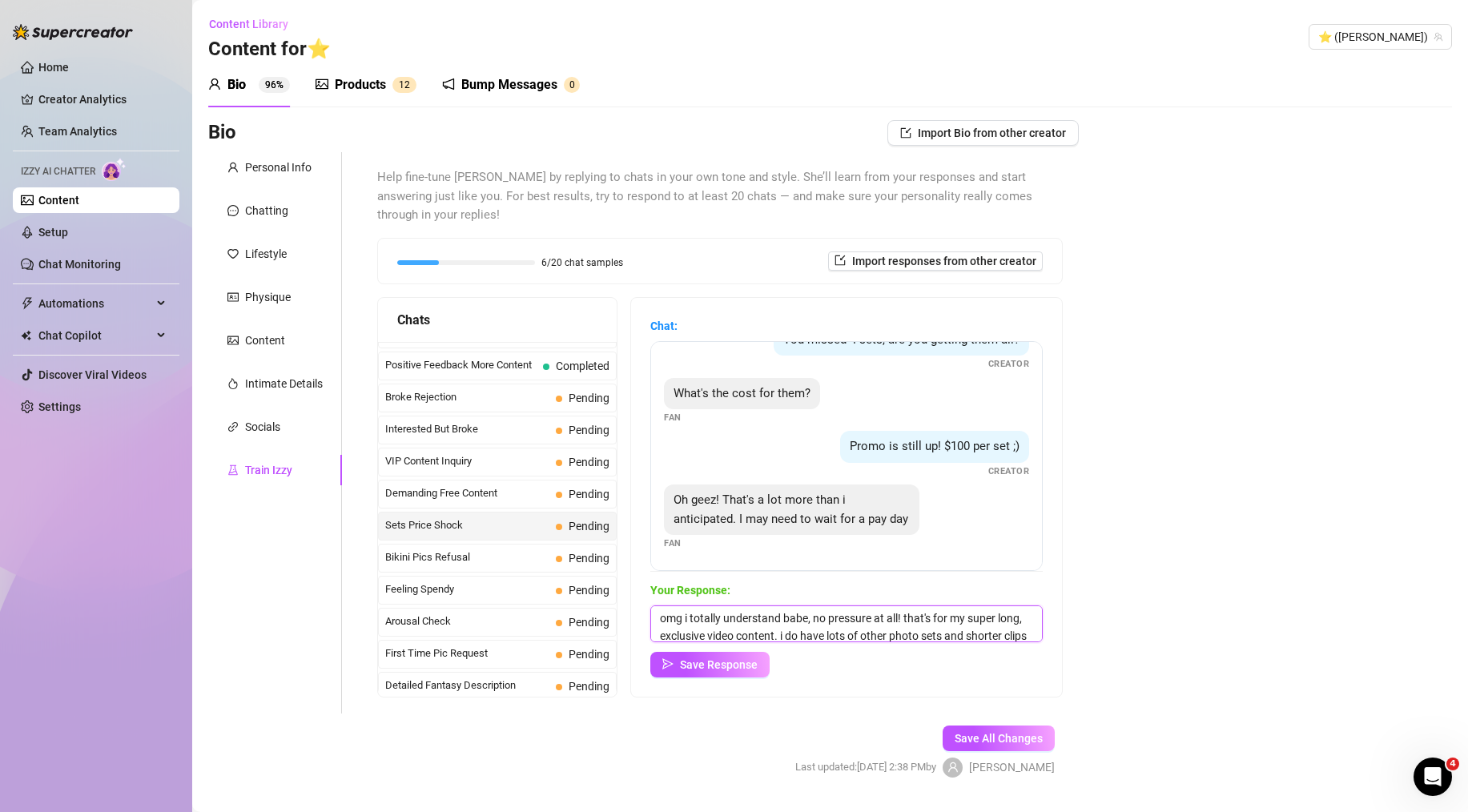
scroll to position [37, 0]
type textarea "omg i totally understand babe, no pressure at all! that's for my super long, ex…"
click at [734, 658] on span "Save Response" at bounding box center [719, 664] width 77 height 12
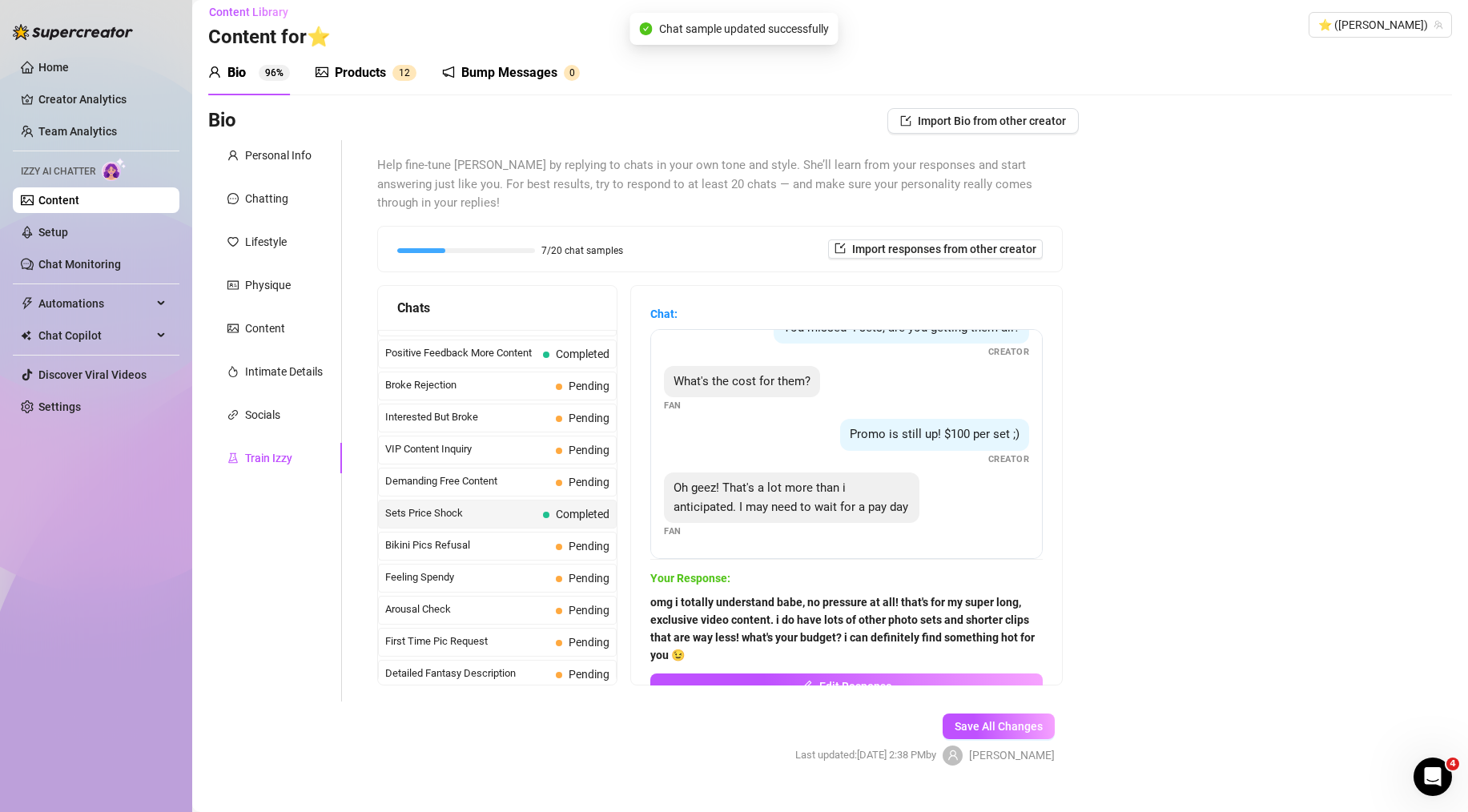
scroll to position [0, 0]
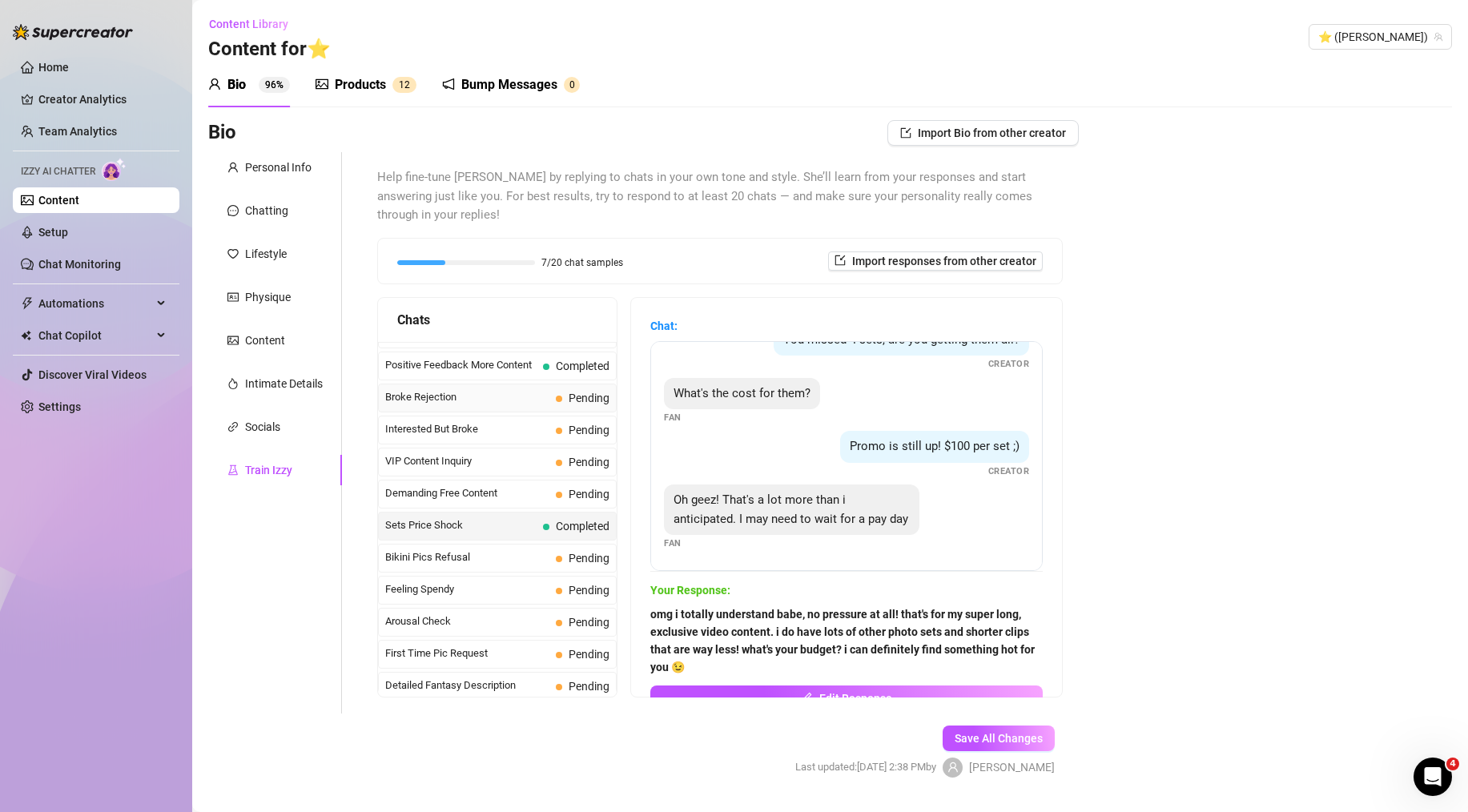
click at [456, 389] on span "Broke Rejection" at bounding box center [468, 397] width 164 height 16
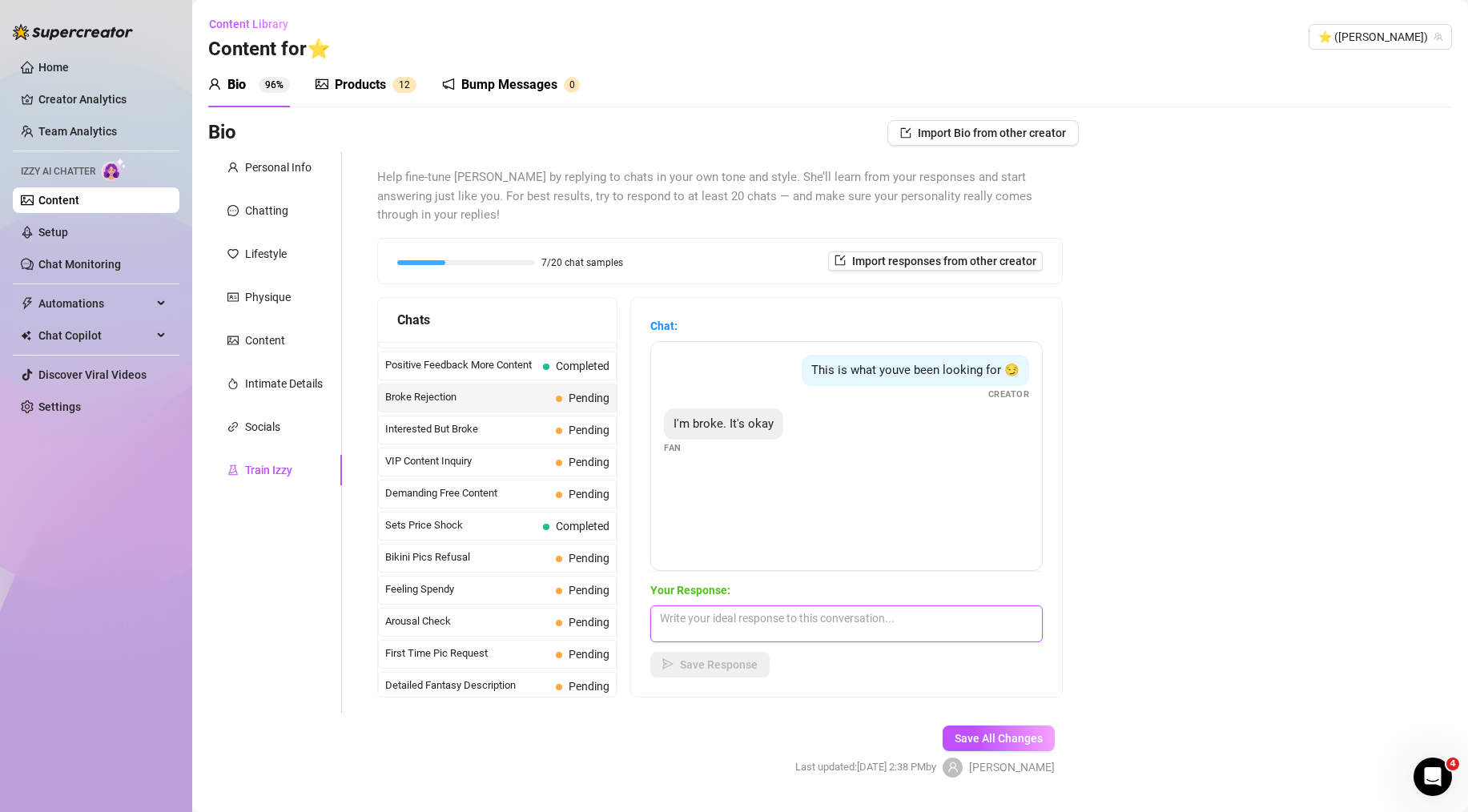
click at [785, 605] on textarea at bounding box center [846, 623] width 392 height 37
paste textarea "aw okay sweetie, thank you for being honest! don't you worry about it at all. i…"
type textarea "aw okay sweetie, thank you for being honest! don't you worry about it at all. i…"
click at [740, 658] on span "Save Response" at bounding box center [719, 664] width 77 height 12
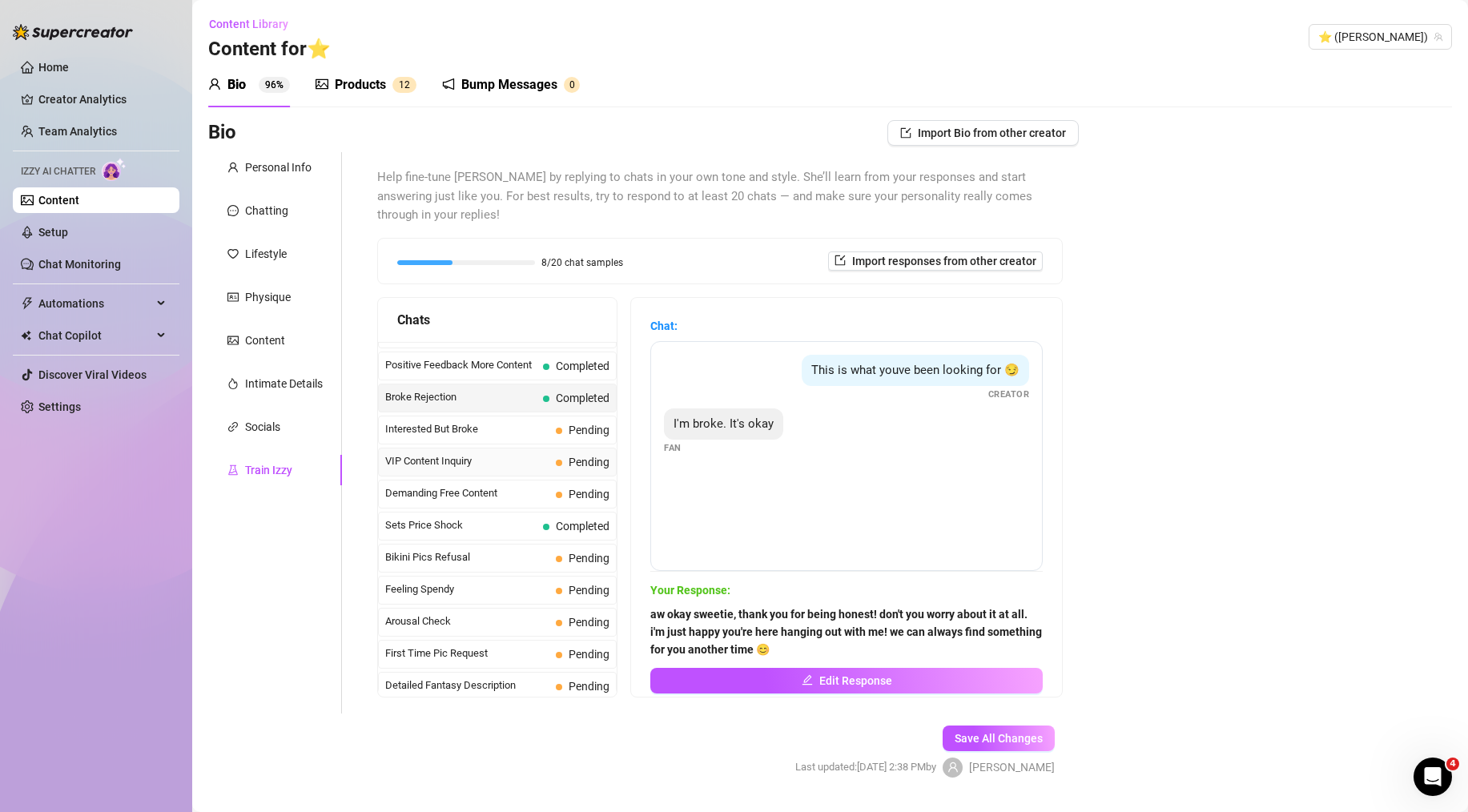
click at [427, 453] on span "VIP Content Inquiry" at bounding box center [468, 461] width 164 height 16
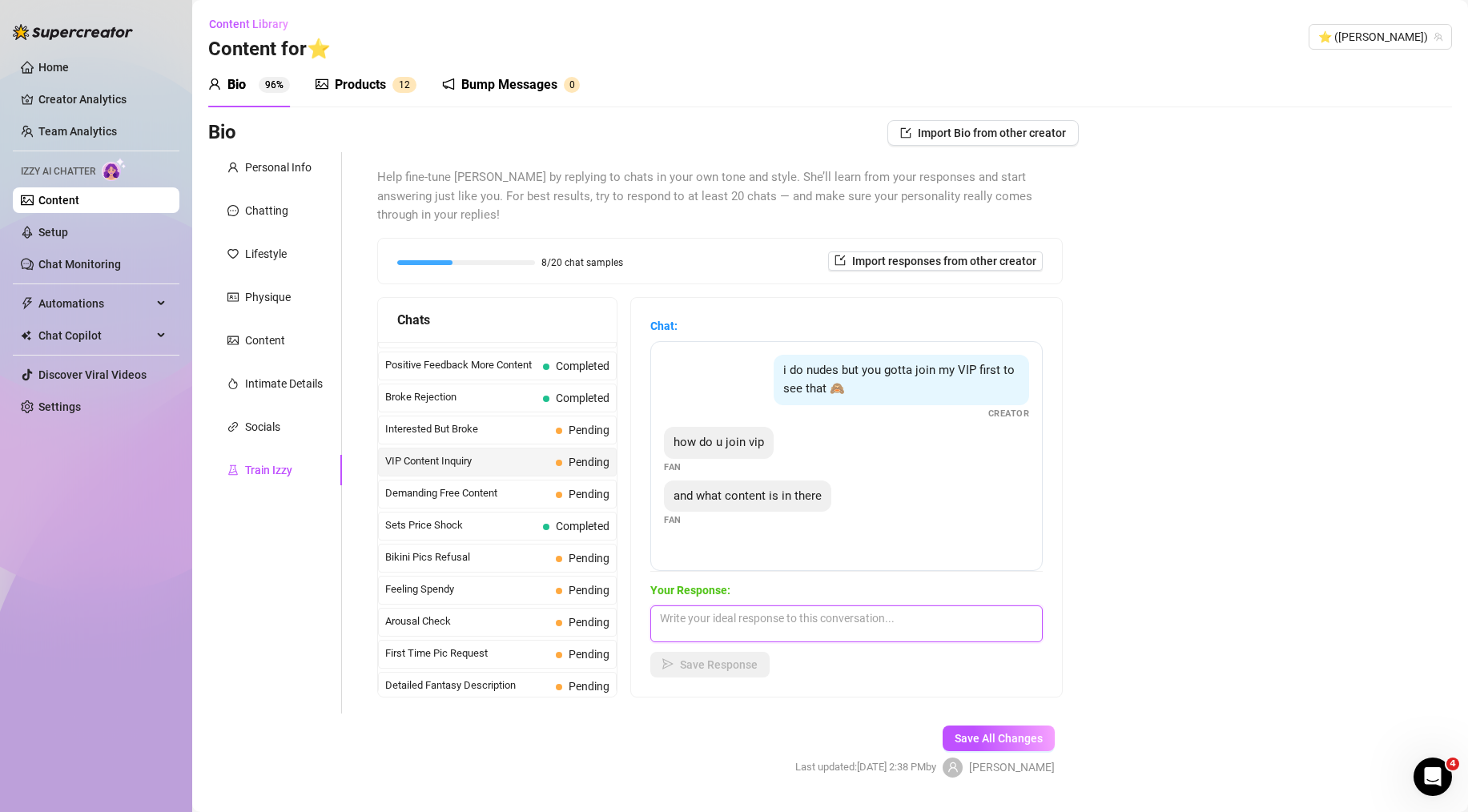
click at [734, 605] on textarea at bounding box center [846, 623] width 392 height 37
paste textarea "my VIPs get all the best of me! 😘 it's where i post all my fully nude photos an…"
type textarea "my VIPs get all the best of me! 😘 it's where i post all my fully nude photos an…"
click at [726, 658] on span "Save Response" at bounding box center [719, 664] width 77 height 12
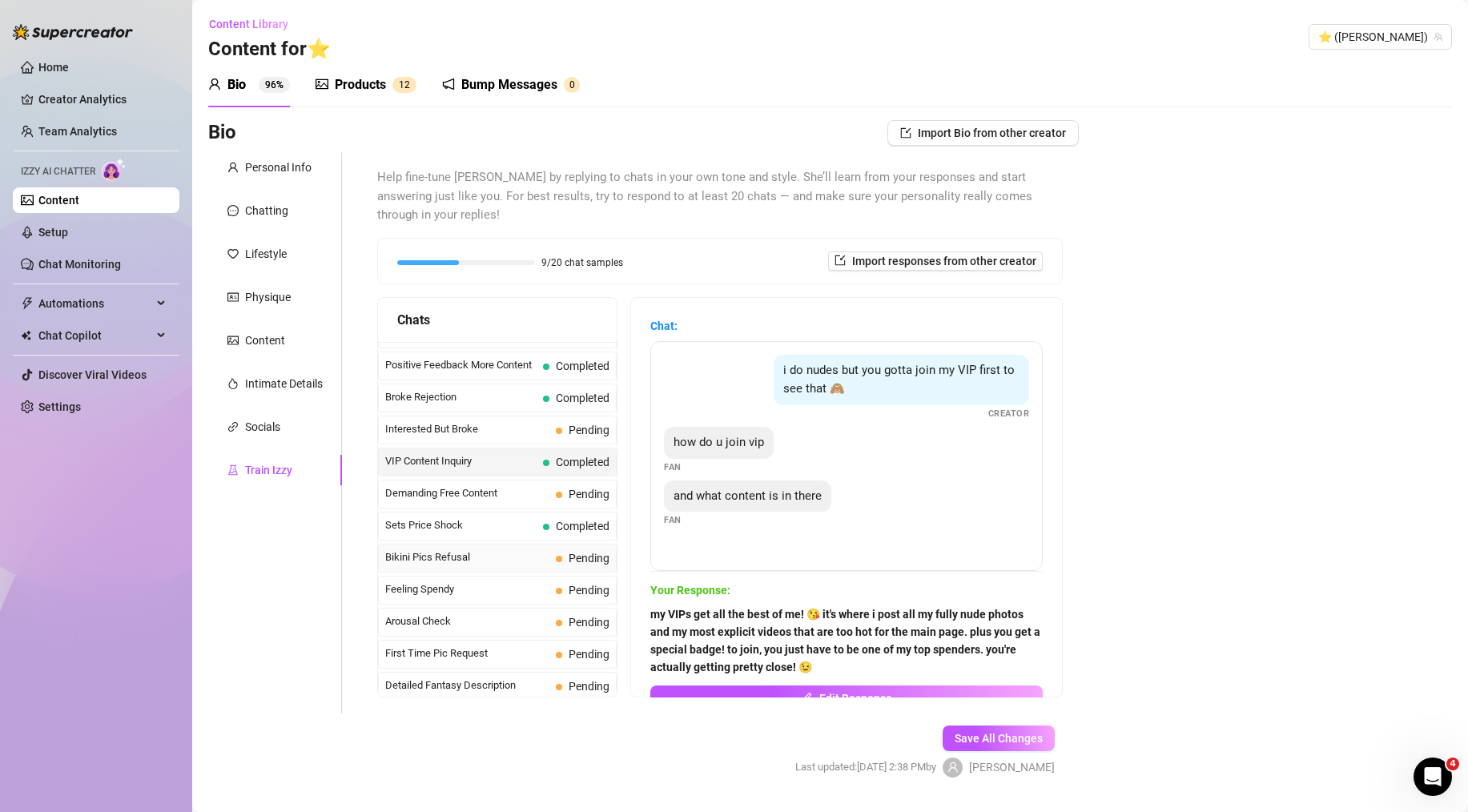
click at [499, 550] on span "Bikini Pics Refusal" at bounding box center [468, 557] width 164 height 16
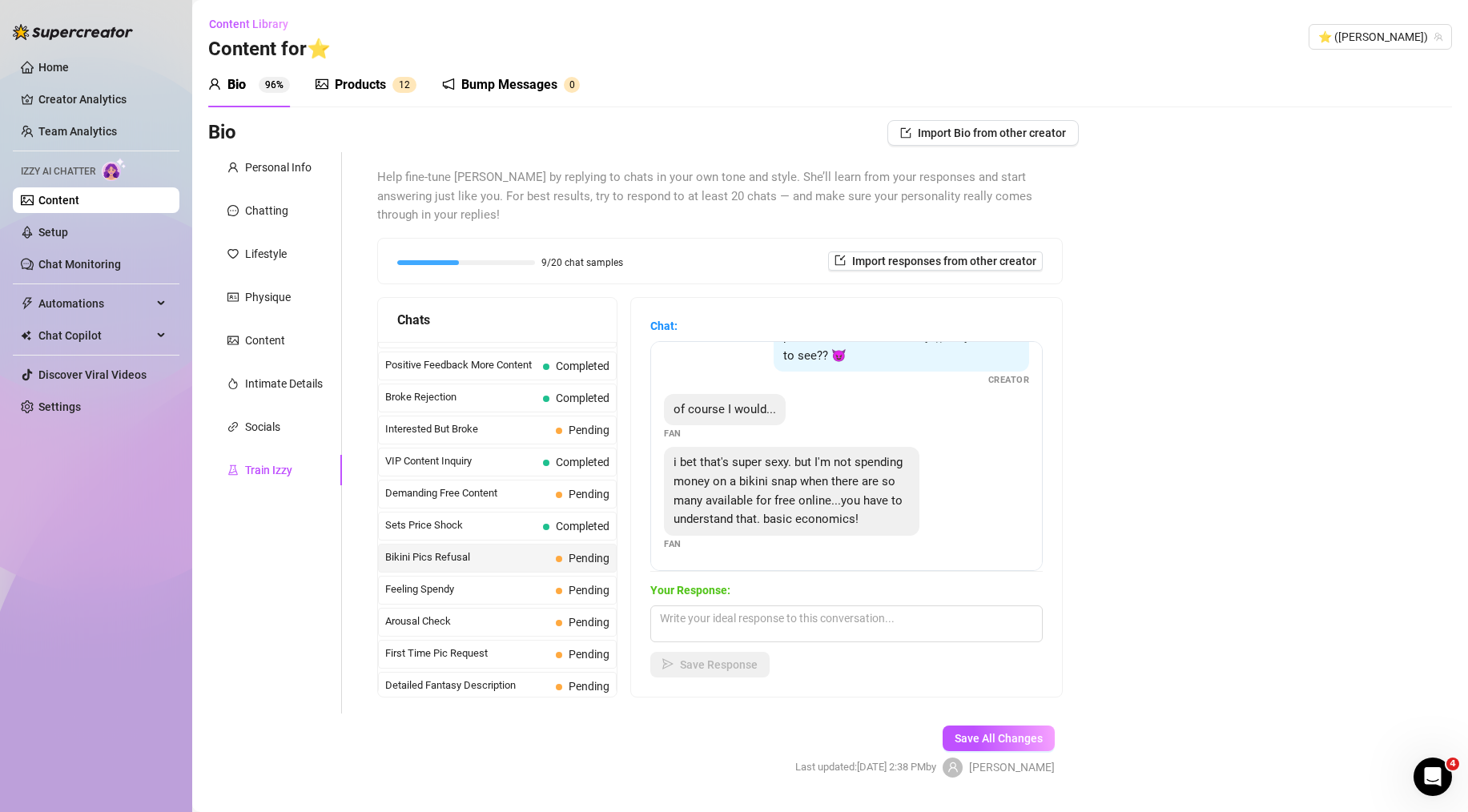
scroll to position [55, 0]
click at [468, 581] on span "Feeling Spendy" at bounding box center [468, 589] width 164 height 16
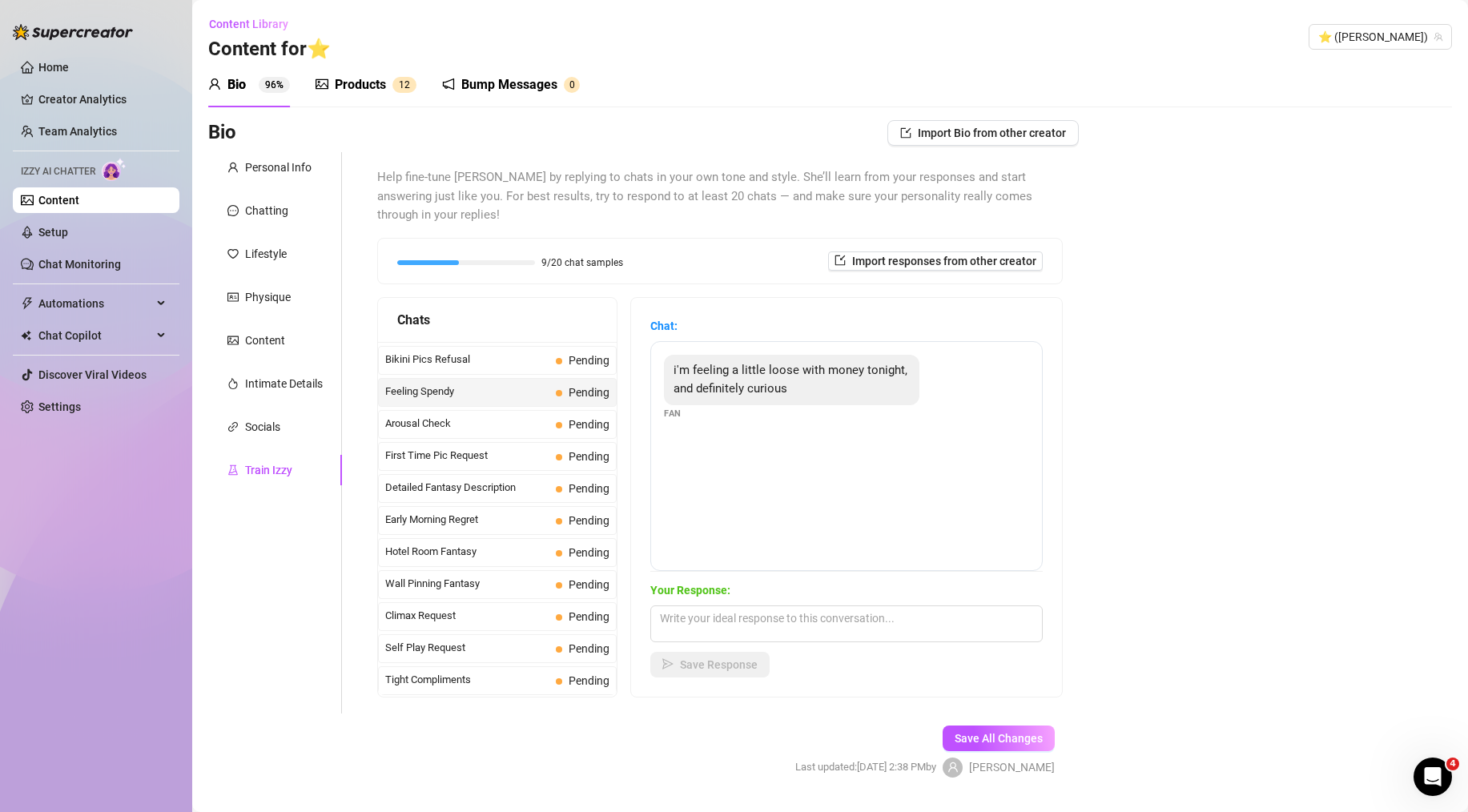
scroll to position [476, 0]
click at [491, 416] on span "Arousal Check" at bounding box center [468, 424] width 164 height 16
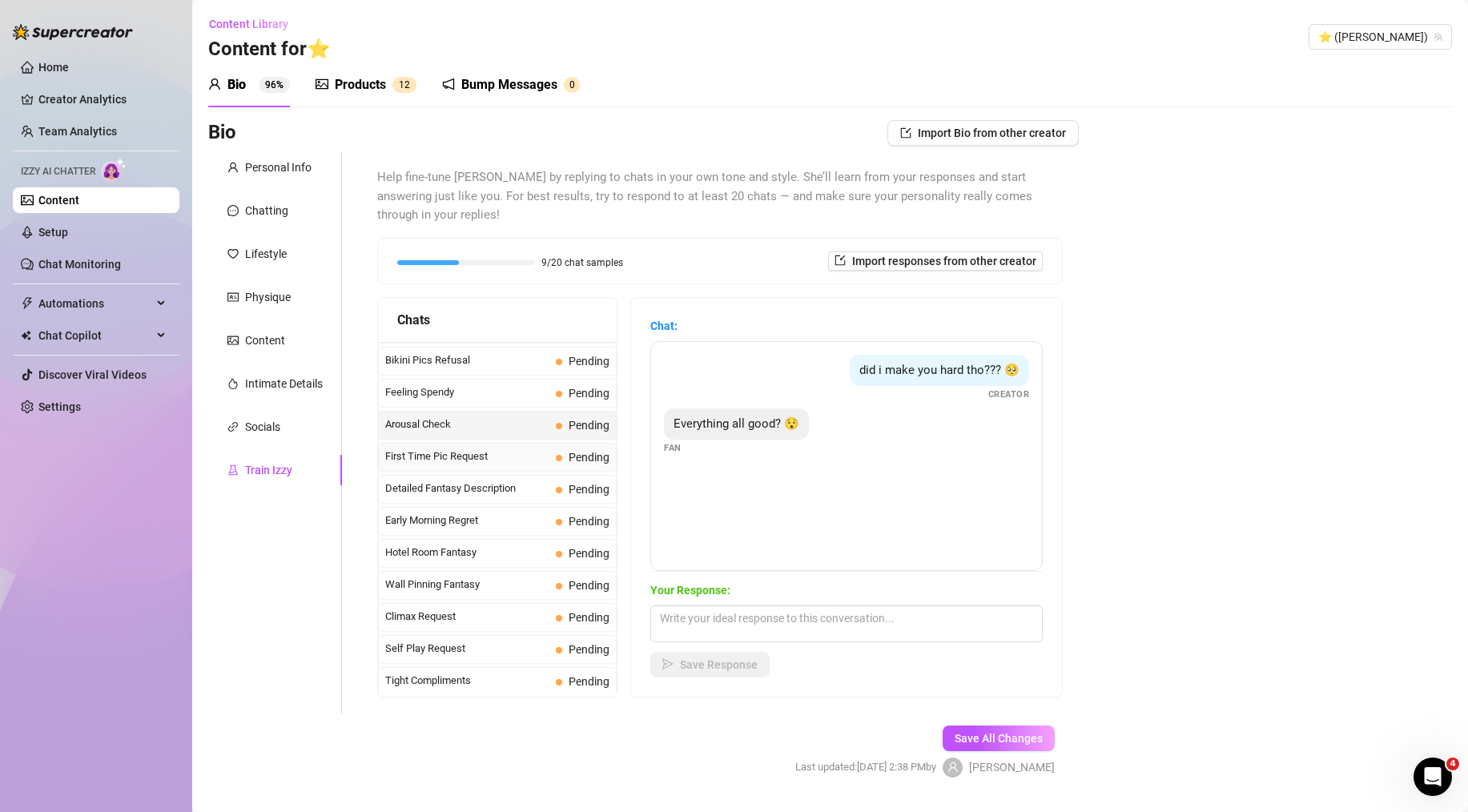
click at [461, 448] on span "First Time Pic Request" at bounding box center [468, 456] width 164 height 16
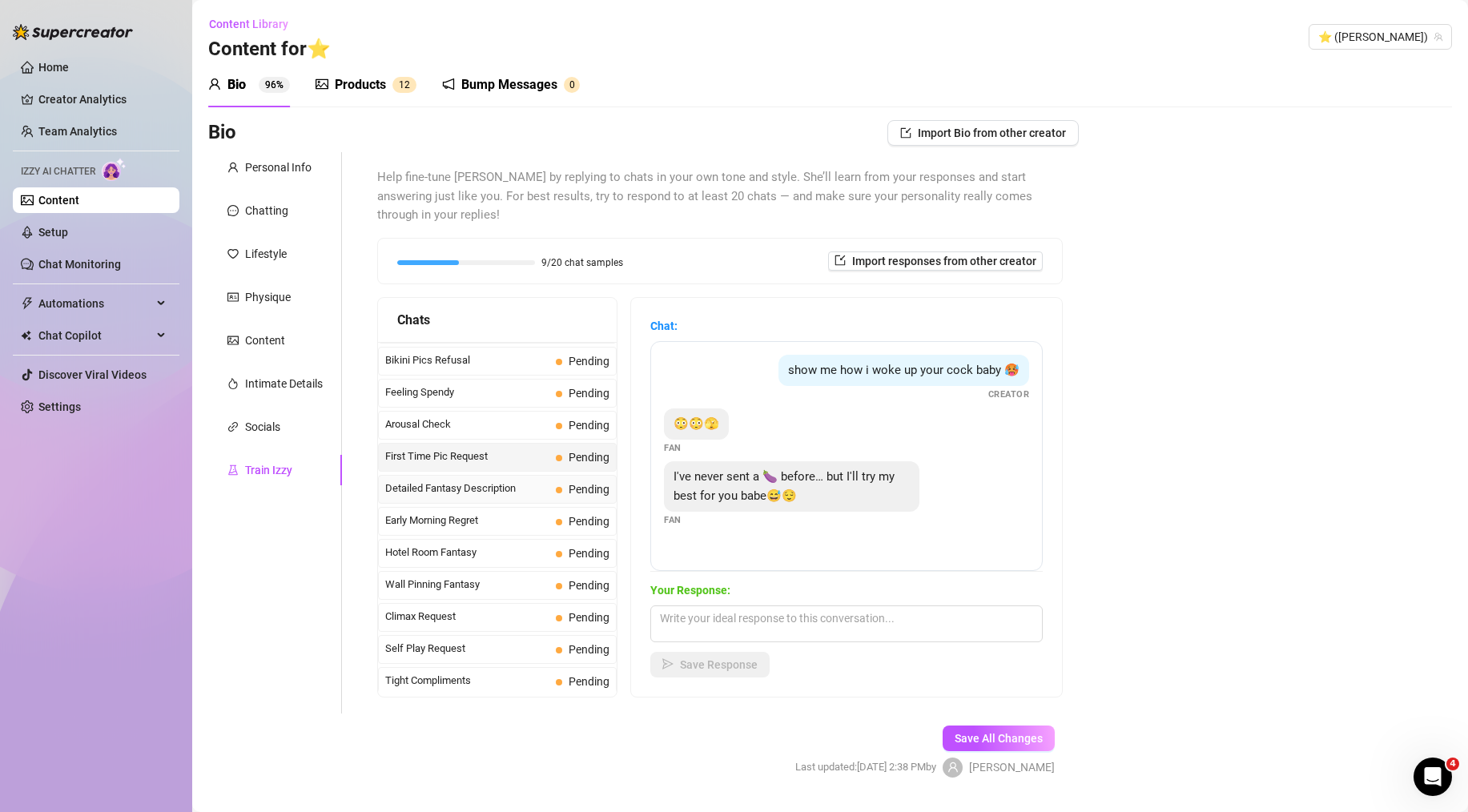
click at [495, 475] on div "Detailed Fantasy Description Pending" at bounding box center [497, 489] width 239 height 29
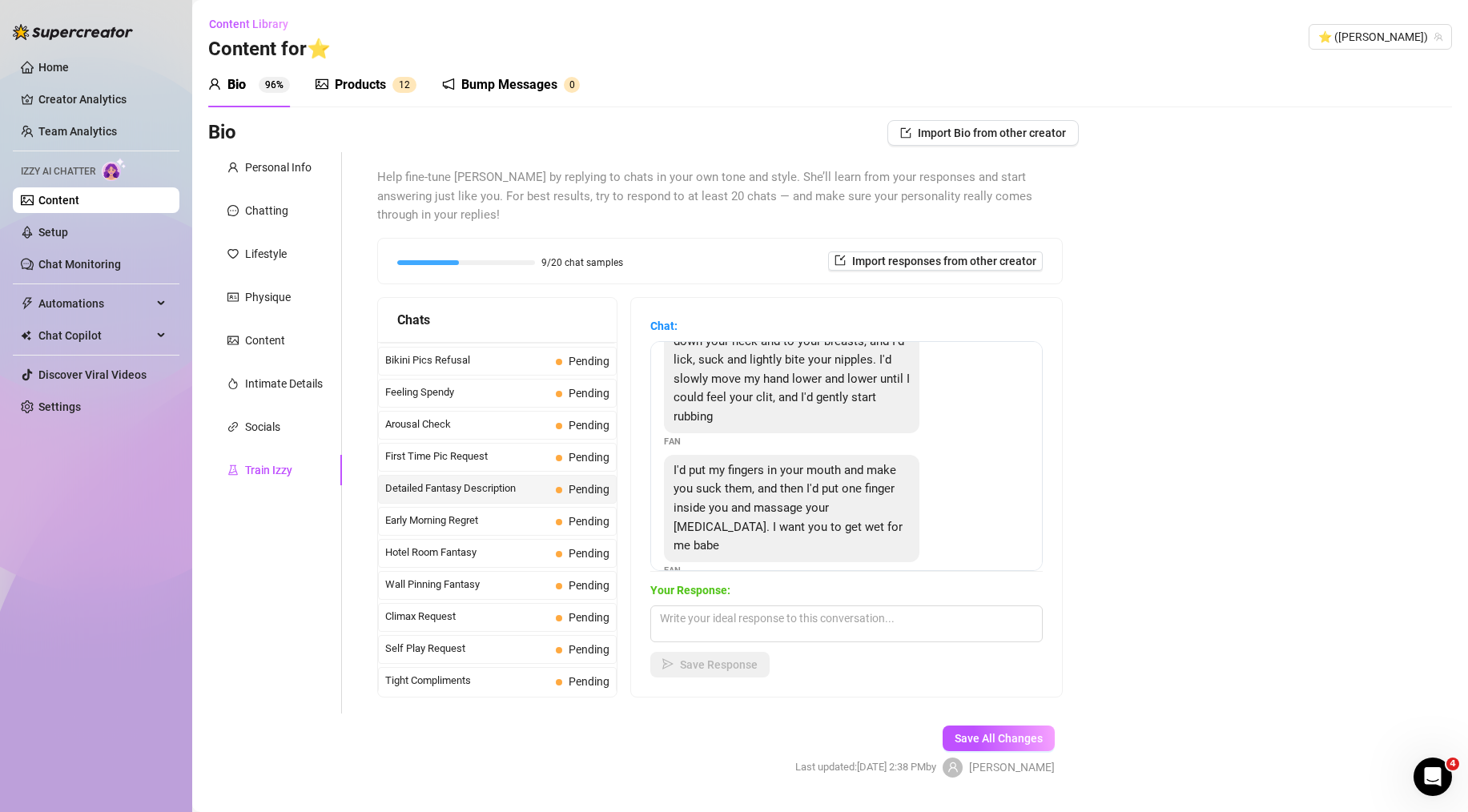
scroll to position [72, 0]
click at [510, 448] on span "First Time Pic Request" at bounding box center [468, 456] width 164 height 16
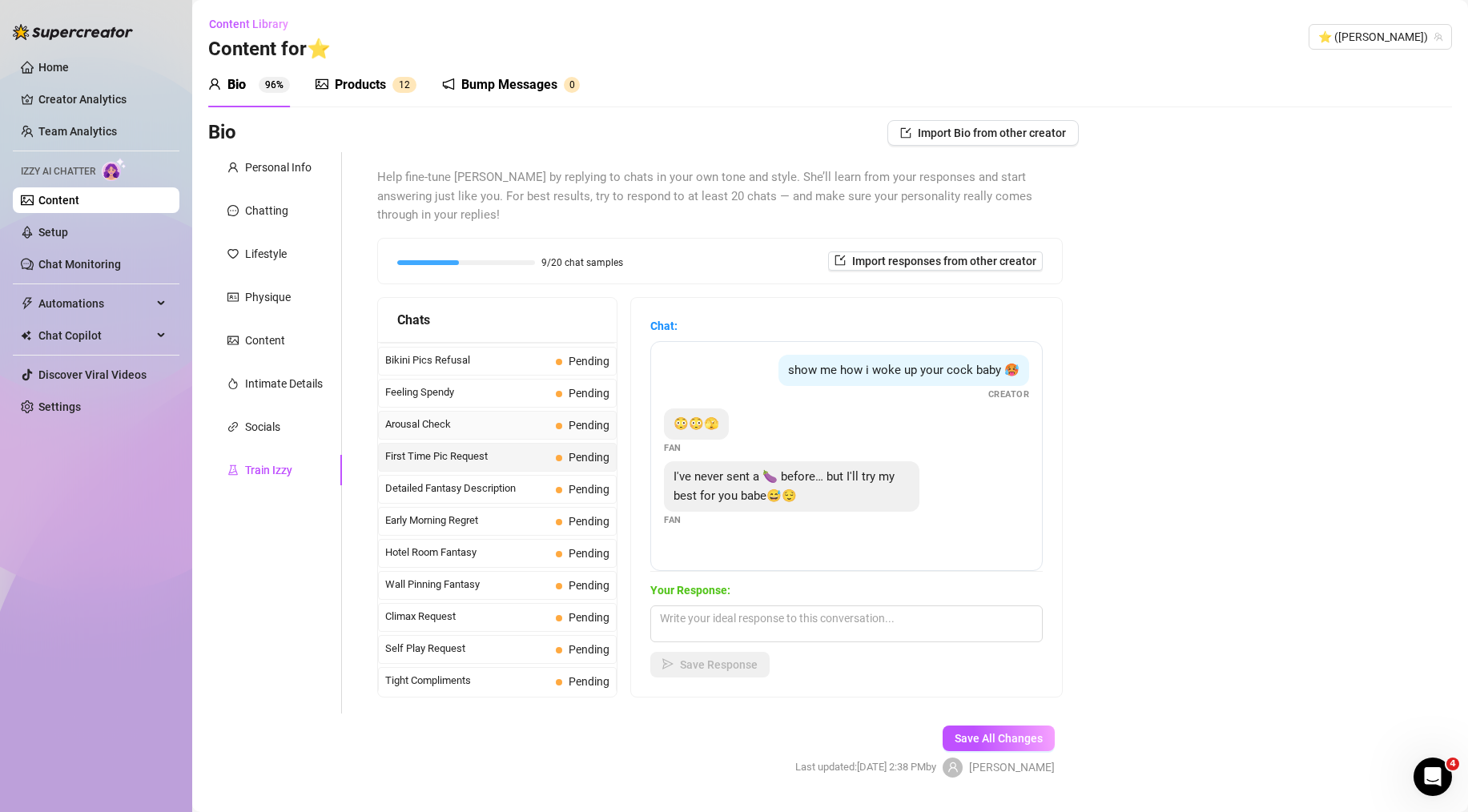
click at [497, 416] on div "Arousal Check Pending" at bounding box center [497, 426] width 239 height 29
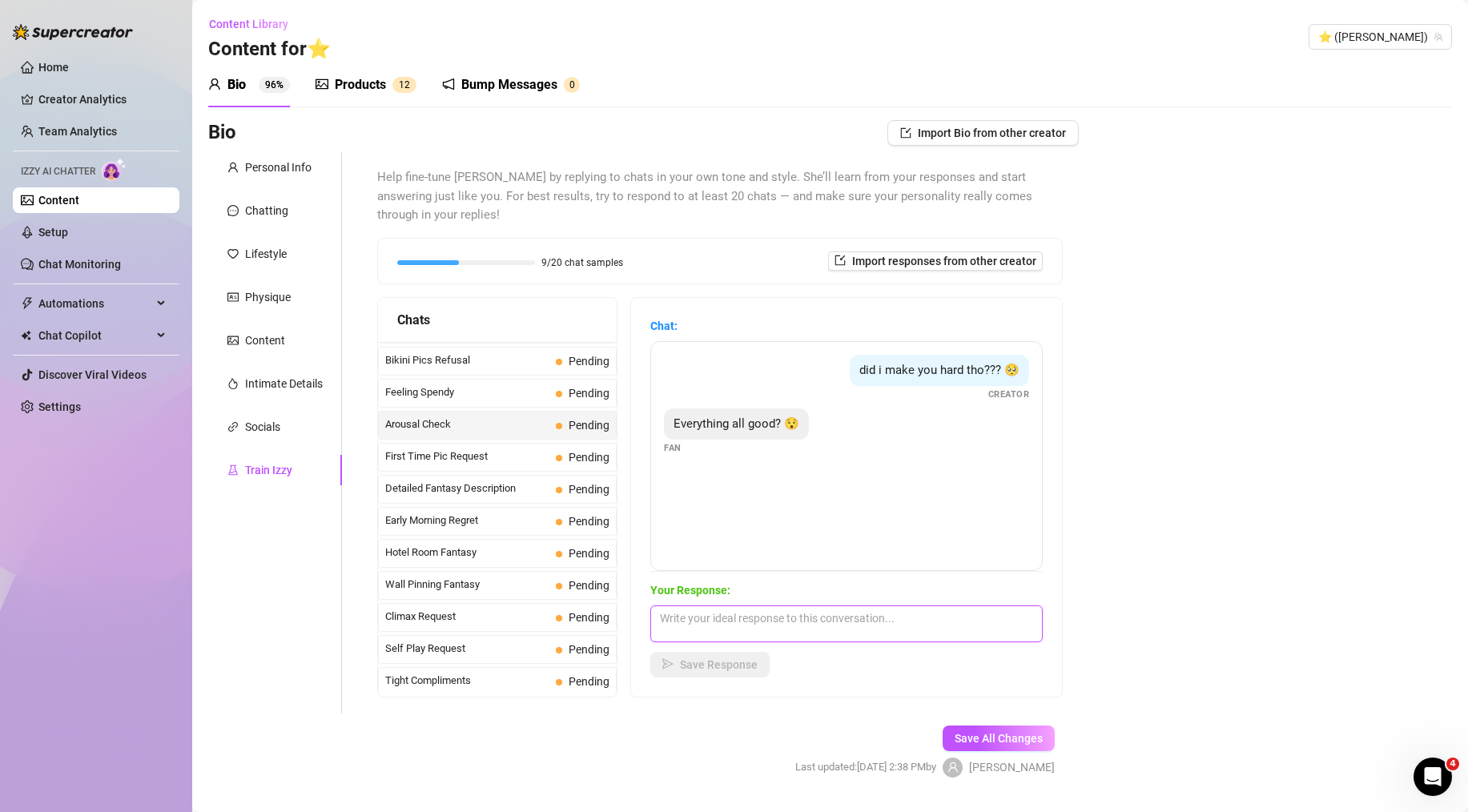
click at [740, 605] on textarea at bounding box center [846, 623] width 392 height 37
paste textarea "lol yes babe, everything is great! you just got me a little carried away thinki…"
type textarea "lol yes babe, everything is great! you just got me a little carried away thinki…"
click at [732, 652] on button "Save Response" at bounding box center [709, 664] width 119 height 26
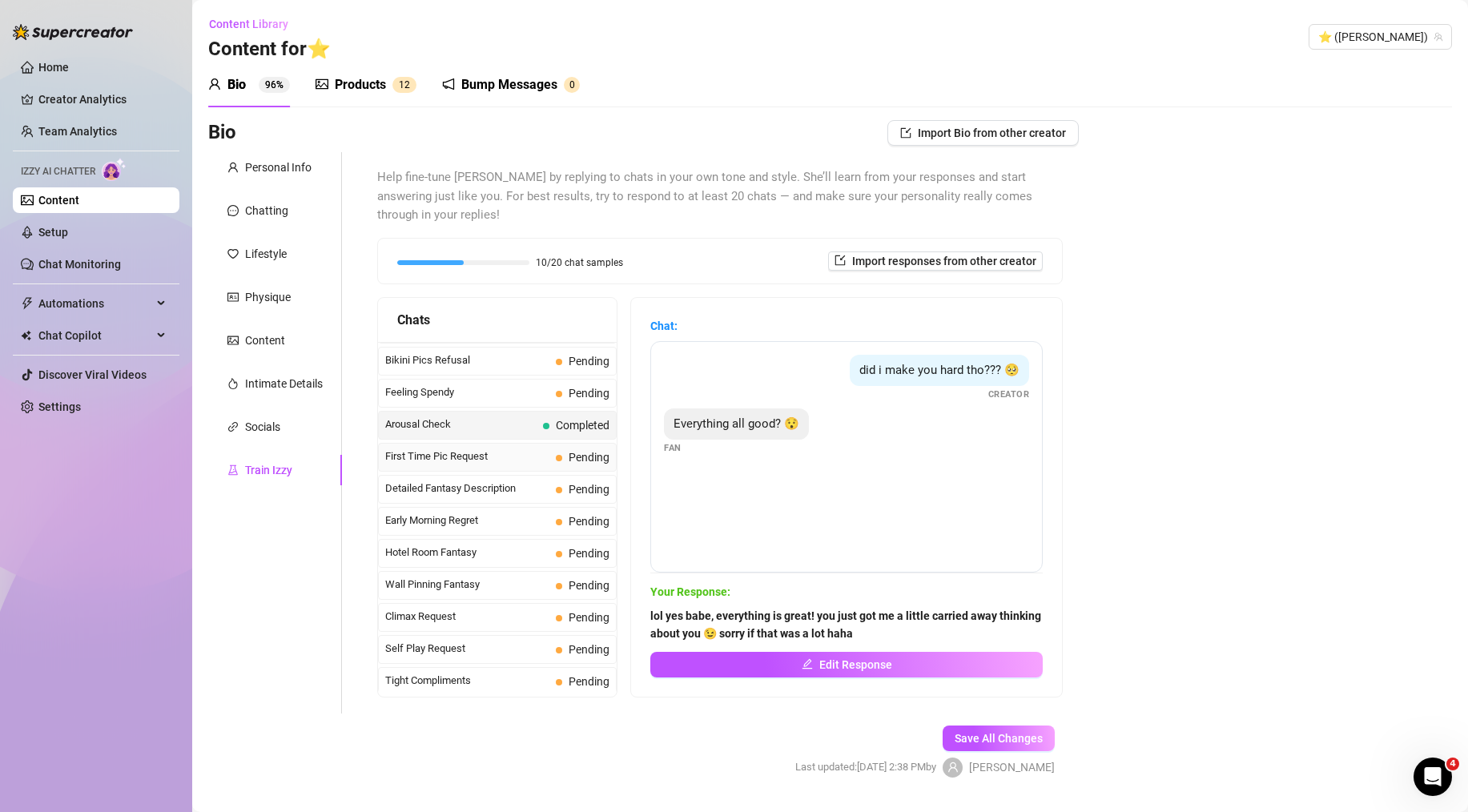
click at [492, 448] on span "First Time Pic Request" at bounding box center [468, 456] width 164 height 16
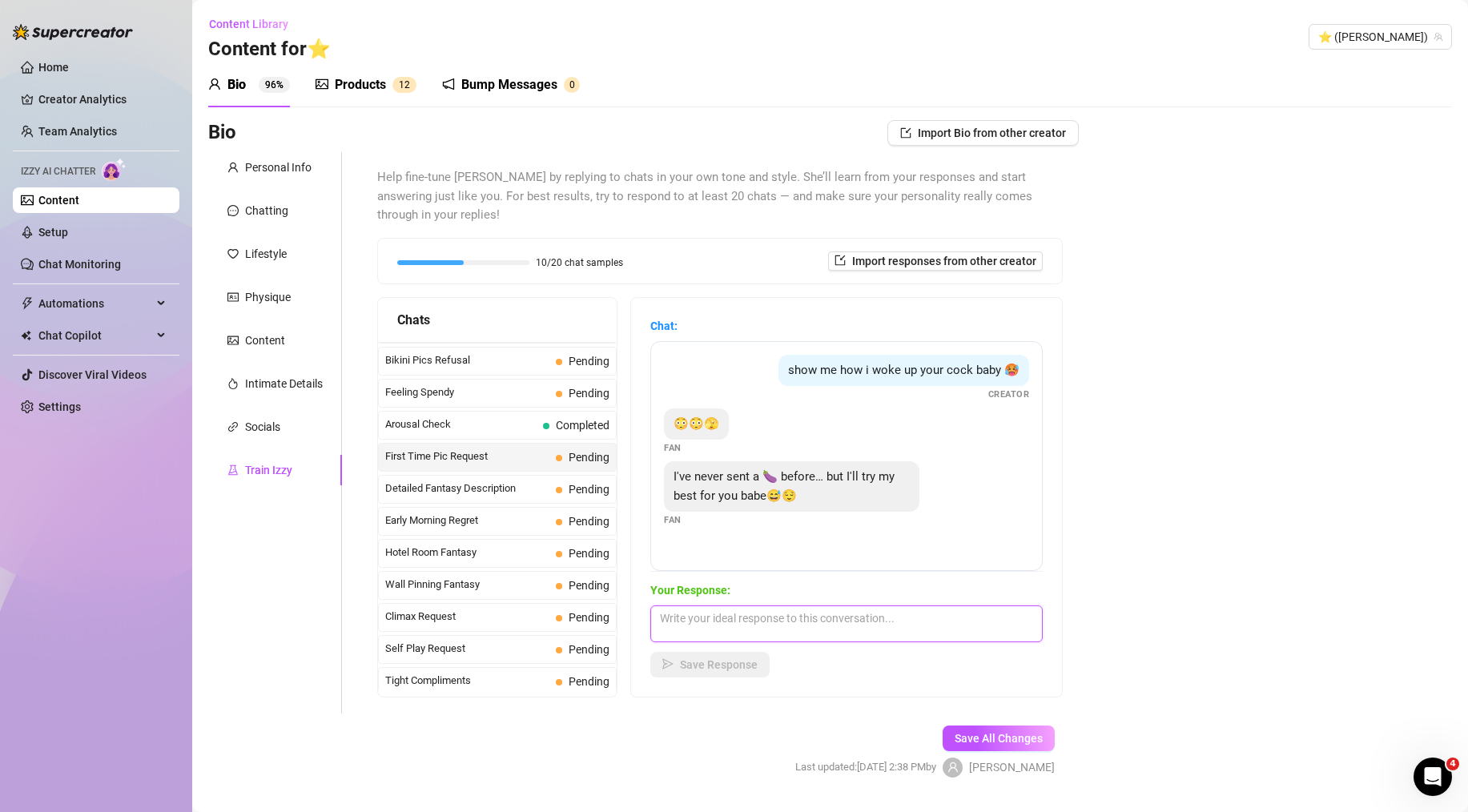
click at [733, 605] on textarea at bounding box center [846, 623] width 392 height 37
paste textarea "omg really?? babe that's so sweet! don't be shy, i'll love whatever you send me…"
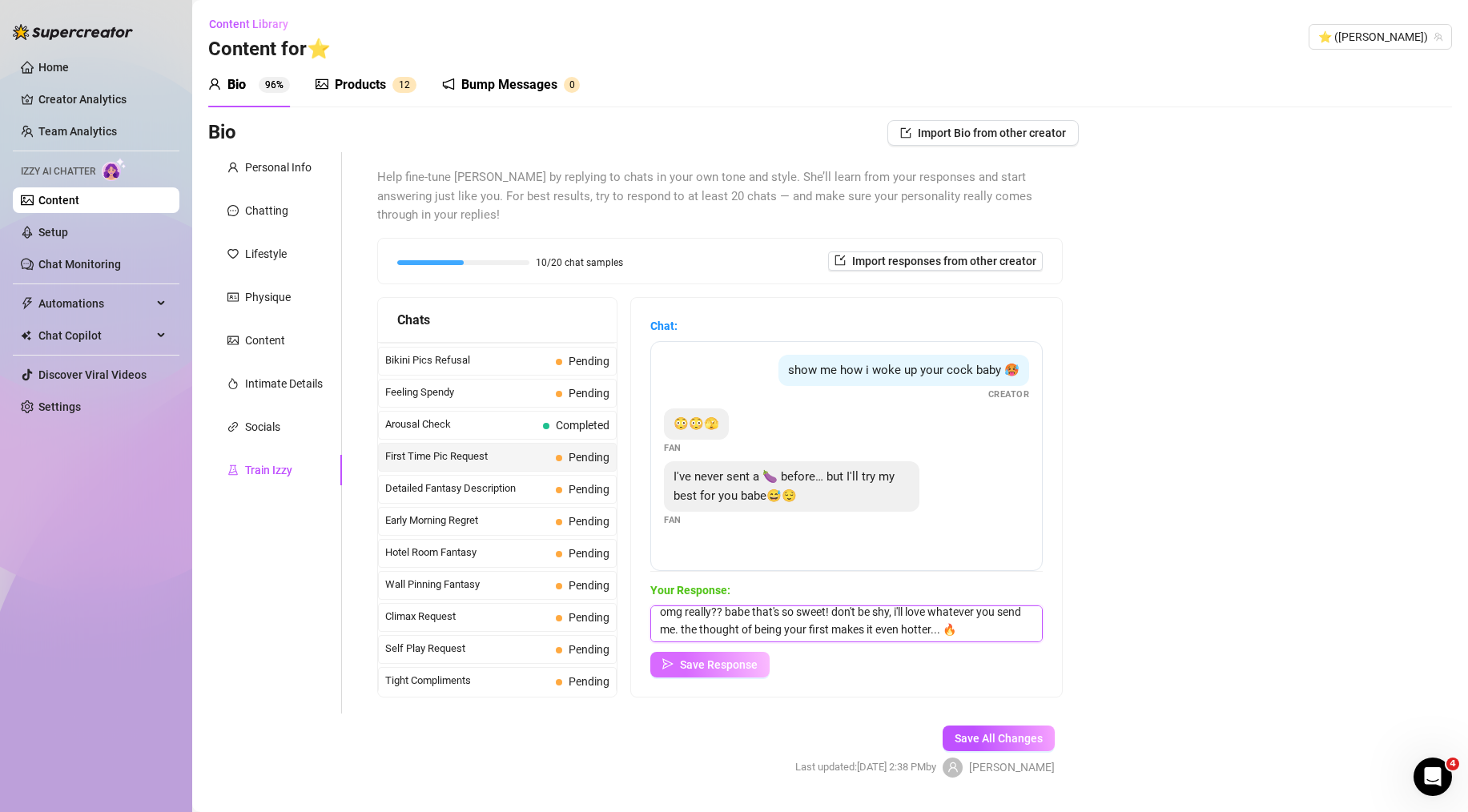
type textarea "omg really?? babe that's so sweet! don't be shy, i'll love whatever you send me…"
click at [705, 658] on span "Save Response" at bounding box center [719, 664] width 77 height 12
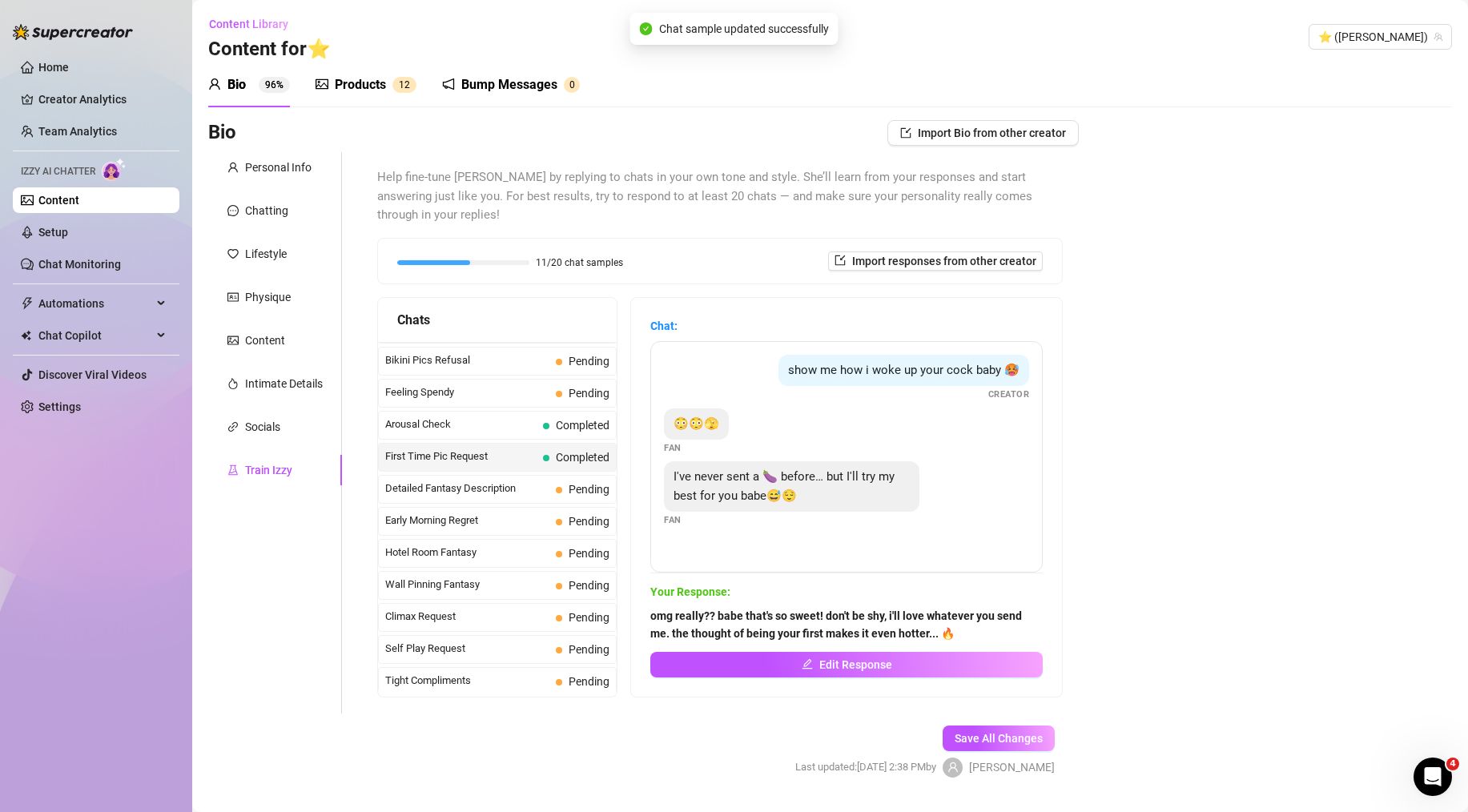
click at [1158, 499] on div "Bio Import Bio from other creator Personal Info Chatting Lifestyle Physique Con…" at bounding box center [829, 463] width 1244 height 685
drag, startPoint x: 472, startPoint y: 472, endPoint x: 433, endPoint y: 485, distance: 41.1
click at [472, 481] on span "Detailed Fantasy Description" at bounding box center [468, 489] width 164 height 16
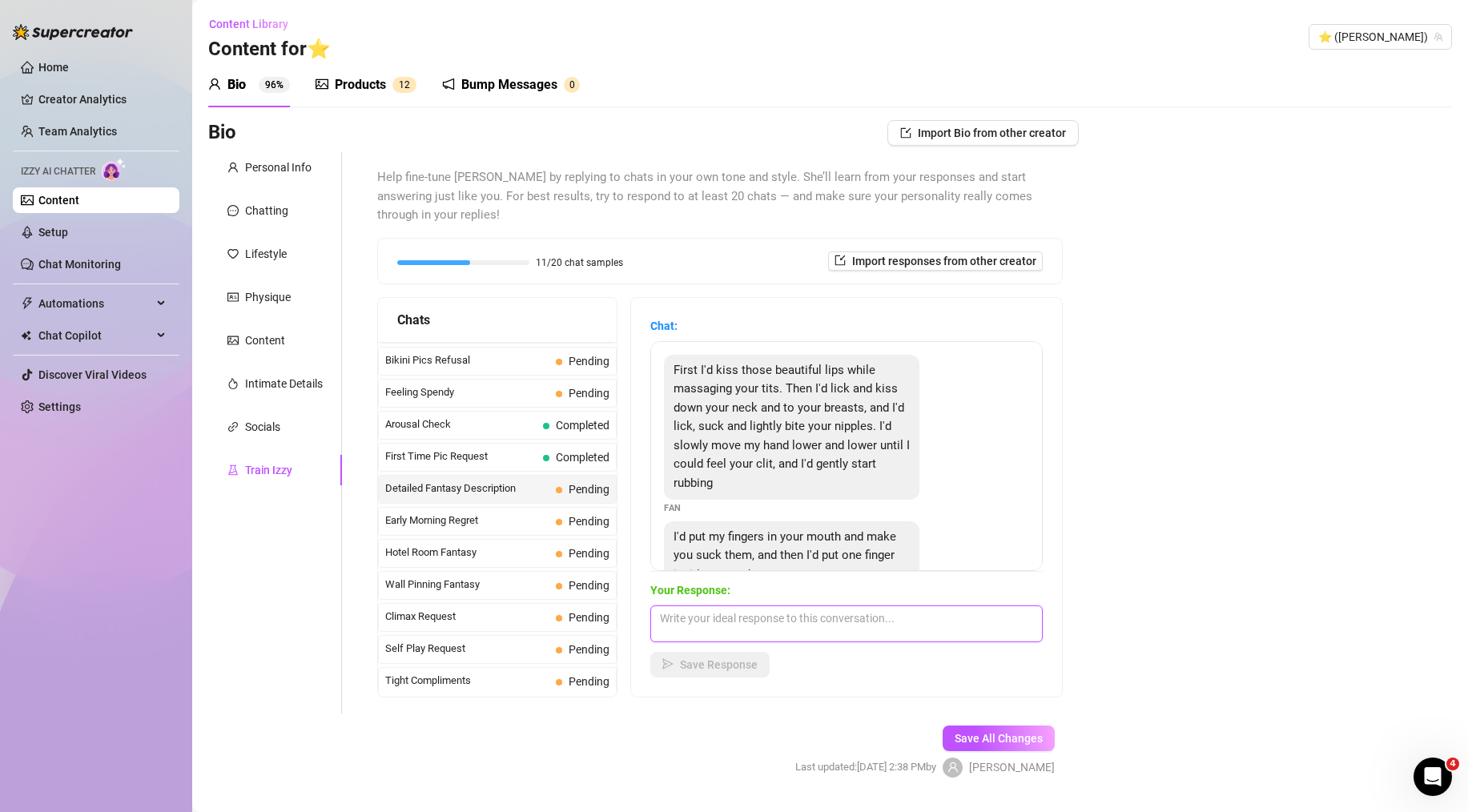
click at [813, 605] on textarea at bounding box center [846, 623] width 392 height 37
paste textarea "fuck... just reading that is making my pussy so wet. keep going. tell me exactl…"
type textarea "fuck... just reading that is making my pussy so wet. keep going. tell me exactl…"
click at [735, 658] on span "Save Response" at bounding box center [719, 664] width 77 height 12
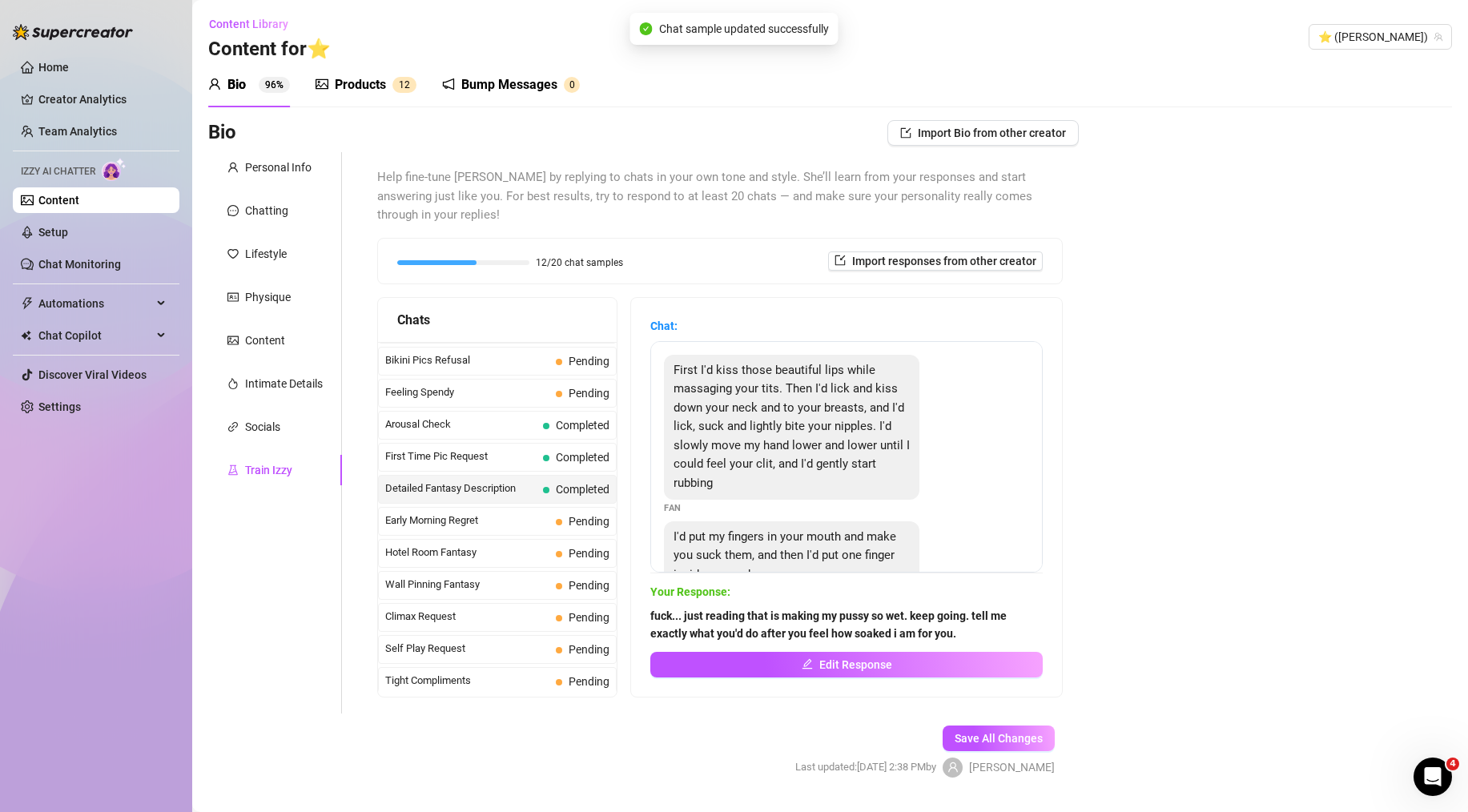
scroll to position [92, 0]
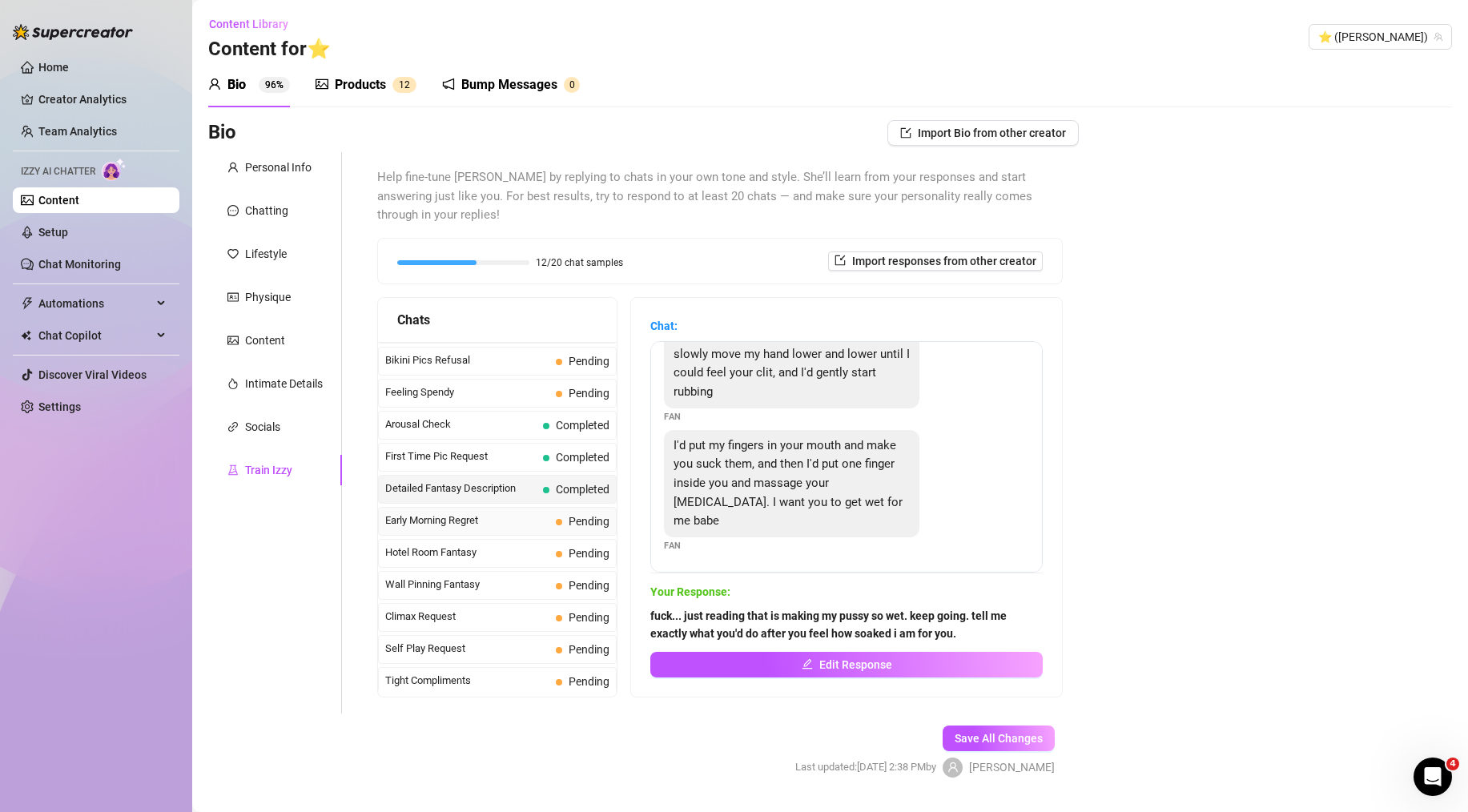
click at [535, 512] on span "Early Morning Regret" at bounding box center [468, 520] width 164 height 16
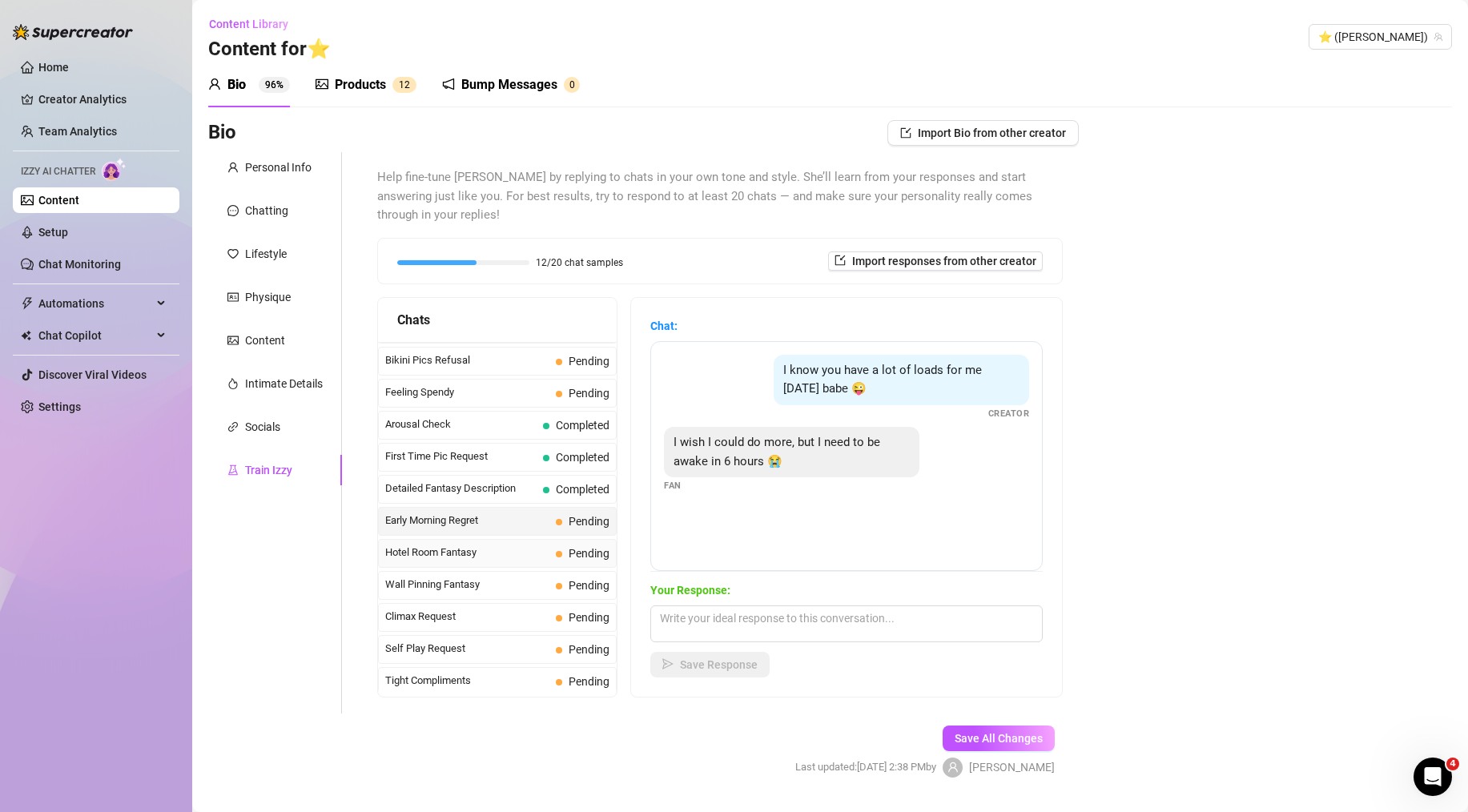
click at [495, 545] on span "Hotel Room Fantasy" at bounding box center [468, 552] width 164 height 16
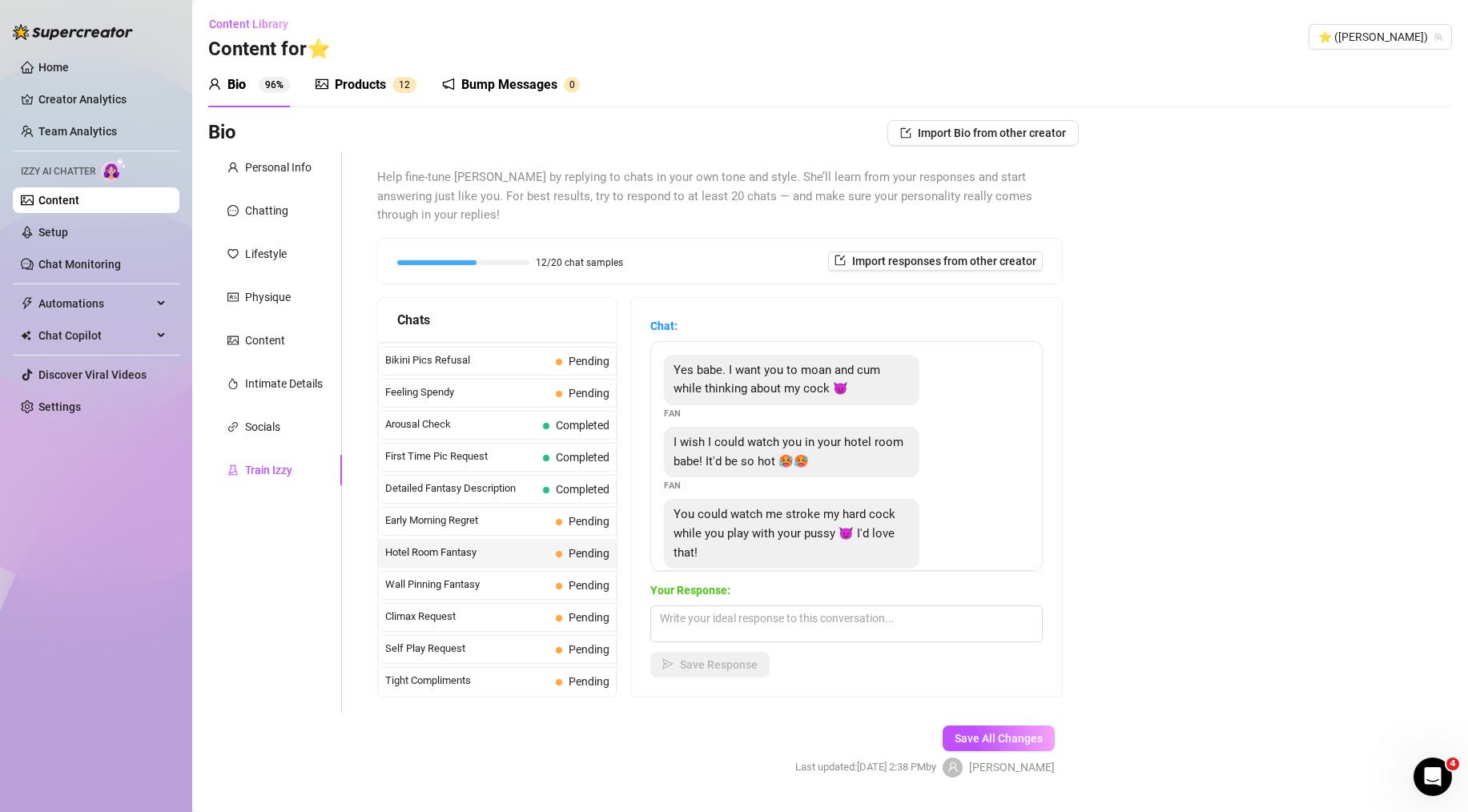
scroll to position [10, 0]
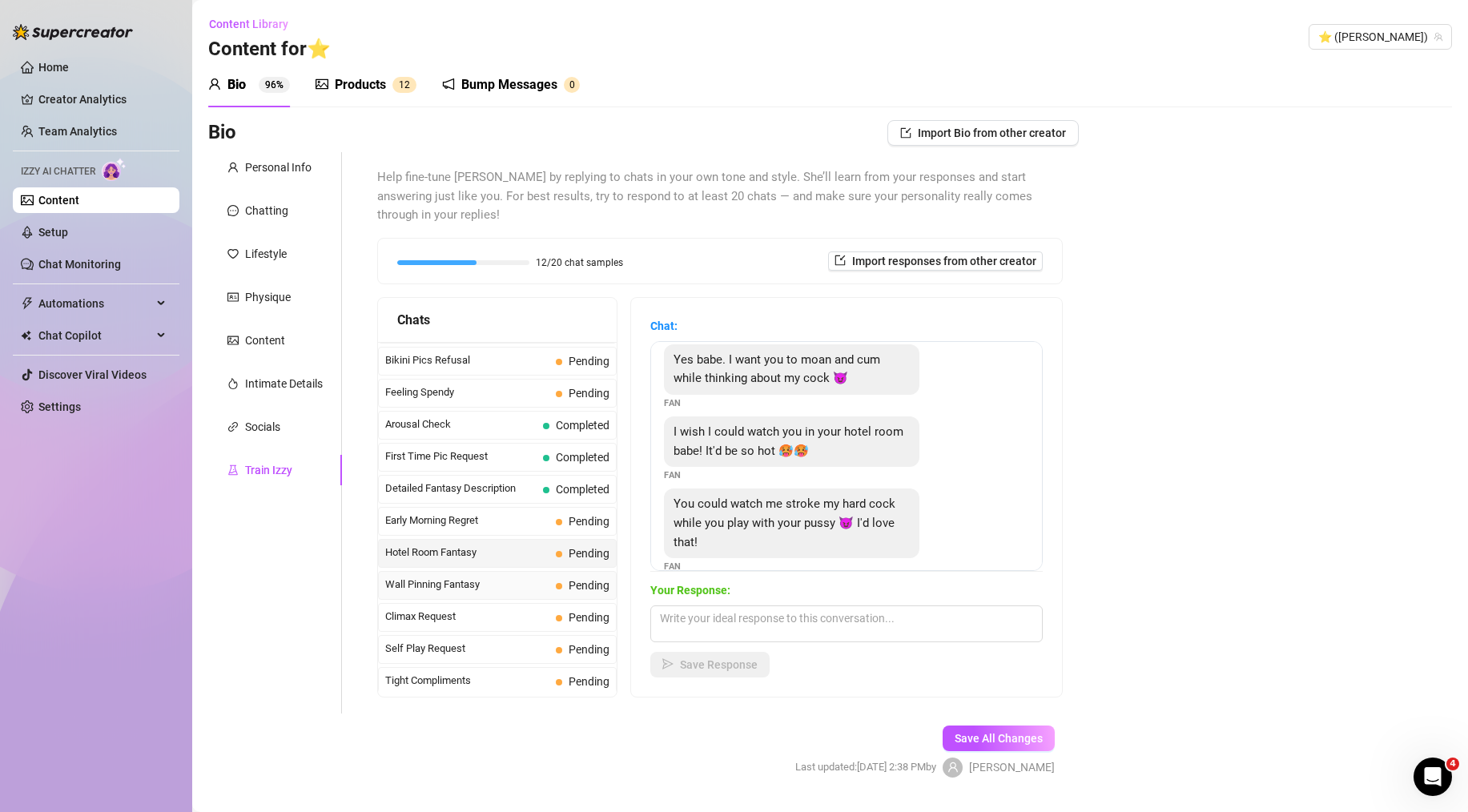
click at [501, 576] on span "Wall Pinning Fantasy" at bounding box center [468, 584] width 164 height 16
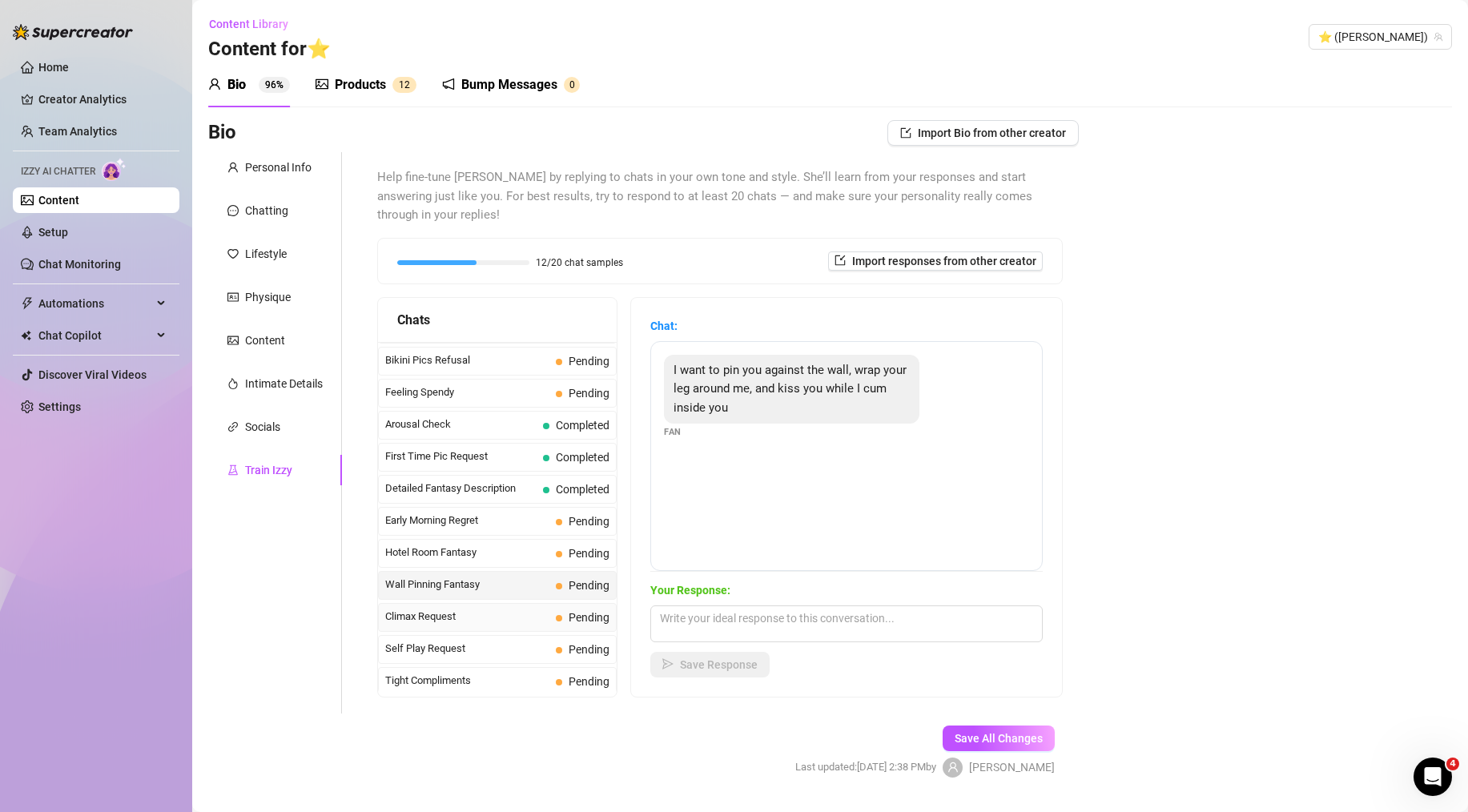
click at [505, 603] on div "Climax Request Pending" at bounding box center [497, 617] width 239 height 29
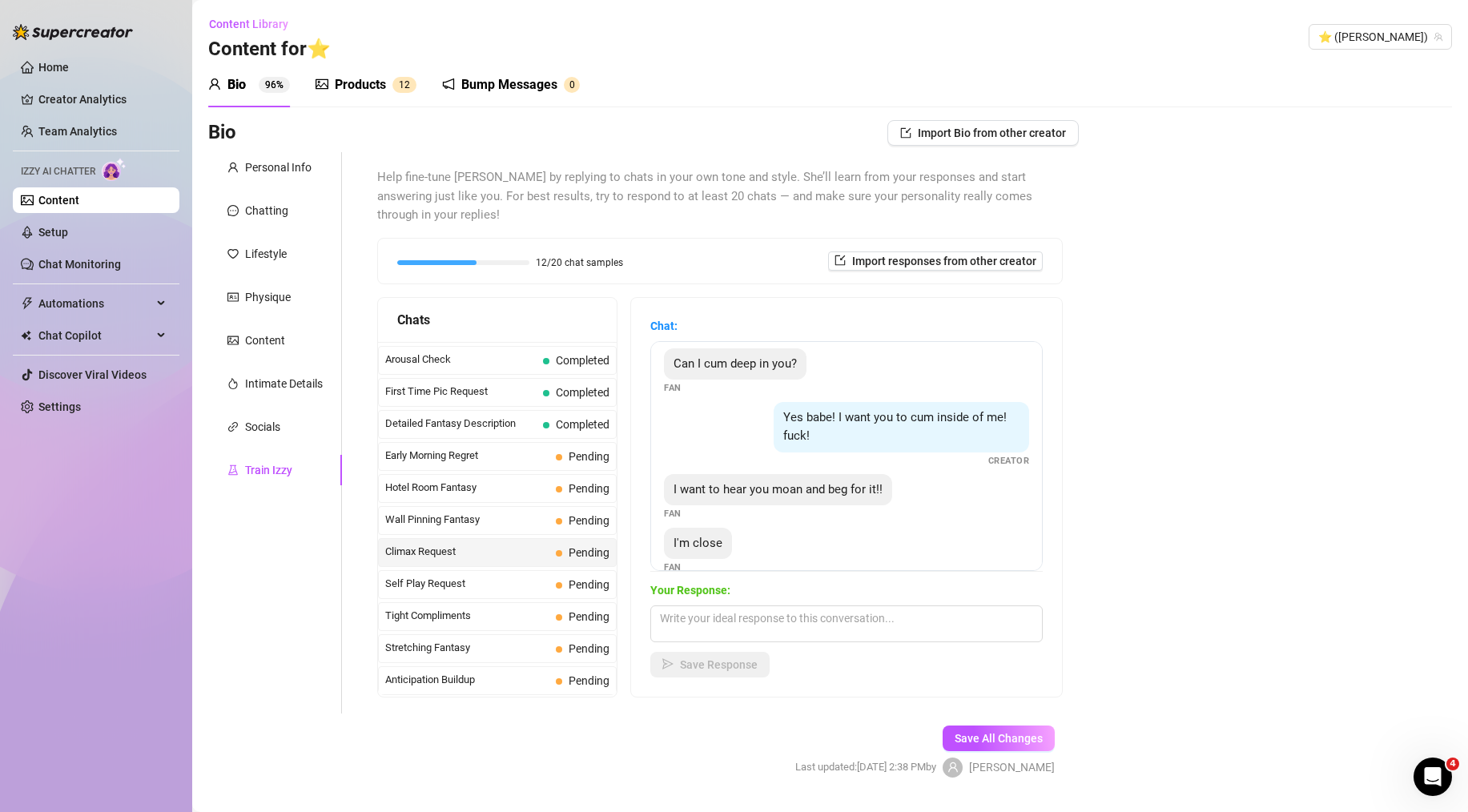
scroll to position [531, 0]
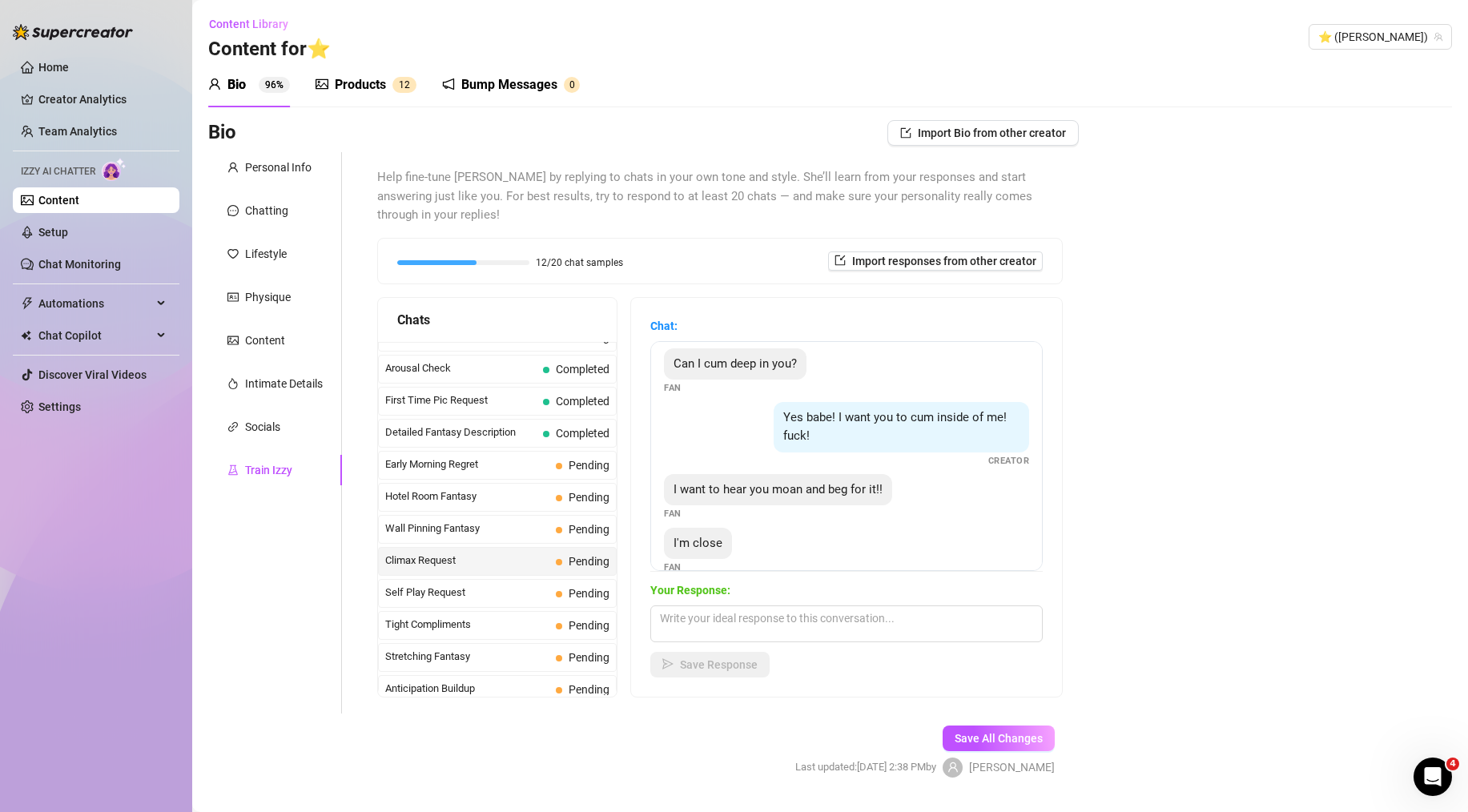
click at [821, 630] on div "Your Response: Save Response" at bounding box center [846, 629] width 392 height 96
click at [805, 605] on textarea at bounding box center [846, 623] width 392 height 37
paste textarea "fuck yes baby, give it all to me now! i want to feel every last drop. cum for m…"
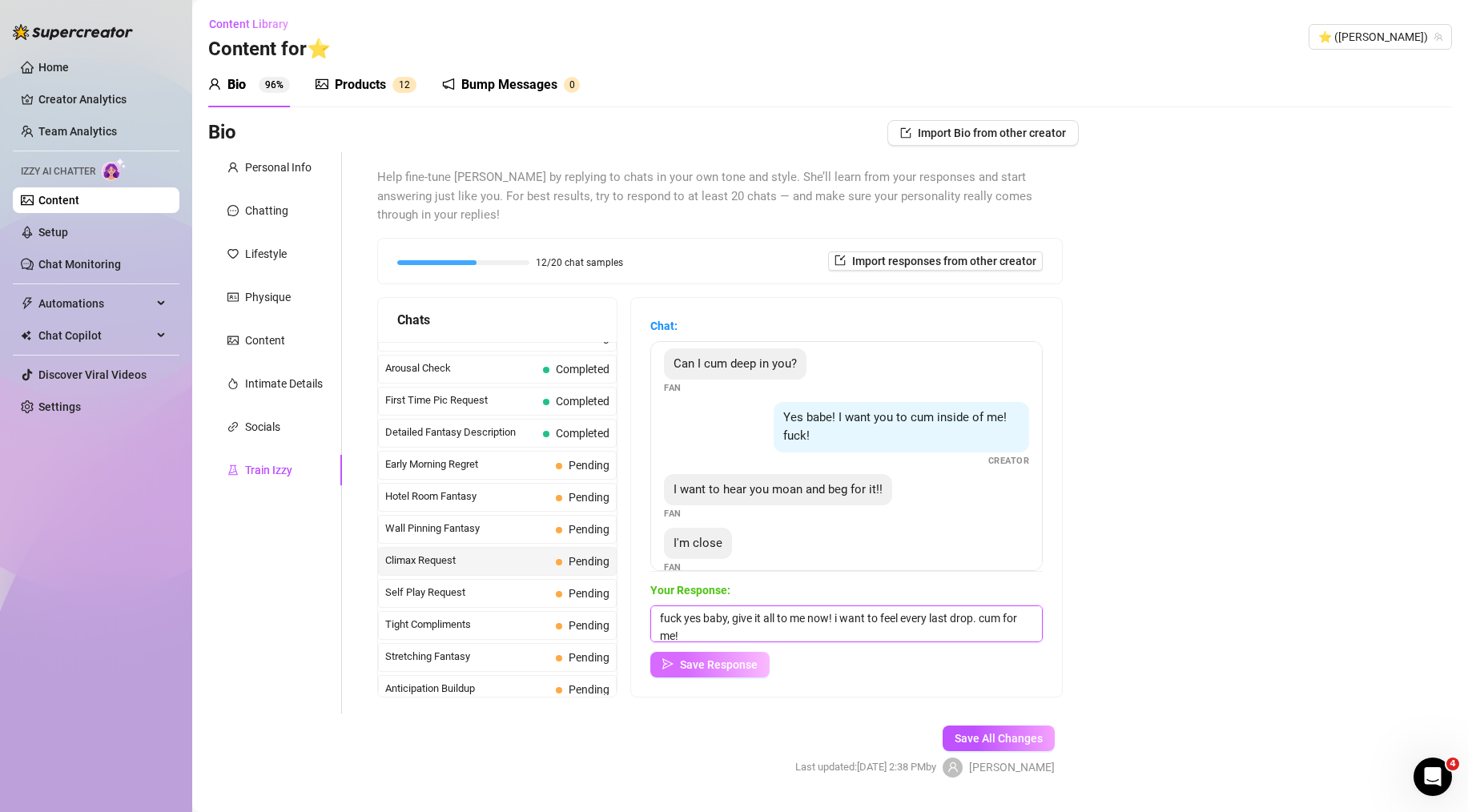
scroll to position [2, 0]
type textarea "fuck yes baby, give it all to me now! i want to feel every last drop. cum for m…"
click at [736, 658] on span "Save Response" at bounding box center [719, 664] width 77 height 12
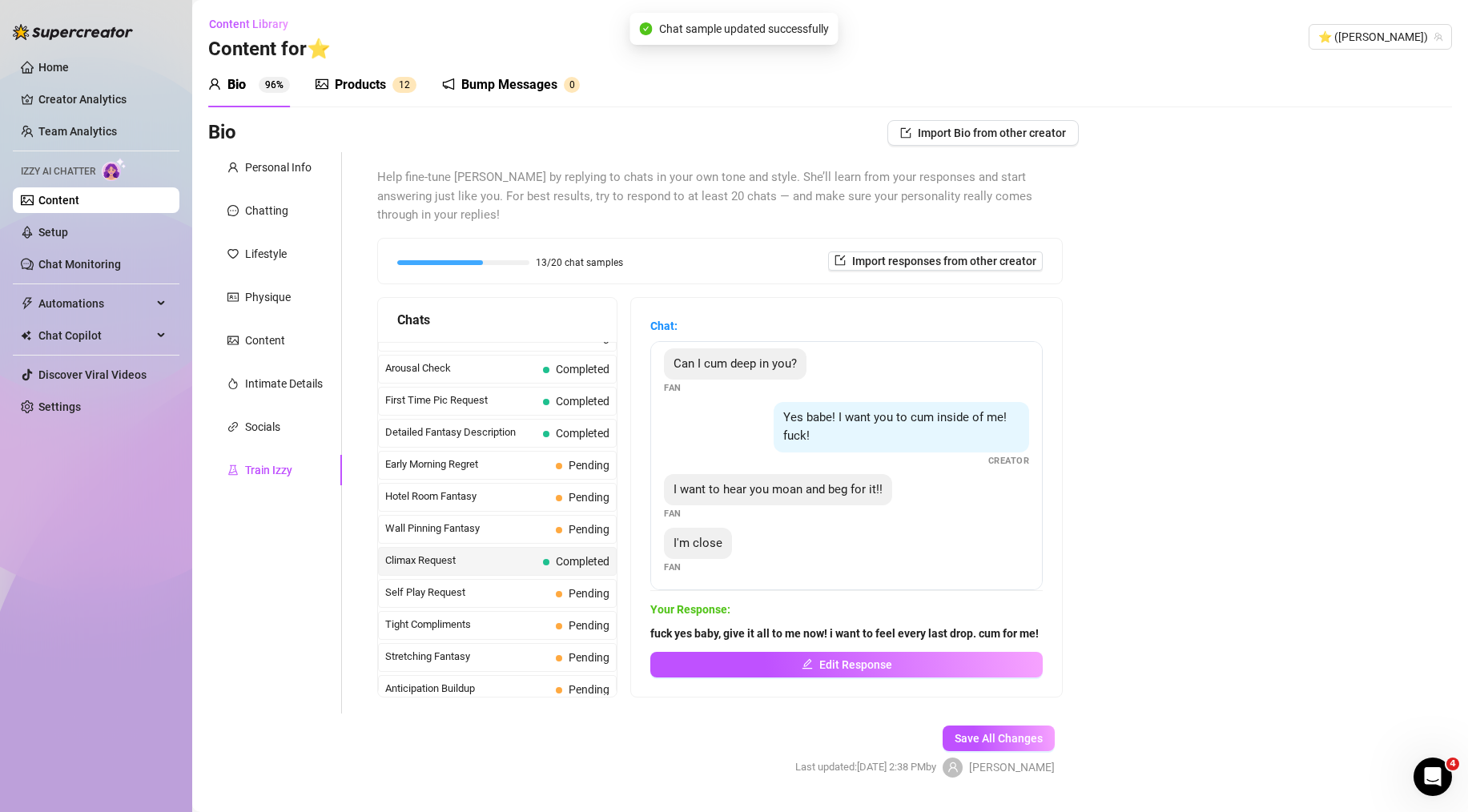
click at [1123, 460] on div "Bio Import Bio from other creator Personal Info Chatting Lifestyle Physique Con…" at bounding box center [829, 463] width 1244 height 685
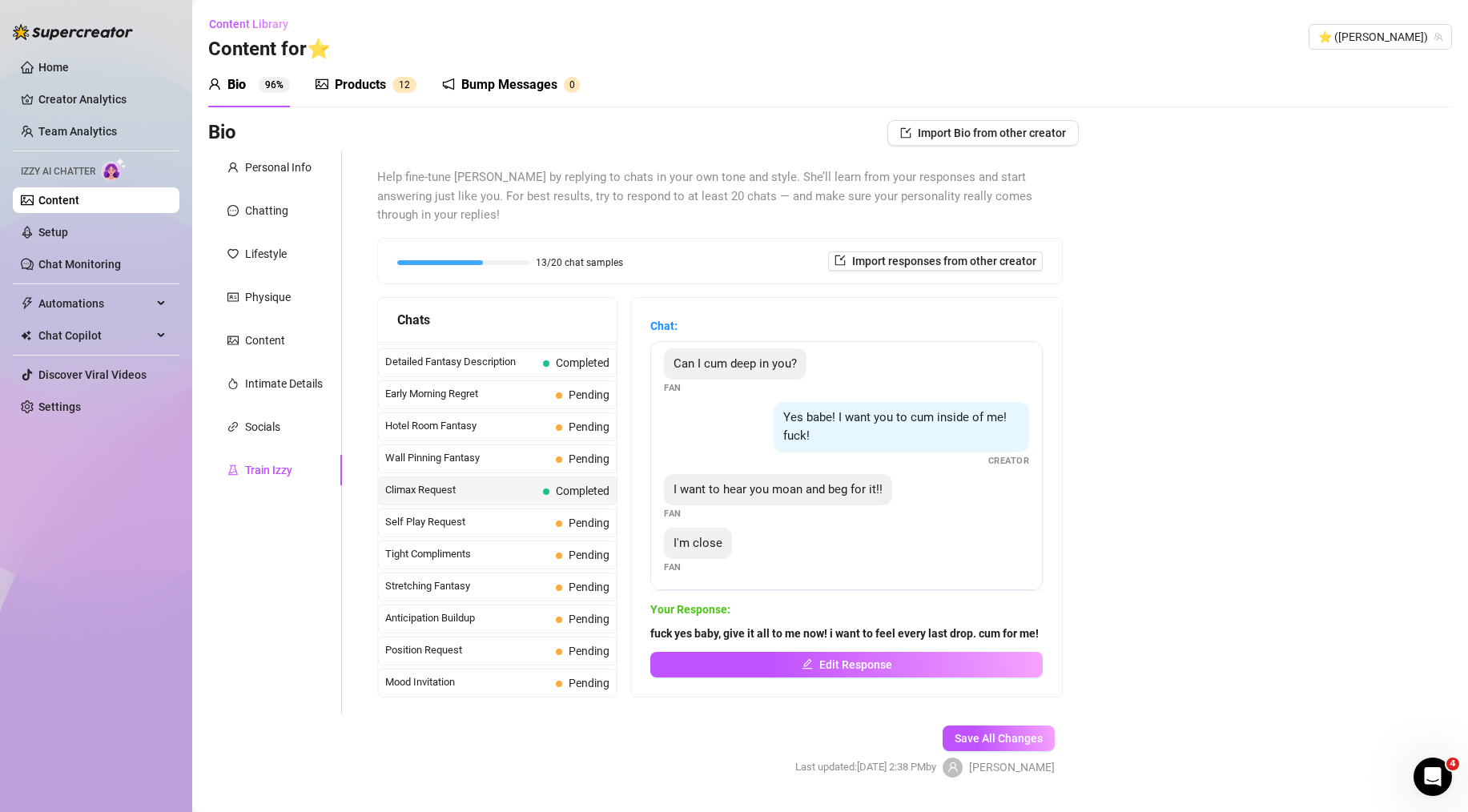
scroll to position [593, 0]
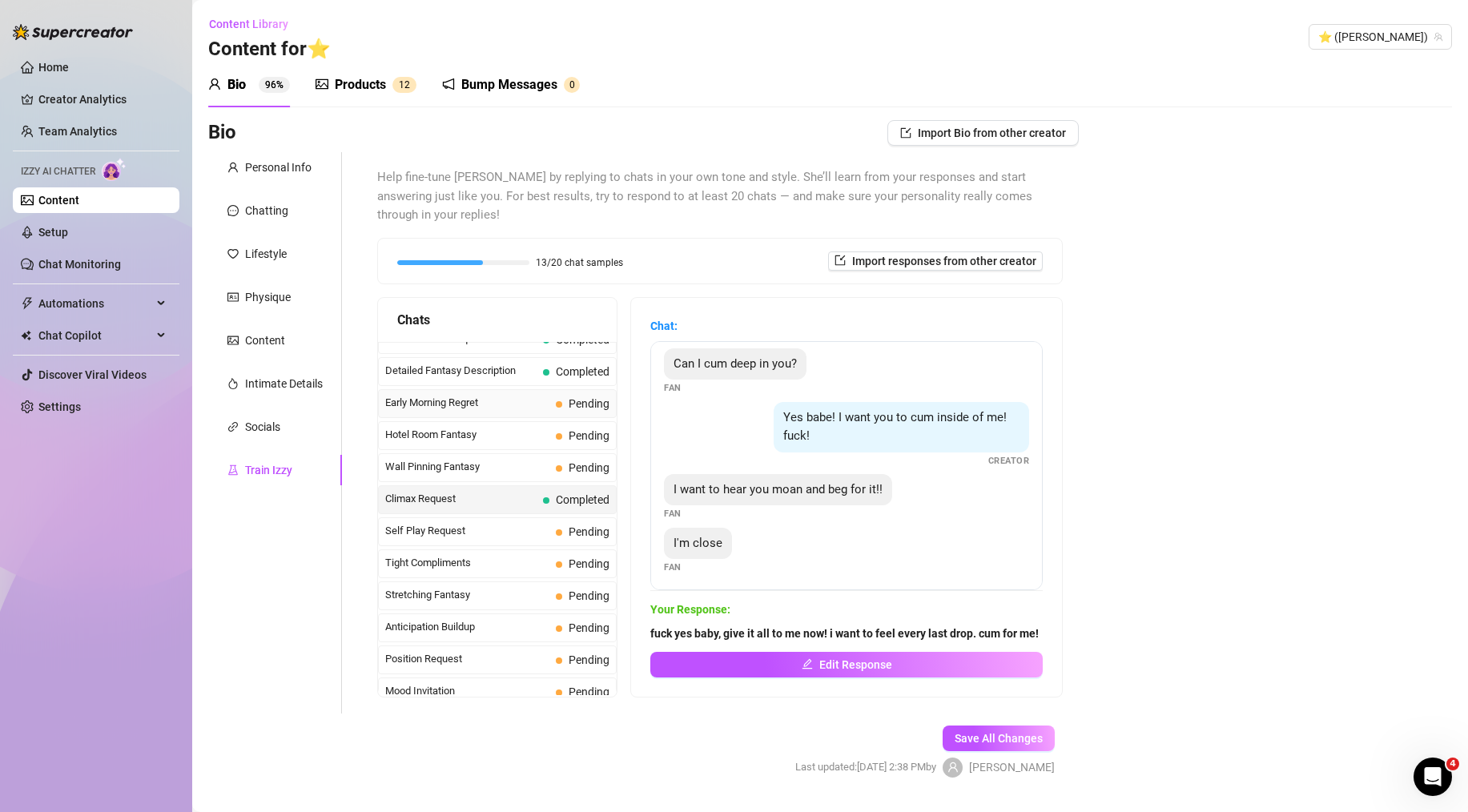
click at [466, 395] on span "Early Morning Regret" at bounding box center [468, 403] width 164 height 16
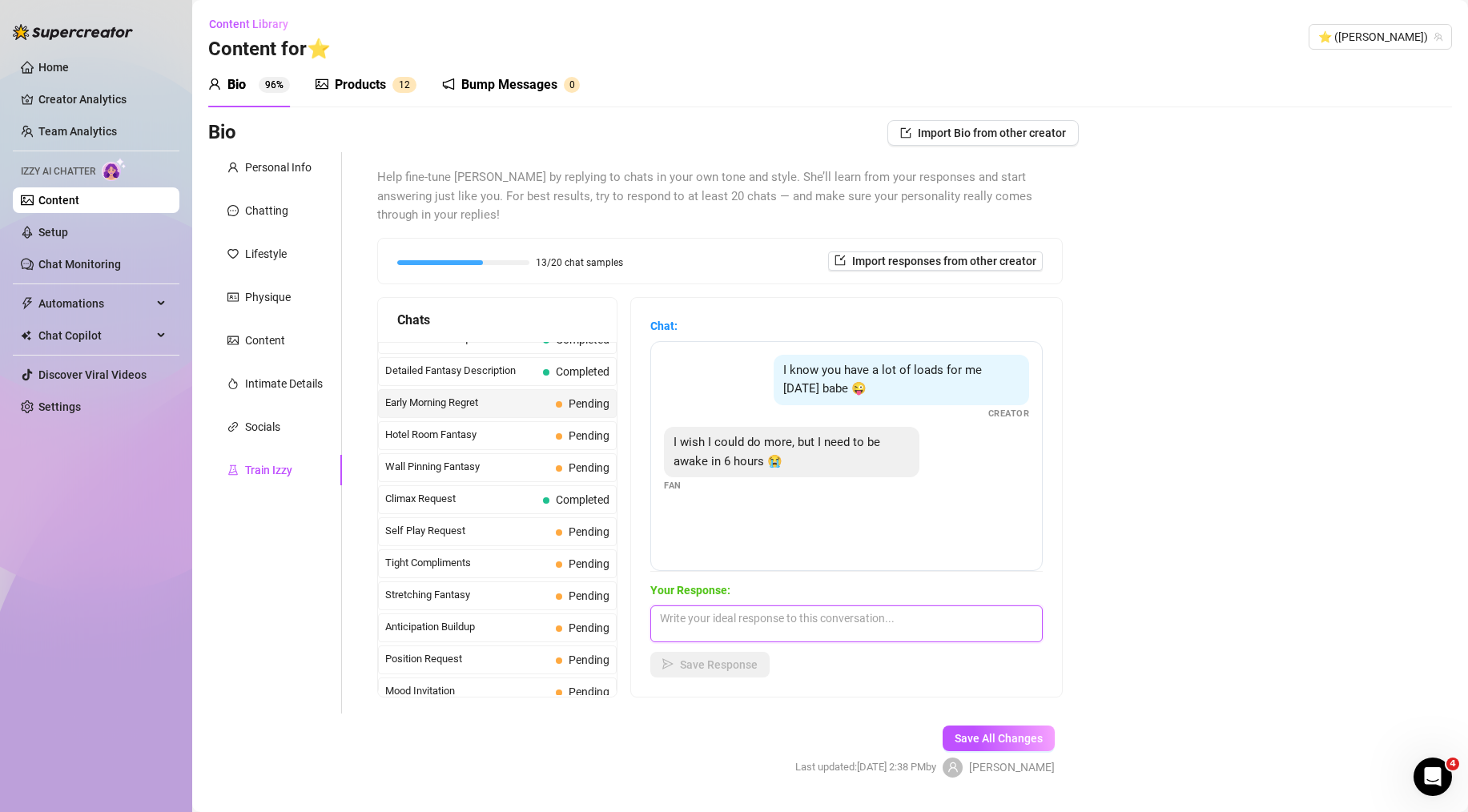
click at [789, 605] on textarea at bounding box center [846, 623] width 392 height 37
paste textarea "omg of course babe, you need your sleep! this was so hot though. now you can ha…"
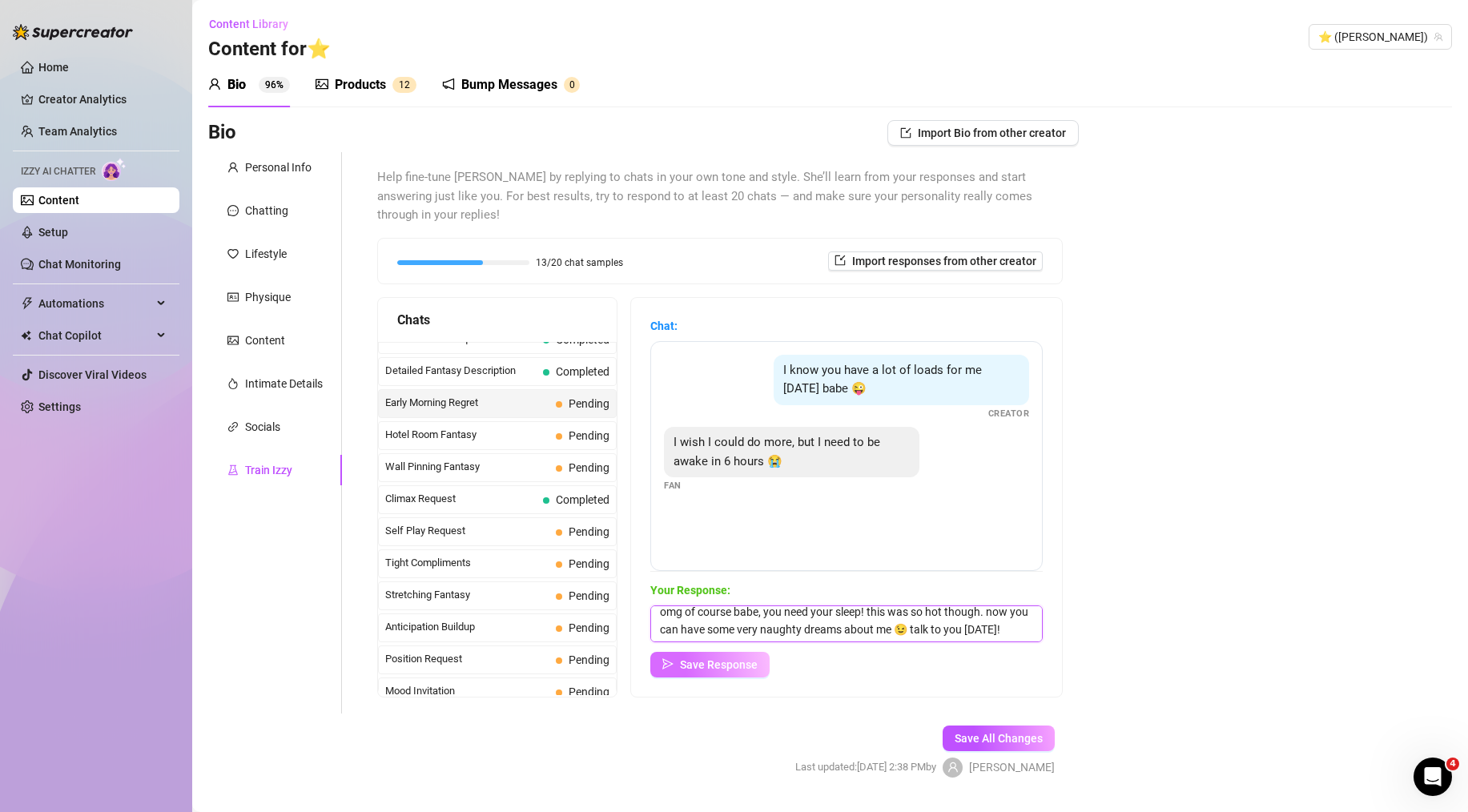
type textarea "omg of course babe, you need your sleep! this was so hot though. now you can ha…"
click at [724, 652] on button "Save Response" at bounding box center [709, 664] width 119 height 26
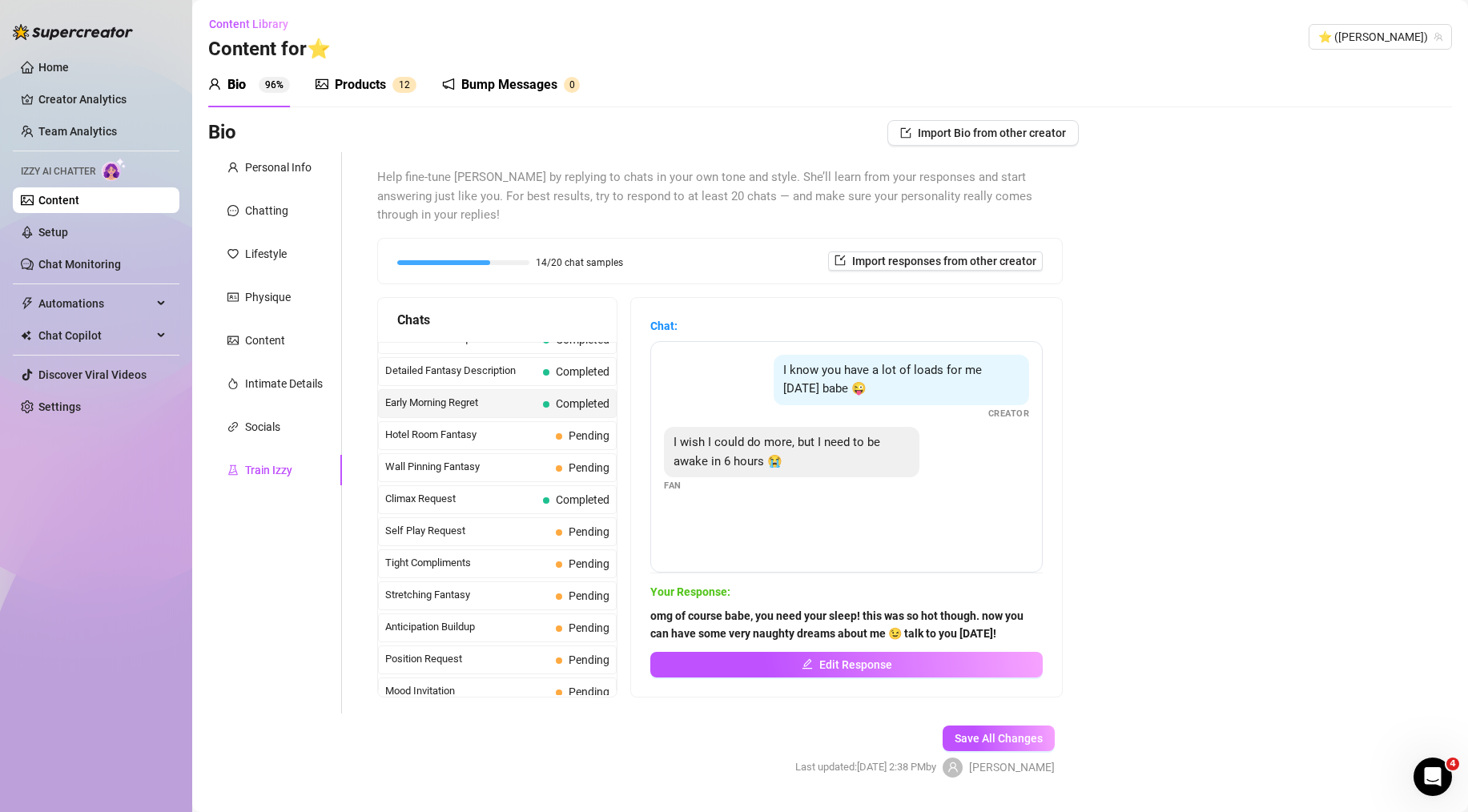
click at [1161, 533] on div "Bio Import Bio from other creator Personal Info Chatting Lifestyle Physique Con…" at bounding box center [829, 463] width 1244 height 685
click at [479, 427] on span "Hotel Room Fantasy" at bounding box center [468, 434] width 164 height 16
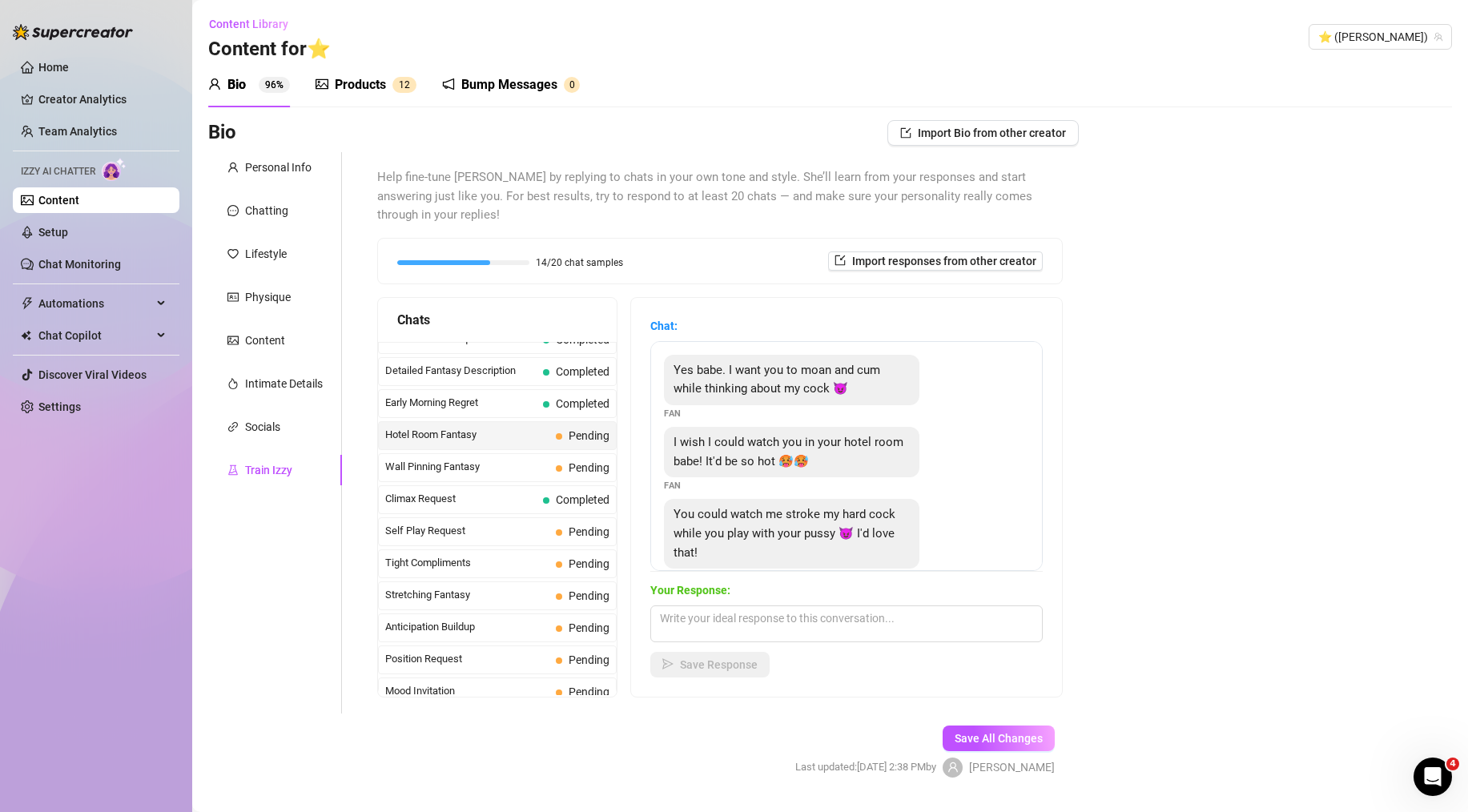
click at [479, 427] on span "Hotel Room Fantasy" at bounding box center [468, 434] width 164 height 16
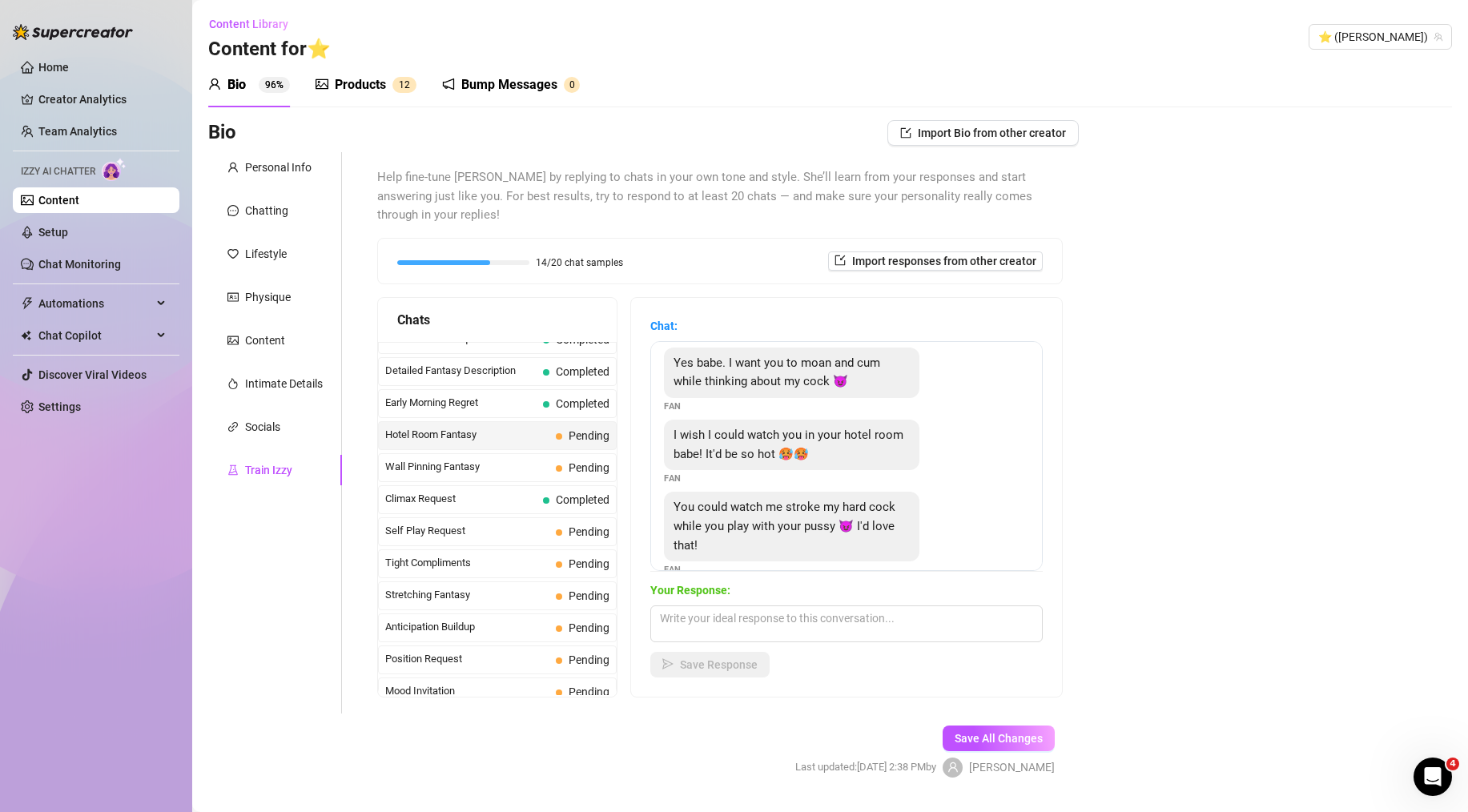
scroll to position [7, 0]
click at [817, 605] on textarea at bounding box center [846, 623] width 392 height 37
paste textarea "i would love that so much... i'd get on the edge of the bed and spread my legs …"
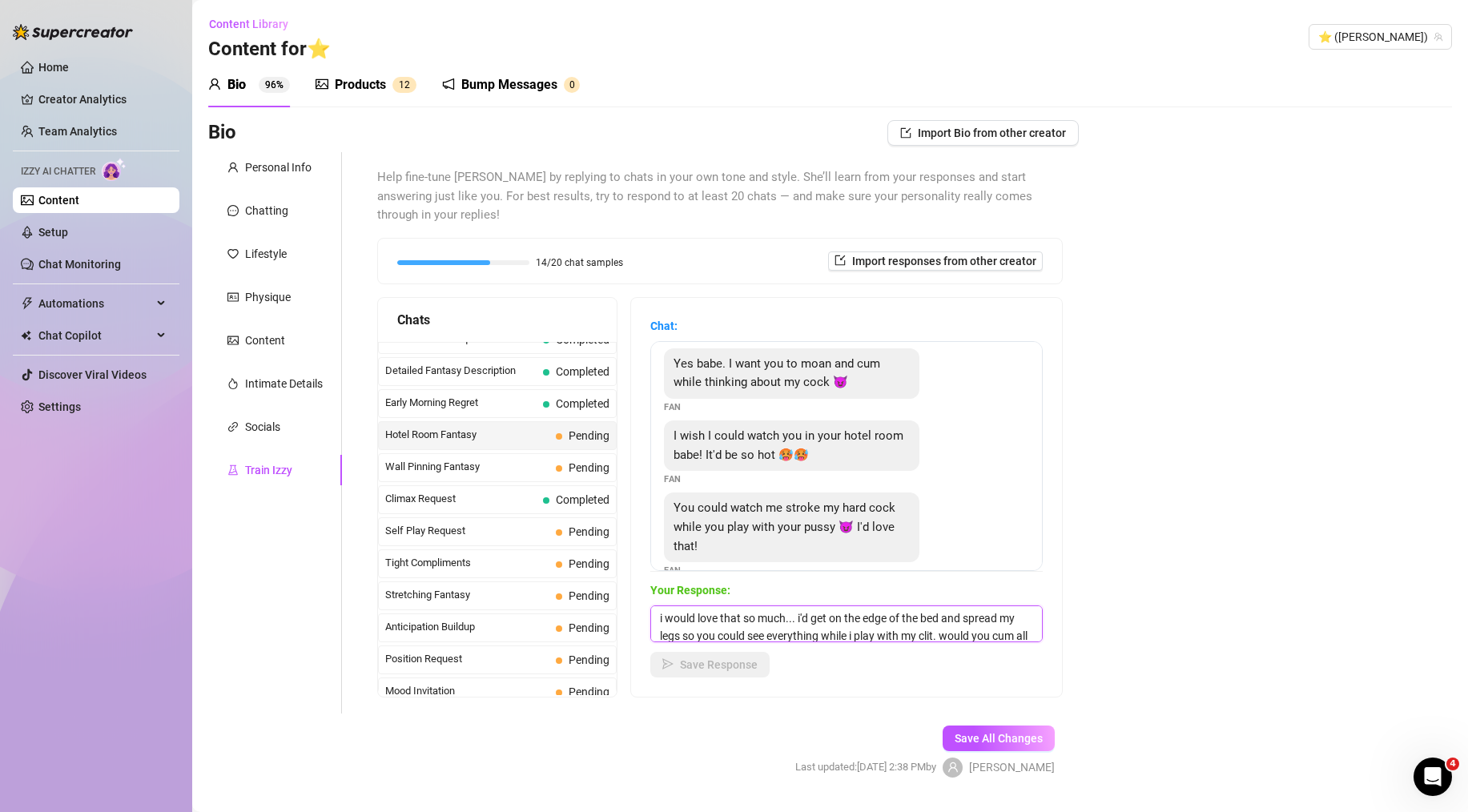
scroll to position [19, 0]
type textarea "i would love that so much... i'd get on the edge of the bed and spread my legs …"
click at [696, 652] on button "Save Response" at bounding box center [709, 664] width 119 height 26
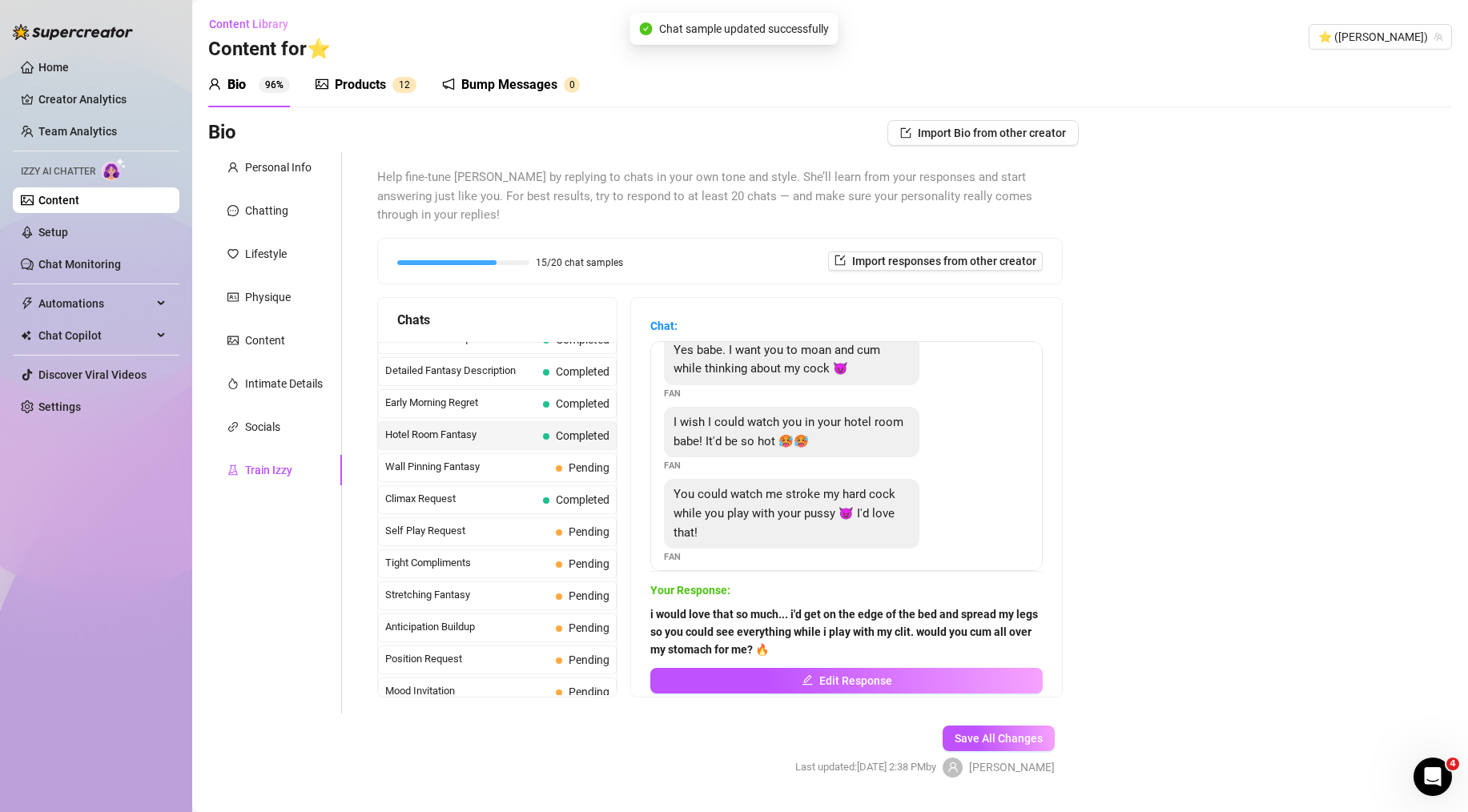
scroll to position [17, 0]
click at [1186, 495] on div "Bio Import Bio from other creator Personal Info Chatting Lifestyle Physique Con…" at bounding box center [829, 463] width 1244 height 685
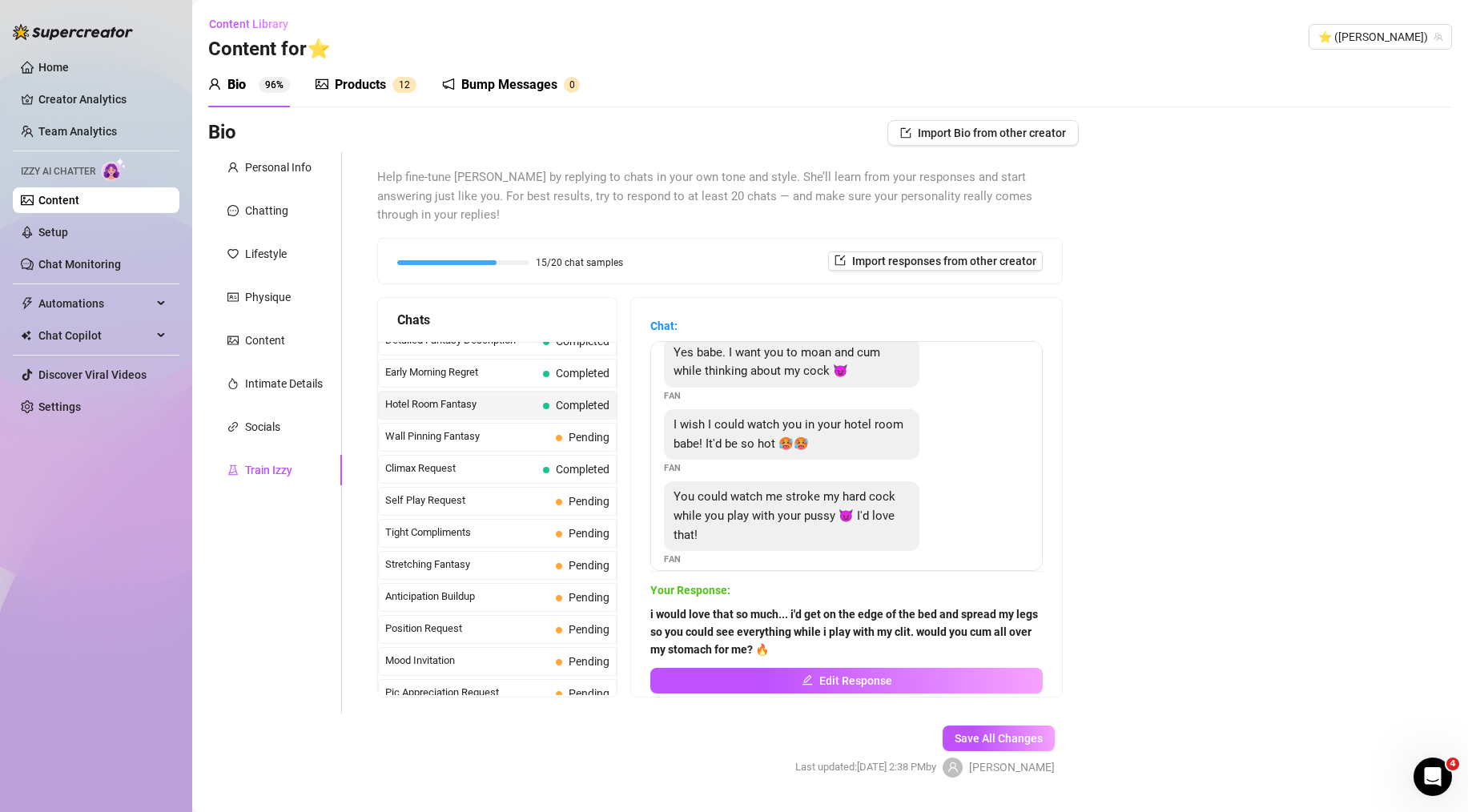
scroll to position [625, 0]
click at [519, 524] on span "Tight Compliments" at bounding box center [468, 531] width 164 height 16
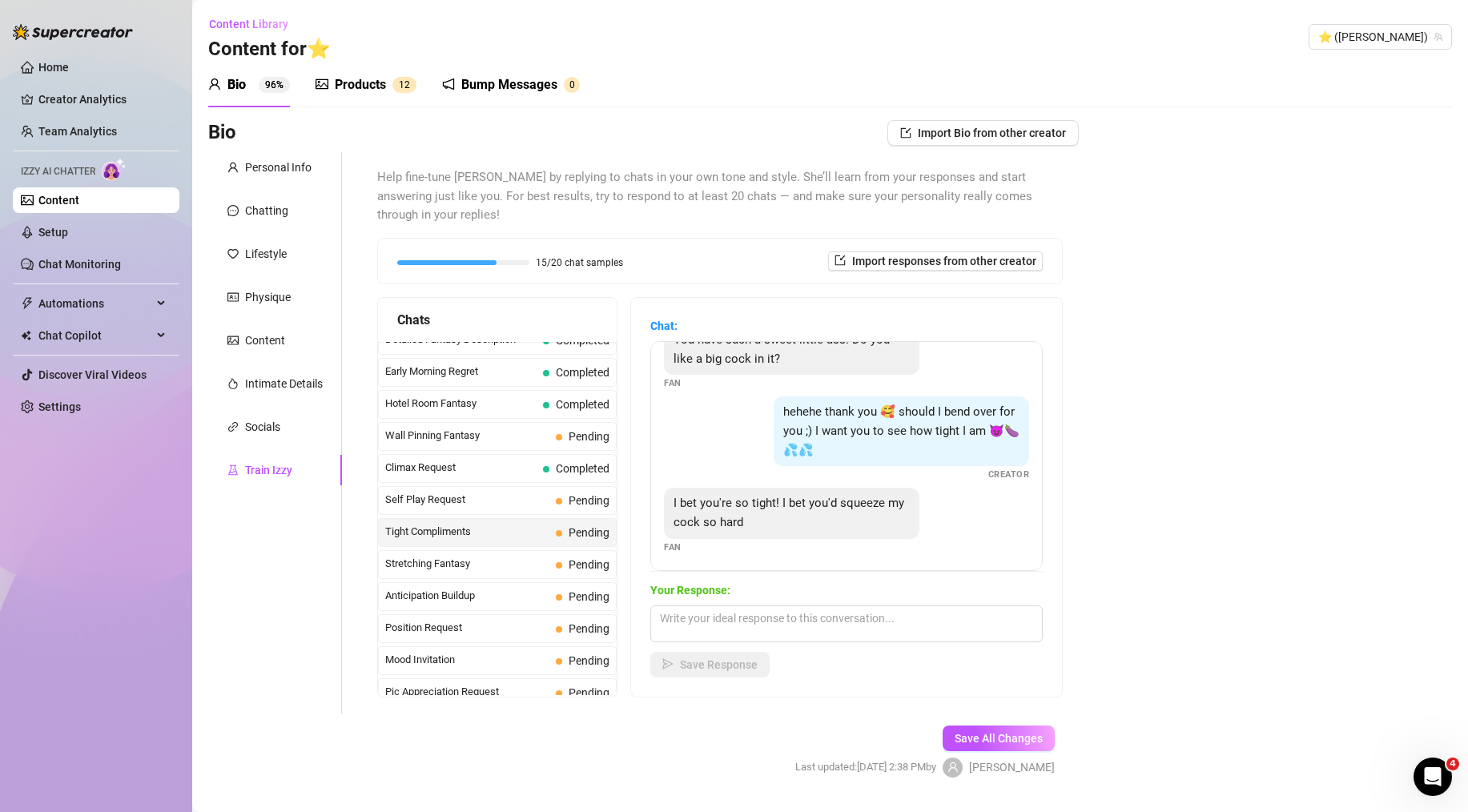
scroll to position [103, 0]
click at [493, 555] on span "Stretching Fantasy" at bounding box center [468, 563] width 164 height 16
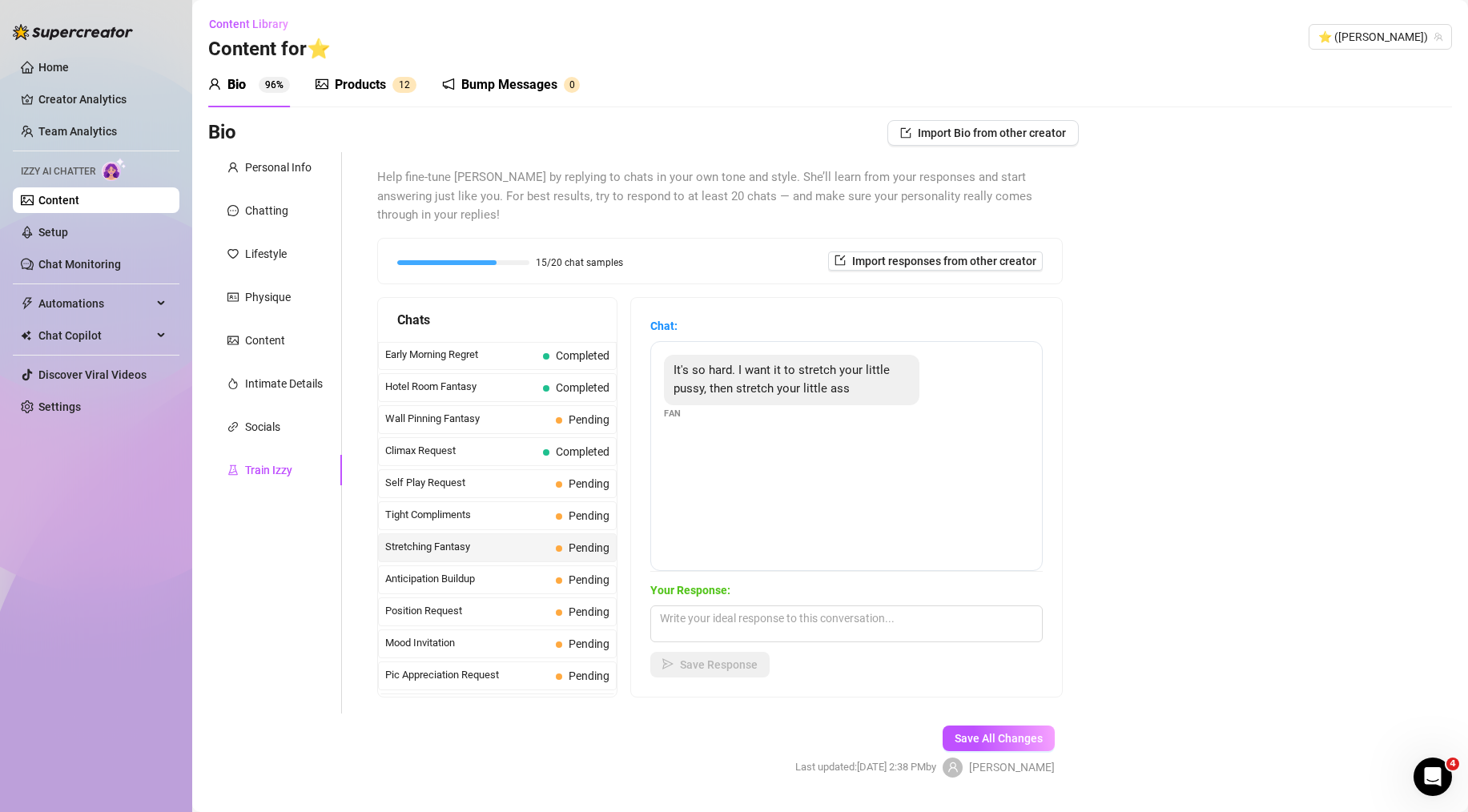
scroll to position [643, 0]
click at [504, 570] on span "Anticipation Buildup" at bounding box center [468, 577] width 164 height 16
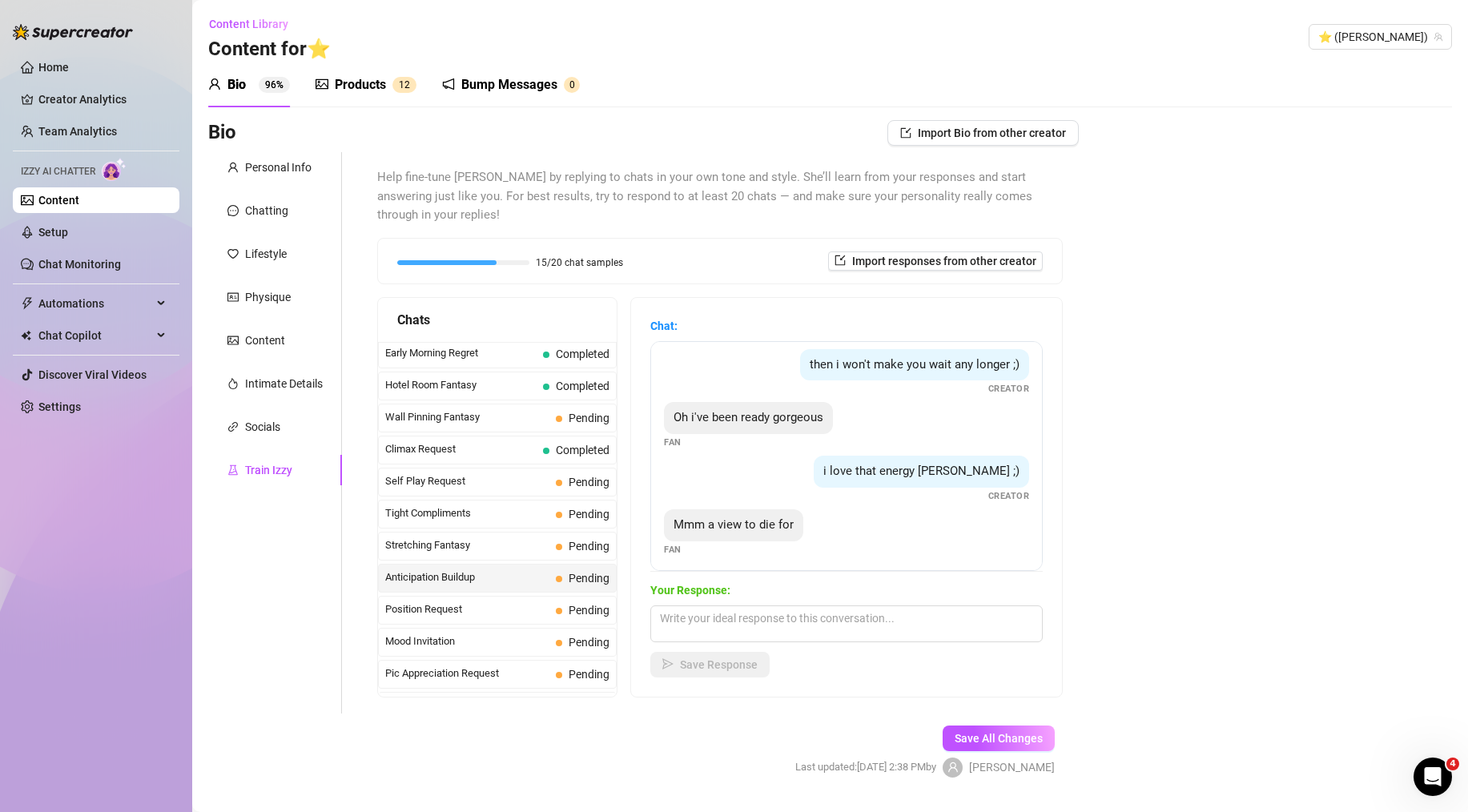
scroll to position [60, 0]
click at [476, 601] on span "Position Request" at bounding box center [468, 609] width 164 height 16
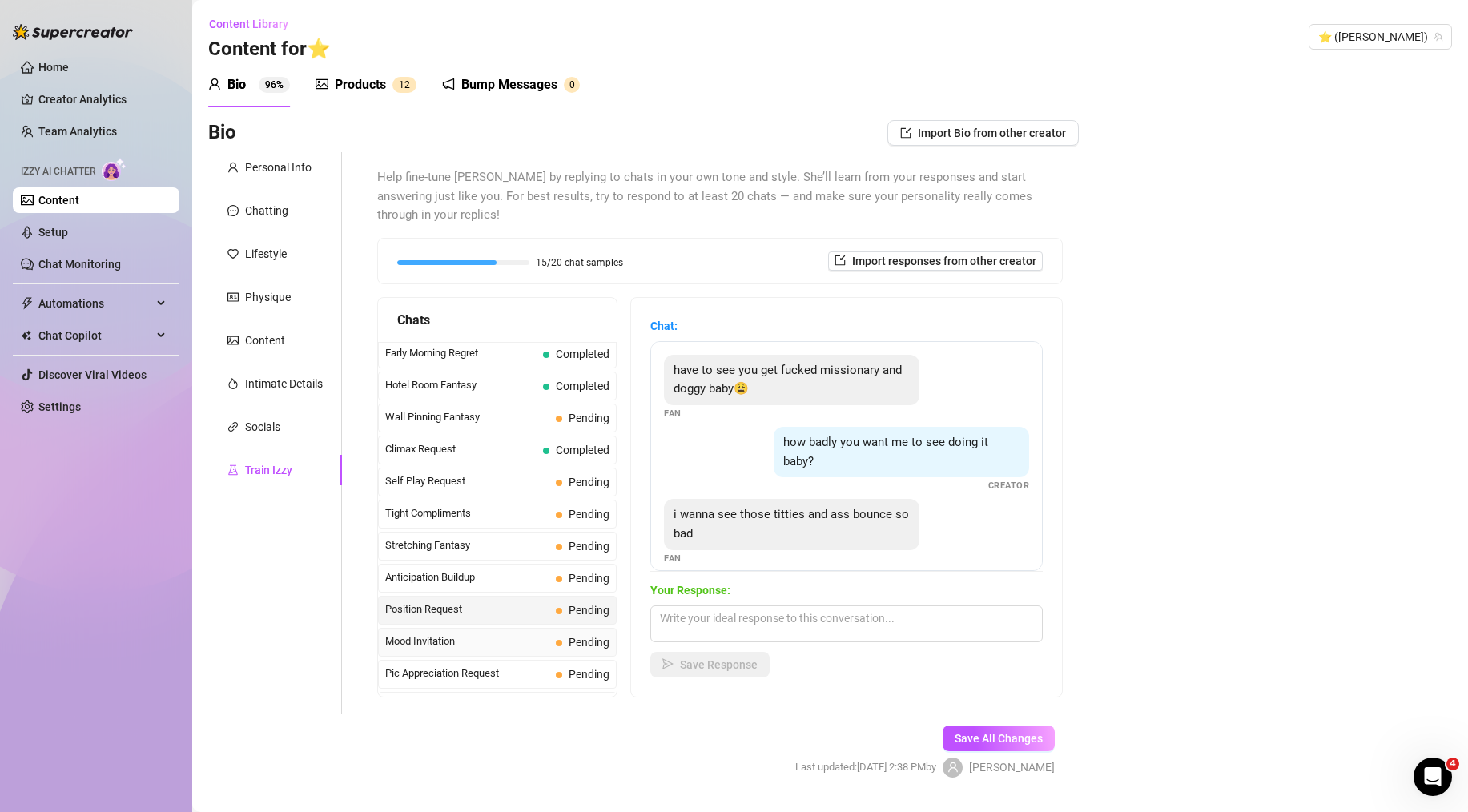
click at [477, 634] on span "Mood Invitation" at bounding box center [468, 641] width 164 height 16
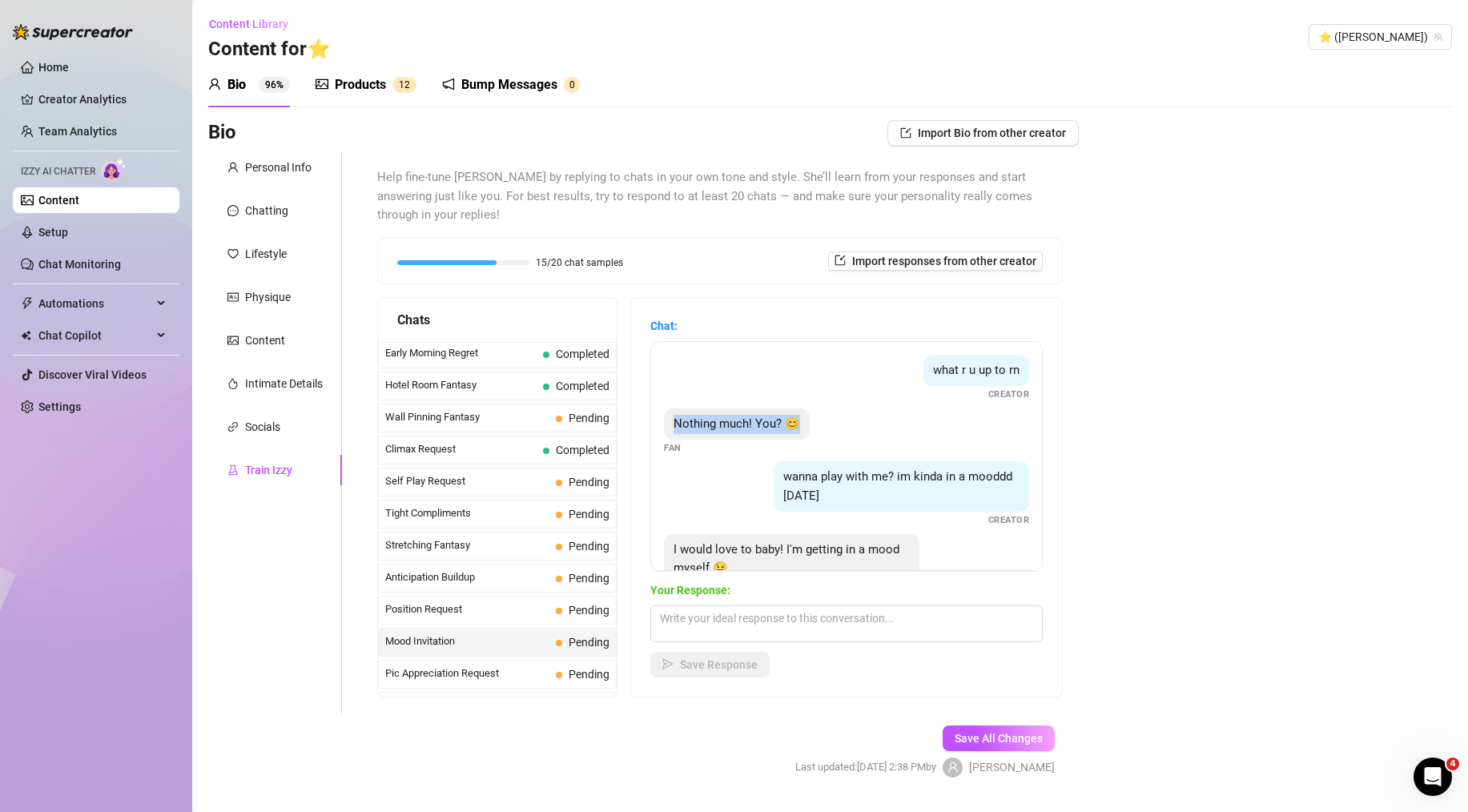
drag, startPoint x: 1014, startPoint y: 372, endPoint x: 1017, endPoint y: 390, distance: 18.2
click at [1017, 390] on div "what r u up to rn Creator Nothing much! You? 😊 Fan wanna play with me? im kinda…" at bounding box center [846, 456] width 392 height 230
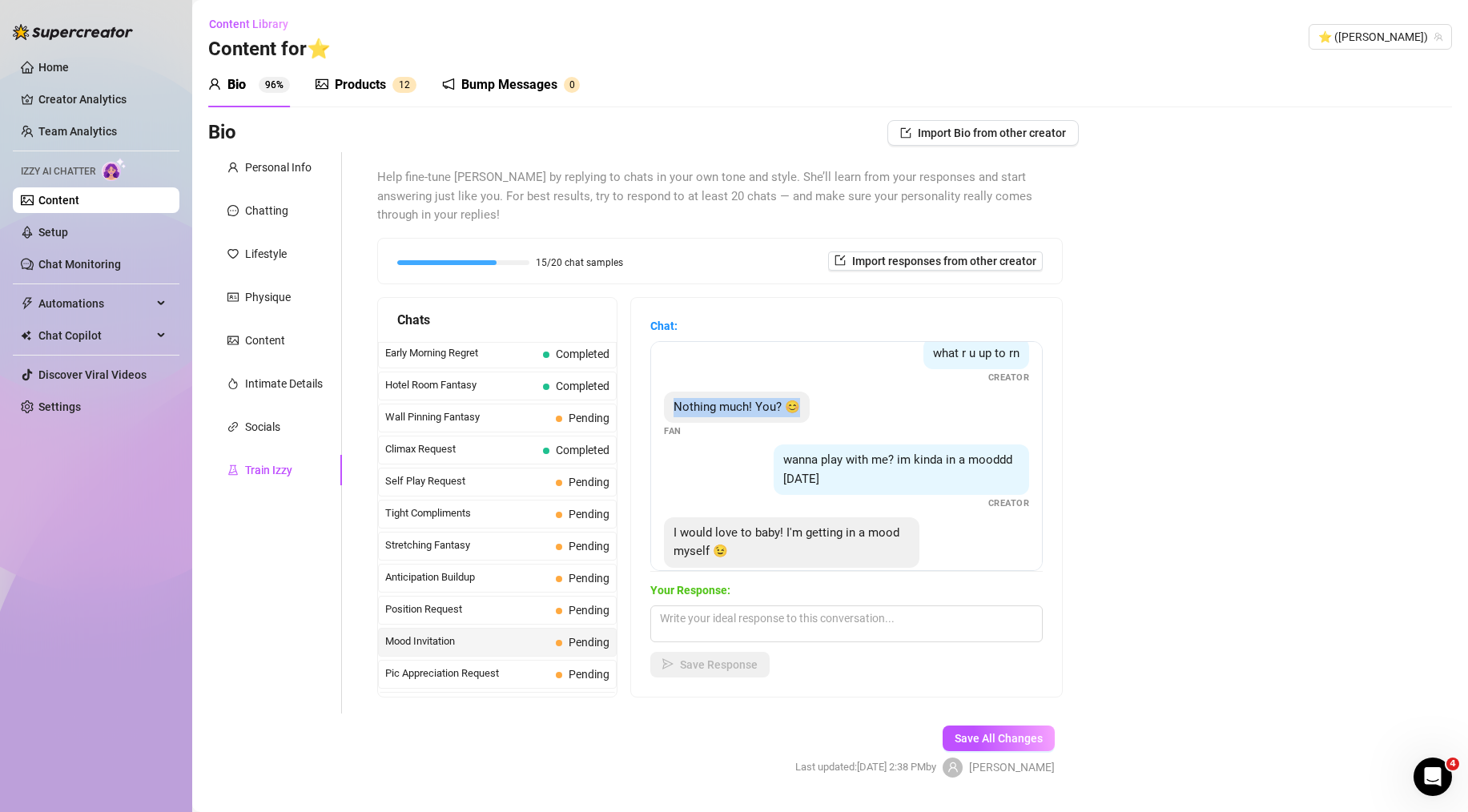
scroll to position [15, 0]
click at [967, 393] on div "Nothing much! You? 😊 Fan" at bounding box center [847, 417] width 366 height 48
click at [483, 665] on span "Pic Appreciation Request" at bounding box center [468, 673] width 164 height 16
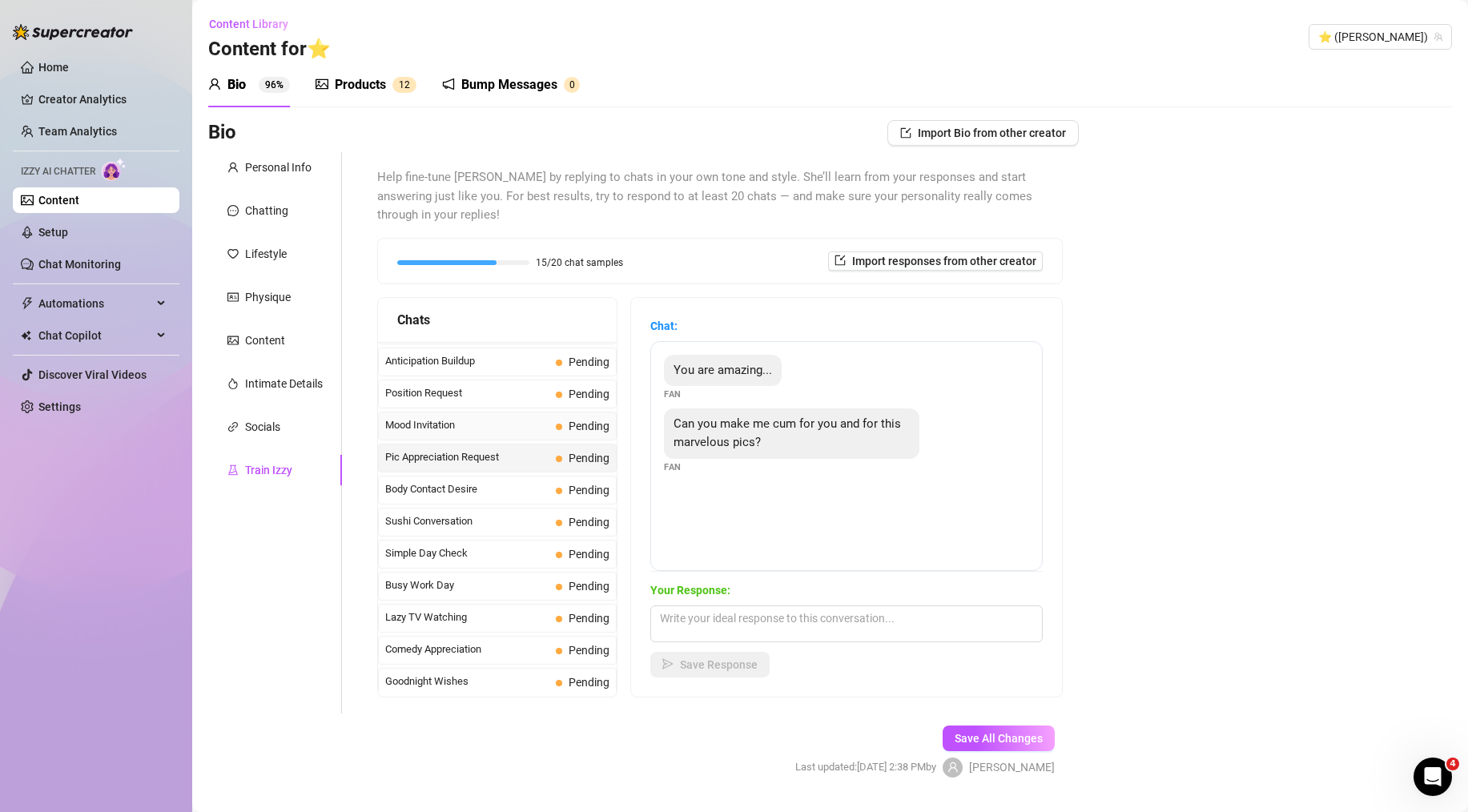
scroll to position [861, 0]
click at [496, 480] on span "Body Contact Desire" at bounding box center [468, 488] width 164 height 16
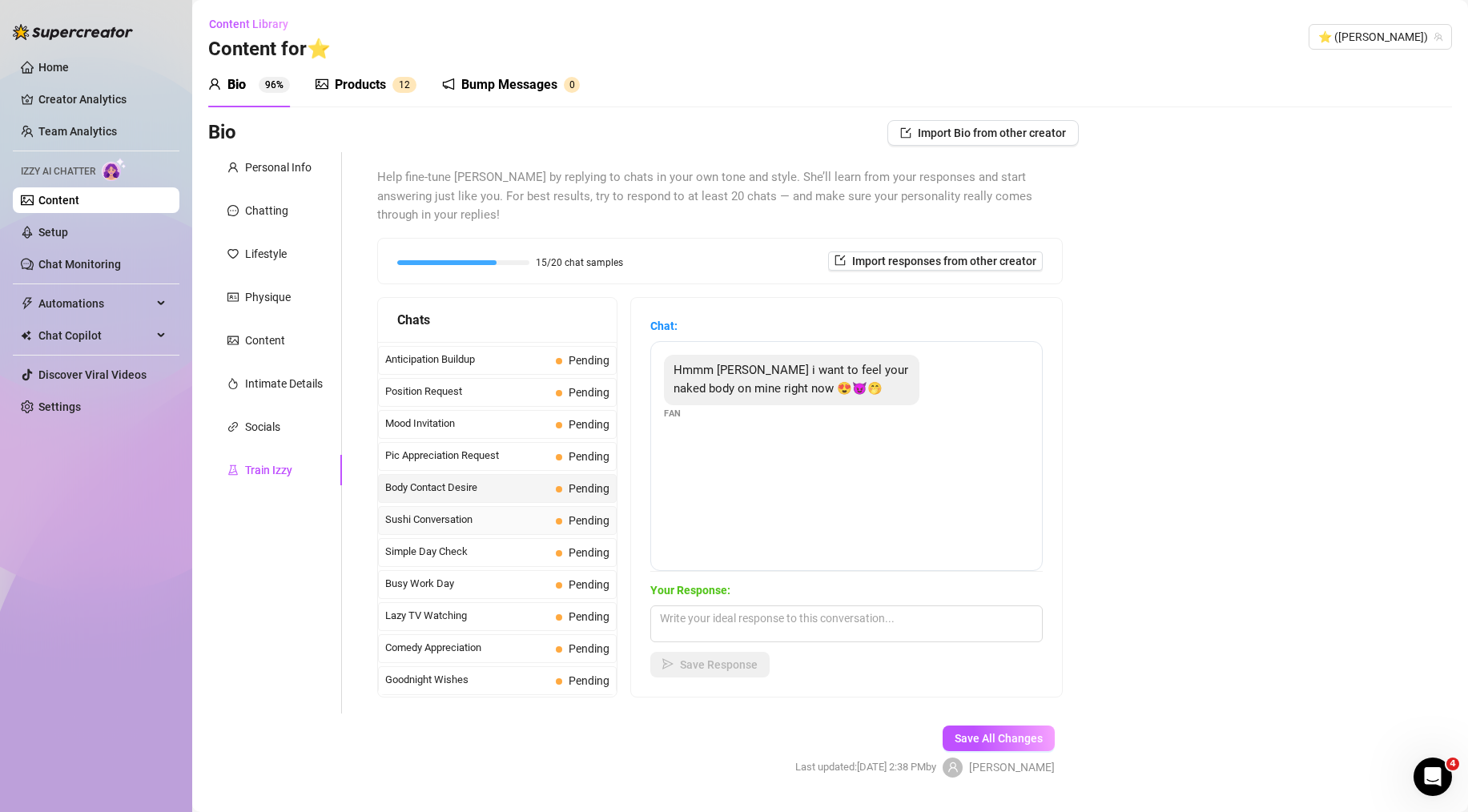
click at [492, 511] on span "Sushi Conversation" at bounding box center [468, 519] width 164 height 16
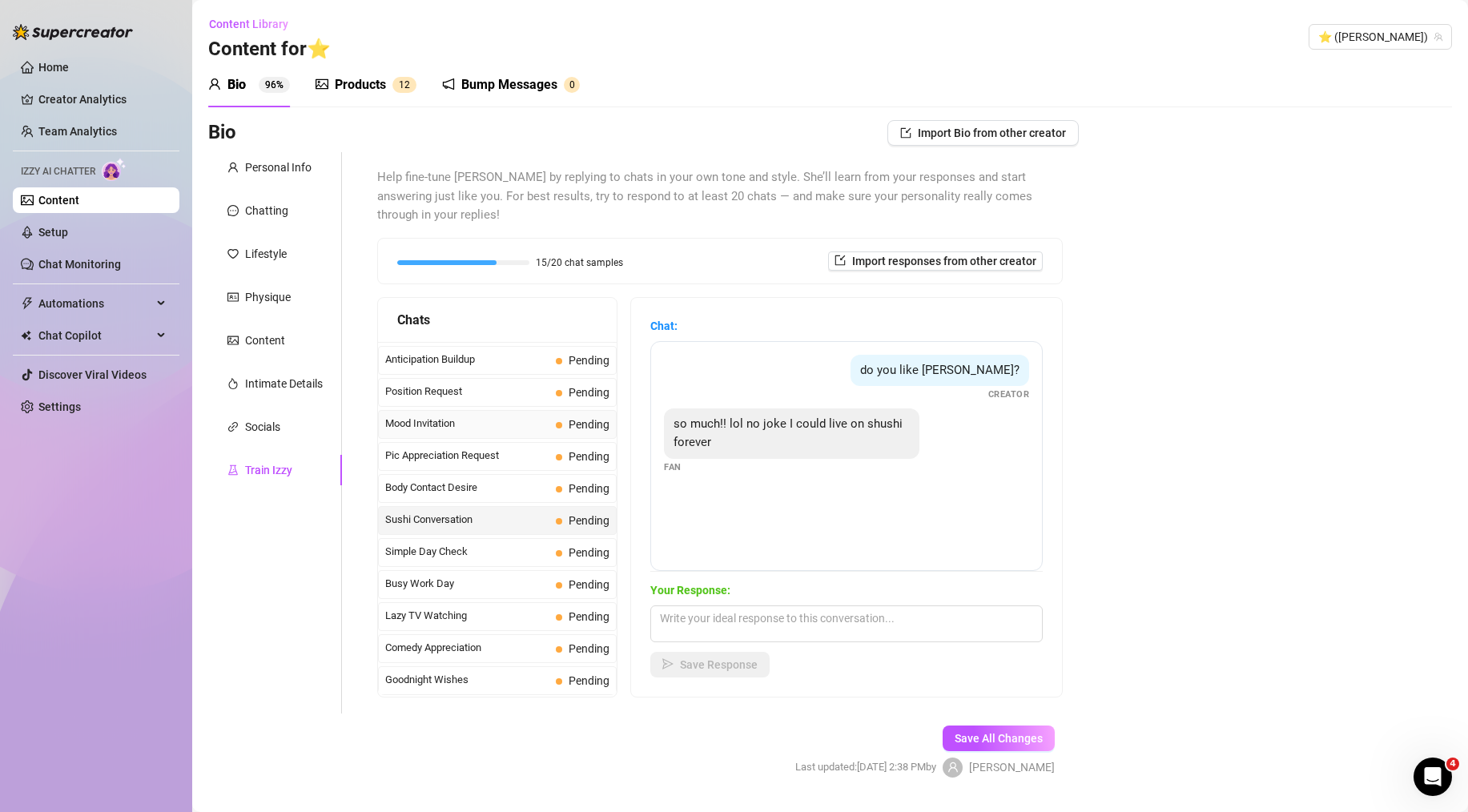
click at [507, 416] on span "Mood Invitation" at bounding box center [468, 424] width 164 height 16
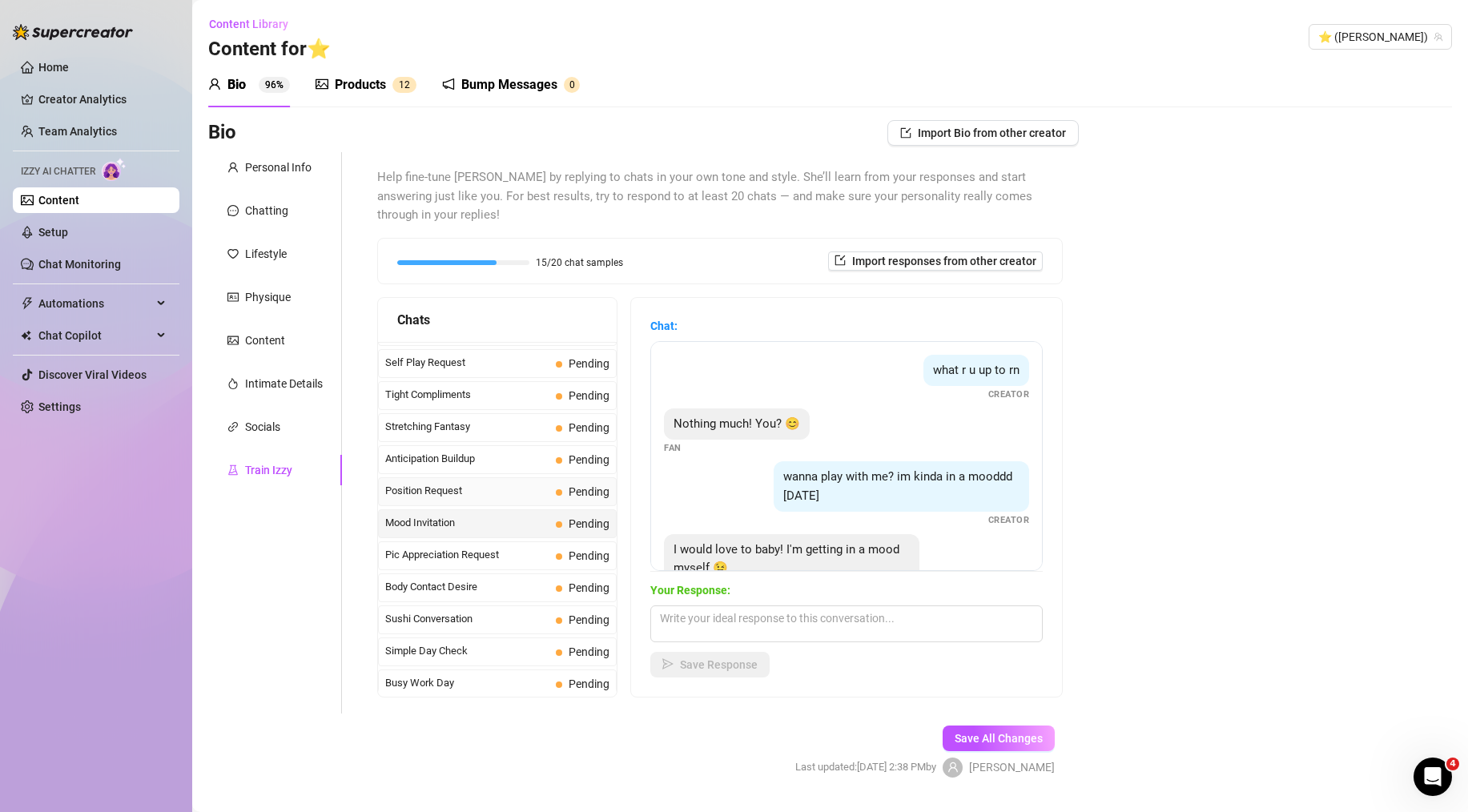
scroll to position [750, 0]
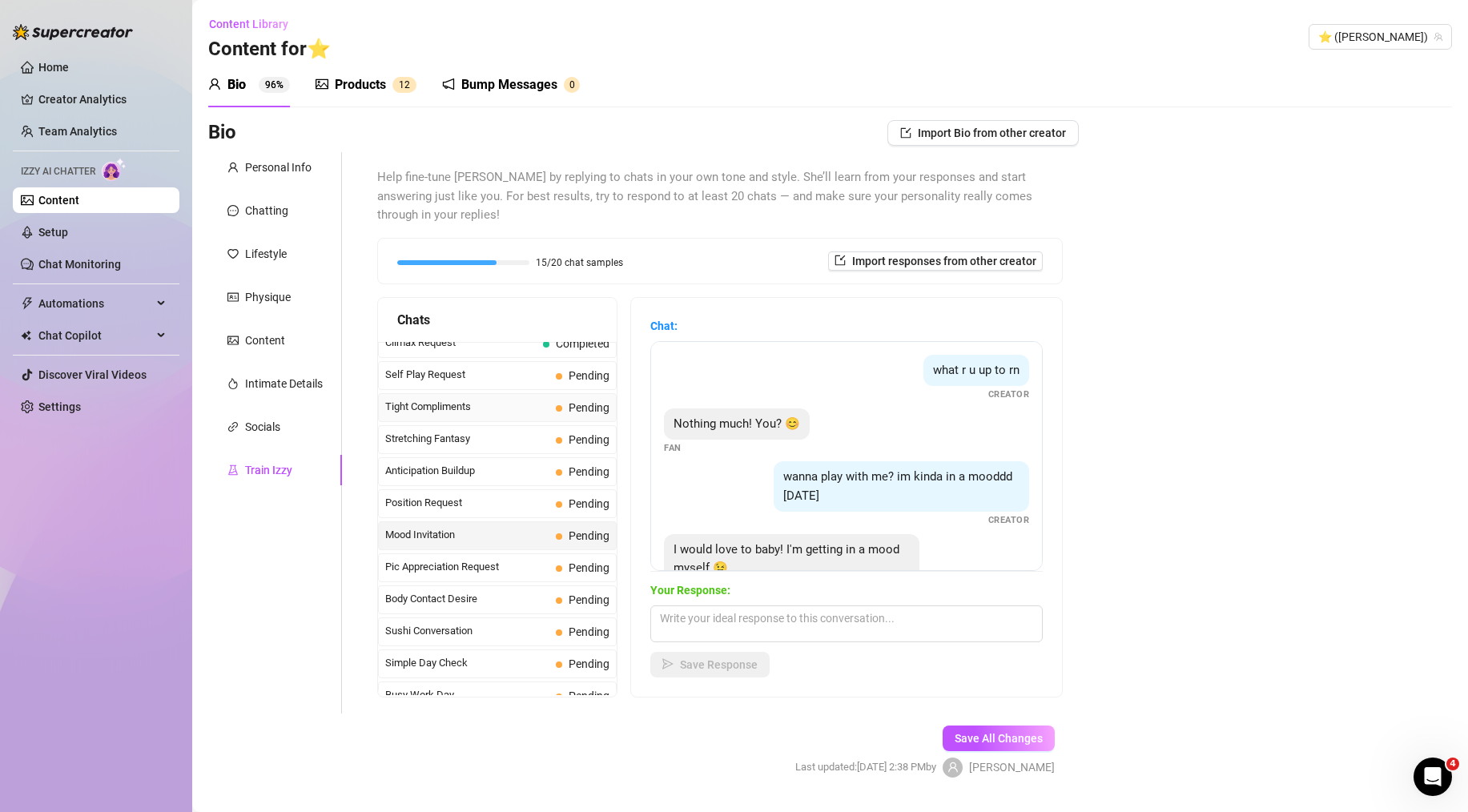
click at [495, 399] on span "Tight Compliments" at bounding box center [468, 406] width 164 height 16
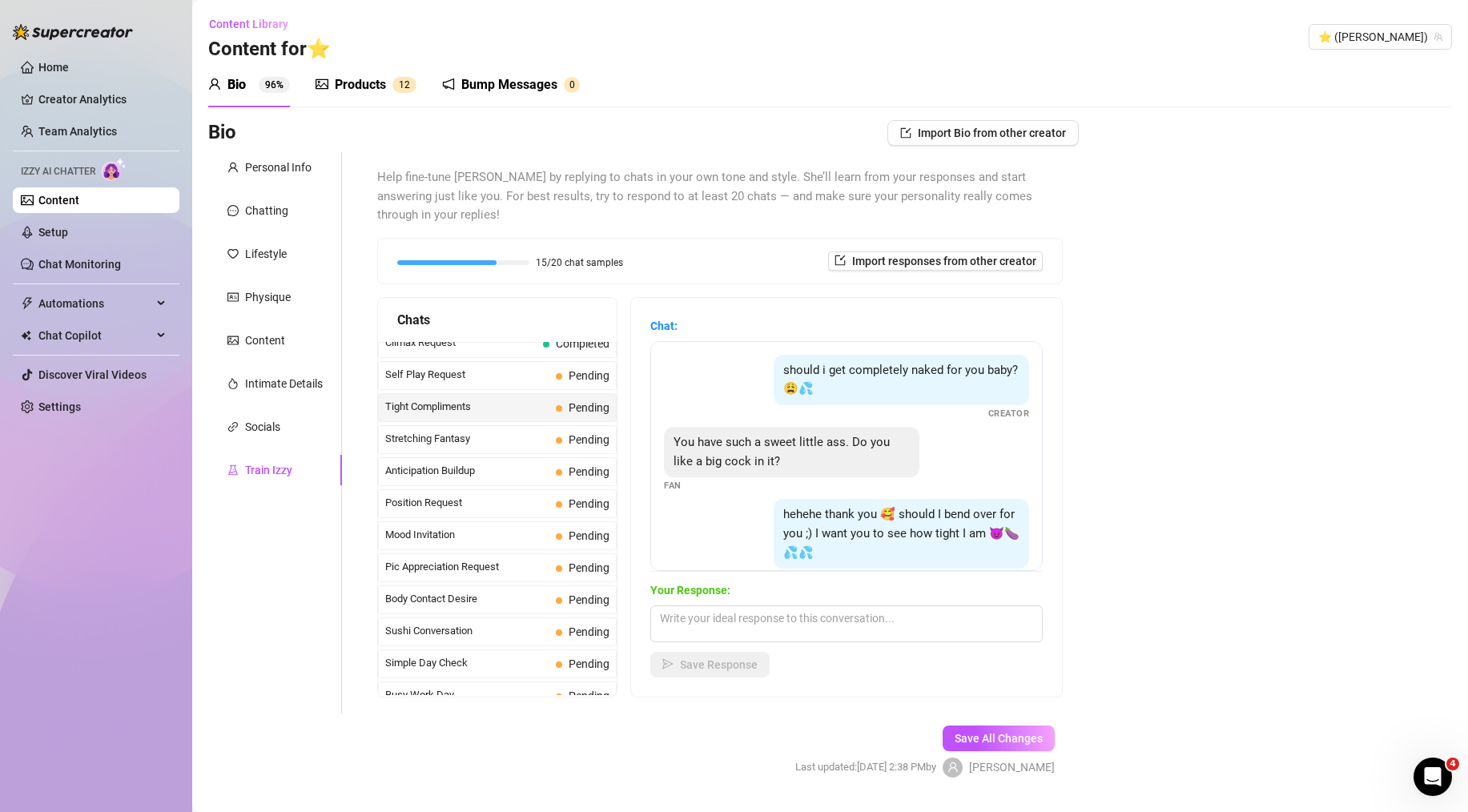
scroll to position [106, 0]
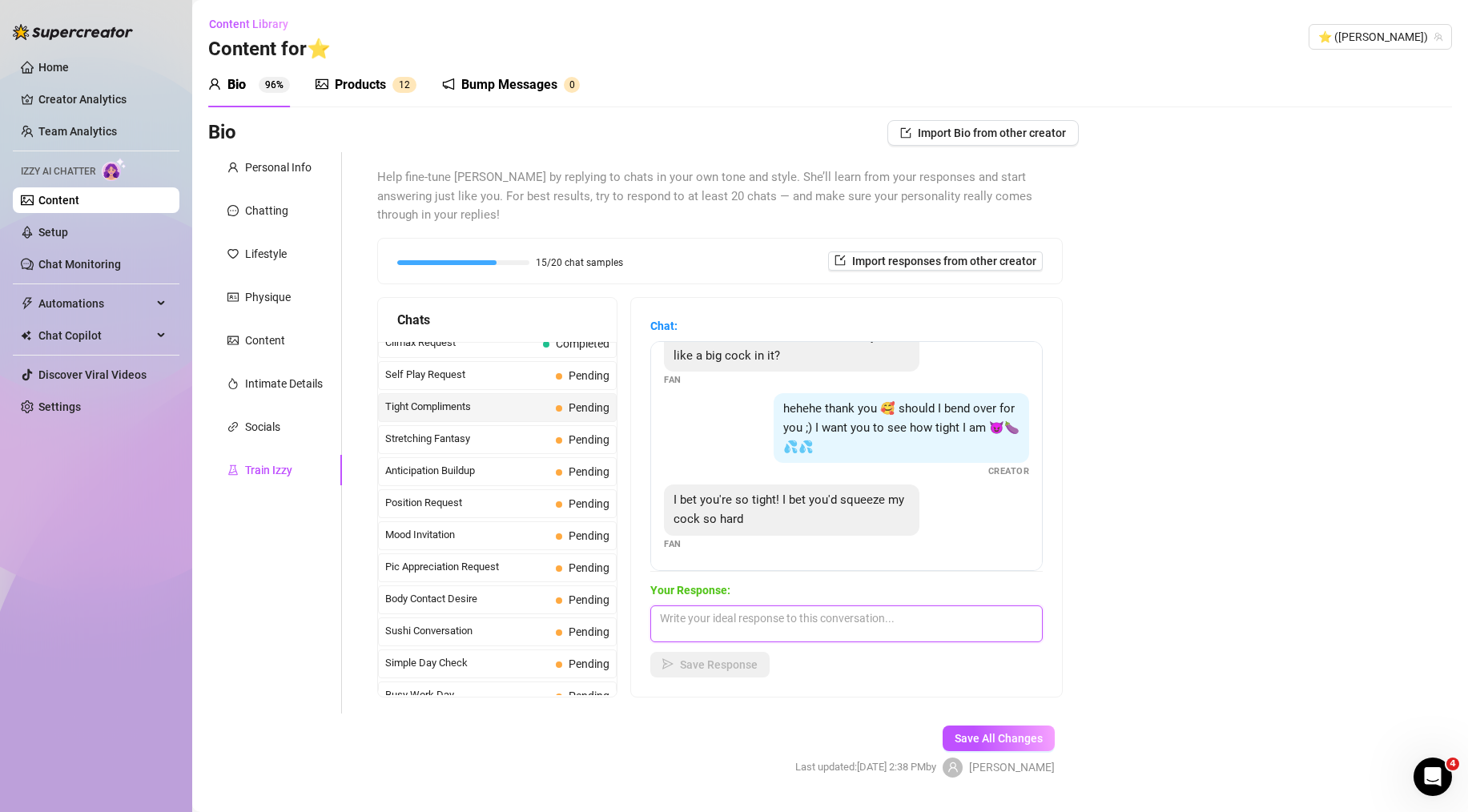
click at [729, 607] on textarea at bounding box center [846, 623] width 392 height 37
click at [494, 426] on div "Stretching Fantasy Pending" at bounding box center [497, 440] width 239 height 29
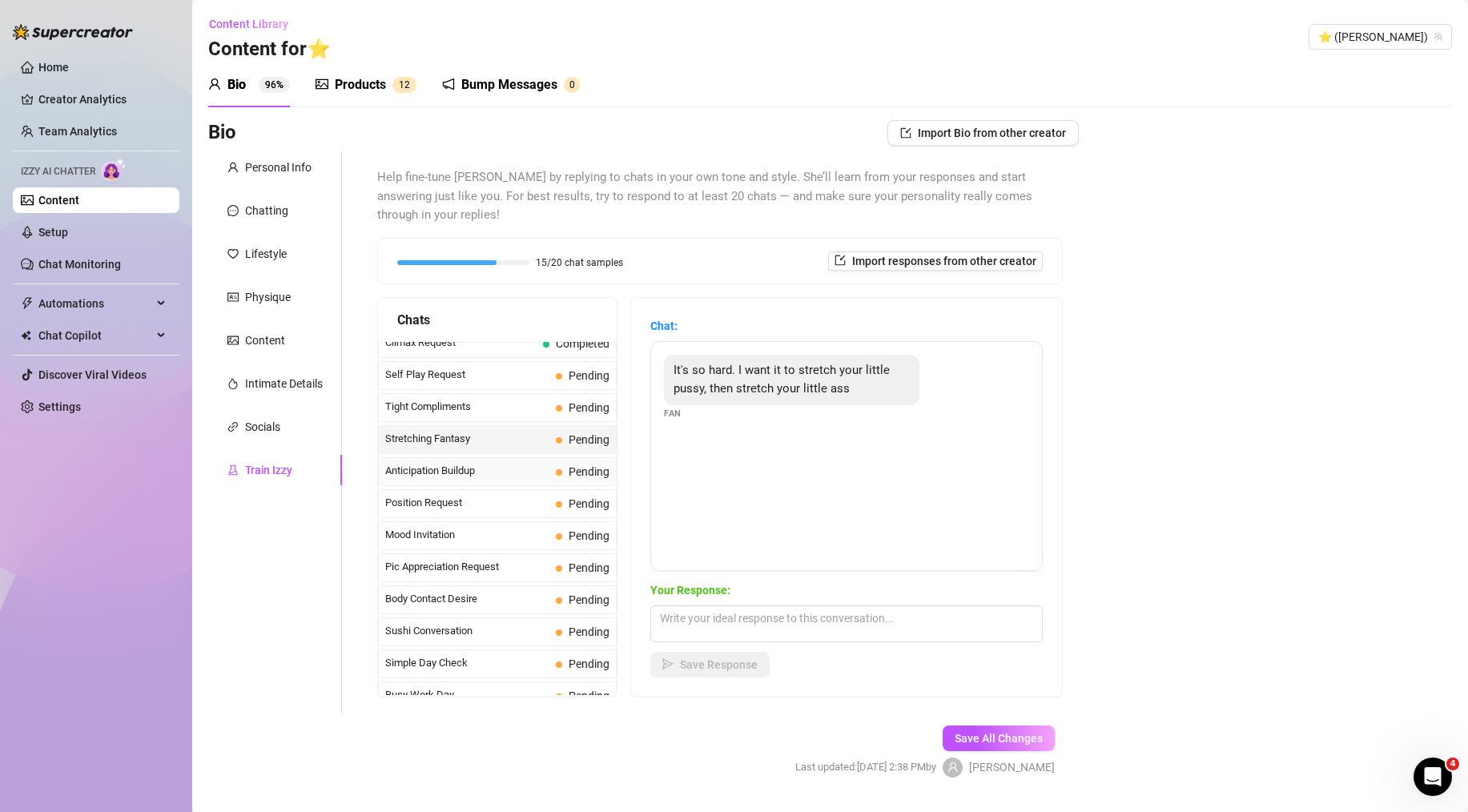
click at [485, 463] on span "Anticipation Buildup" at bounding box center [468, 470] width 164 height 16
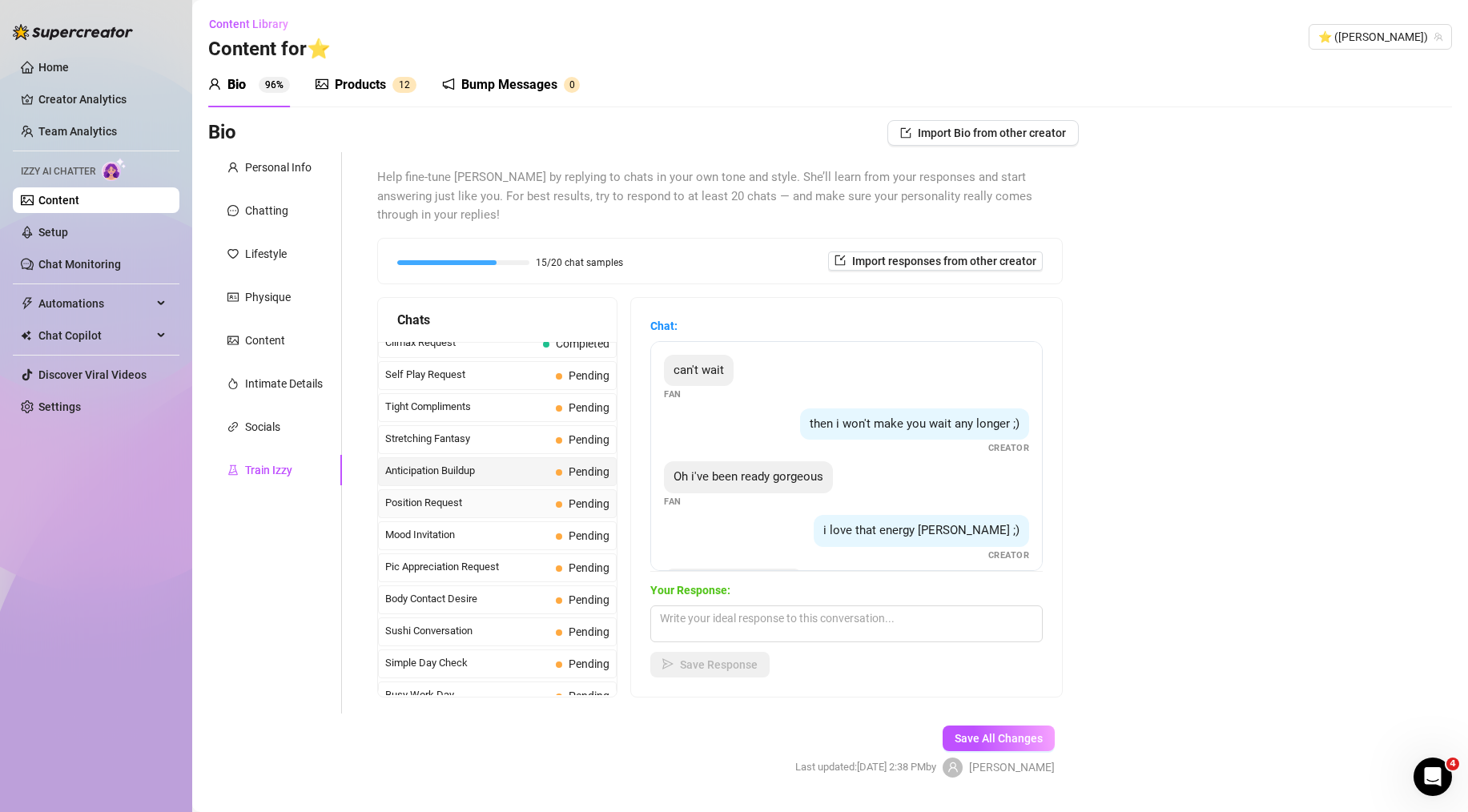
click at [493, 495] on span "Position Request" at bounding box center [468, 503] width 164 height 16
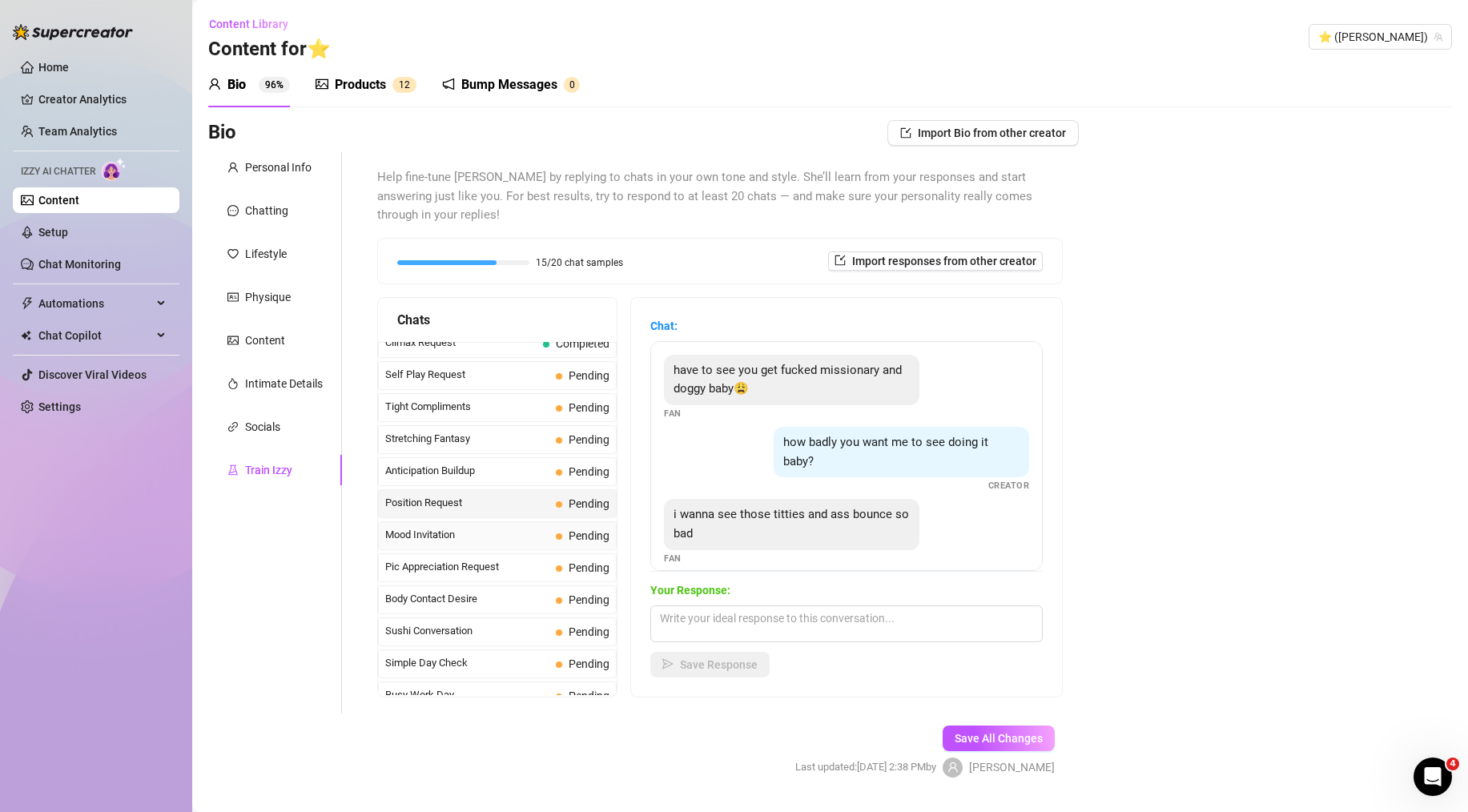
click at [493, 527] on span "Mood Invitation" at bounding box center [468, 534] width 164 height 16
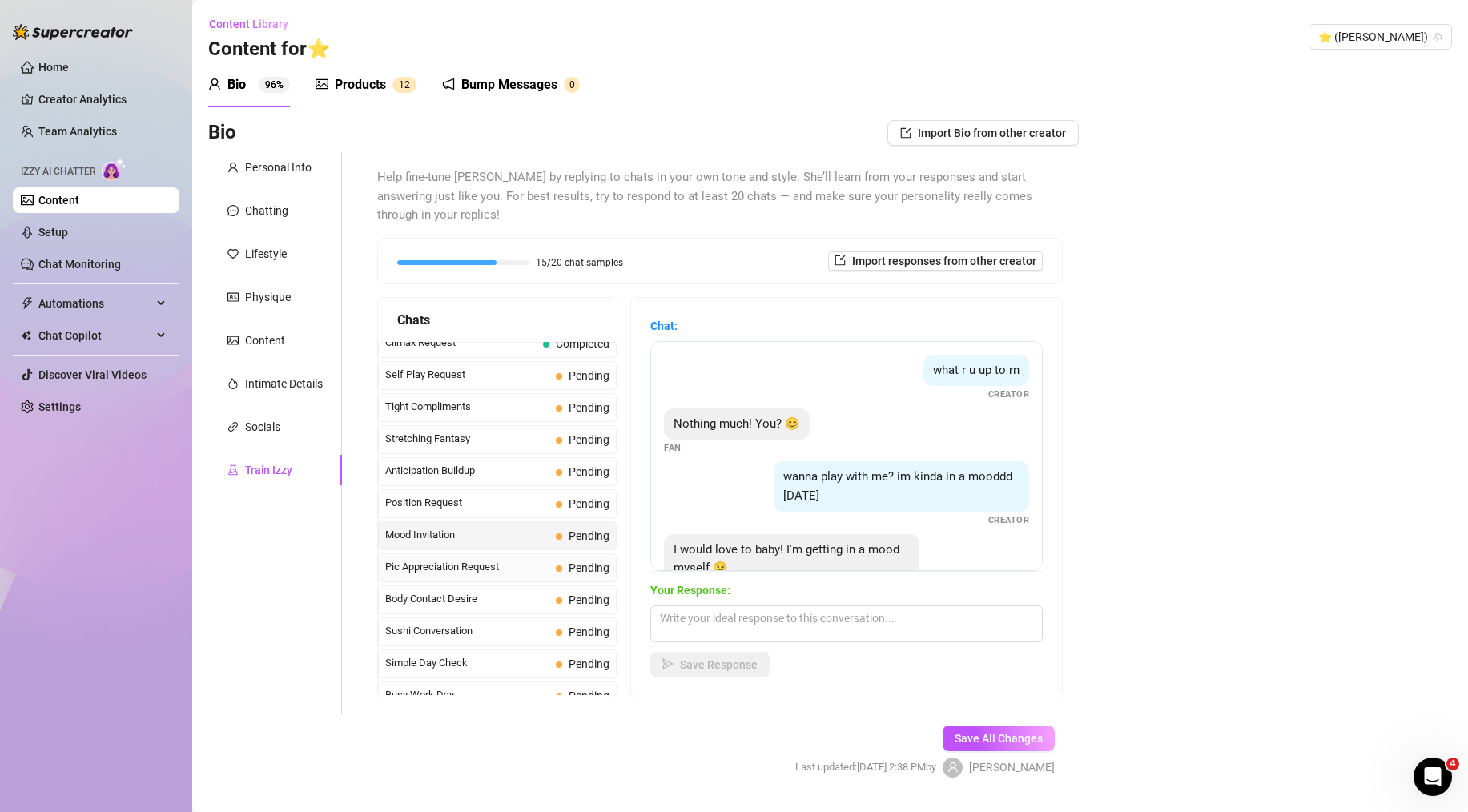
click at [496, 559] on span "Pic Appreciation Request" at bounding box center [468, 567] width 164 height 16
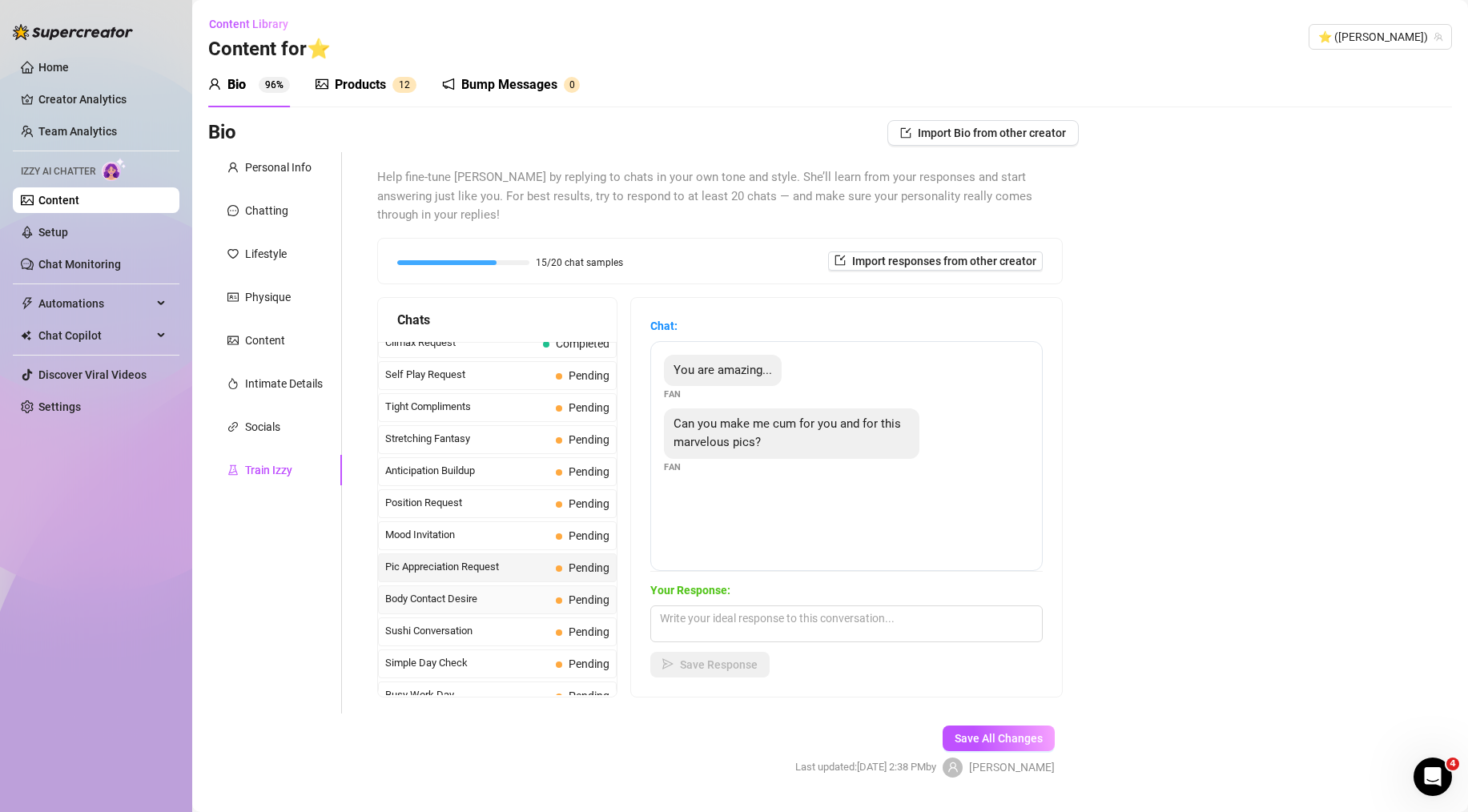
click at [493, 591] on span "Body Contact Desire" at bounding box center [468, 598] width 164 height 16
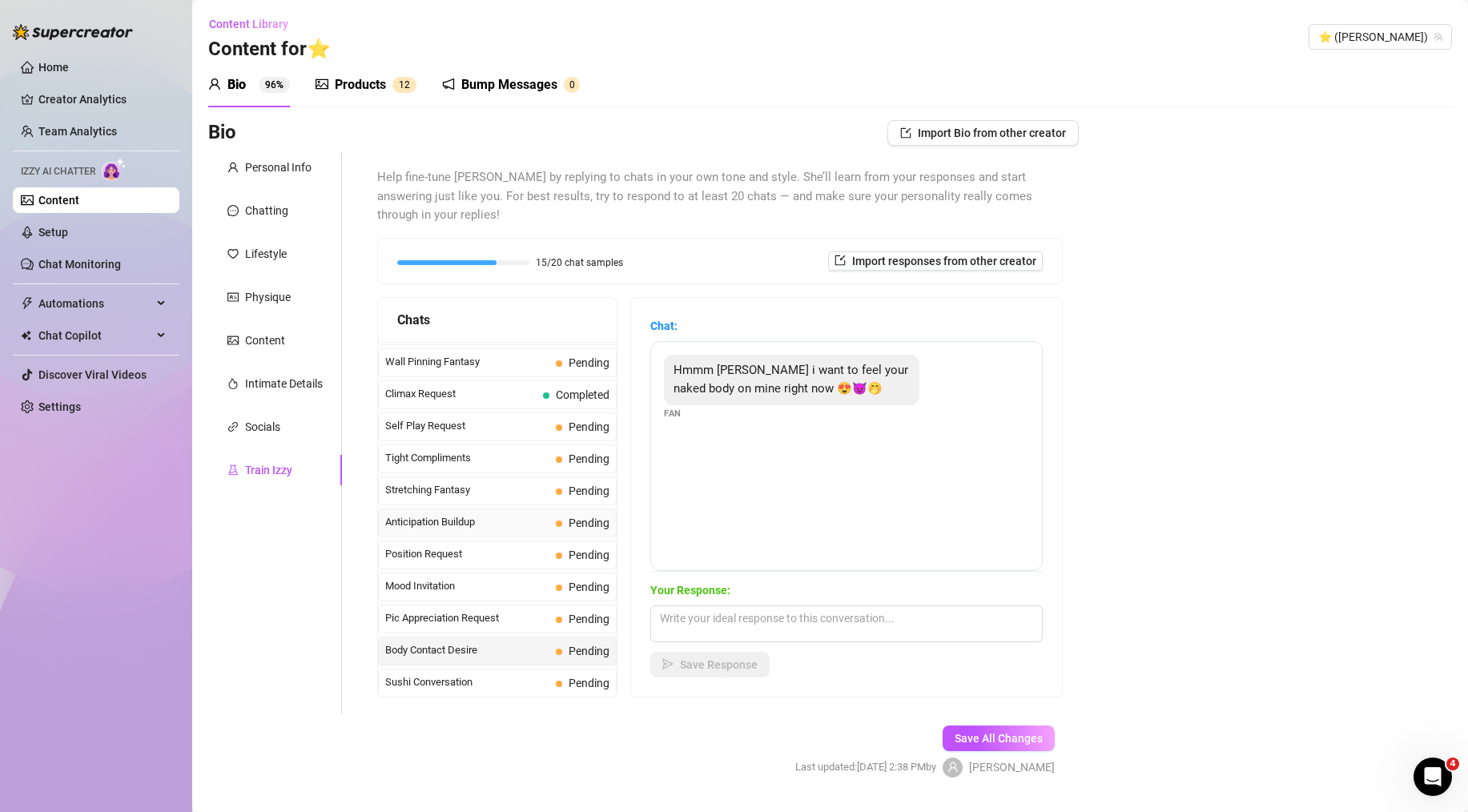
scroll to position [633, 0]
click at [471, 515] on span "Tight Compliments" at bounding box center [468, 523] width 164 height 16
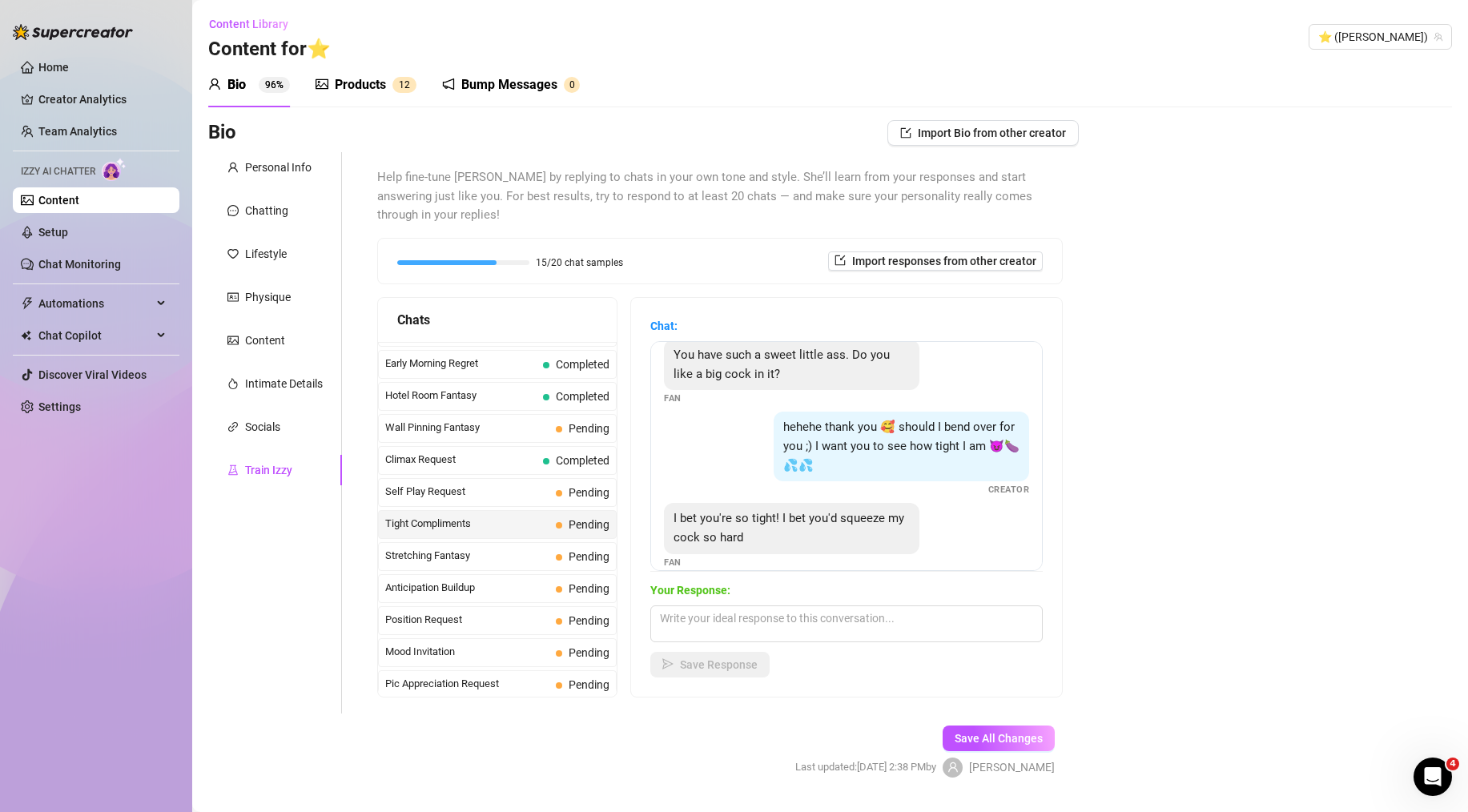
scroll to position [104, 0]
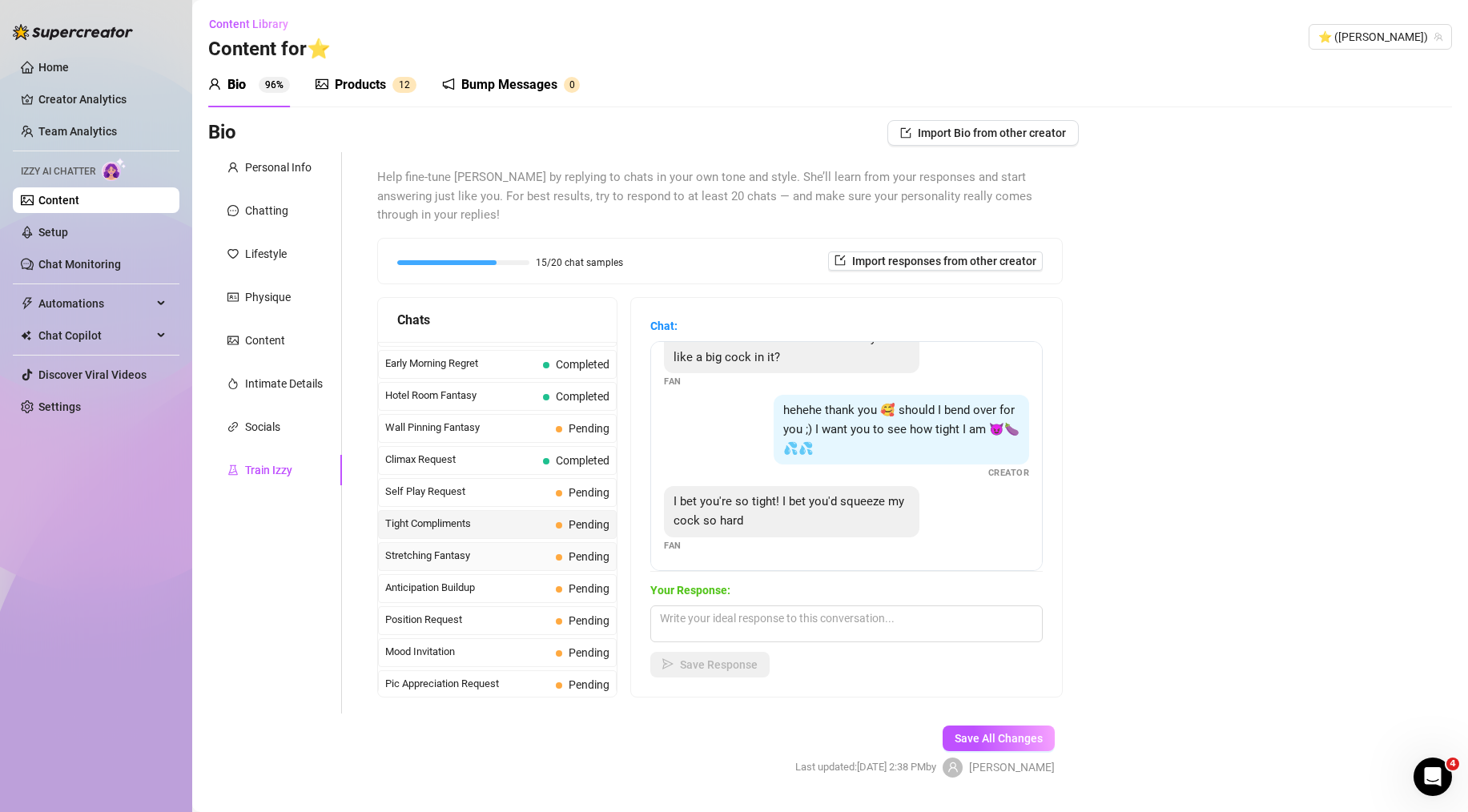
click at [499, 548] on span "Stretching Fantasy" at bounding box center [468, 555] width 164 height 16
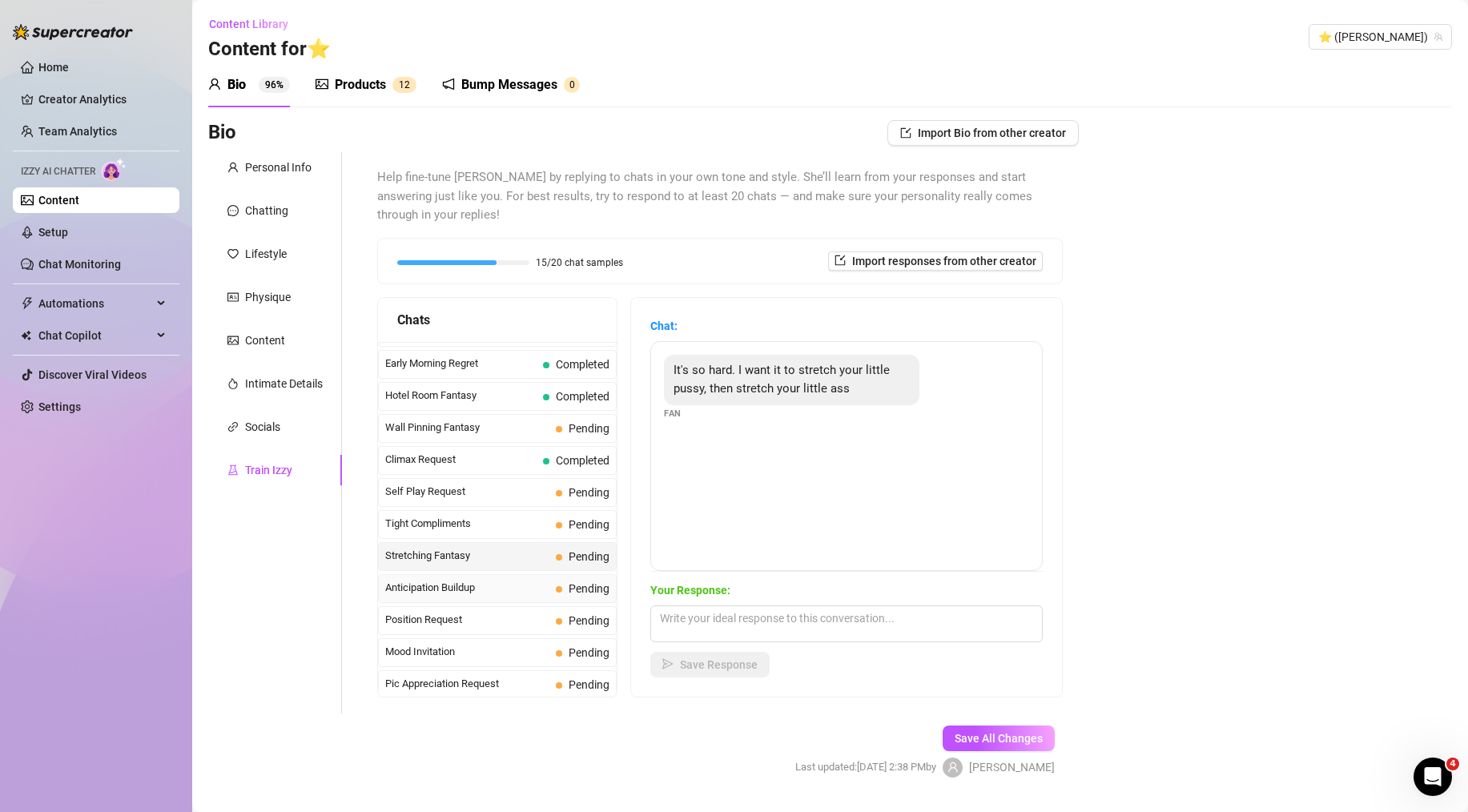
click at [507, 580] on span "Anticipation Buildup" at bounding box center [468, 588] width 164 height 16
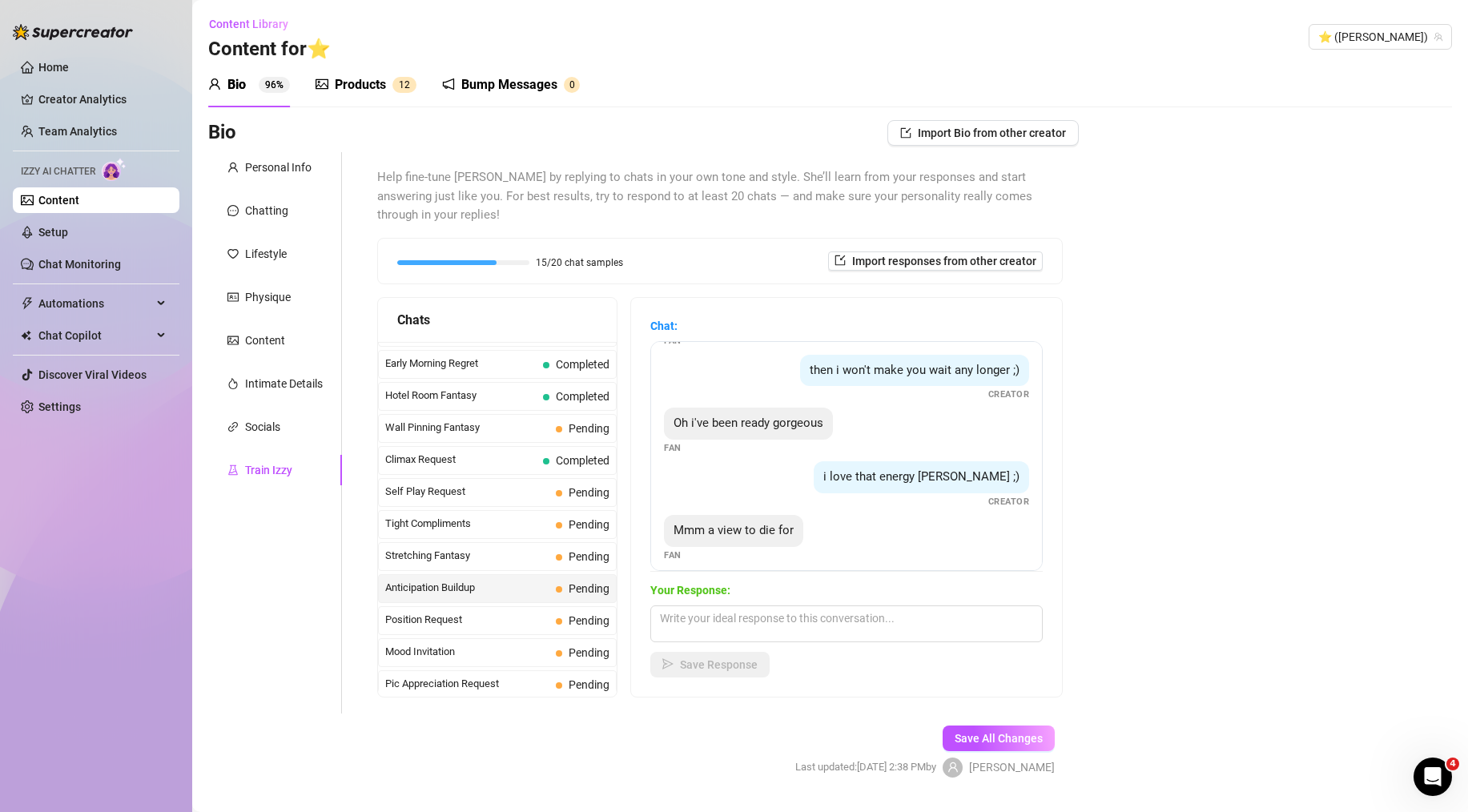
scroll to position [65, 0]
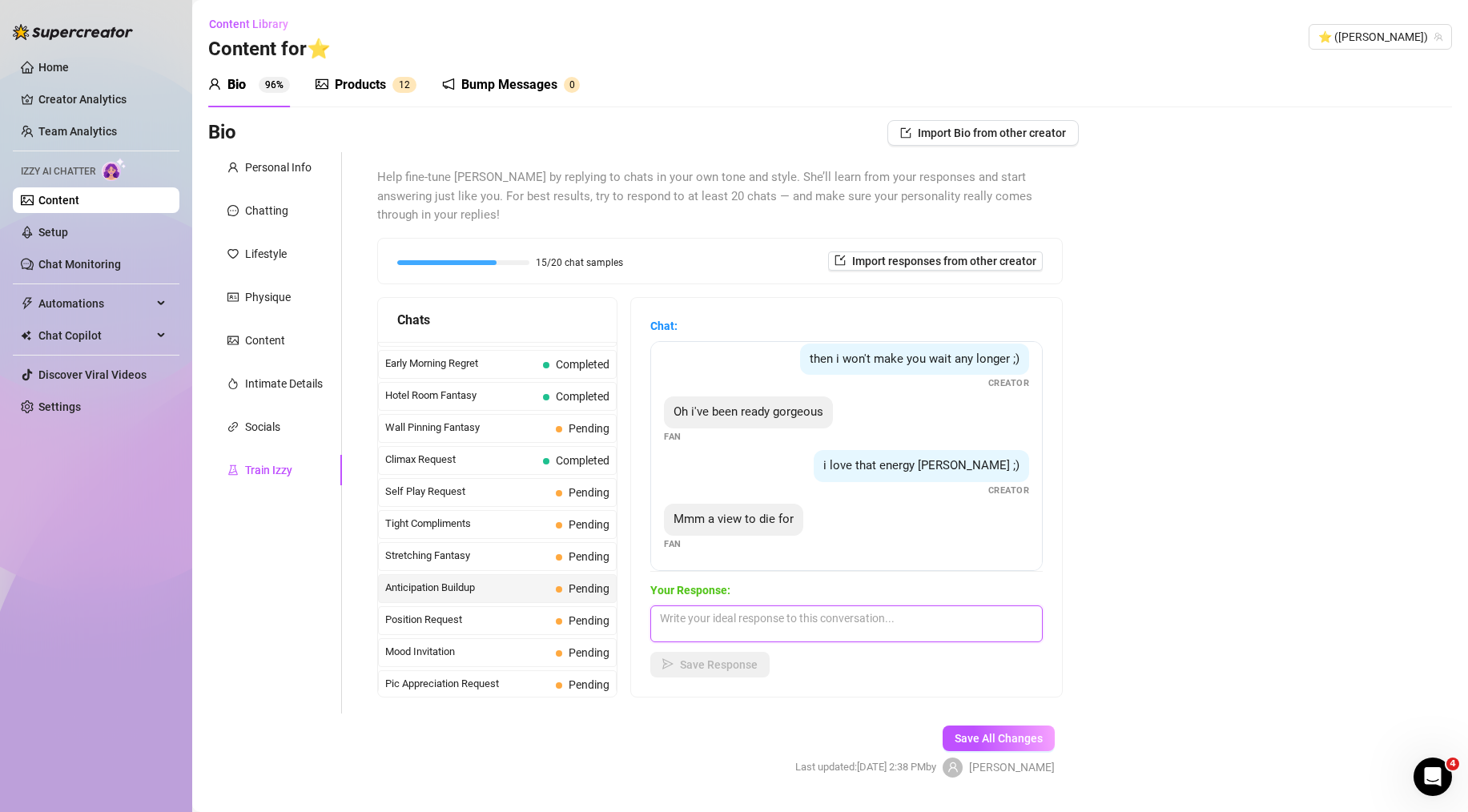
click at [770, 605] on textarea at bounding box center [846, 623] width 392 height 37
paste textarea "aw thank you babe, i'm glad you like the view 😉"
type textarea "aw thank you babe, i'm glad you like the view 😉"
click at [730, 658] on span "Save Response" at bounding box center [719, 664] width 77 height 12
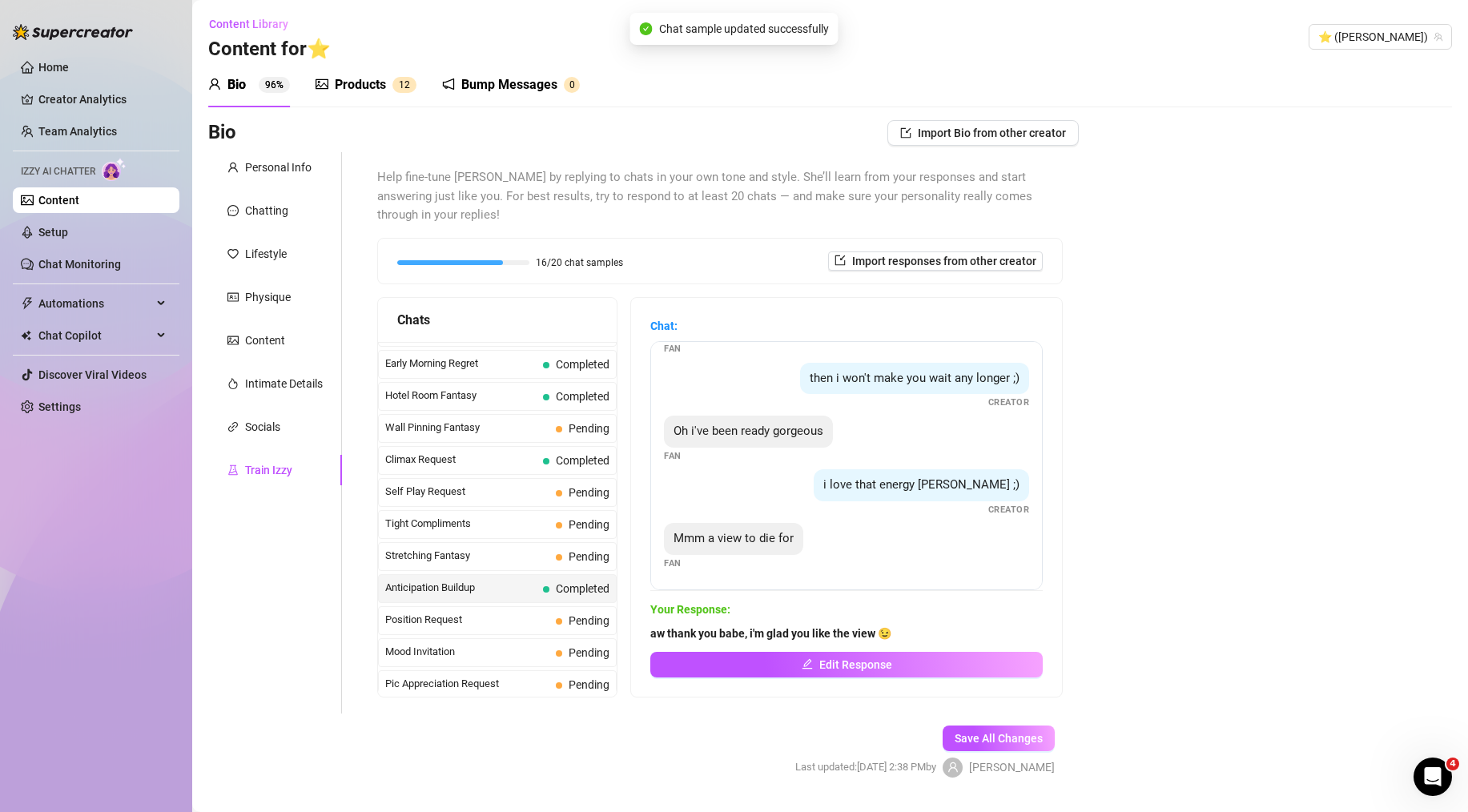
scroll to position [46, 0]
drag, startPoint x: 481, startPoint y: 568, endPoint x: 386, endPoint y: 572, distance: 95.1
click at [386, 580] on span "Anticipation Buildup" at bounding box center [461, 588] width 152 height 16
copy span "Anticipation Buildup"
click at [479, 644] on span "Mood Invitation" at bounding box center [468, 652] width 164 height 16
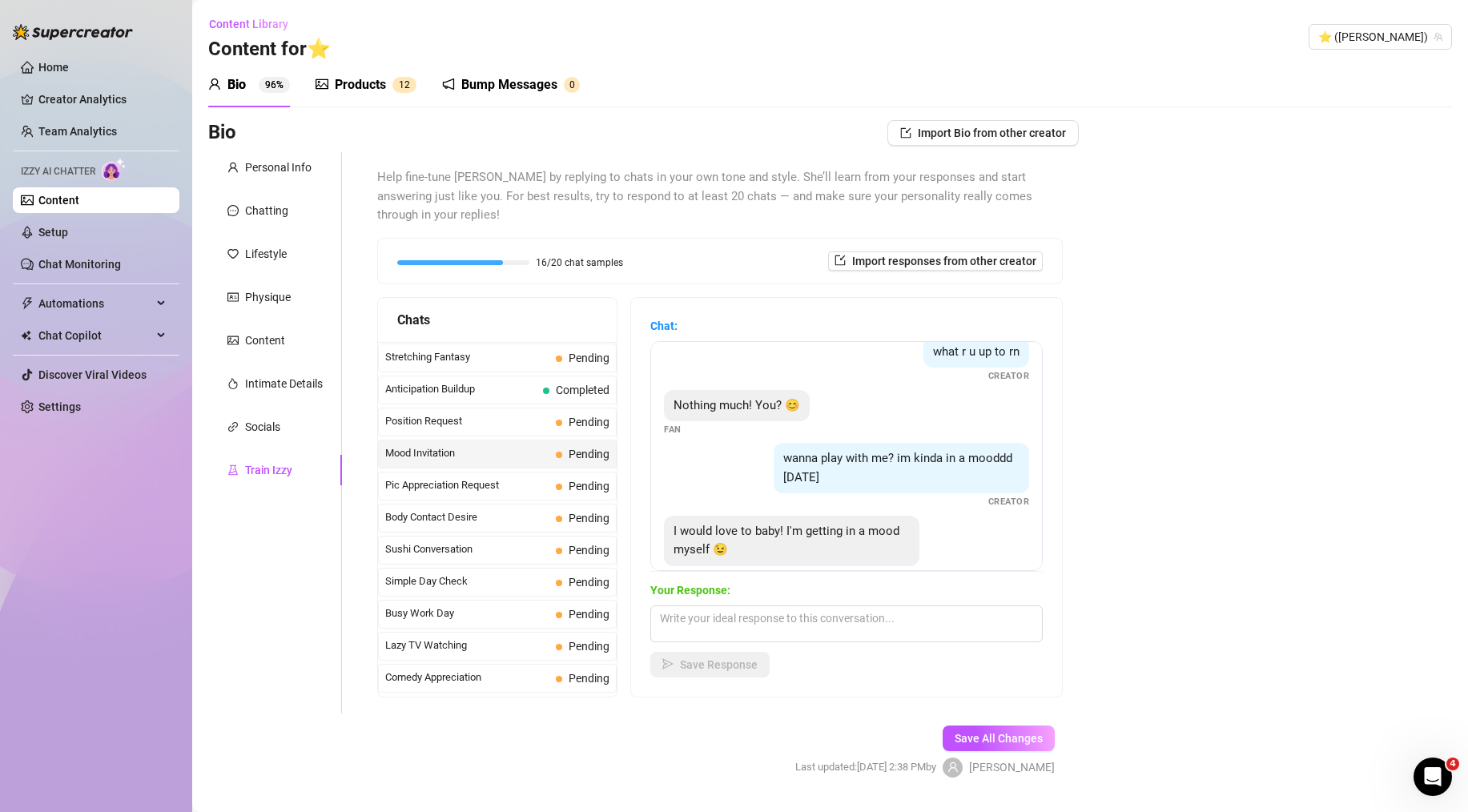
scroll to position [17, 0]
click at [814, 605] on textarea at bounding box center [846, 623] width 392 height 37
paste textarea "perfect... then let's play. tell me what you're thinking about right now. what'…"
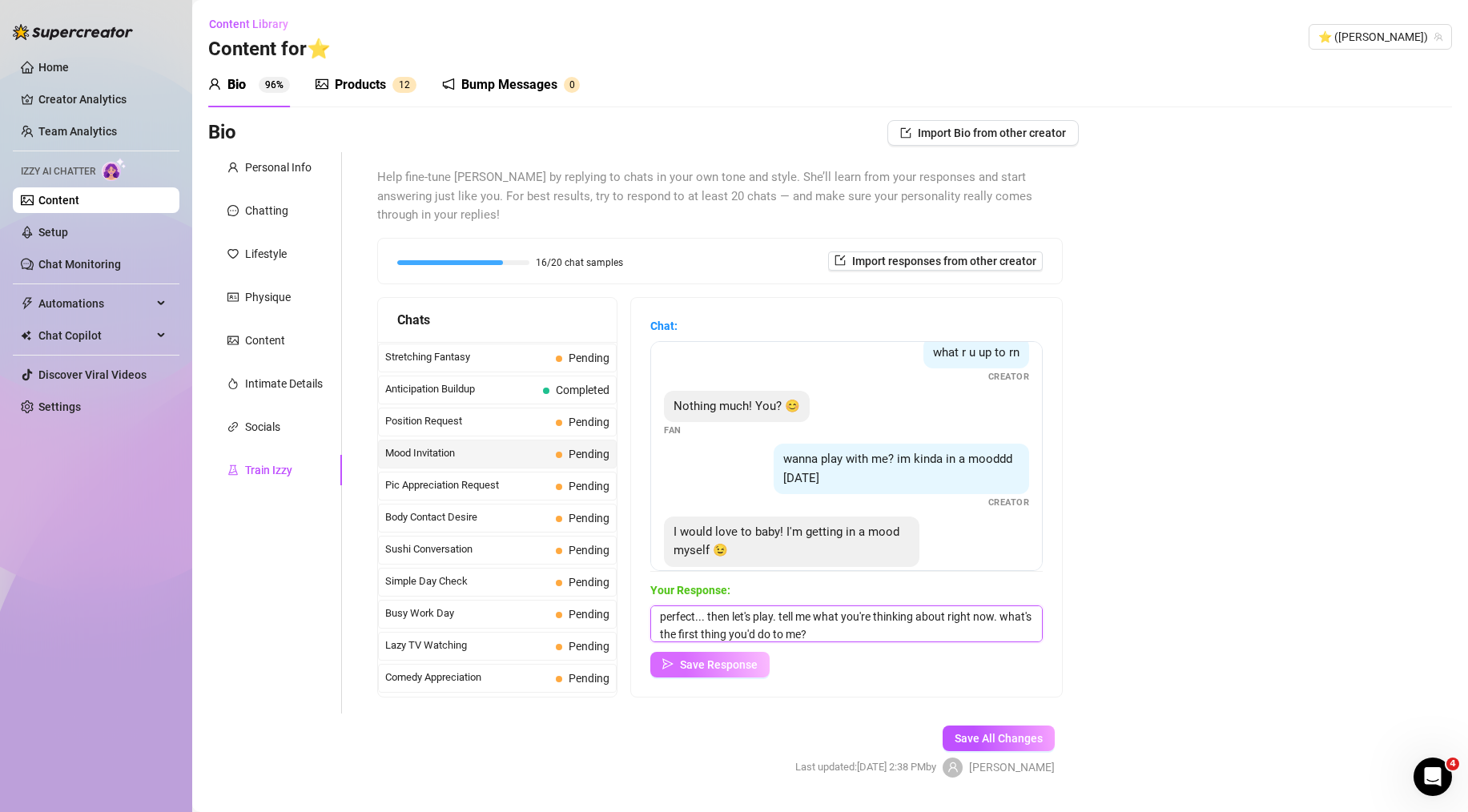
type textarea "perfect... then let's play. tell me what you're thinking about right now. what'…"
click at [731, 656] on button "Save Response" at bounding box center [709, 664] width 119 height 26
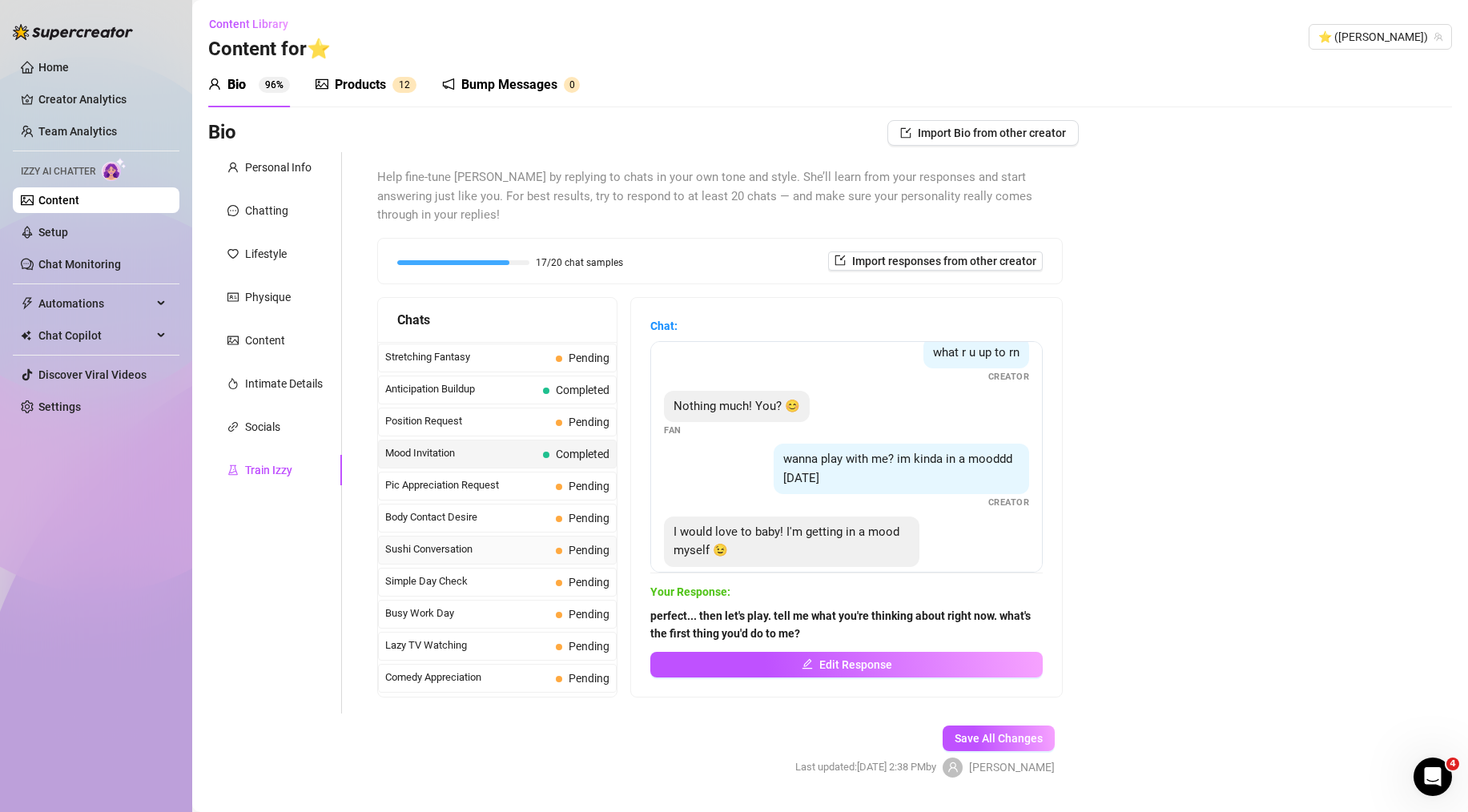
click at [491, 541] on span "Sushi Conversation" at bounding box center [468, 549] width 164 height 16
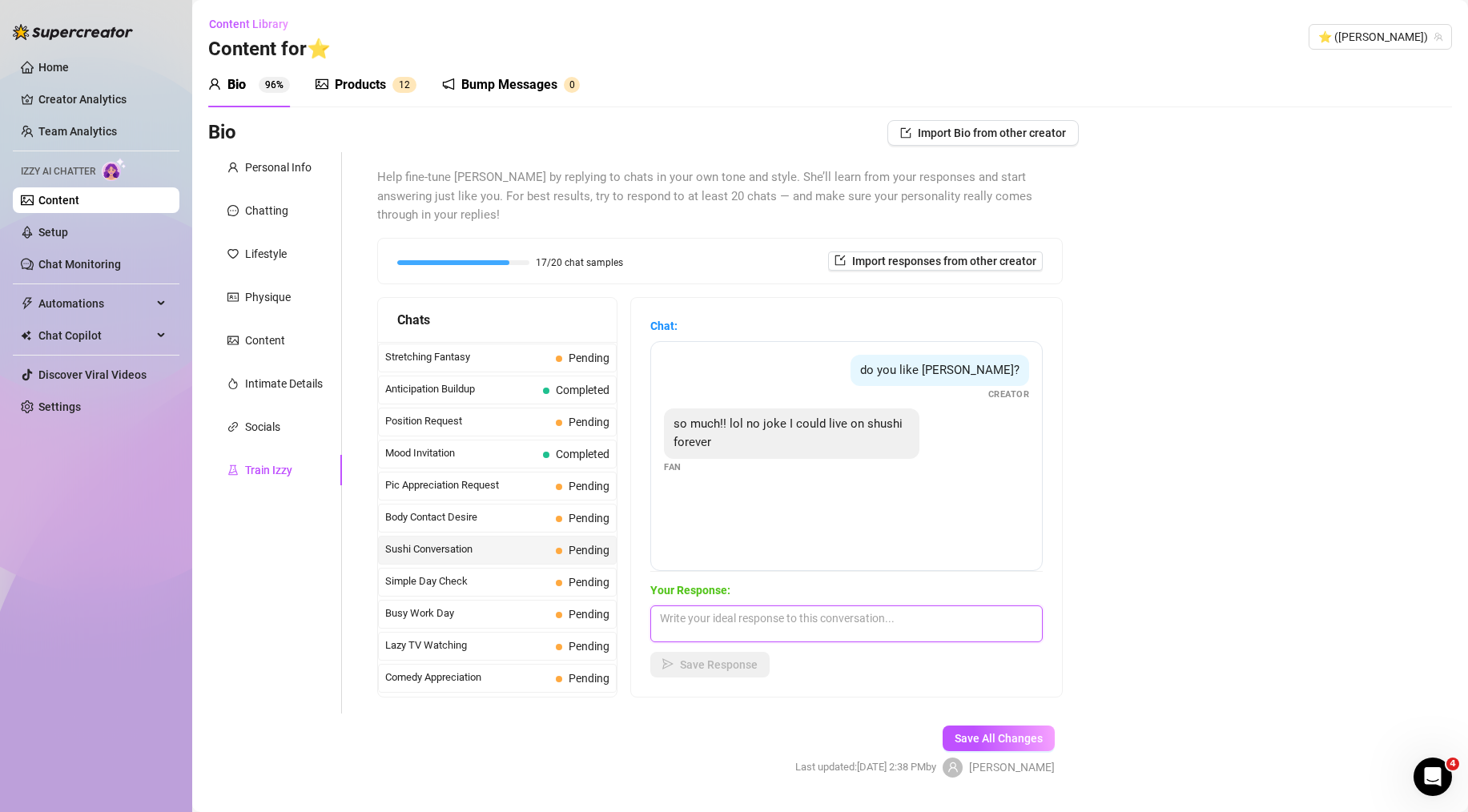
click at [853, 605] on textarea at bounding box center [846, 623] width 392 height 37
paste textarea "omg same!! we're soulmates haha. i'm obsessed with a good spicy tuna roll. what…"
type textarea "omg same!! we're soulmates haha. i'm obsessed with a good spicy tuna roll. what…"
click at [753, 658] on span "Save Response" at bounding box center [719, 664] width 77 height 12
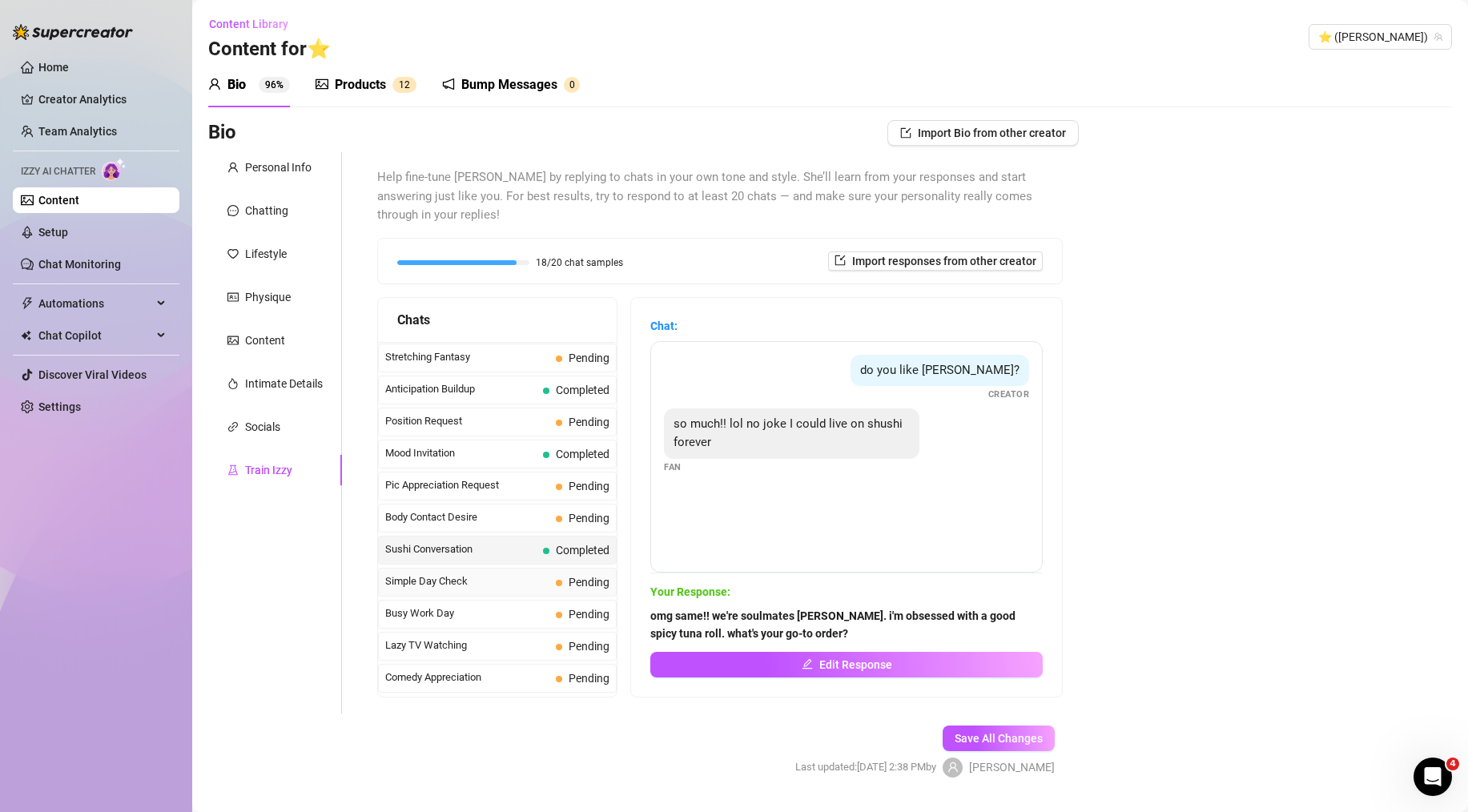
click at [478, 573] on span "Simple Day Check" at bounding box center [468, 581] width 164 height 16
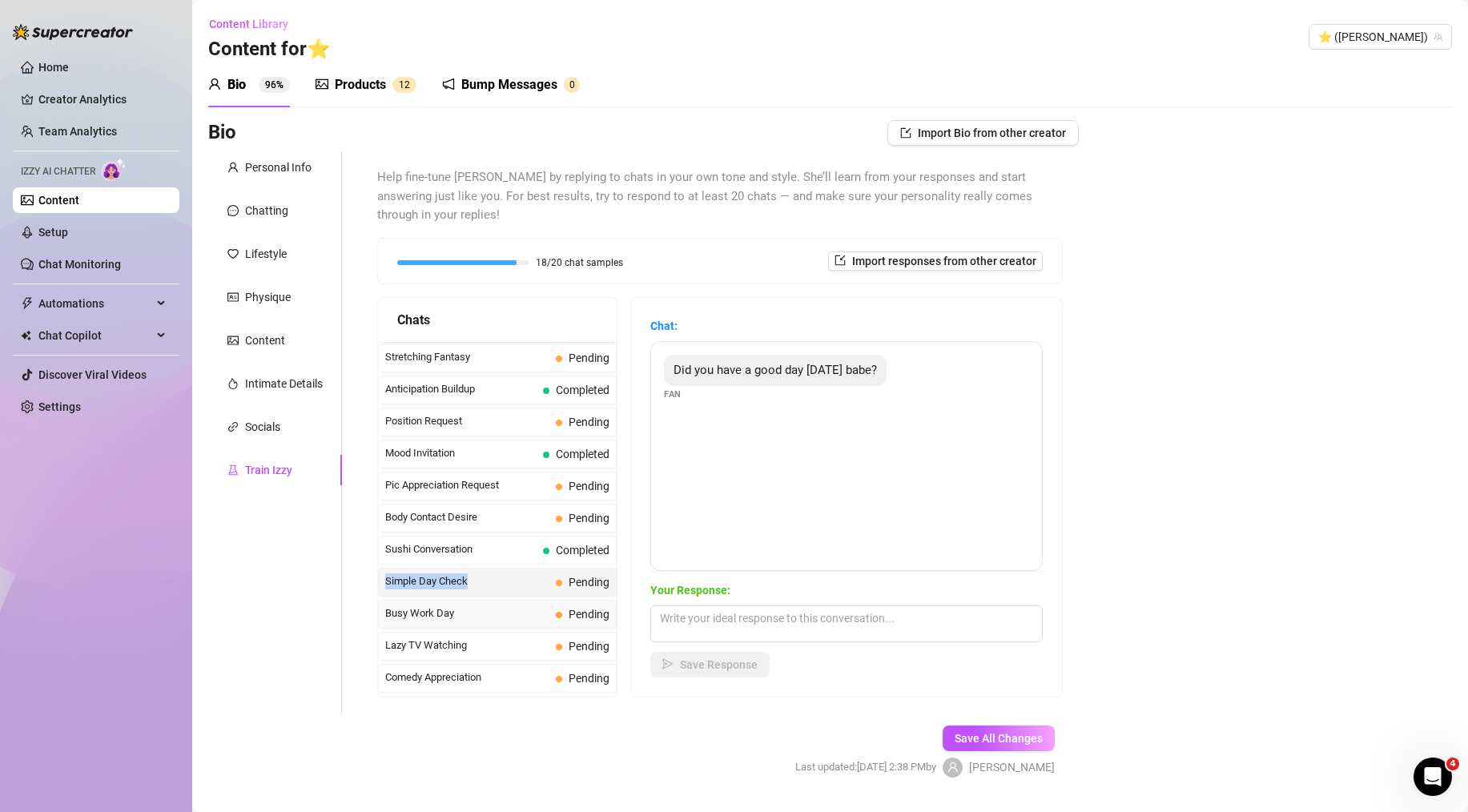
drag, startPoint x: 456, startPoint y: 564, endPoint x: 489, endPoint y: 598, distance: 47.4
click at [388, 573] on span "Simple Day Check" at bounding box center [468, 581] width 164 height 16
click at [495, 605] on span "Busy Work Day" at bounding box center [468, 613] width 164 height 16
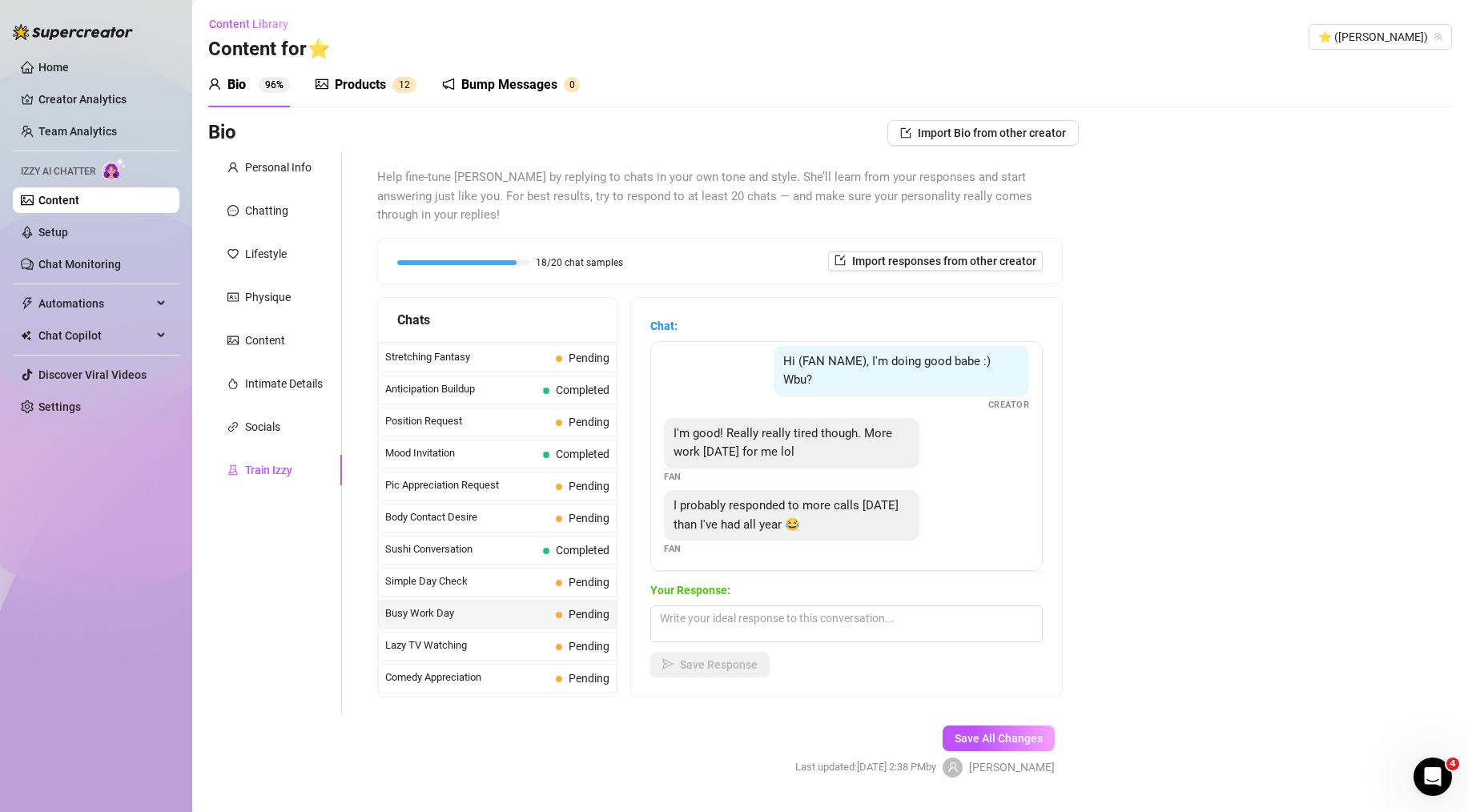
scroll to position [63, 0]
click at [814, 652] on div "Save Response" at bounding box center [846, 664] width 392 height 26
drag, startPoint x: 466, startPoint y: 596, endPoint x: 385, endPoint y: 605, distance: 81.5
click at [385, 605] on div "Busy Work Day Pending" at bounding box center [497, 614] width 239 height 29
click at [486, 637] on span "Lazy TV Watching" at bounding box center [468, 645] width 164 height 16
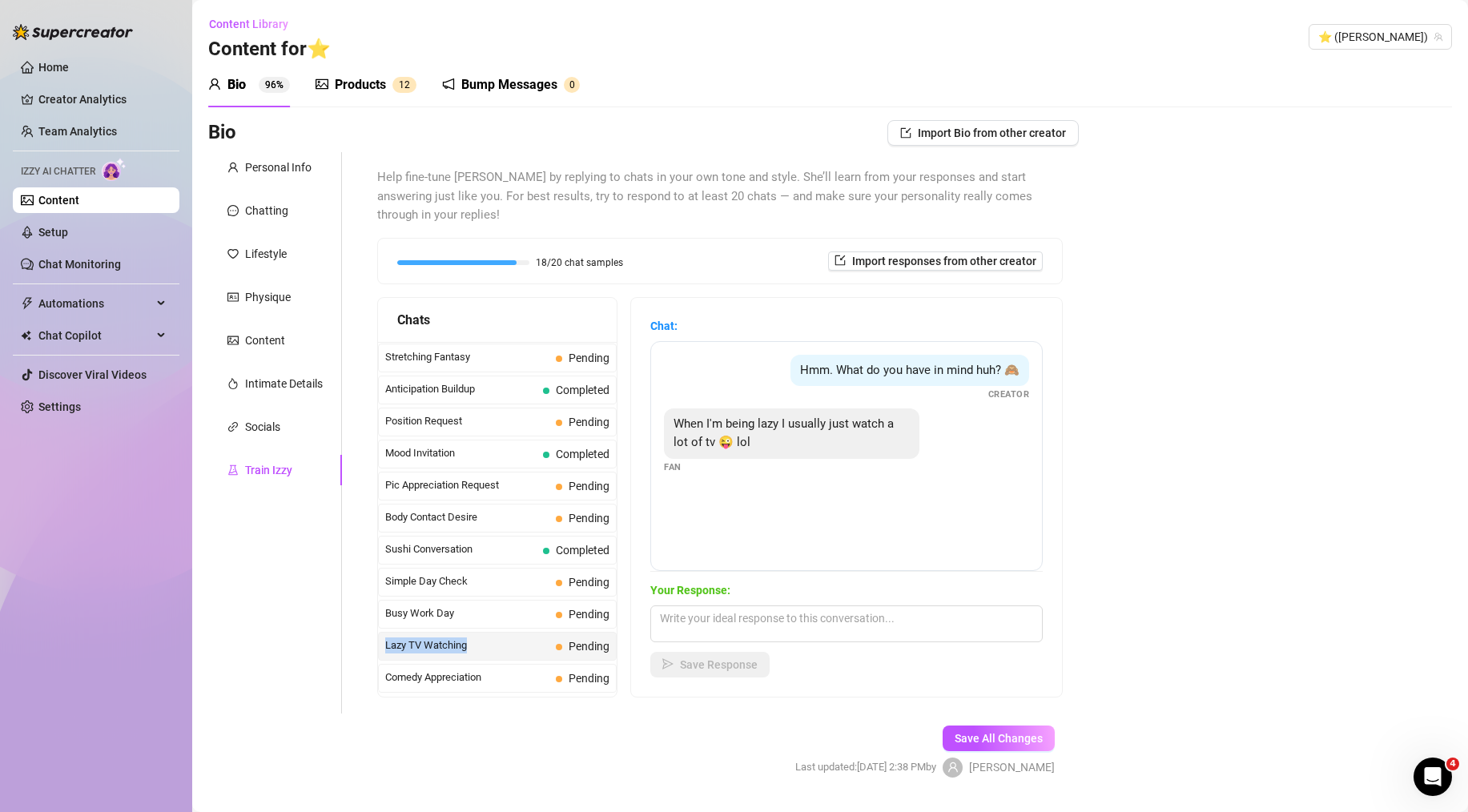
drag, startPoint x: 479, startPoint y: 633, endPoint x: 384, endPoint y: 635, distance: 95.0
click at [384, 635] on div "Lazy TV Watching Pending" at bounding box center [497, 646] width 239 height 29
click at [521, 637] on span "Lazy TV Watching" at bounding box center [468, 645] width 164 height 16
click at [742, 605] on textarea at bounding box center [846, 623] width 392 height 37
paste textarea "that is such a mood, literally my favorite way to be lazy haha. i'm obsessed wi…"
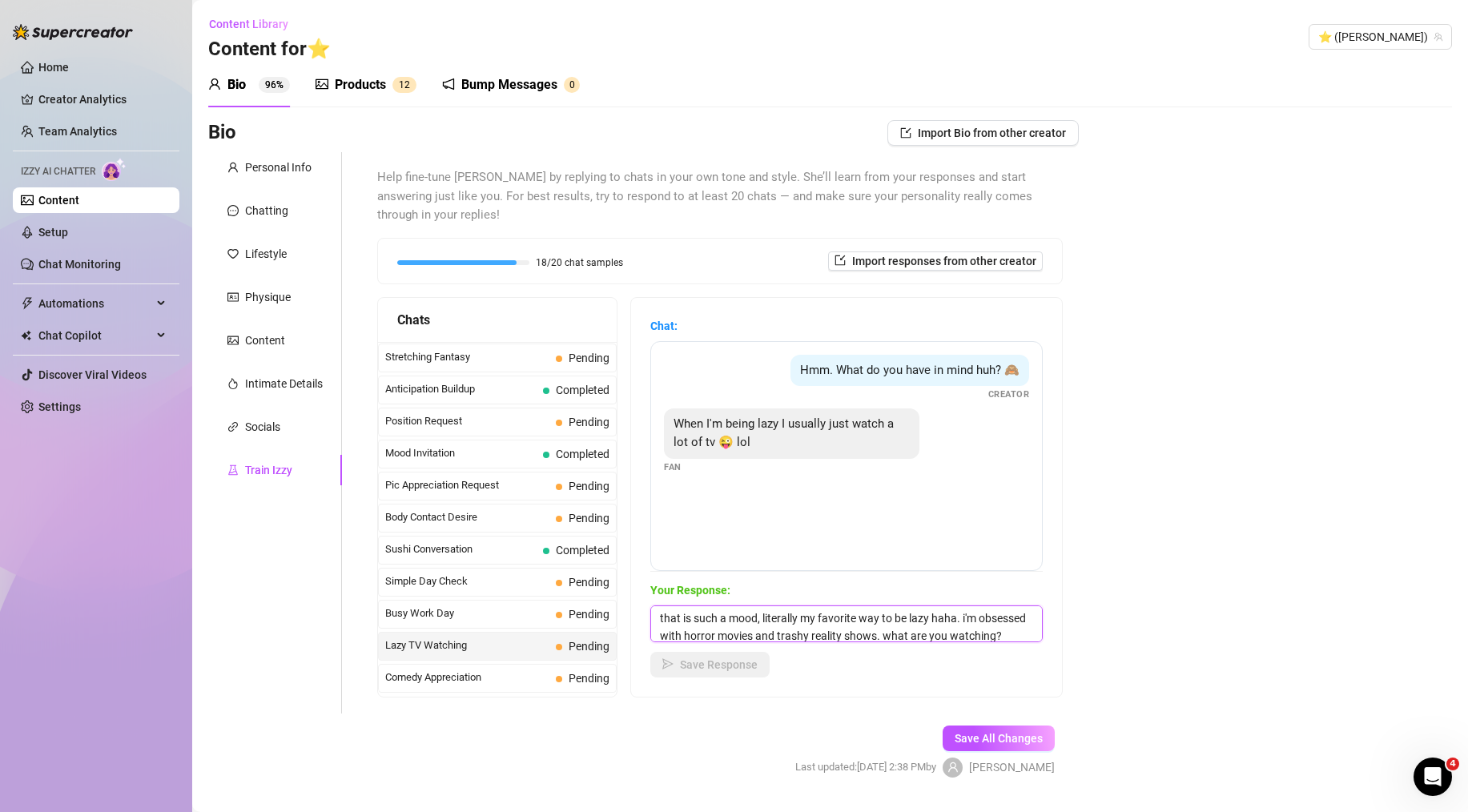
scroll to position [19, 0]
type textarea "that is such a mood, literally my favorite way to be lazy haha. i'm obsessed wi…"
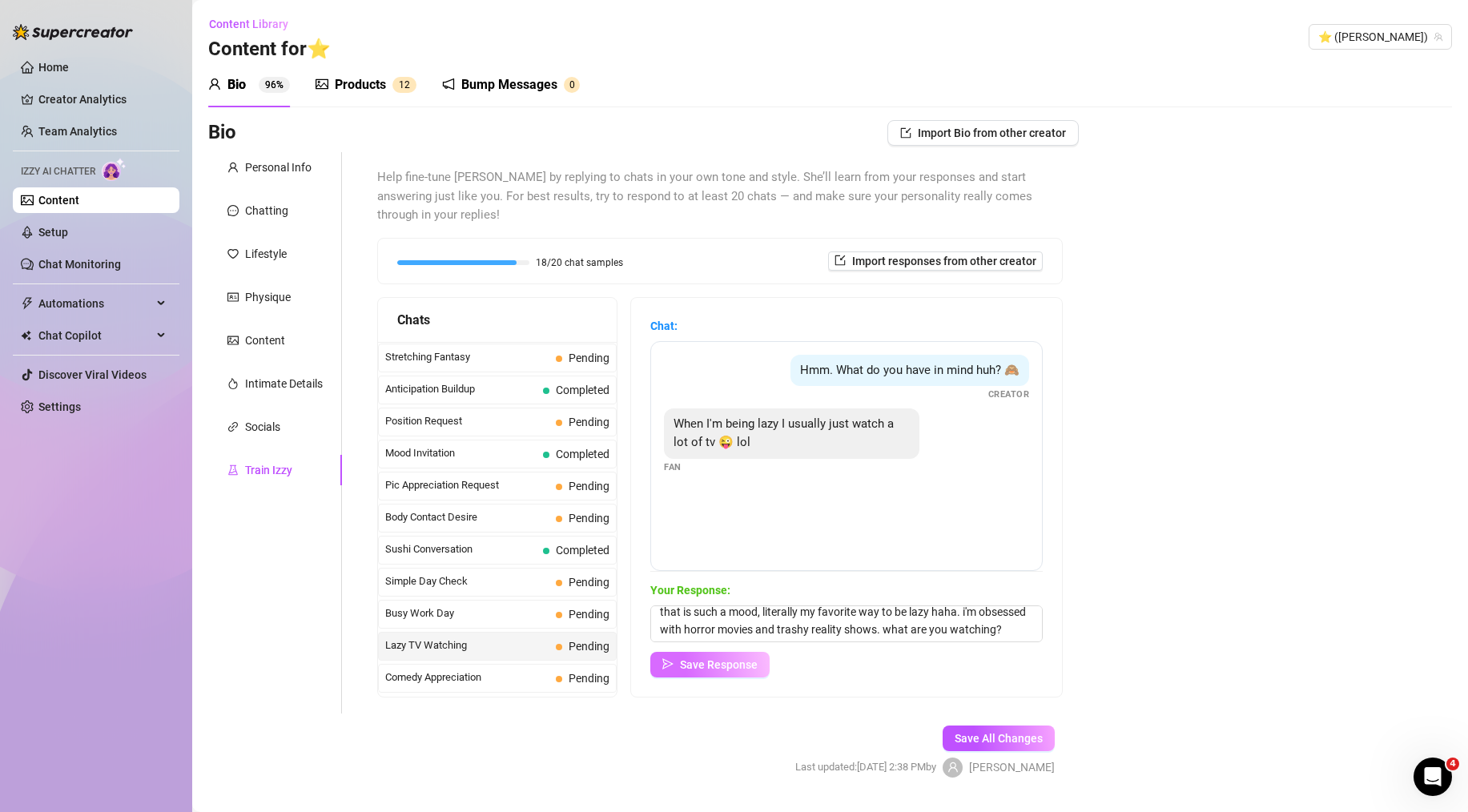
click at [741, 658] on span "Save Response" at bounding box center [719, 664] width 77 height 12
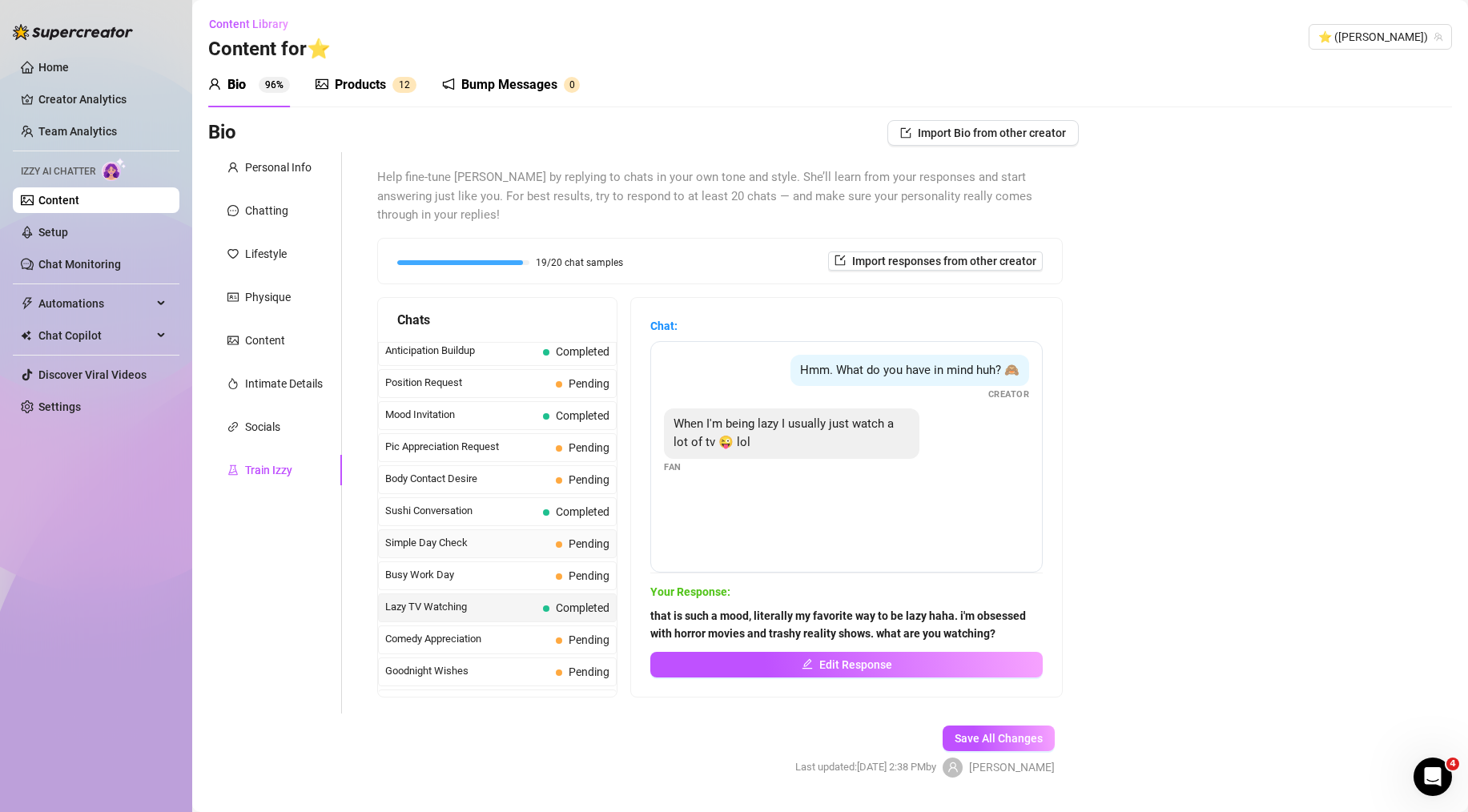
click at [493, 555] on div "Last Money Nipples Inquiry Pending Waiting For Payday Completed Not Pushy Futur…" at bounding box center [497, 367] width 239 height 1791
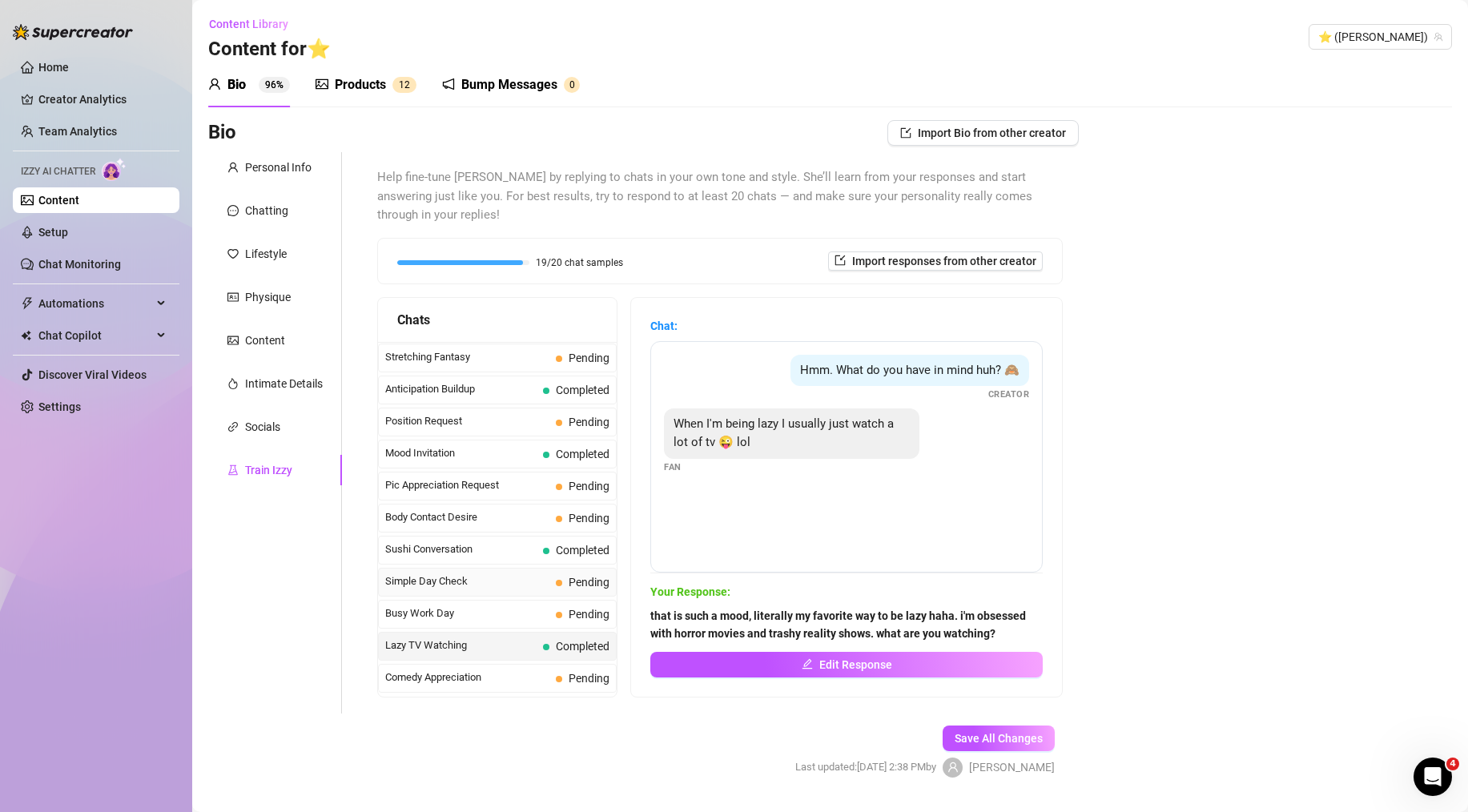
click at [493, 573] on span "Simple Day Check" at bounding box center [468, 581] width 164 height 16
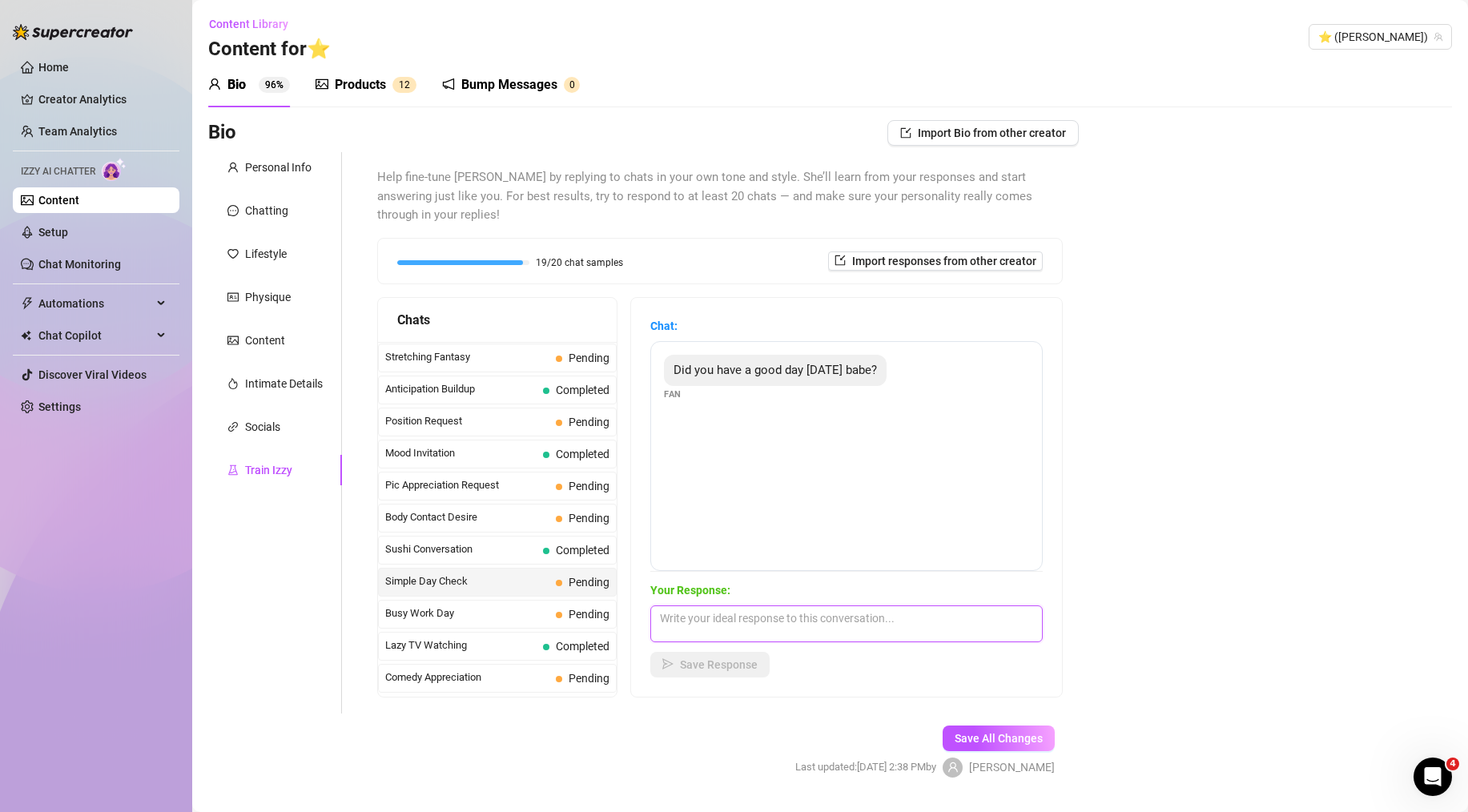
click at [792, 605] on textarea at bounding box center [846, 623] width 392 height 37
paste textarea "i did, thank you for asking sweetie! i went to the beach this morning and then …"
type textarea "i did, thank you for asking sweetie! i went to the beach this morning and then …"
click at [715, 652] on button "Save Response" at bounding box center [709, 664] width 119 height 26
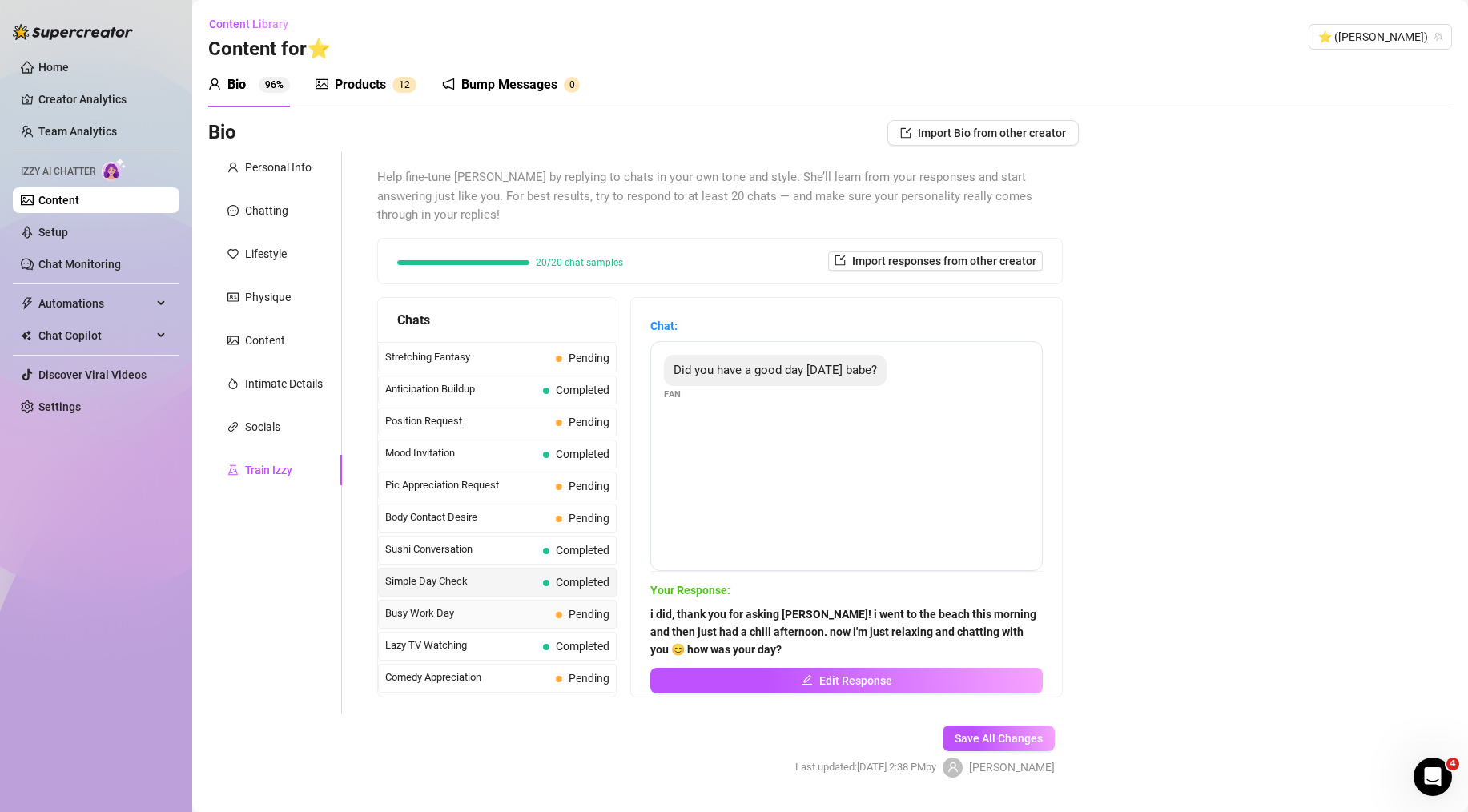
click at [504, 605] on span "Busy Work Day" at bounding box center [468, 613] width 164 height 16
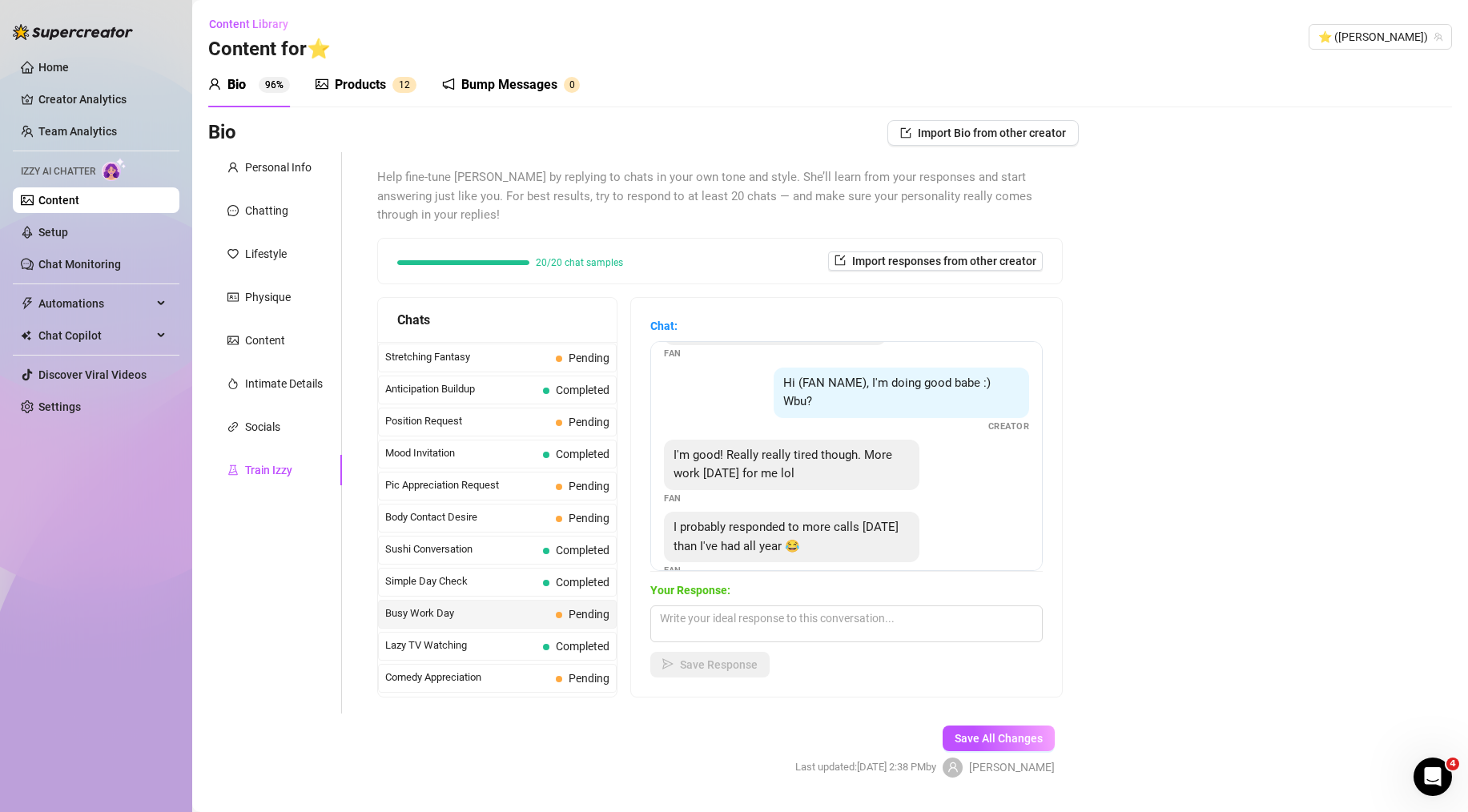
scroll to position [54, 0]
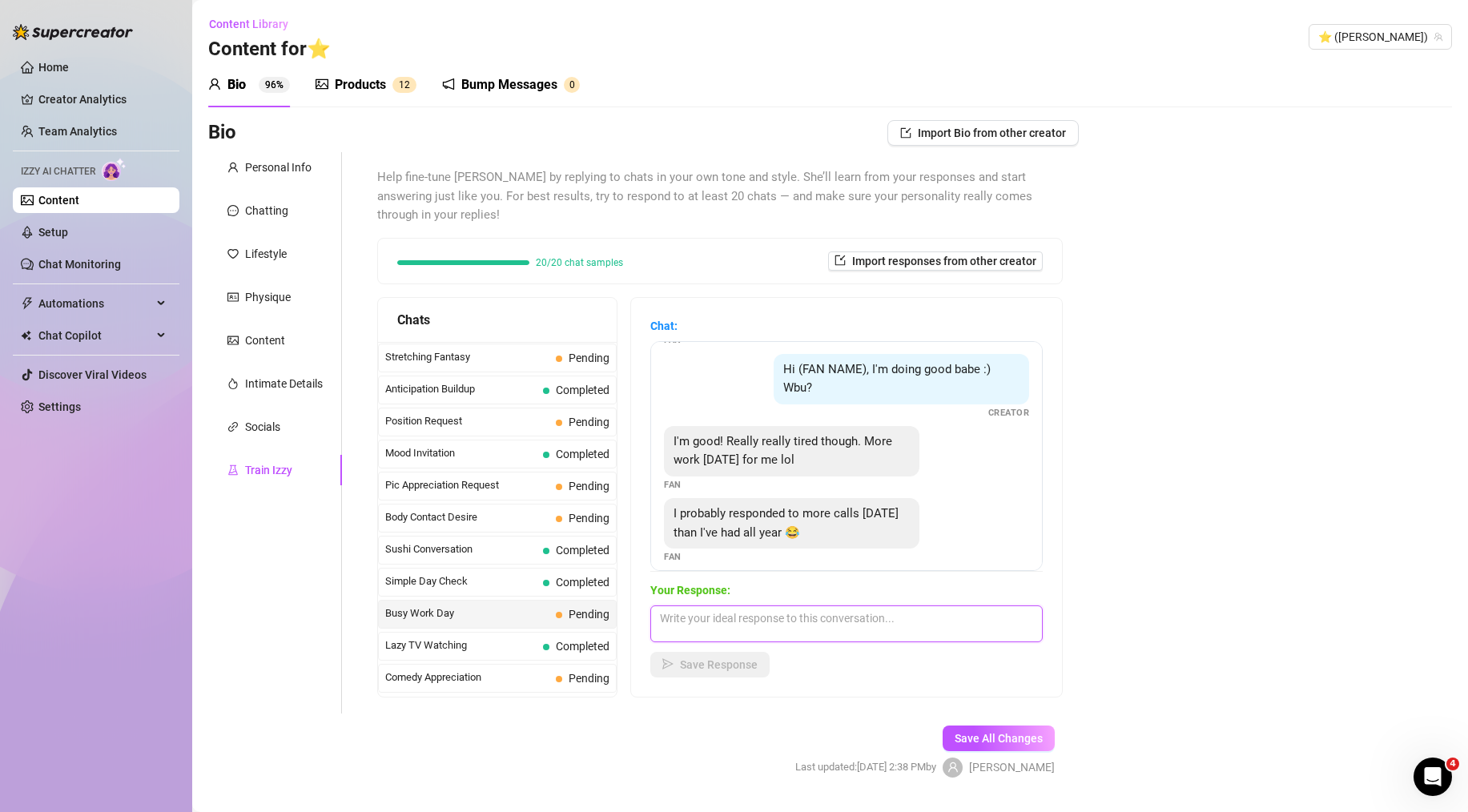
click at [768, 605] on textarea at bounding box center [846, 623] width 392 height 37
paste textarea "omg that sounds exhausting! you definitely deserve to relax now. let's forget a…"
type textarea "omg that sounds exhausting! you definitely deserve to relax now. let's forget a…"
click at [728, 658] on span "Save Response" at bounding box center [719, 664] width 77 height 12
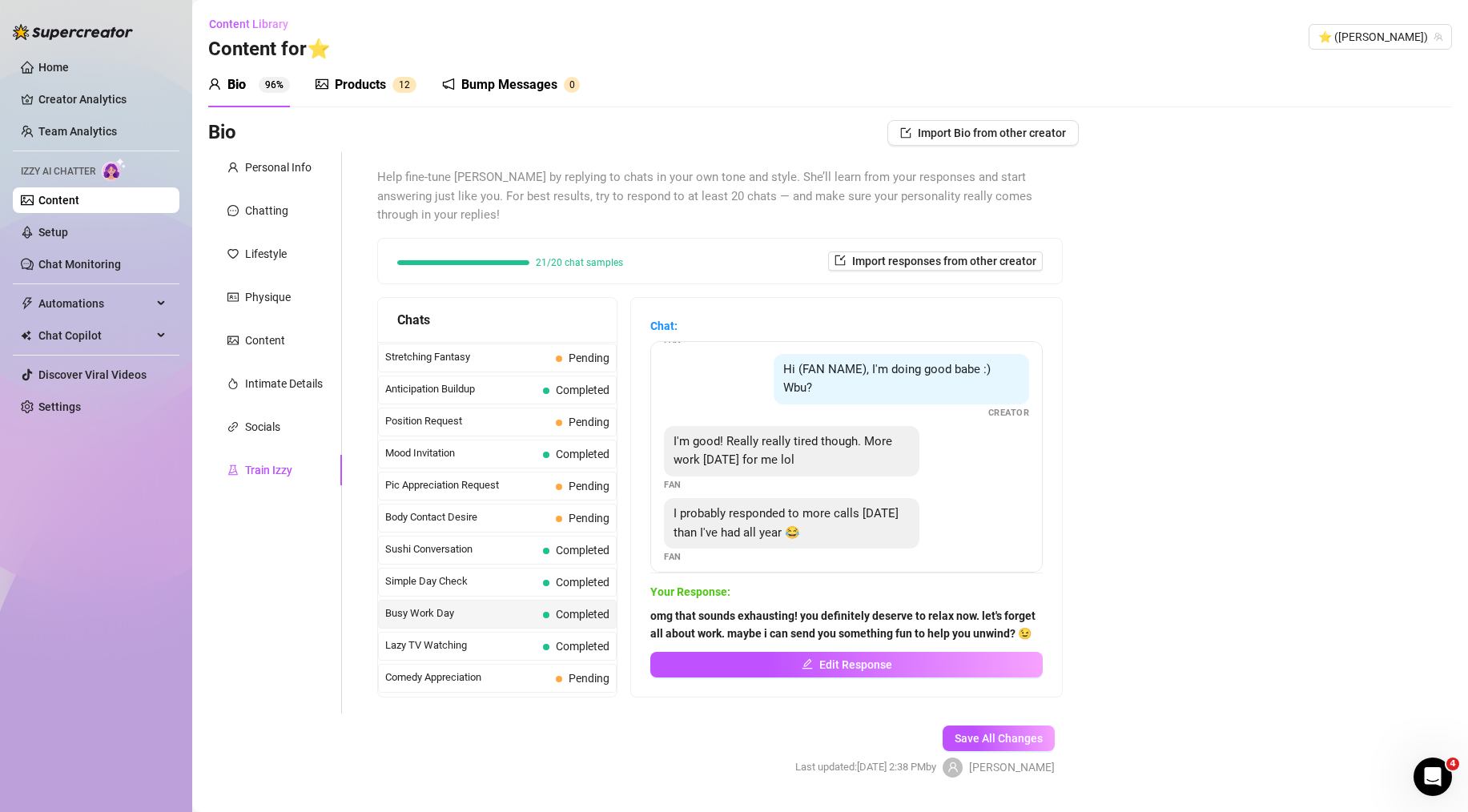
drag, startPoint x: 963, startPoint y: 719, endPoint x: 1128, endPoint y: 577, distance: 217.7
click at [963, 732] on span "Save All Changes" at bounding box center [998, 738] width 88 height 12
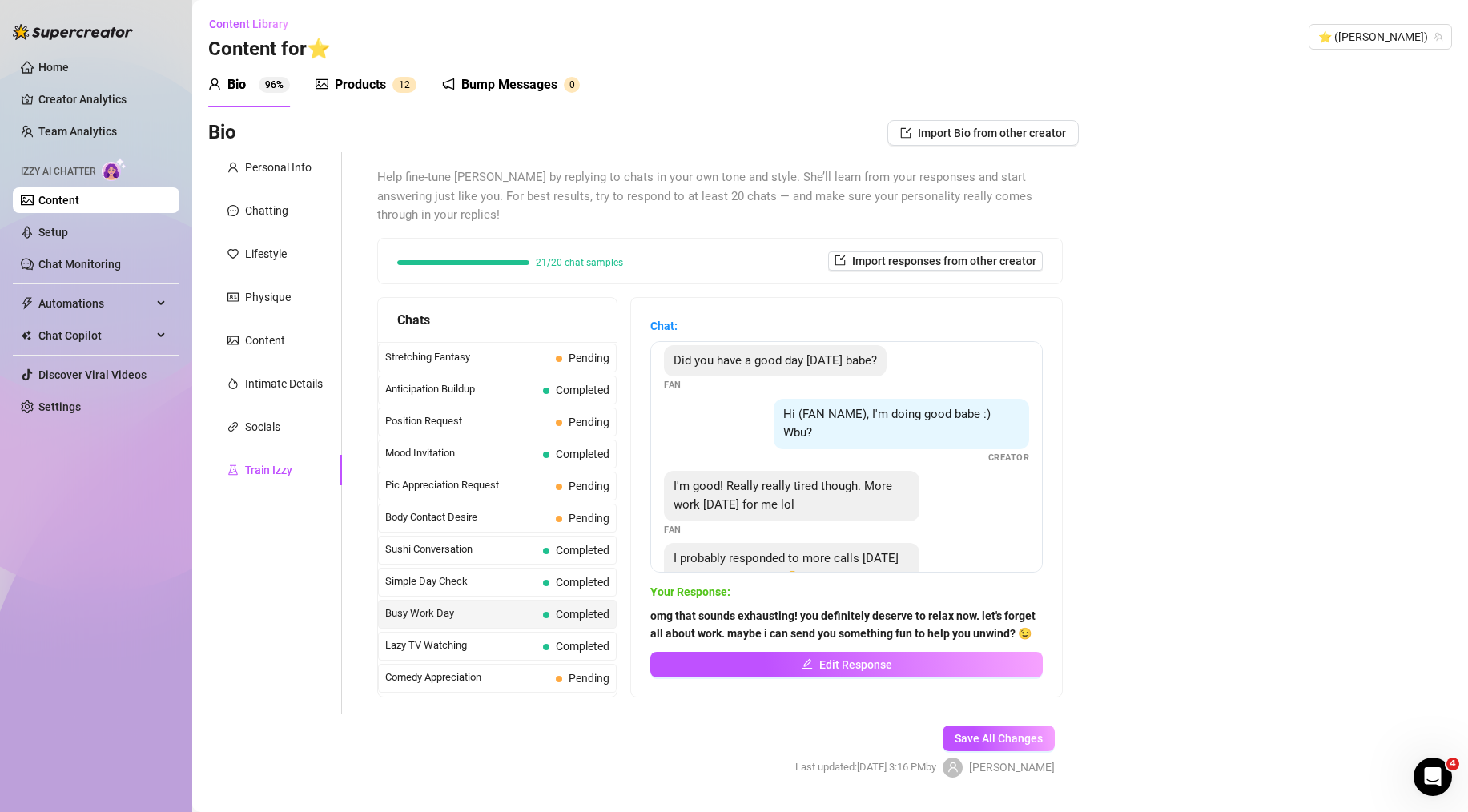
scroll to position [0, 0]
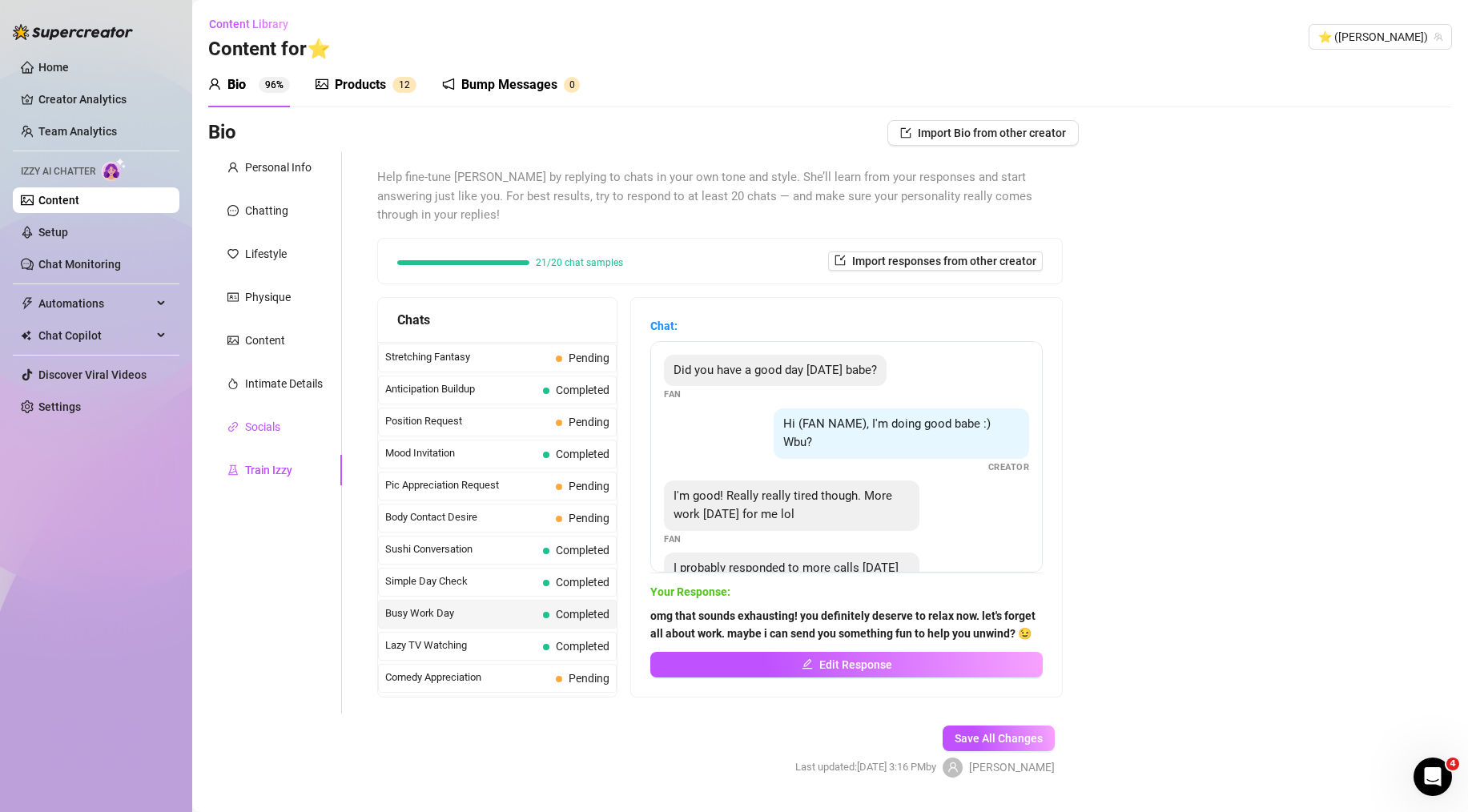
click at [261, 422] on div "Socials" at bounding box center [262, 427] width 35 height 17
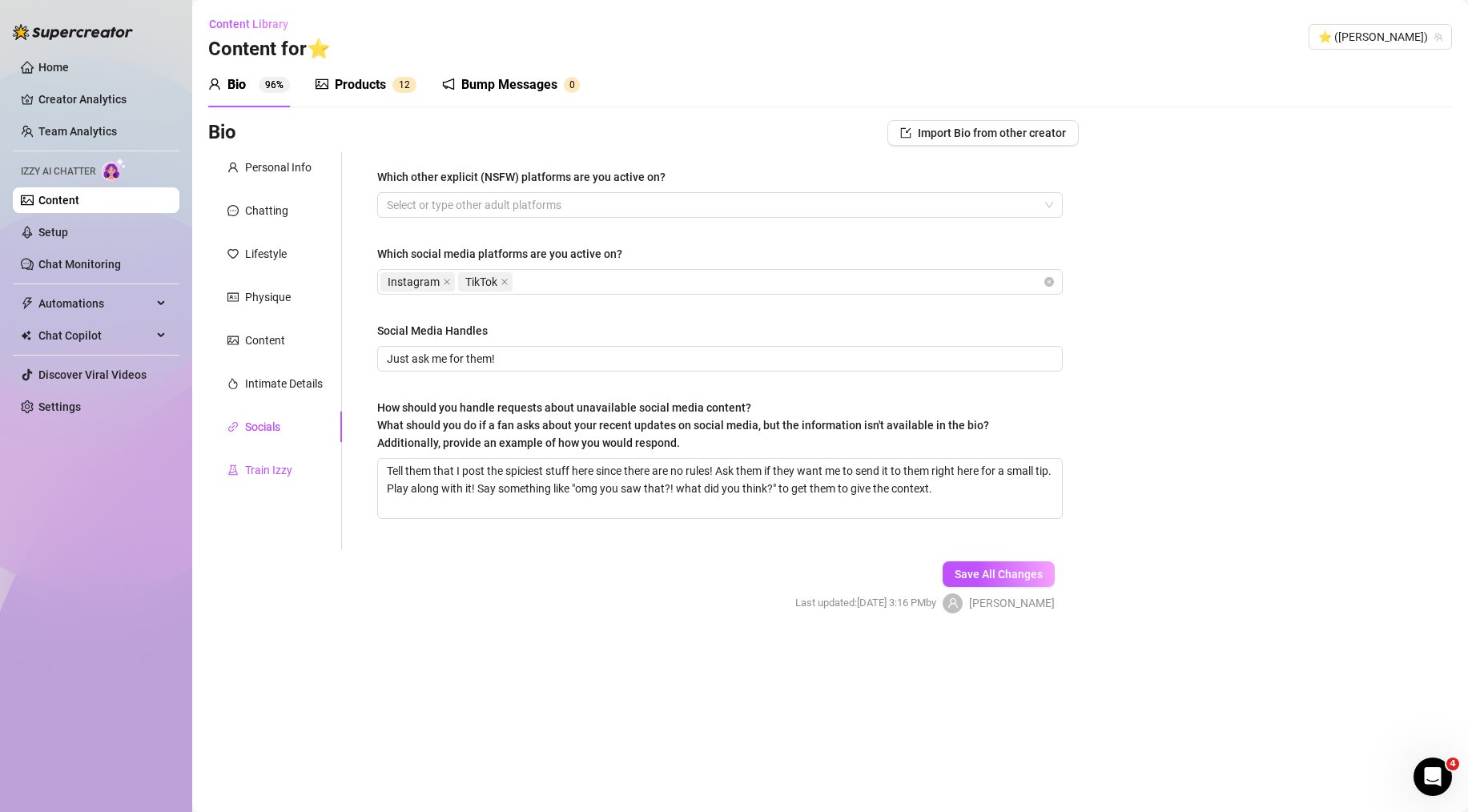
click at [264, 466] on div "Train Izzy" at bounding box center [269, 469] width 48 height 17
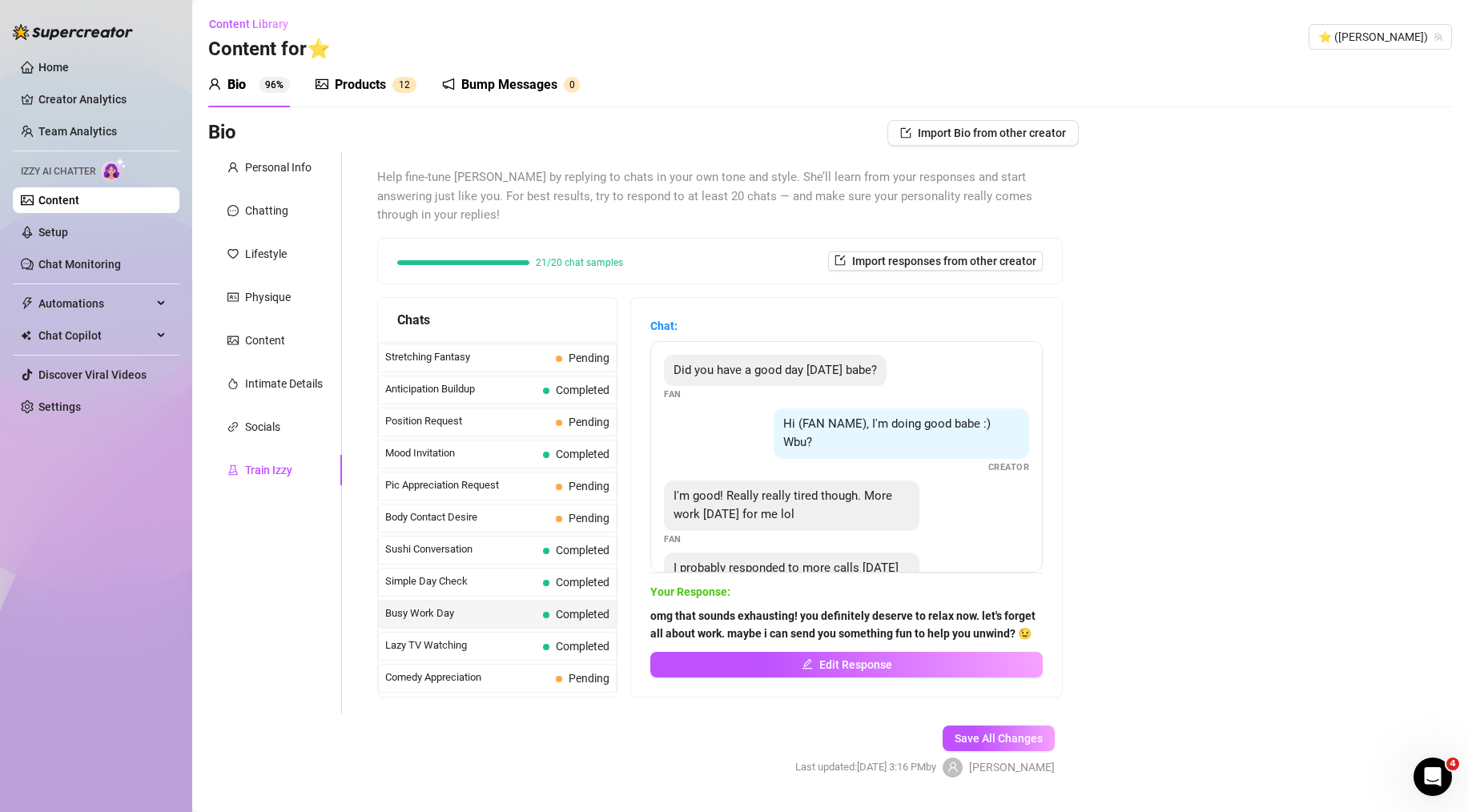
scroll to position [816, 0]
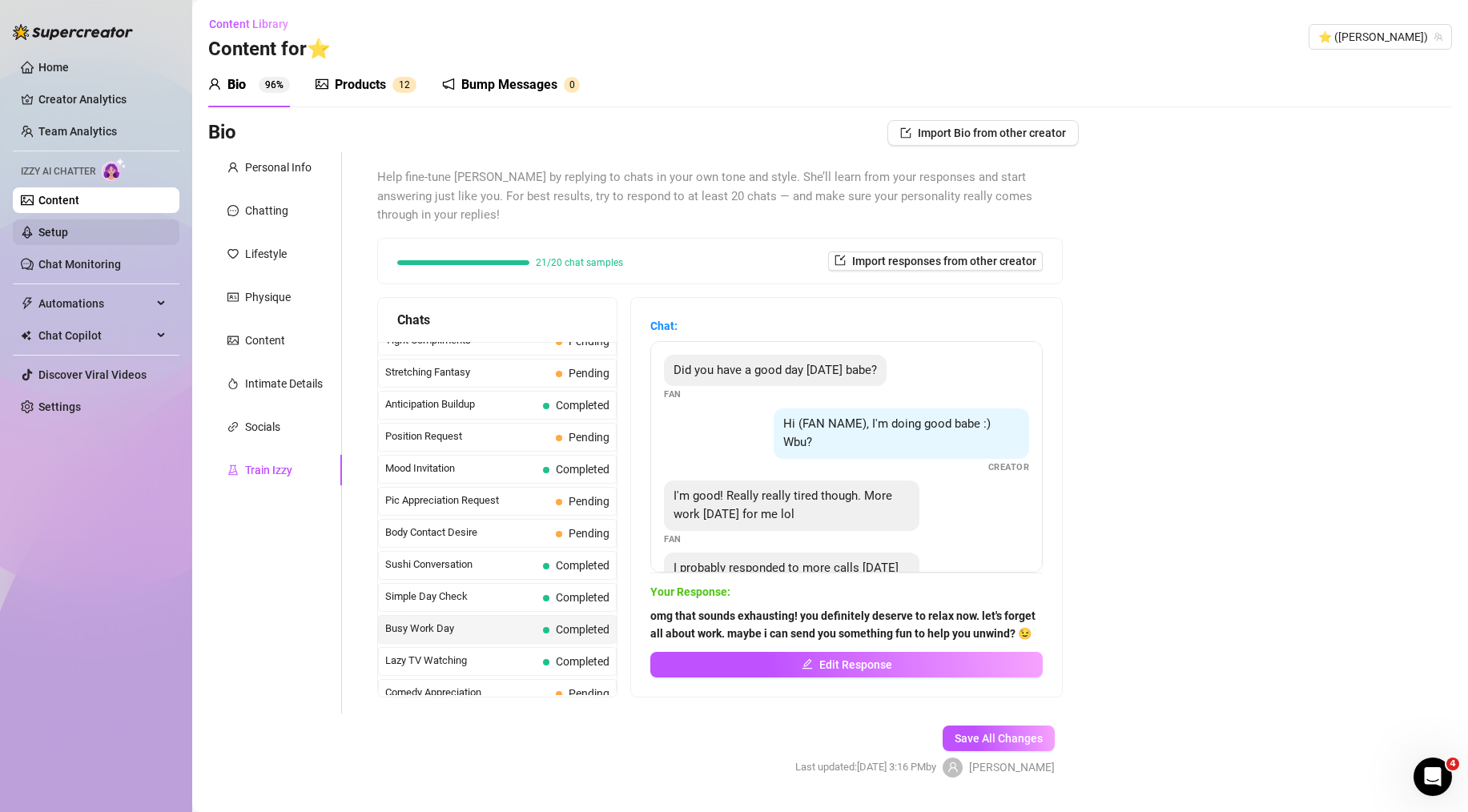
click at [68, 236] on link "Setup" at bounding box center [52, 232] width 30 height 12
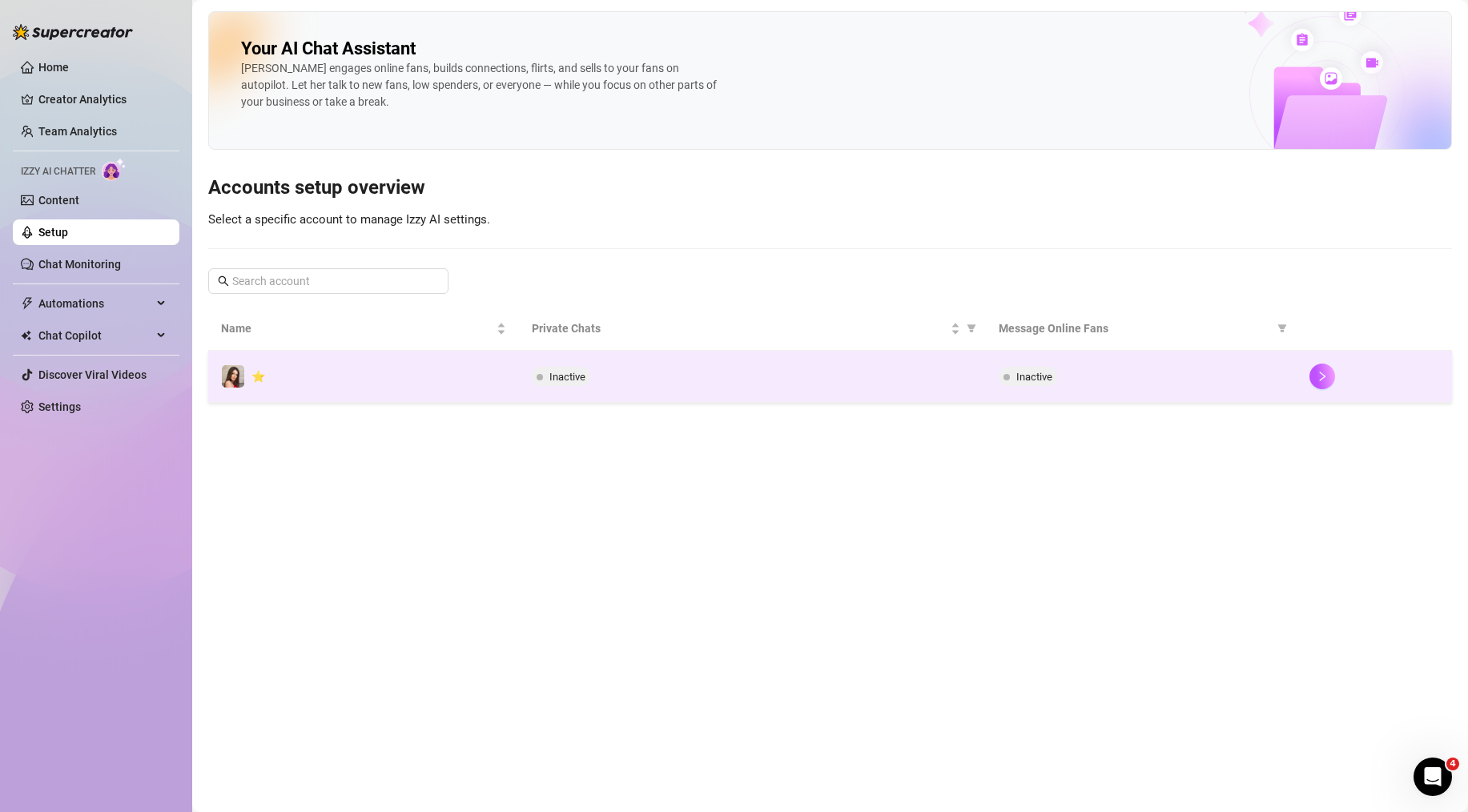
click at [740, 384] on div "Inactive" at bounding box center [752, 376] width 441 height 19
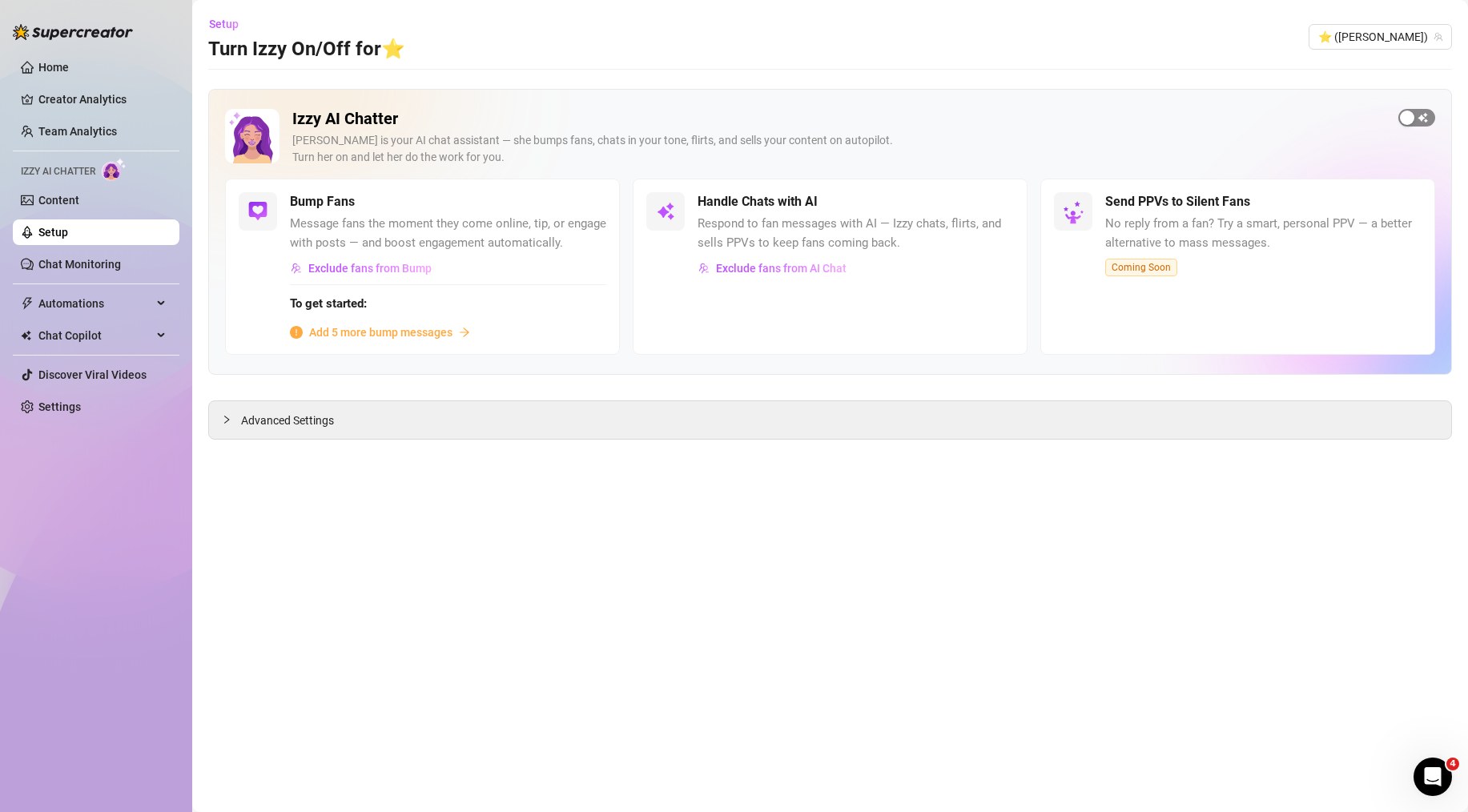
click at [1408, 120] on div "button" at bounding box center [1407, 117] width 14 height 14
click at [1000, 201] on span "button" at bounding box center [996, 201] width 35 height 17
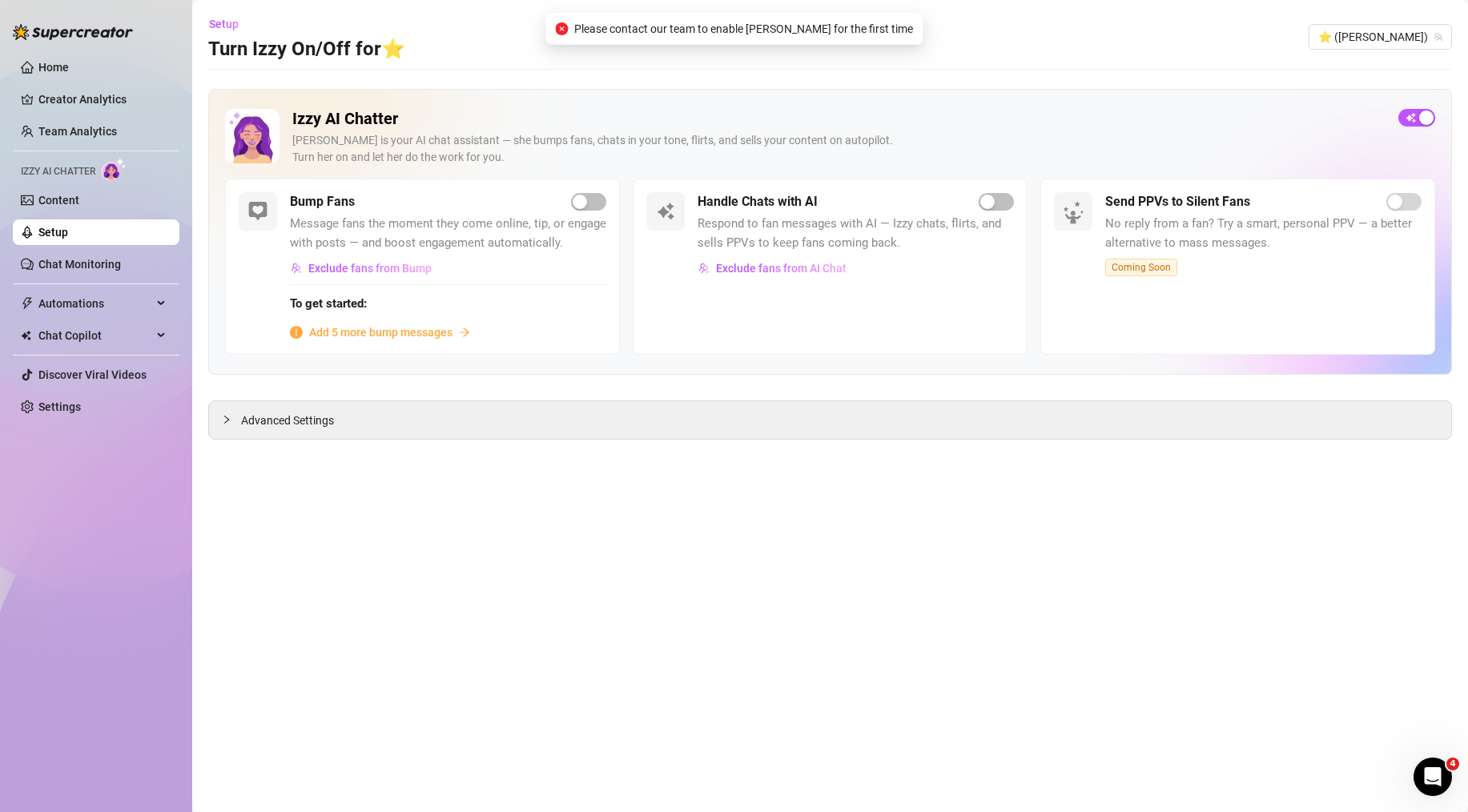
click at [1424, 777] on icon "Open Intercom Messenger" at bounding box center [1434, 778] width 27 height 27
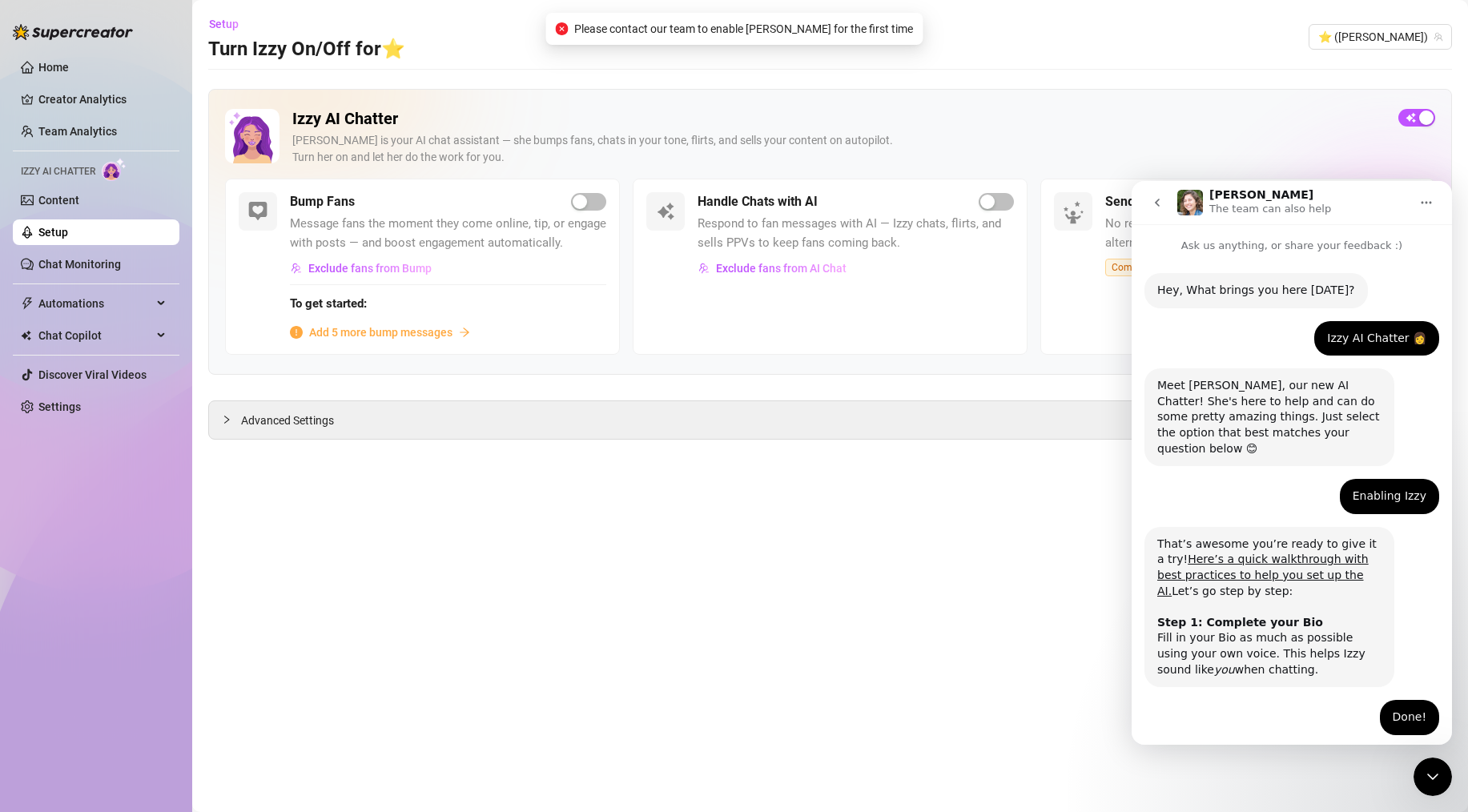
scroll to position [175, 0]
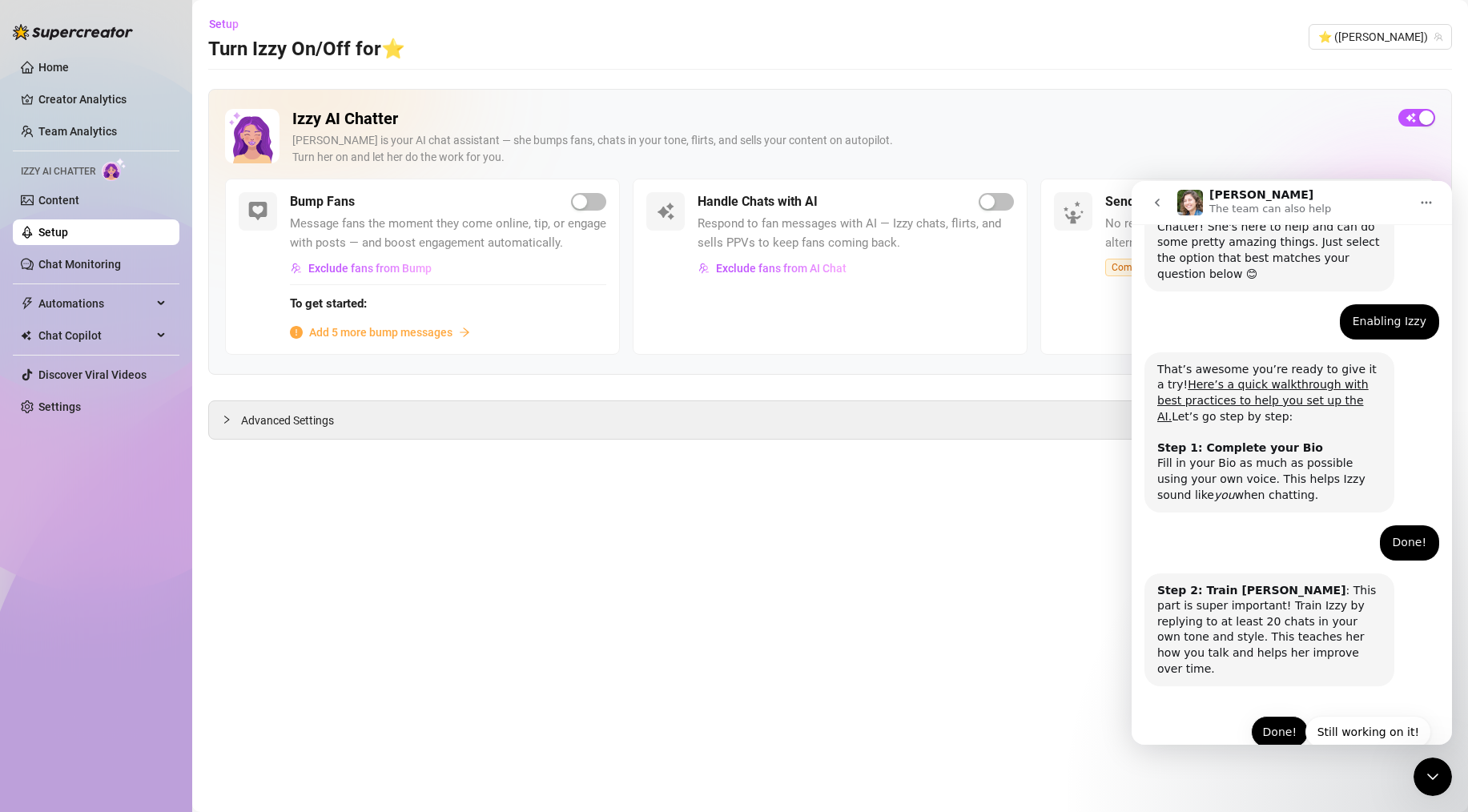
click at [1284, 716] on button "Done!" at bounding box center [1280, 732] width 57 height 32
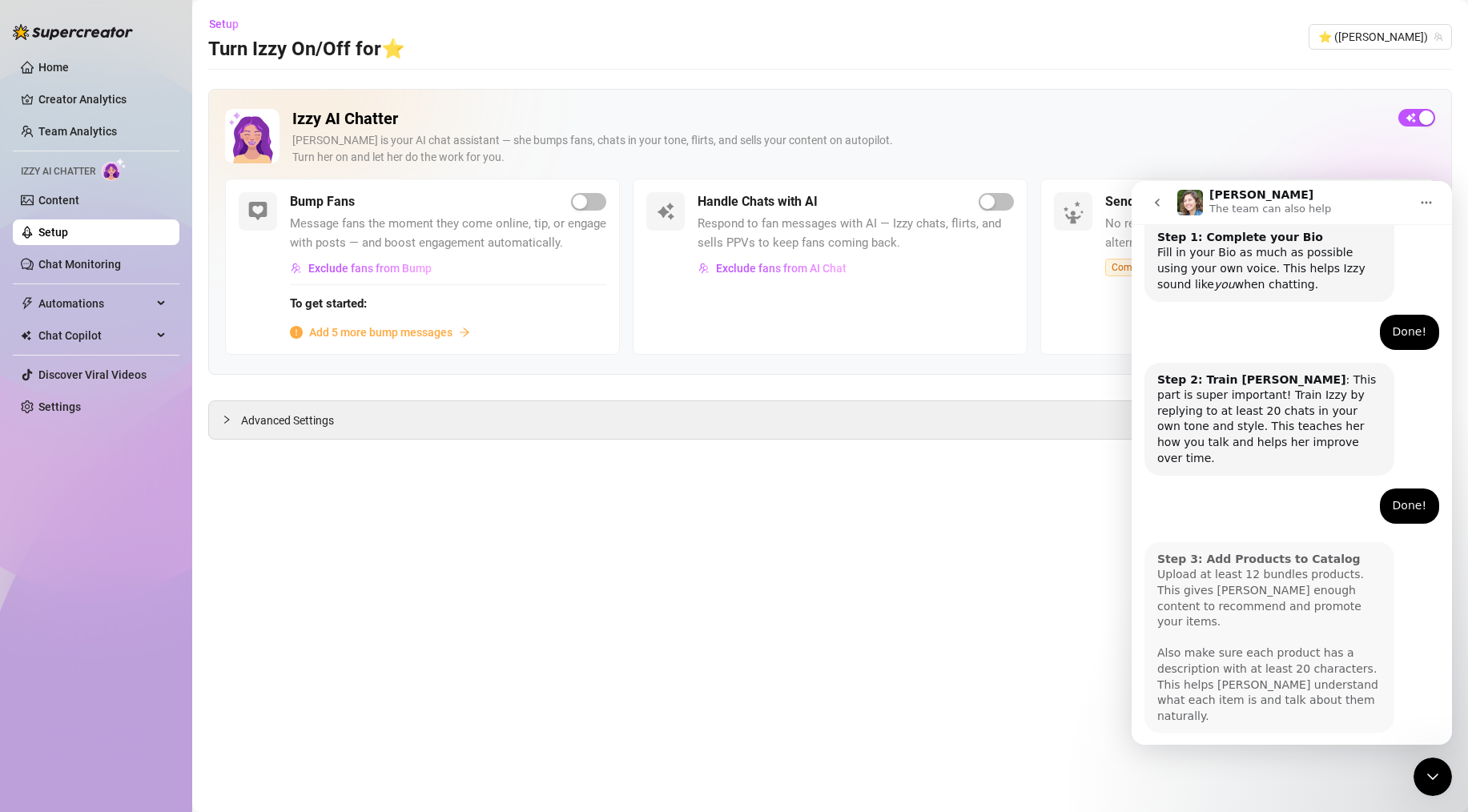
scroll to position [396, 0]
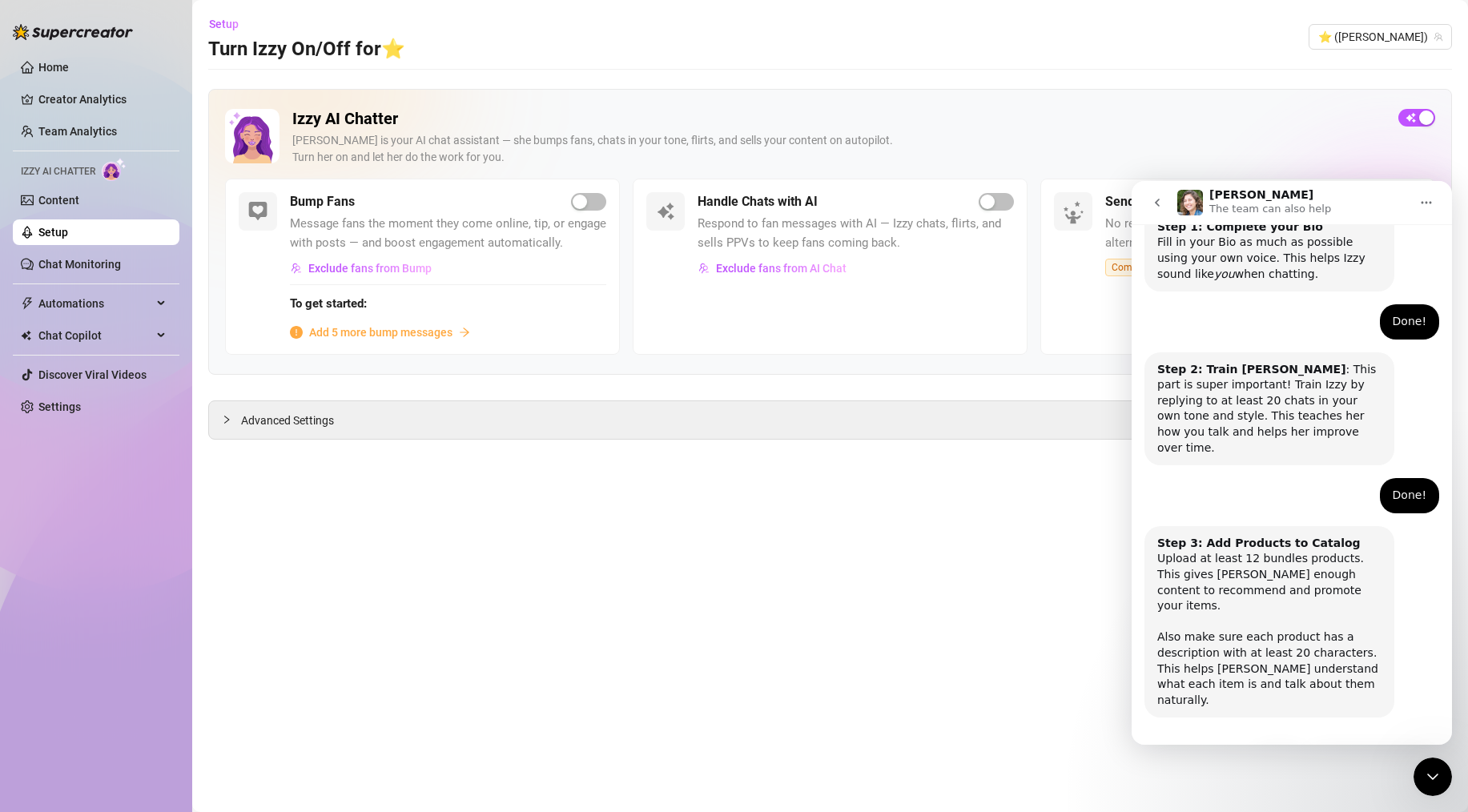
click at [1287, 747] on button "Done!" at bounding box center [1280, 763] width 57 height 32
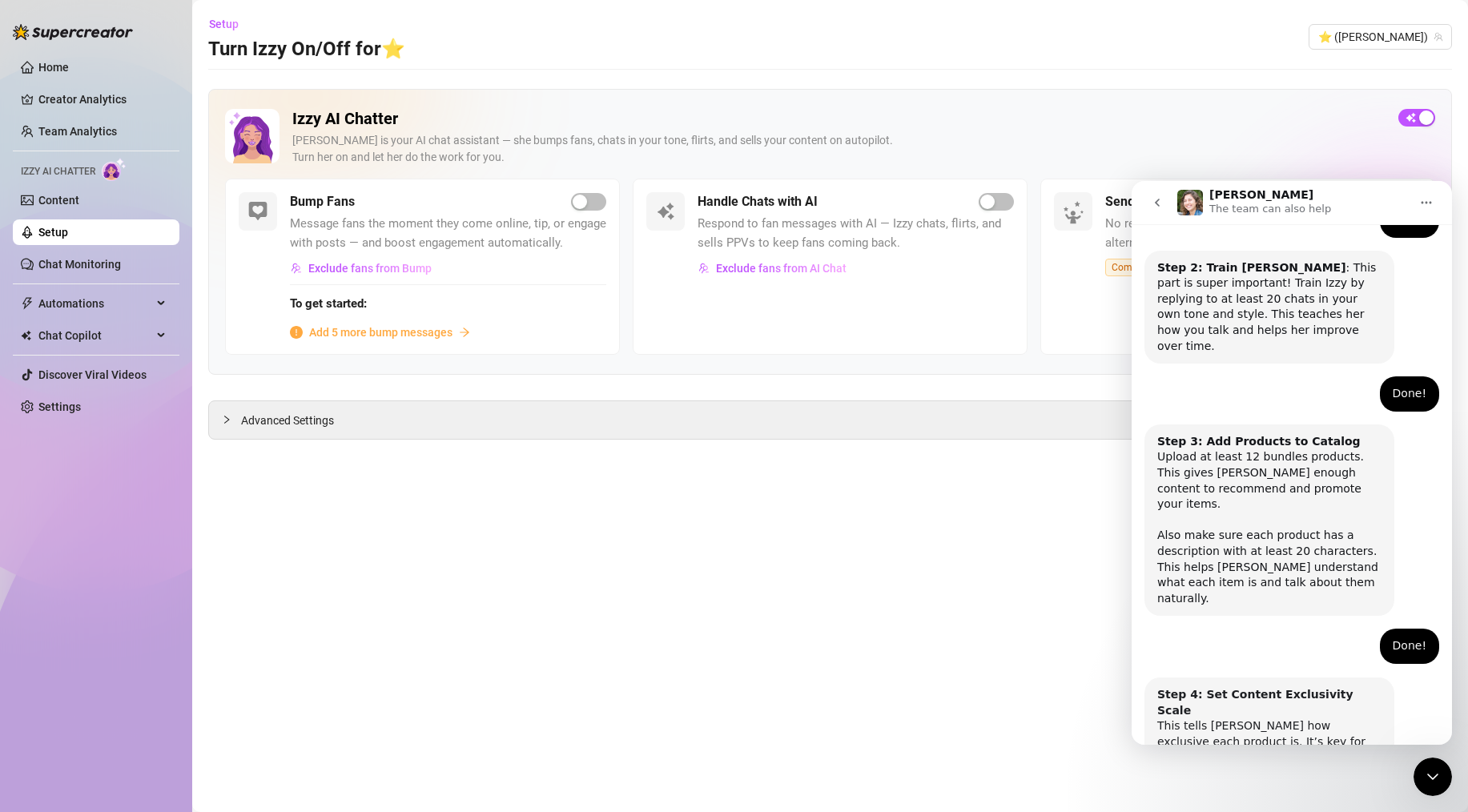
scroll to position [554, 0]
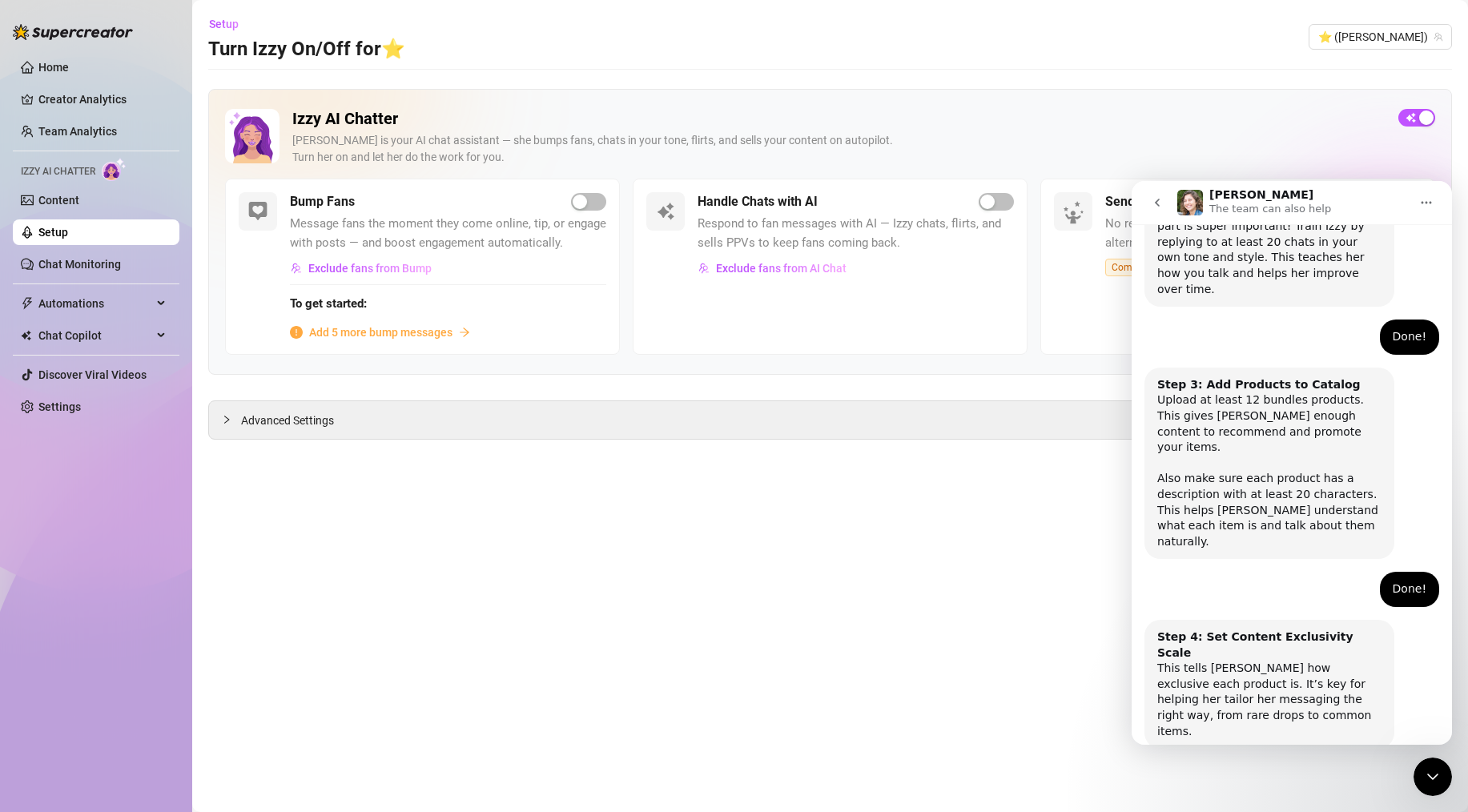
click at [1267, 779] on button "Done!" at bounding box center [1280, 795] width 57 height 32
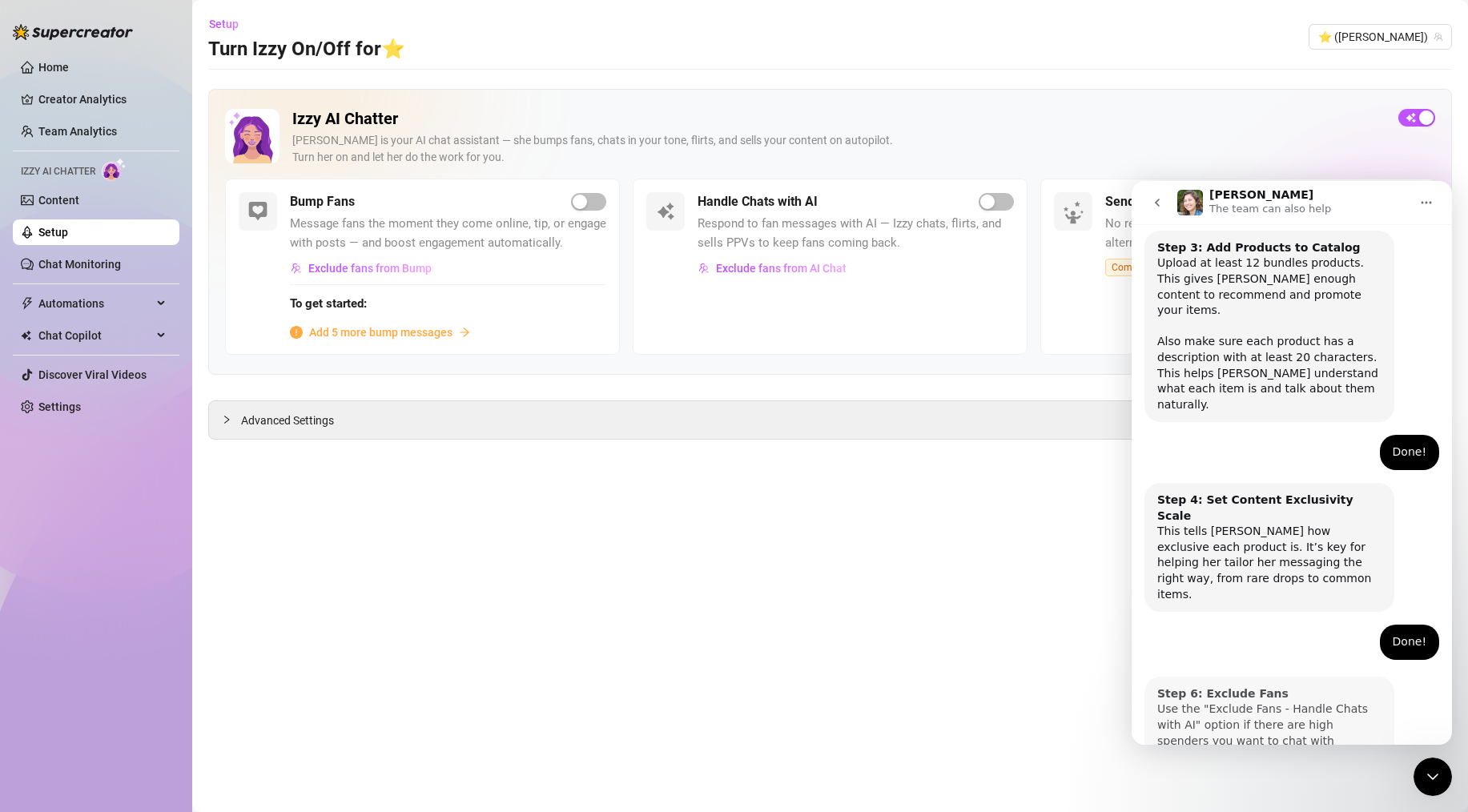
scroll to position [697, 0]
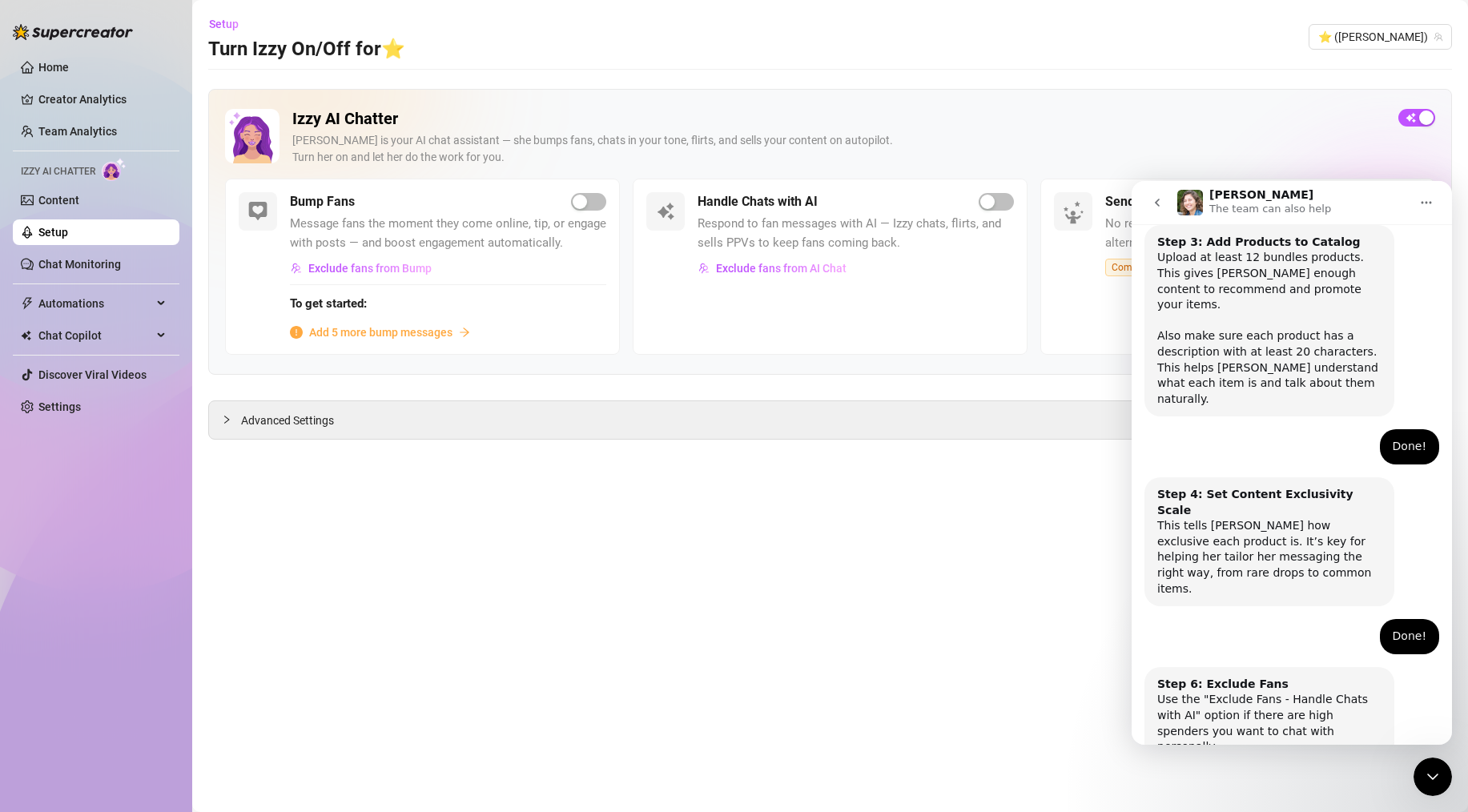
click at [1267, 795] on button "Done!" at bounding box center [1280, 811] width 57 height 32
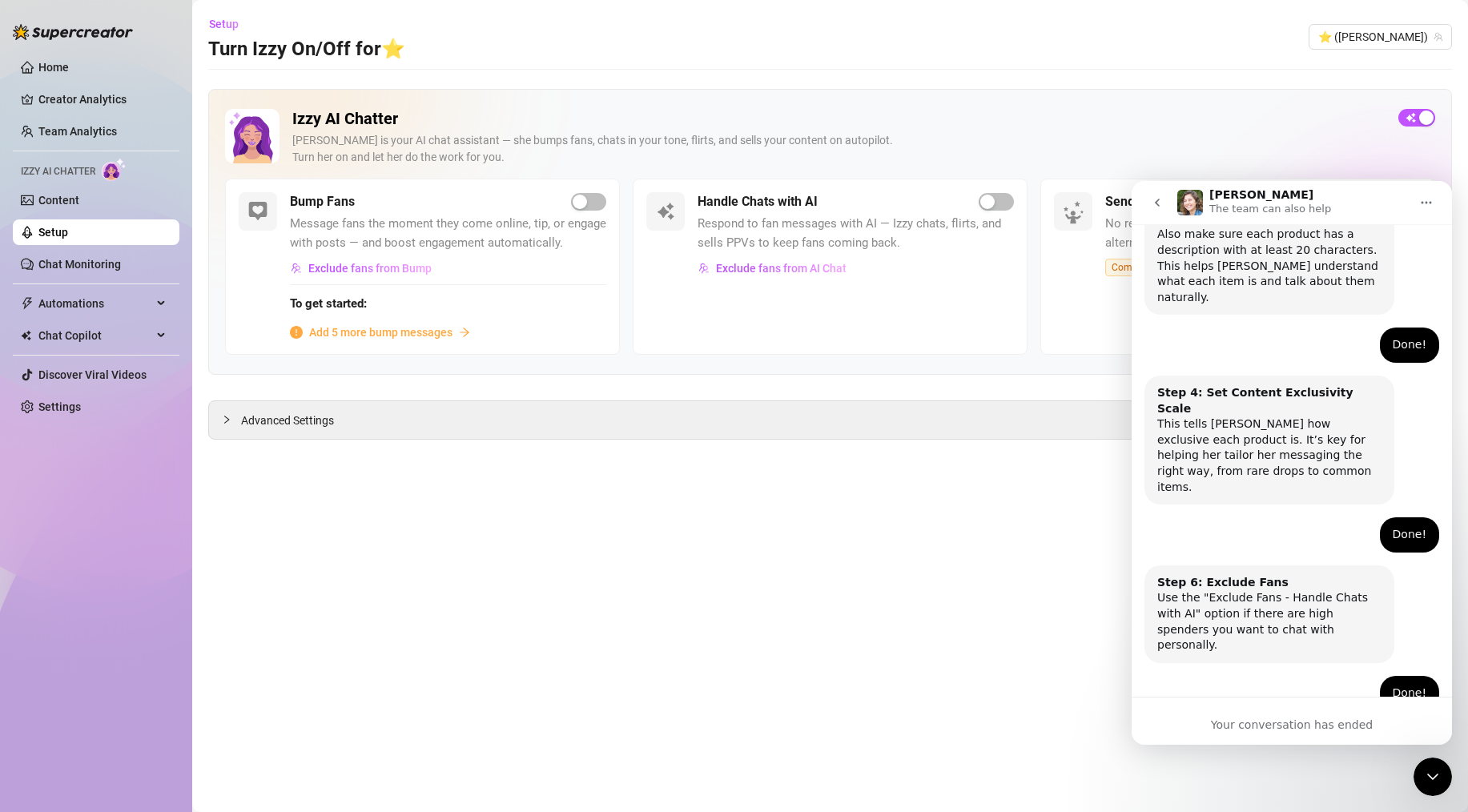
scroll to position [846, 0]
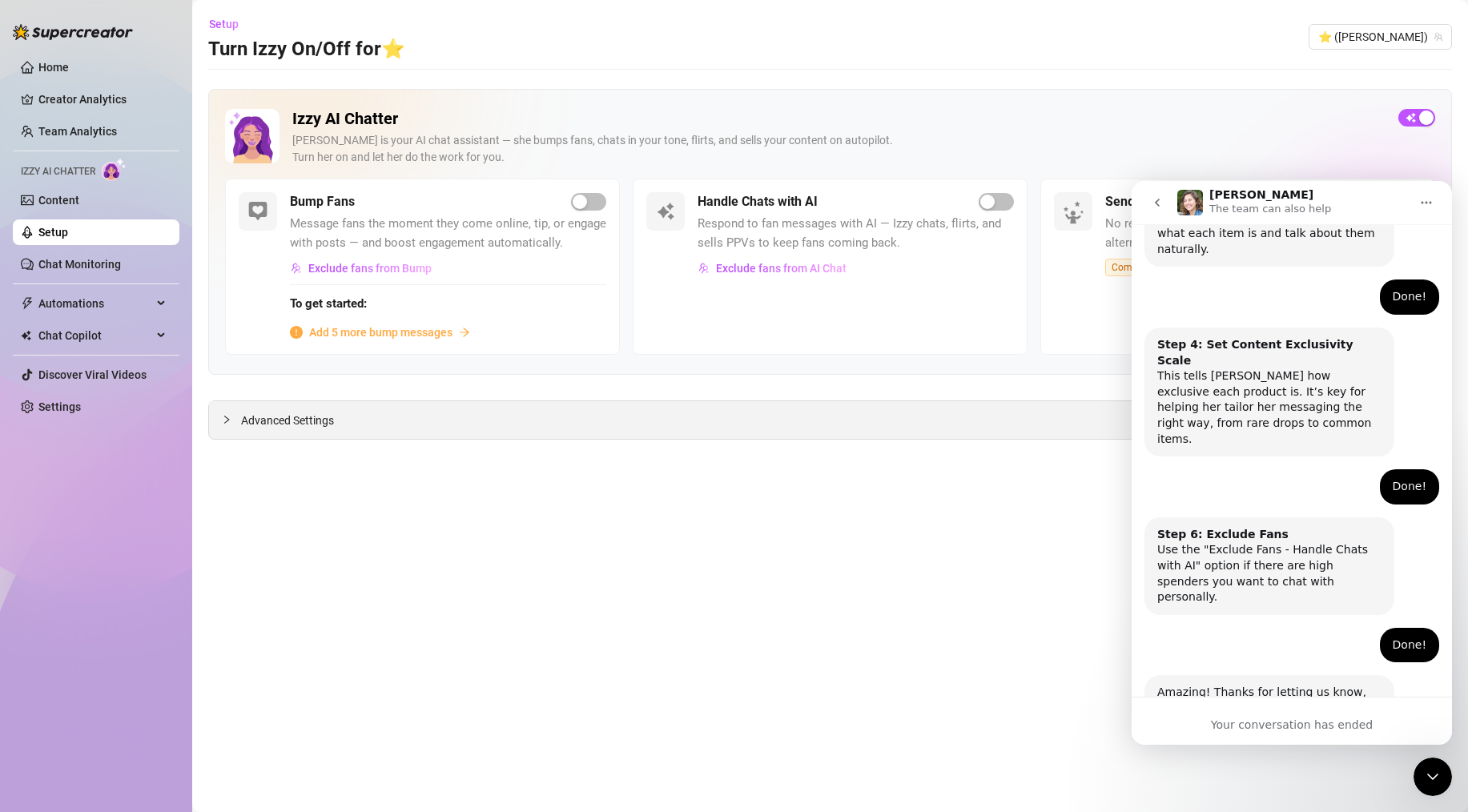
click at [294, 406] on div "Advanced Settings" at bounding box center [830, 419] width 1243 height 37
click at [282, 424] on span "Advanced Settings" at bounding box center [287, 420] width 93 height 17
drag, startPoint x: 405, startPoint y: 143, endPoint x: 544, endPoint y: 142, distance: 139.0
click at [544, 142] on div "Izzy is your AI chat assistant — she bumps fans, chats in your tone, flirts, an…" at bounding box center [839, 148] width 1094 height 33
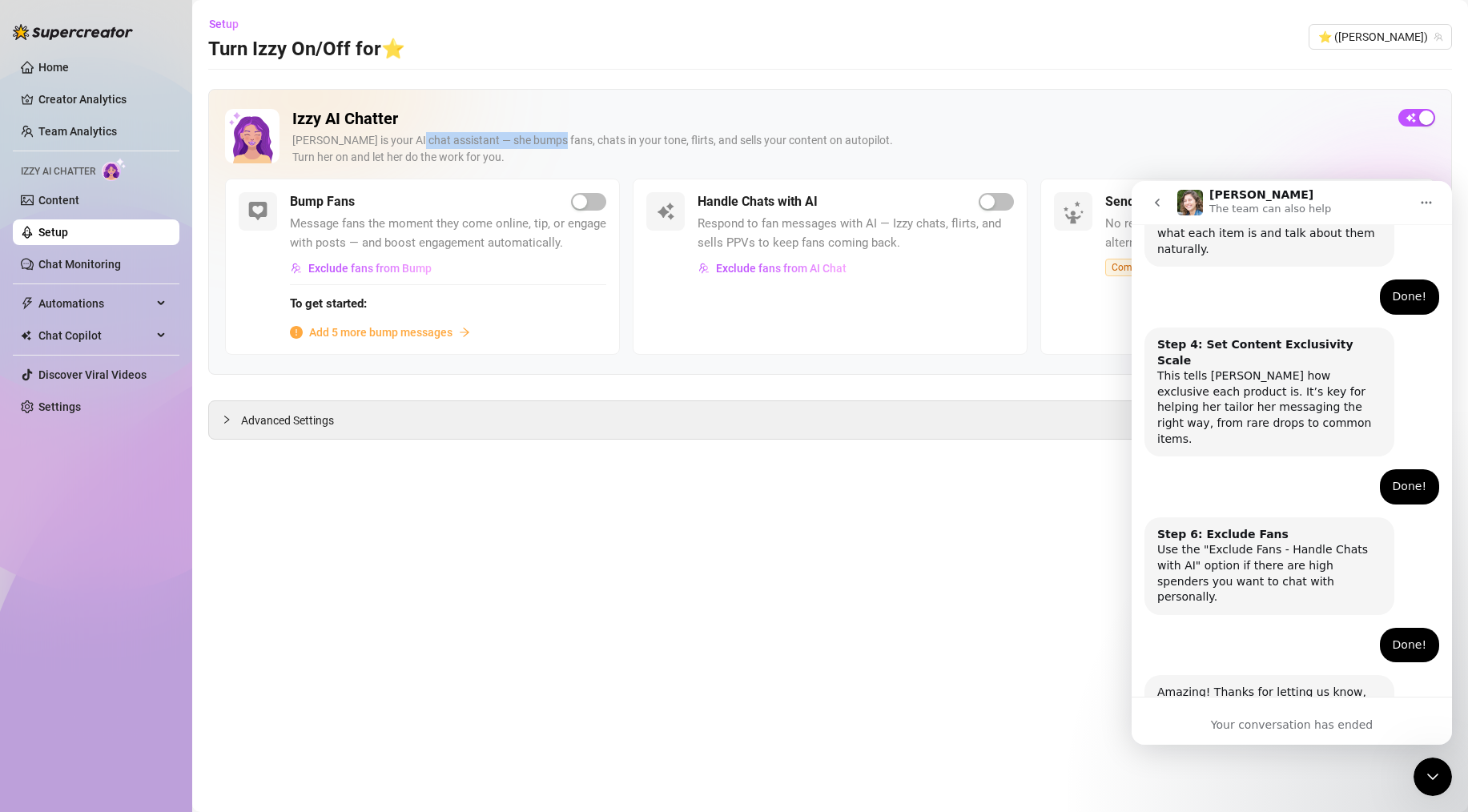
click at [544, 142] on div "Izzy is your AI chat assistant — she bumps fans, chats in your tone, flirts, an…" at bounding box center [839, 148] width 1094 height 33
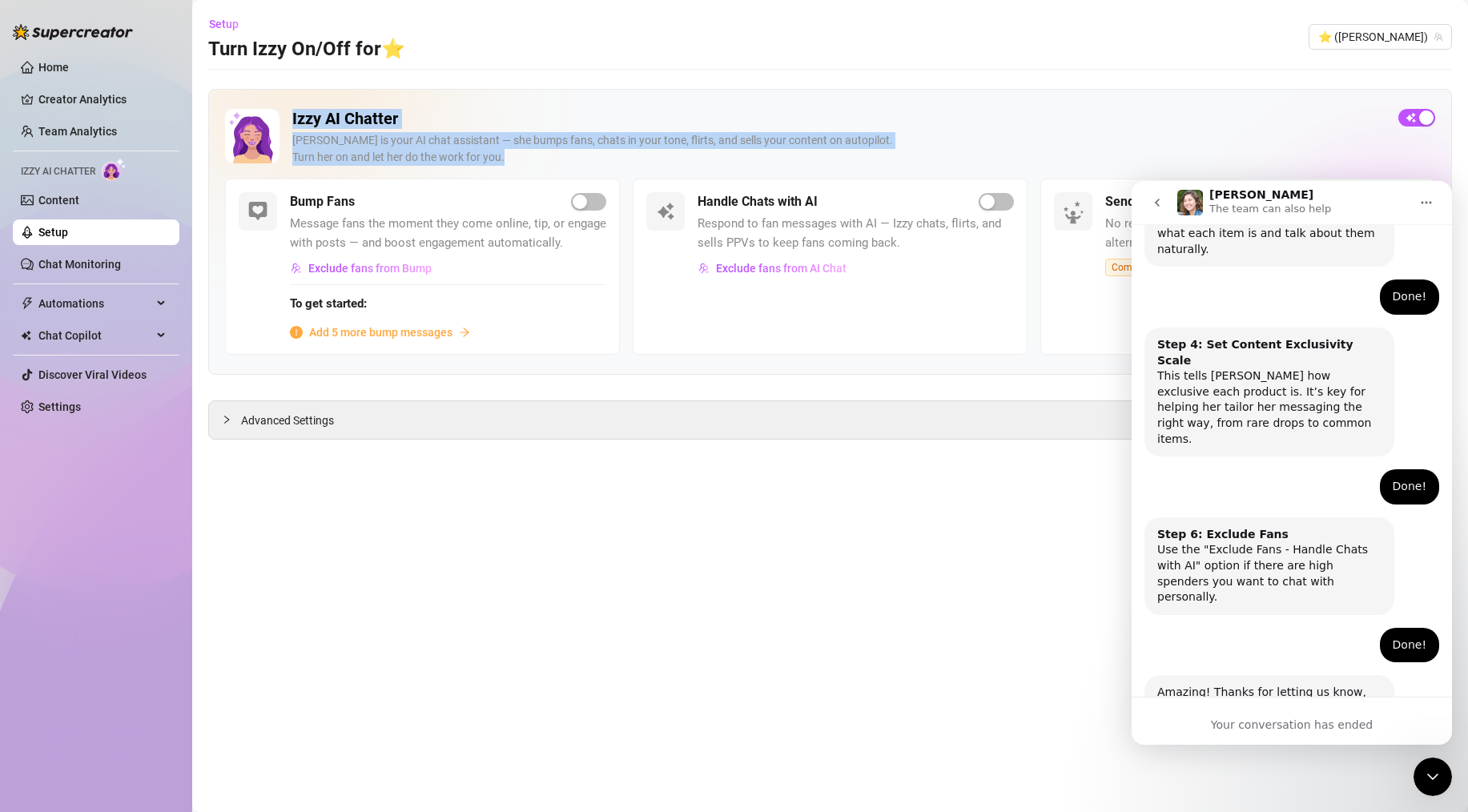
drag, startPoint x: 527, startPoint y: 164, endPoint x: 290, endPoint y: 127, distance: 239.9
click at [290, 127] on div "Izzy AI Chatter Izzy is your AI chat assistant — she bumps fans, chats in your …" at bounding box center [830, 143] width 1210 height 70
click at [290, 123] on div "Izzy AI Chatter Izzy is your AI chat assistant — she bumps fans, chats in your …" at bounding box center [830, 143] width 1210 height 70
drag, startPoint x: 289, startPoint y: 118, endPoint x: 505, endPoint y: 165, distance: 221.1
click at [505, 165] on div "Izzy AI Chatter Izzy is your AI chat assistant — she bumps fans, chats in your …" at bounding box center [830, 143] width 1210 height 70
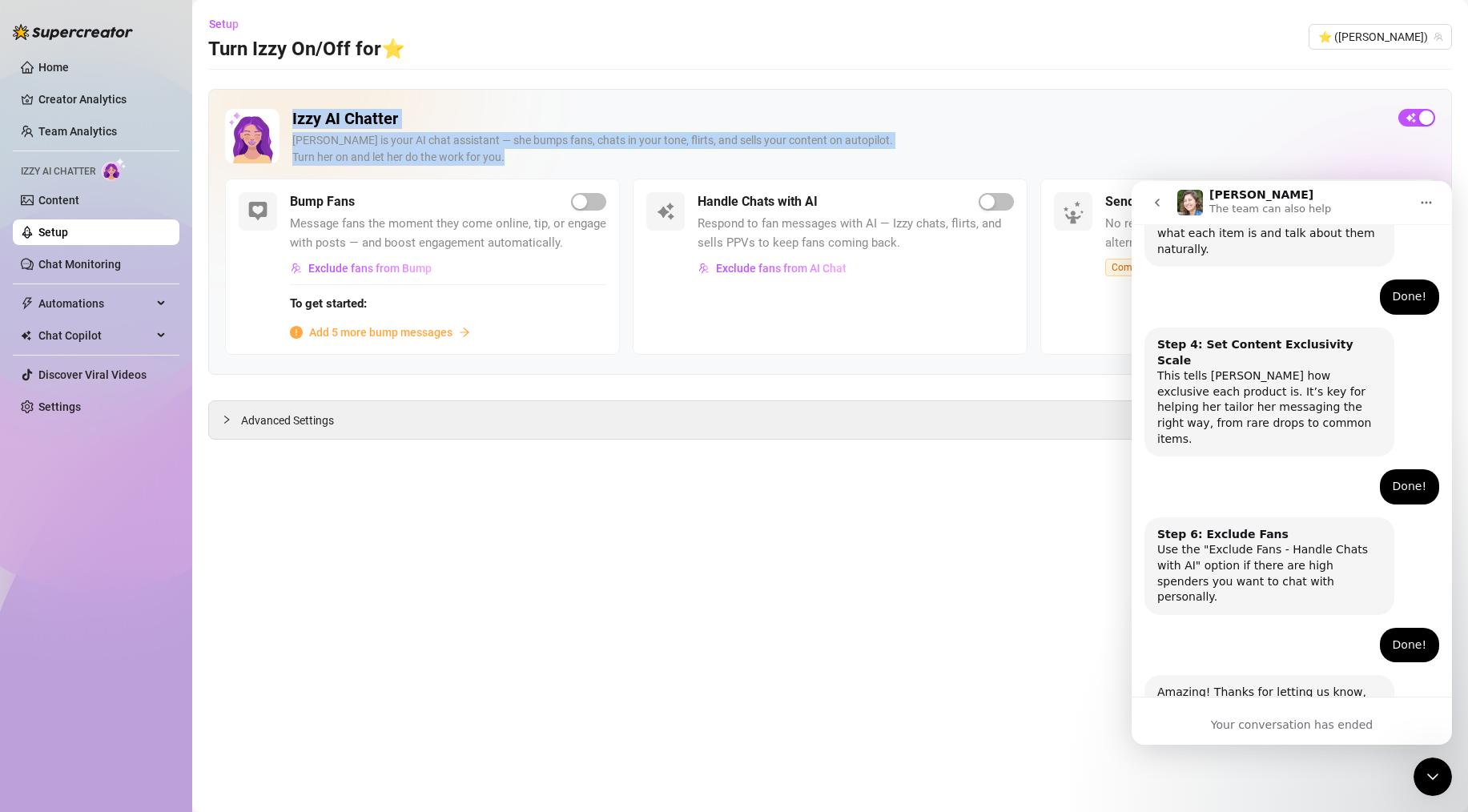
click at [505, 165] on div "Izzy is your AI chat assistant — she bumps fans, chats in your tone, flirts, an…" at bounding box center [839, 148] width 1094 height 33
drag, startPoint x: 507, startPoint y: 165, endPoint x: 288, endPoint y: 115, distance: 224.6
click at [288, 115] on div "Izzy AI Chatter Izzy is your AI chat assistant — she bumps fans, chats in your …" at bounding box center [830, 143] width 1210 height 70
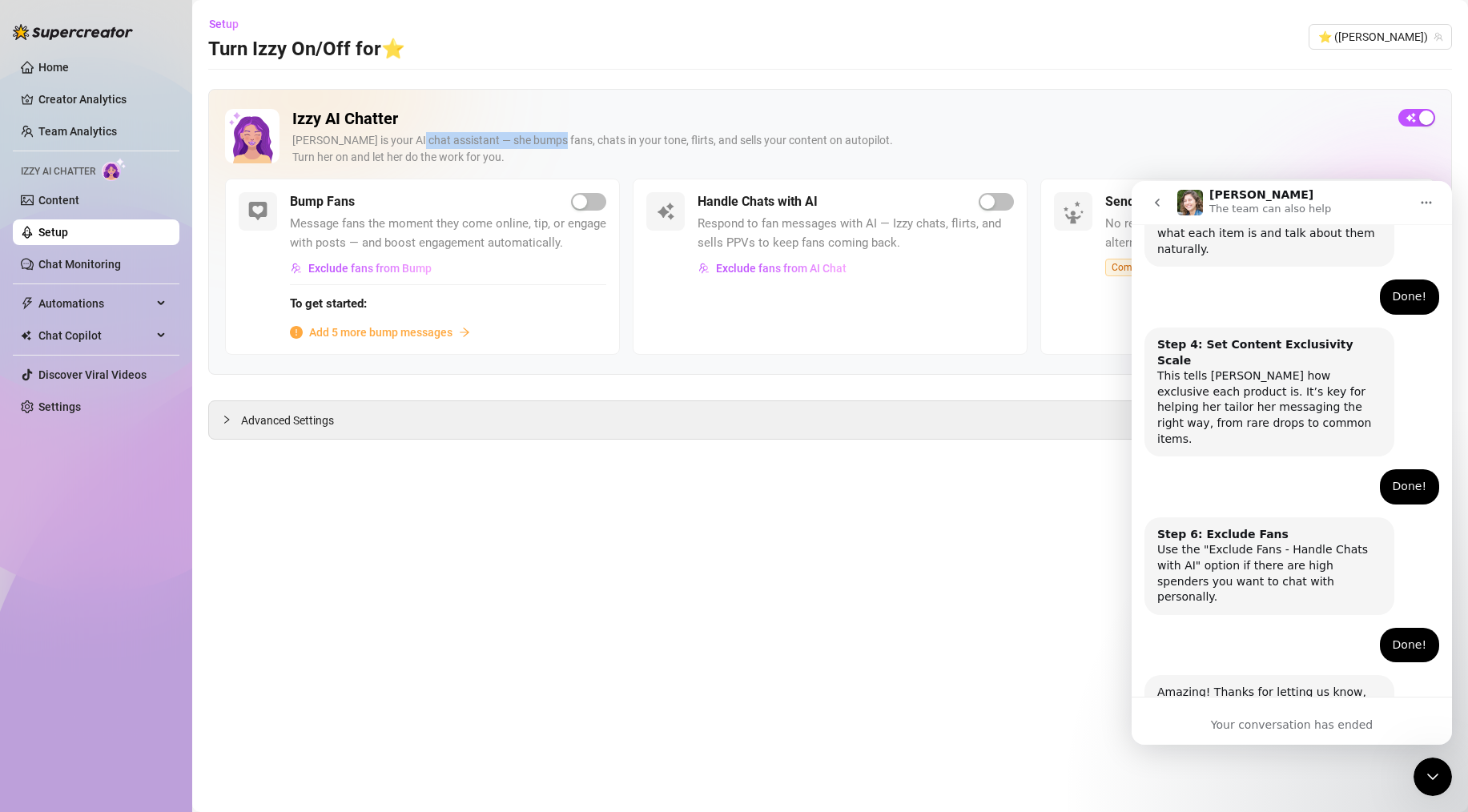
drag, startPoint x: 405, startPoint y: 138, endPoint x: 546, endPoint y: 142, distance: 141.1
click at [546, 142] on div "Izzy is your AI chat assistant — she bumps fans, chats in your tone, flirts, an…" at bounding box center [839, 148] width 1094 height 33
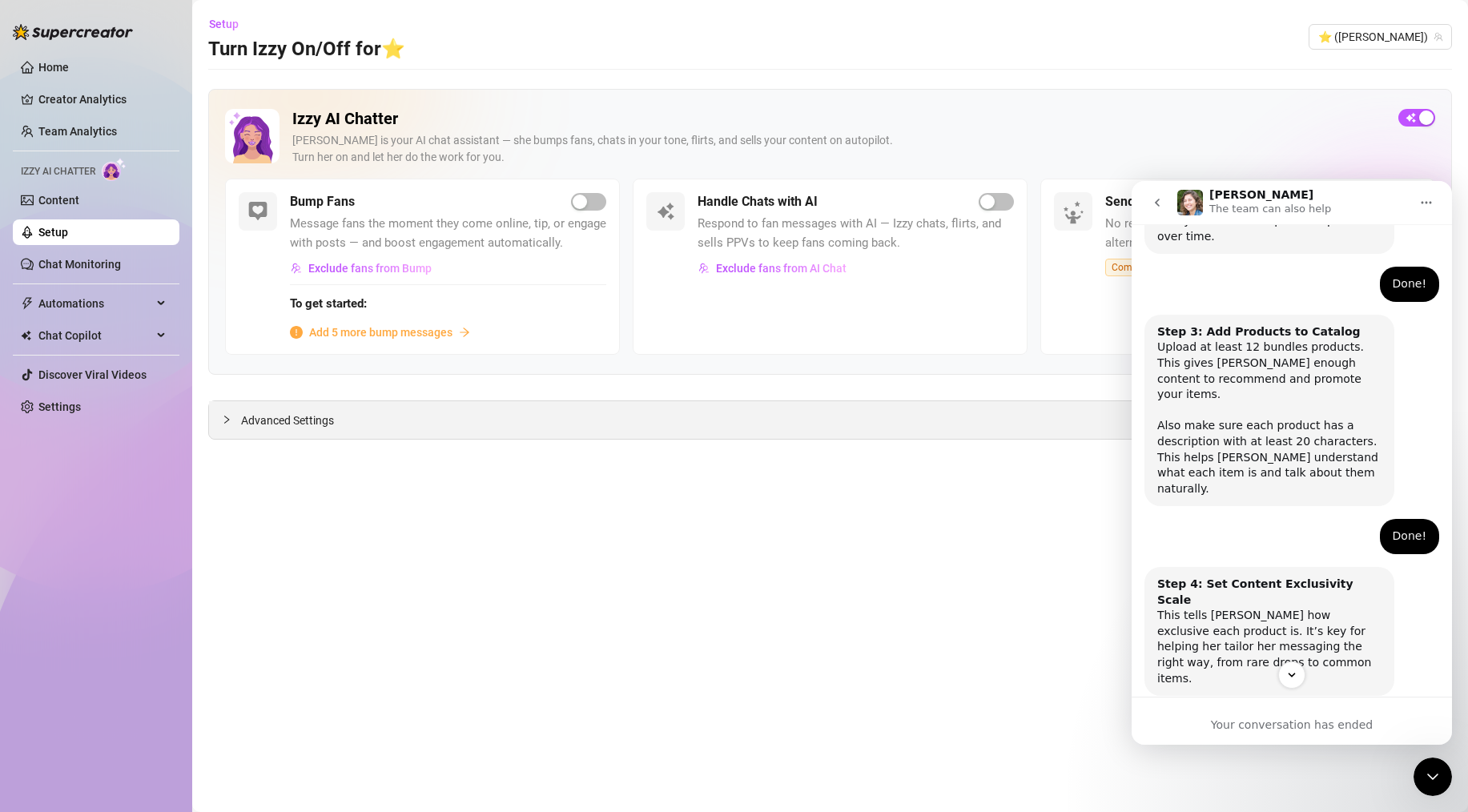
scroll to position [606, 0]
click at [996, 197] on span "button" at bounding box center [996, 201] width 35 height 17
click at [211, 411] on div "Advanced Settings" at bounding box center [830, 419] width 1243 height 37
click at [227, 416] on icon "collapsed" at bounding box center [226, 420] width 10 height 10
click at [227, 416] on icon "expanded" at bounding box center [226, 420] width 10 height 10
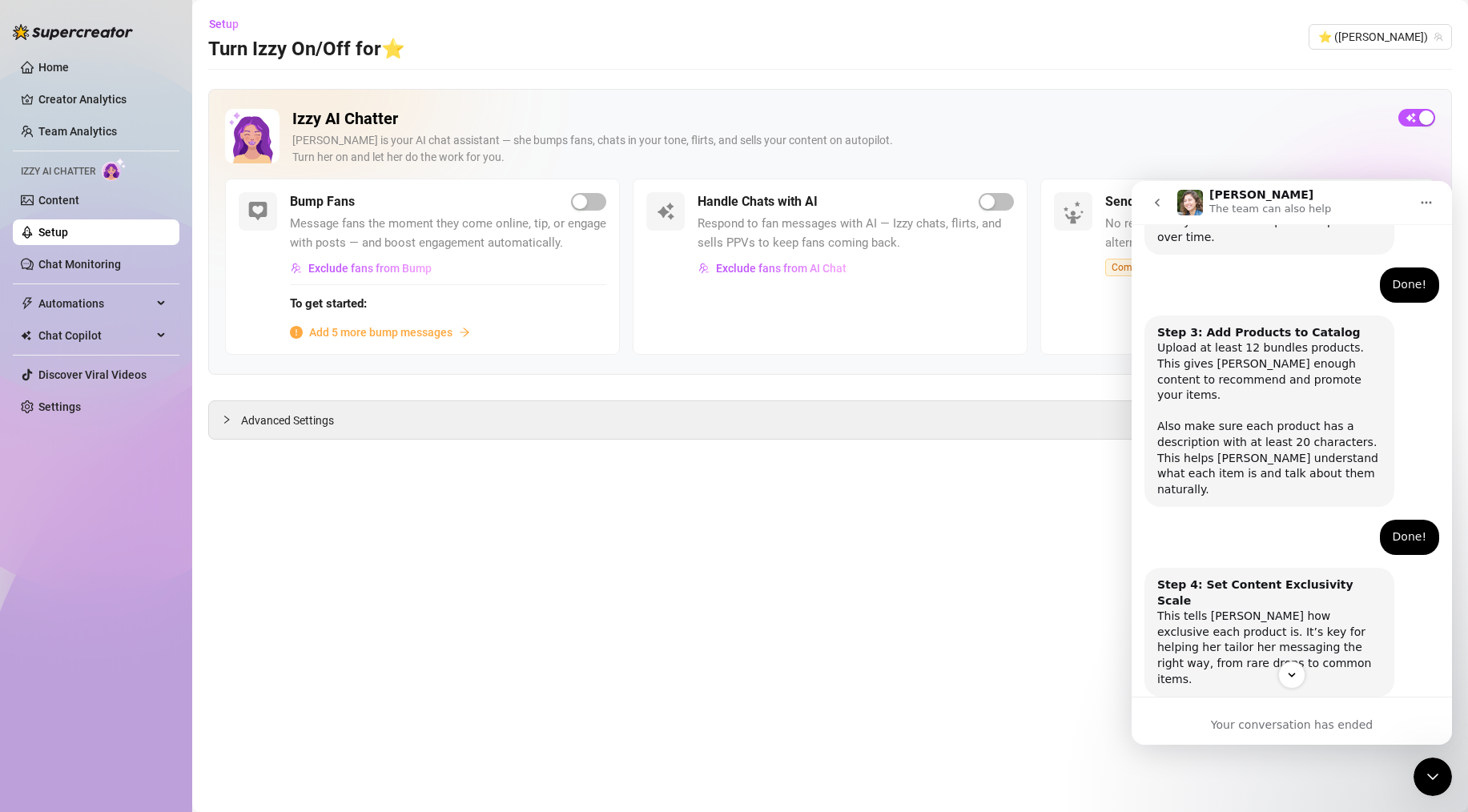
drag, startPoint x: 265, startPoint y: 421, endPoint x: 382, endPoint y: 453, distance: 121.3
click at [382, 453] on main "Setup Turn Izzy On/Off for ⭐️ ⭐️ (camilla_shein) Izzy AI Chatter Izzy is your A…" at bounding box center [829, 406] width 1276 height 812
drag, startPoint x: 209, startPoint y: 412, endPoint x: 372, endPoint y: 466, distance: 171.7
click at [372, 466] on main "Setup Turn Izzy On/Off for ⭐️ ⭐️ (camilla_shein) Izzy AI Chatter Izzy is your A…" at bounding box center [829, 406] width 1276 height 812
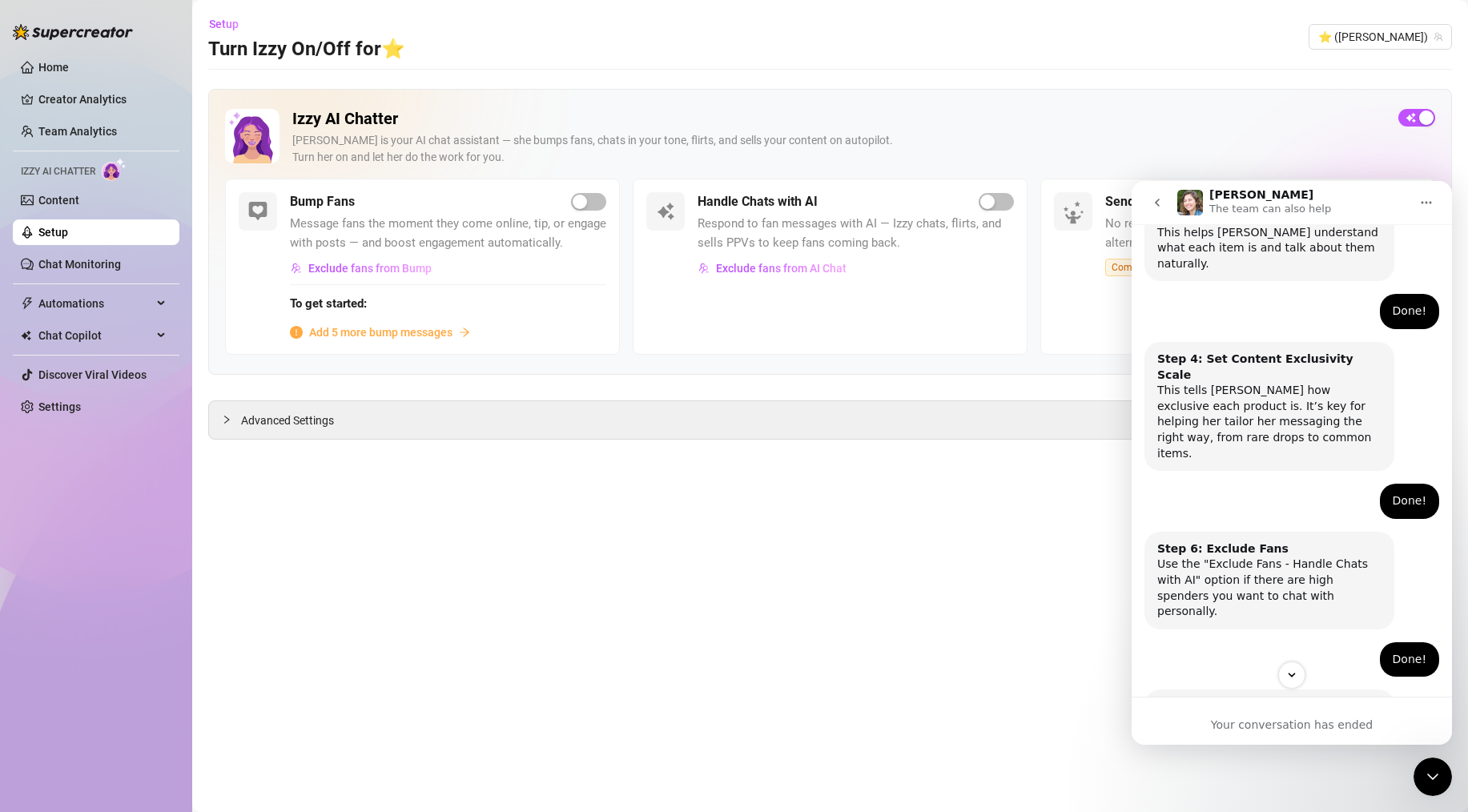
scroll to position [846, 0]
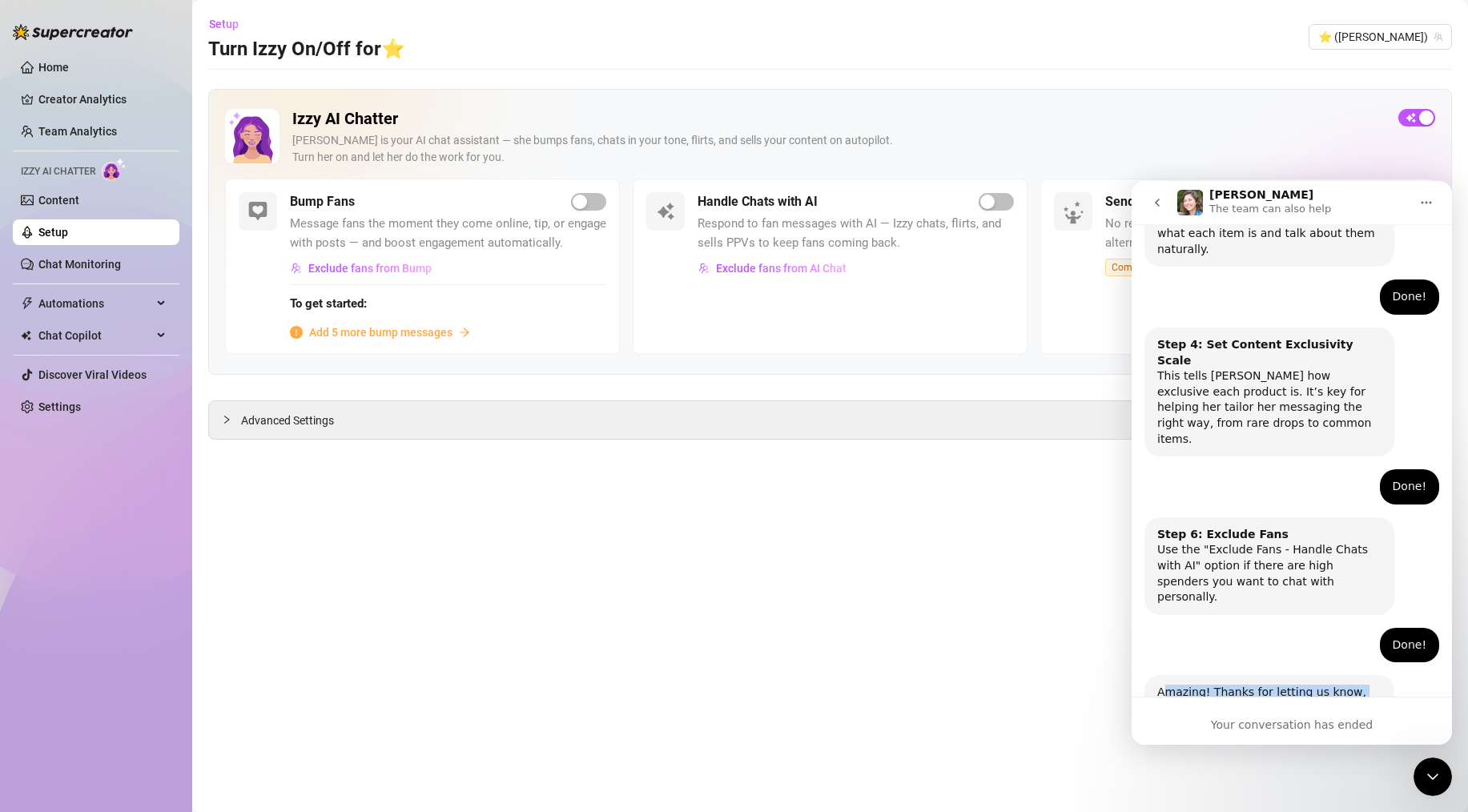
drag, startPoint x: 1350, startPoint y: 633, endPoint x: 1164, endPoint y: 580, distance: 193.4
click at [1164, 685] on div "Amazing! Thanks for letting us know, I’ll review your bio now and make sure eve…" at bounding box center [1269, 724] width 224 height 78
drag, startPoint x: 1162, startPoint y: 579, endPoint x: 1270, endPoint y: 594, distance: 109.0
click at [1270, 685] on div "Amazing! Thanks for letting us know, I’ll review your bio now and make sure eve…" at bounding box center [1269, 724] width 224 height 78
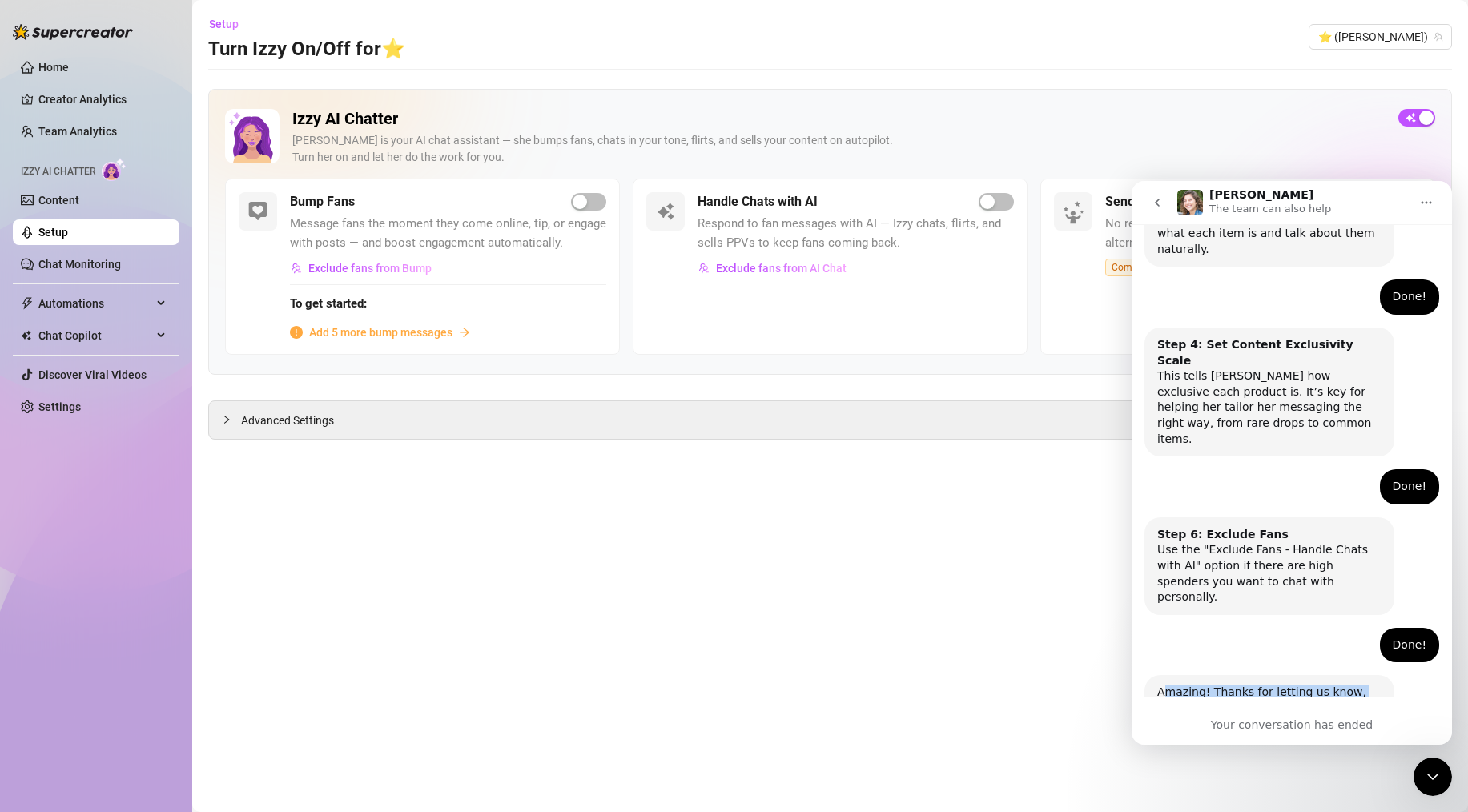
click at [1270, 685] on div "Amazing! Thanks for letting us know, I’ll review your bio now and make sure eve…" at bounding box center [1269, 724] width 224 height 78
click at [1153, 201] on icon "go back" at bounding box center [1157, 202] width 12 height 12
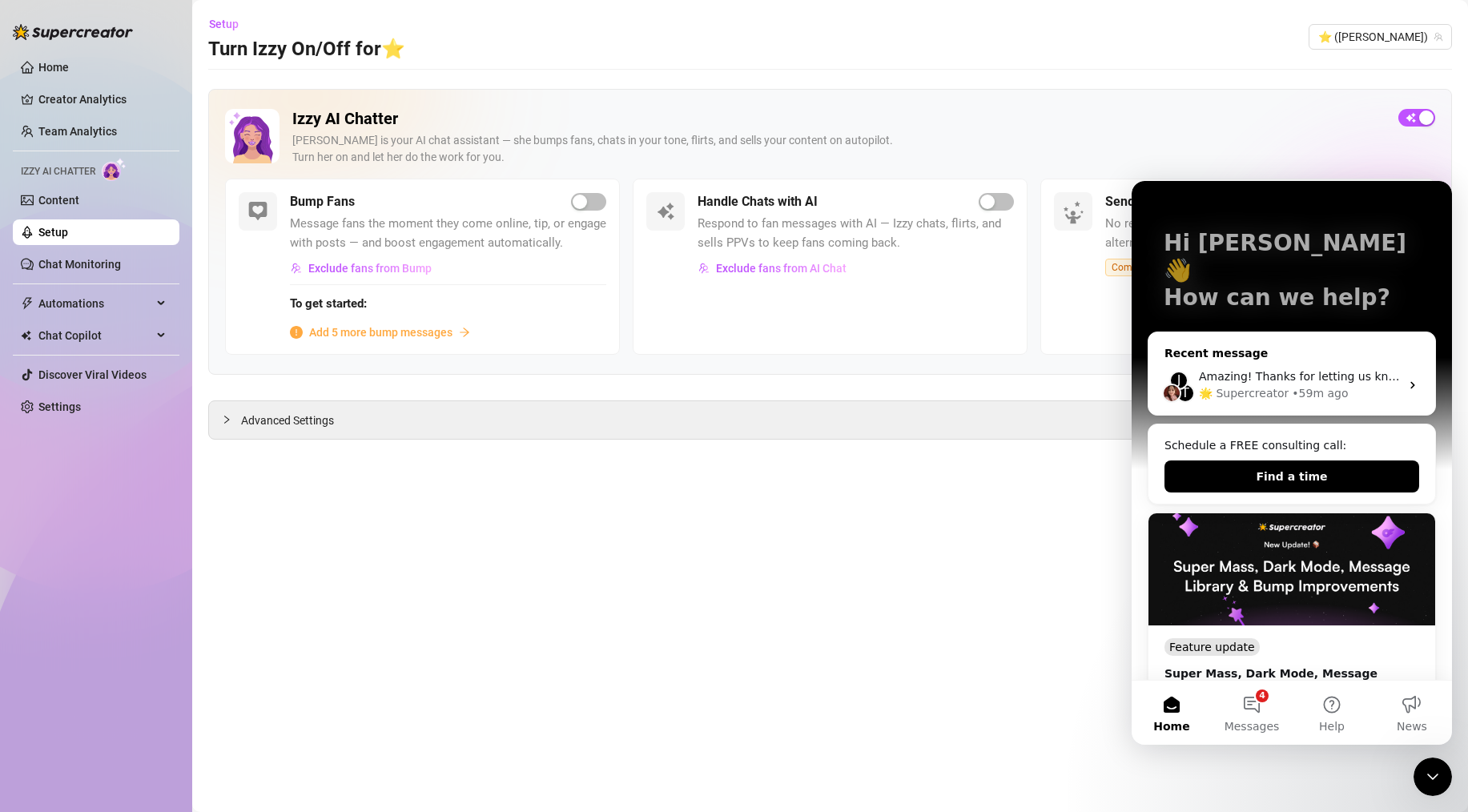
scroll to position [79, 0]
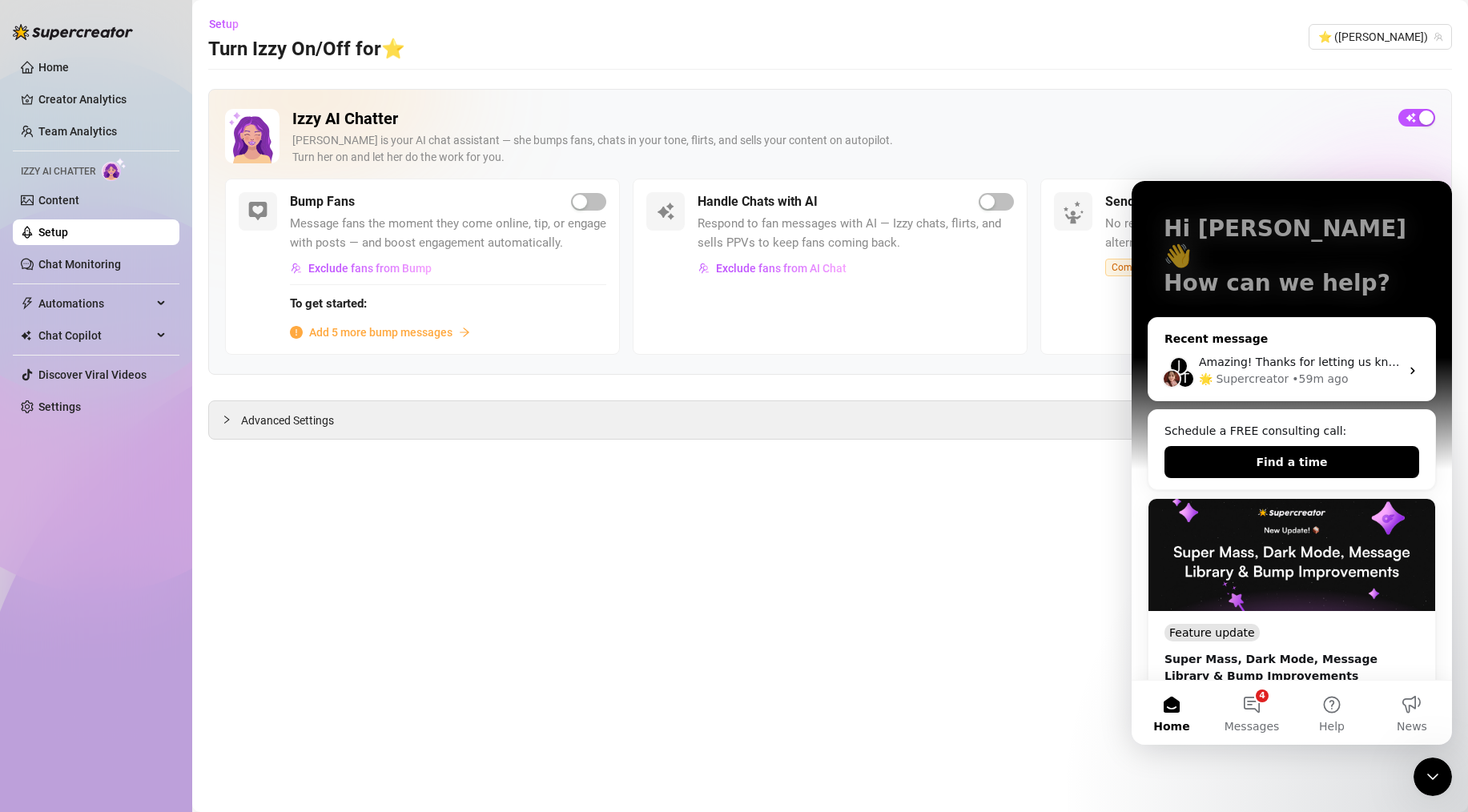
click at [1255, 371] on div "🌟 Supercreator" at bounding box center [1244, 380] width 90 height 17
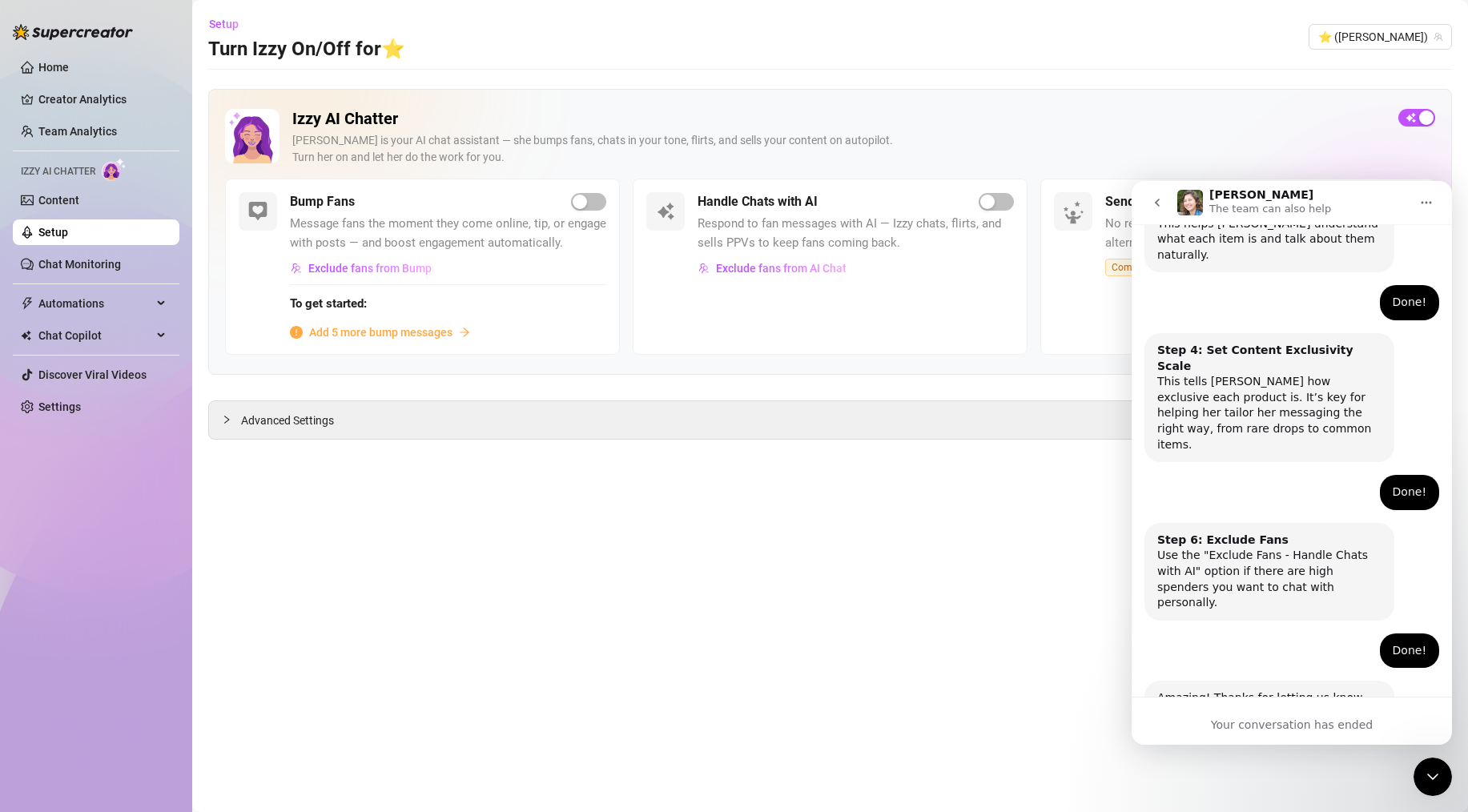
scroll to position [846, 0]
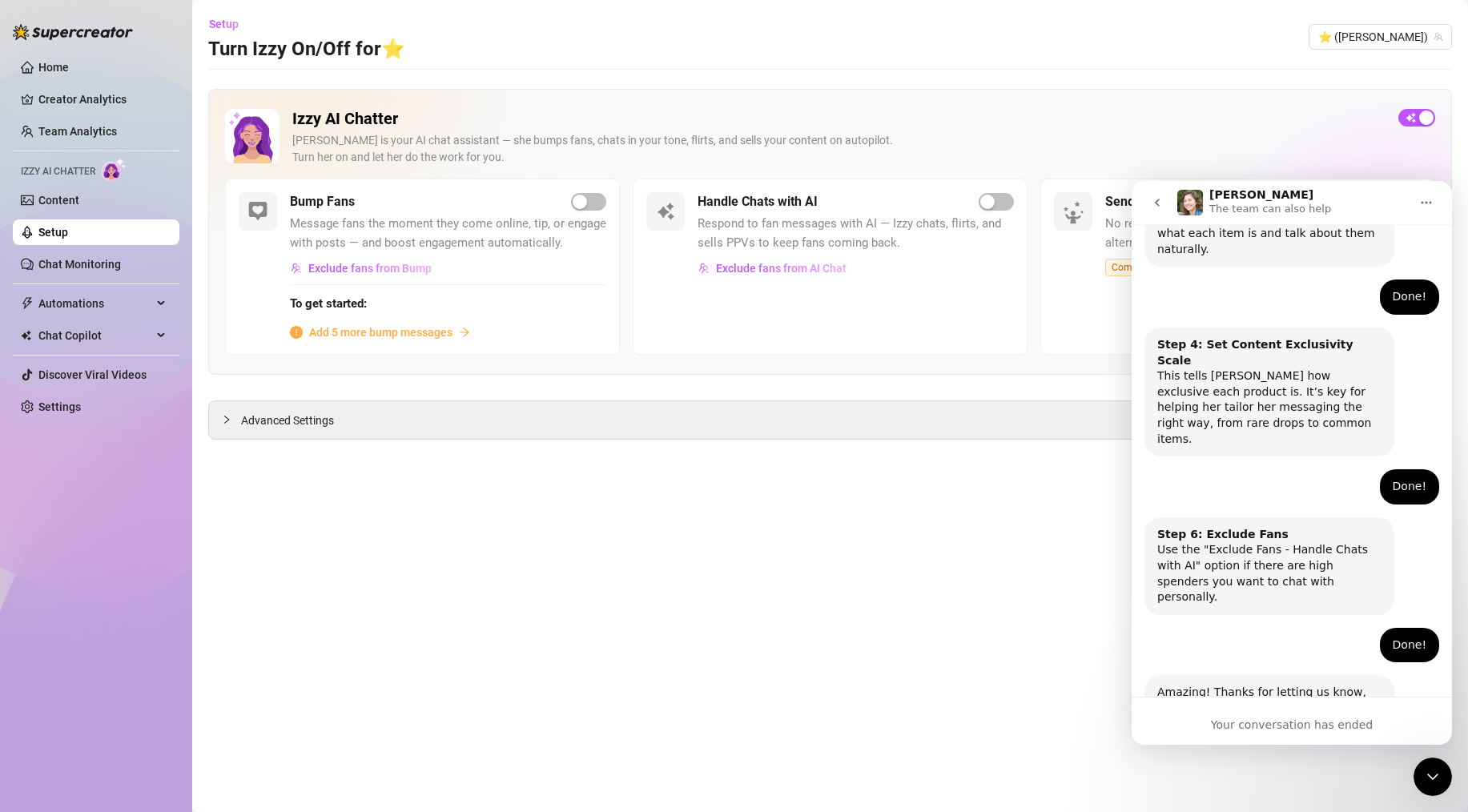
click at [1163, 210] on button "go back" at bounding box center [1158, 202] width 31 height 31
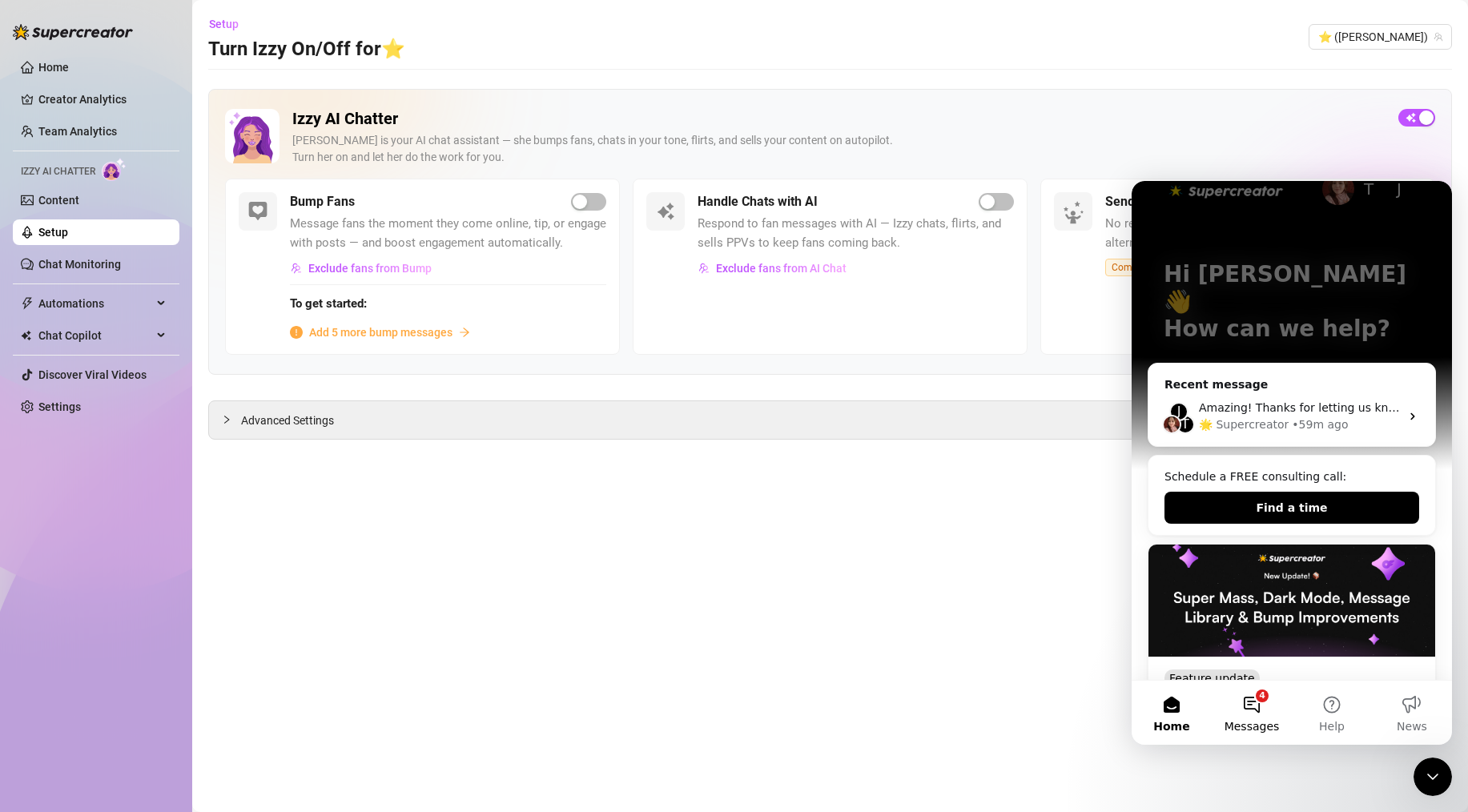
scroll to position [243, 0]
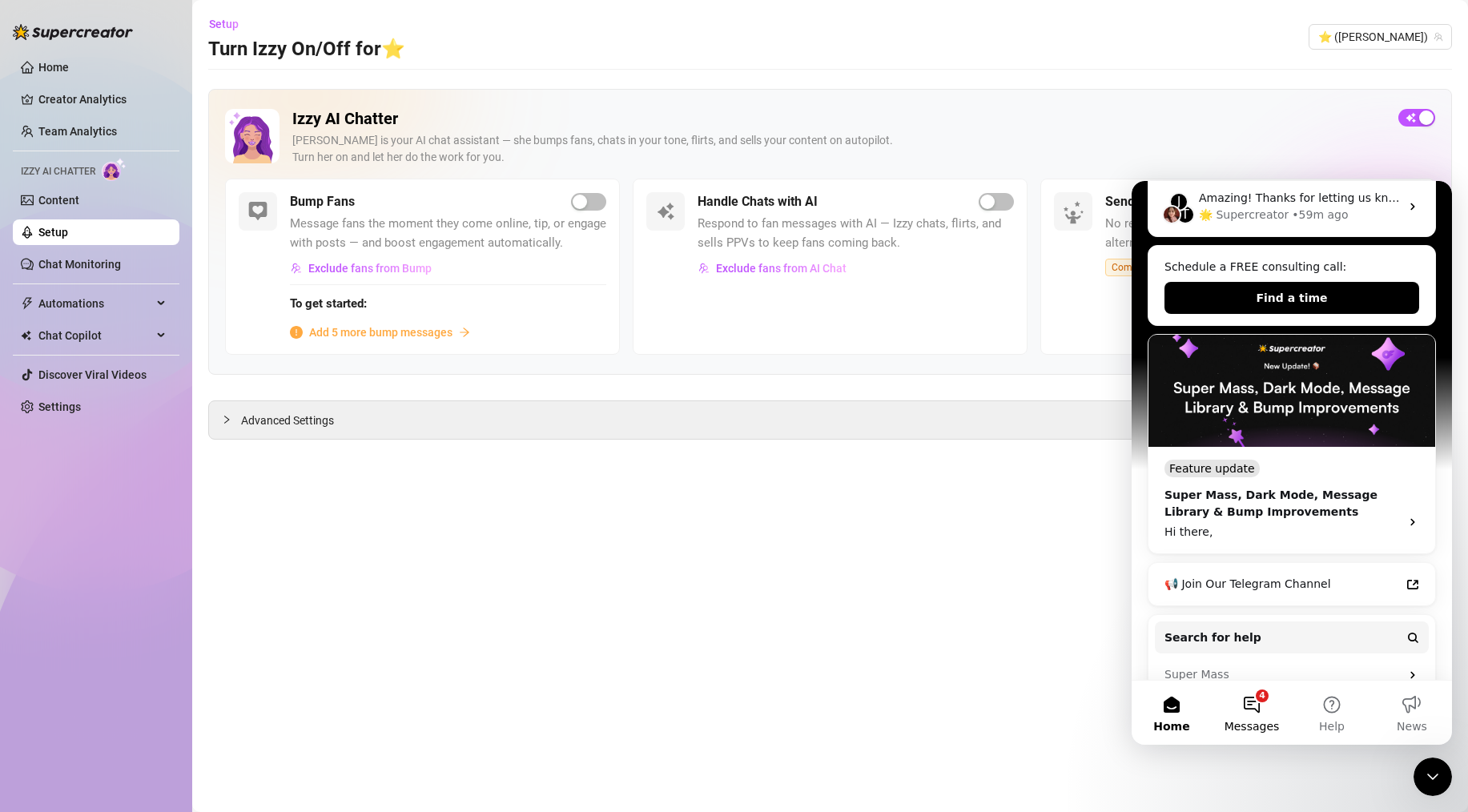
click at [1258, 742] on button "4 Messages" at bounding box center [1252, 712] width 80 height 64
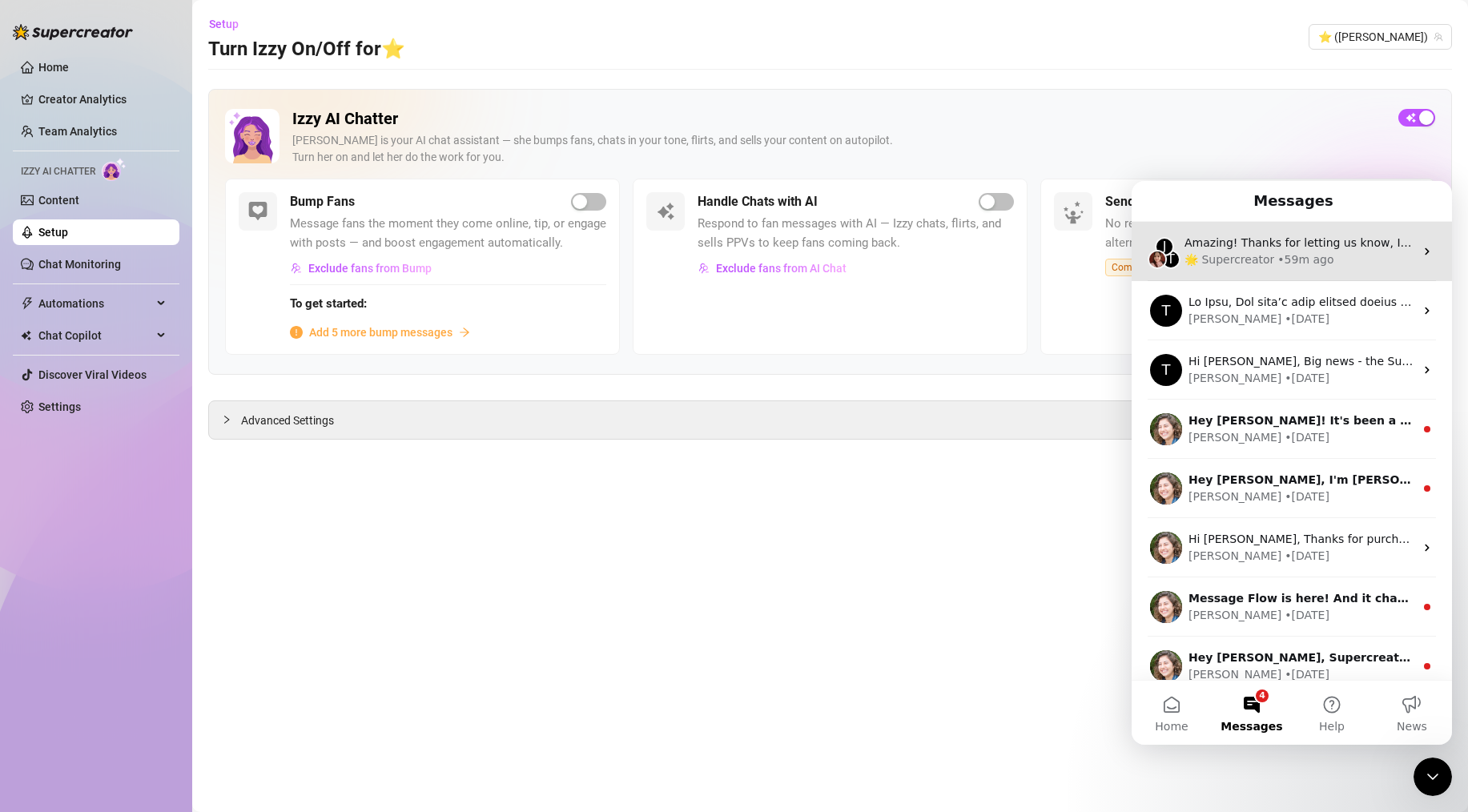
click at [1333, 255] on div "🌟 Supercreator • 59m ago" at bounding box center [1299, 260] width 230 height 17
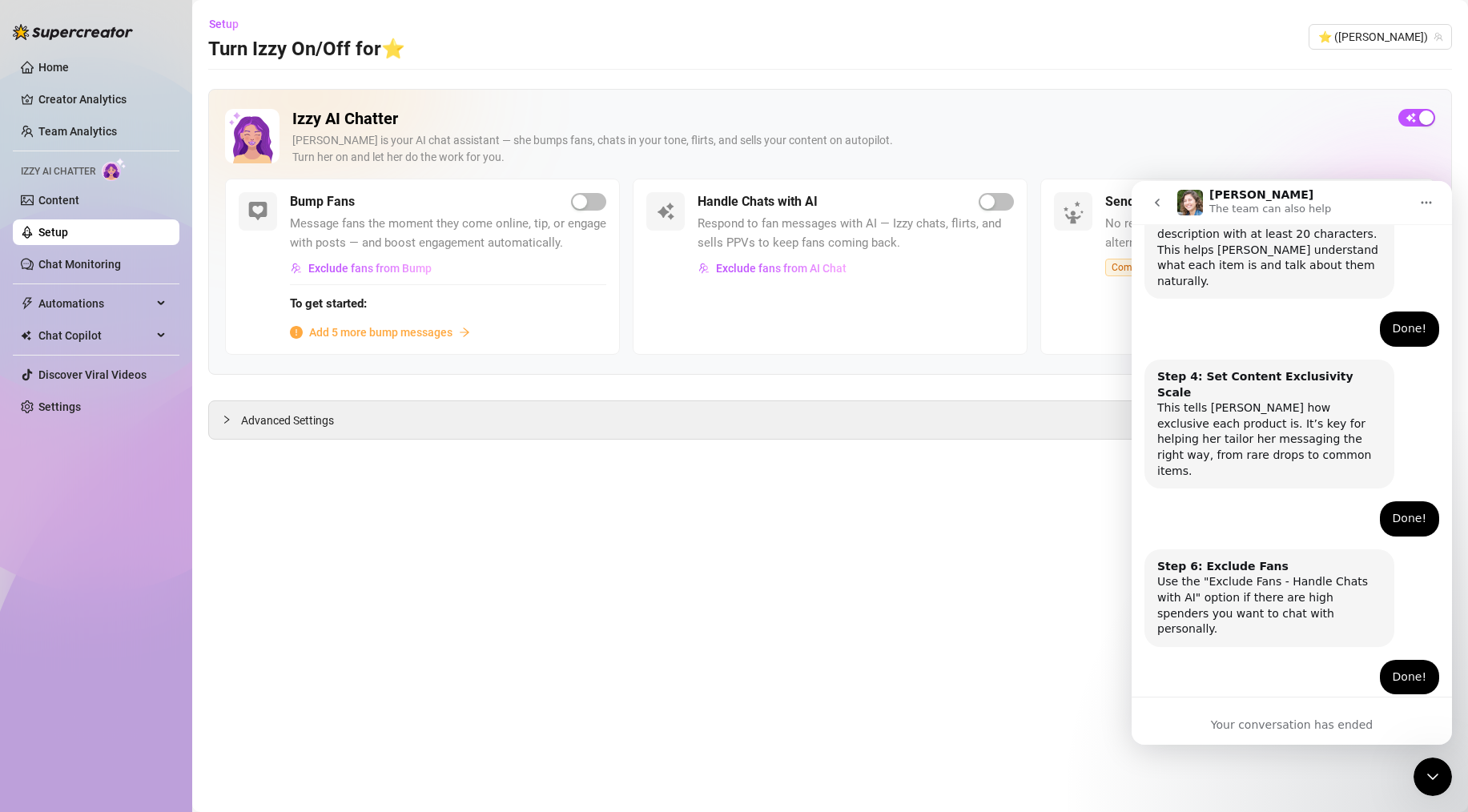
scroll to position [846, 0]
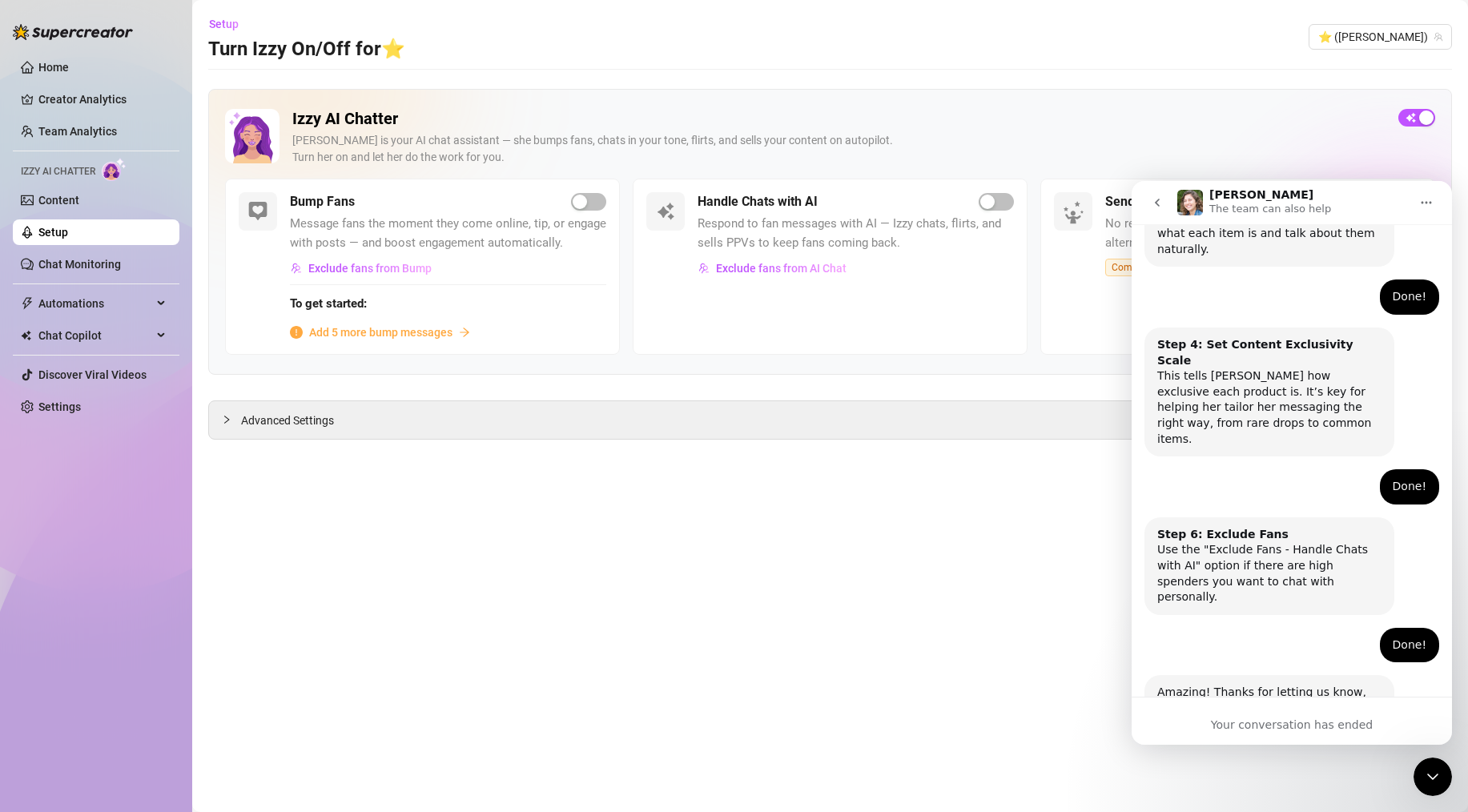
click at [926, 546] on main "Setup Turn Izzy On/Off for ⭐️ ⭐️ (camilla_shein) Izzy AI Chatter Izzy is your A…" at bounding box center [829, 406] width 1276 height 812
click at [1457, 767] on main "Setup Turn Izzy On/Off for ⭐️ ⭐️ (camilla_shein) Izzy AI Chatter Izzy is your A…" at bounding box center [829, 406] width 1276 height 812
click at [1436, 771] on icon "Close Intercom Messenger" at bounding box center [1433, 777] width 19 height 19
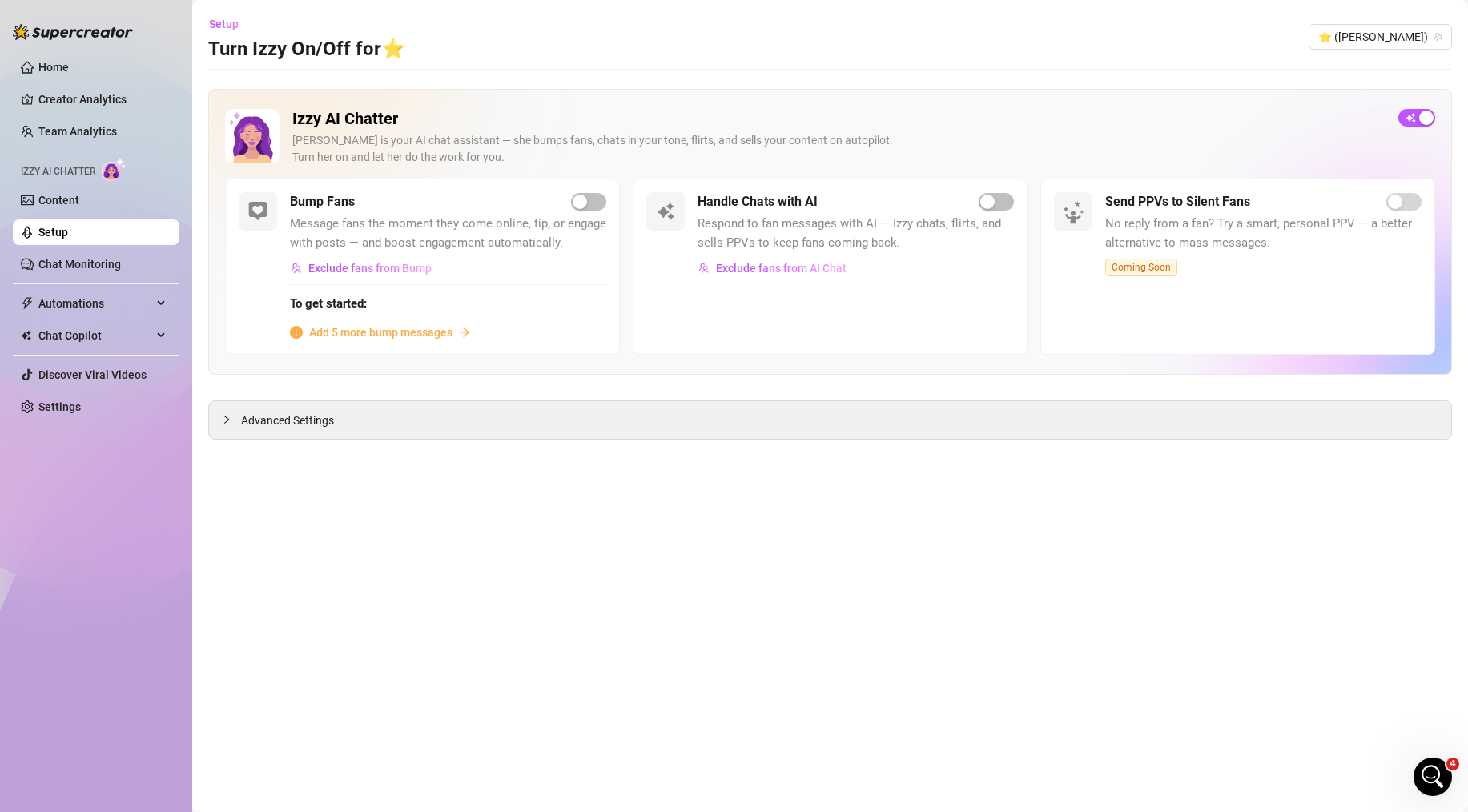
click at [880, 638] on main "Setup Turn Izzy On/Off for ⭐️ ⭐️ (camilla_shein) Izzy AI Chatter Izzy is your A…" at bounding box center [829, 406] width 1276 height 812
